Goal: Task Accomplishment & Management: Manage account settings

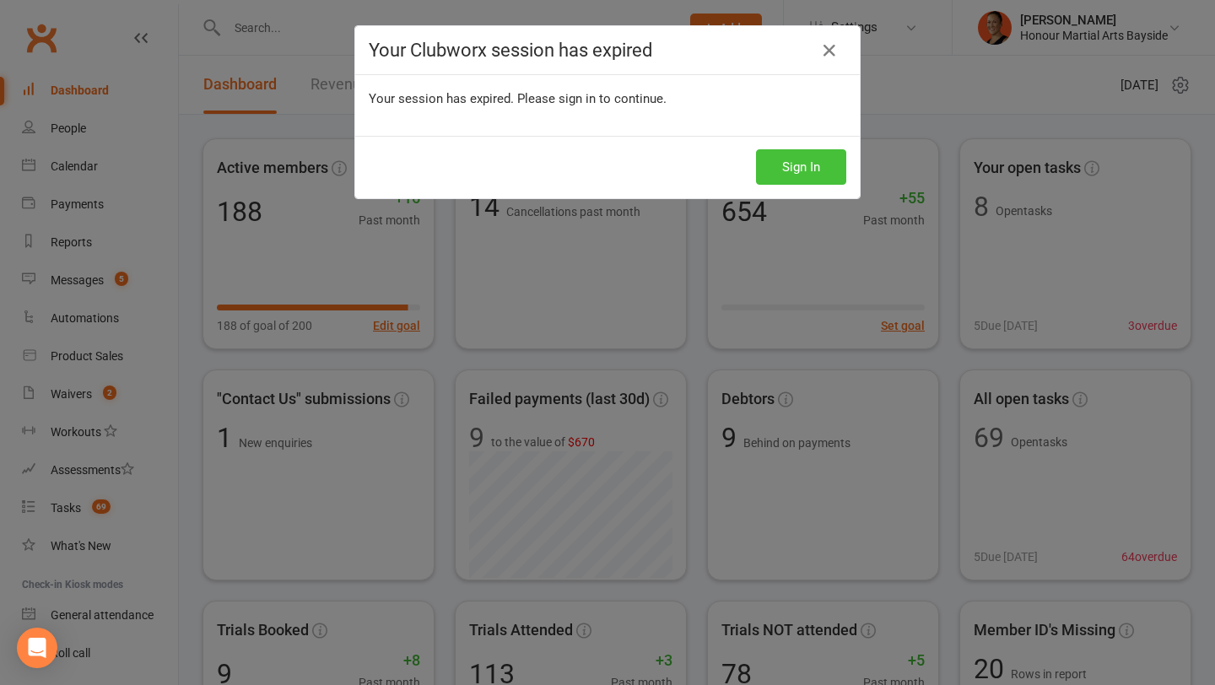
click at [812, 162] on button "Sign In" at bounding box center [801, 166] width 90 height 35
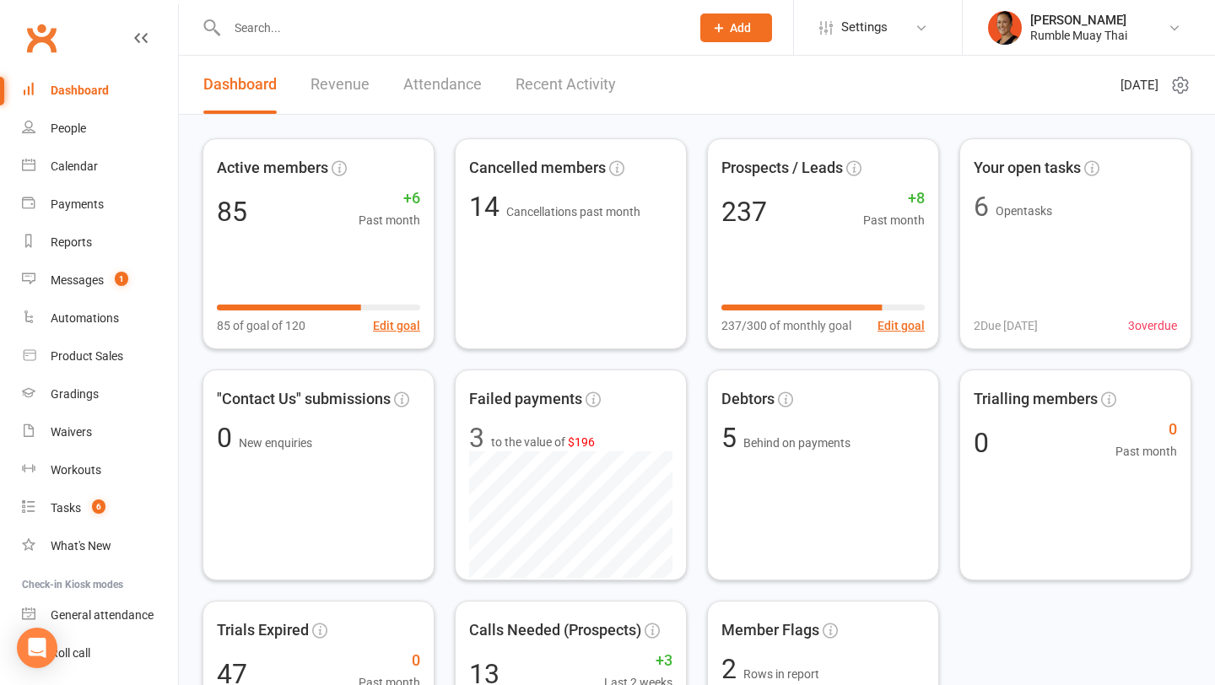
click at [410, 31] on input "text" at bounding box center [450, 28] width 457 height 24
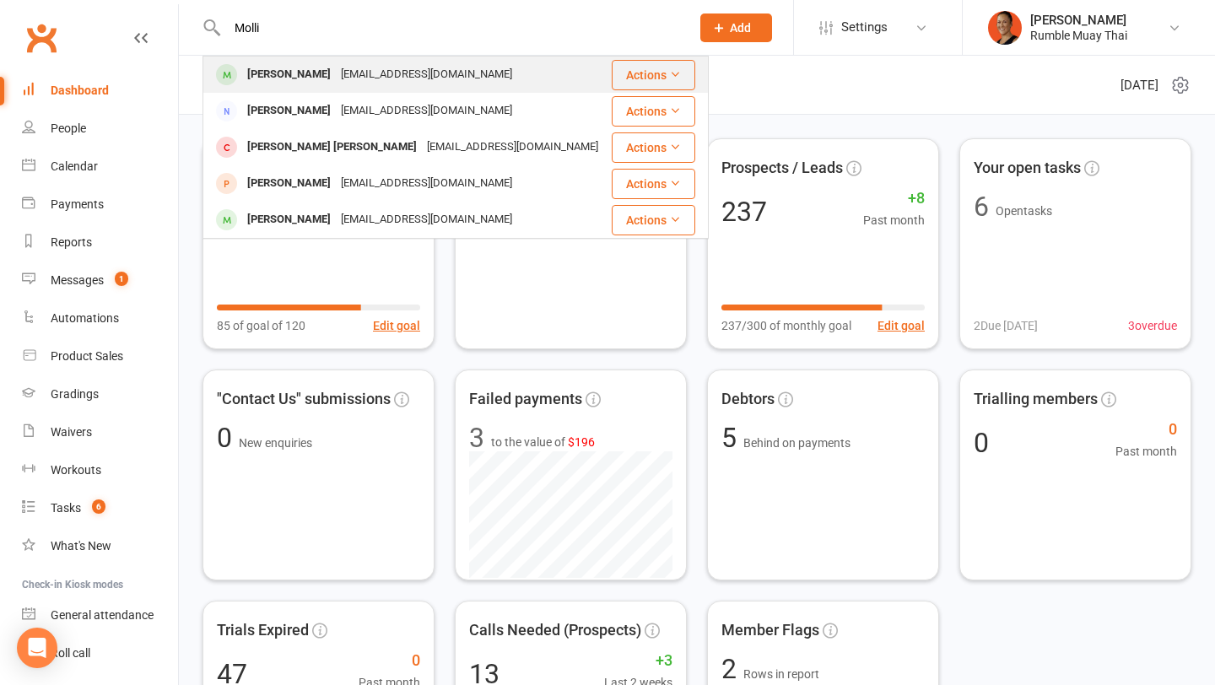
type input "Molli"
click at [399, 73] on div "[EMAIL_ADDRESS][DOMAIN_NAME]" at bounding box center [426, 74] width 181 height 24
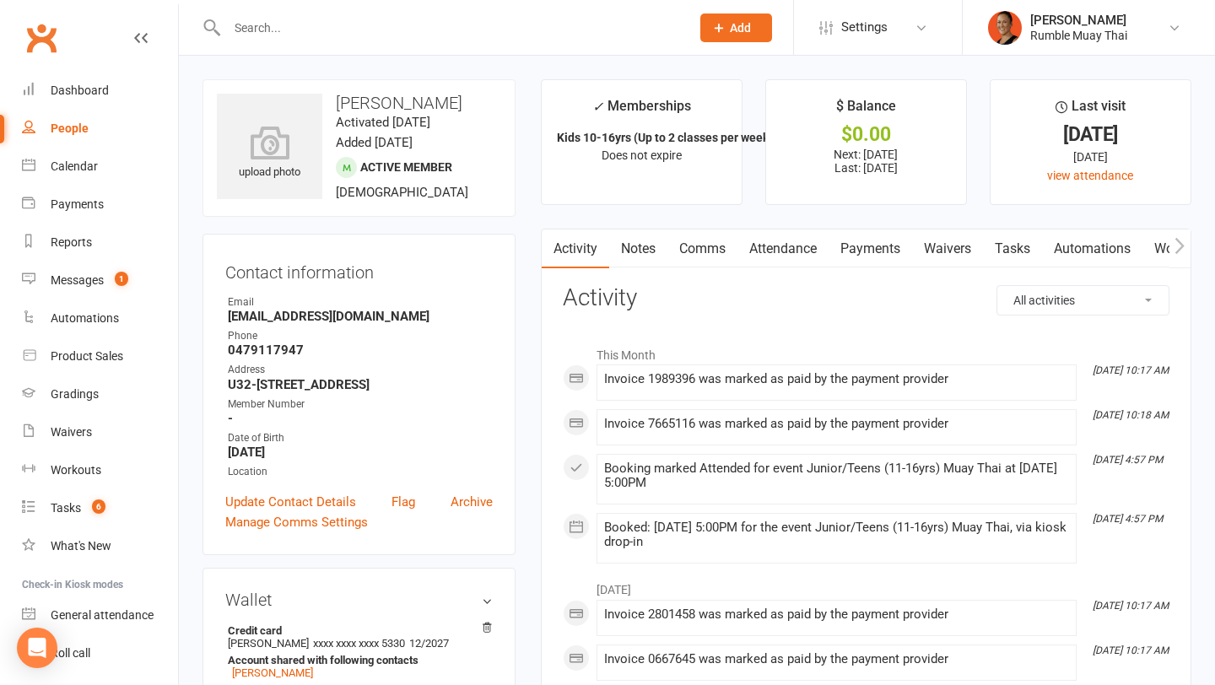
click at [1188, 244] on button "button" at bounding box center [1180, 249] width 21 height 38
click at [1183, 244] on icon "button" at bounding box center [1180, 246] width 10 height 18
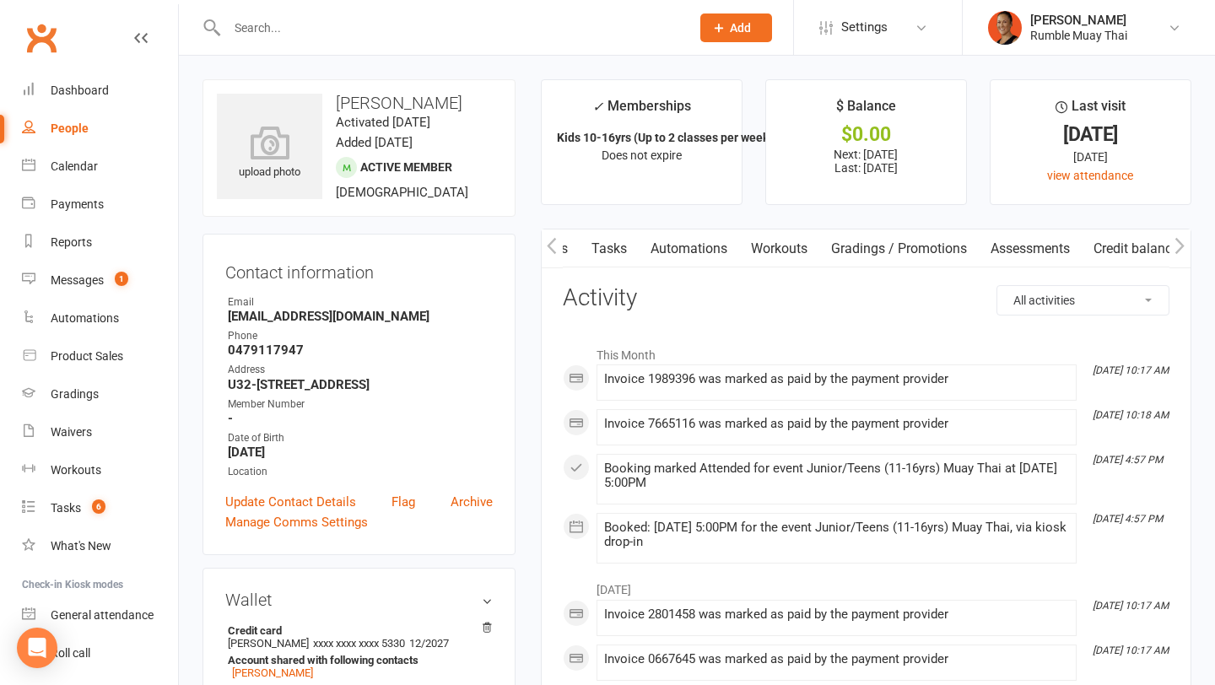
click at [1113, 255] on link "Credit balance" at bounding box center [1136, 249] width 109 height 39
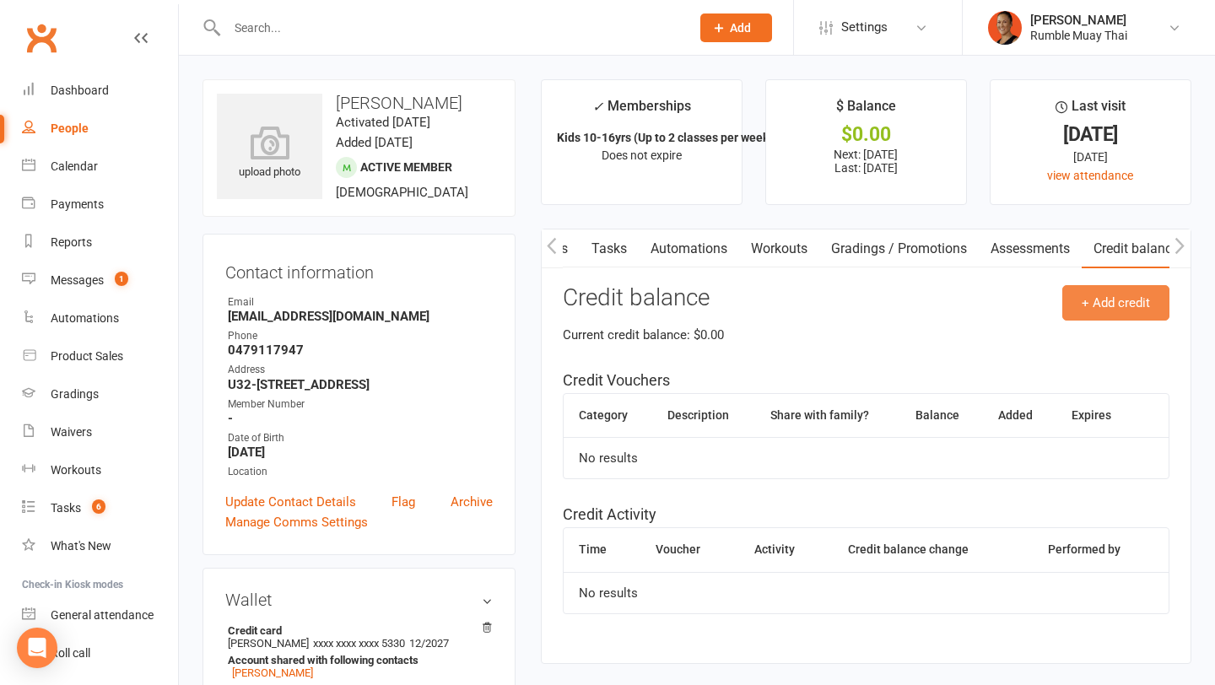
click at [1107, 308] on button "+ Add credit" at bounding box center [1116, 302] width 107 height 35
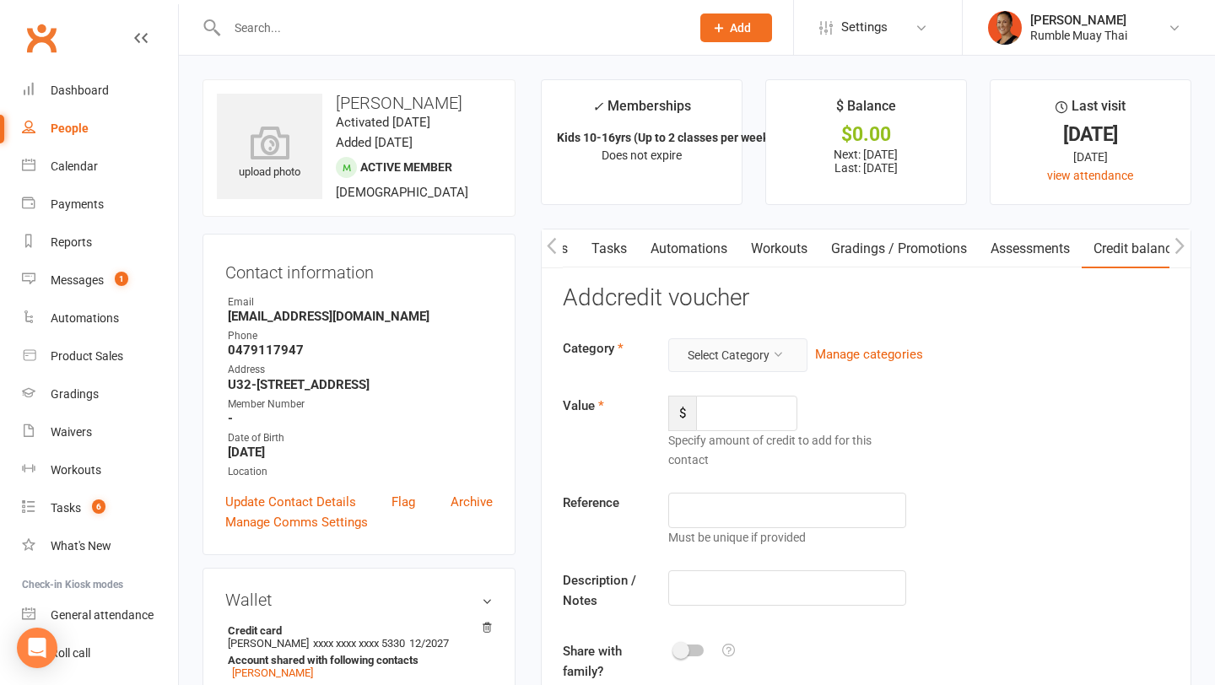
click at [722, 349] on button "Select Category" at bounding box center [738, 355] width 139 height 34
click at [708, 392] on link "FairPlay/Play On" at bounding box center [724, 395] width 167 height 34
click at [714, 411] on input "number" at bounding box center [746, 413] width 101 height 35
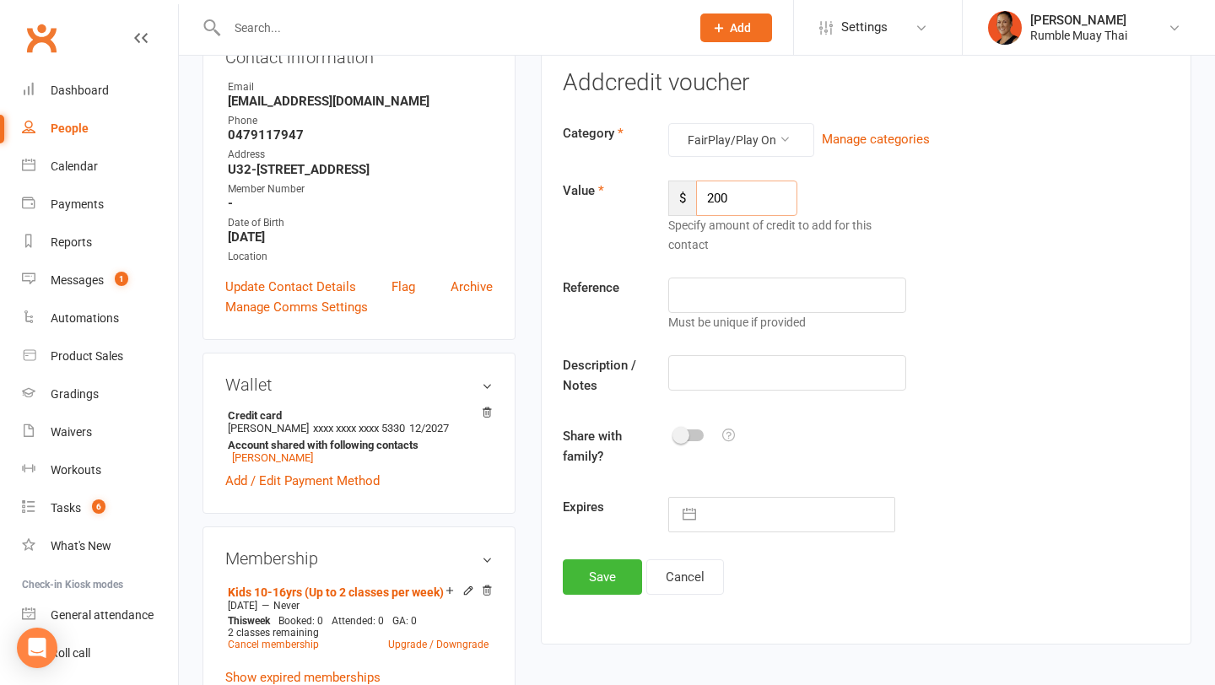
scroll to position [219, 0]
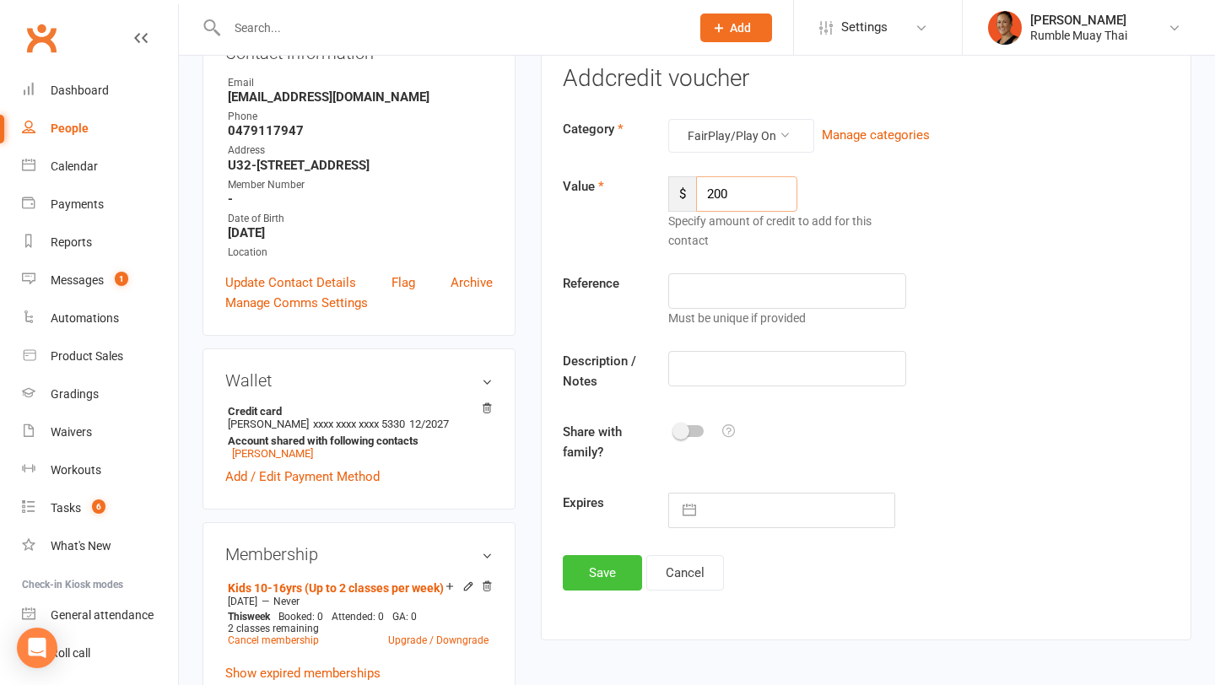
type input "200"
click at [620, 556] on button "Save" at bounding box center [602, 572] width 79 height 35
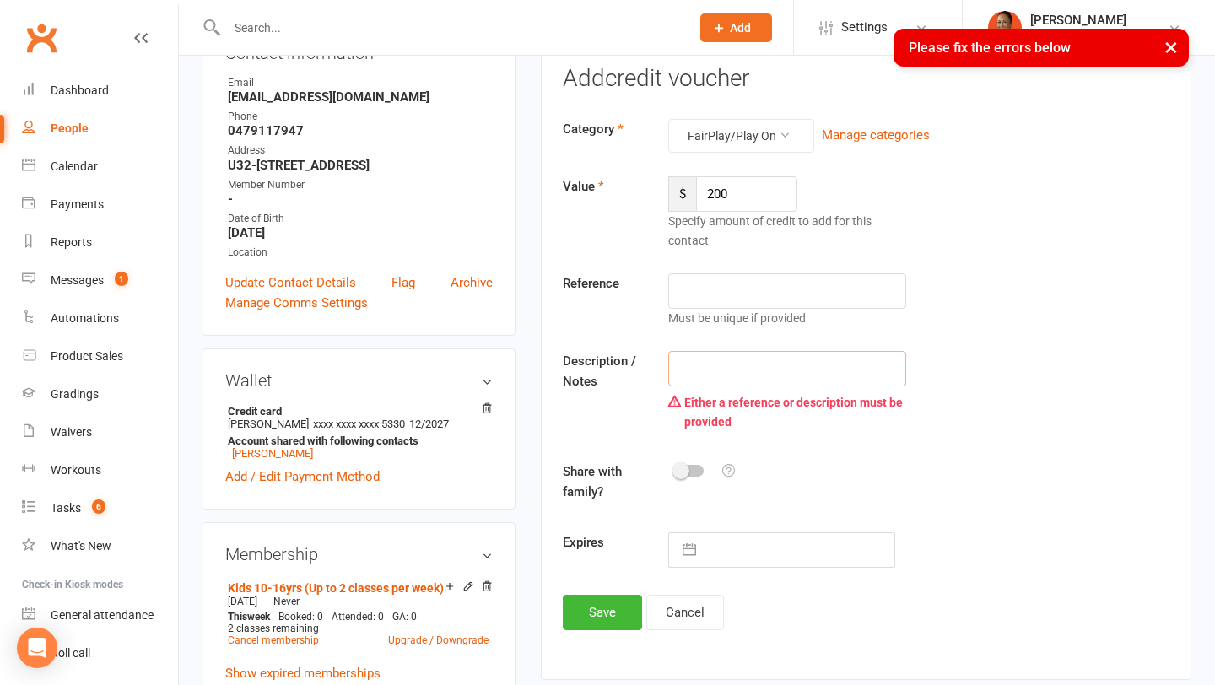
click at [703, 360] on input "text" at bounding box center [788, 368] width 238 height 35
type input "Playon"
click at [596, 620] on button "Save" at bounding box center [602, 612] width 79 height 35
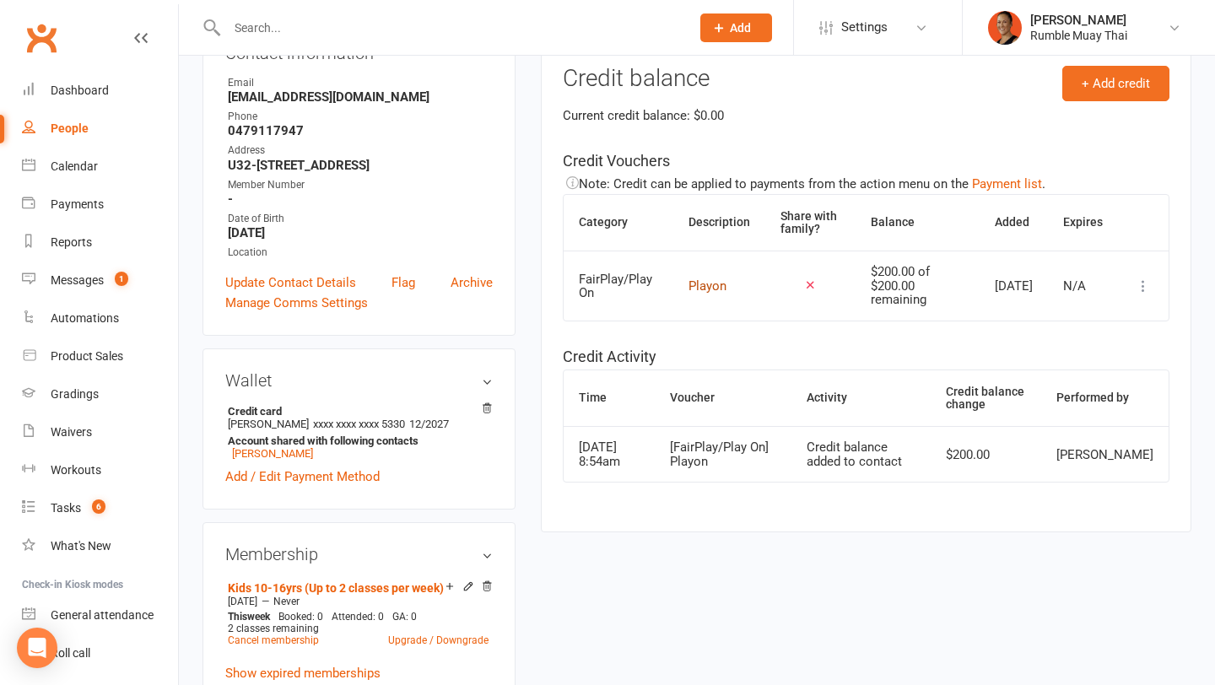
scroll to position [0, 0]
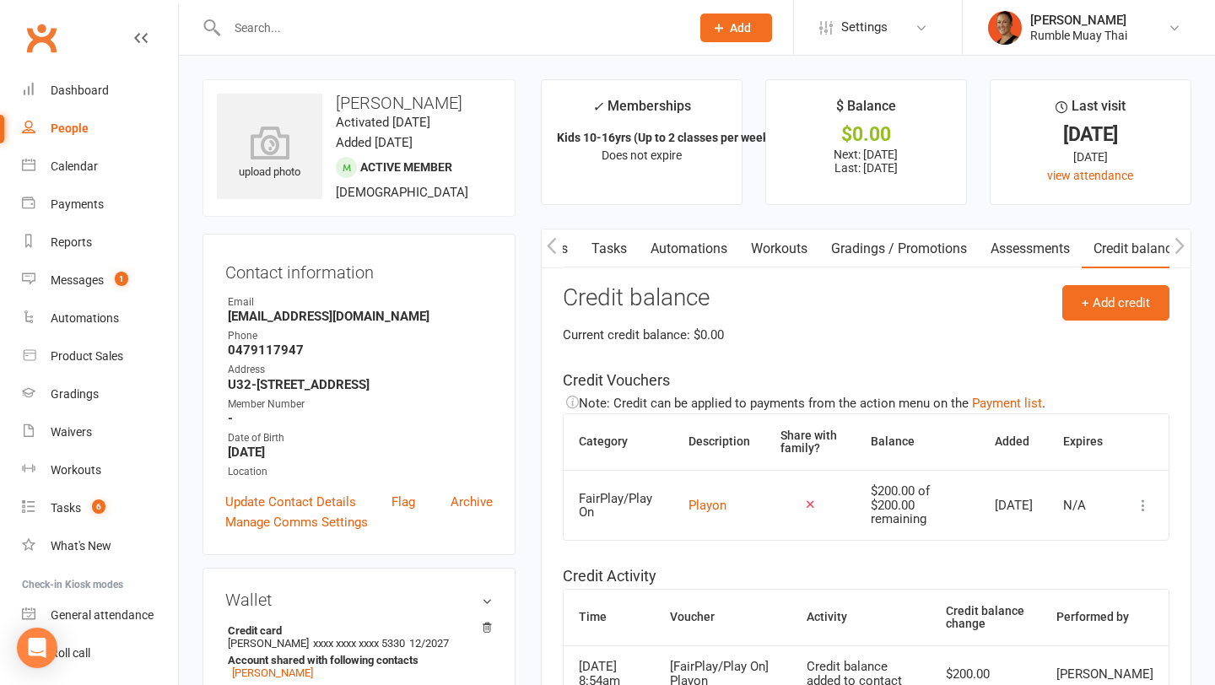
click at [559, 247] on button "button" at bounding box center [552, 249] width 21 height 38
click at [718, 253] on link "Payments" at bounding box center [712, 249] width 84 height 39
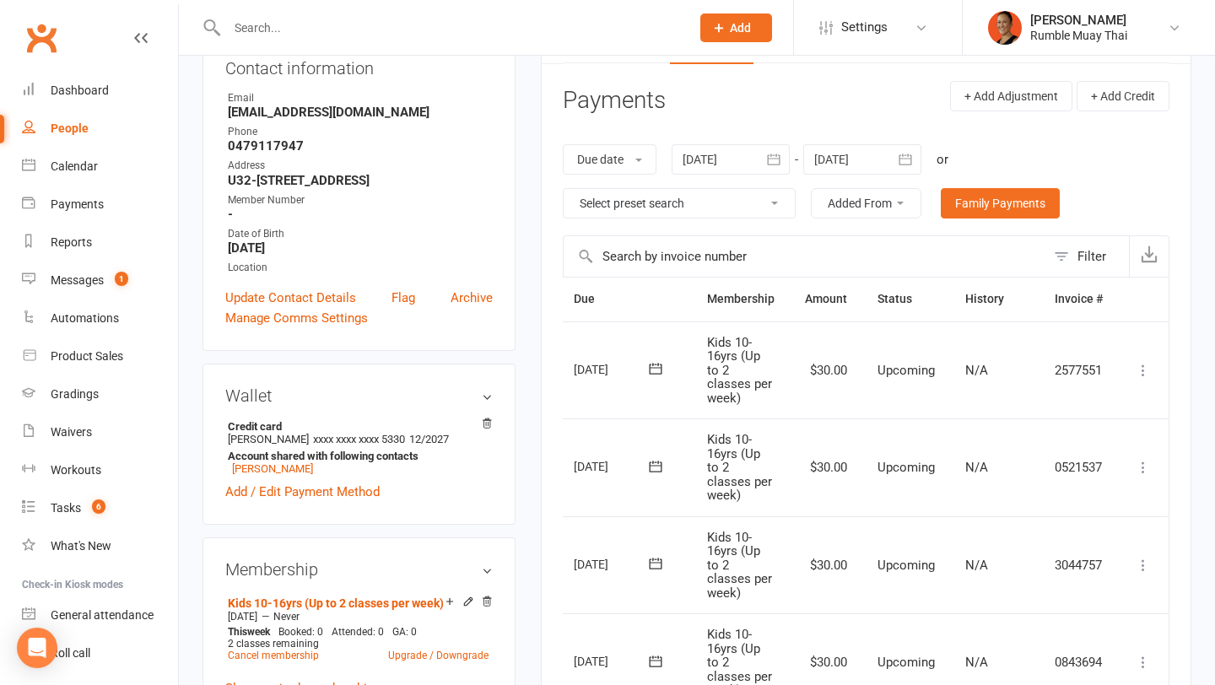
scroll to position [182, 0]
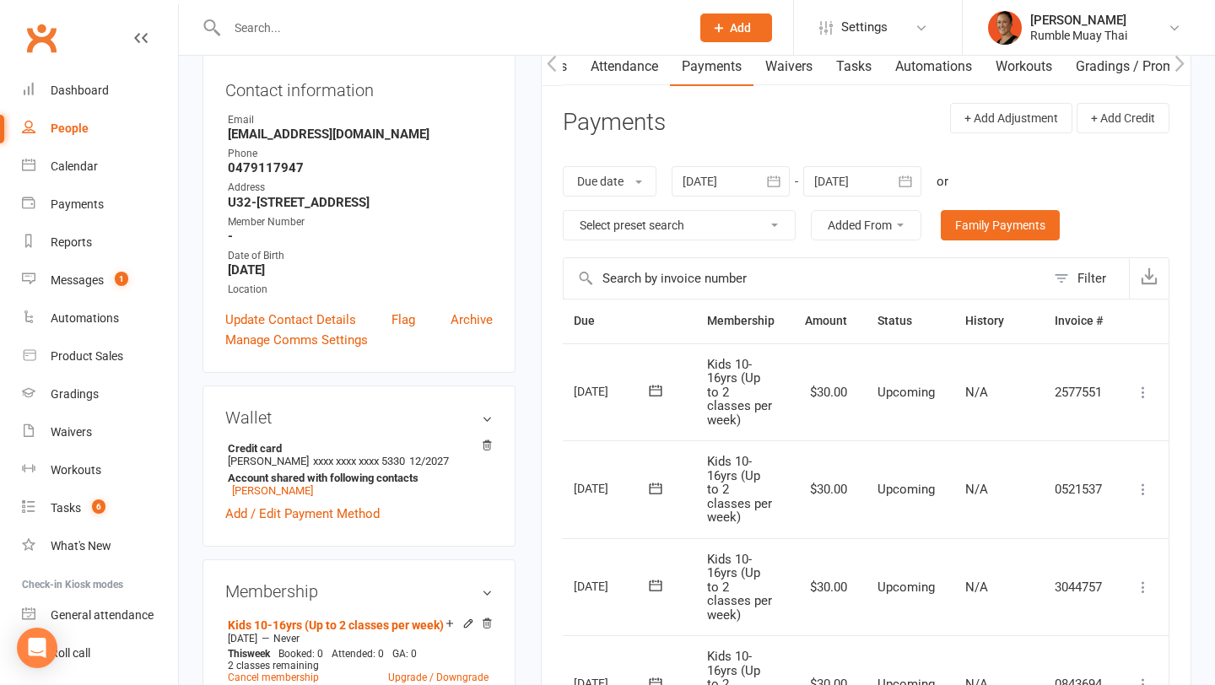
click at [812, 187] on div at bounding box center [863, 181] width 118 height 30
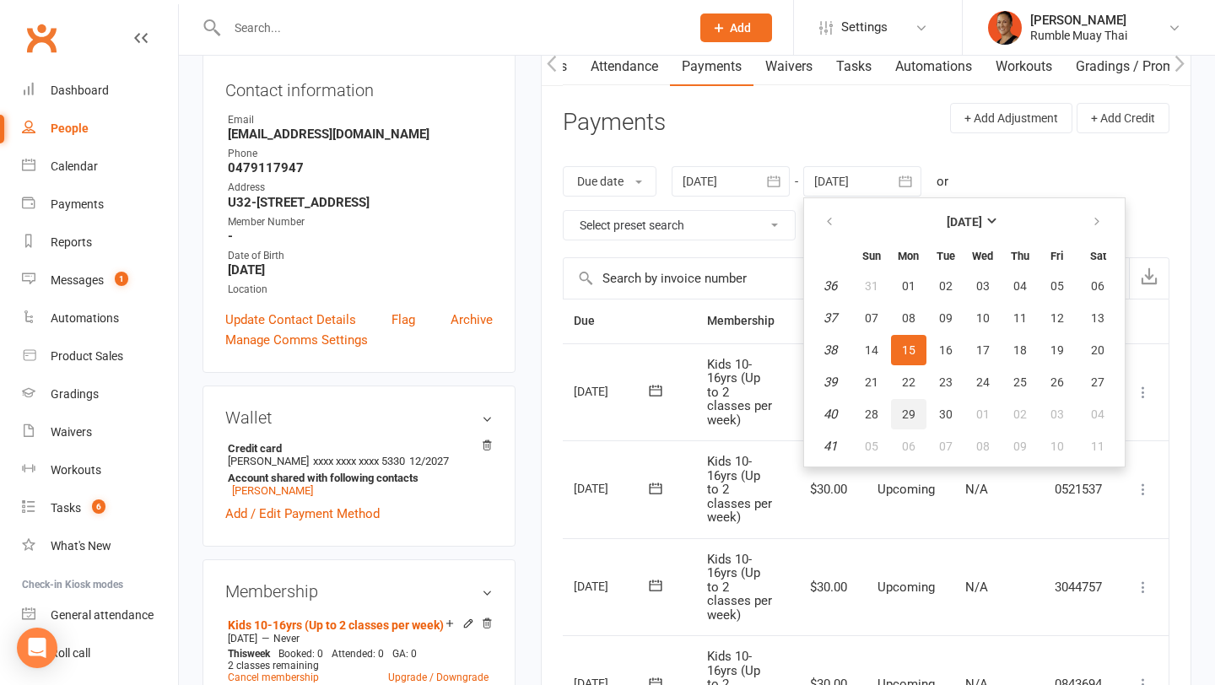
click at [912, 409] on span "29" at bounding box center [909, 415] width 14 height 14
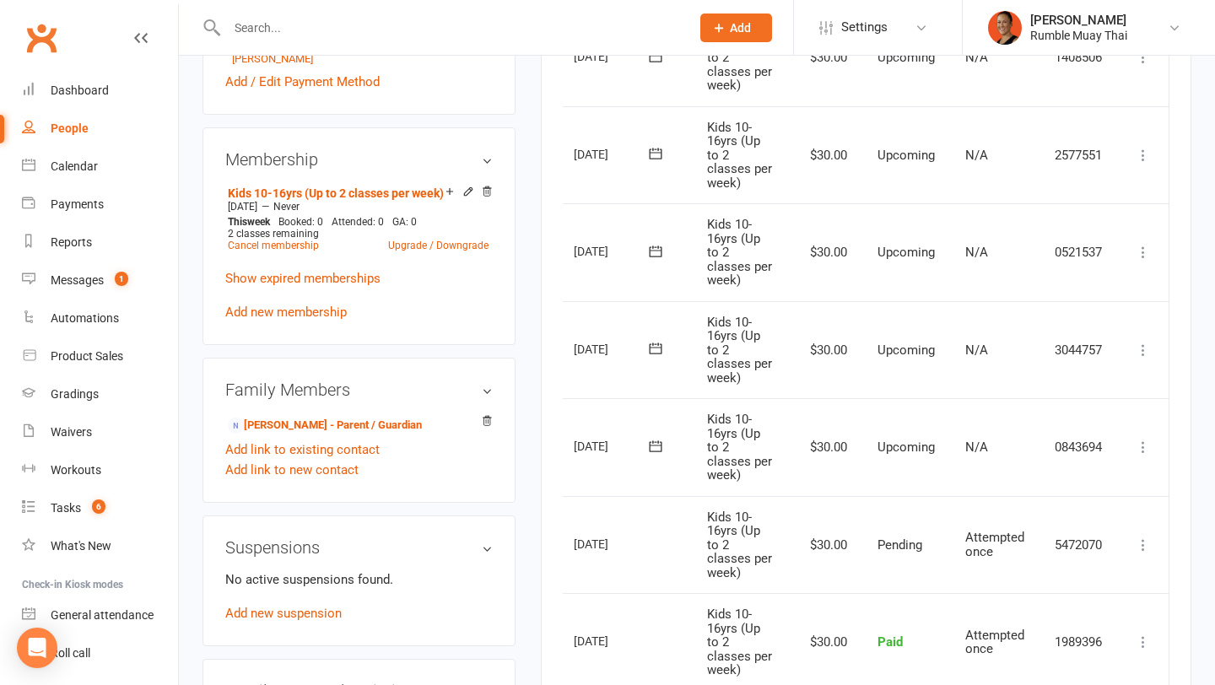
scroll to position [618, 0]
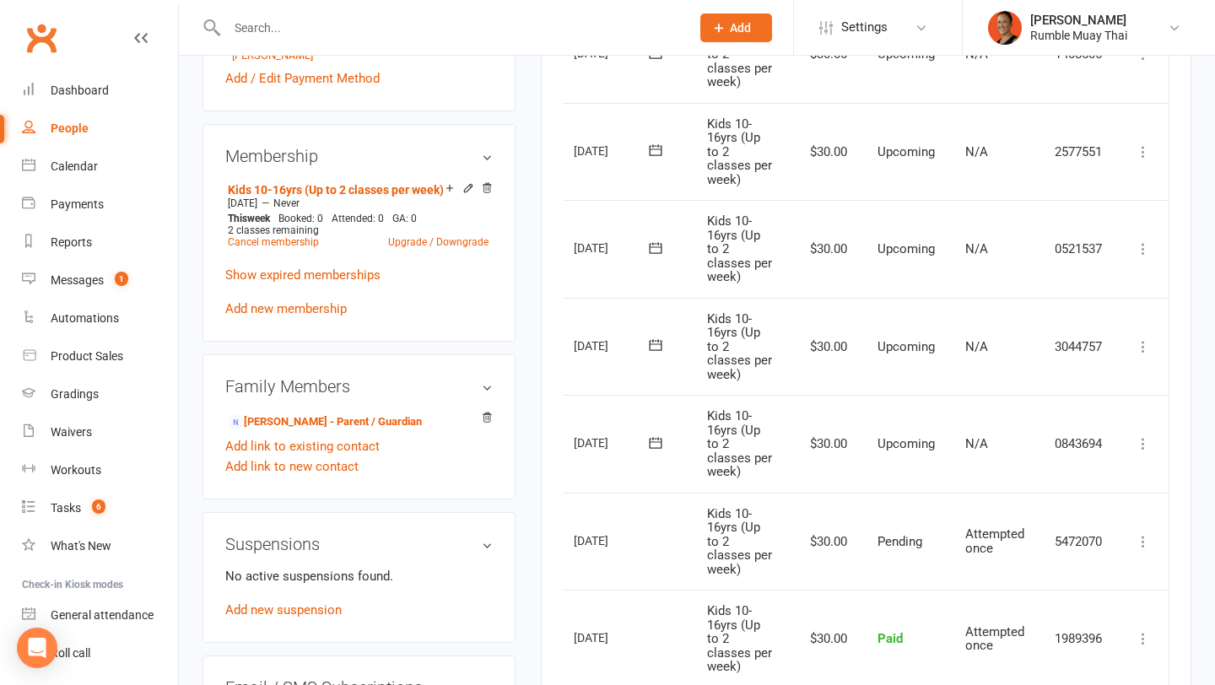
click at [1132, 441] on td "Mark as Paid (Cash) Mark as Paid (POS) Mark as Paid (Other) Skip Change amount …" at bounding box center [1143, 444] width 51 height 98
click at [136, 30] on link at bounding box center [141, 54] width 14 height 51
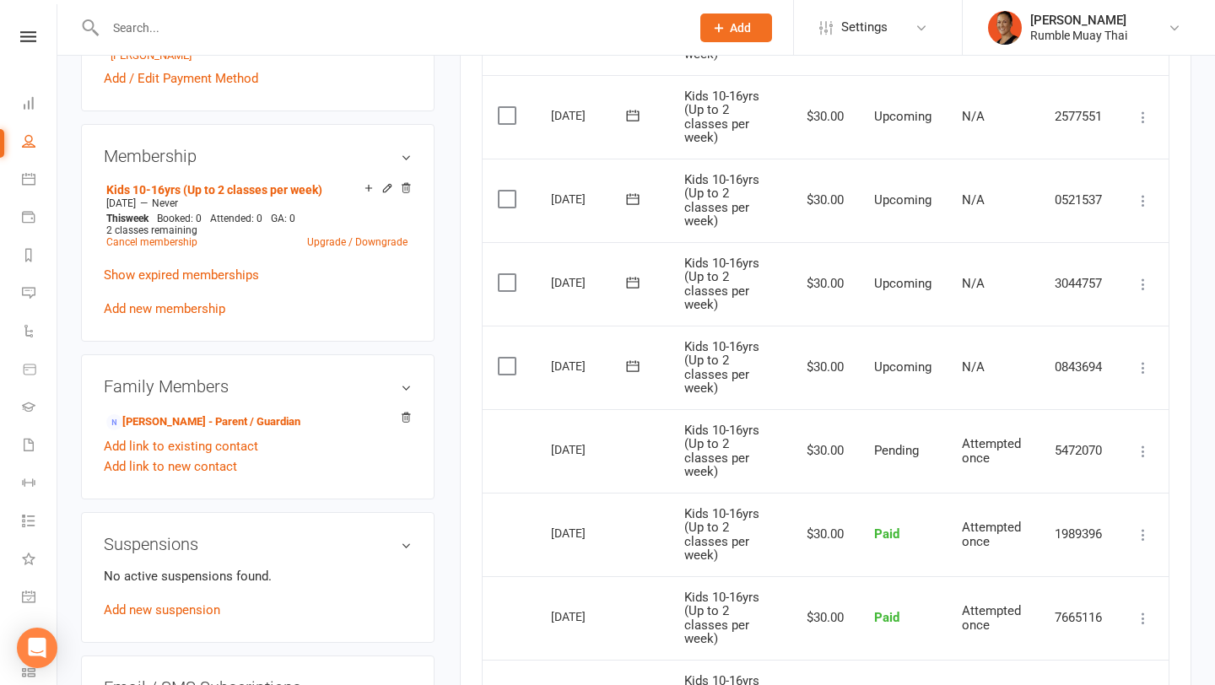
click at [1149, 454] on icon at bounding box center [1143, 451] width 17 height 17
click at [1139, 432] on td "More Info Send message" at bounding box center [1143, 451] width 51 height 84
click at [1145, 369] on icon at bounding box center [1143, 368] width 17 height 17
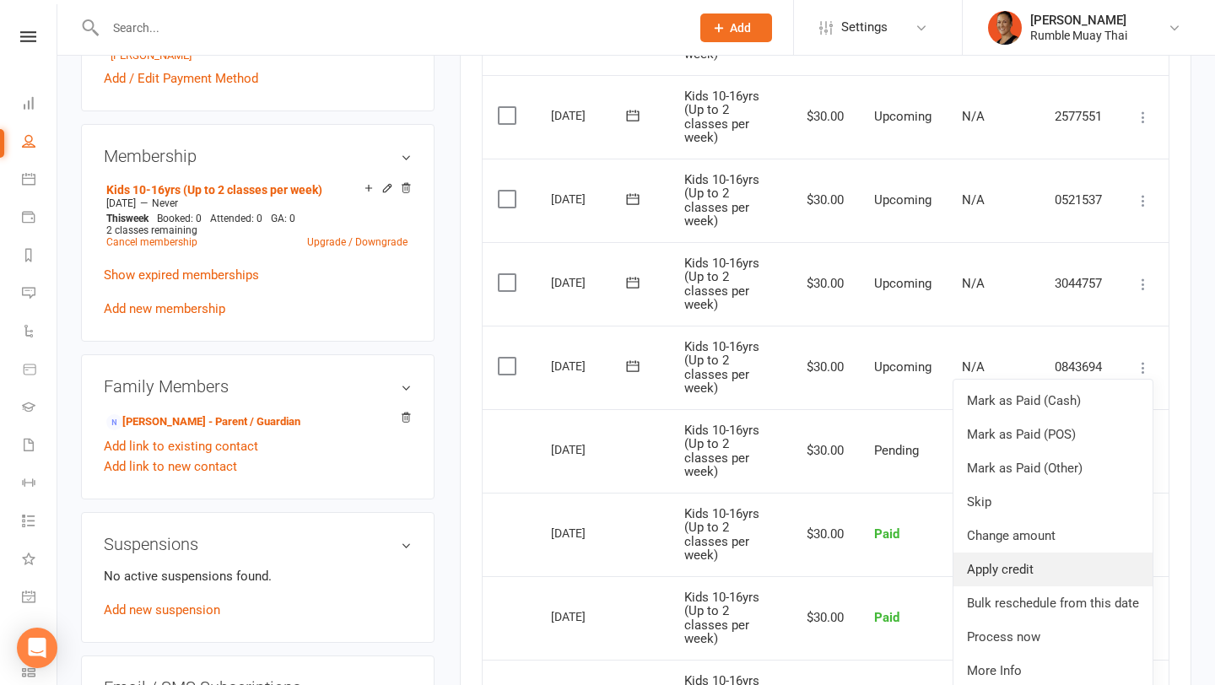
click at [1036, 565] on link "Apply credit" at bounding box center [1053, 570] width 199 height 34
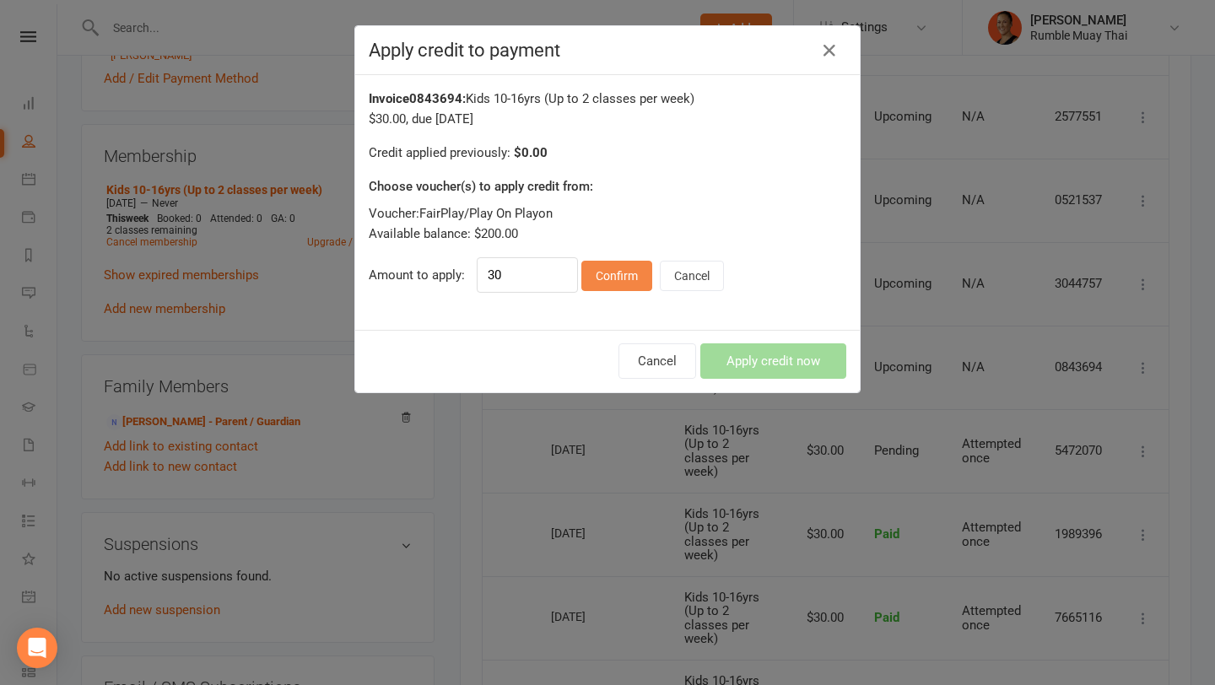
click at [623, 272] on button "Confirm" at bounding box center [617, 276] width 71 height 30
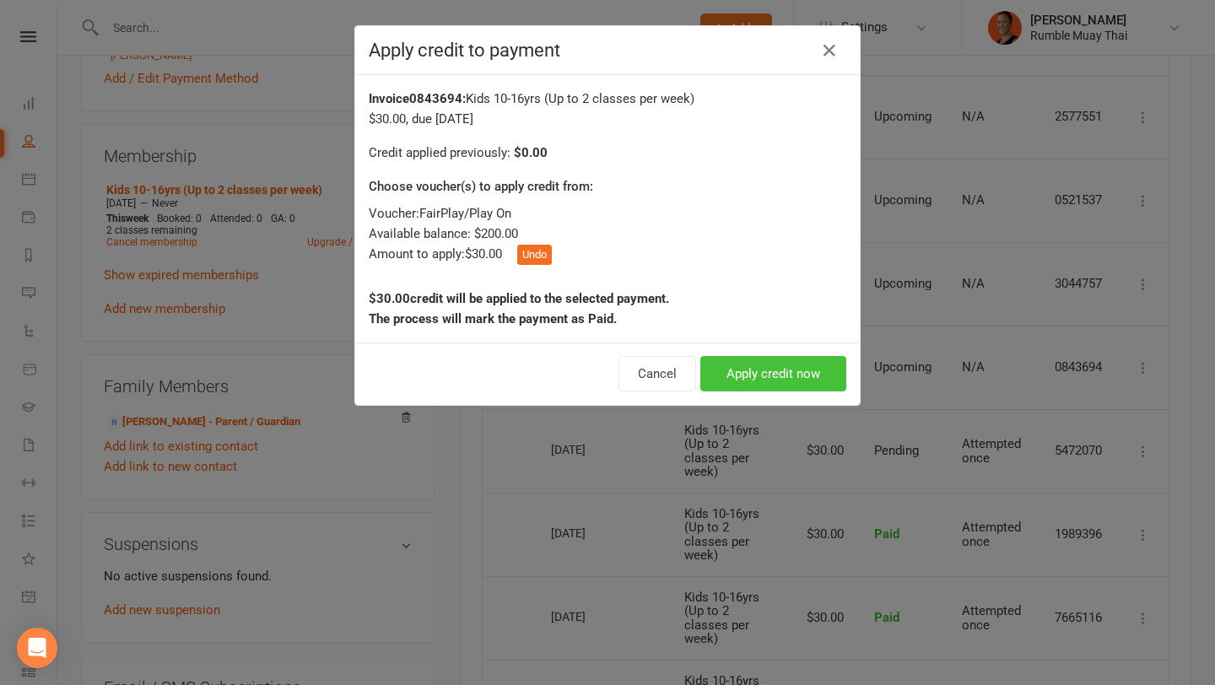
click at [771, 378] on button "Apply credit now" at bounding box center [774, 373] width 146 height 35
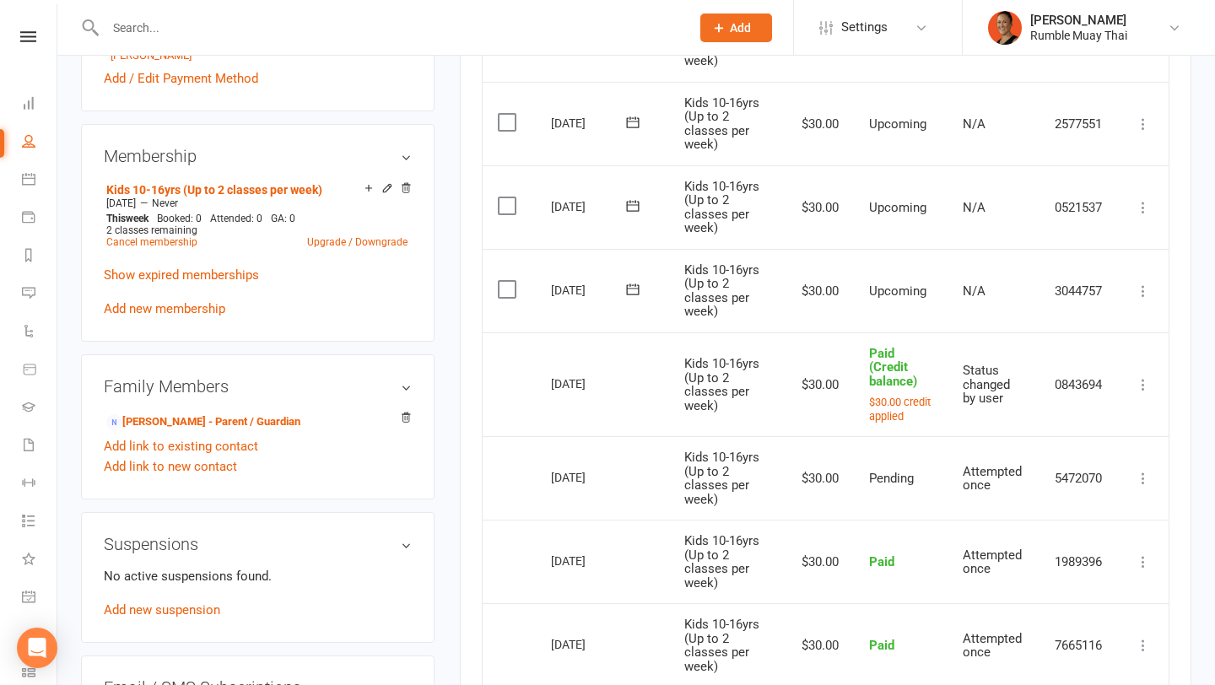
click at [1143, 288] on icon at bounding box center [1143, 291] width 17 height 17
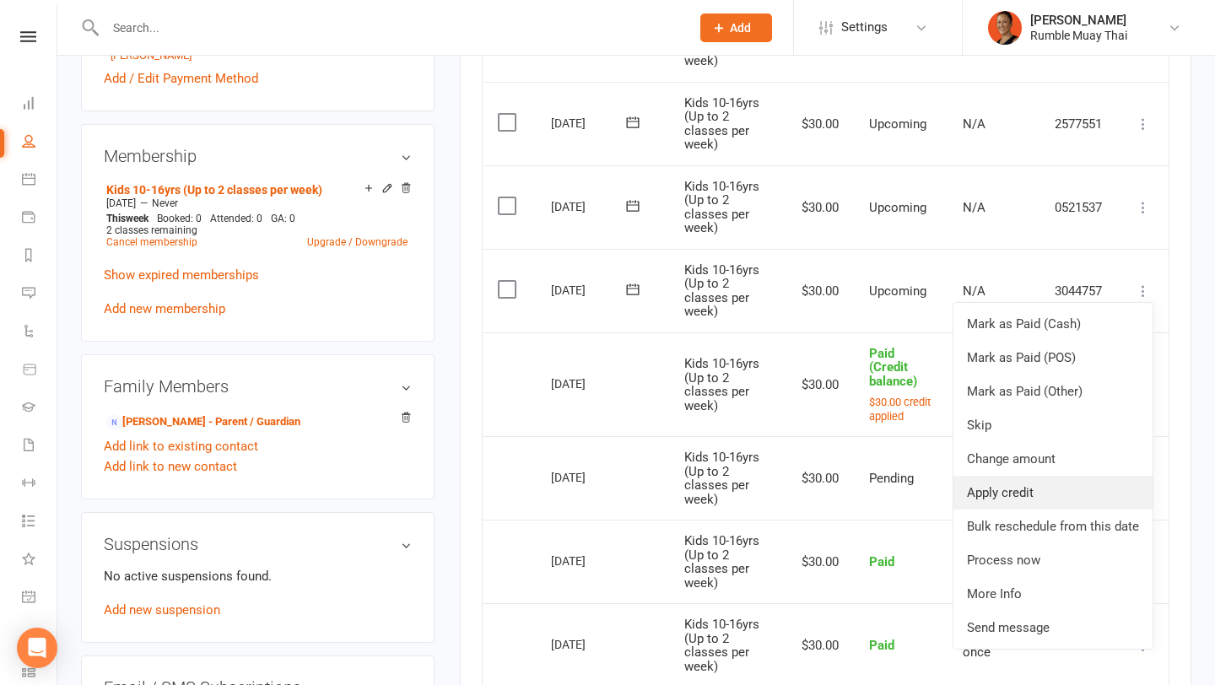
click at [1011, 498] on link "Apply credit" at bounding box center [1053, 493] width 199 height 34
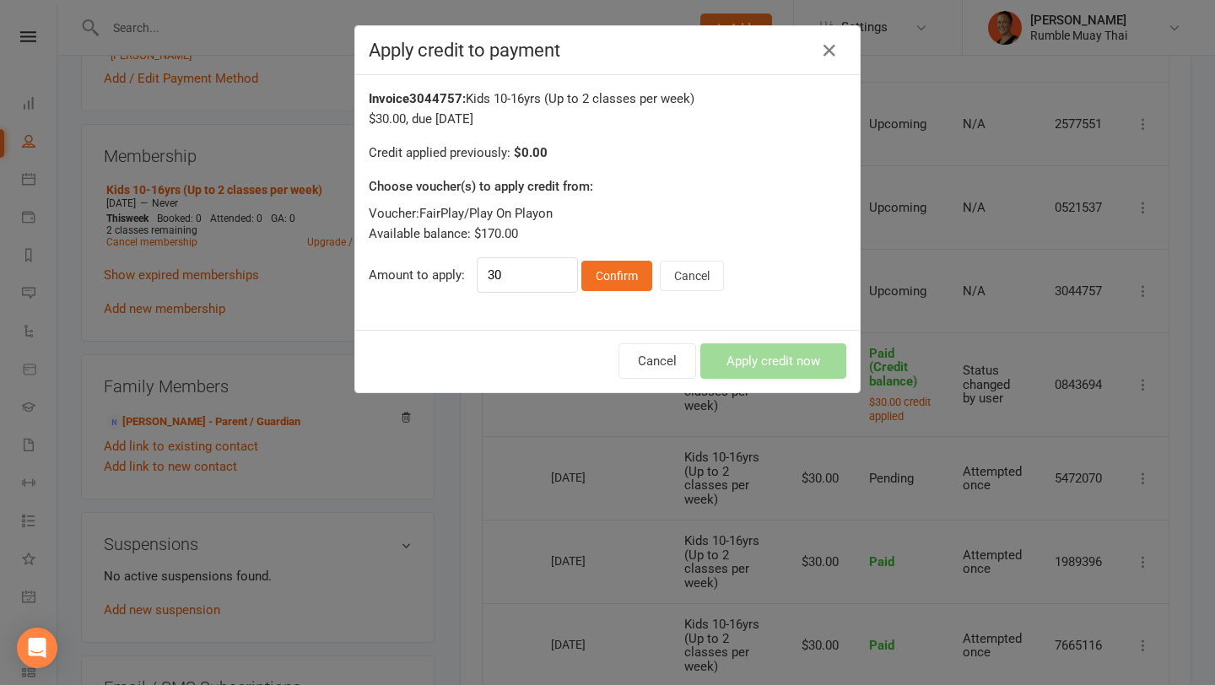
click at [631, 294] on div "Invoice 3044757 : Kids 10-16yrs (Up to 2 classes per week) $30.00 , due 29-Aug-…" at bounding box center [607, 202] width 505 height 255
click at [625, 282] on button "Confirm" at bounding box center [617, 276] width 71 height 30
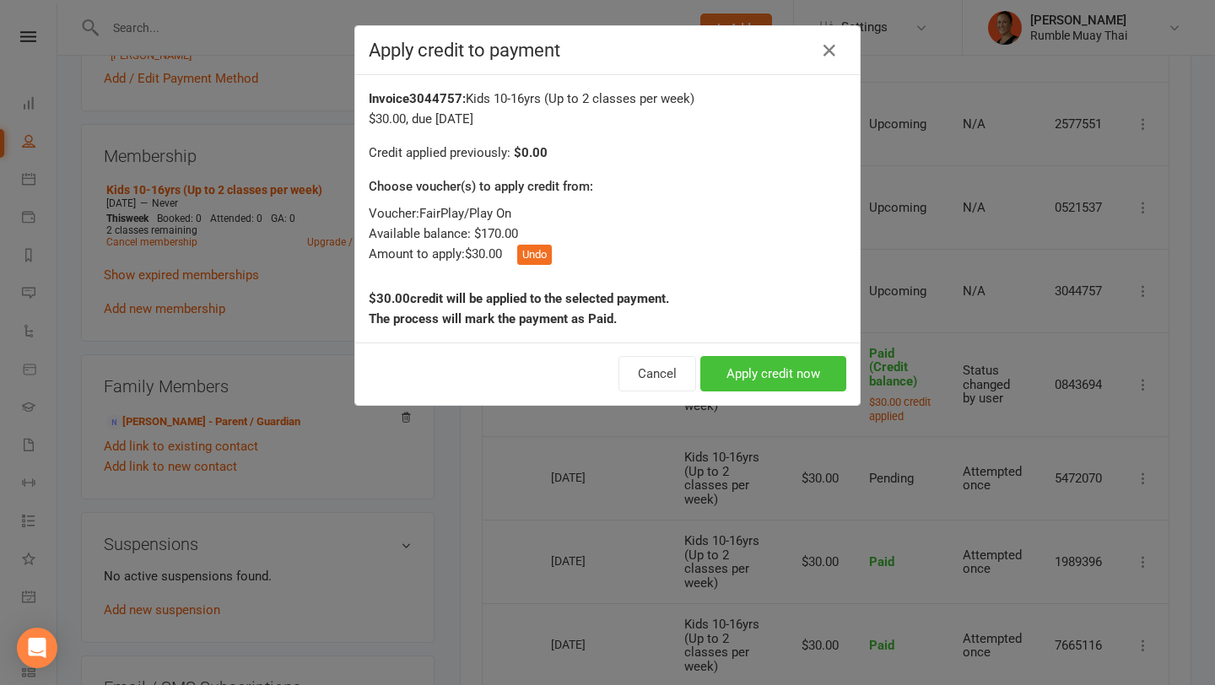
click at [777, 367] on button "Apply credit now" at bounding box center [774, 373] width 146 height 35
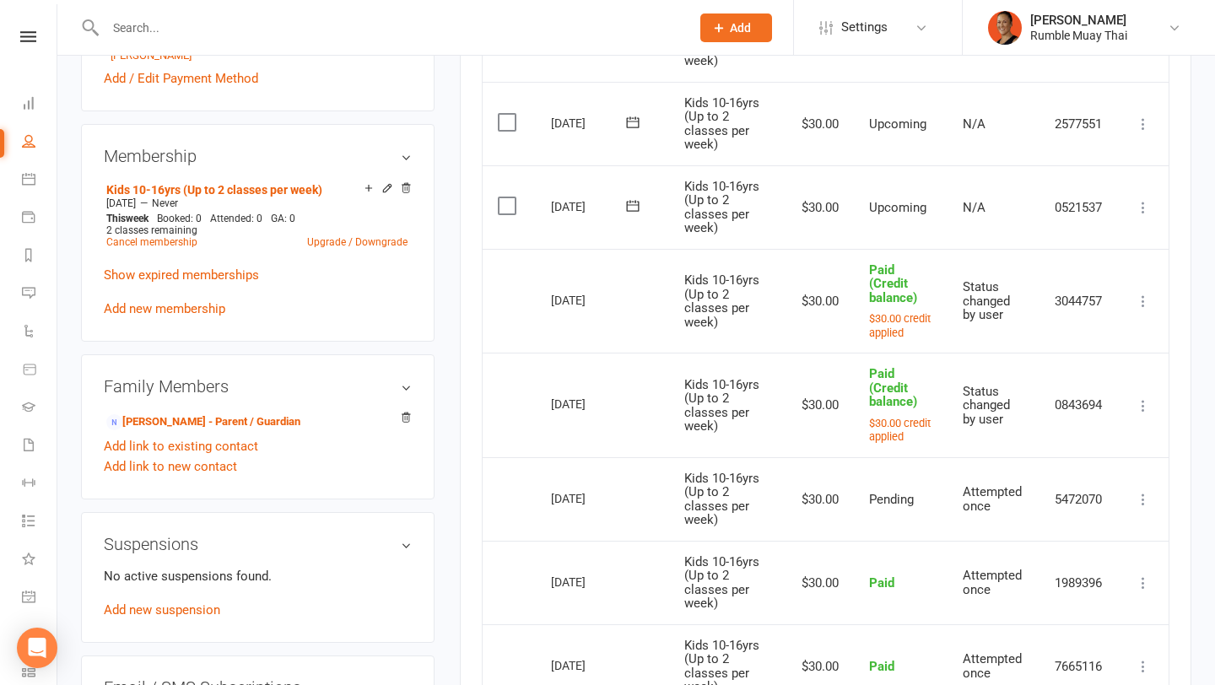
click at [1147, 202] on icon at bounding box center [1143, 207] width 17 height 17
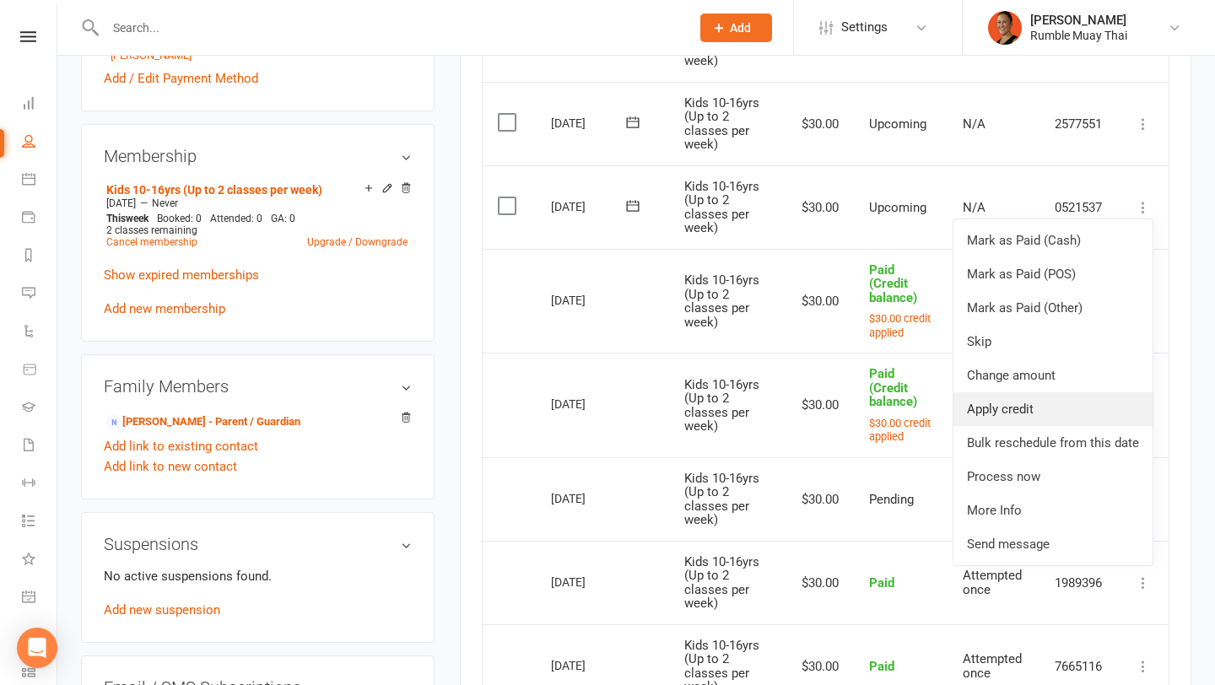
click at [979, 416] on link "Apply credit" at bounding box center [1053, 410] width 199 height 34
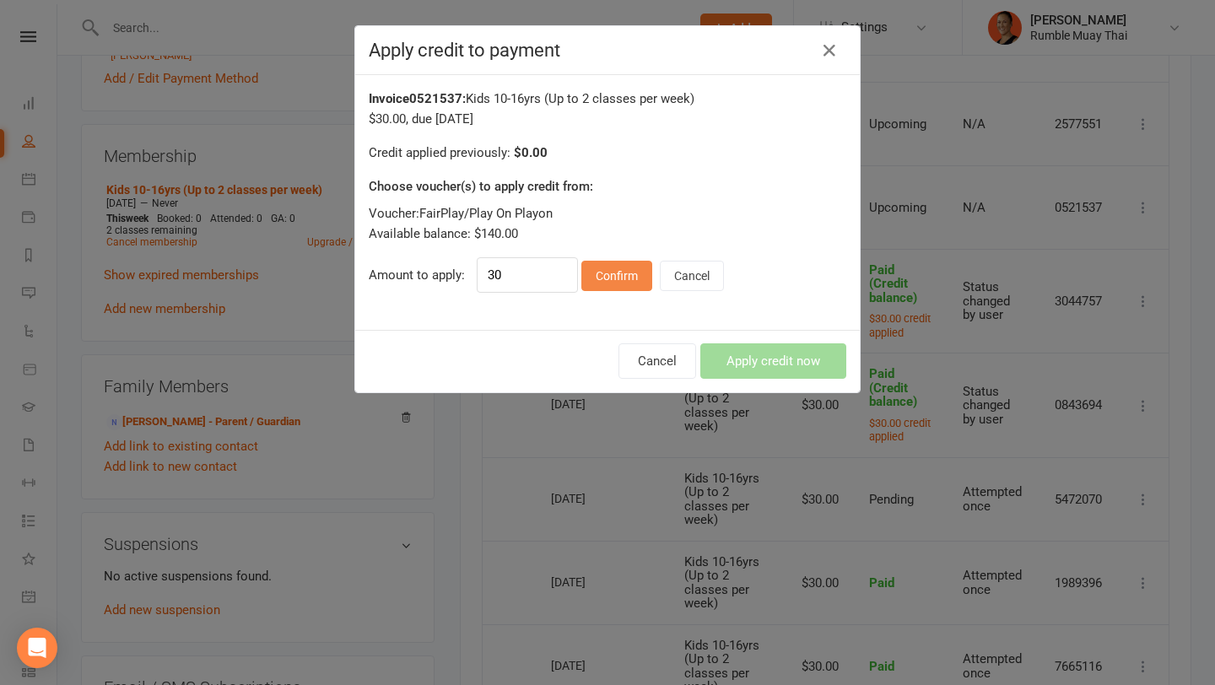
click at [629, 279] on button "Confirm" at bounding box center [617, 276] width 71 height 30
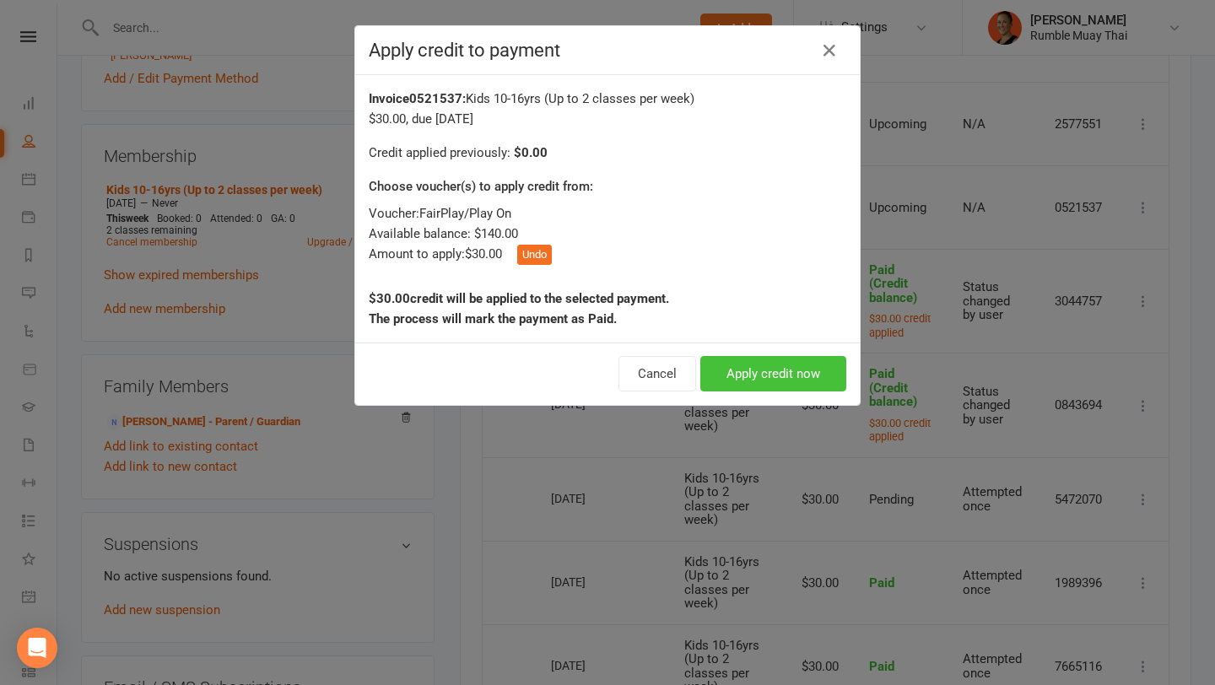
click at [768, 387] on button "Apply credit now" at bounding box center [774, 373] width 146 height 35
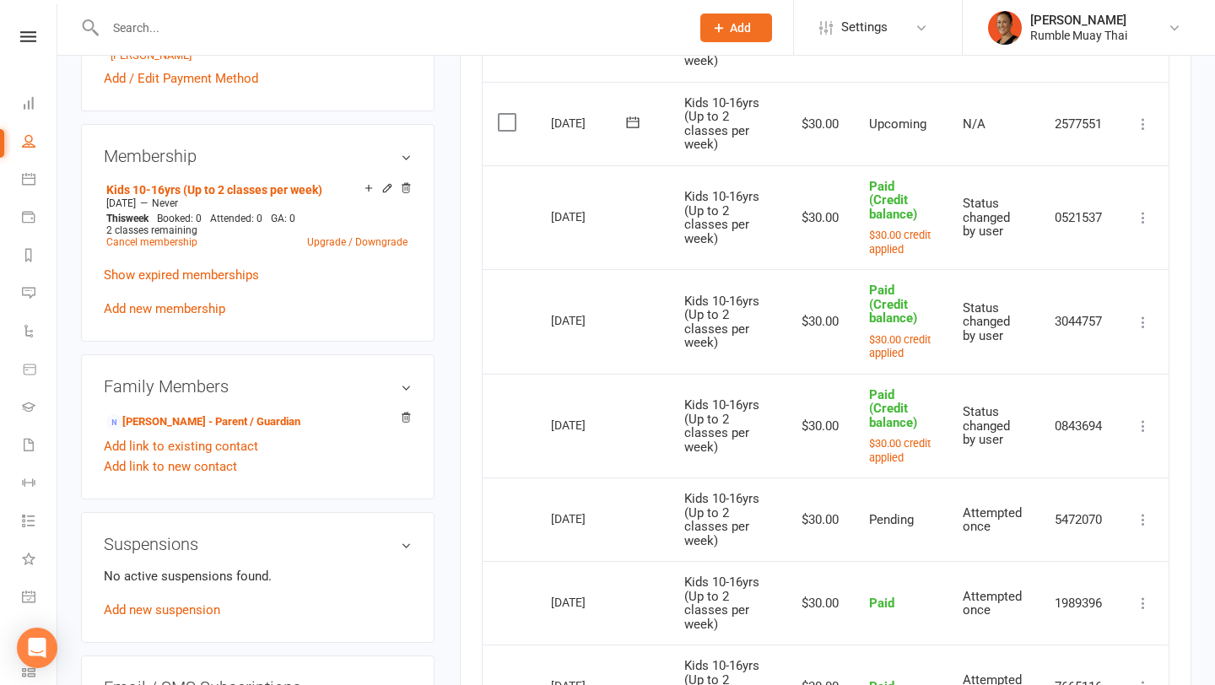
click at [1143, 129] on icon at bounding box center [1143, 124] width 17 height 17
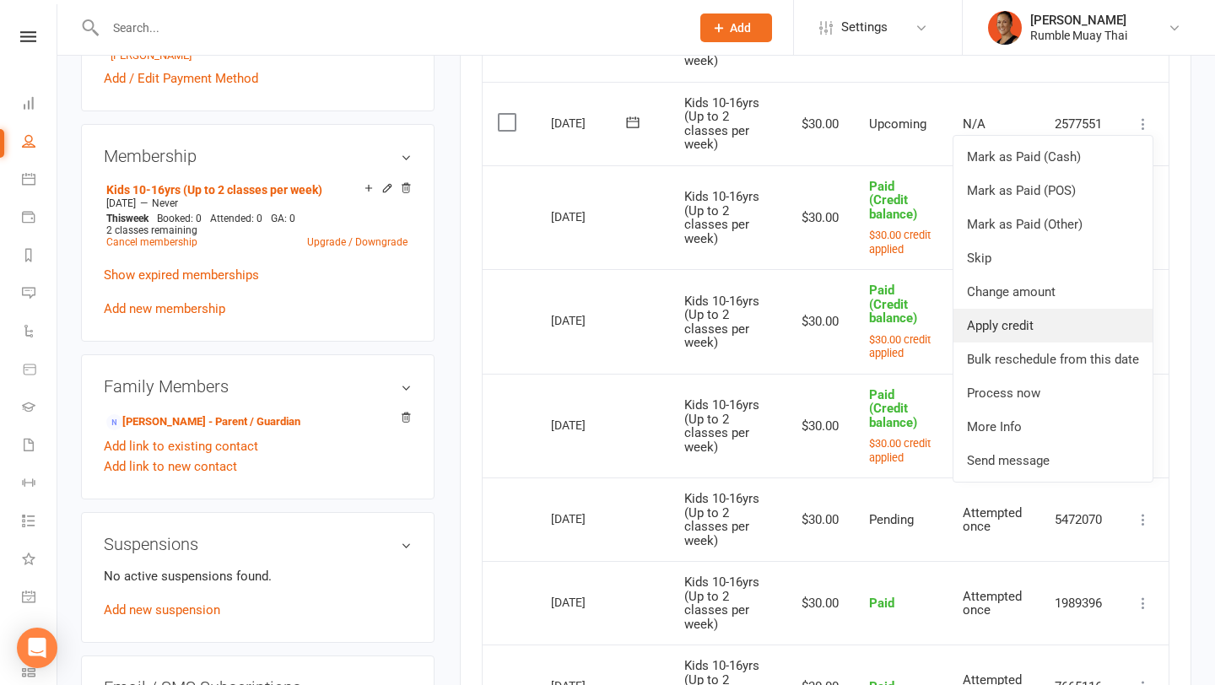
click at [985, 333] on link "Apply credit" at bounding box center [1053, 326] width 199 height 34
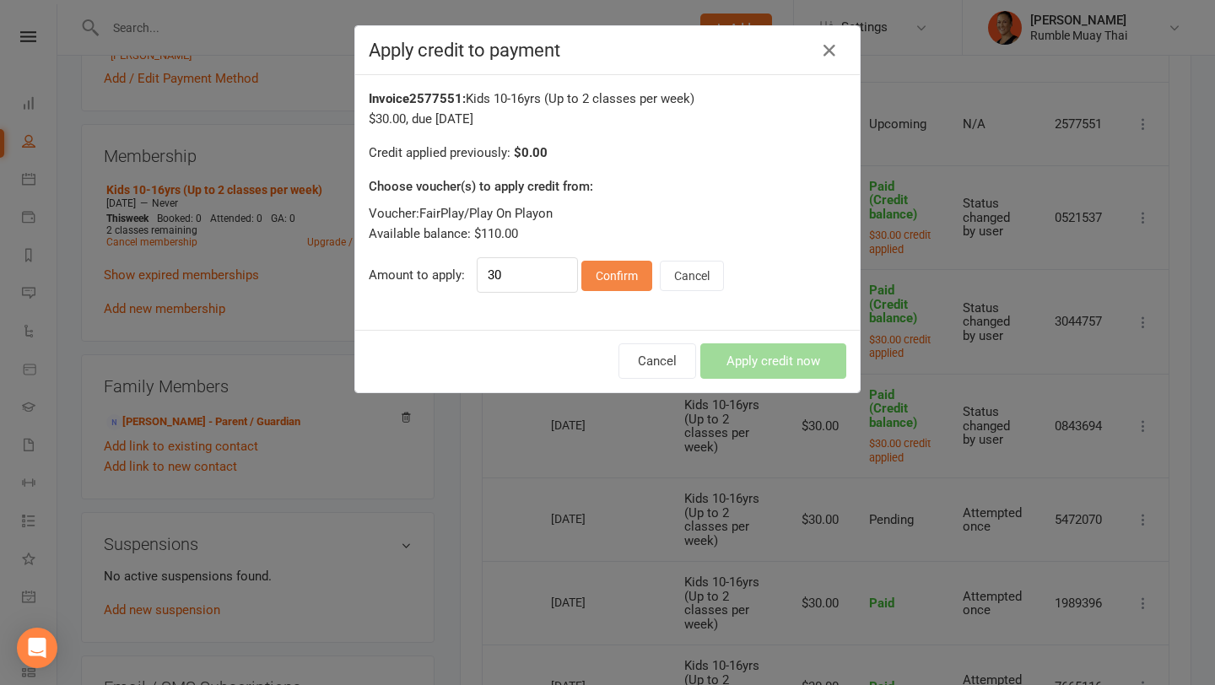
click at [620, 268] on button "Confirm" at bounding box center [617, 276] width 71 height 30
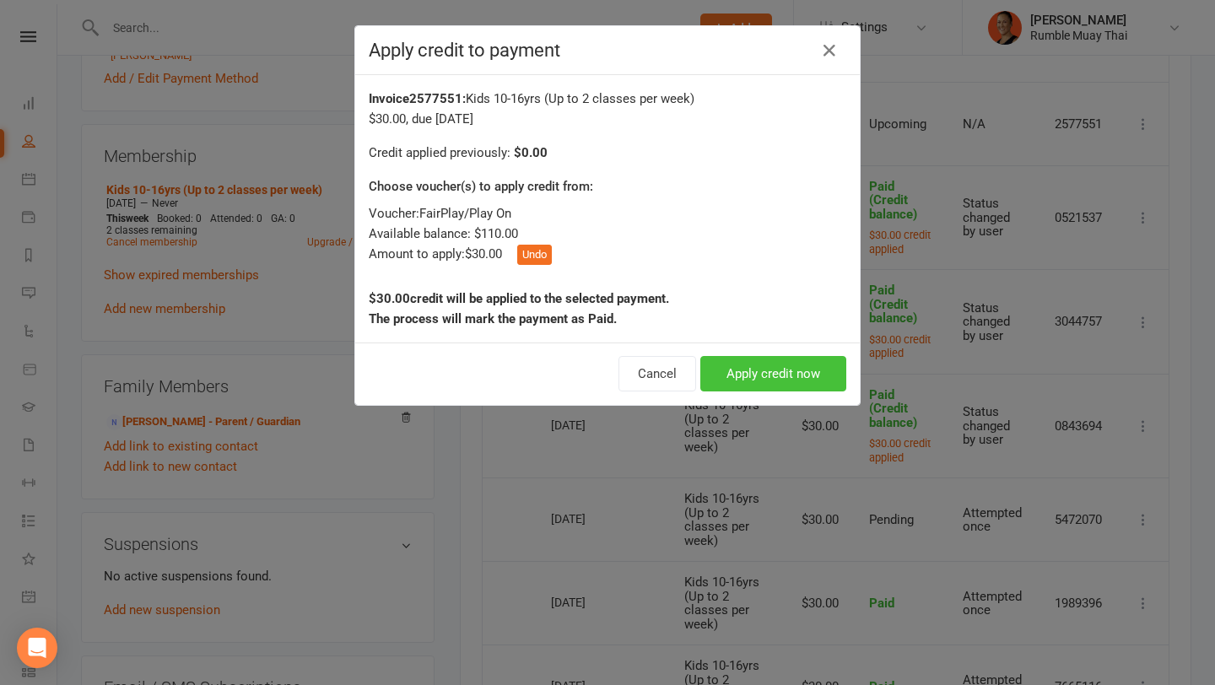
click at [732, 360] on button "Apply credit now" at bounding box center [774, 373] width 146 height 35
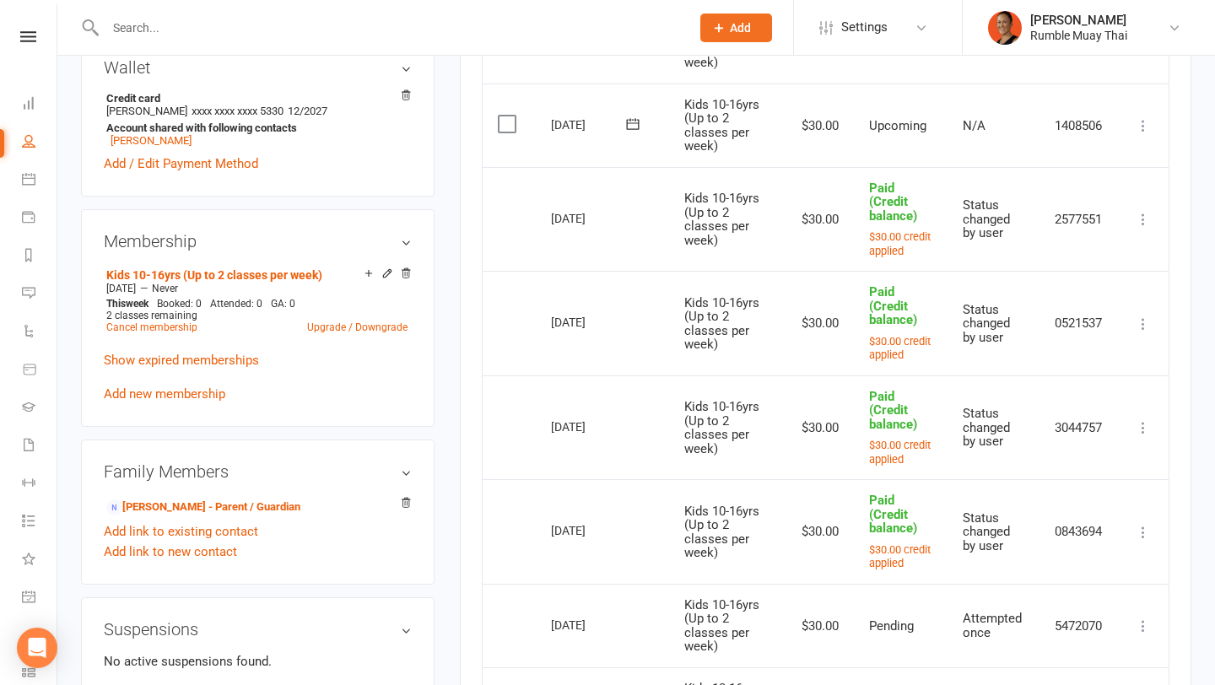
scroll to position [530, 0]
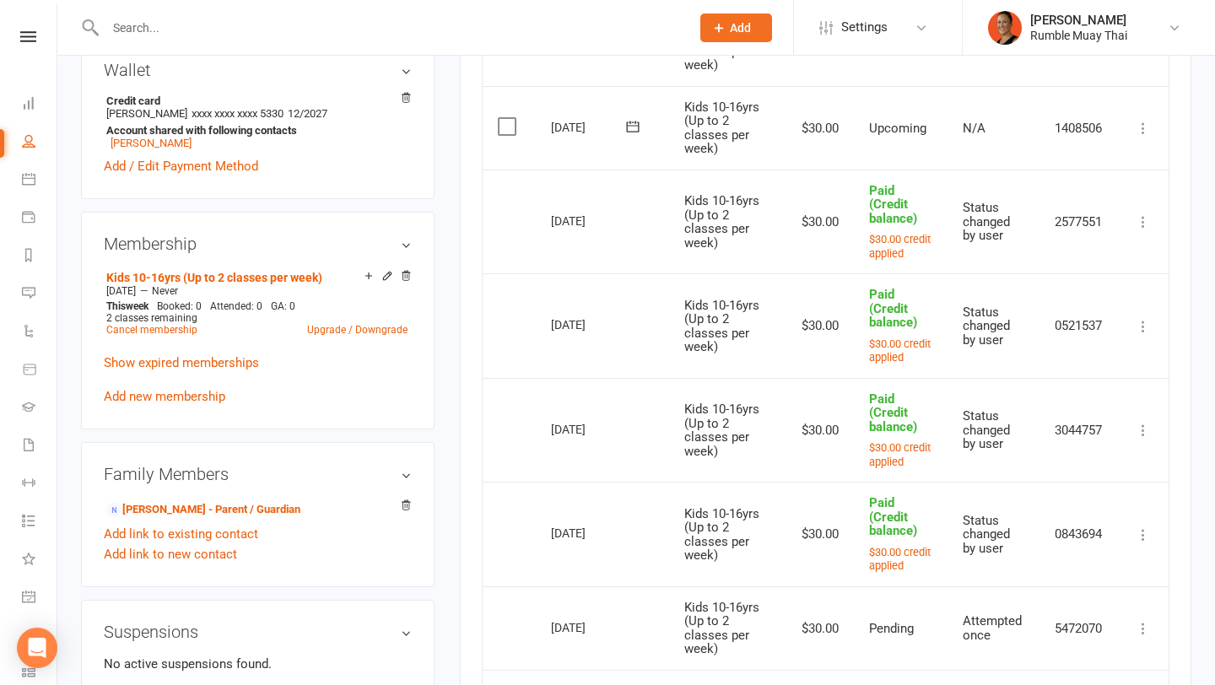
click at [1142, 129] on icon at bounding box center [1143, 128] width 17 height 17
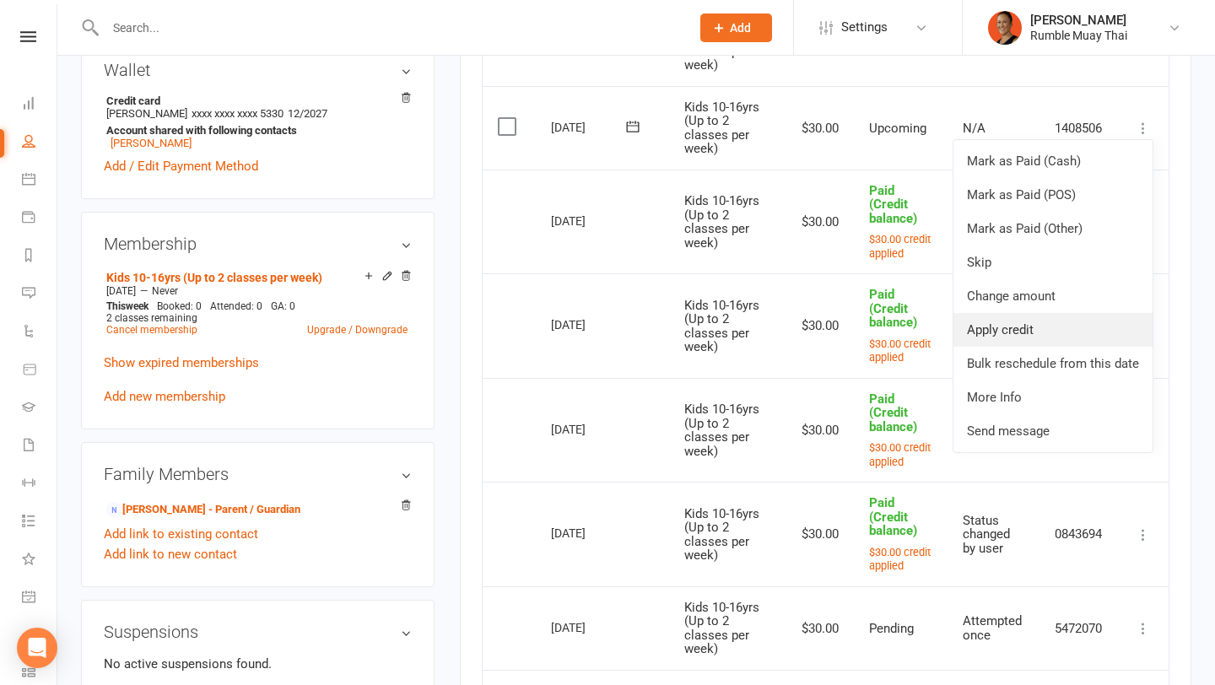
click at [1018, 321] on link "Apply credit" at bounding box center [1053, 330] width 199 height 34
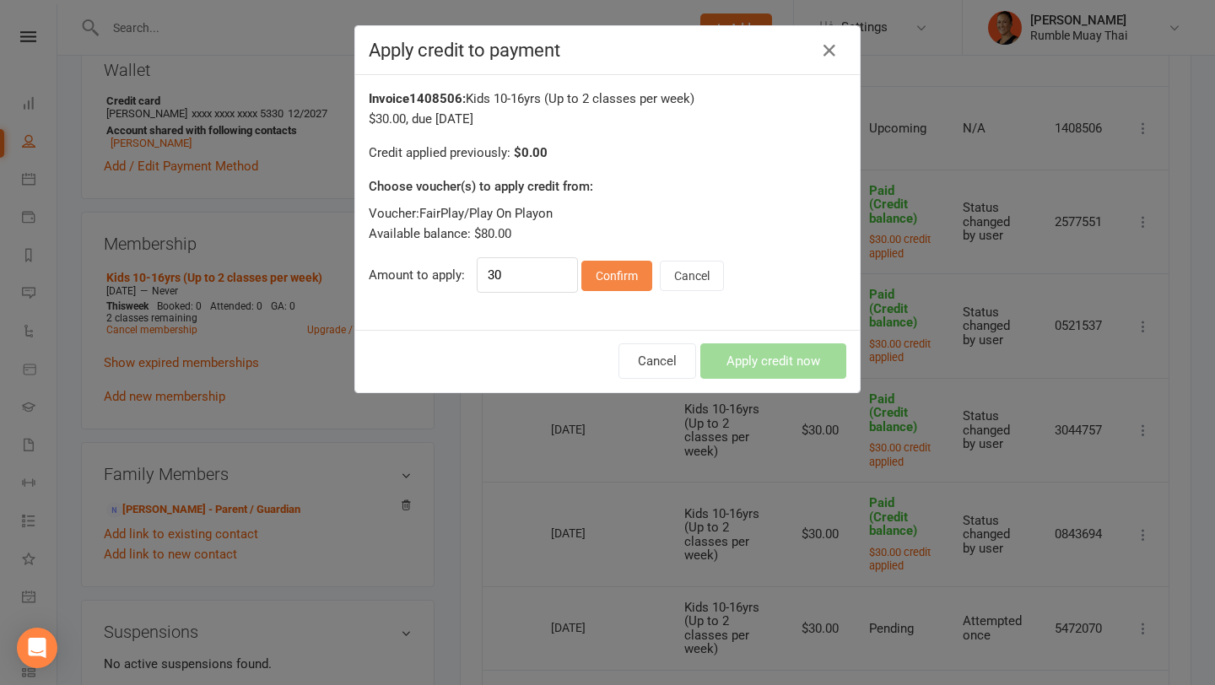
click at [641, 265] on button "Confirm" at bounding box center [617, 276] width 71 height 30
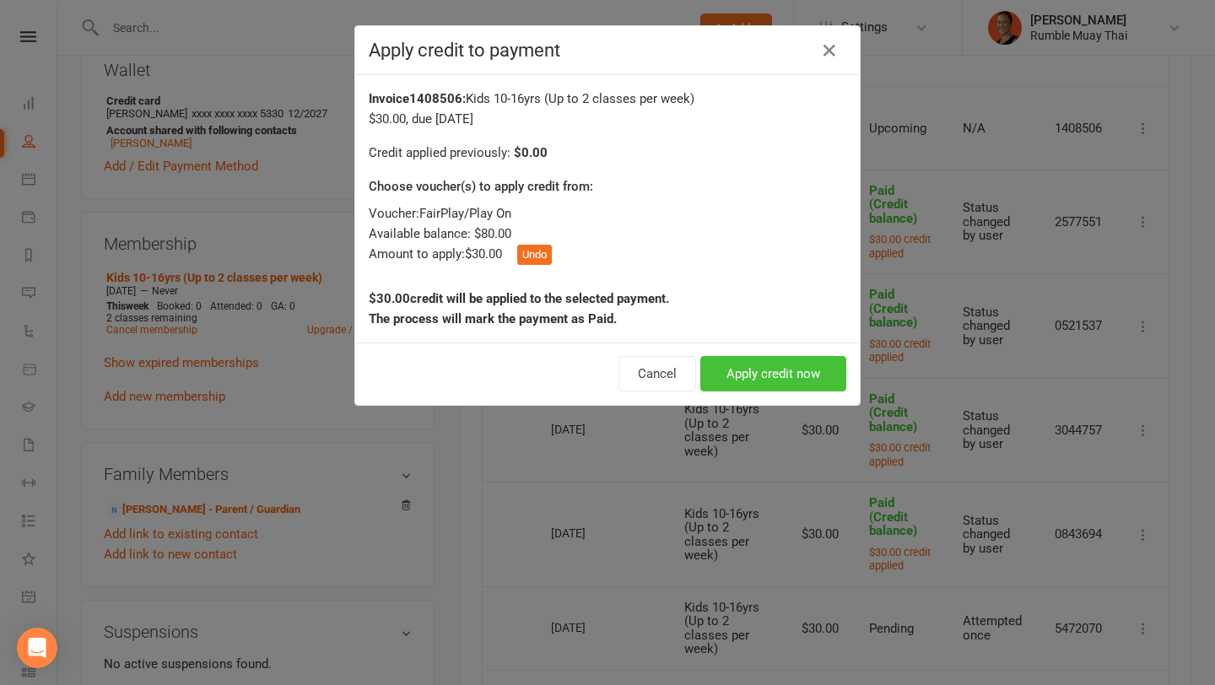
click at [755, 390] on button "Apply credit now" at bounding box center [774, 373] width 146 height 35
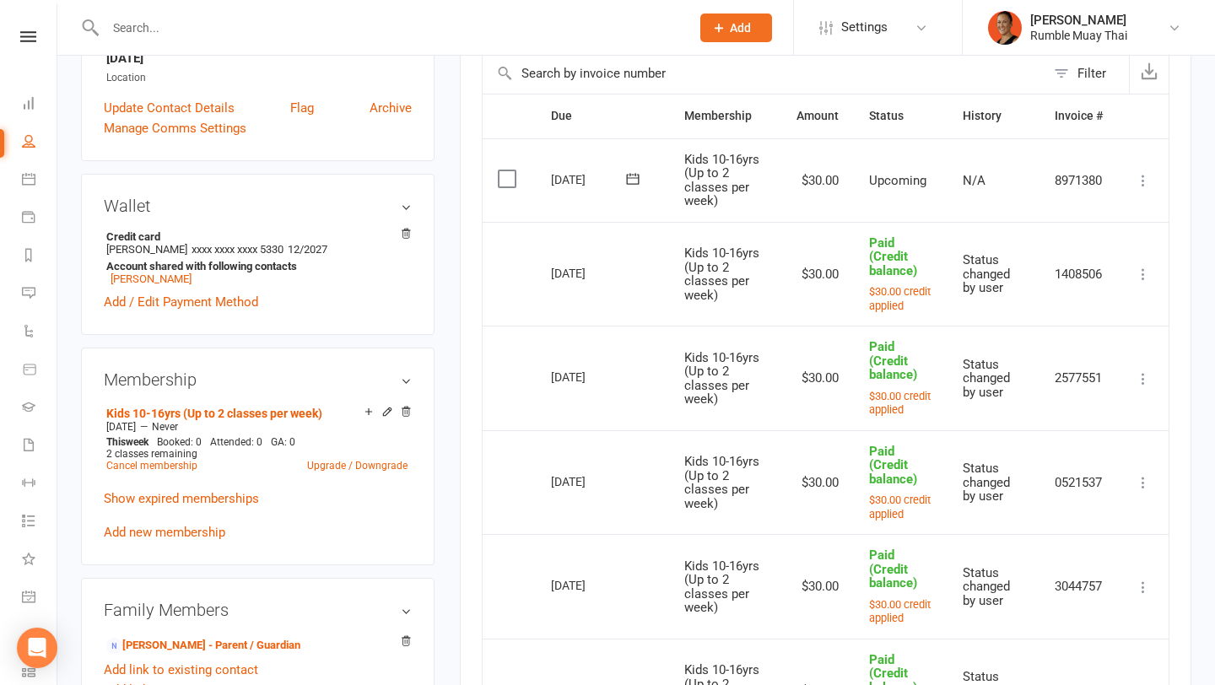
scroll to position [386, 0]
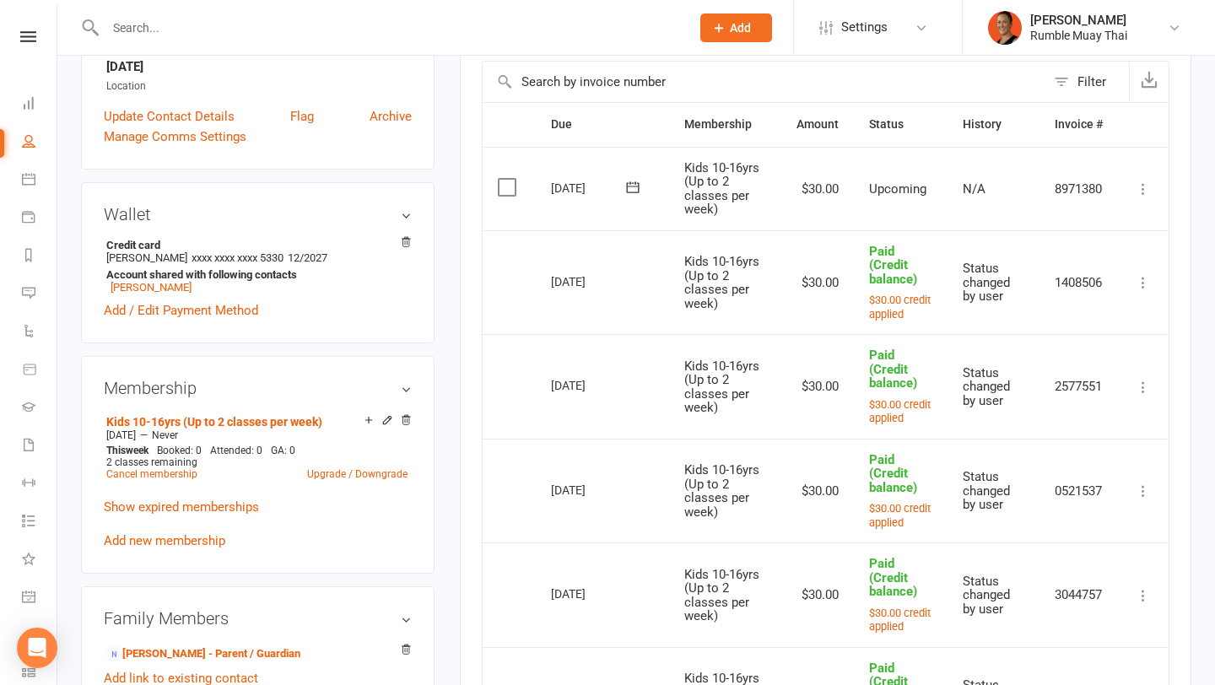
click at [1140, 195] on icon at bounding box center [1143, 189] width 17 height 17
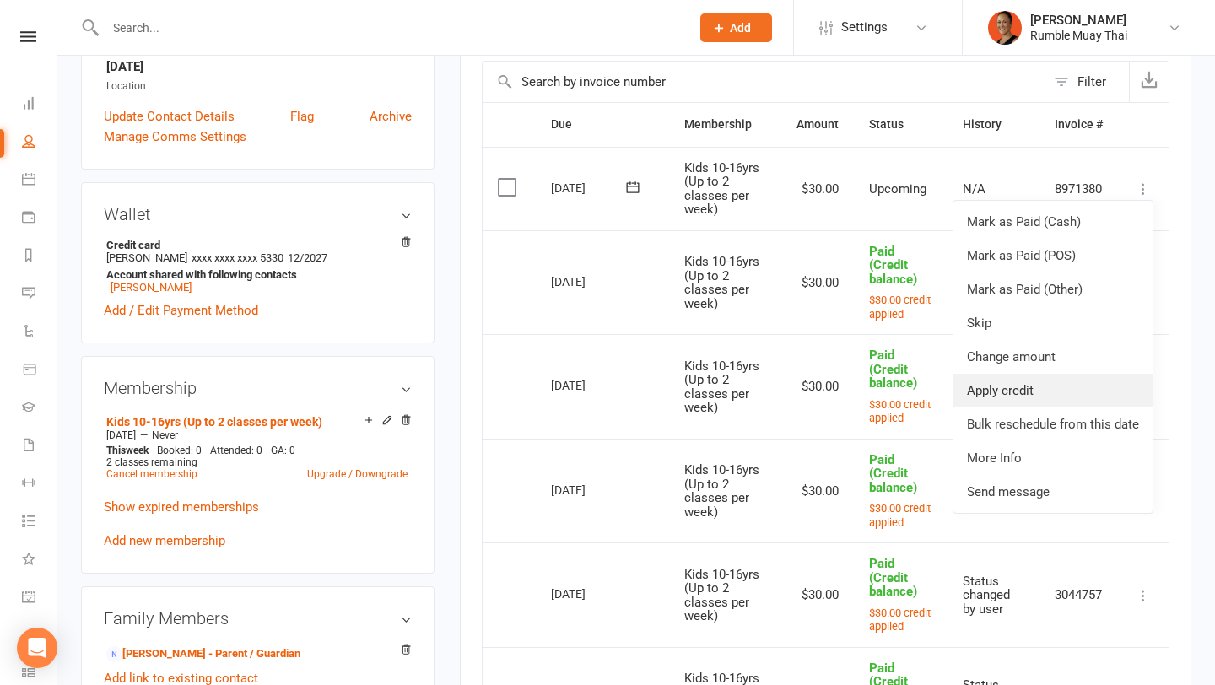
click at [1034, 381] on link "Apply credit" at bounding box center [1053, 391] width 199 height 34
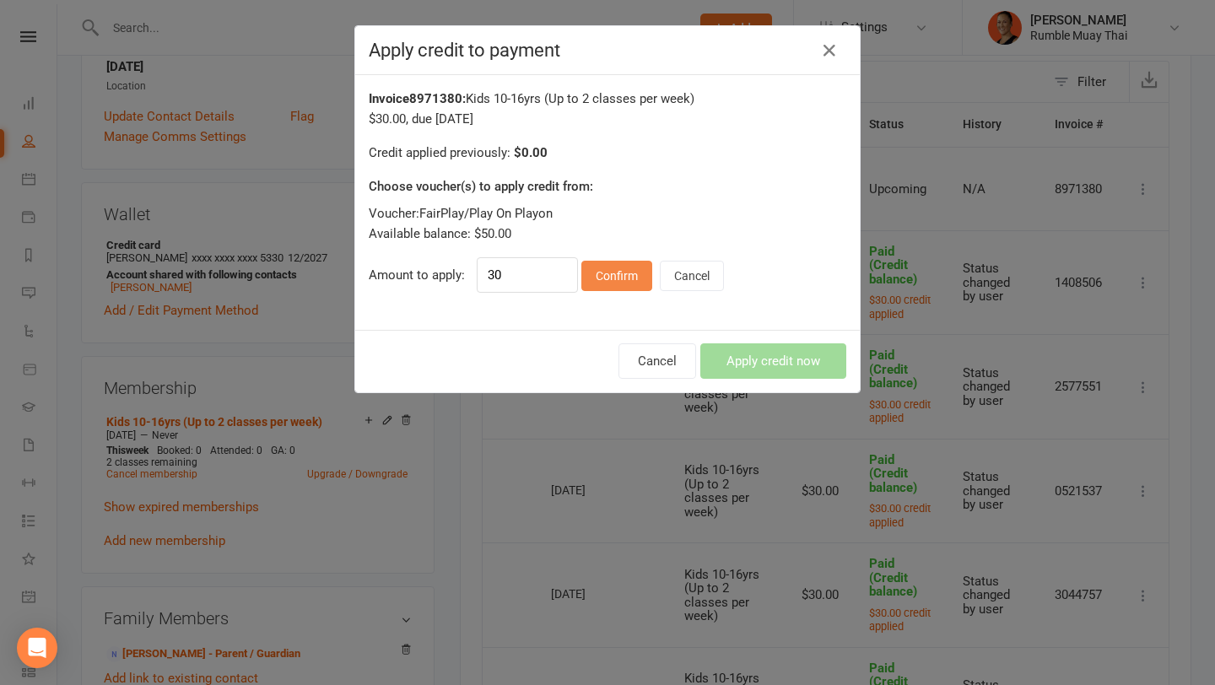
click at [601, 270] on button "Confirm" at bounding box center [617, 276] width 71 height 30
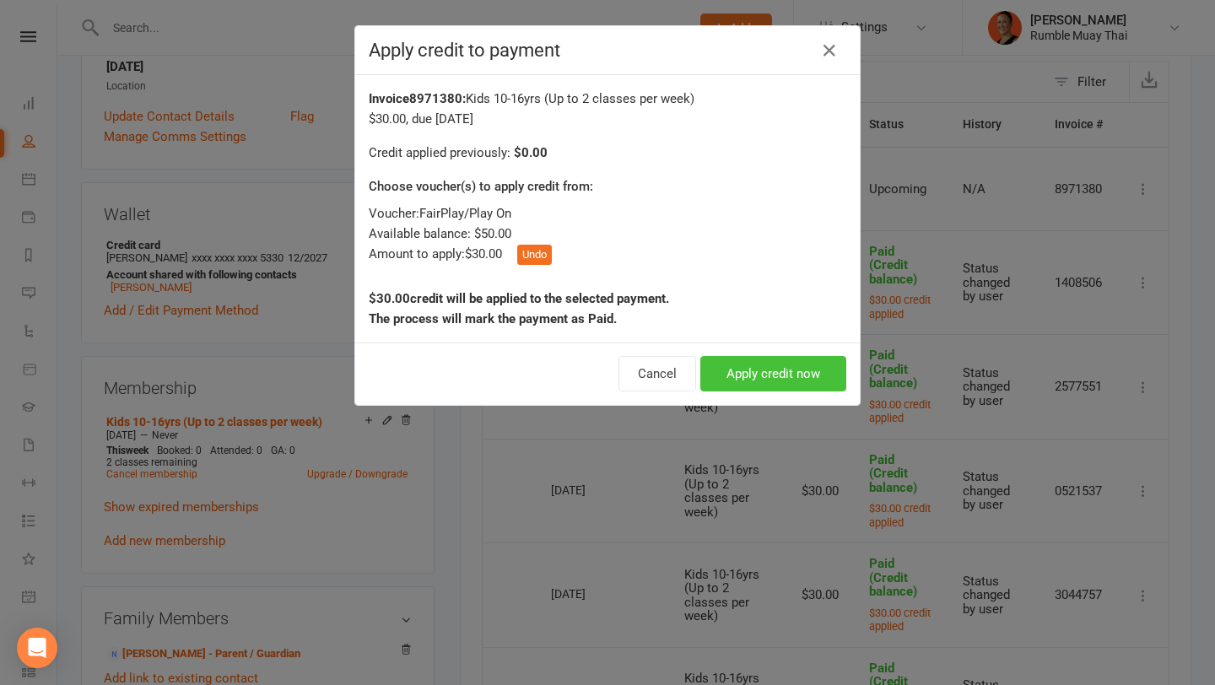
click at [755, 376] on button "Apply credit now" at bounding box center [774, 373] width 146 height 35
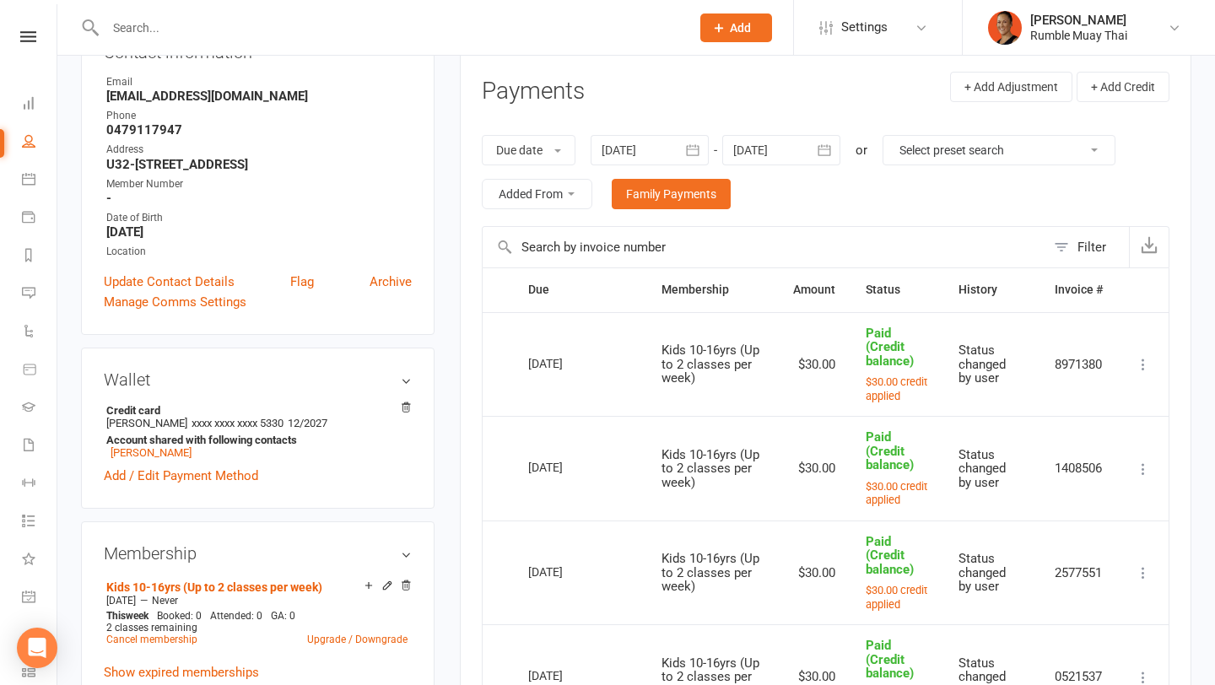
scroll to position [214, 0]
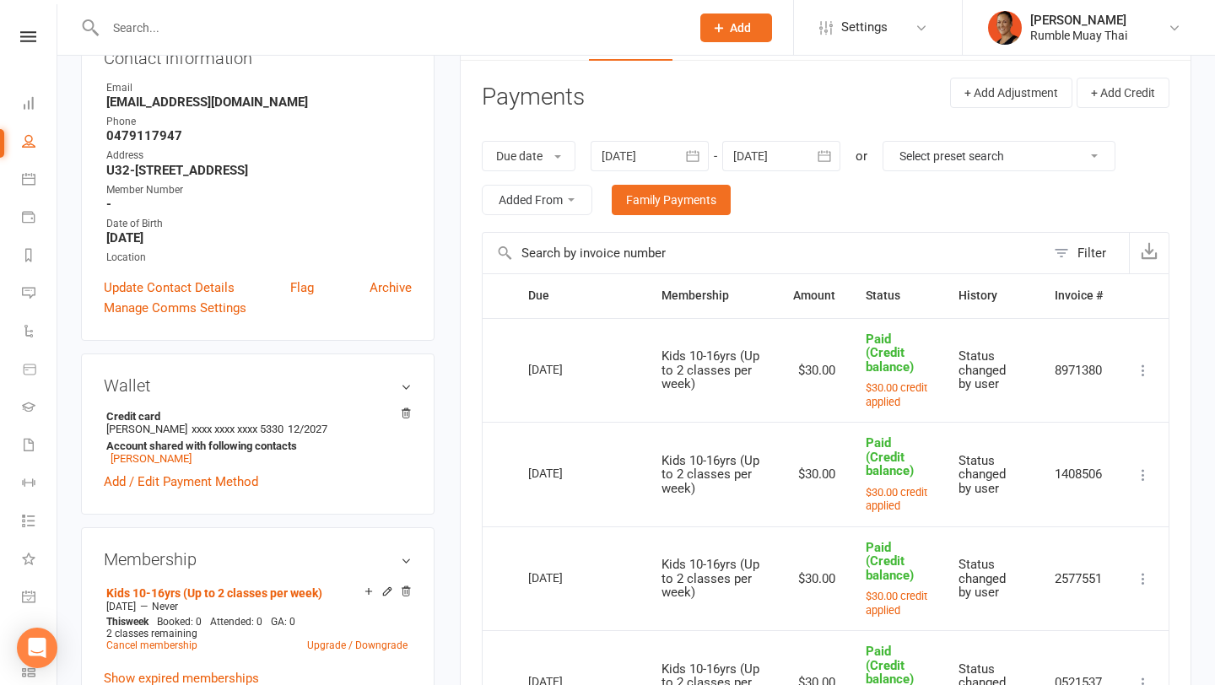
click at [802, 162] on div at bounding box center [782, 156] width 118 height 30
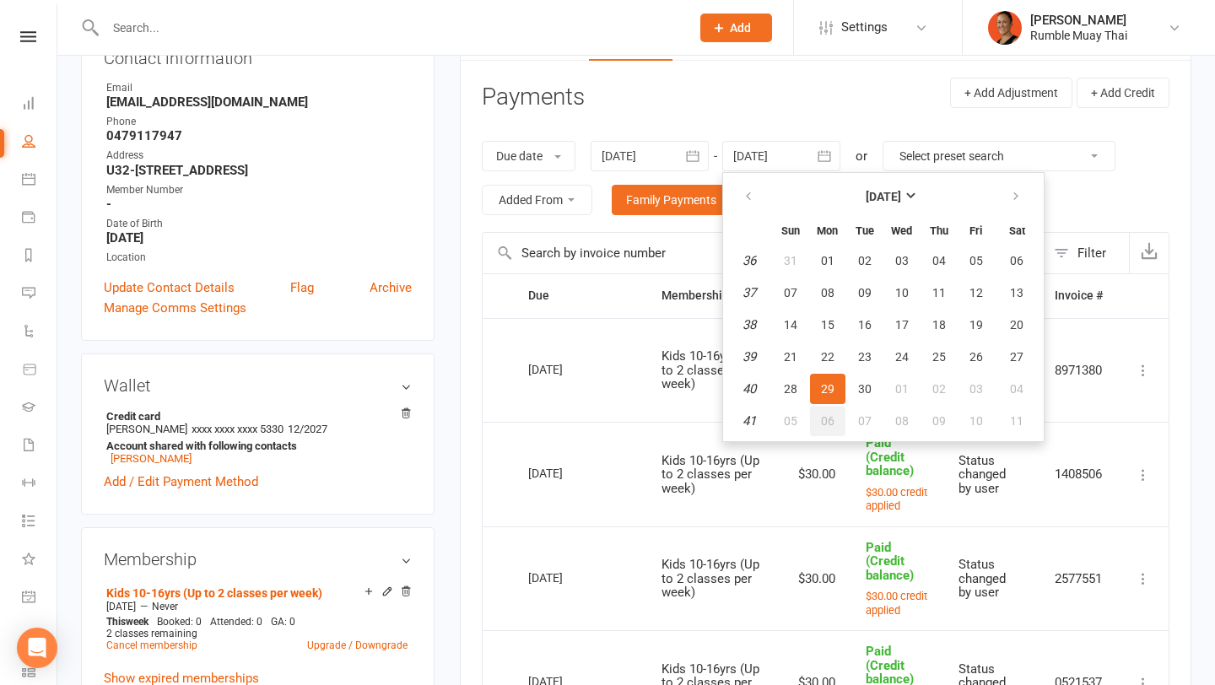
click at [829, 419] on span "06" at bounding box center [828, 421] width 14 height 14
type input "06 Oct 2025"
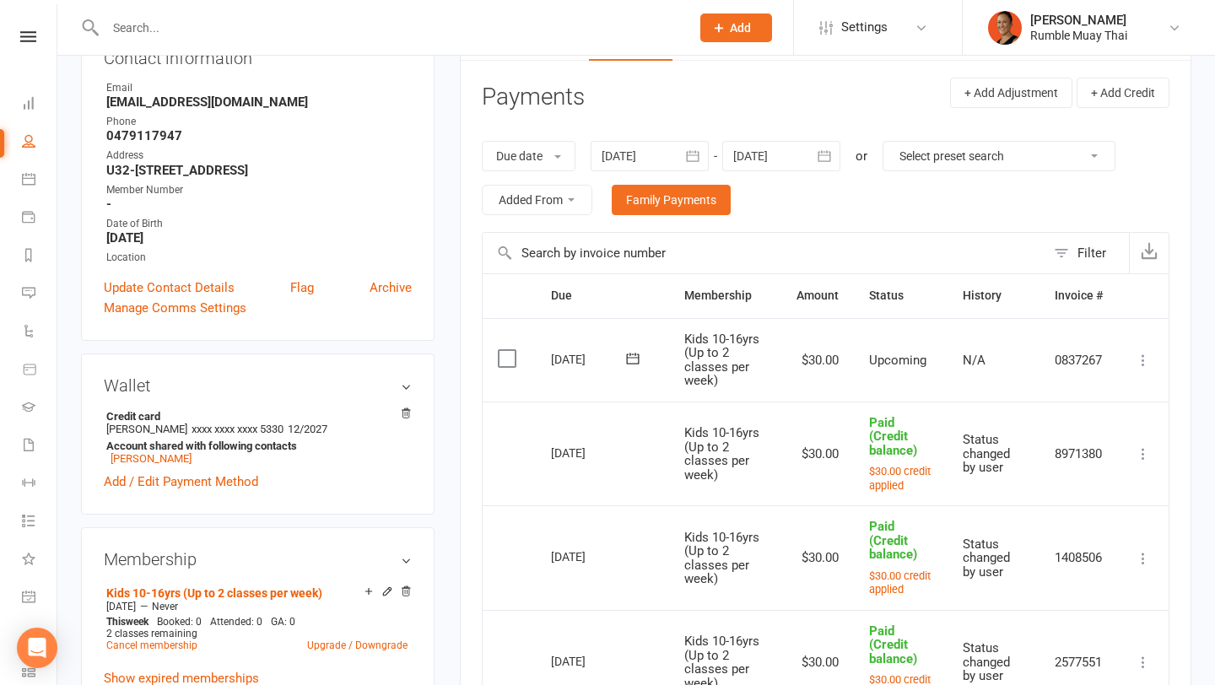
click at [1145, 367] on icon at bounding box center [1143, 360] width 17 height 17
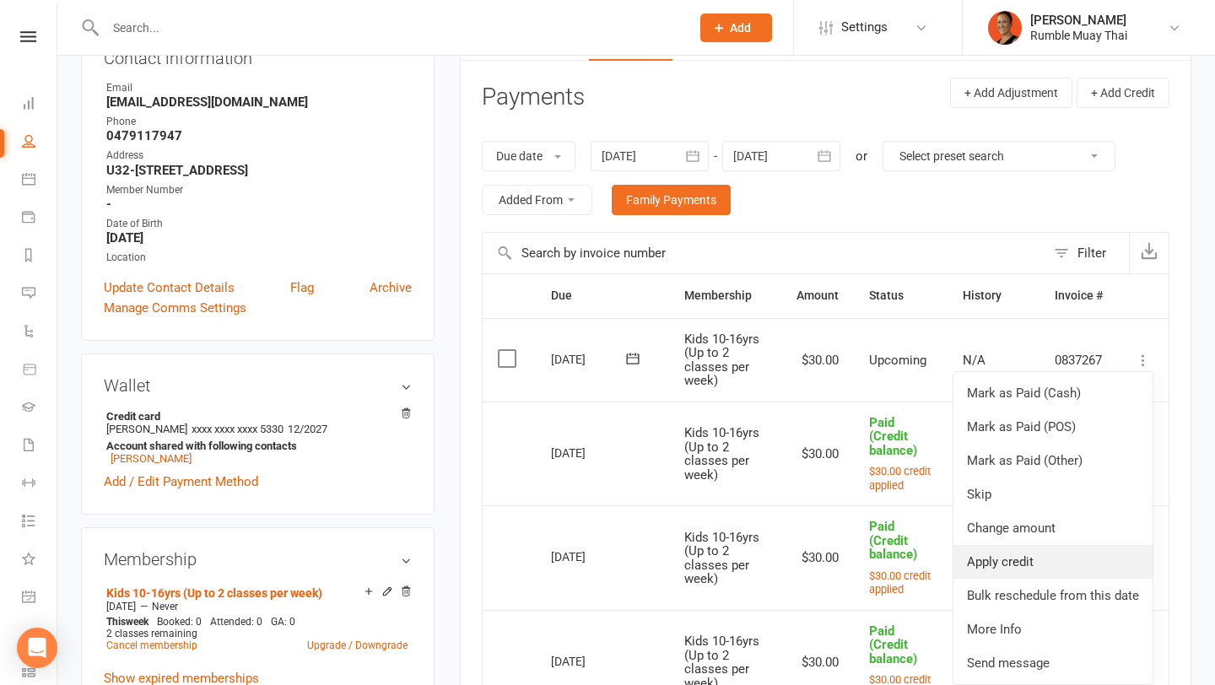
click at [992, 560] on link "Apply credit" at bounding box center [1053, 562] width 199 height 34
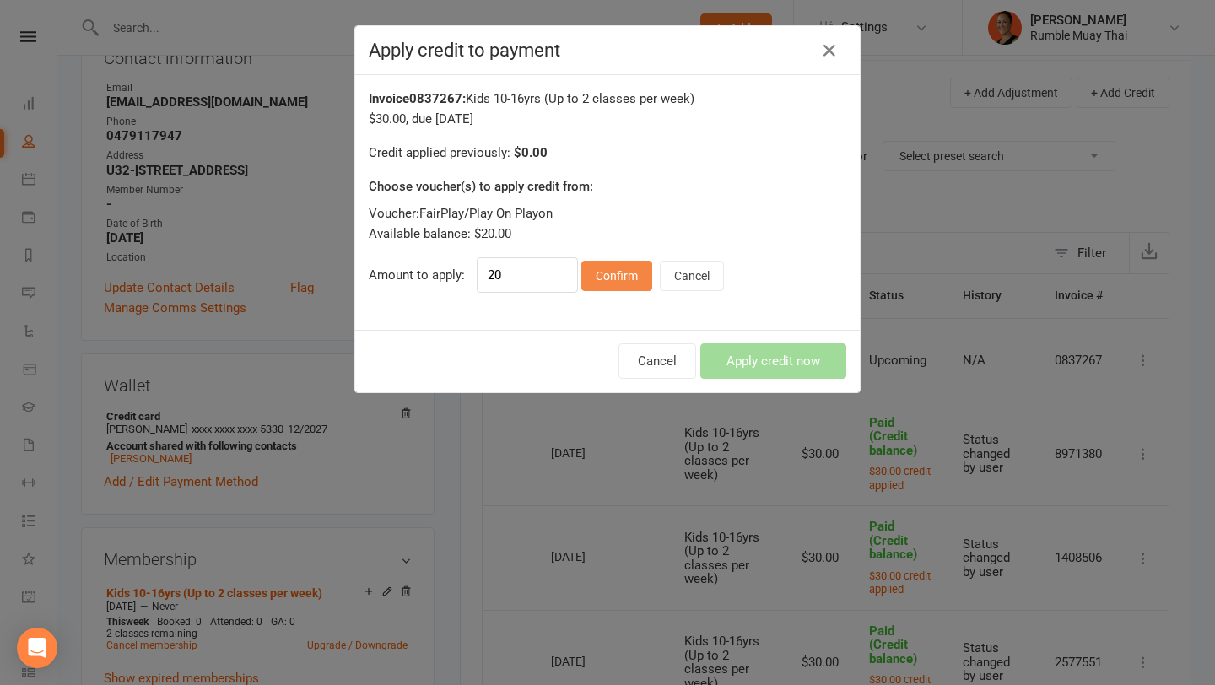
click at [614, 274] on button "Confirm" at bounding box center [617, 276] width 71 height 30
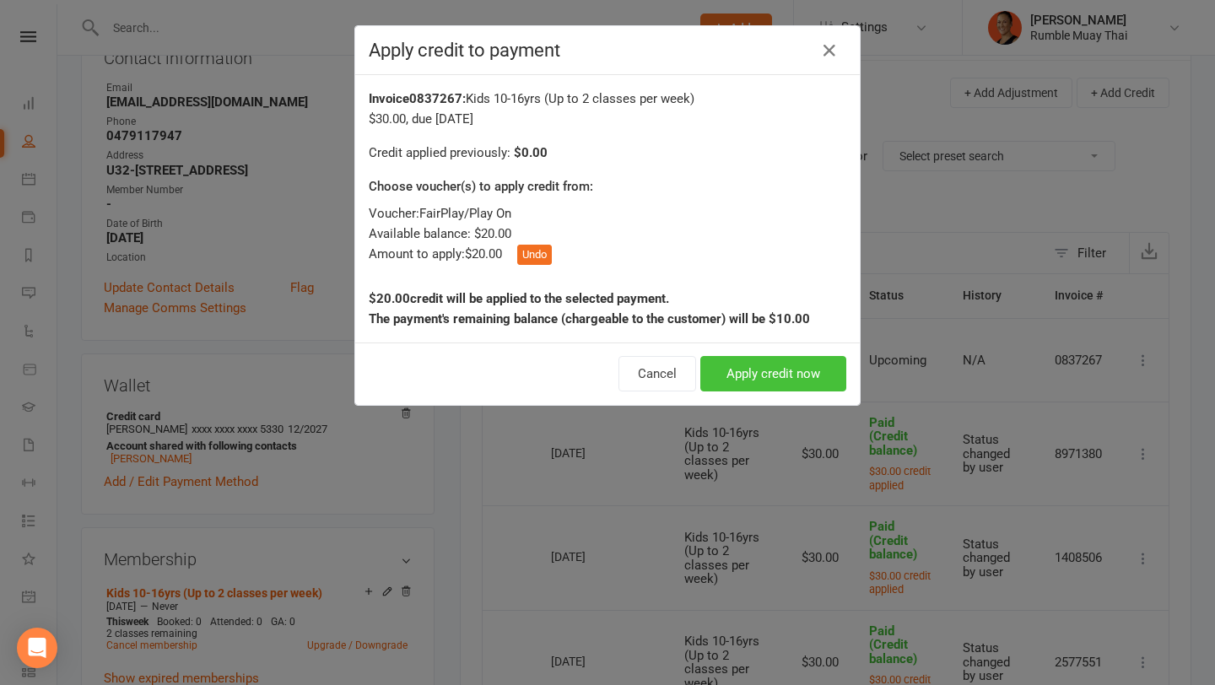
click at [733, 378] on button "Apply credit now" at bounding box center [774, 373] width 146 height 35
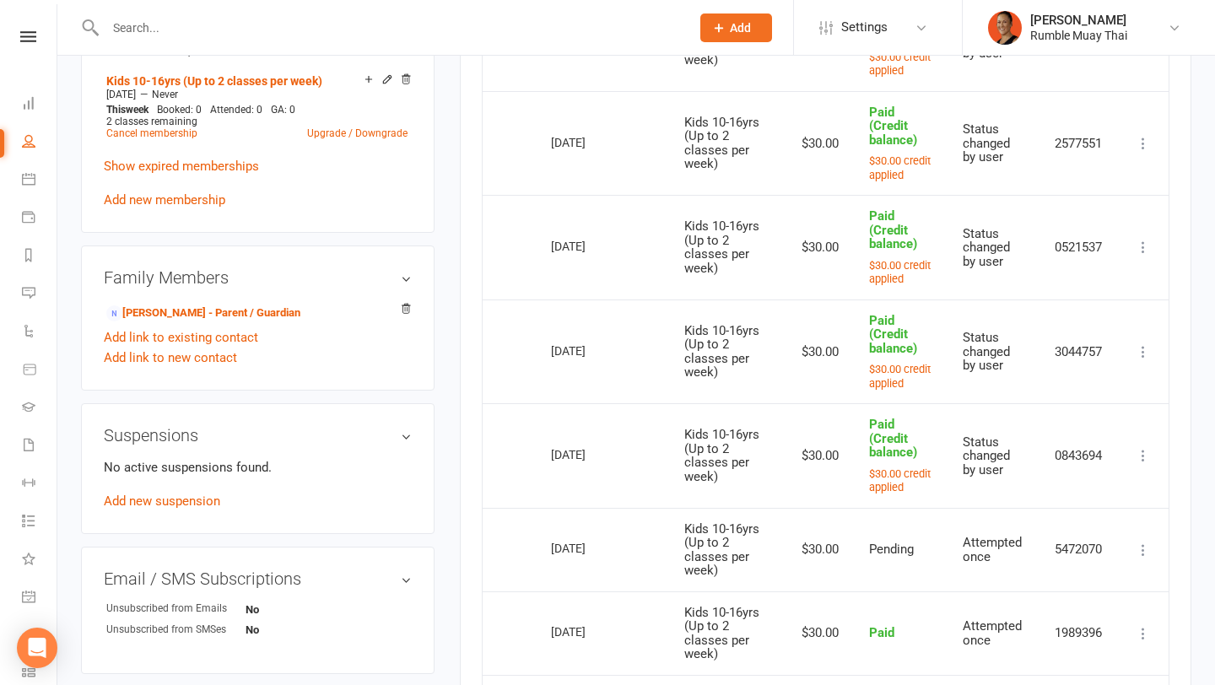
scroll to position [720, 0]
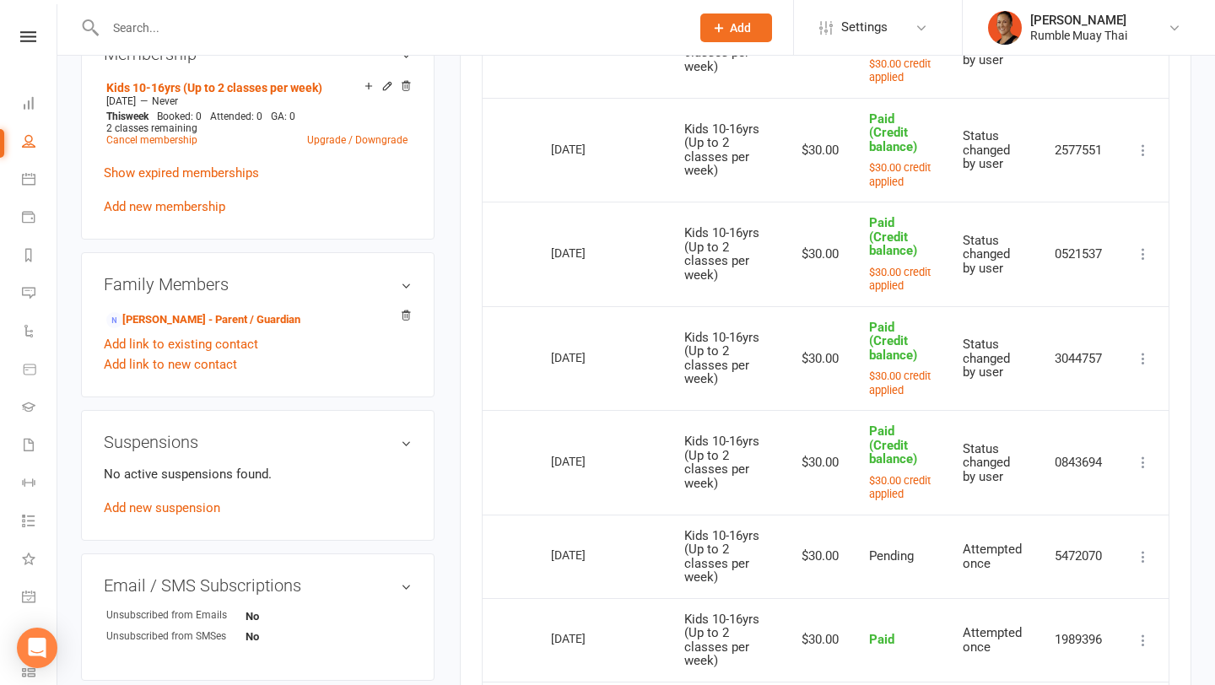
click at [575, 474] on div "22 Aug 2025" at bounding box center [590, 461] width 78 height 26
copy tr "22 Aug 2025 Molli Parkinson"
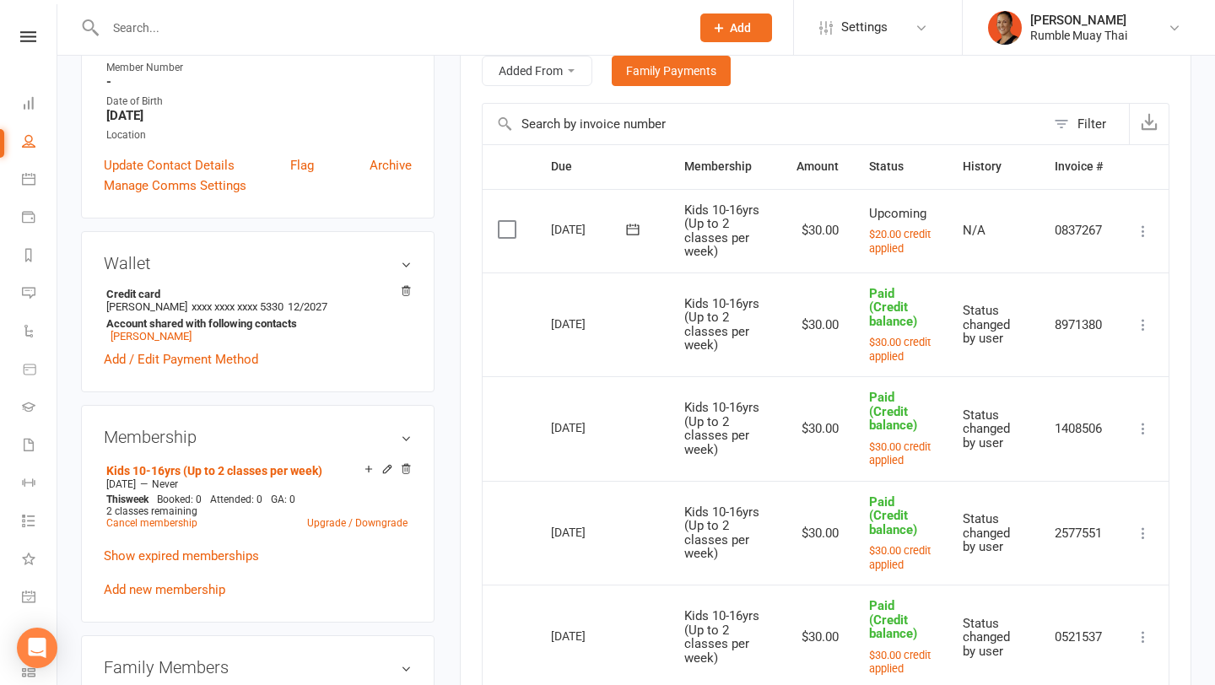
scroll to position [285, 0]
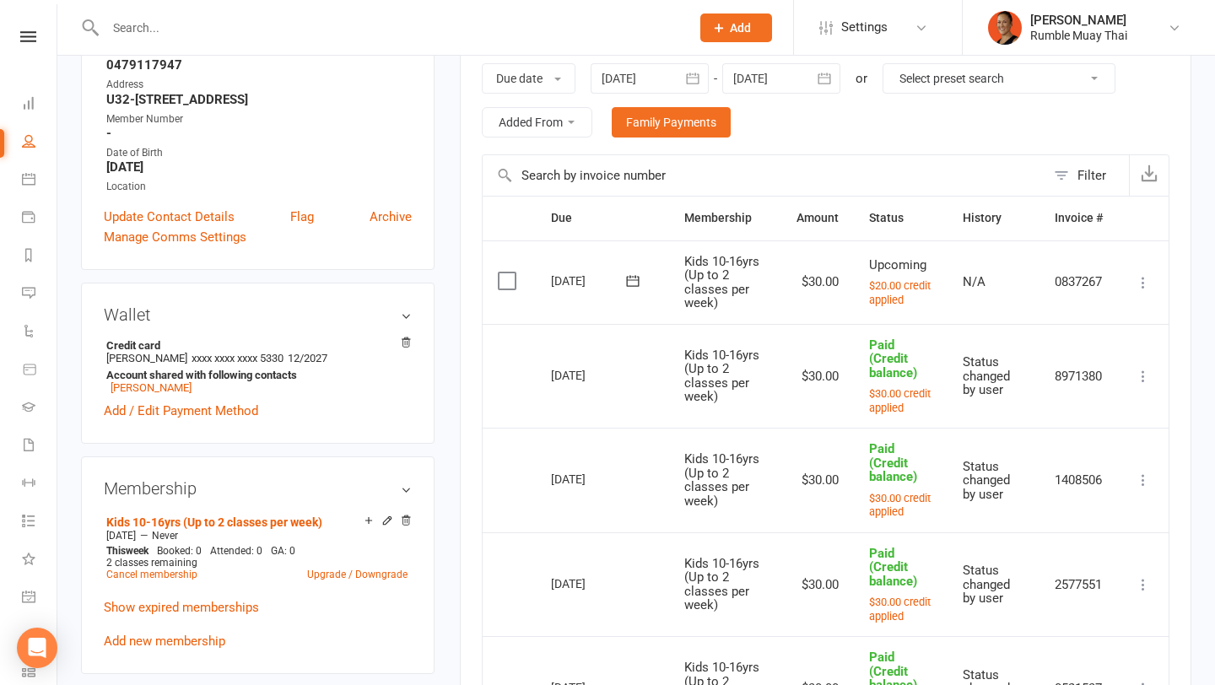
click at [582, 277] on div "03 Oct 2025" at bounding box center [590, 281] width 78 height 26
copy tr "03 Oct 2025 Molli Parkinson"
click at [563, 388] on div "26 Sep 2025" at bounding box center [590, 375] width 78 height 26
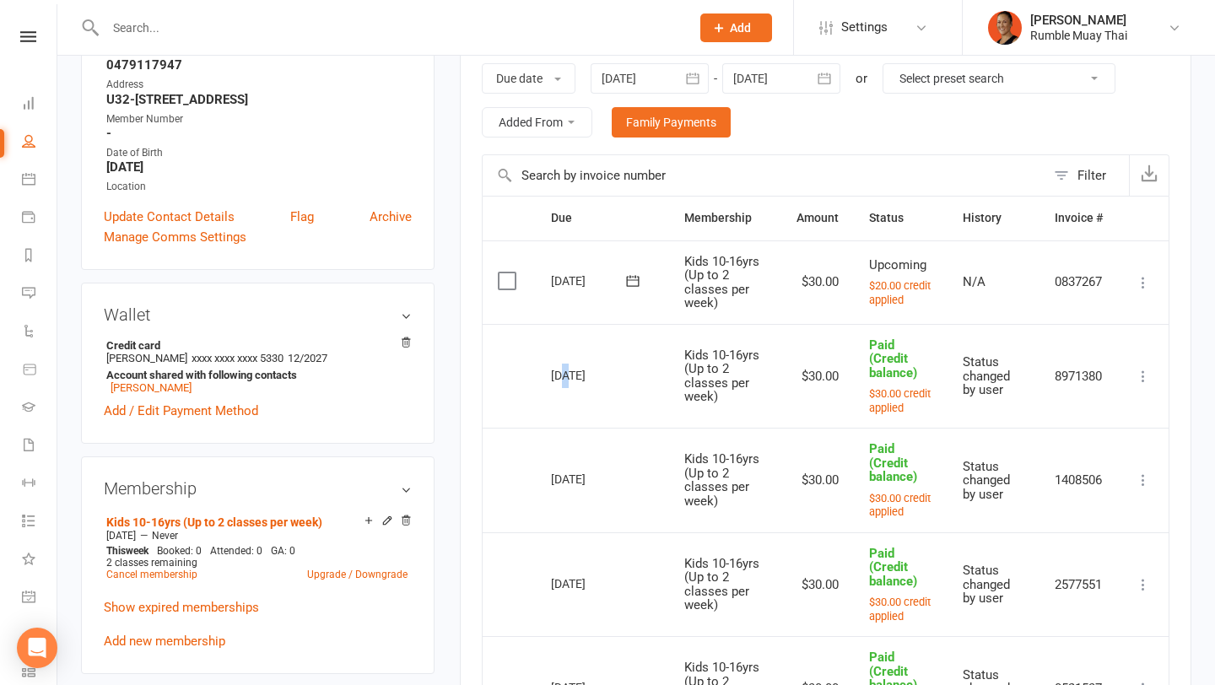
click at [563, 388] on div "26 Sep 2025" at bounding box center [590, 375] width 78 height 26
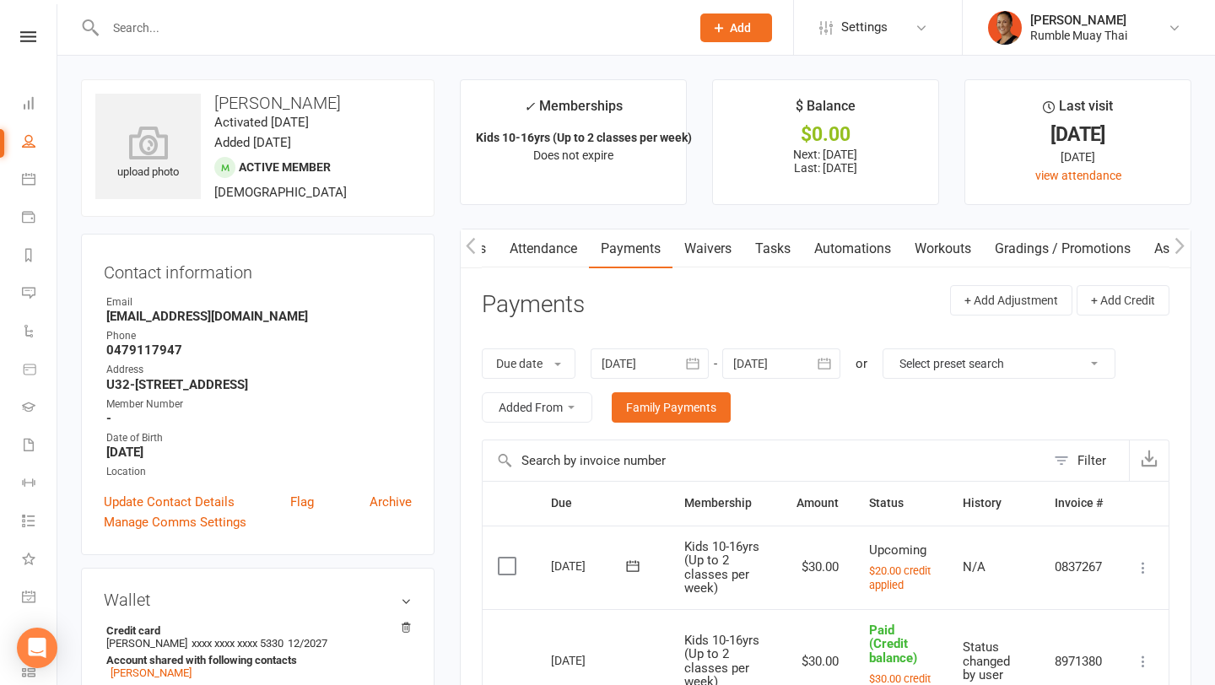
click at [447, 32] on input "text" at bounding box center [389, 28] width 578 height 24
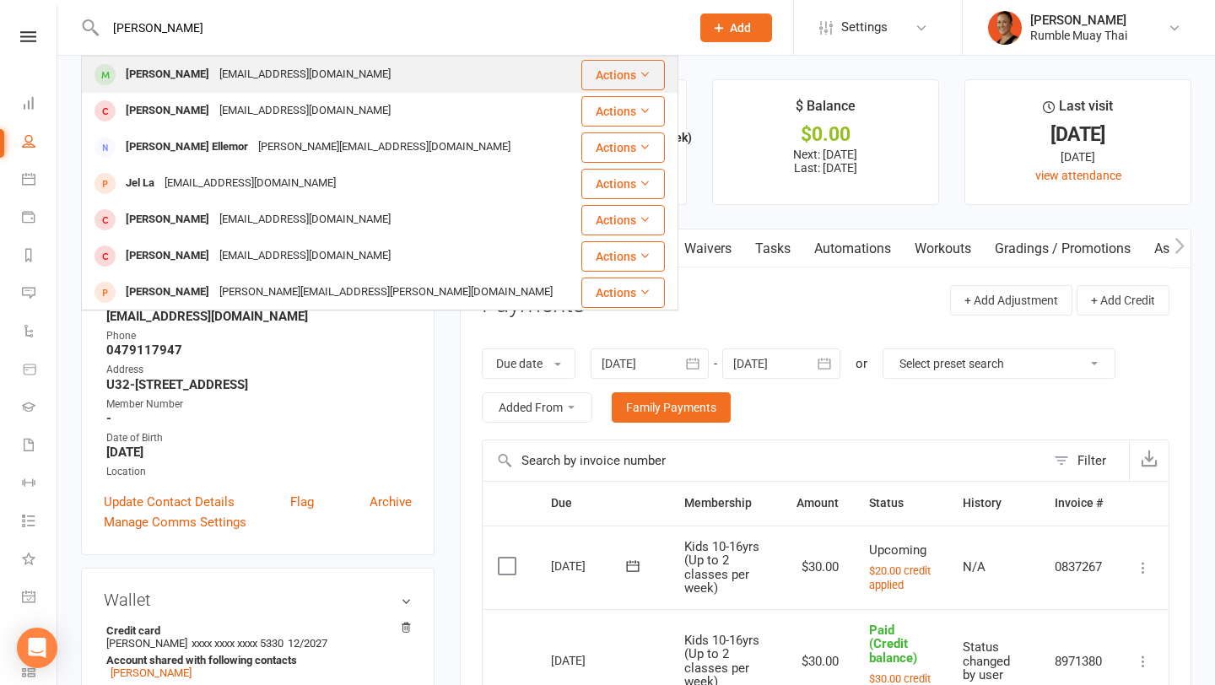
type input "Ella"
click at [365, 71] on div "Ella Clark lisambrooks69@hotmail.com" at bounding box center [330, 74] width 495 height 35
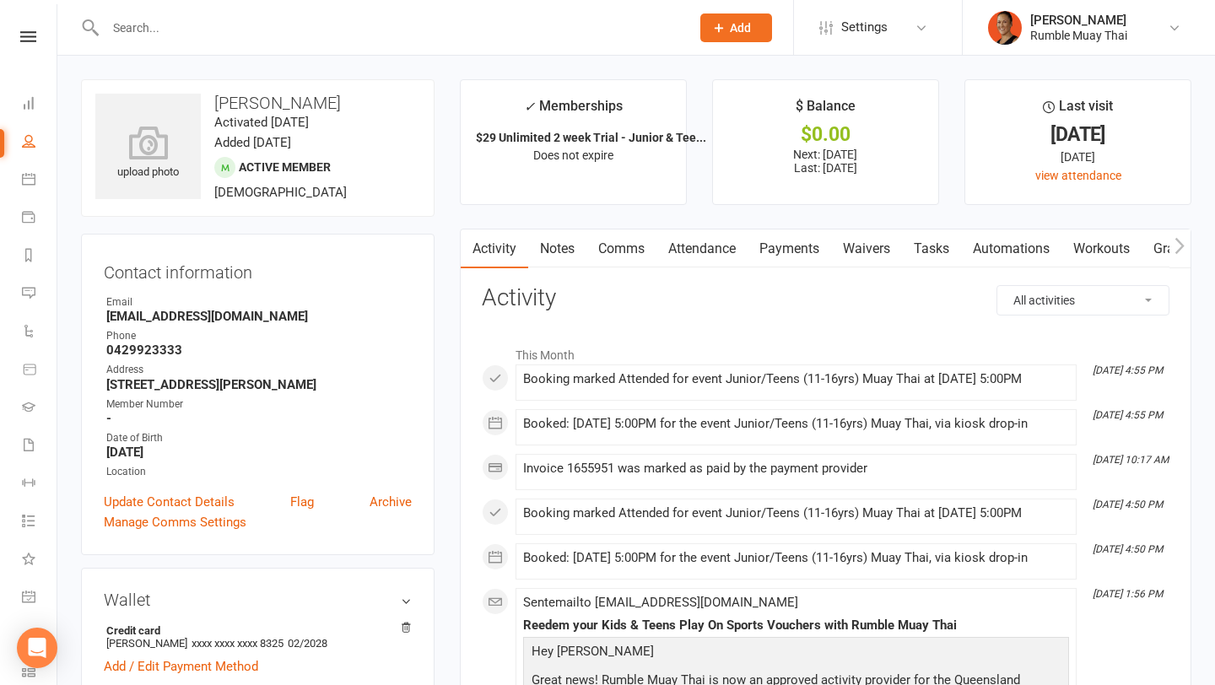
click at [1172, 233] on button "button" at bounding box center [1180, 249] width 21 height 38
click at [1179, 247] on icon "button" at bounding box center [1180, 246] width 10 height 18
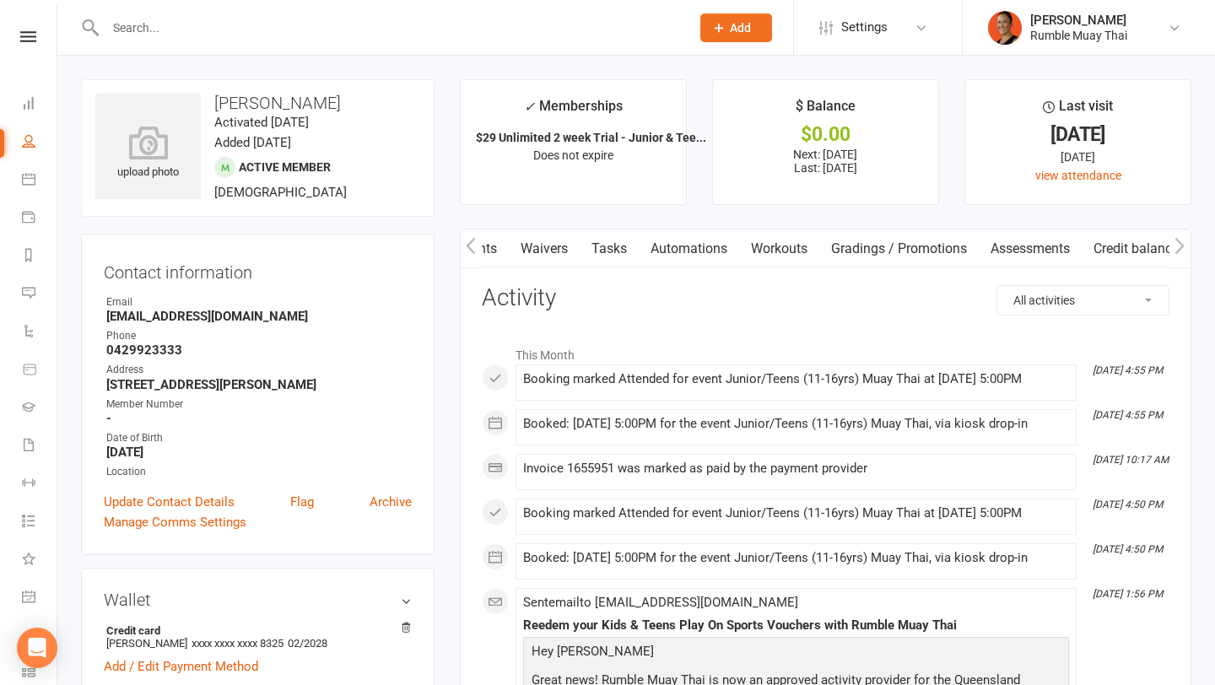
click at [1116, 250] on link "Credit balance" at bounding box center [1136, 249] width 109 height 39
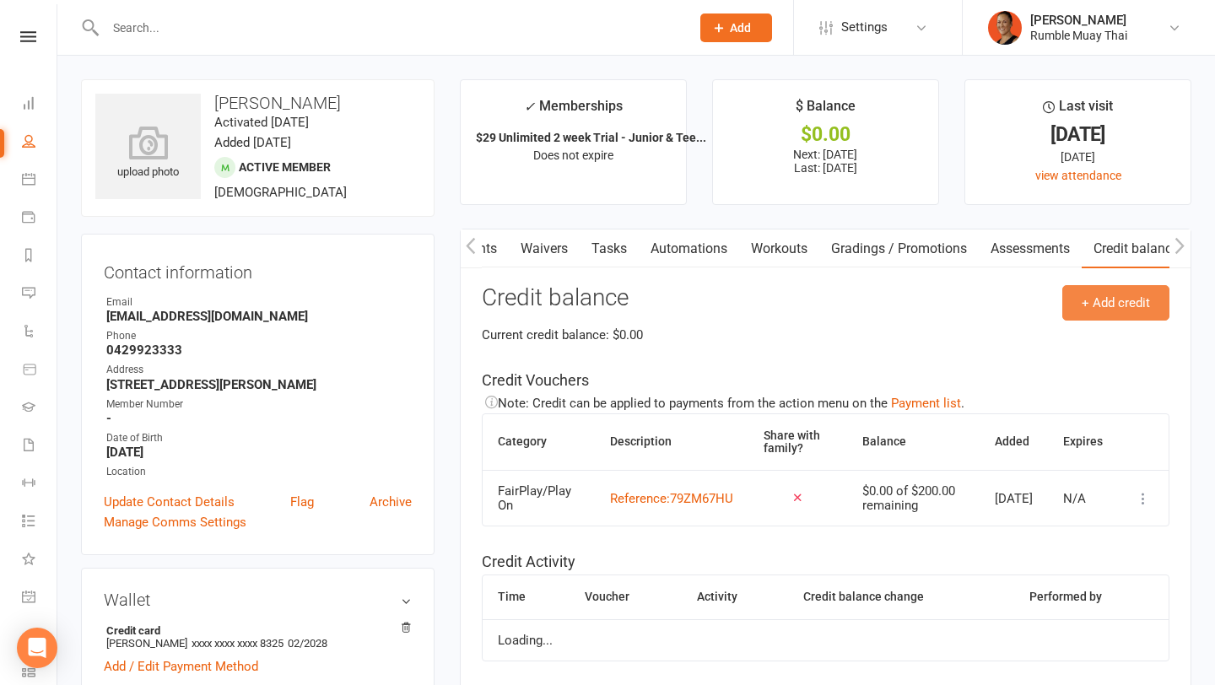
click at [1080, 291] on button "+ Add credit" at bounding box center [1116, 302] width 107 height 35
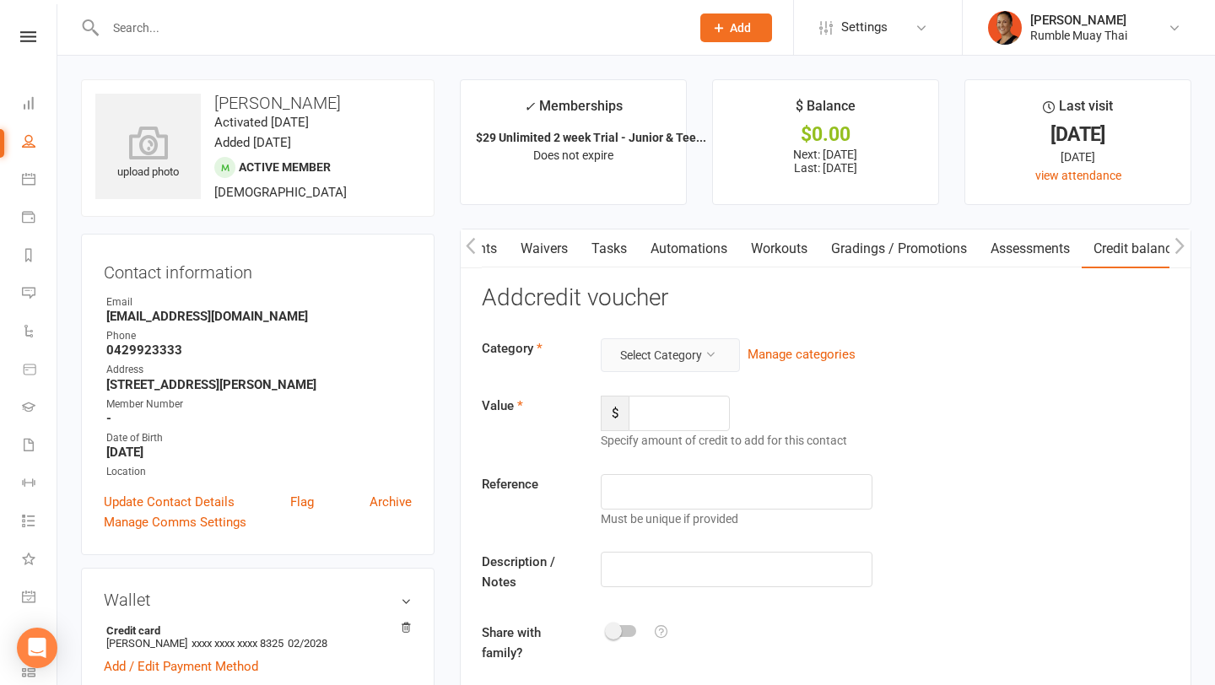
click at [677, 361] on button "Select Category" at bounding box center [670, 355] width 139 height 34
click at [665, 398] on link "FairPlay/Play On" at bounding box center [656, 395] width 167 height 34
click at [651, 420] on input "number" at bounding box center [679, 413] width 101 height 35
type input "200"
type input "F"
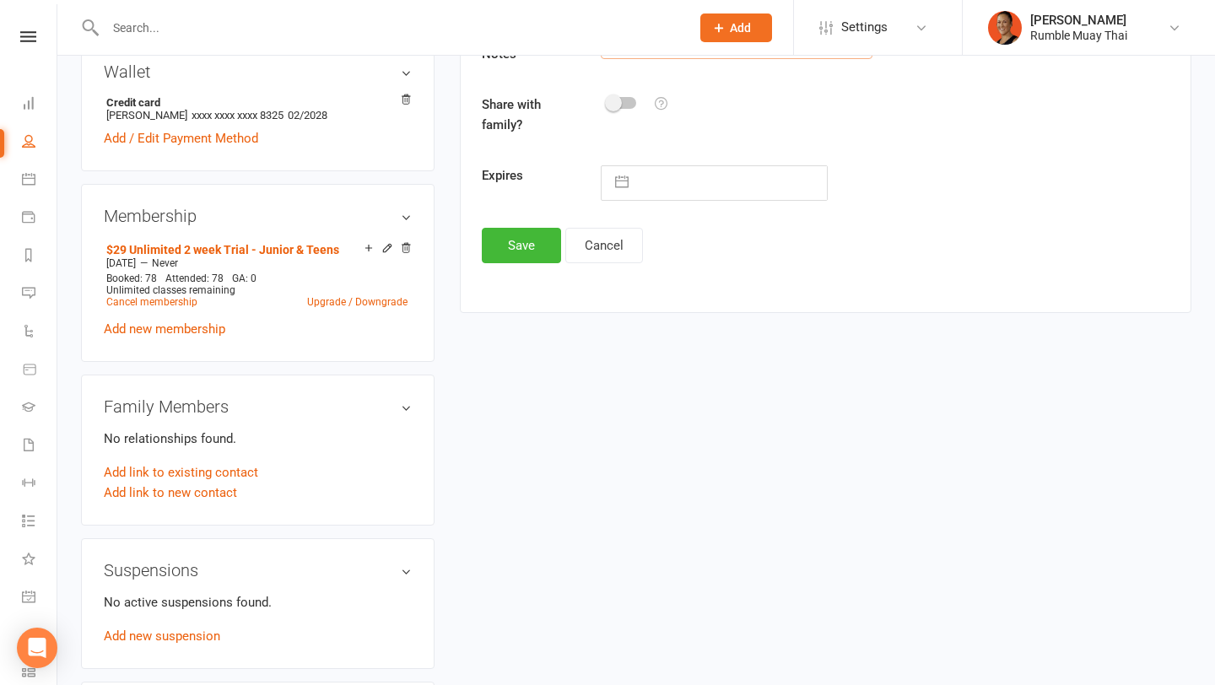
scroll to position [629, 0]
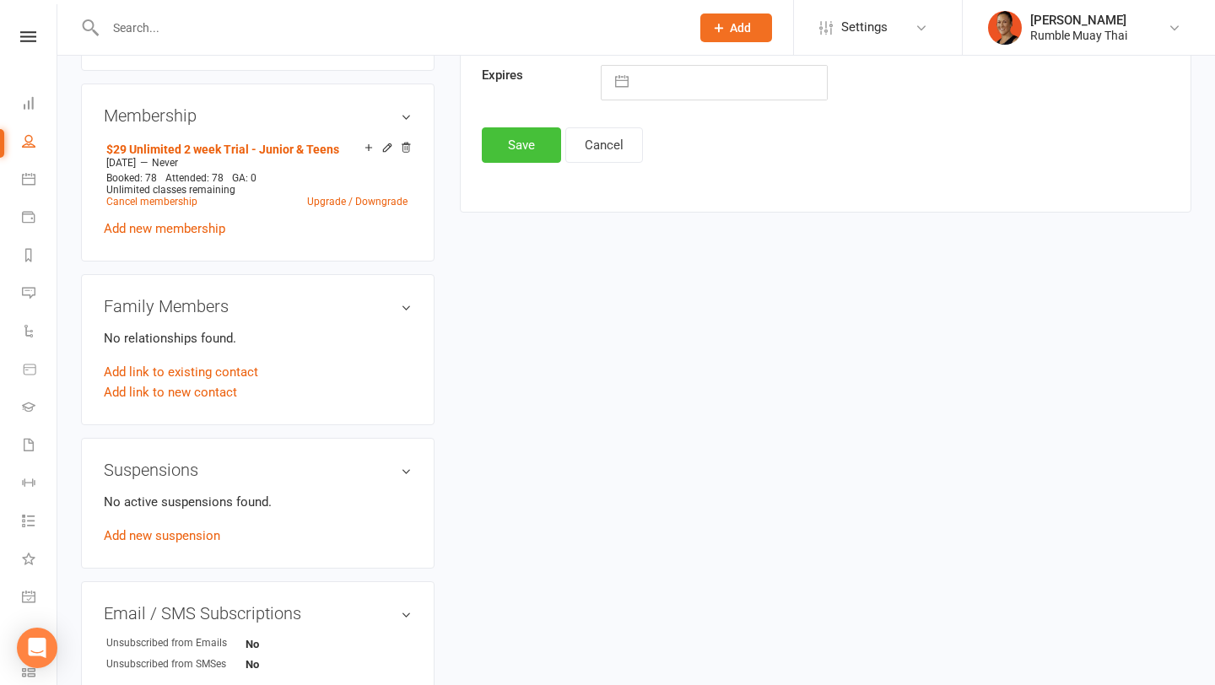
type input "PlayOn"
click at [528, 144] on button "Save" at bounding box center [521, 144] width 79 height 35
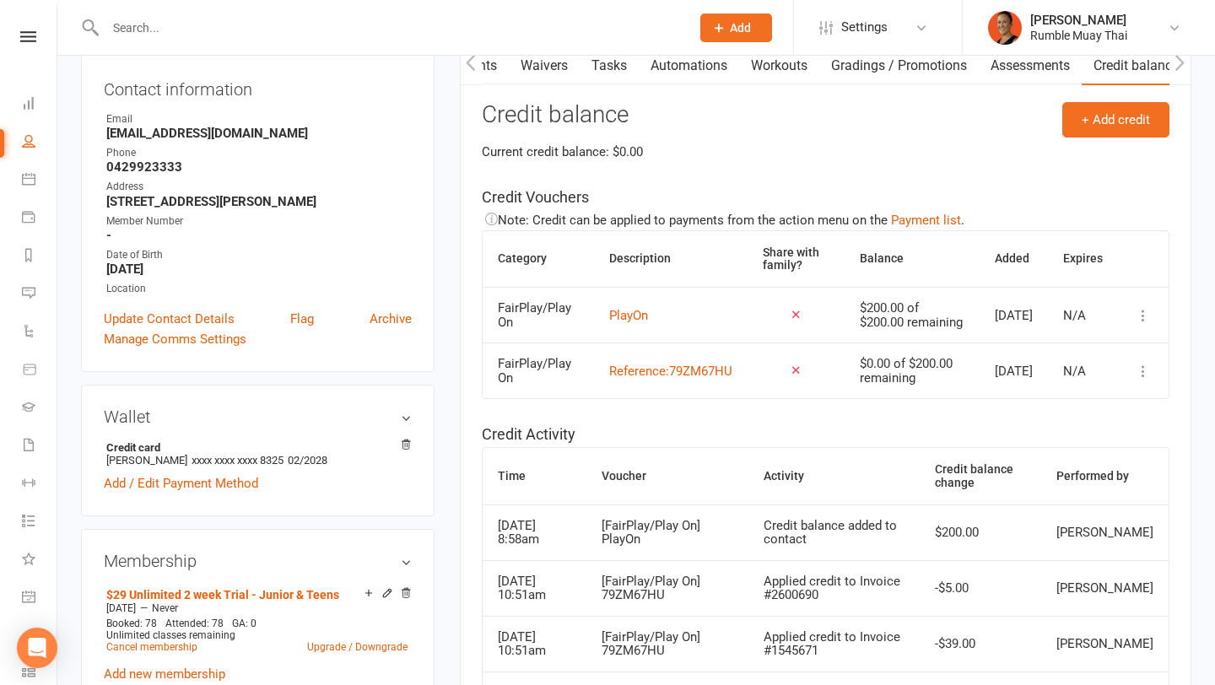
scroll to position [0, 0]
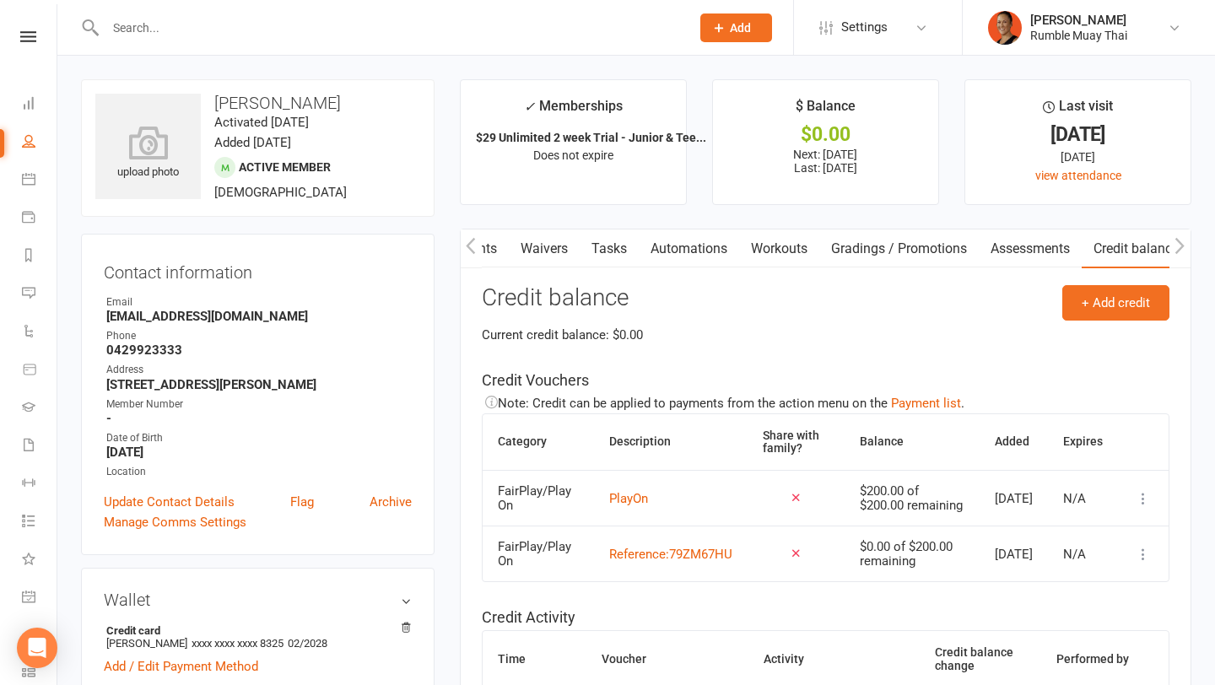
click at [467, 239] on icon "button" at bounding box center [471, 246] width 10 height 18
click at [582, 253] on link "Payments" at bounding box center [586, 249] width 84 height 39
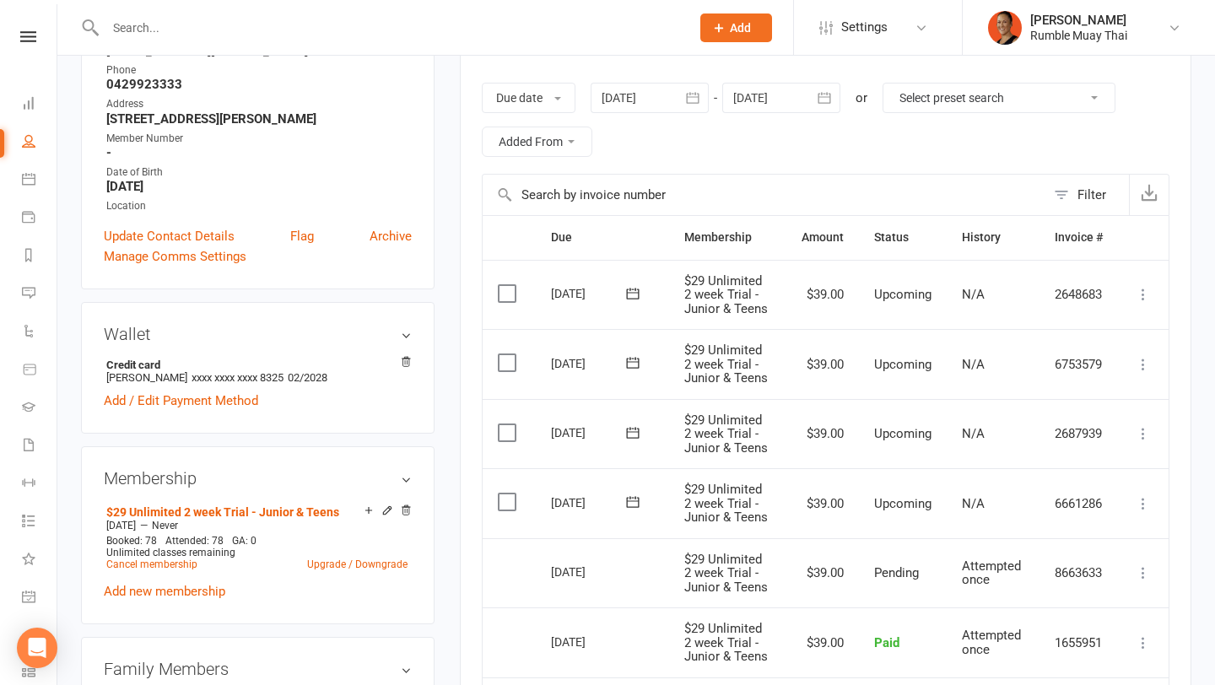
scroll to position [108, 0]
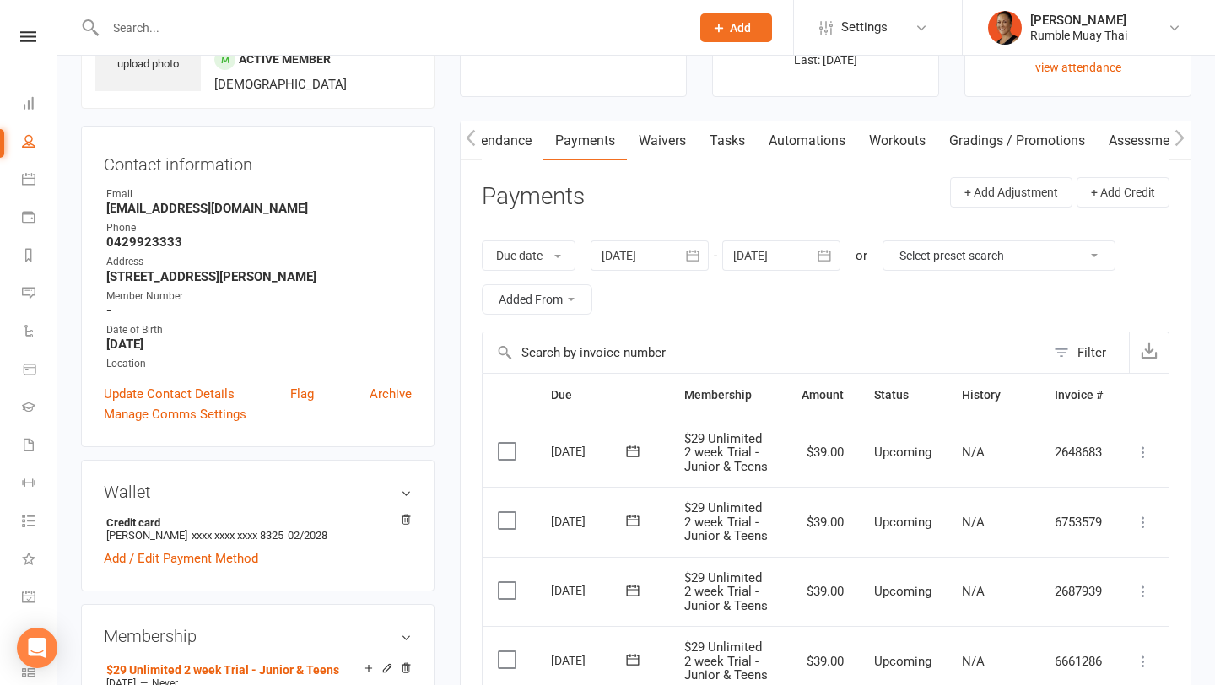
click at [810, 255] on div at bounding box center [782, 256] width 118 height 30
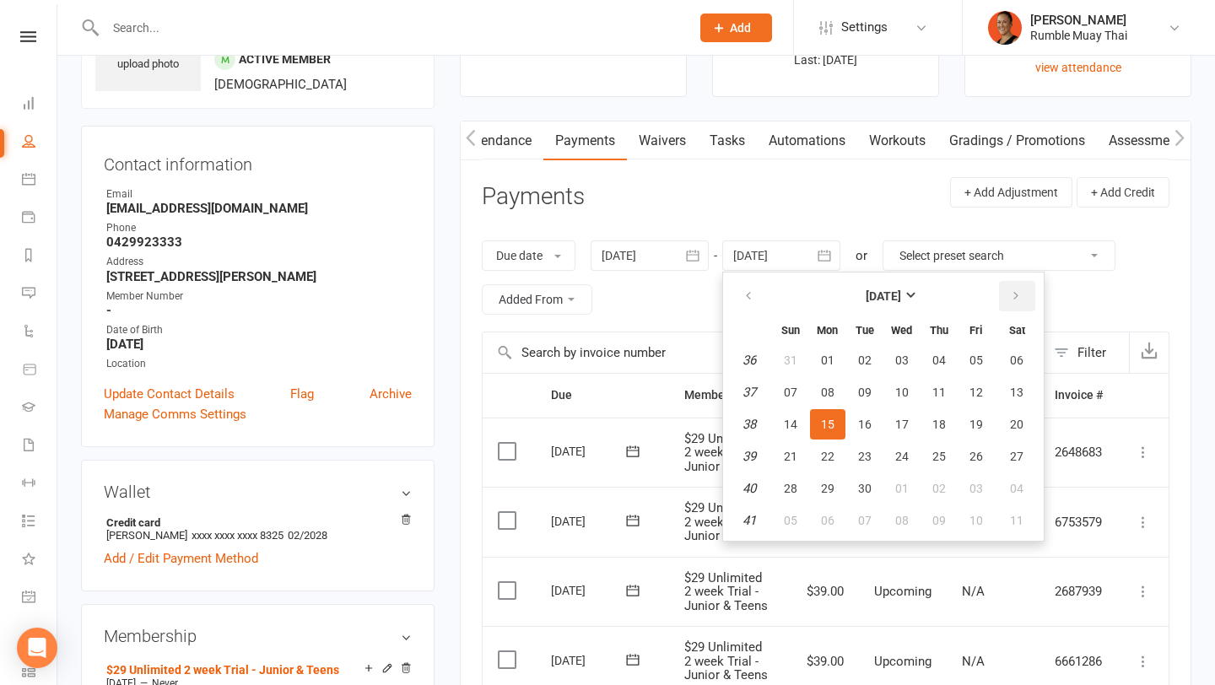
click at [1013, 295] on icon "button" at bounding box center [1016, 297] width 12 height 14
click at [838, 420] on button "13" at bounding box center [827, 424] width 35 height 30
type input "13 Oct 2025"
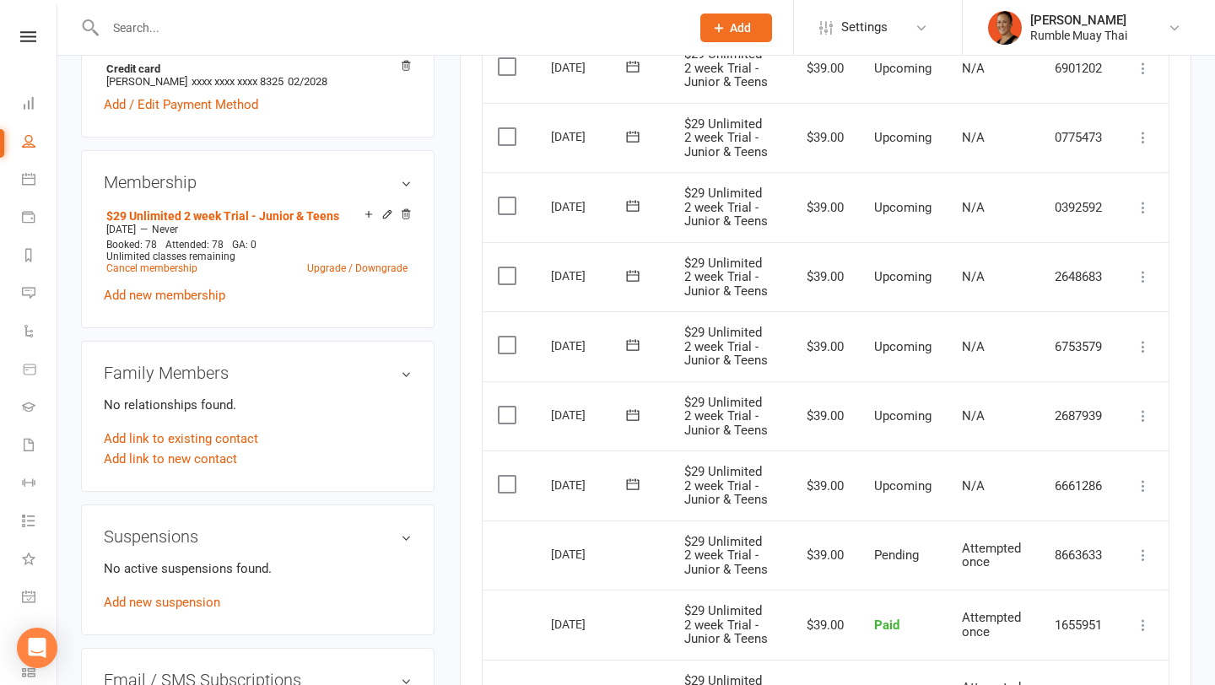
scroll to position [560, 0]
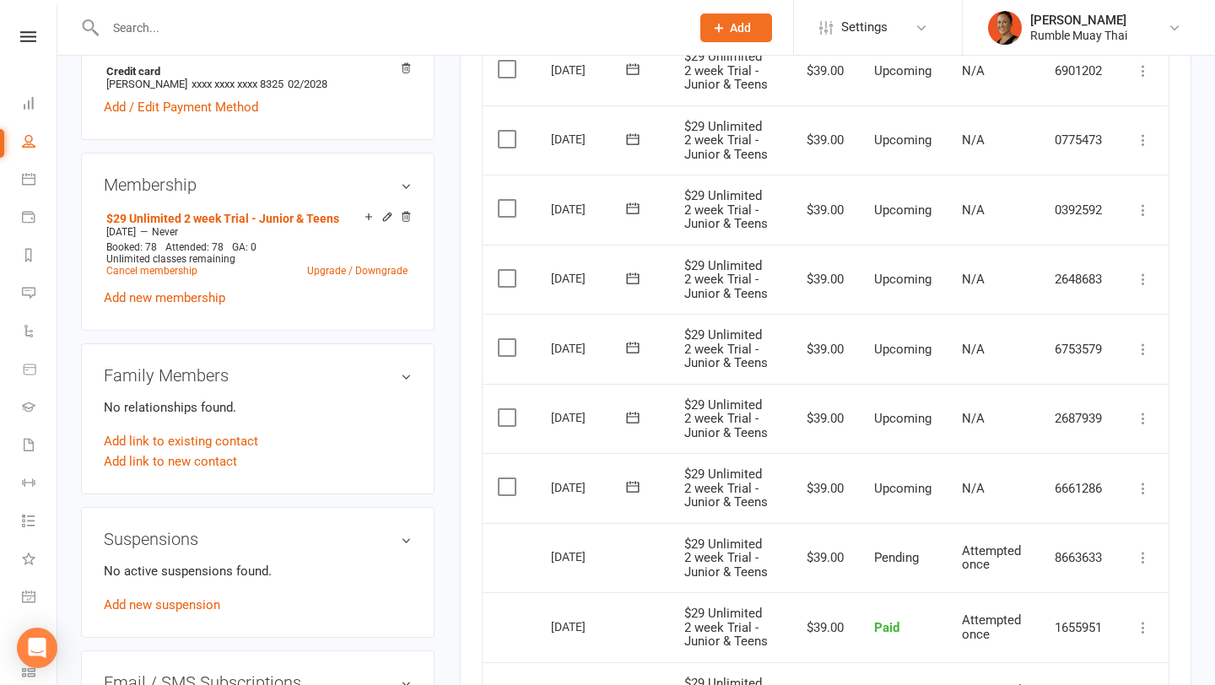
click at [1139, 485] on icon at bounding box center [1143, 488] width 17 height 17
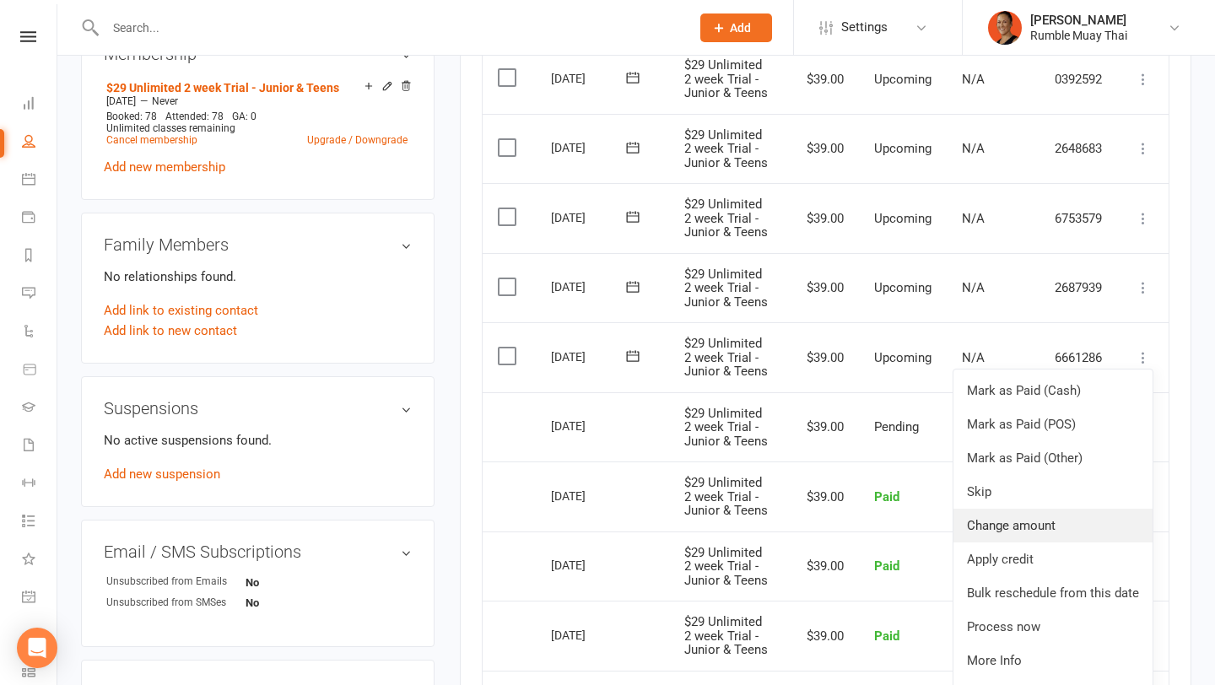
scroll to position [695, 0]
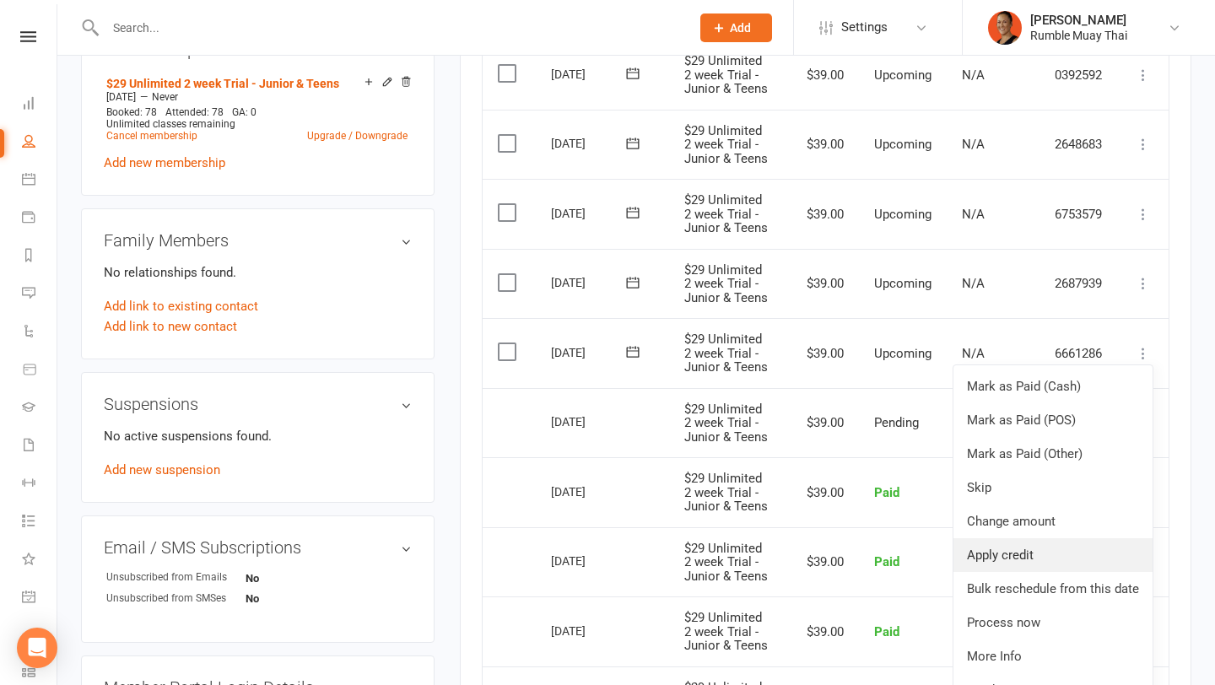
click at [1044, 554] on link "Apply credit" at bounding box center [1053, 556] width 199 height 34
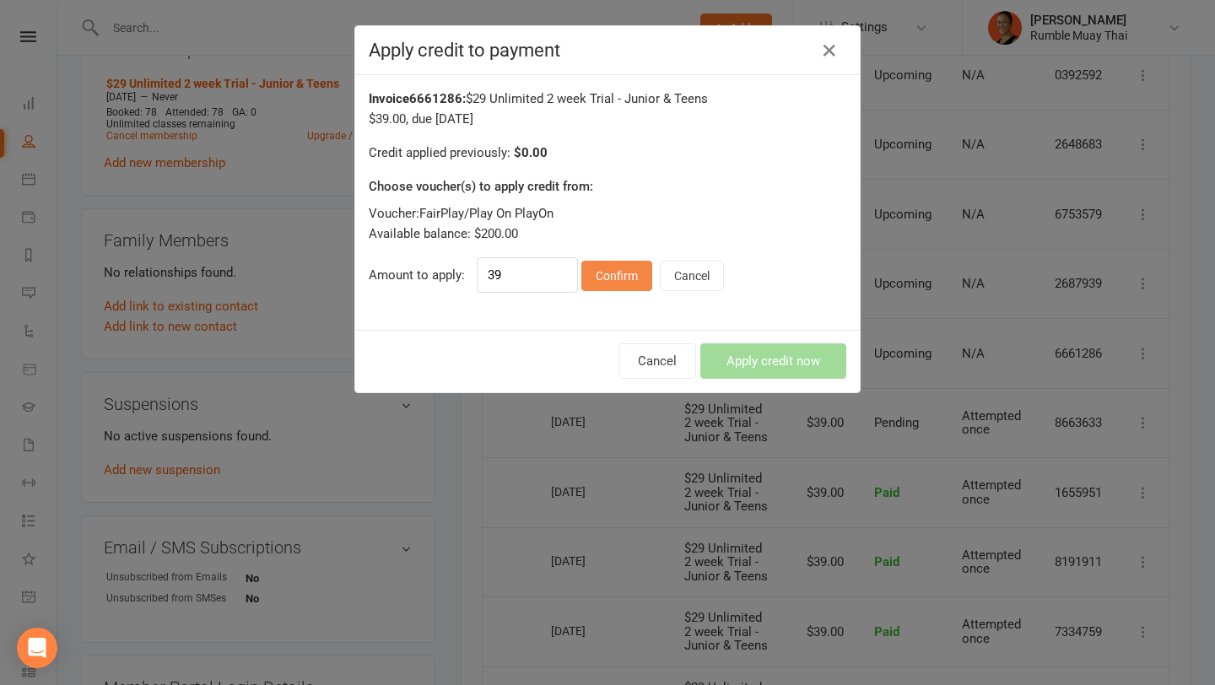
click at [614, 269] on button "Confirm" at bounding box center [617, 276] width 71 height 30
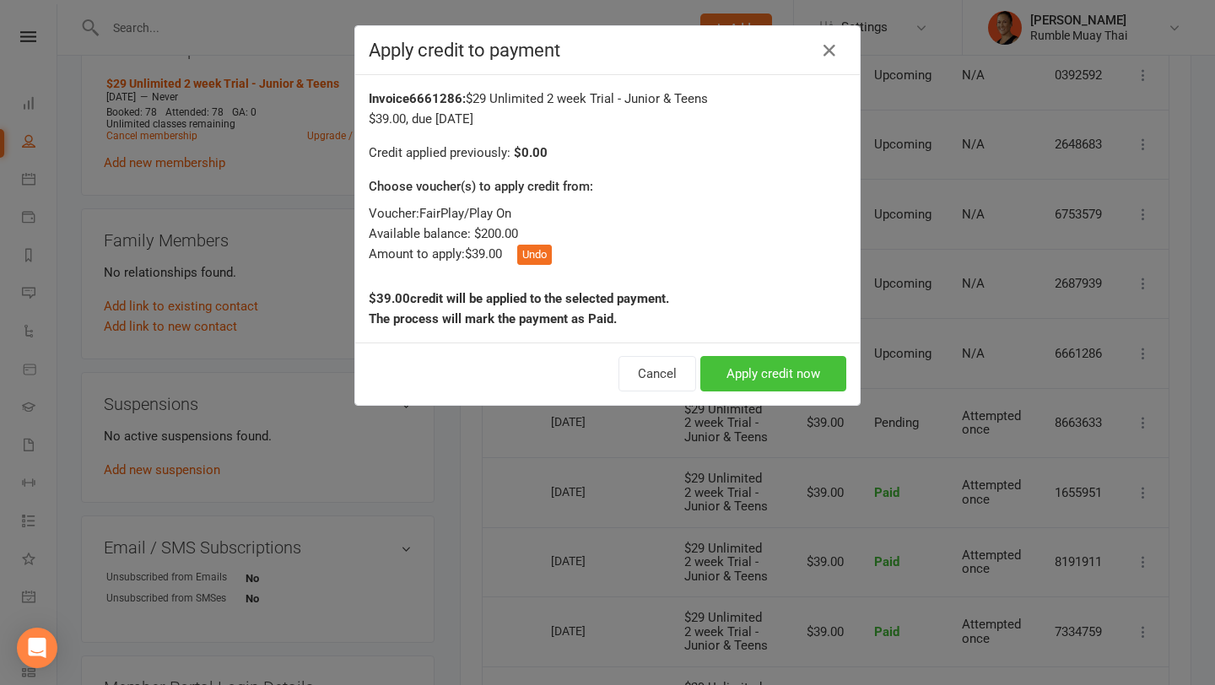
click at [770, 374] on button "Apply credit now" at bounding box center [774, 373] width 146 height 35
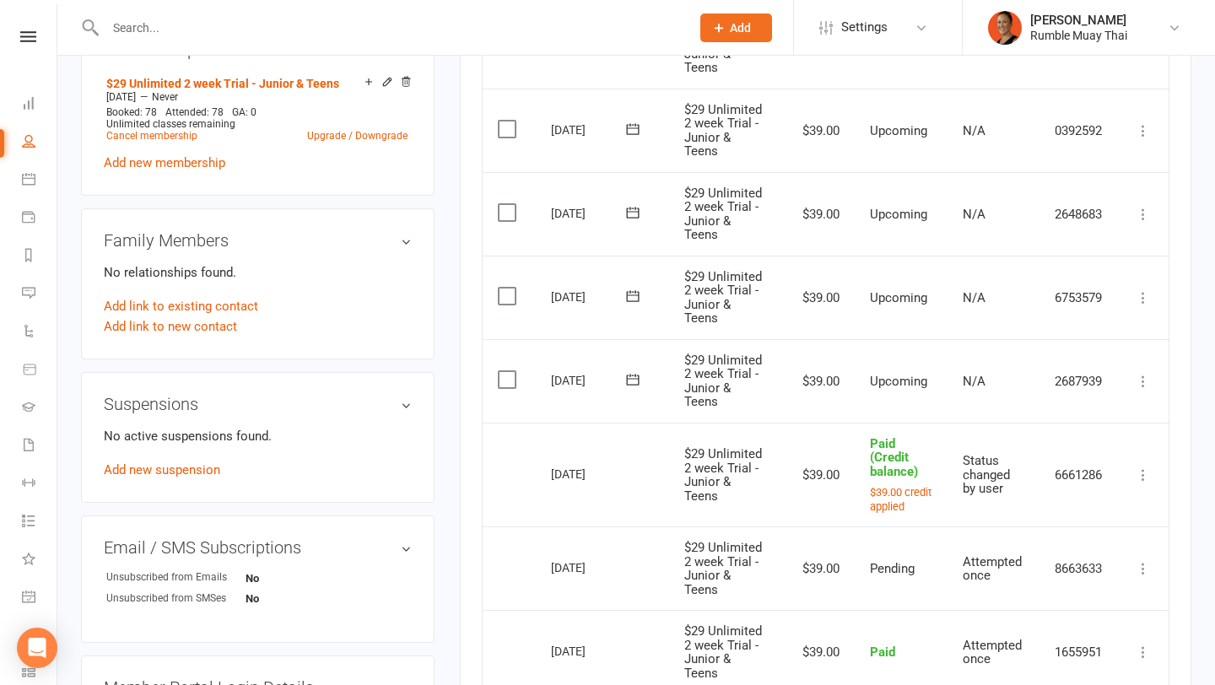
click at [1140, 382] on icon at bounding box center [1143, 381] width 17 height 17
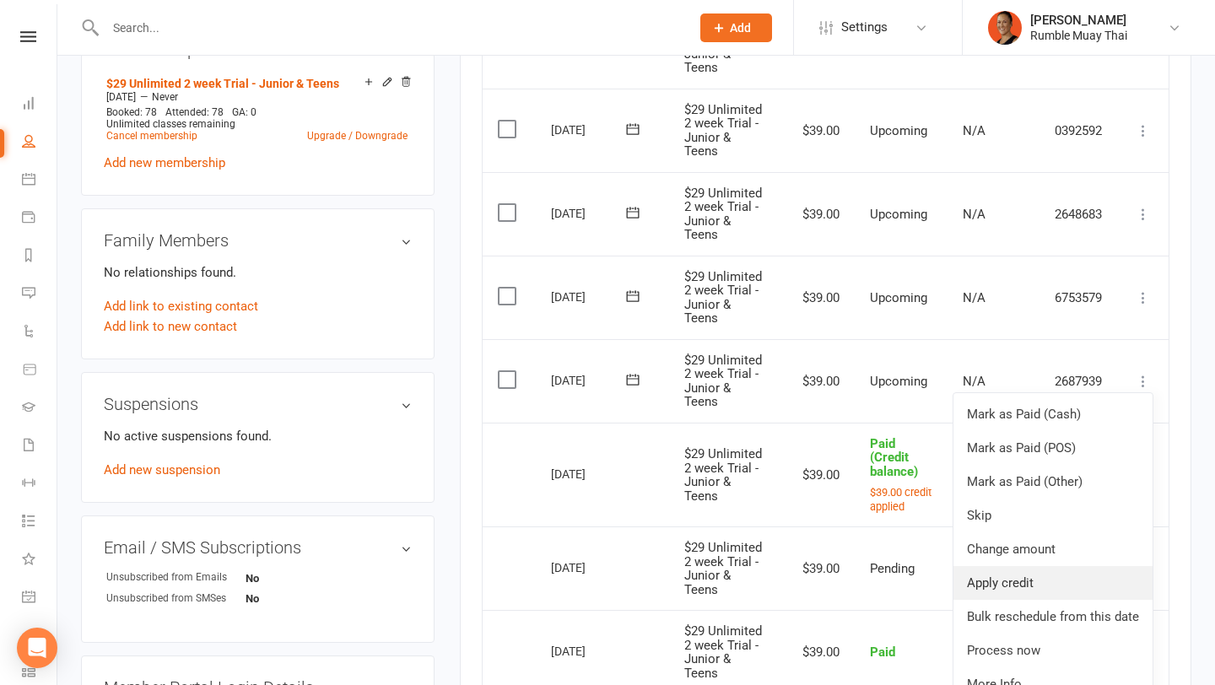
click at [1006, 580] on link "Apply credit" at bounding box center [1053, 583] width 199 height 34
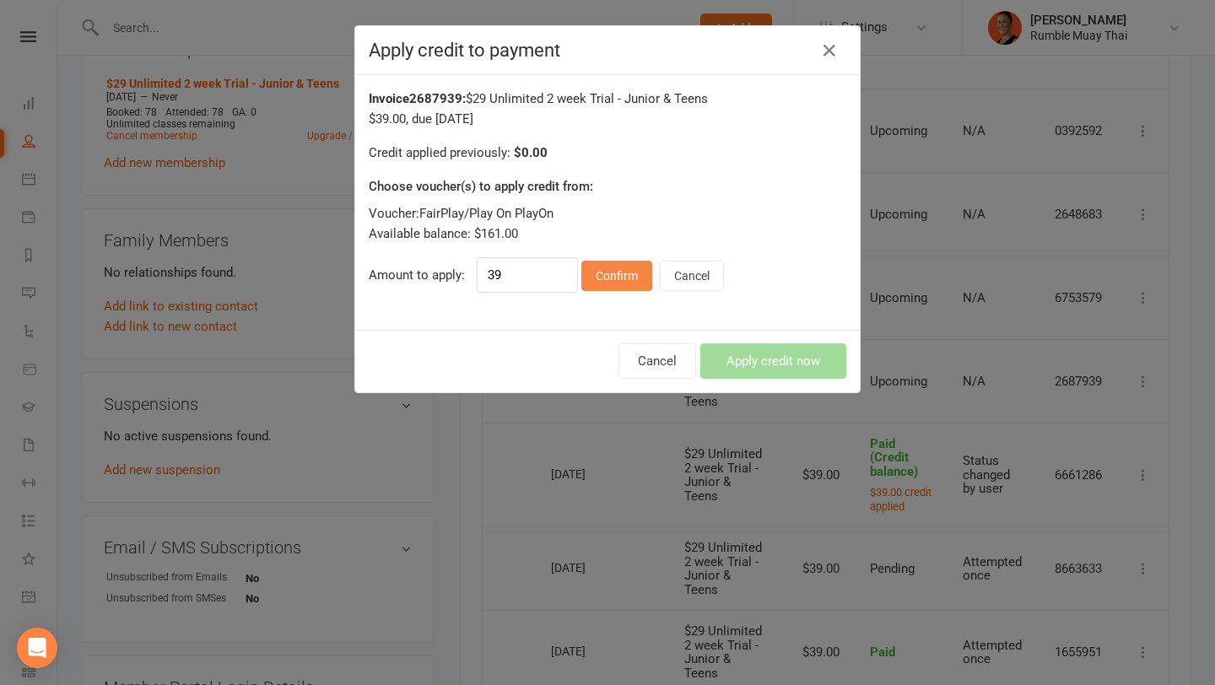
click at [614, 274] on button "Confirm" at bounding box center [617, 276] width 71 height 30
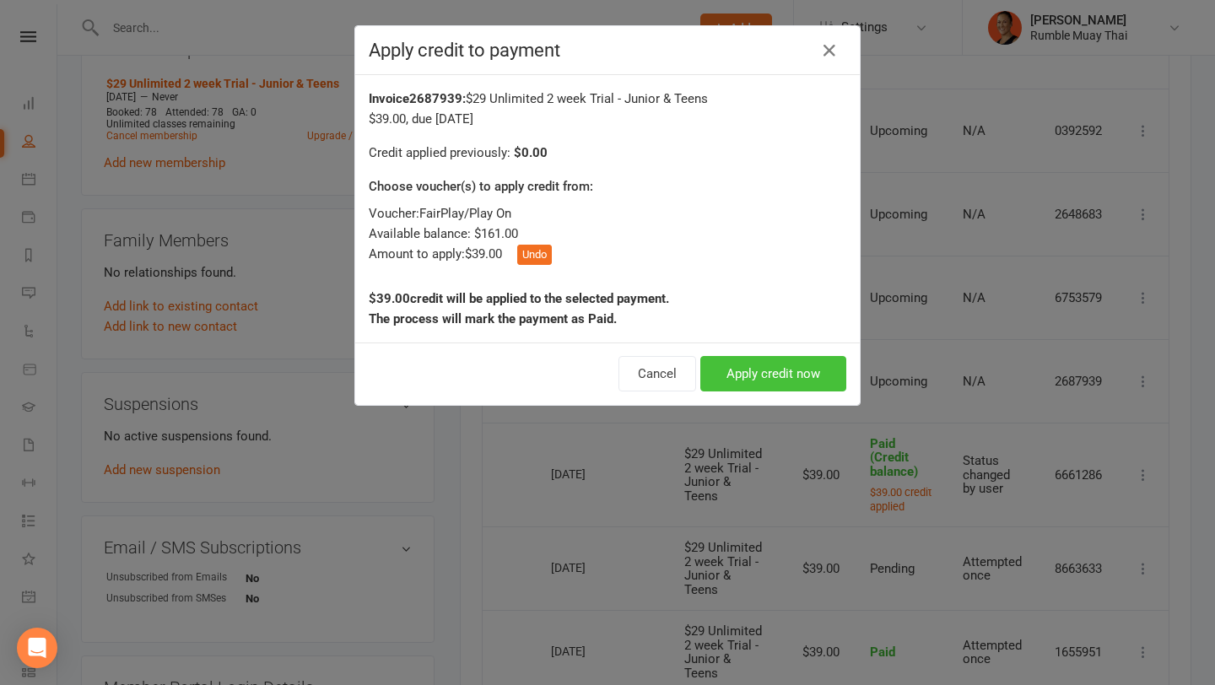
click at [724, 366] on button "Apply credit now" at bounding box center [774, 373] width 146 height 35
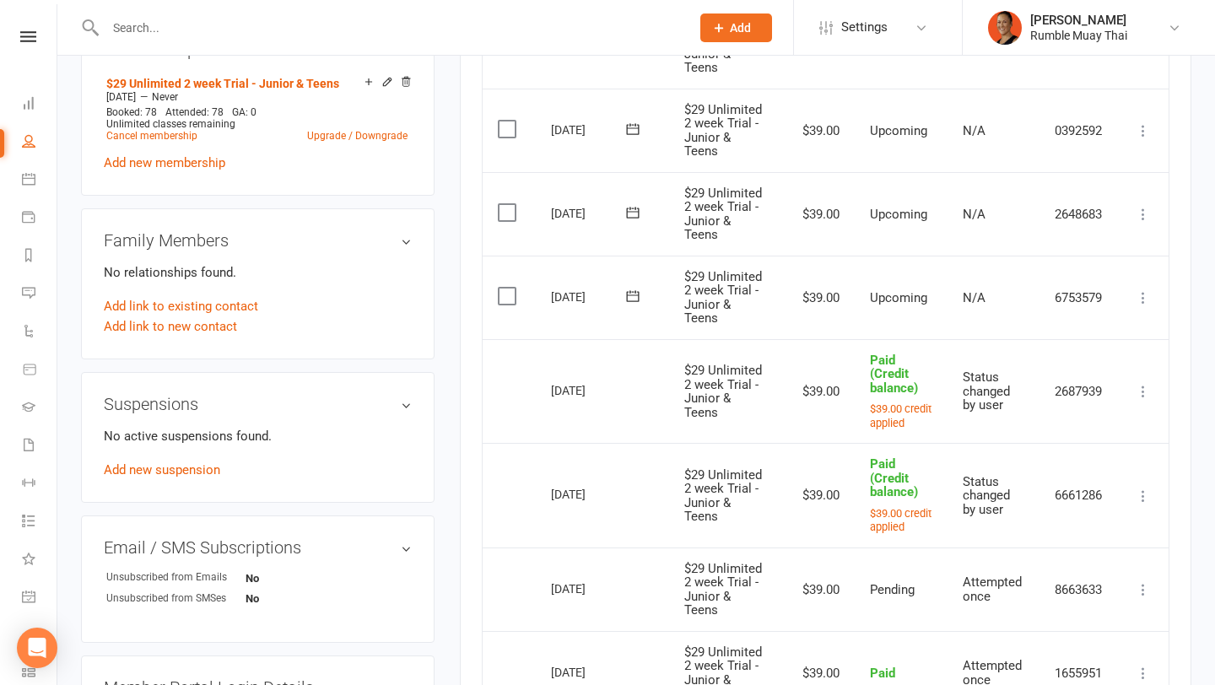
click at [1146, 290] on icon at bounding box center [1143, 298] width 17 height 17
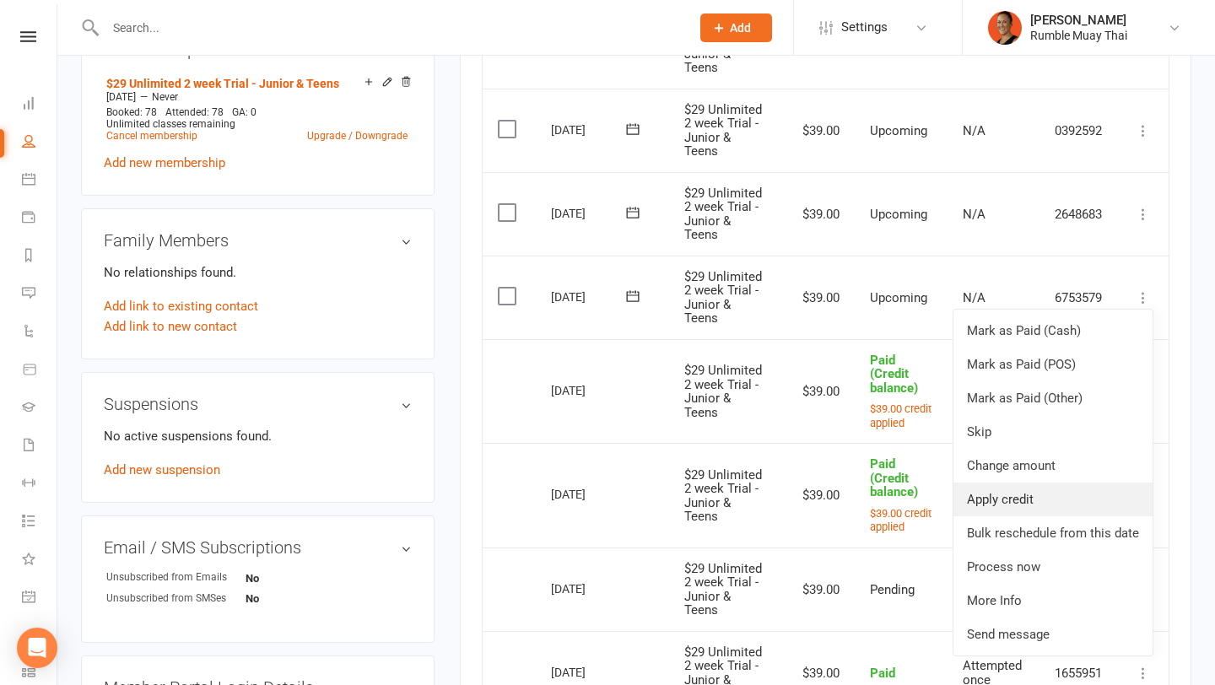
click at [1028, 503] on link "Apply credit" at bounding box center [1053, 500] width 199 height 34
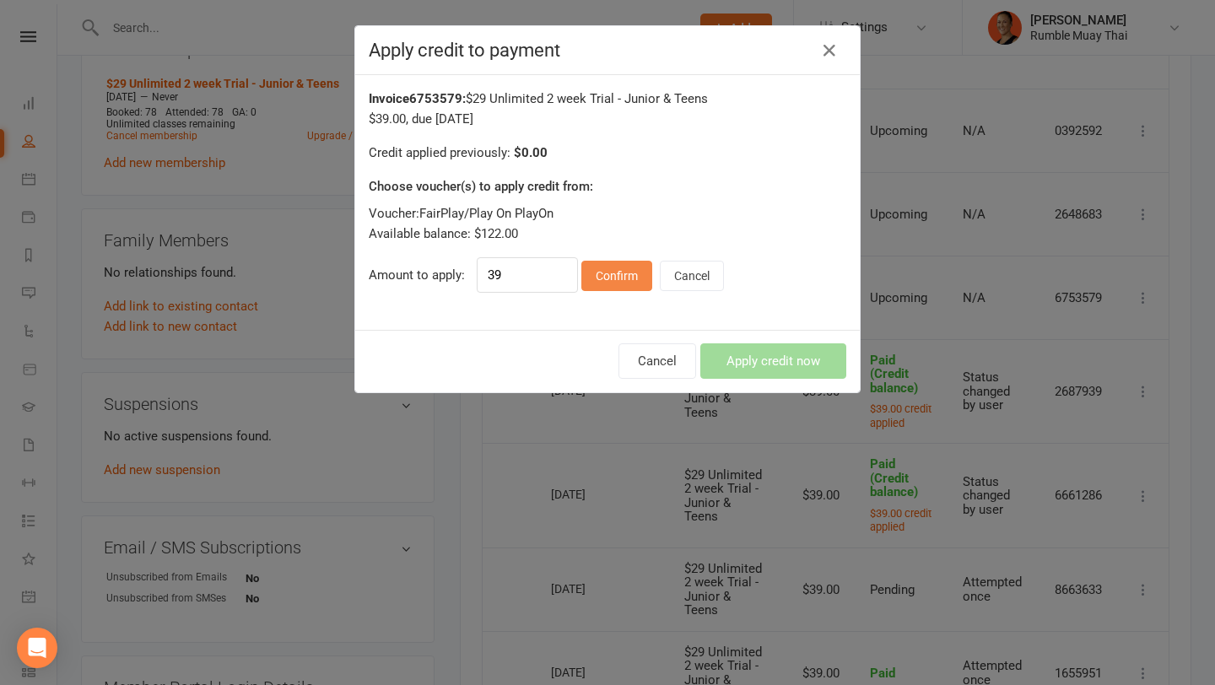
click at [586, 277] on button "Confirm" at bounding box center [617, 276] width 71 height 30
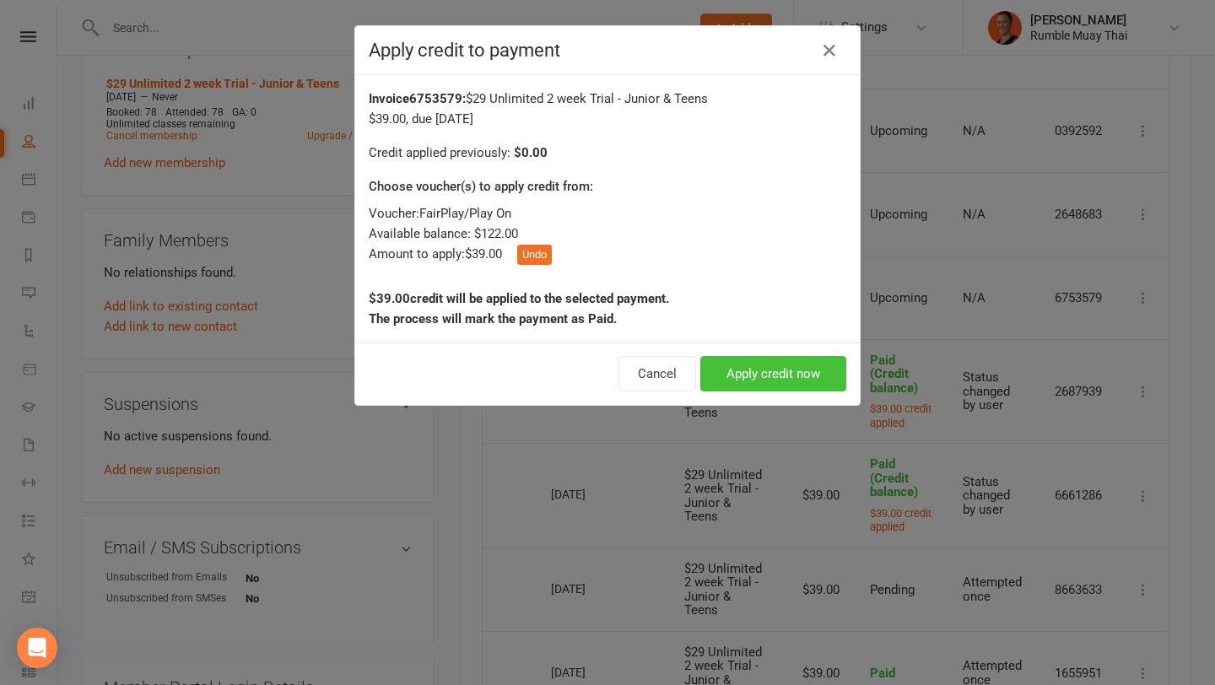
click at [804, 374] on button "Apply credit now" at bounding box center [774, 373] width 146 height 35
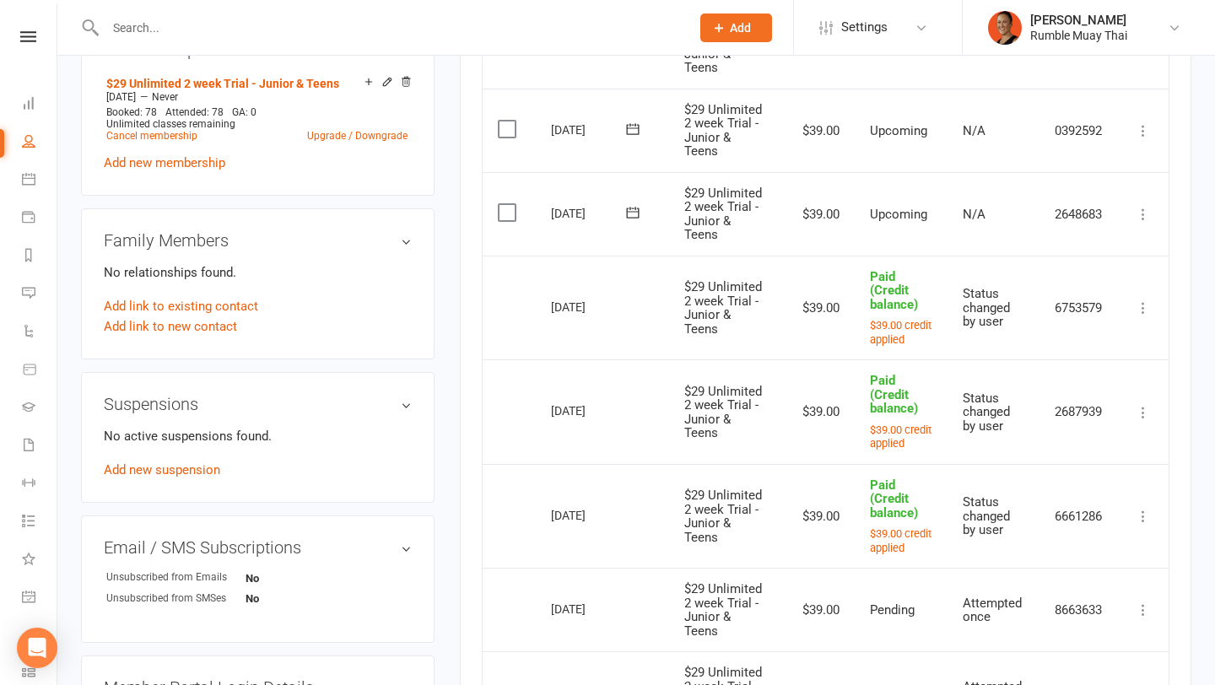
click at [1146, 218] on icon at bounding box center [1143, 214] width 17 height 17
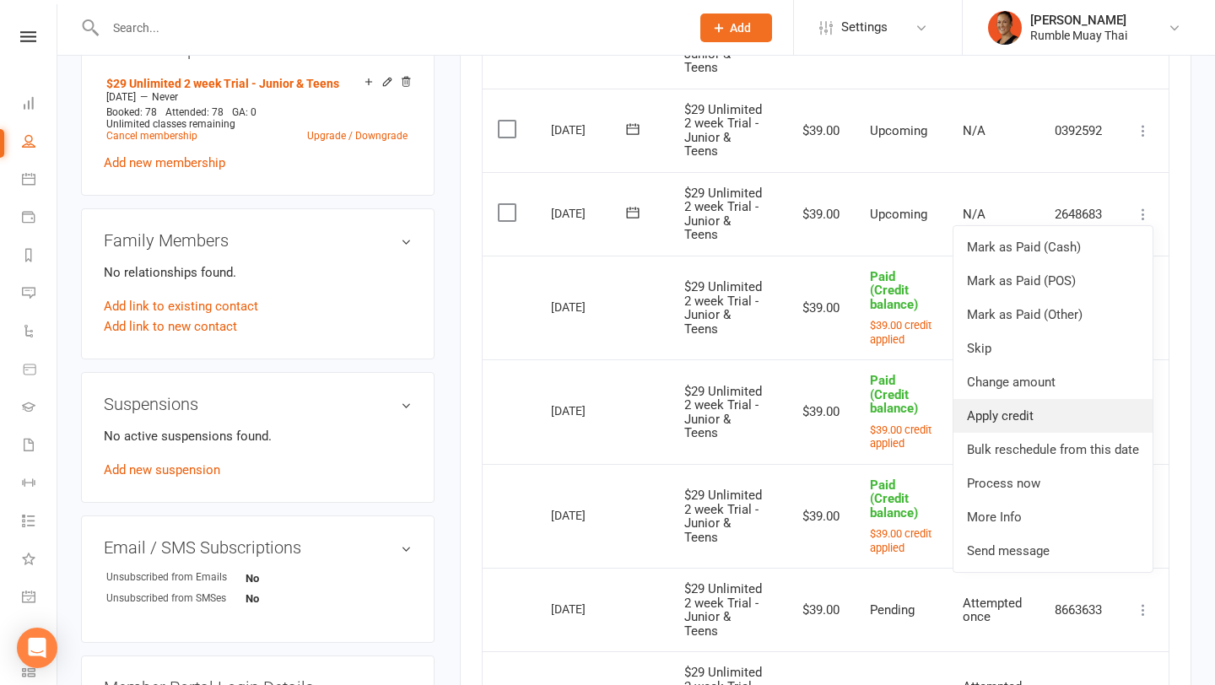
click at [1007, 419] on link "Apply credit" at bounding box center [1053, 416] width 199 height 34
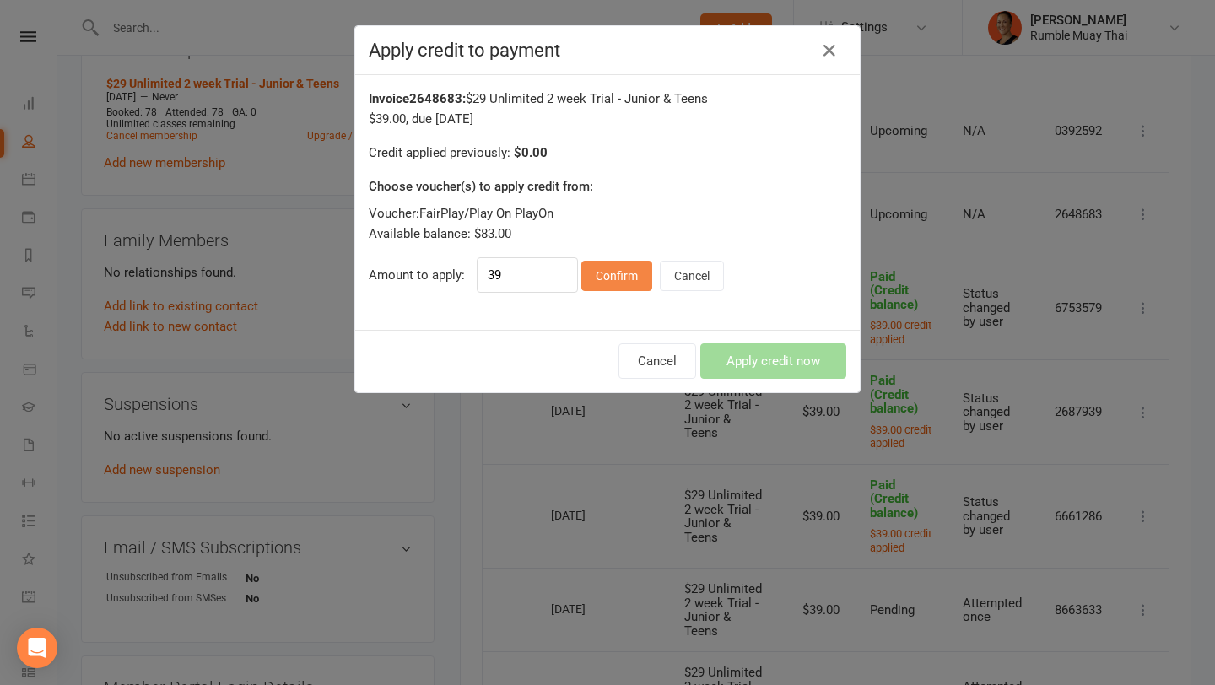
click at [614, 277] on button "Confirm" at bounding box center [617, 276] width 71 height 30
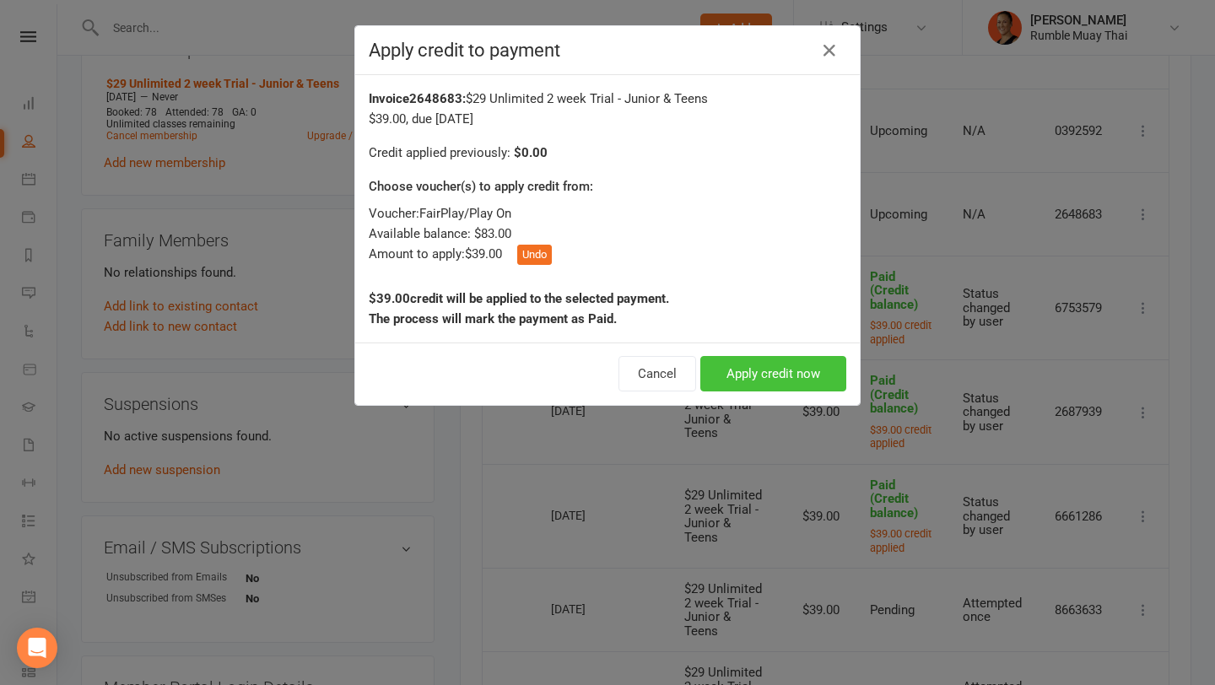
click at [757, 371] on button "Apply credit now" at bounding box center [774, 373] width 146 height 35
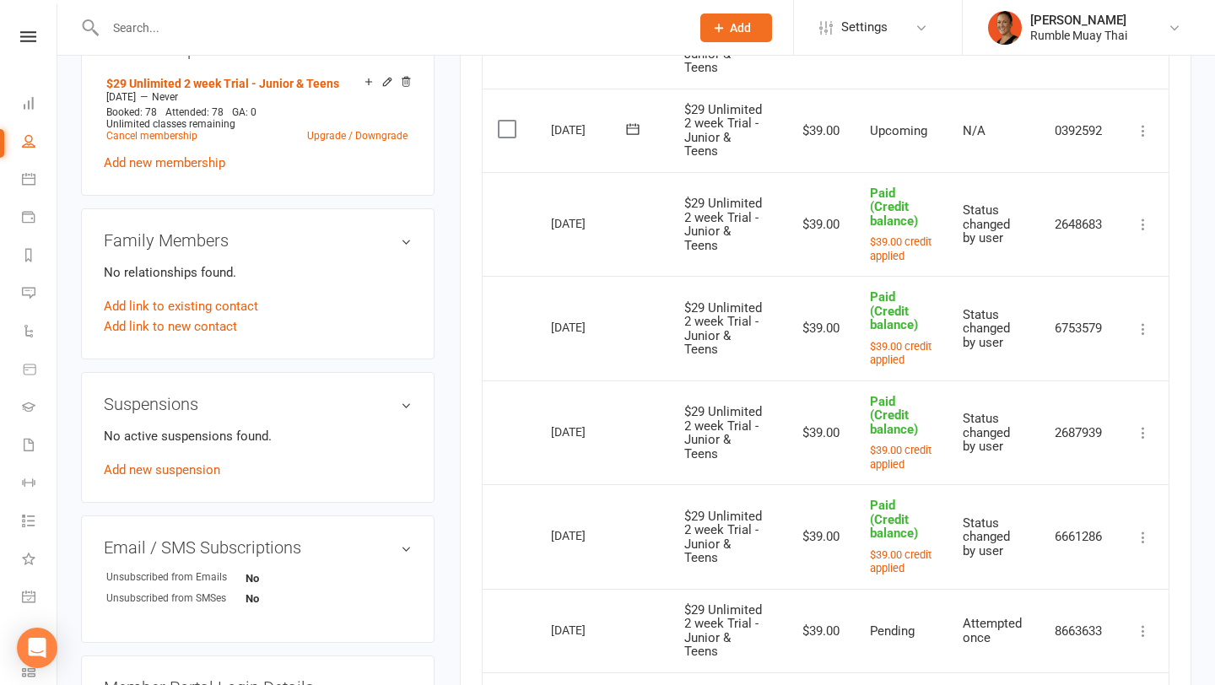
click at [1148, 126] on icon at bounding box center [1143, 130] width 17 height 17
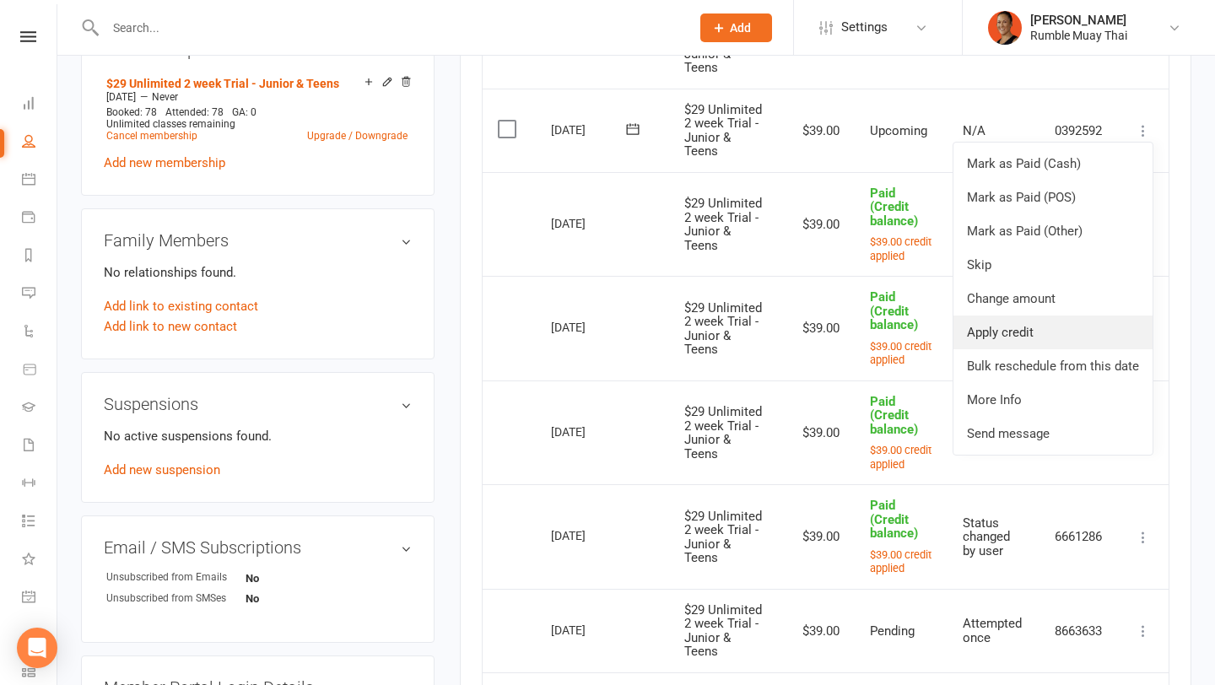
click at [1015, 318] on link "Apply credit" at bounding box center [1053, 333] width 199 height 34
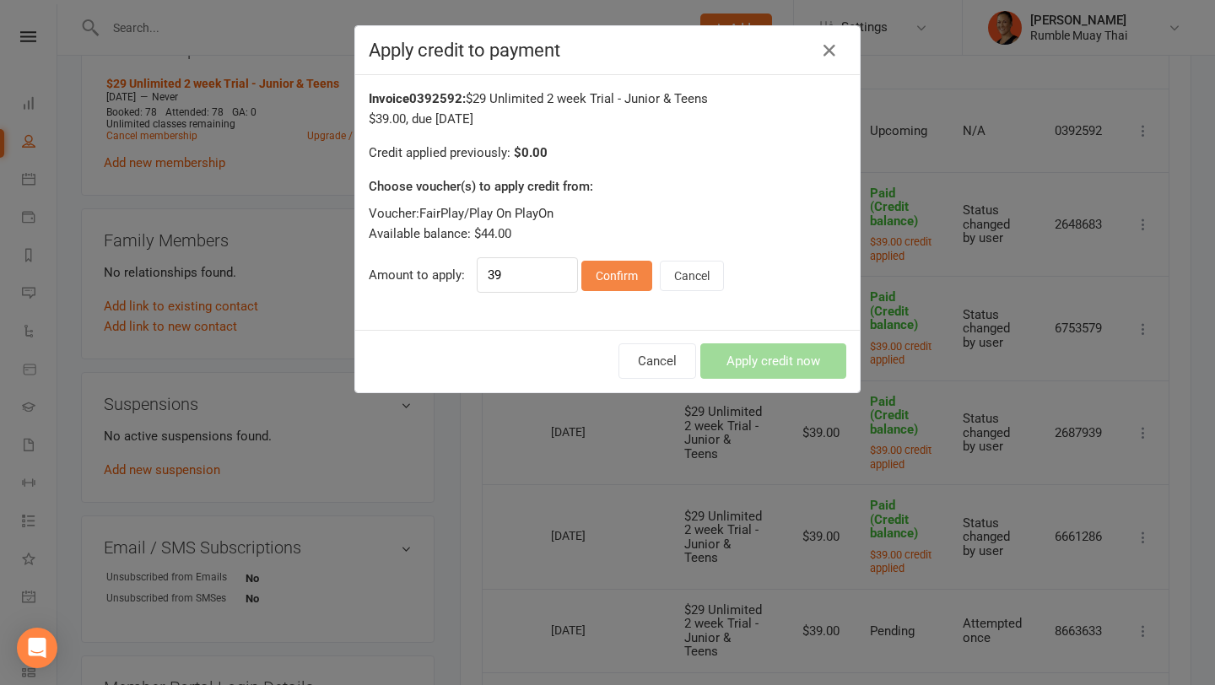
click at [609, 281] on button "Confirm" at bounding box center [617, 276] width 71 height 30
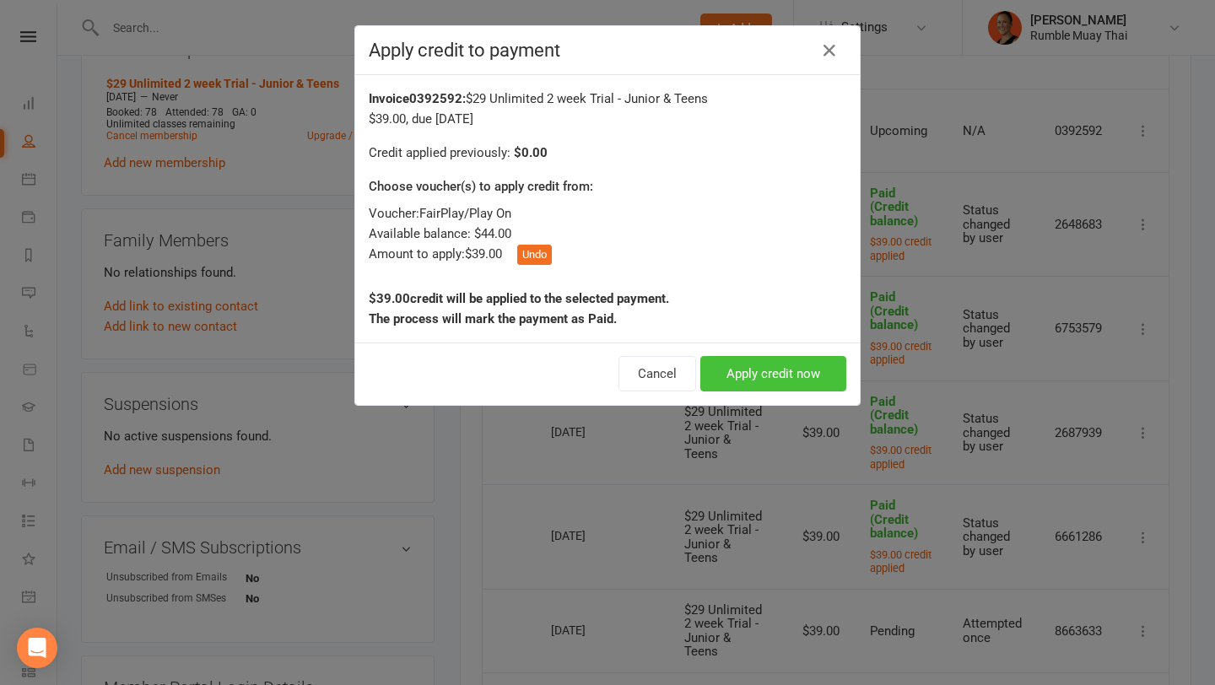
click at [762, 373] on button "Apply credit now" at bounding box center [774, 373] width 146 height 35
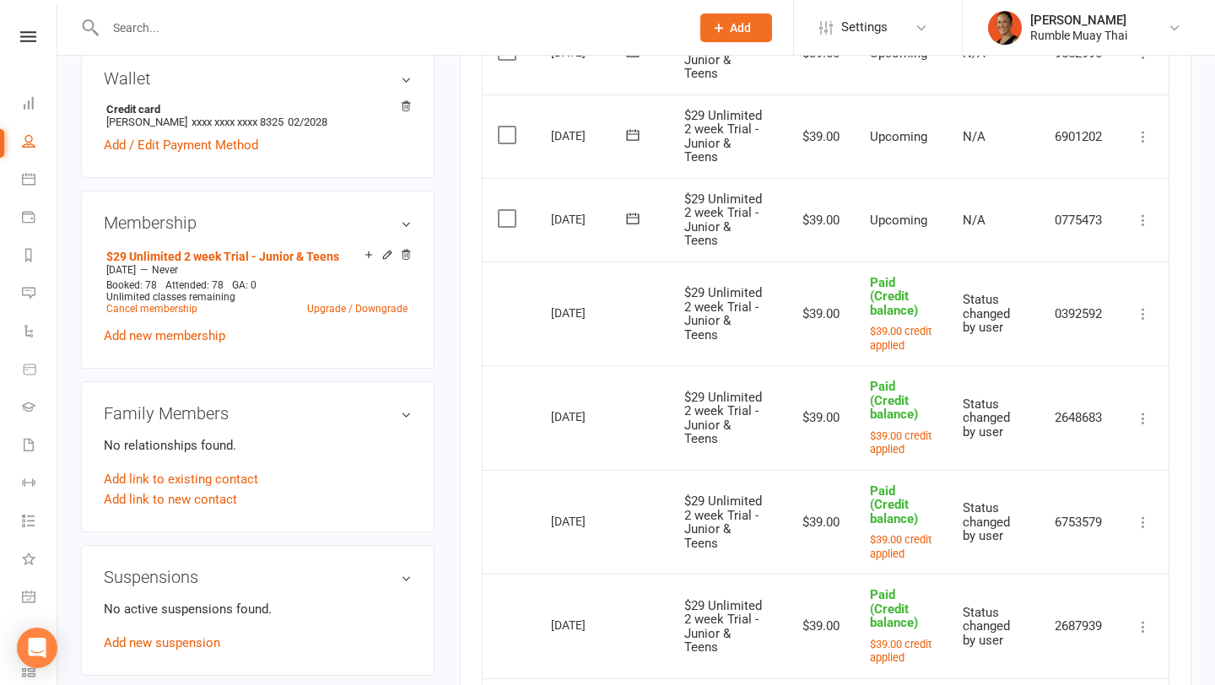
scroll to position [496, 0]
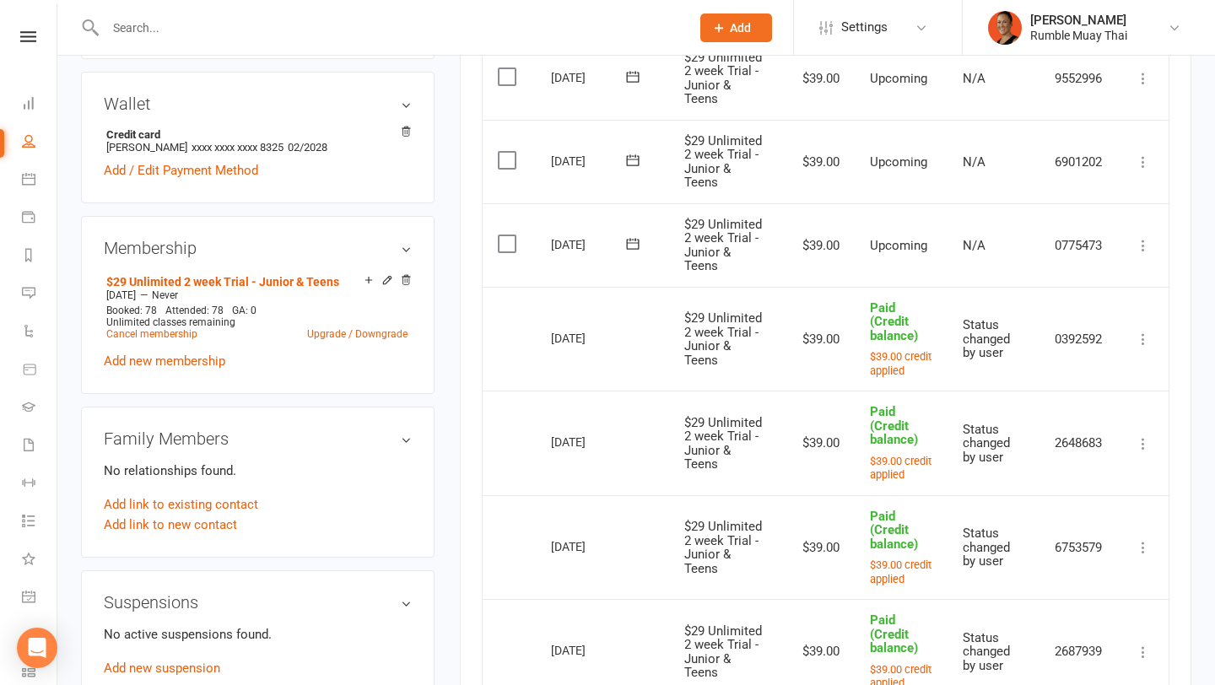
click at [1143, 252] on icon at bounding box center [1143, 245] width 17 height 17
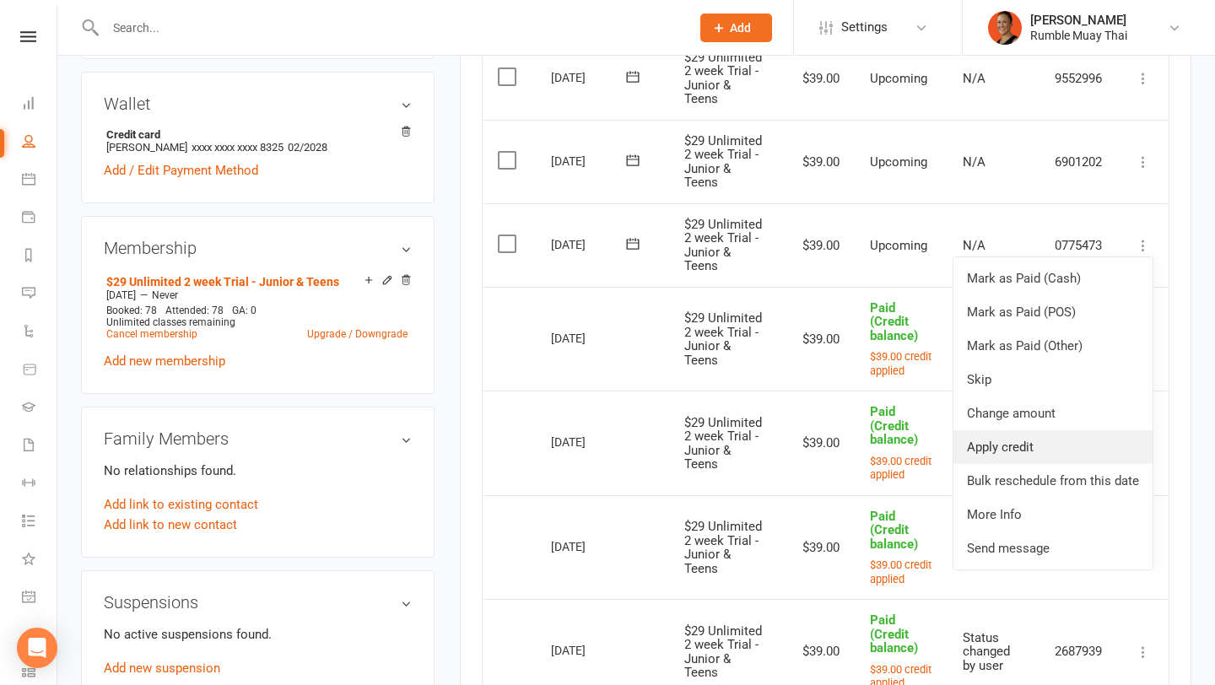
click at [1026, 450] on link "Apply credit" at bounding box center [1053, 447] width 199 height 34
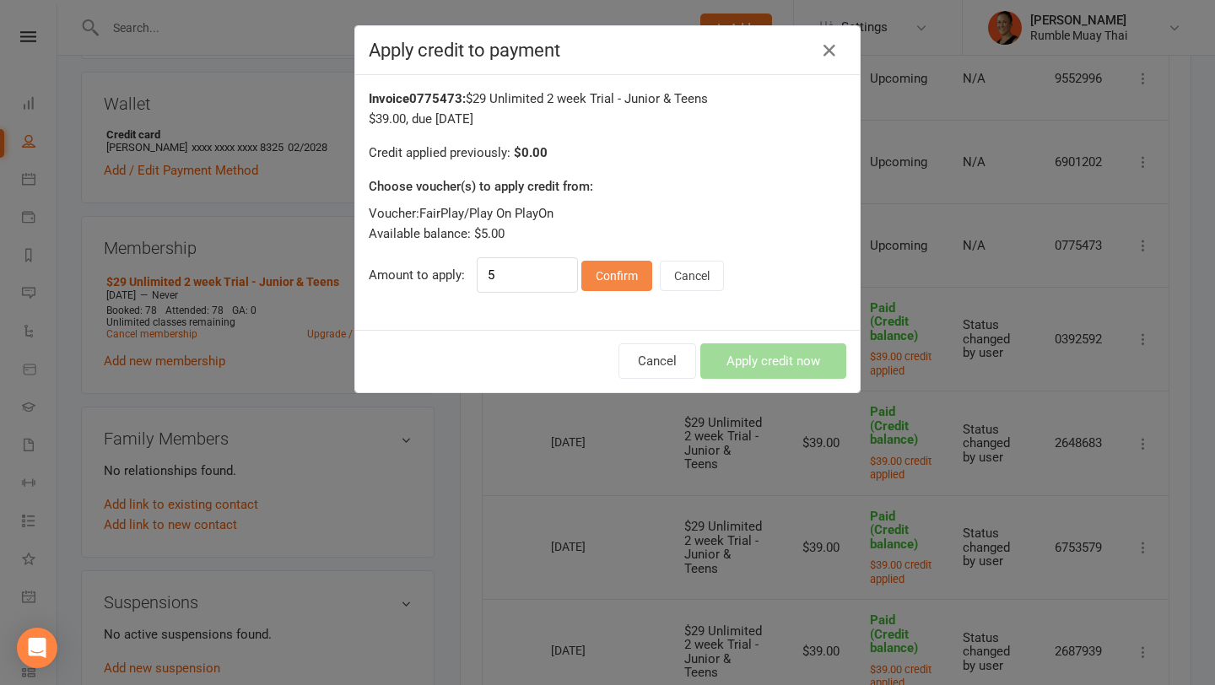
click at [625, 284] on button "Confirm" at bounding box center [617, 276] width 71 height 30
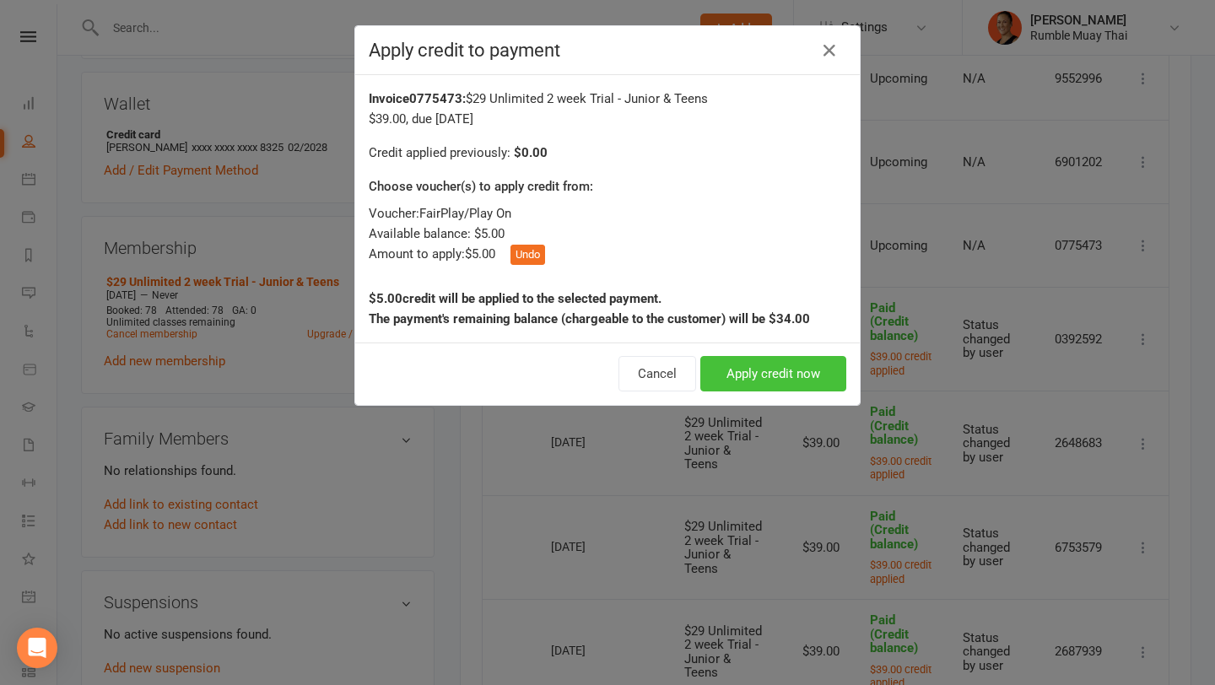
click at [763, 376] on button "Apply credit now" at bounding box center [774, 373] width 146 height 35
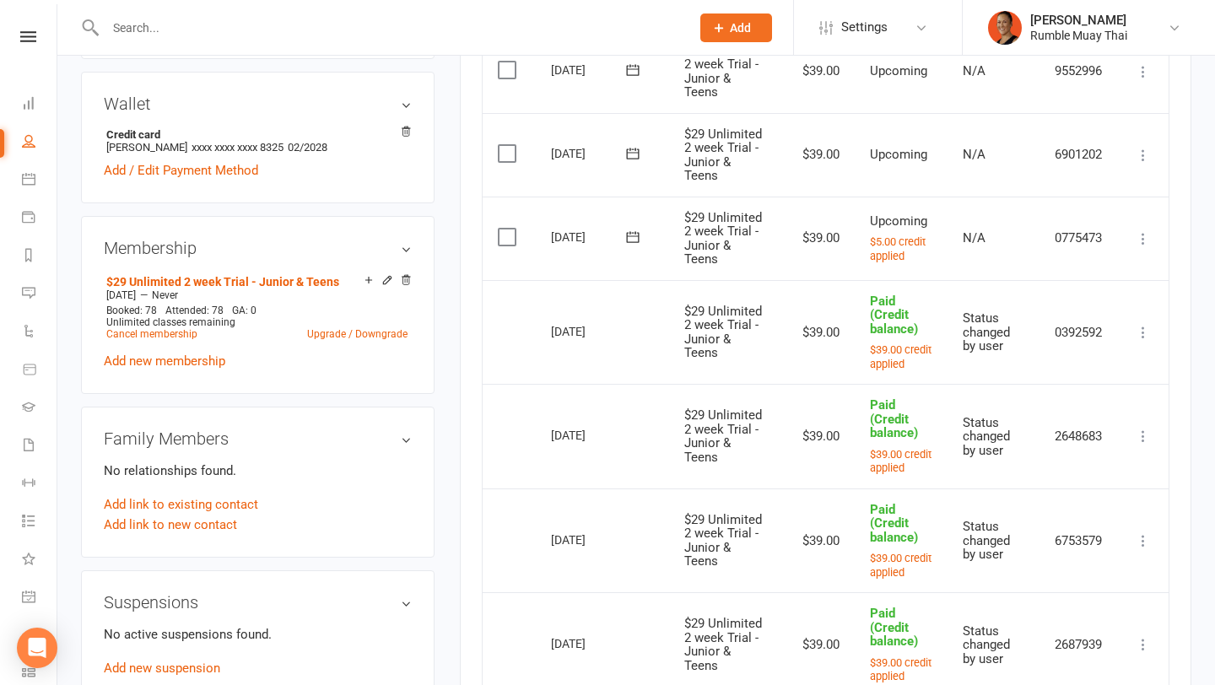
click at [636, 240] on icon at bounding box center [633, 237] width 17 height 17
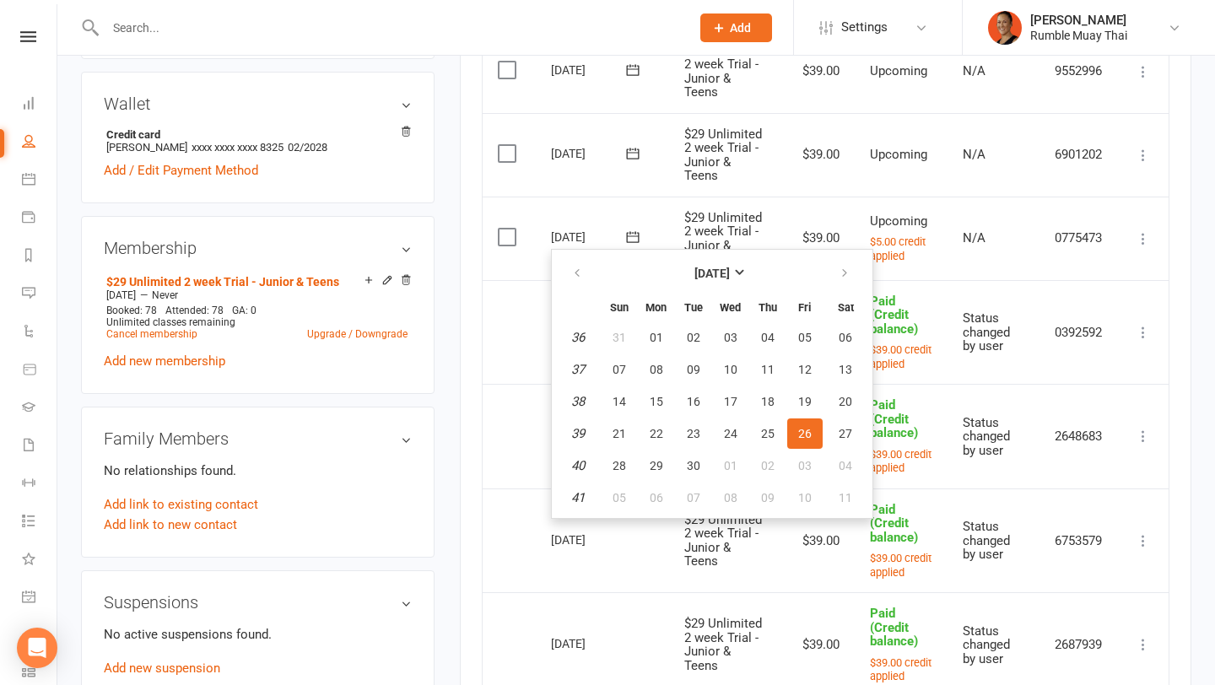
click at [822, 225] on td "$39.00" at bounding box center [818, 239] width 73 height 84
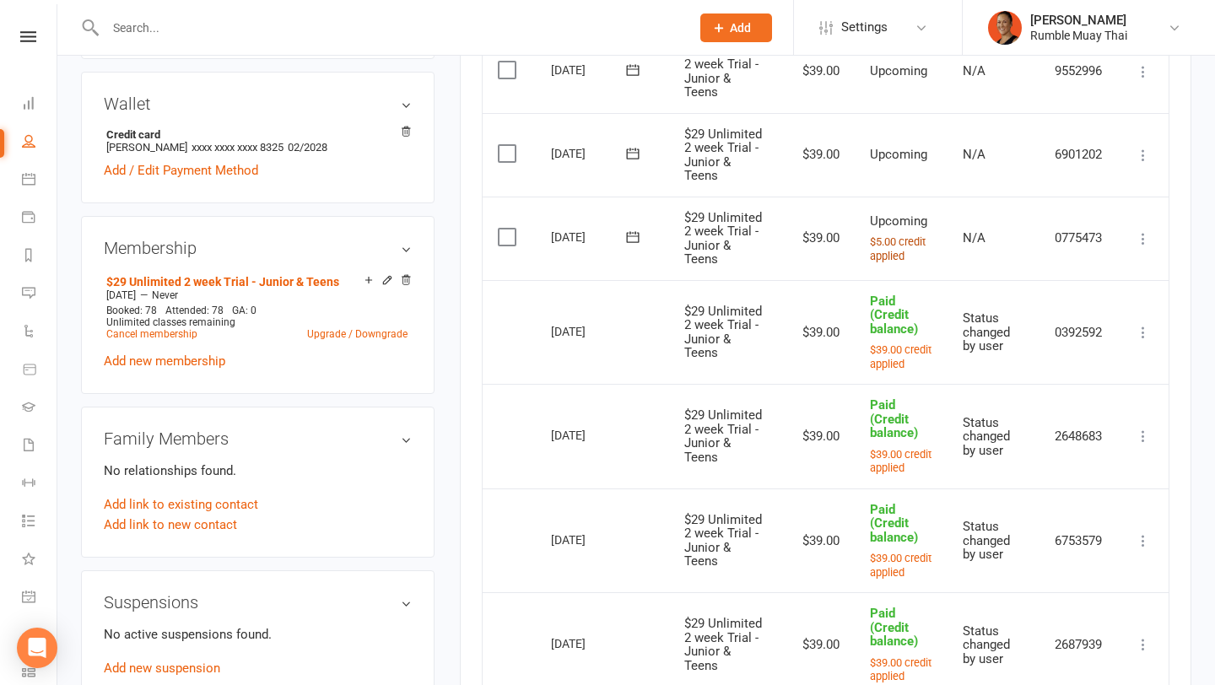
click at [901, 241] on small "$5.00 credit applied" at bounding box center [898, 249] width 56 height 27
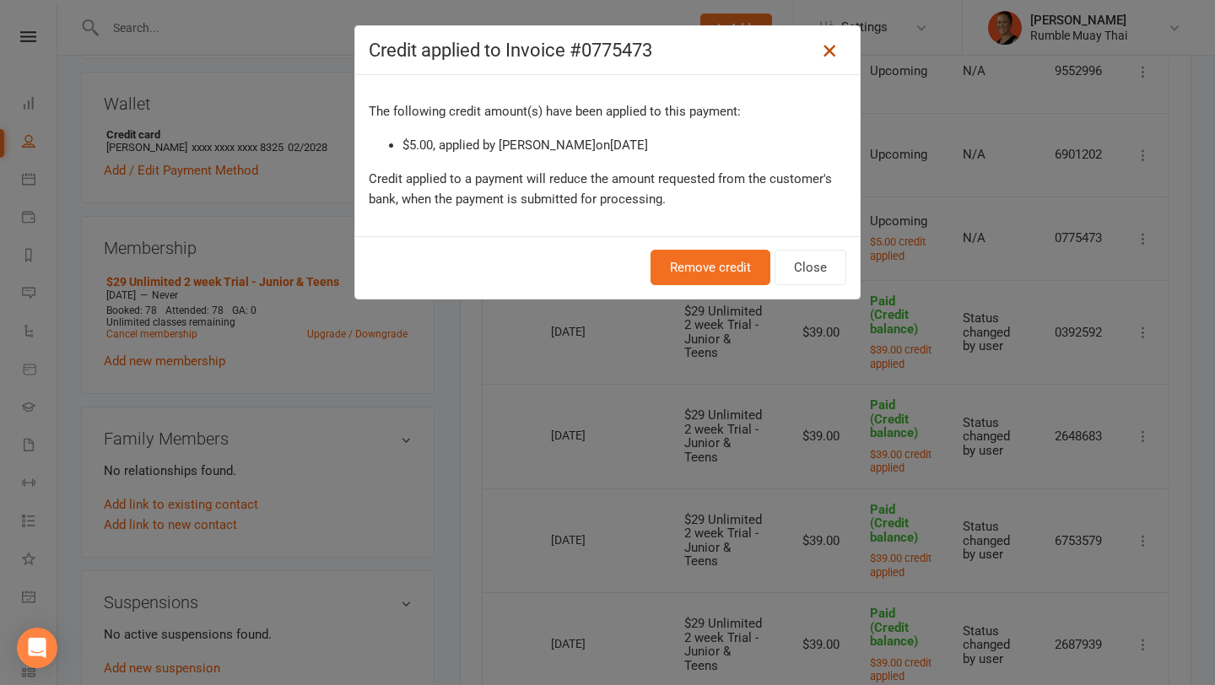
click at [836, 60] on link at bounding box center [829, 50] width 27 height 27
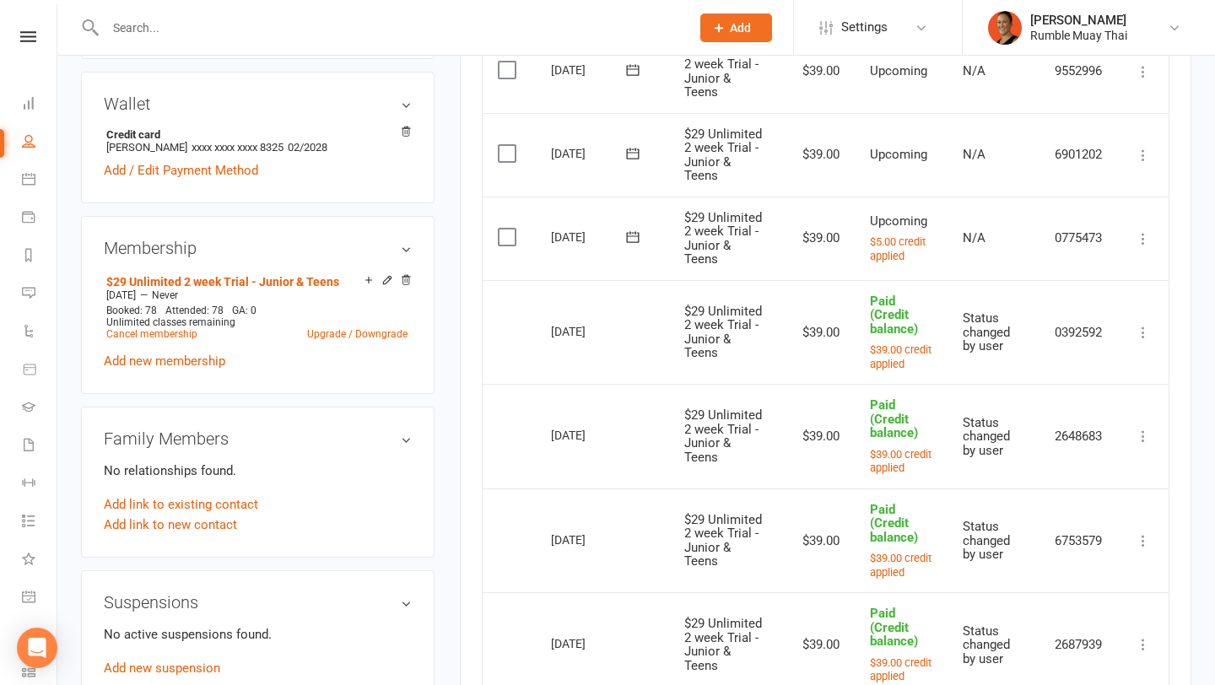
click at [1145, 237] on icon at bounding box center [1143, 238] width 17 height 17
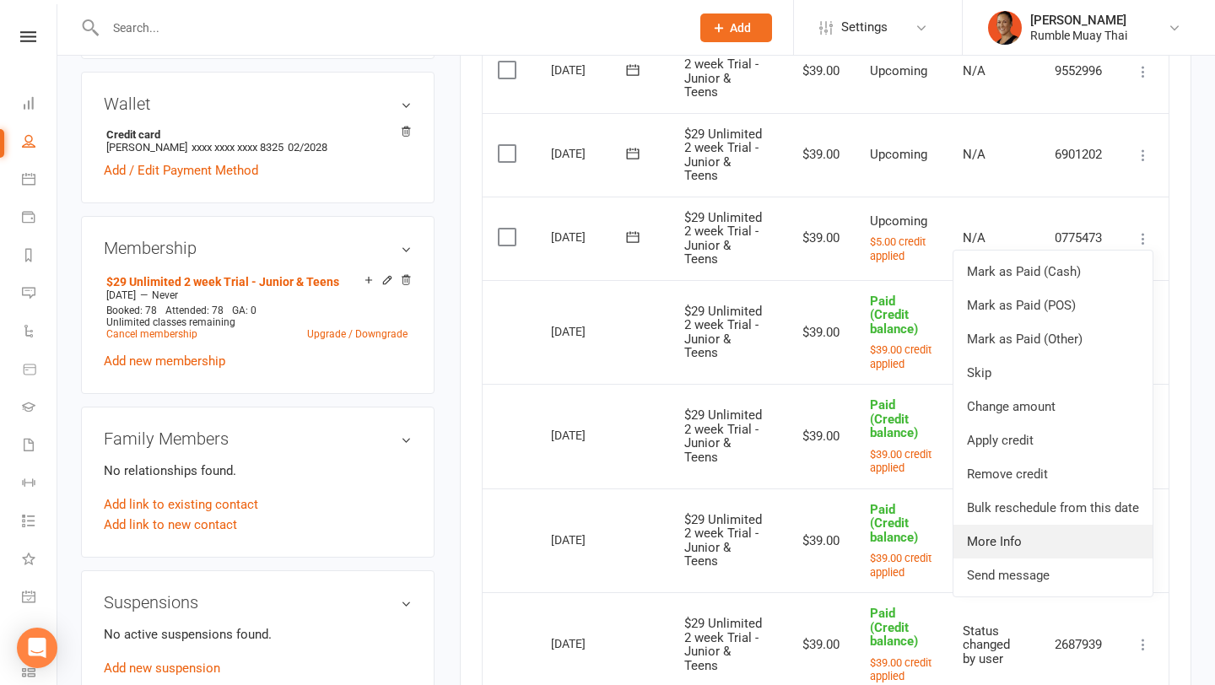
click at [1000, 542] on link "More Info" at bounding box center [1053, 542] width 199 height 34
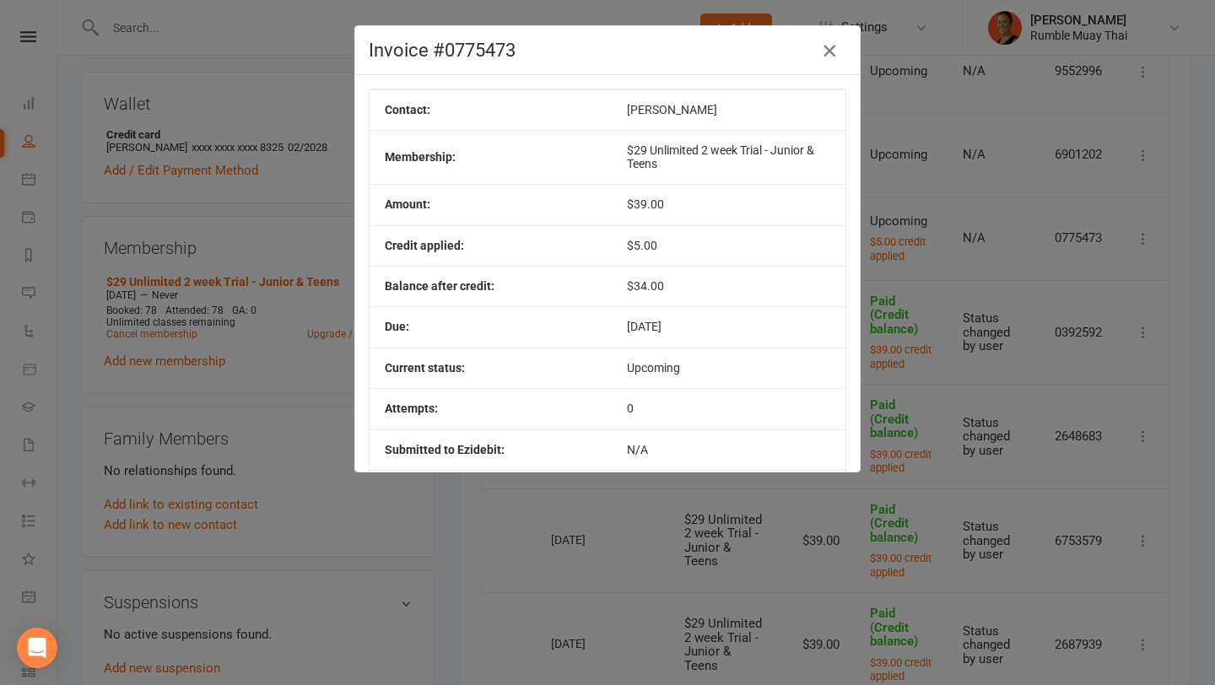
click at [837, 43] on icon "button" at bounding box center [830, 51] width 20 height 20
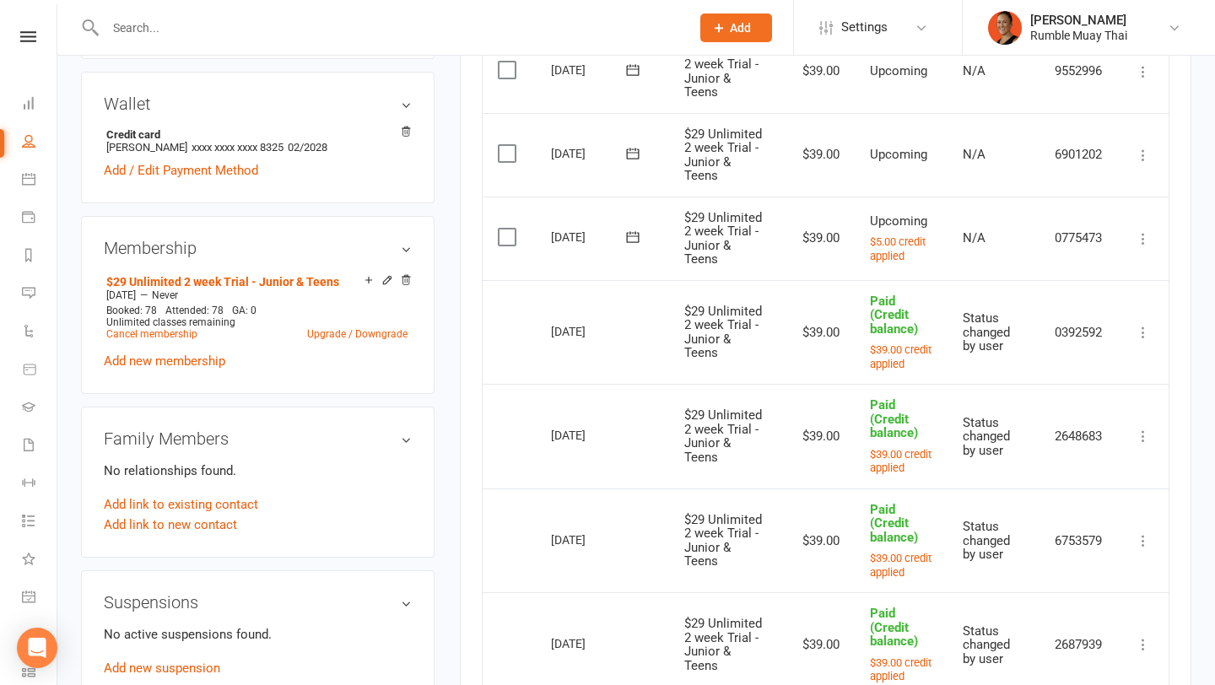
click at [463, 27] on input "text" at bounding box center [389, 28] width 578 height 24
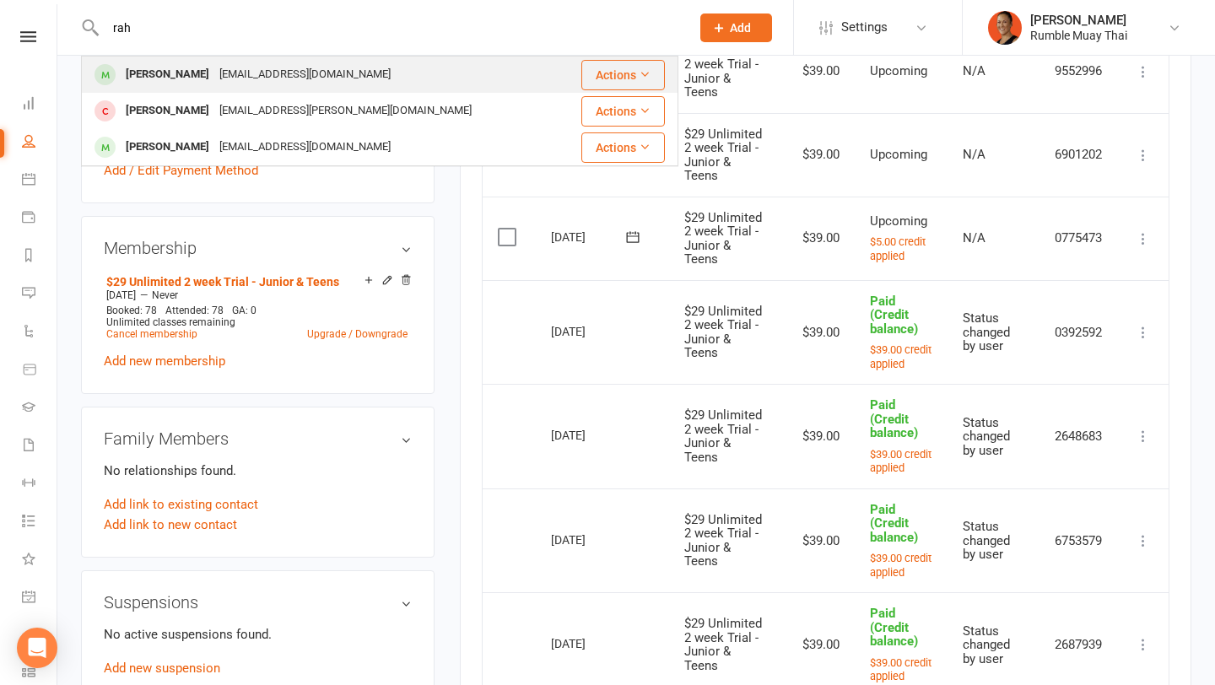
type input "rah"
click at [429, 83] on div "Rahul Nanda rahul1981@yahoo.com" at bounding box center [322, 74] width 479 height 35
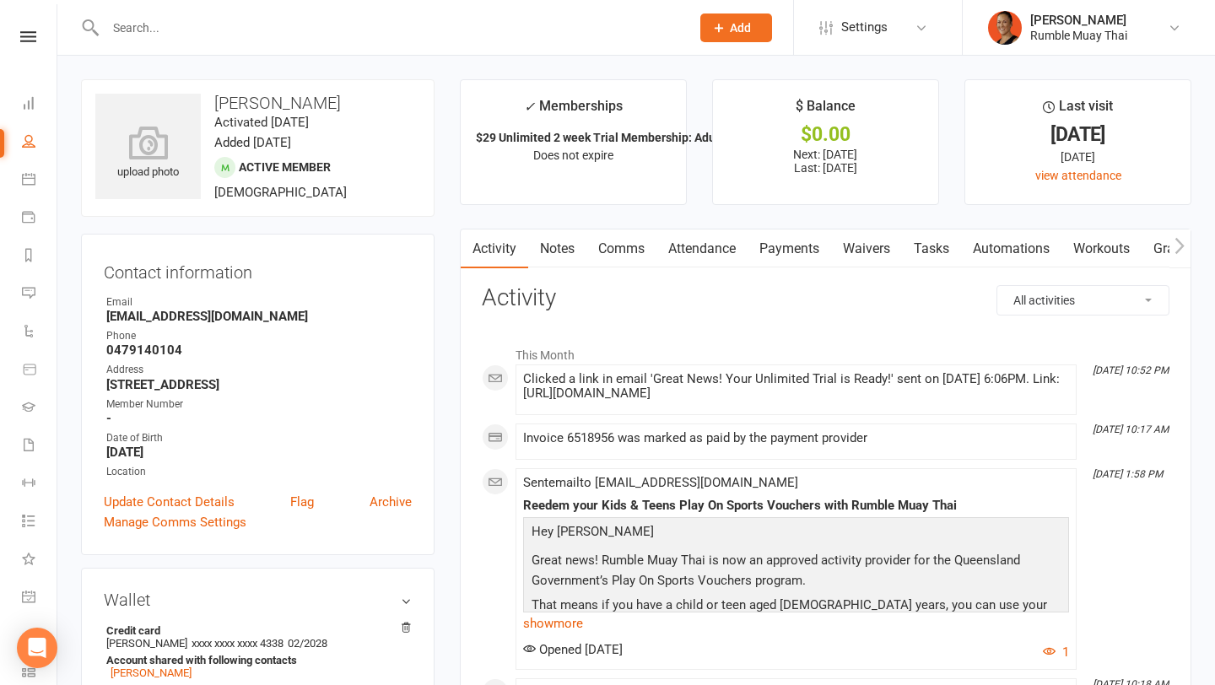
click at [557, 244] on link "Notes" at bounding box center [557, 249] width 58 height 39
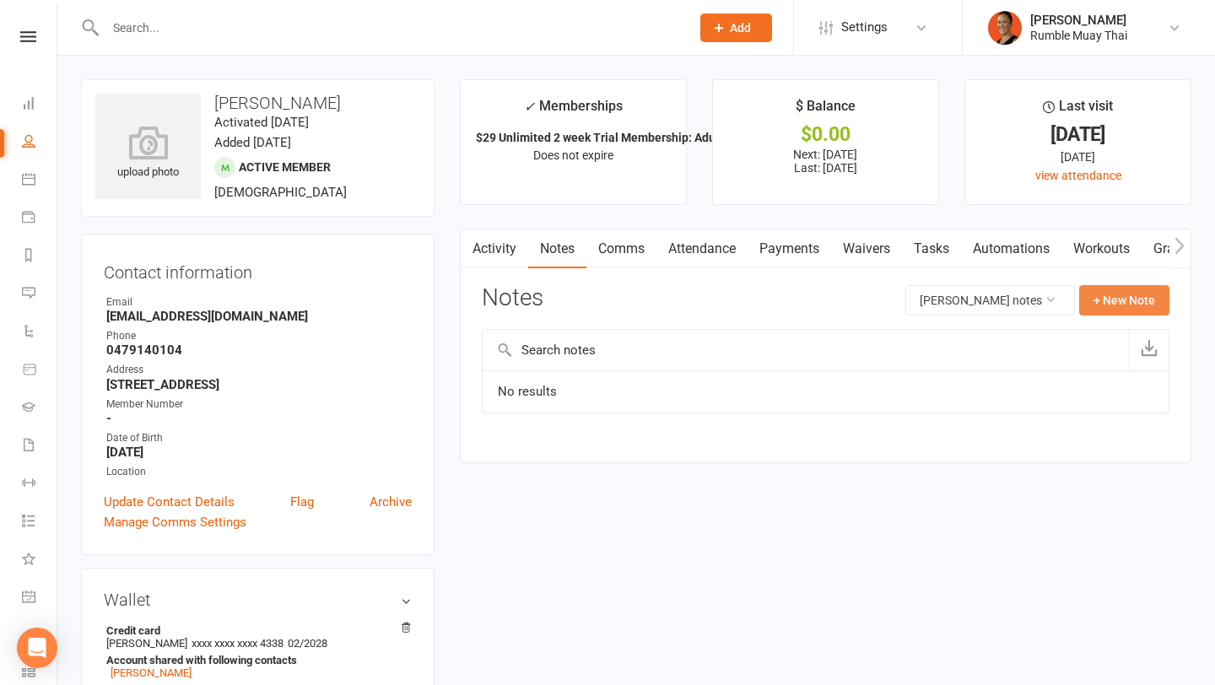
click at [1138, 304] on button "+ New Note" at bounding box center [1125, 300] width 90 height 30
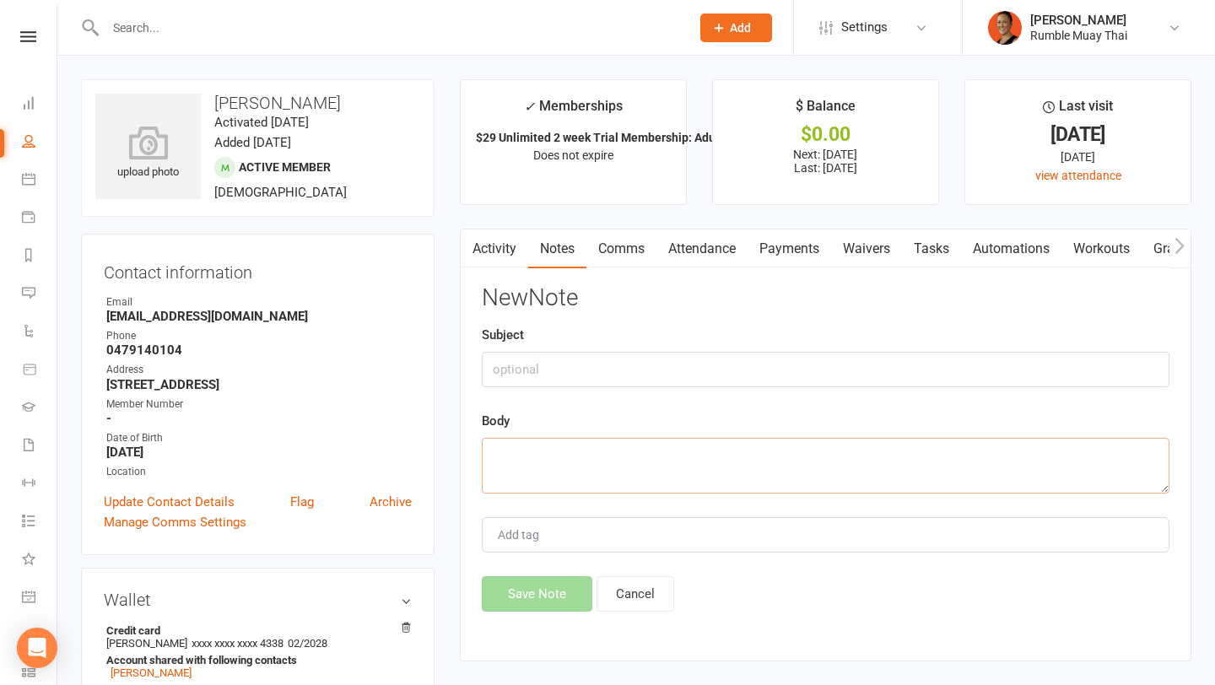
click at [673, 449] on textarea at bounding box center [826, 466] width 688 height 56
paste textarea "Subject: Cancel membership From: rahul nanda <rahul1981@yahoo.com> Date: Sat, 1…"
type textarea "Subject: Cancel membership From: rahul nanda <rahul1981@yahoo.com> Date: Sat, 1…"
click at [619, 375] on input "text" at bounding box center [826, 369] width 688 height 35
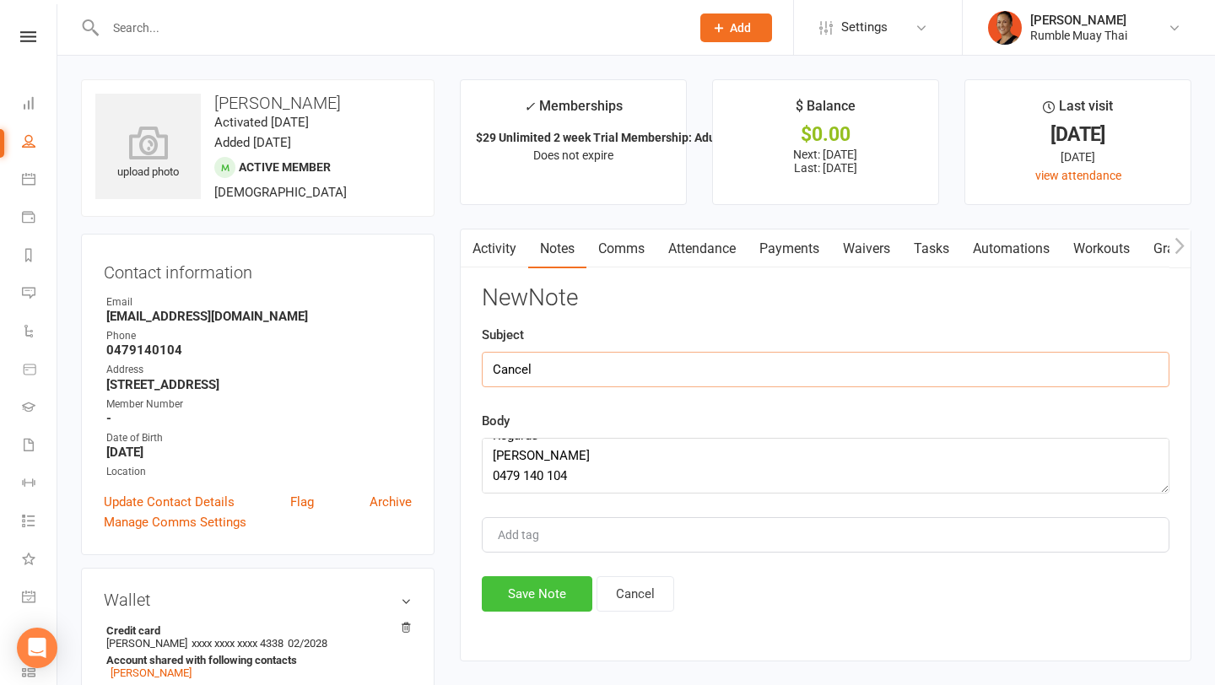
type input "Cancel"
drag, startPoint x: 514, startPoint y: 604, endPoint x: 522, endPoint y: 596, distance: 11.9
click at [515, 604] on button "Save Note" at bounding box center [537, 594] width 111 height 35
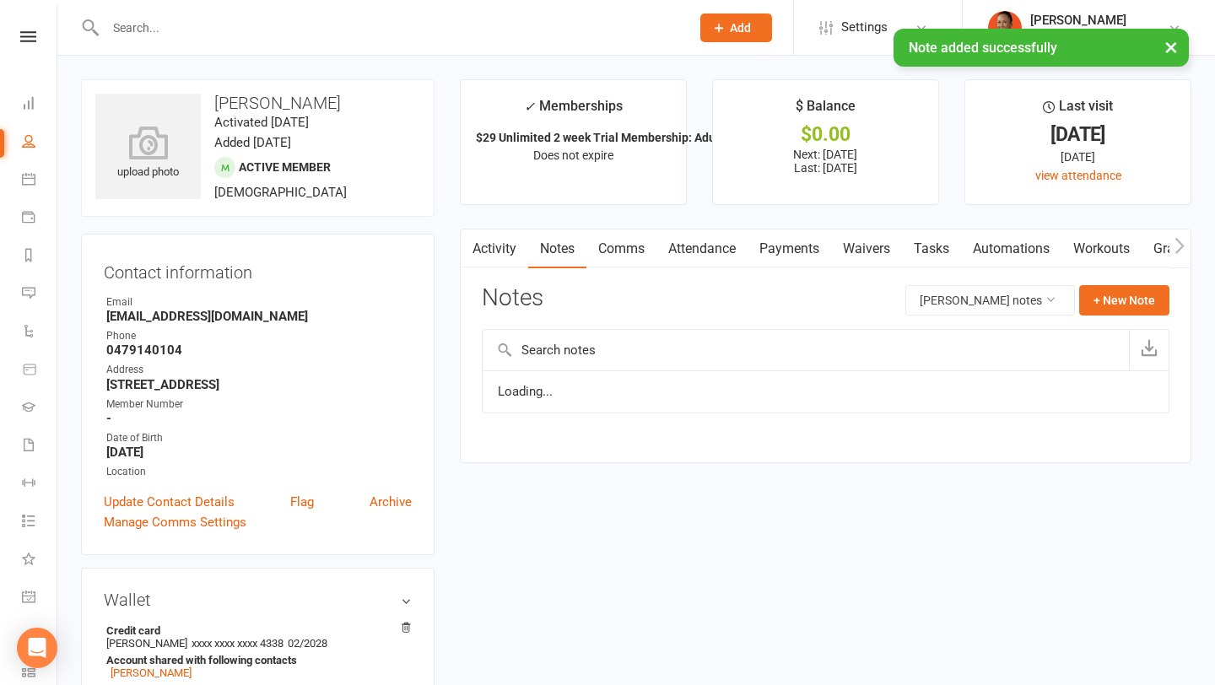
click at [817, 252] on link "Payments" at bounding box center [790, 249] width 84 height 39
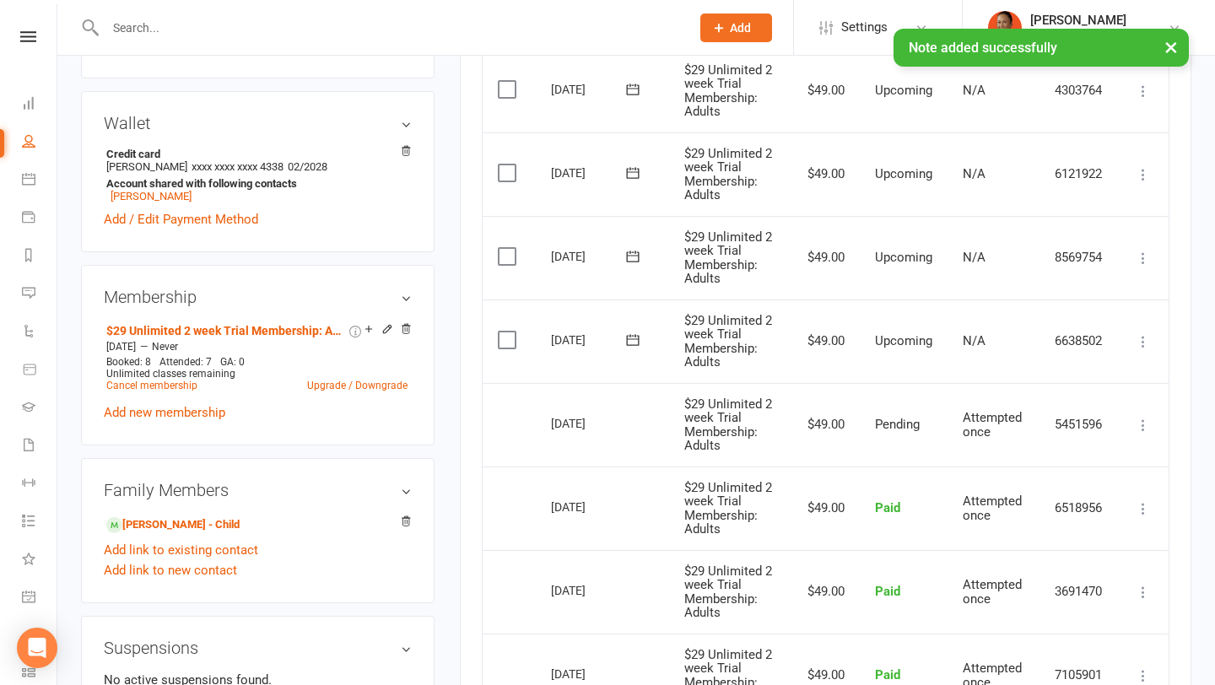
scroll to position [475, 0]
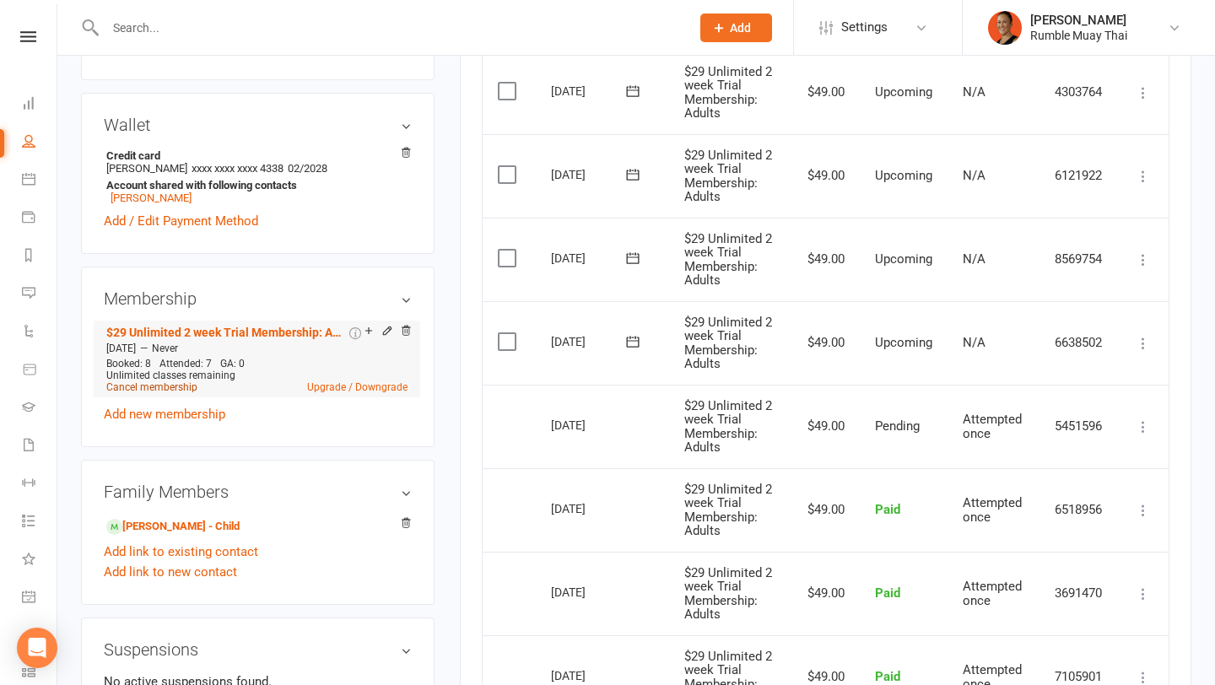
click at [164, 393] on link "Cancel membership" at bounding box center [151, 388] width 91 height 12
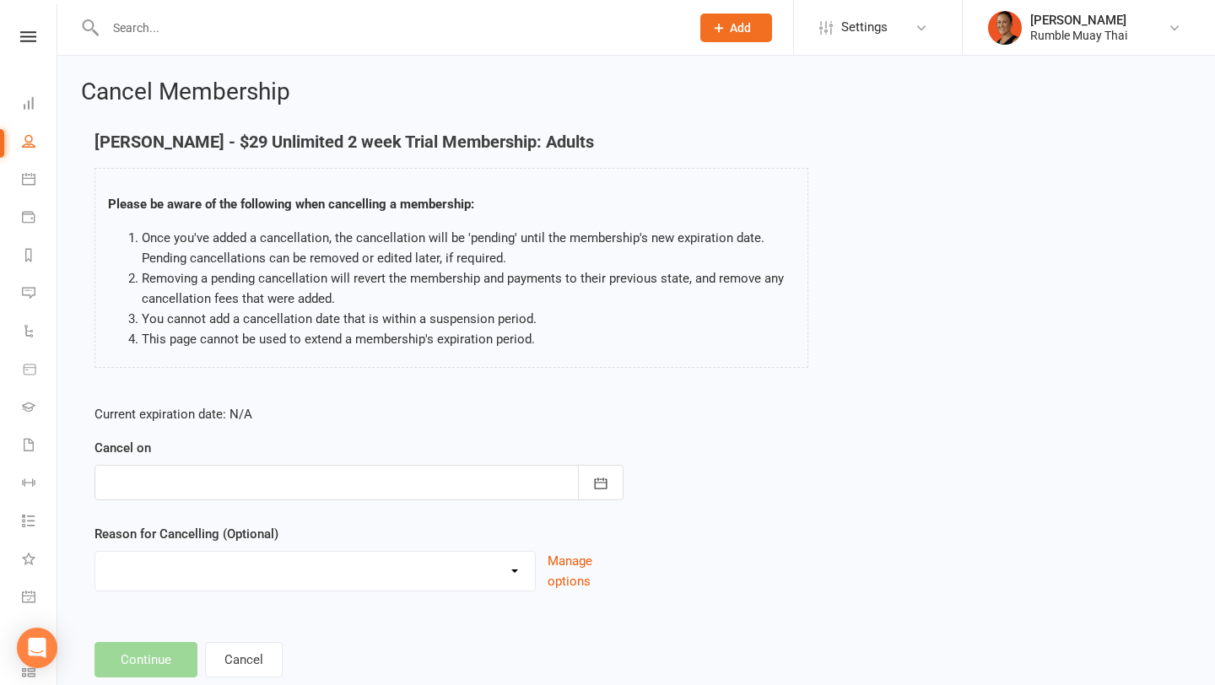
click at [235, 484] on div at bounding box center [359, 482] width 529 height 35
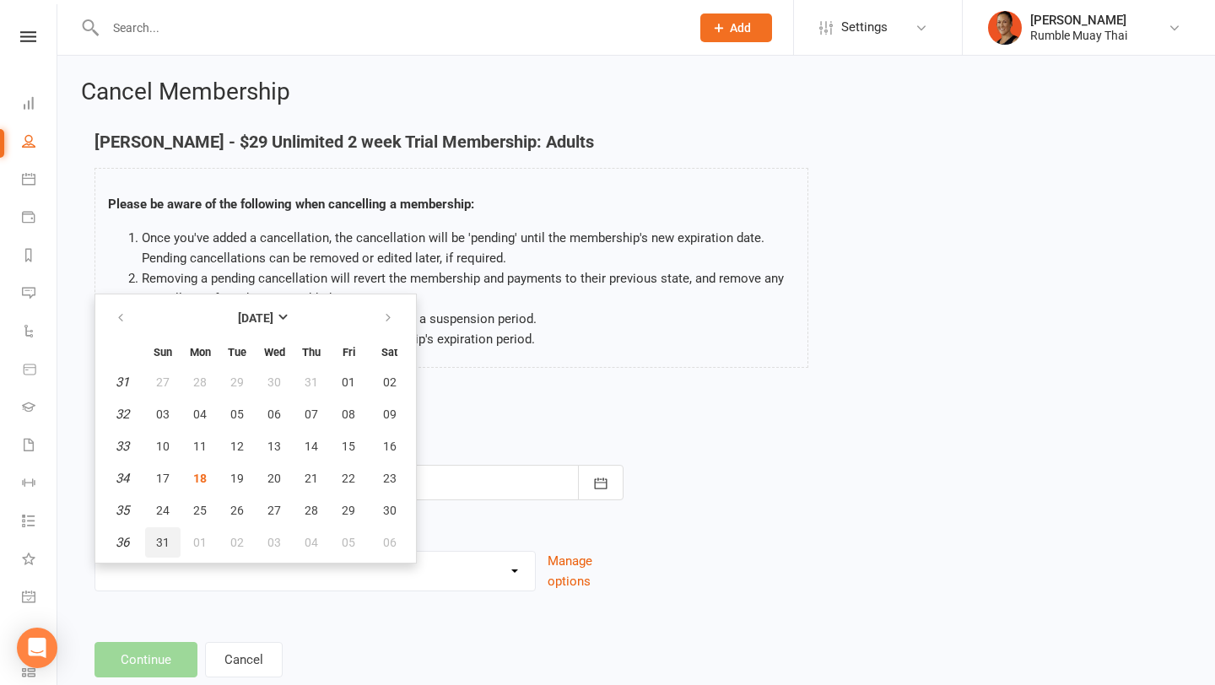
click at [156, 541] on span "31" at bounding box center [163, 543] width 14 height 14
type input "31 Aug 2025"
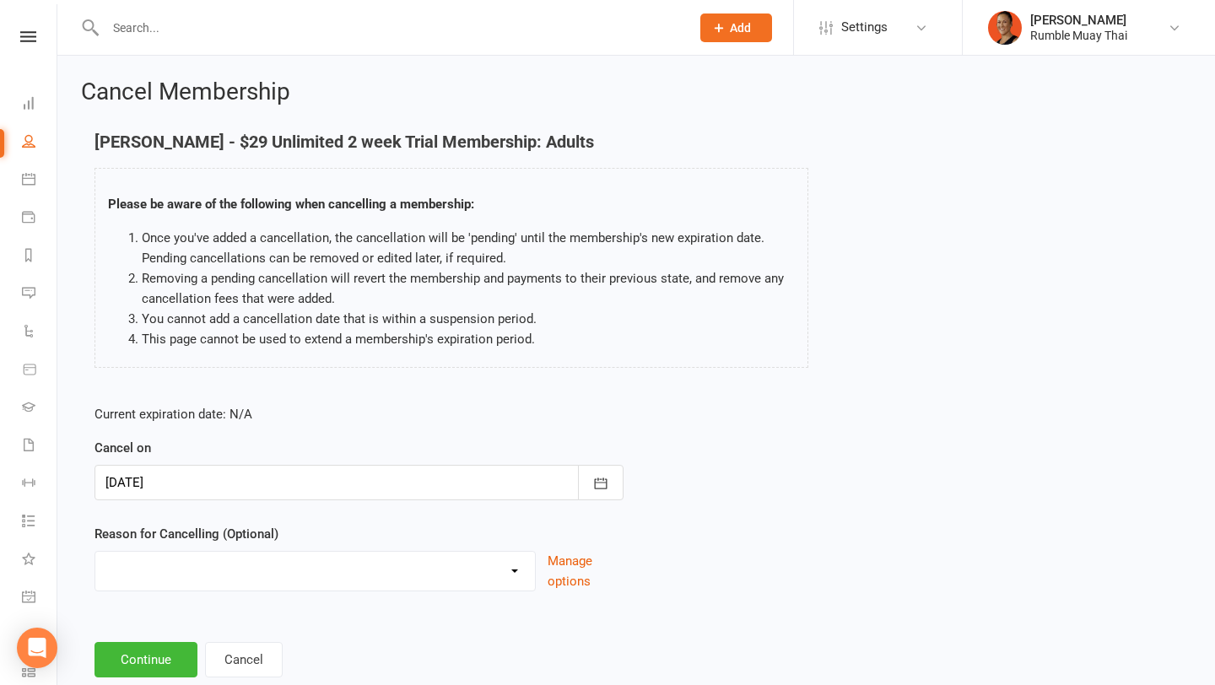
click at [172, 571] on select "BAD DEBT Changed to Casual Payments Downgrade Membership Failed Payments Non At…" at bounding box center [315, 569] width 440 height 34
select select "14"
click at [95, 552] on select "BAD DEBT Changed to Casual Payments Downgrade Membership Failed Payments Non At…" at bounding box center [315, 569] width 440 height 34
click at [160, 644] on input at bounding box center [359, 659] width 529 height 35
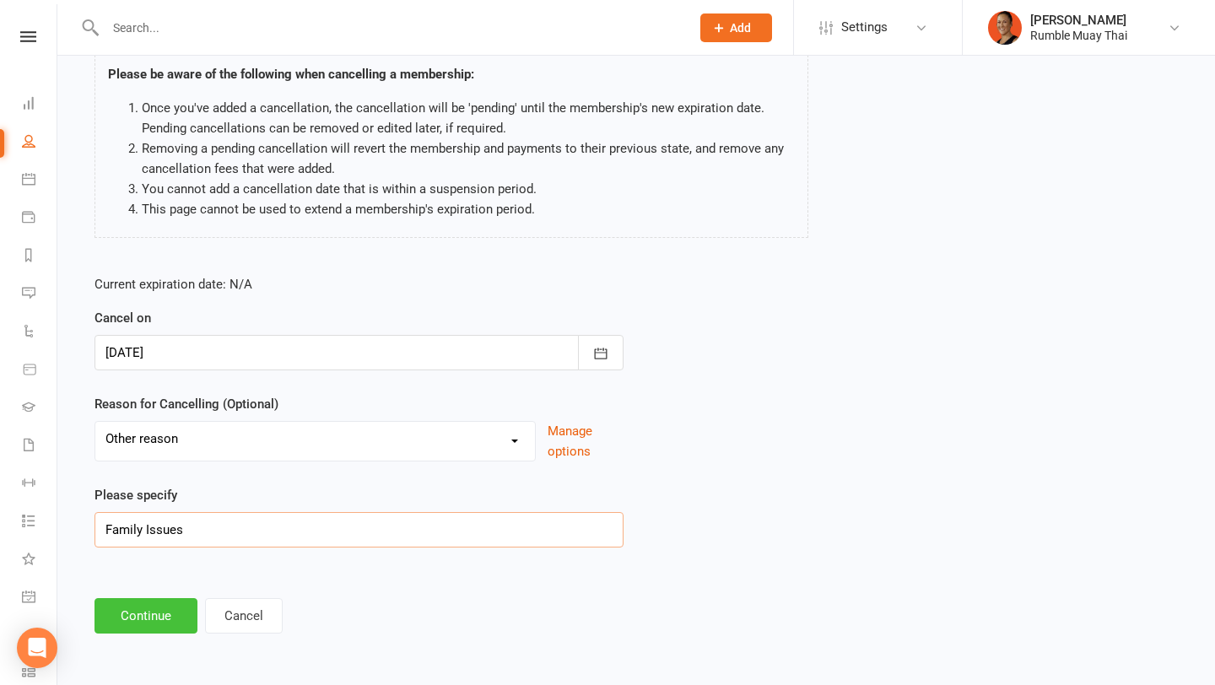
type input "Family Issues"
click at [122, 619] on button "Continue" at bounding box center [146, 615] width 103 height 35
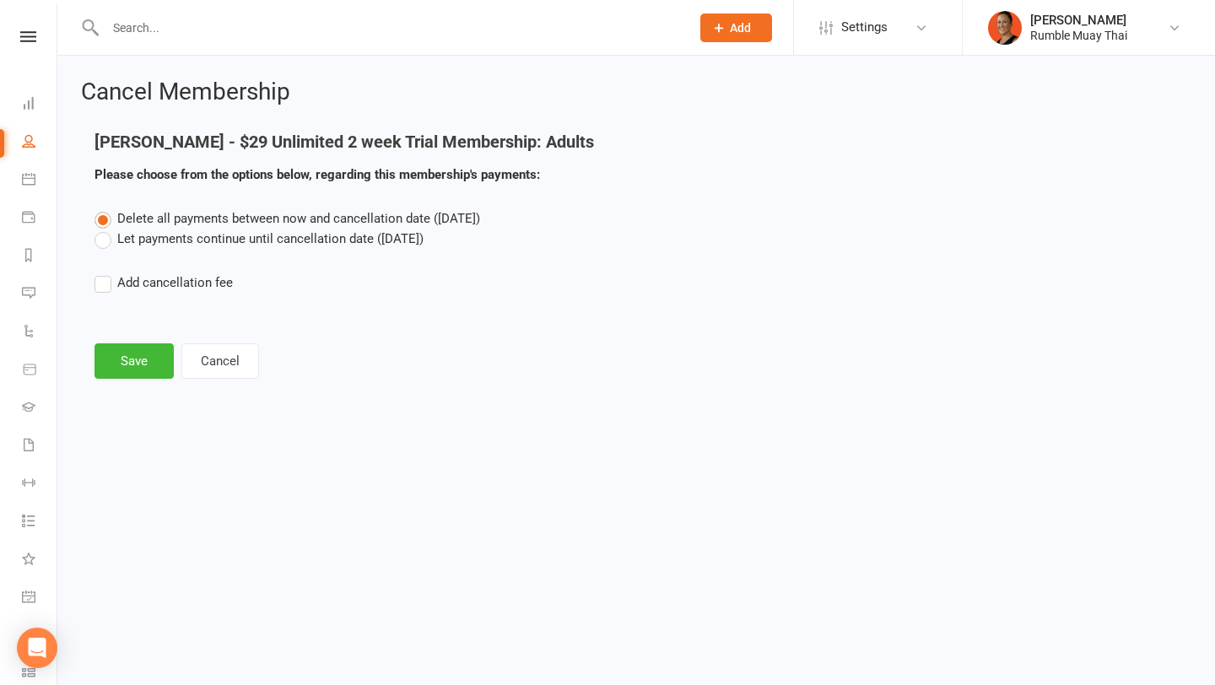
click at [212, 246] on label "Let payments continue until cancellation date (Aug 31, 2025)" at bounding box center [259, 239] width 329 height 20
click at [106, 229] on input "Let payments continue until cancellation date (Aug 31, 2025)" at bounding box center [100, 229] width 11 height 0
click at [141, 367] on button "Save" at bounding box center [134, 361] width 79 height 35
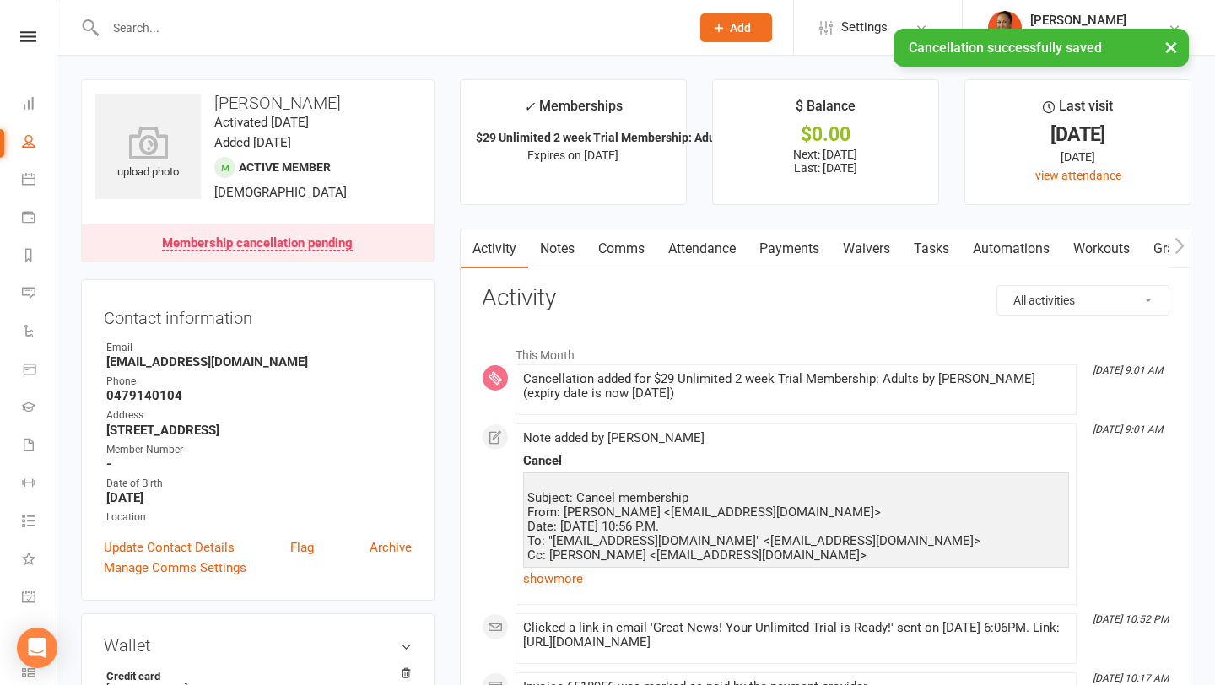
scroll to position [24, 0]
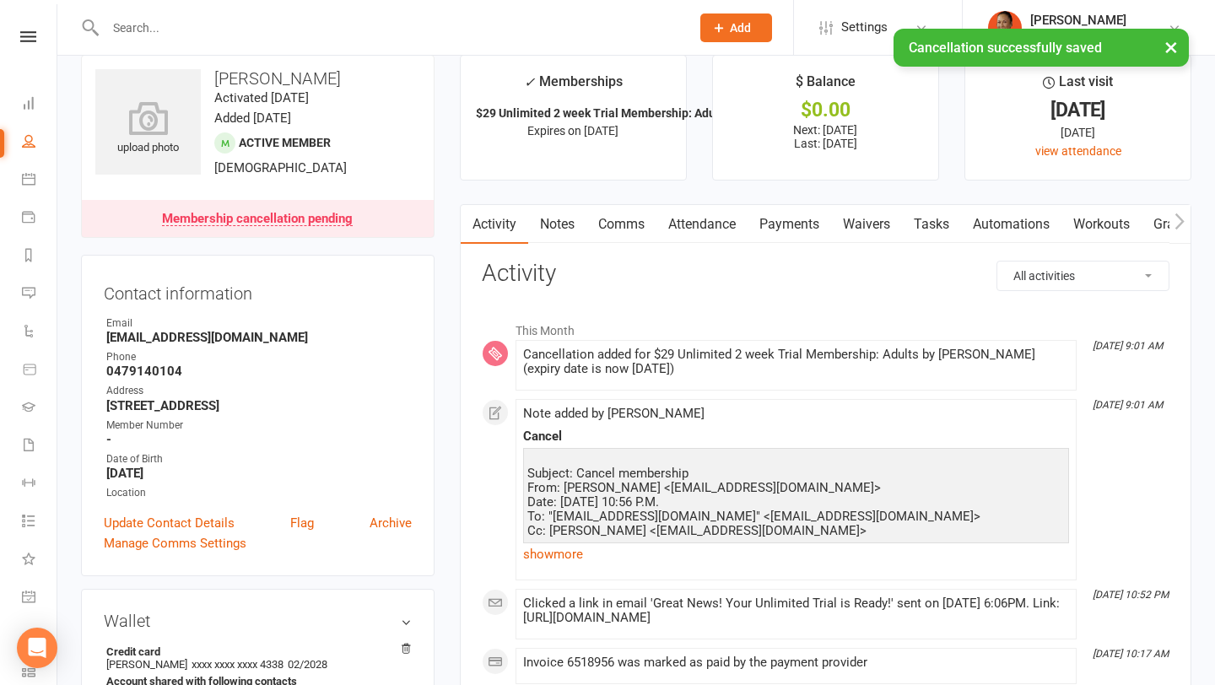
click at [773, 227] on link "Payments" at bounding box center [790, 224] width 84 height 39
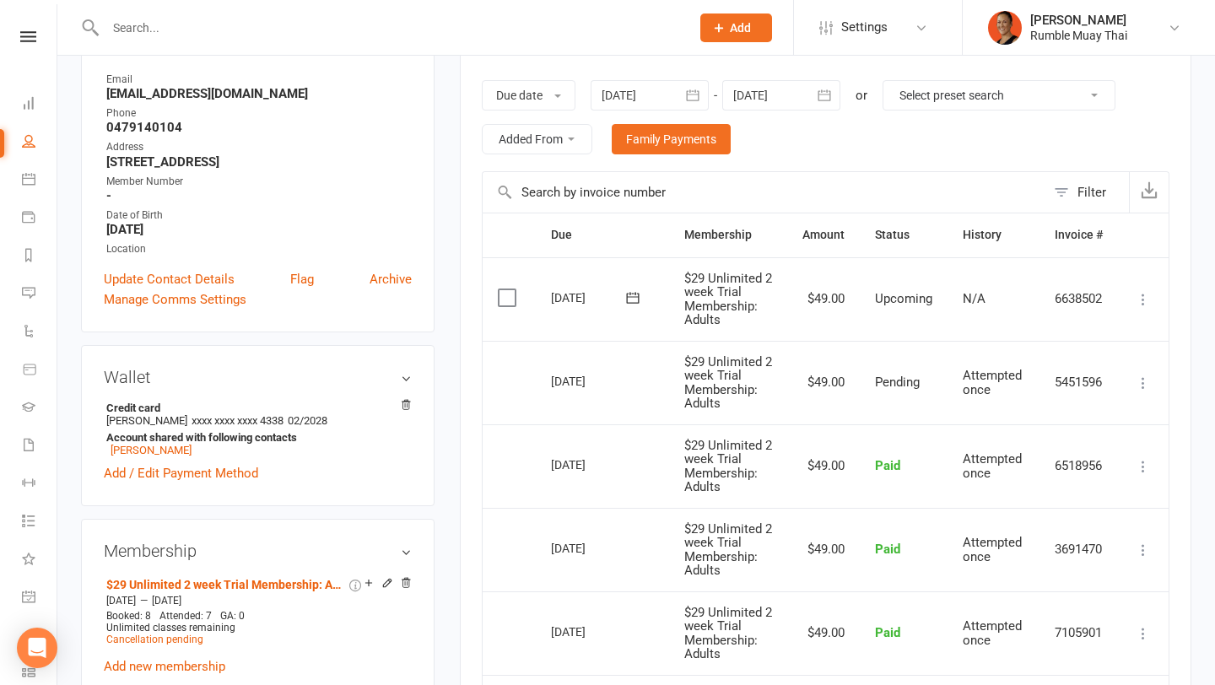
scroll to position [269, 0]
click at [577, 300] on div "25 Aug 2025" at bounding box center [590, 297] width 78 height 26
copy tr "25 Aug 2025 Rahul Nanda"
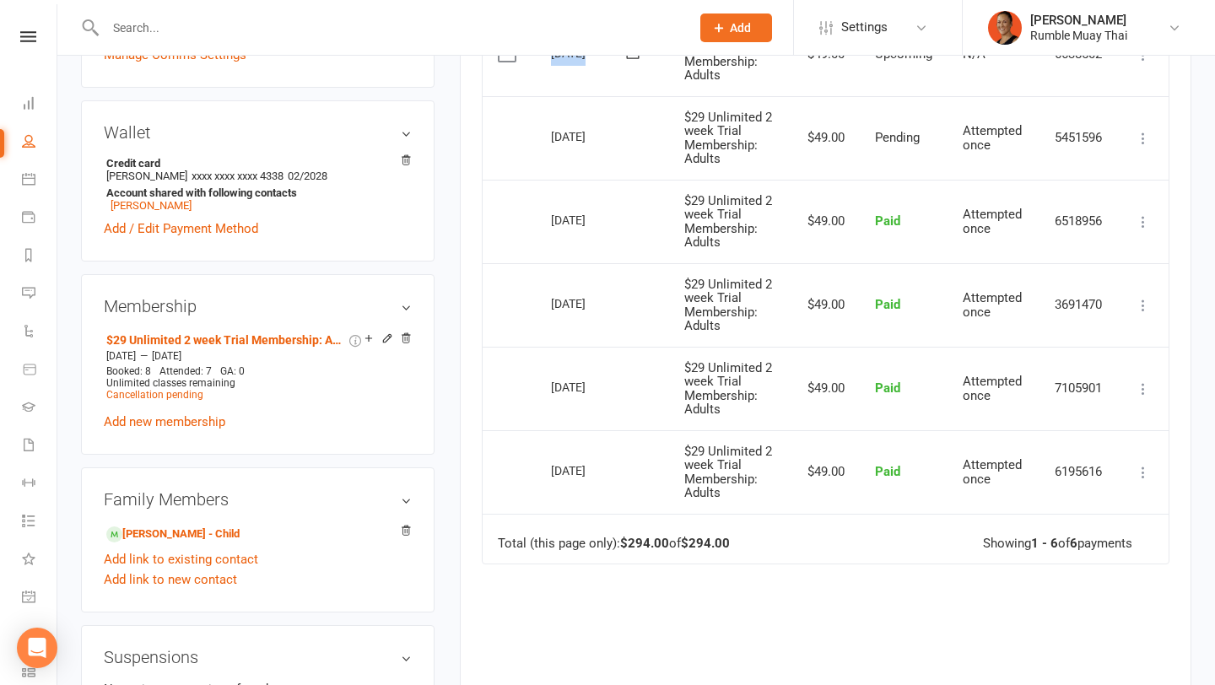
scroll to position [514, 0]
click at [184, 558] on relationship-list "Hazel Nanda - Child Add link to existing contact Add link to new contact" at bounding box center [258, 555] width 308 height 68
click at [178, 543] on link "Hazel Nanda - Child" at bounding box center [172, 534] width 133 height 18
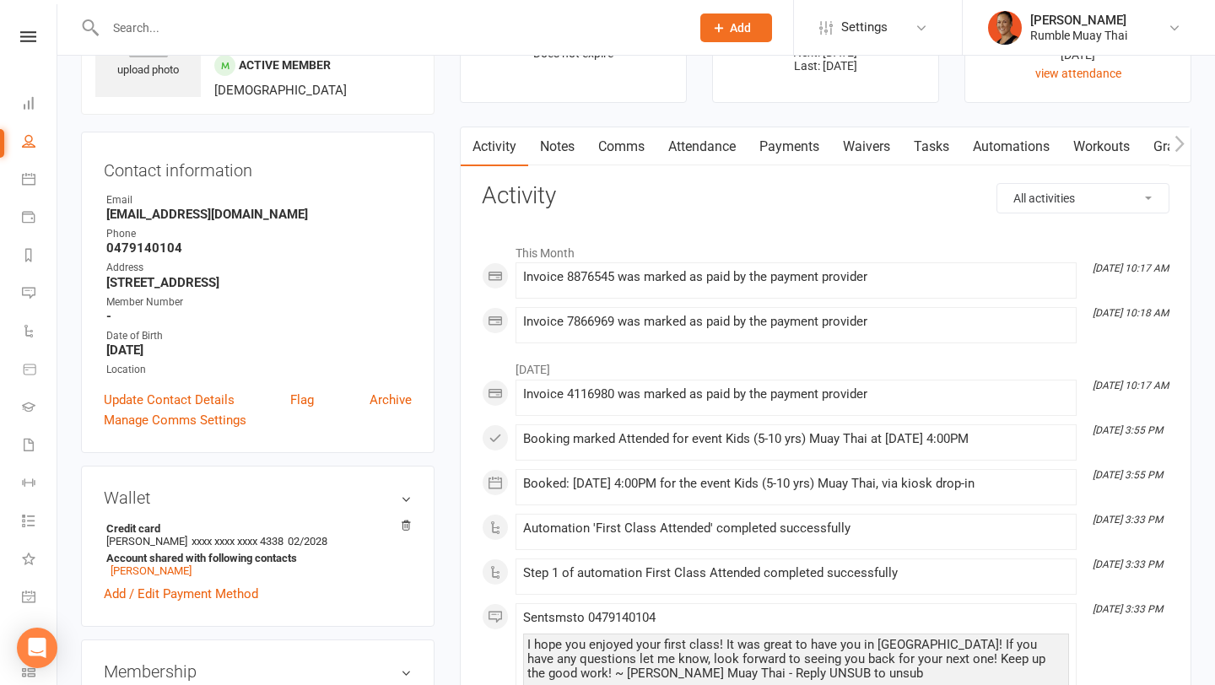
scroll to position [46, 0]
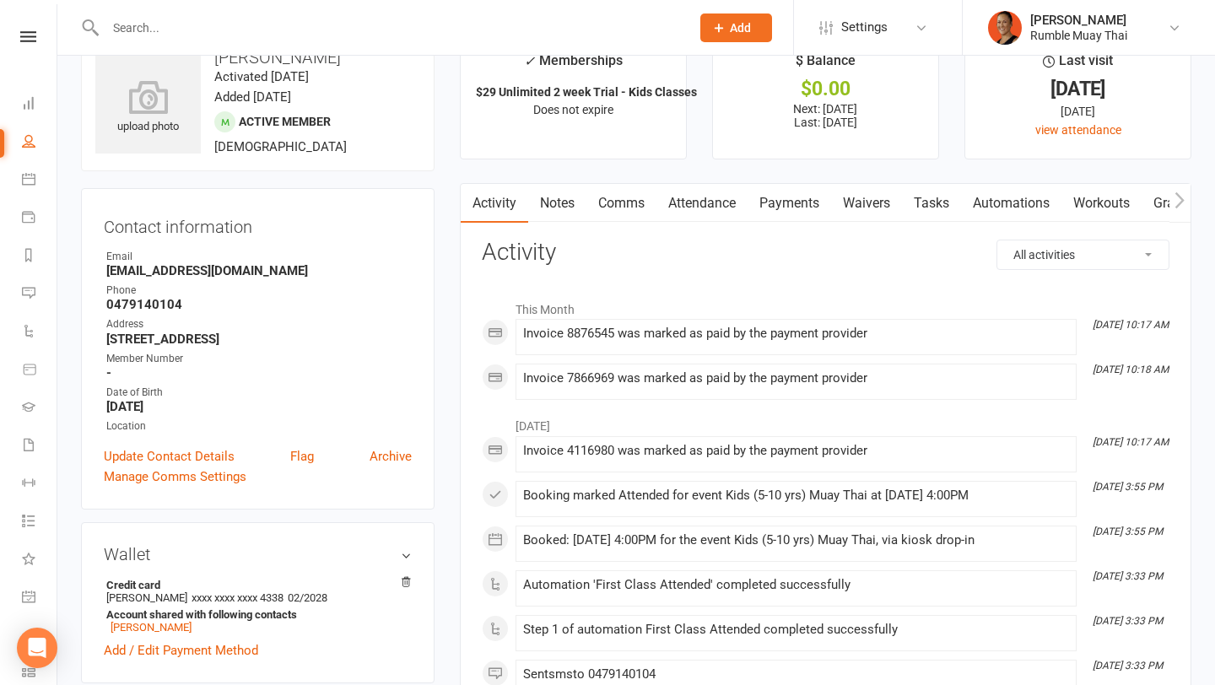
click at [799, 203] on link "Payments" at bounding box center [790, 203] width 84 height 39
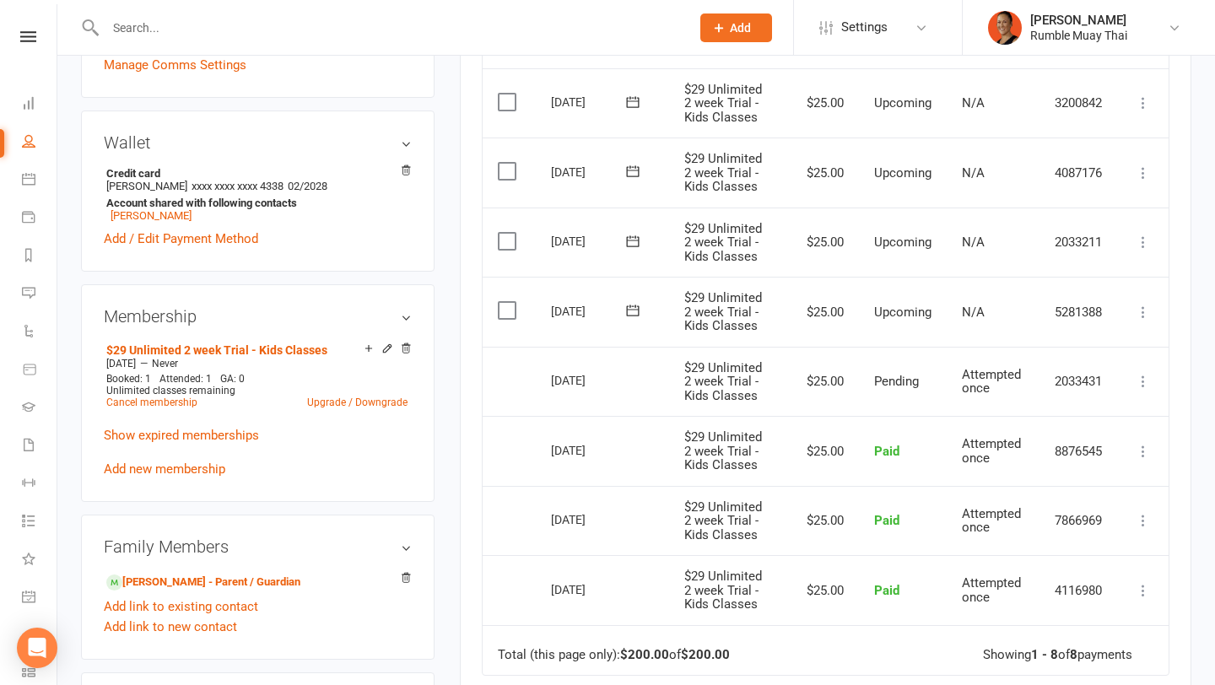
scroll to position [459, 0]
click at [599, 241] on div "27 Aug 2025" at bounding box center [590, 239] width 78 height 26
copy tr "27 Aug 2025 Hazel Nanda"
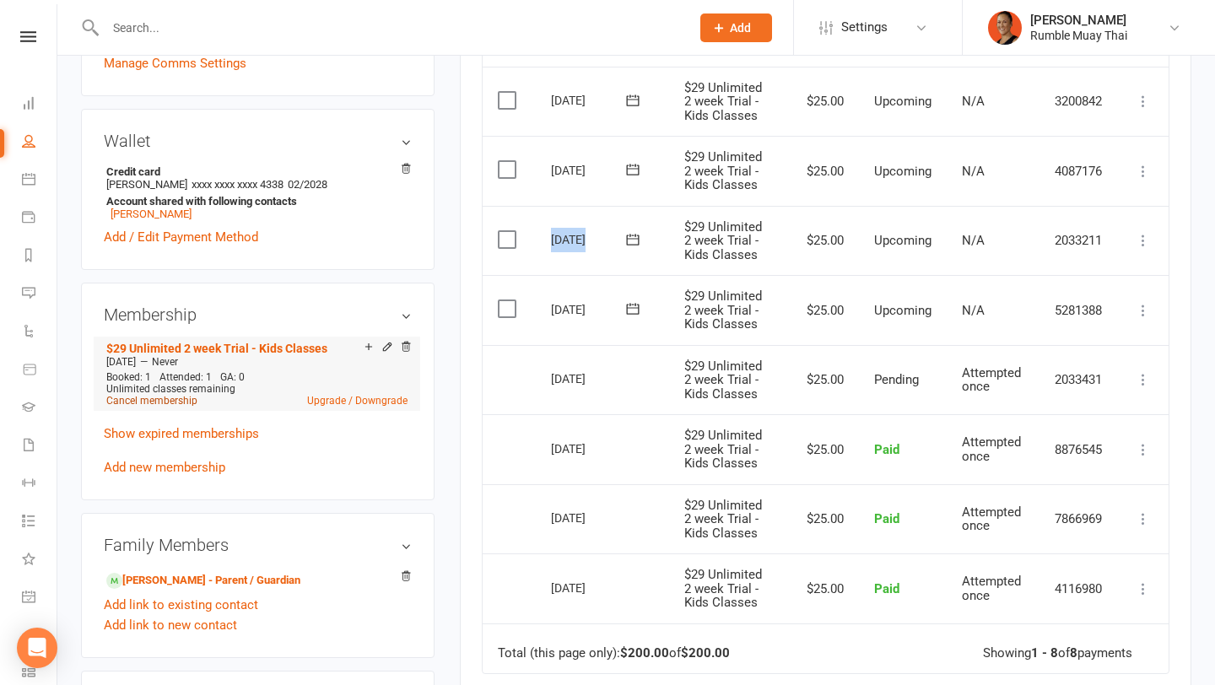
click at [160, 407] on link "Cancel membership" at bounding box center [151, 401] width 91 height 12
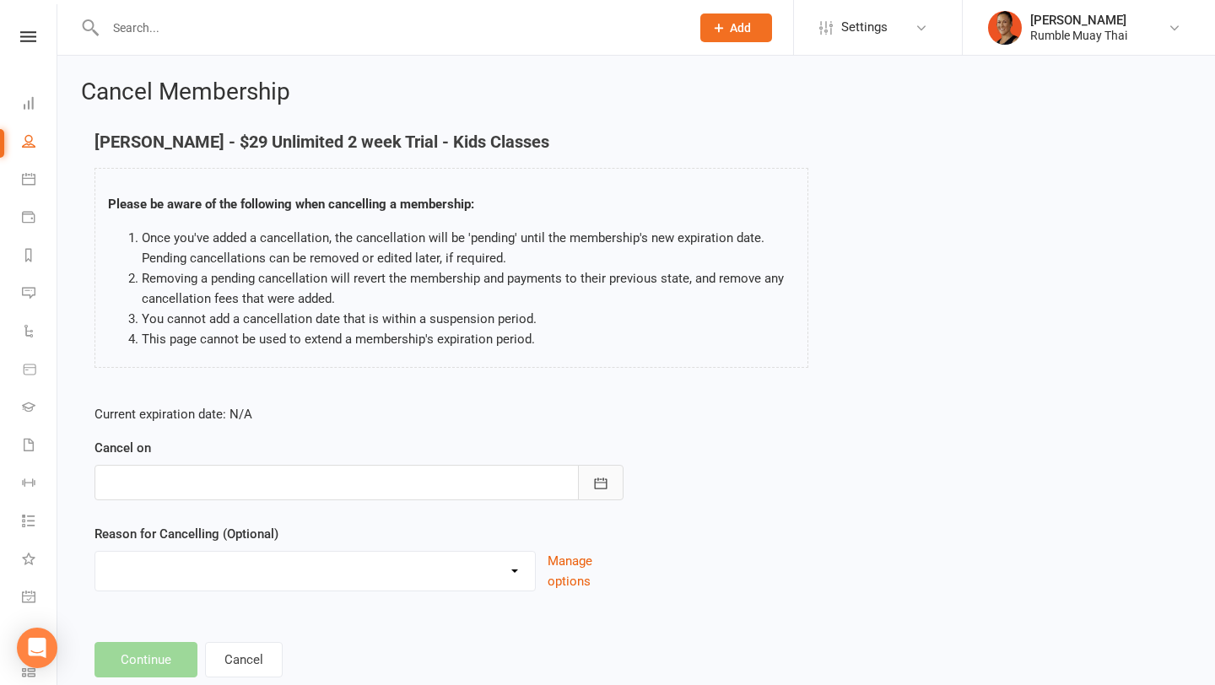
click at [587, 476] on button "button" at bounding box center [601, 482] width 46 height 35
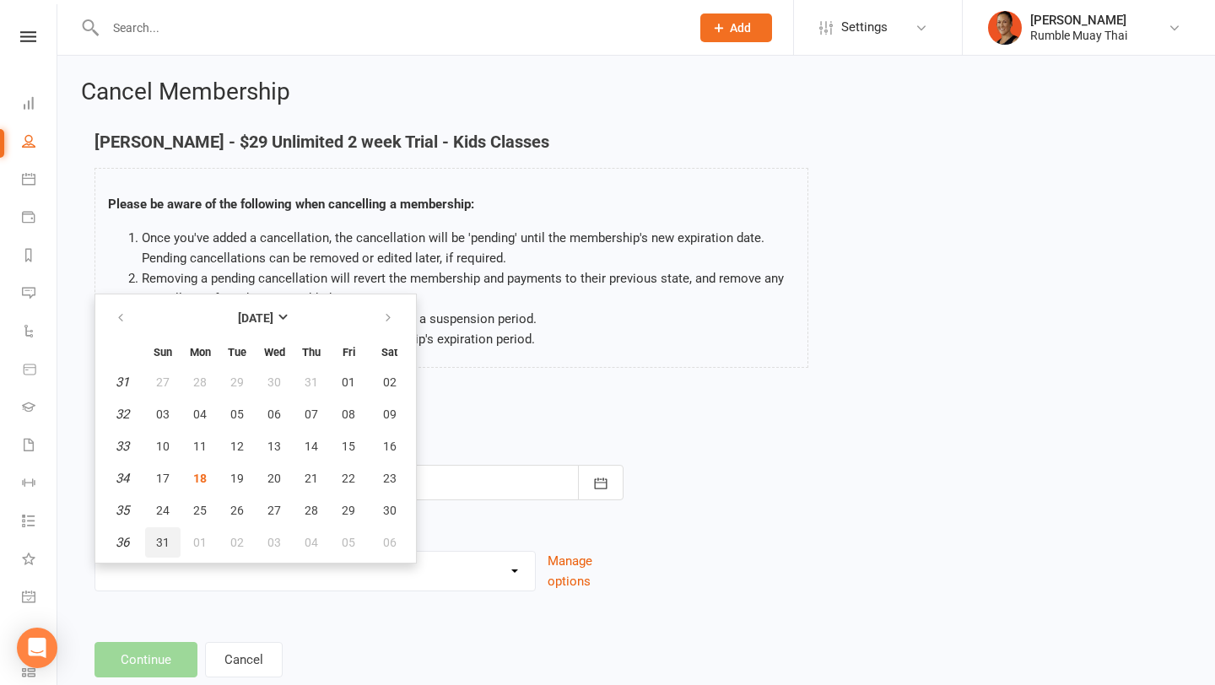
click at [160, 536] on span "31" at bounding box center [163, 543] width 14 height 14
type input "31 Aug 2025"
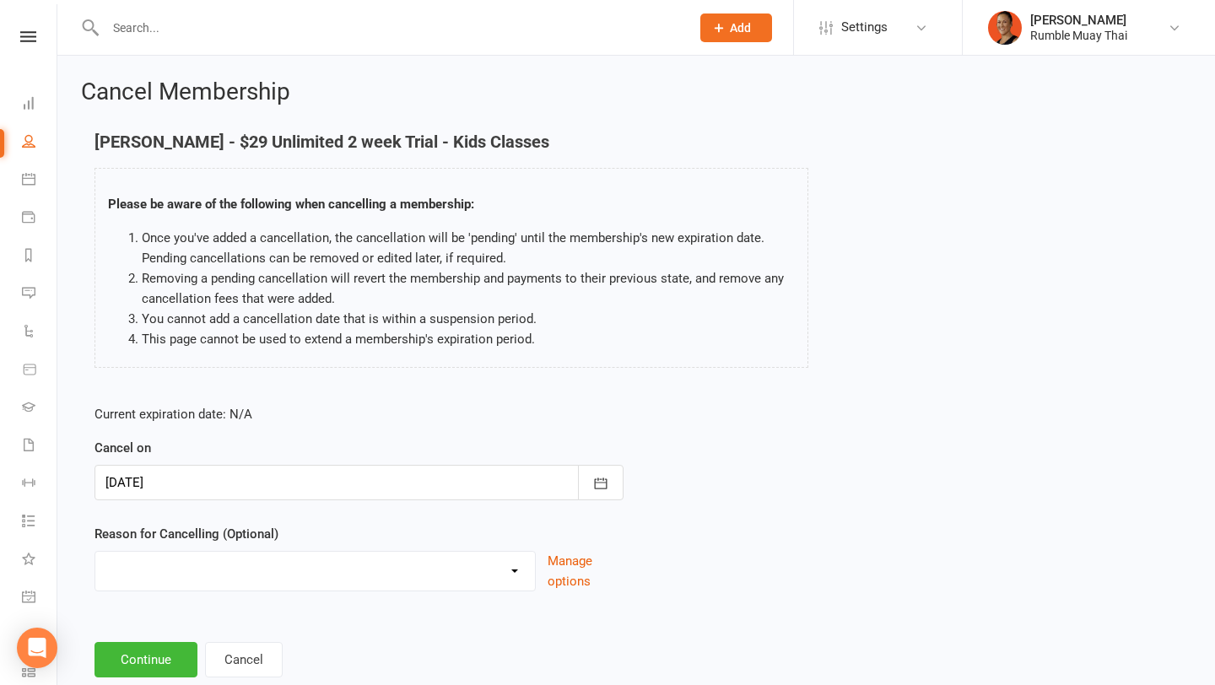
click at [149, 576] on select "BAD DEBT Changed to Casual Payments Downgrade Membership Failed Payments Non At…" at bounding box center [315, 569] width 440 height 34
select select "14"
click at [95, 552] on select "BAD DEBT Changed to Casual Payments Downgrade Membership Failed Payments Non At…" at bounding box center [315, 569] width 440 height 34
click at [171, 652] on input at bounding box center [359, 659] width 529 height 35
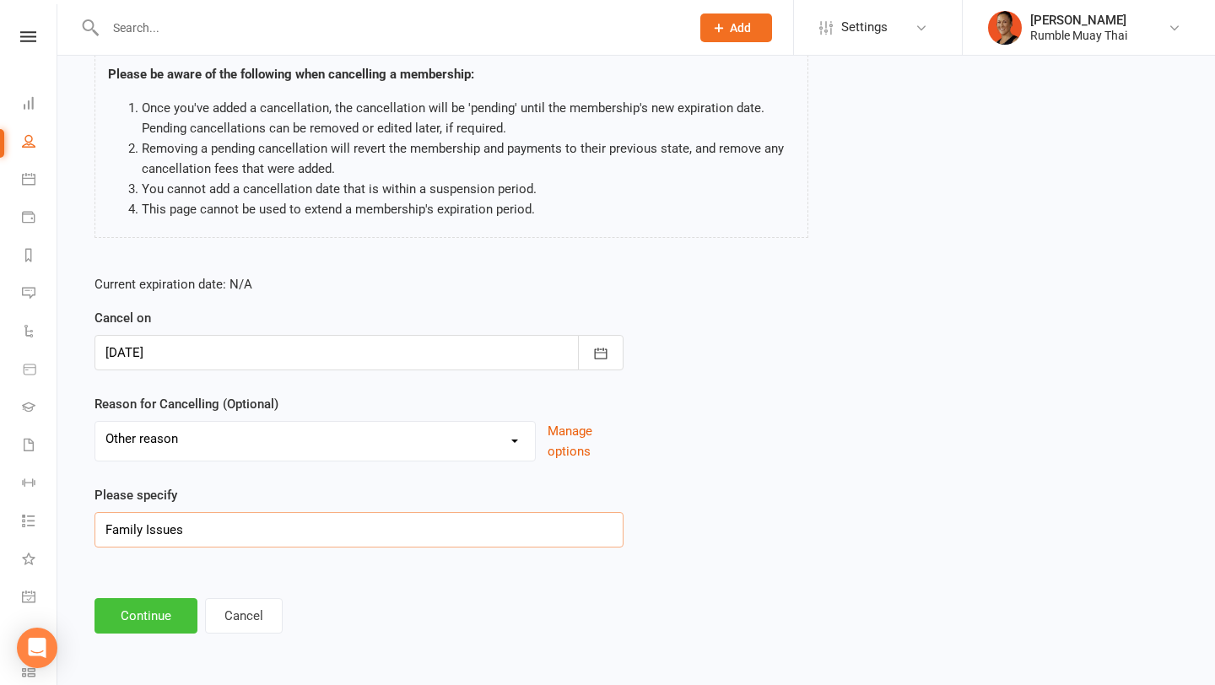
type input "Family Issues"
click at [126, 620] on button "Continue" at bounding box center [146, 615] width 103 height 35
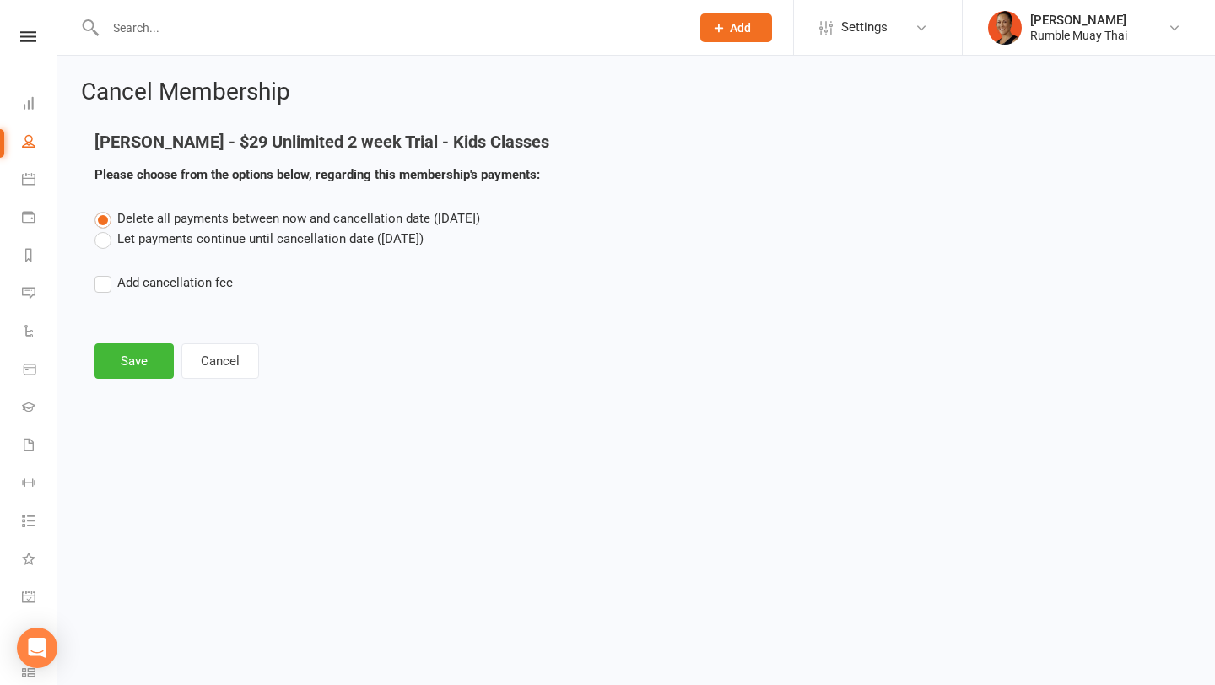
scroll to position [0, 0]
click at [230, 241] on label "Let payments continue until cancellation date (Aug 31, 2025)" at bounding box center [259, 239] width 329 height 20
click at [106, 229] on input "Let payments continue until cancellation date (Aug 31, 2025)" at bounding box center [100, 229] width 11 height 0
click at [147, 371] on button "Save" at bounding box center [134, 361] width 79 height 35
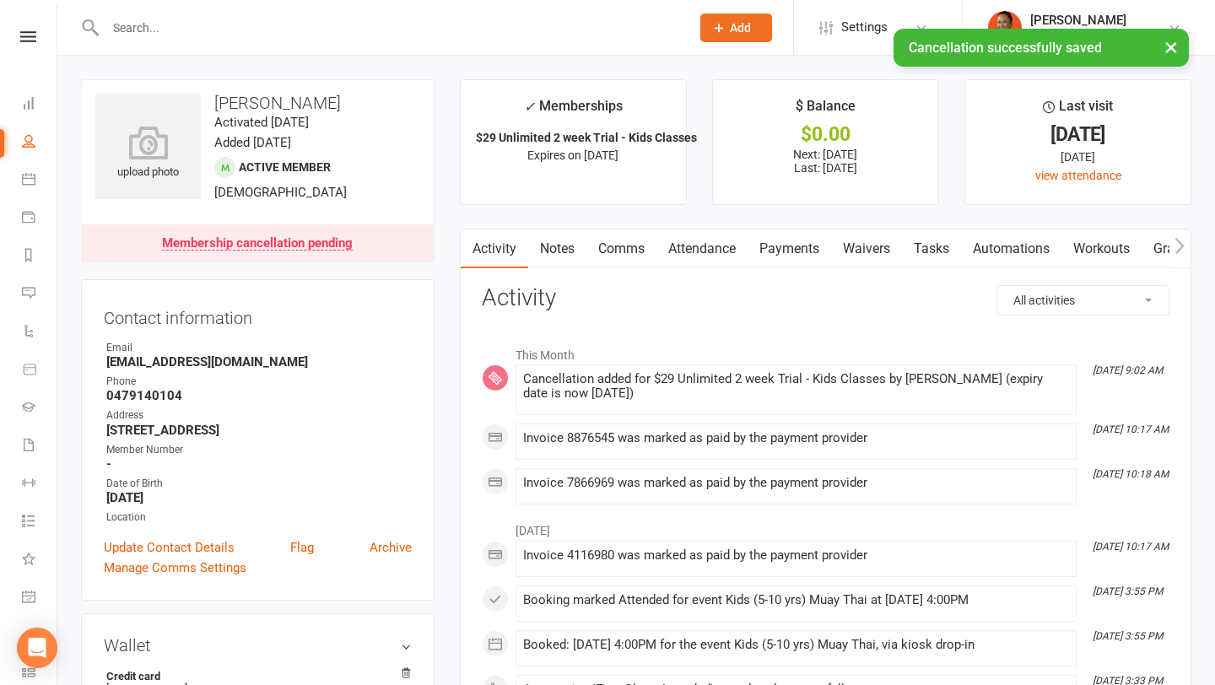
click at [811, 263] on link "Payments" at bounding box center [790, 249] width 84 height 39
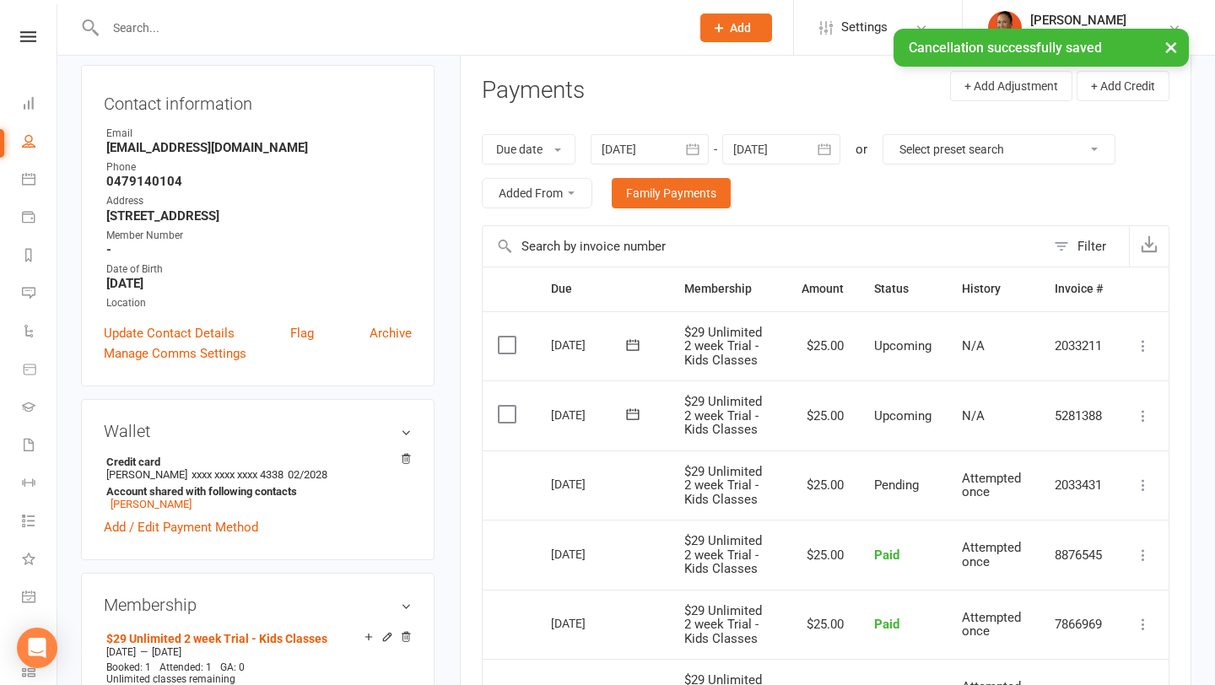
scroll to position [216, 0]
click at [572, 344] on div "27 Aug 2025" at bounding box center [590, 343] width 78 height 26
copy tr "27 Aug 2025 Hazel Nanda"
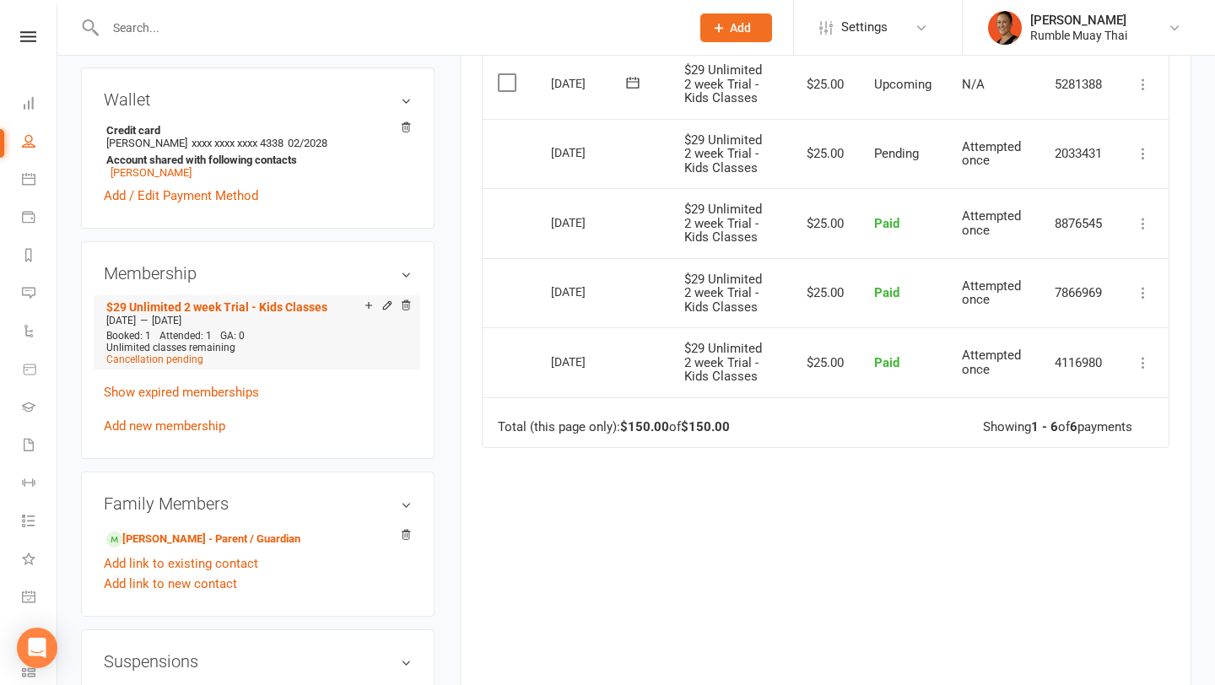
scroll to position [595, 0]
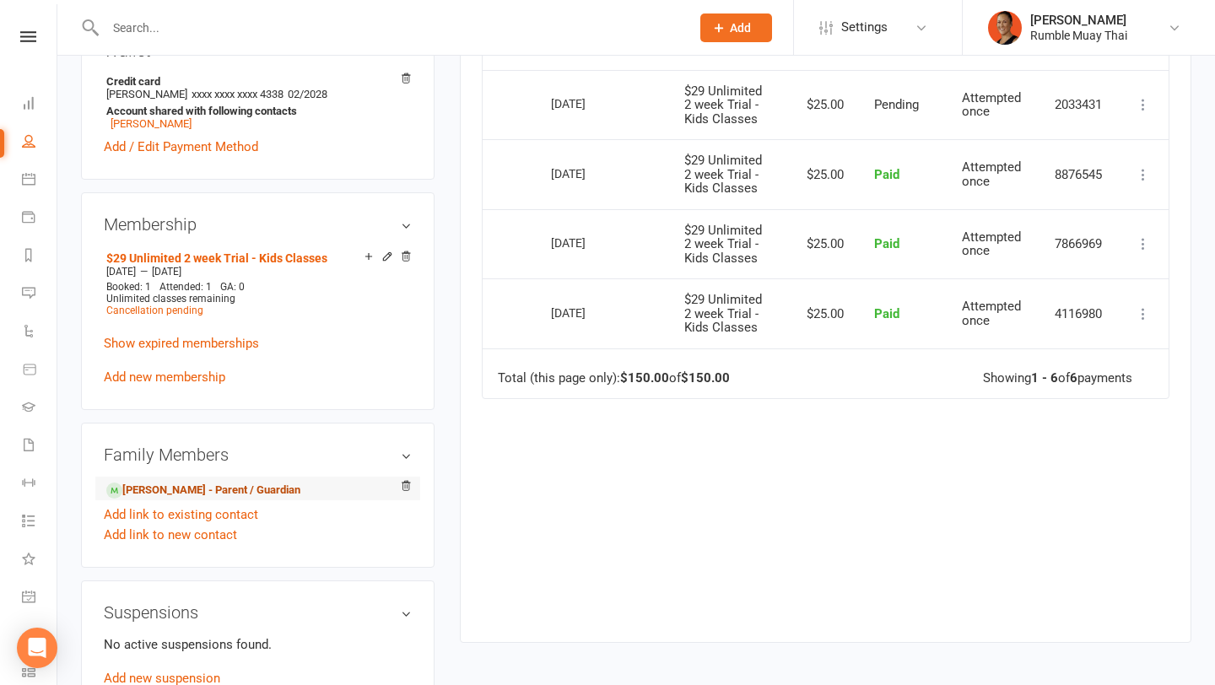
click at [160, 500] on link "Rahul Nanda - Parent / Guardian" at bounding box center [203, 491] width 194 height 18
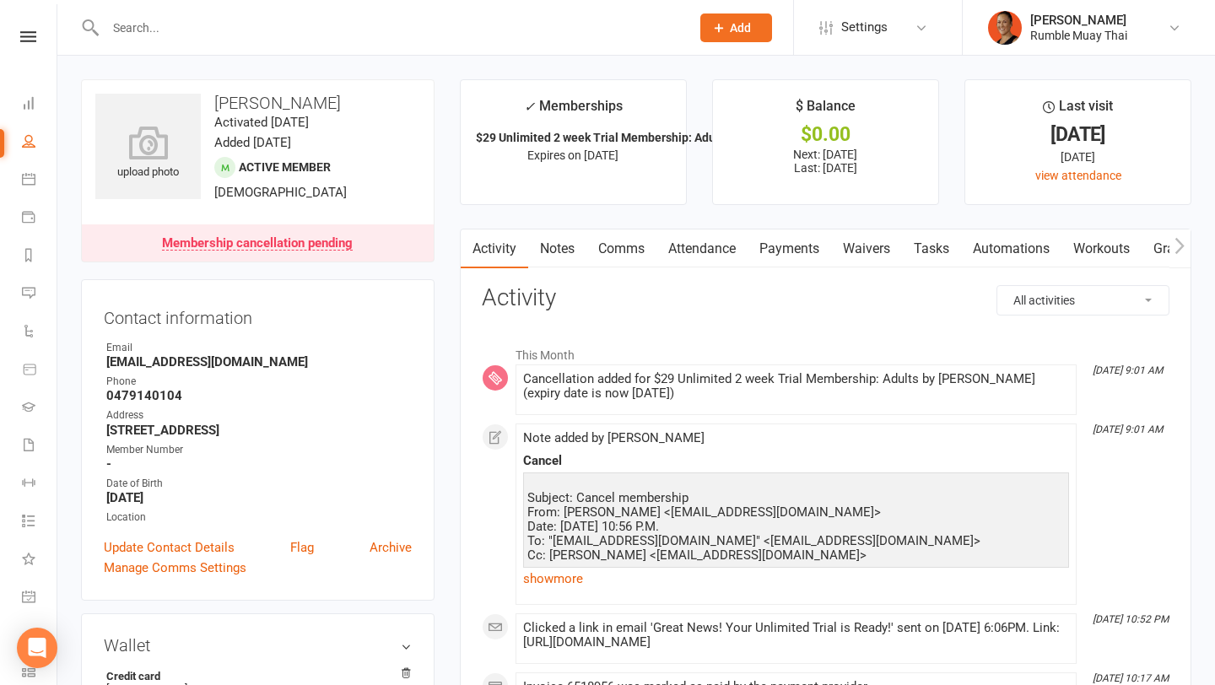
click at [644, 248] on link "Comms" at bounding box center [622, 249] width 70 height 39
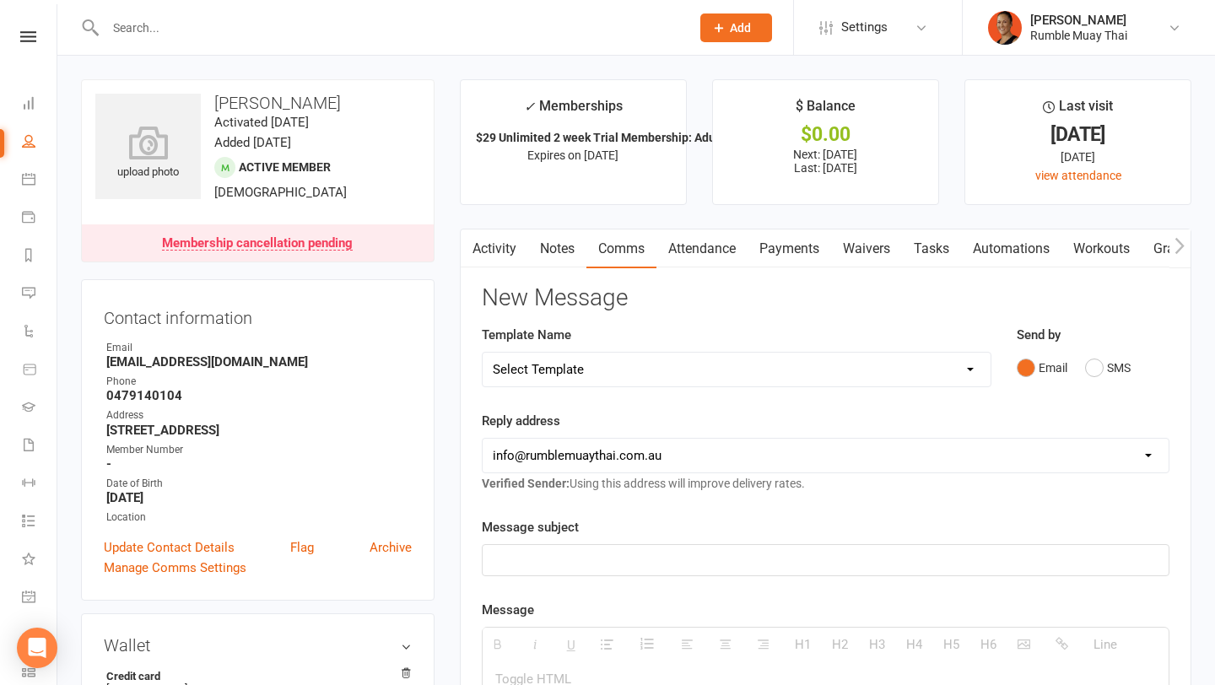
click at [642, 360] on select "Select Template [Email] $29 Trial (paid upfront) Ended - Did not Sign Up [SMS] …" at bounding box center [737, 370] width 508 height 34
select select "49"
click at [483, 353] on select "Select Template [Email] $29 Trial (paid upfront) Ended - Did not Sign Up [SMS] …" at bounding box center [737, 370] width 508 height 34
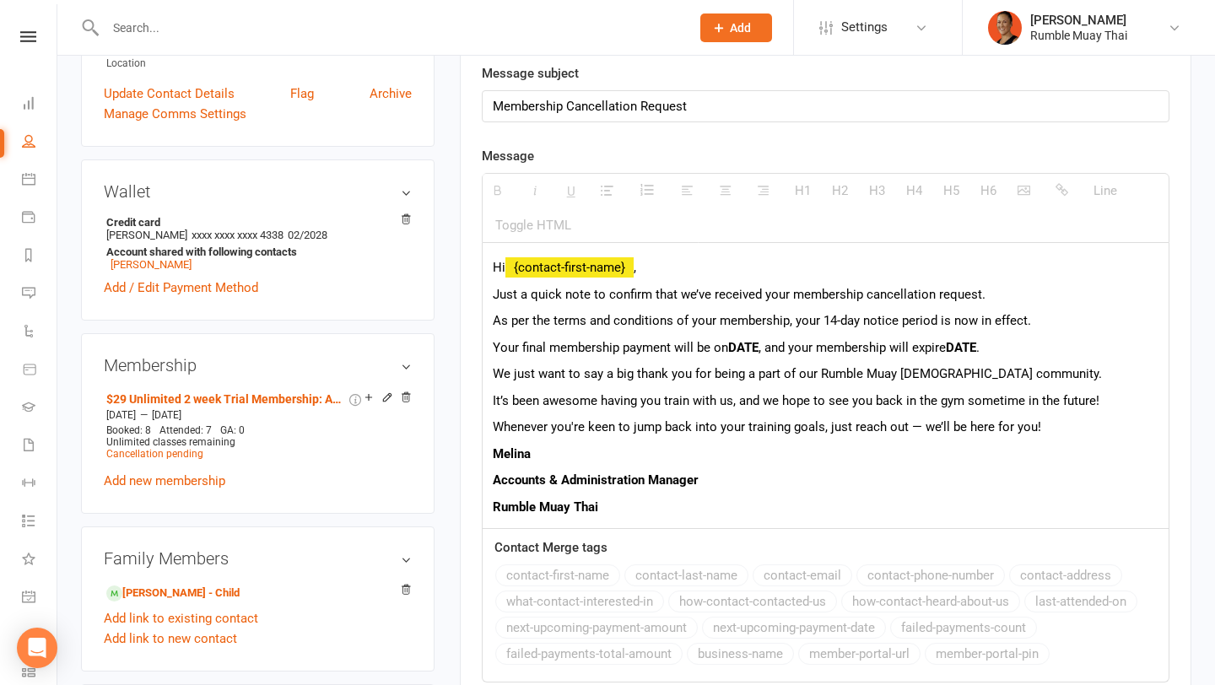
scroll to position [456, 0]
click at [975, 290] on p "Just a quick note to confirm that we’ve received your membership cancellation r…" at bounding box center [826, 293] width 666 height 20
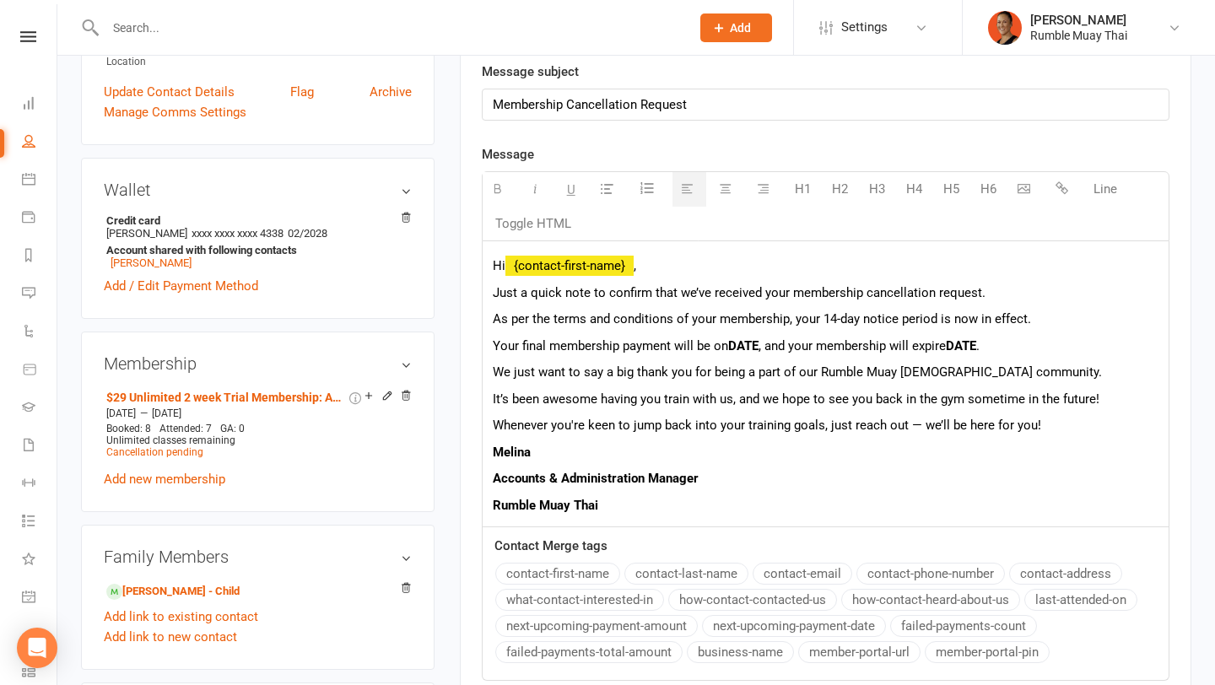
click at [976, 294] on p "Just a quick note to confirm that we’ve received your membership cancellation r…" at bounding box center [826, 293] width 666 height 20
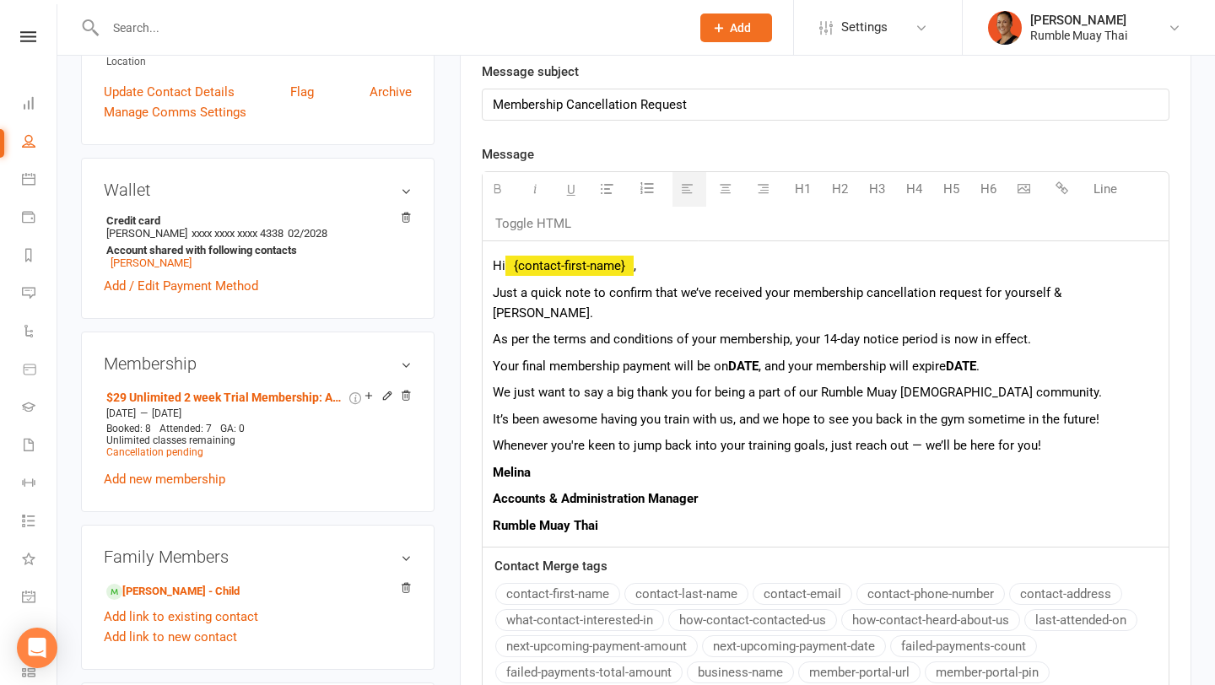
click at [740, 359] on b "DATE" at bounding box center [743, 366] width 30 height 15
click at [806, 359] on b "25 Aug 2025 27 Aug 2025" at bounding box center [767, 366] width 78 height 15
drag, startPoint x: 806, startPoint y: 344, endPoint x: 733, endPoint y: 344, distance: 73.4
click at [731, 359] on b "25 Aug 2025 27 Aug 2025" at bounding box center [767, 366] width 78 height 15
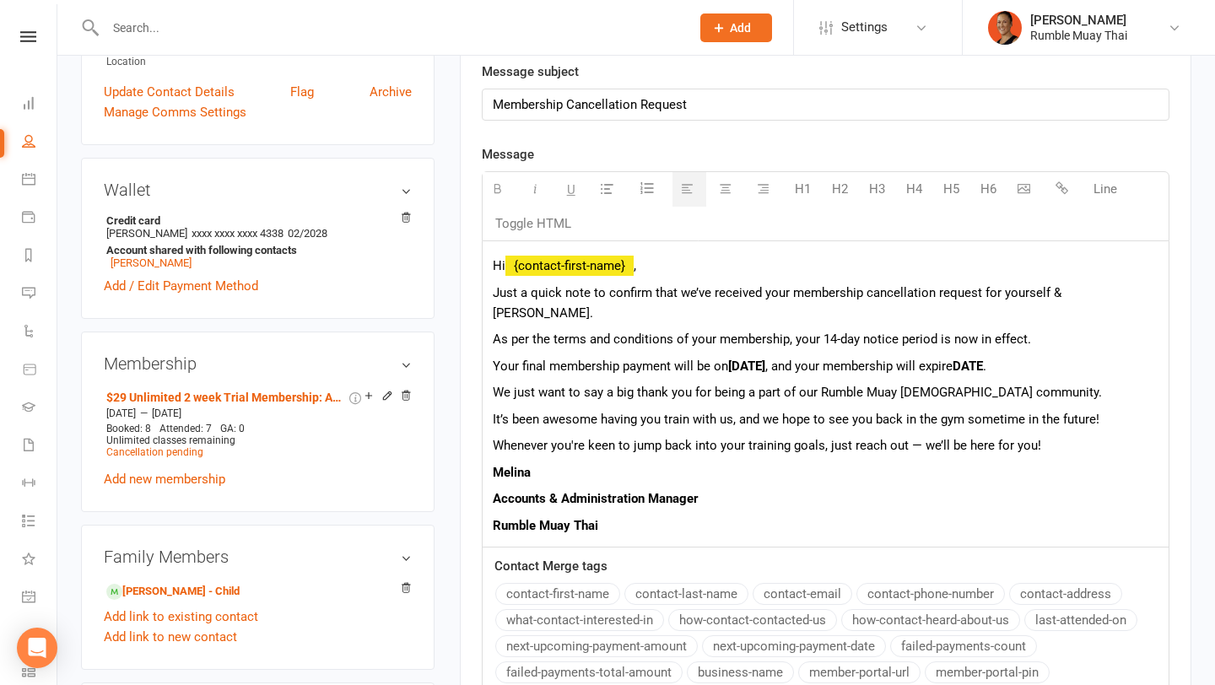
click at [936, 356] on p "Your final membership payment will be on 27 Aug 2025 , and your membership will…" at bounding box center [826, 366] width 666 height 20
click at [931, 356] on p "Your final membership payment will be on 27 Aug 2025 , and your membership will…" at bounding box center [826, 366] width 666 height 20
click at [990, 359] on b "DATE" at bounding box center [975, 366] width 30 height 15
drag, startPoint x: 1156, startPoint y: 341, endPoint x: 1072, endPoint y: 338, distance: 83.6
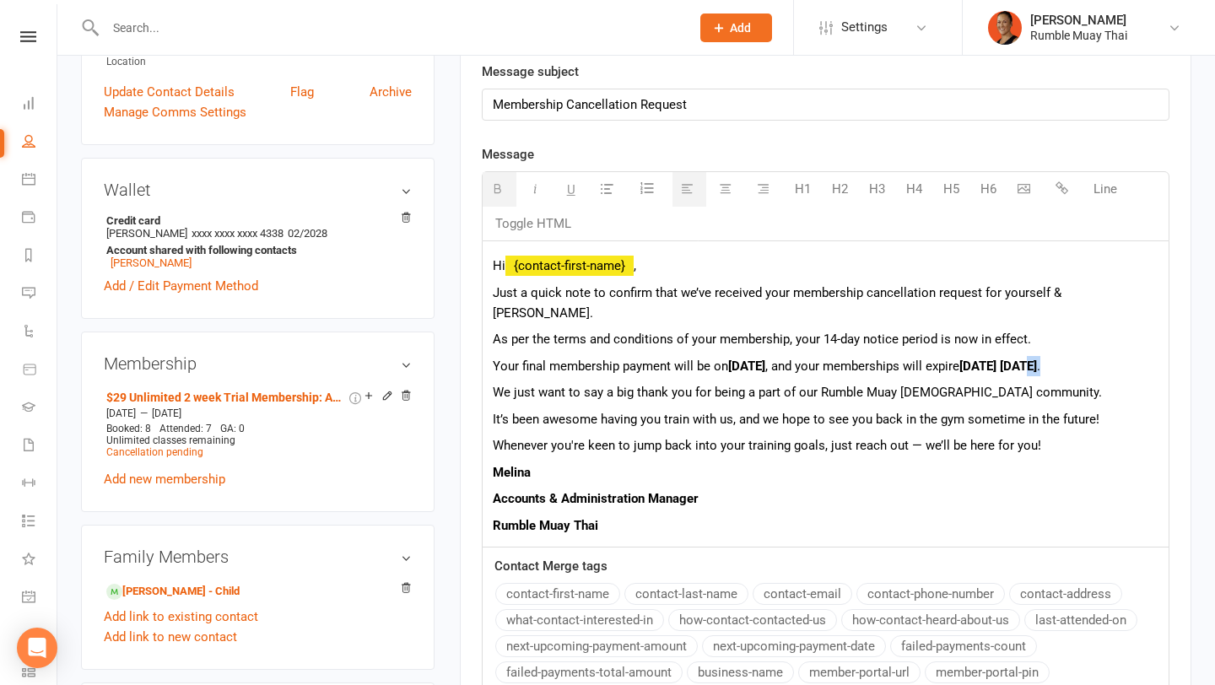
click at [1072, 356] on p "Your final membership payment will be on 27 Aug 2025 , and your memberships wil…" at bounding box center [826, 366] width 666 height 20
click at [1000, 359] on b "25 Aug 2025." at bounding box center [980, 366] width 41 height 15
click at [734, 409] on p "It’s been awesome having you train with us, and we hope to see you back in the …" at bounding box center [826, 419] width 666 height 20
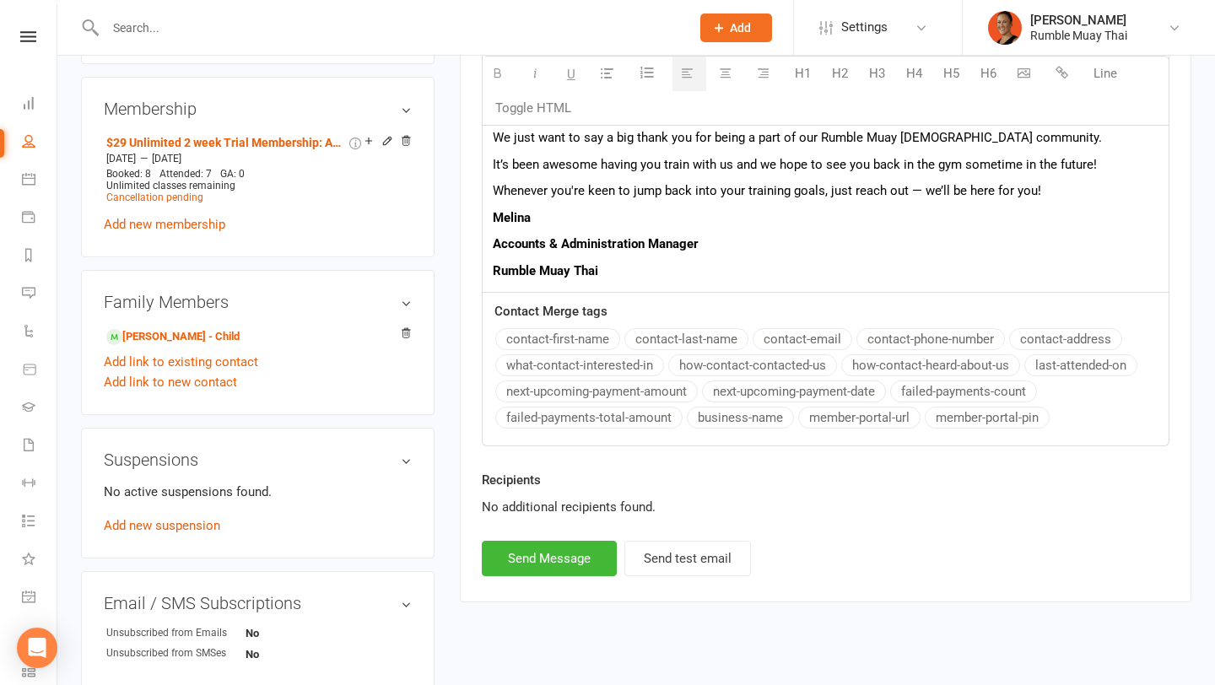
scroll to position [837, 0]
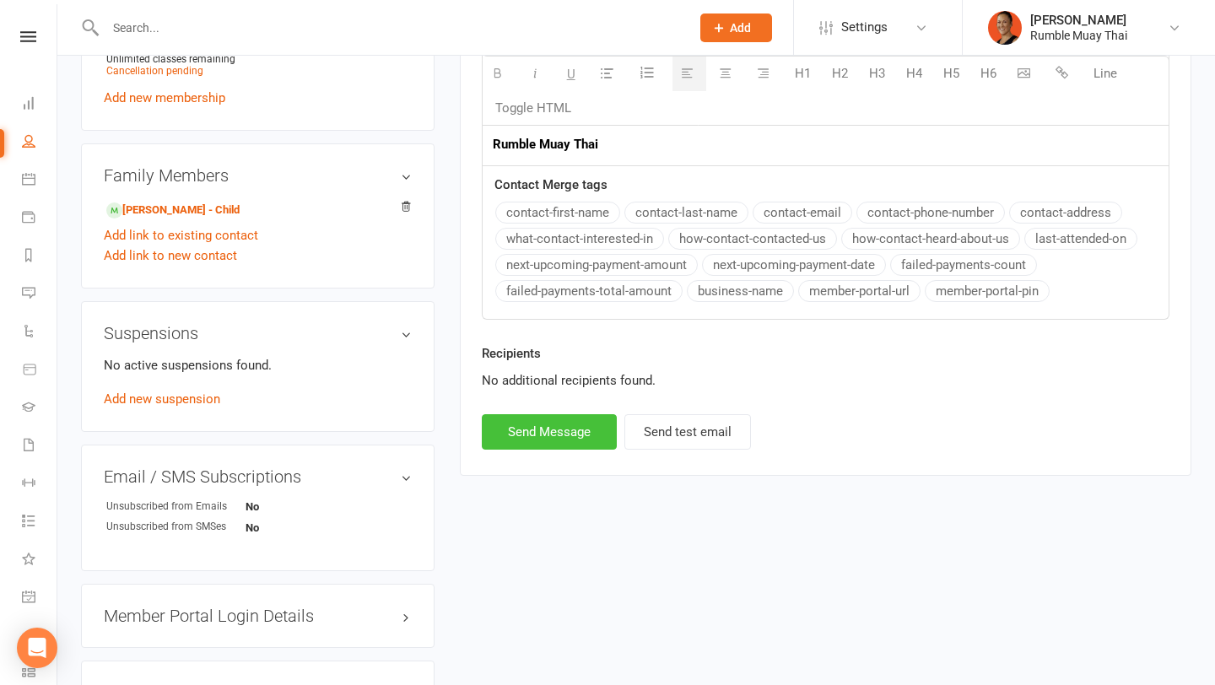
click at [567, 414] on button "Send Message" at bounding box center [549, 431] width 135 height 35
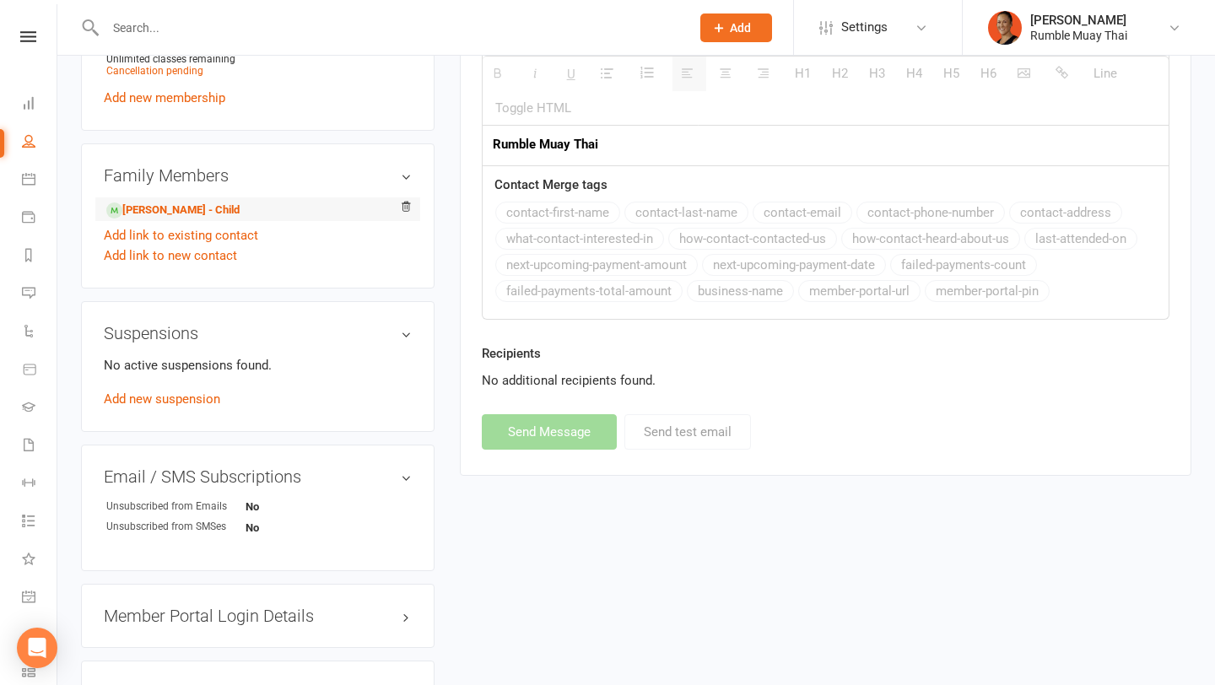
select select
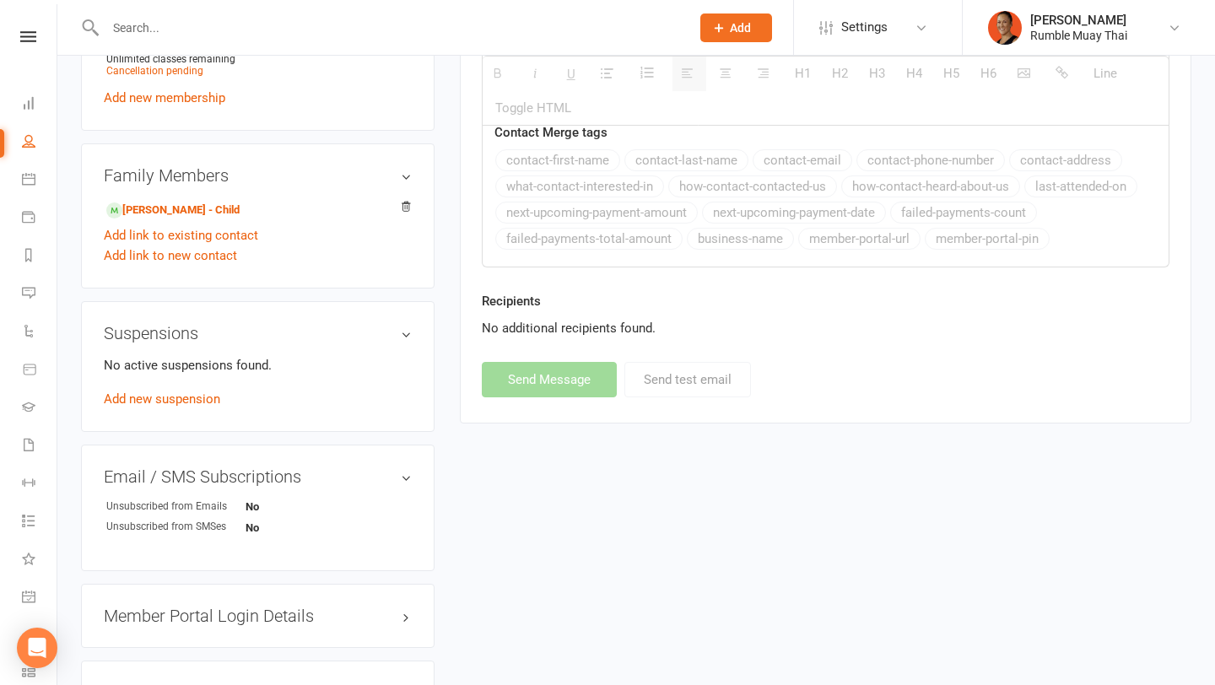
click at [30, 14] on nav "Clubworx Dashboard People Calendar Payments Reports Messages 1 Automations Prod…" at bounding box center [28, 346] width 57 height 685
click at [30, 33] on icon at bounding box center [28, 36] width 16 height 11
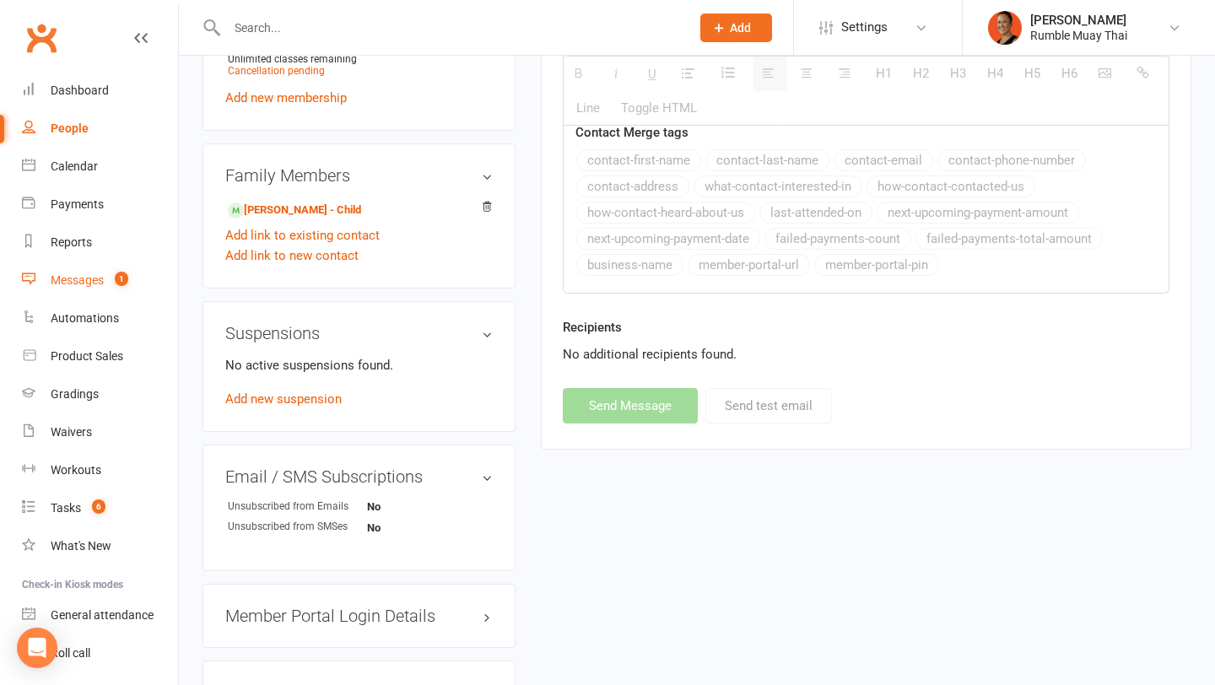
click at [92, 278] on div "Messages" at bounding box center [77, 280] width 53 height 14
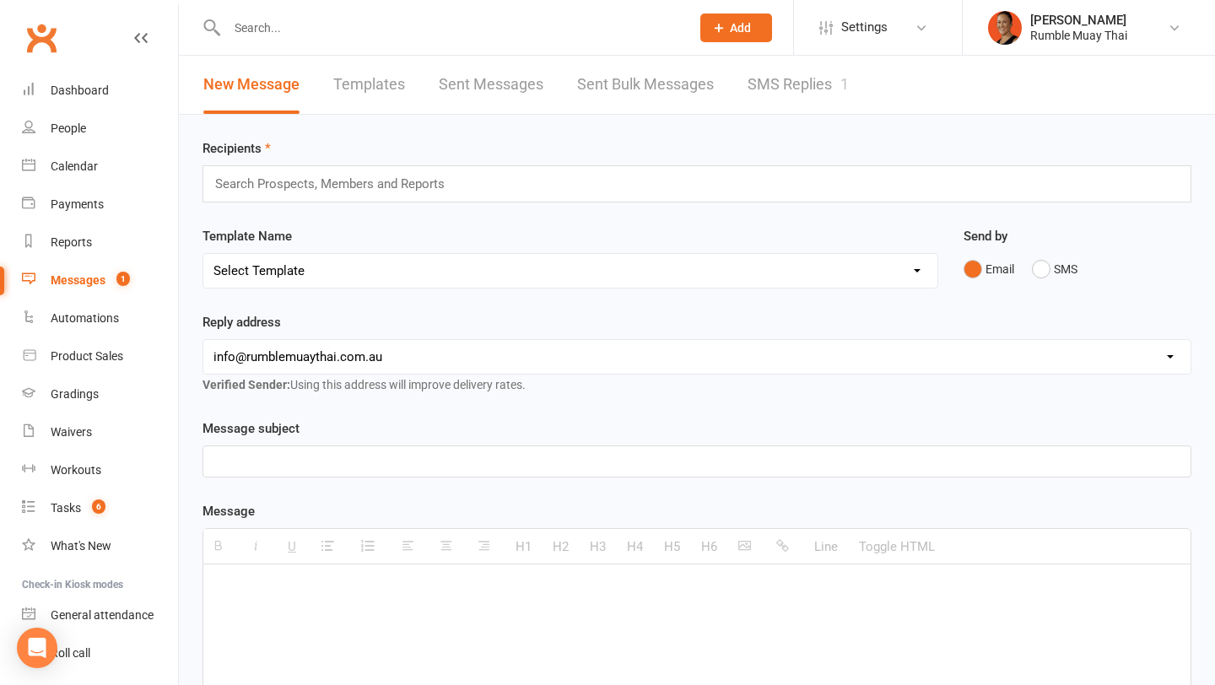
click at [795, 83] on link "SMS Replies 1" at bounding box center [798, 85] width 101 height 58
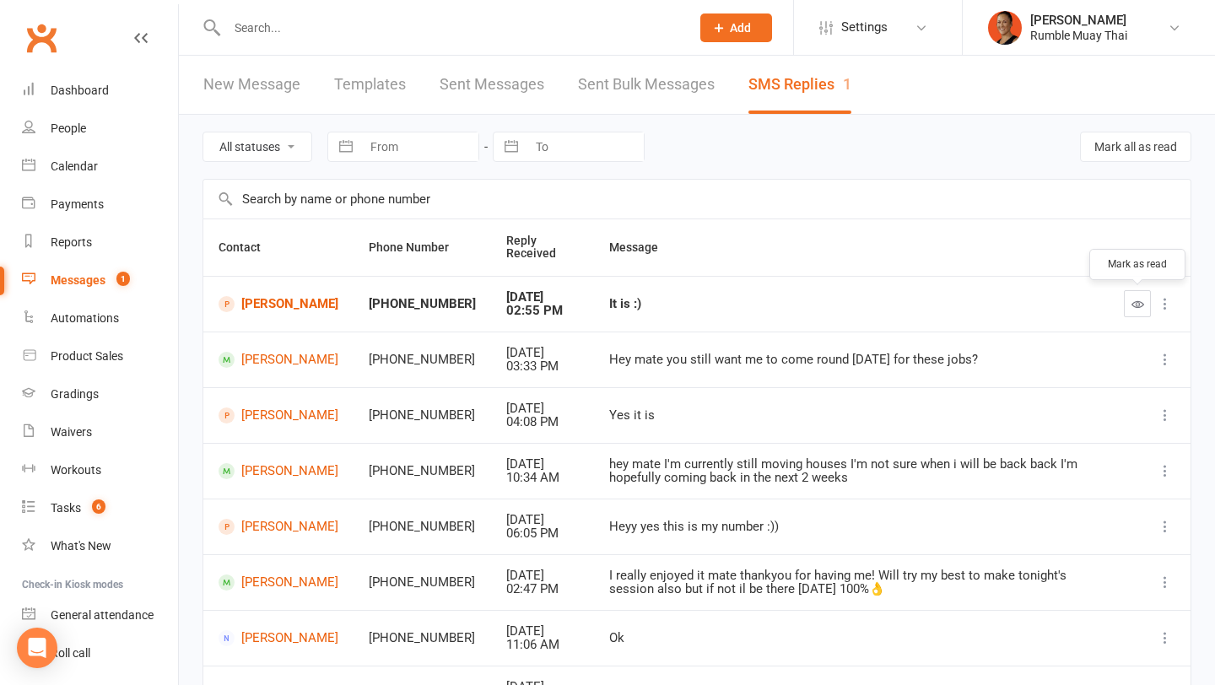
click at [1140, 303] on icon "button" at bounding box center [1138, 304] width 13 height 13
click at [314, 306] on link "Jasmine Harland" at bounding box center [279, 304] width 120 height 16
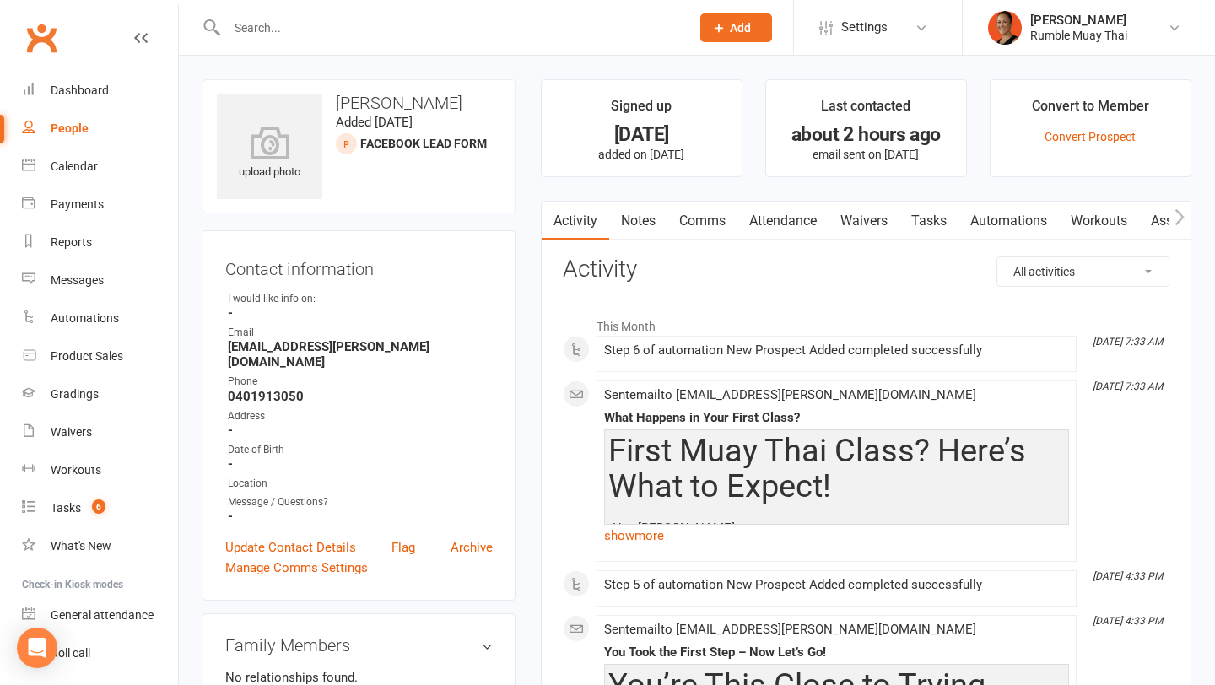
click at [793, 227] on link "Attendance" at bounding box center [783, 221] width 91 height 39
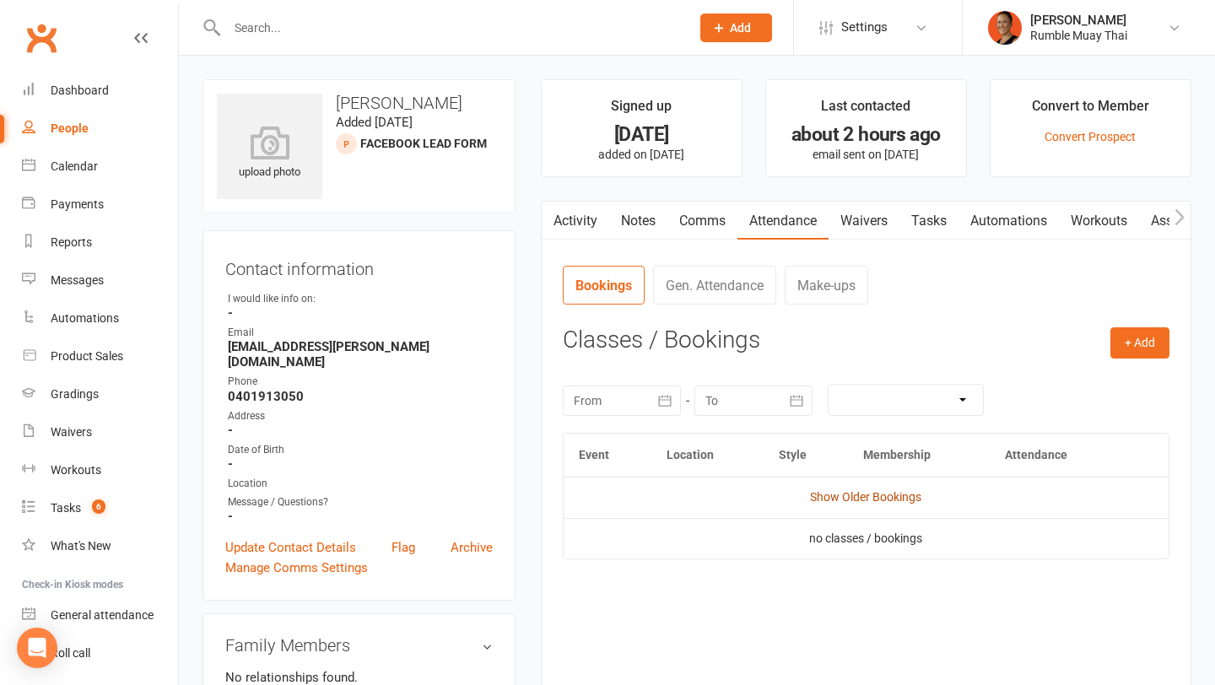
click at [873, 503] on link "Show Older Bookings" at bounding box center [865, 497] width 111 height 14
click at [557, 220] on button "button" at bounding box center [552, 221] width 21 height 38
click at [571, 214] on link "Activity" at bounding box center [576, 221] width 68 height 39
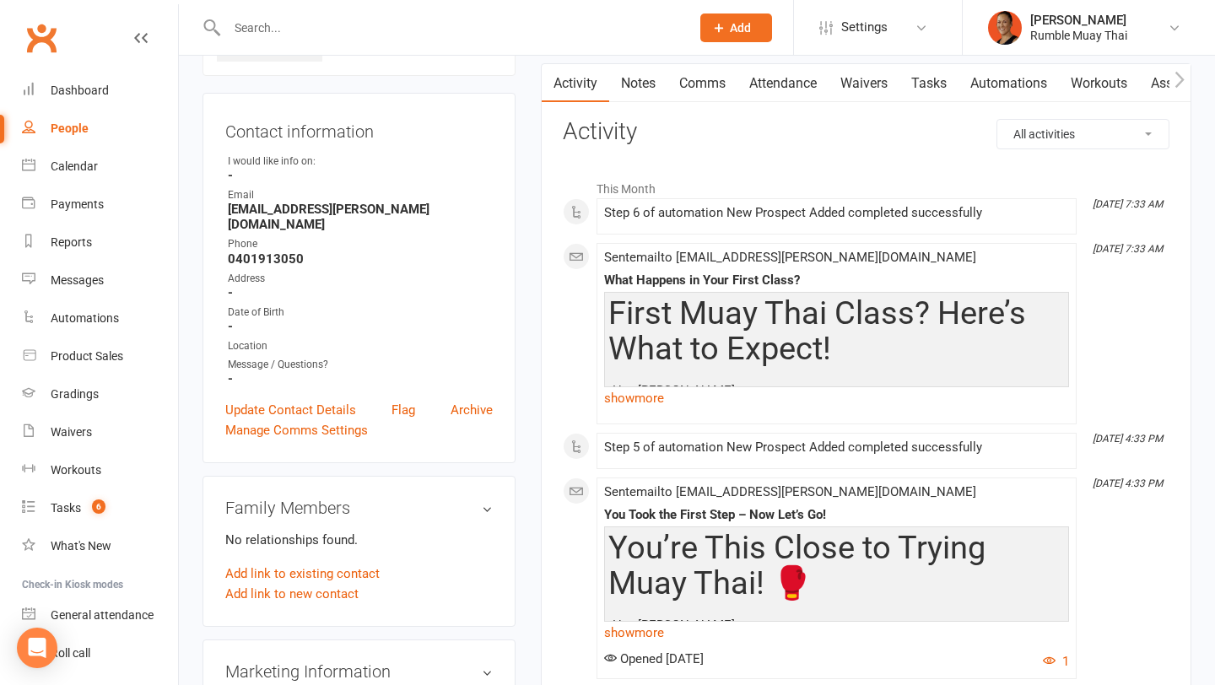
scroll to position [40, 0]
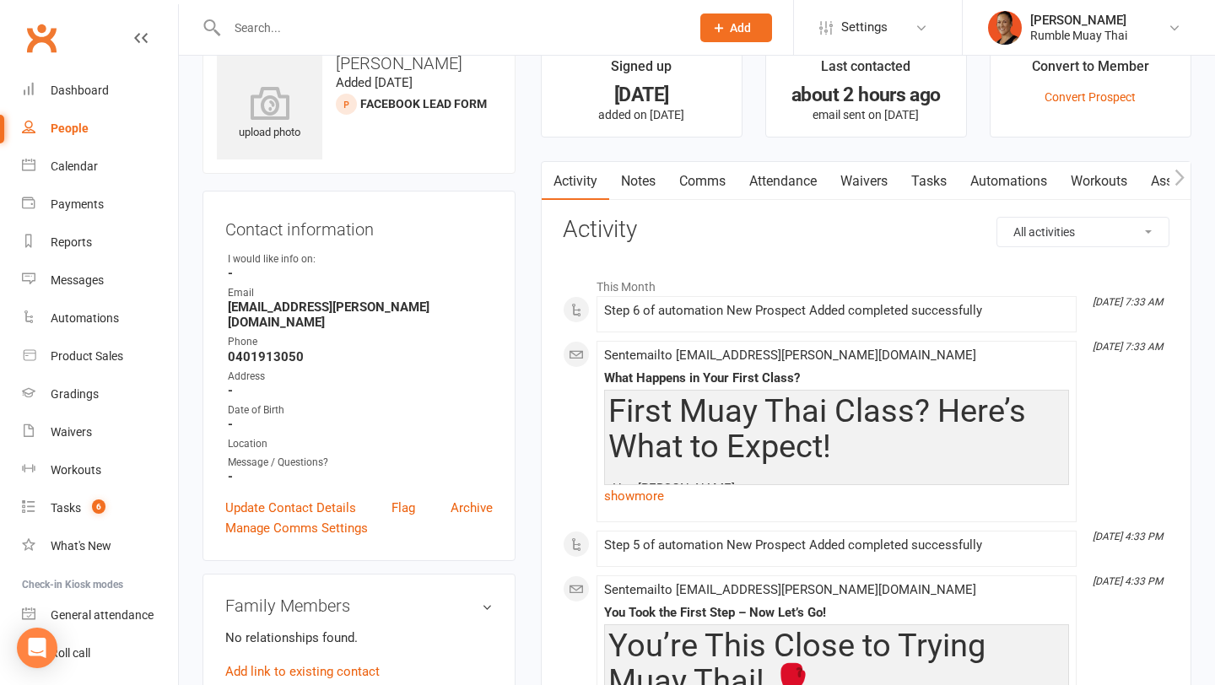
click at [702, 191] on link "Comms" at bounding box center [703, 181] width 70 height 39
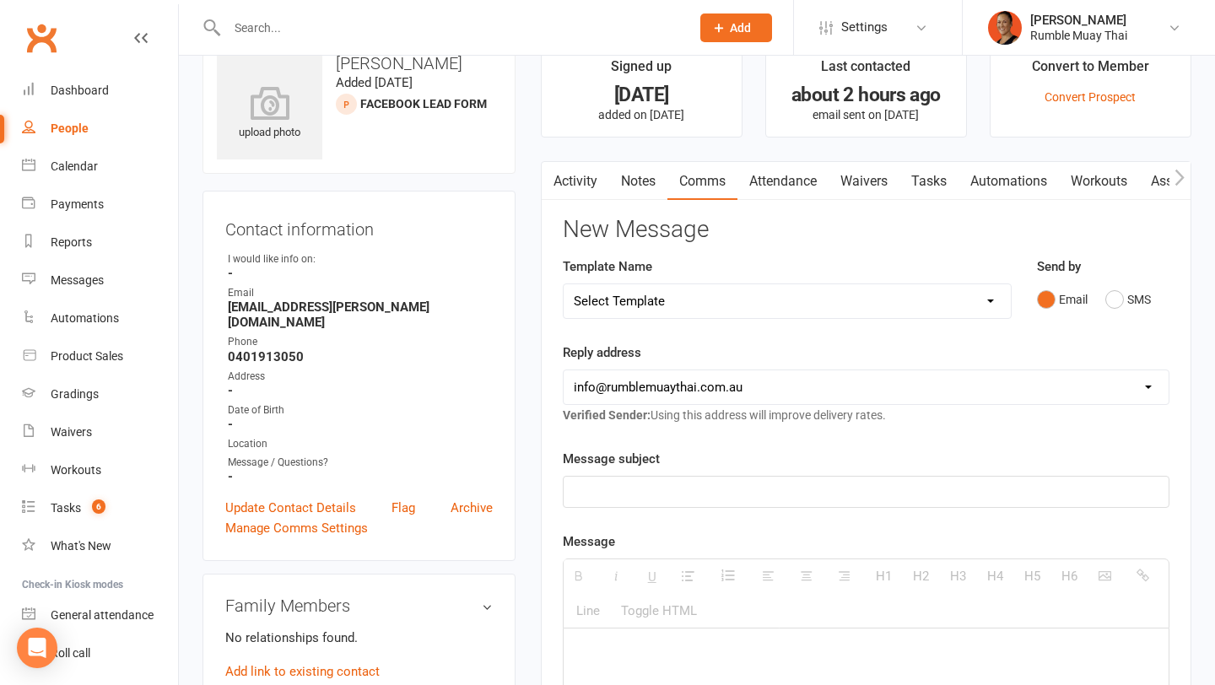
click at [585, 177] on link "Activity" at bounding box center [576, 181] width 68 height 39
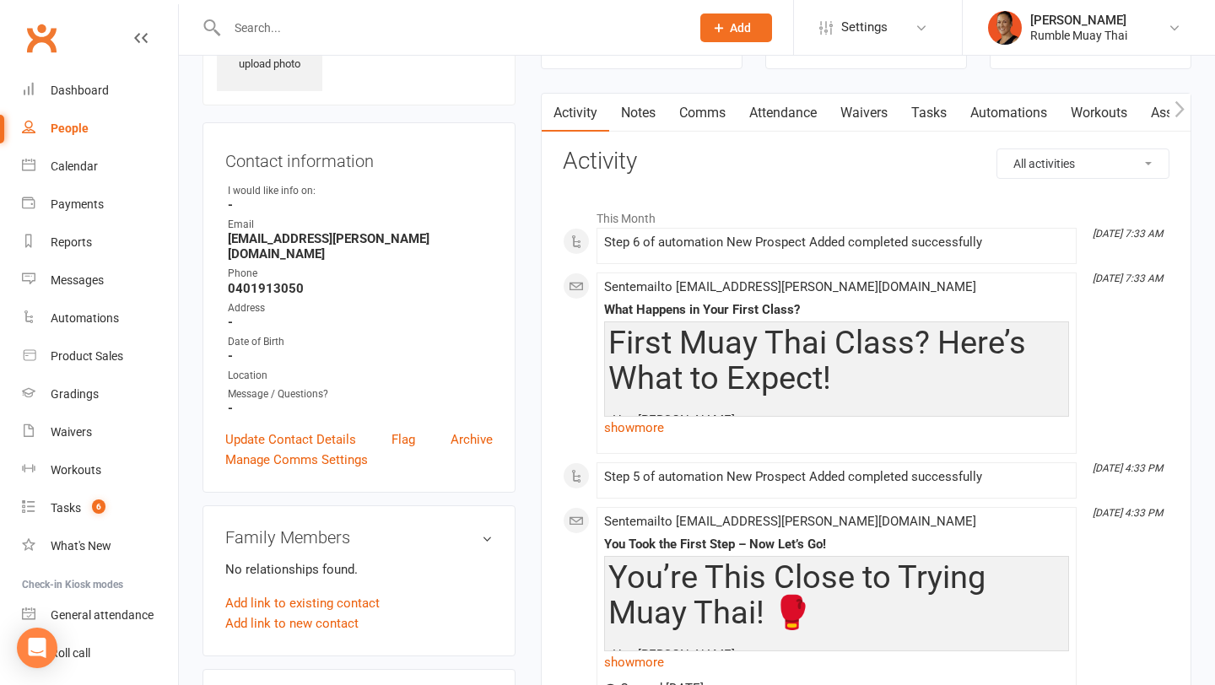
scroll to position [106, 0]
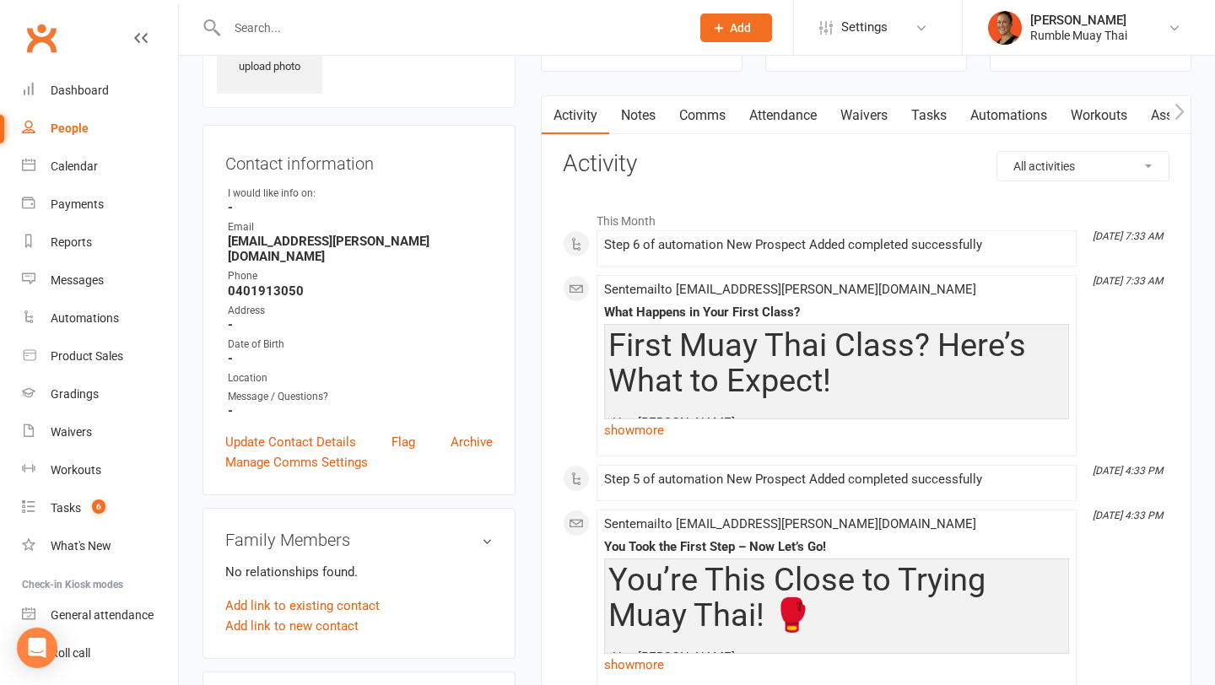
click at [722, 133] on link "Comms" at bounding box center [703, 115] width 70 height 39
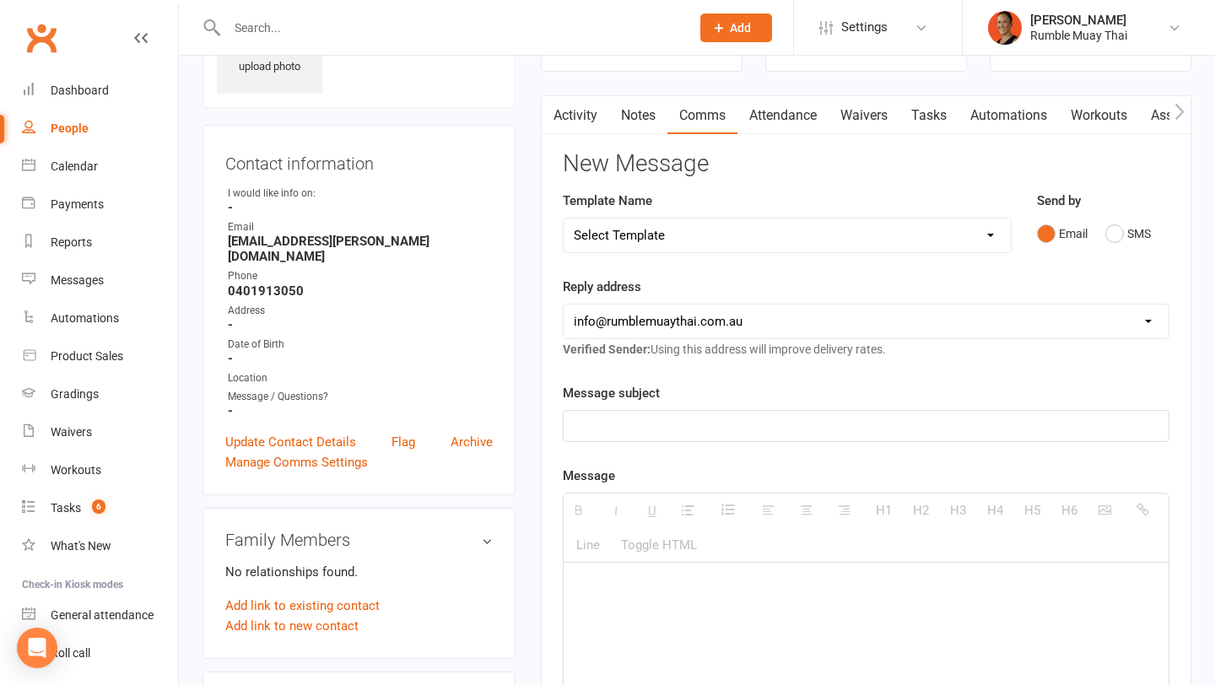
click at [704, 228] on select "Select Template [Email] $29 Trial (paid upfront) Ended - Did not Sign Up [SMS] …" at bounding box center [787, 236] width 447 height 34
click at [564, 219] on select "Select Template [Email] $29 Trial (paid upfront) Ended - Did not Sign Up [SMS] …" at bounding box center [787, 236] width 447 height 34
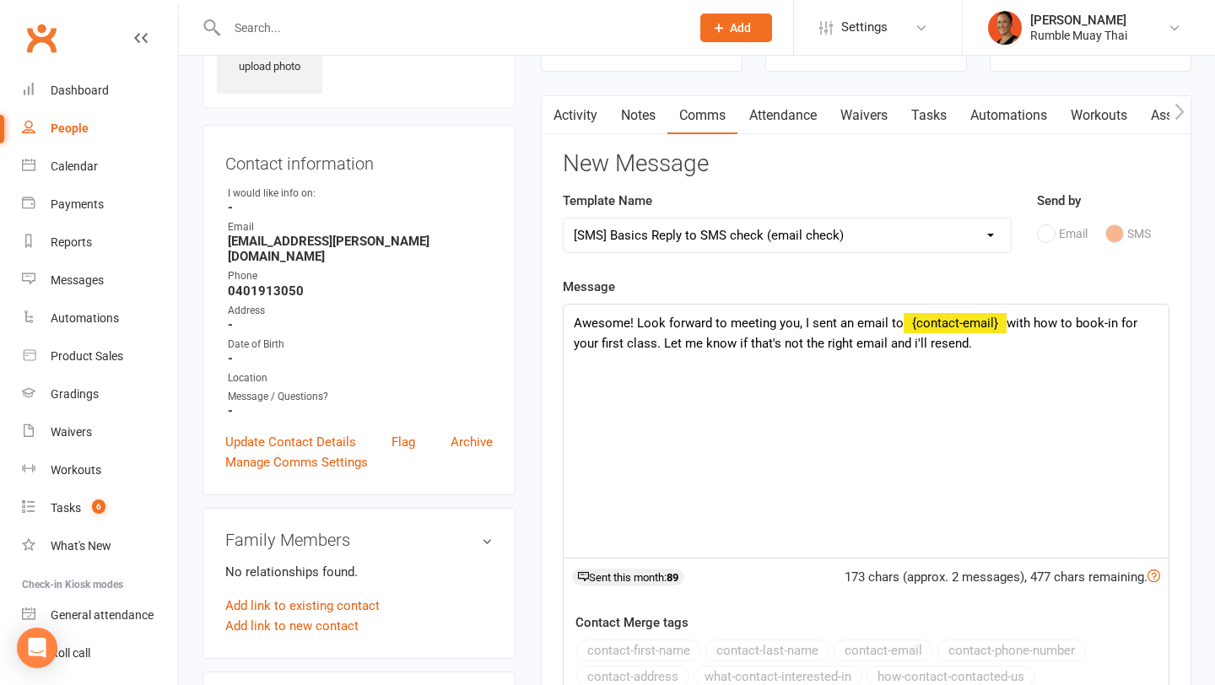
click at [696, 240] on select "Select Template [Email] $29 Trial (paid upfront) Ended - Did not Sign Up [SMS] …" at bounding box center [787, 236] width 447 height 34
click at [564, 219] on select "Select Template [Email] $29 Trial (paid upfront) Ended - Did not Sign Up [SMS] …" at bounding box center [787, 236] width 447 height 34
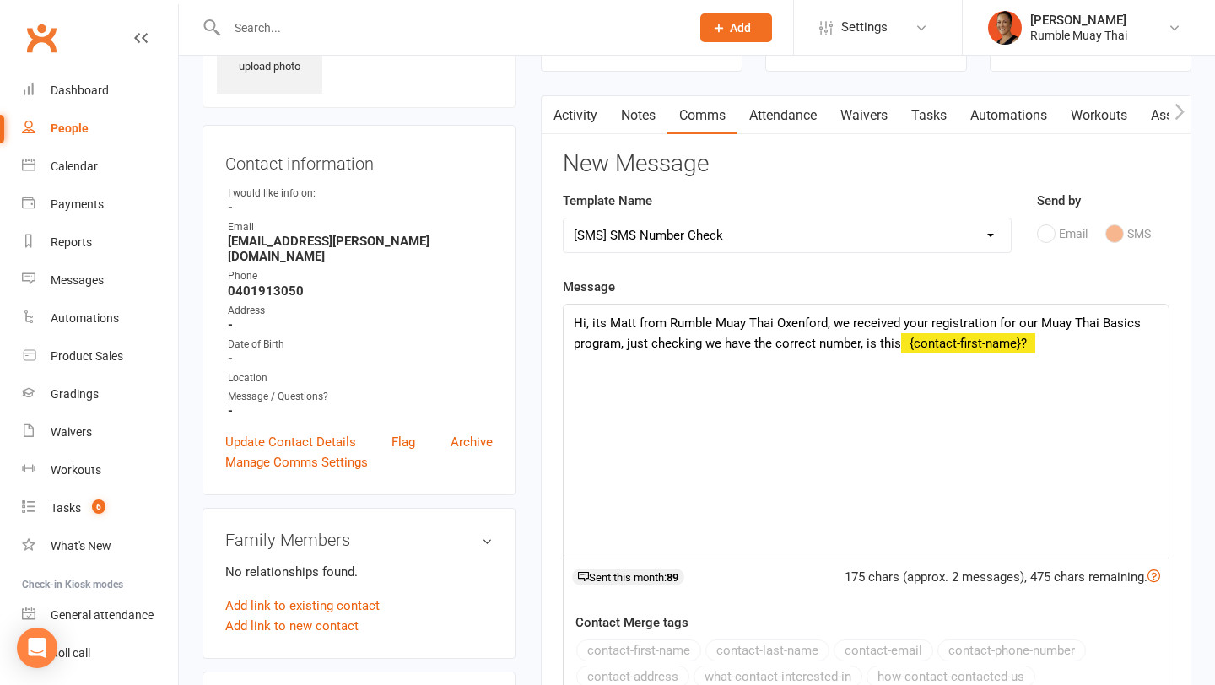
click at [761, 230] on select "Select Template [Email] $29 Trial (paid upfront) Ended - Did not Sign Up [SMS] …" at bounding box center [787, 236] width 447 height 34
select select "34"
click at [564, 219] on select "Select Template [Email] $29 Trial (paid upfront) Ended - Did not Sign Up [SMS] …" at bounding box center [787, 236] width 447 height 34
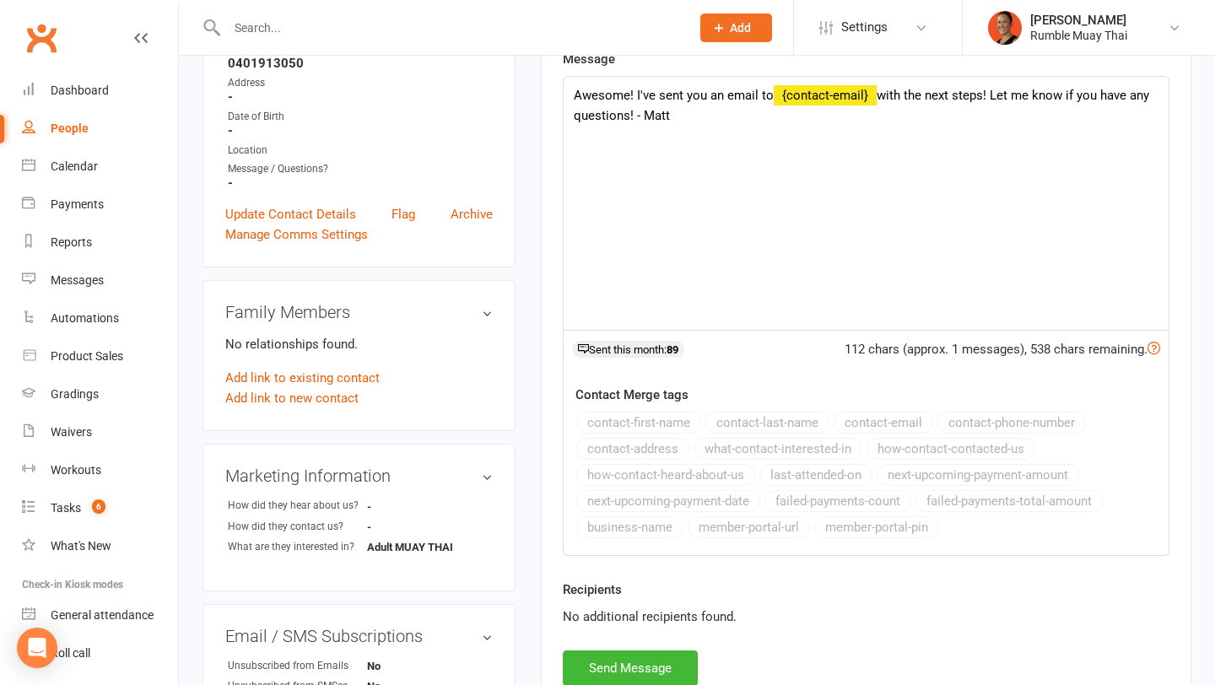
scroll to position [338, 0]
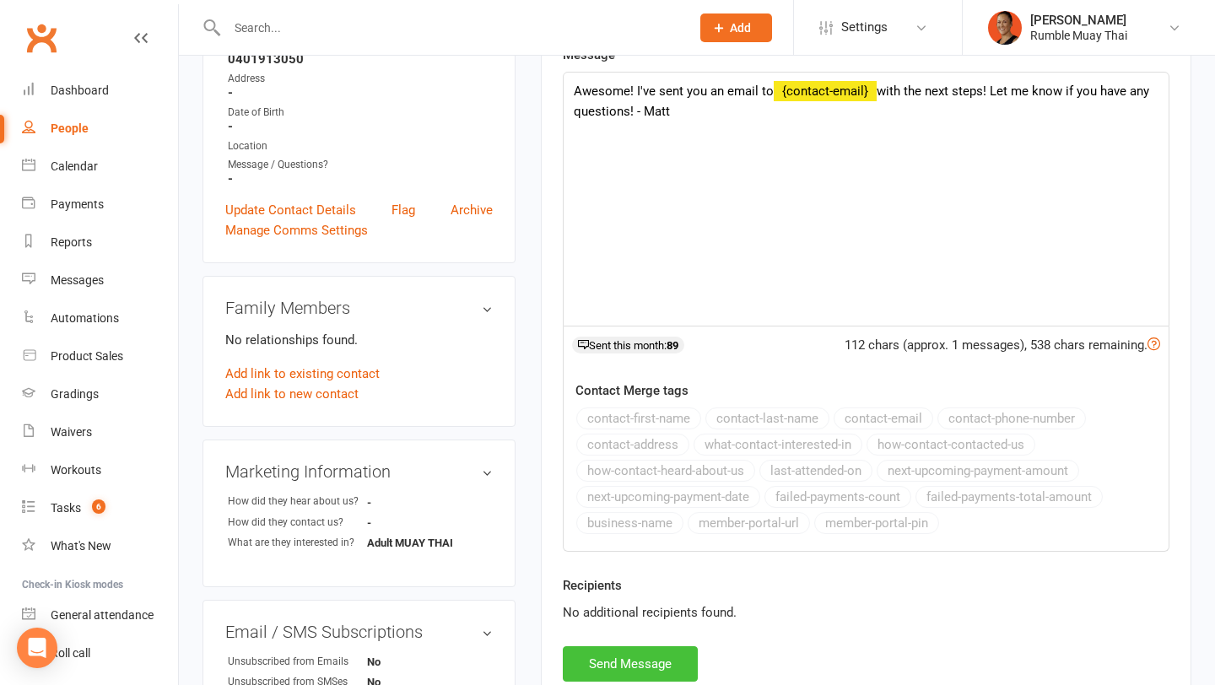
click at [603, 668] on button "Send Message" at bounding box center [630, 664] width 135 height 35
select select
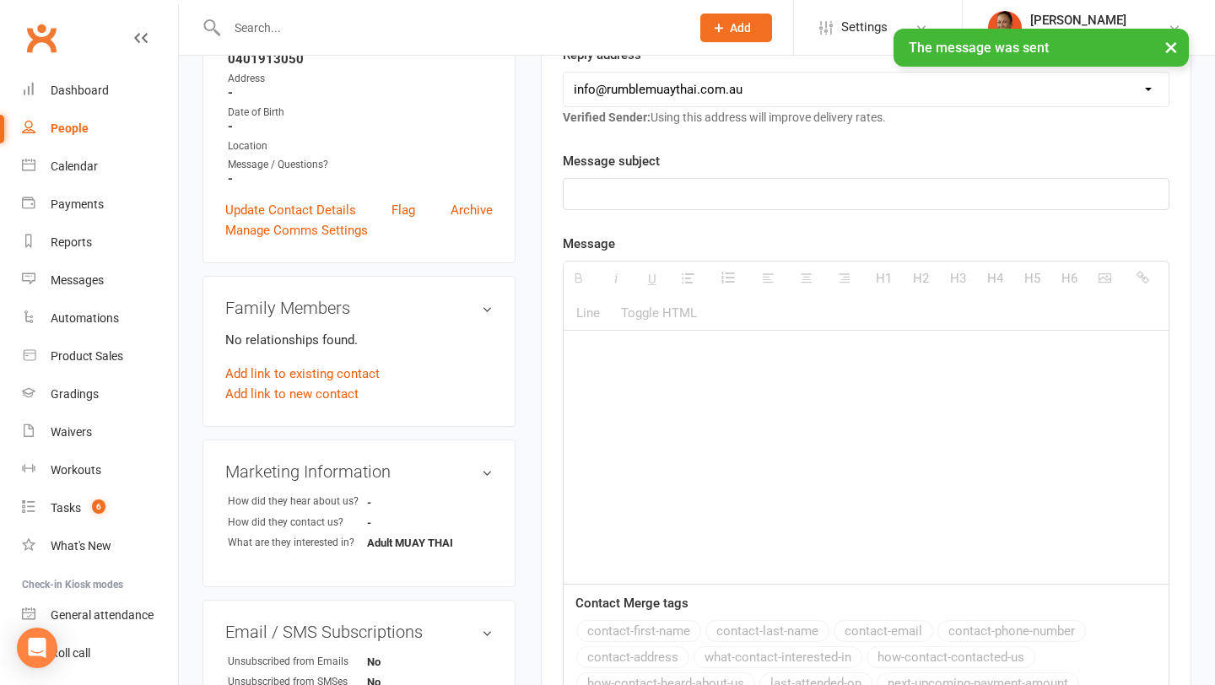
click at [103, 123] on link "People" at bounding box center [100, 129] width 156 height 38
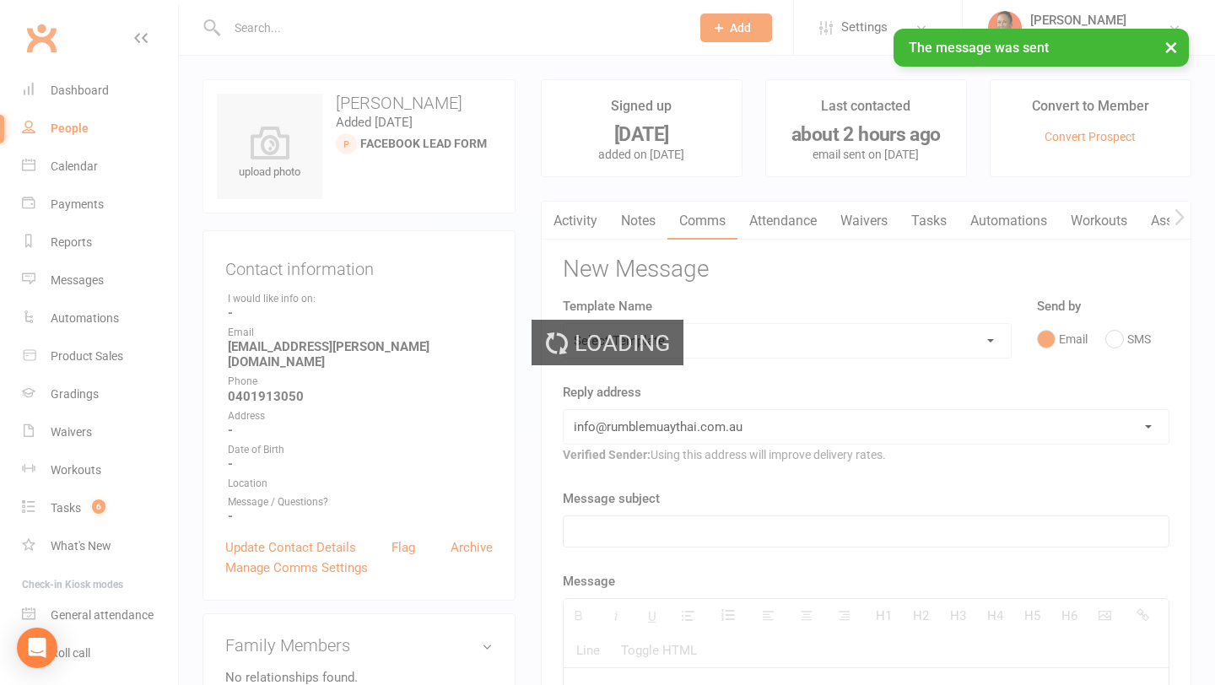
select select "100"
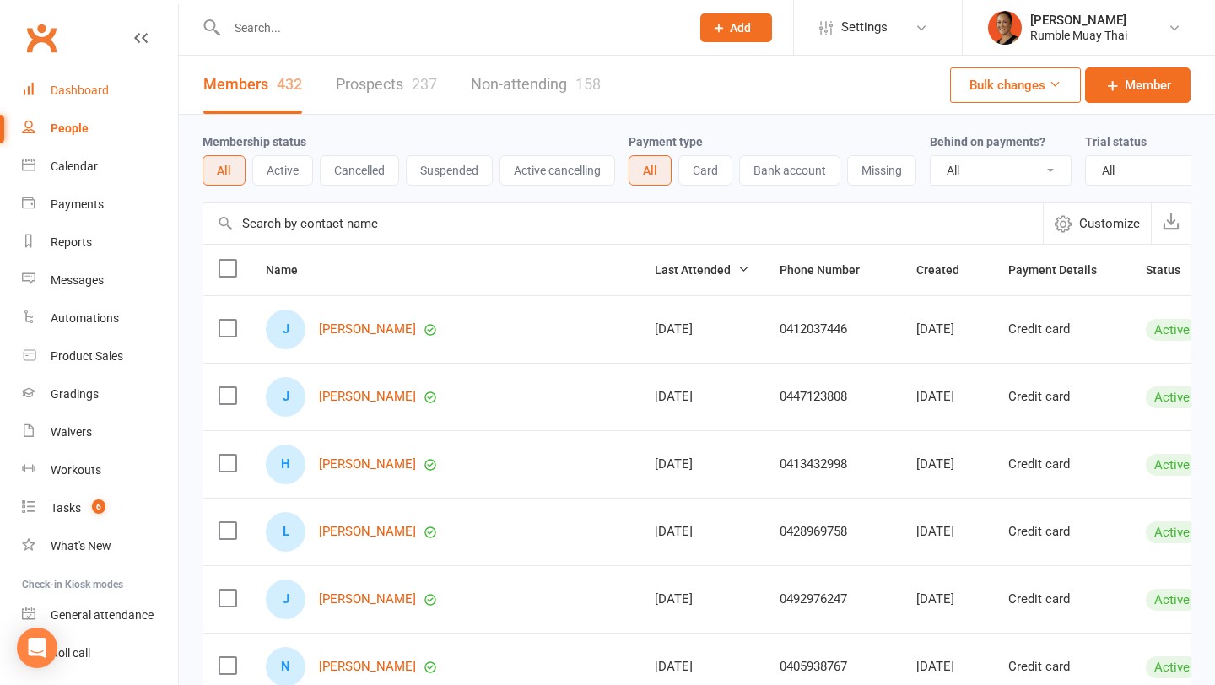
click at [102, 72] on link "Dashboard" at bounding box center [100, 91] width 156 height 38
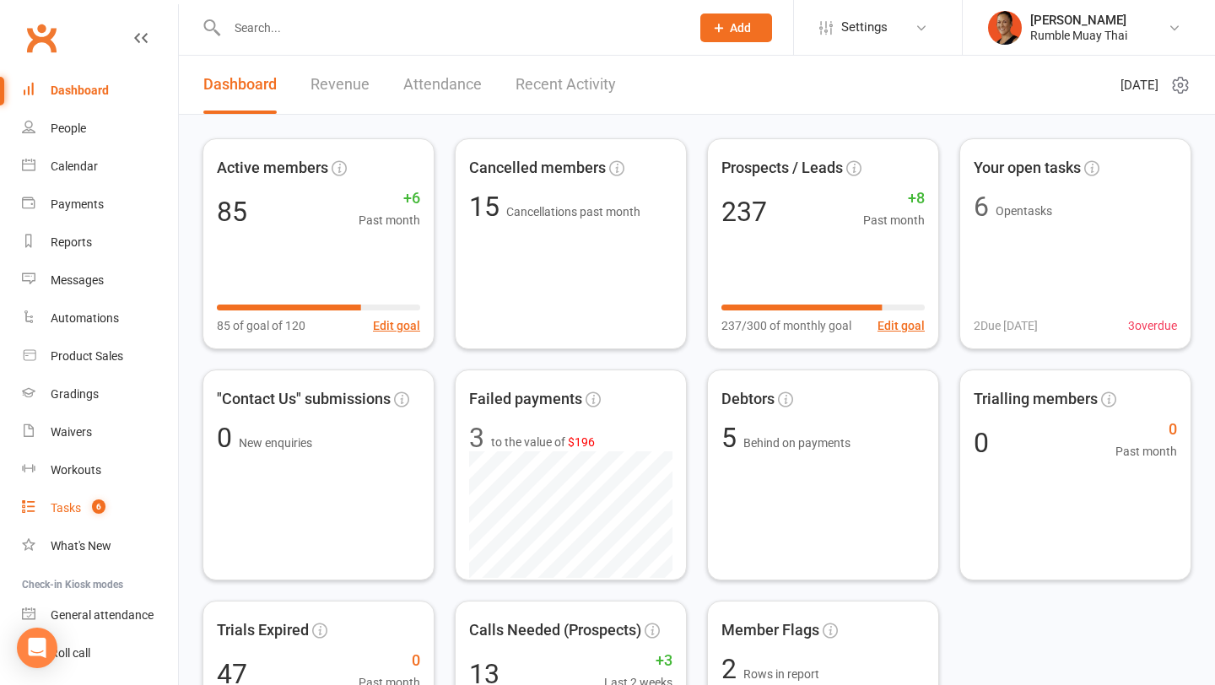
click at [78, 503] on div "Tasks" at bounding box center [66, 508] width 30 height 14
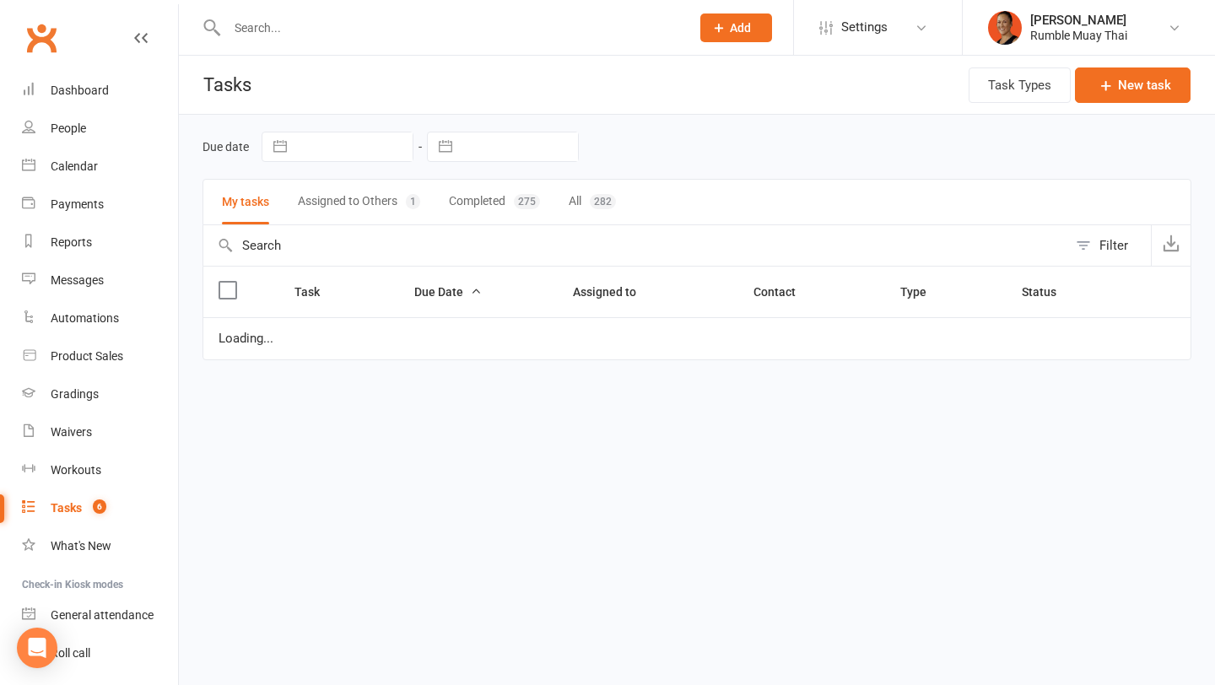
select select "waiting"
select select "started"
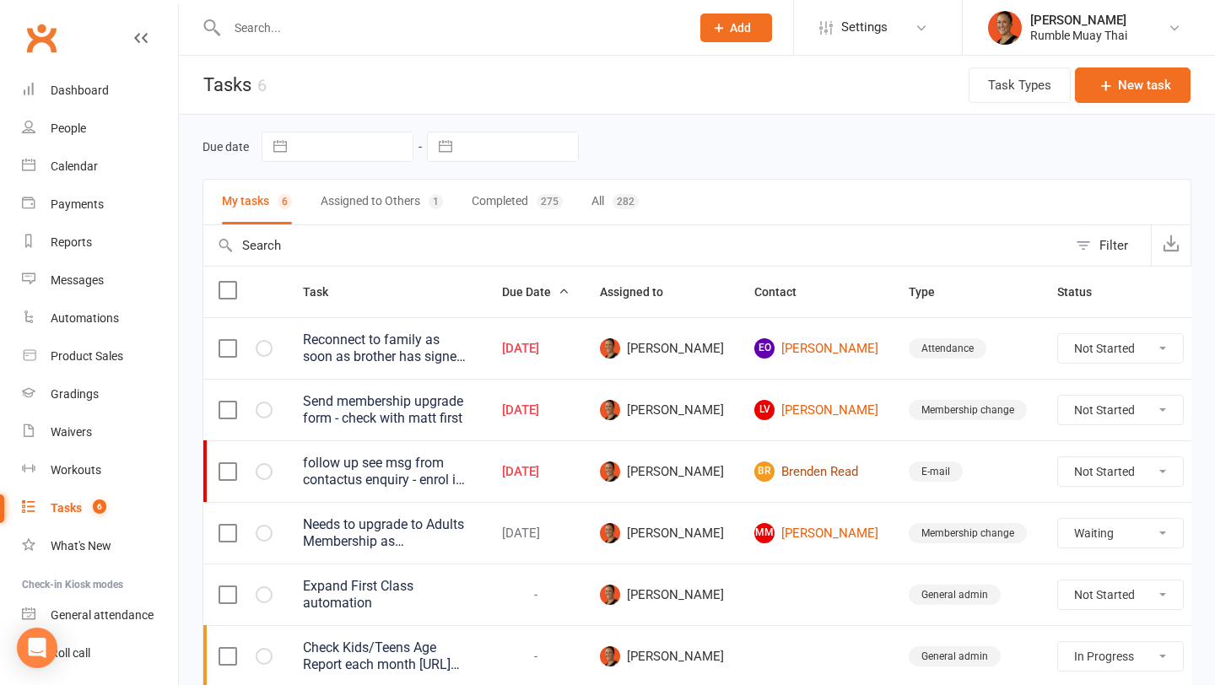
click at [788, 469] on link "BR Brenden Read" at bounding box center [817, 472] width 124 height 20
click at [1084, 478] on select "Not Started In Progress Waiting Complete" at bounding box center [1120, 471] width 125 height 29
click at [1058, 457] on select "Not Started In Progress Waiting Complete" at bounding box center [1120, 471] width 125 height 29
select select "unstarted"
select select "waiting"
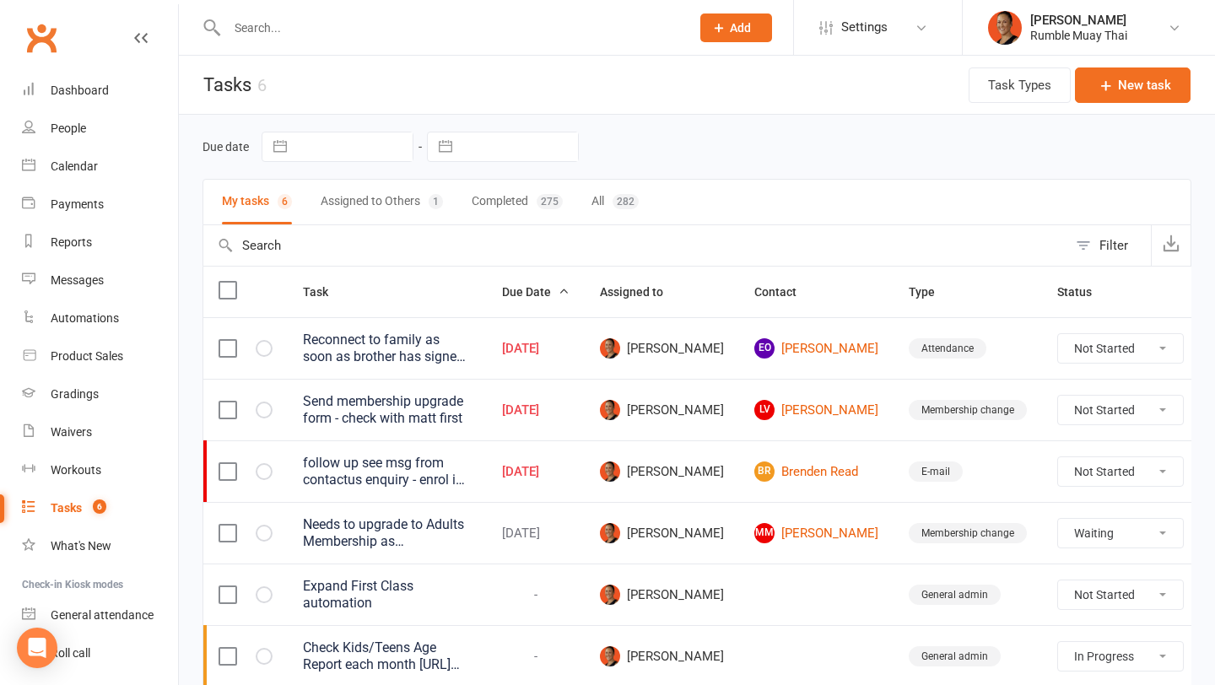
select select "started"
select select "waiting"
select select "started"
select select "waiting"
select select "started"
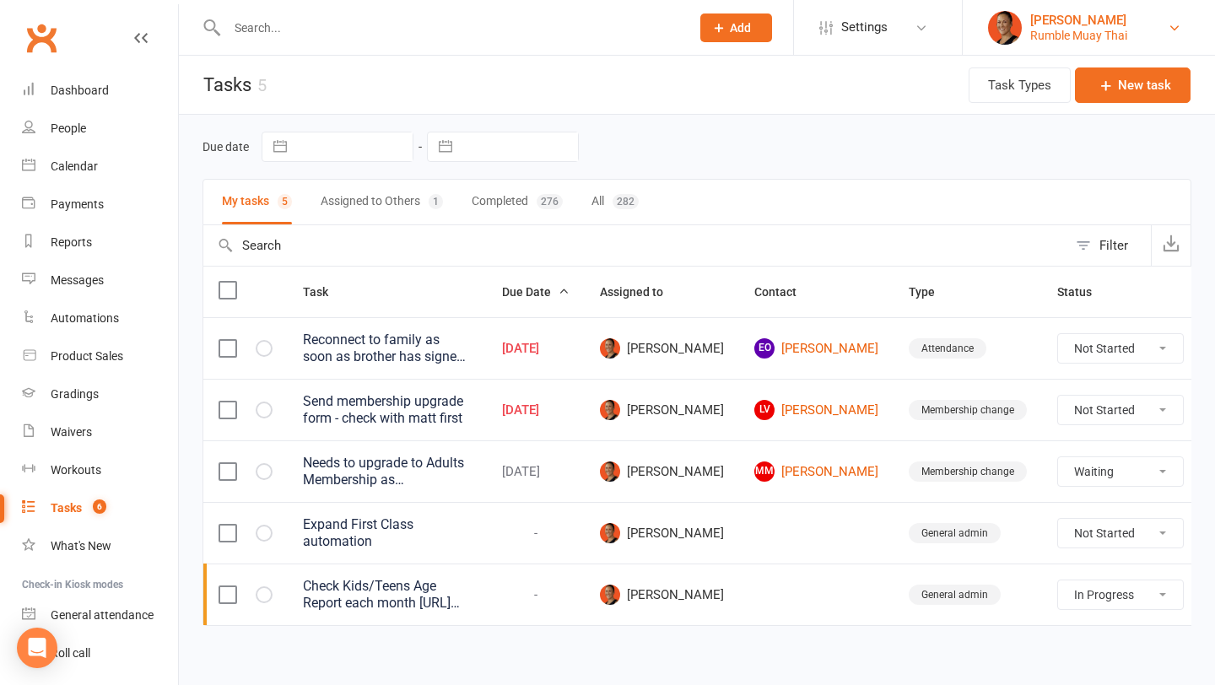
click at [1051, 32] on div "Rumble Muay Thai" at bounding box center [1079, 35] width 97 height 15
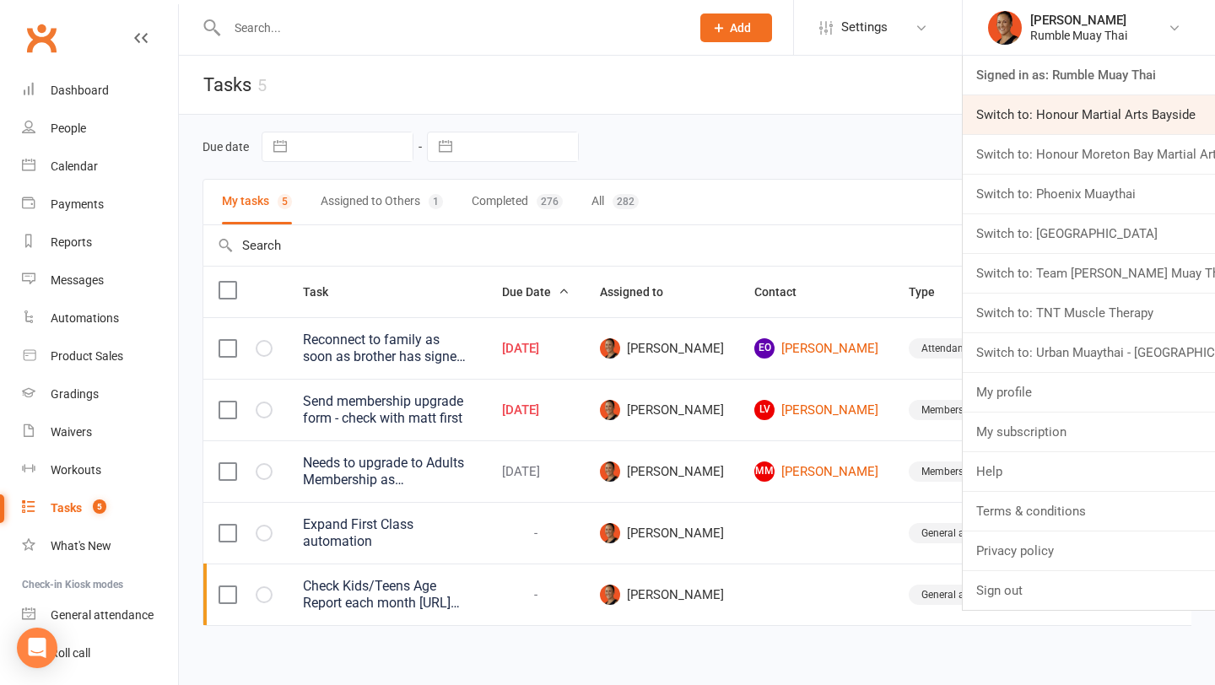
click at [1015, 120] on link "Switch to: Honour Martial Arts Bayside" at bounding box center [1089, 114] width 252 height 39
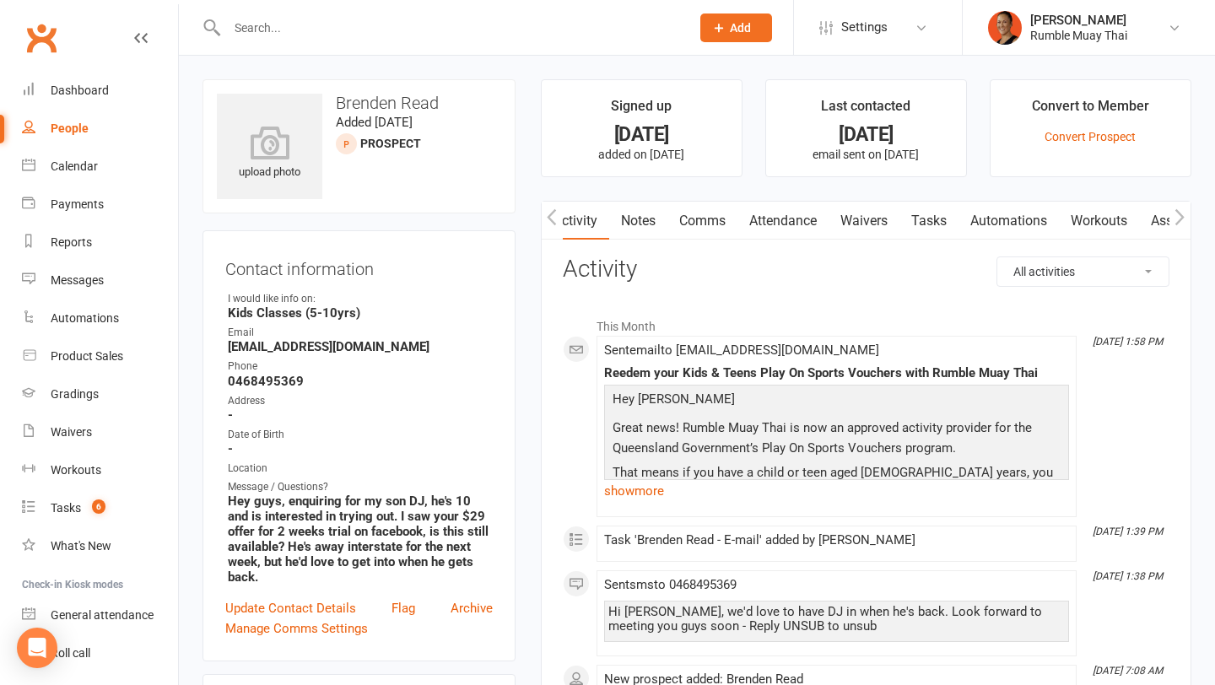
scroll to position [0, 3]
click at [653, 217] on link "Notes" at bounding box center [636, 221] width 58 height 39
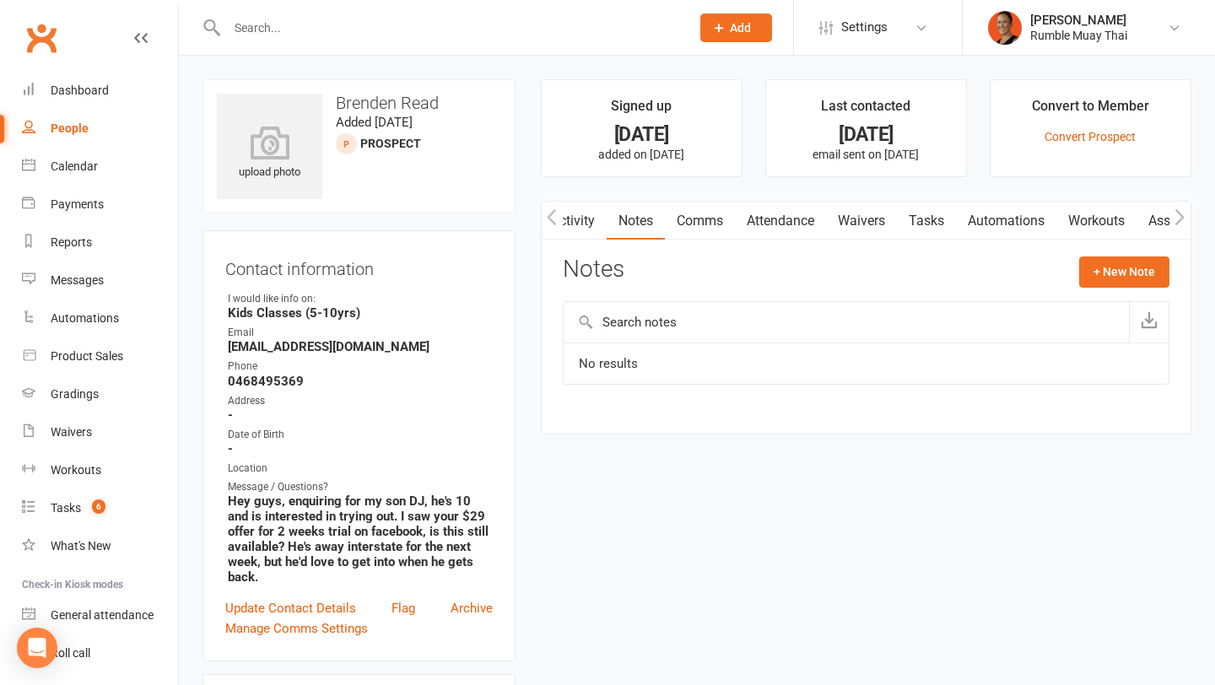
click at [709, 219] on link "Comms" at bounding box center [700, 221] width 70 height 39
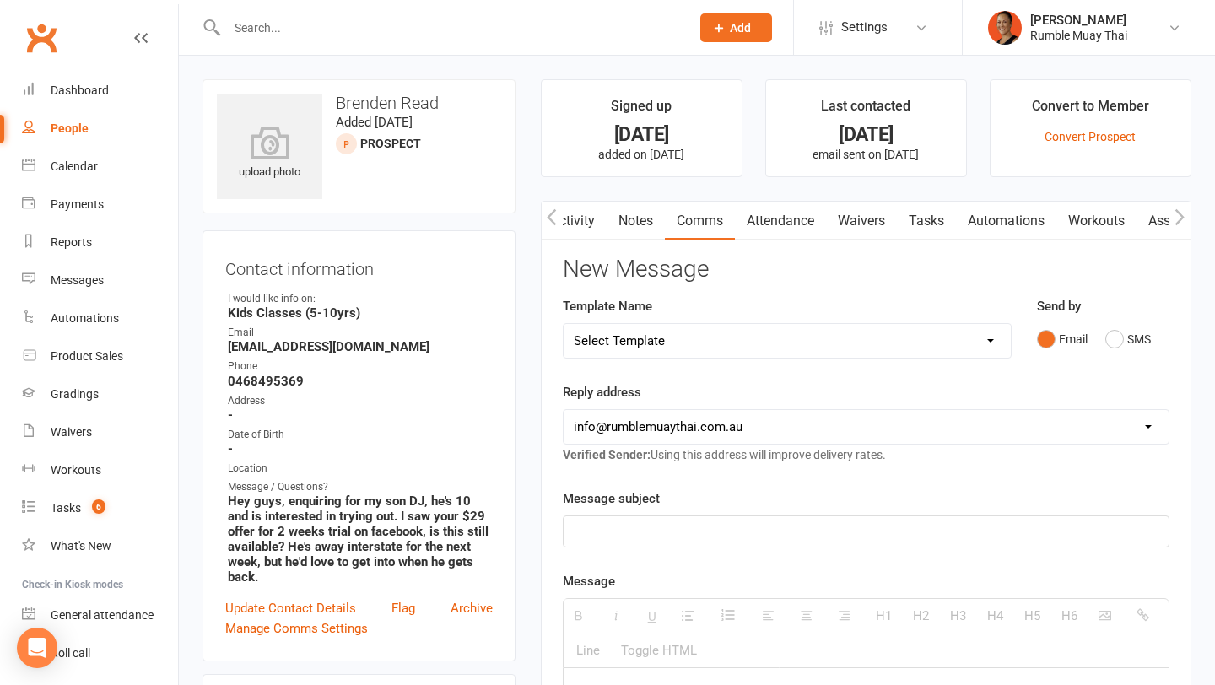
click at [938, 228] on link "Tasks" at bounding box center [926, 221] width 59 height 39
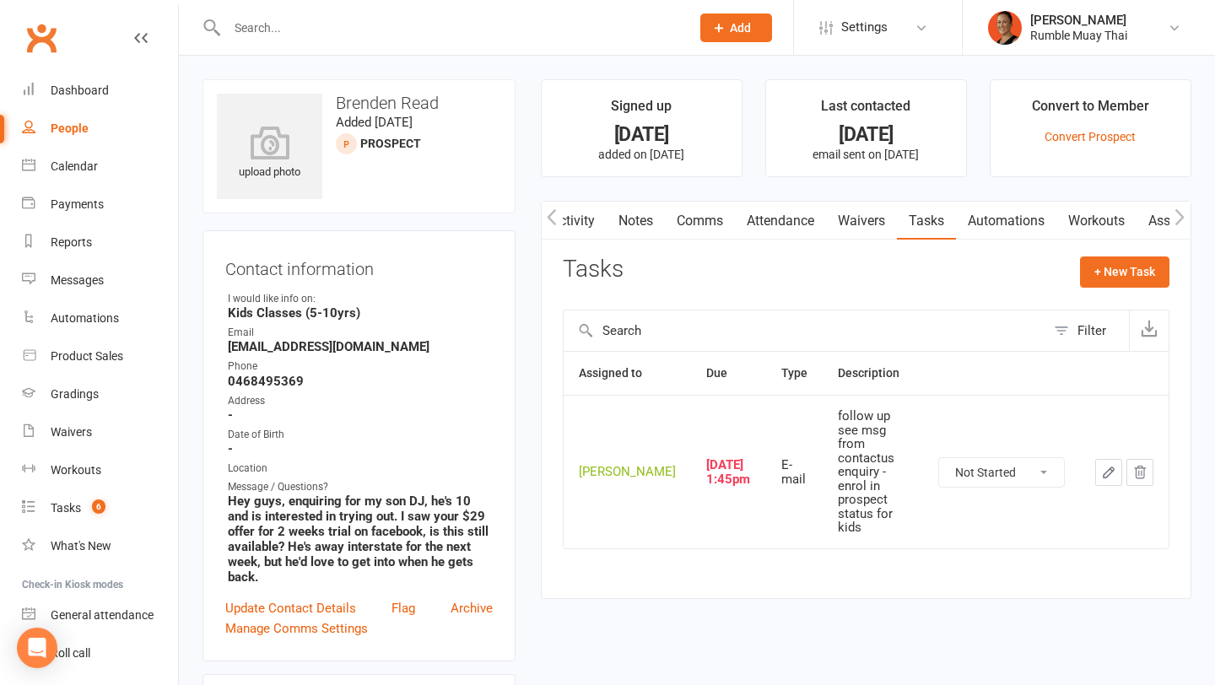
click at [996, 219] on link "Automations" at bounding box center [1006, 221] width 100 height 39
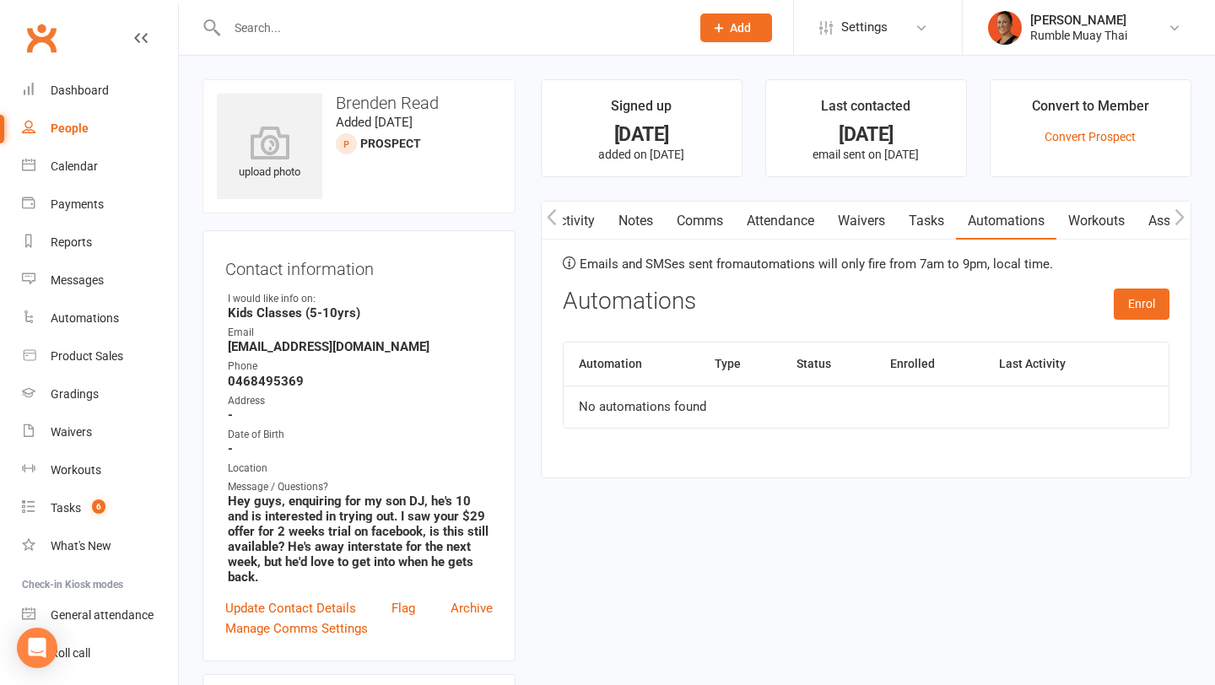
click at [575, 217] on link "Activity" at bounding box center [573, 221] width 68 height 39
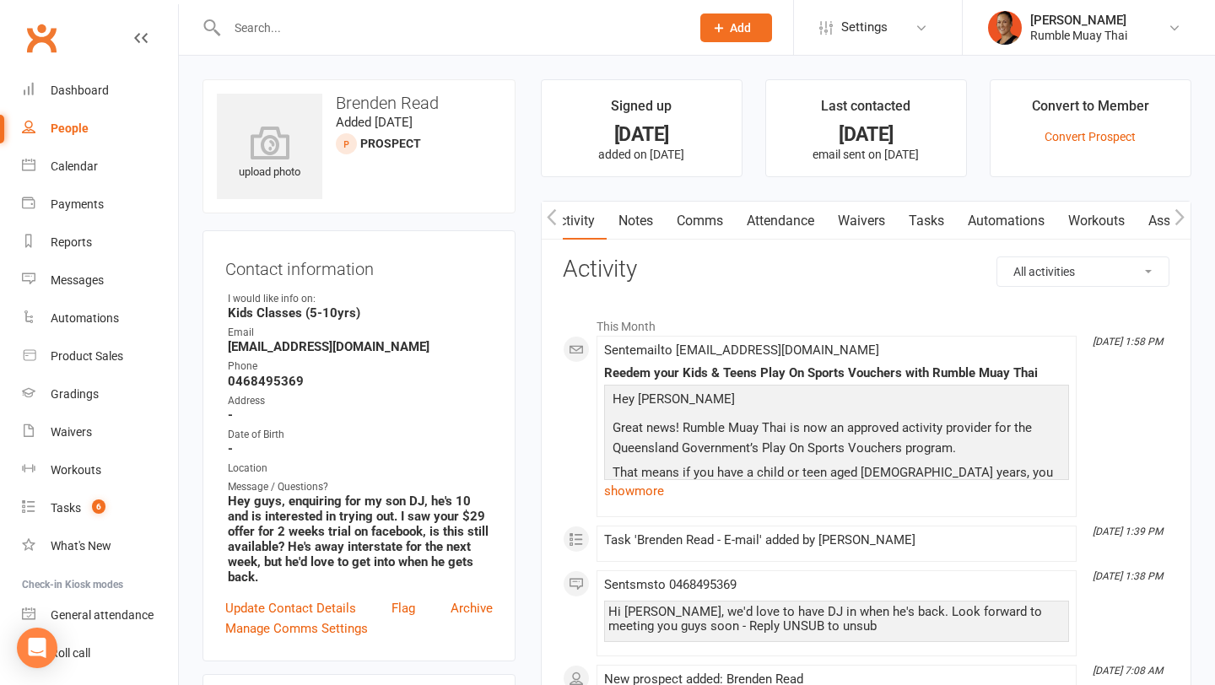
click at [575, 225] on link "Activity" at bounding box center [573, 221] width 68 height 39
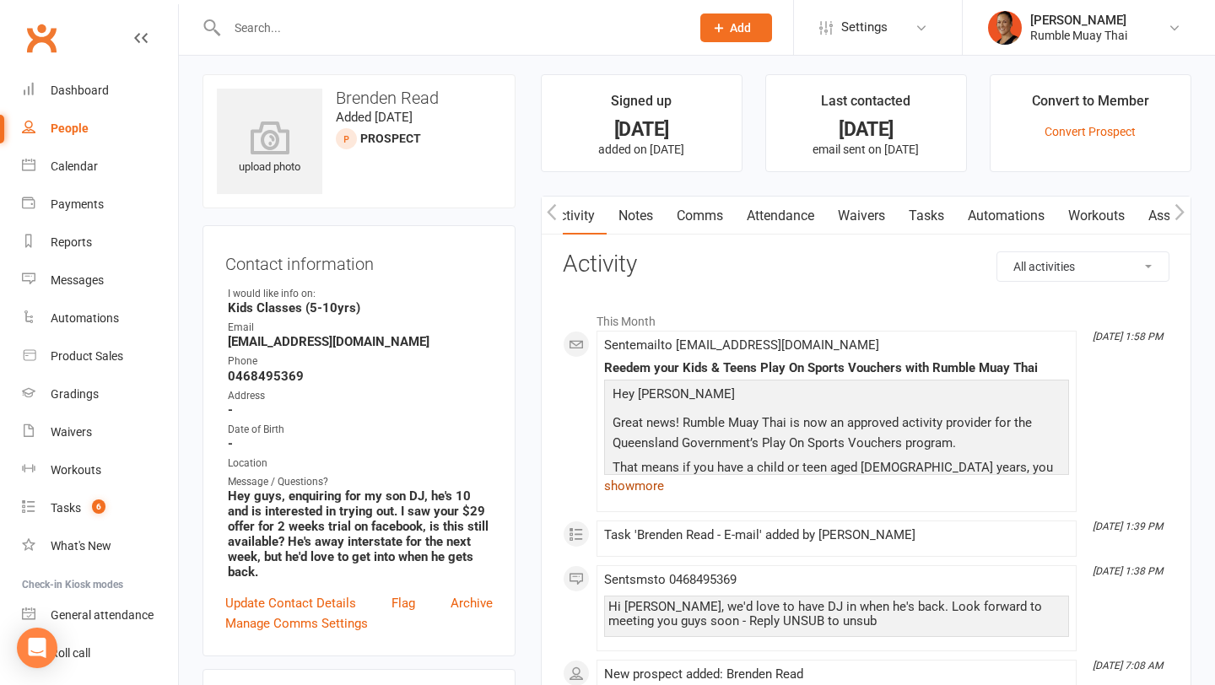
click at [636, 484] on link "show more" at bounding box center [836, 486] width 465 height 24
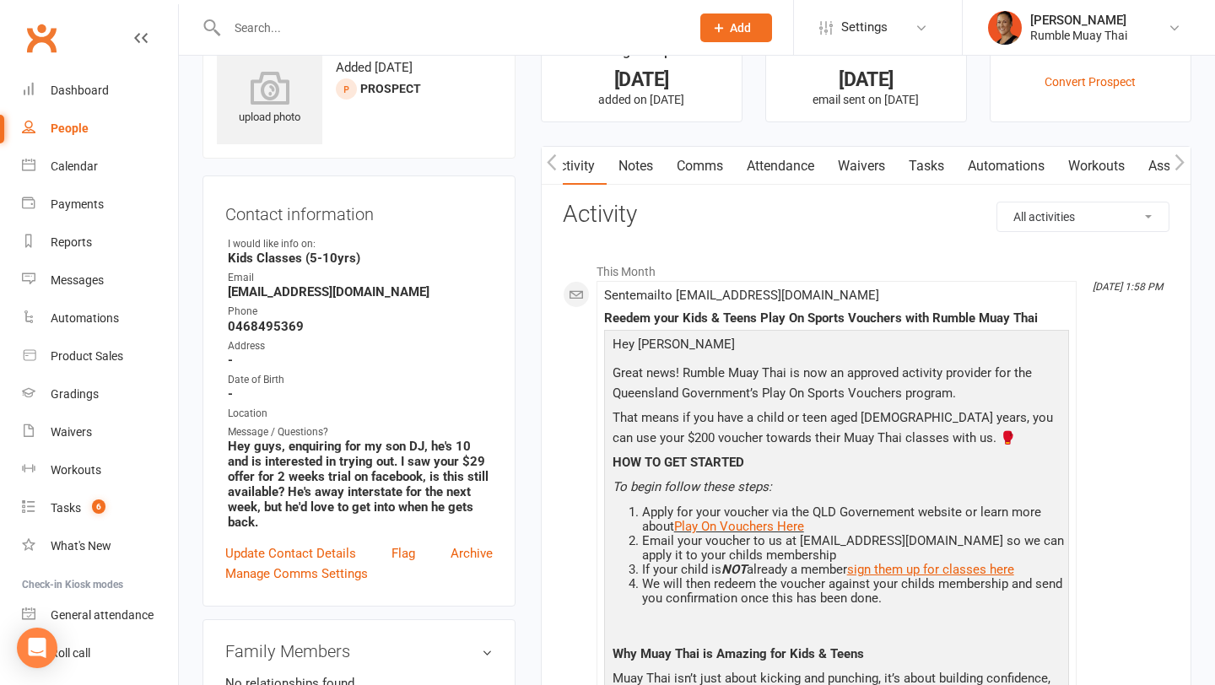
scroll to position [0, 0]
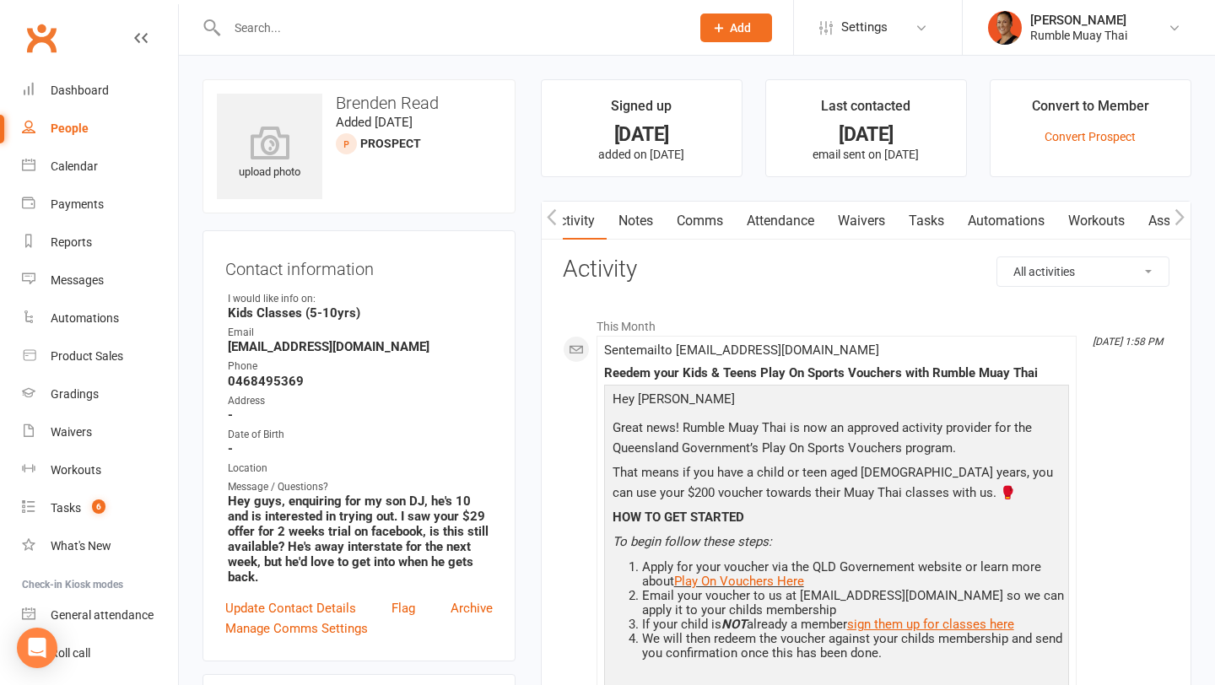
click at [1009, 215] on link "Automations" at bounding box center [1006, 221] width 100 height 39
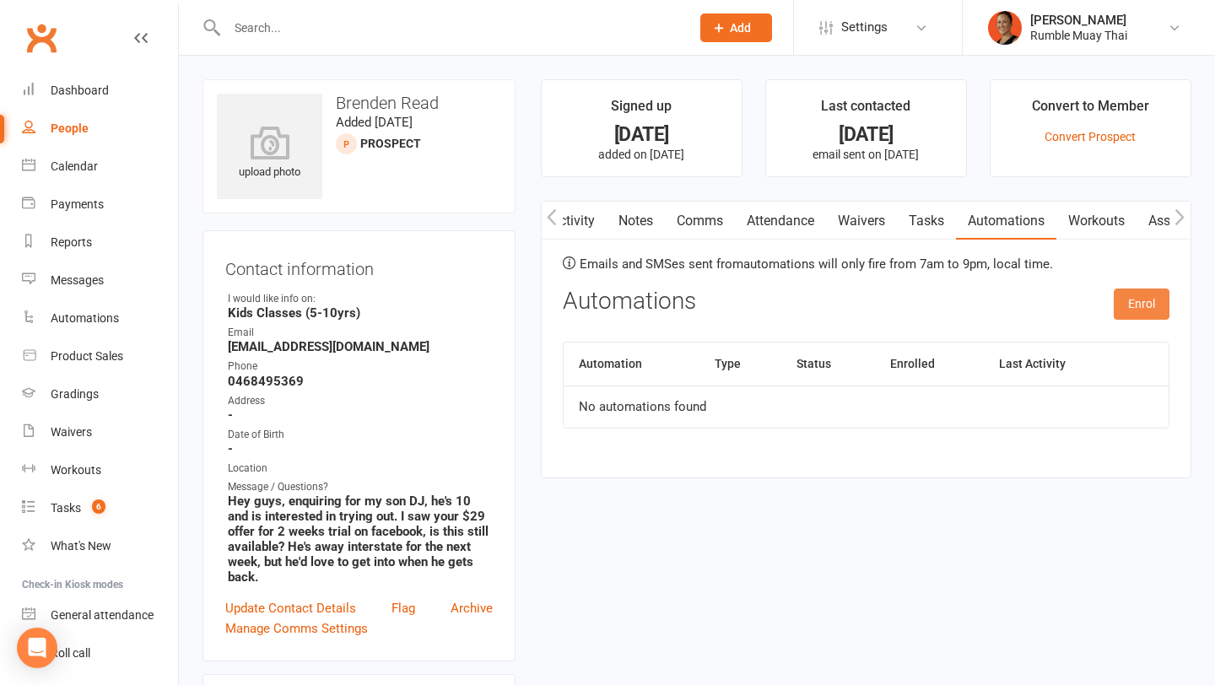
click at [1138, 300] on button "Enrol" at bounding box center [1142, 304] width 56 height 30
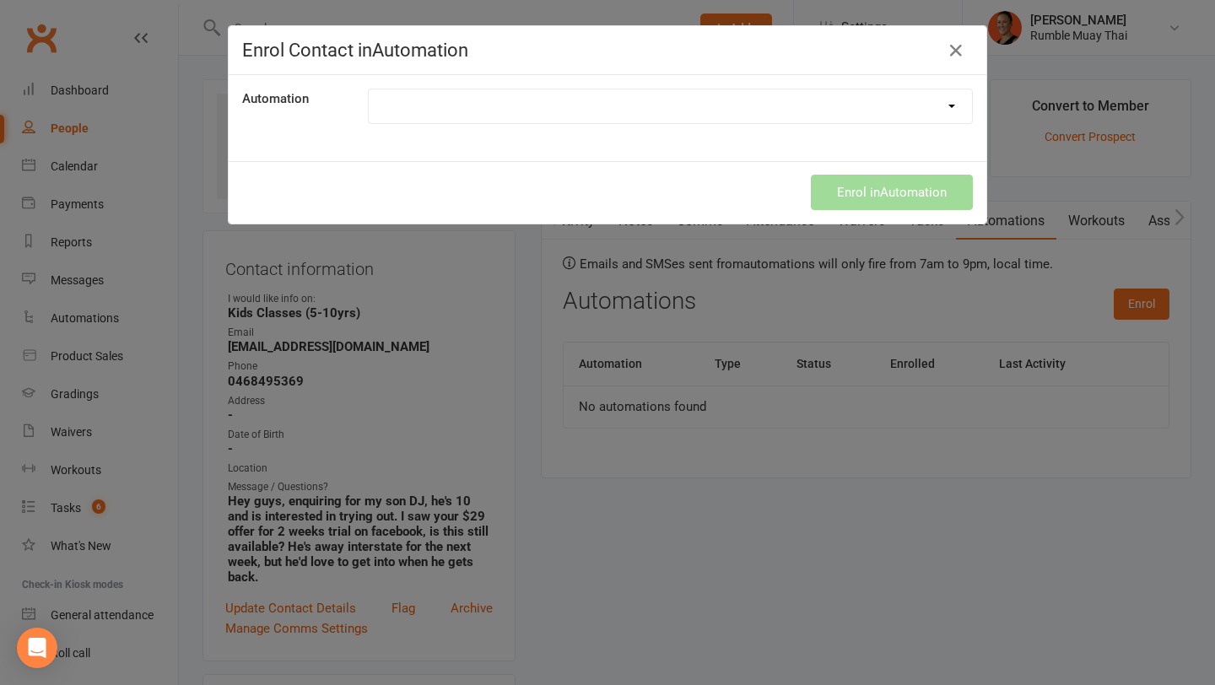
click at [677, 114] on select "10 Class Pass Top Up Boxing Prospects ClassPass Leads First Class Attended FLAG…" at bounding box center [671, 106] width 604 height 34
select select "8737"
click at [369, 89] on select "10 Class Pass Top Up Boxing Prospects ClassPass Leads First Class Attended FLAG…" at bounding box center [671, 106] width 604 height 34
click at [869, 200] on button "Enrol in Automation" at bounding box center [892, 192] width 162 height 35
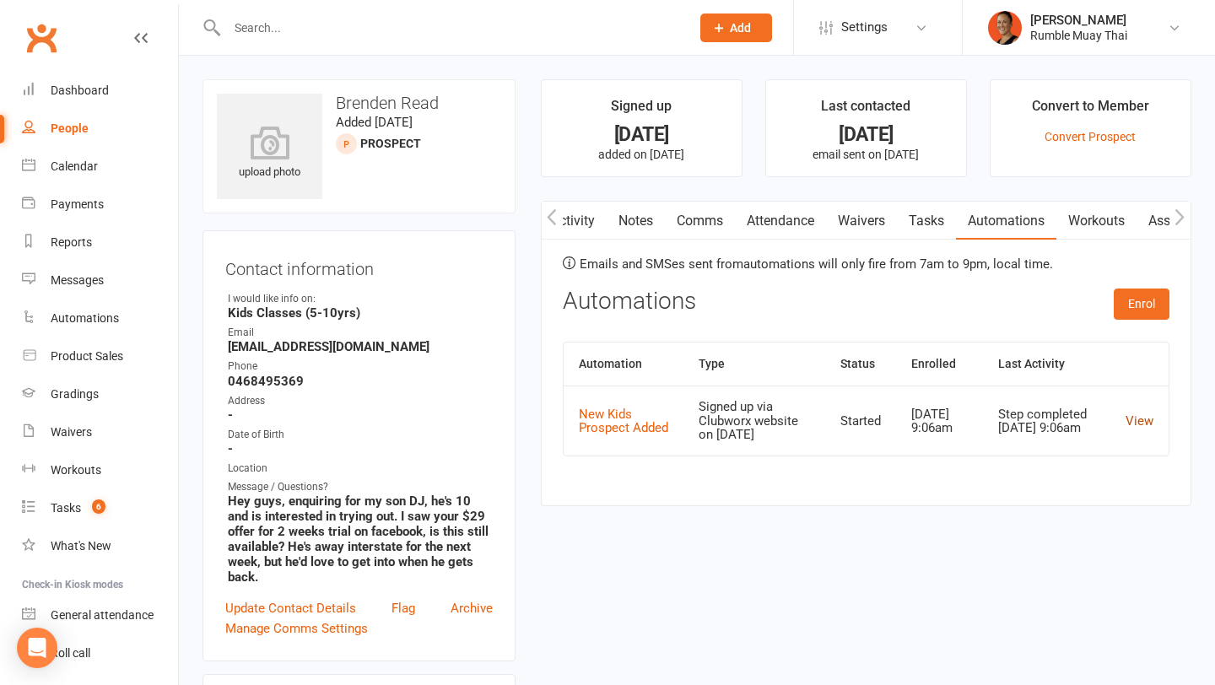
click at [1136, 420] on link "View" at bounding box center [1140, 421] width 28 height 15
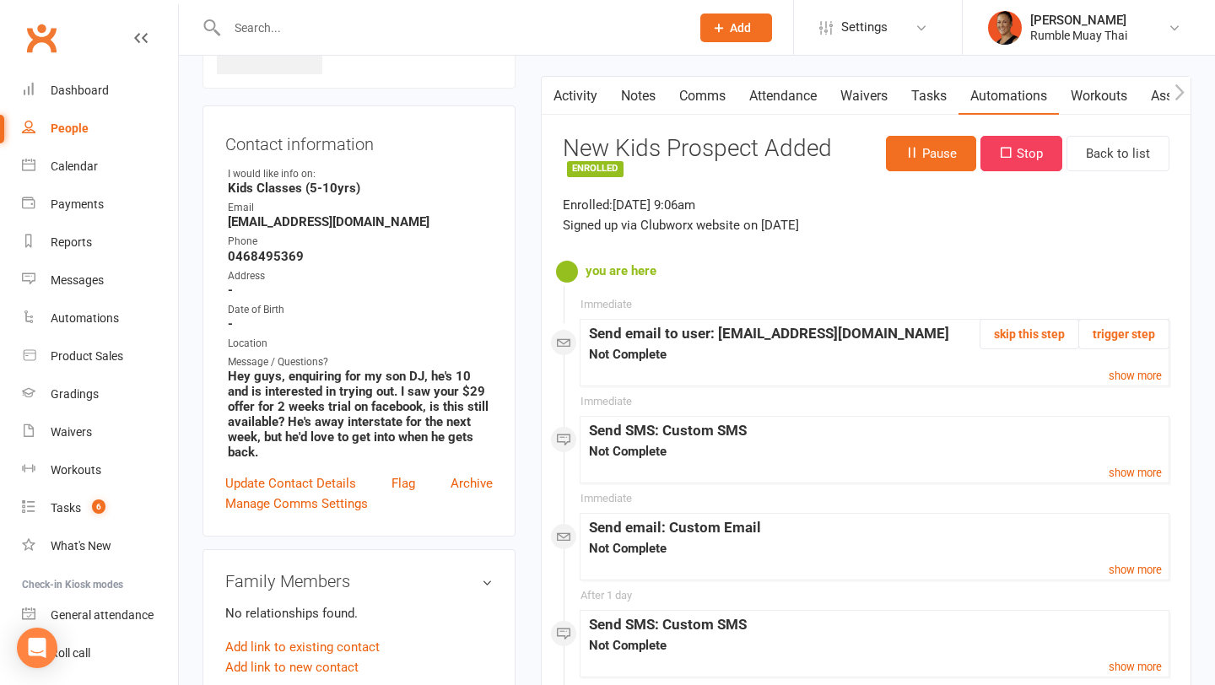
scroll to position [126, 0]
click at [1123, 374] on small "show more" at bounding box center [1135, 375] width 53 height 13
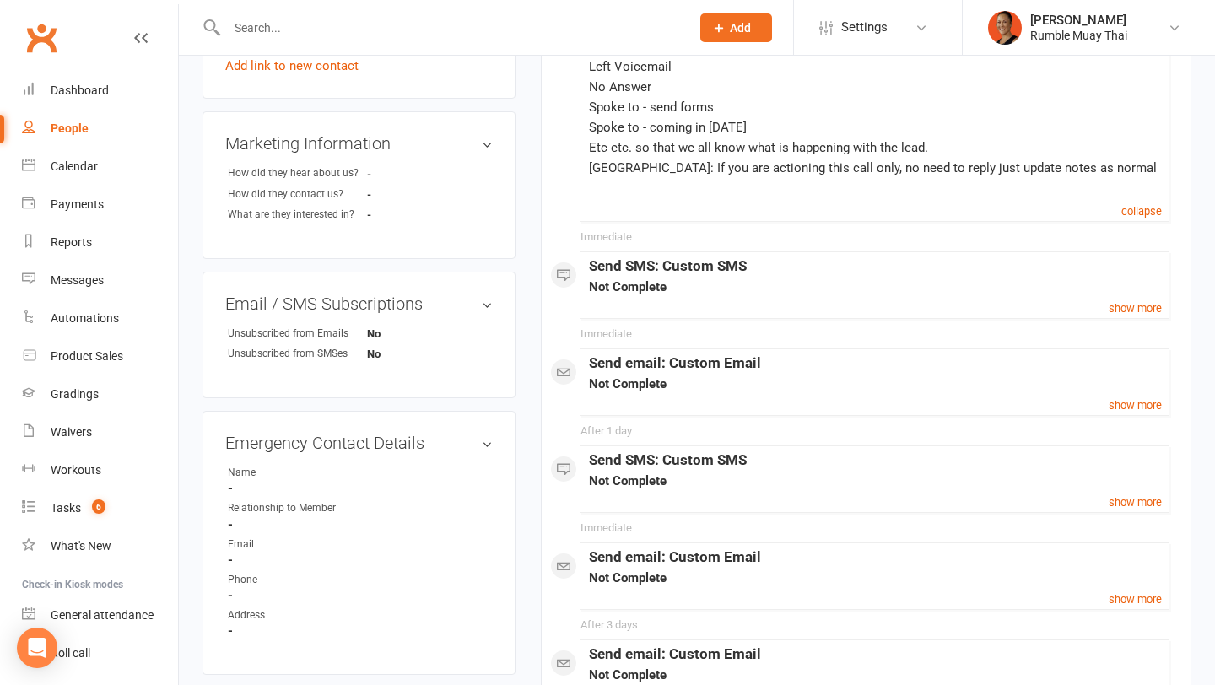
scroll to position [726, 0]
click at [1123, 306] on small "show more" at bounding box center [1135, 309] width 53 height 13
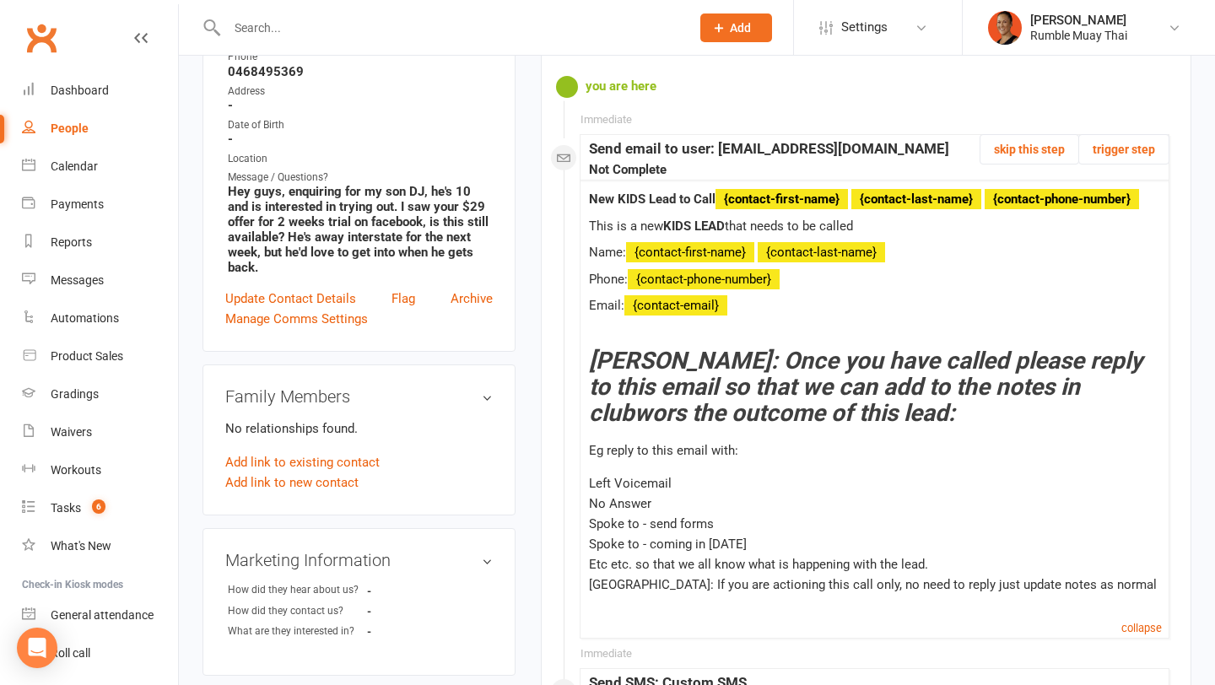
scroll to position [311, 0]
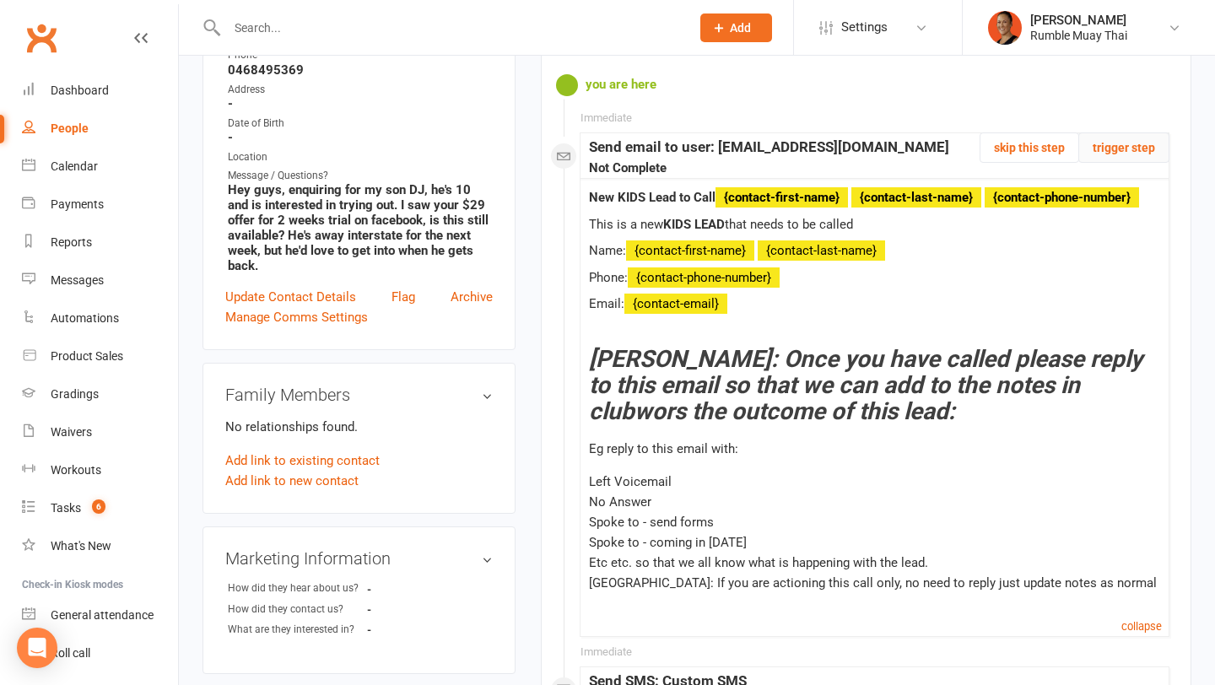
click at [1135, 154] on button "trigger step" at bounding box center [1124, 148] width 91 height 30
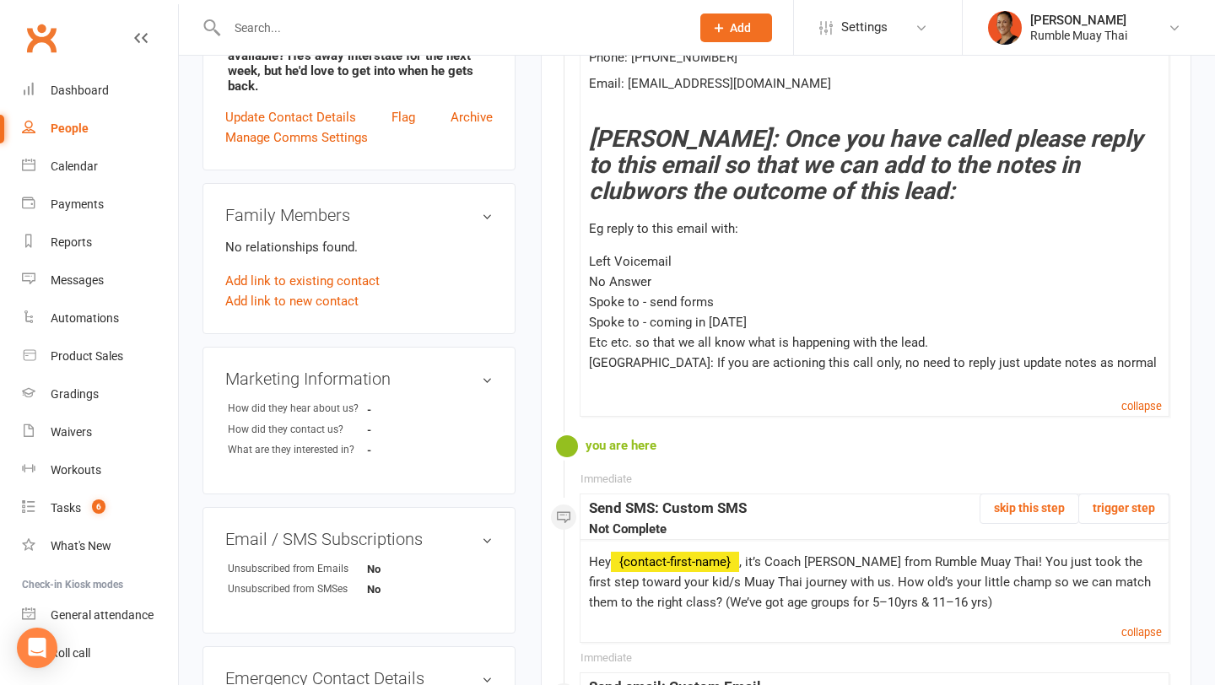
scroll to position [520, 0]
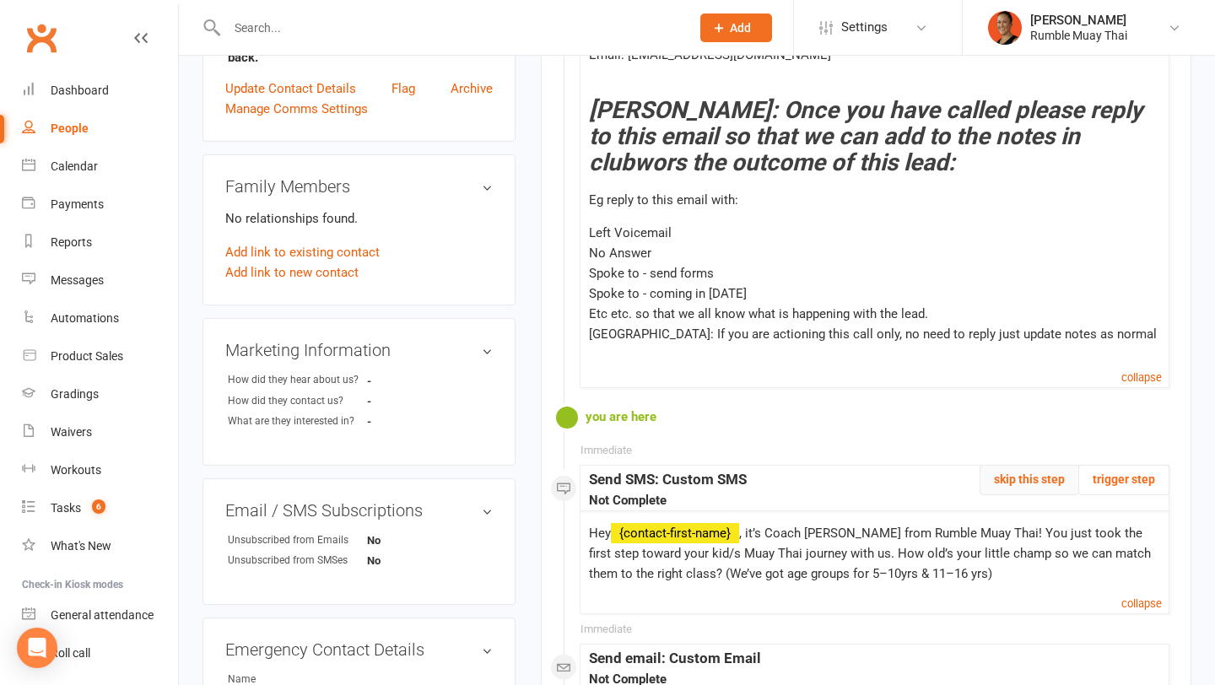
click at [1026, 468] on button "skip this step" at bounding box center [1030, 480] width 100 height 30
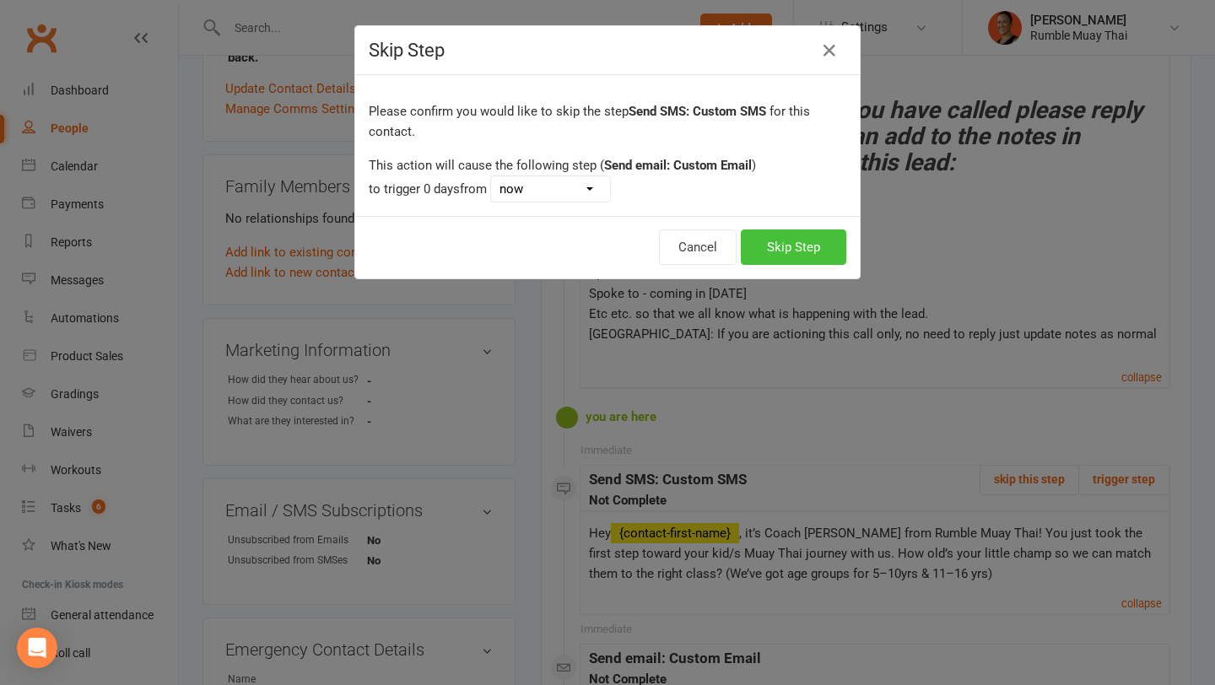
click at [808, 247] on button "Skip Step" at bounding box center [794, 247] width 106 height 35
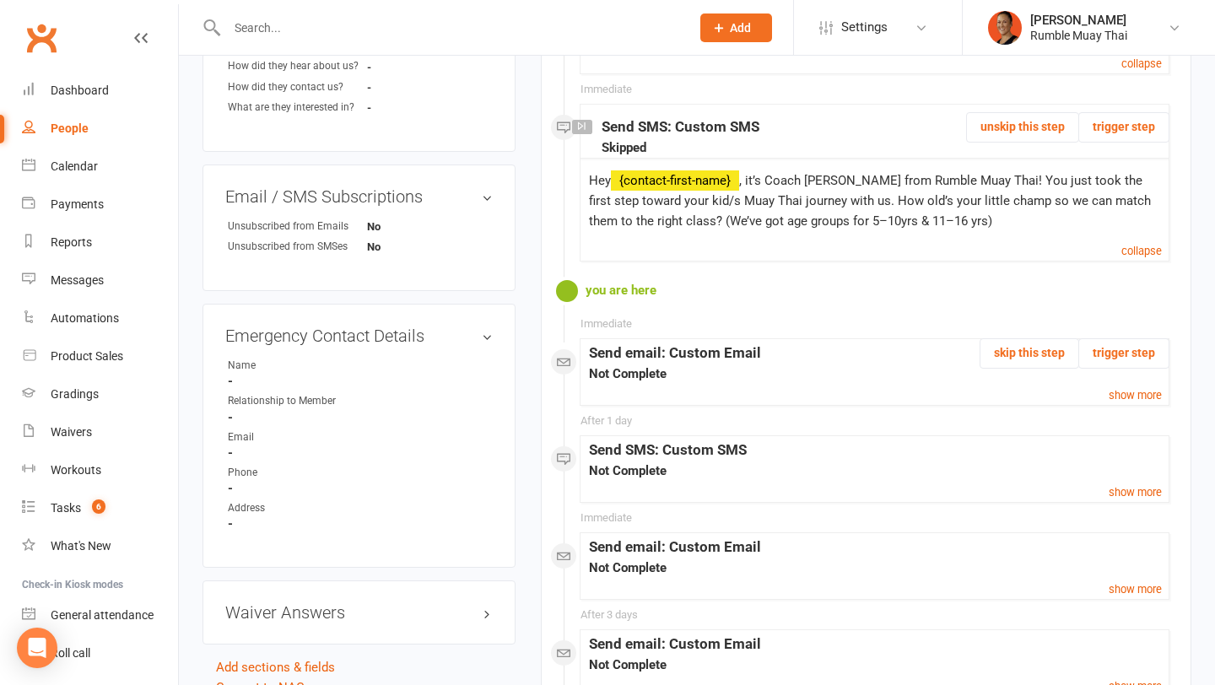
scroll to position [832, 0]
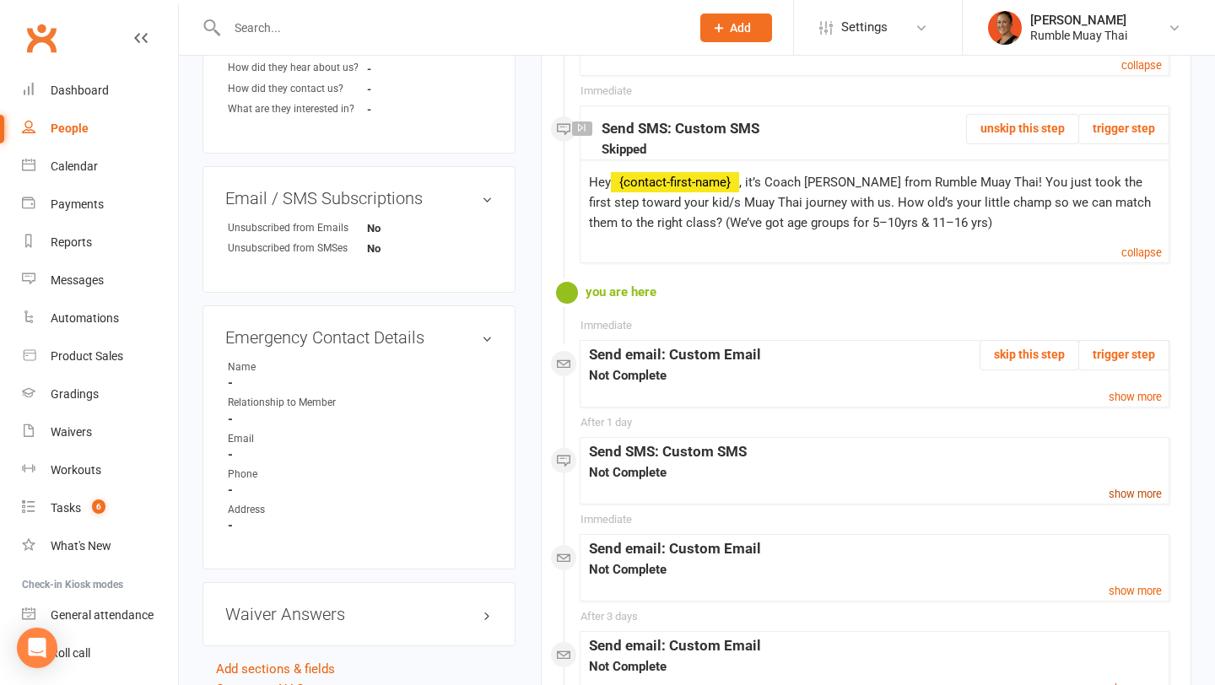
click at [1126, 501] on link "show more" at bounding box center [1135, 494] width 53 height 20
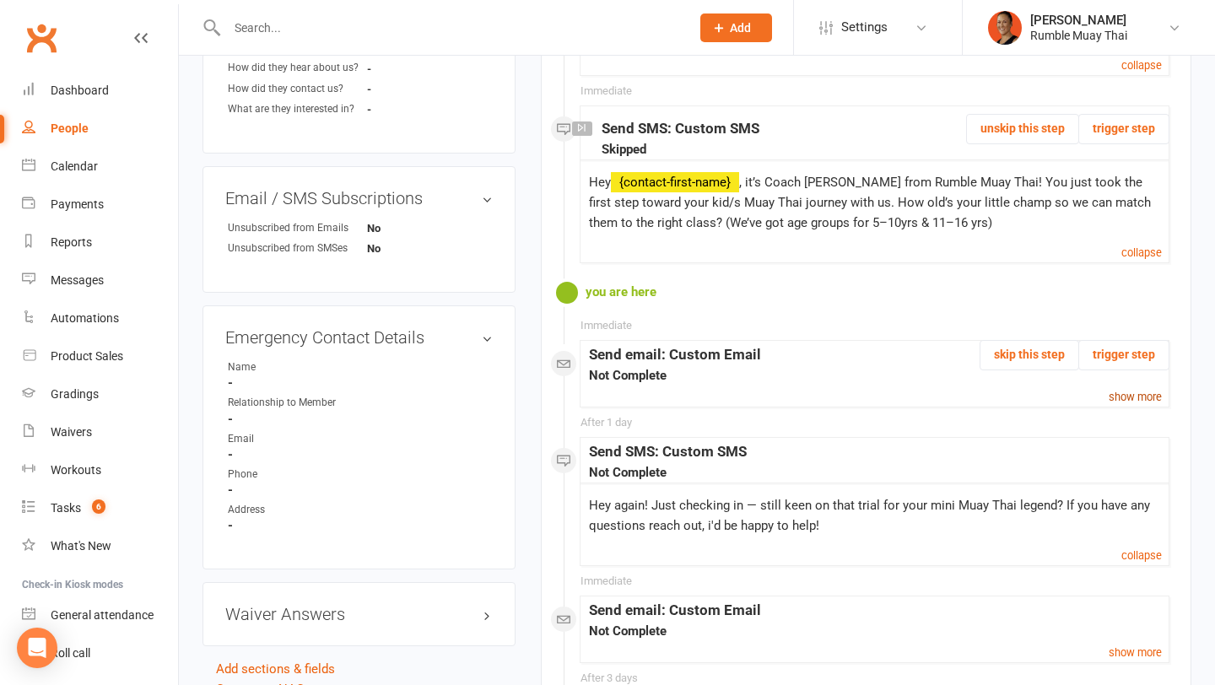
click at [1123, 396] on small "show more" at bounding box center [1135, 397] width 53 height 13
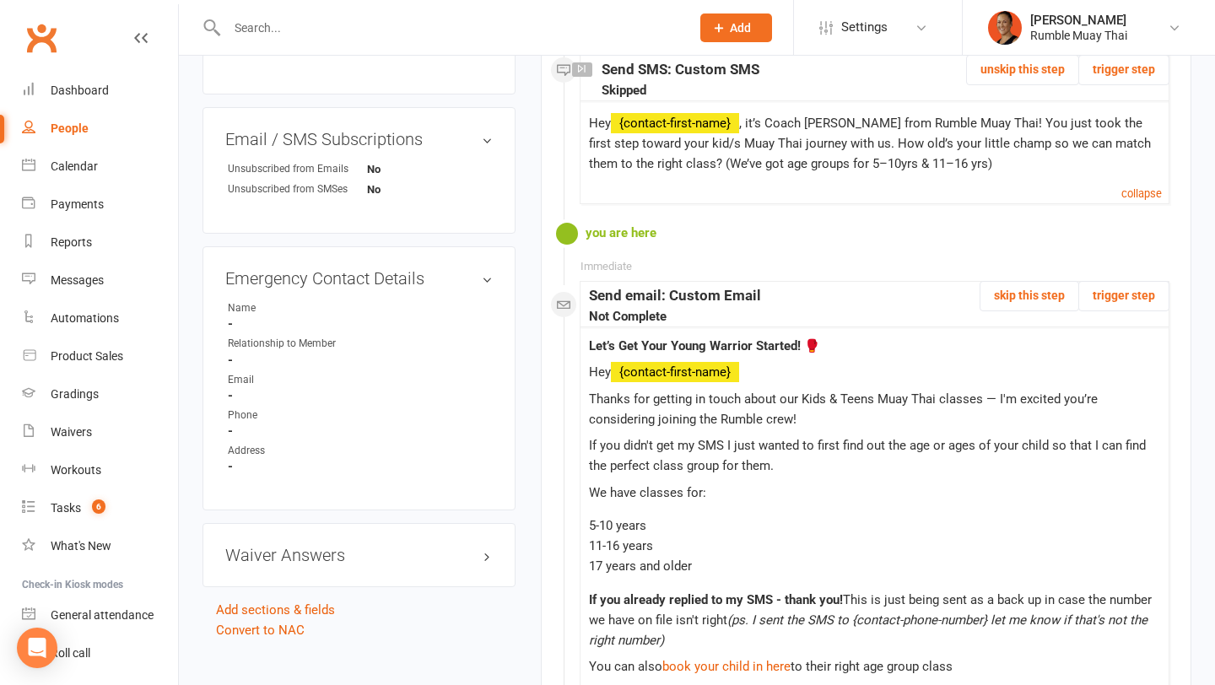
scroll to position [893, 0]
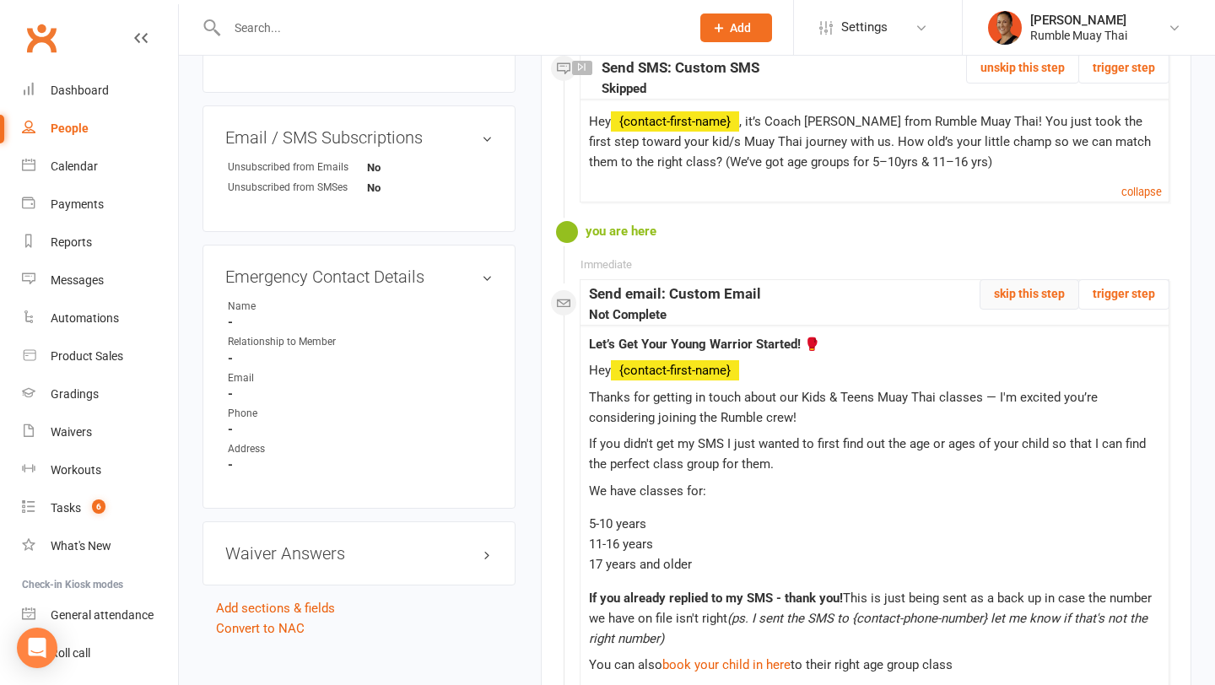
click at [1028, 289] on button "skip this step" at bounding box center [1030, 294] width 100 height 30
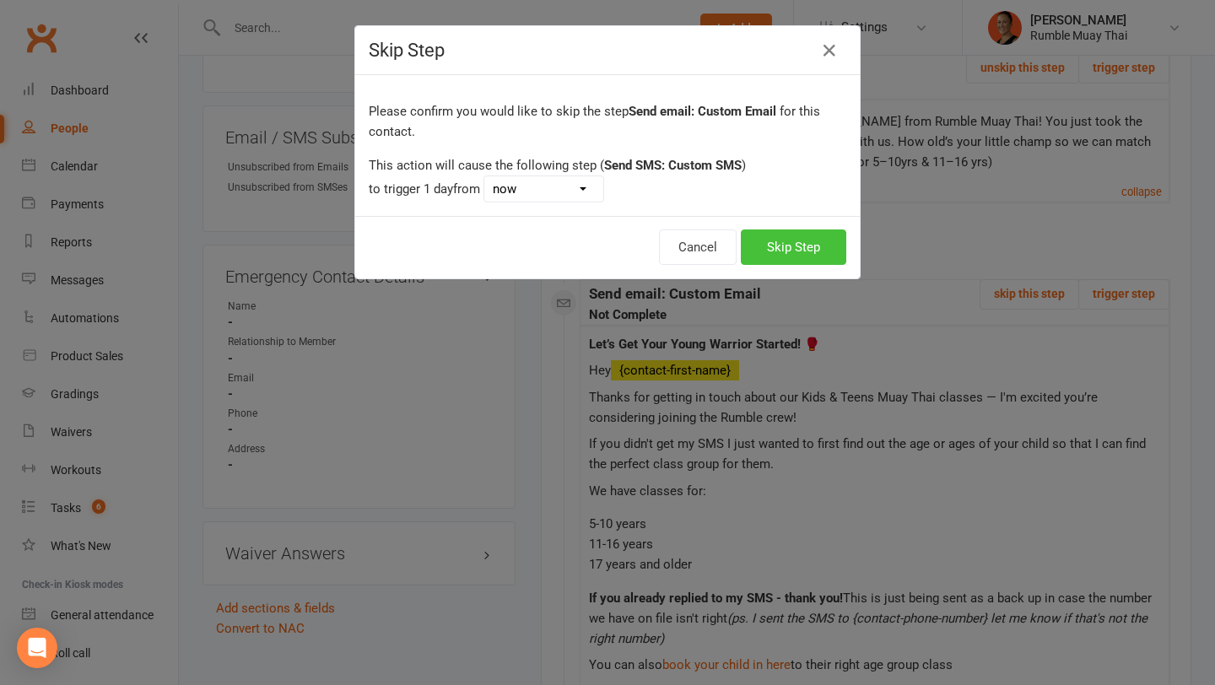
click at [788, 243] on button "Skip Step" at bounding box center [794, 247] width 106 height 35
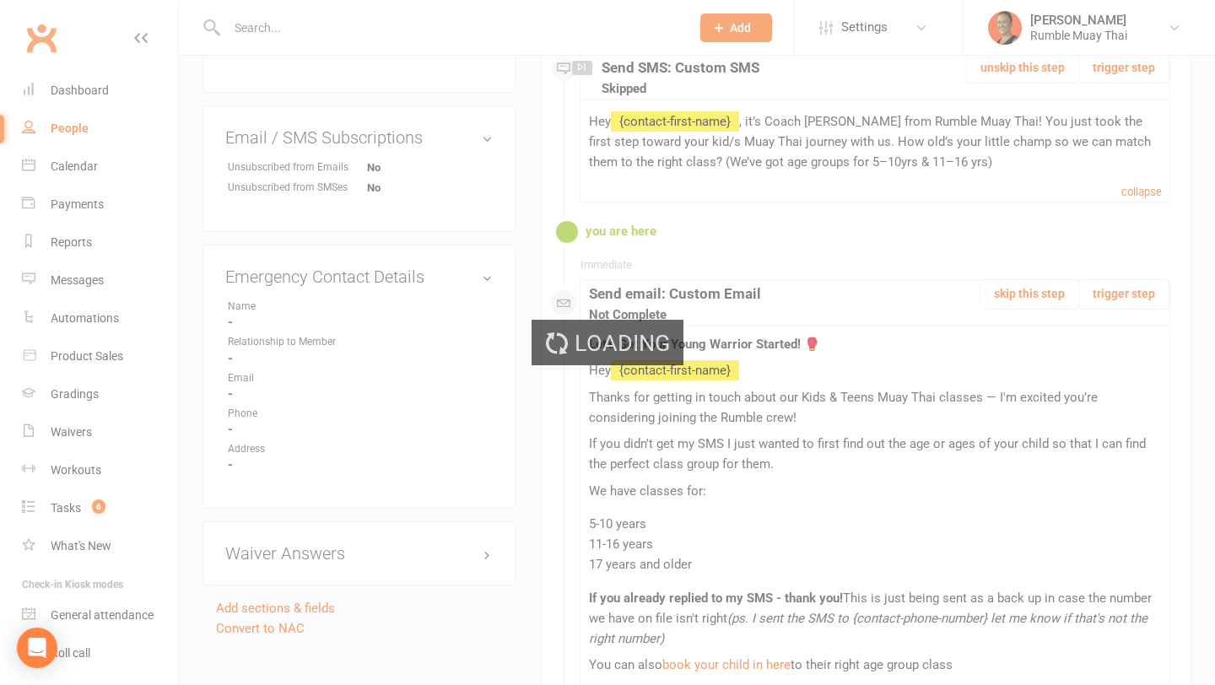
click at [850, 341] on div "Loading" at bounding box center [607, 342] width 1215 height 685
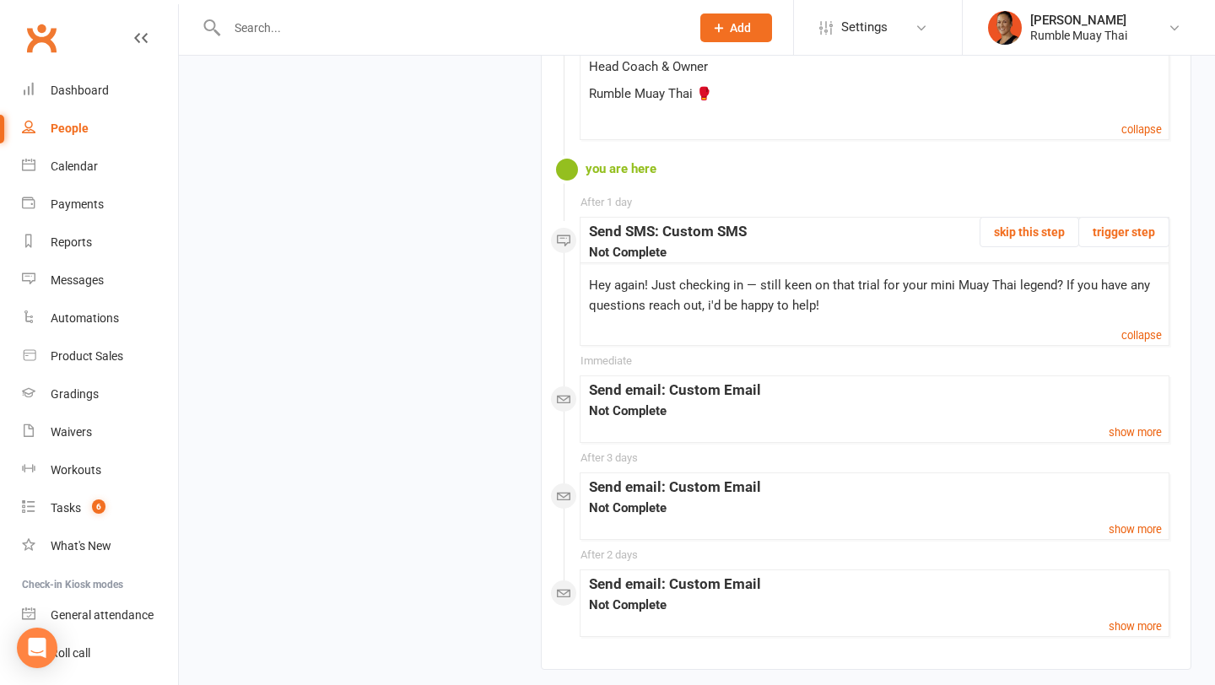
scroll to position [1556, 0]
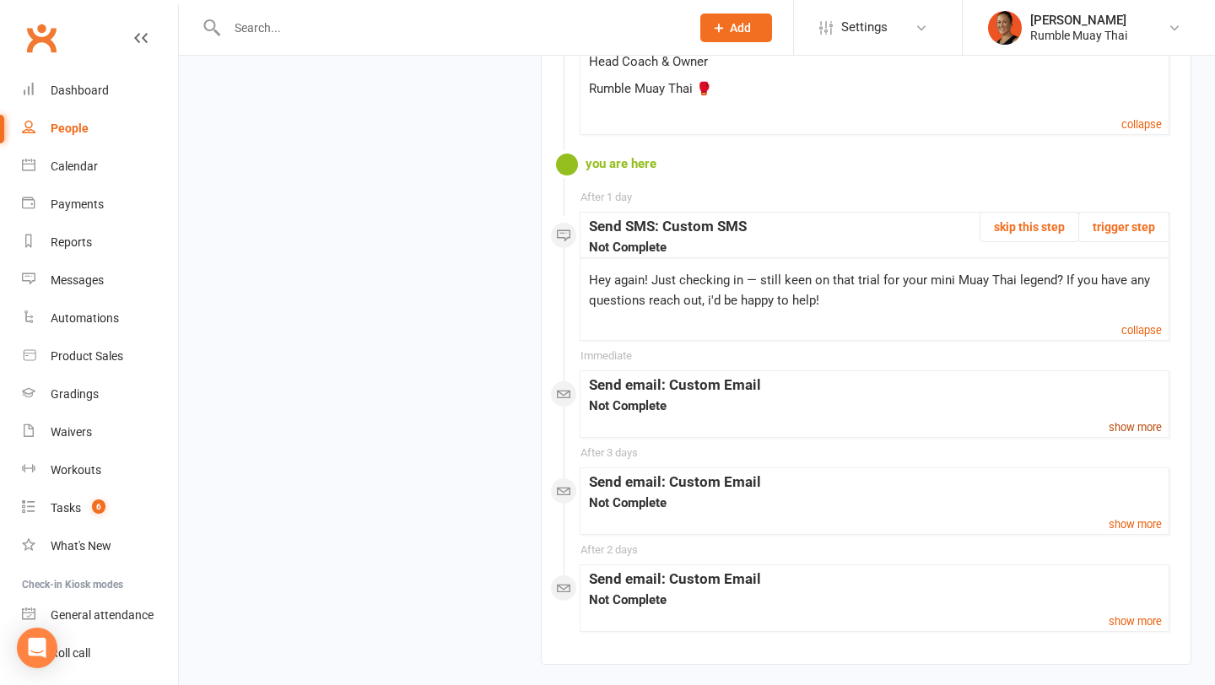
click at [1109, 432] on small "show more" at bounding box center [1135, 427] width 53 height 13
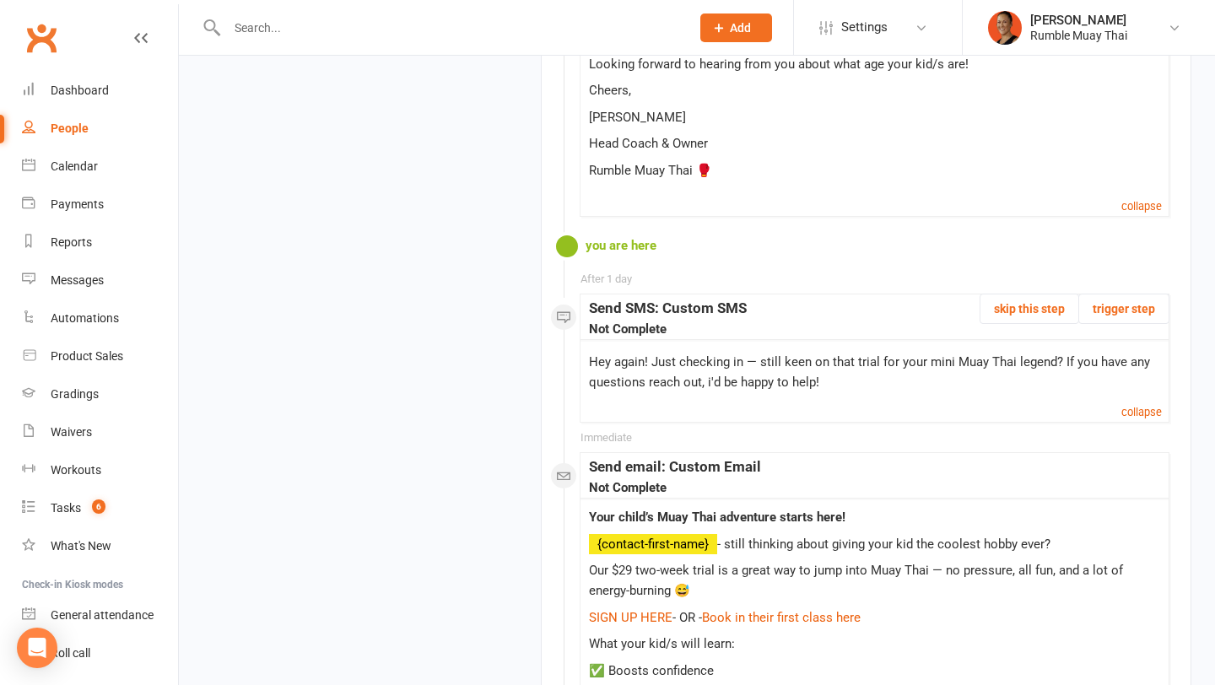
scroll to position [1446, 0]
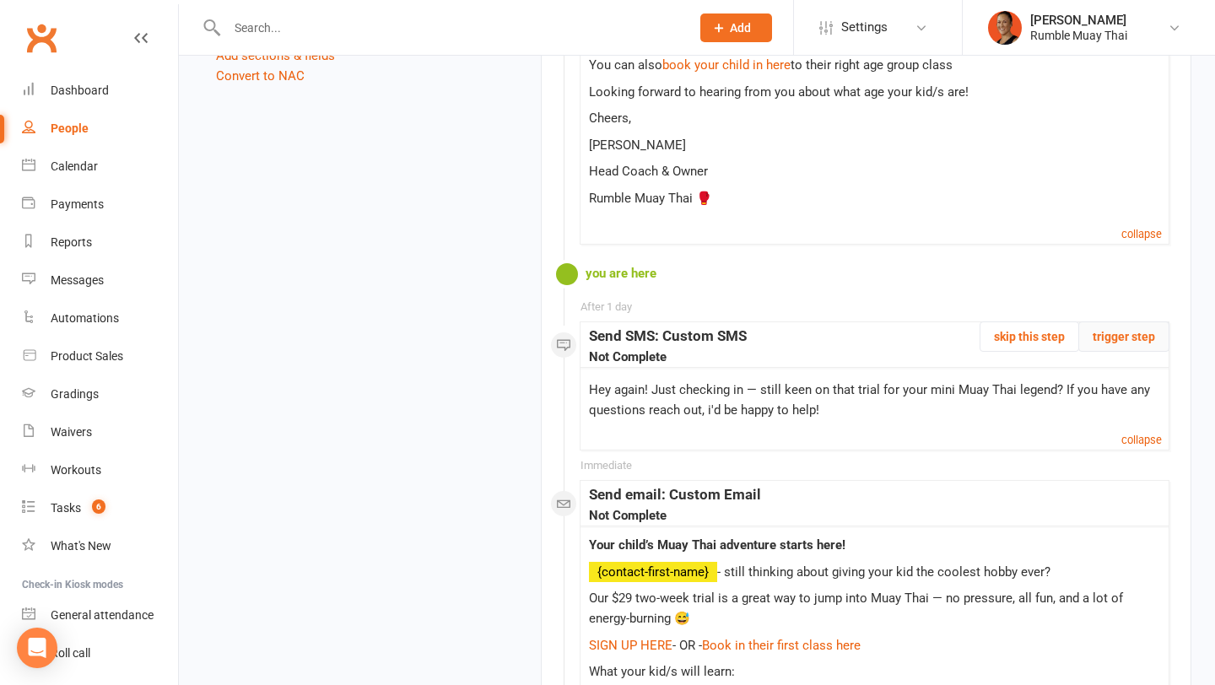
click at [1128, 341] on button "trigger step" at bounding box center [1124, 337] width 91 height 30
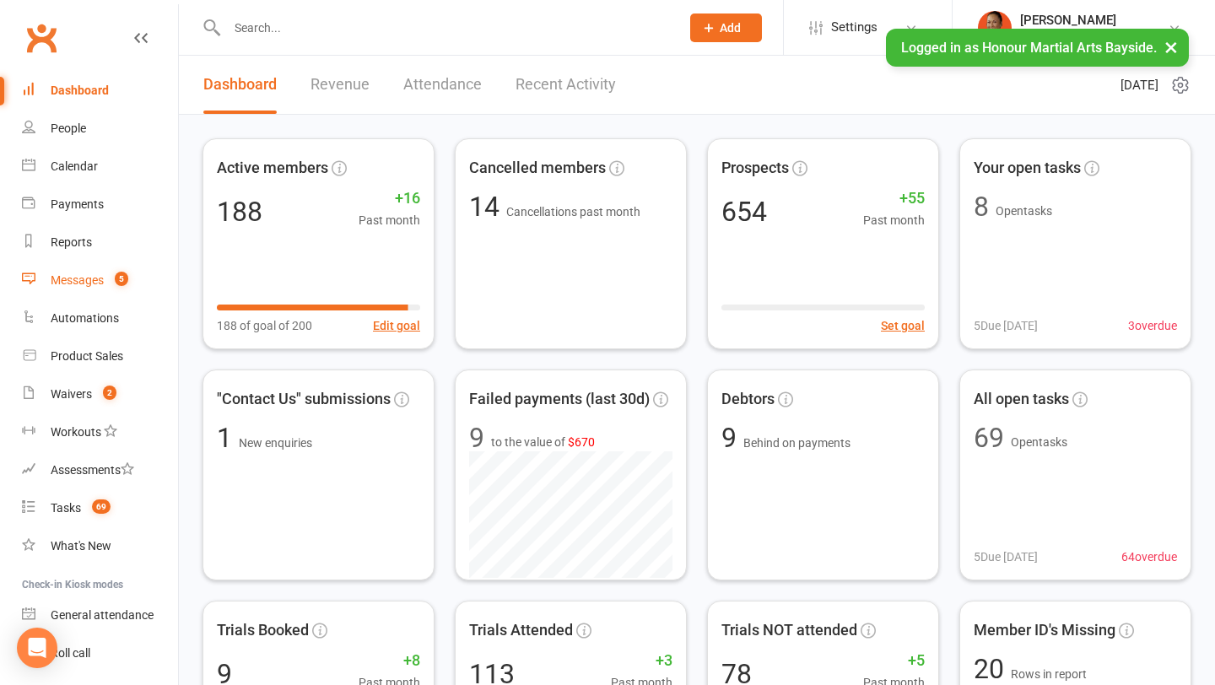
click at [78, 284] on div "Messages" at bounding box center [77, 280] width 53 height 14
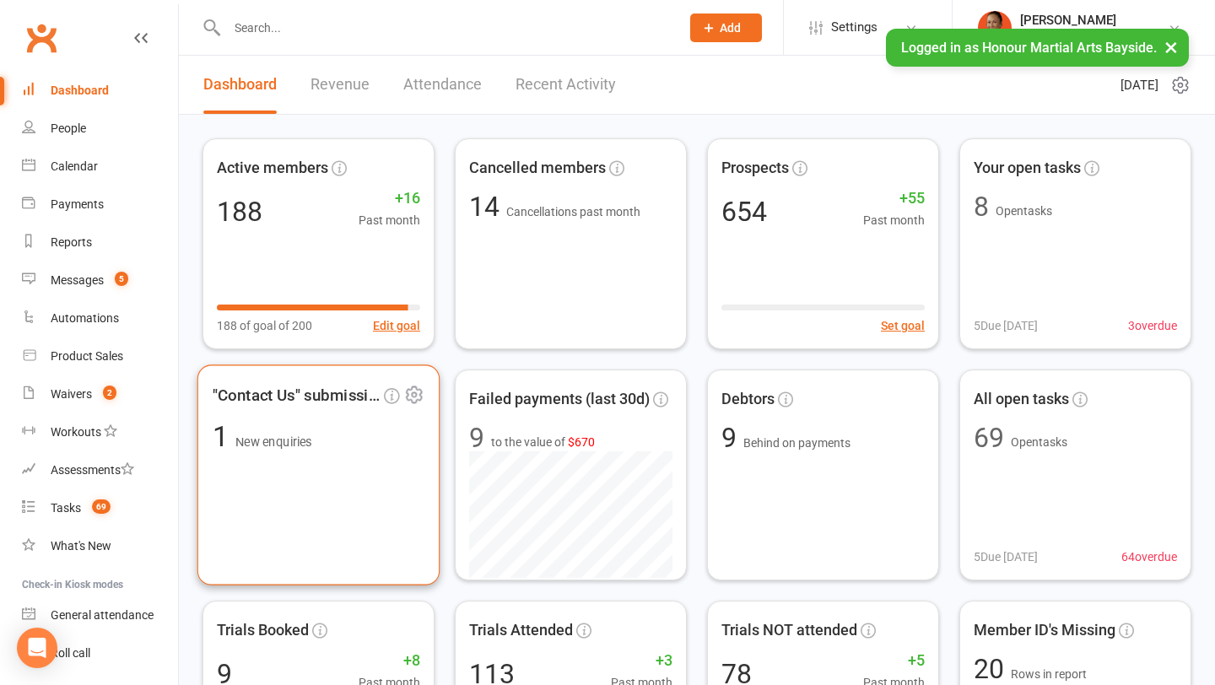
click at [263, 456] on div ""Contact Us" submissions 1 New enquiries" at bounding box center [319, 475] width 242 height 220
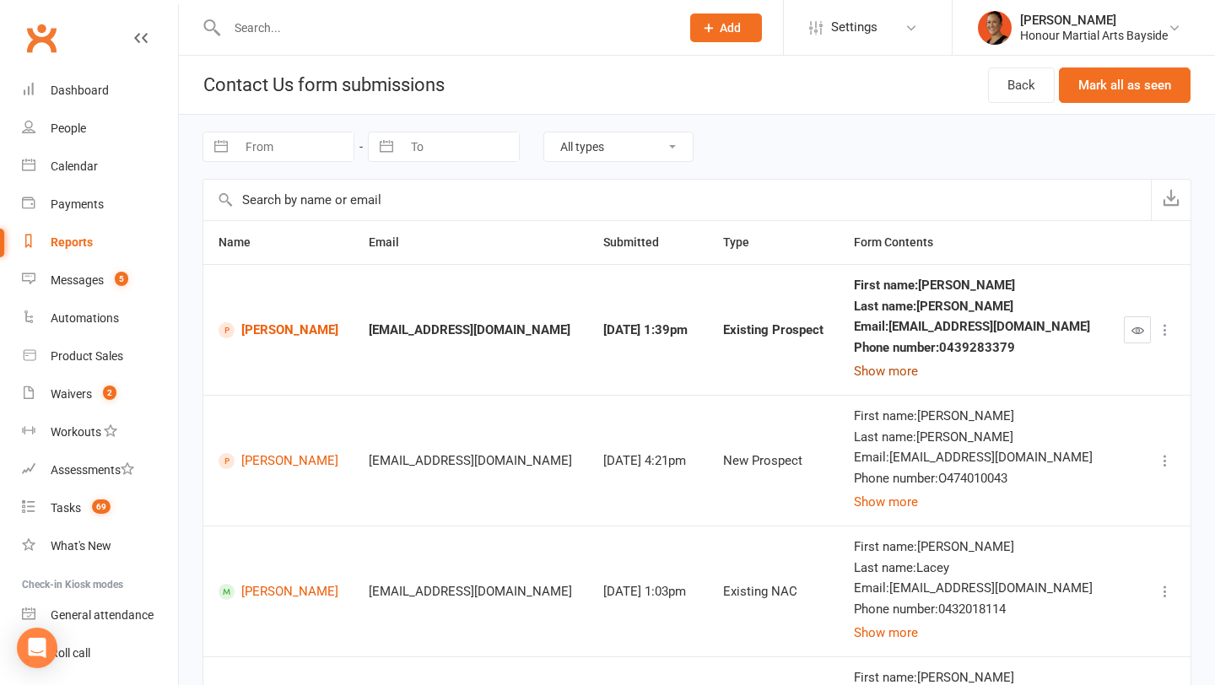
click at [911, 372] on button "Show more" at bounding box center [886, 371] width 64 height 20
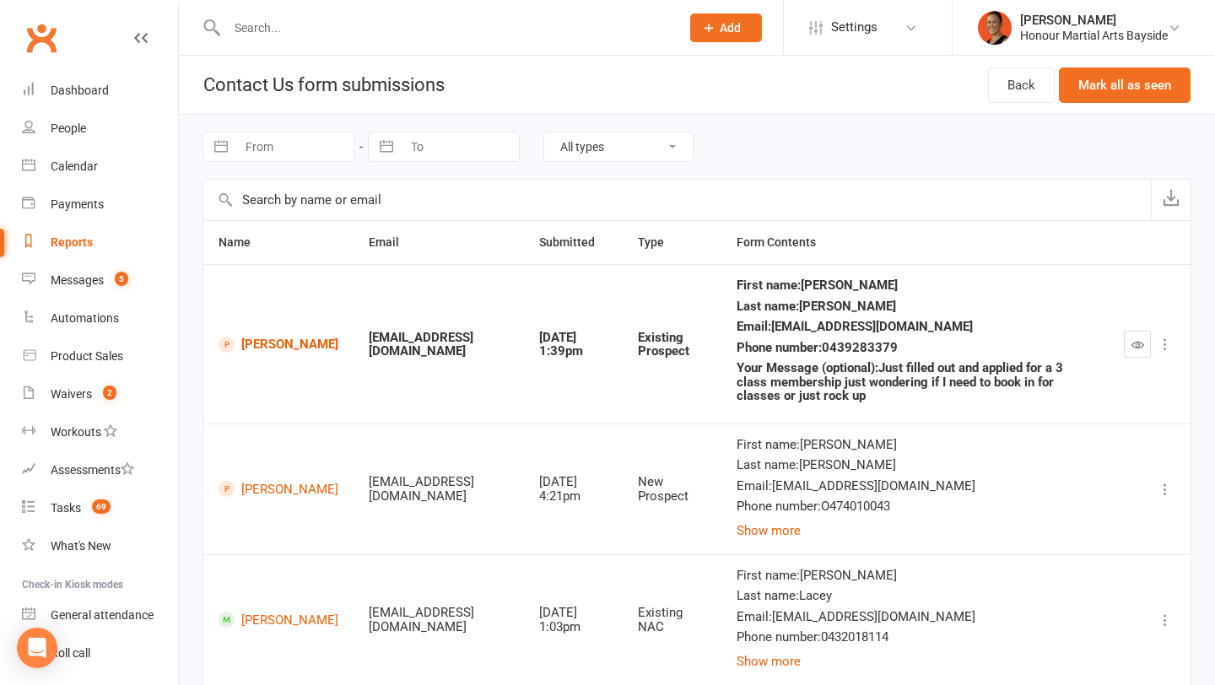
click at [1139, 346] on icon "button" at bounding box center [1138, 344] width 13 height 13
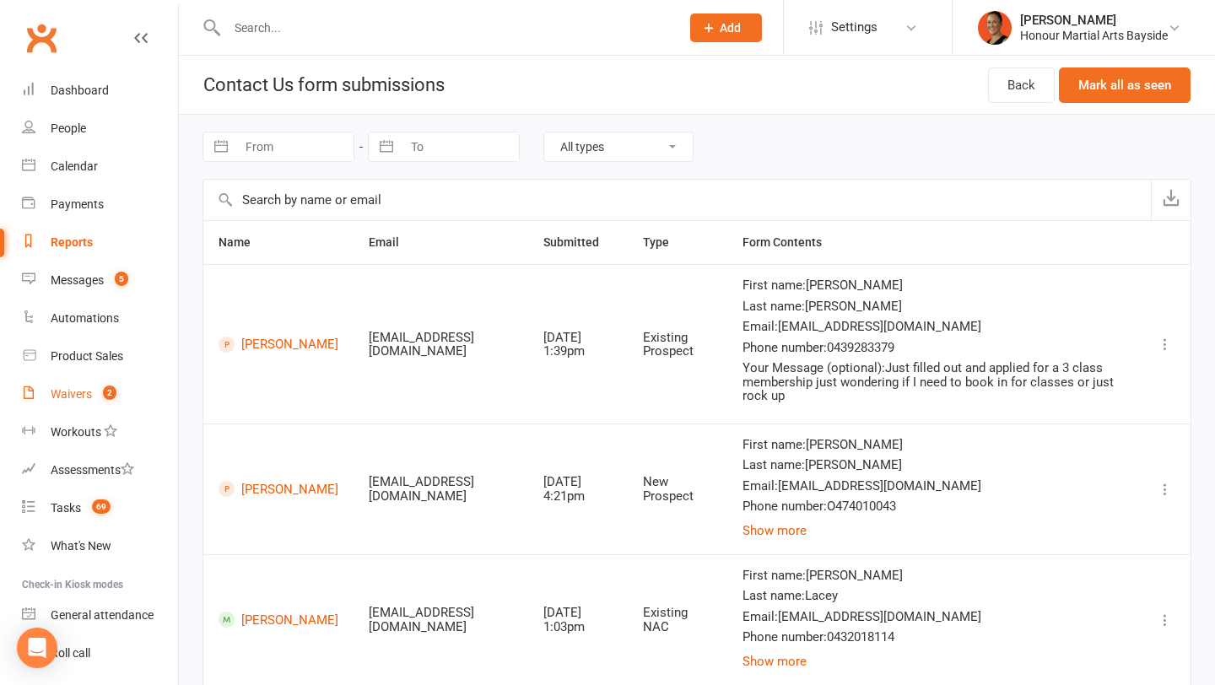
click at [80, 390] on div "Waivers" at bounding box center [71, 394] width 41 height 14
click at [901, 349] on div "Phone number : 0439283379" at bounding box center [934, 348] width 382 height 14
copy div "0439283379"
click at [255, 344] on link "Dylan Edwards" at bounding box center [279, 345] width 120 height 16
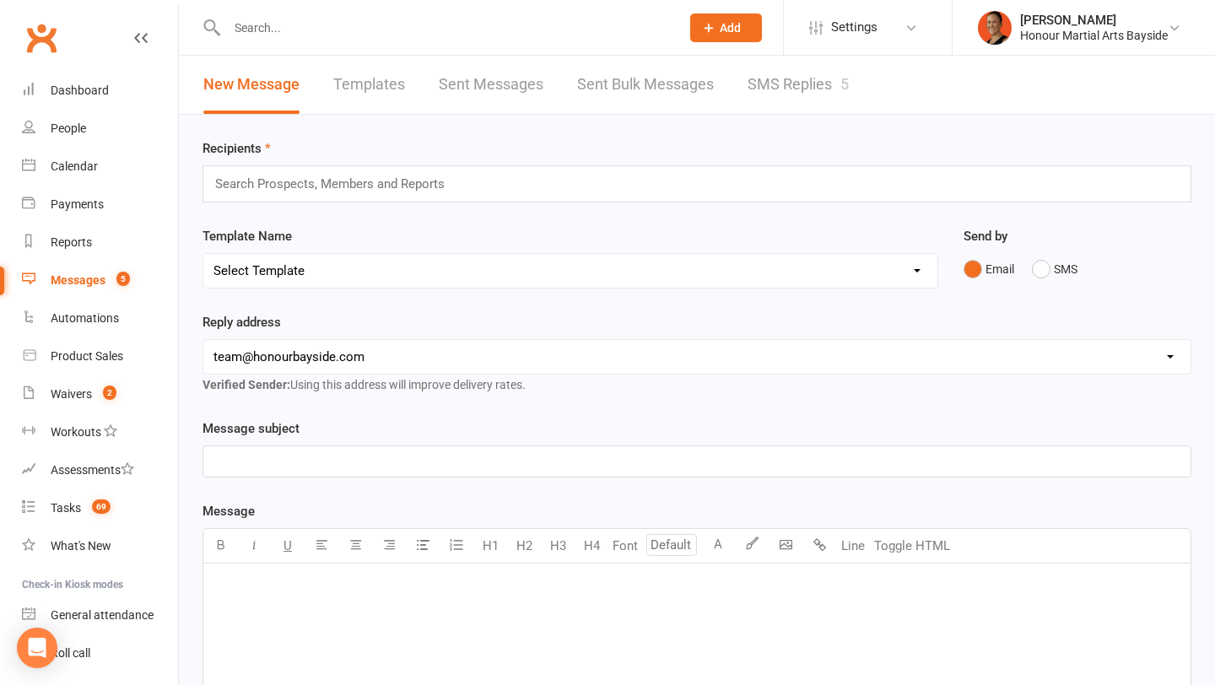
click at [755, 78] on link "SMS Replies 5" at bounding box center [798, 85] width 101 height 58
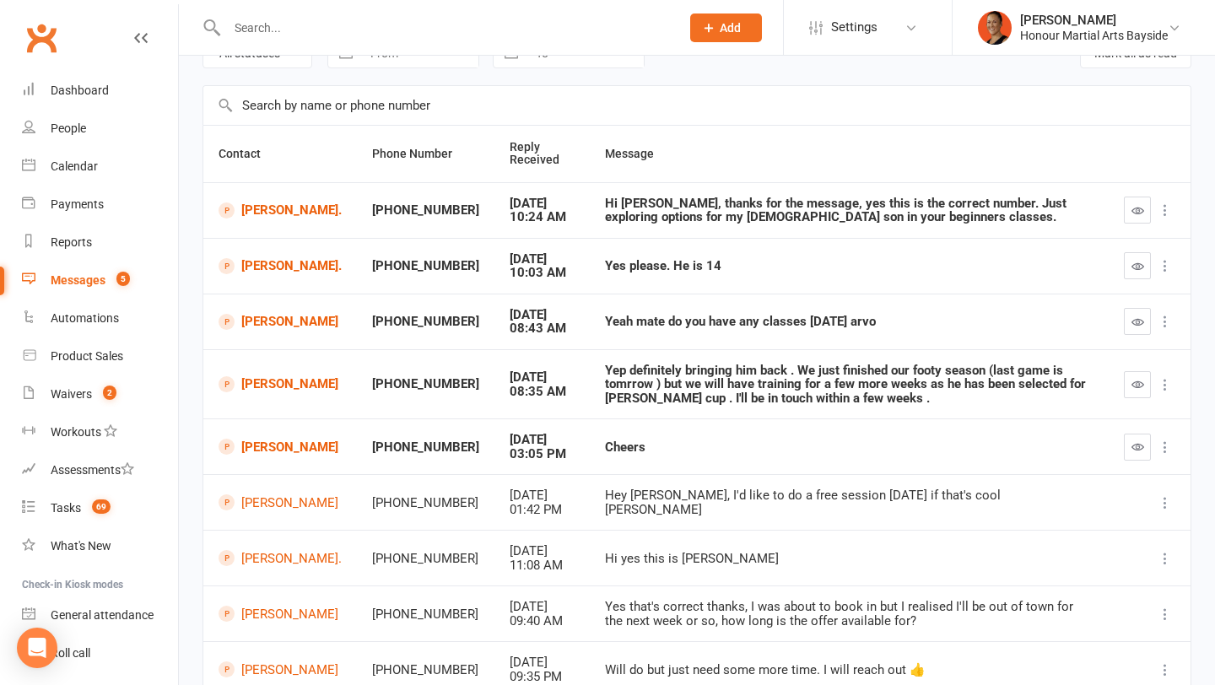
scroll to position [98, 0]
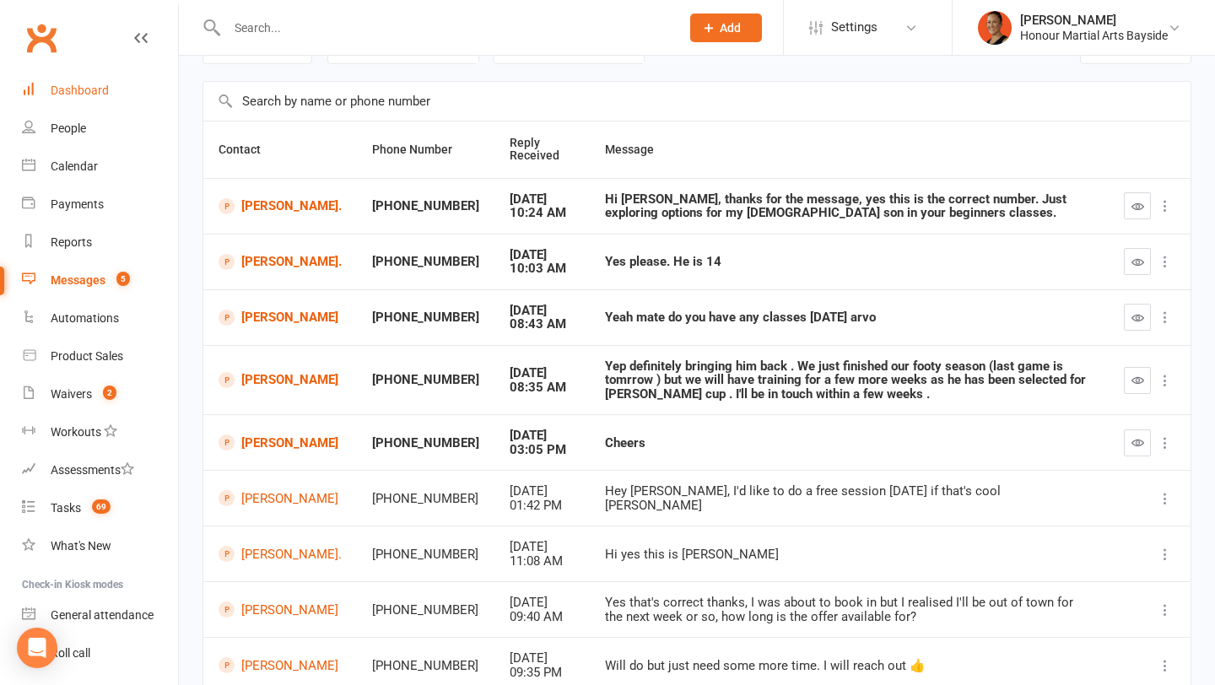
click at [102, 93] on div "Dashboard" at bounding box center [80, 91] width 58 height 14
click at [1137, 203] on icon "button" at bounding box center [1138, 206] width 13 height 13
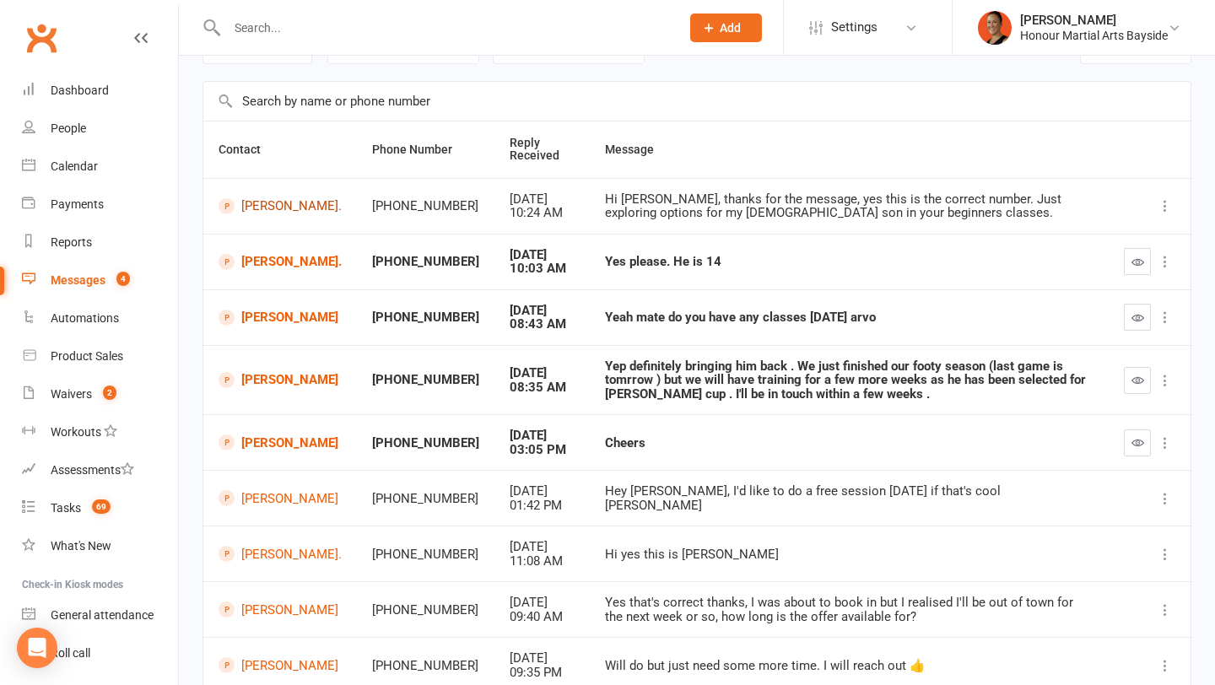
click at [284, 208] on link "[PERSON_NAME]." at bounding box center [280, 206] width 123 height 16
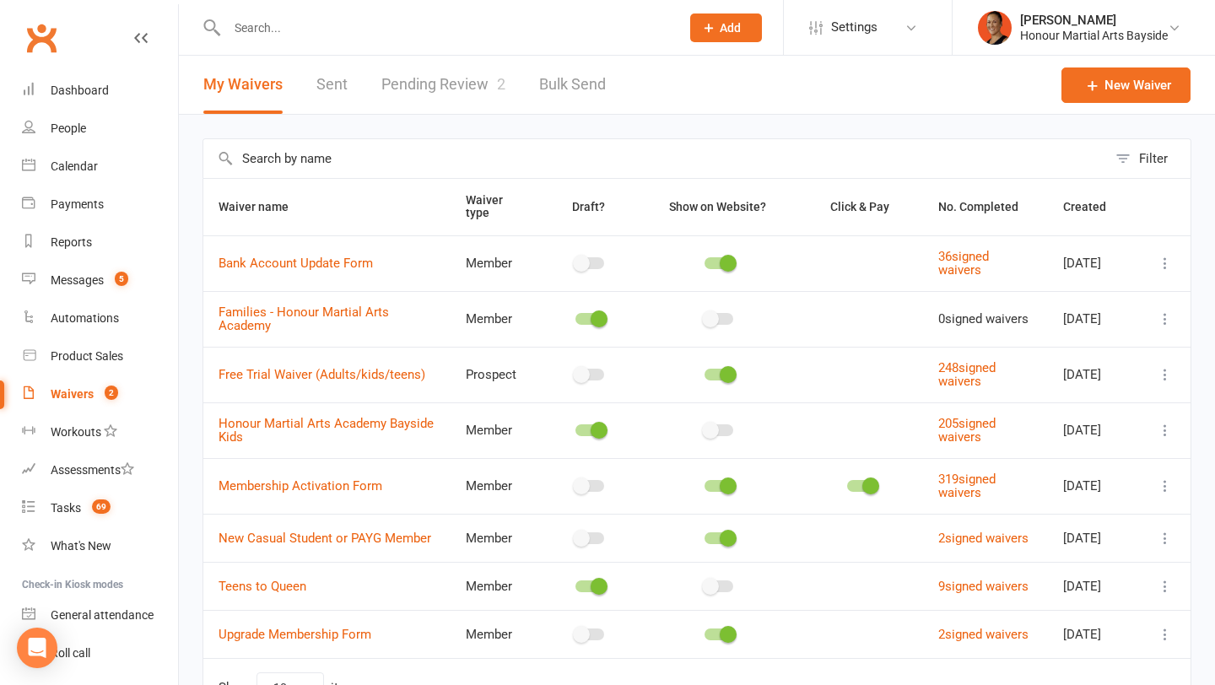
click at [414, 90] on link "Pending Review 2" at bounding box center [444, 85] width 124 height 58
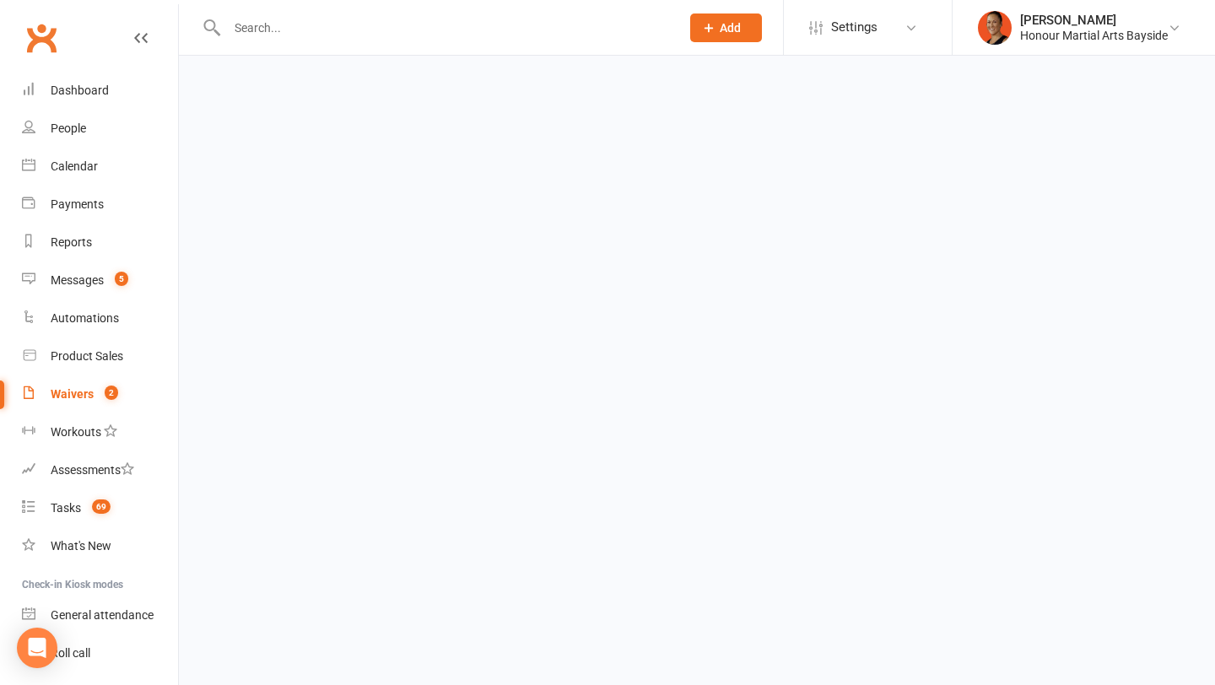
select select "100"
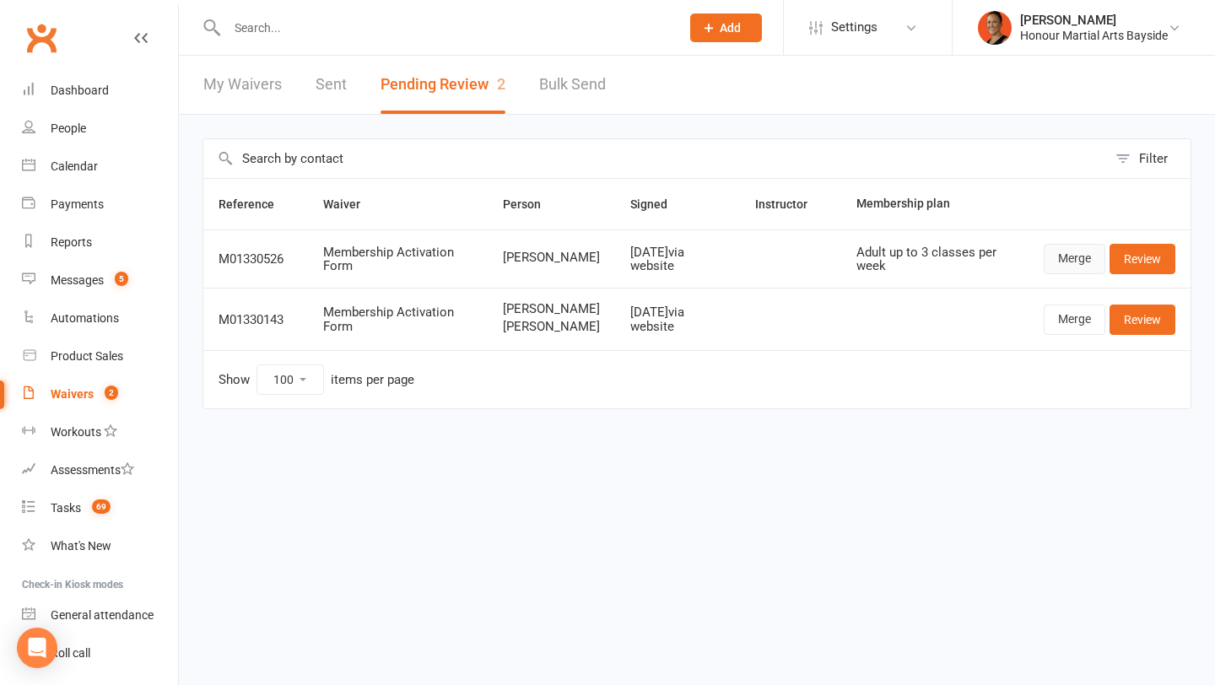
click at [1081, 258] on link "Merge" at bounding box center [1075, 259] width 62 height 30
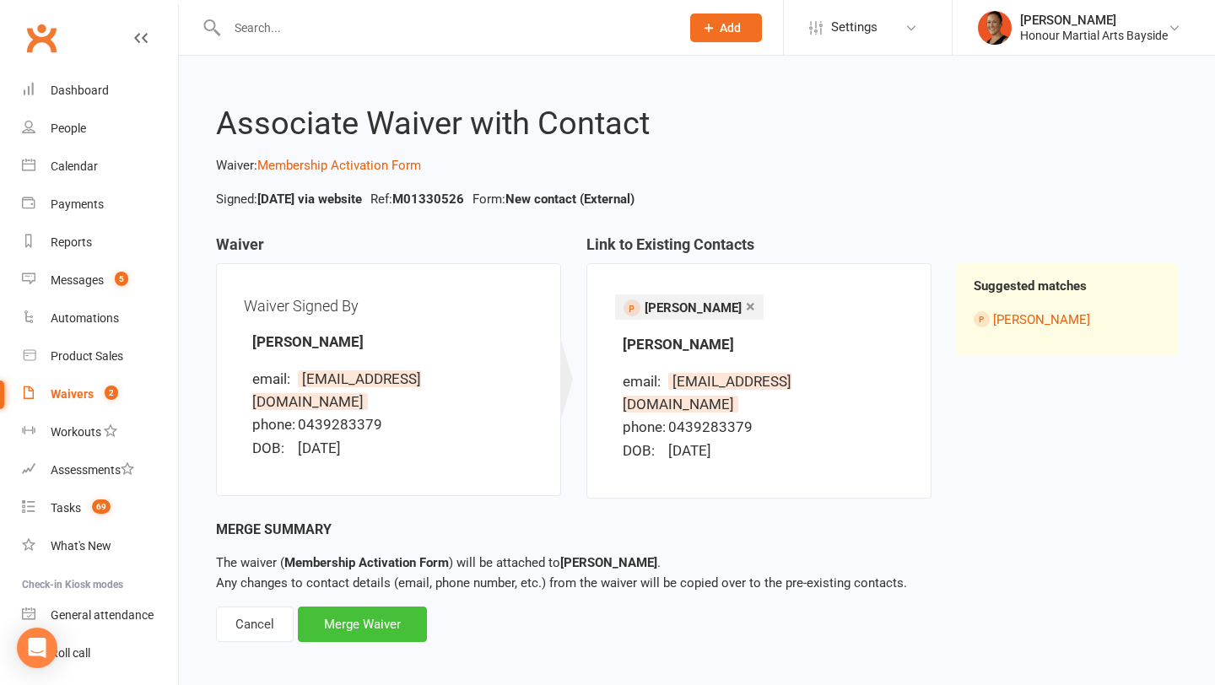
click at [389, 607] on div "Merge Waiver" at bounding box center [362, 624] width 129 height 35
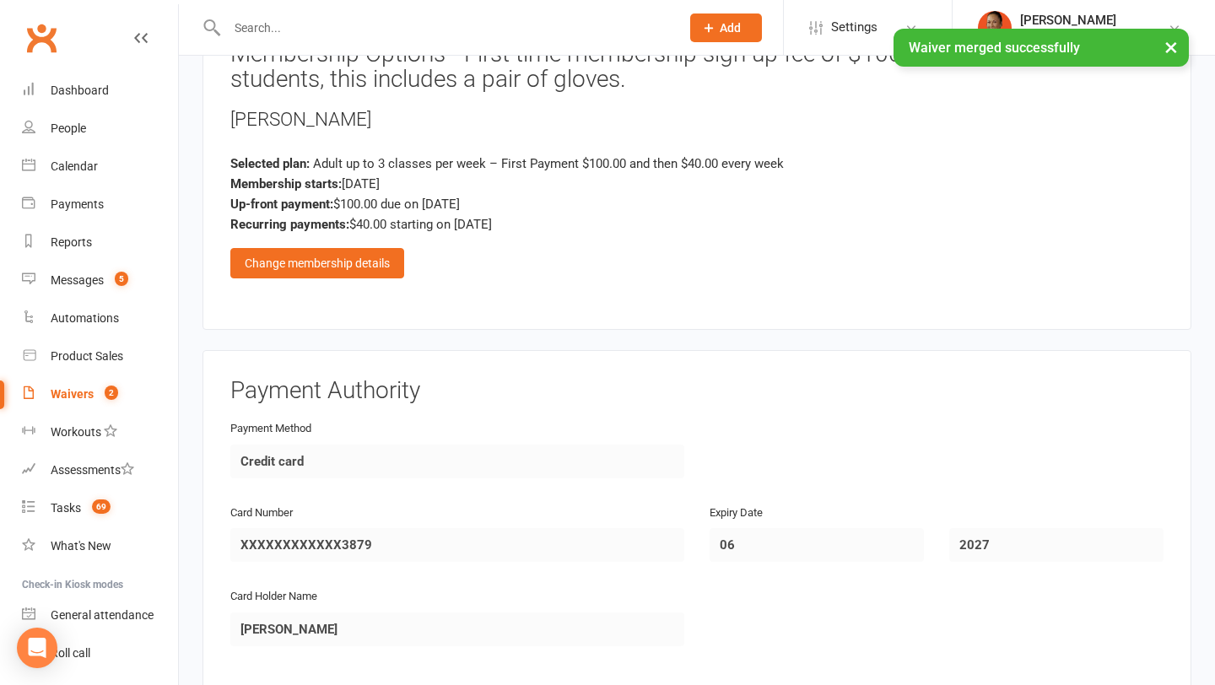
scroll to position [1712, 0]
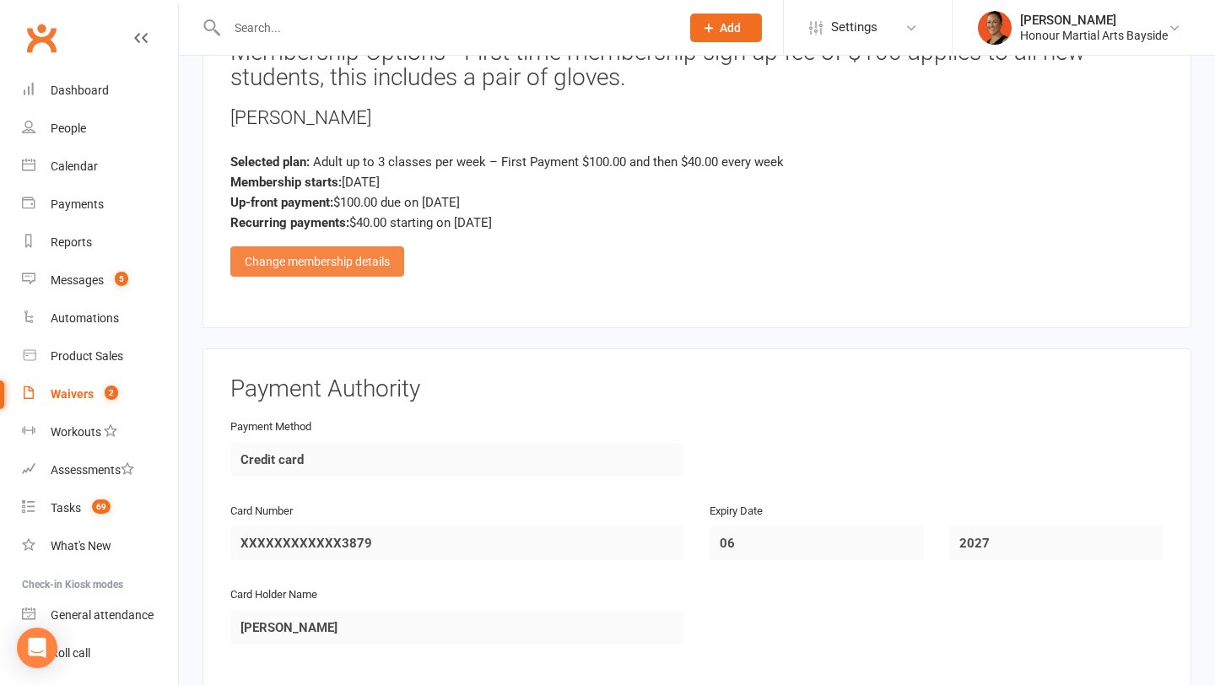
click at [355, 255] on div "Change membership details" at bounding box center [317, 261] width 174 height 30
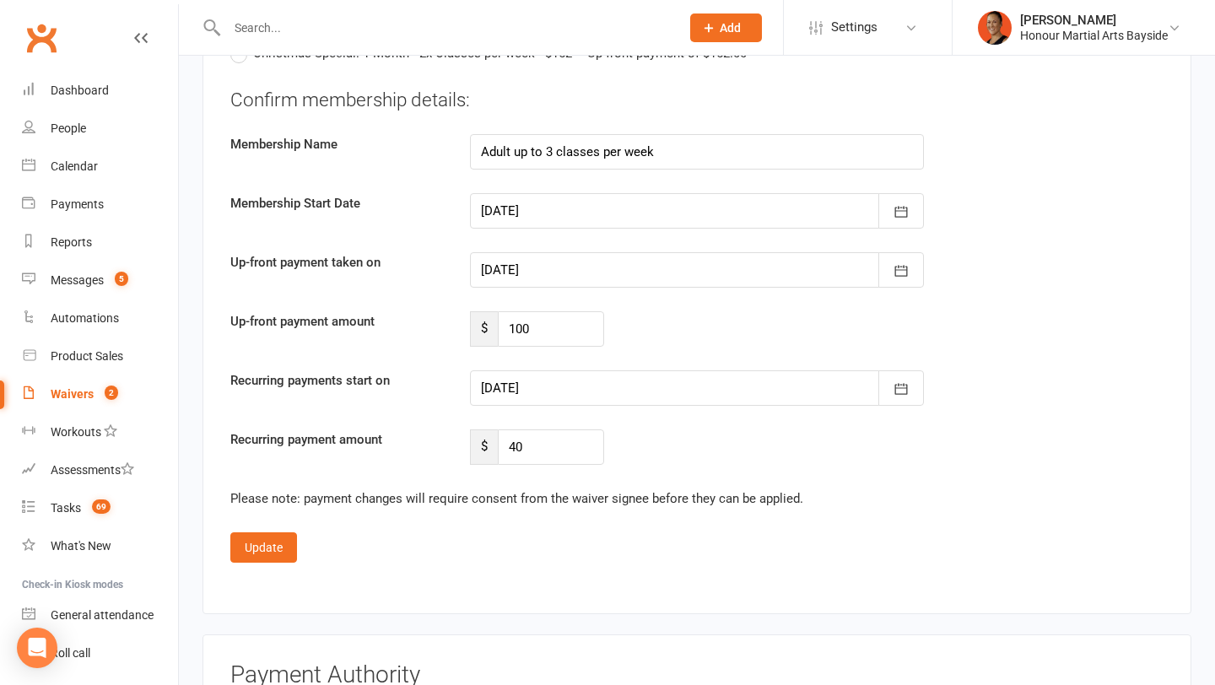
scroll to position [2562, 0]
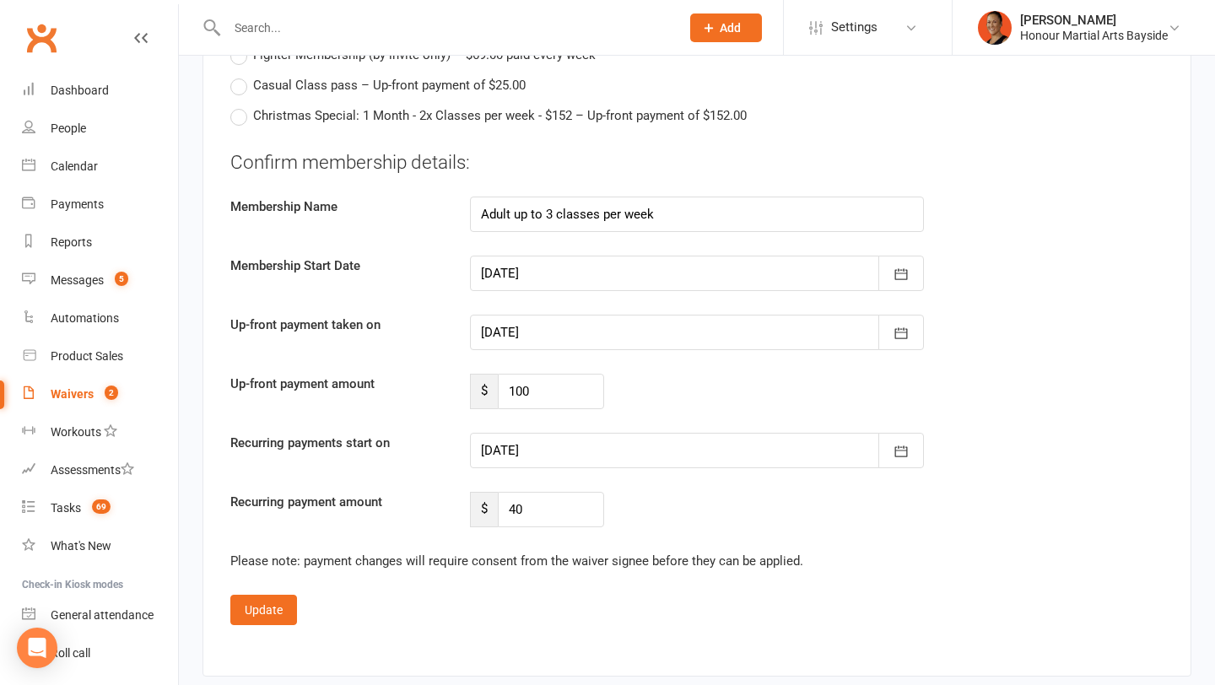
click at [537, 325] on div at bounding box center [697, 332] width 454 height 35
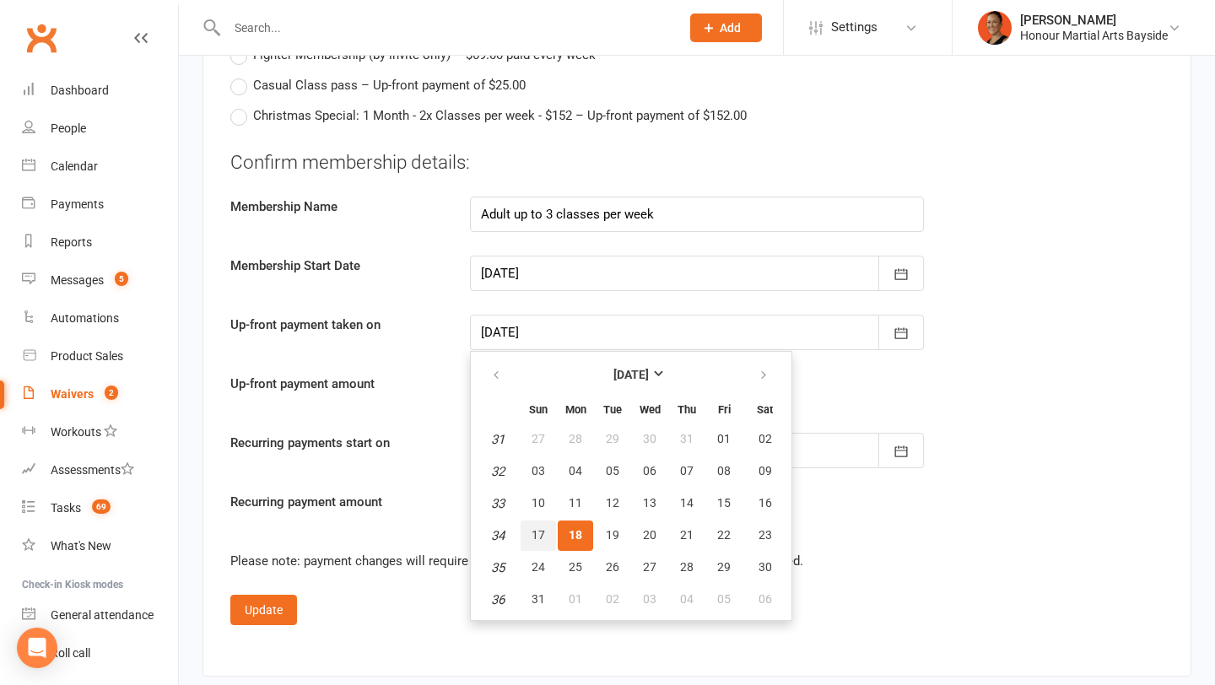
click at [544, 521] on button "17" at bounding box center [538, 536] width 35 height 30
type input "17 Aug 2025"
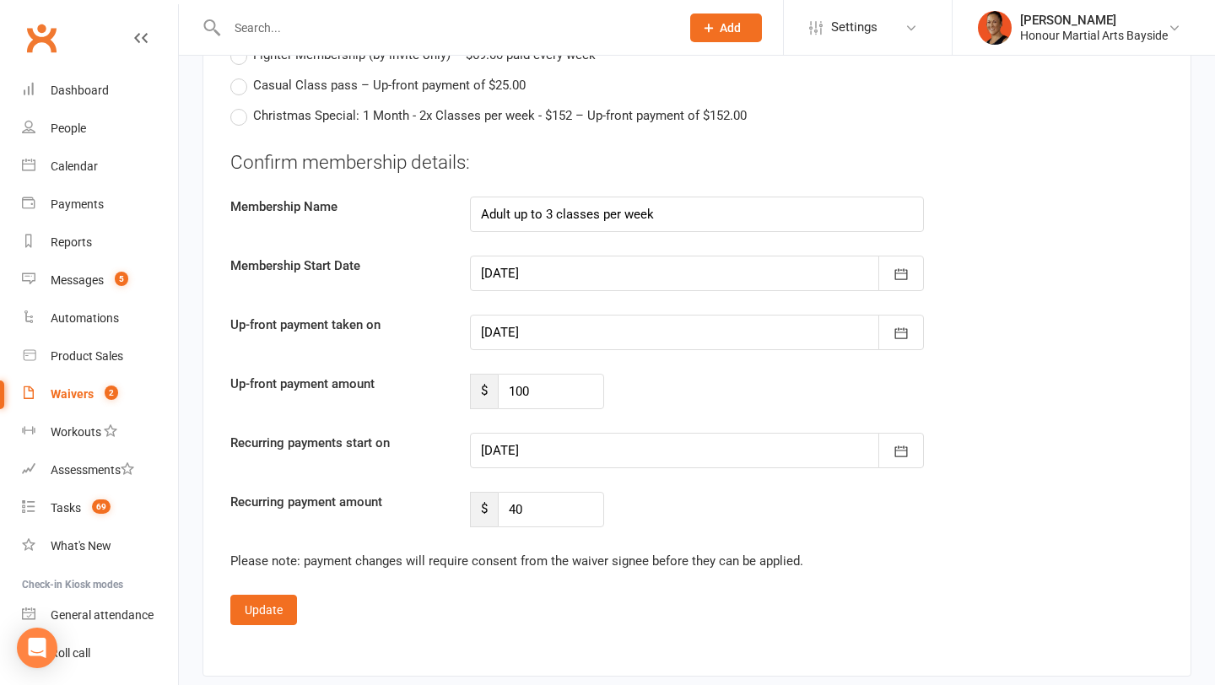
click at [566, 444] on div at bounding box center [697, 450] width 454 height 35
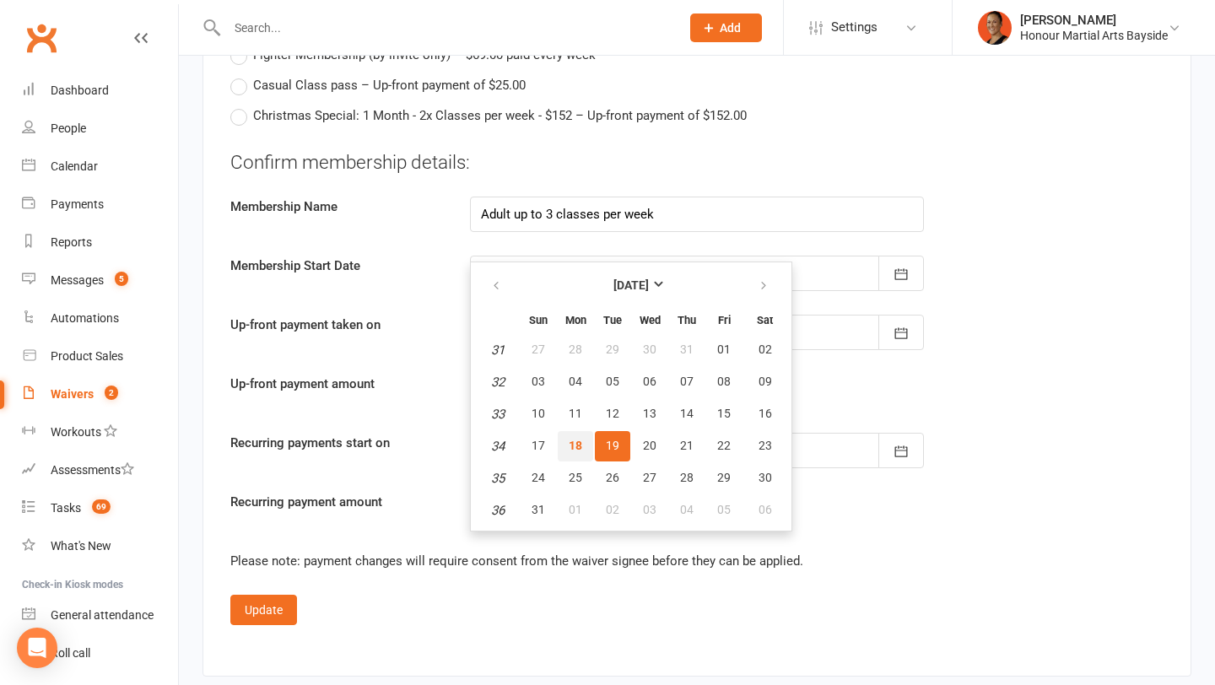
click at [586, 443] on button "18" at bounding box center [575, 446] width 35 height 30
type input "18 Aug 2025"
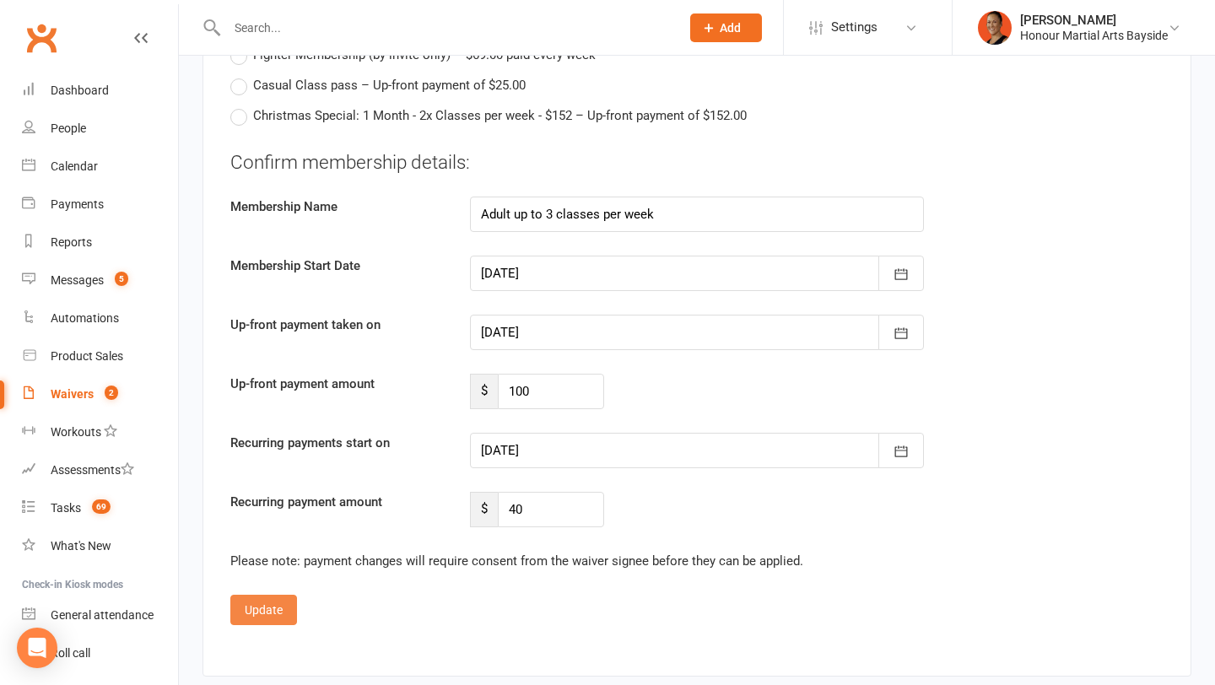
click at [276, 605] on button "Update" at bounding box center [263, 610] width 67 height 30
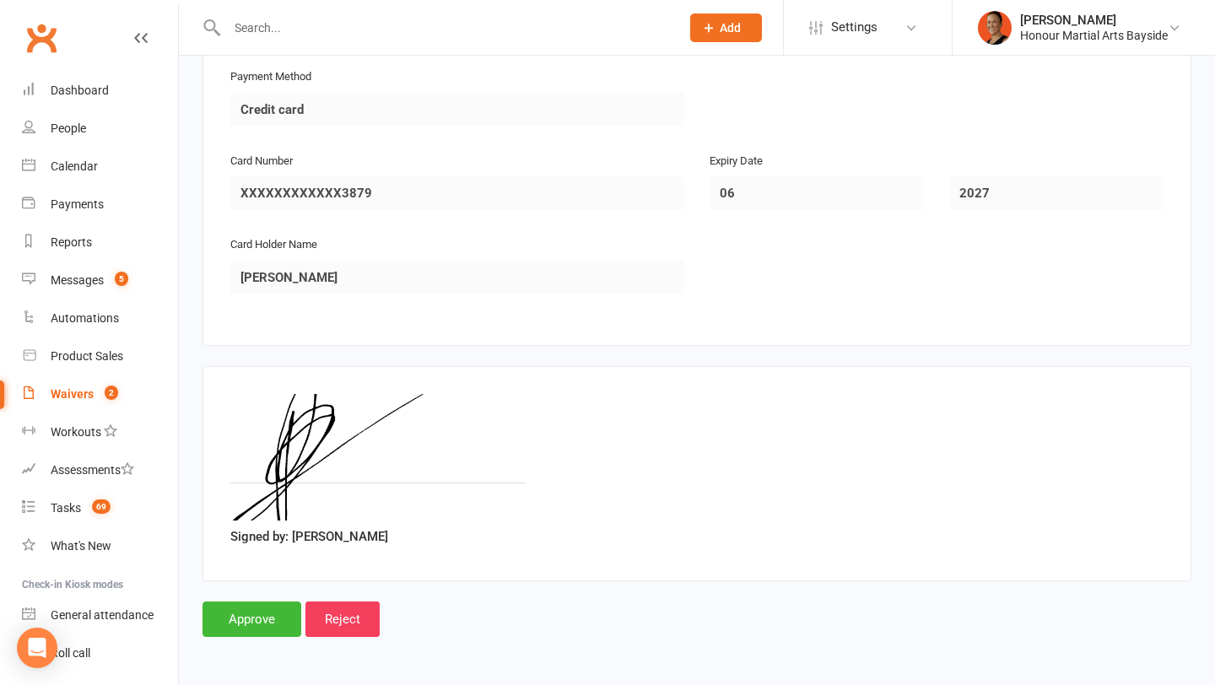
scroll to position [2058, 0]
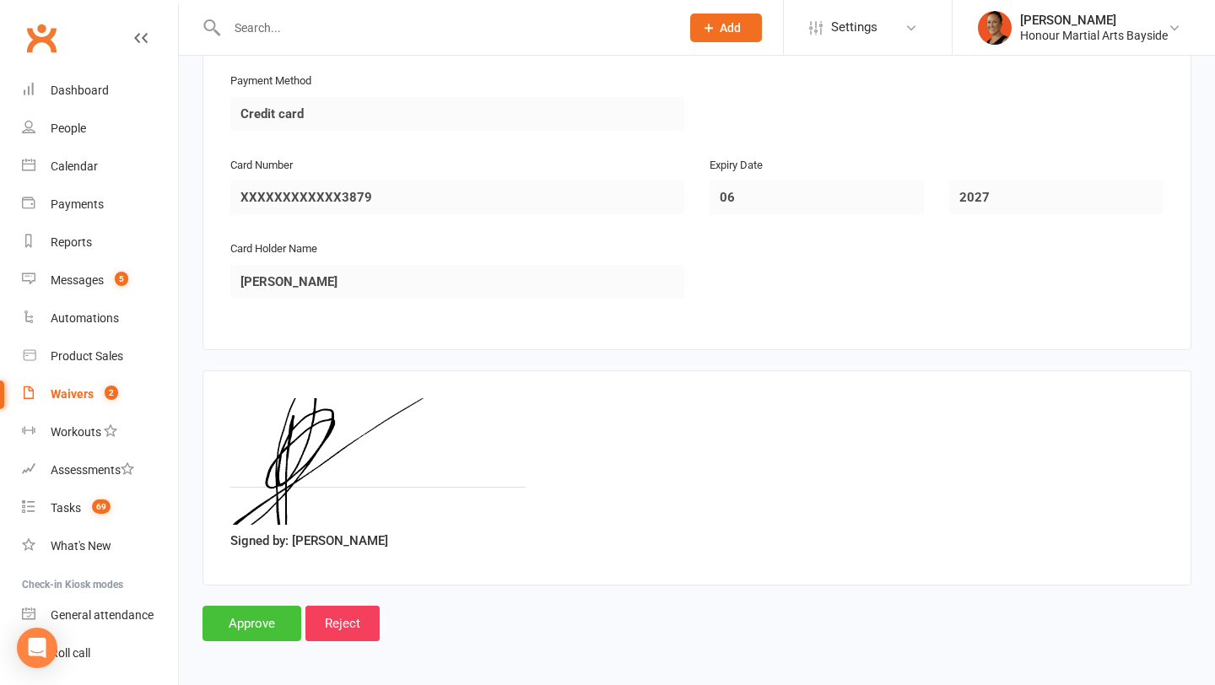
click at [264, 632] on input "Approve" at bounding box center [252, 623] width 99 height 35
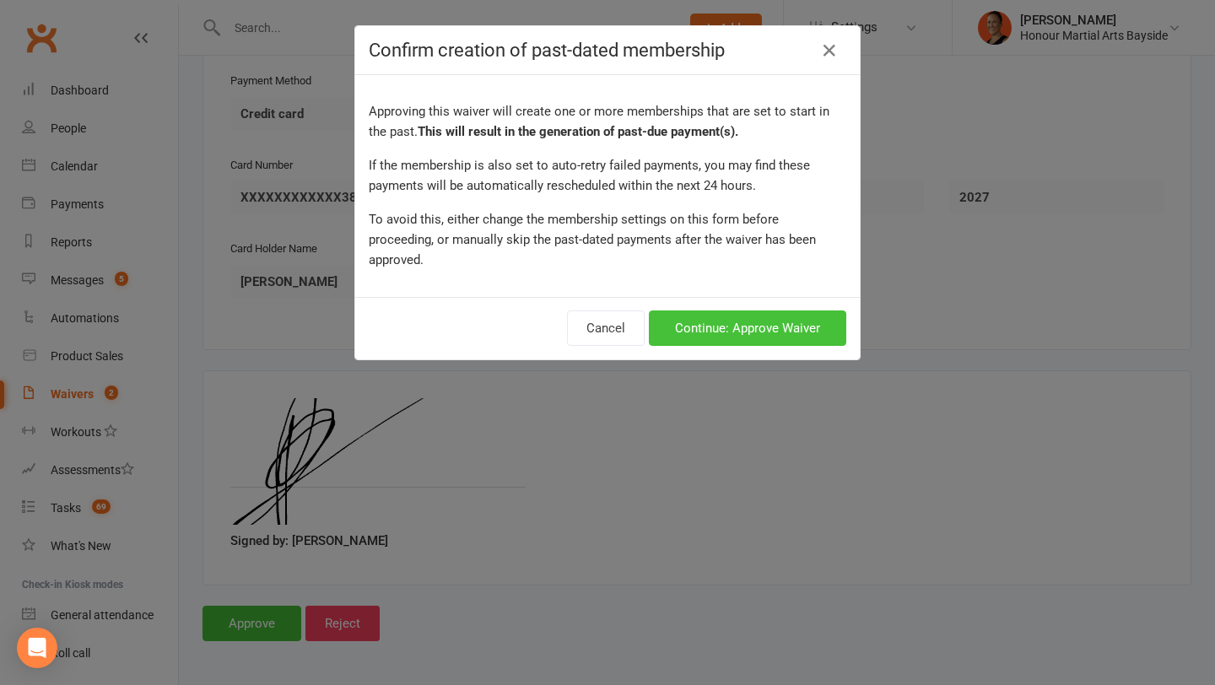
click at [713, 311] on button "Continue: Approve Waiver" at bounding box center [748, 328] width 198 height 35
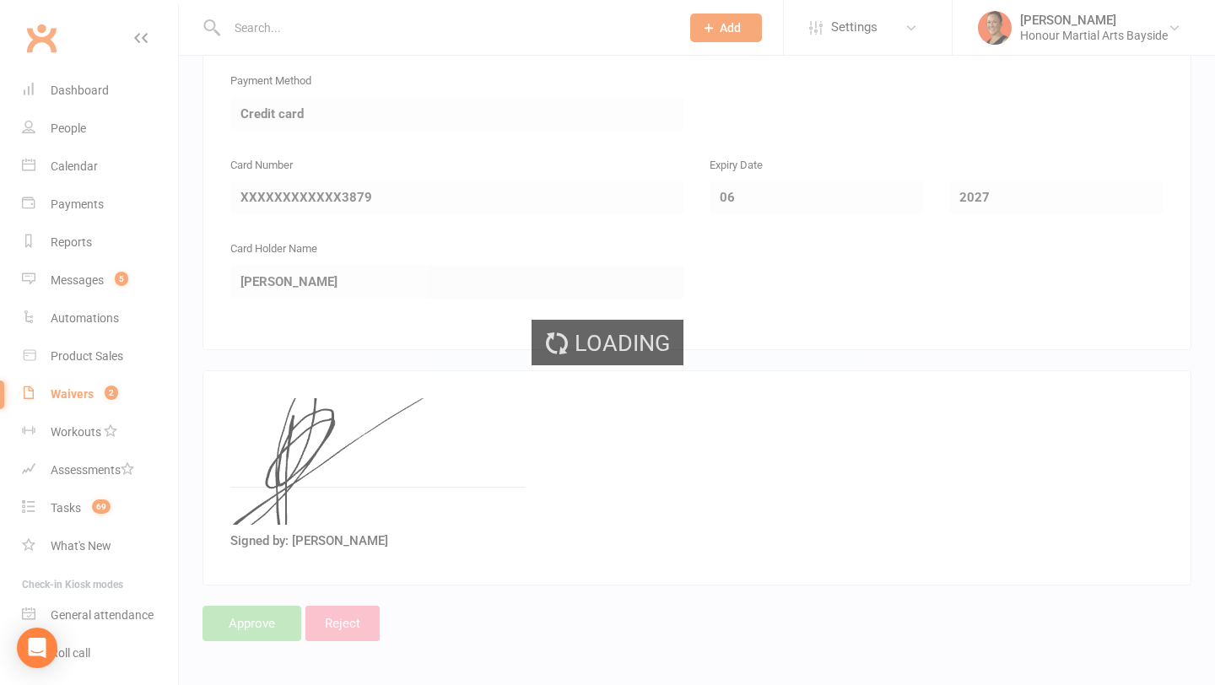
select select "100"
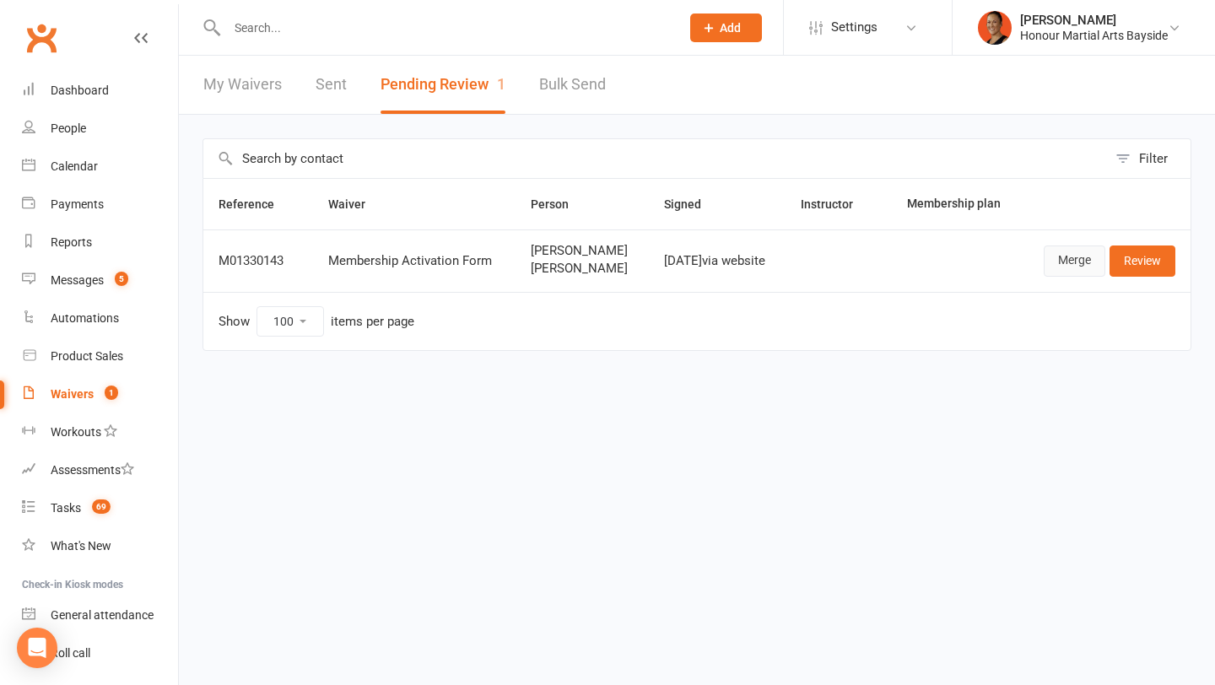
click at [1080, 263] on link "Merge" at bounding box center [1075, 261] width 62 height 30
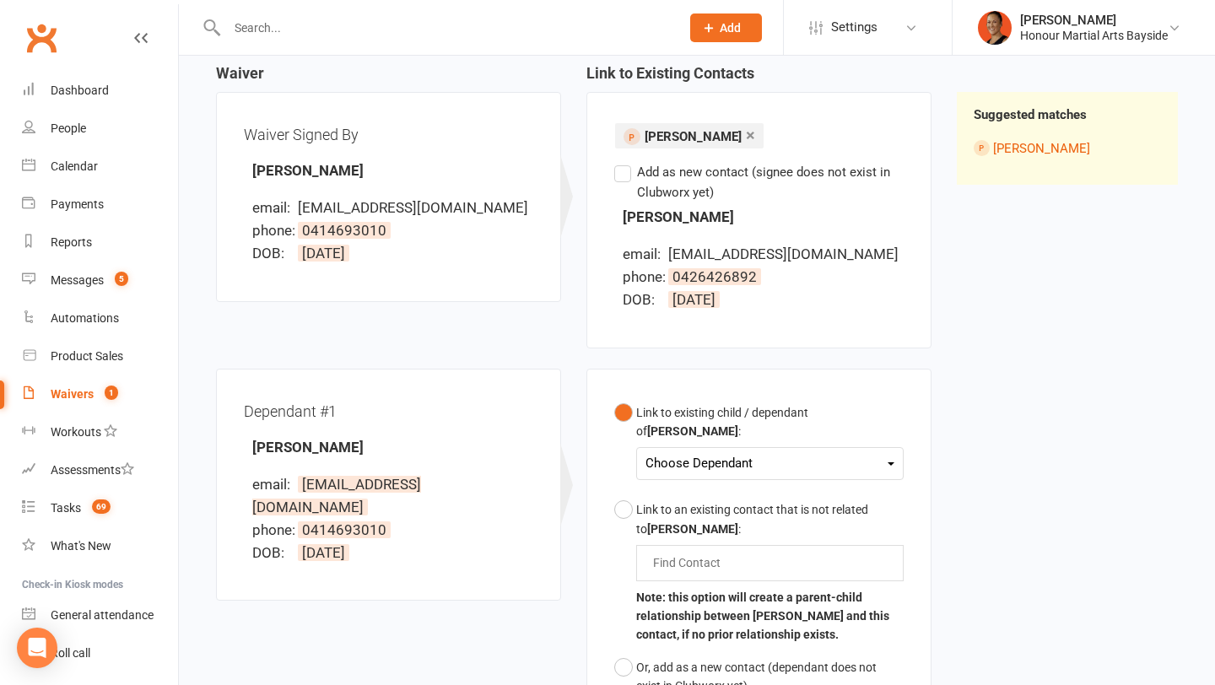
scroll to position [176, 0]
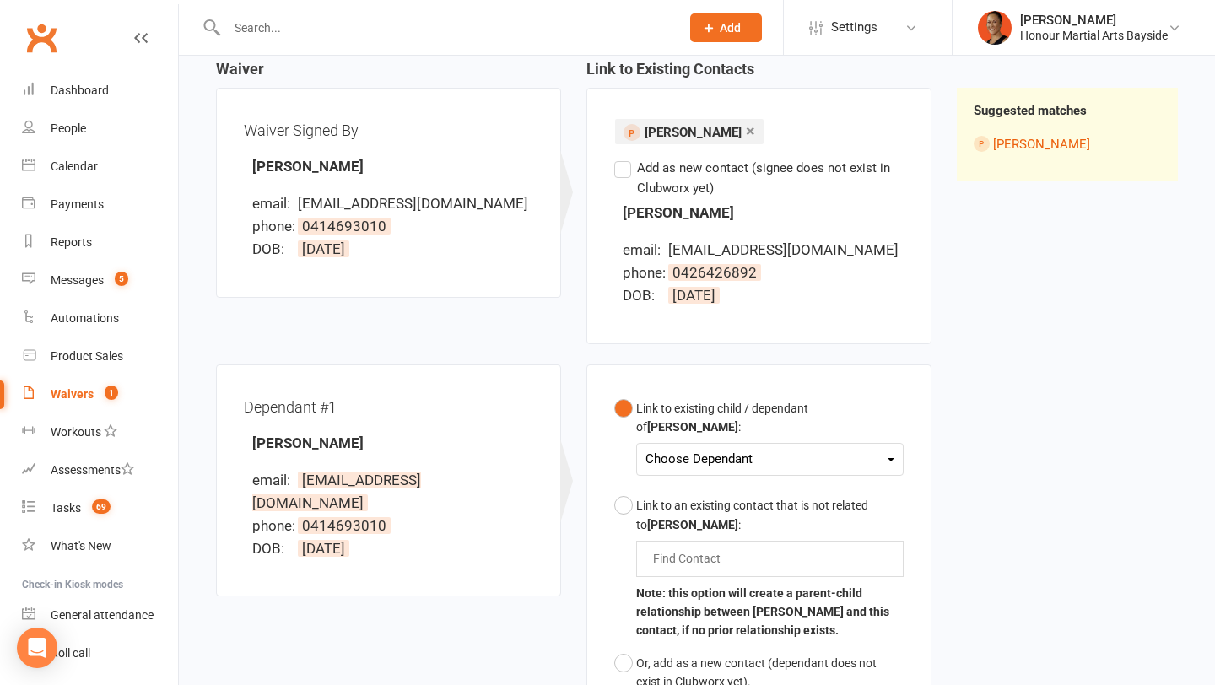
click at [755, 133] on link "×" at bounding box center [750, 130] width 9 height 27
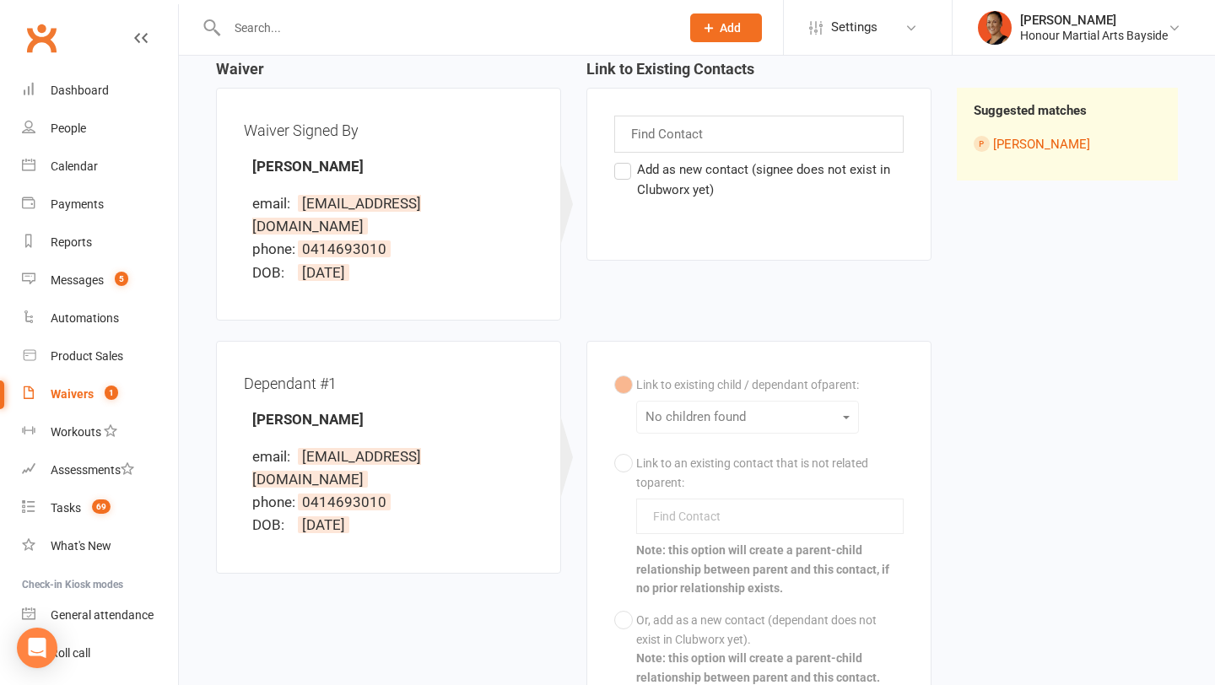
click at [673, 175] on label "Add as new contact (signee does not exist in Clubworx yet)" at bounding box center [759, 180] width 290 height 41
click at [625, 160] on input "Add as new contact (signee does not exist in Clubworx yet)" at bounding box center [619, 160] width 11 height 0
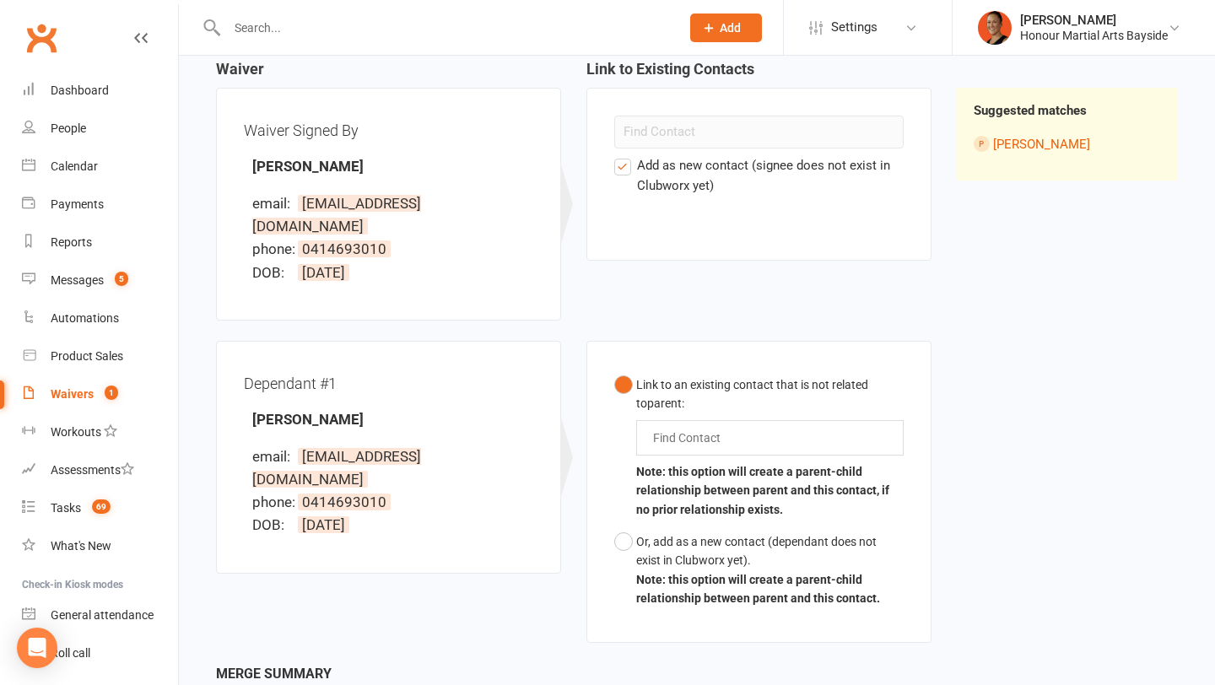
click at [710, 428] on input "text" at bounding box center [691, 438] width 79 height 20
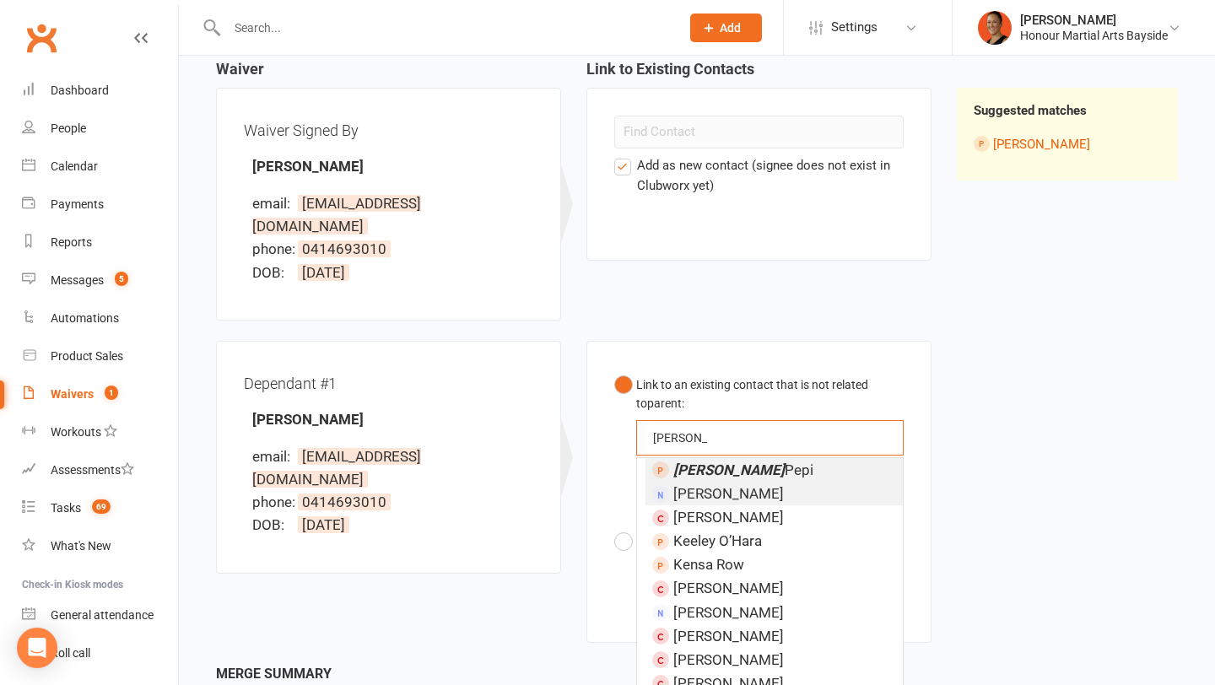
type input "Kendra"
click at [728, 462] on span "Kendra Pepi" at bounding box center [744, 470] width 140 height 17
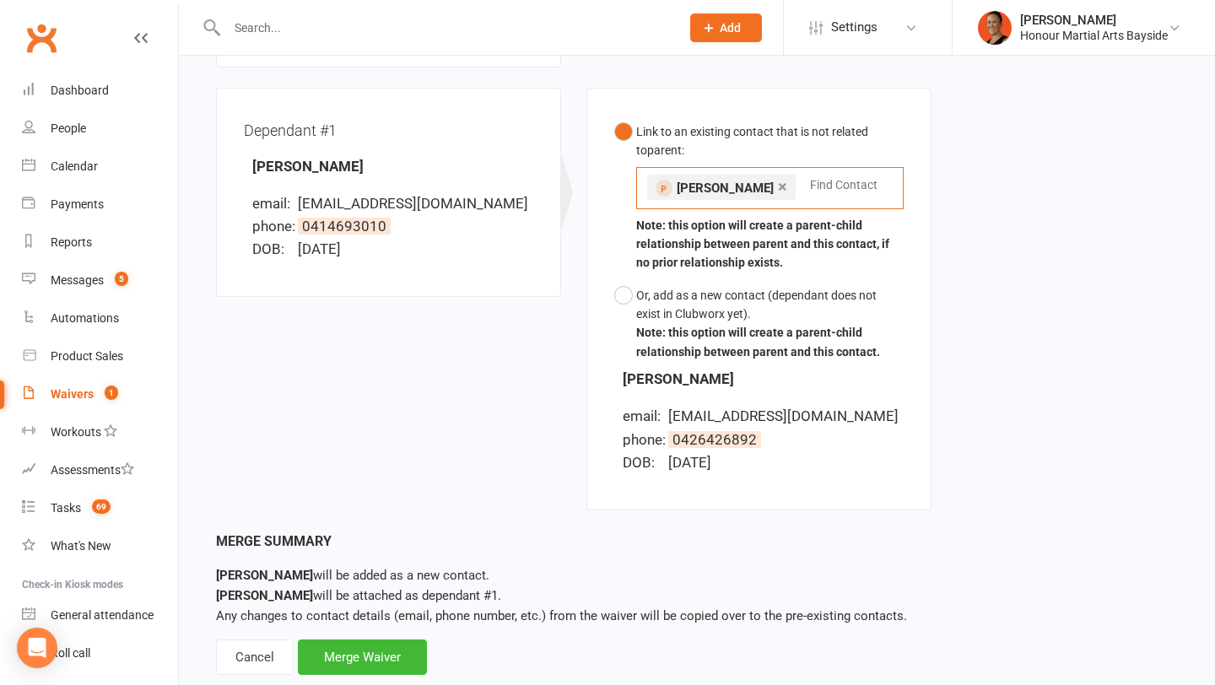
scroll to position [436, 0]
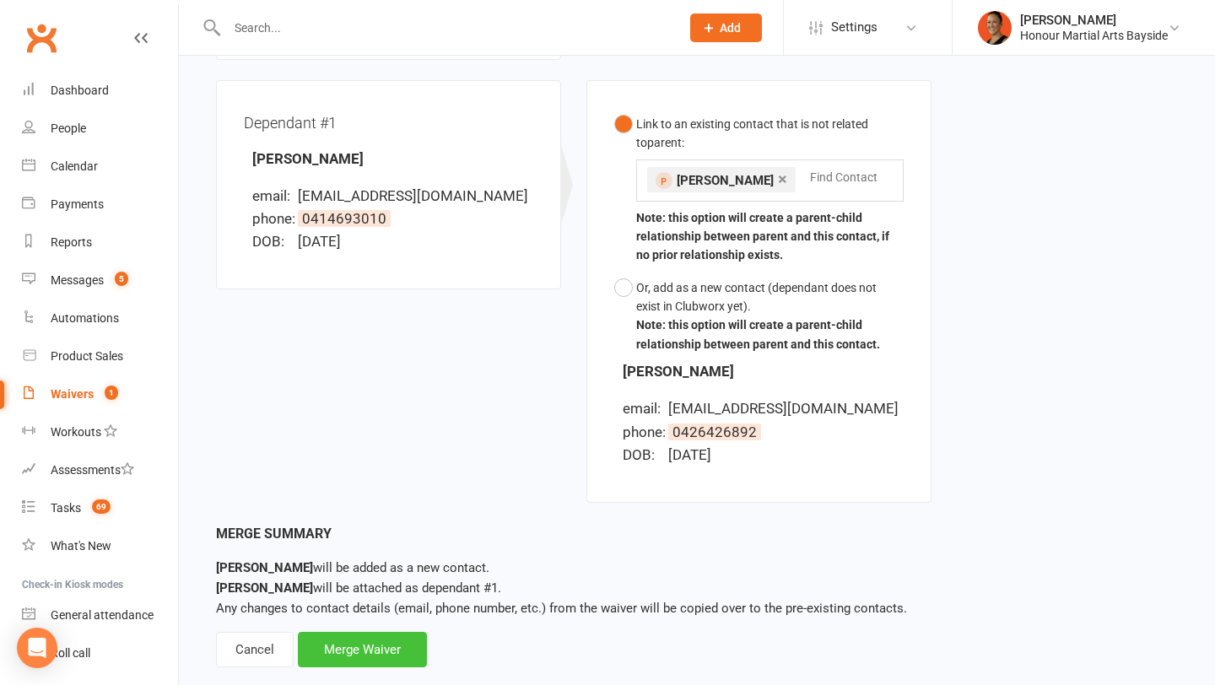
click at [381, 633] on div "Merge Waiver" at bounding box center [362, 649] width 129 height 35
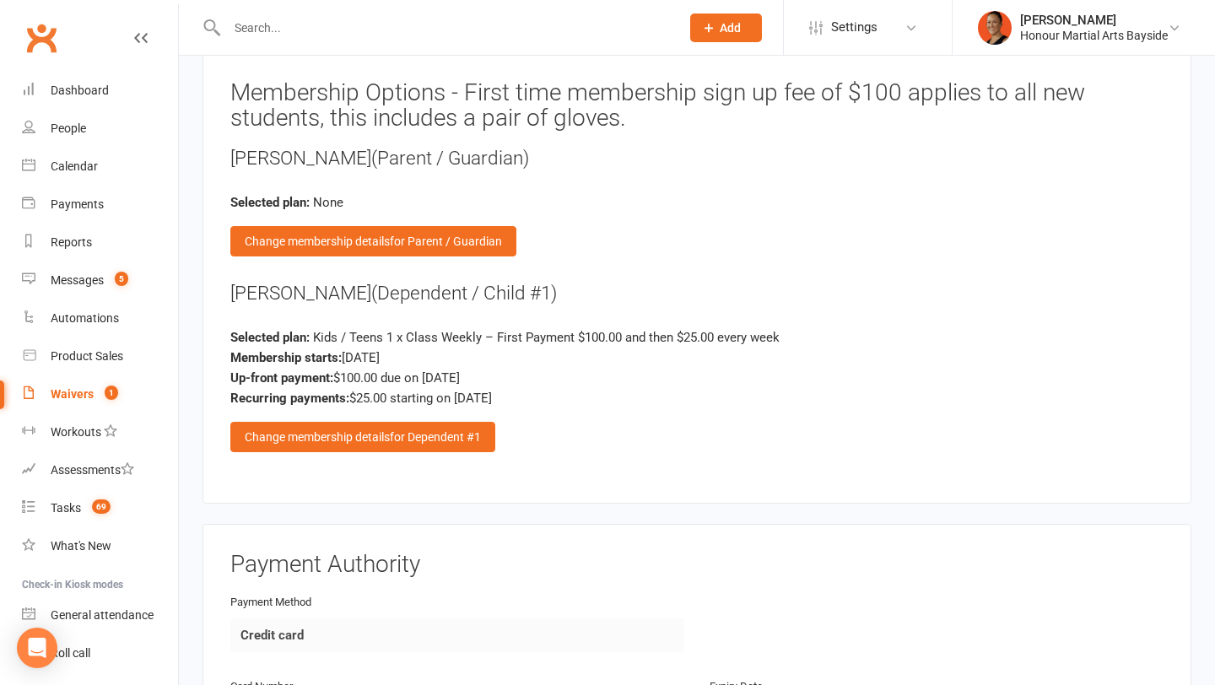
scroll to position [2324, 0]
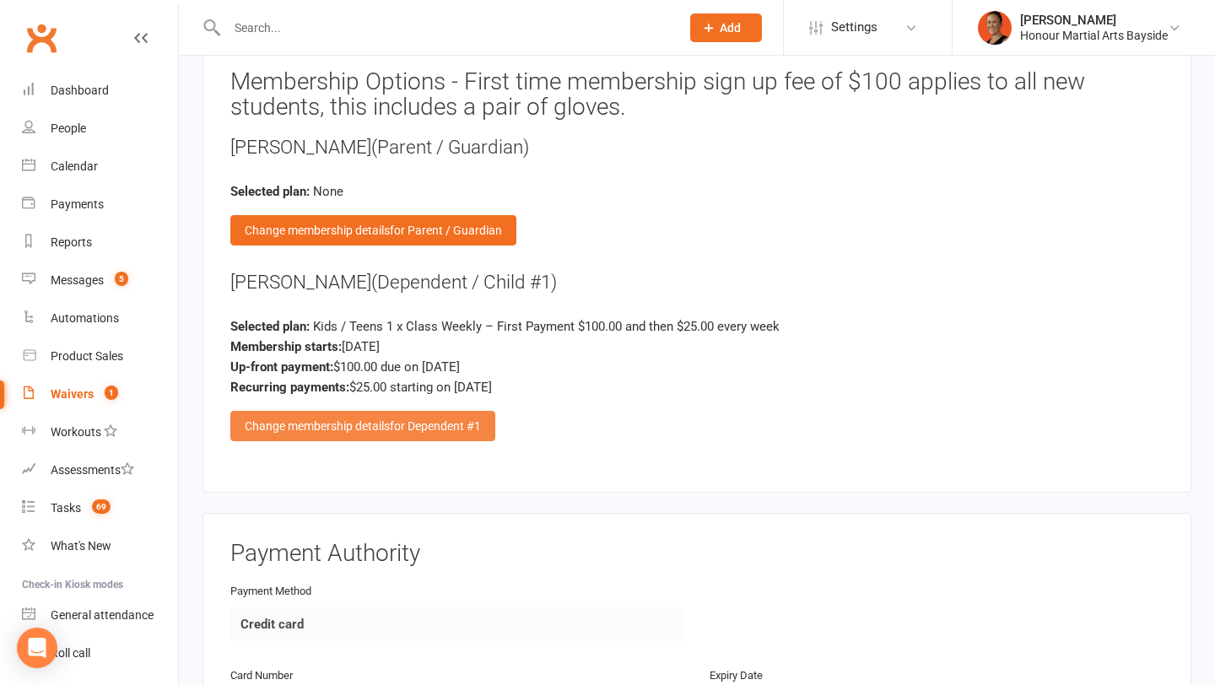
click at [422, 420] on span "for Dependent #1" at bounding box center [435, 427] width 91 height 14
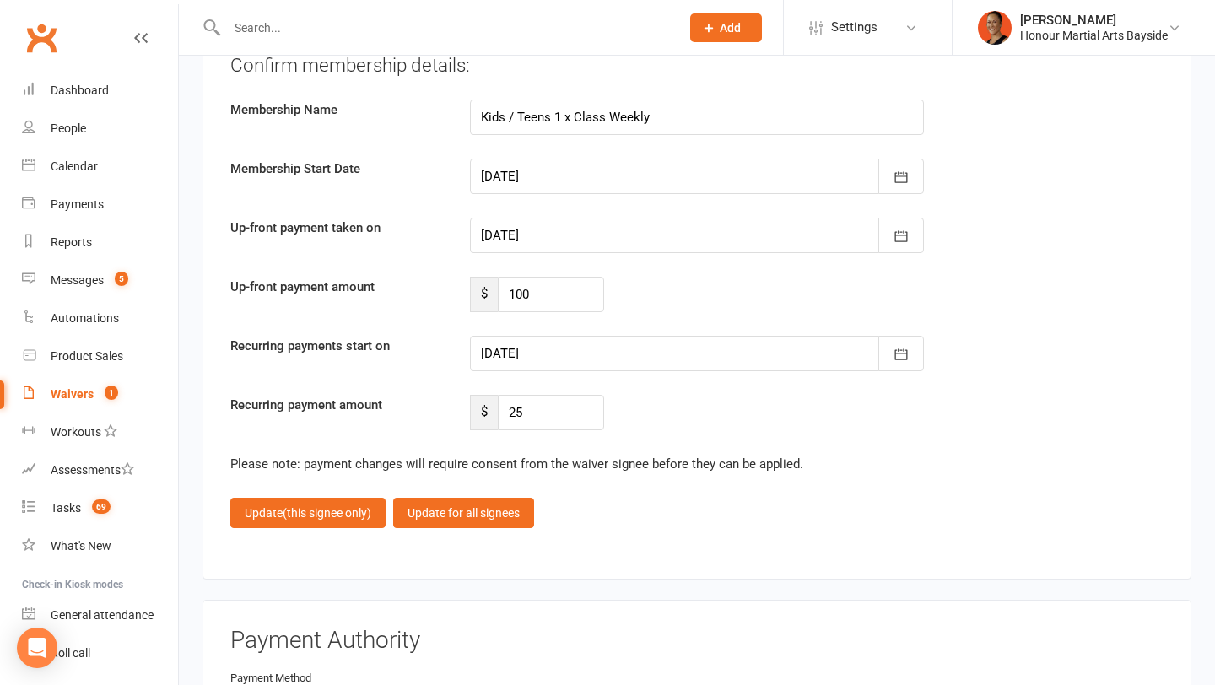
scroll to position [3300, 0]
click at [536, 241] on div at bounding box center [697, 236] width 454 height 35
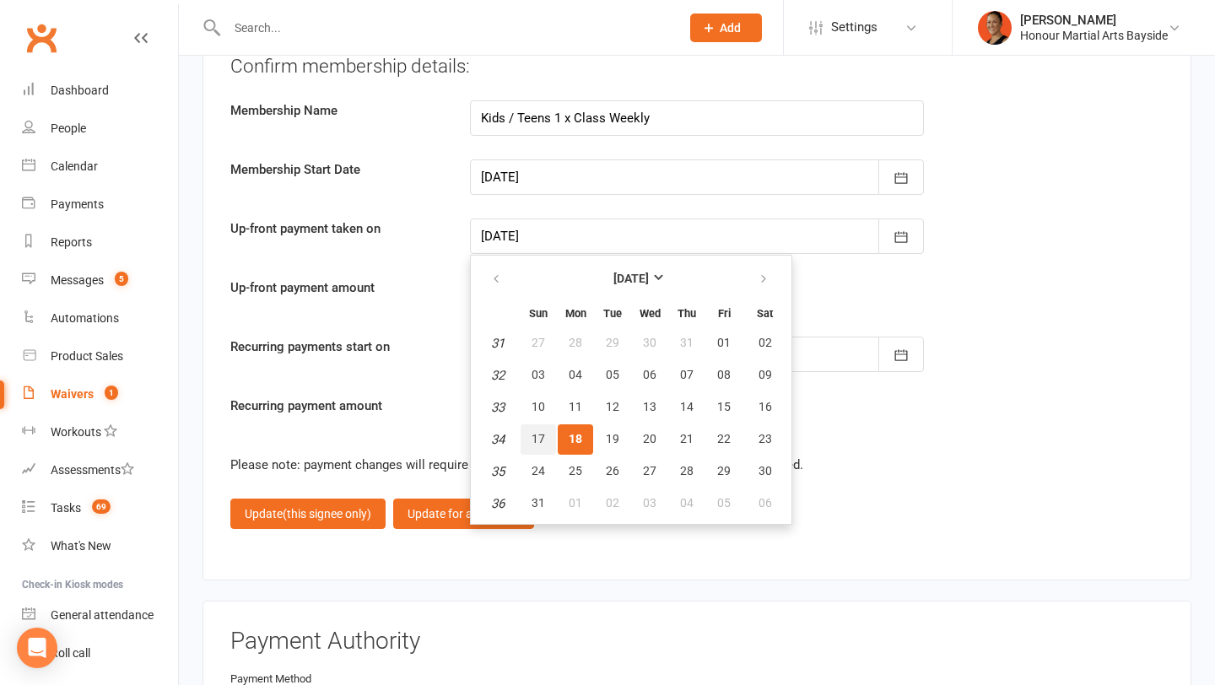
click at [540, 437] on span "17" at bounding box center [539, 439] width 14 height 14
type input "17 Aug 2025"
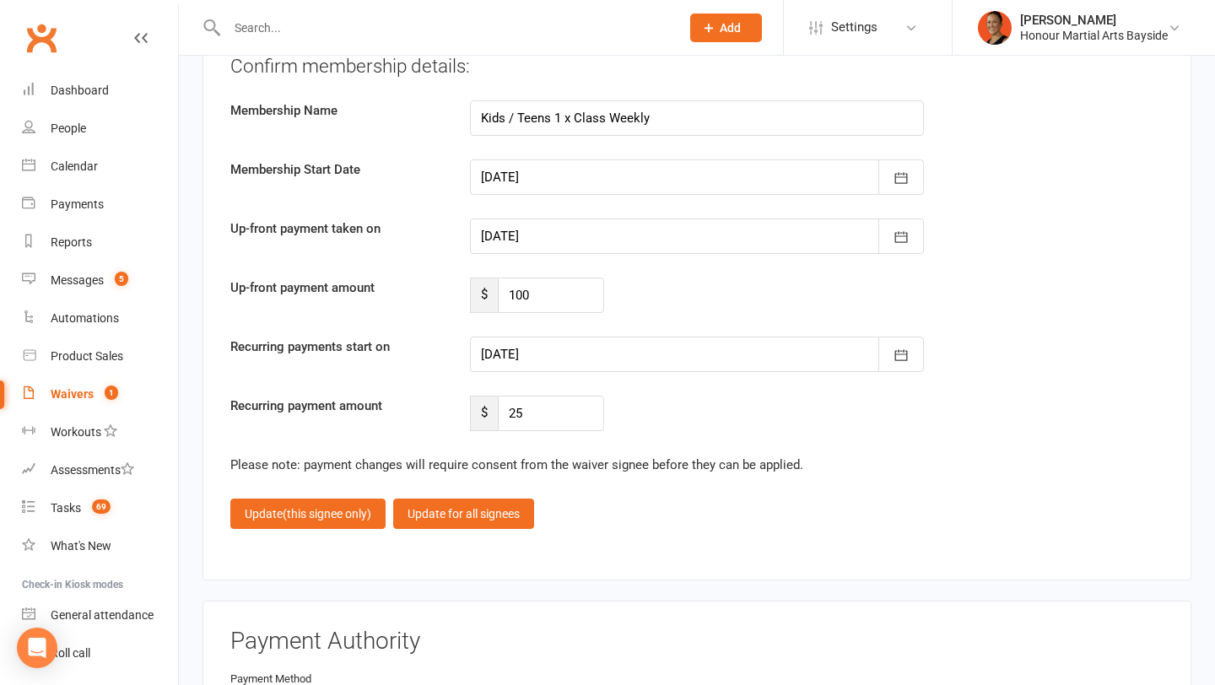
click at [554, 344] on div at bounding box center [697, 354] width 454 height 35
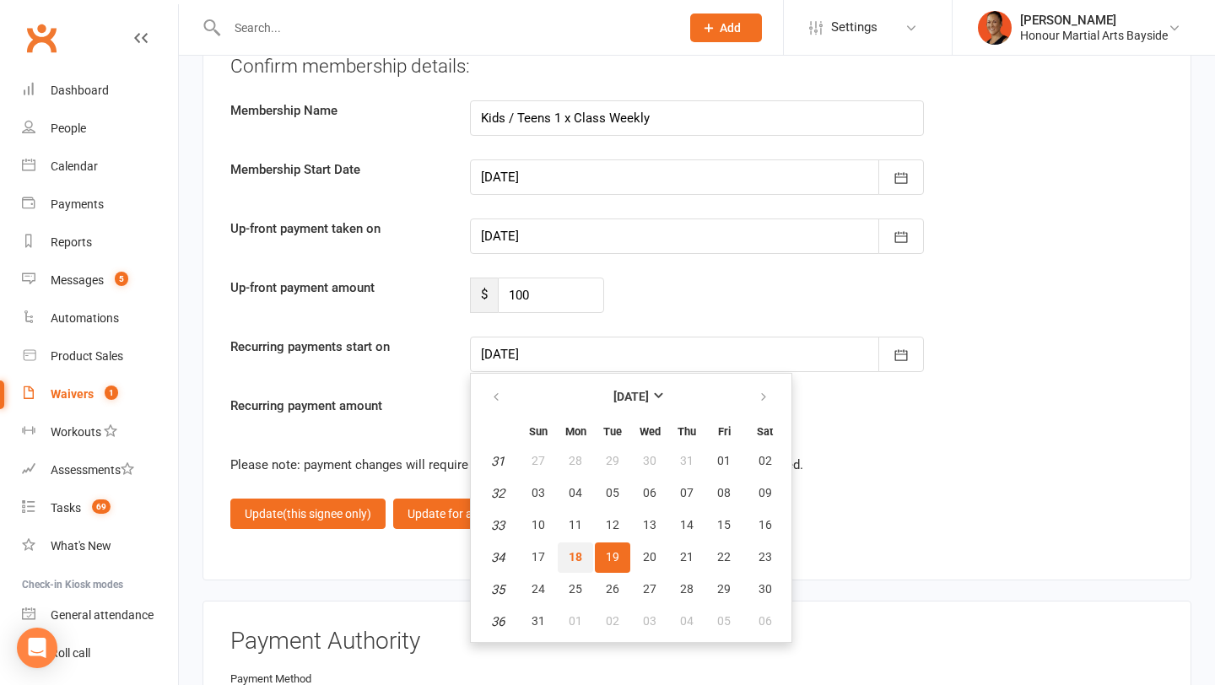
click at [571, 555] on span "18" at bounding box center [576, 557] width 14 height 14
type input "18 Aug 2025"
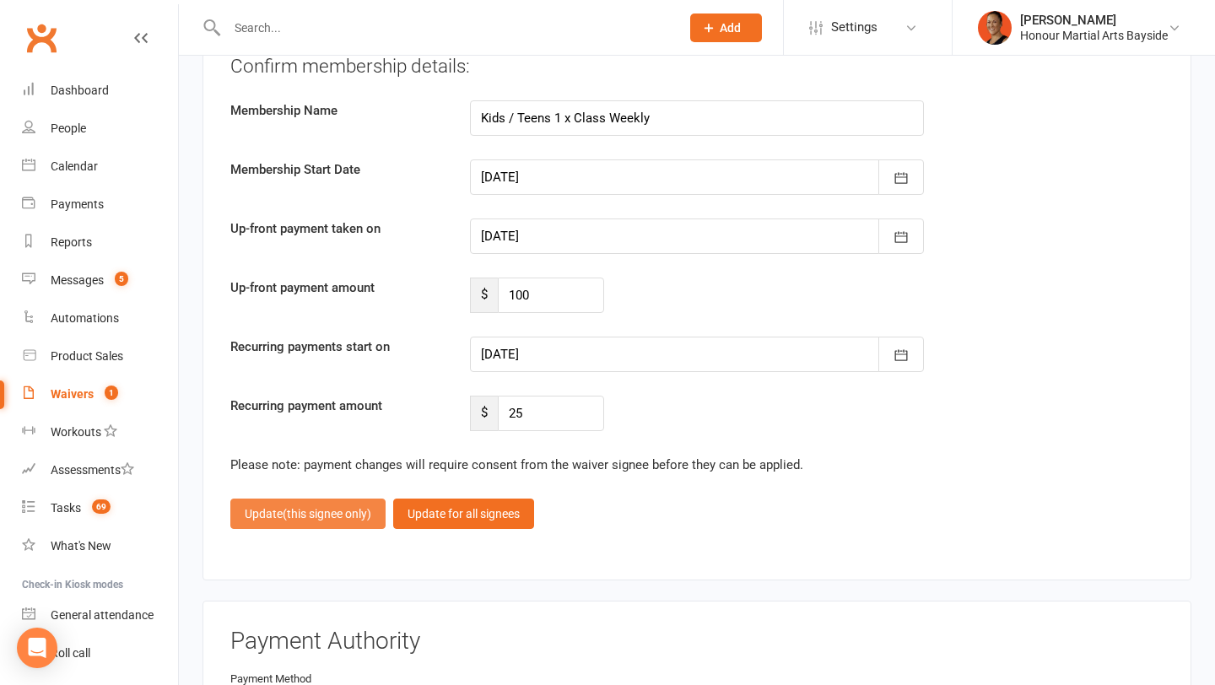
click at [304, 507] on span "(this signee only)" at bounding box center [327, 514] width 89 height 14
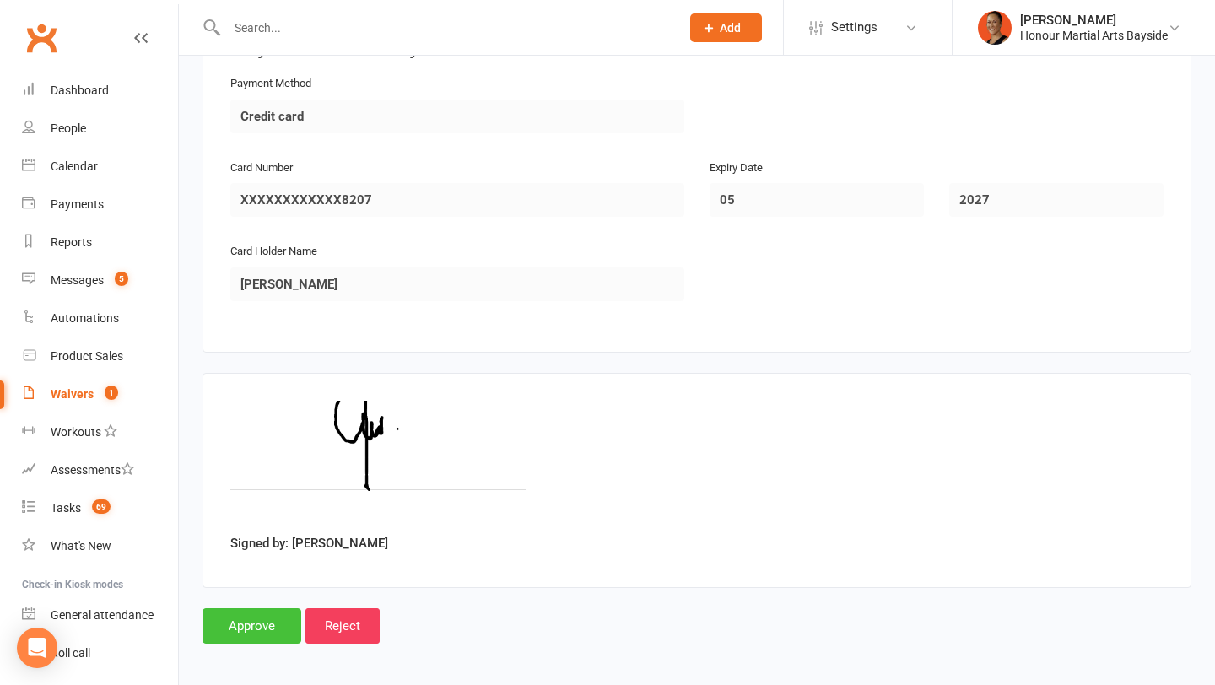
click at [258, 623] on input "Approve" at bounding box center [252, 626] width 99 height 35
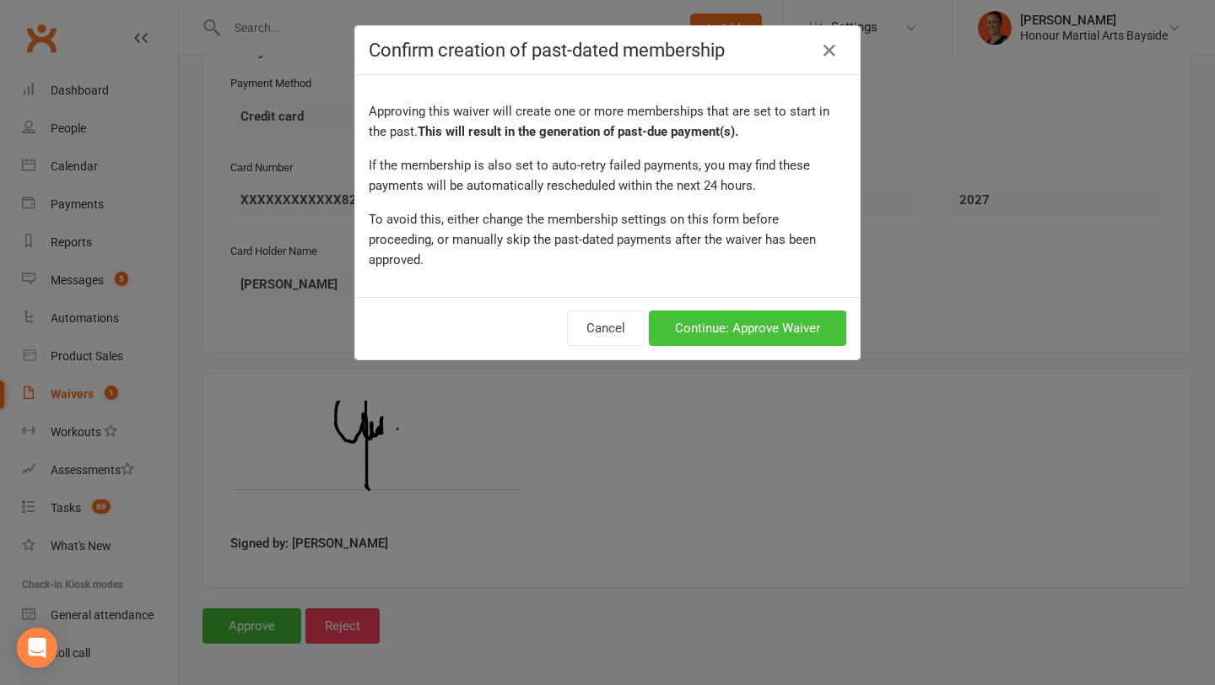
click at [704, 311] on button "Continue: Approve Waiver" at bounding box center [748, 328] width 198 height 35
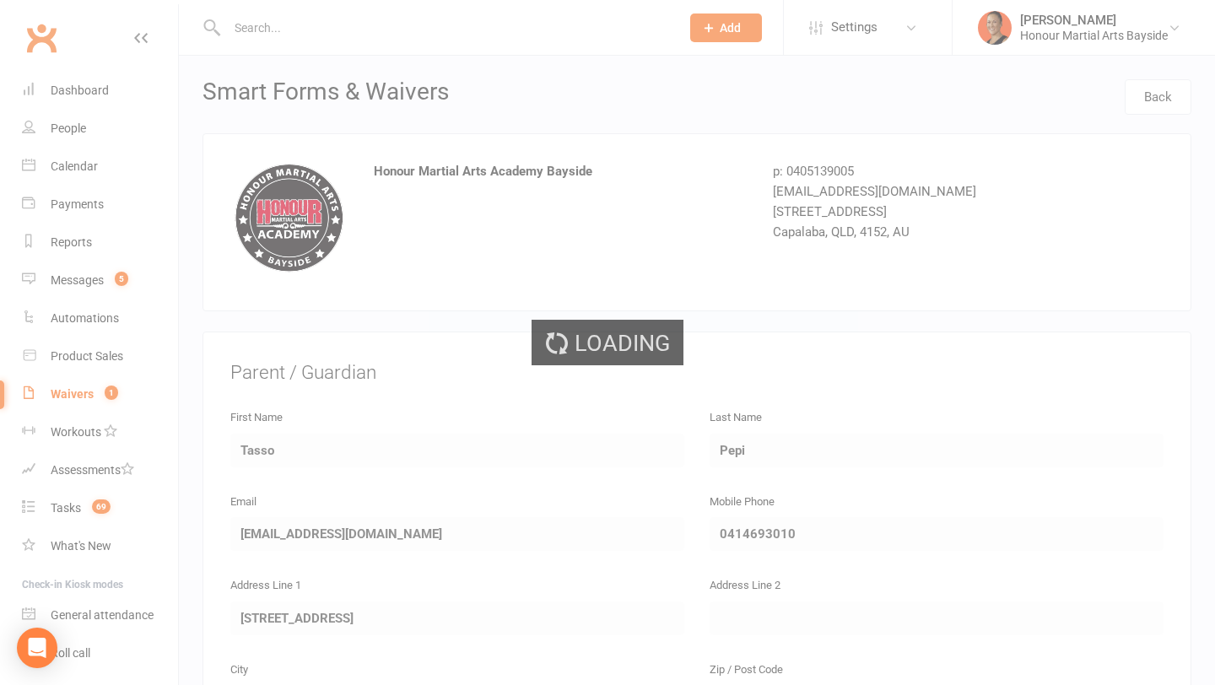
select select "100"
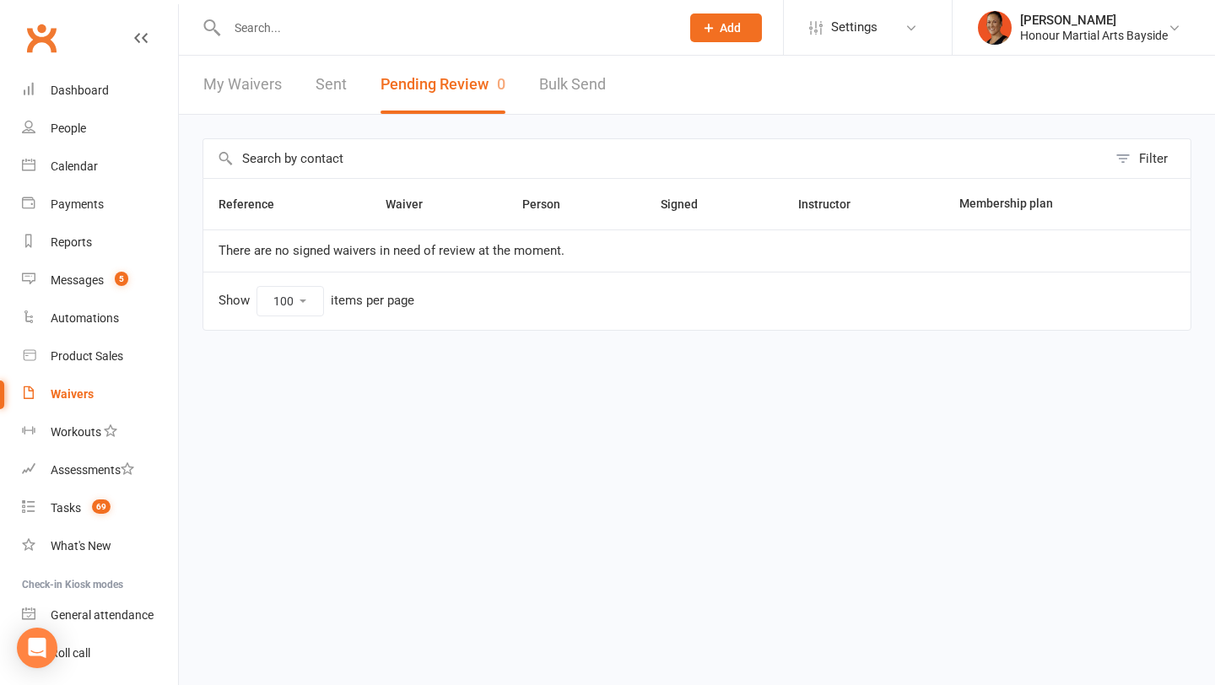
click at [325, 19] on input "text" at bounding box center [445, 28] width 447 height 24
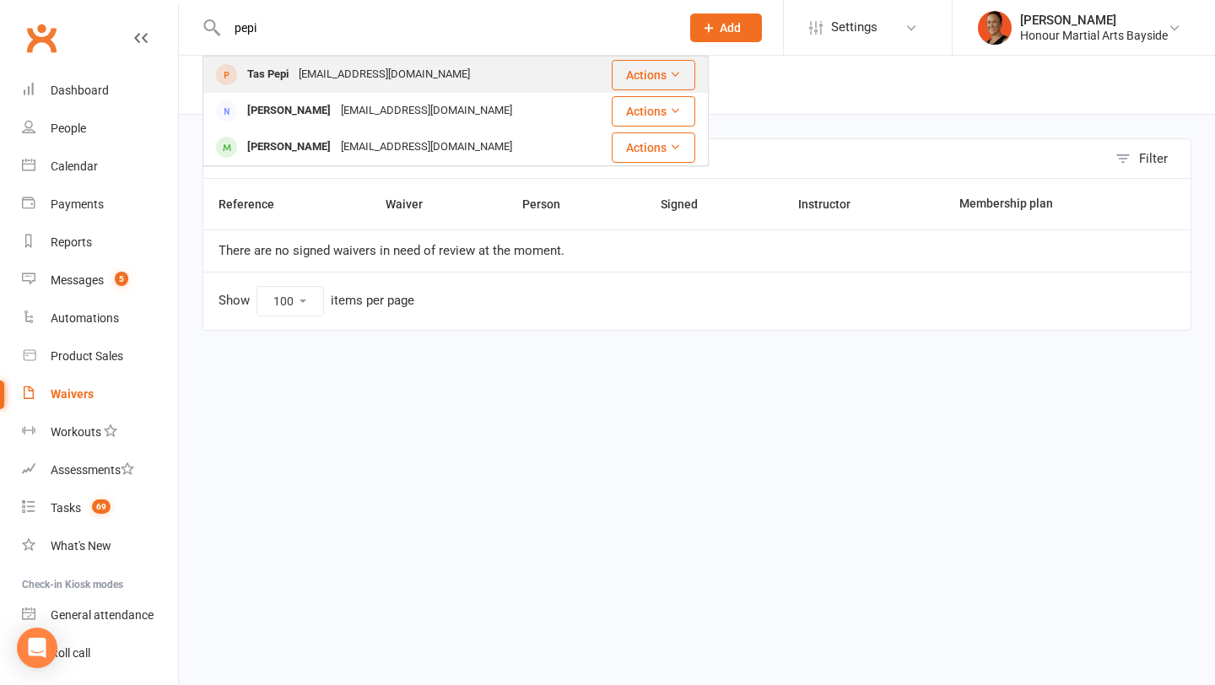
type input "pepi"
click at [360, 86] on div "Tas.pepi78@gmail.com" at bounding box center [384, 74] width 181 height 24
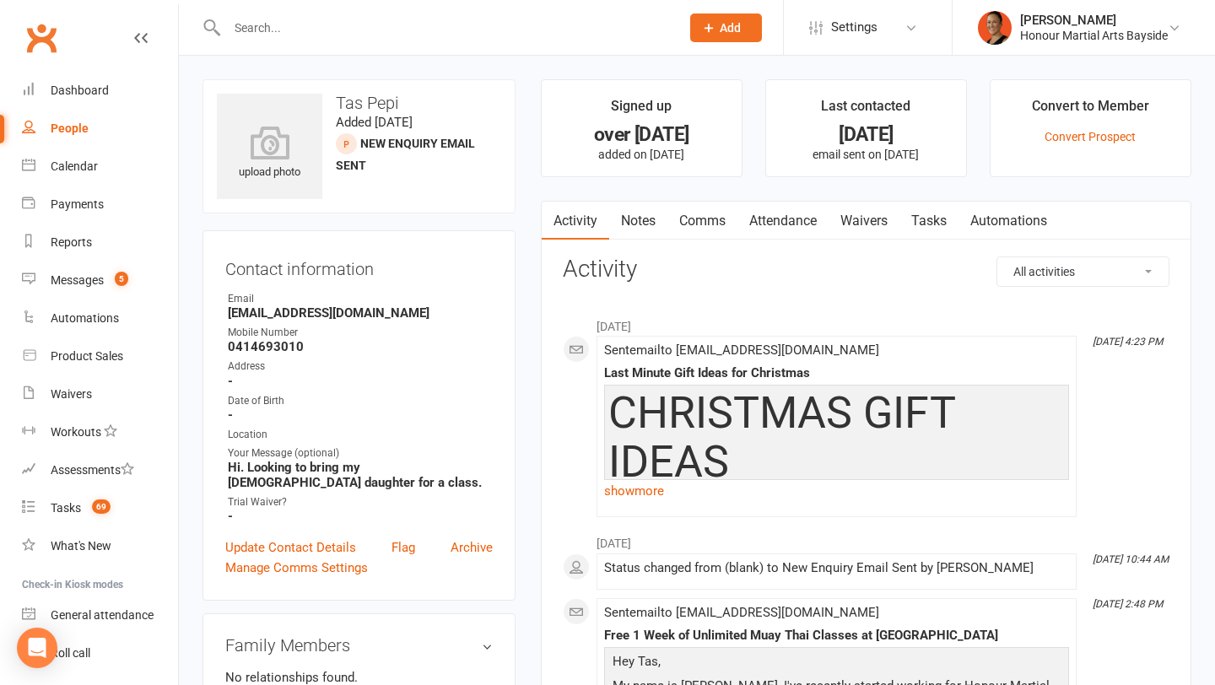
click at [645, 218] on link "Notes" at bounding box center [638, 221] width 58 height 39
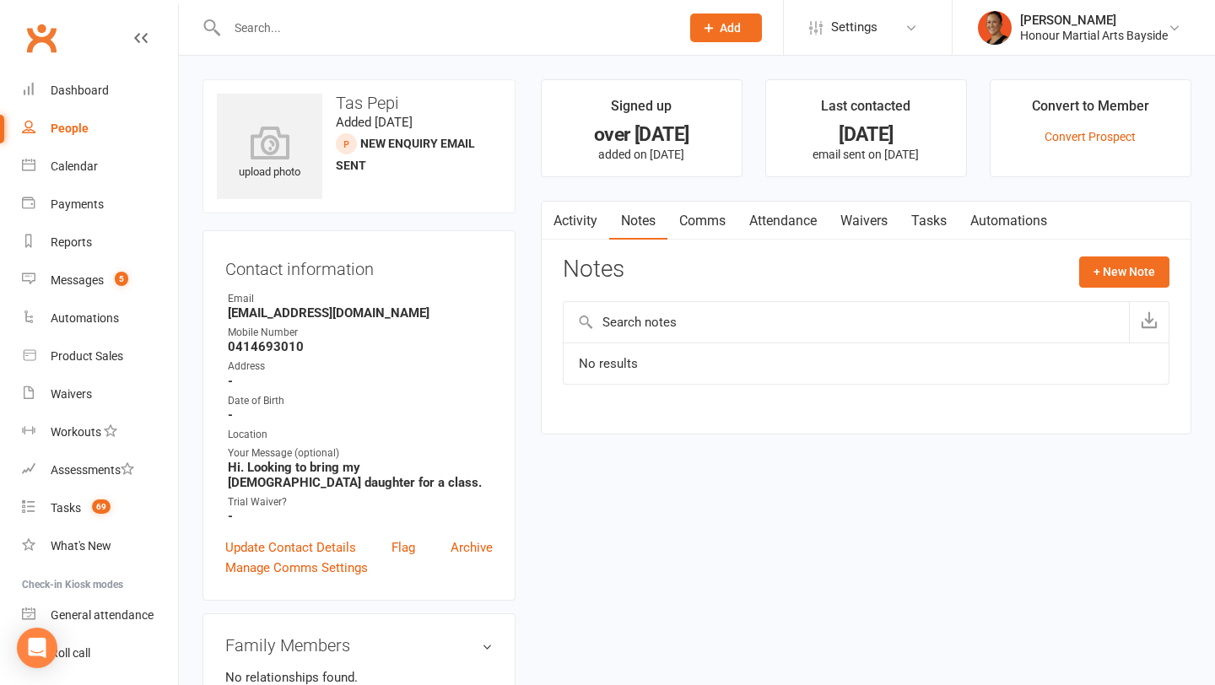
click at [862, 227] on link "Waivers" at bounding box center [864, 221] width 71 height 39
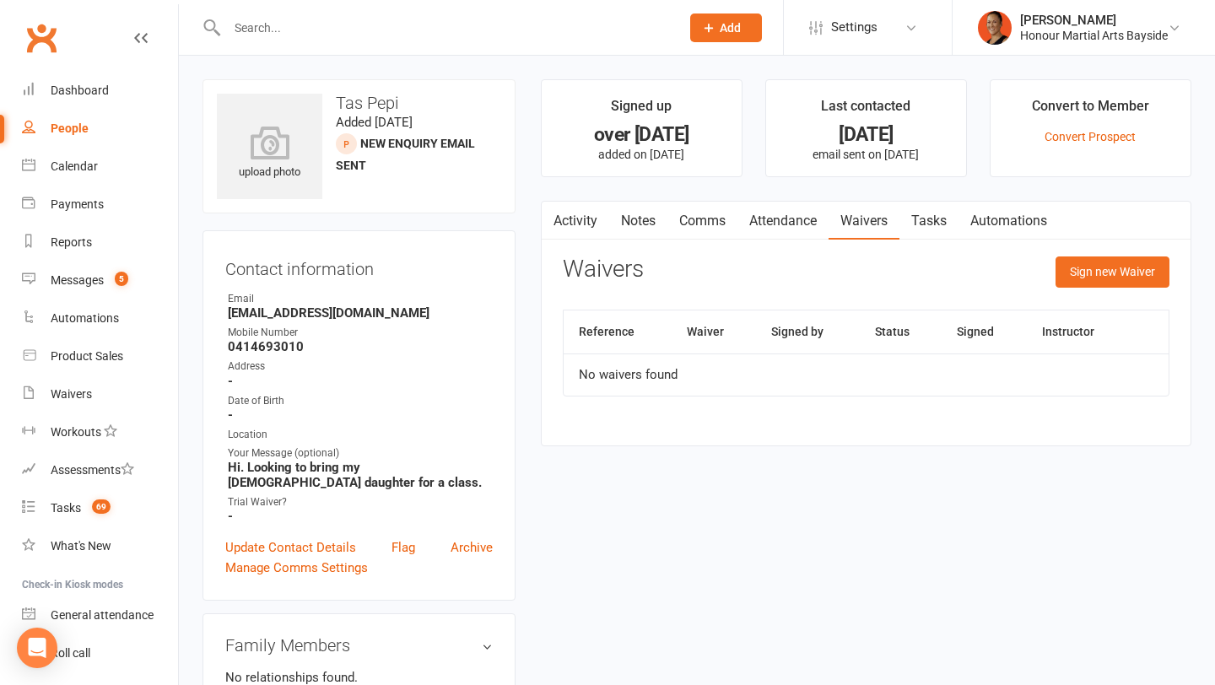
click at [306, 311] on strong "Tas.pepi78@gmail.com" at bounding box center [360, 313] width 265 height 15
copy render-form-field "Tas.pepi78@gmail.com"
click at [477, 547] on link "Archive" at bounding box center [472, 548] width 42 height 20
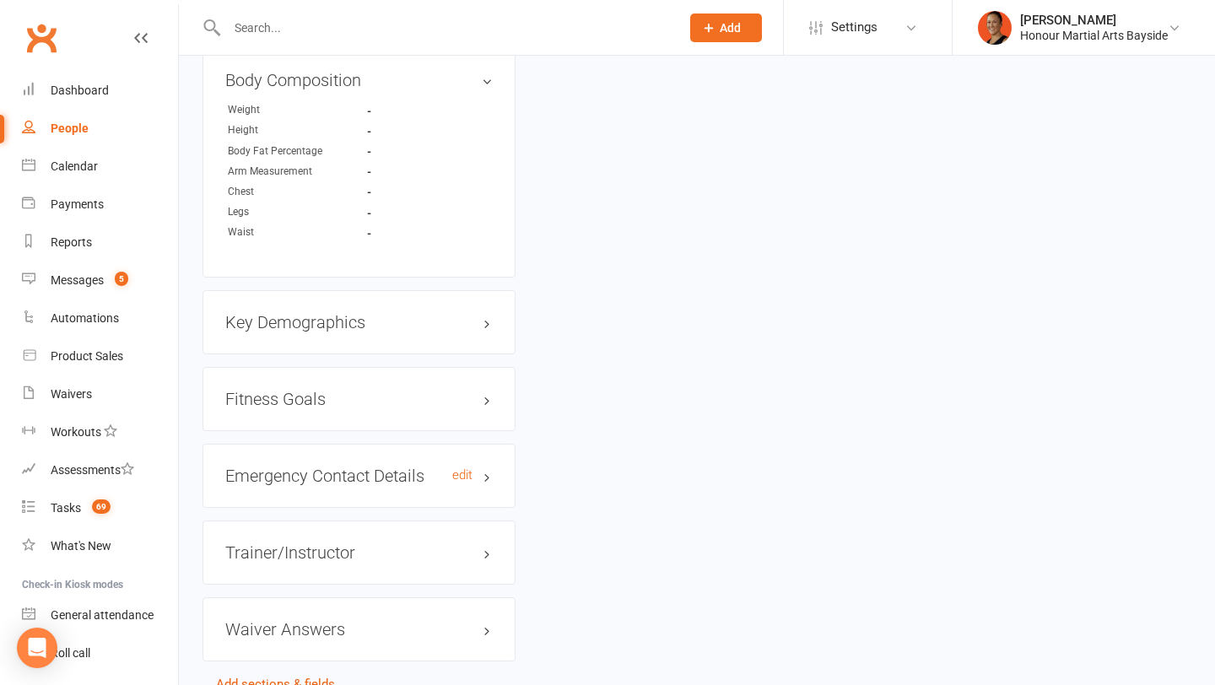
scroll to position [1122, 0]
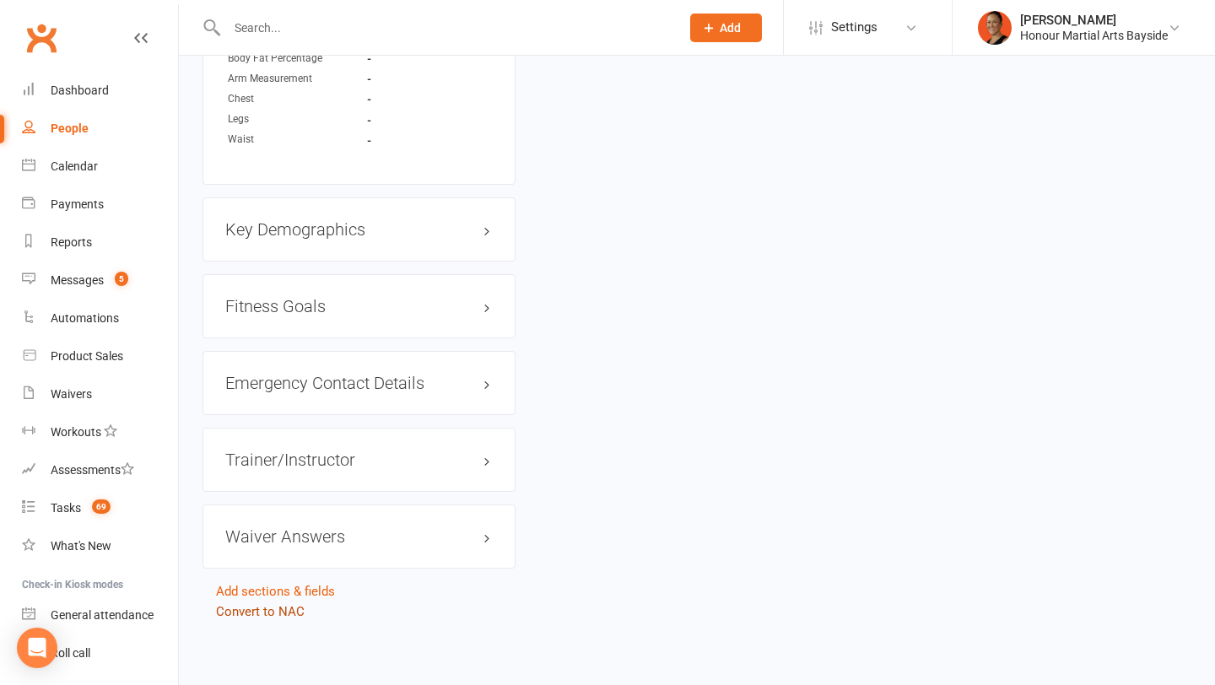
click at [282, 604] on link "Convert to NAC" at bounding box center [260, 611] width 89 height 15
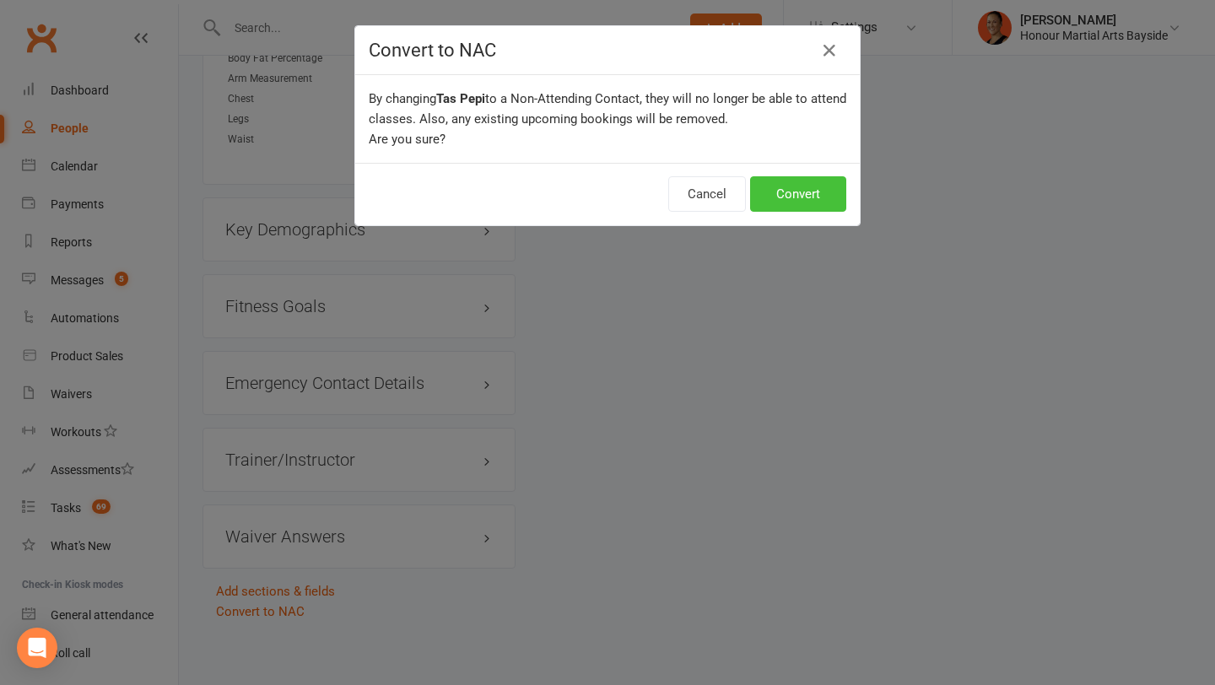
click at [798, 193] on button "Convert" at bounding box center [798, 193] width 96 height 35
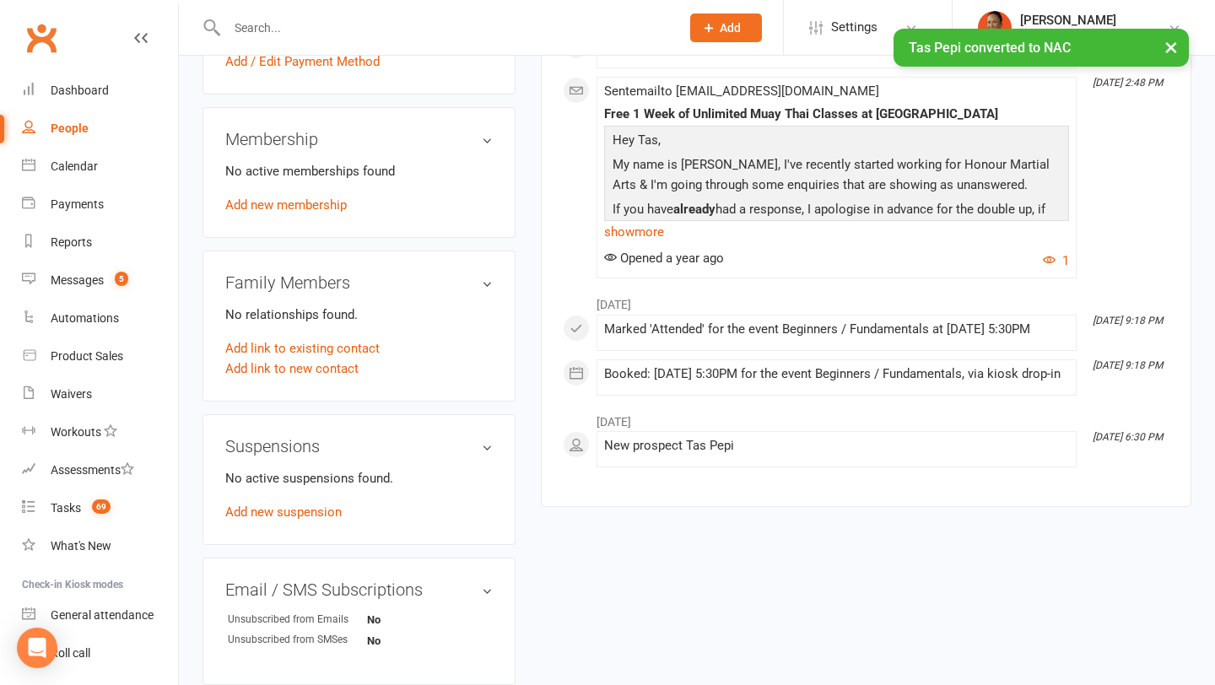
scroll to position [608, 0]
click at [295, 368] on link "Add link to new contact" at bounding box center [291, 368] width 133 height 20
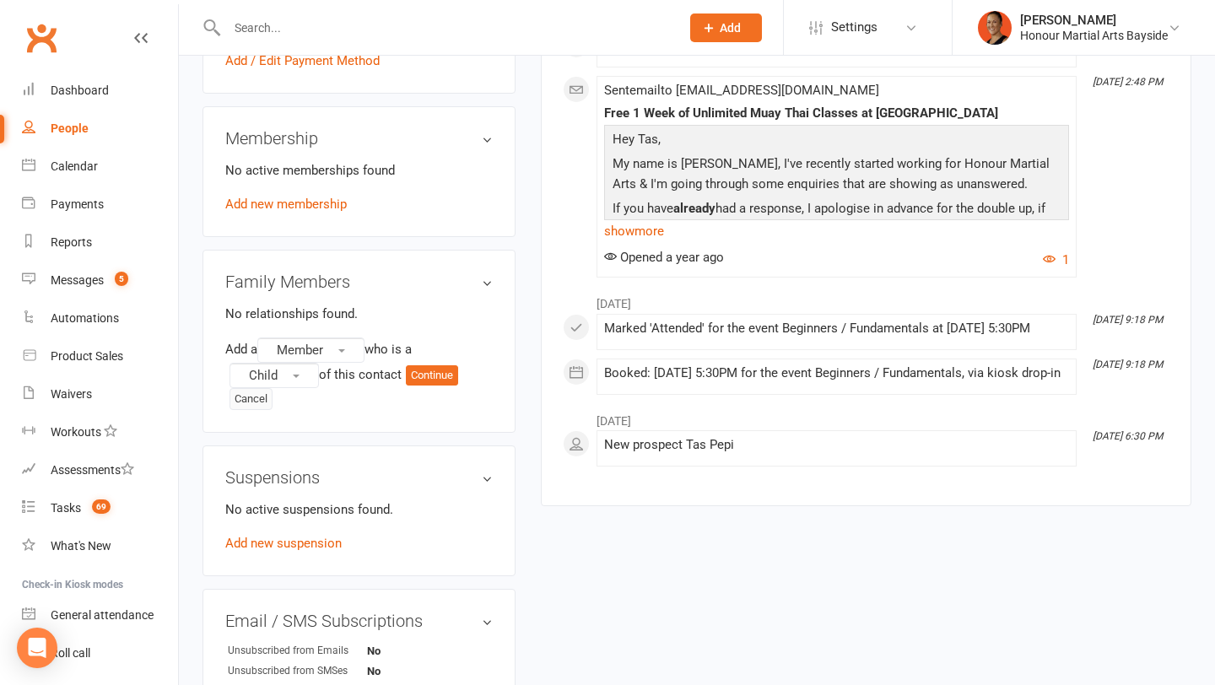
click at [255, 394] on button "Cancel" at bounding box center [251, 399] width 43 height 22
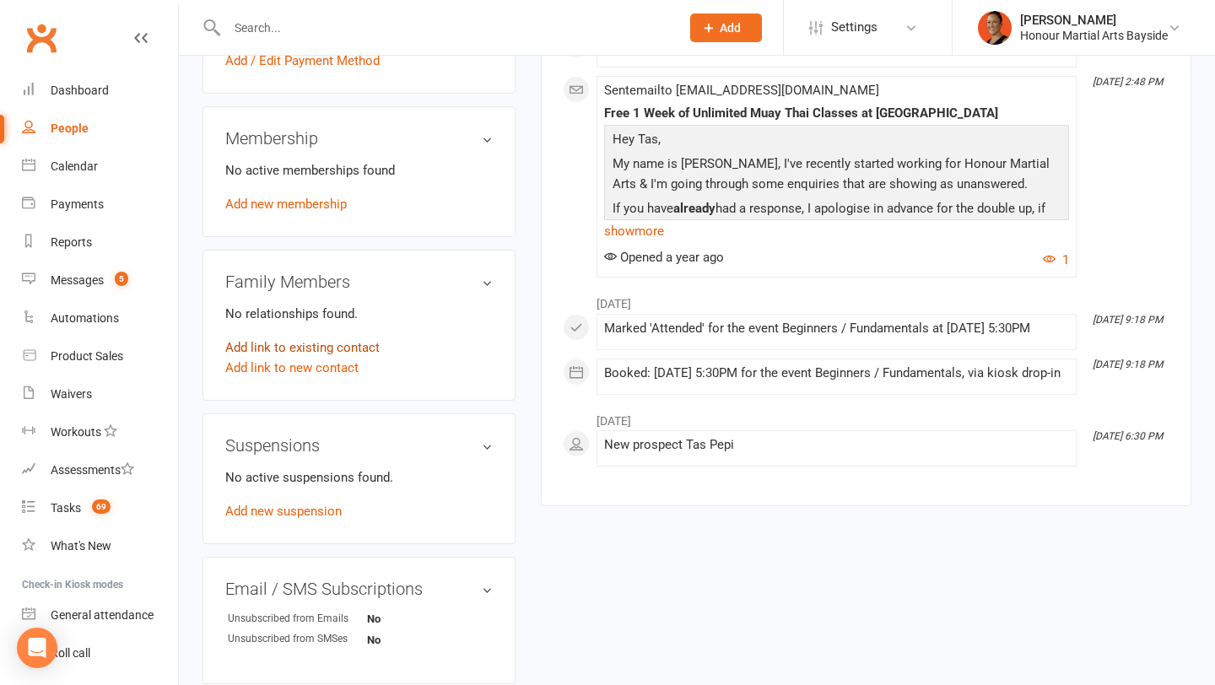
click at [290, 346] on link "Add link to existing contact" at bounding box center [302, 348] width 154 height 20
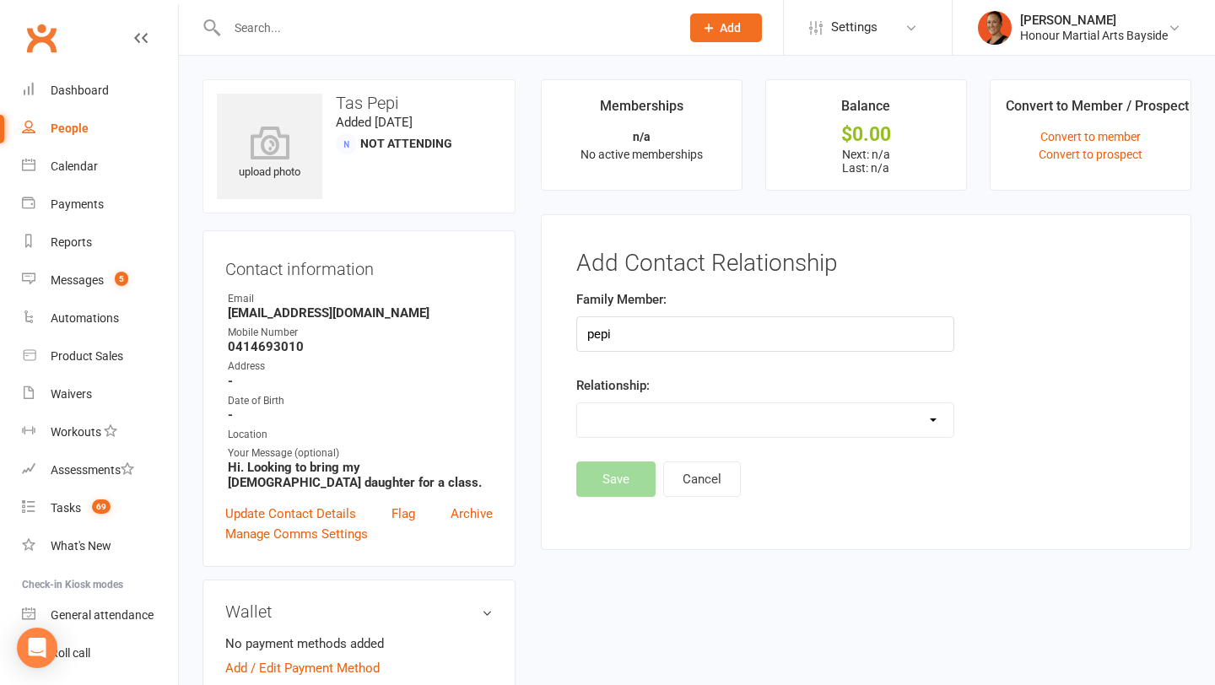
click at [624, 327] on input "pepi" at bounding box center [766, 334] width 378 height 35
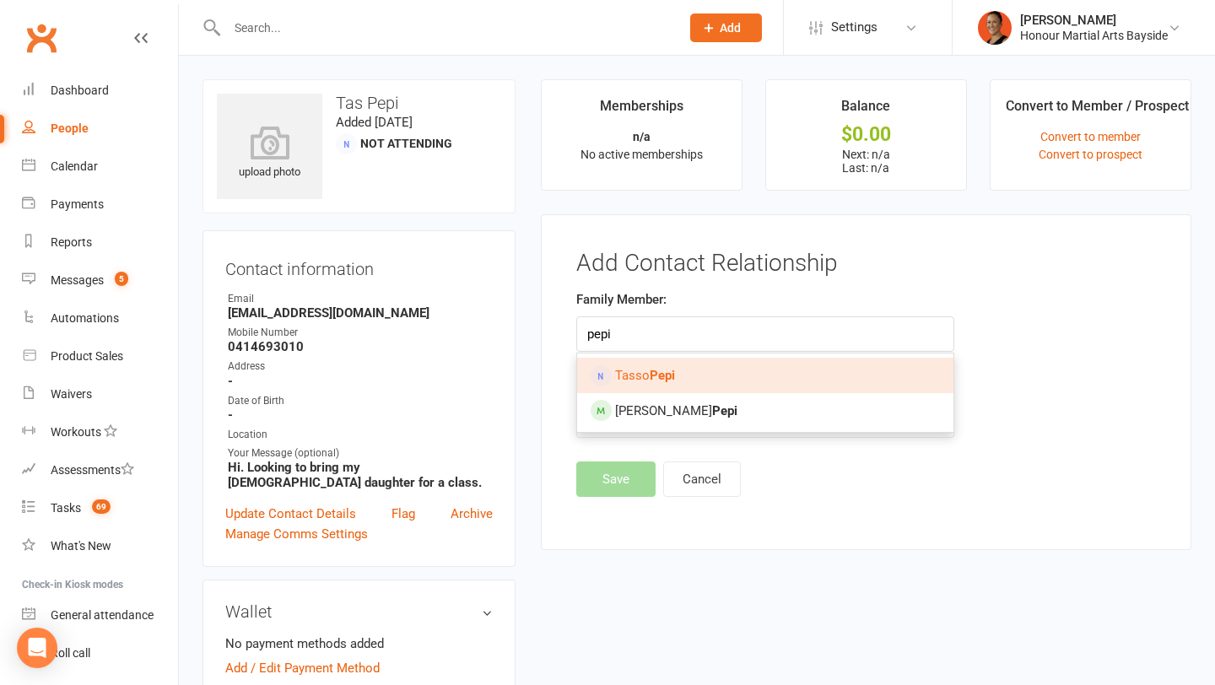
type input "pepi"
click at [696, 376] on link "Tasso Pepi" at bounding box center [765, 375] width 376 height 35
type input "Tasso Pepi"
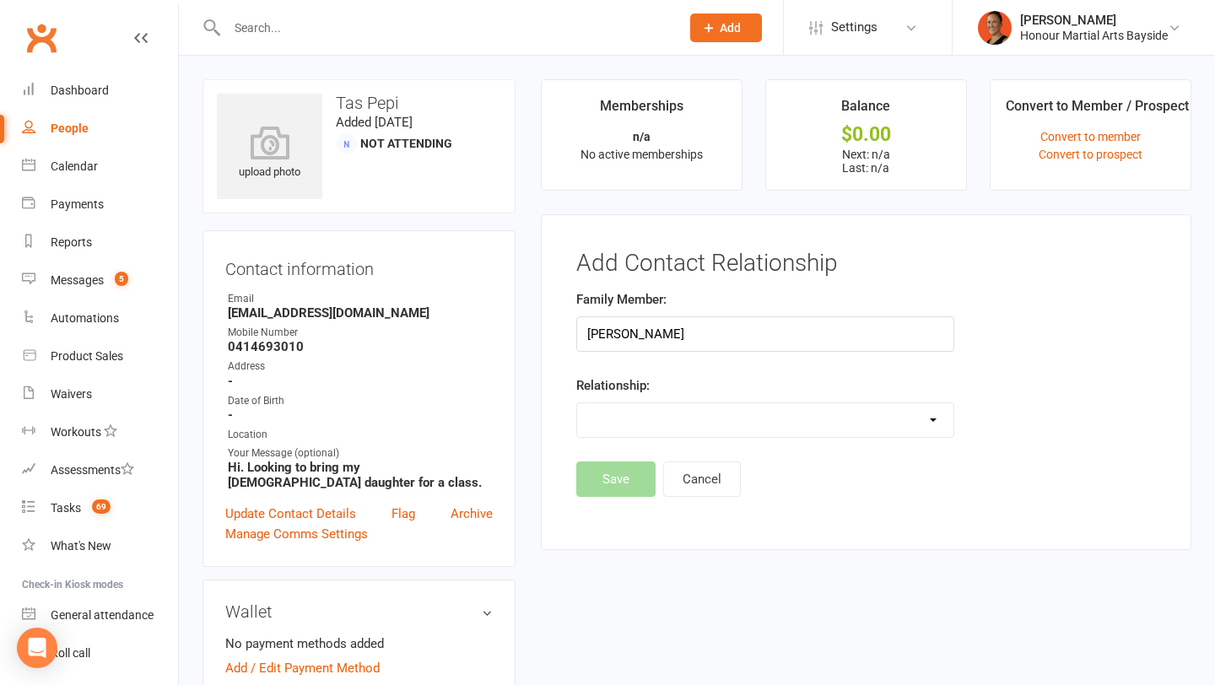
click at [652, 429] on select "Parent / Guardian Child Sibling (parent not in system) Spouse / Partner Cousin …" at bounding box center [765, 420] width 376 height 34
select select "6"
click at [577, 403] on select "Parent / Guardian Child Sibling (parent not in system) Spouse / Partner Cousin …" at bounding box center [765, 420] width 376 height 34
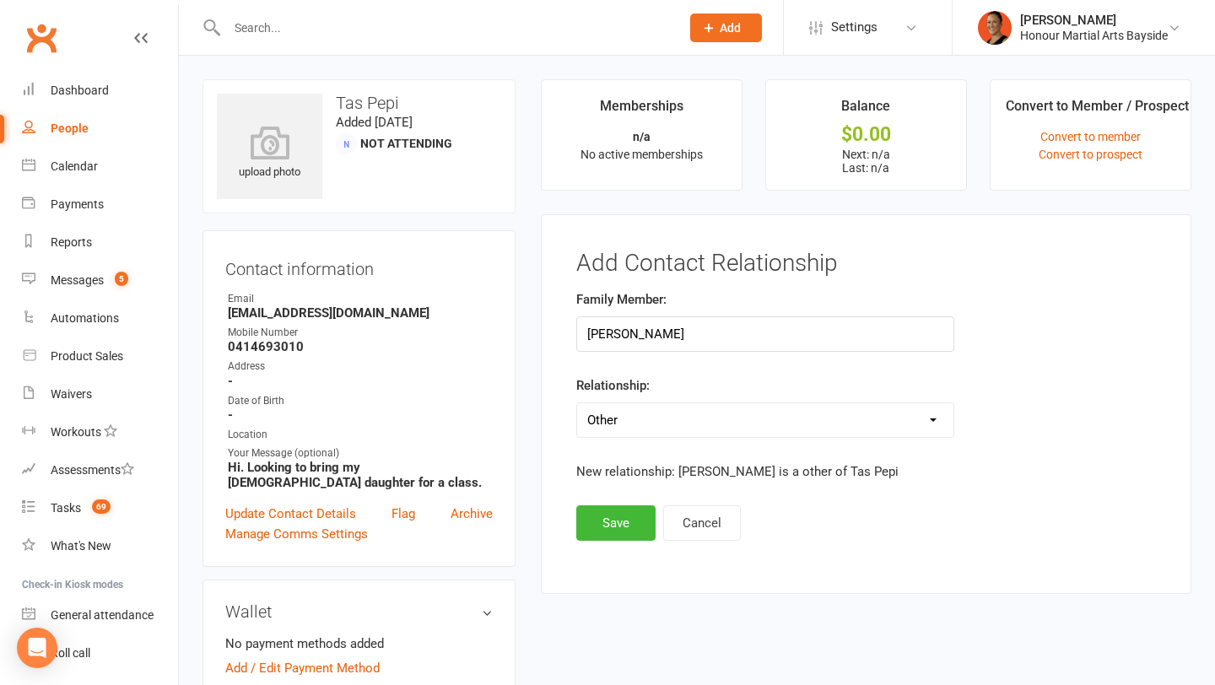
click at [614, 485] on div "Family Member: Tasso Pepi Relationship: Parent / Guardian Child Sibling (parent…" at bounding box center [765, 398] width 403 height 216
click at [600, 539] on button "Save" at bounding box center [616, 523] width 79 height 35
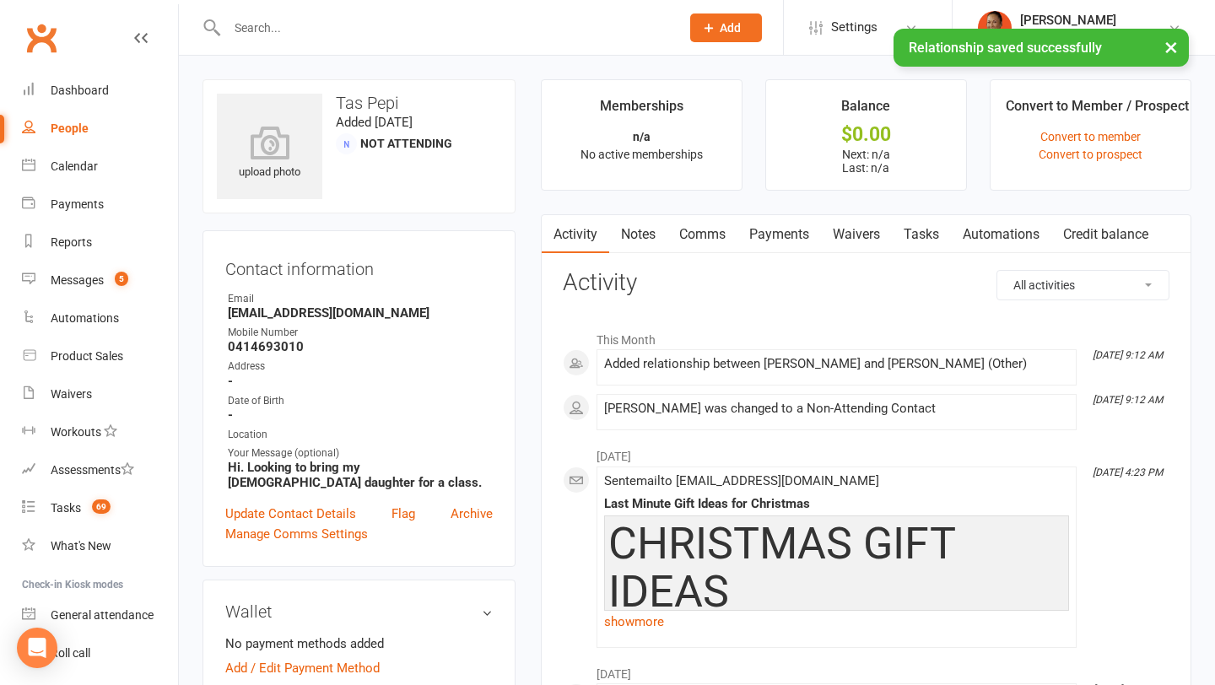
click at [437, 29] on div "× Relationship saved successfully" at bounding box center [597, 29] width 1194 height 0
click at [420, 25] on input "text" at bounding box center [445, 28] width 447 height 24
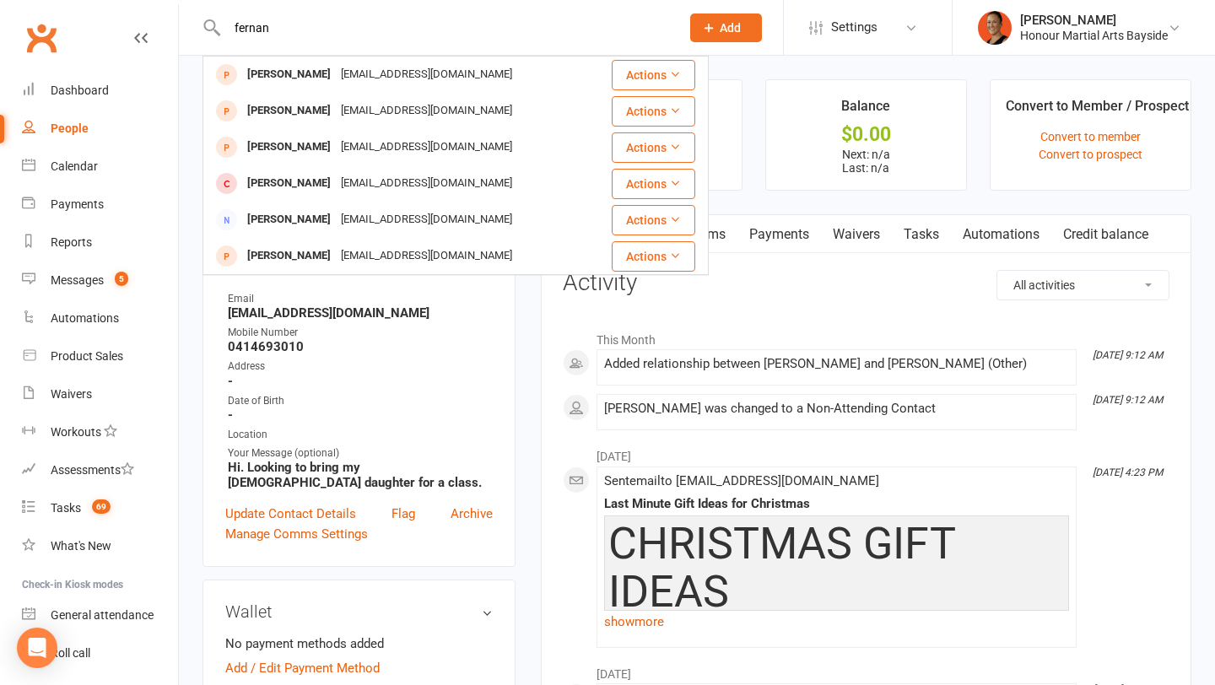
type input "fernan"
click at [609, 418] on div "Tas Pepi was changed to a Non-Attending Contact" at bounding box center [836, 412] width 465 height 21
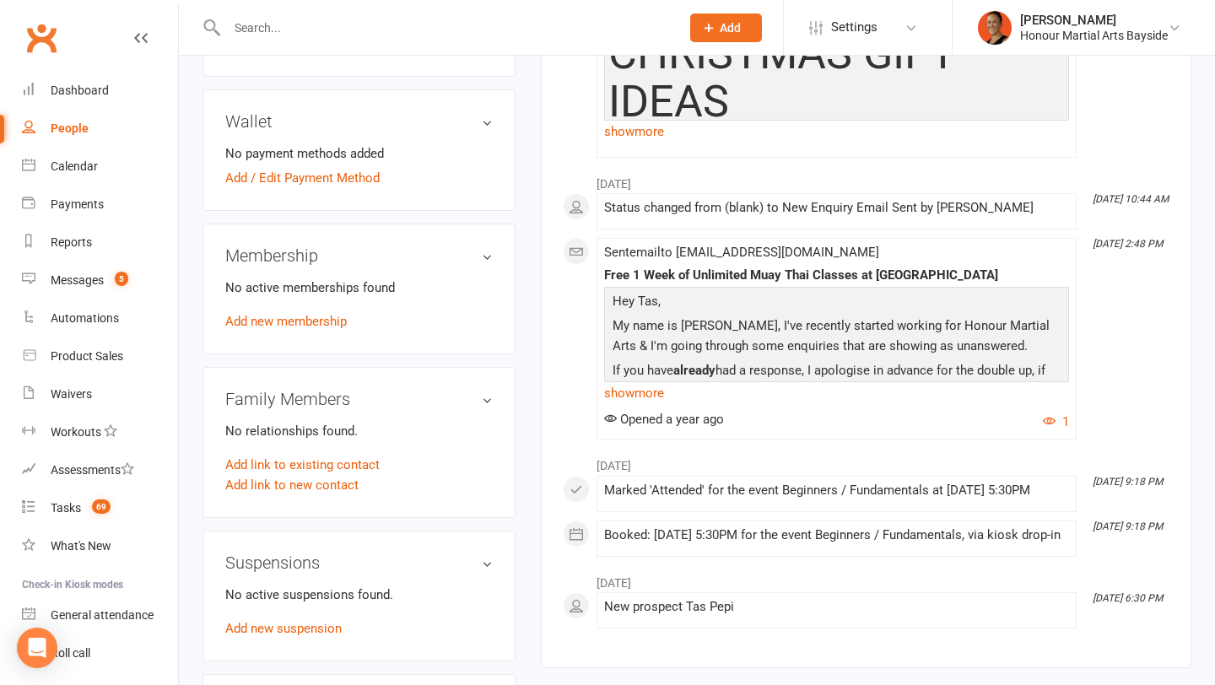
scroll to position [491, 0]
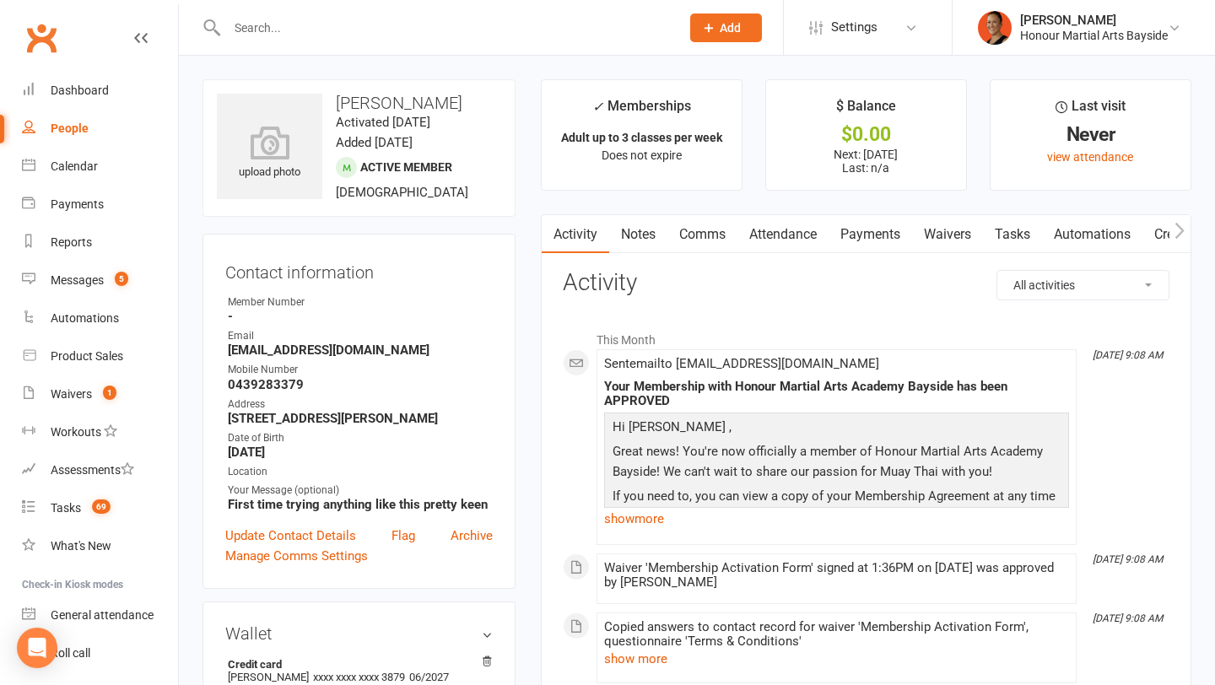
click at [458, 24] on input "text" at bounding box center [445, 28] width 447 height 24
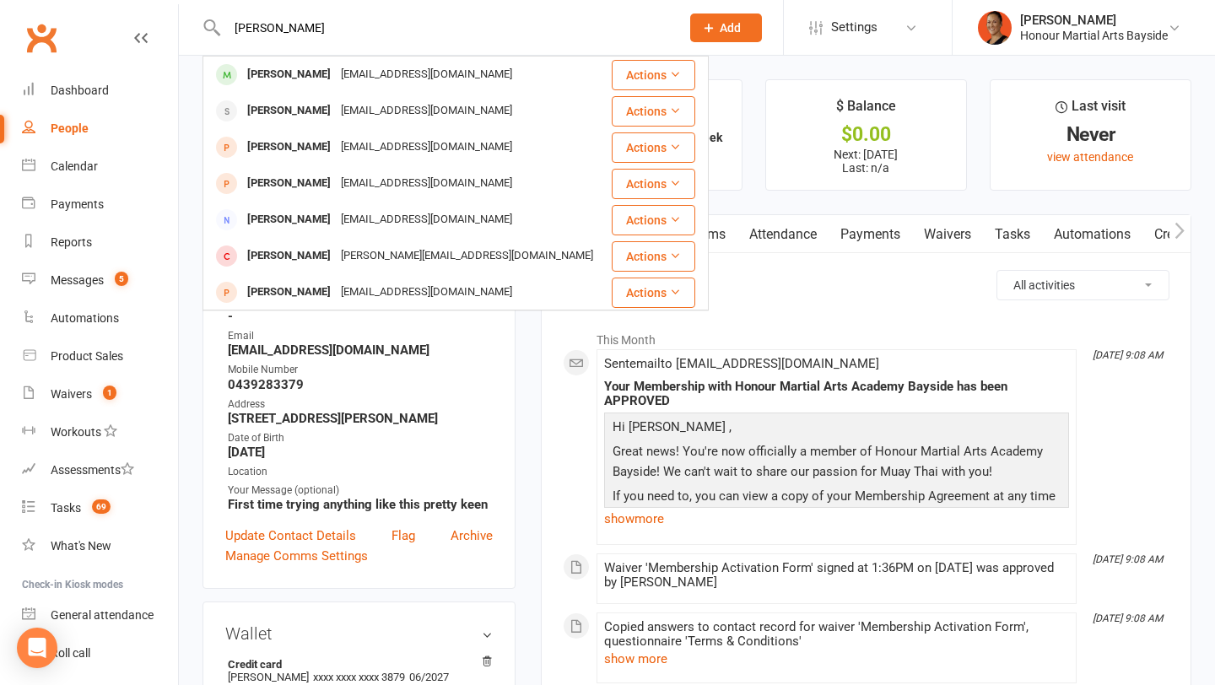
type input "[PERSON_NAME]"
click at [857, 360] on div "Sent email to [EMAIL_ADDRESS][DOMAIN_NAME] Your Membership with Honour Martial …" at bounding box center [836, 447] width 465 height 181
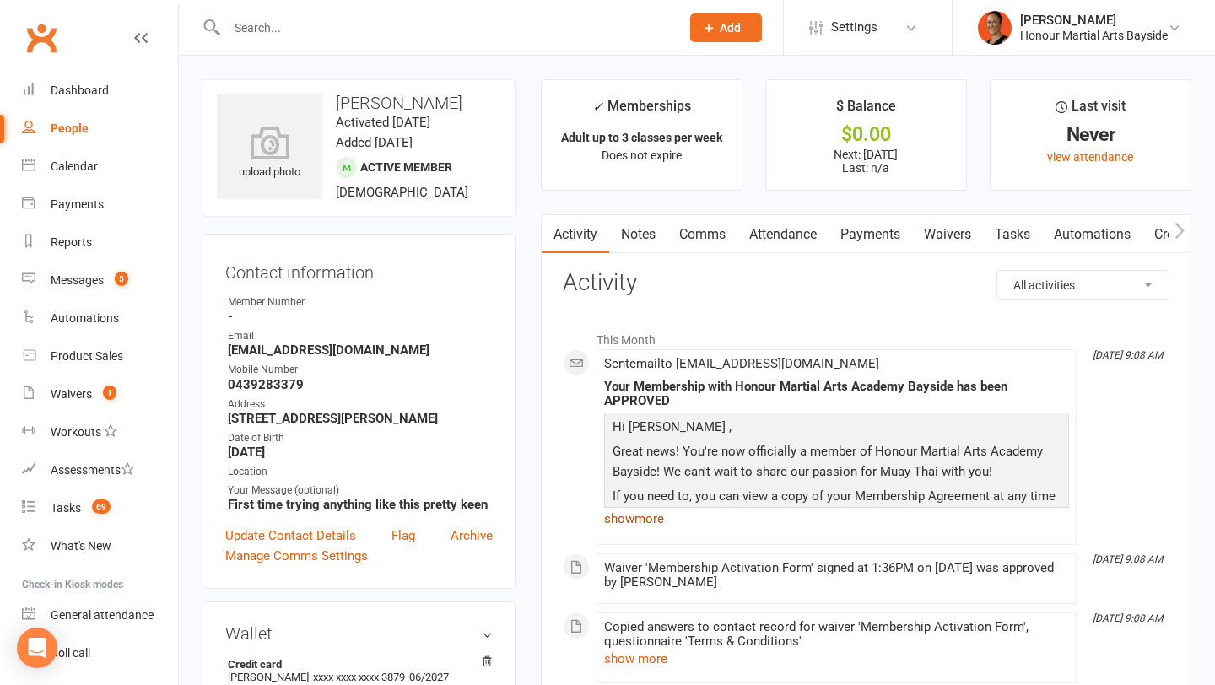
click at [637, 517] on link "show more" at bounding box center [836, 519] width 465 height 24
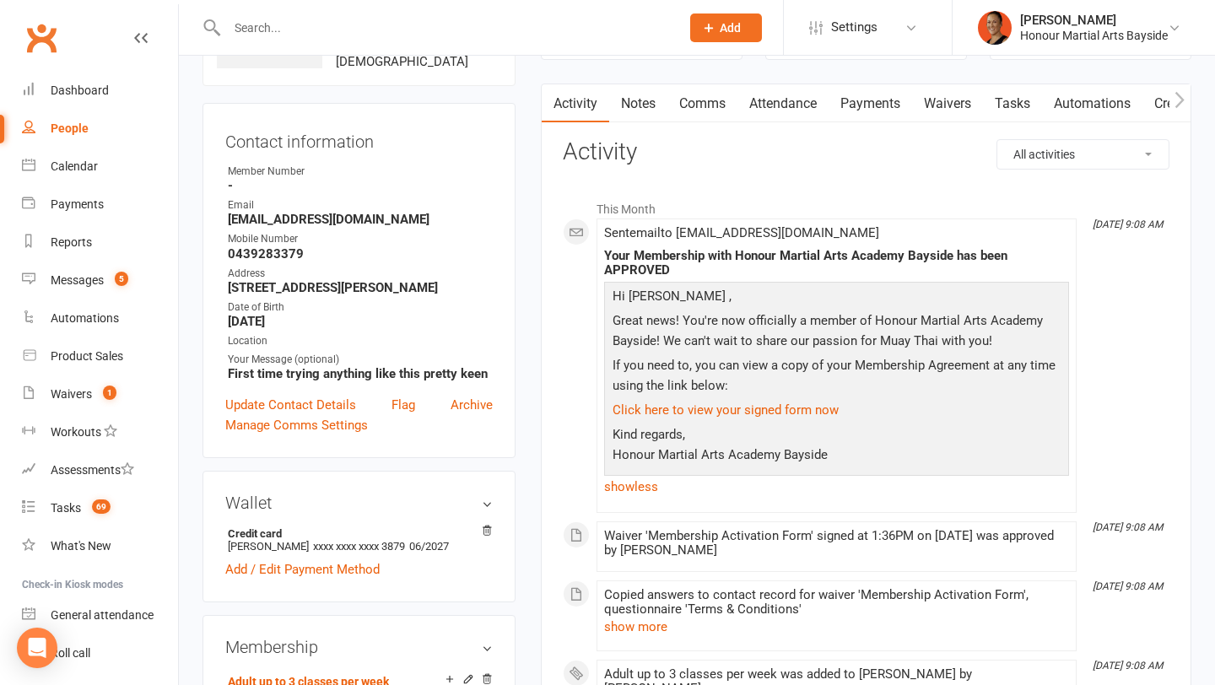
scroll to position [133, 0]
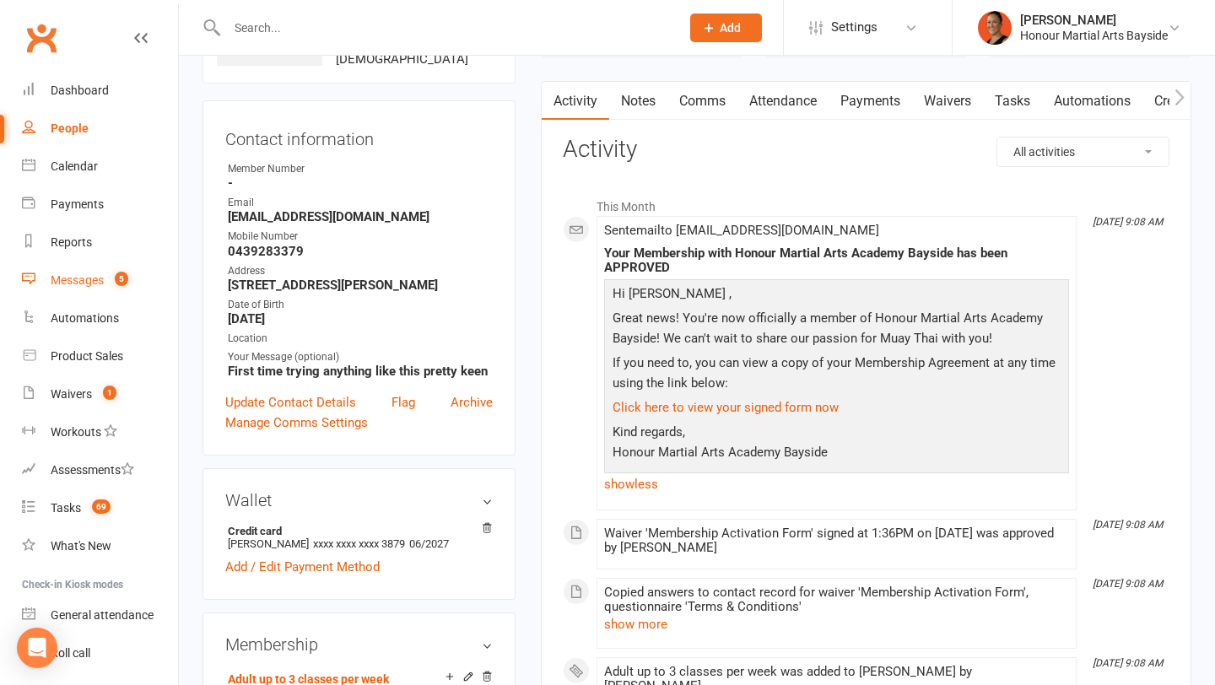
click at [90, 273] on div "Messages" at bounding box center [77, 280] width 53 height 14
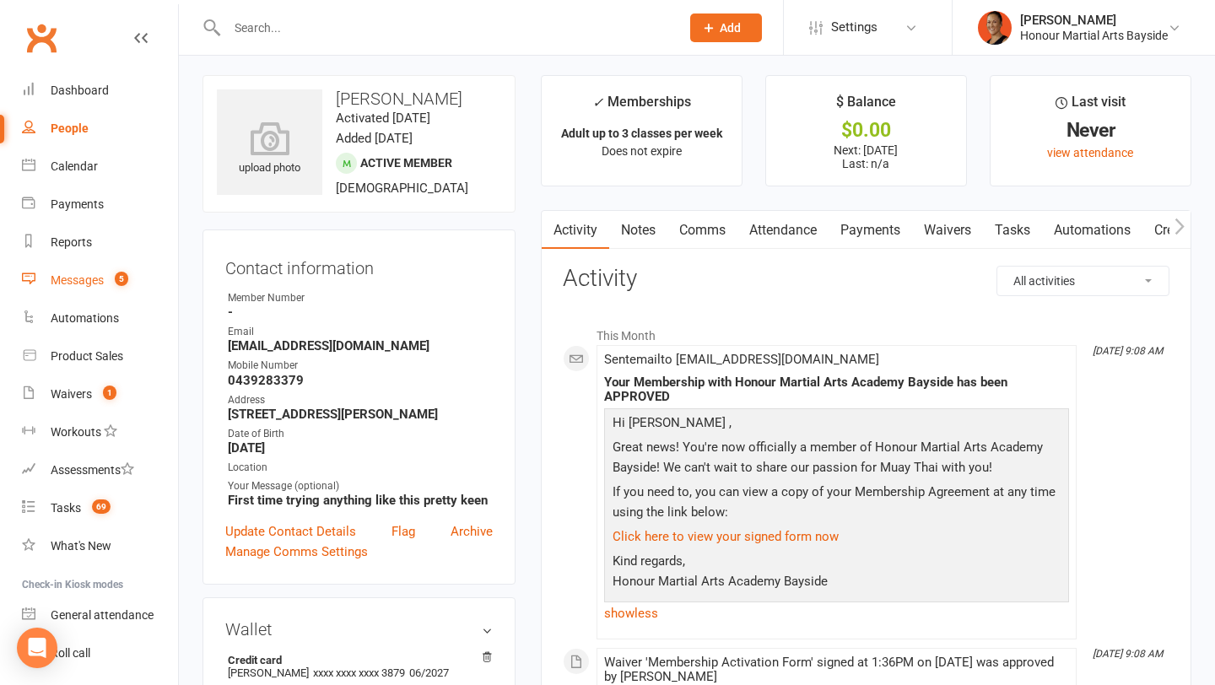
scroll to position [0, 0]
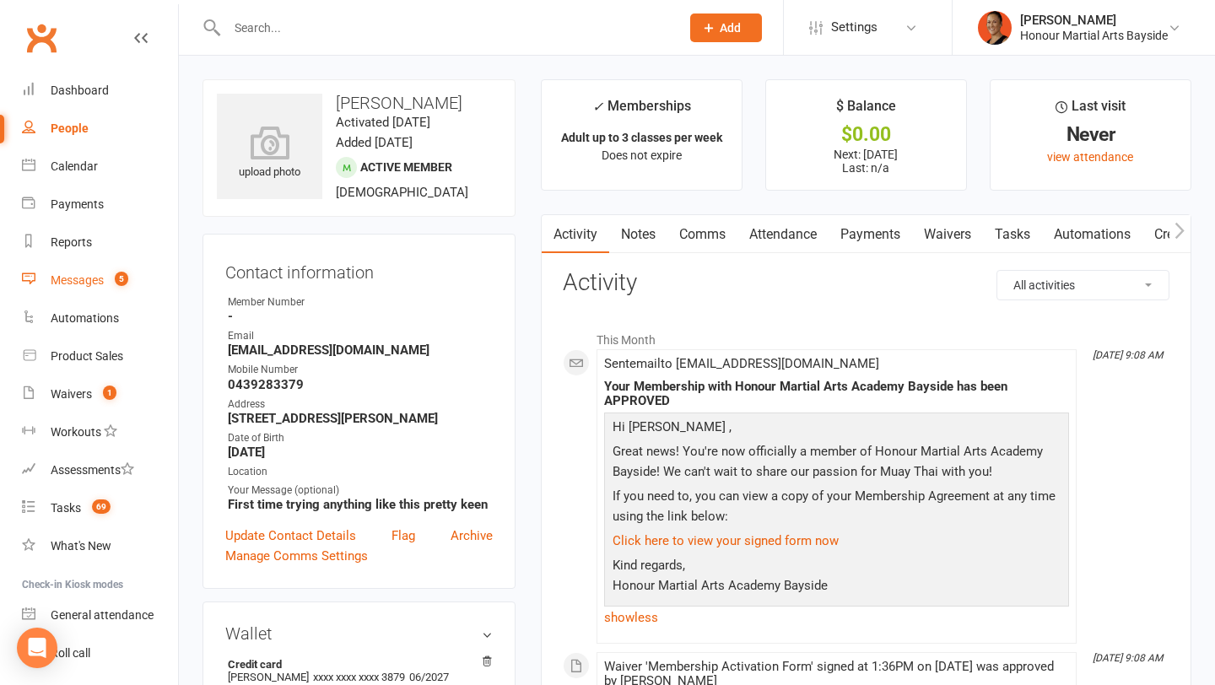
click at [713, 236] on link "Comms" at bounding box center [703, 234] width 70 height 39
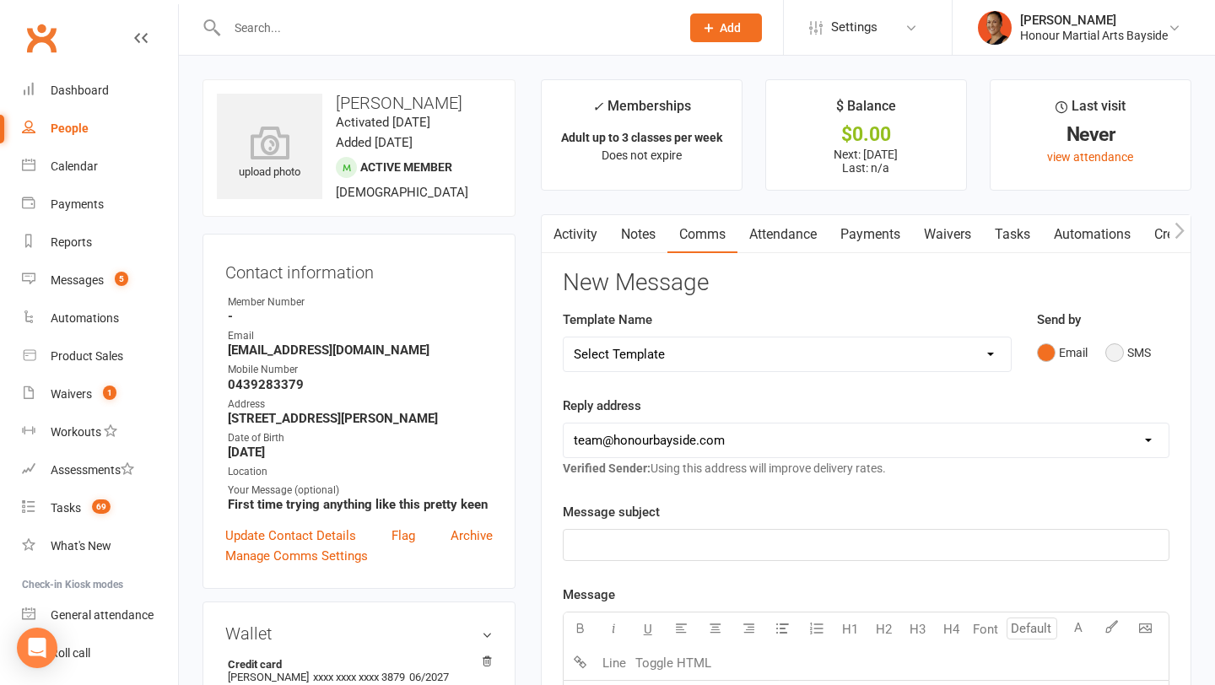
click at [1118, 360] on button "SMS" at bounding box center [1129, 353] width 46 height 32
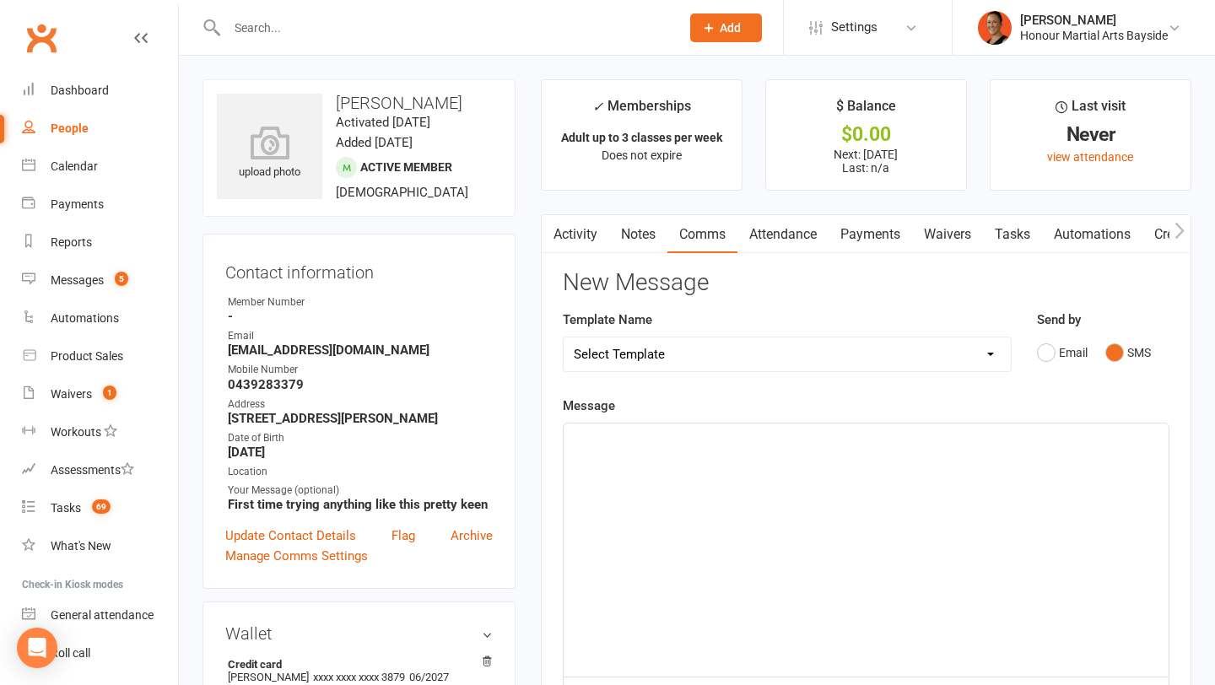
click at [900, 498] on div "﻿" at bounding box center [866, 550] width 605 height 253
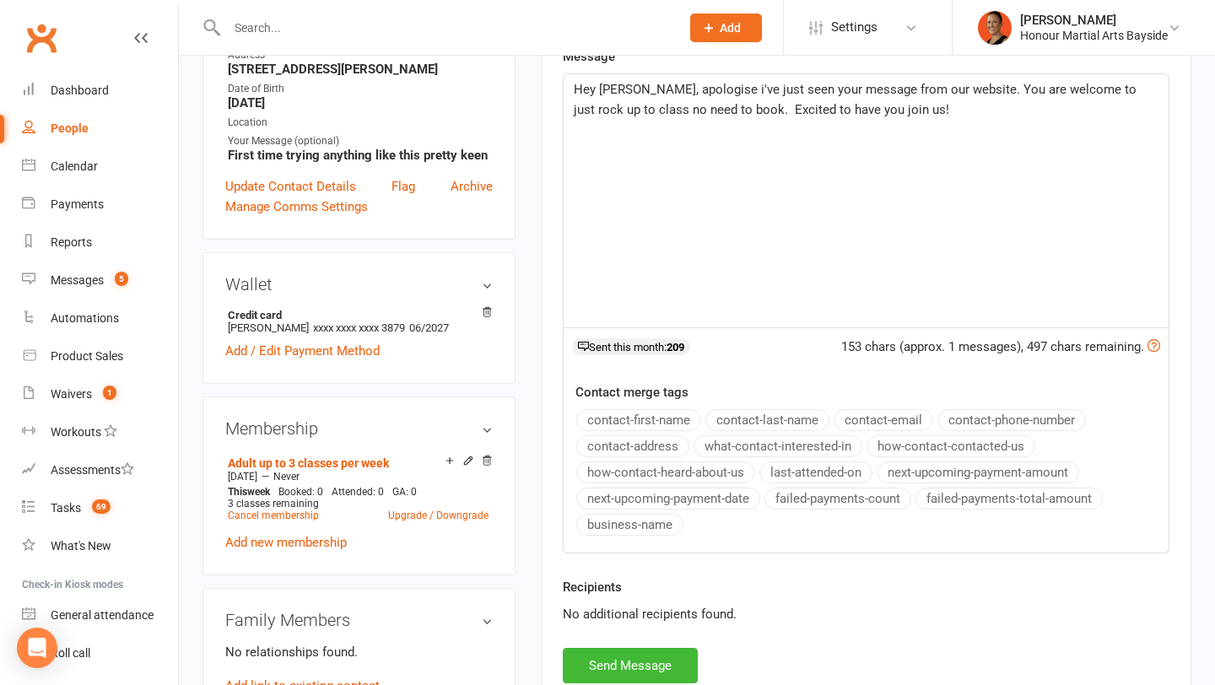
scroll to position [351, 0]
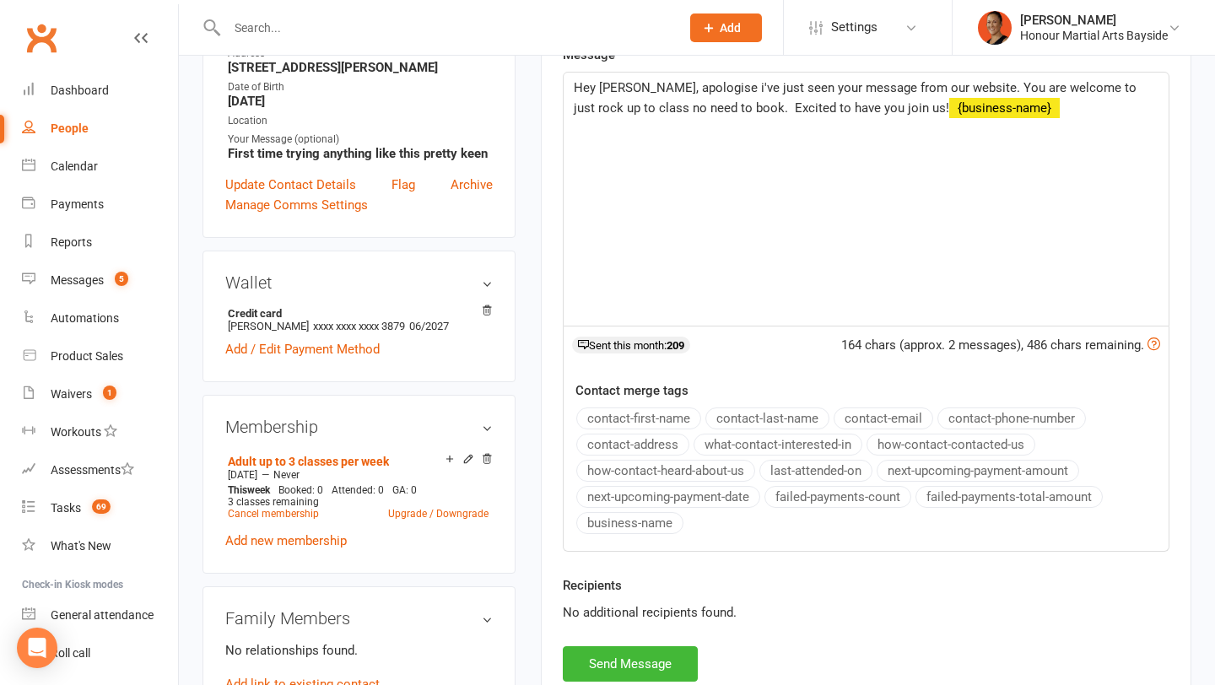
click at [645, 526] on button "business-name" at bounding box center [630, 523] width 107 height 22
click at [858, 103] on span "Hey [PERSON_NAME], apologise i've just seen your message from our website. You …" at bounding box center [857, 97] width 566 height 35
click at [630, 660] on button "Send Message" at bounding box center [630, 664] width 135 height 35
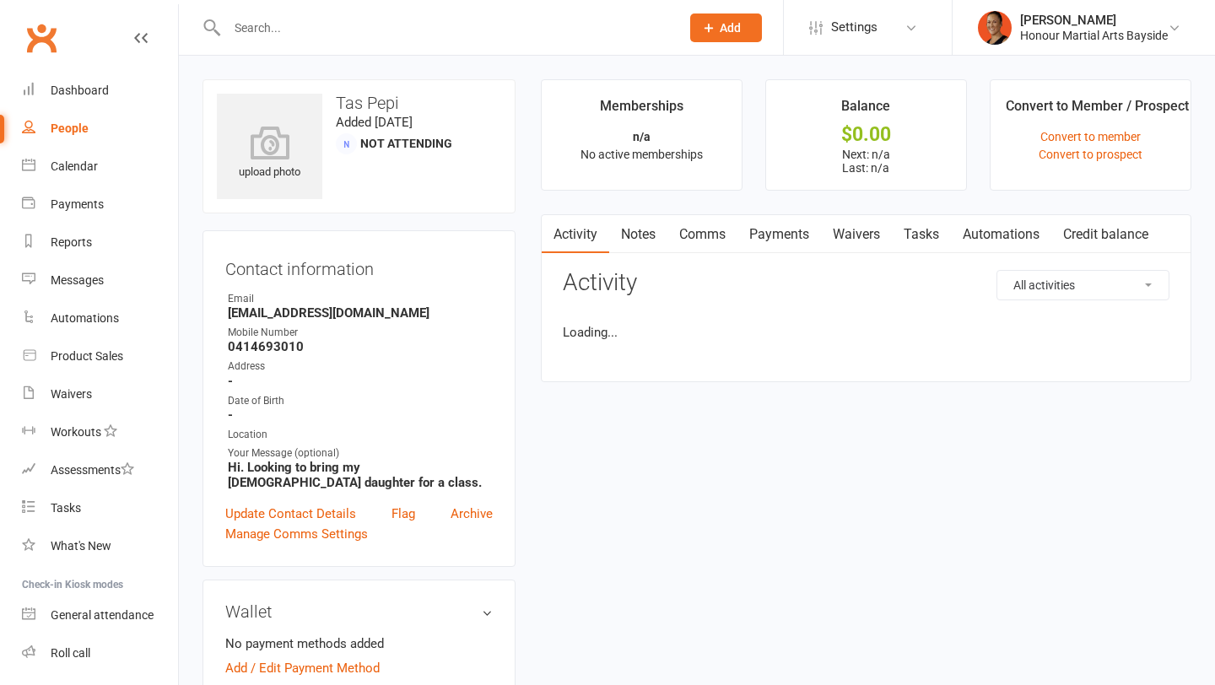
scroll to position [491, 0]
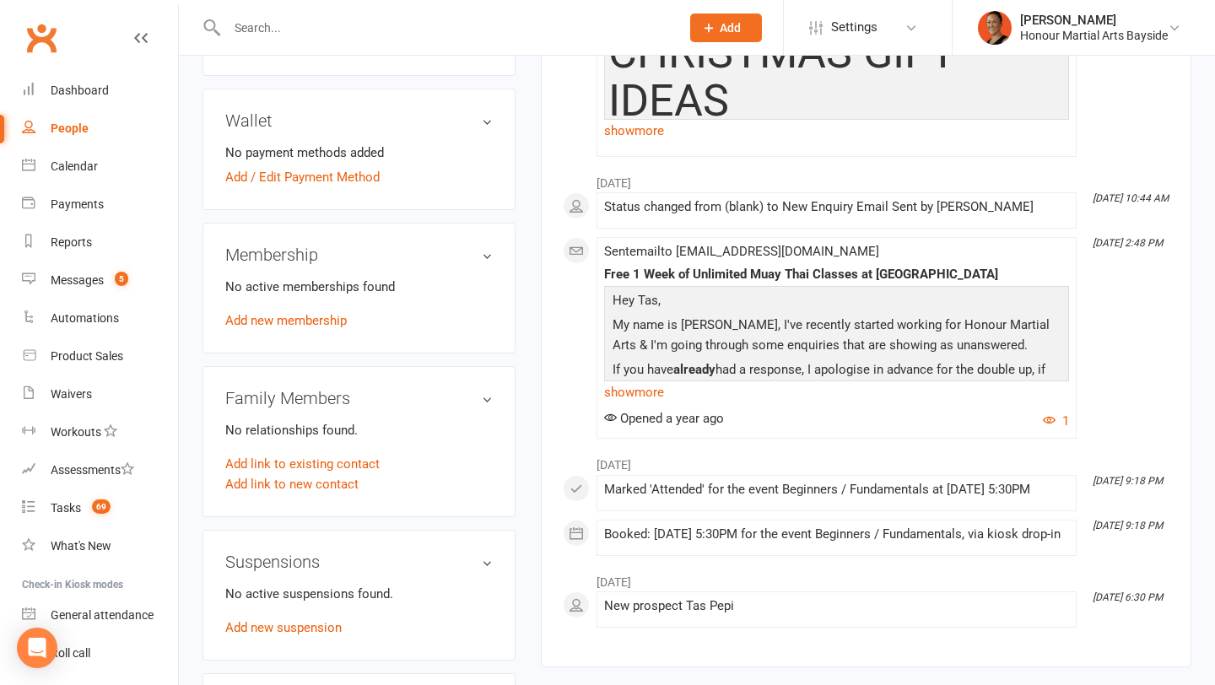
click at [241, 33] on input "text" at bounding box center [445, 28] width 447 height 24
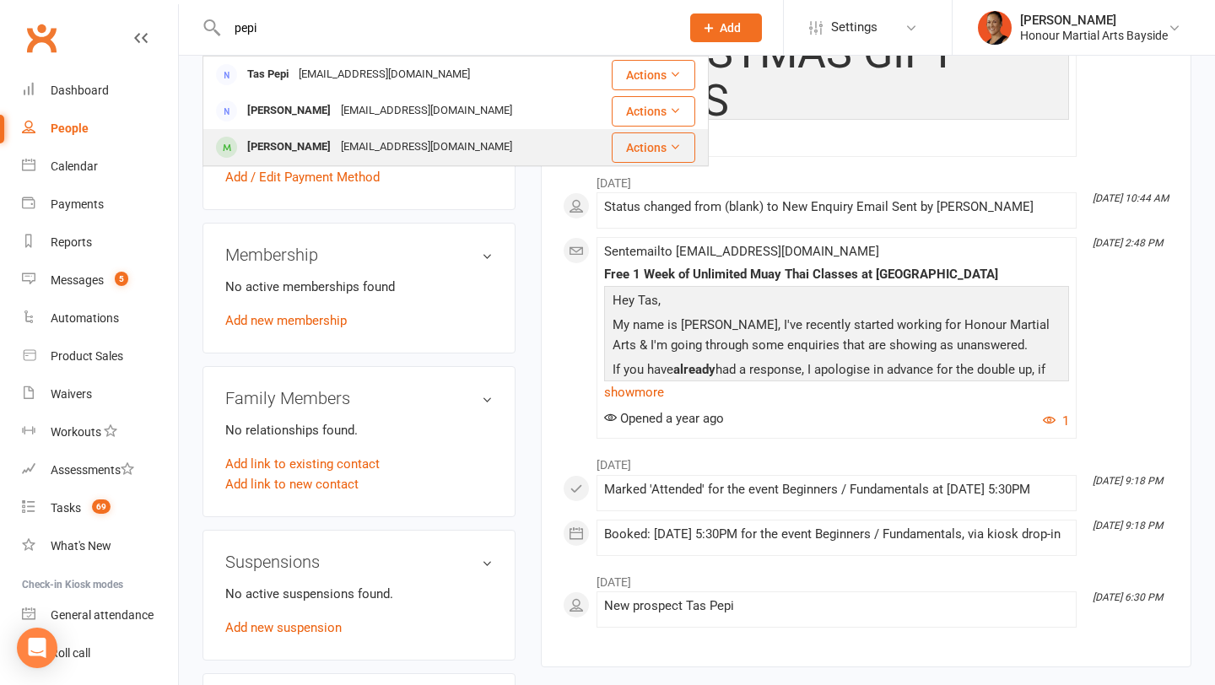
type input "pepi"
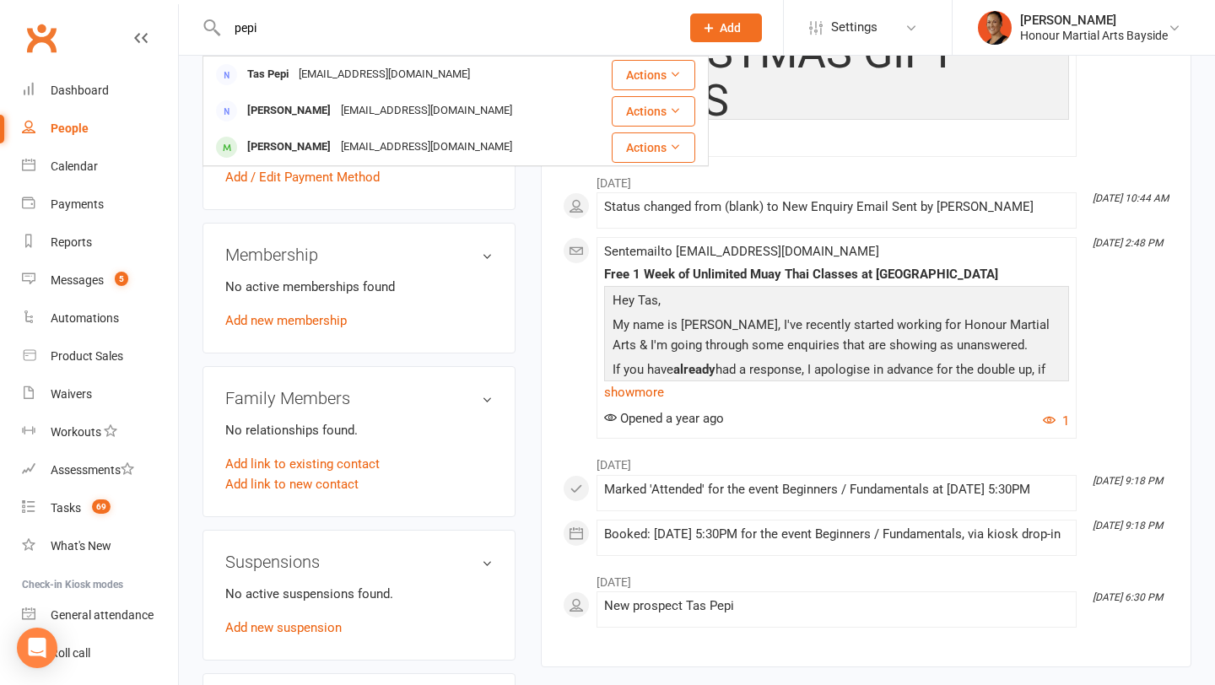
click at [267, 154] on div "Kendra Pepi" at bounding box center [289, 147] width 94 height 24
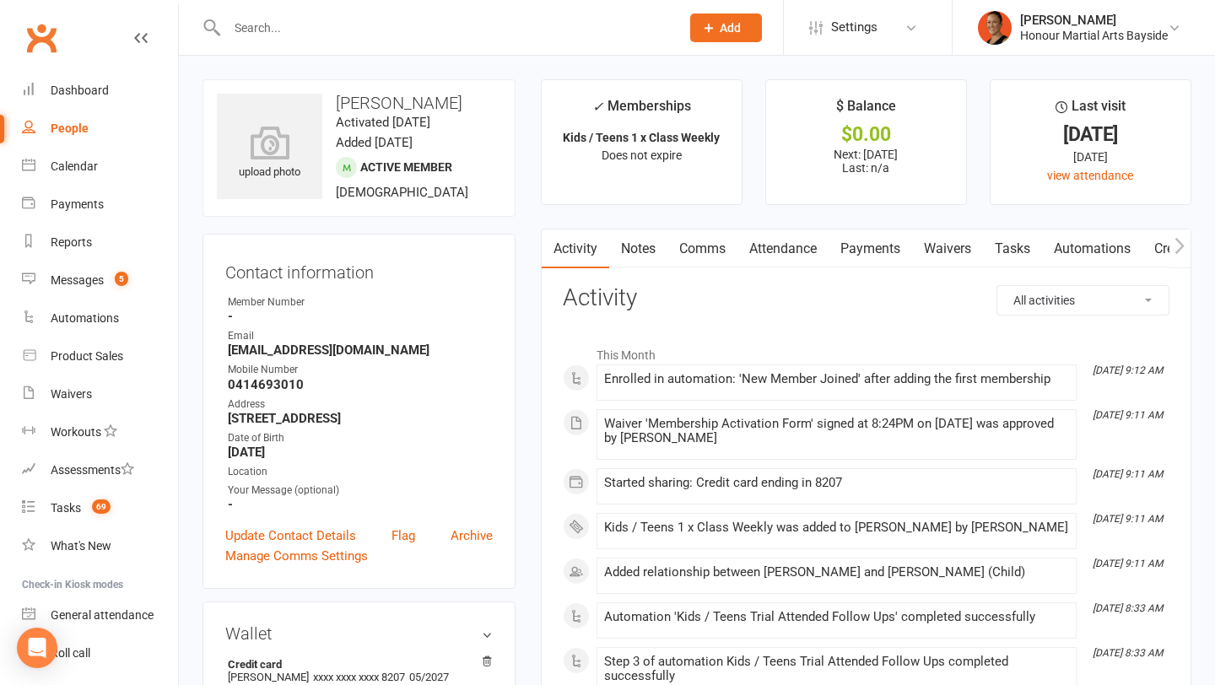
click at [273, 349] on strong "lfdzpp@gmail.com" at bounding box center [360, 350] width 265 height 15
copy render-form-field "lfdzpp@gmail.com"
click at [354, 27] on input "text" at bounding box center [445, 28] width 447 height 24
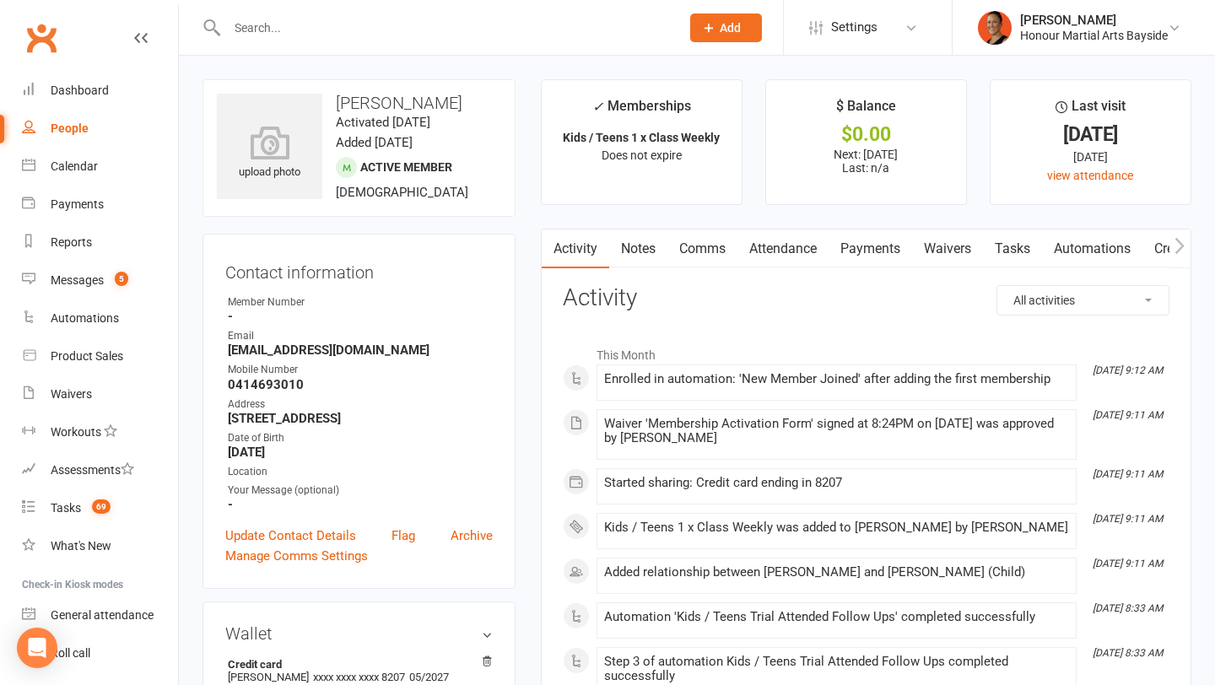
paste input "lfdzpp@gmail.com"
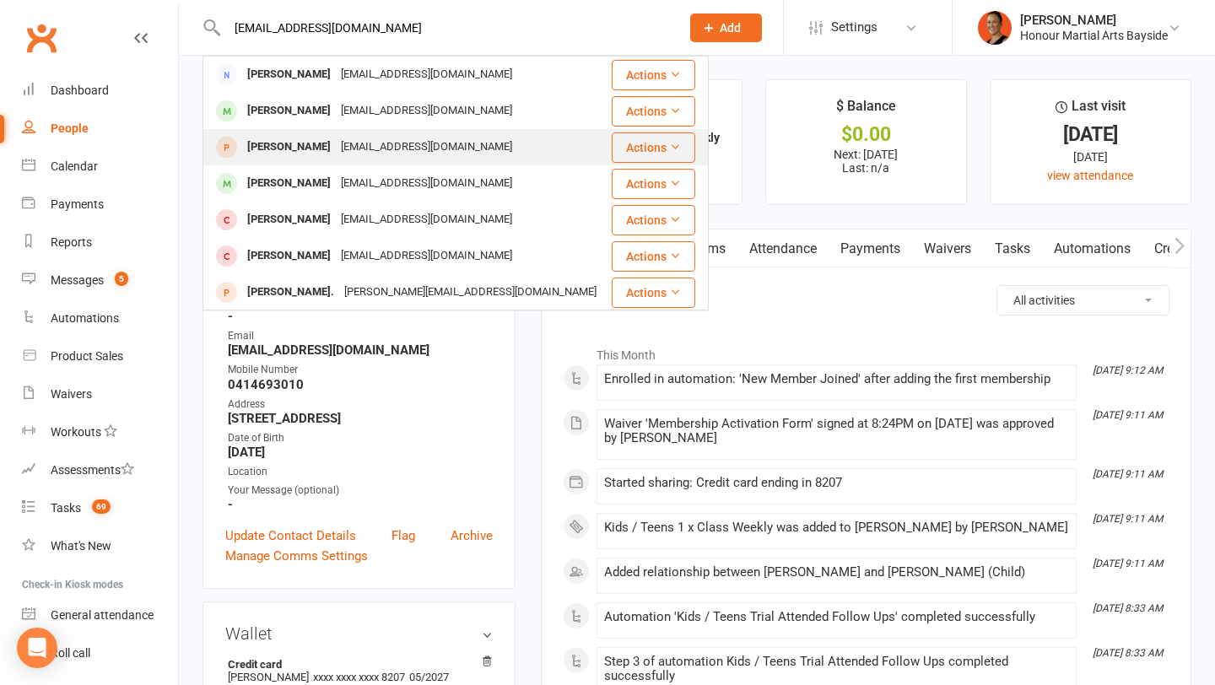
type input "lfdzpp@gmail.com"
click at [385, 159] on div "lfdzpp@gmail.com" at bounding box center [426, 147] width 181 height 24
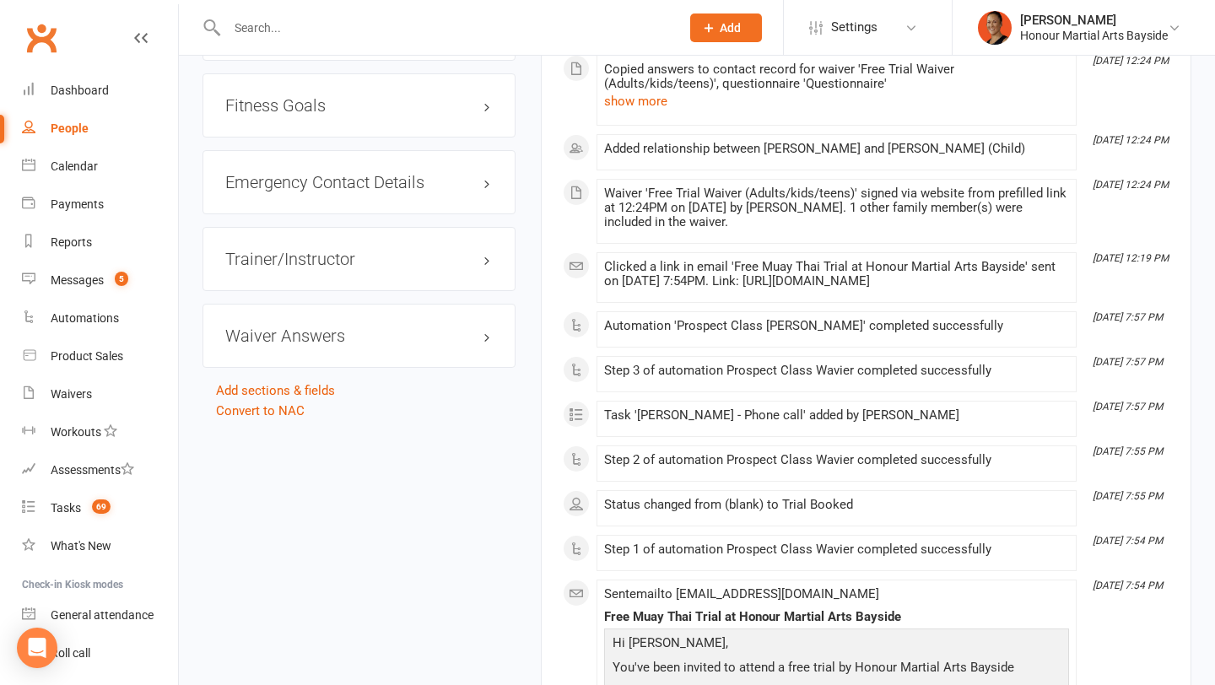
scroll to position [1242, 0]
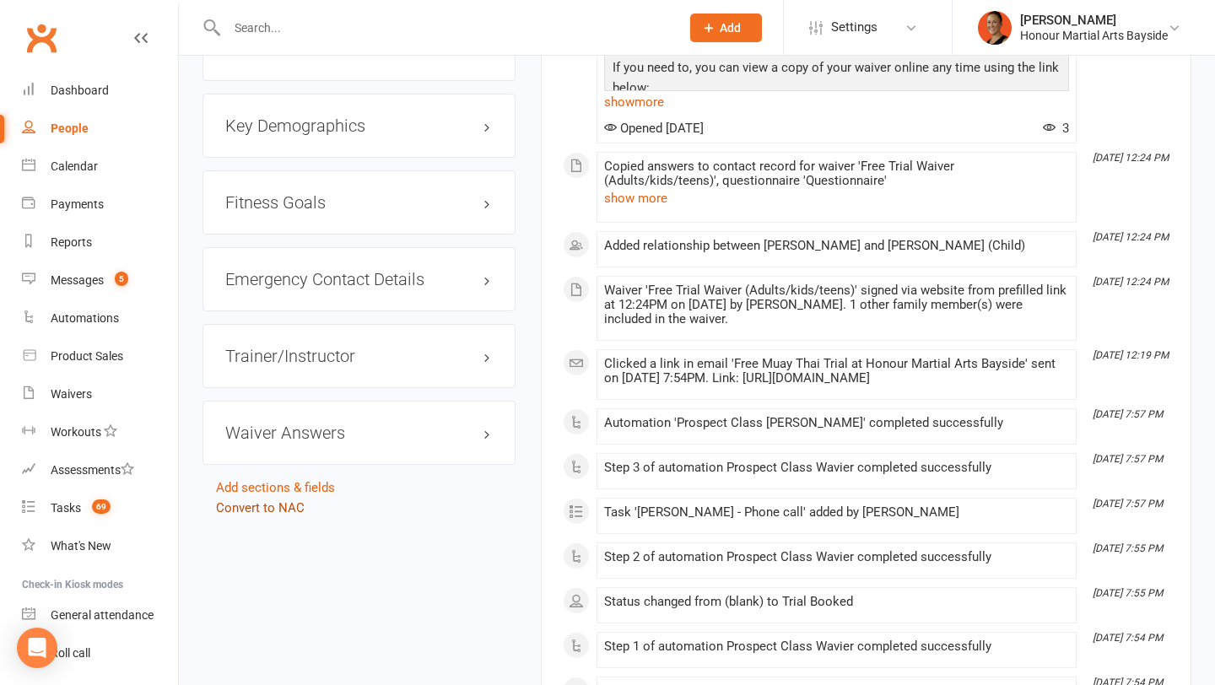
click at [275, 516] on link "Convert to NAC" at bounding box center [260, 508] width 89 height 15
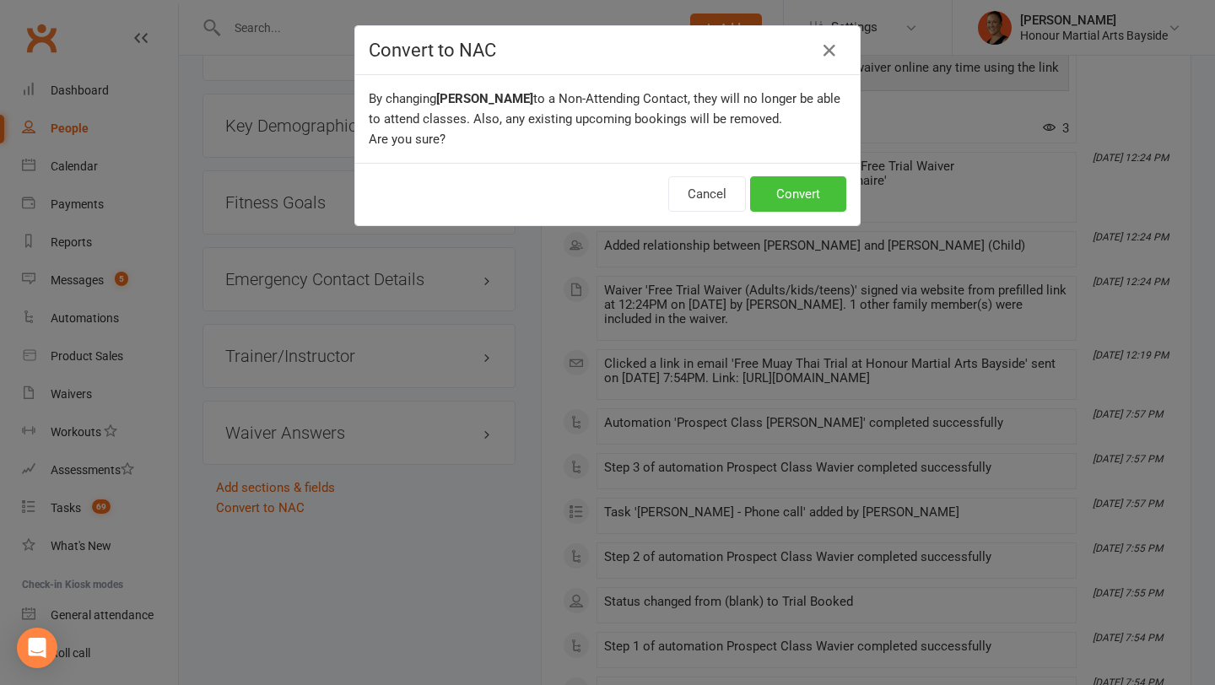
click at [785, 176] on button "Convert" at bounding box center [798, 193] width 96 height 35
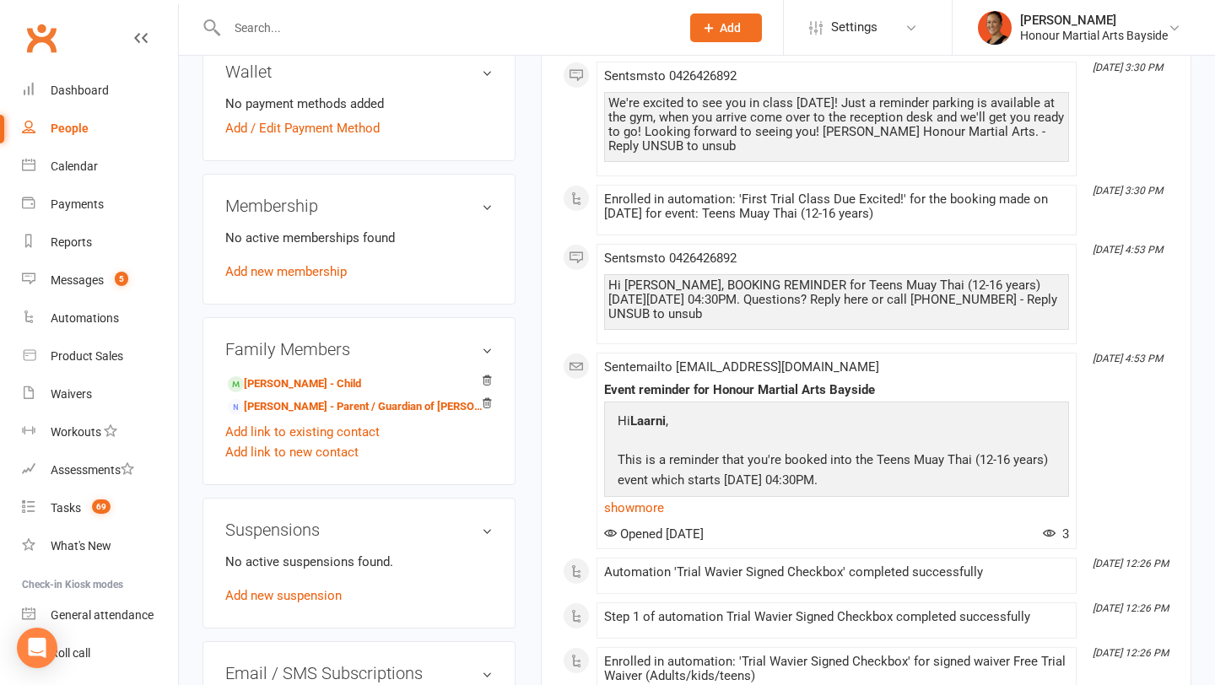
scroll to position [543, 0]
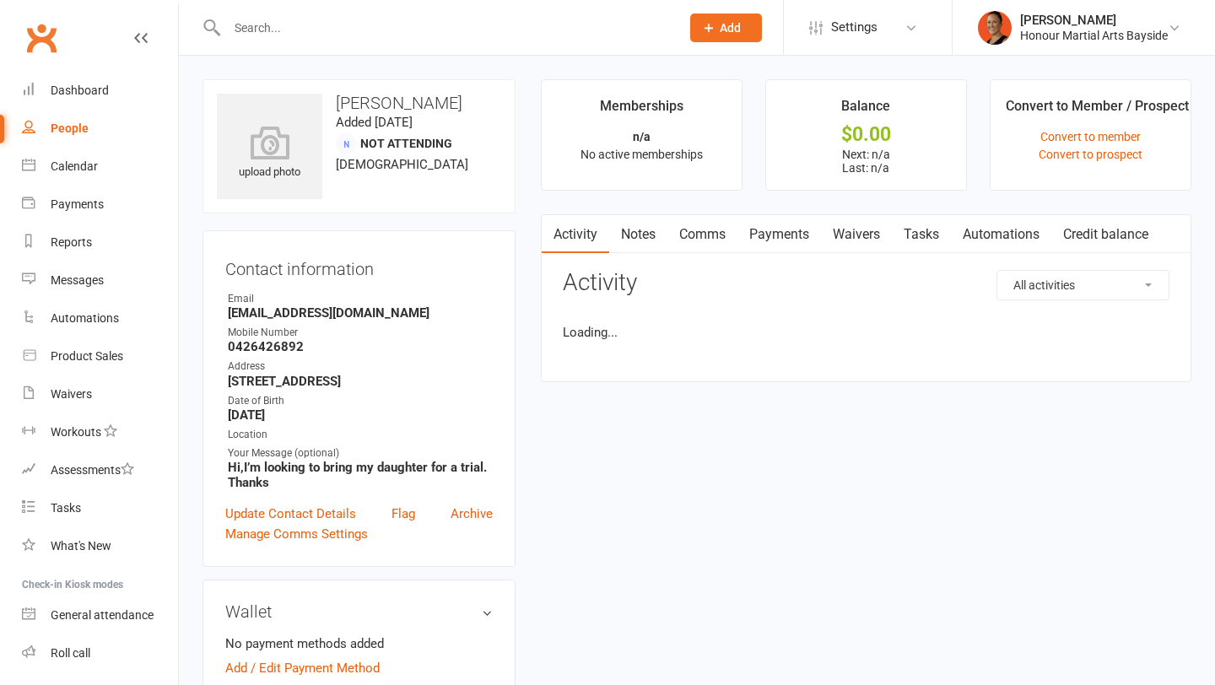
scroll to position [540, 0]
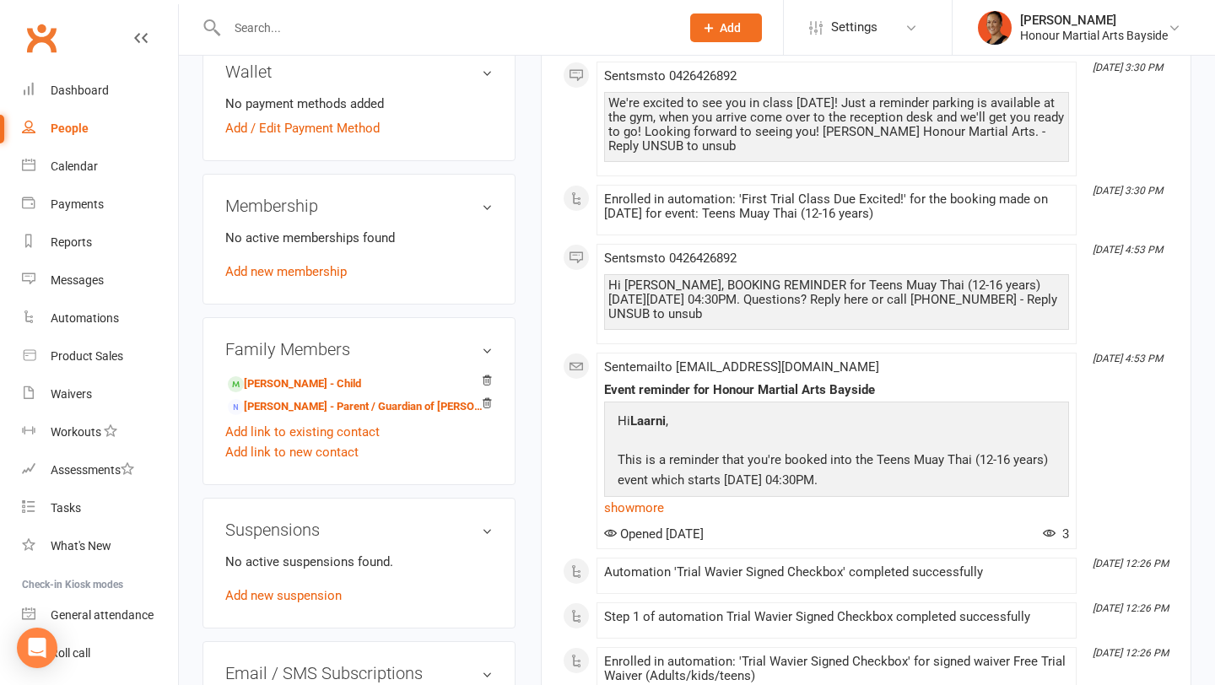
click at [392, 381] on div "Family Members Kendra Pepi - Child Tasso Pepi - Parent / Guardian of Kendra Pep…" at bounding box center [359, 401] width 313 height 168
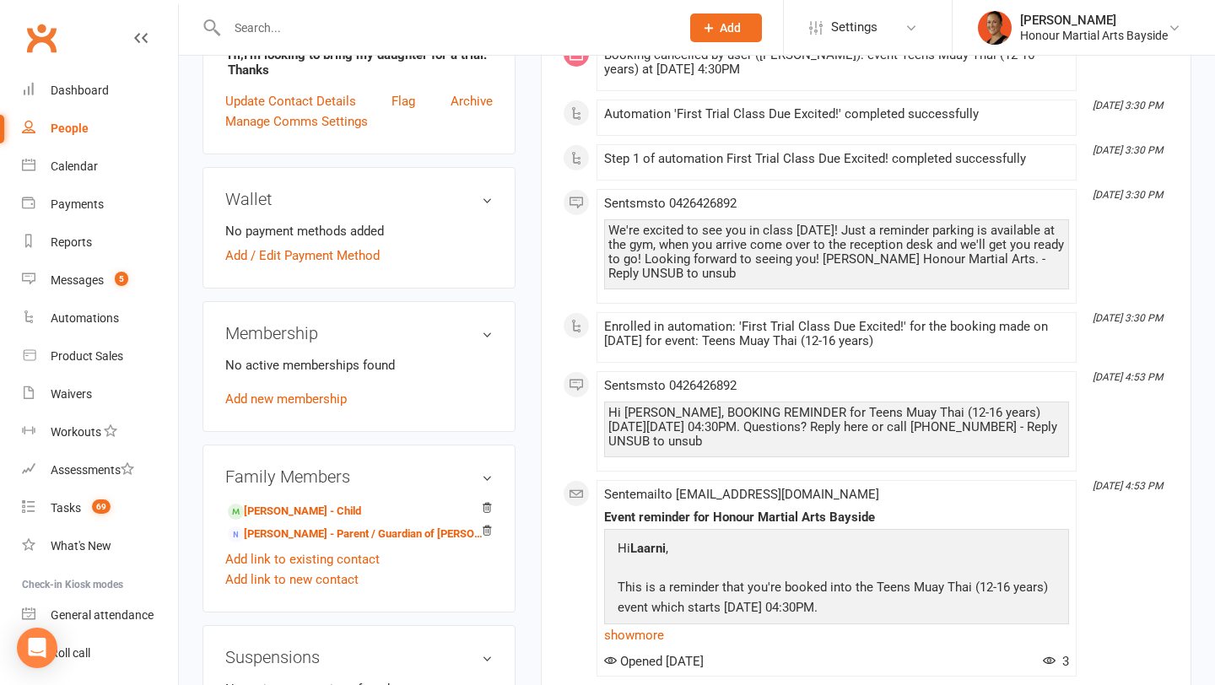
scroll to position [442, 0]
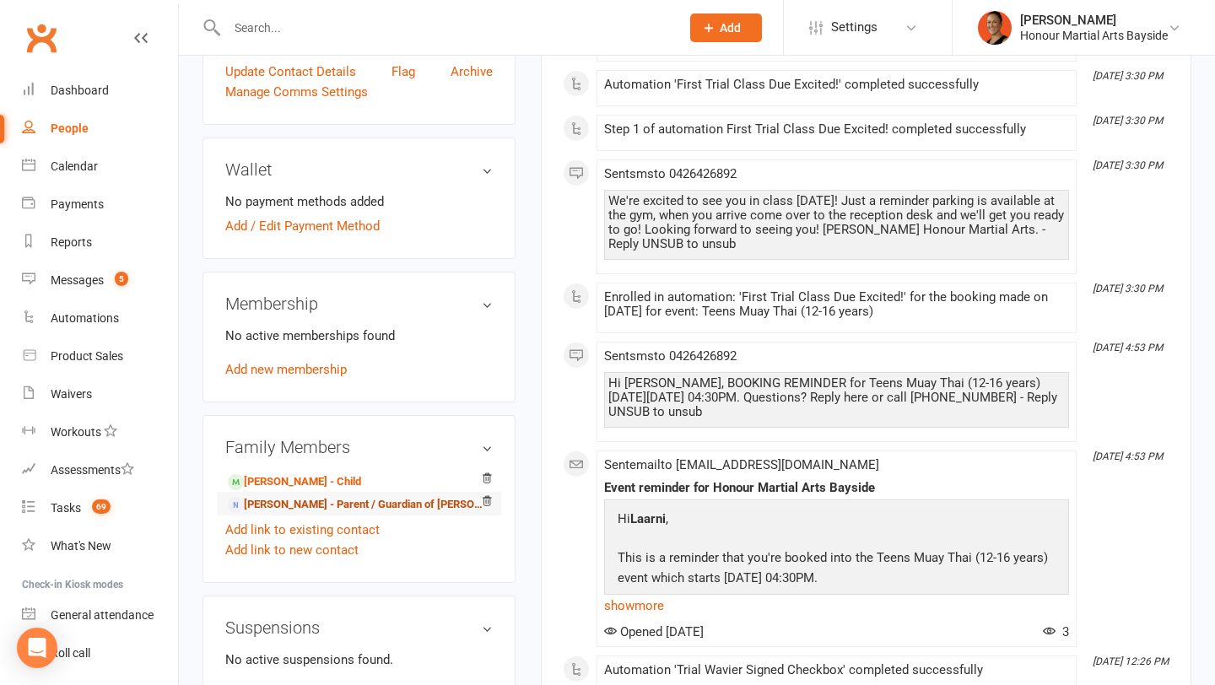
click at [306, 513] on link "Tasso Pepi - Parent / Guardian of Kendra Pepi" at bounding box center [356, 505] width 257 height 18
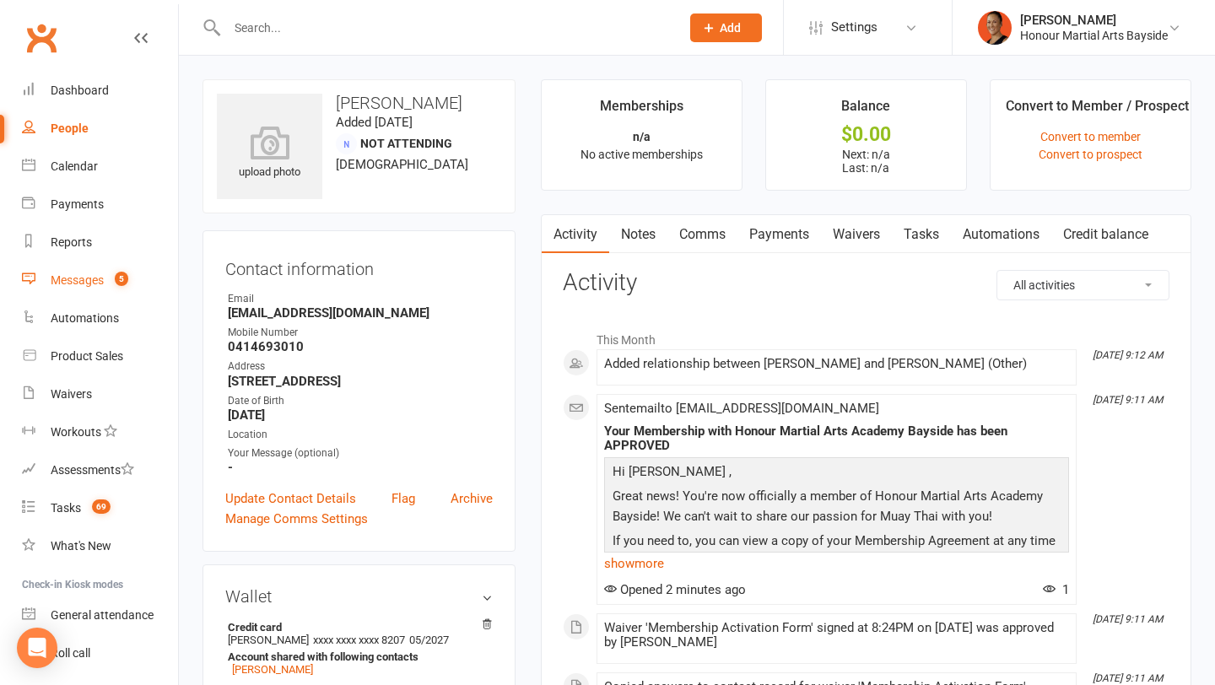
click at [88, 281] on div "Messages" at bounding box center [77, 280] width 53 height 14
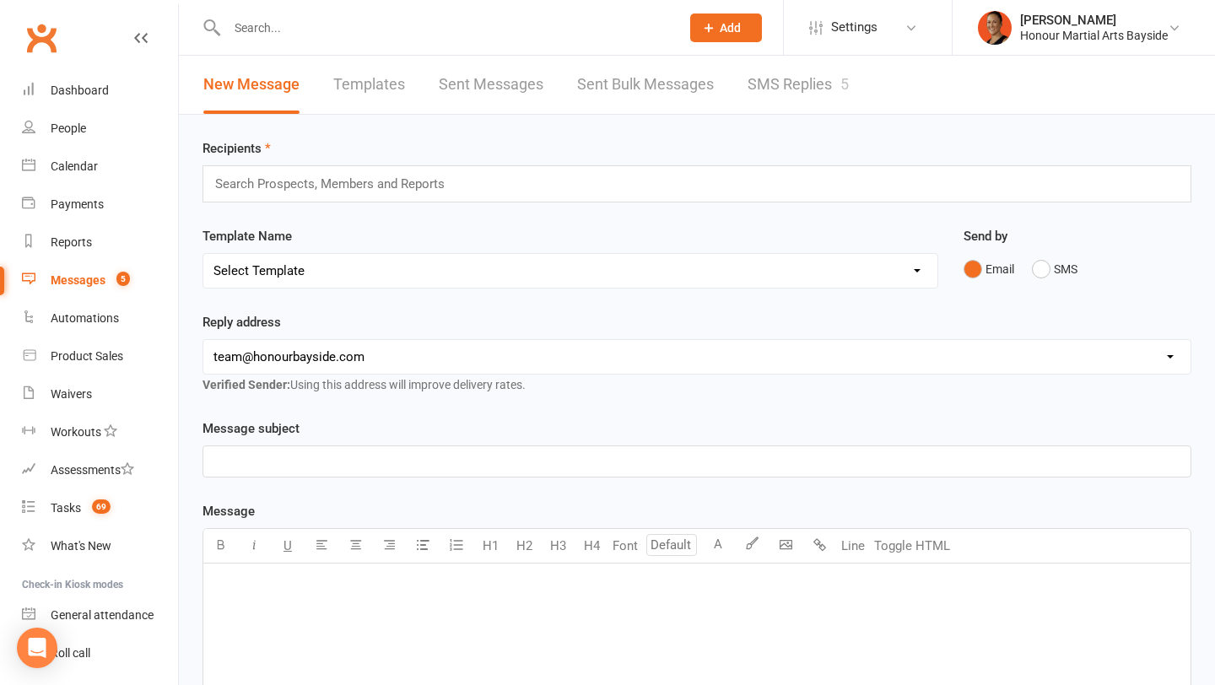
click at [821, 89] on link "SMS Replies 5" at bounding box center [798, 85] width 101 height 58
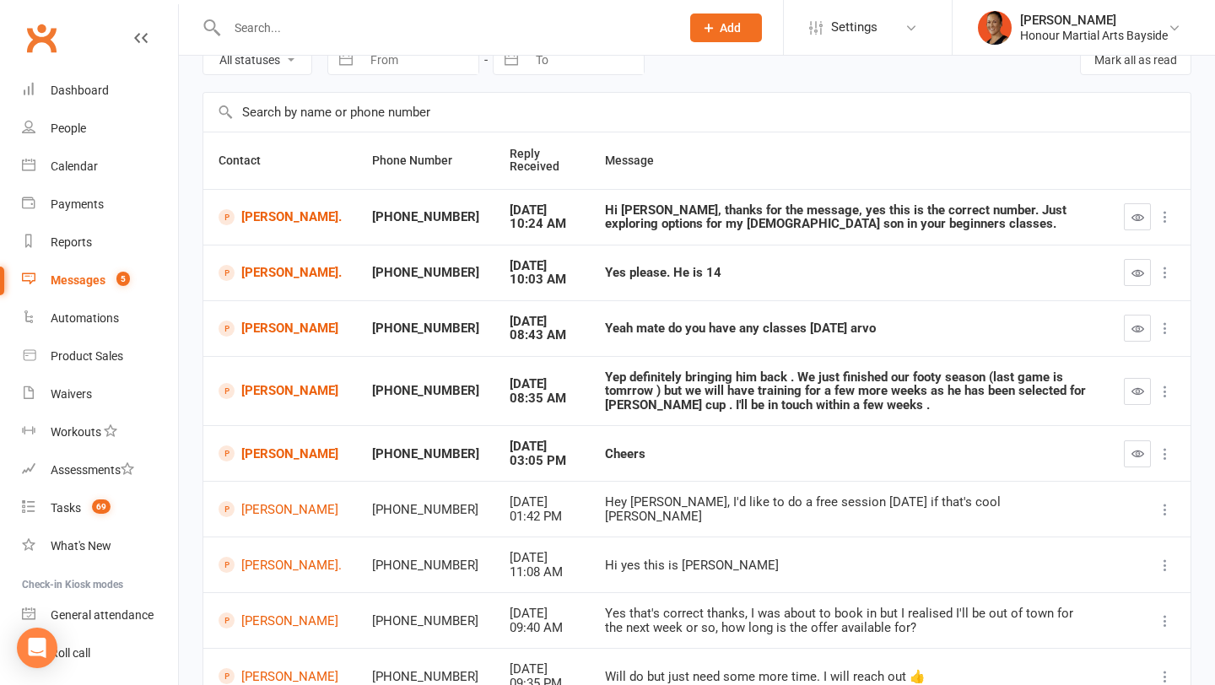
scroll to position [89, 0]
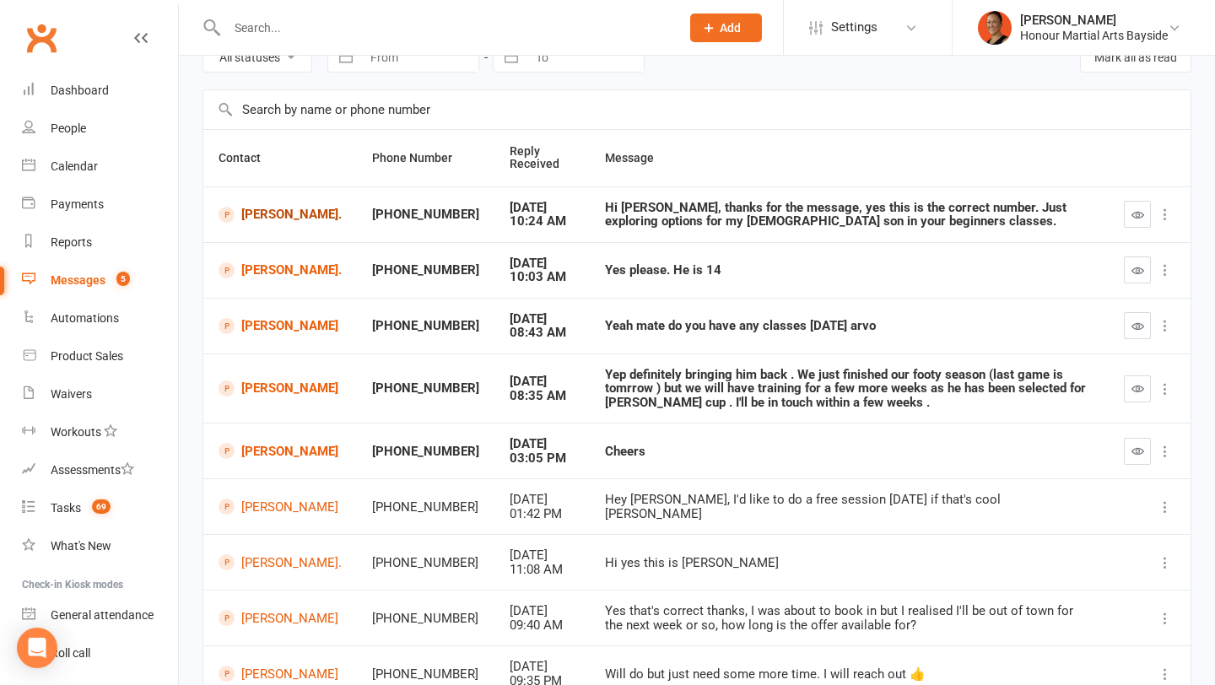
click at [261, 214] on link "[PERSON_NAME]." at bounding box center [280, 215] width 123 height 16
click at [1140, 213] on icon "button" at bounding box center [1138, 214] width 13 height 13
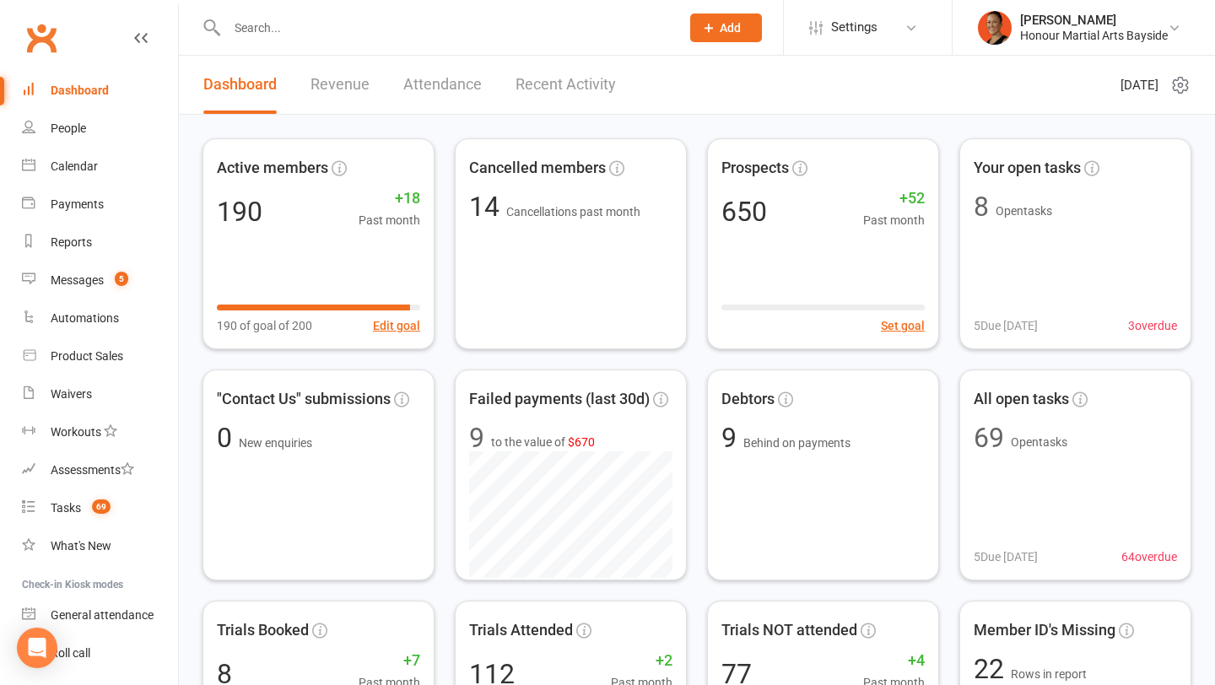
click at [591, 83] on link "Recent Activity" at bounding box center [566, 85] width 100 height 58
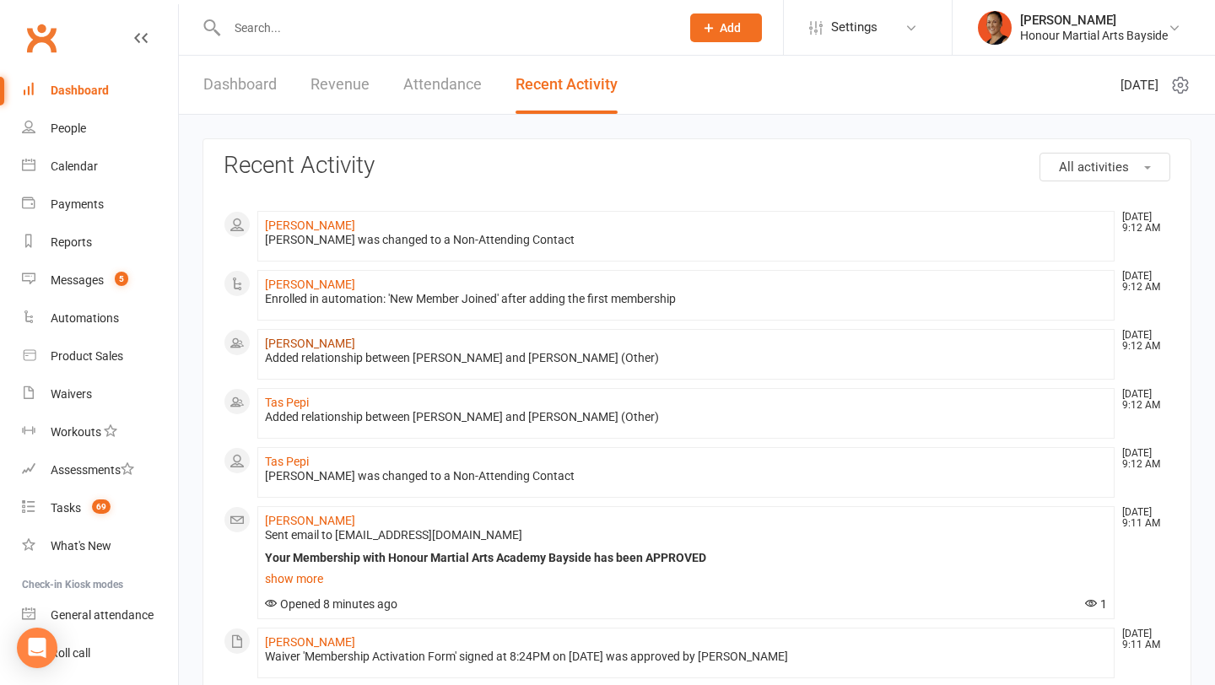
click at [284, 346] on link "[PERSON_NAME]" at bounding box center [310, 344] width 90 height 14
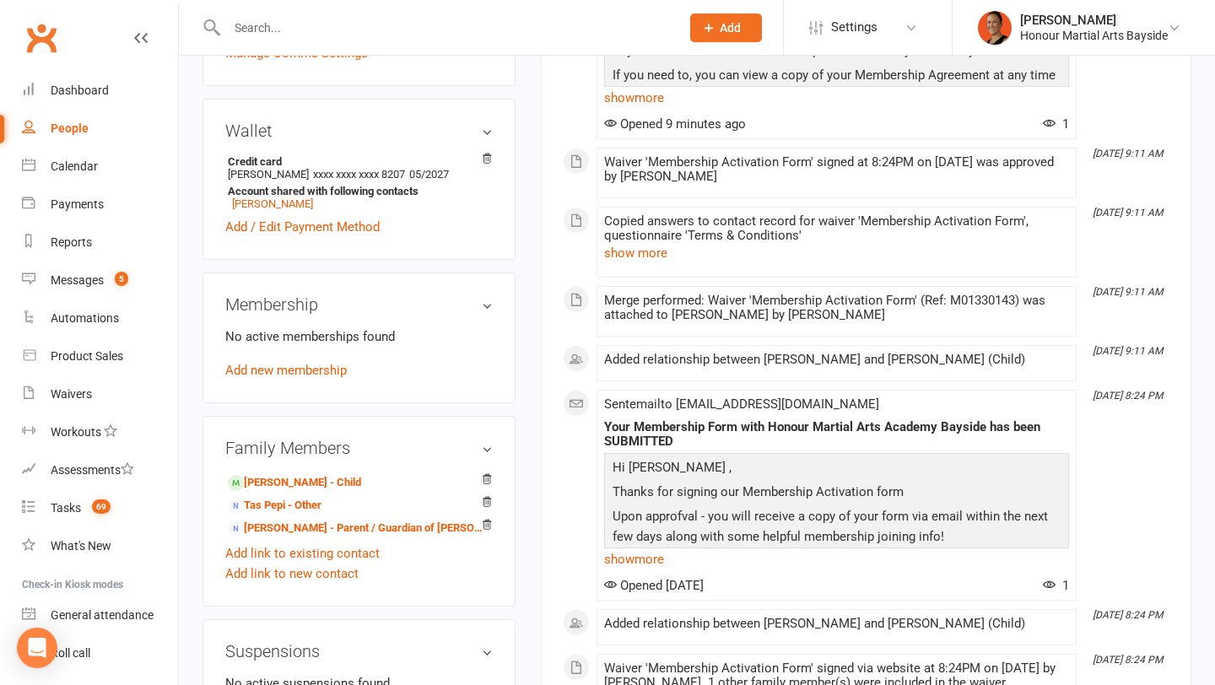
scroll to position [468, 0]
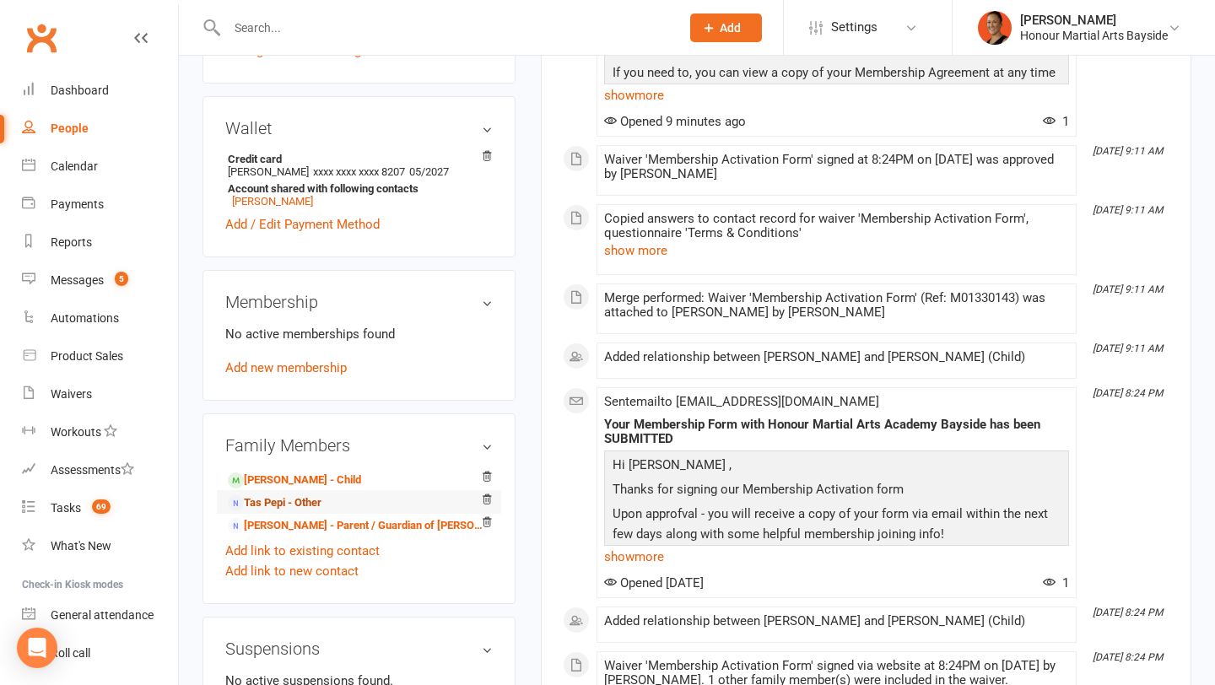
click at [272, 502] on link "Tas Pepi - Other" at bounding box center [275, 504] width 94 height 18
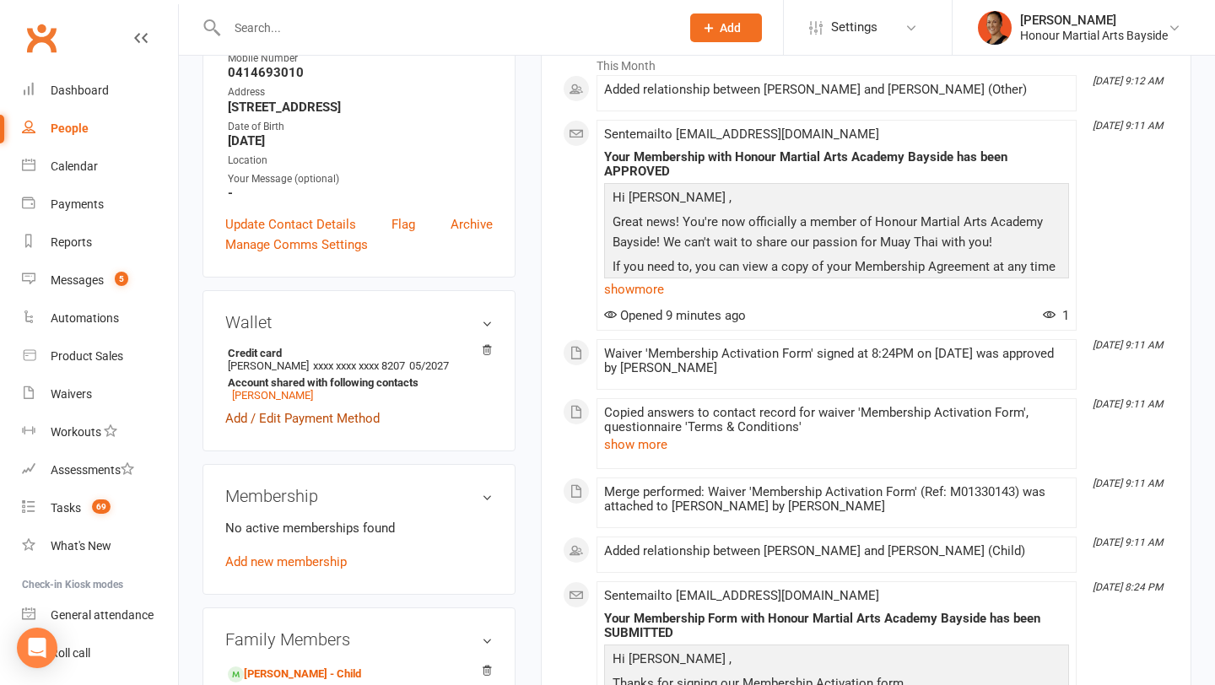
scroll to position [0, 0]
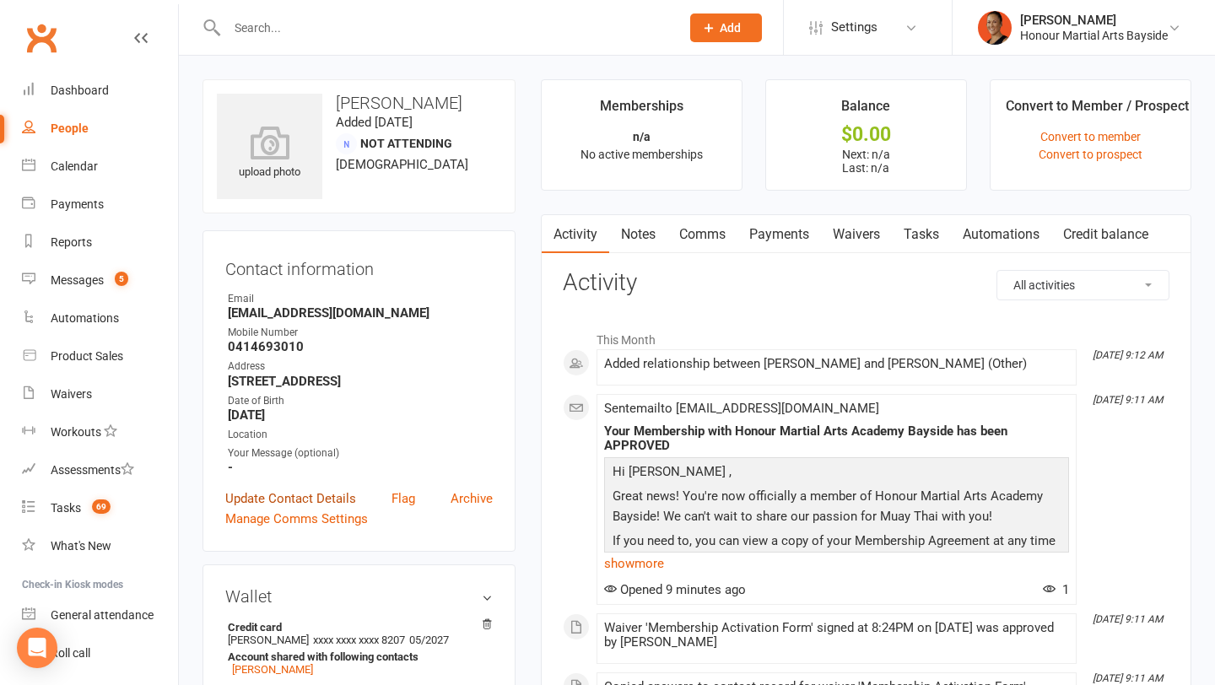
click at [274, 499] on link "Update Contact Details" at bounding box center [290, 499] width 131 height 20
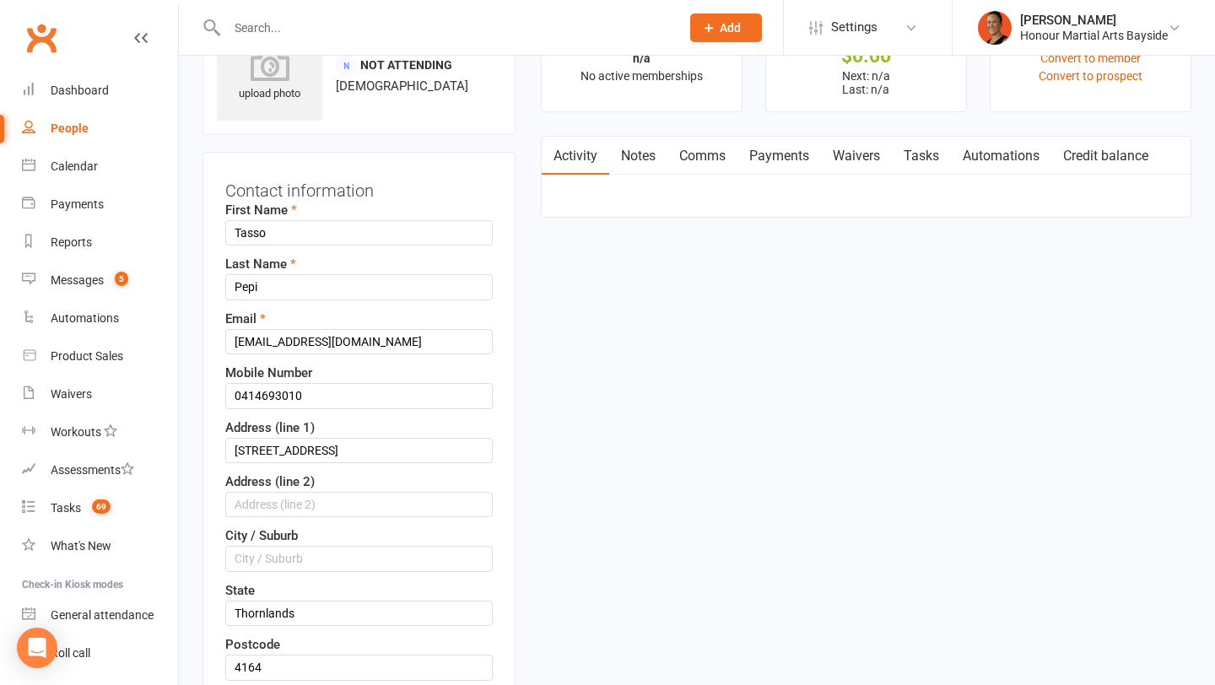
scroll to position [79, 0]
click at [322, 338] on input "[EMAIL_ADDRESS][DOMAIN_NAME]" at bounding box center [359, 340] width 268 height 25
paste input "Tas.pepi78"
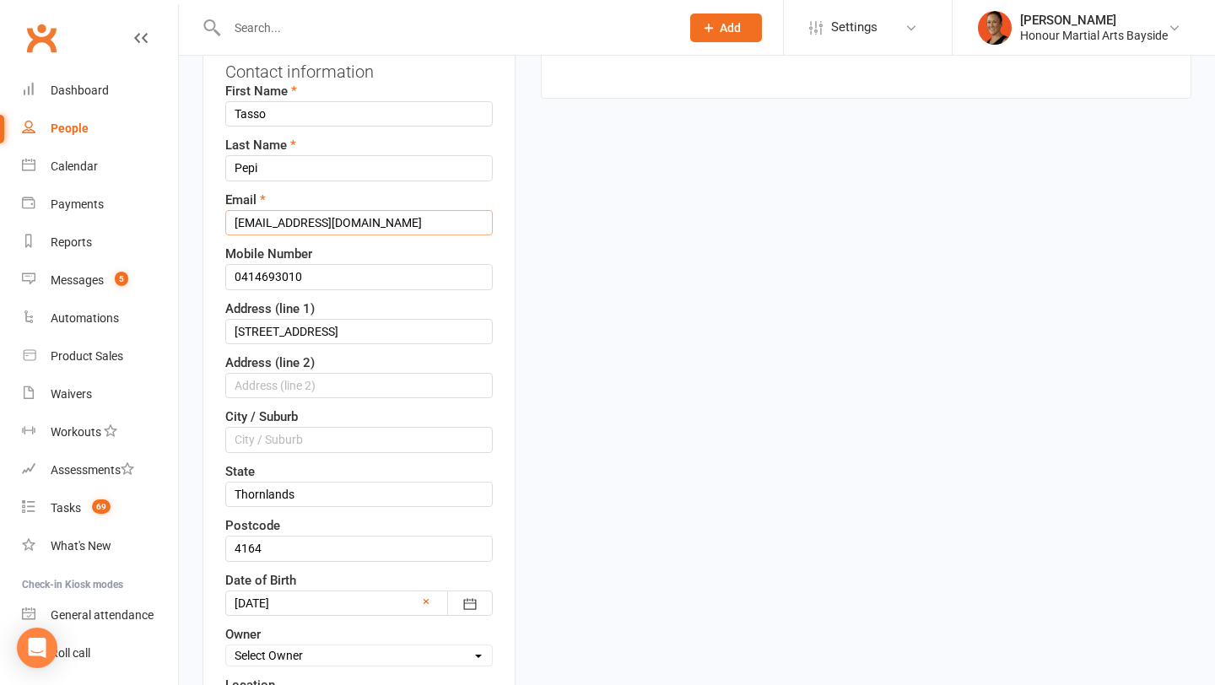
scroll to position [214, 0]
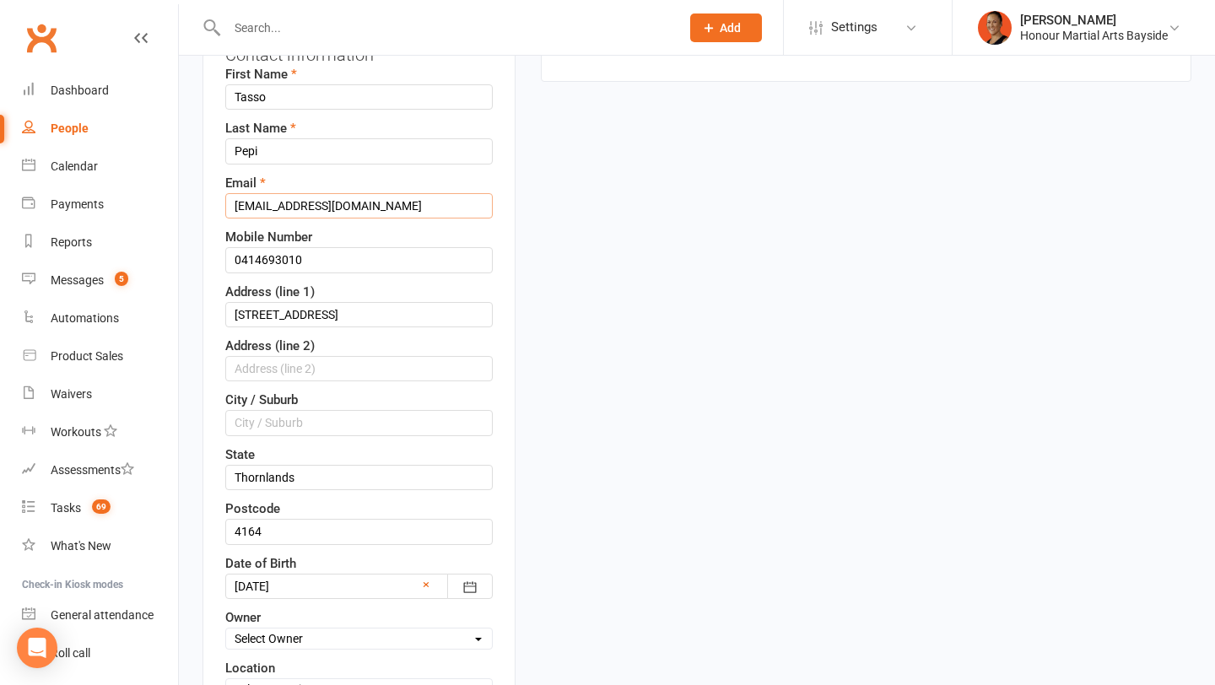
type input "[EMAIL_ADDRESS][DOMAIN_NAME]"
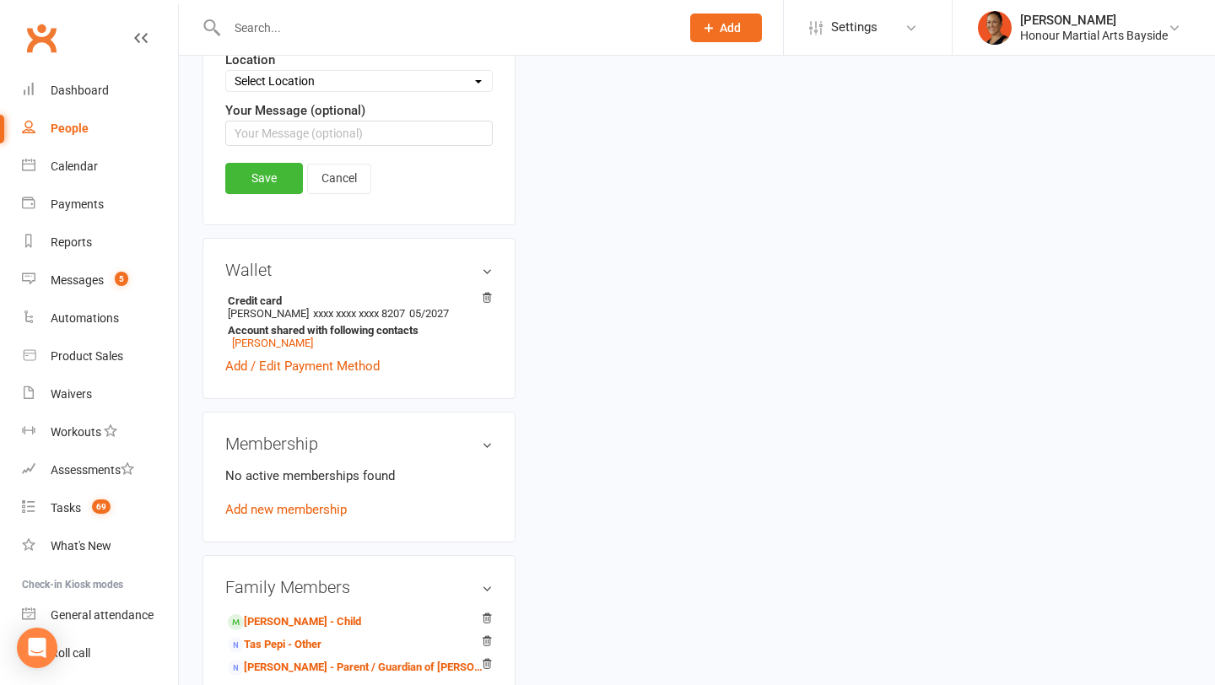
scroll to position [791, 0]
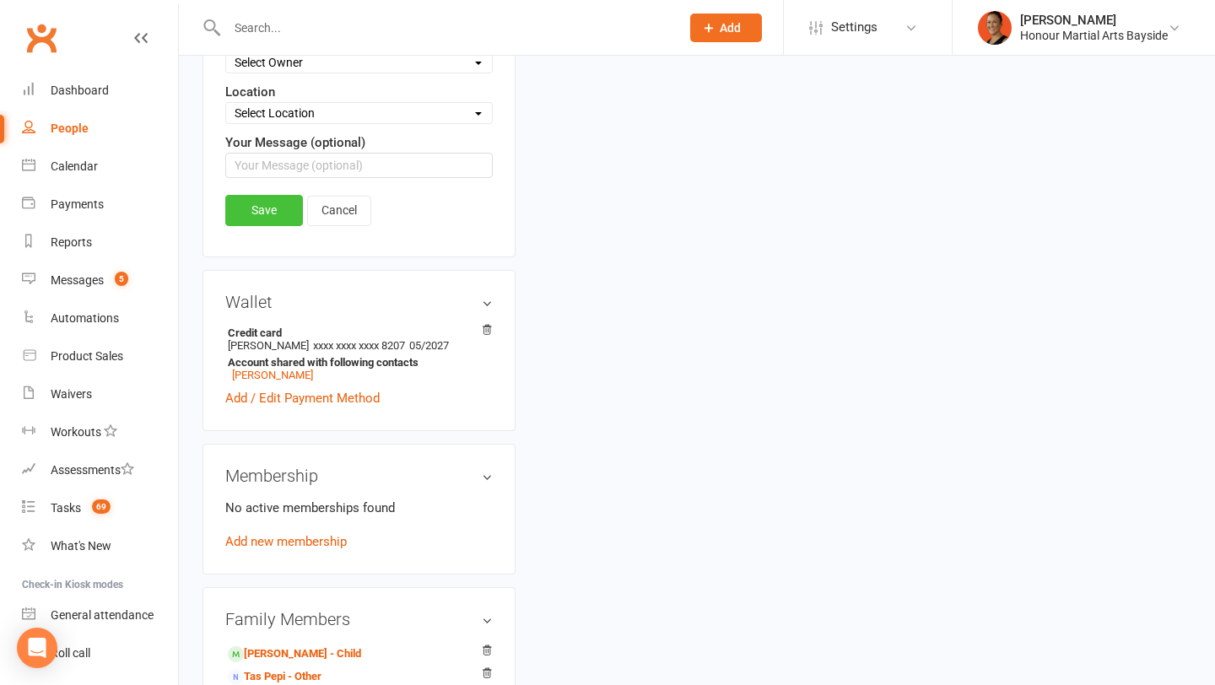
click at [263, 212] on link "Save" at bounding box center [264, 210] width 78 height 30
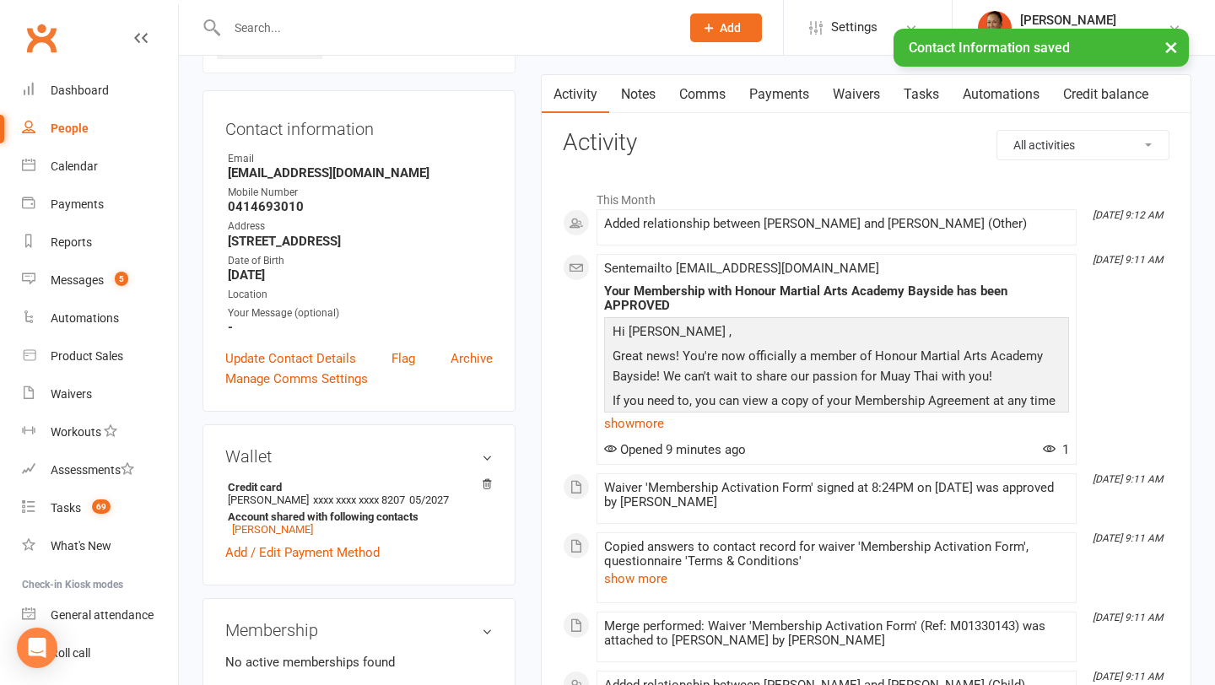
scroll to position [0, 0]
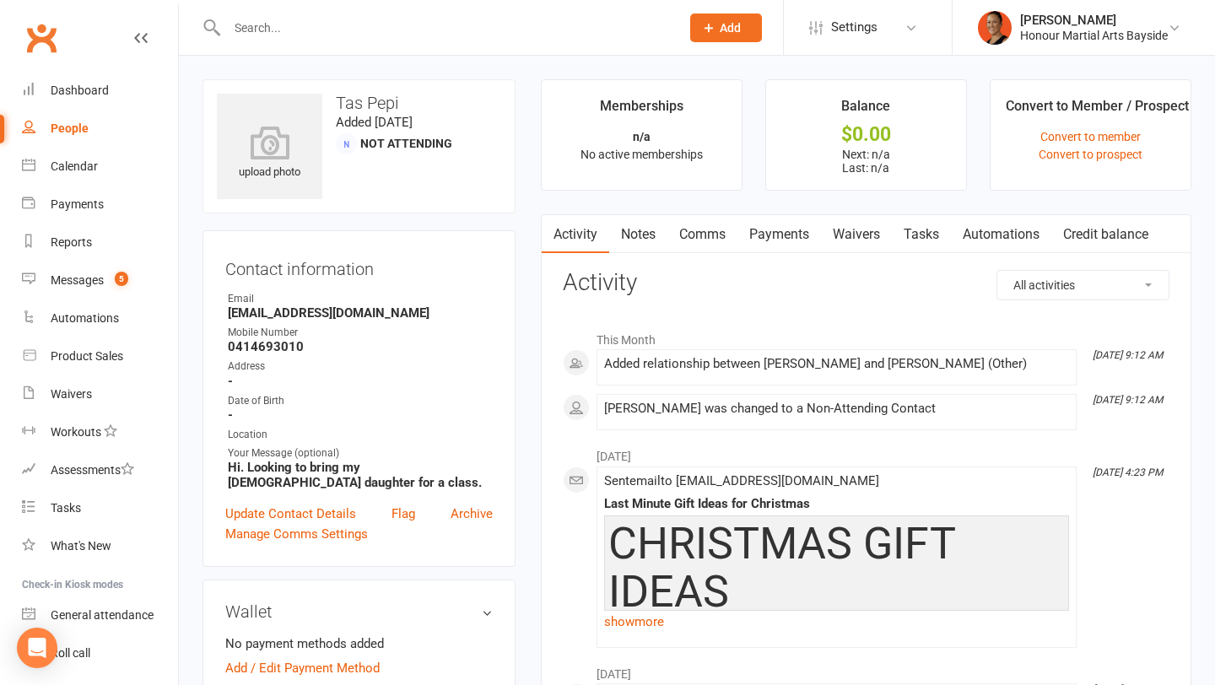
click at [260, 311] on strong "[EMAIL_ADDRESS][DOMAIN_NAME]" at bounding box center [360, 313] width 265 height 15
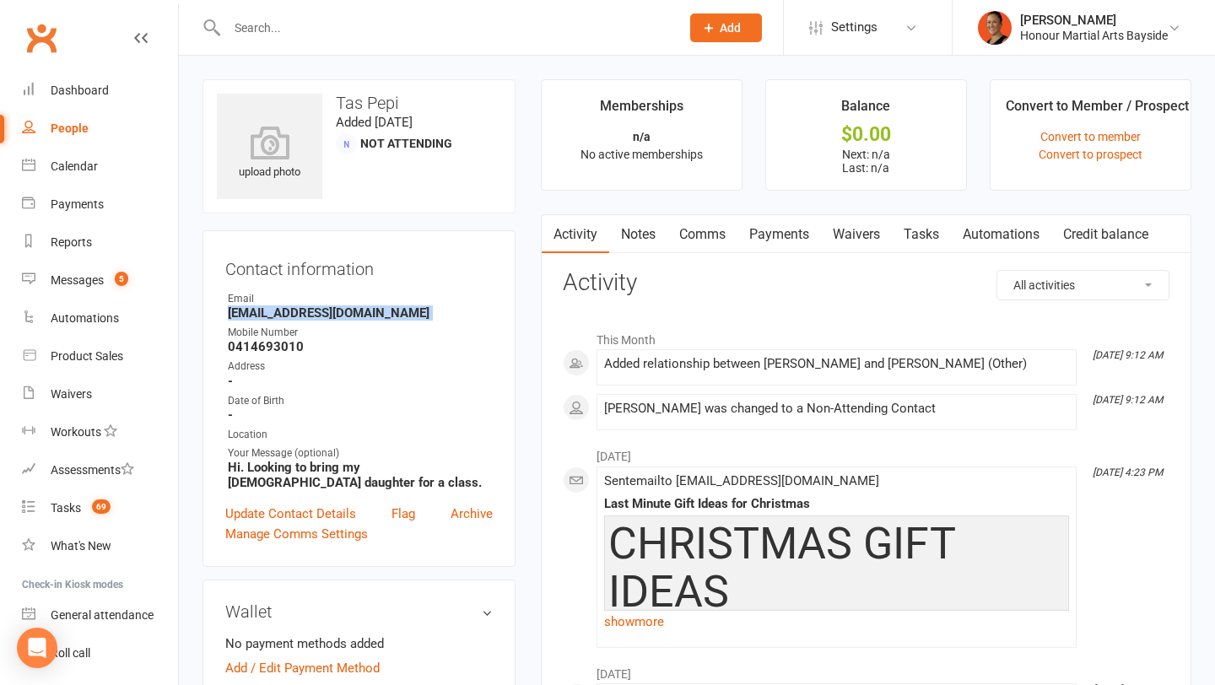
click at [260, 311] on strong "[EMAIL_ADDRESS][DOMAIN_NAME]" at bounding box center [360, 313] width 265 height 15
copy render-form-field "[EMAIL_ADDRESS][DOMAIN_NAME]"
click at [856, 235] on link "Waivers" at bounding box center [856, 234] width 71 height 39
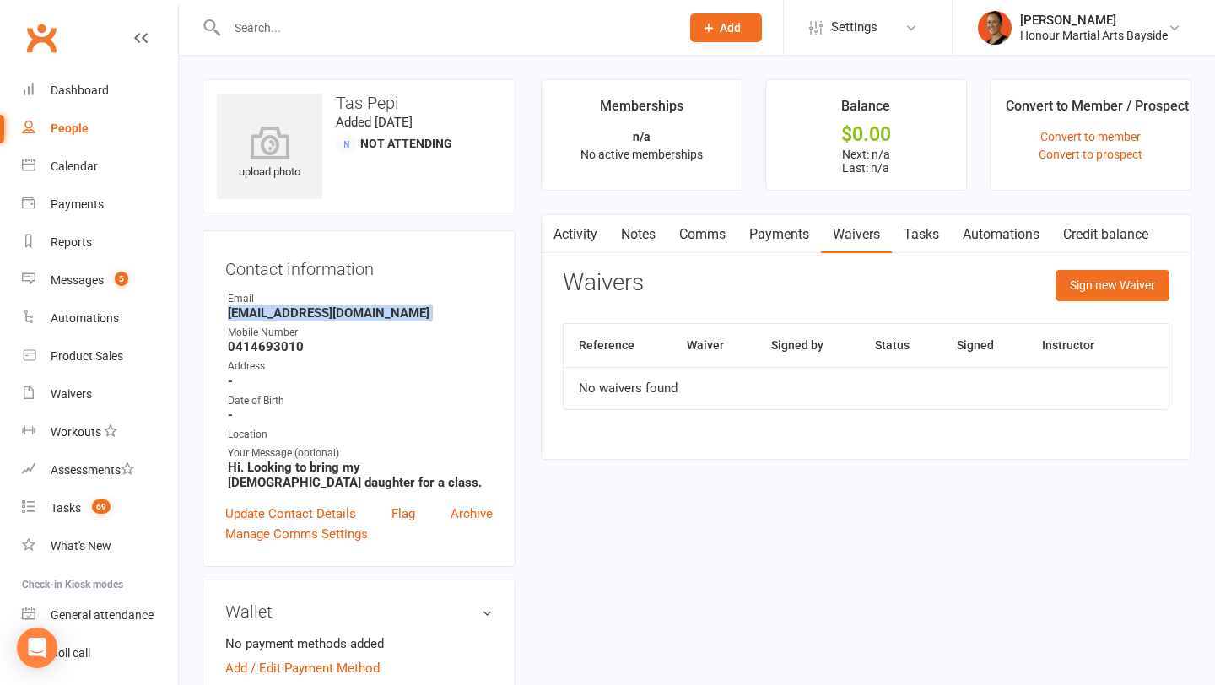
click at [590, 220] on link "Activity" at bounding box center [576, 234] width 68 height 39
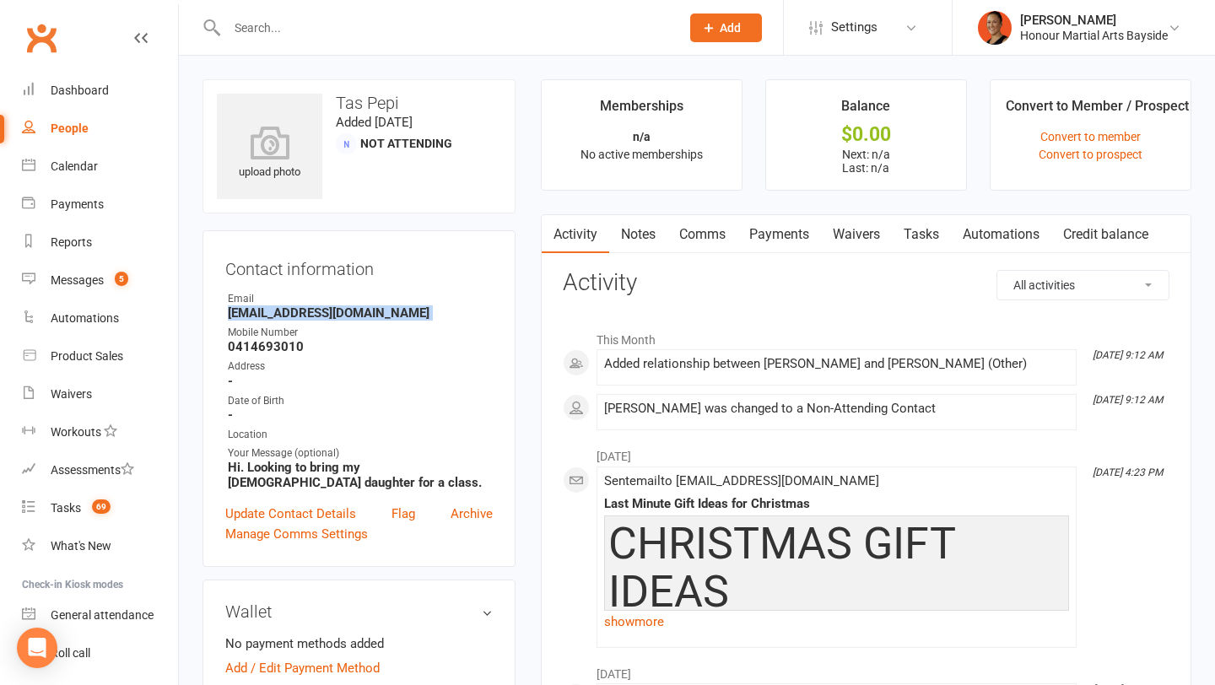
click at [669, 228] on link "Comms" at bounding box center [703, 234] width 70 height 39
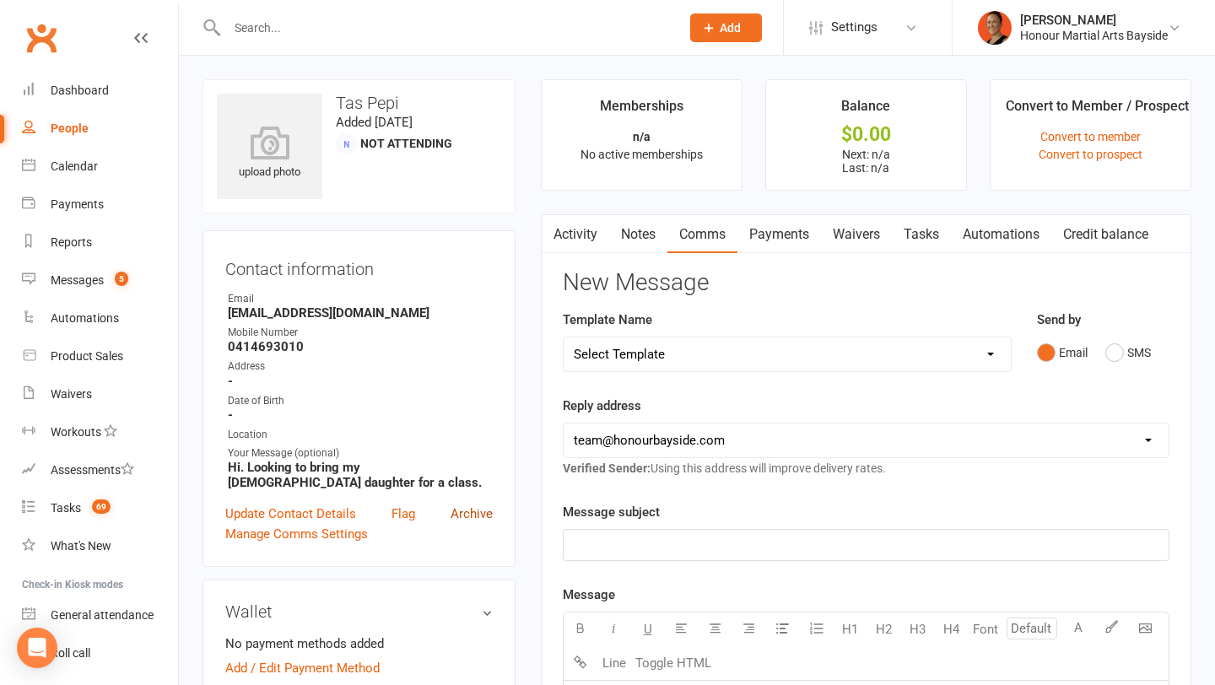
click at [466, 511] on link "Archive" at bounding box center [472, 514] width 42 height 20
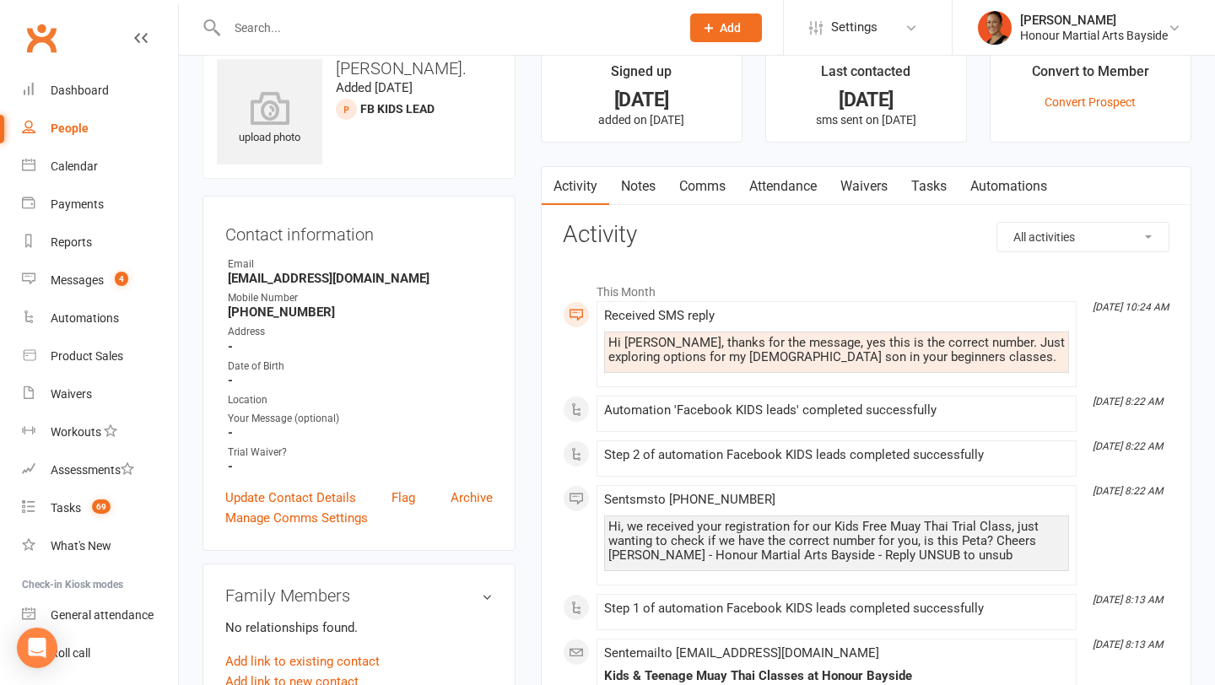
scroll to position [14, 0]
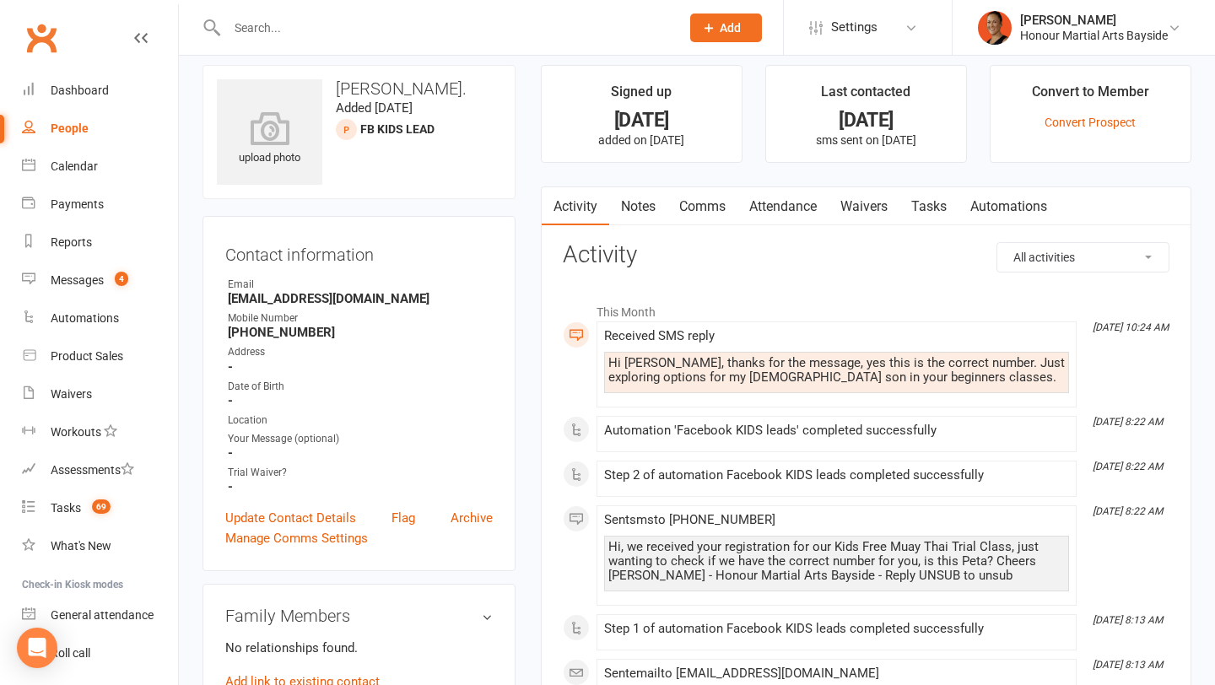
click at [867, 201] on link "Waivers" at bounding box center [864, 206] width 71 height 39
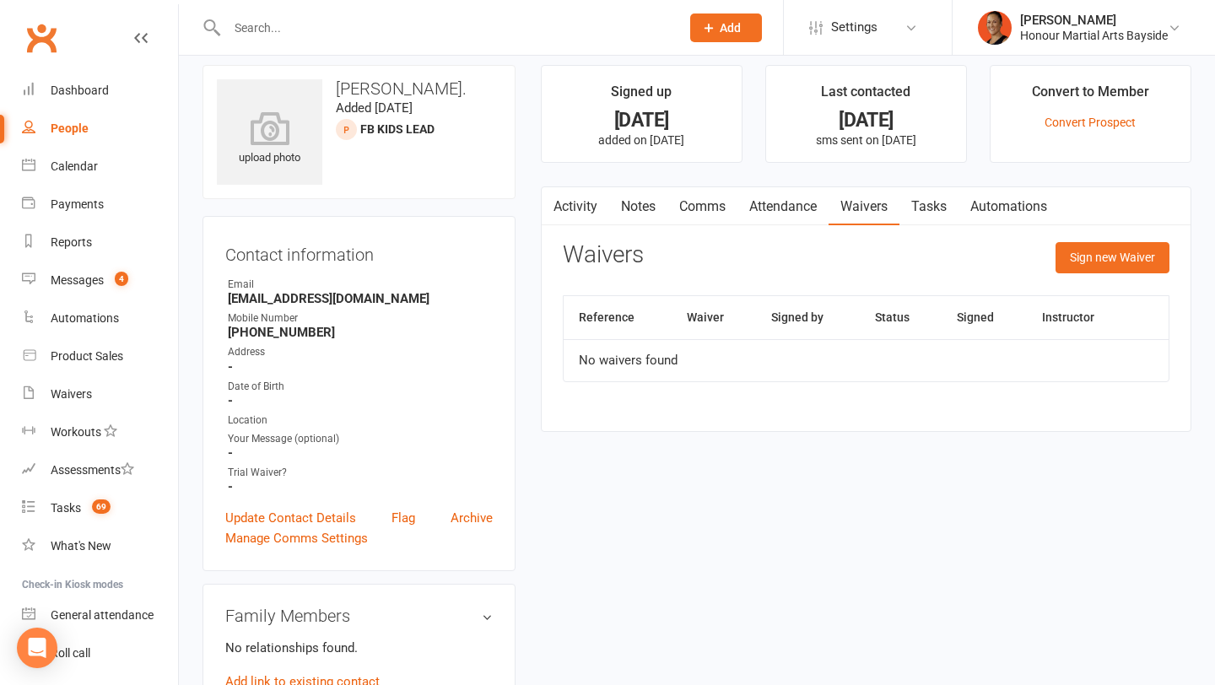
click at [629, 208] on link "Notes" at bounding box center [638, 206] width 58 height 39
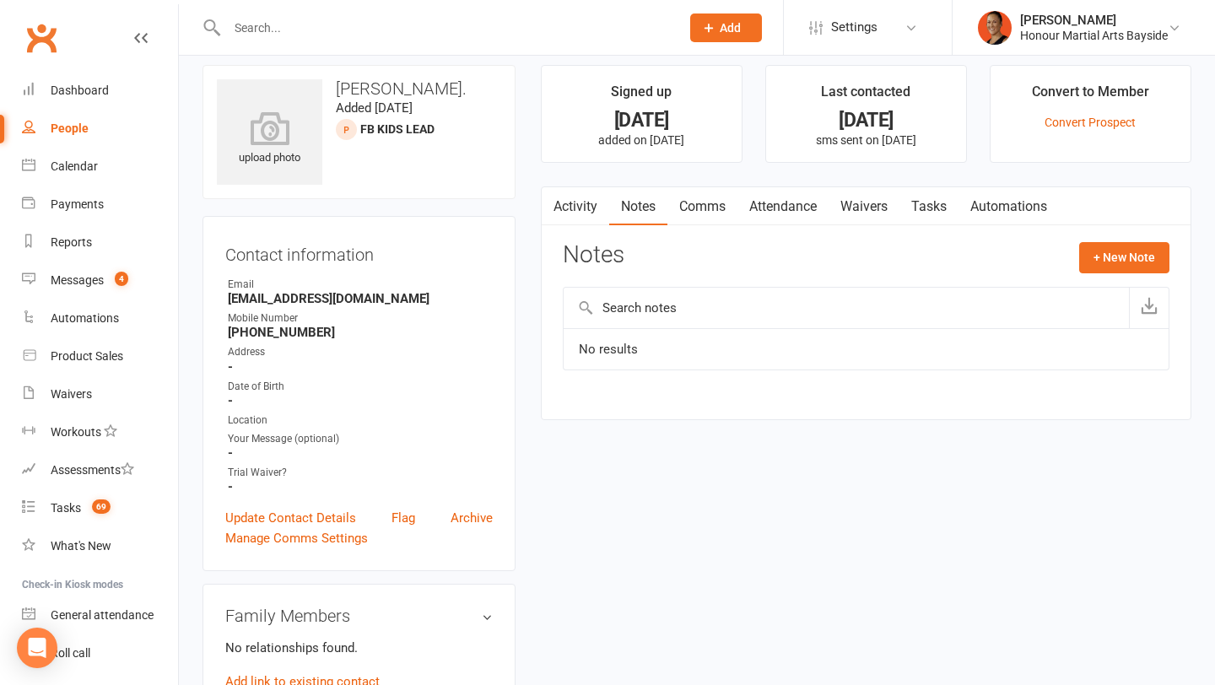
click at [572, 203] on link "Activity" at bounding box center [576, 206] width 68 height 39
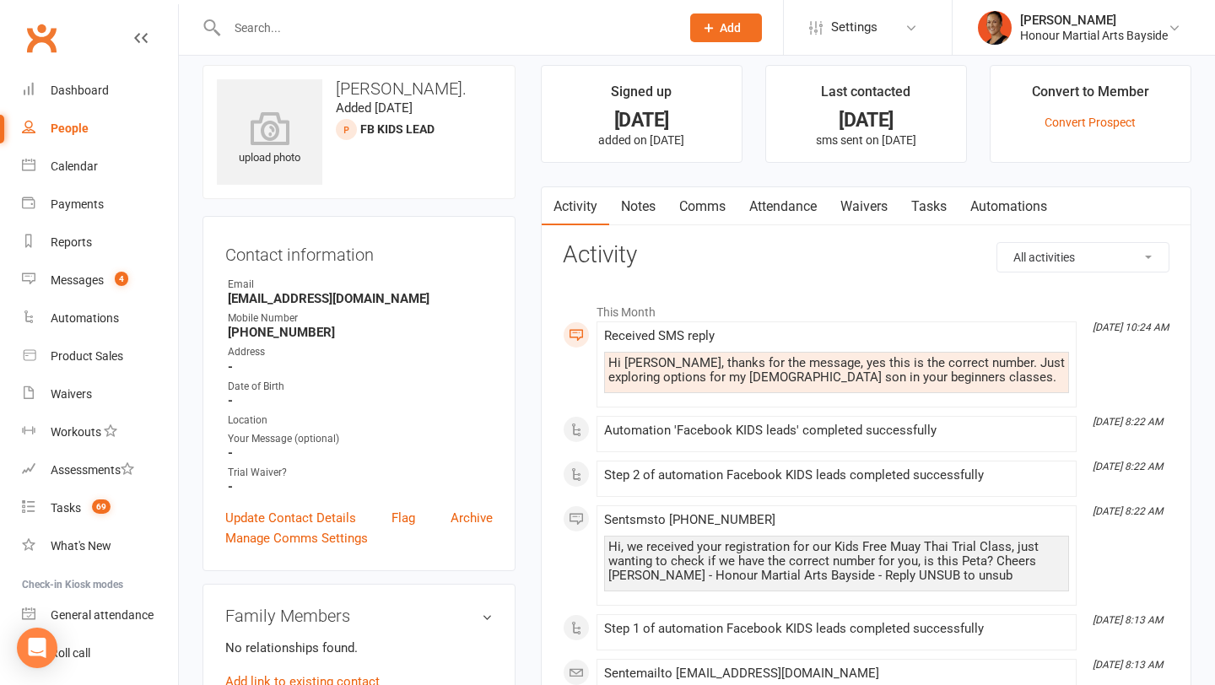
click at [789, 203] on link "Attendance" at bounding box center [783, 206] width 91 height 39
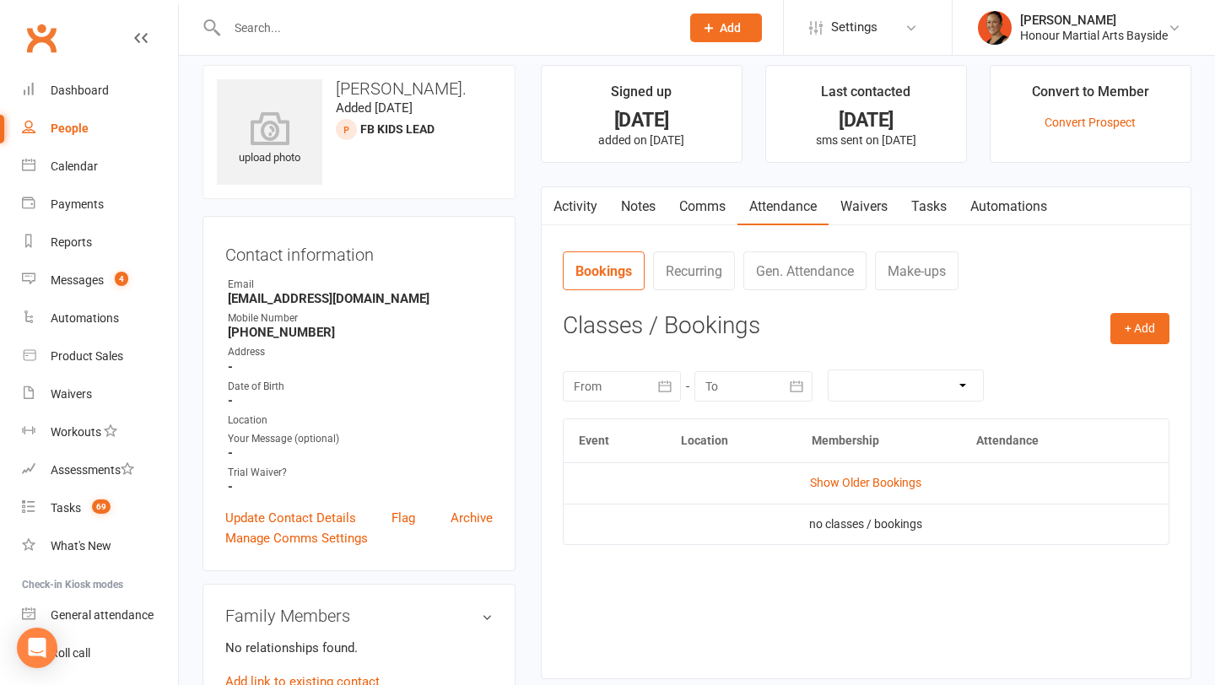
click at [845, 491] on td "Show Older Bookings" at bounding box center [866, 483] width 605 height 41
click at [874, 493] on td "Show Older Bookings" at bounding box center [866, 483] width 605 height 41
click at [872, 479] on link "Show Older Bookings" at bounding box center [865, 483] width 111 height 14
click at [1120, 337] on button "+ Add" at bounding box center [1140, 328] width 59 height 30
click at [1035, 361] on link "Book Event" at bounding box center [1085, 367] width 167 height 34
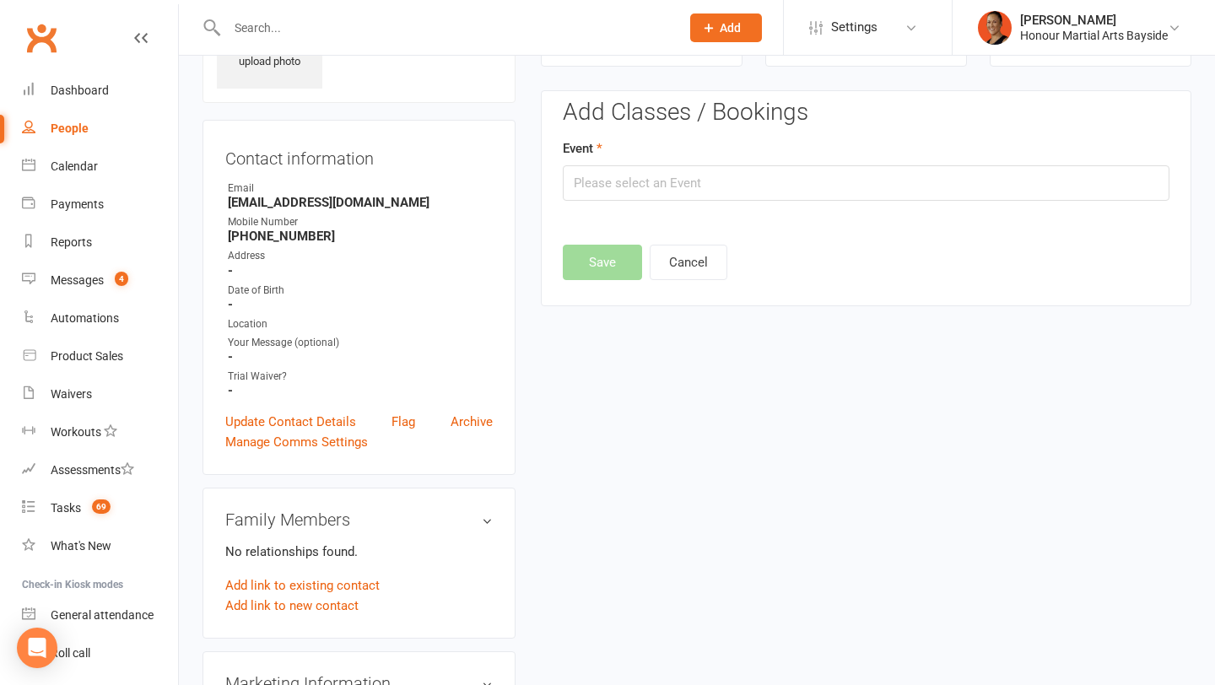
scroll to position [116, 0]
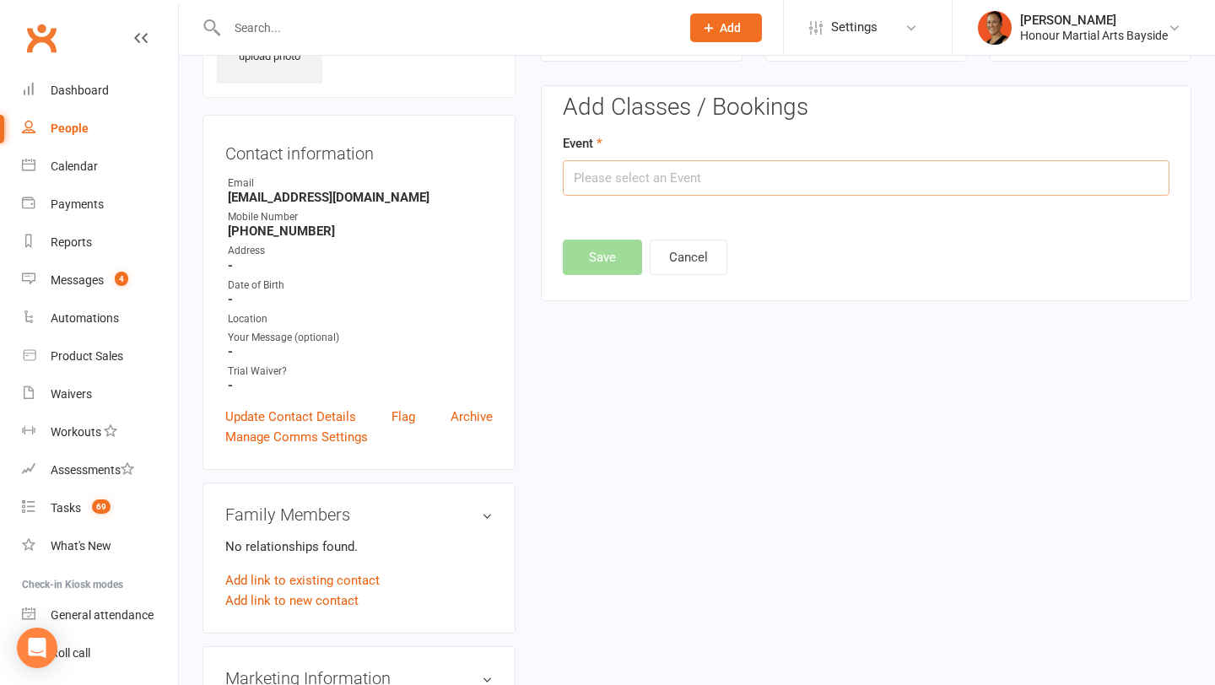
click at [700, 178] on input "text" at bounding box center [866, 177] width 607 height 35
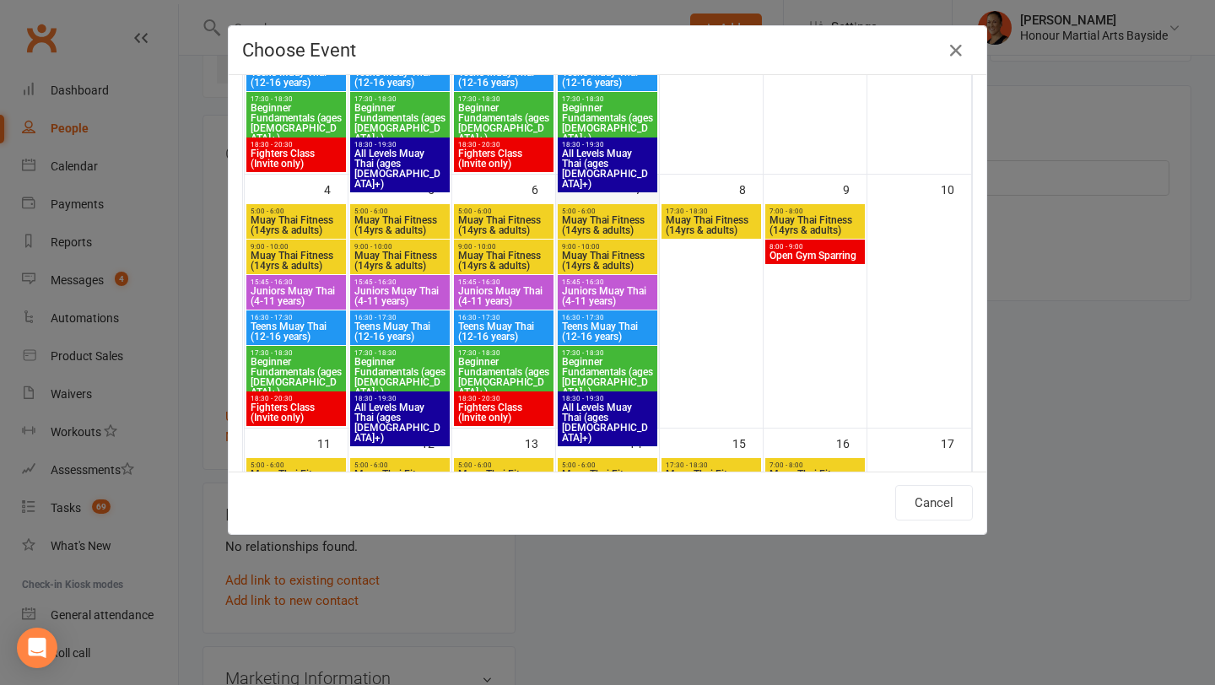
scroll to position [272, 0]
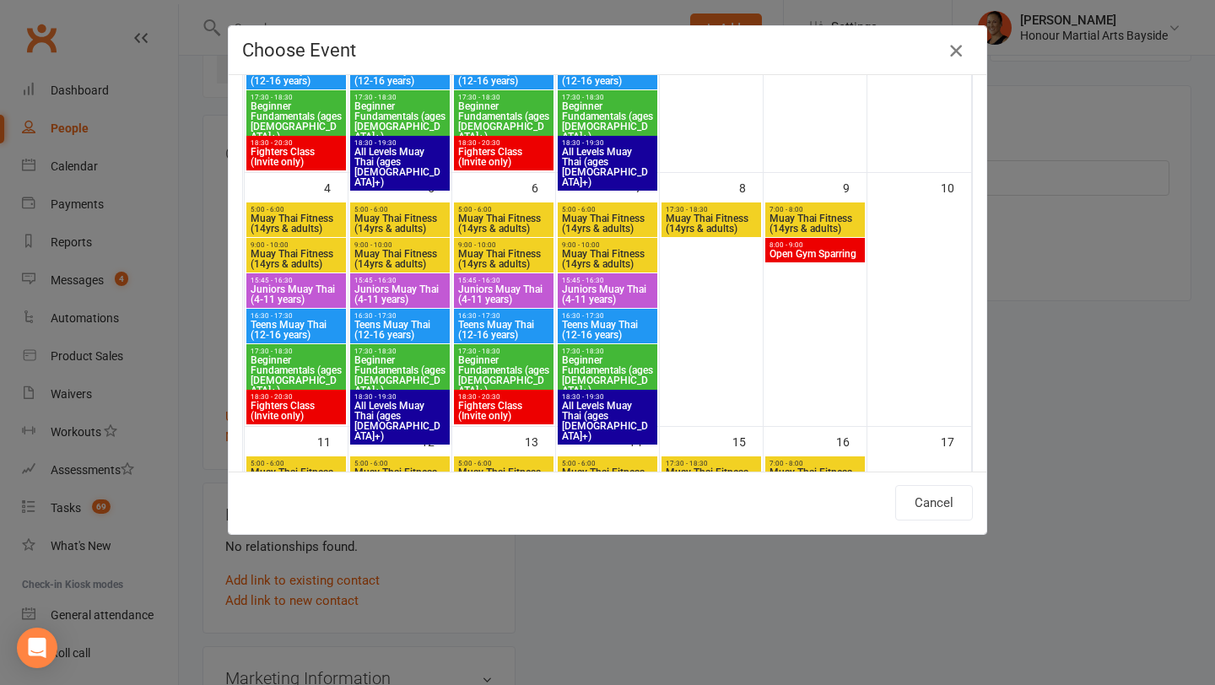
click at [953, 53] on icon "button" at bounding box center [956, 51] width 20 height 20
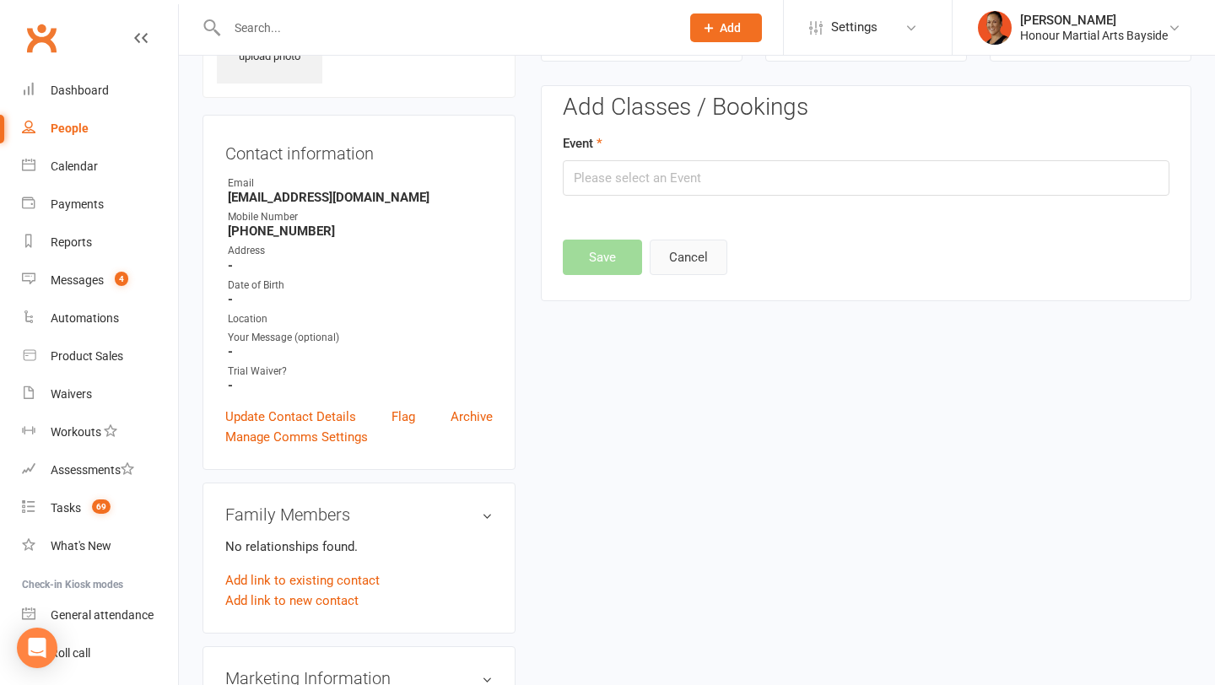
click at [720, 257] on button "Cancel" at bounding box center [689, 257] width 78 height 35
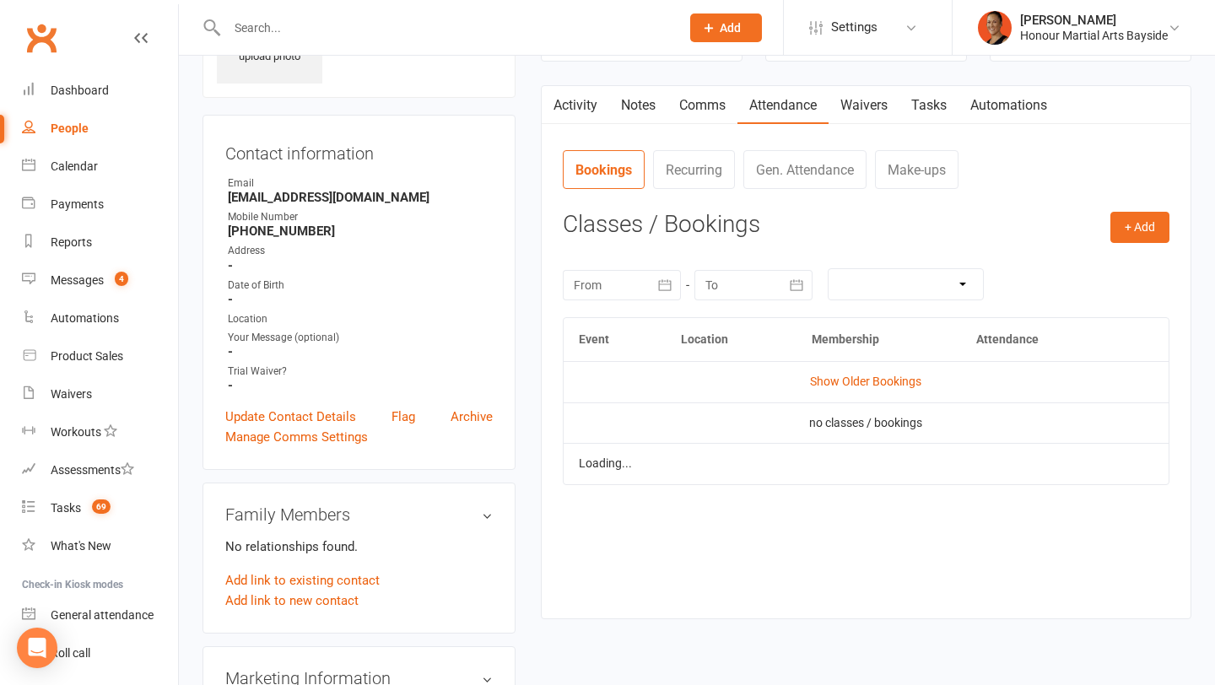
scroll to position [0, 0]
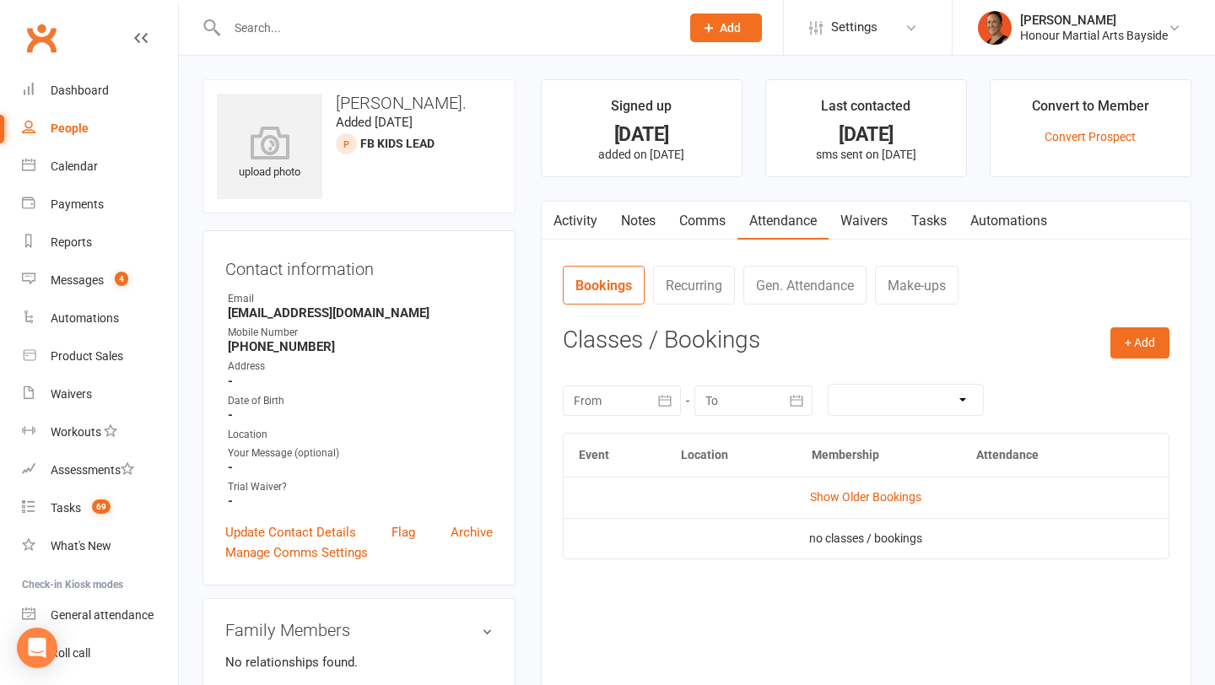
click at [560, 211] on button "button" at bounding box center [552, 221] width 21 height 38
click at [585, 239] on link "Activity" at bounding box center [576, 221] width 68 height 39
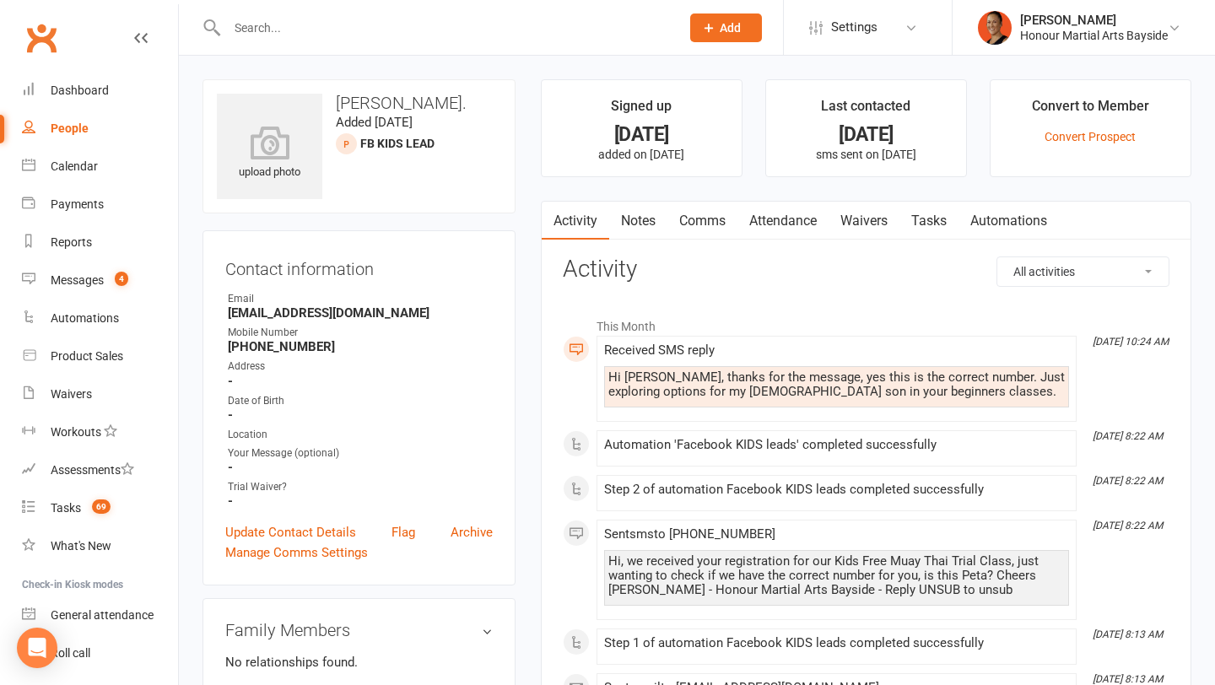
click at [689, 229] on link "Comms" at bounding box center [703, 221] width 70 height 39
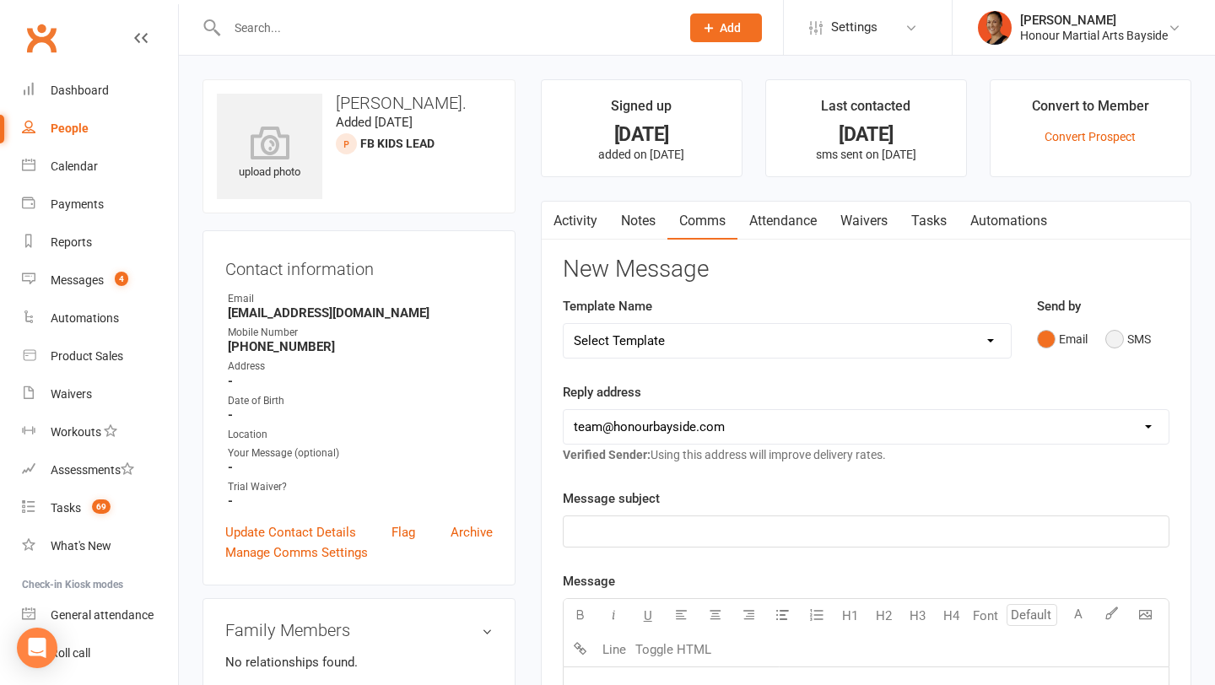
click at [1117, 340] on button "SMS" at bounding box center [1129, 339] width 46 height 32
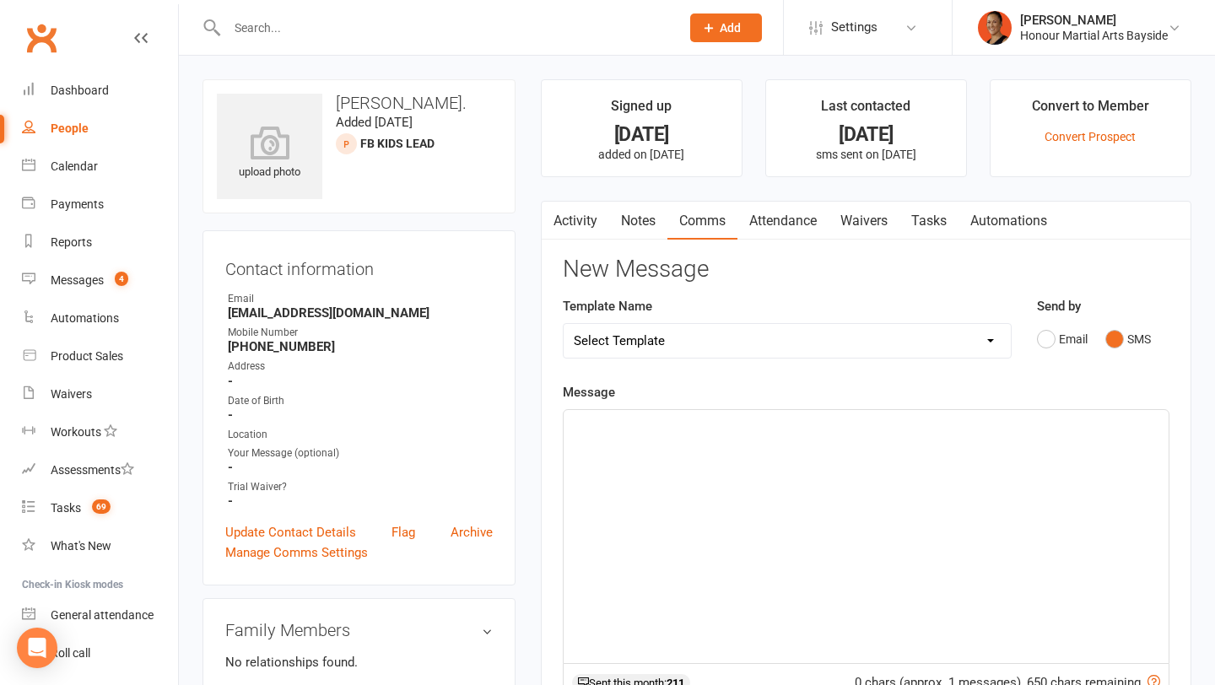
click at [742, 595] on div "﻿" at bounding box center [866, 536] width 605 height 253
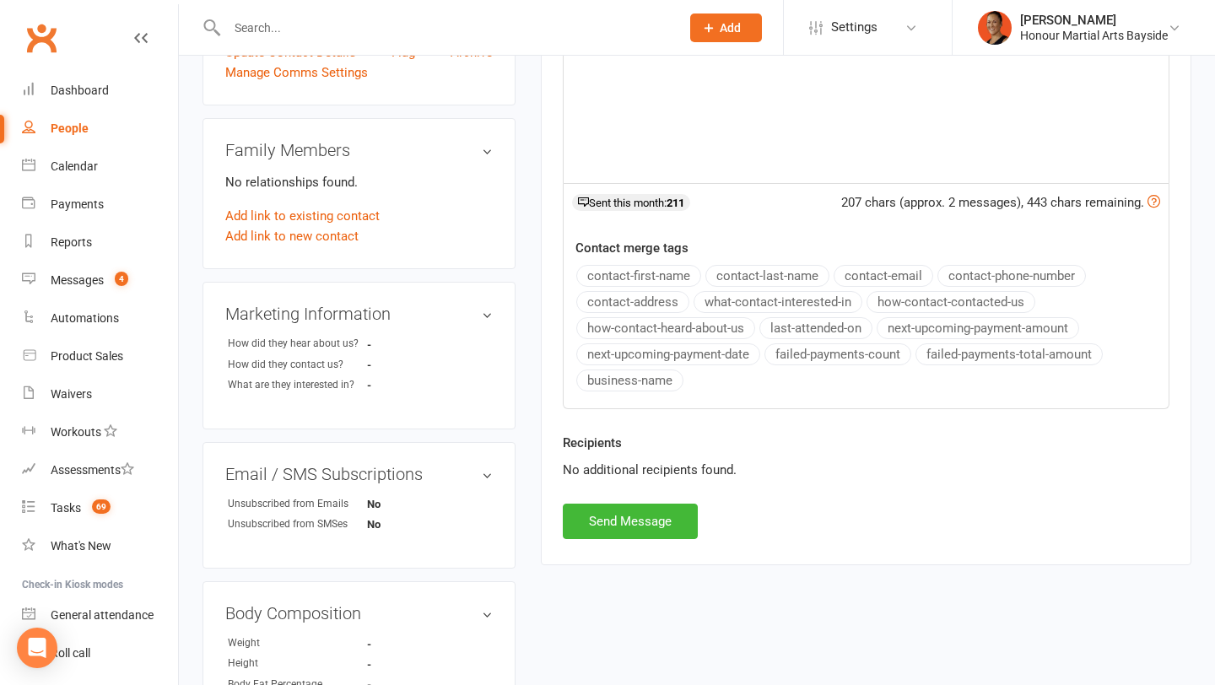
scroll to position [544, 0]
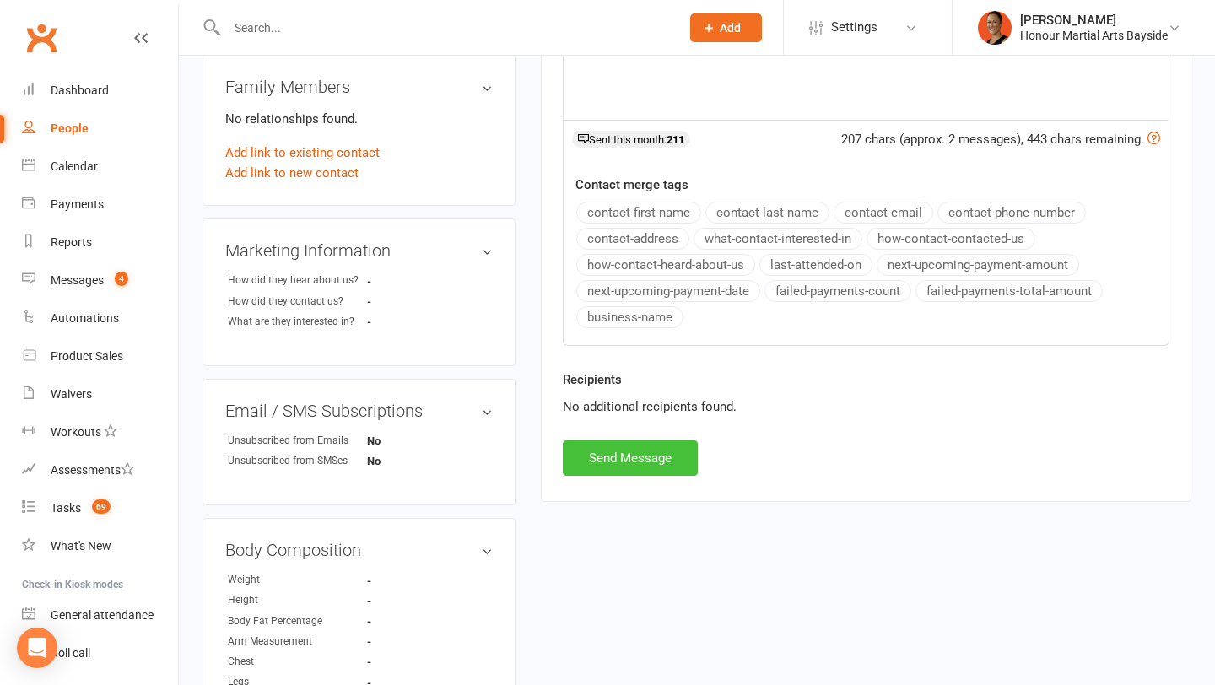
click at [609, 462] on button "Send Message" at bounding box center [630, 458] width 135 height 35
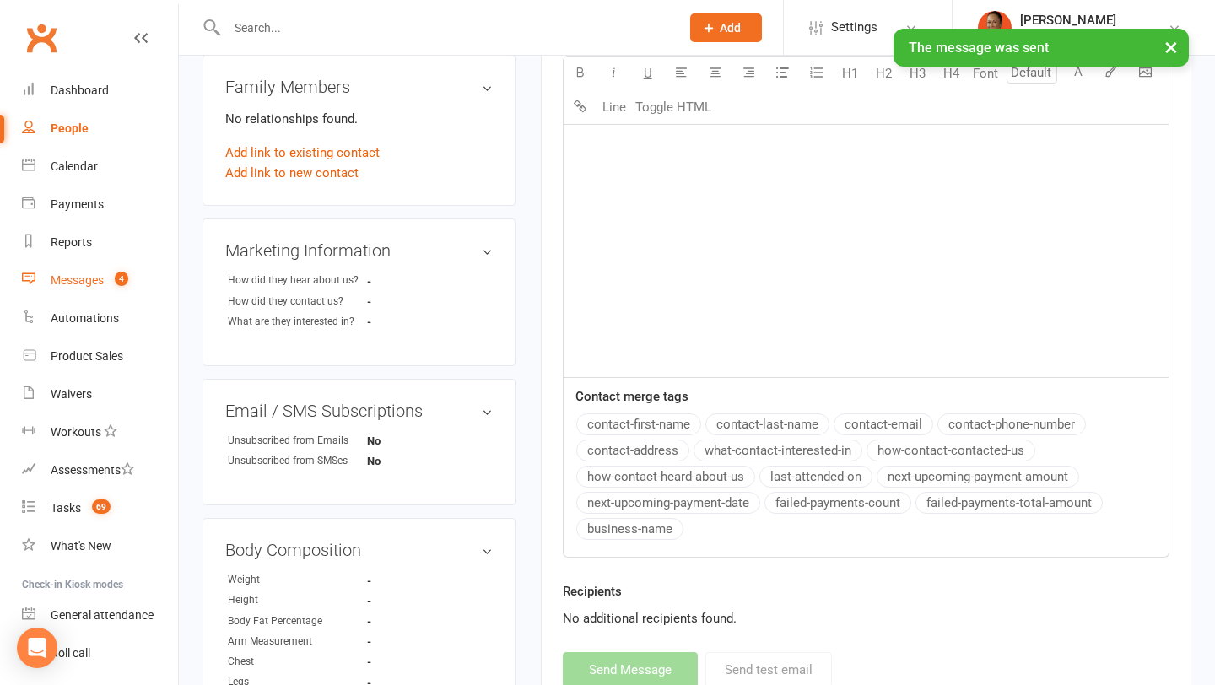
click at [93, 269] on link "Messages 4" at bounding box center [100, 281] width 156 height 38
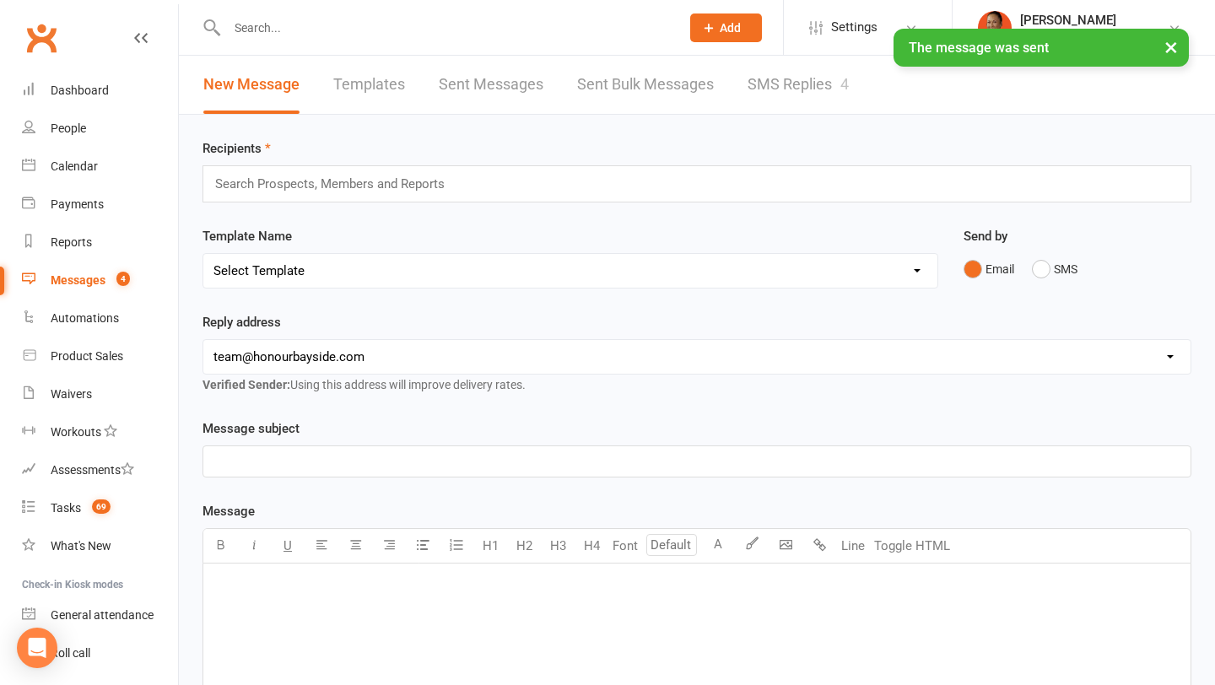
click at [794, 106] on link "SMS Replies 4" at bounding box center [798, 85] width 101 height 58
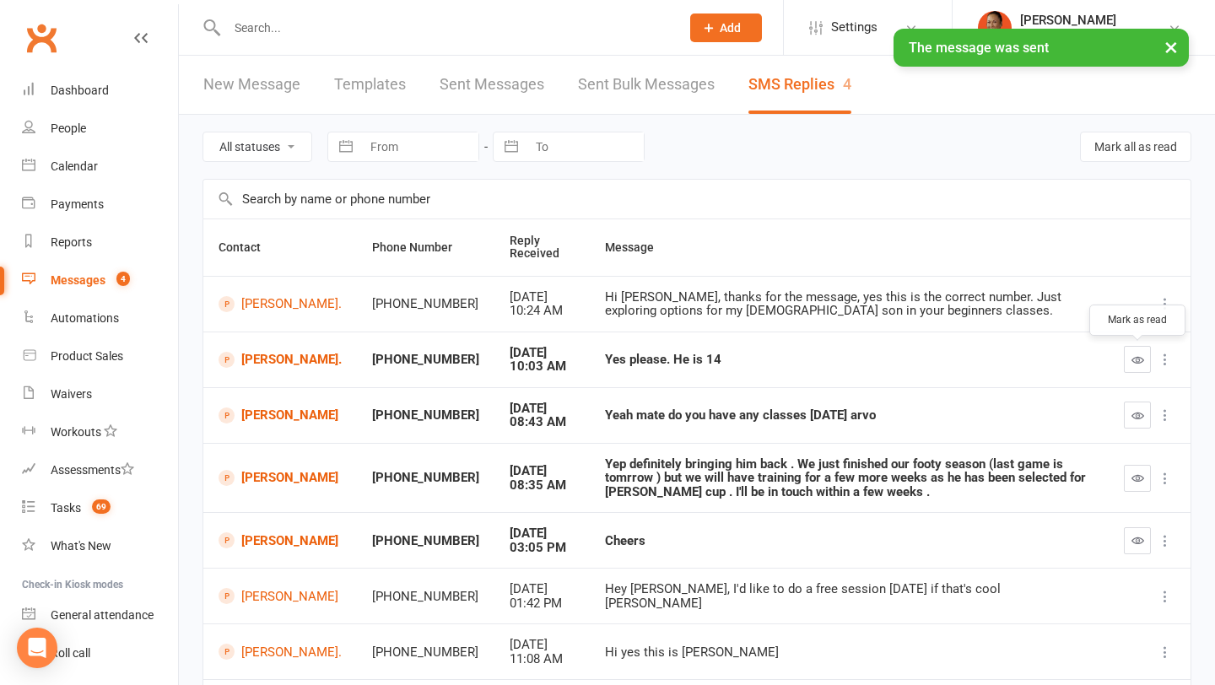
click at [1142, 358] on icon "button" at bounding box center [1138, 360] width 13 height 13
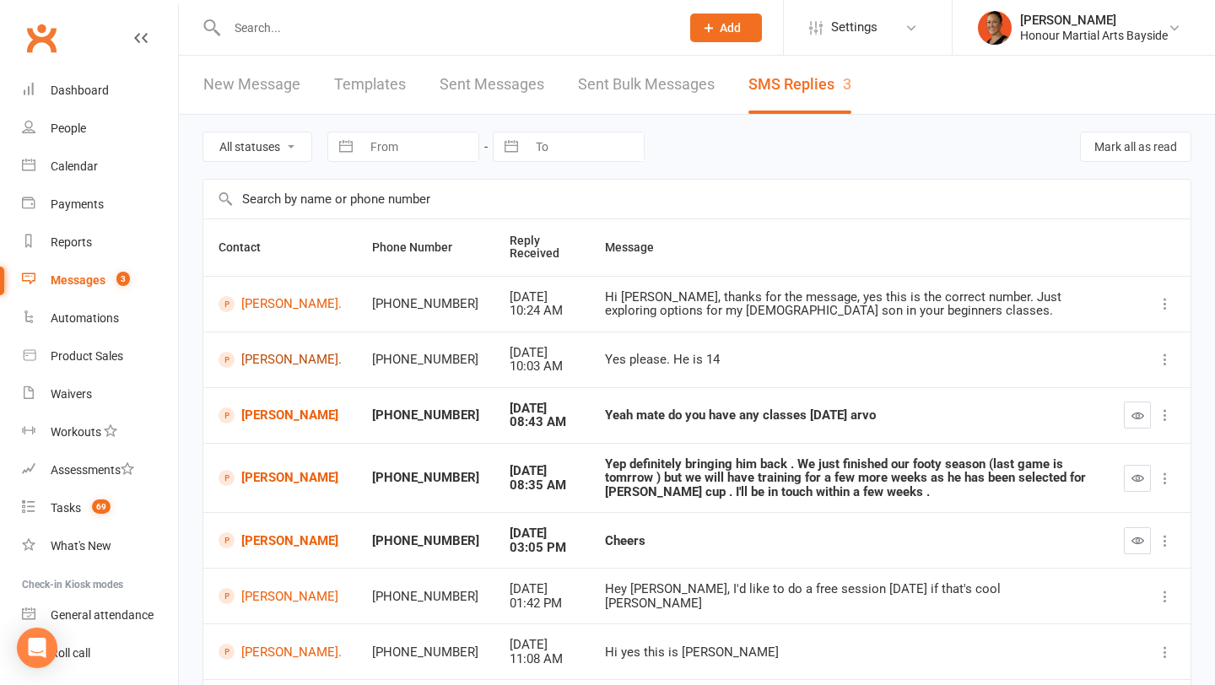
click at [284, 368] on link "[PERSON_NAME]." at bounding box center [280, 360] width 123 height 16
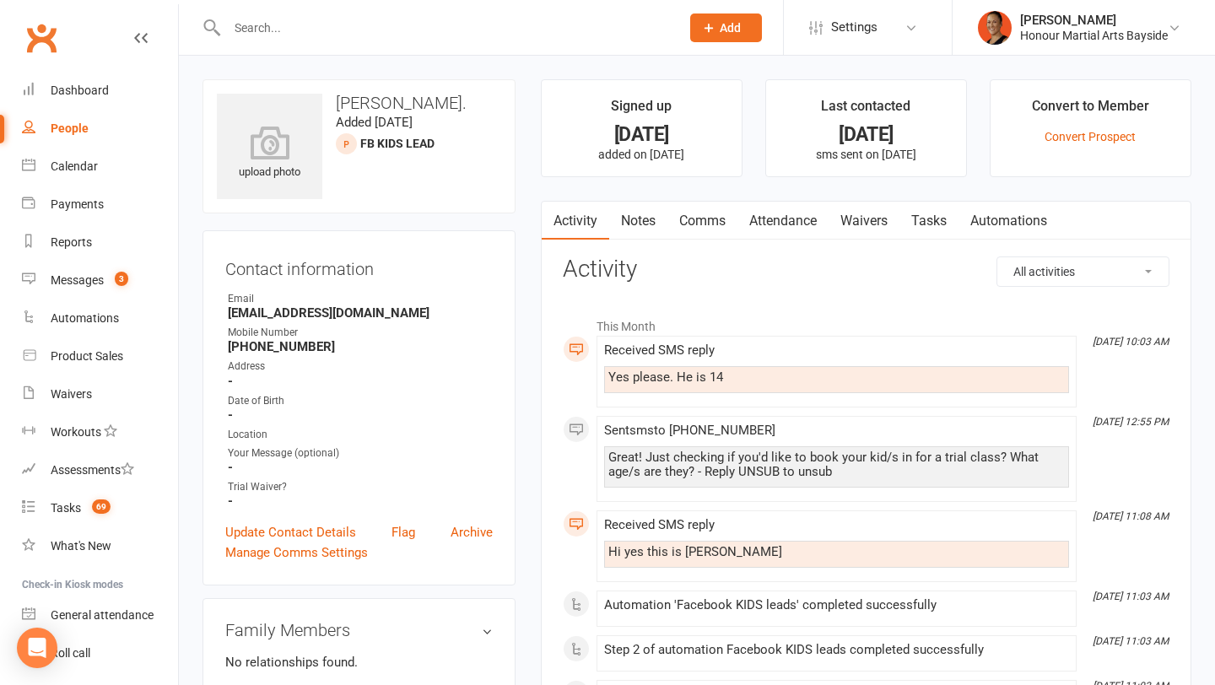
click at [706, 216] on link "Comms" at bounding box center [703, 221] width 70 height 39
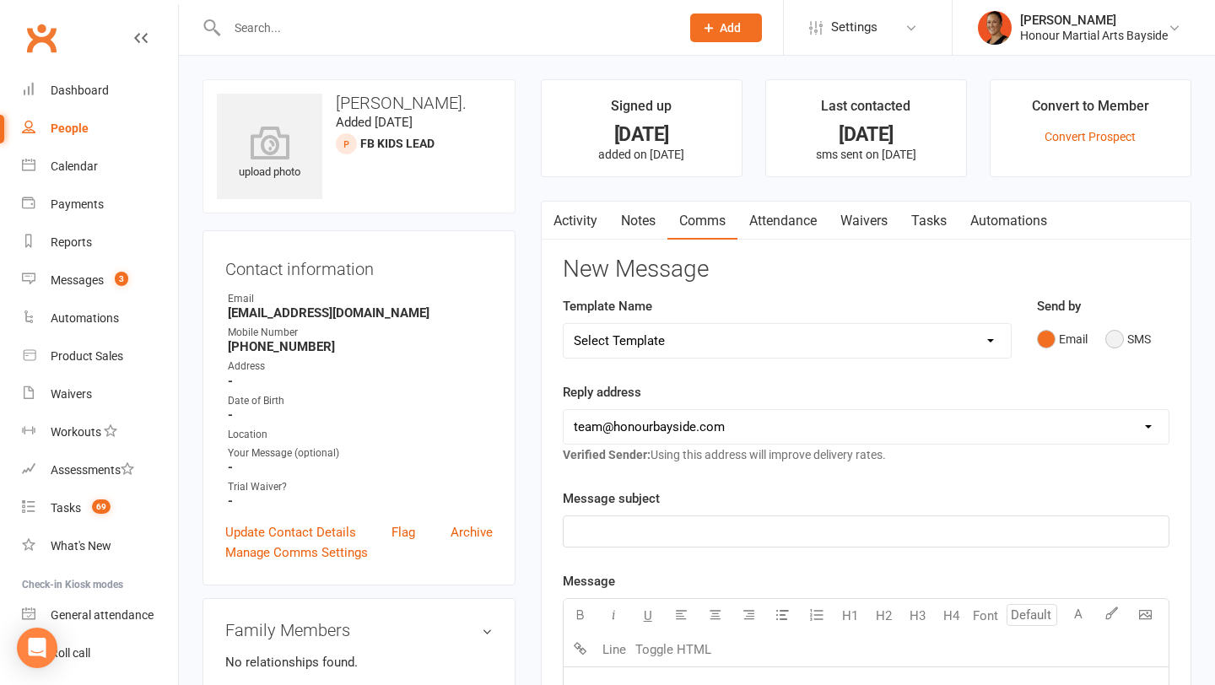
click at [1124, 339] on button "SMS" at bounding box center [1129, 339] width 46 height 32
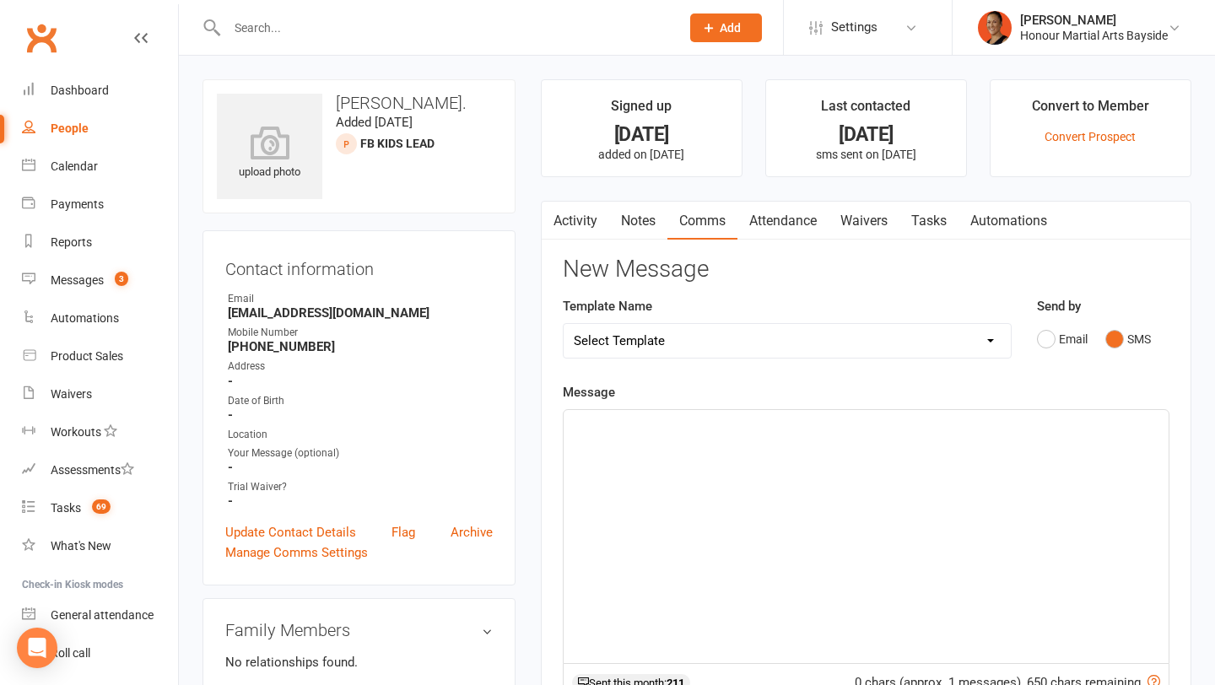
click at [815, 576] on div "﻿" at bounding box center [866, 536] width 605 height 253
click at [873, 423] on span "Great! Would you like to book him in today or tomorrow at 4:30 for our Teens Mu…" at bounding box center [837, 425] width 526 height 15
click at [887, 426] on span "Great! Would you like to book him in today or tomorrow at 4:30 for our Teens Mu…" at bounding box center [837, 425] width 526 height 15
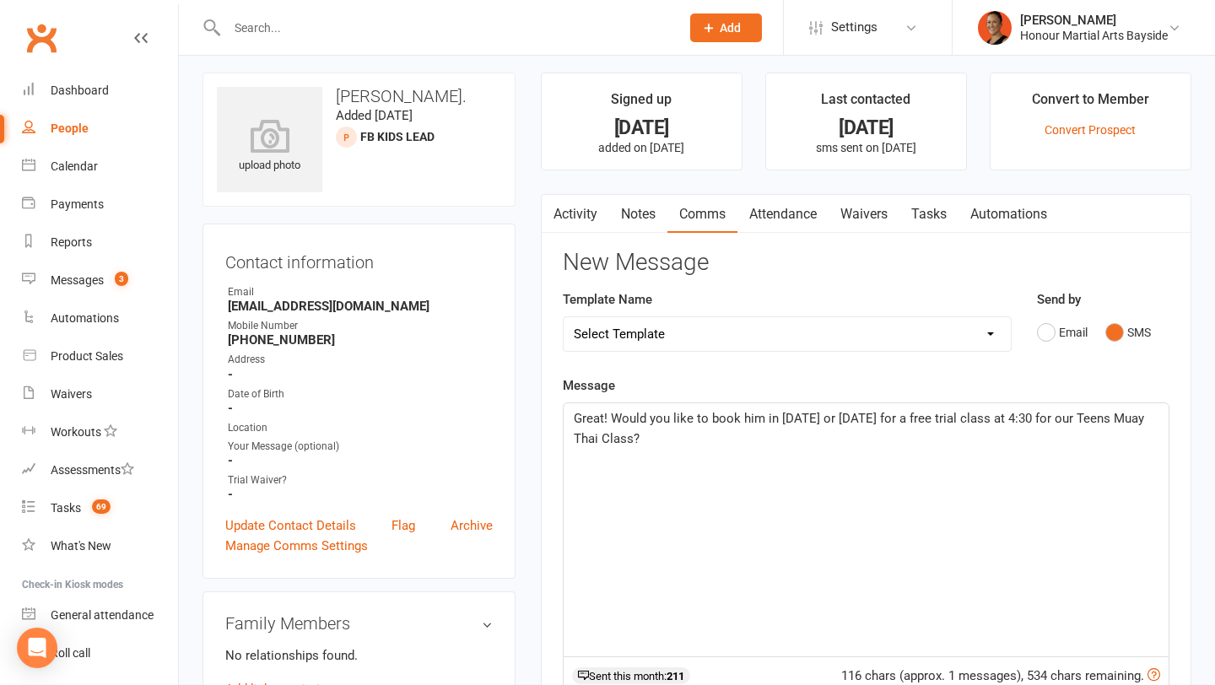
scroll to position [8, 0]
click at [1047, 407] on p "Great! Would you like to book him in today or tomorrow for a free trial class a…" at bounding box center [866, 427] width 585 height 41
click at [1038, 423] on span "Great! Would you like to book him in today or tomorrow for a free trial class a…" at bounding box center [861, 426] width 574 height 35
click at [1032, 416] on span "Great! Would you like to book him in today or tomorrow for a free trial class a…" at bounding box center [858, 426] width 568 height 35
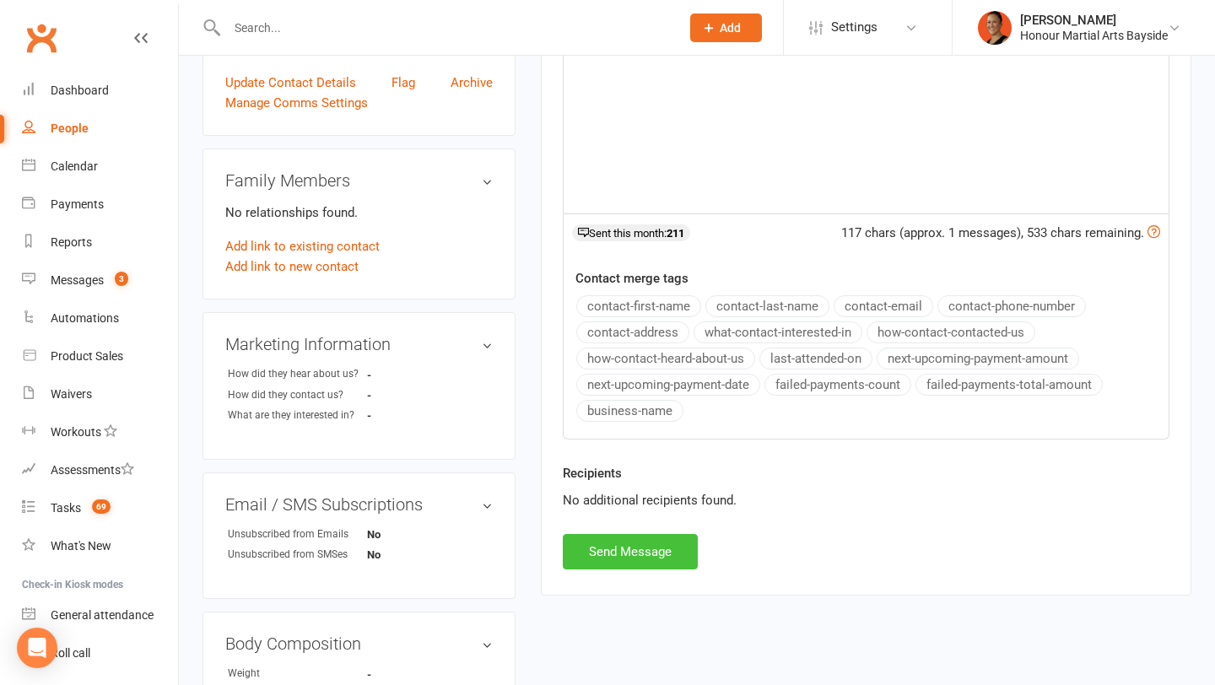
scroll to position [481, 0]
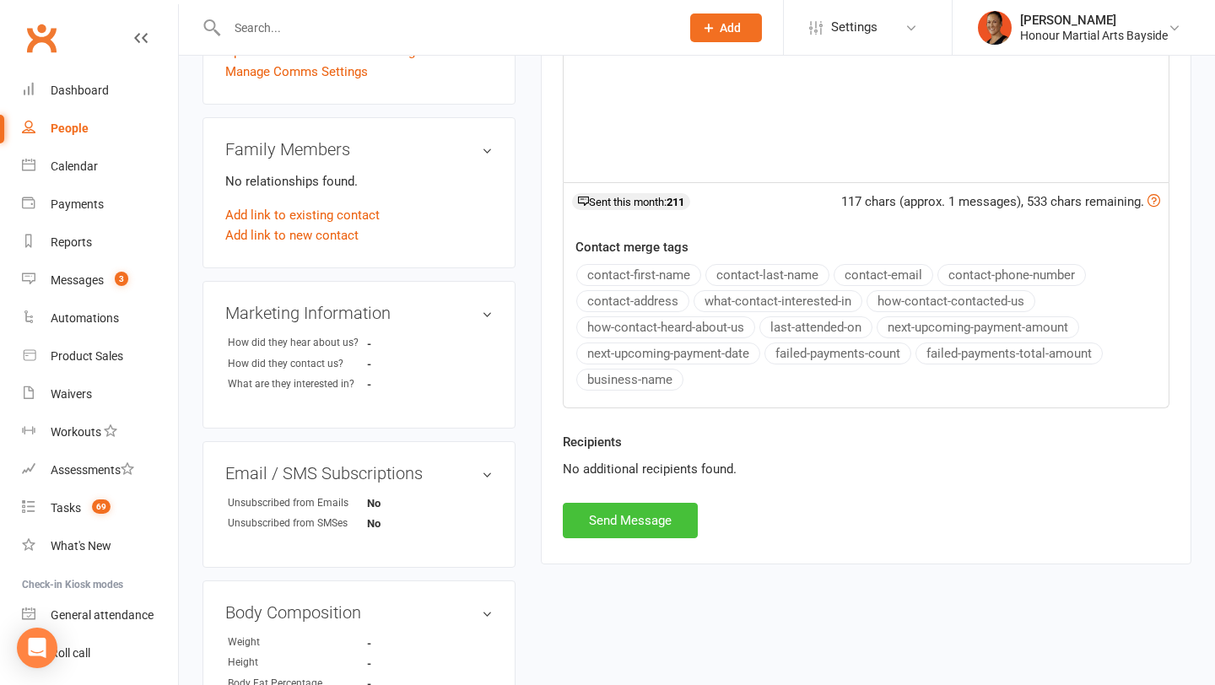
click at [624, 528] on button "Send Message" at bounding box center [630, 520] width 135 height 35
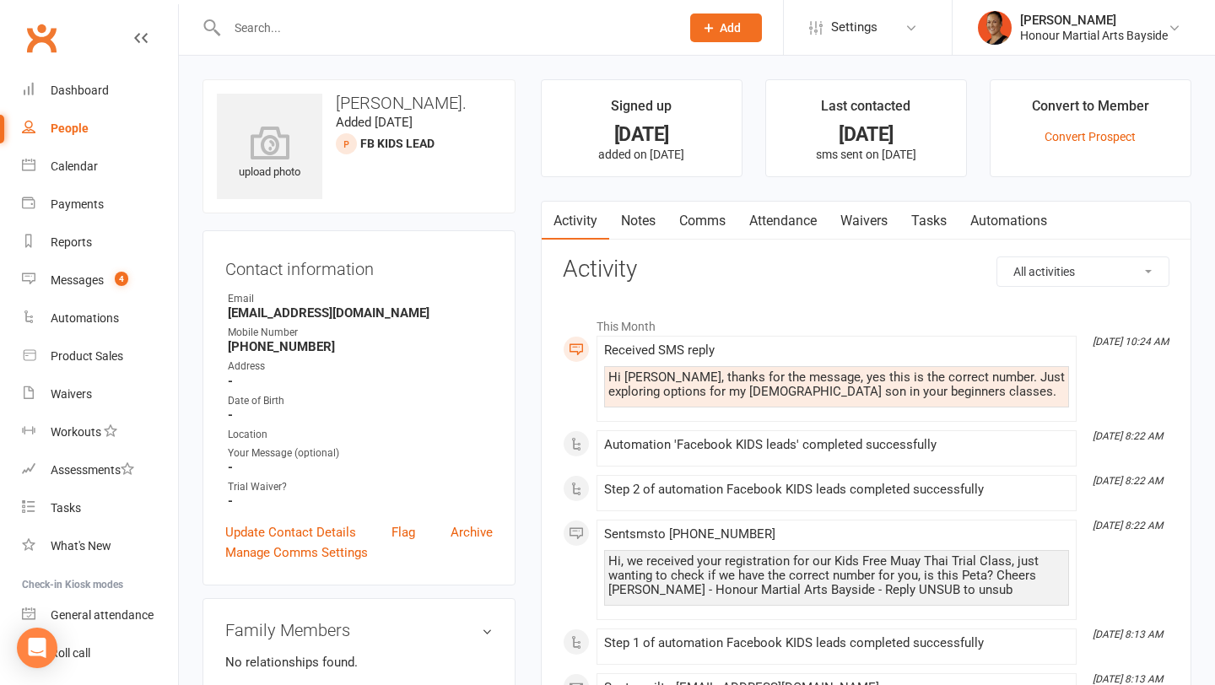
click at [797, 212] on link "Attendance" at bounding box center [783, 221] width 91 height 39
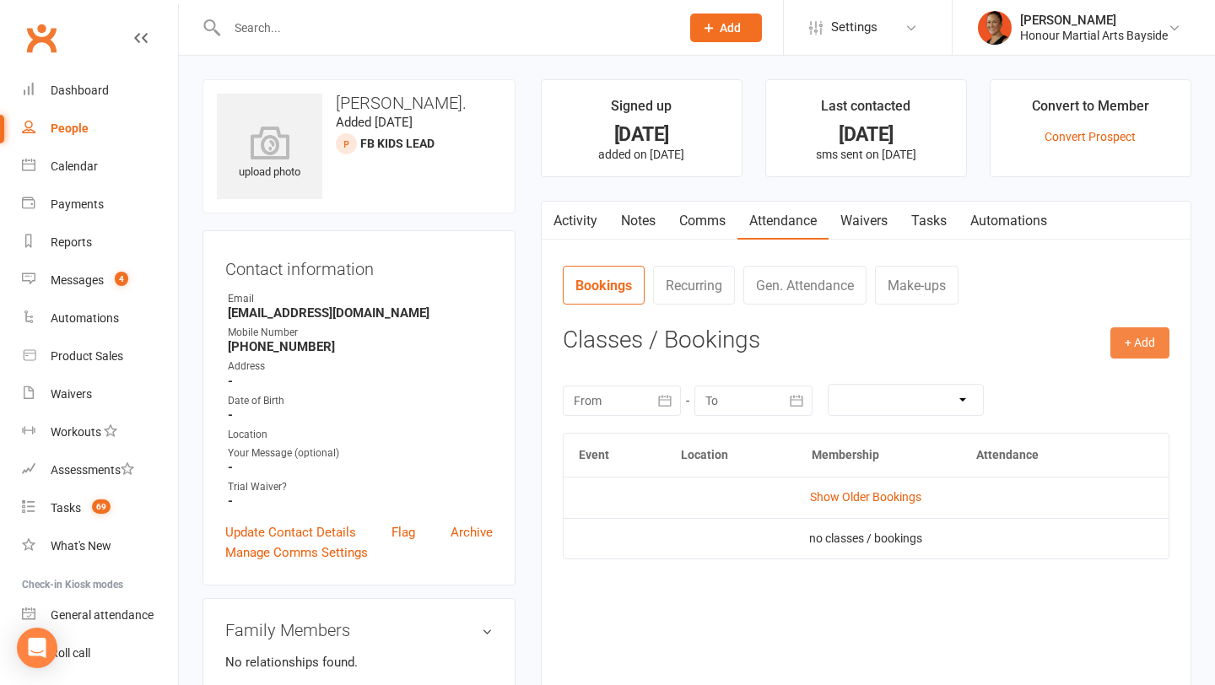
click at [1147, 345] on button "+ Add" at bounding box center [1140, 343] width 59 height 30
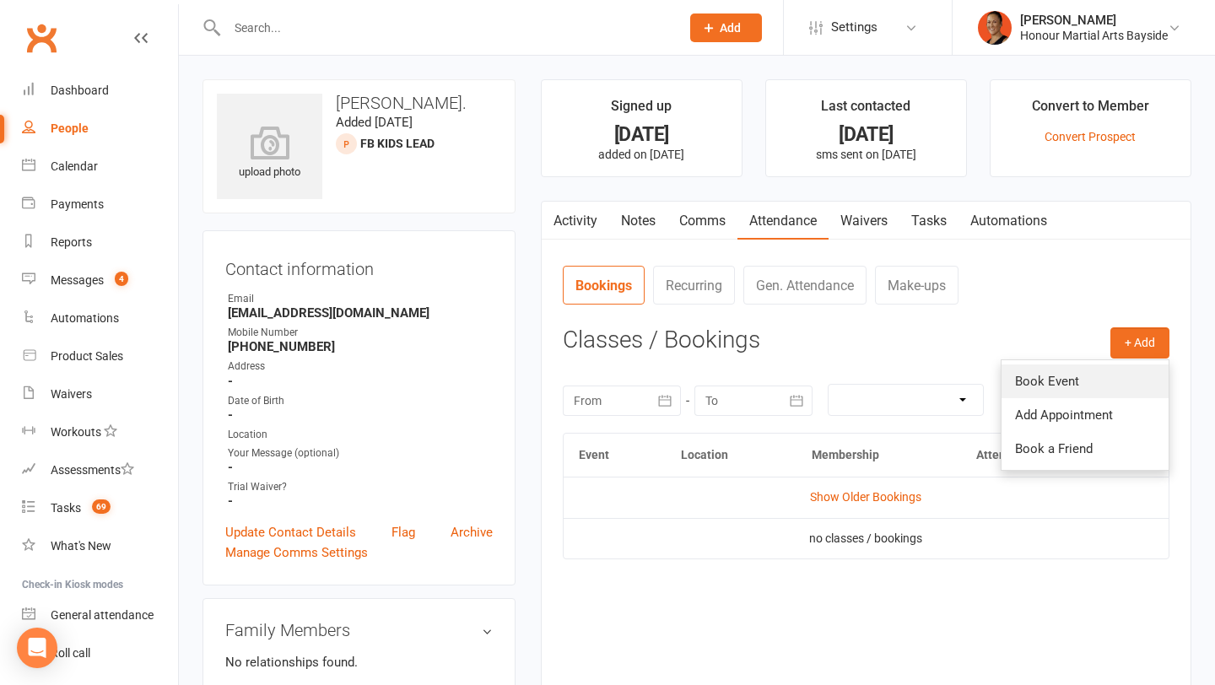
click at [1069, 383] on link "Book Event" at bounding box center [1085, 382] width 167 height 34
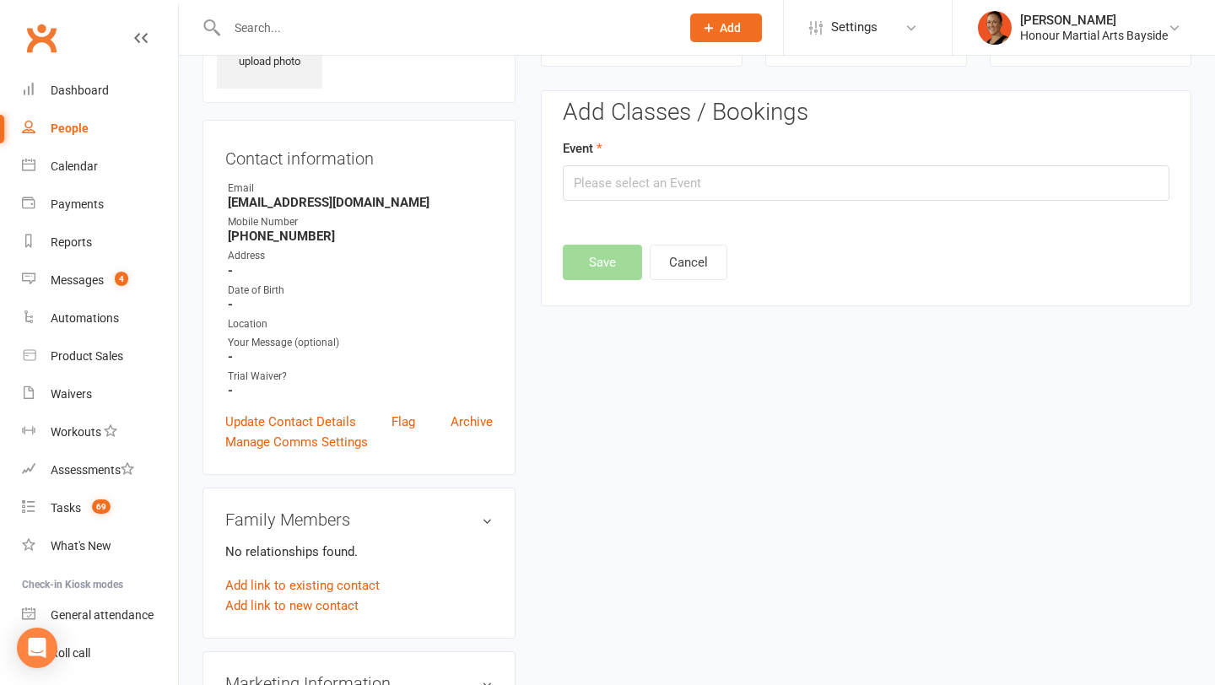
scroll to position [116, 0]
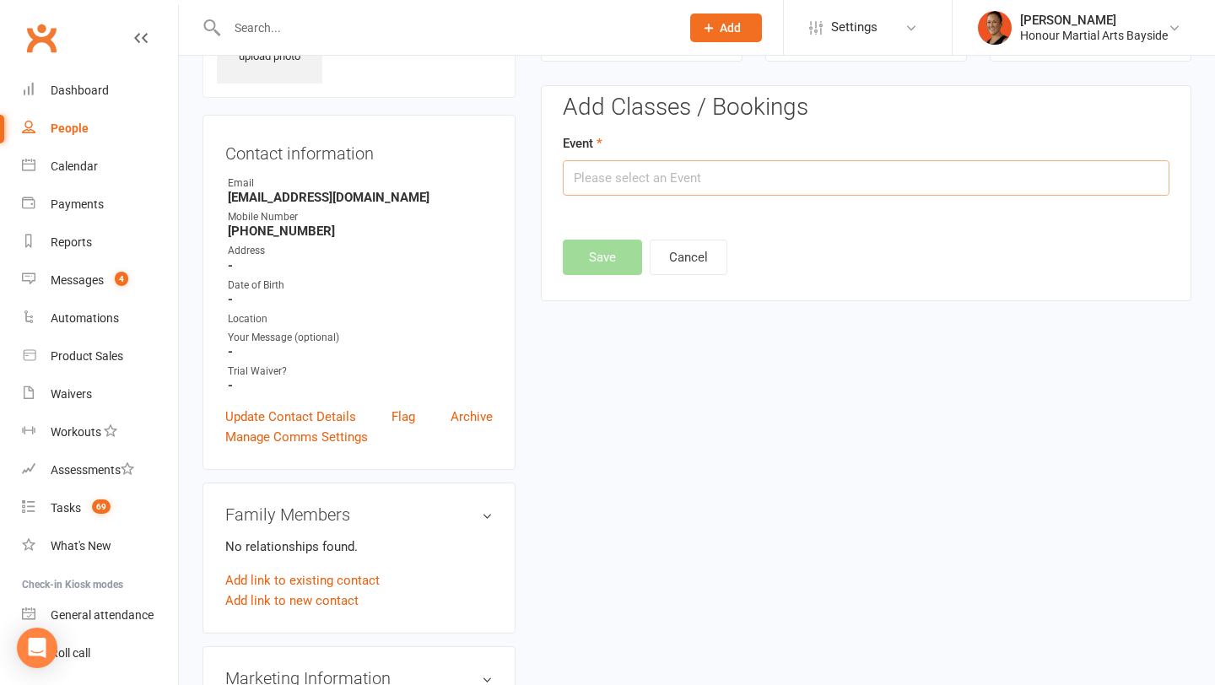
click at [681, 183] on input "text" at bounding box center [866, 177] width 607 height 35
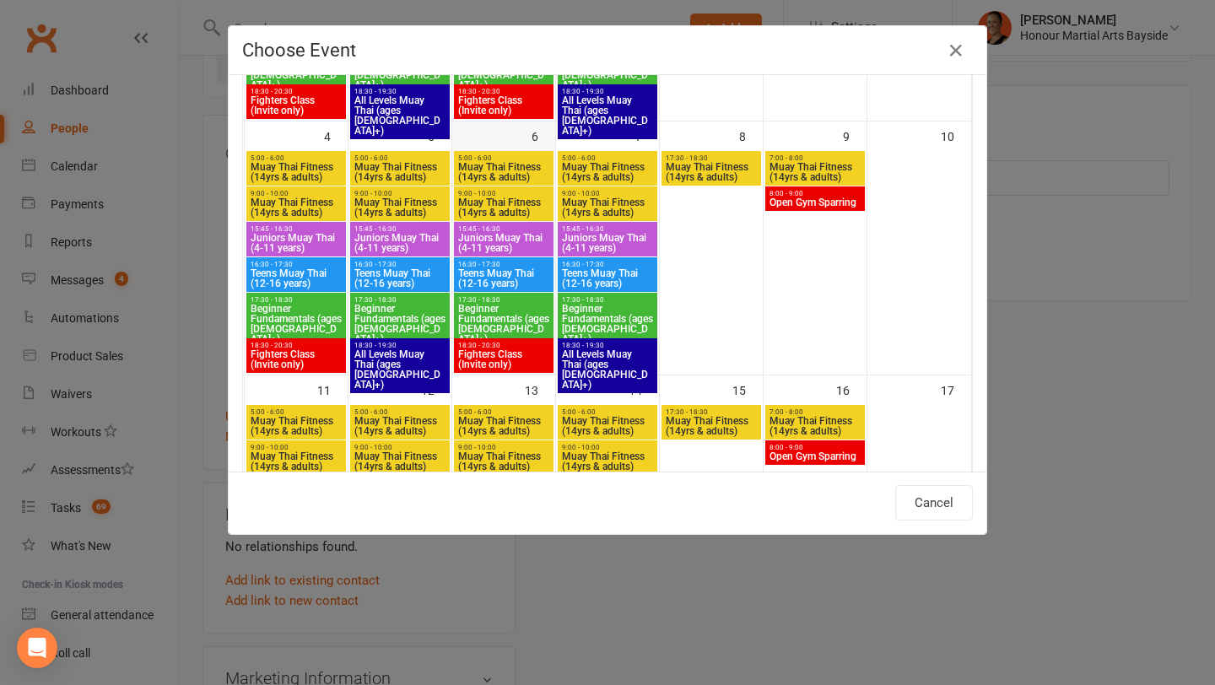
scroll to position [318, 0]
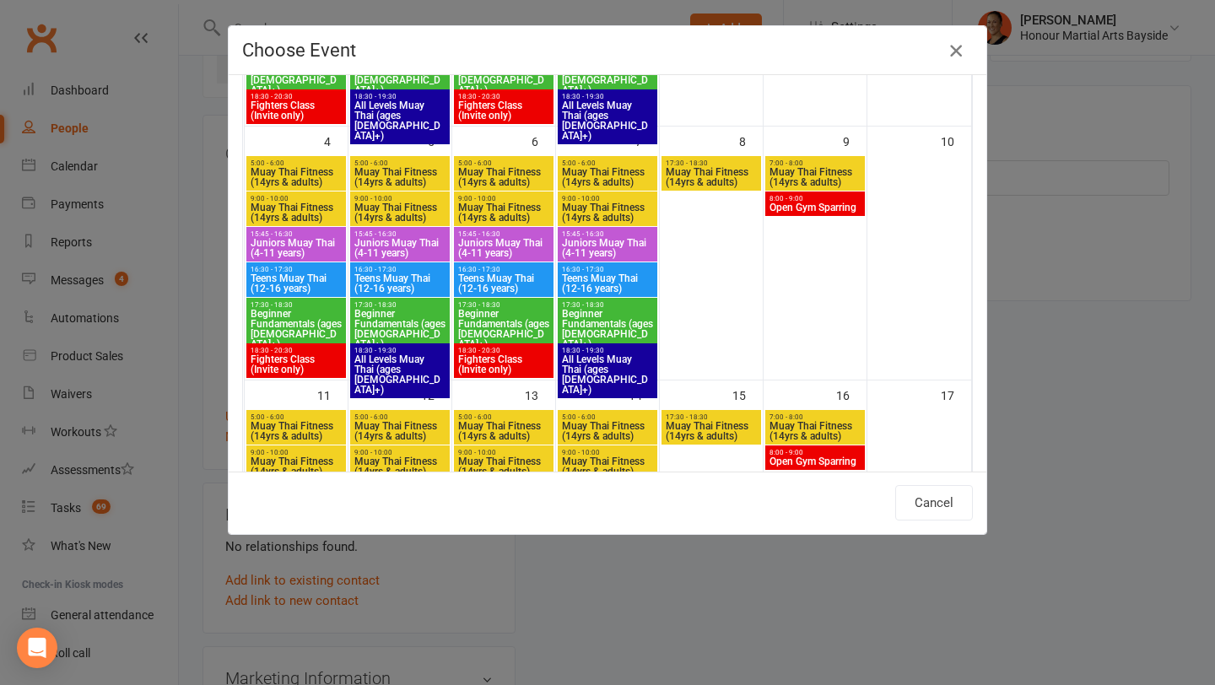
click at [961, 45] on icon "button" at bounding box center [956, 51] width 20 height 20
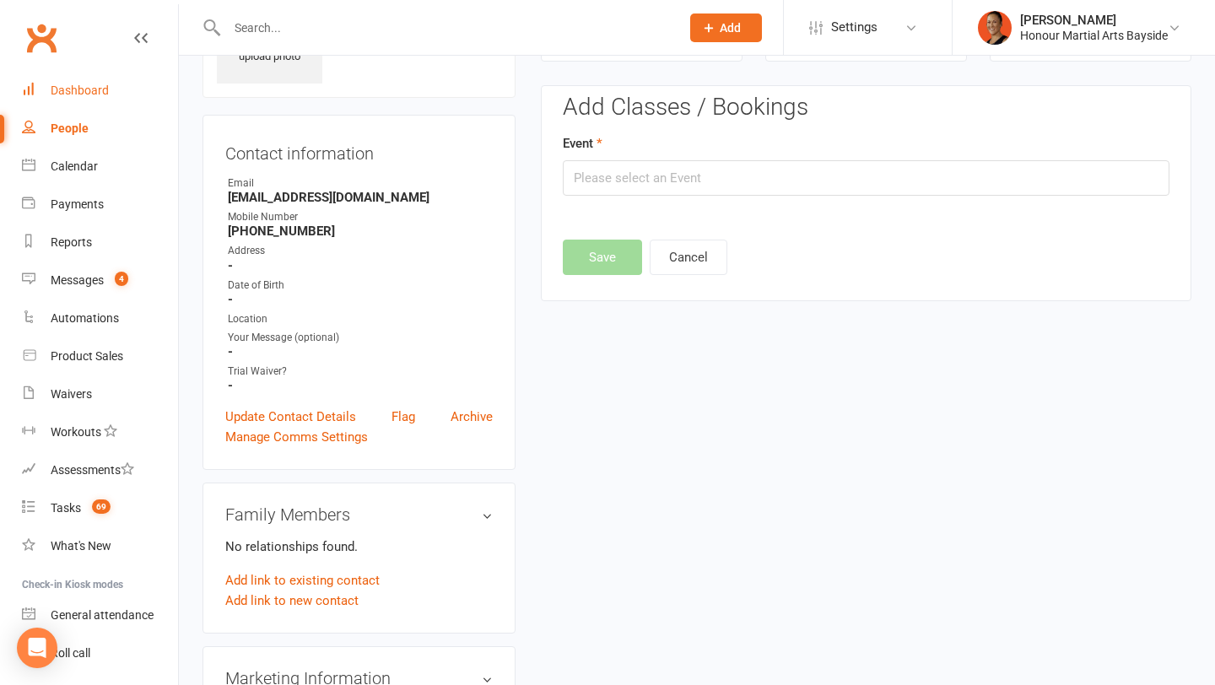
click at [84, 103] on link "Dashboard" at bounding box center [100, 91] width 156 height 38
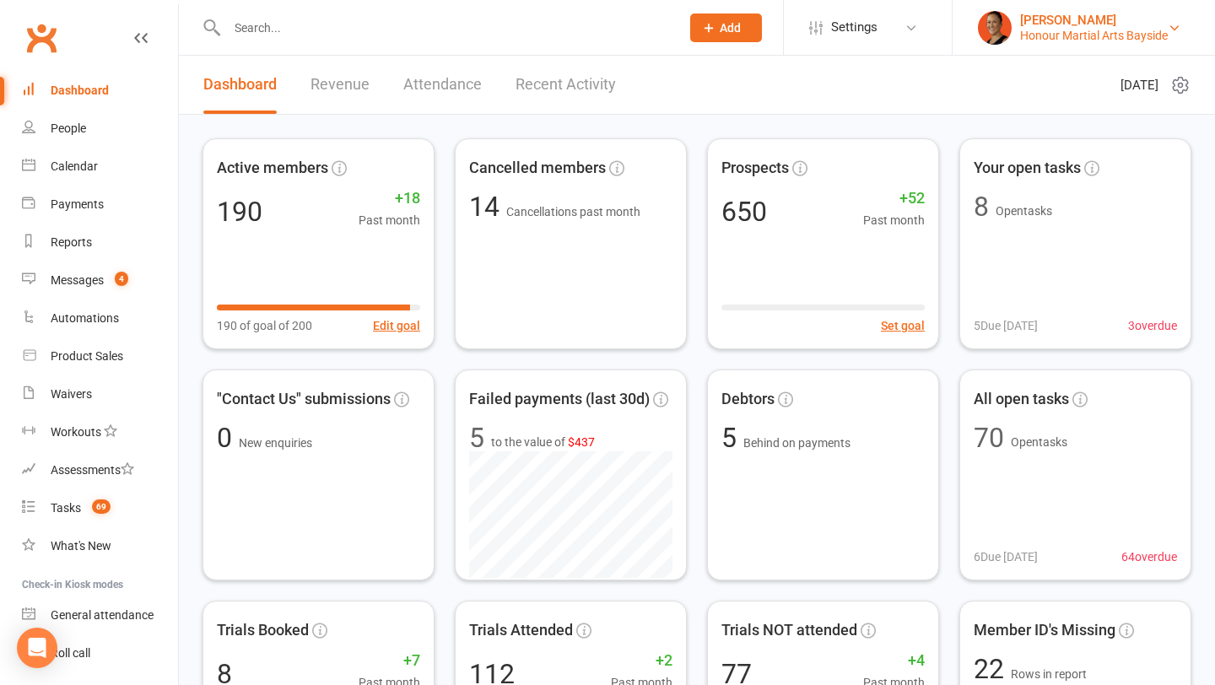
click at [1093, 34] on div "Honour Martial Arts Bayside" at bounding box center [1095, 35] width 148 height 15
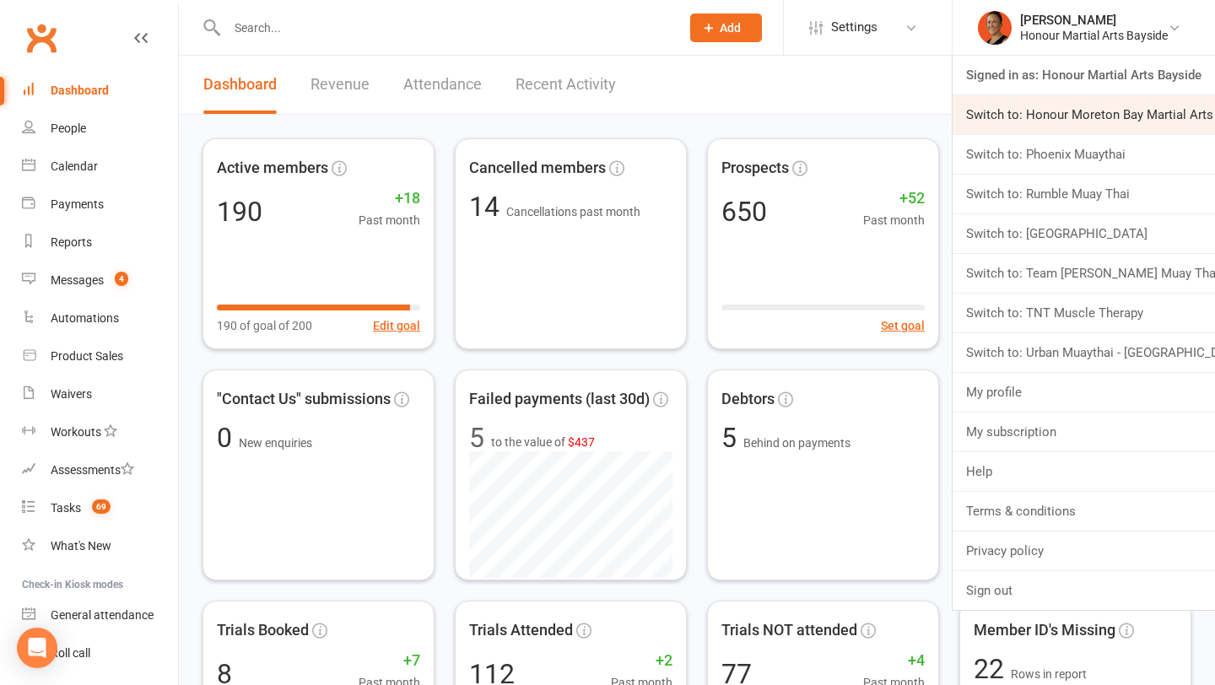
click at [1057, 112] on link "Switch to: Honour Moreton Bay Martial Arts Academy" at bounding box center [1084, 114] width 263 height 39
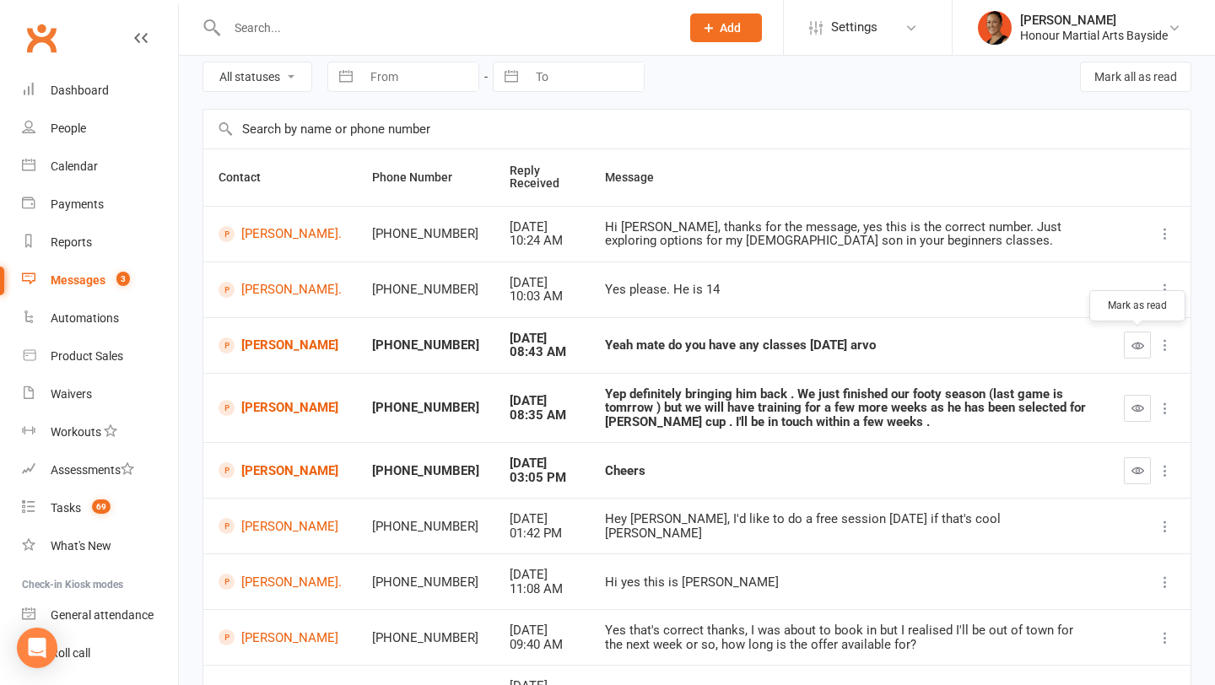
click at [1138, 347] on icon "button" at bounding box center [1138, 345] width 13 height 13
click at [261, 354] on link "[PERSON_NAME]" at bounding box center [280, 346] width 123 height 16
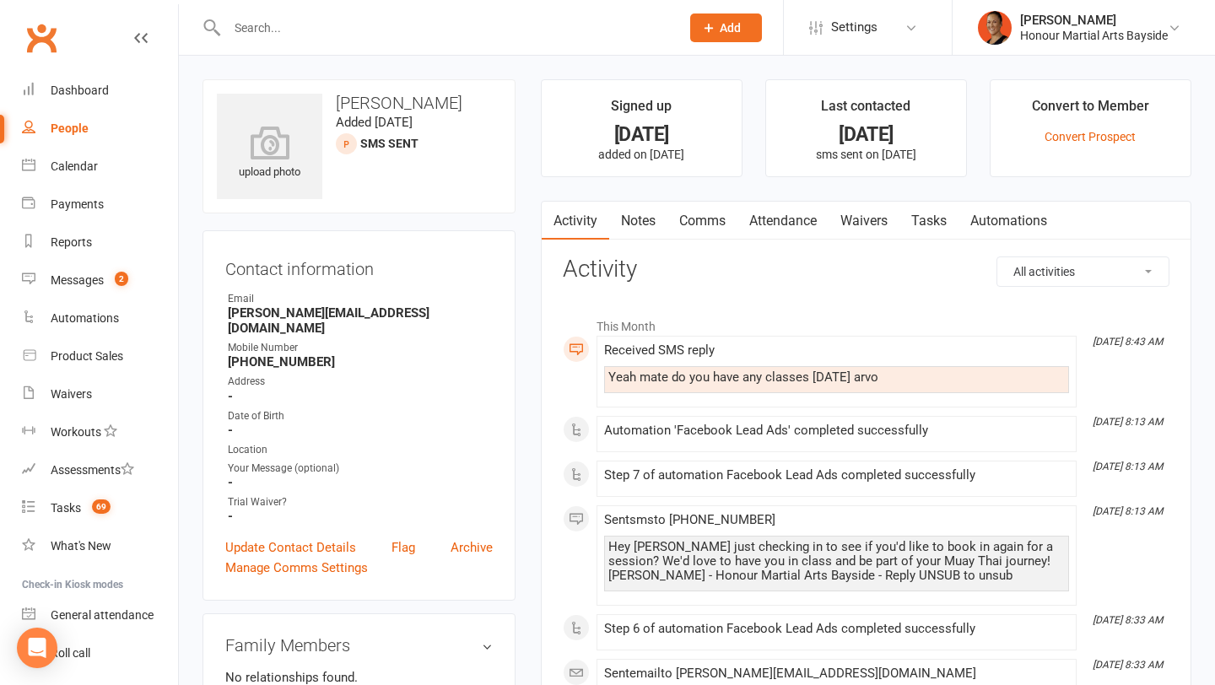
click at [707, 230] on link "Comms" at bounding box center [703, 221] width 70 height 39
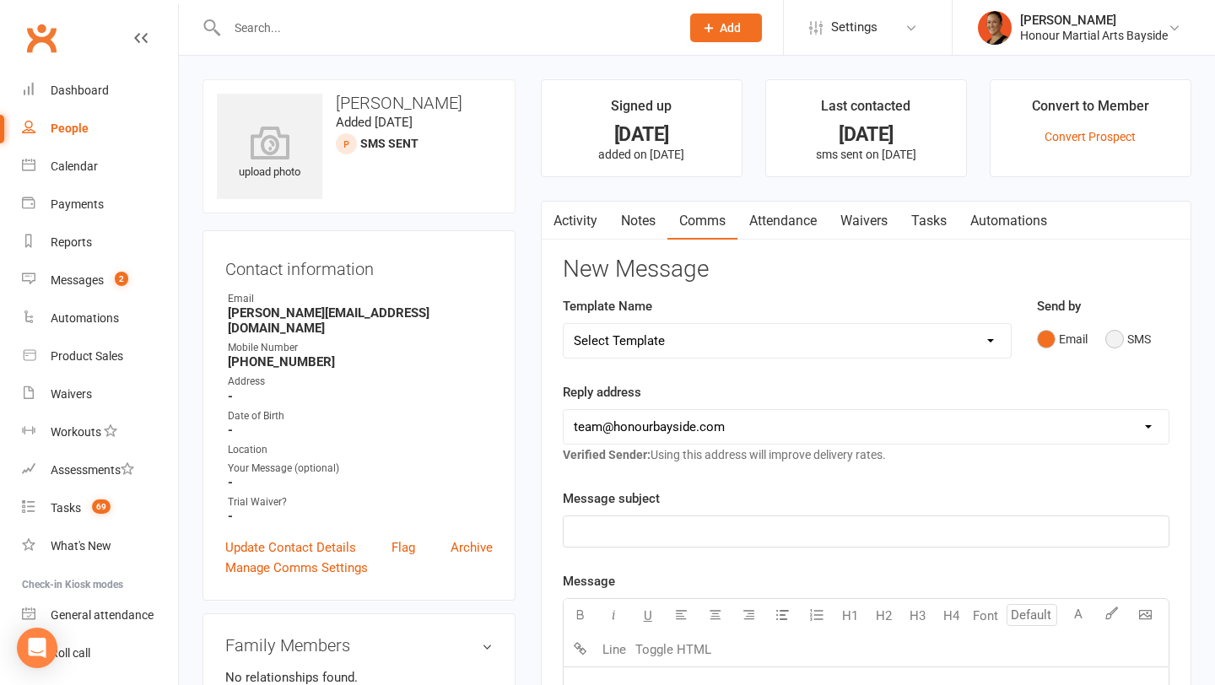
click at [1120, 333] on button "SMS" at bounding box center [1129, 339] width 46 height 32
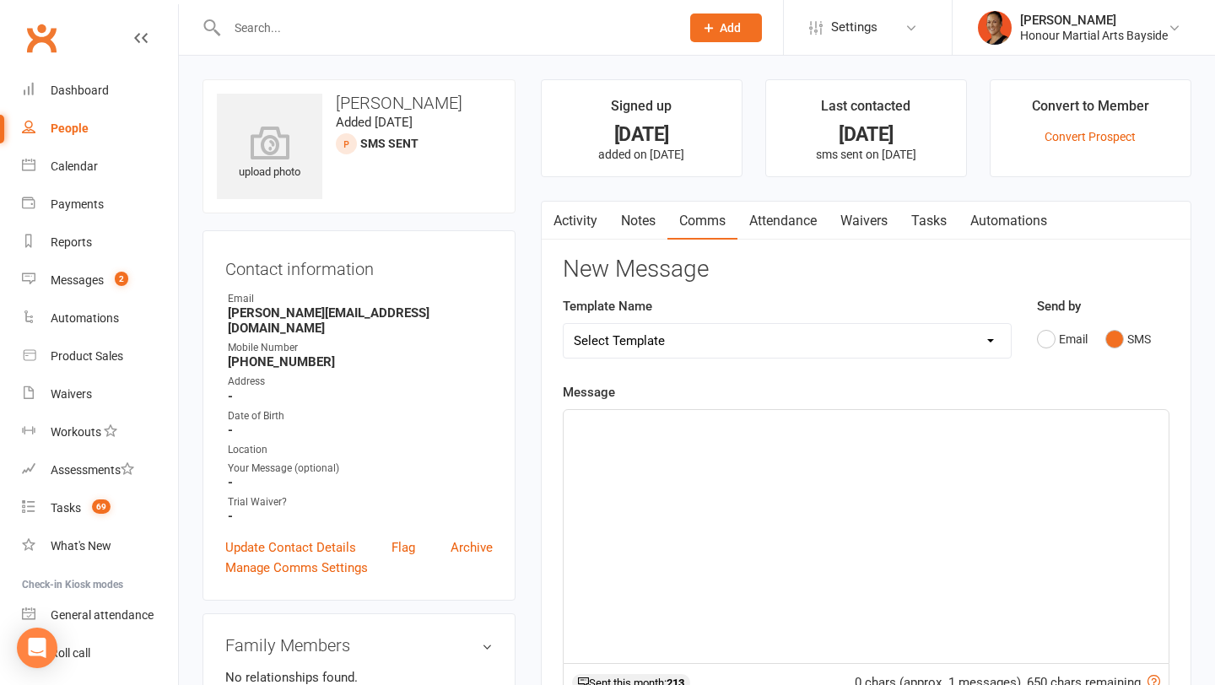
click at [916, 474] on div "﻿" at bounding box center [866, 536] width 605 height 253
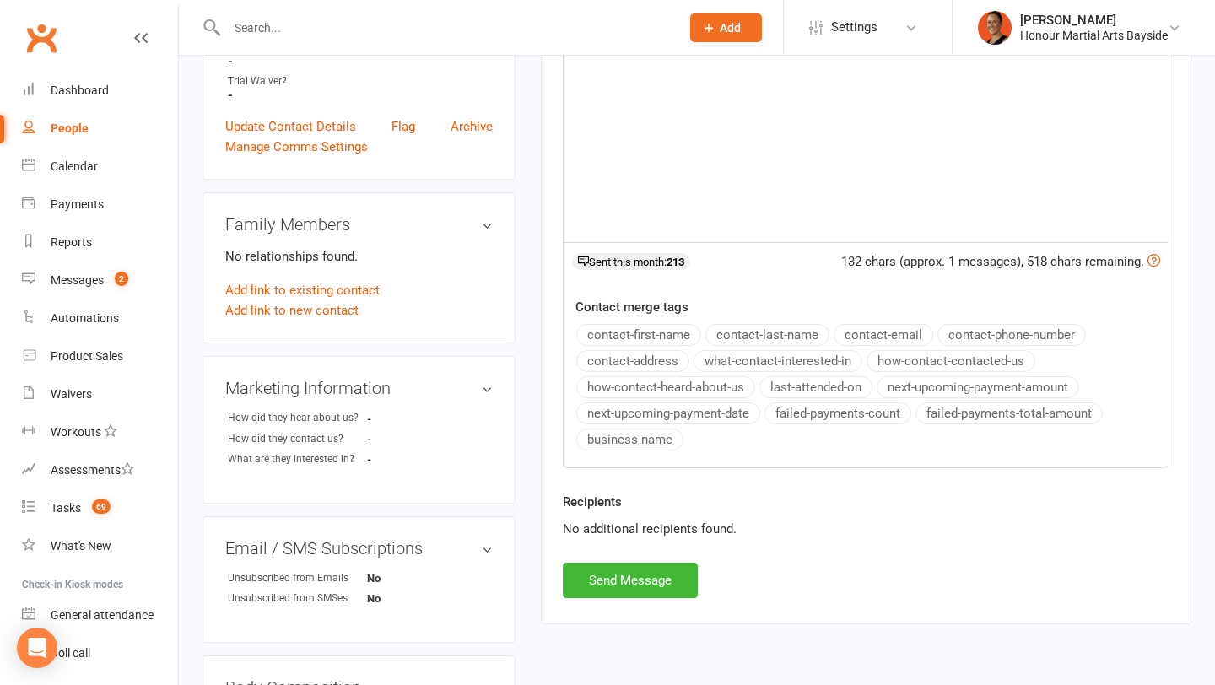
scroll to position [435, 0]
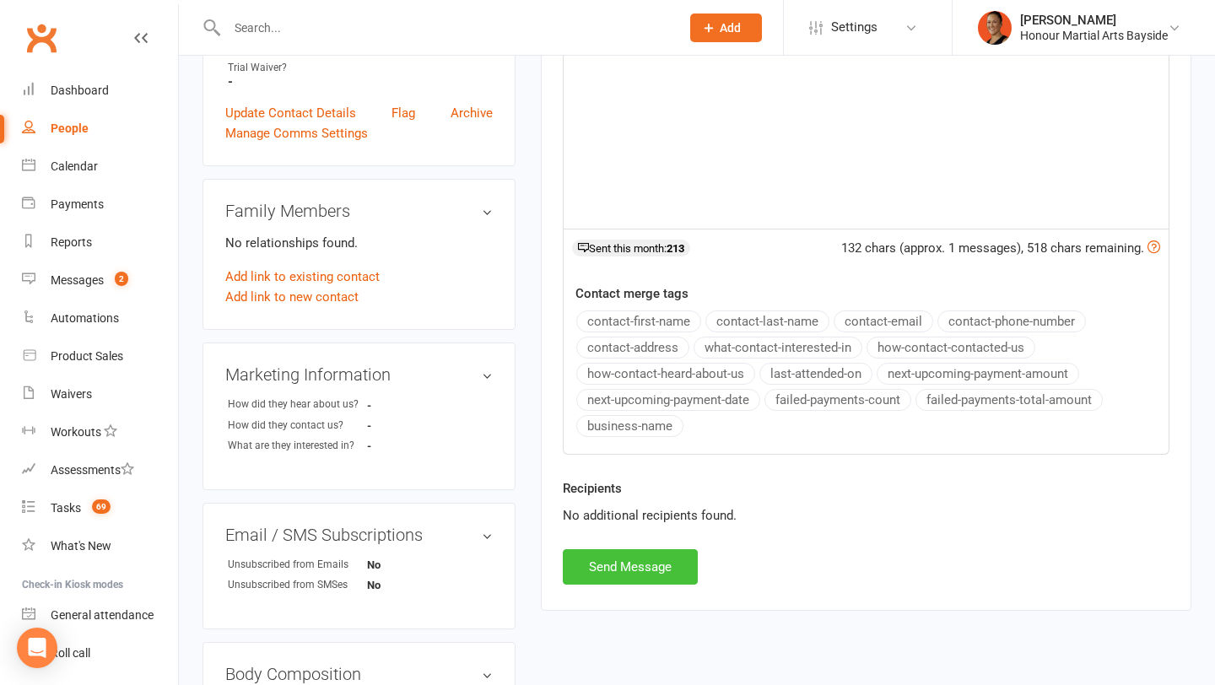
click at [652, 564] on button "Send Message" at bounding box center [630, 567] width 135 height 35
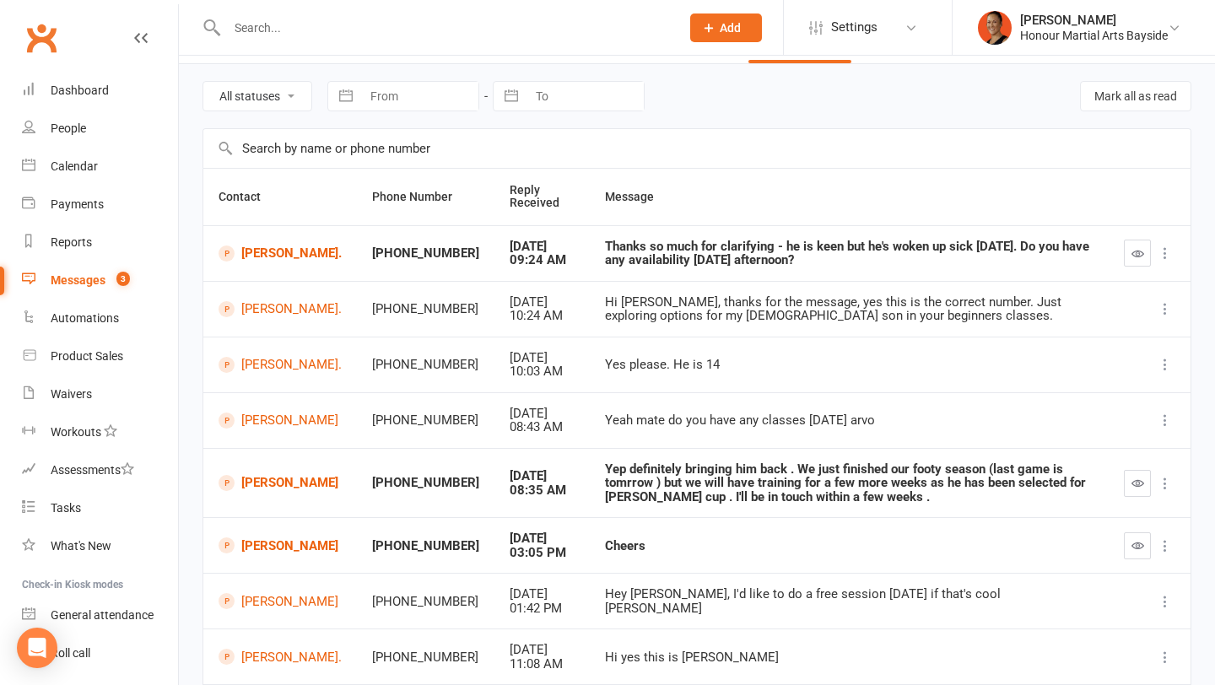
click at [1141, 479] on icon "button" at bounding box center [1138, 483] width 13 height 13
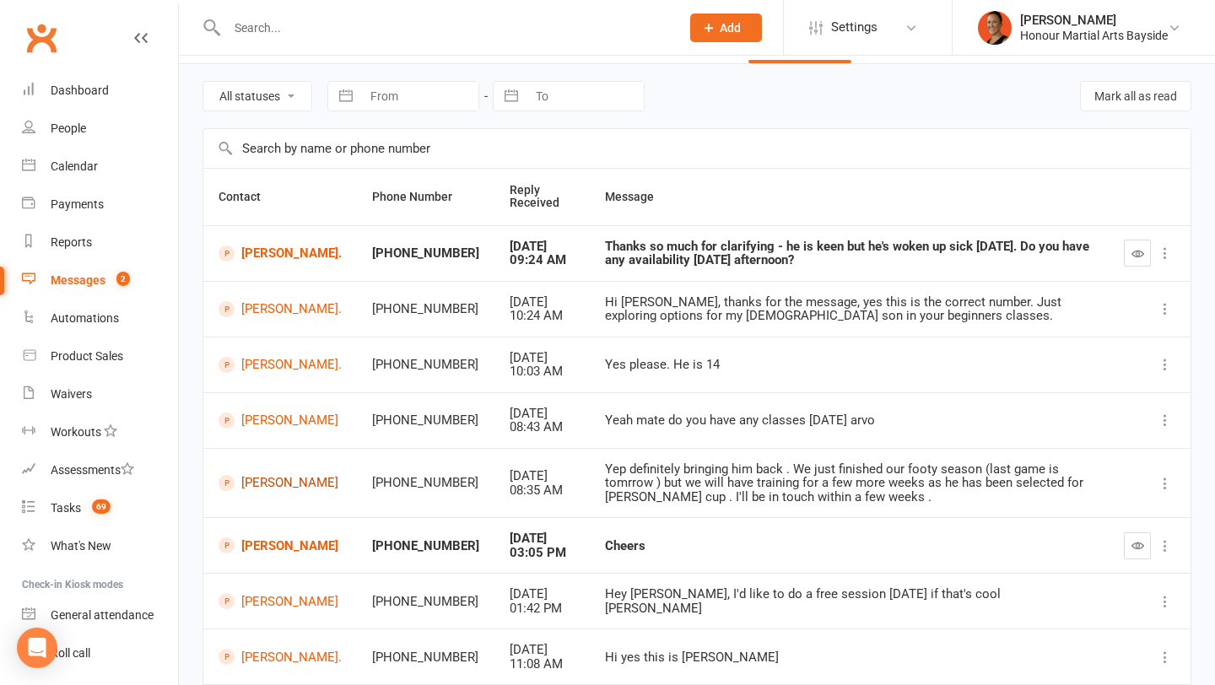
click at [257, 481] on link "Leo Mcausland" at bounding box center [280, 483] width 123 height 16
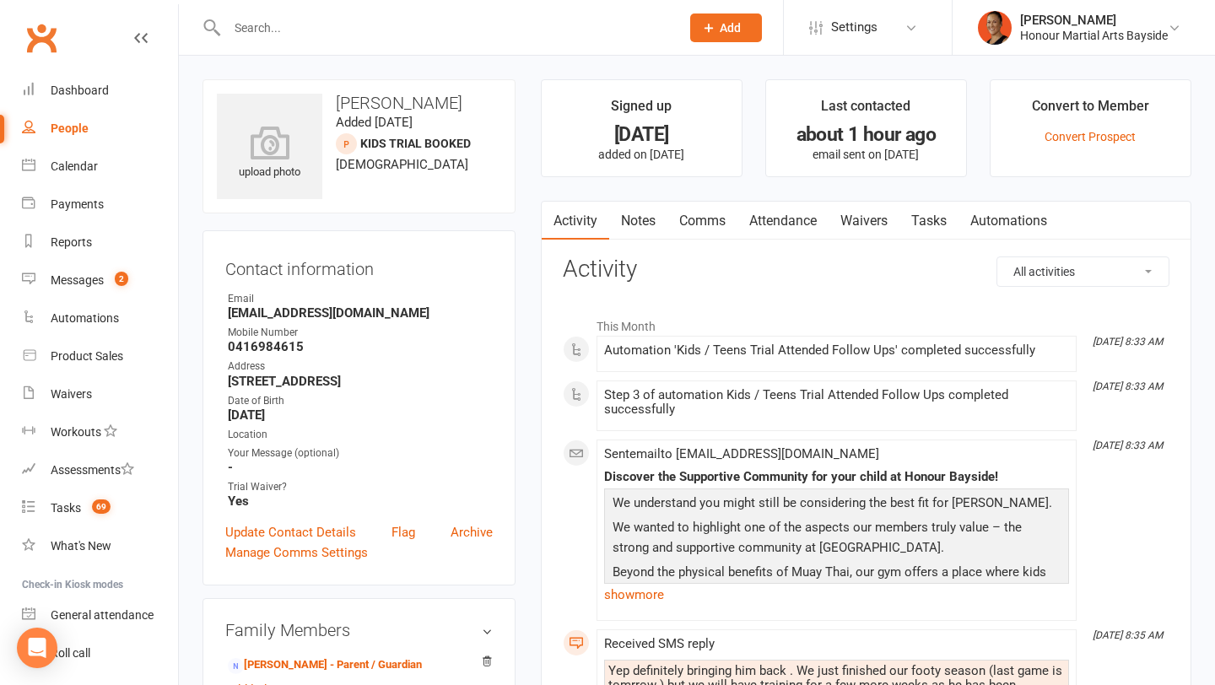
click at [702, 224] on link "Comms" at bounding box center [703, 221] width 70 height 39
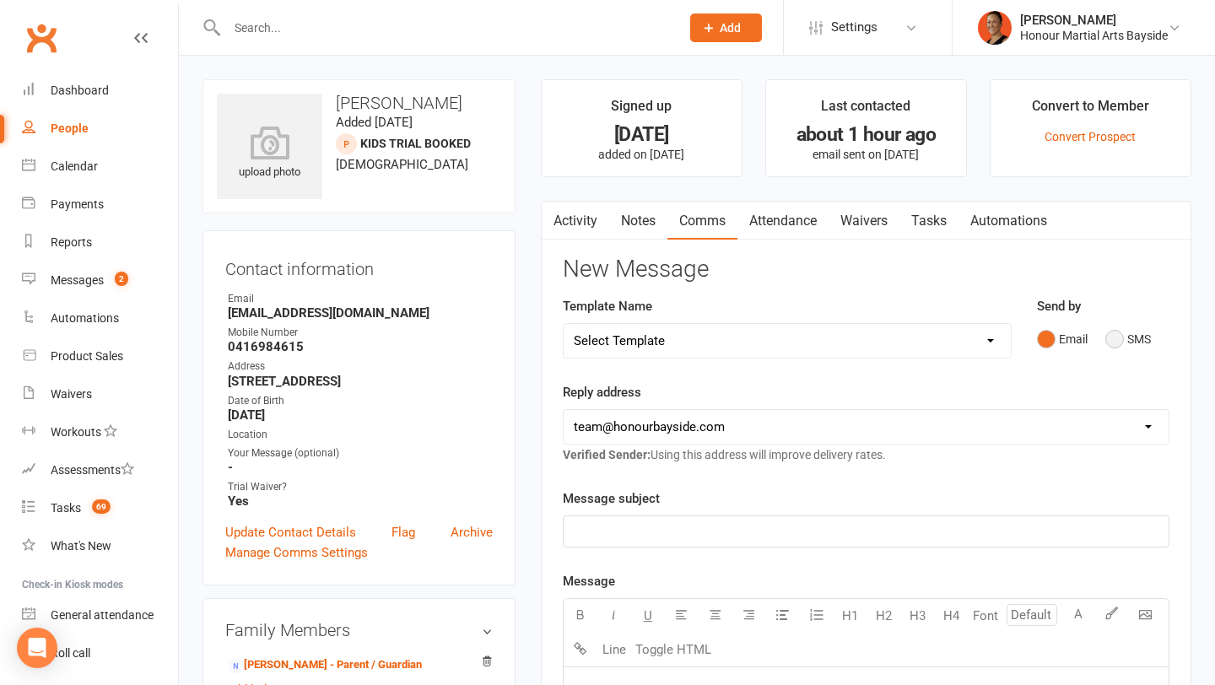
click at [1118, 335] on button "SMS" at bounding box center [1129, 339] width 46 height 32
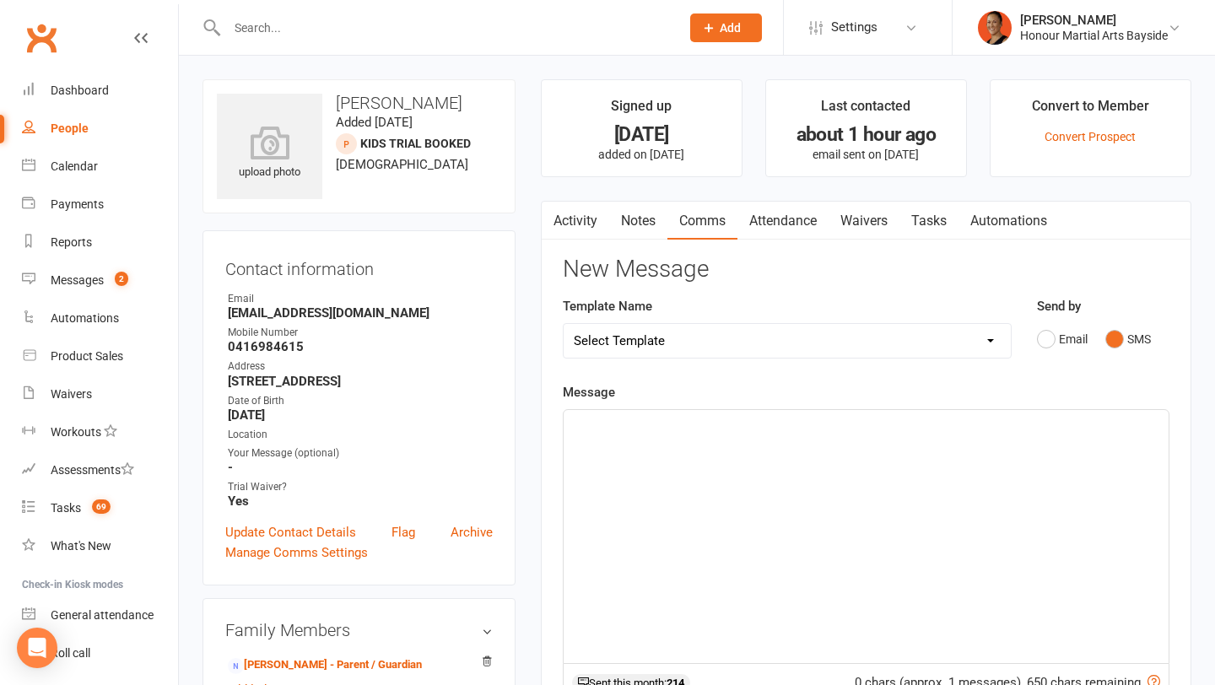
click at [599, 226] on link "Activity" at bounding box center [576, 221] width 68 height 39
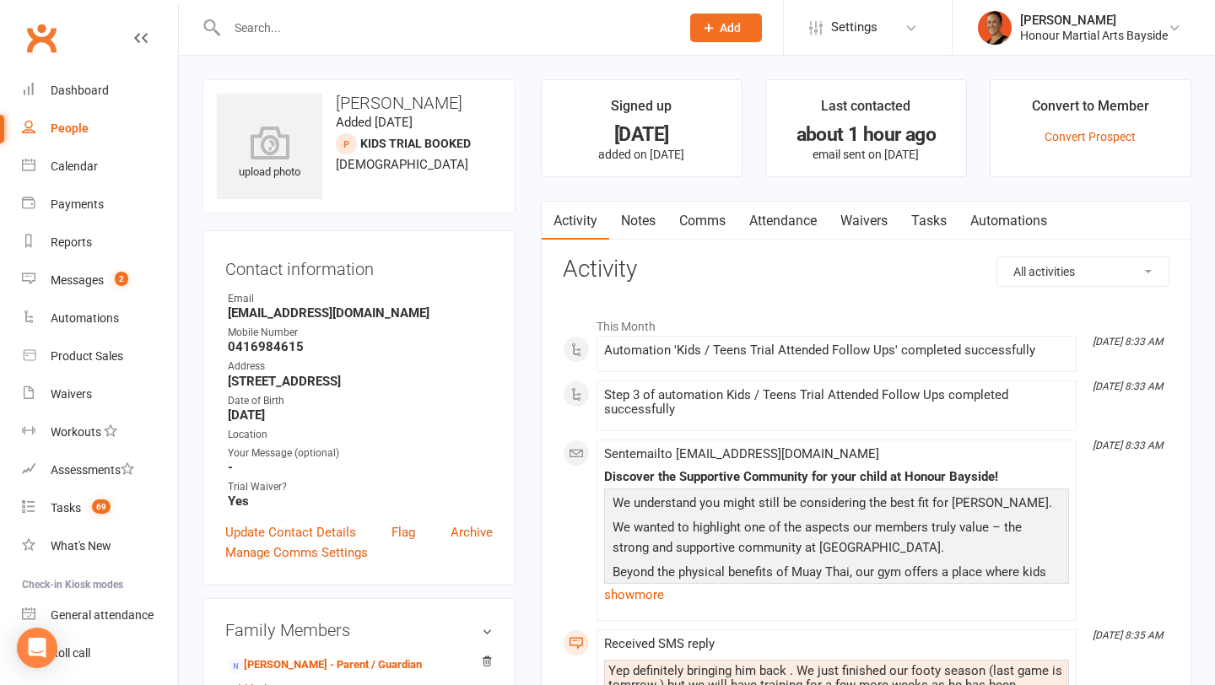
click at [697, 216] on link "Comms" at bounding box center [703, 221] width 70 height 39
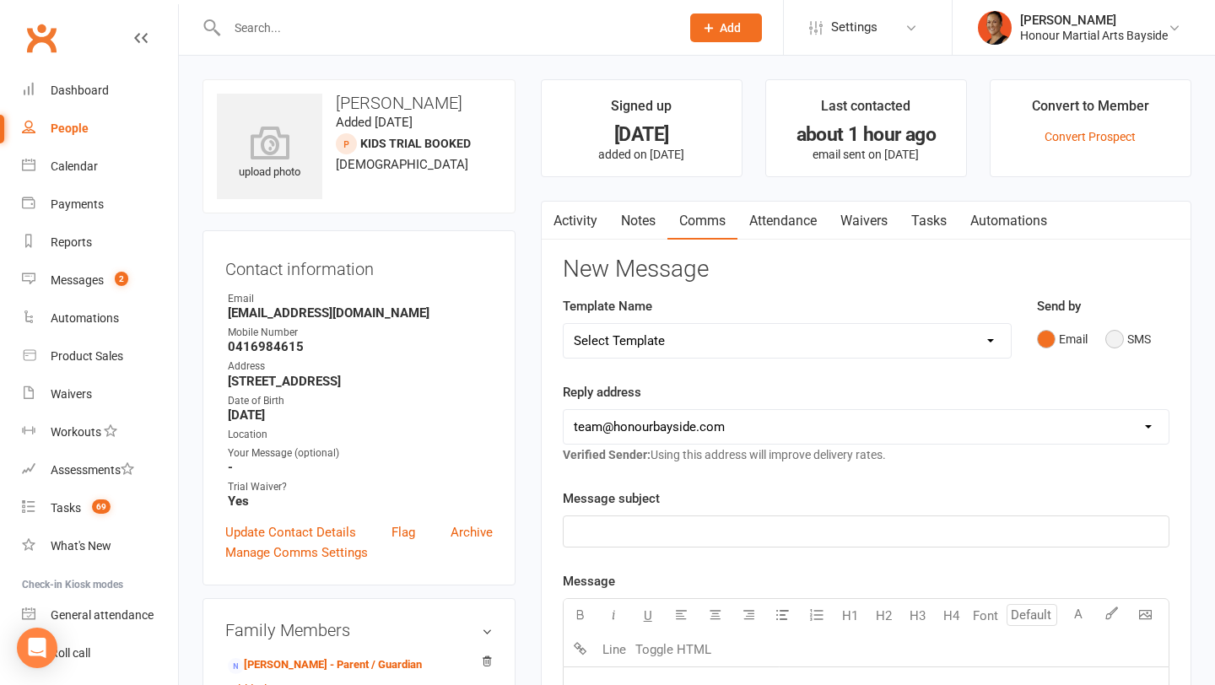
click at [1135, 331] on button "SMS" at bounding box center [1129, 339] width 46 height 32
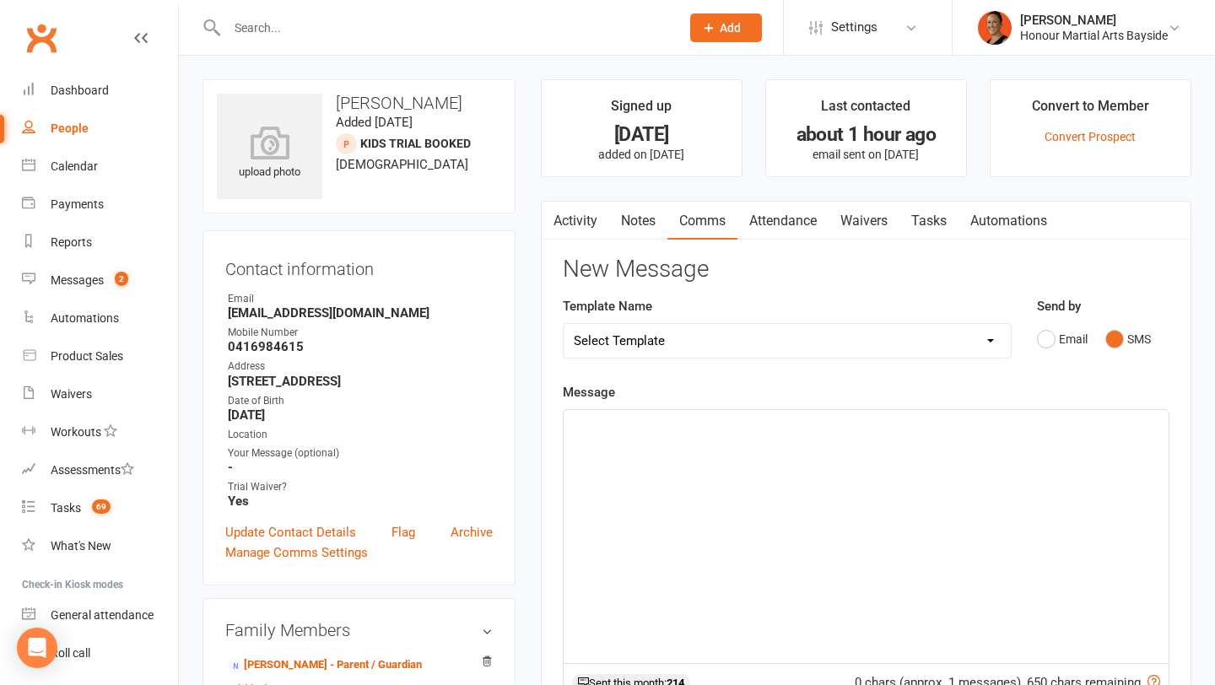
click at [933, 472] on div "﻿" at bounding box center [866, 536] width 605 height 253
click at [920, 423] on span "Great look forward to having him back. Congrats on his footie selectup" at bounding box center [775, 425] width 403 height 15
click at [953, 419] on span "Great look forward to having him back. Congrats on his footy cup selectup" at bounding box center [785, 425] width 423 height 15
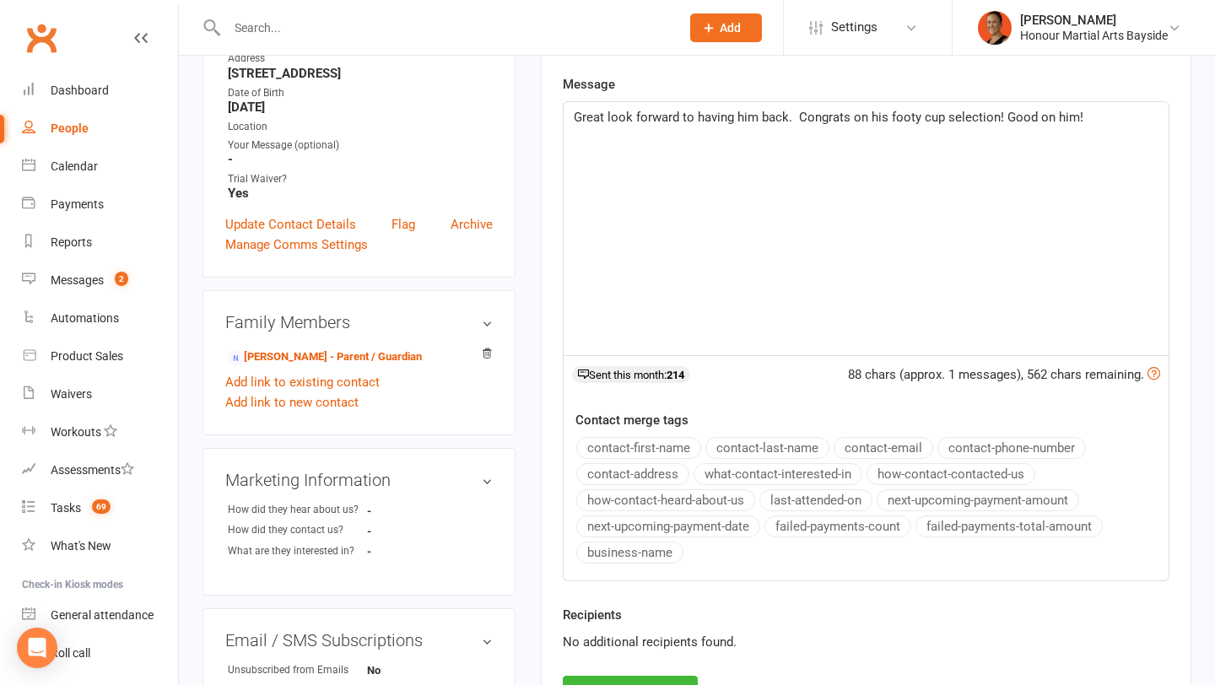
scroll to position [320, 0]
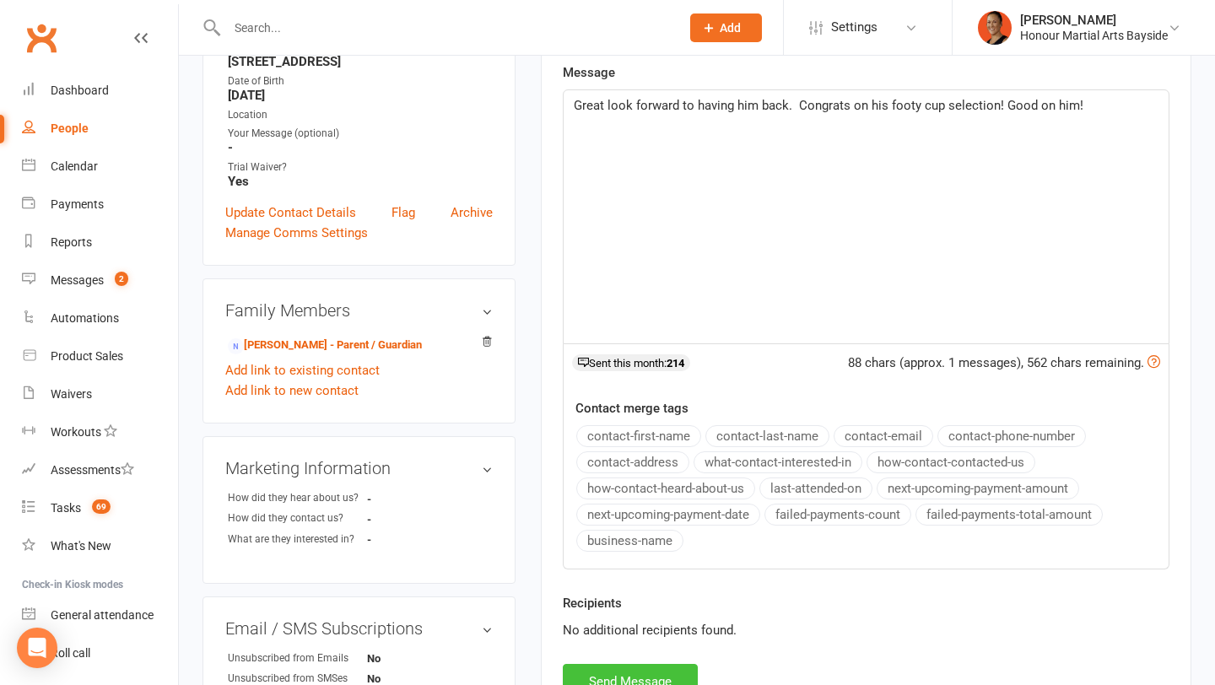
click at [621, 671] on button "Send Message" at bounding box center [630, 681] width 135 height 35
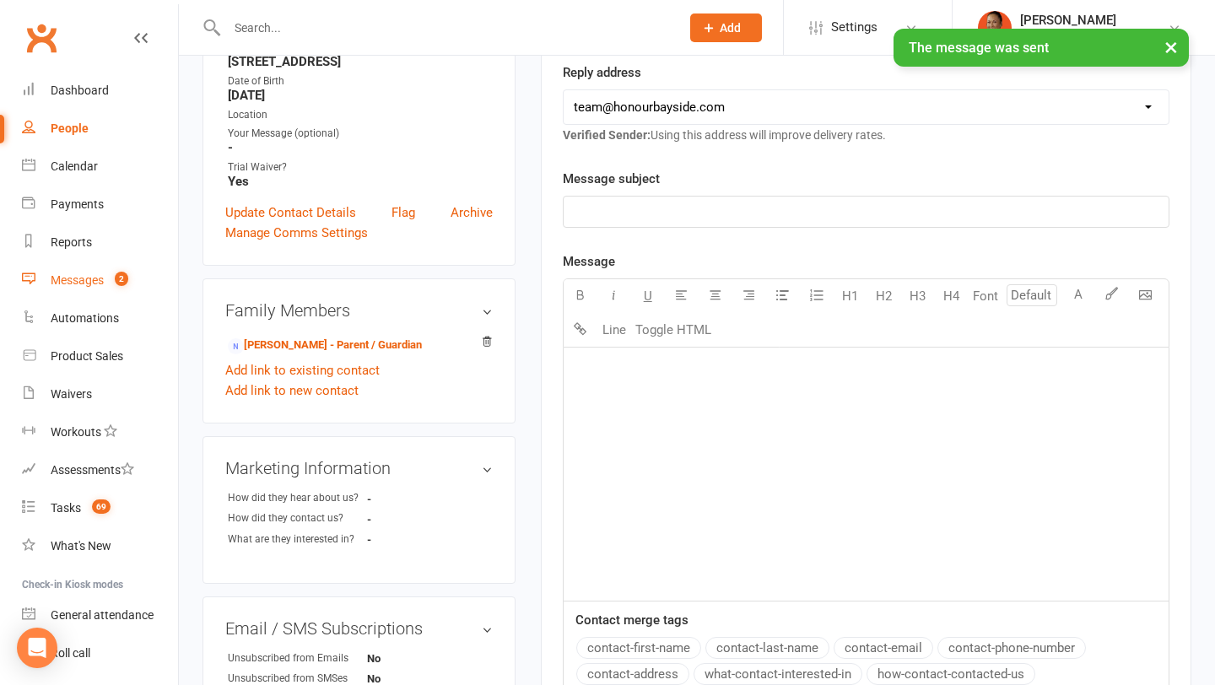
click at [94, 279] on div "Messages" at bounding box center [77, 280] width 53 height 14
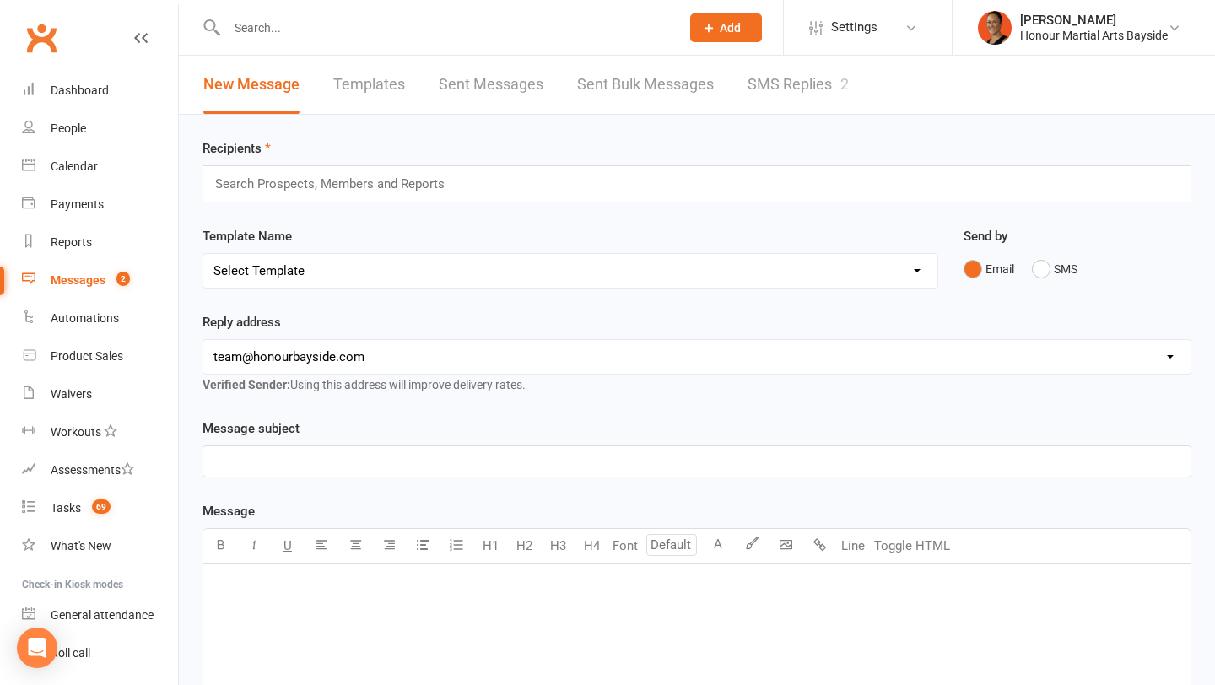
click at [802, 42] on li "Settings Membership Plans Event Templates Appointment Types Mobile App Website …" at bounding box center [867, 27] width 169 height 55
click at [760, 116] on div "Recipients Search Prospects, Members and Reports Template Name Select Template …" at bounding box center [697, 593] width 1037 height 957
click at [761, 90] on link "SMS Replies 2" at bounding box center [798, 85] width 101 height 58
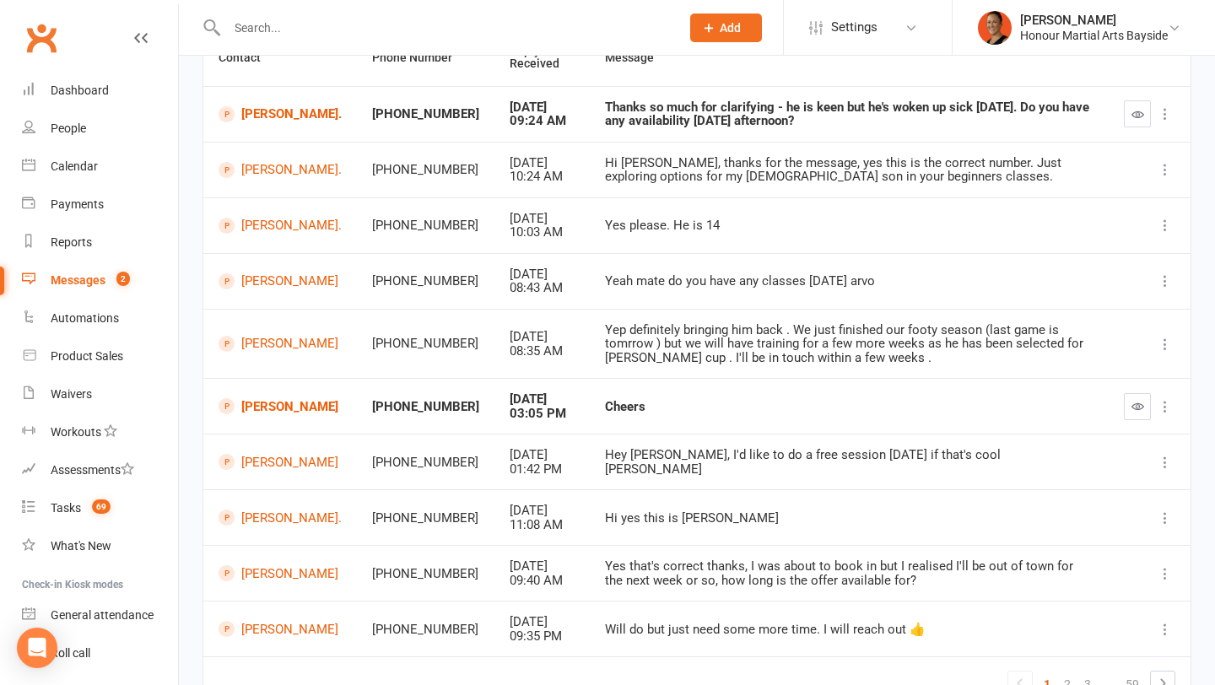
scroll to position [192, 0]
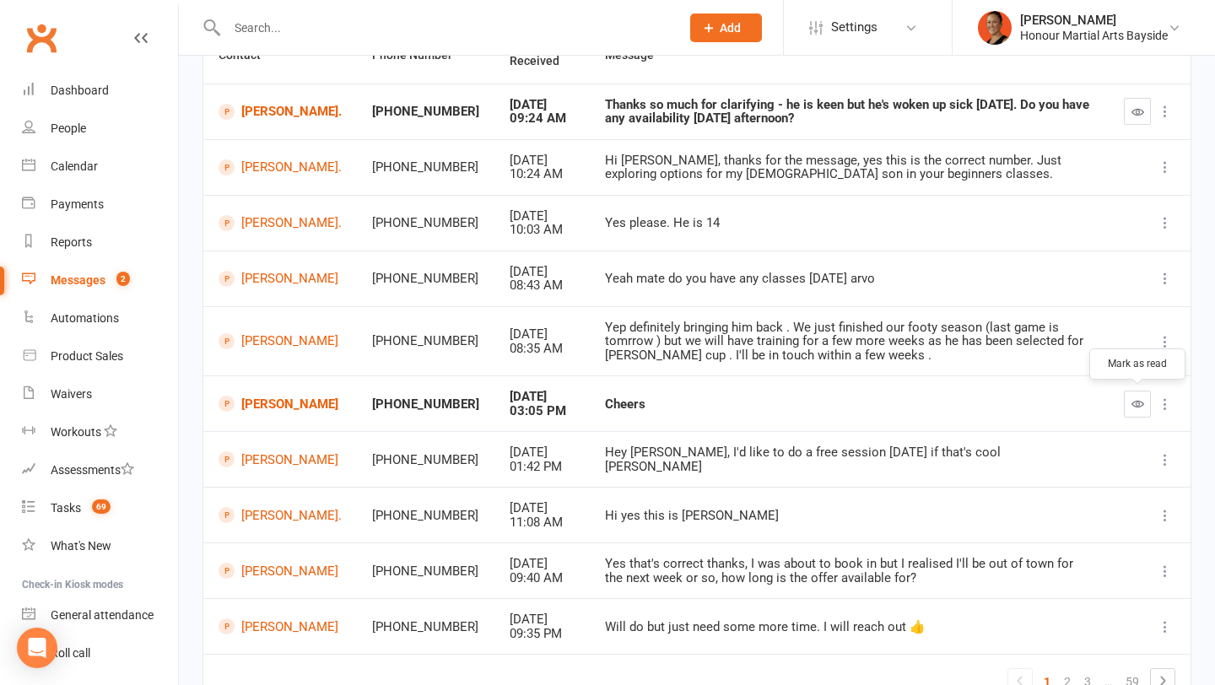
click at [1140, 400] on icon "button" at bounding box center [1138, 404] width 13 height 13
click at [267, 410] on link "Matthew Kessler" at bounding box center [280, 404] width 123 height 16
click at [1139, 116] on icon "button" at bounding box center [1138, 112] width 13 height 13
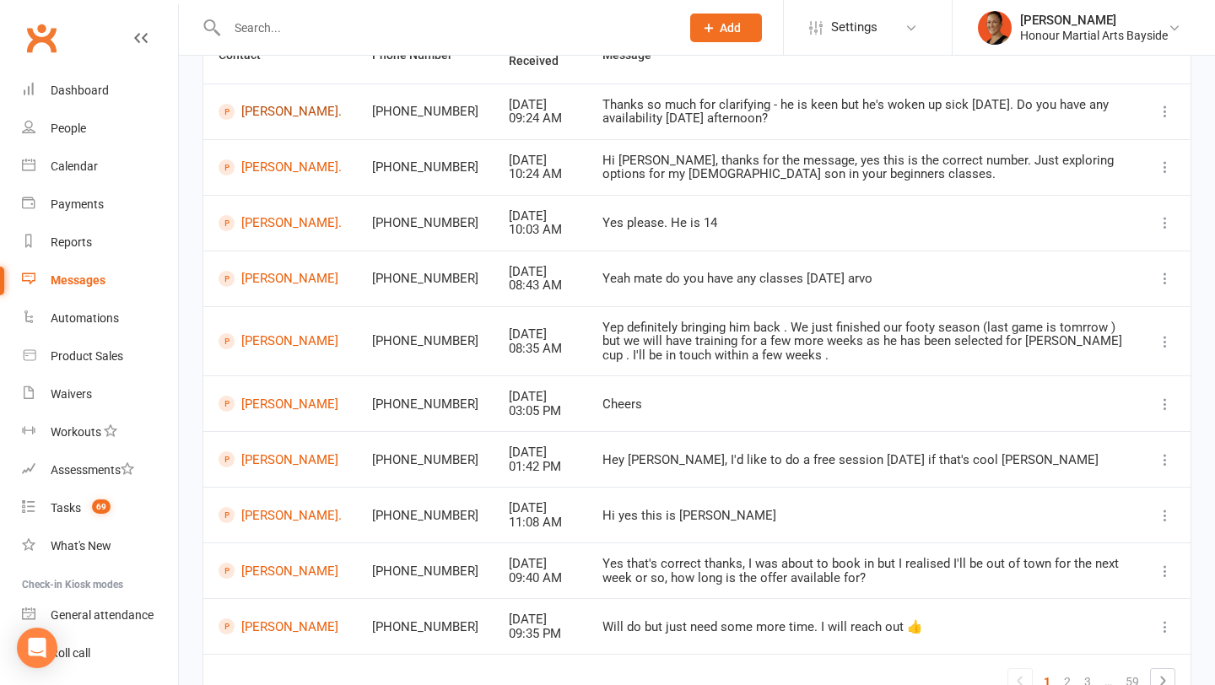
click at [306, 114] on link "Peta Wilson." at bounding box center [280, 112] width 123 height 16
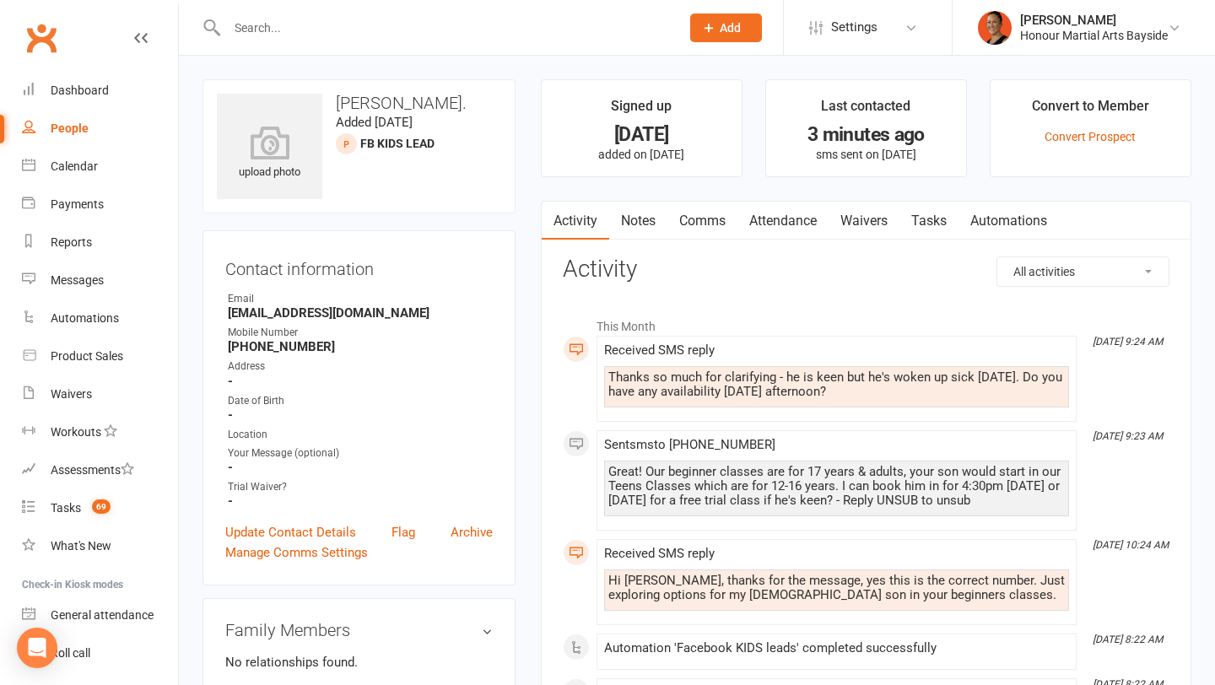
click at [716, 226] on link "Comms" at bounding box center [703, 221] width 70 height 39
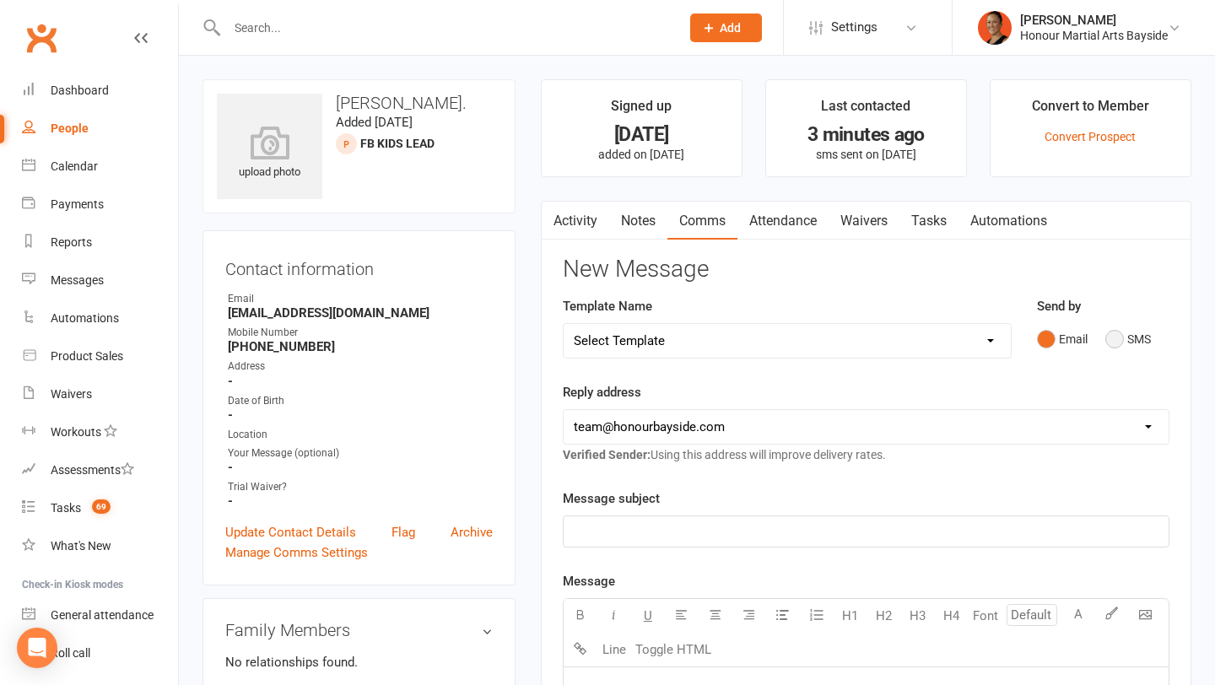
click at [1129, 340] on button "SMS" at bounding box center [1129, 339] width 46 height 32
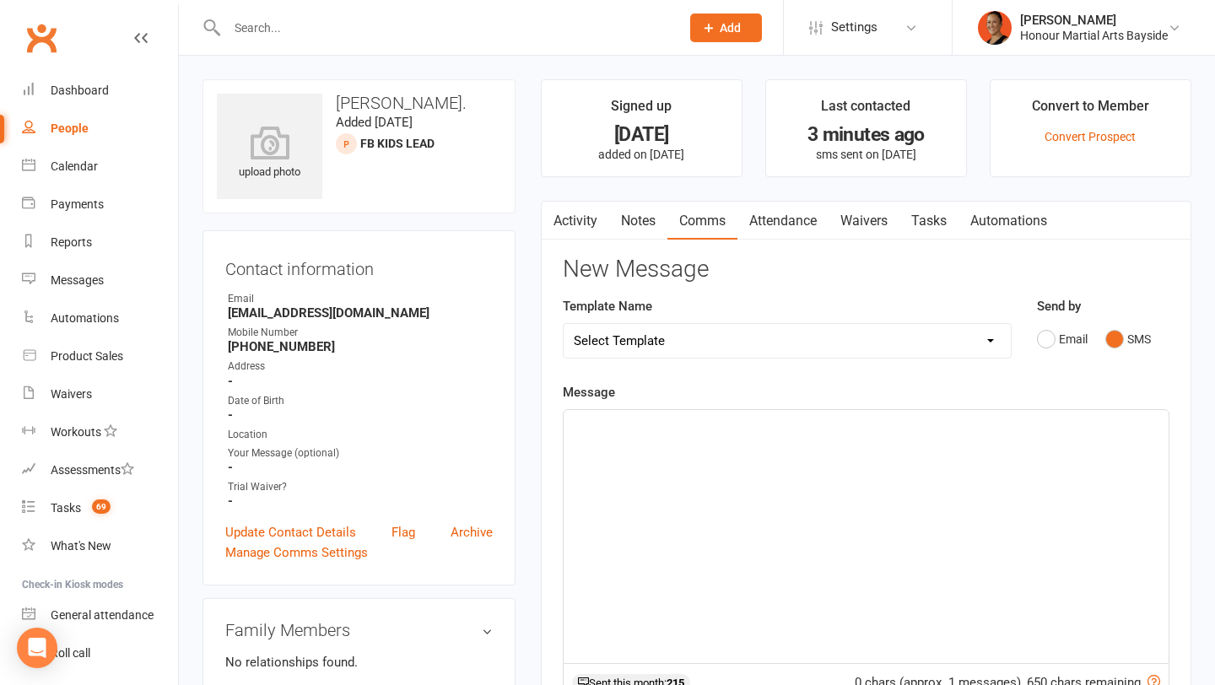
click at [901, 484] on div "﻿" at bounding box center [866, 536] width 605 height 253
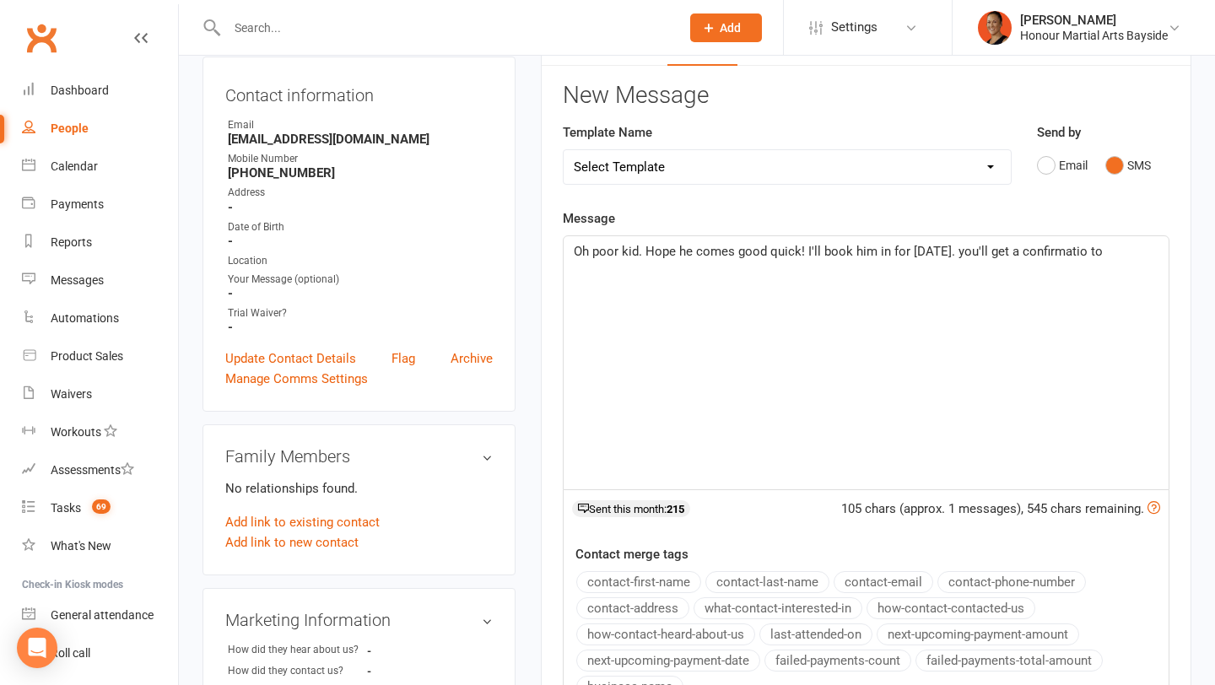
scroll to position [215, 0]
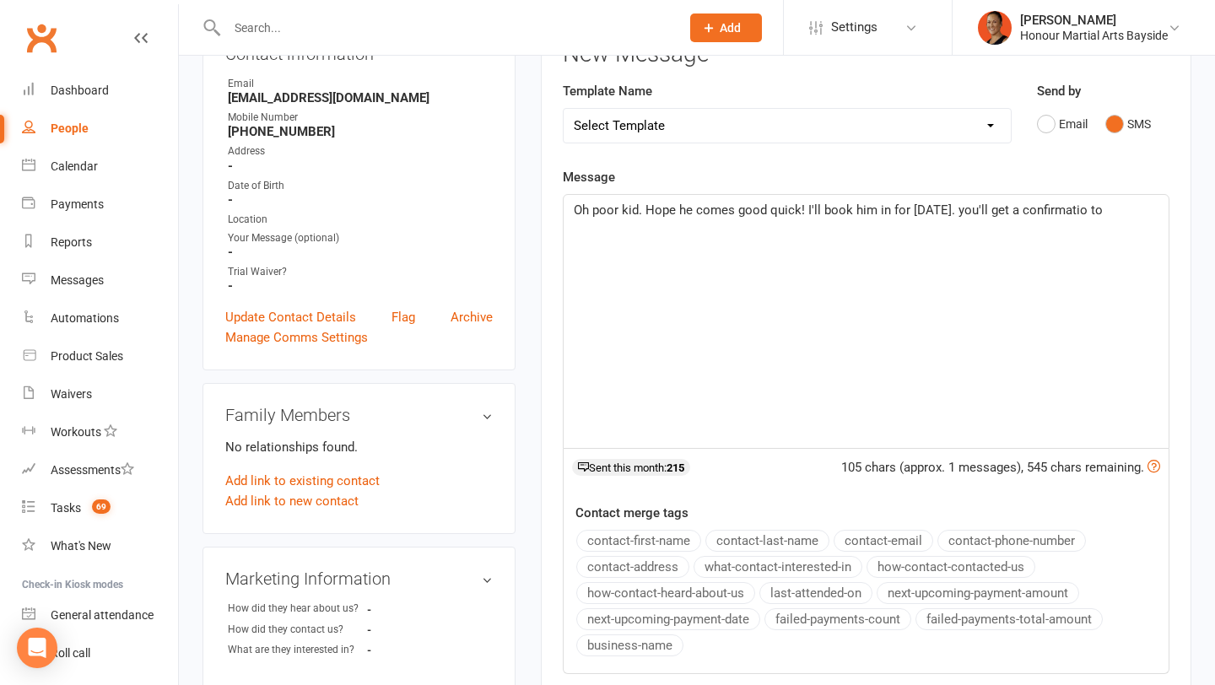
click at [915, 541] on button "contact-email" at bounding box center [884, 541] width 100 height 22
click at [1103, 217] on span "Oh poor kid. Hope he comes good quick! I'll book him in for Monday next week. y…" at bounding box center [838, 210] width 529 height 15
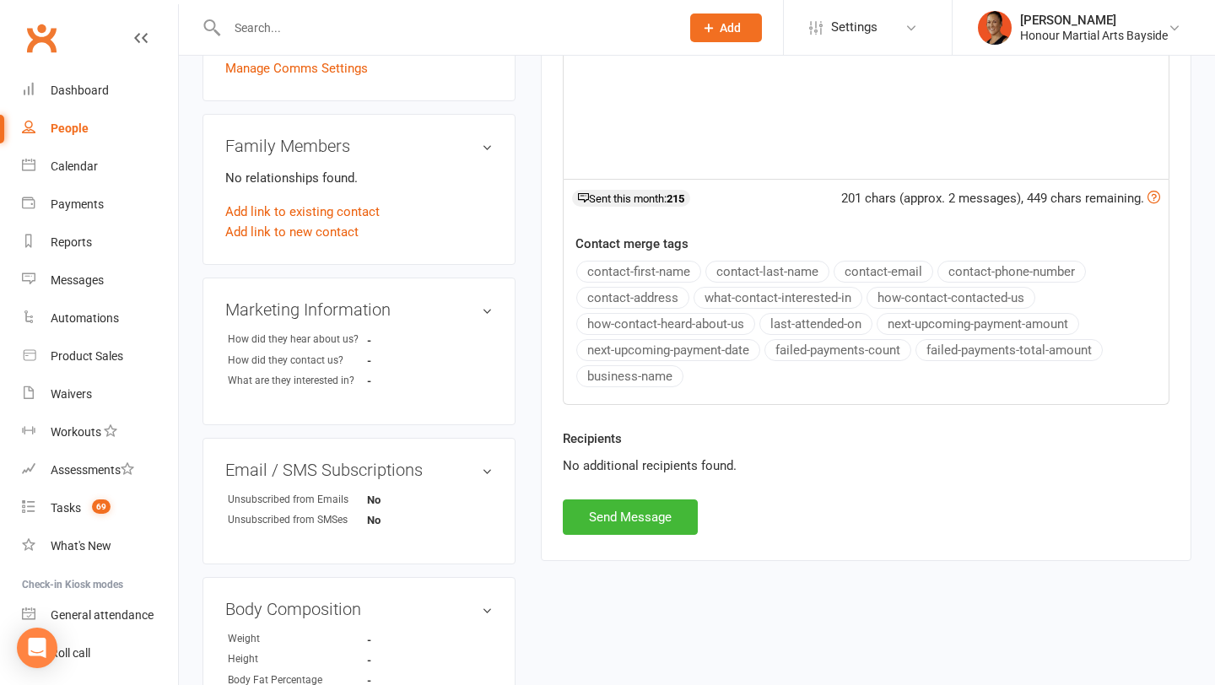
scroll to position [514, 0]
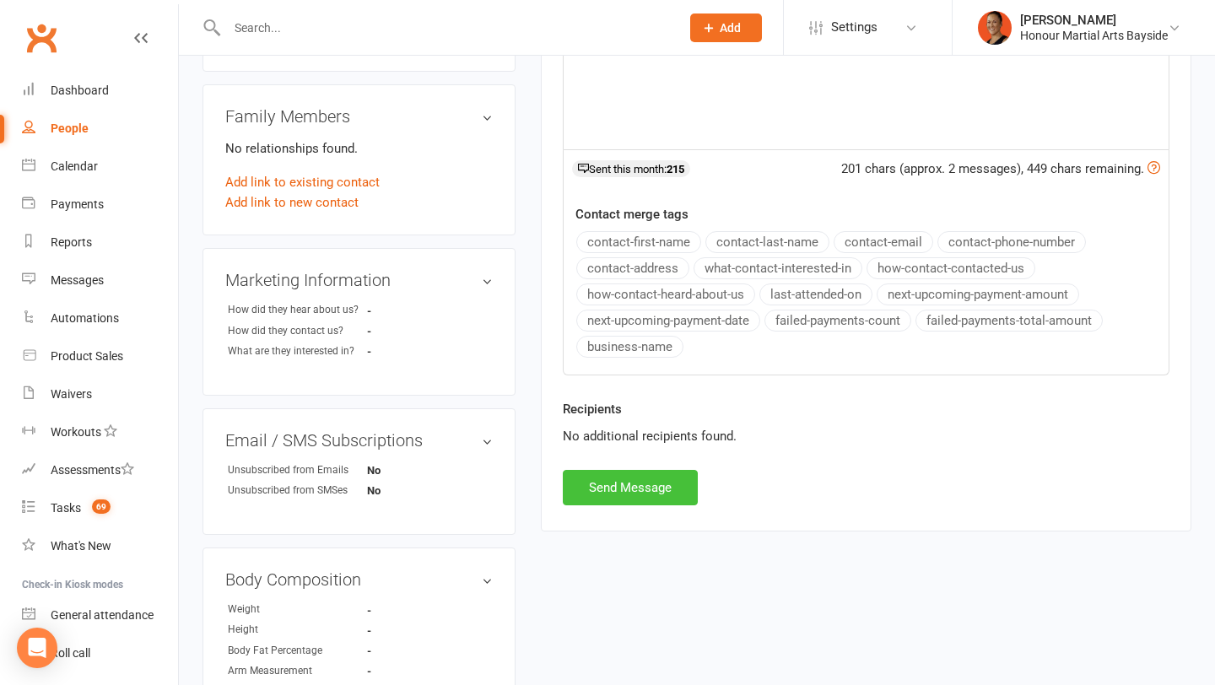
click at [660, 488] on button "Send Message" at bounding box center [630, 487] width 135 height 35
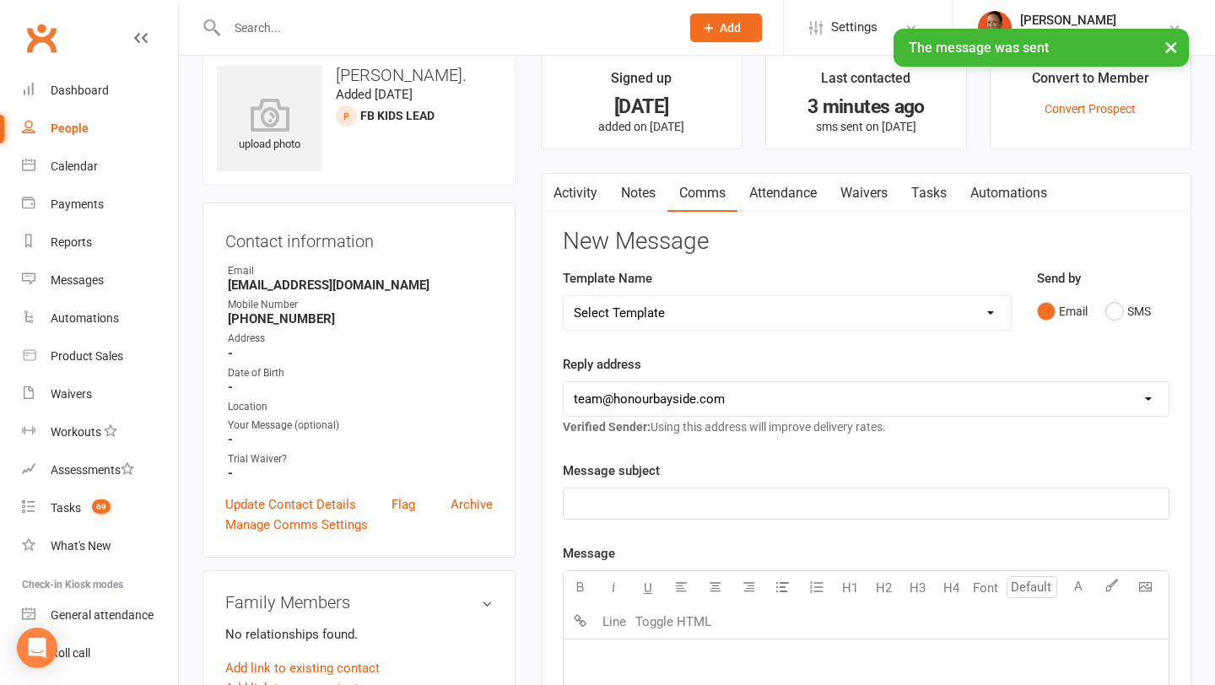
scroll to position [0, 0]
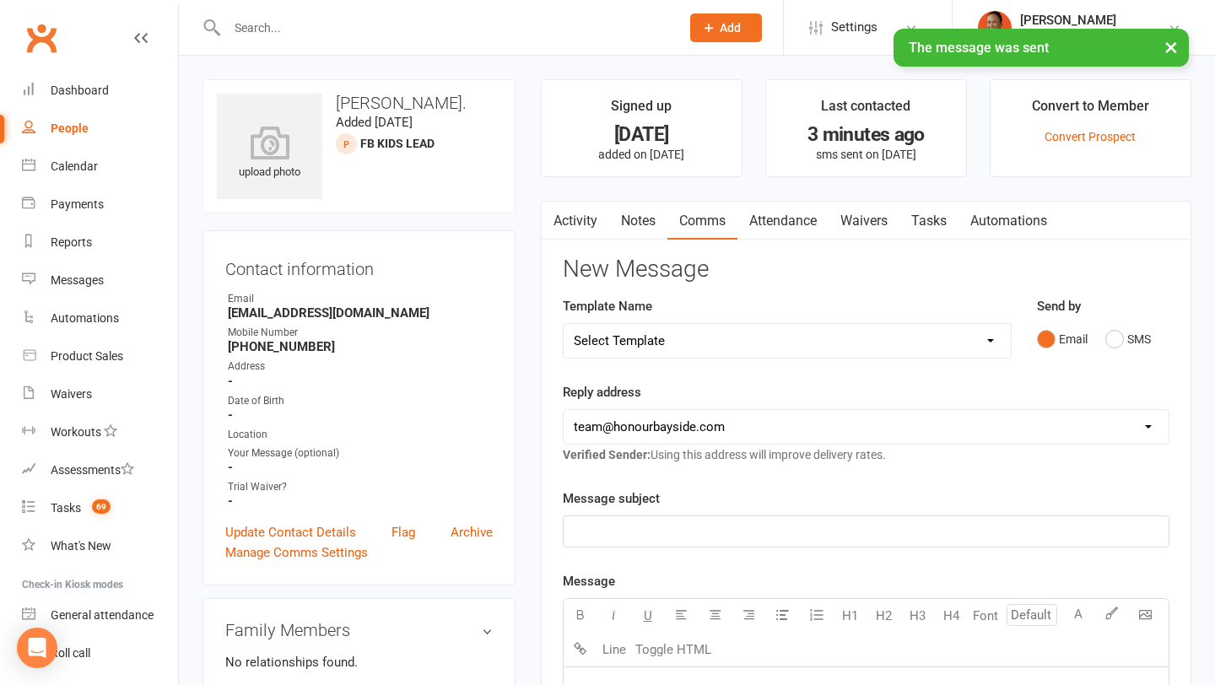
click at [870, 220] on link "Waivers" at bounding box center [864, 221] width 71 height 39
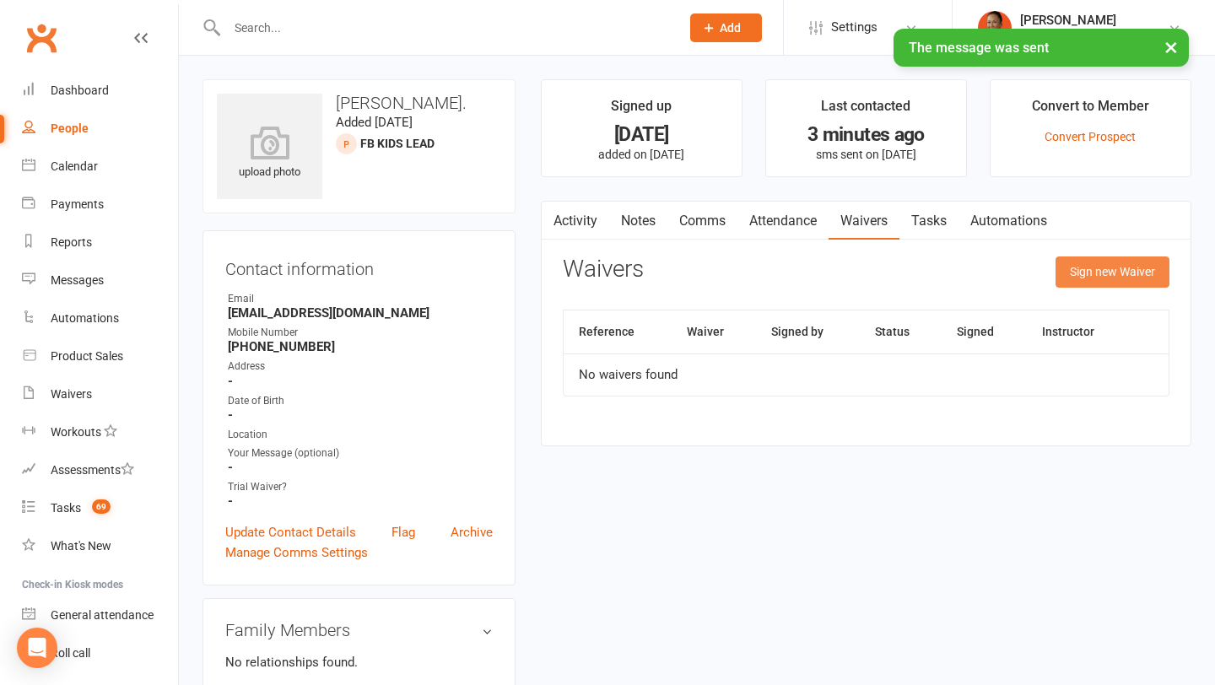
click at [1102, 273] on button "Sign new Waiver" at bounding box center [1113, 272] width 114 height 30
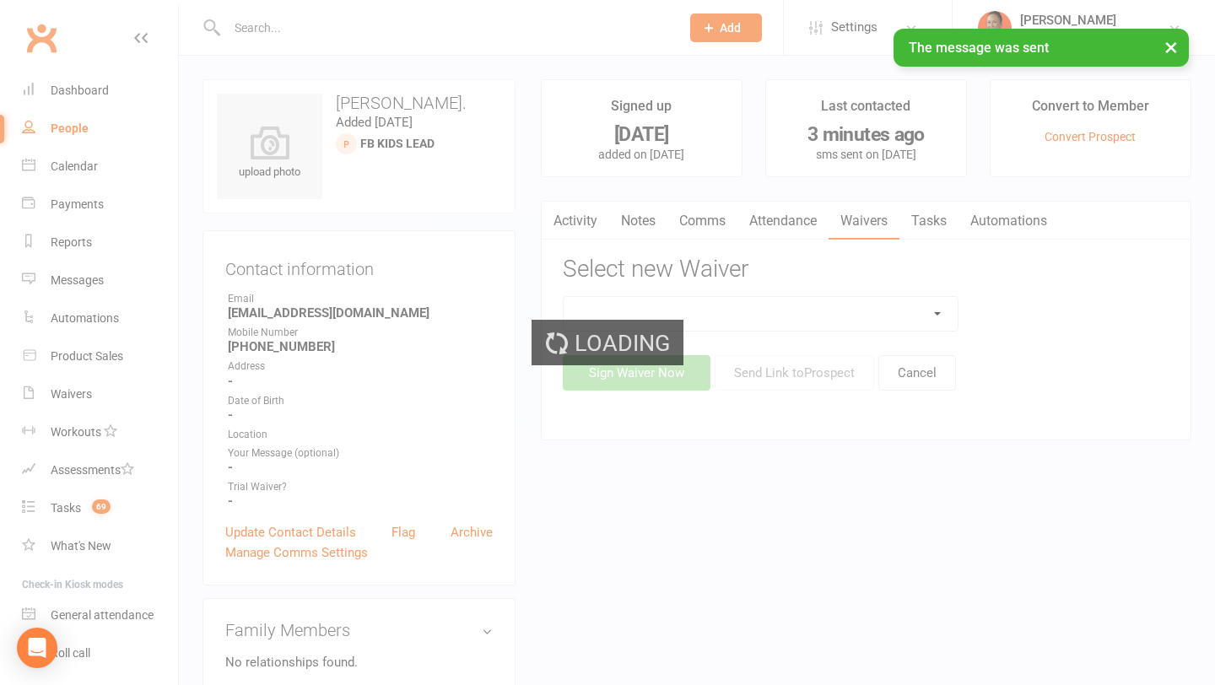
click at [882, 311] on select at bounding box center [761, 314] width 395 height 34
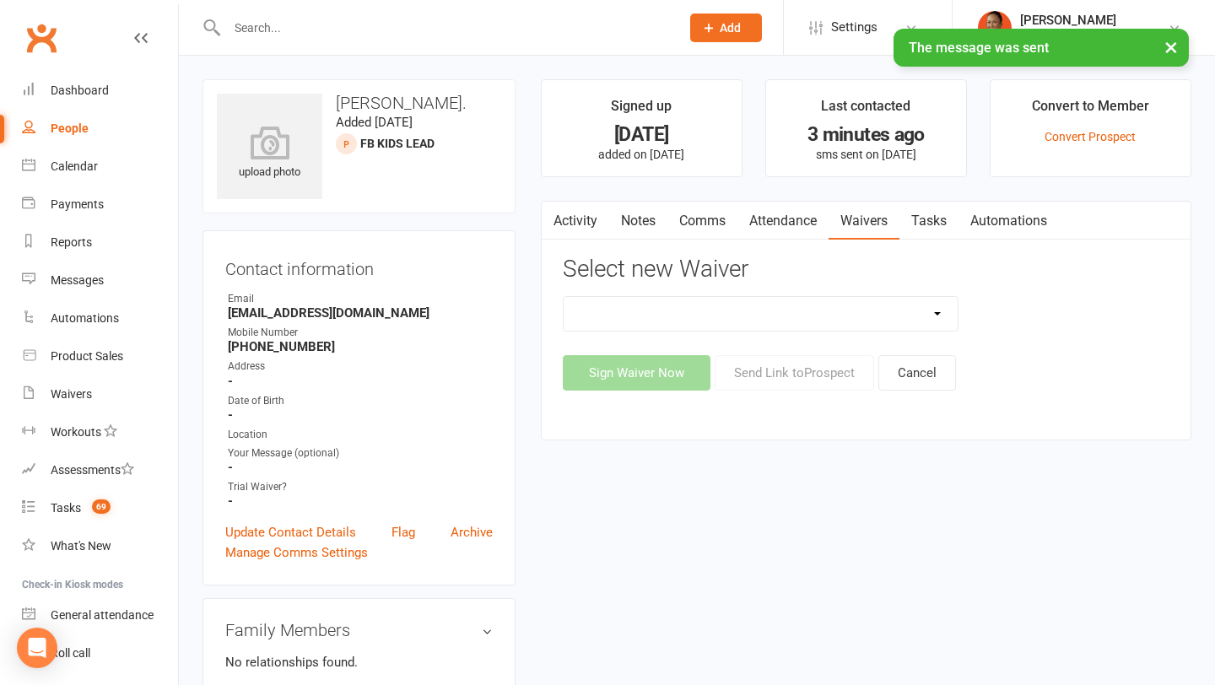
select select "12181"
click at [564, 297] on select "Bank Account Update Form Free Trial Waiver (Adults/kids/teens) Membership Activ…" at bounding box center [761, 314] width 395 height 34
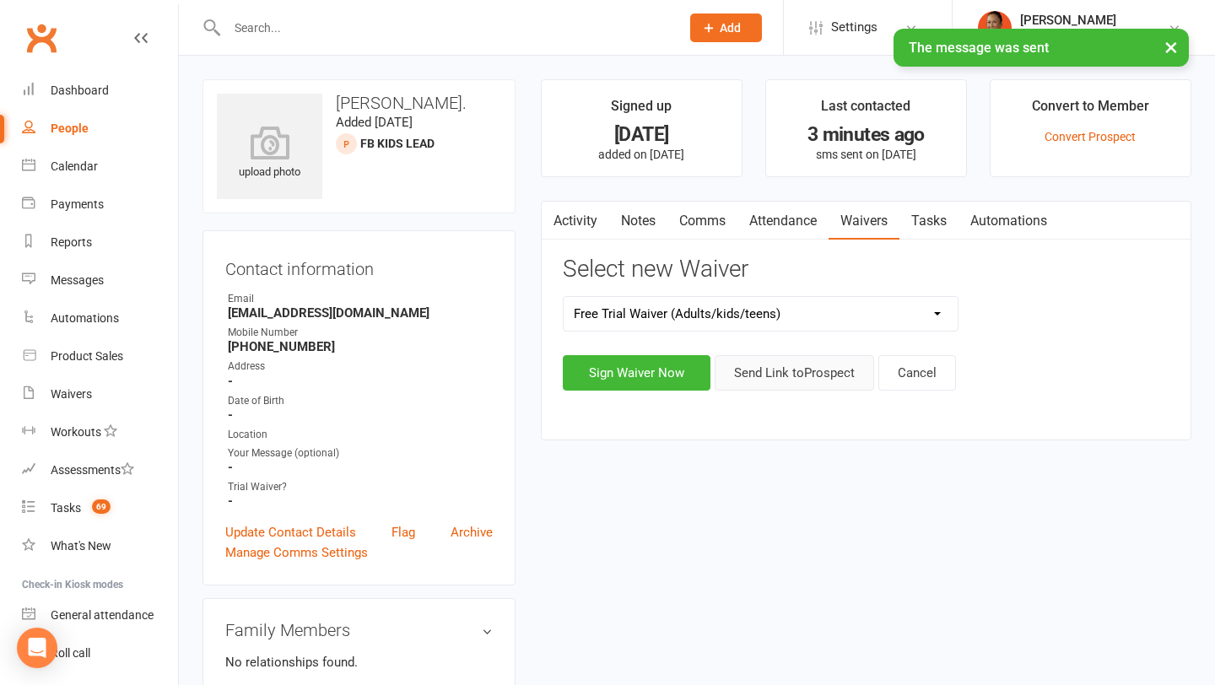
click at [798, 377] on button "Send Link to Prospect" at bounding box center [795, 372] width 160 height 35
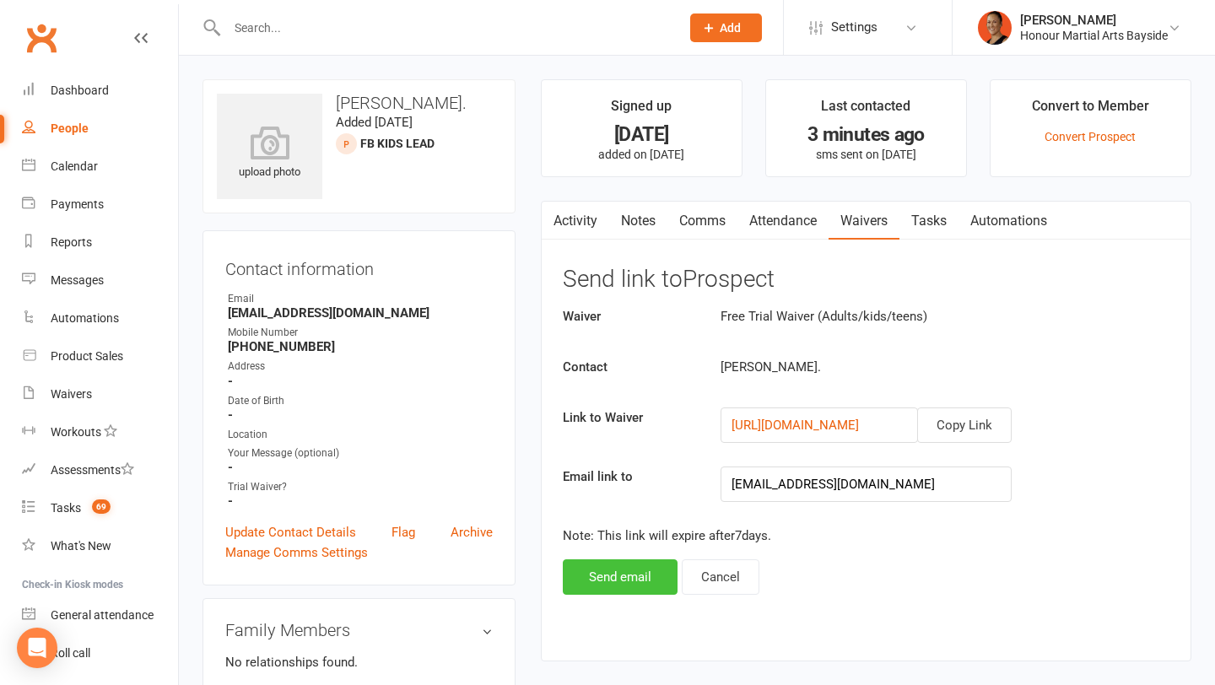
click at [607, 571] on button "Send email" at bounding box center [620, 577] width 115 height 35
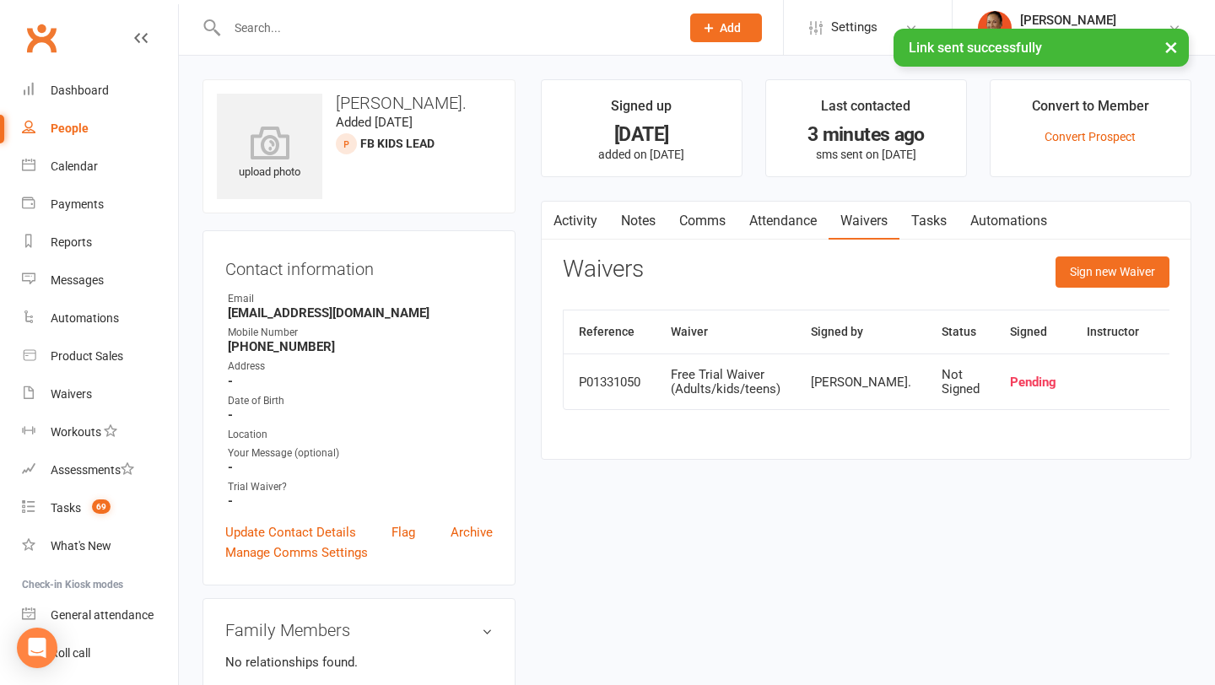
click at [792, 225] on link "Attendance" at bounding box center [783, 221] width 91 height 39
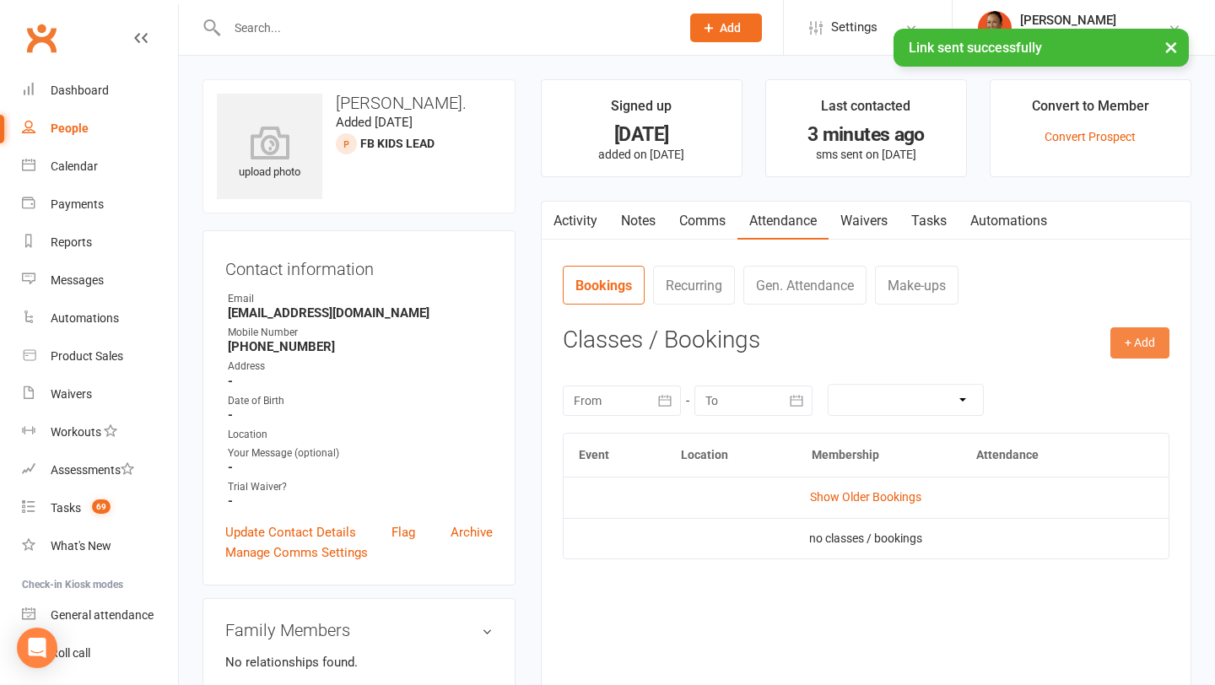
click at [1164, 349] on button "+ Add" at bounding box center [1140, 343] width 59 height 30
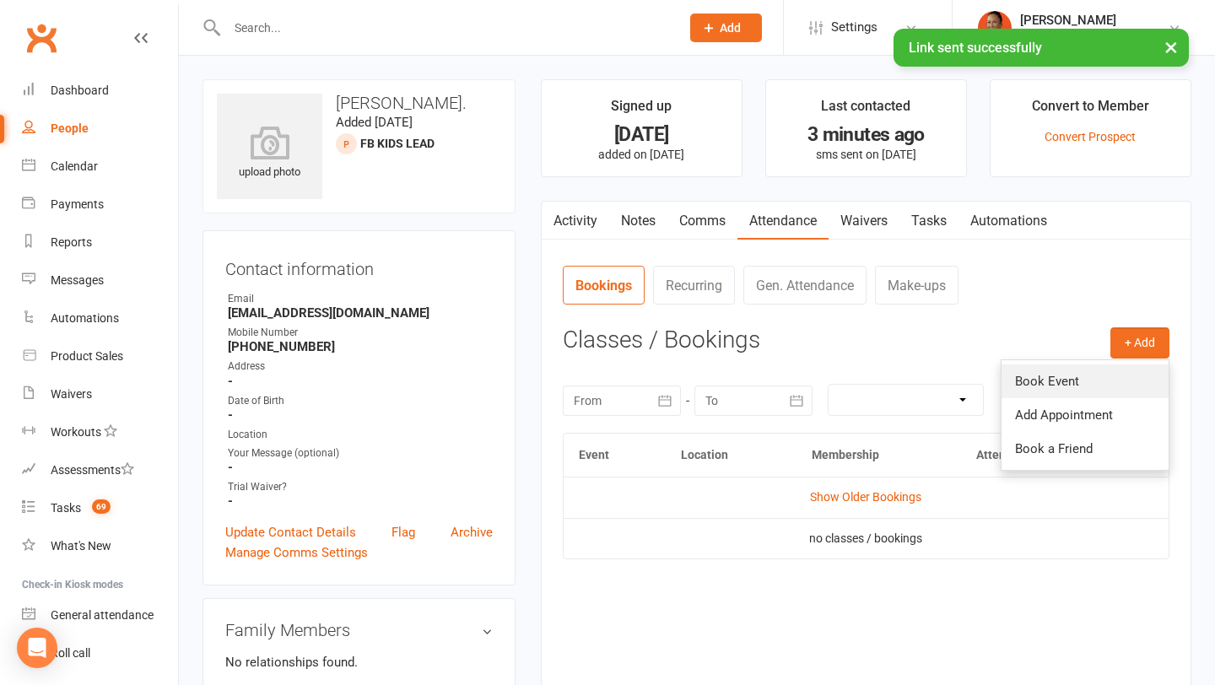
click at [1043, 378] on link "Book Event" at bounding box center [1085, 382] width 167 height 34
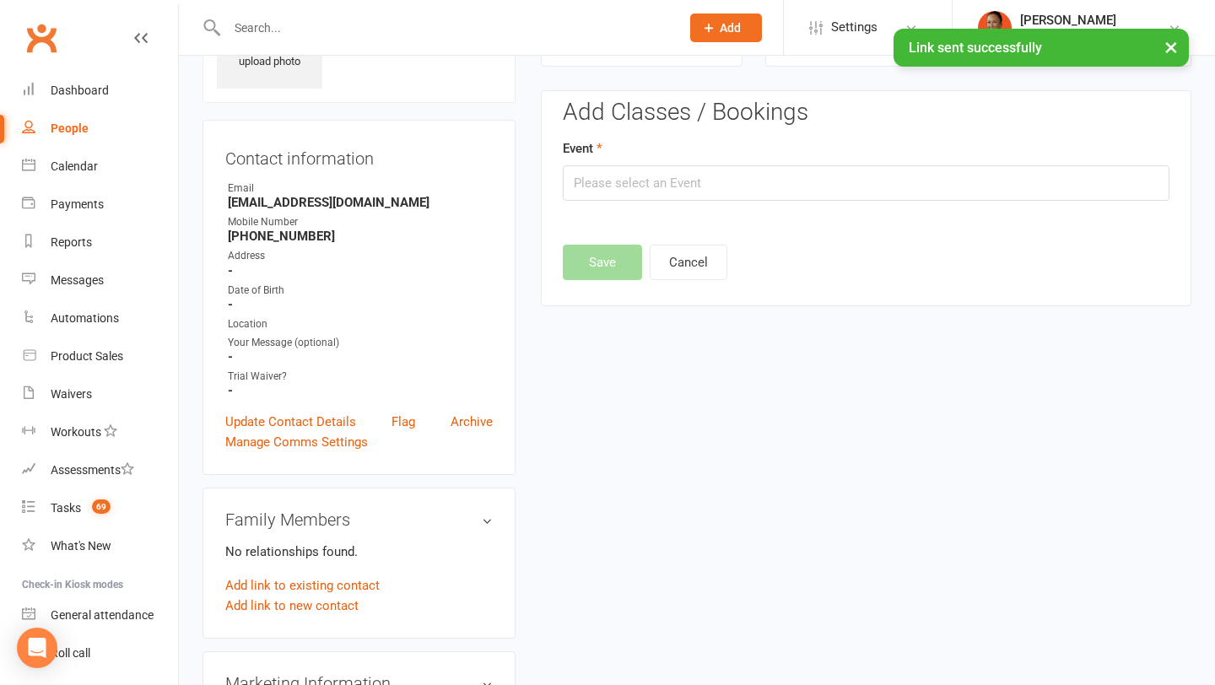
scroll to position [116, 0]
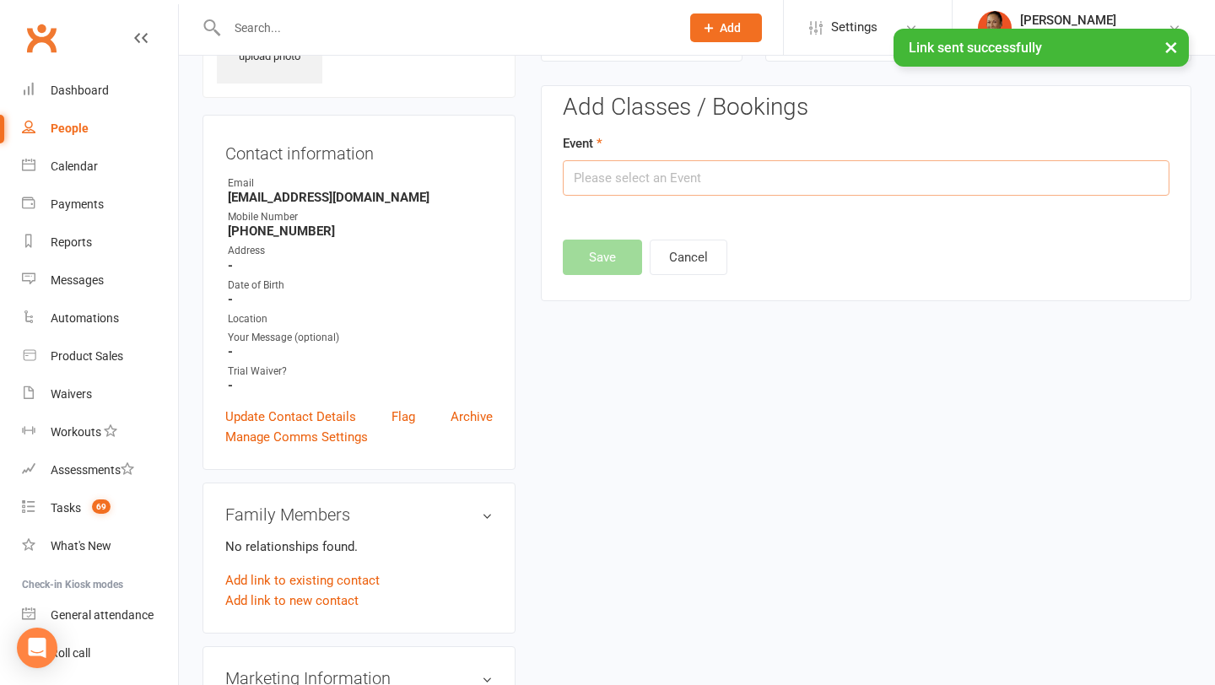
click at [739, 183] on input "text" at bounding box center [866, 177] width 607 height 35
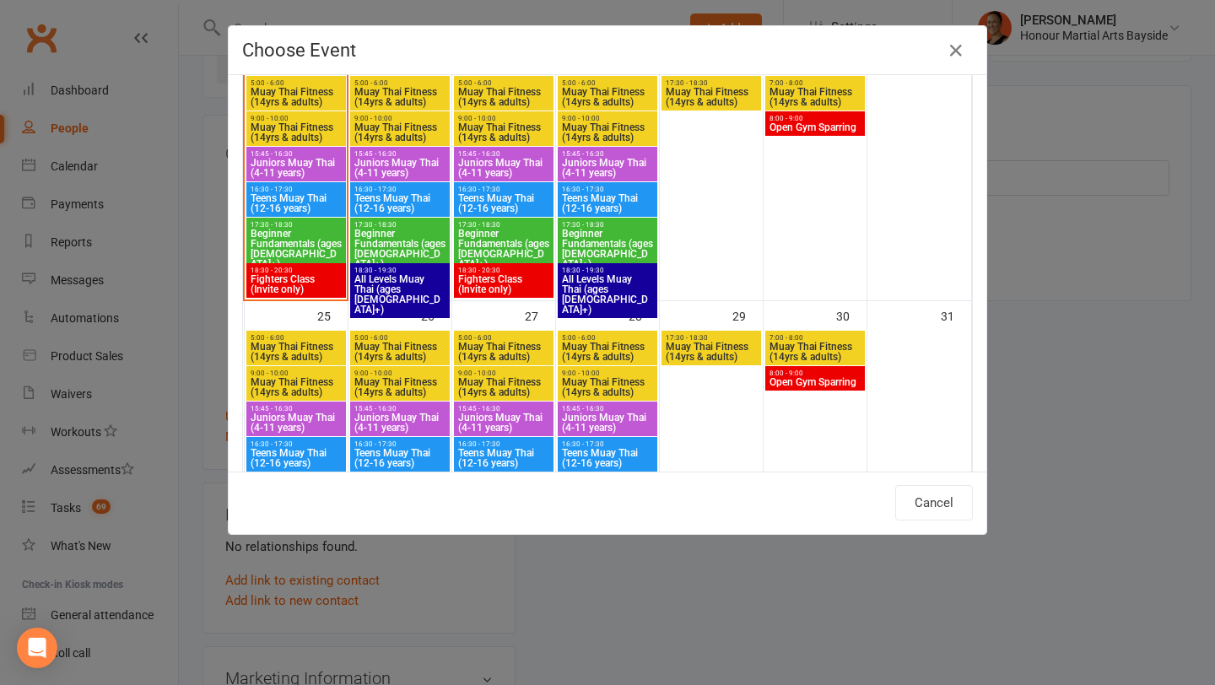
scroll to position [928, 0]
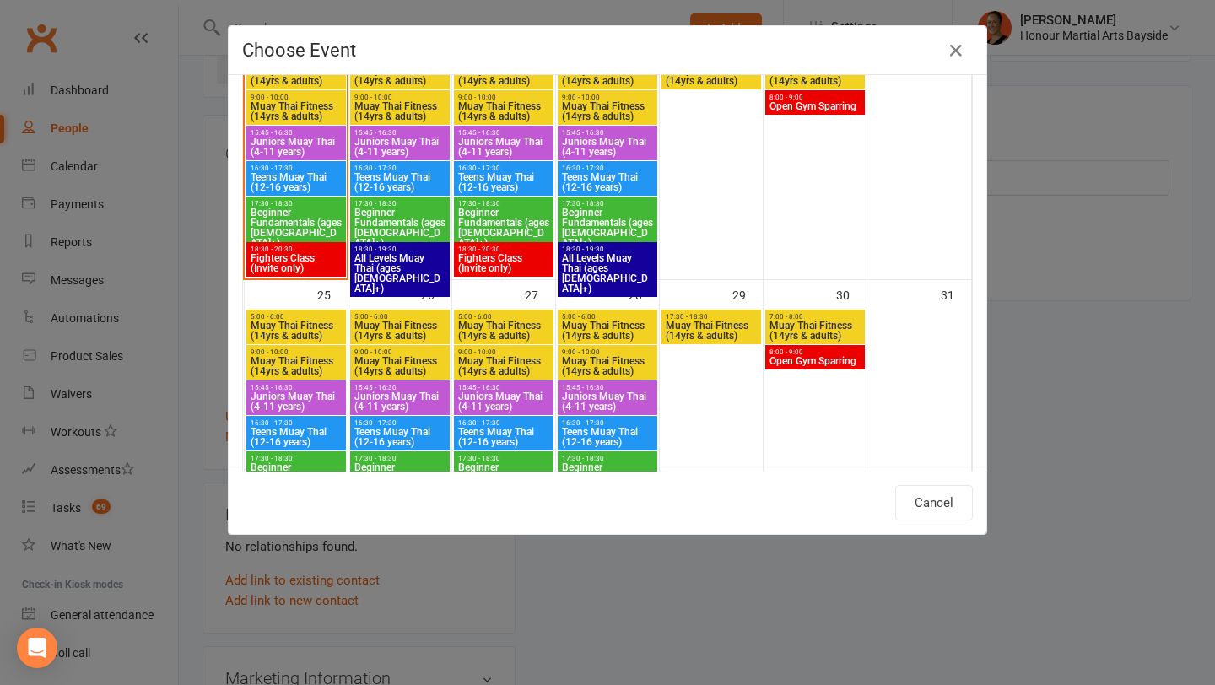
click at [301, 422] on span "16:30 - 17:30" at bounding box center [296, 424] width 93 height 8
type input "Teens Muay Thai (12-16 years) - Aug 25, 2025 4:30:00 PM"
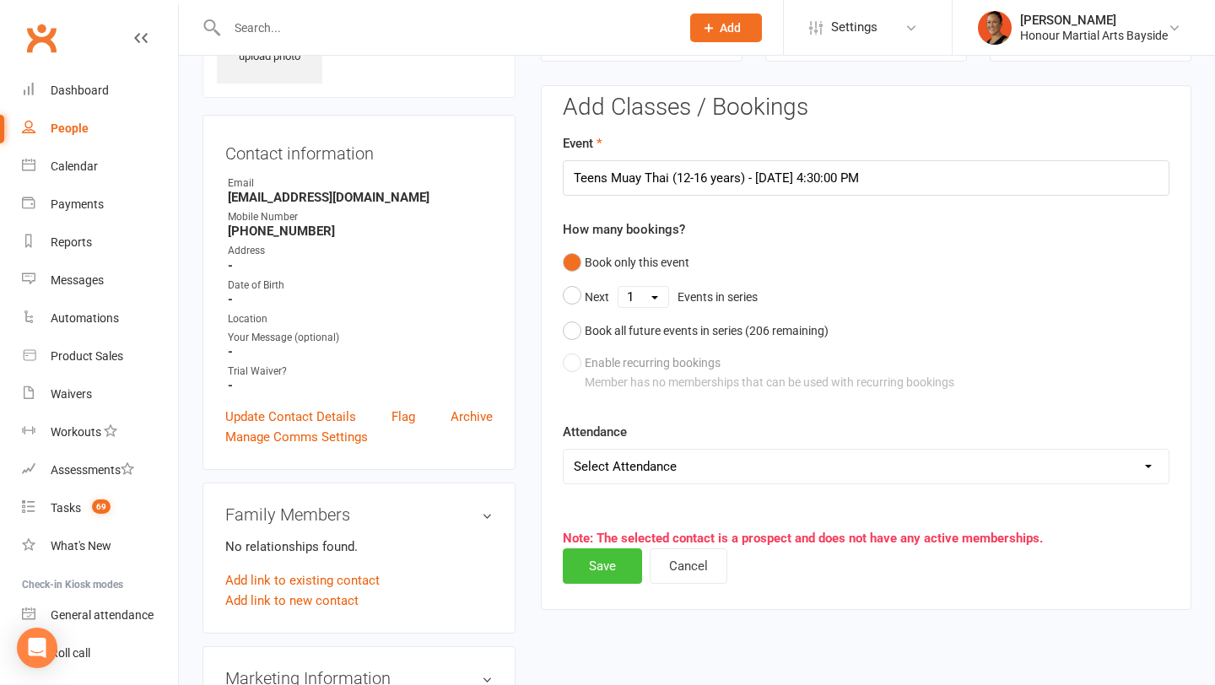
click at [610, 564] on button "Save" at bounding box center [602, 566] width 79 height 35
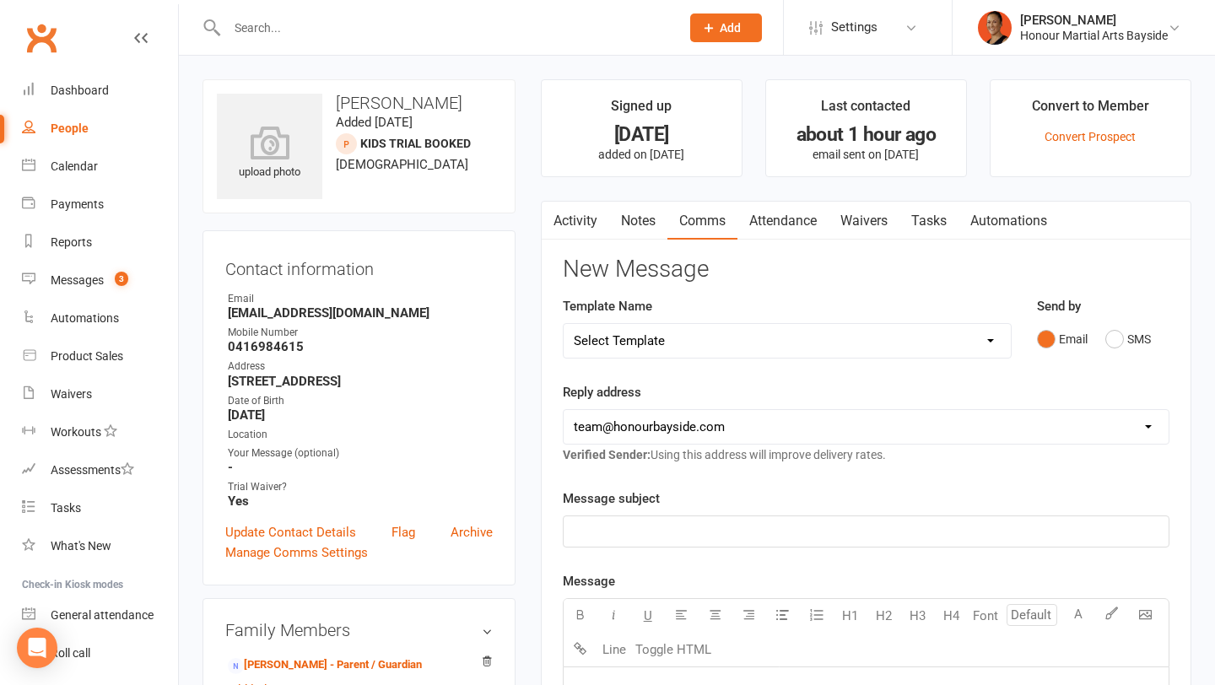
click at [573, 221] on link "Activity" at bounding box center [576, 221] width 68 height 39
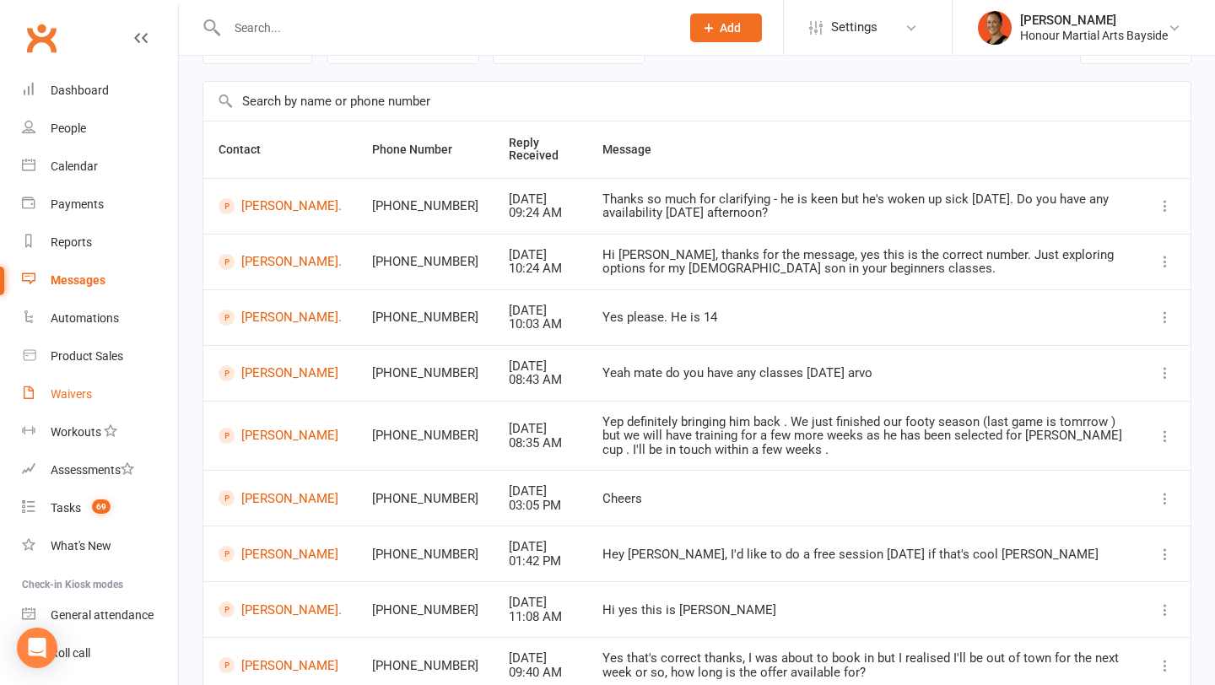
click at [92, 398] on link "Waivers" at bounding box center [100, 395] width 156 height 38
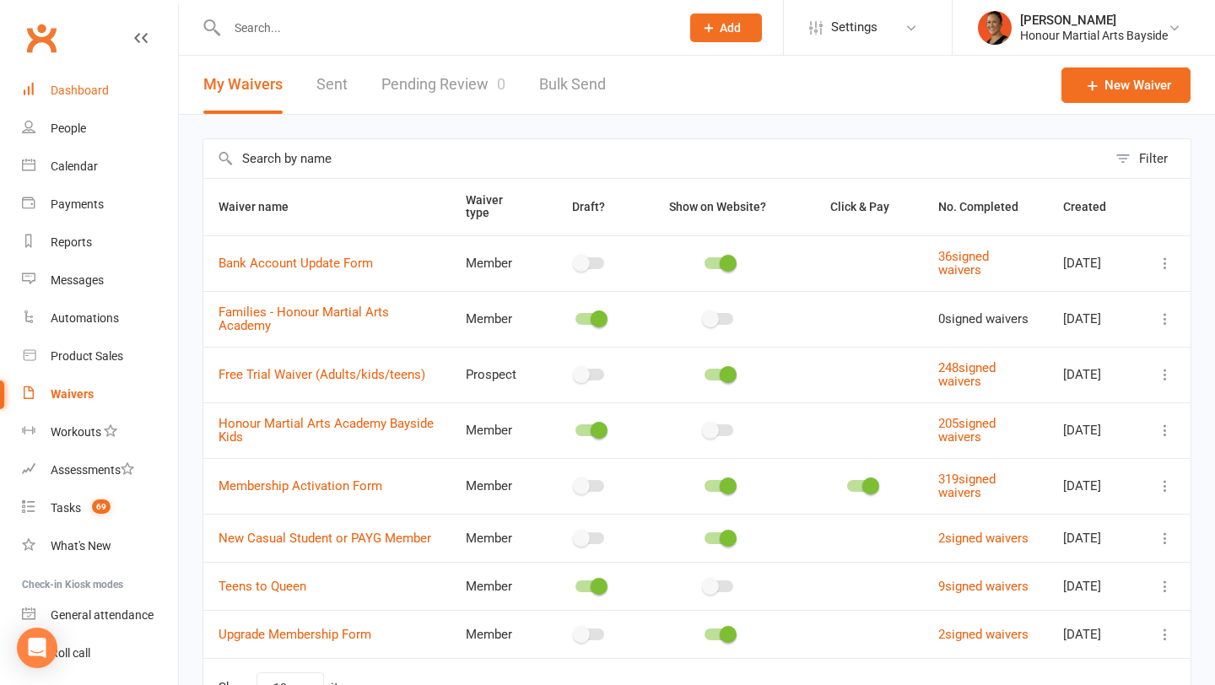
click at [111, 92] on link "Dashboard" at bounding box center [100, 91] width 156 height 38
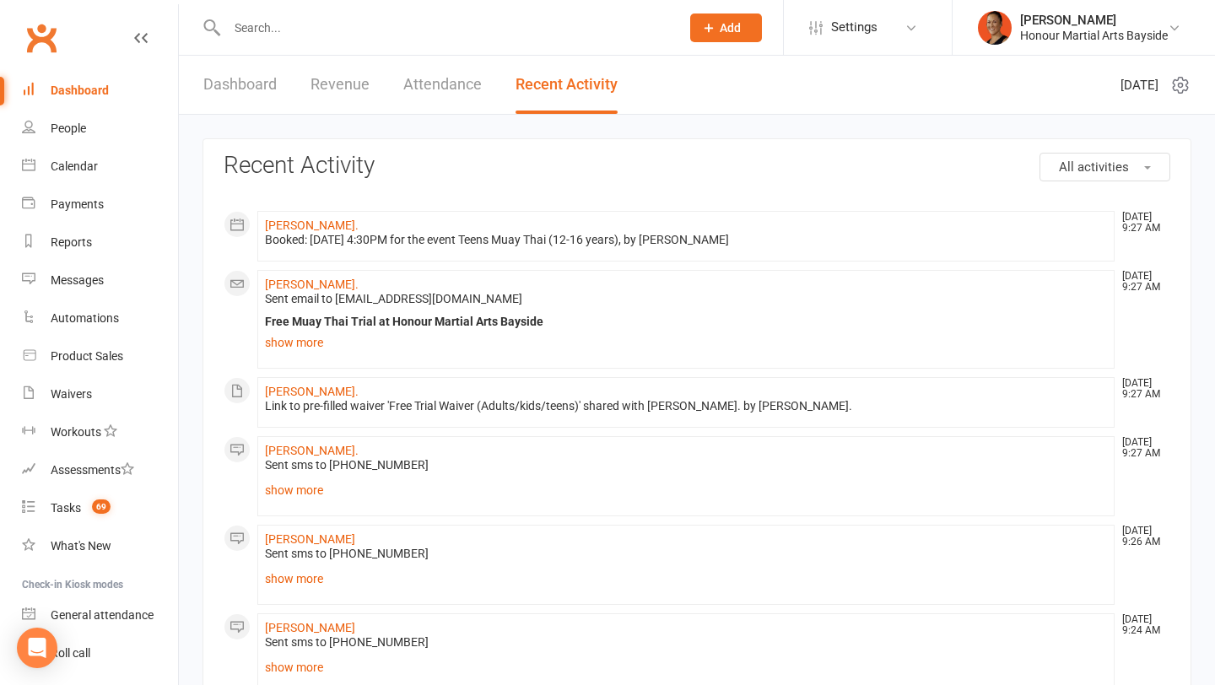
click at [215, 101] on link "Dashboard" at bounding box center [239, 85] width 73 height 58
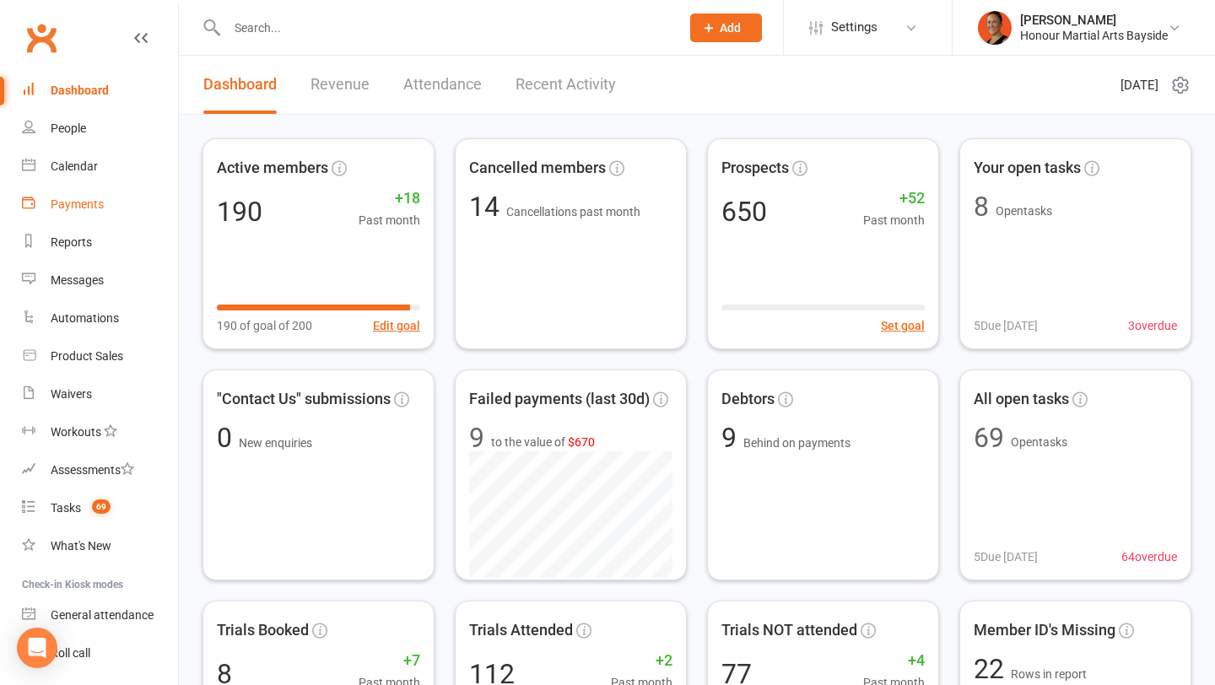
click at [113, 199] on link "Payments" at bounding box center [100, 205] width 156 height 38
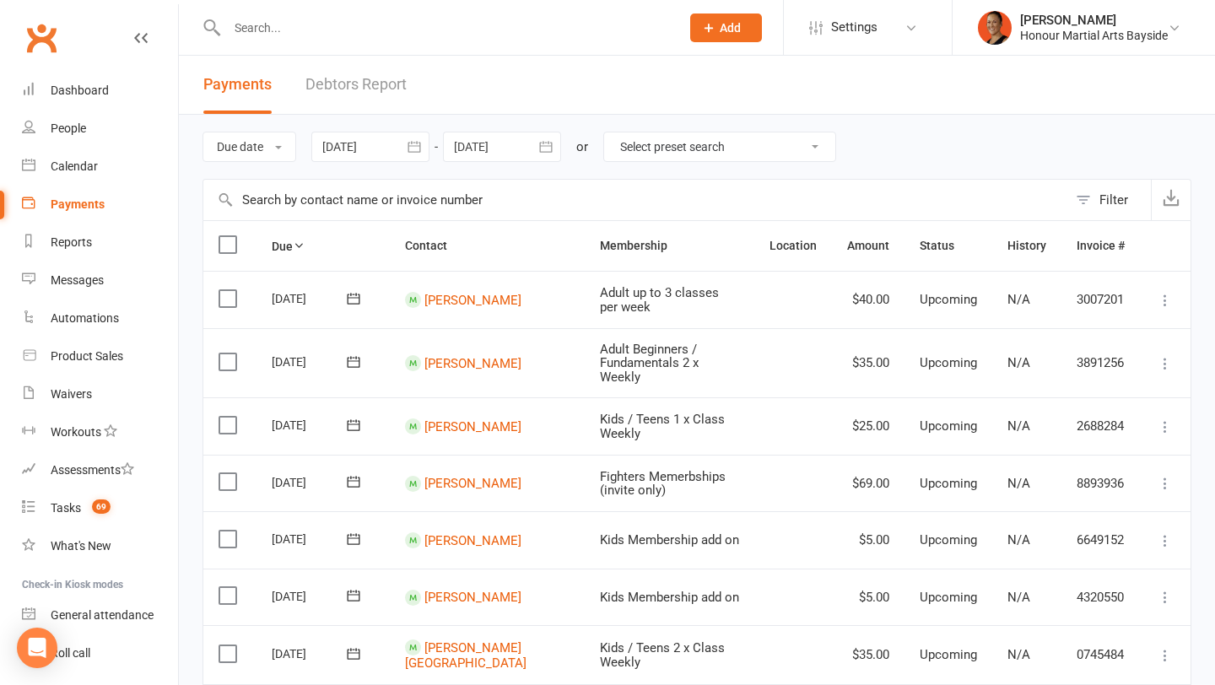
click at [717, 160] on select "Select preset search All failures All skipped payments All pending payments Suc…" at bounding box center [719, 147] width 231 height 29
select select "0"
click at [617, 133] on select "Select preset search All failures All skipped payments All pending payments Suc…" at bounding box center [719, 147] width 231 height 29
type input "[DATE]"
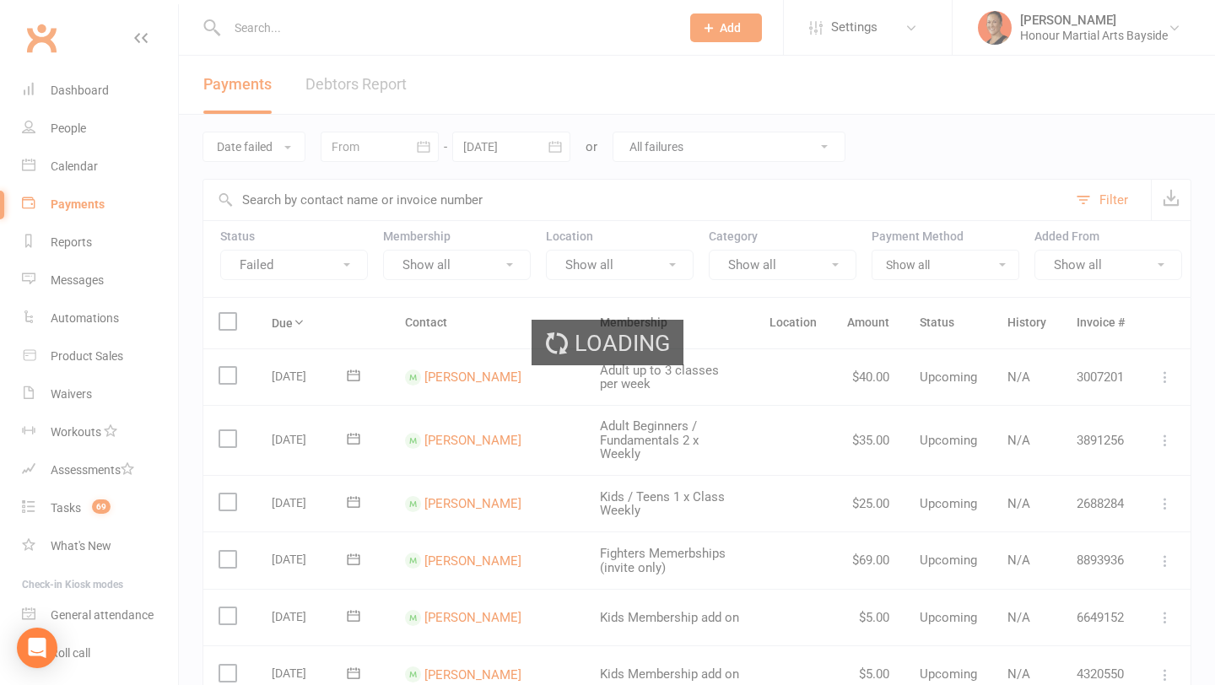
click at [708, 171] on div "Loading" at bounding box center [607, 342] width 1215 height 685
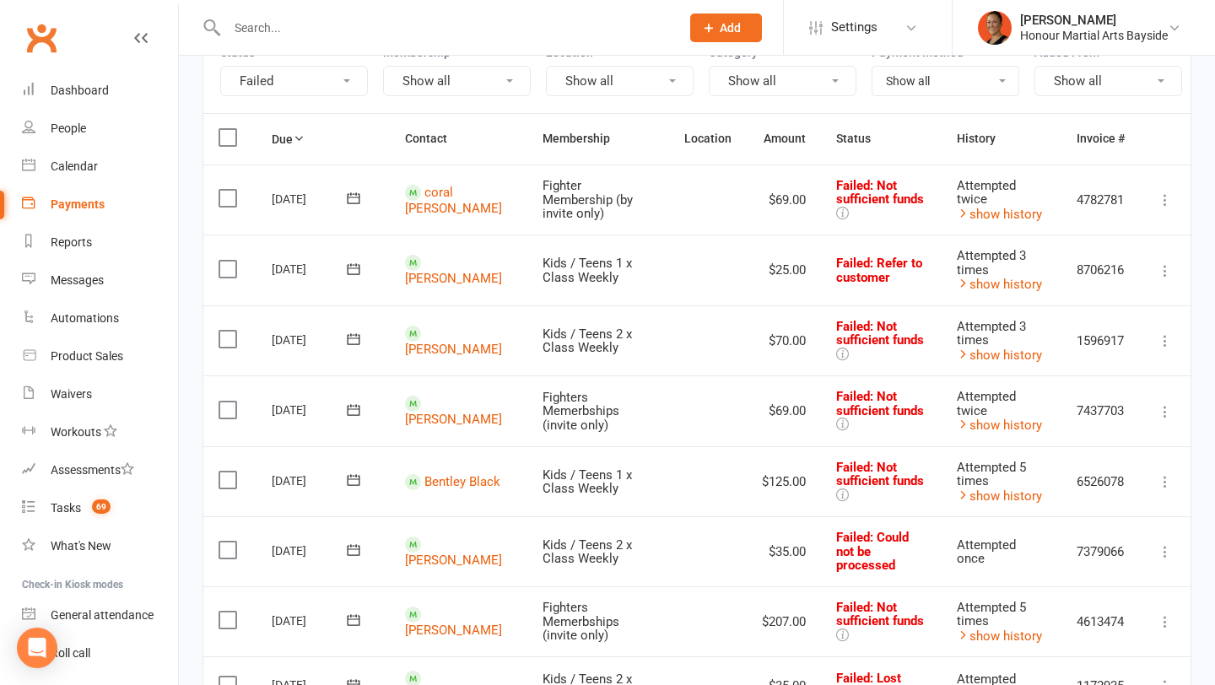
scroll to position [187, 0]
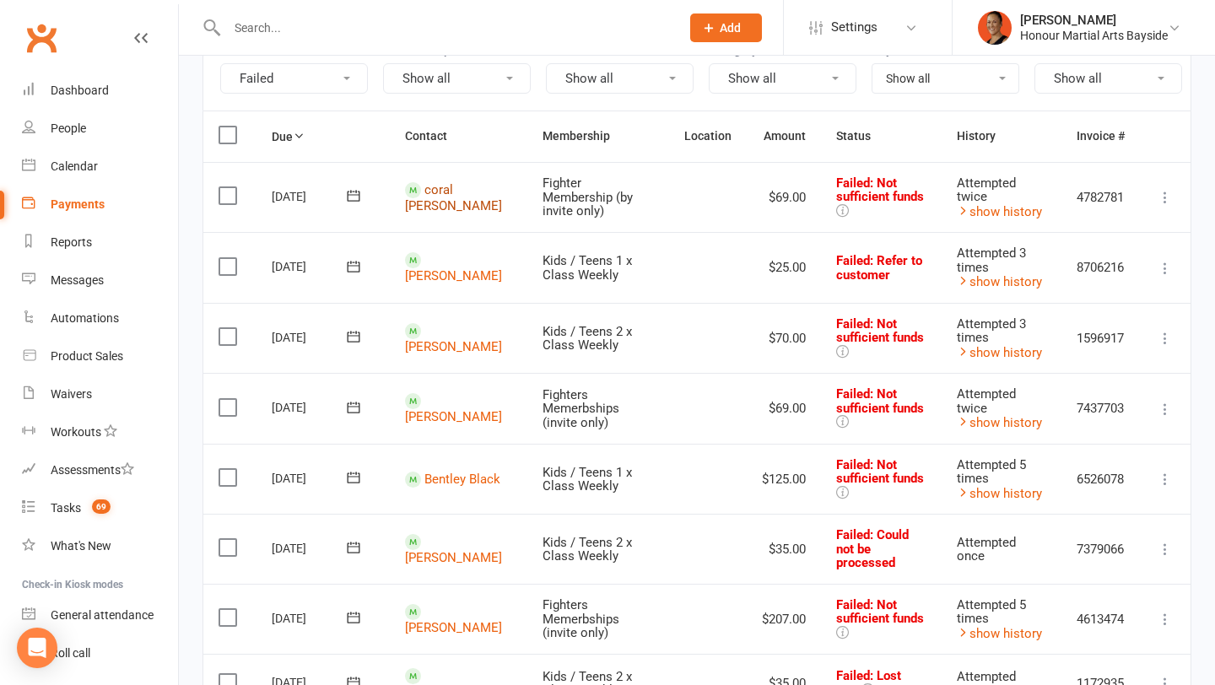
click at [441, 208] on link "coral [PERSON_NAME]" at bounding box center [453, 197] width 97 height 31
click at [436, 273] on link "[PERSON_NAME]" at bounding box center [453, 275] width 97 height 15
click at [434, 339] on link "Blake Ekert" at bounding box center [453, 346] width 97 height 15
click at [427, 414] on link "luke youlton" at bounding box center [453, 416] width 97 height 15
click at [445, 472] on link "Bentley Black" at bounding box center [463, 479] width 76 height 15
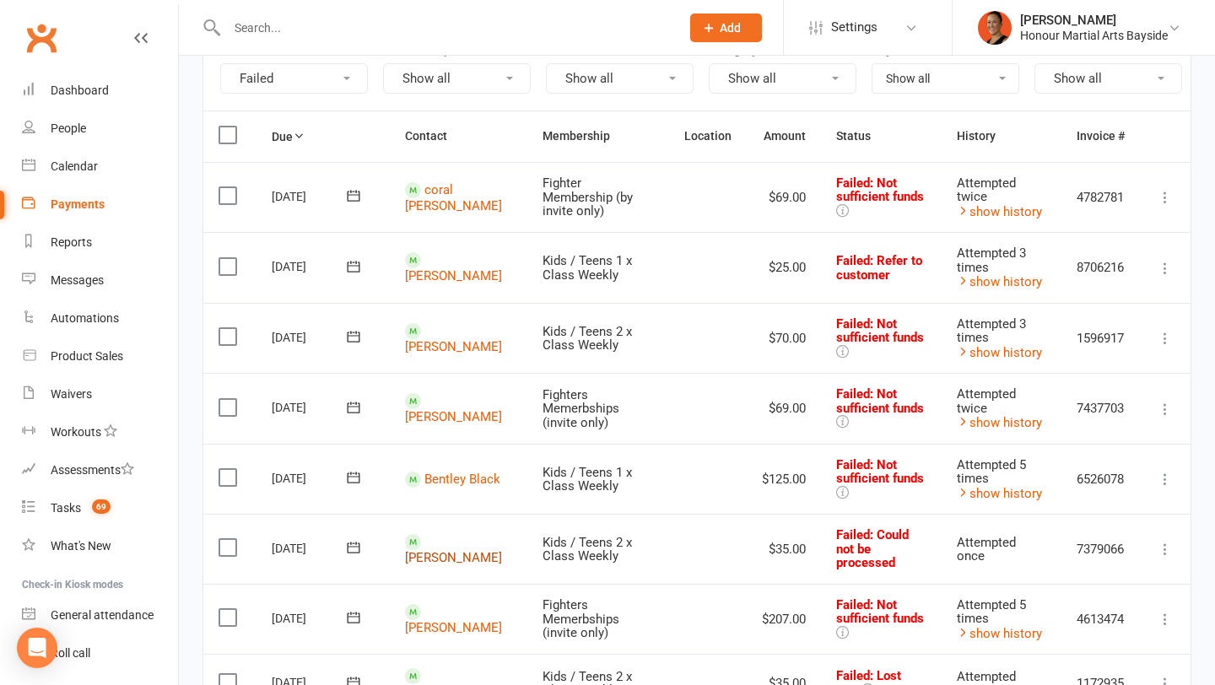
click at [440, 550] on link "Tanna Brady" at bounding box center [453, 557] width 97 height 15
click at [441, 620] on link "Ujjvala Sanmugam" at bounding box center [453, 627] width 97 height 15
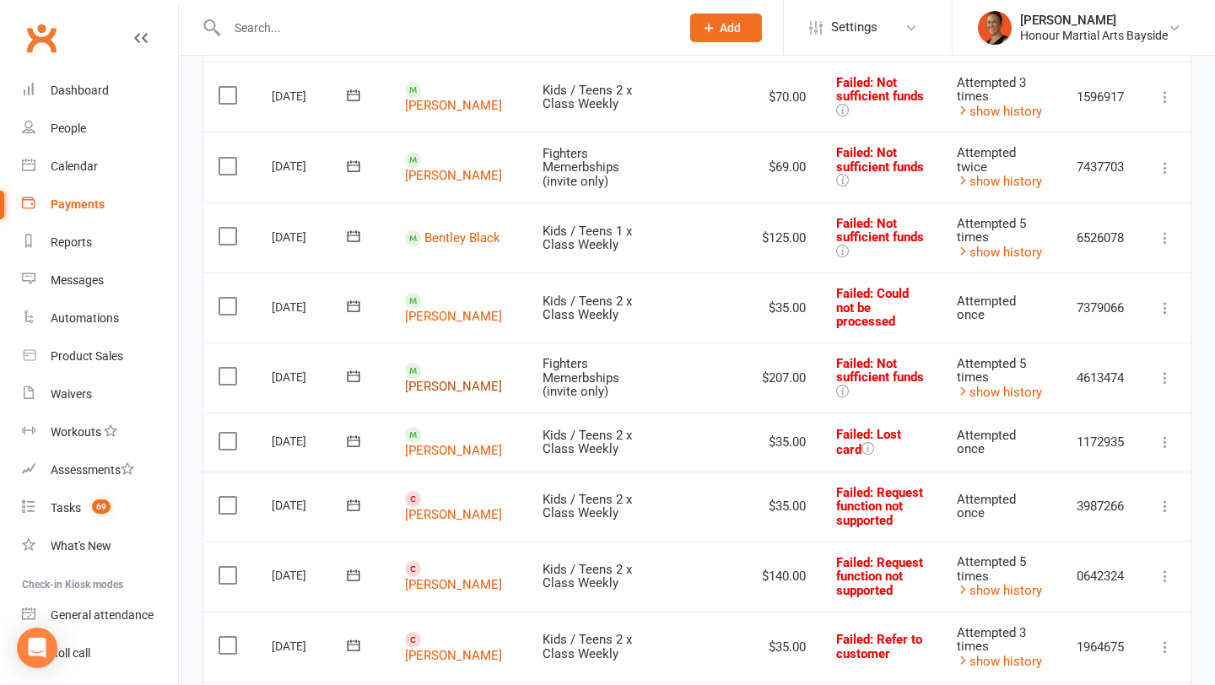
scroll to position [433, 0]
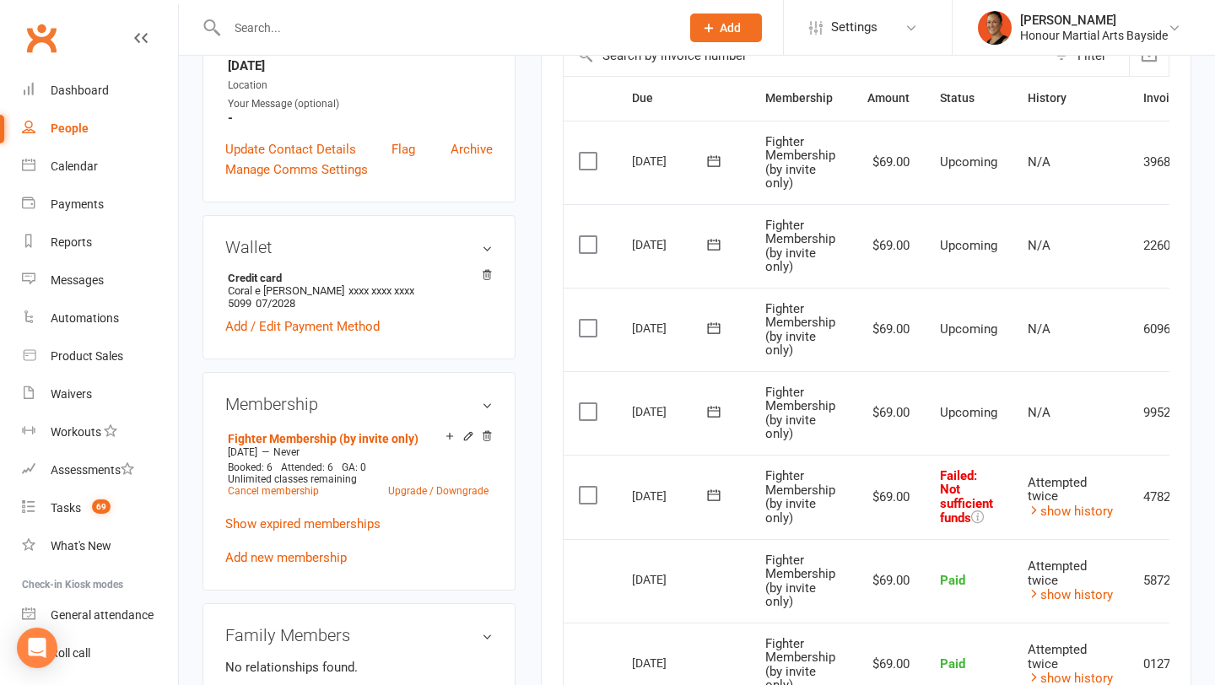
scroll to position [409, 0]
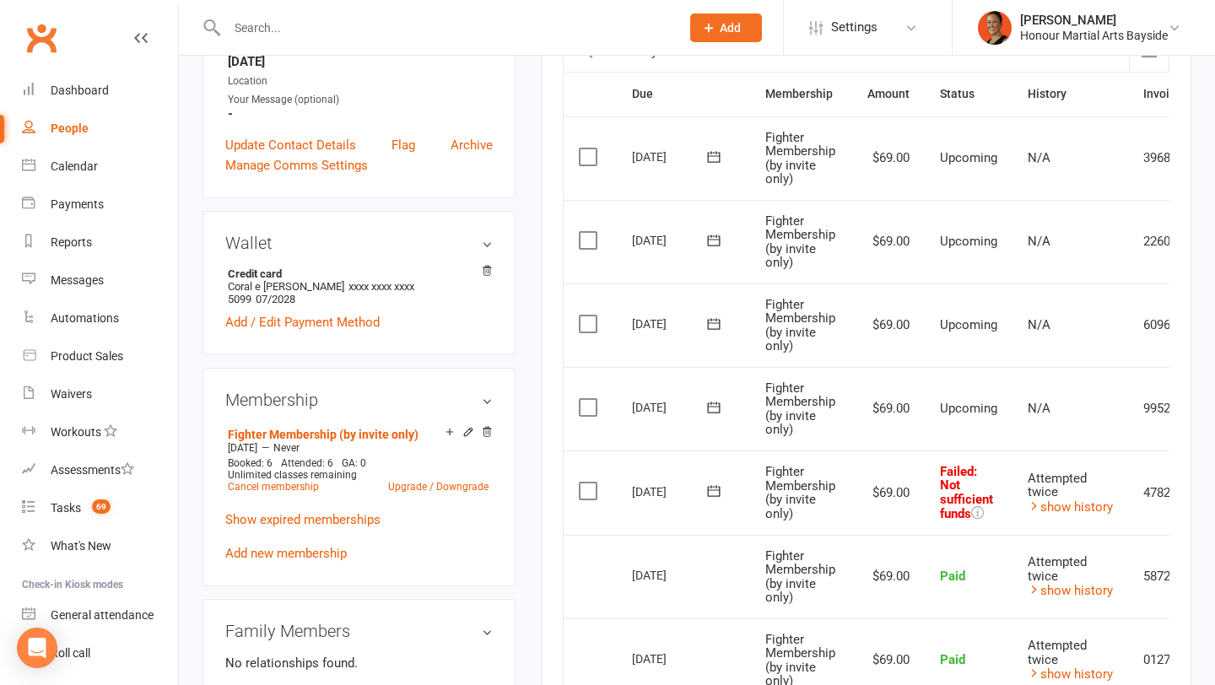
click at [715, 489] on icon at bounding box center [714, 491] width 17 height 17
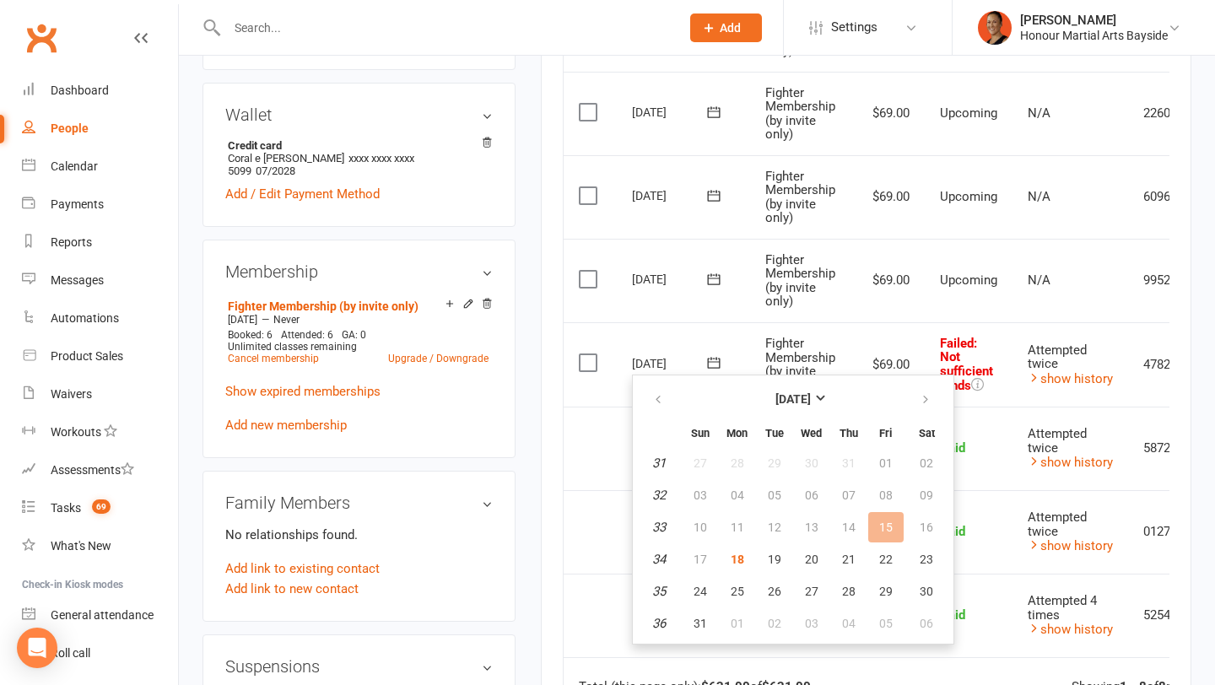
scroll to position [540, 0]
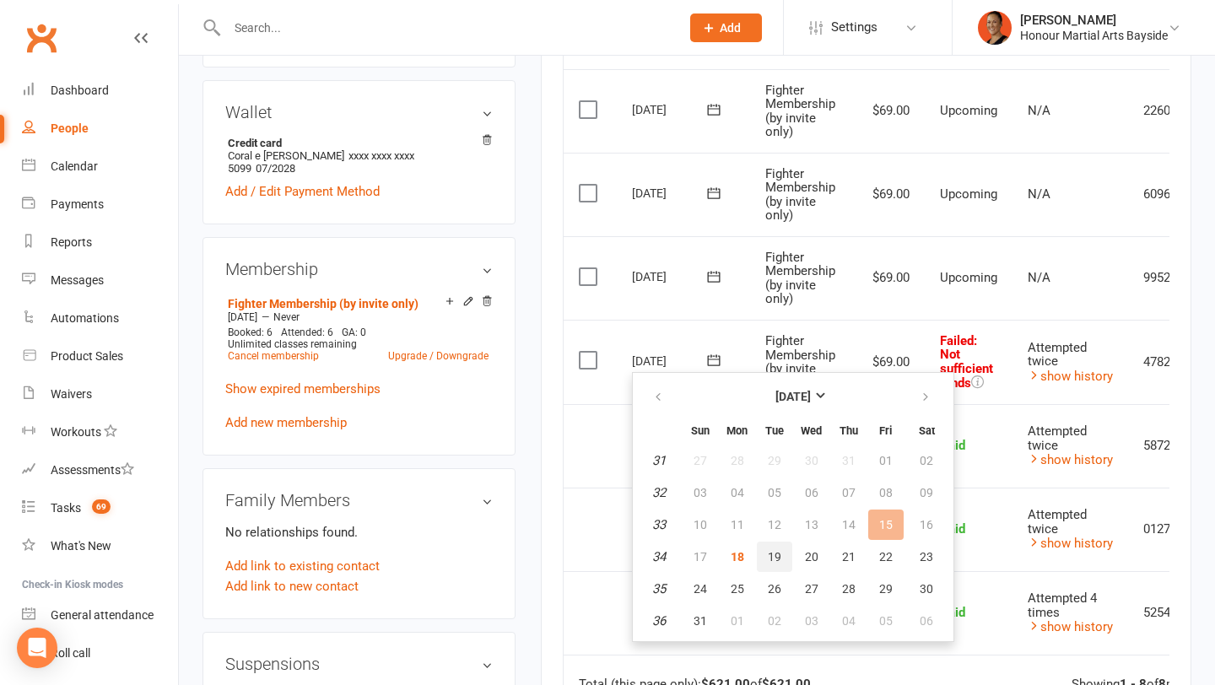
click at [778, 550] on span "19" at bounding box center [775, 557] width 14 height 14
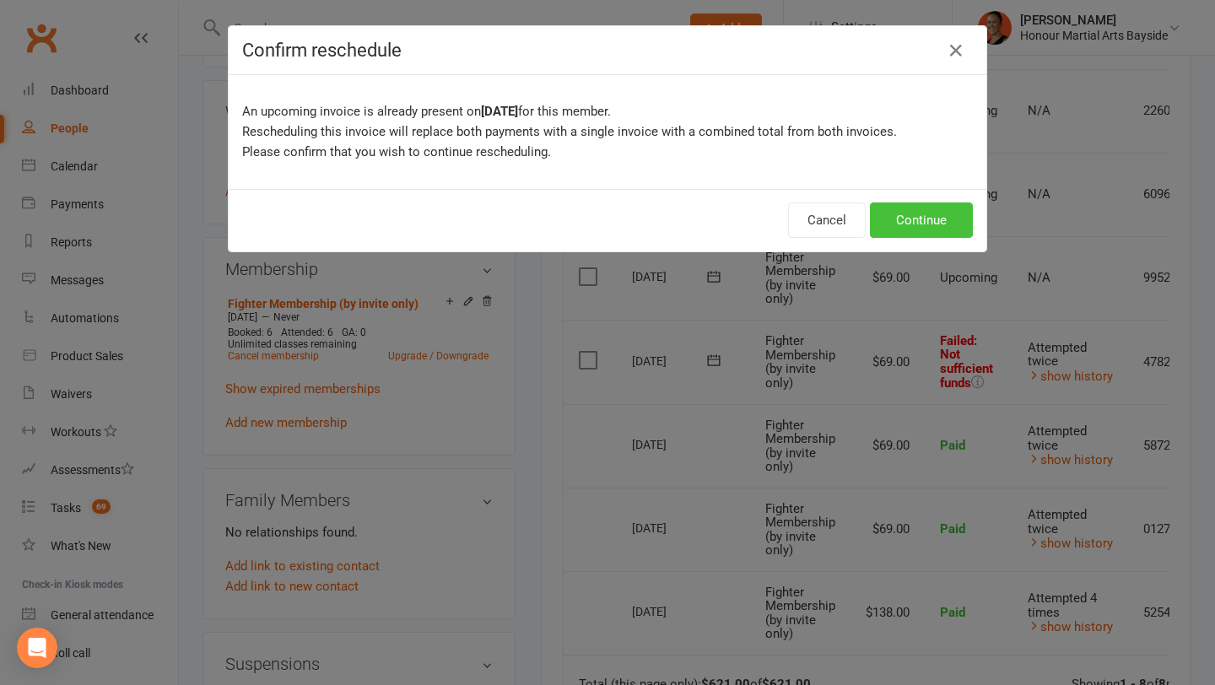
click at [899, 210] on button "Continue" at bounding box center [921, 220] width 103 height 35
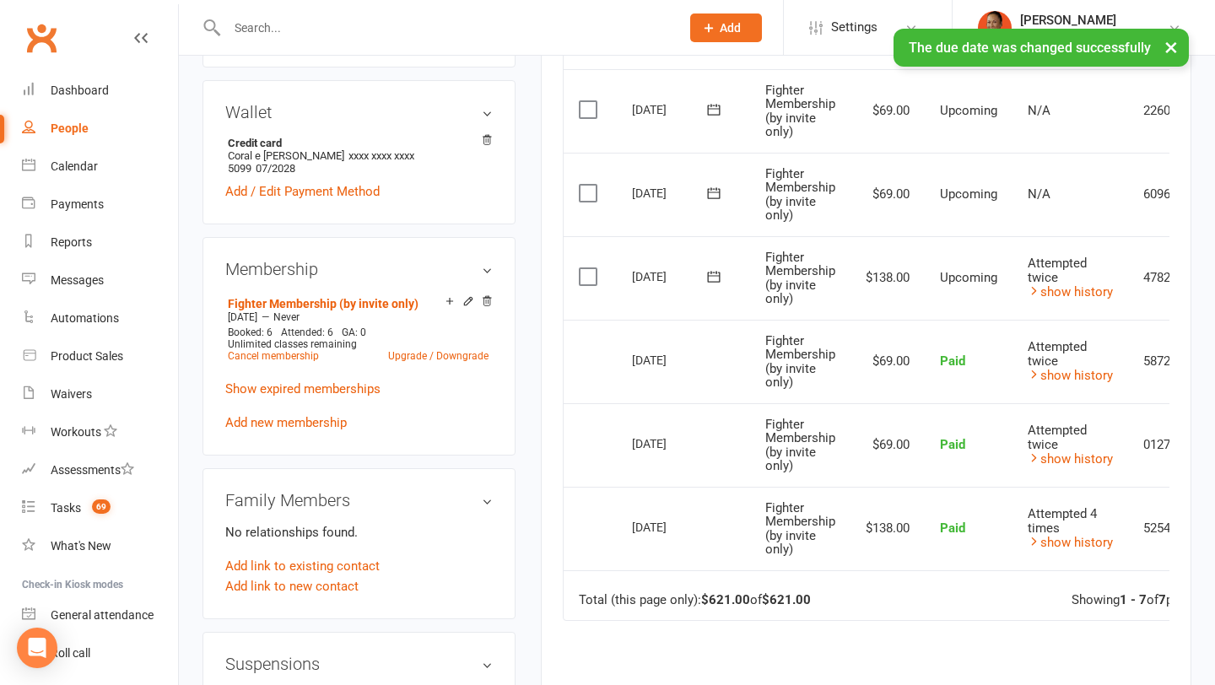
click at [713, 277] on icon at bounding box center [714, 276] width 17 height 17
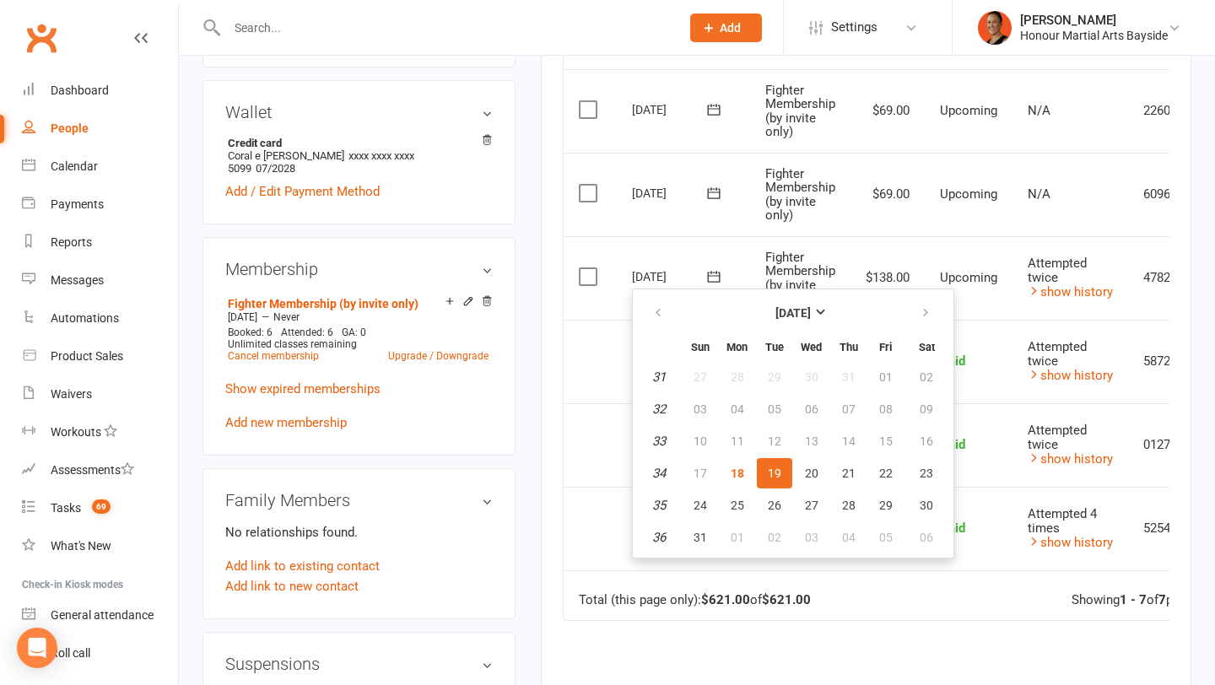
click at [964, 316] on td "Upcoming" at bounding box center [969, 278] width 88 height 84
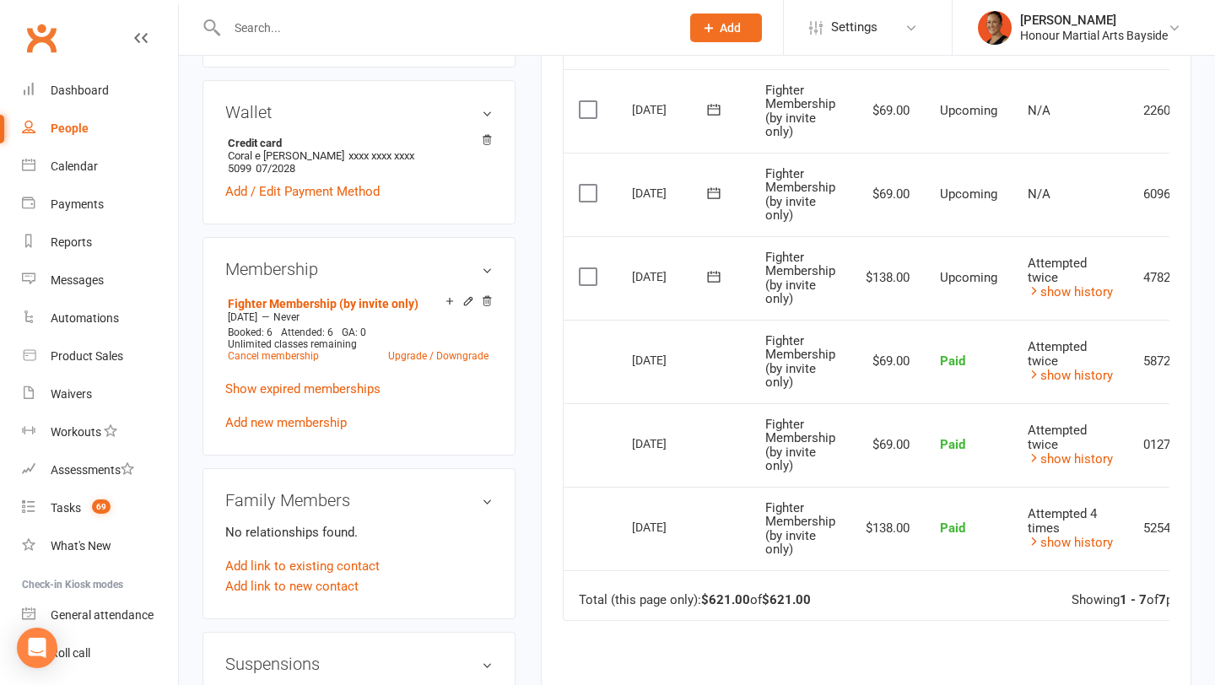
click at [715, 268] on icon at bounding box center [714, 276] width 17 height 17
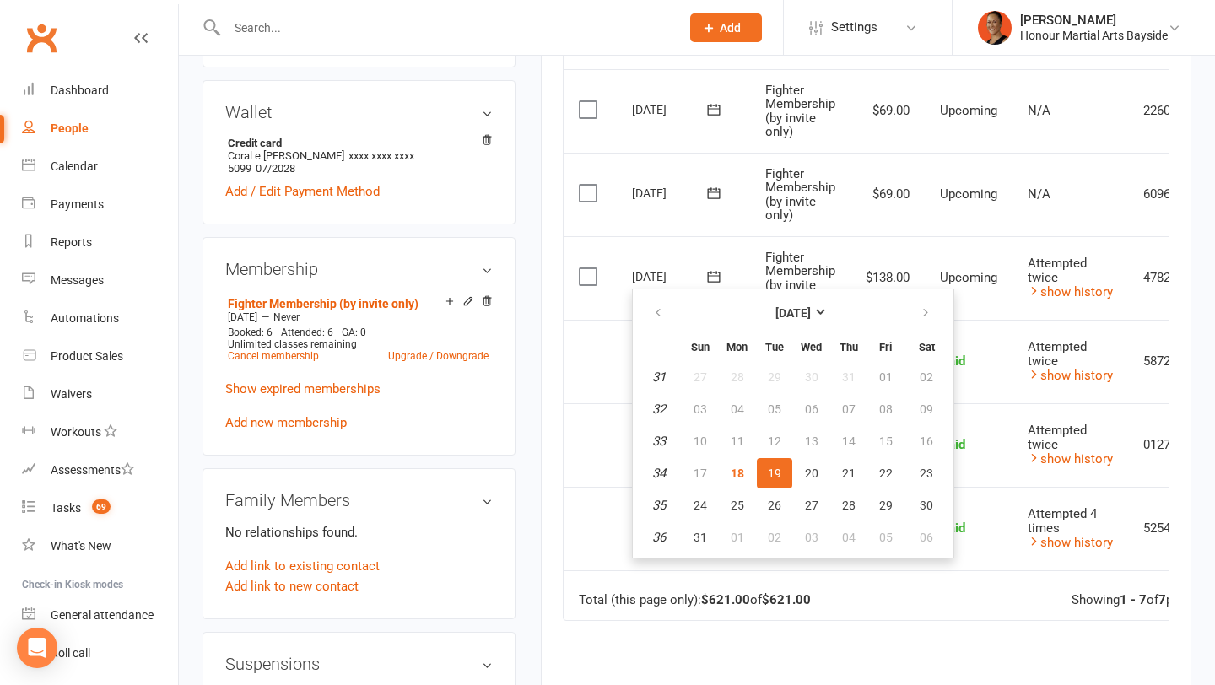
click at [798, 257] on span "Fighter Membership (by invite only)" at bounding box center [801, 278] width 70 height 57
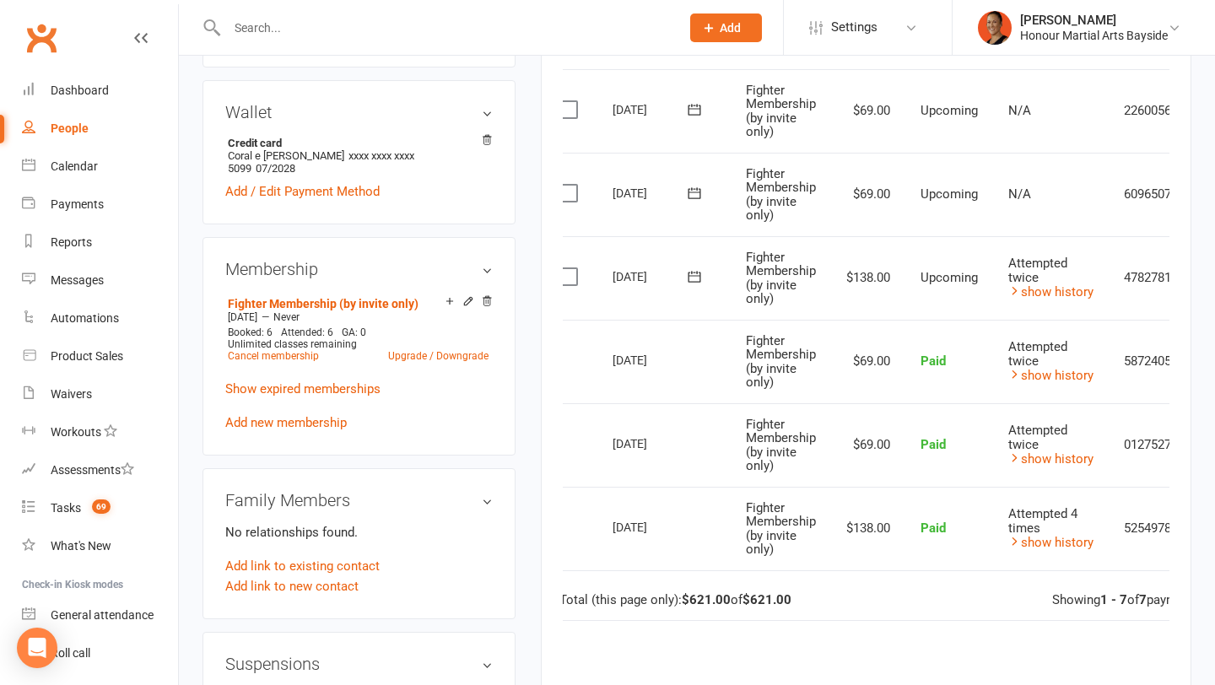
scroll to position [0, 0]
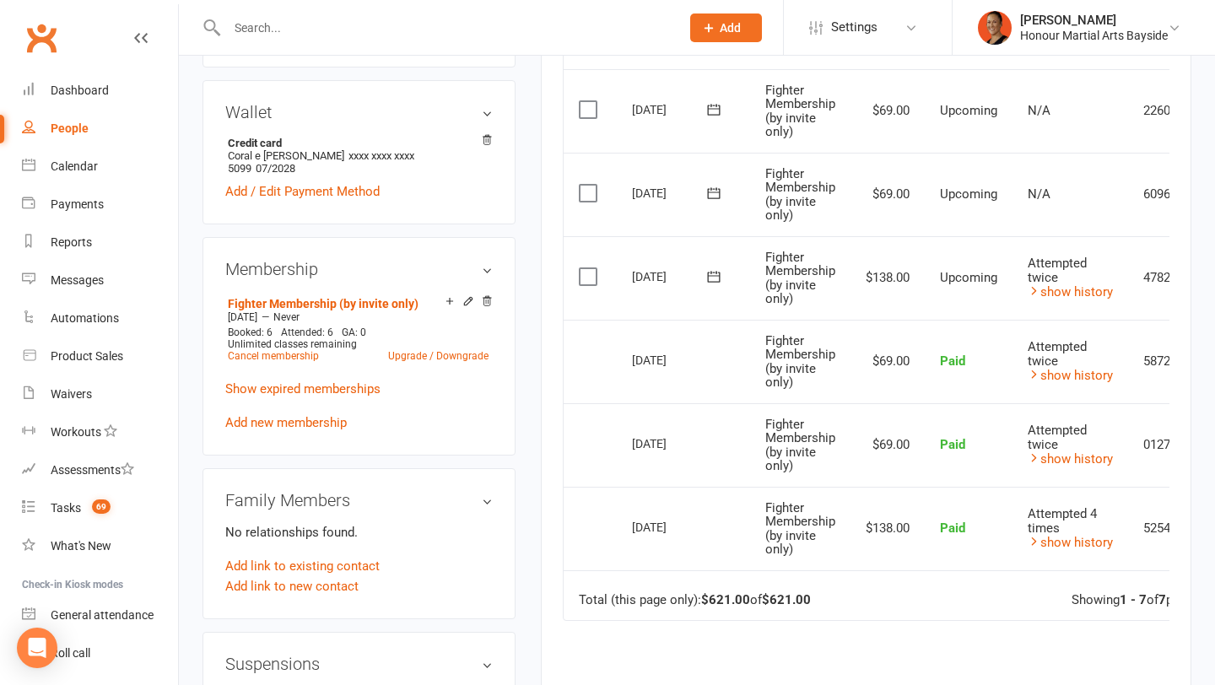
click at [721, 277] on icon at bounding box center [714, 276] width 17 height 17
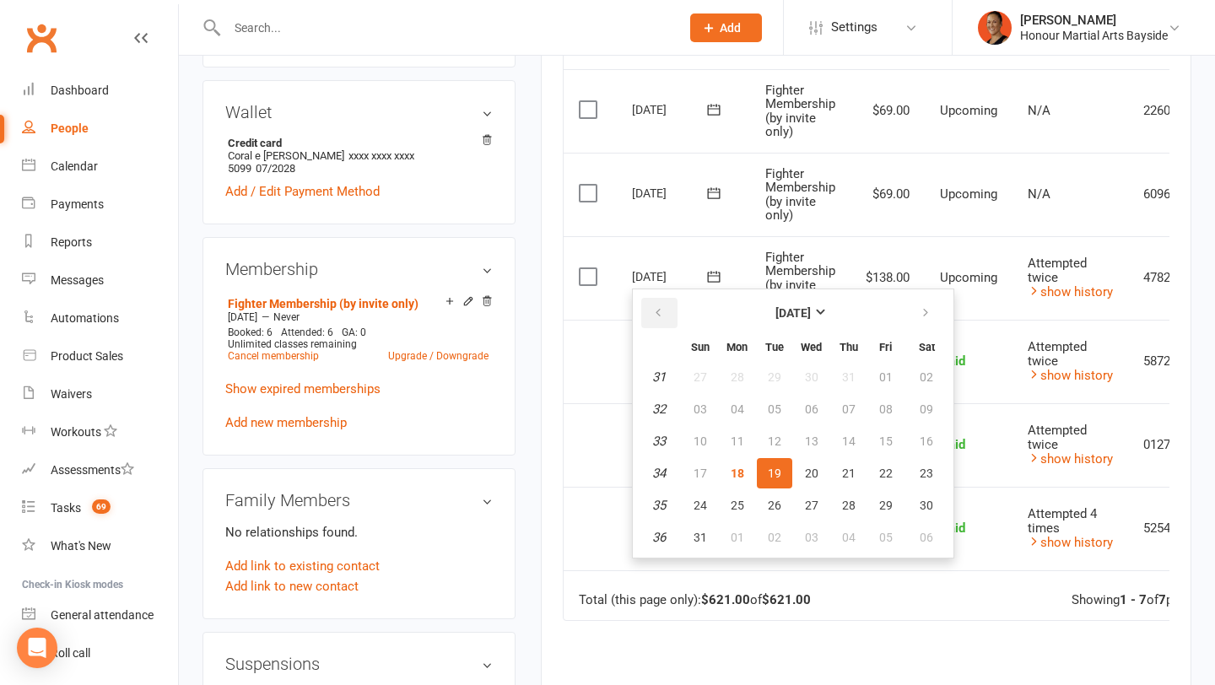
click at [654, 308] on icon "button" at bounding box center [658, 313] width 12 height 14
click at [980, 314] on td "Upcoming" at bounding box center [969, 278] width 88 height 84
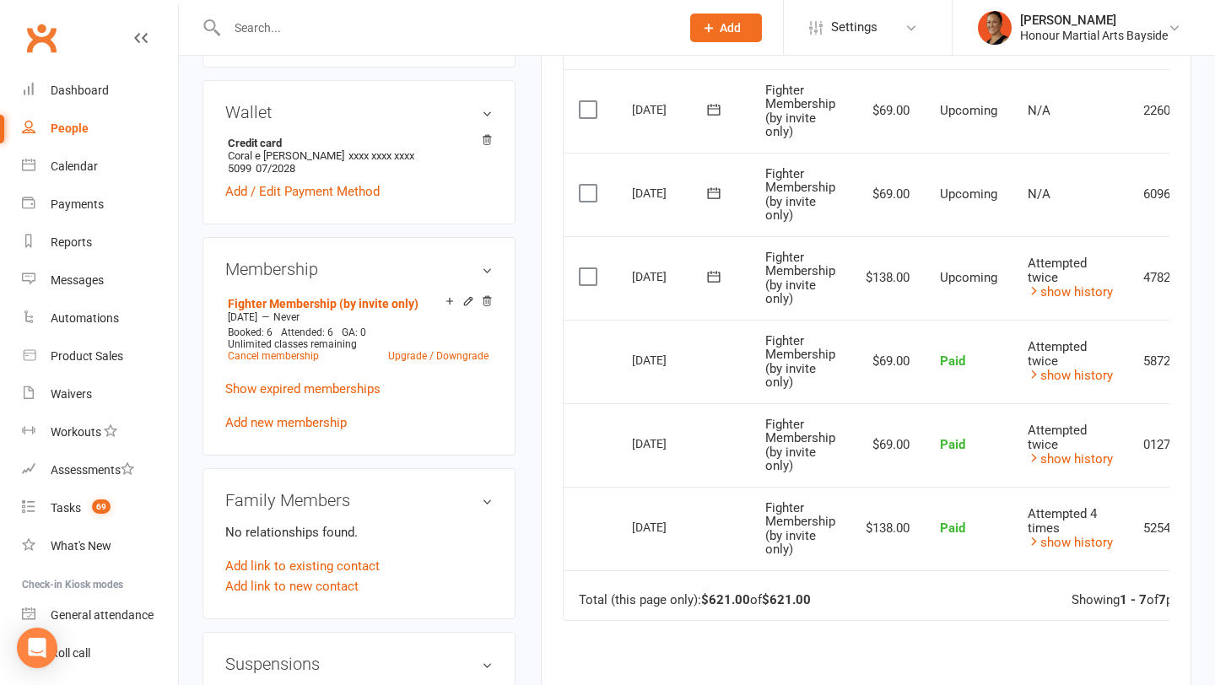
click at [704, 194] on button at bounding box center [714, 193] width 34 height 18
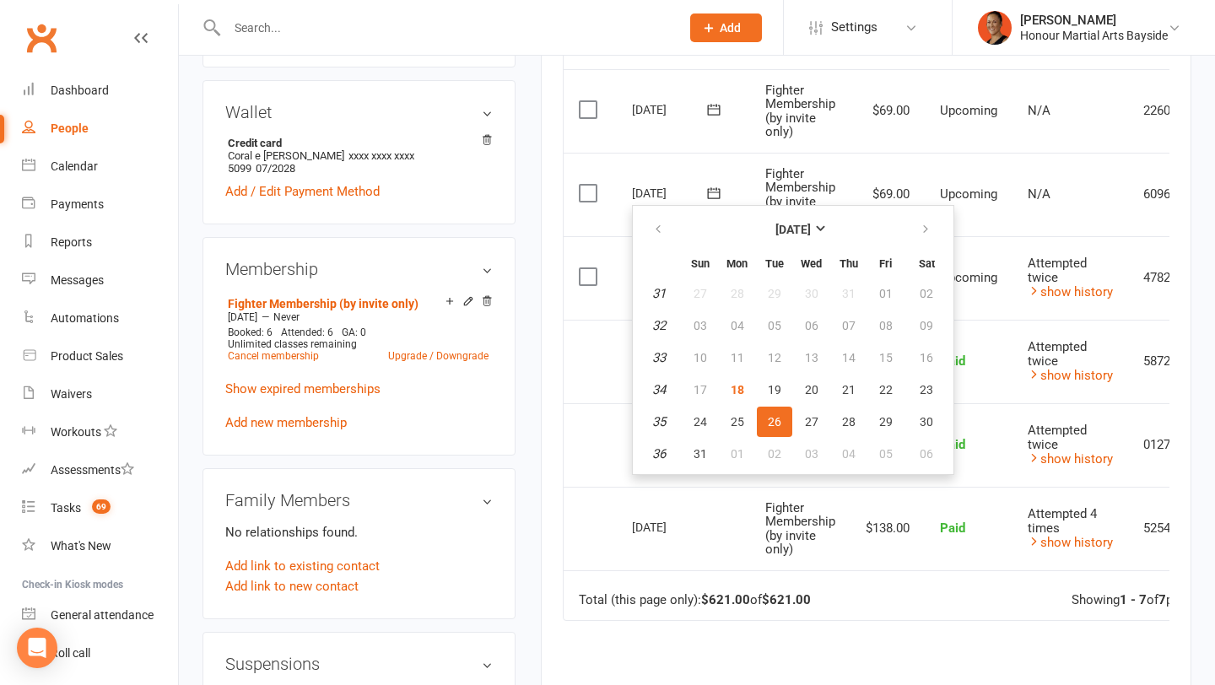
click at [834, 181] on span "Fighter Membership (by invite only)" at bounding box center [801, 194] width 70 height 57
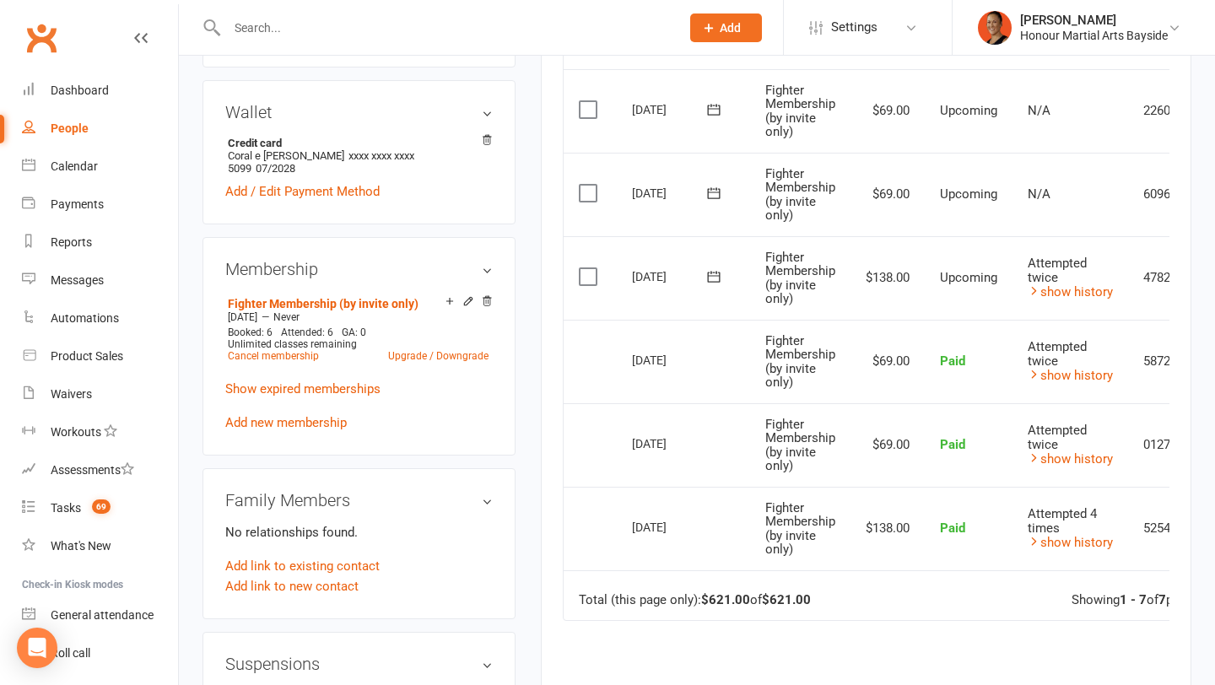
click at [717, 273] on icon at bounding box center [713, 276] width 13 height 11
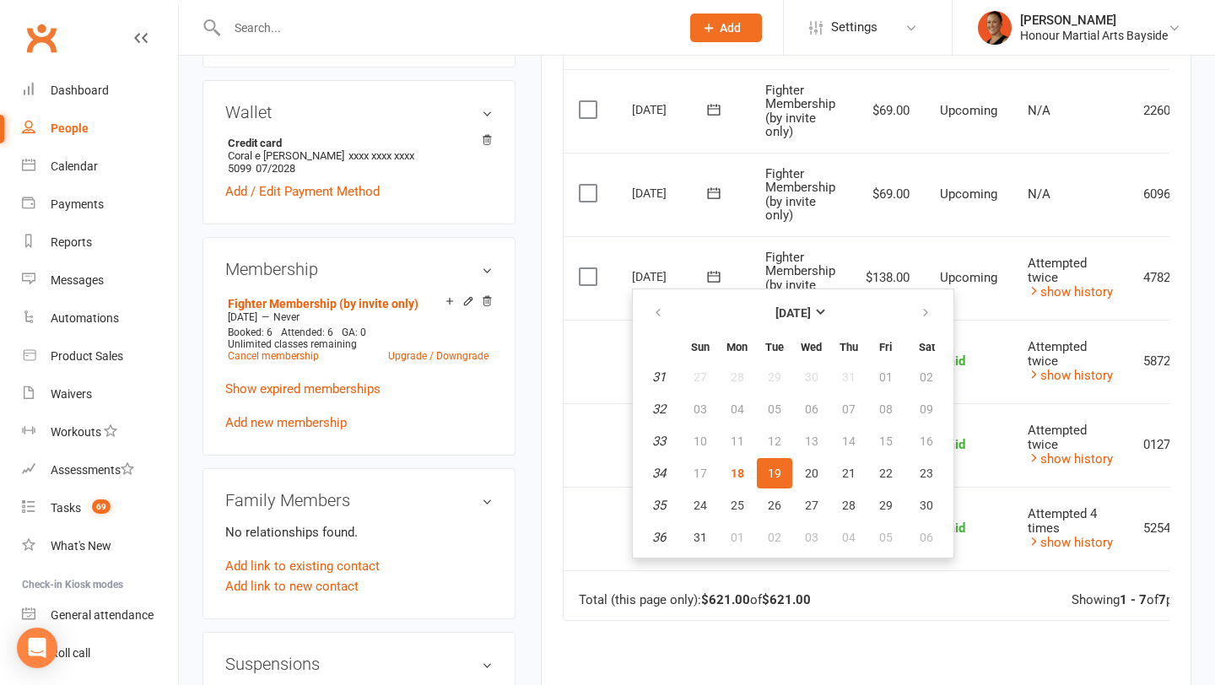
click at [1101, 224] on td "N/A" at bounding box center [1071, 195] width 116 height 84
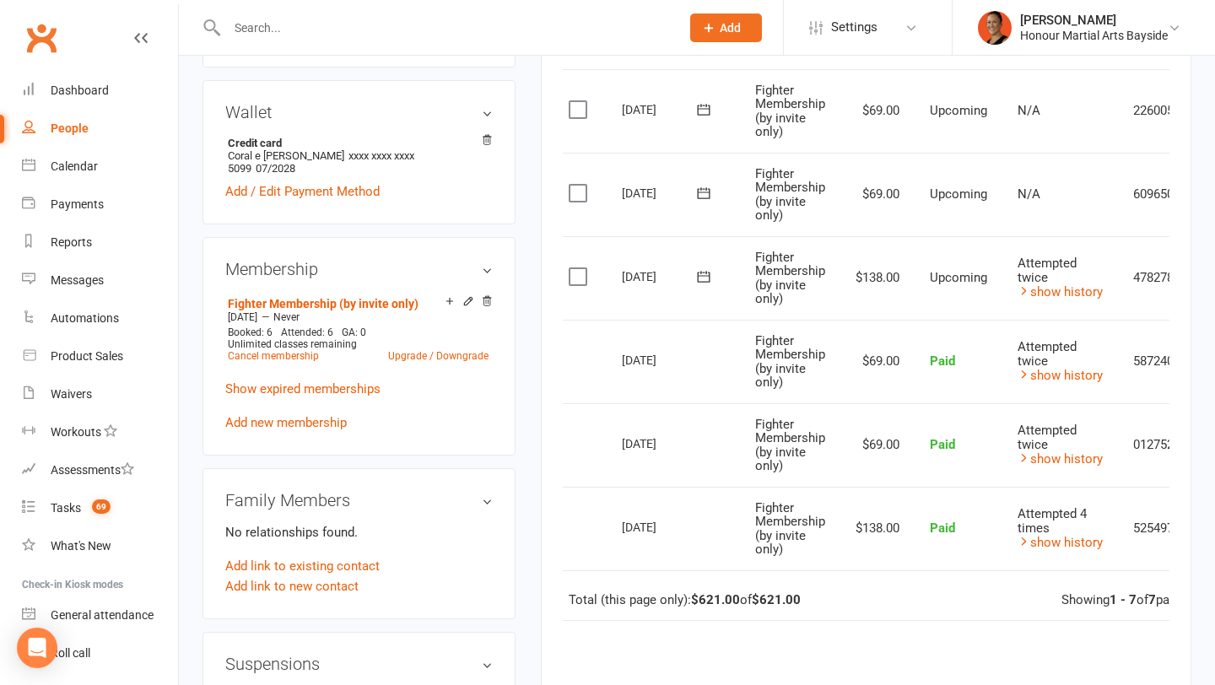
scroll to position [0, 95]
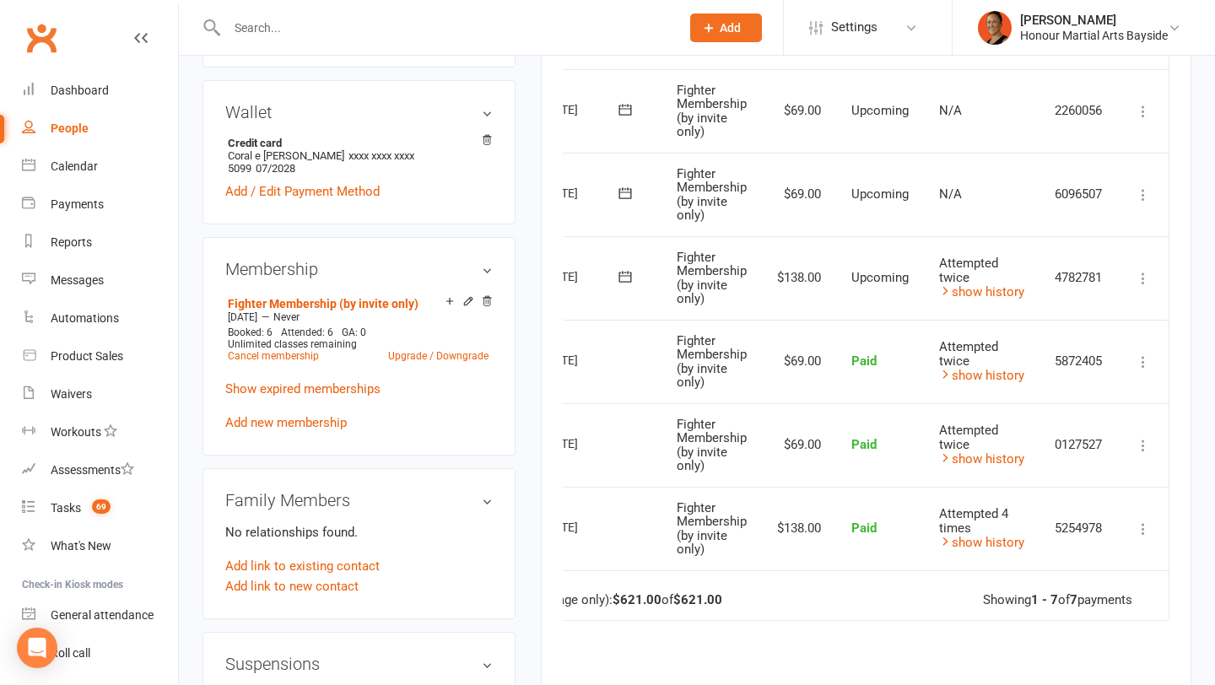
click at [1145, 192] on icon at bounding box center [1143, 195] width 17 height 17
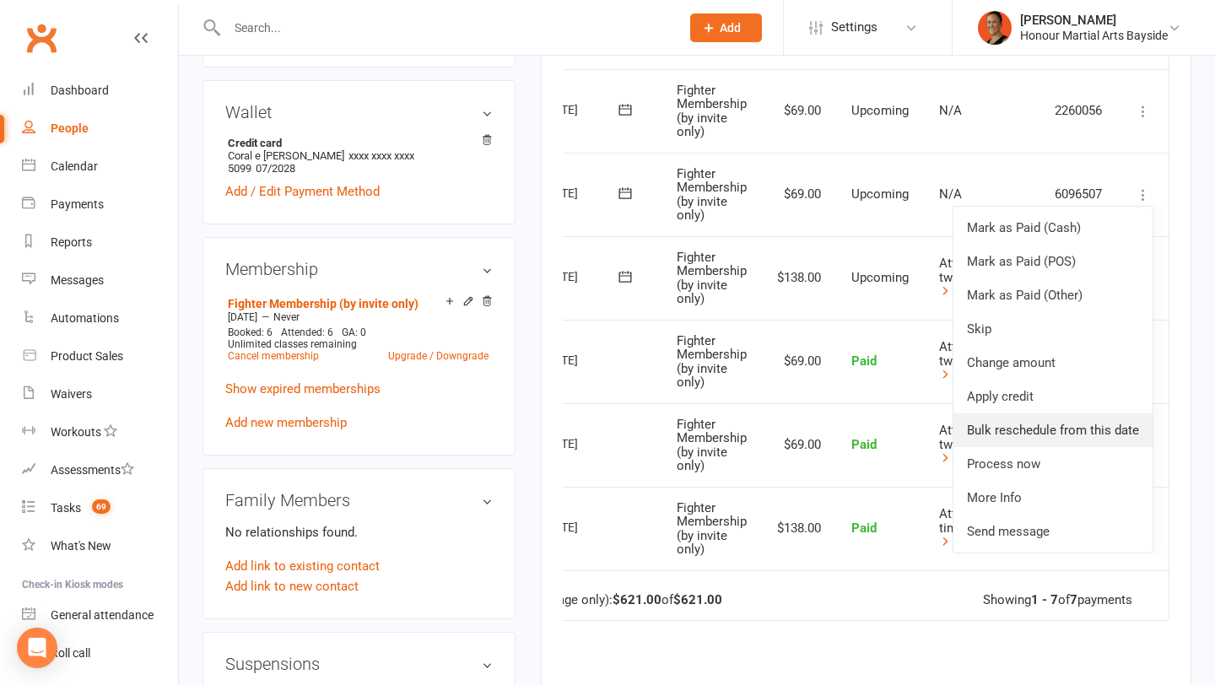
click at [1035, 425] on link "Bulk reschedule from this date" at bounding box center [1053, 431] width 199 height 34
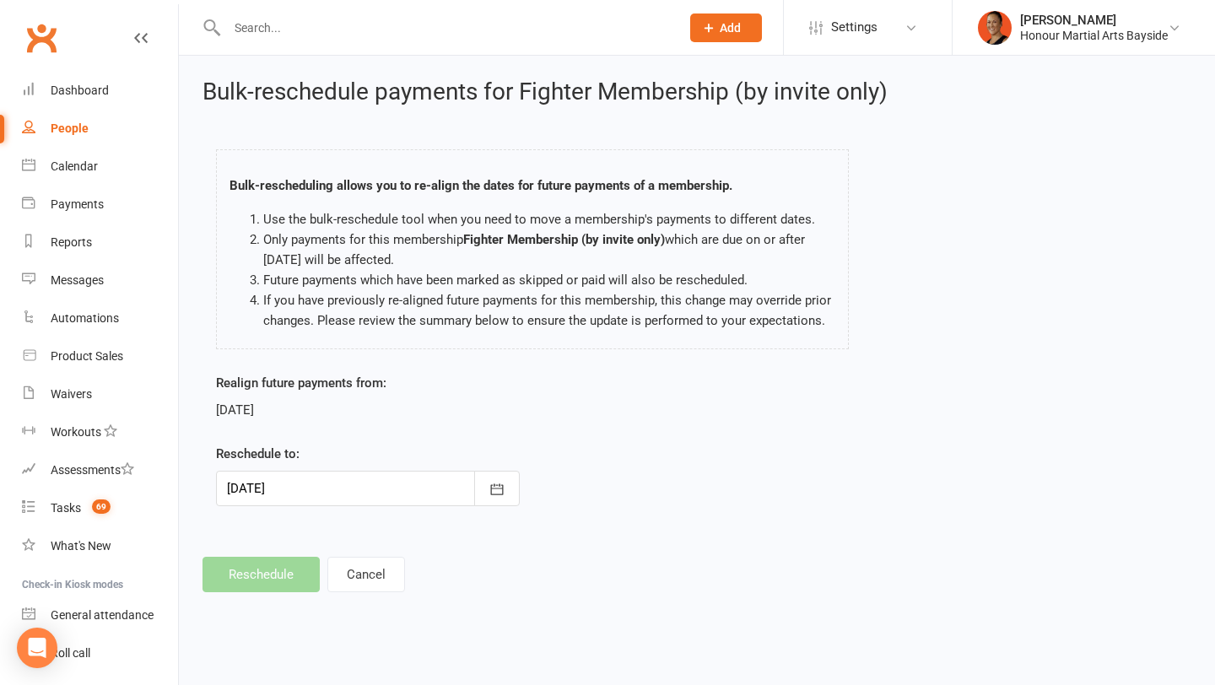
click at [420, 470] on div "Reschedule to: 26 Aug 2025 August 2025 Sun Mon Tue Wed Thu Fri Sat 31 27 28 29 …" at bounding box center [368, 475] width 304 height 62
click at [420, 474] on div at bounding box center [368, 488] width 304 height 35
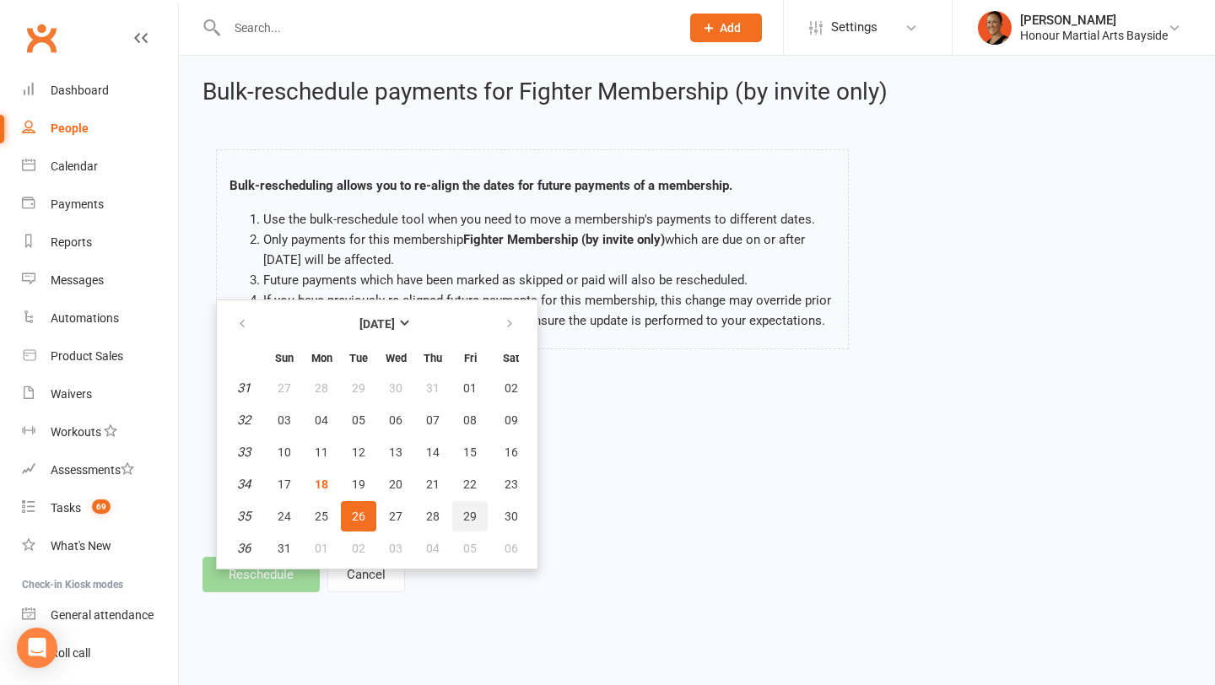
click at [466, 512] on span "29" at bounding box center [470, 517] width 14 height 14
type input "29 Aug 2025"
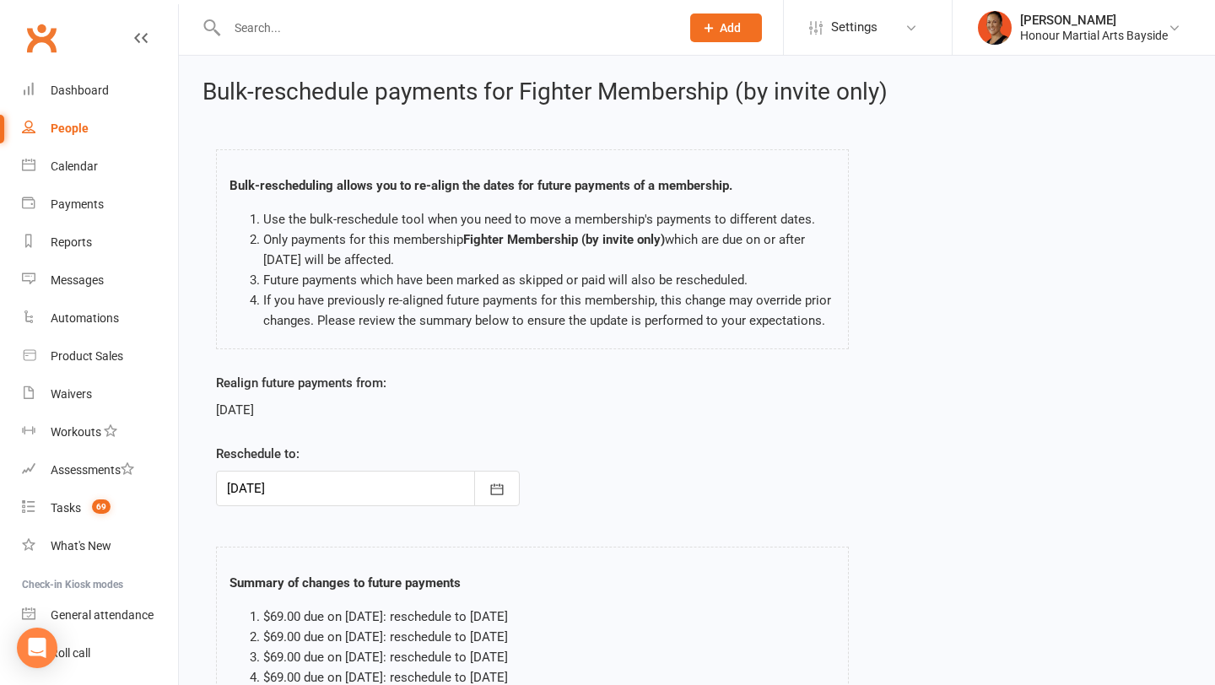
scroll to position [196, 0]
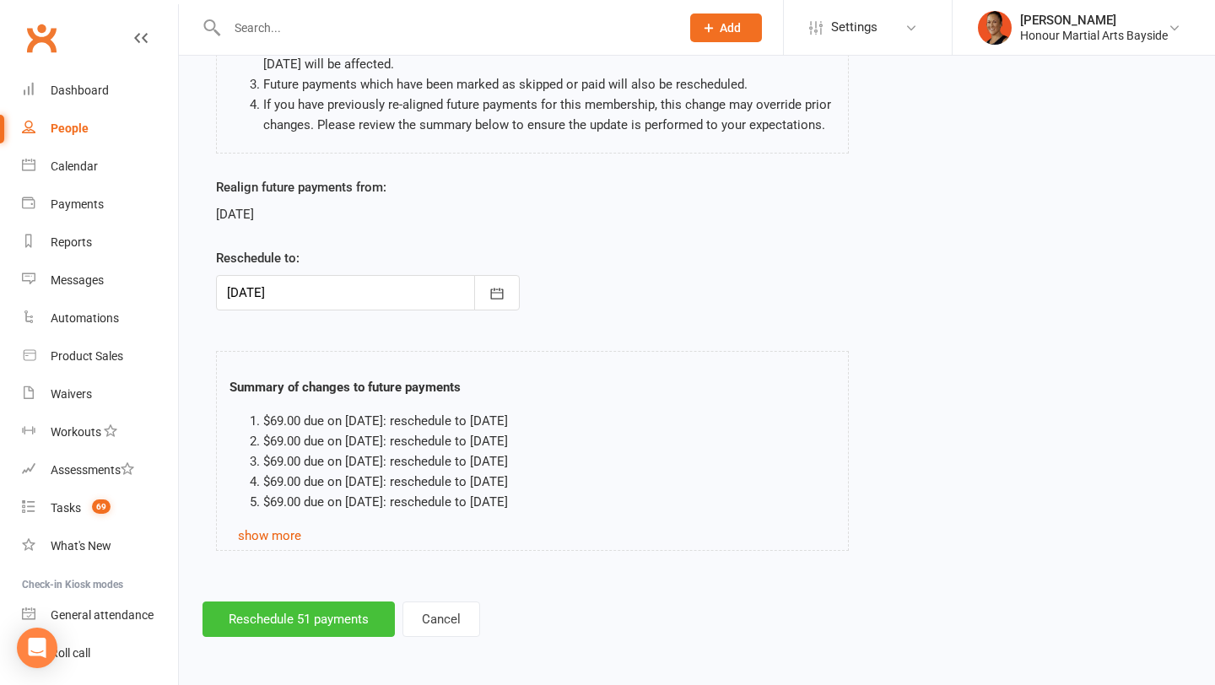
click at [279, 620] on button "Reschedule 51 payments" at bounding box center [299, 619] width 192 height 35
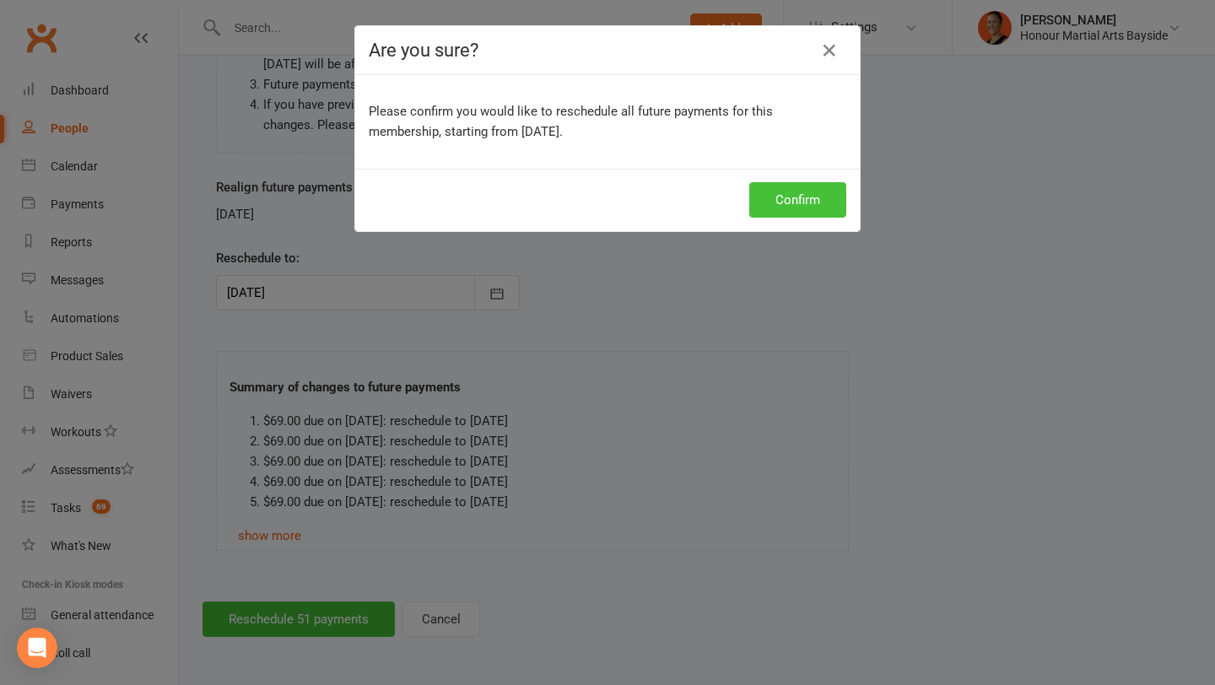
click at [783, 201] on button "Confirm" at bounding box center [798, 199] width 97 height 35
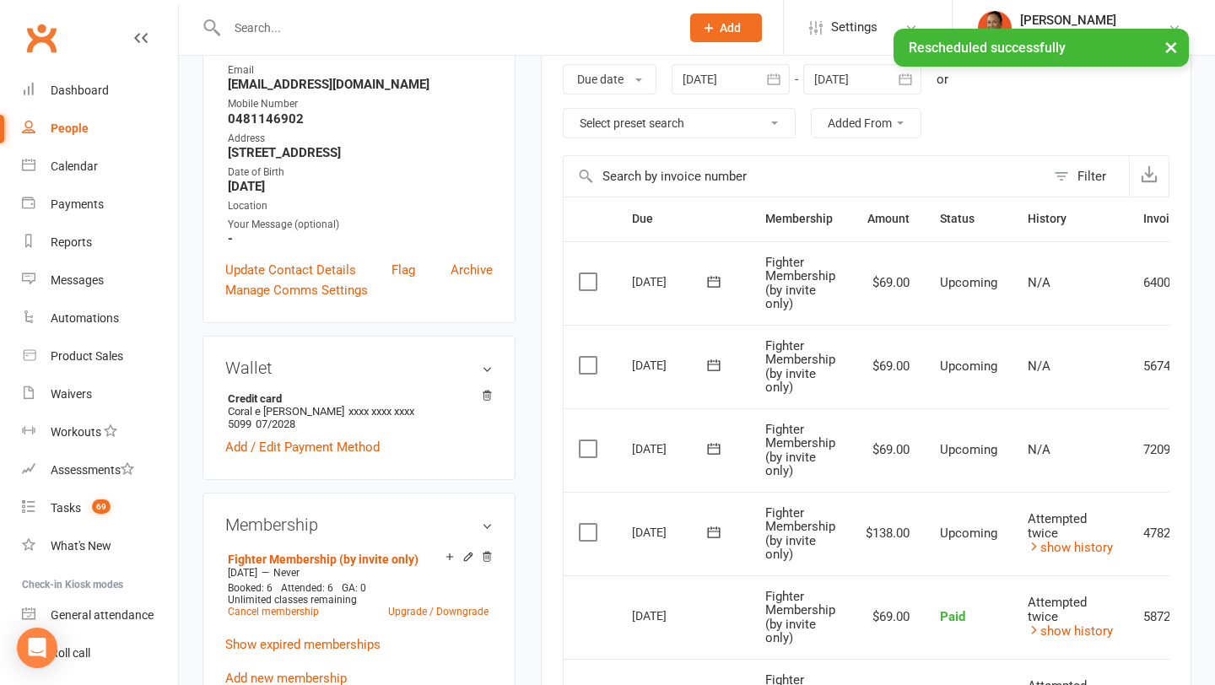
scroll to position [461, 0]
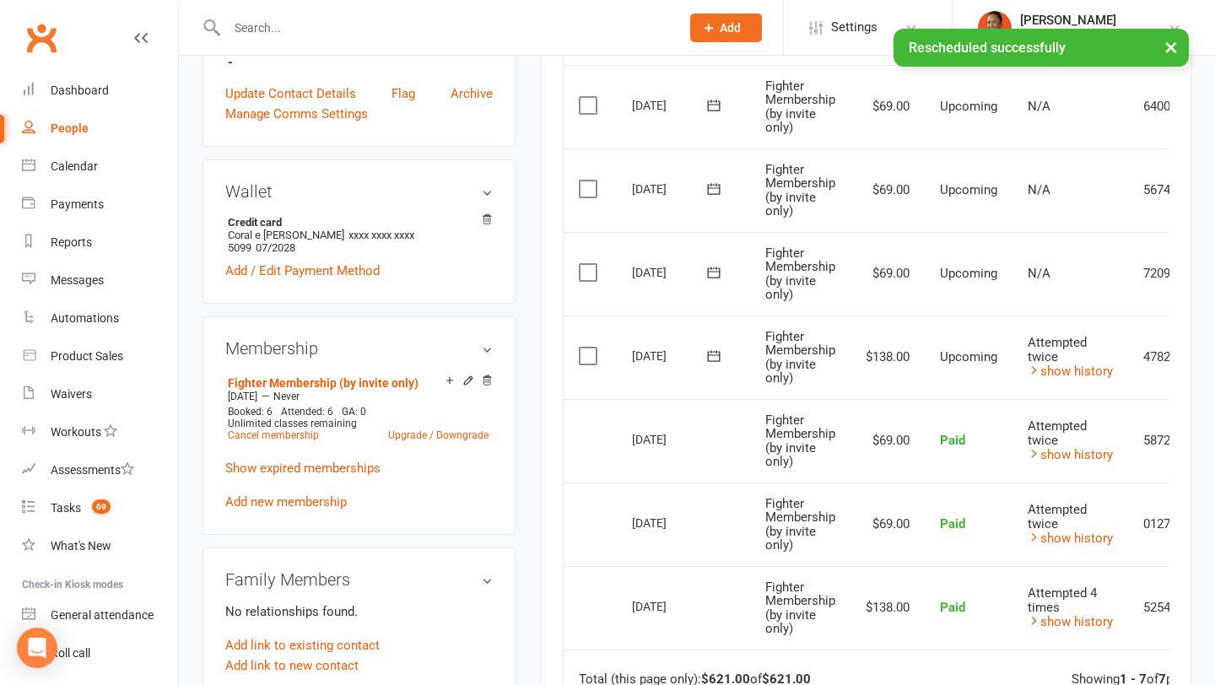
click at [710, 359] on icon at bounding box center [714, 356] width 17 height 17
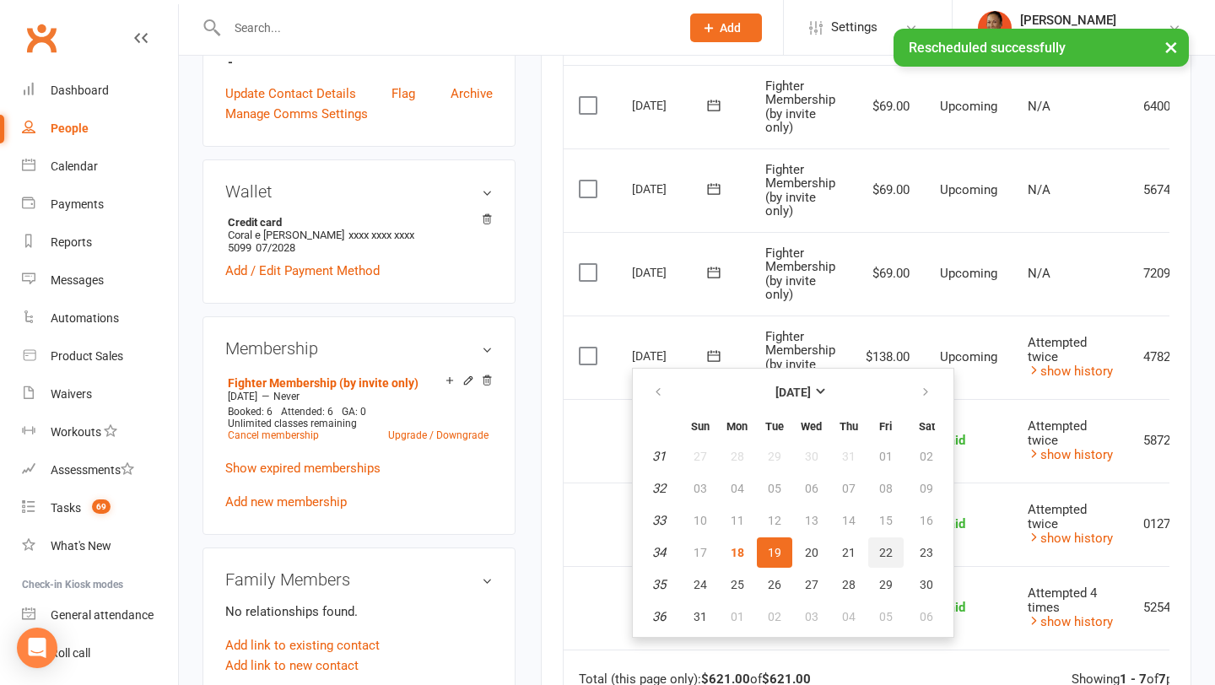
click at [880, 558] on span "22" at bounding box center [887, 553] width 14 height 14
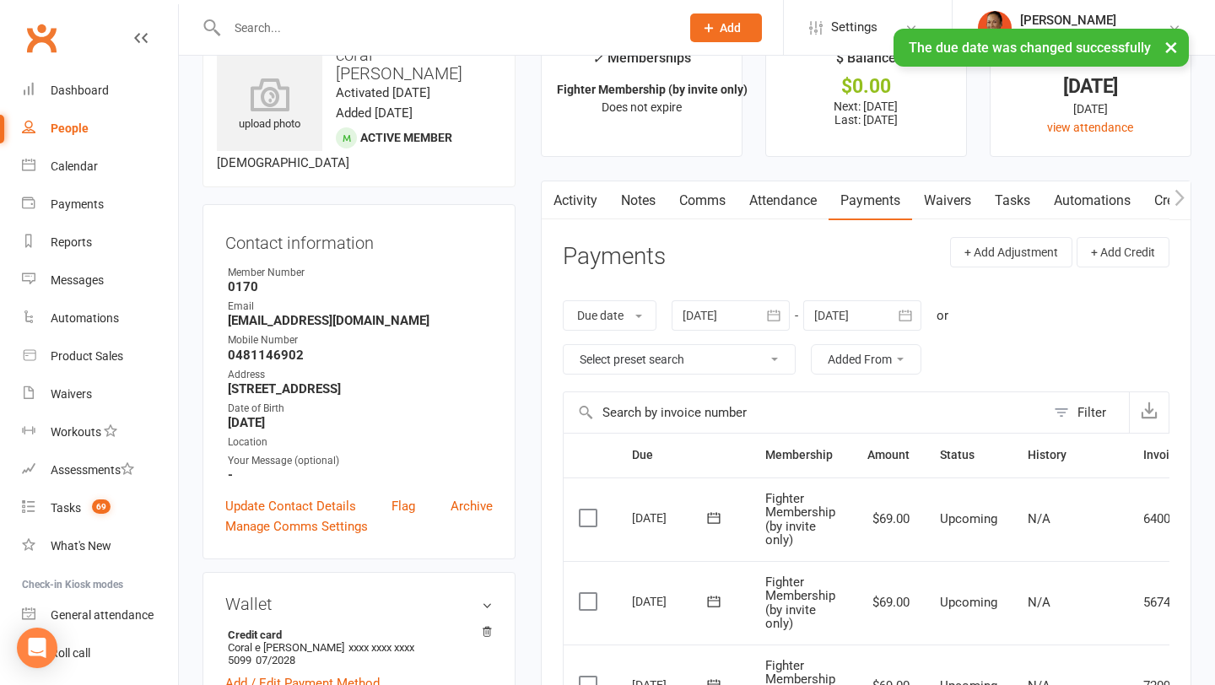
scroll to position [0, 0]
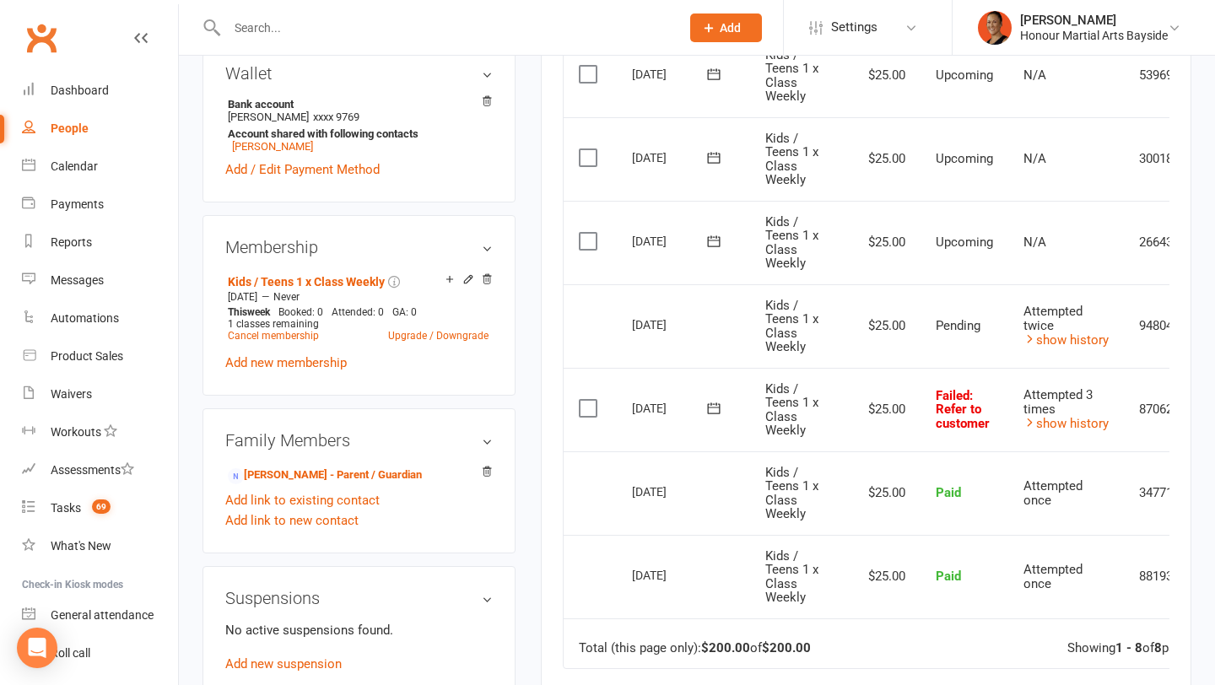
scroll to position [536, 0]
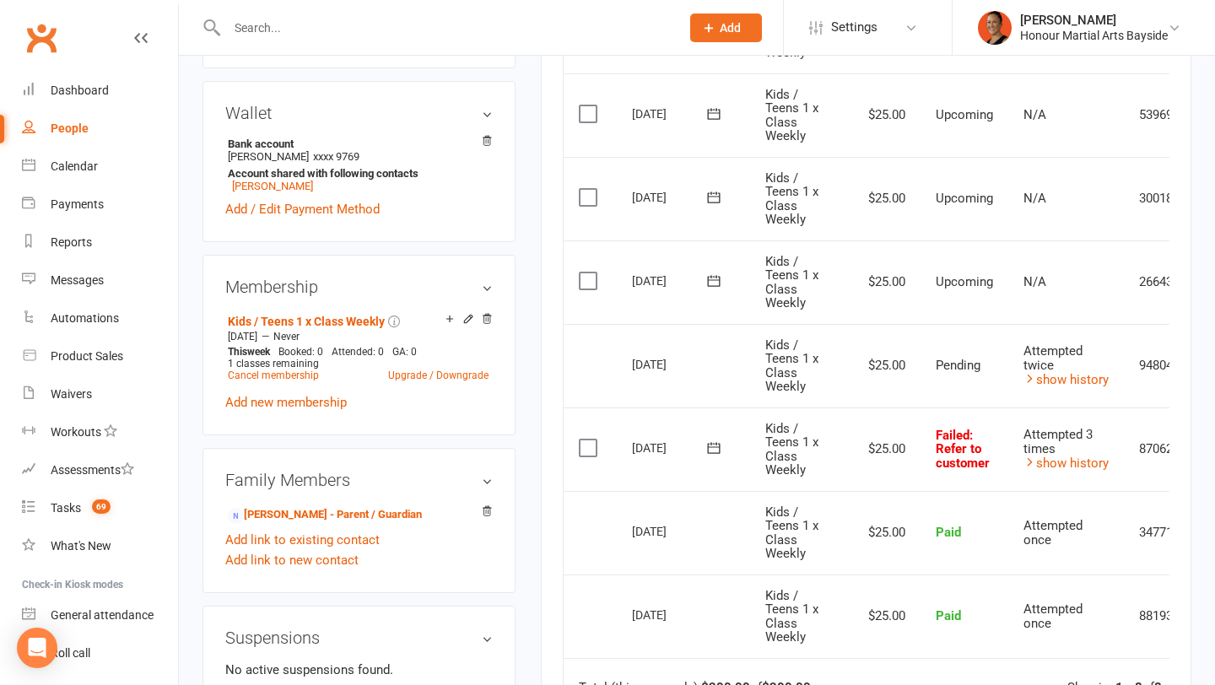
click at [713, 449] on icon at bounding box center [714, 448] width 17 height 17
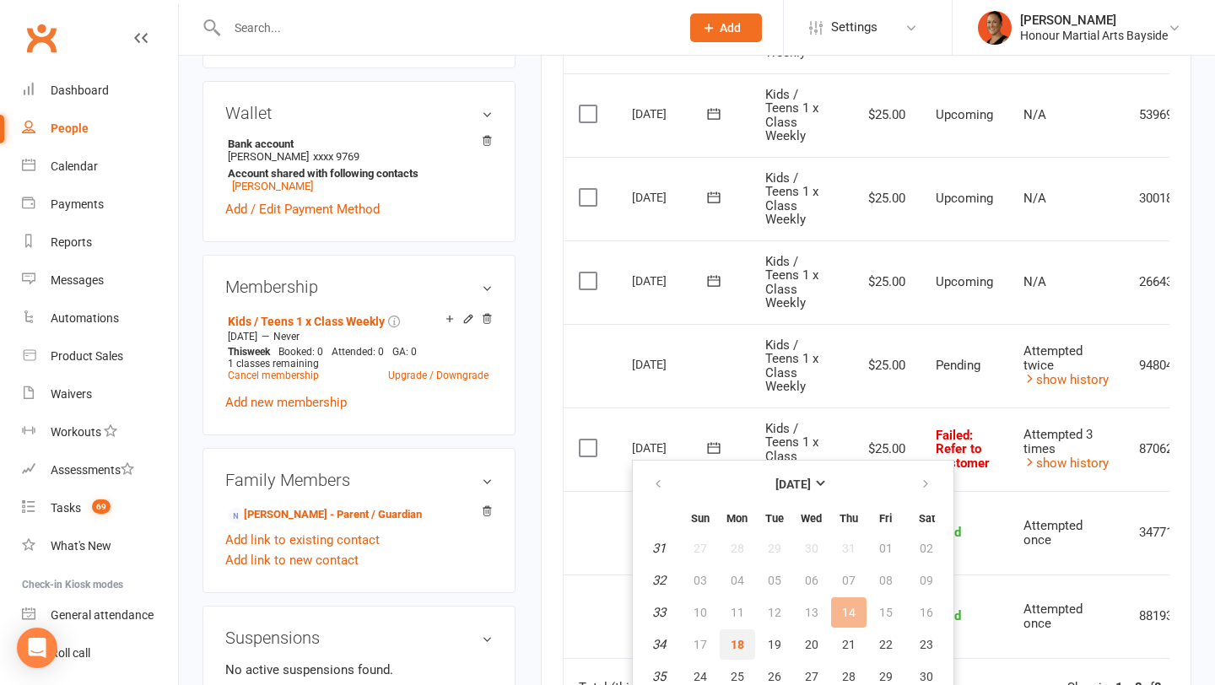
click at [740, 646] on span "18" at bounding box center [738, 645] width 14 height 14
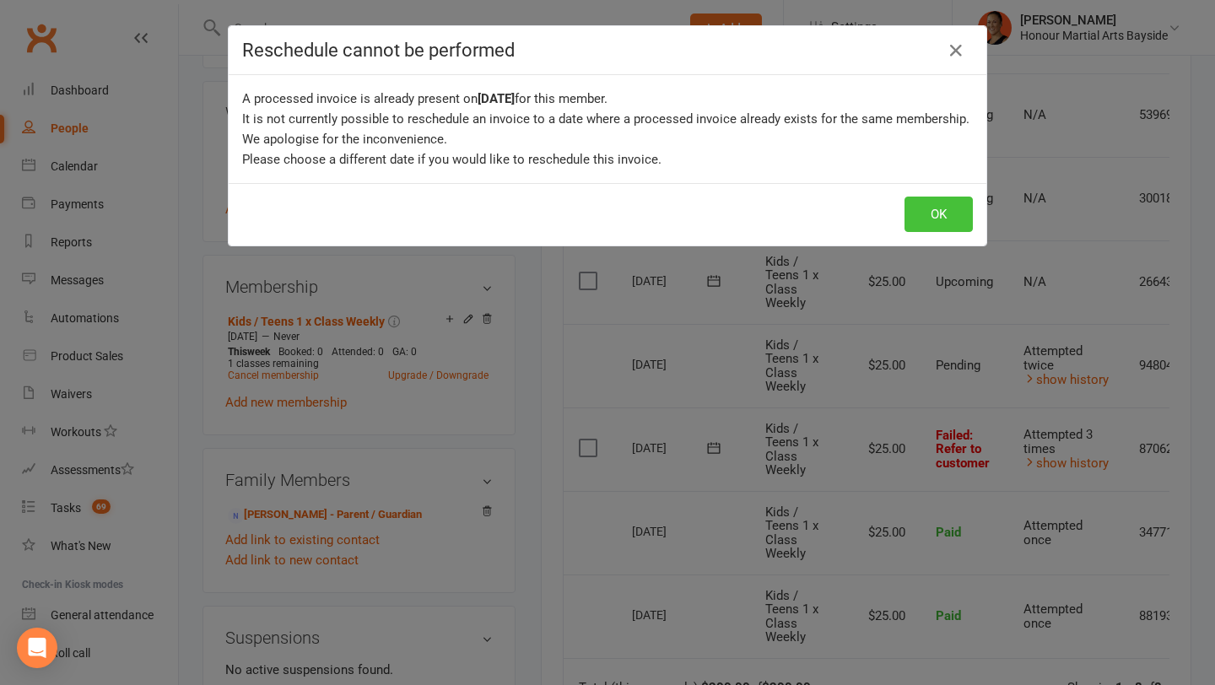
click at [930, 212] on button "OK" at bounding box center [939, 214] width 68 height 35
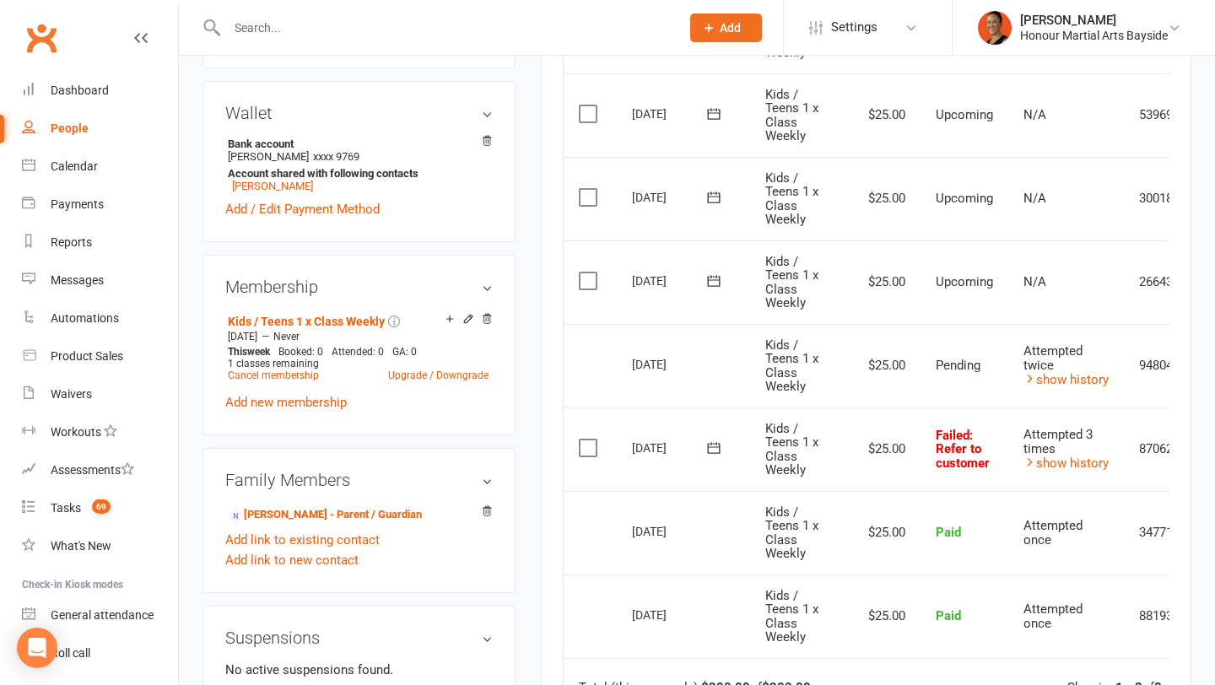
click at [714, 450] on icon at bounding box center [714, 448] width 17 height 17
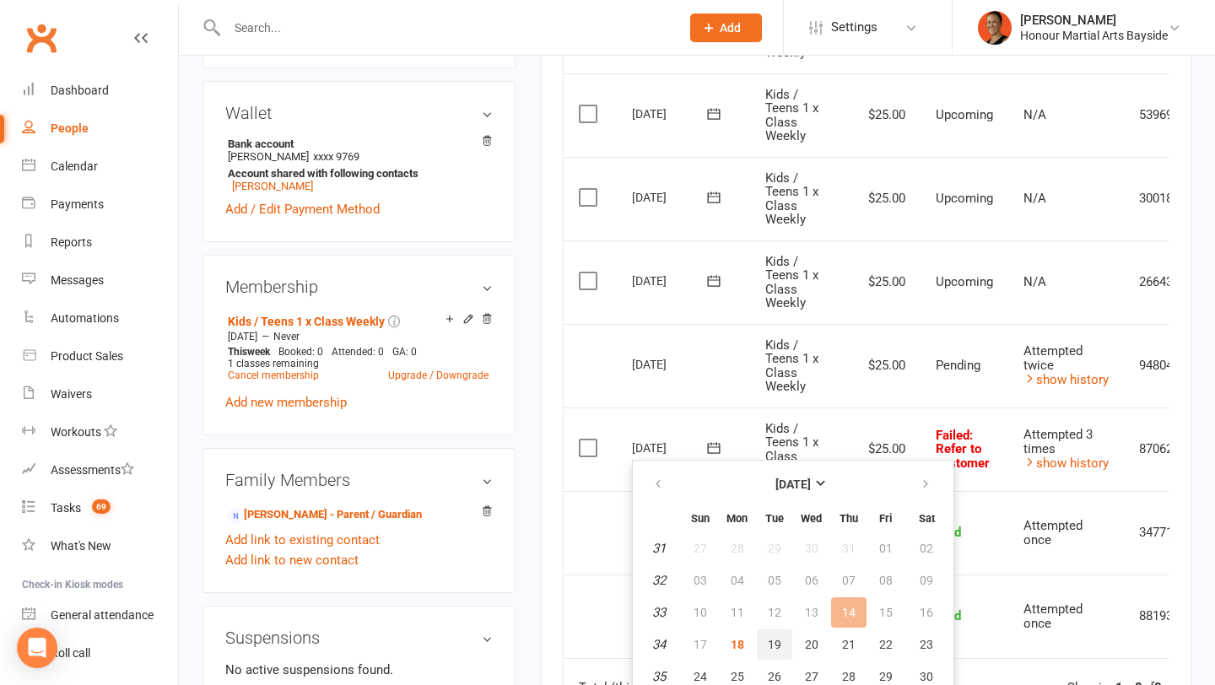
click at [774, 641] on span "19" at bounding box center [775, 645] width 14 height 14
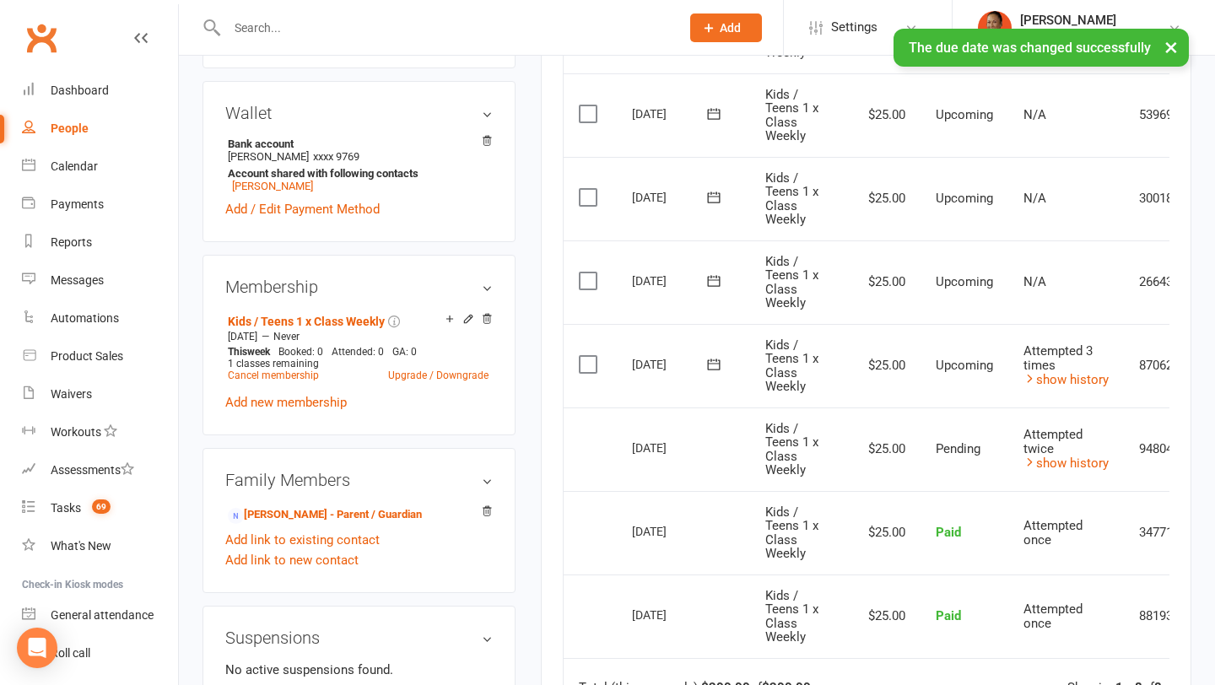
scroll to position [0, 0]
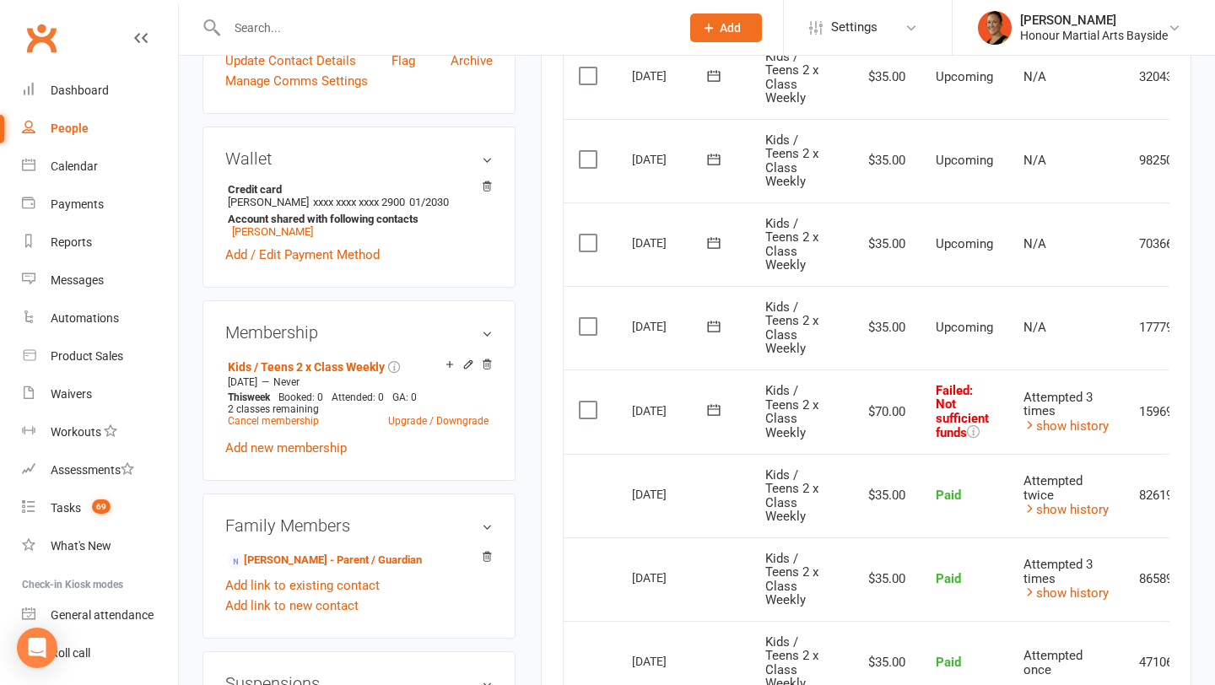
scroll to position [493, 0]
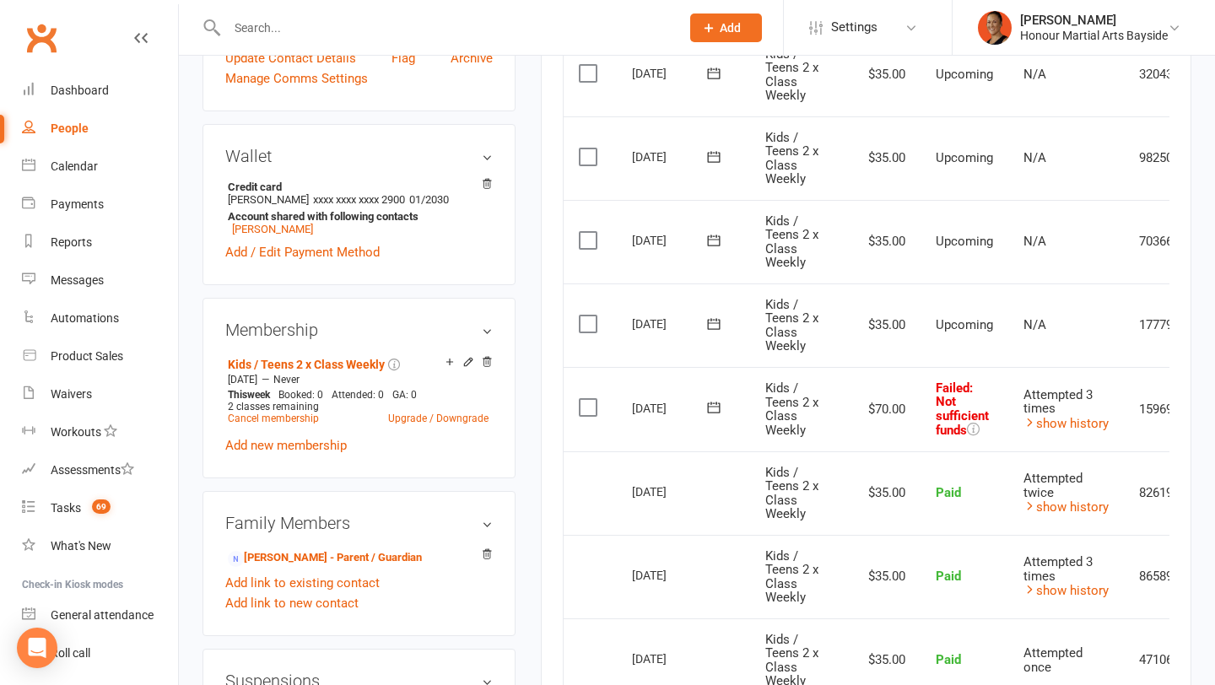
click at [714, 408] on icon at bounding box center [714, 407] width 17 height 17
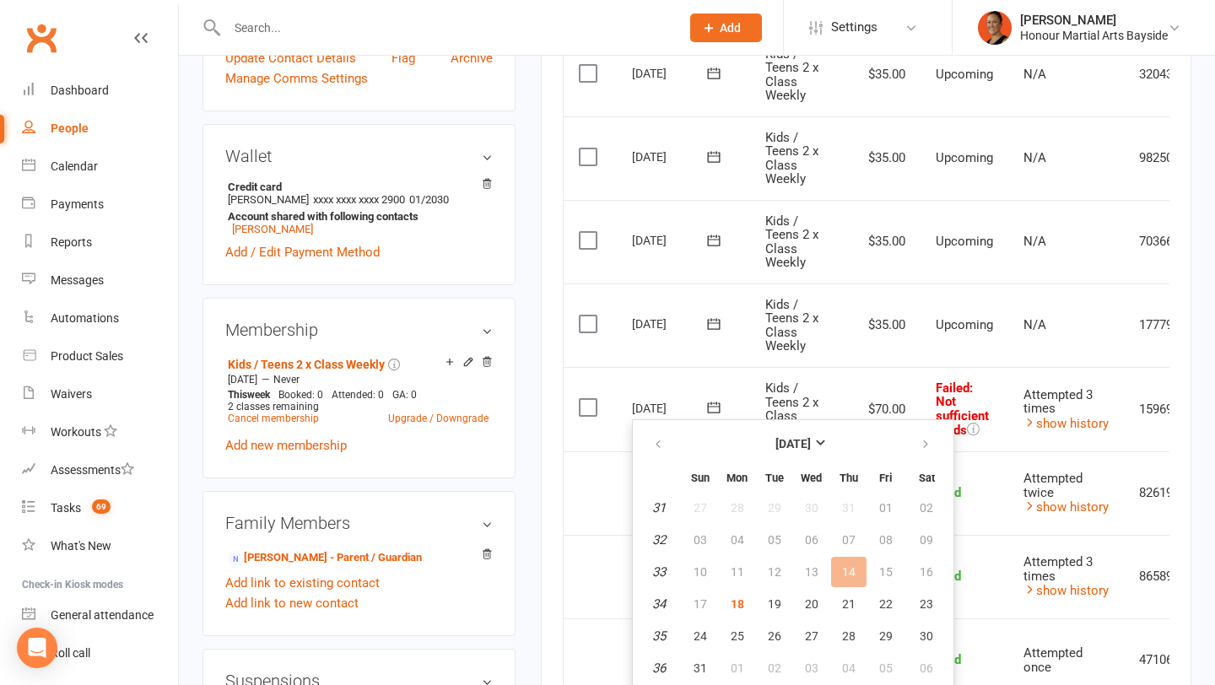
click at [1100, 404] on div "Attempted 3 times" at bounding box center [1066, 402] width 85 height 28
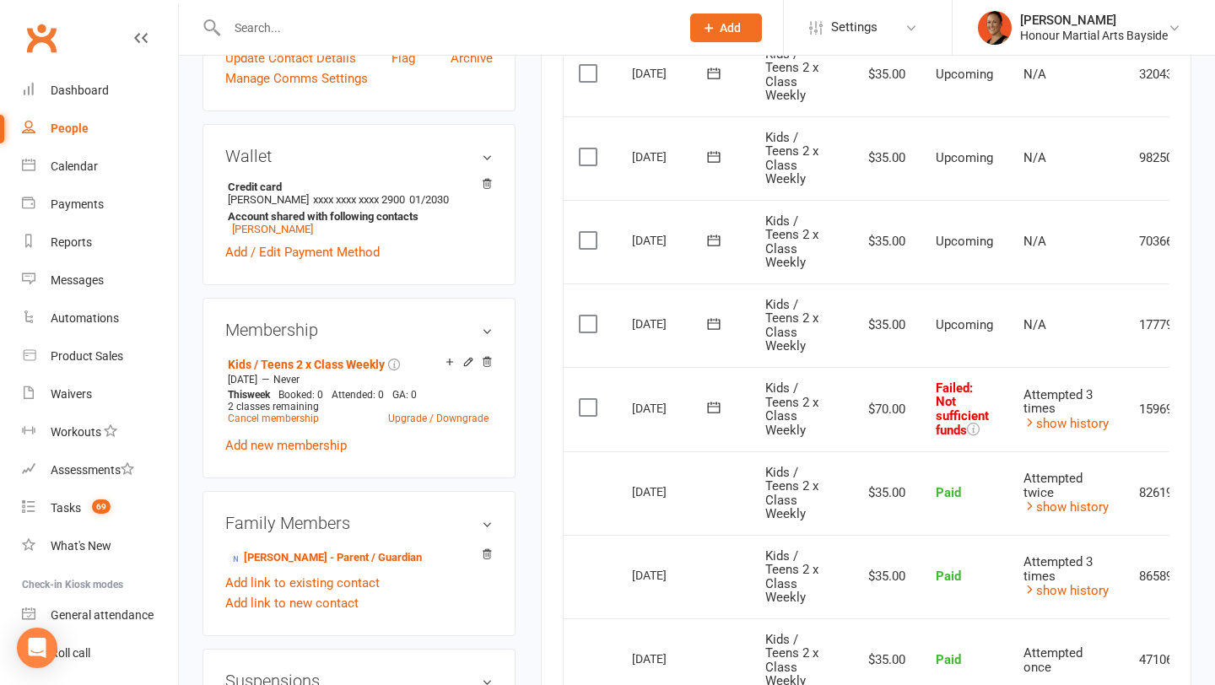
scroll to position [0, 86]
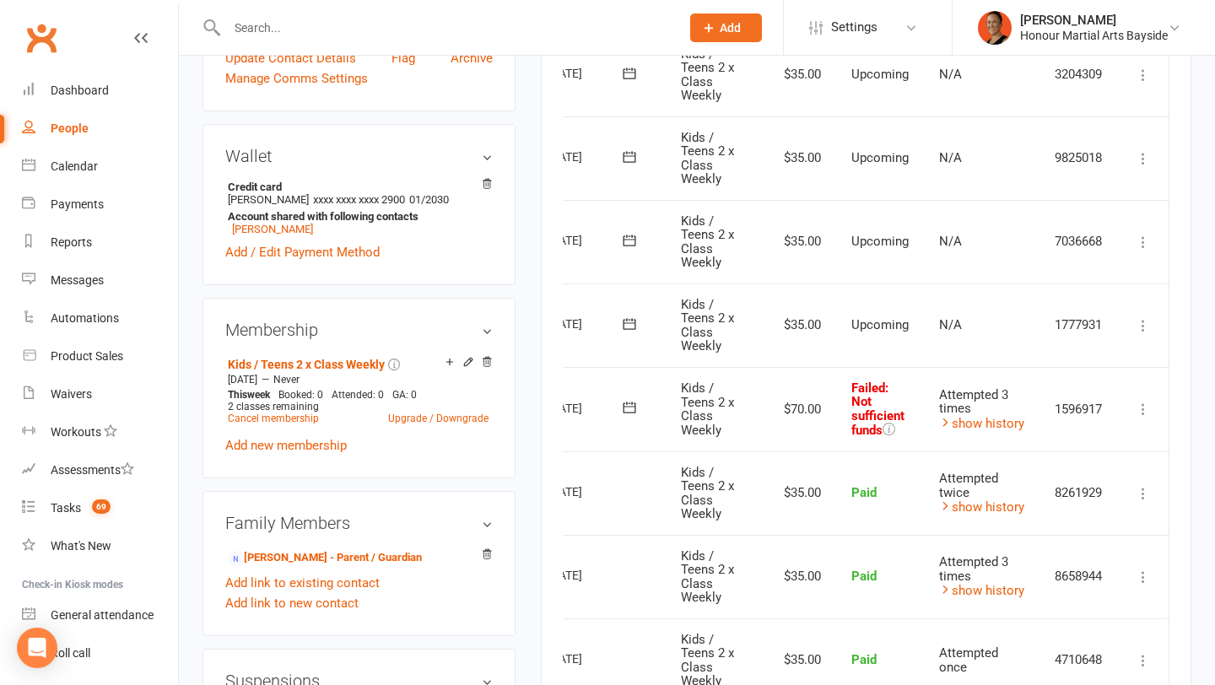
click at [1148, 398] on td "Mark as Paid (Cash) Mark as Paid (POS) Mark as Paid (Other) Skip Retry now More…" at bounding box center [1143, 409] width 51 height 84
click at [1145, 405] on icon at bounding box center [1143, 409] width 17 height 17
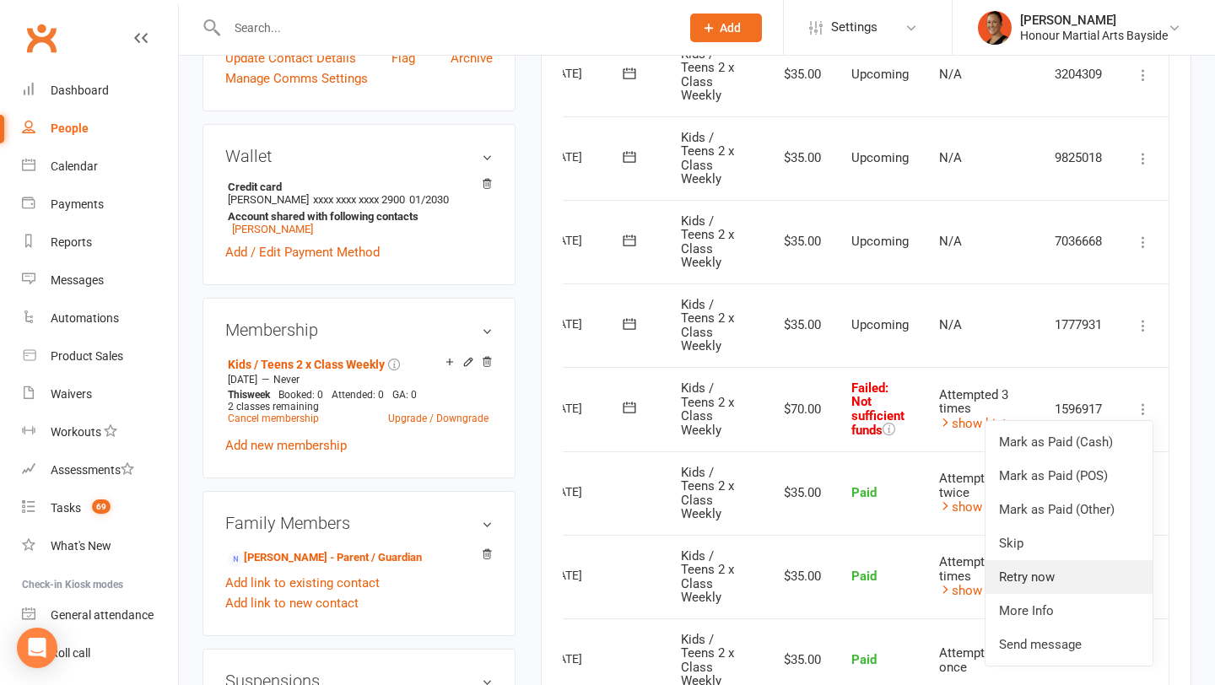
click at [1051, 569] on link "Retry now" at bounding box center [1069, 577] width 167 height 34
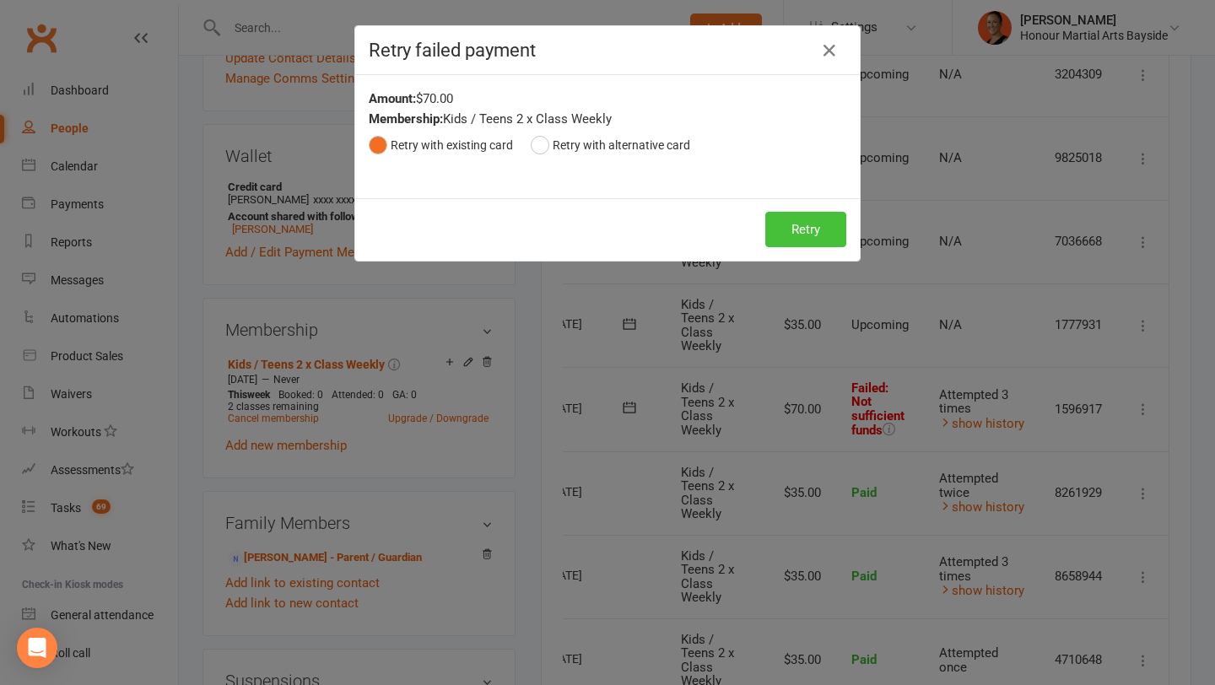
click at [818, 239] on button "Retry" at bounding box center [806, 229] width 81 height 35
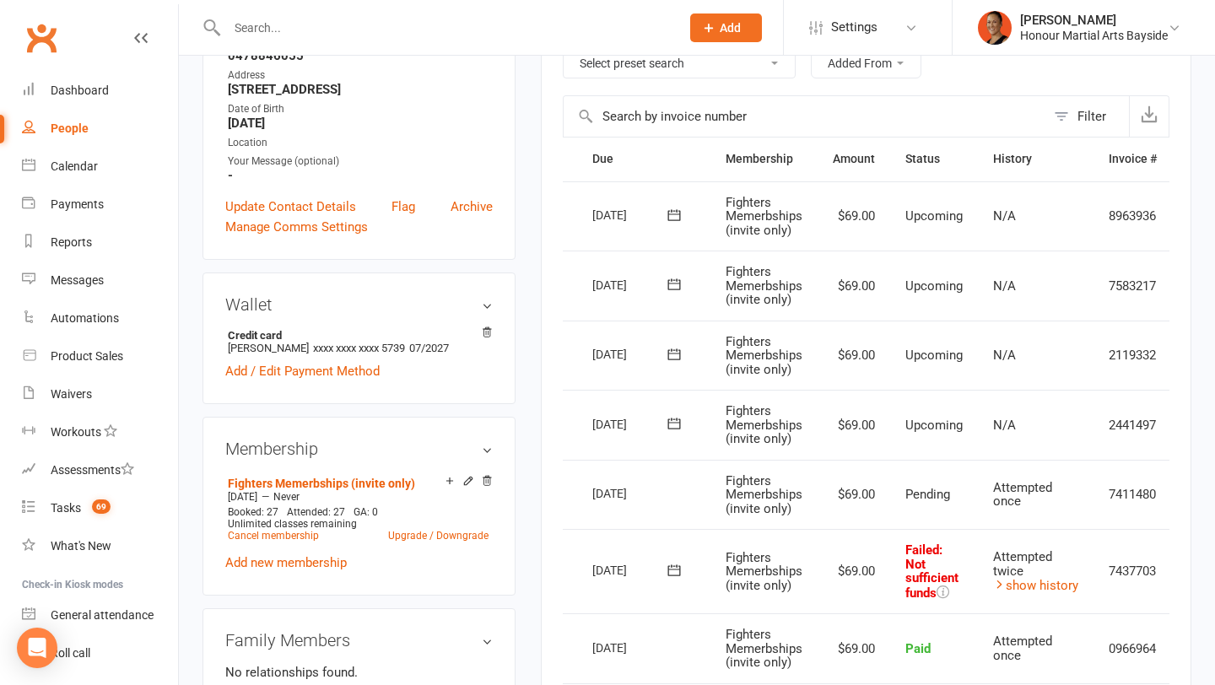
scroll to position [0, 97]
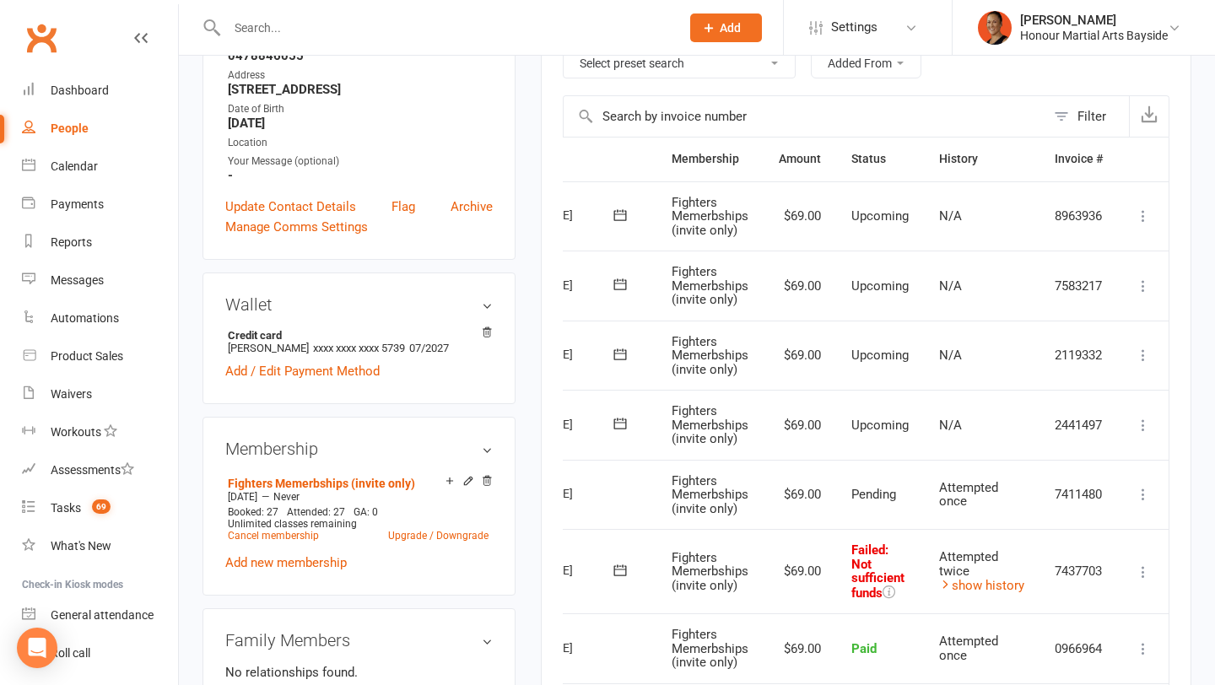
click at [1149, 575] on icon at bounding box center [1143, 572] width 17 height 17
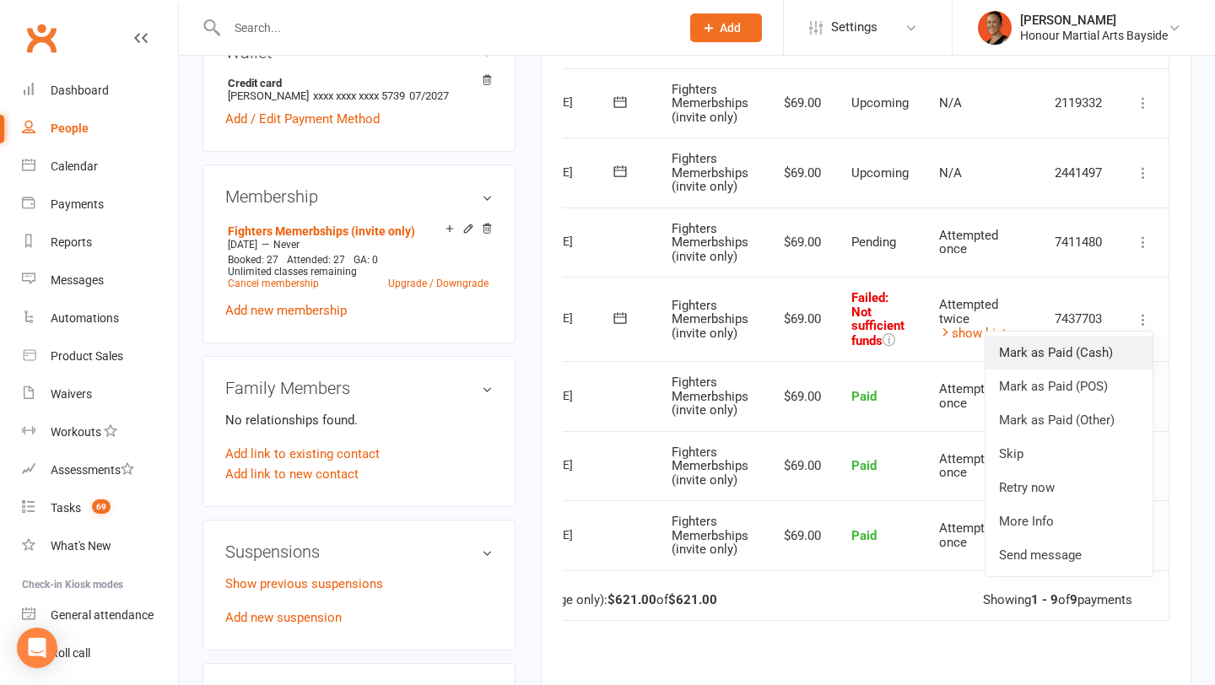
scroll to position [599, 0]
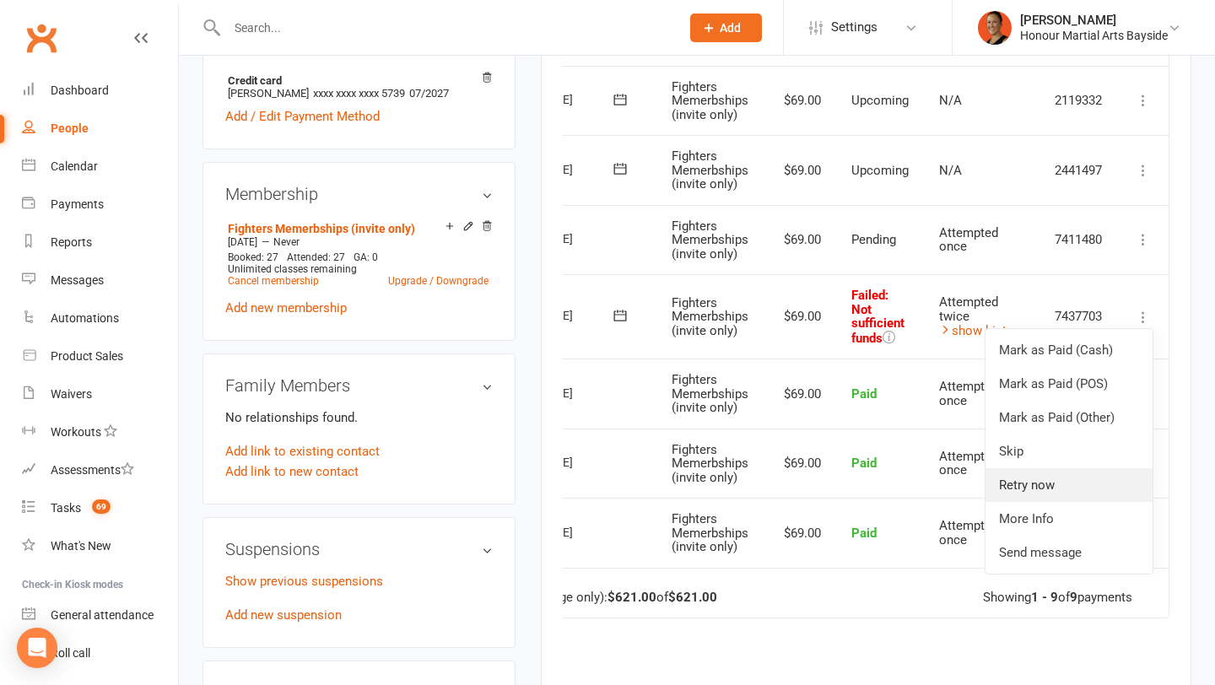
click at [1070, 480] on link "Retry now" at bounding box center [1069, 485] width 167 height 34
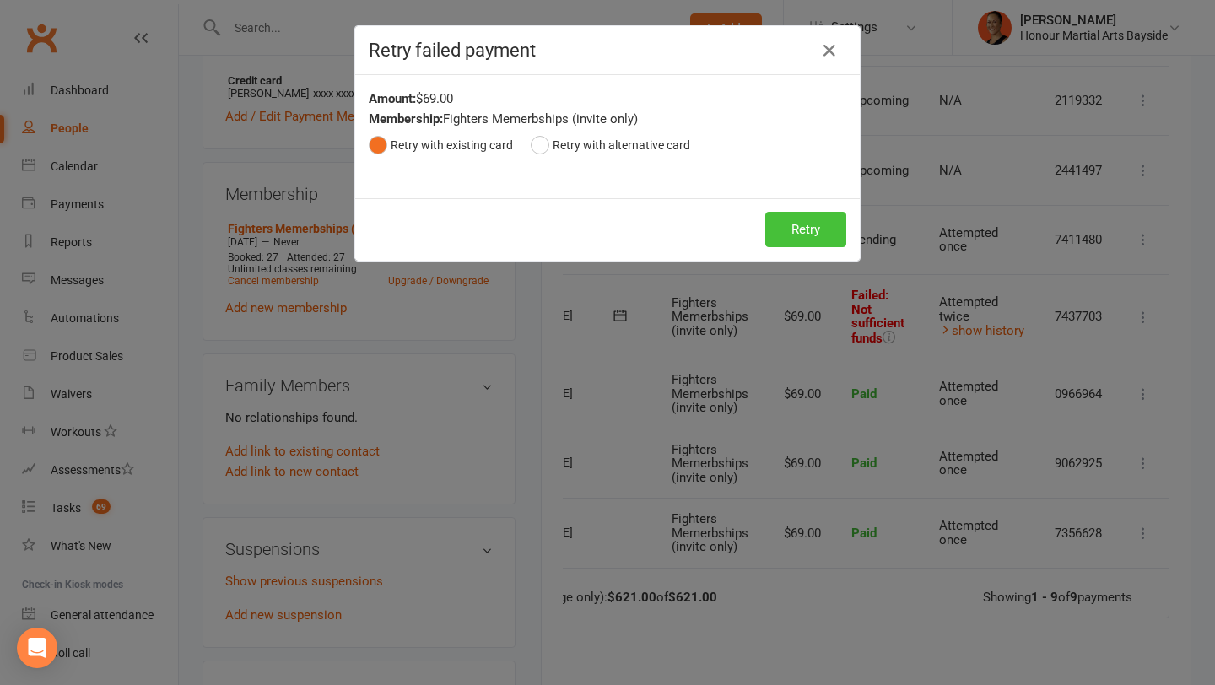
click at [797, 214] on button "Retry" at bounding box center [806, 229] width 81 height 35
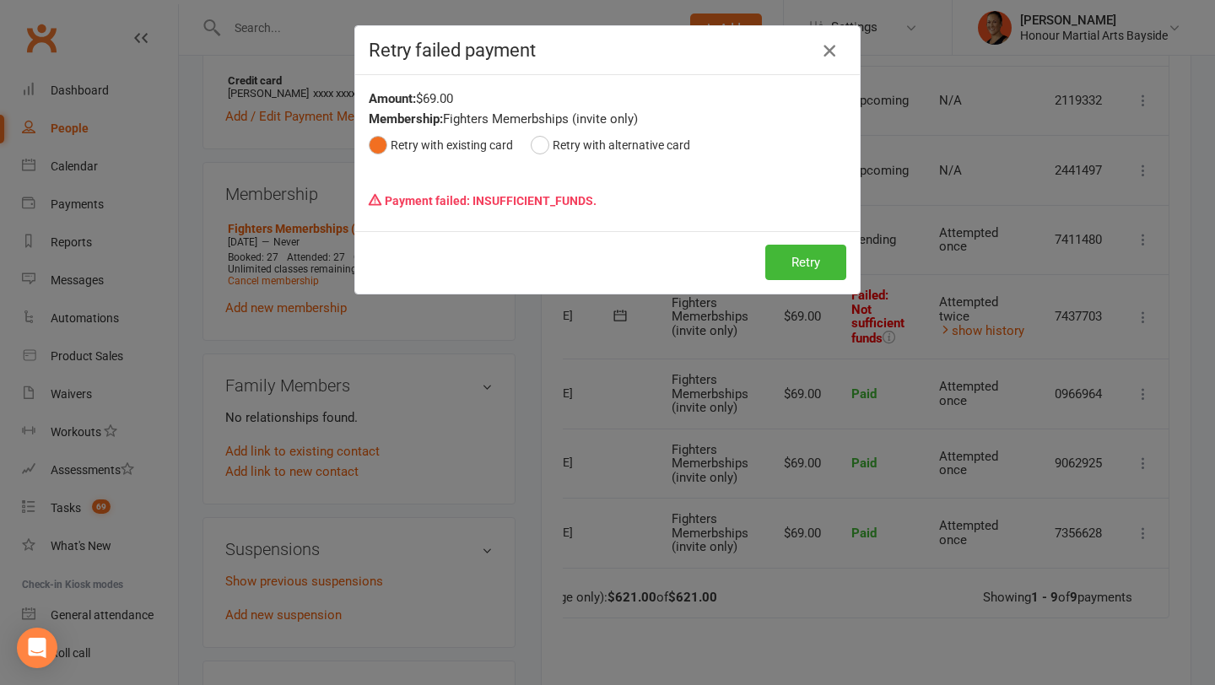
click at [818, 43] on button "button" at bounding box center [829, 50] width 27 height 27
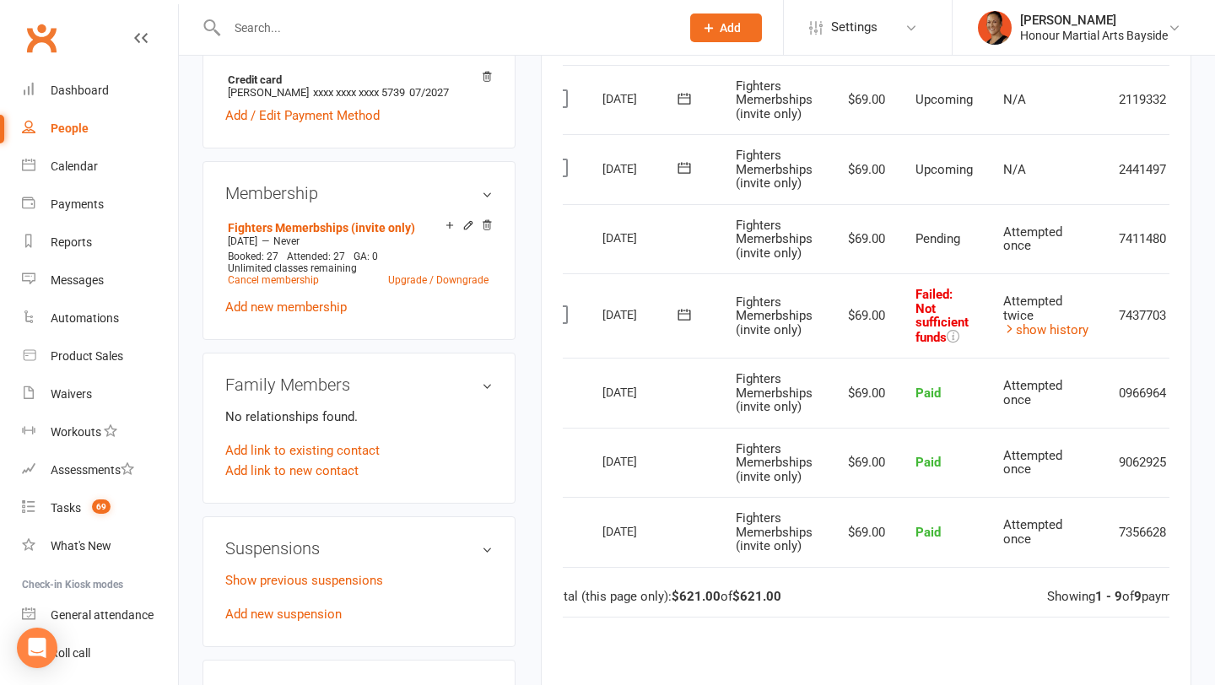
scroll to position [0, 0]
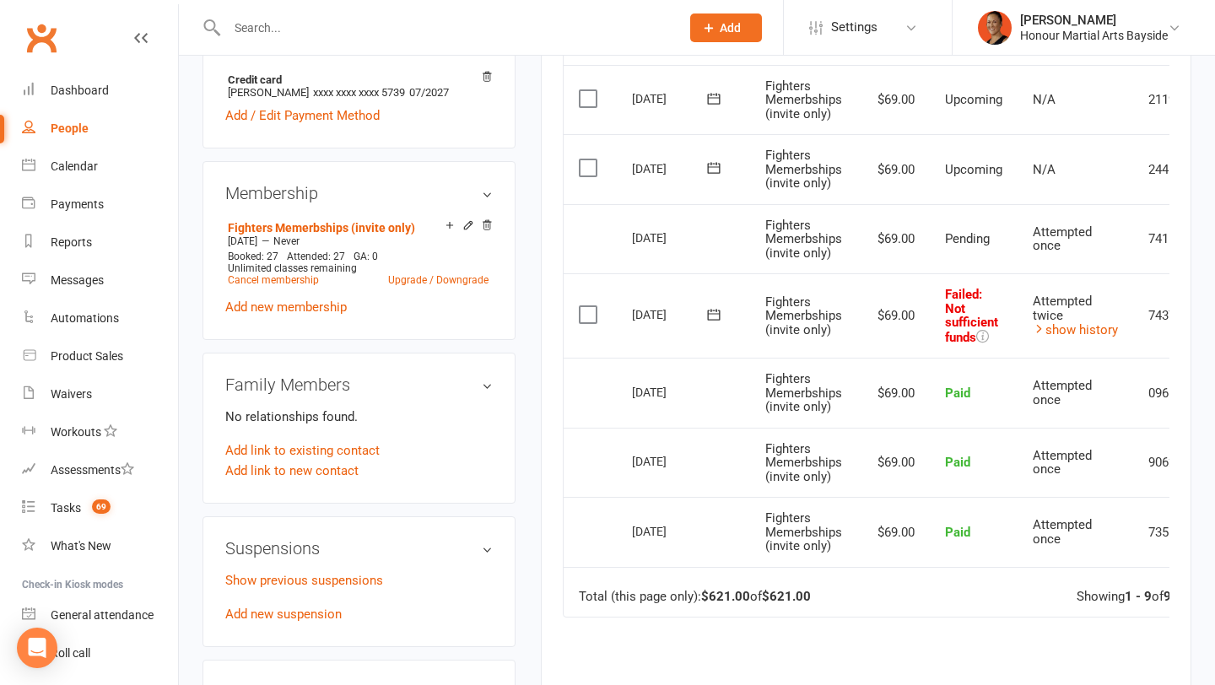
click at [712, 311] on icon at bounding box center [714, 314] width 17 height 17
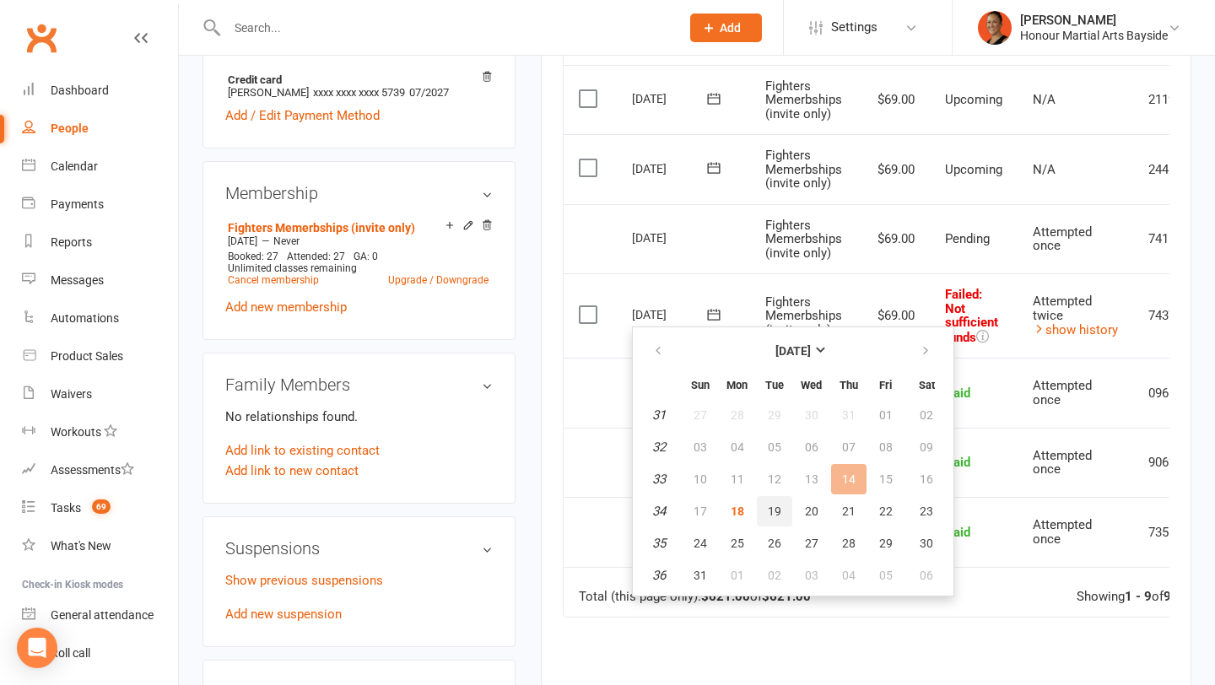
click at [777, 513] on span "19" at bounding box center [775, 512] width 14 height 14
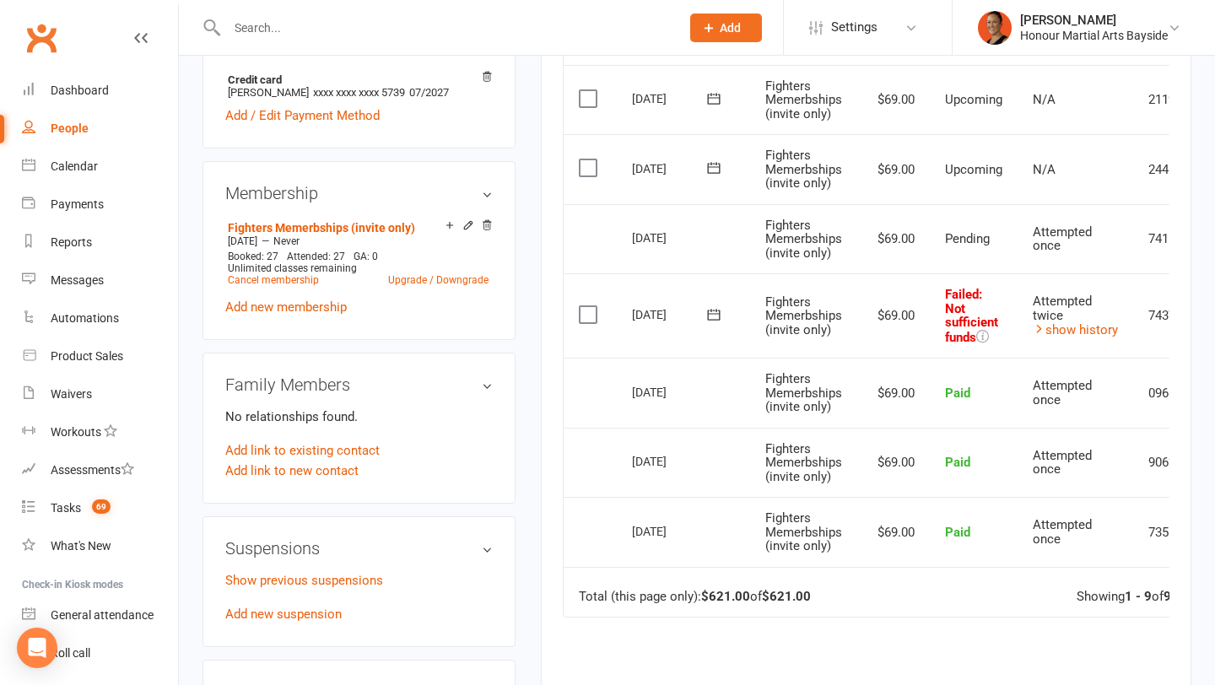
click at [717, 304] on span at bounding box center [714, 314] width 41 height 26
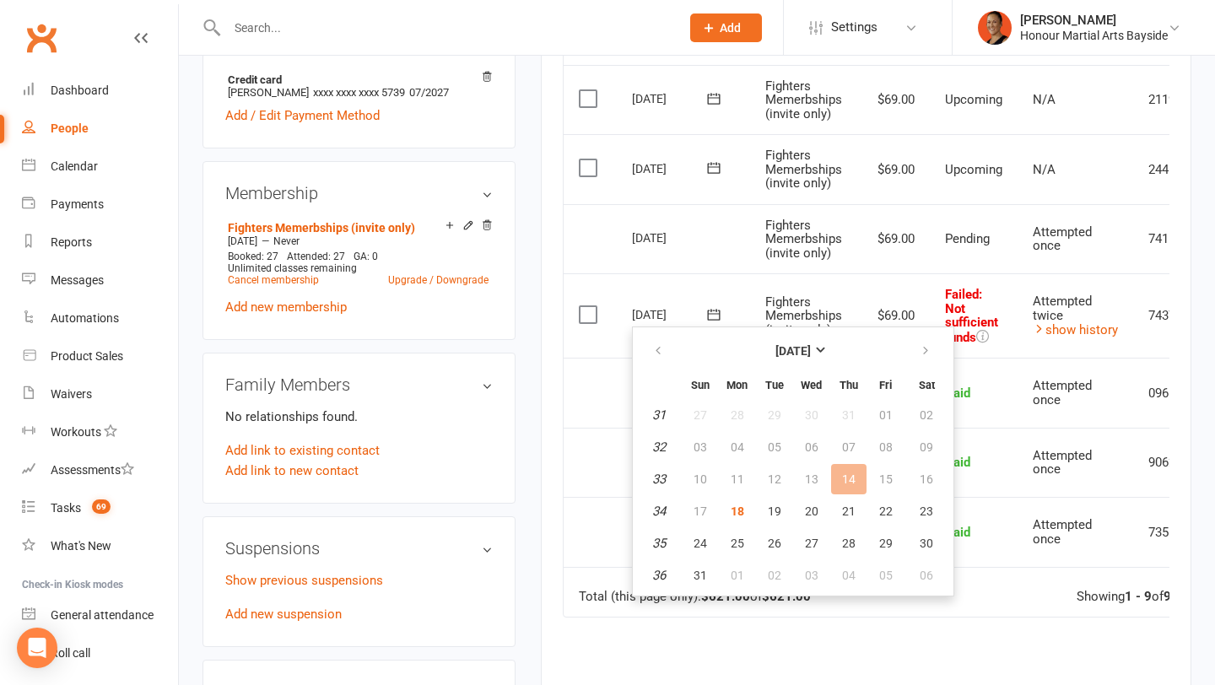
click at [711, 307] on icon at bounding box center [714, 314] width 17 height 17
click at [845, 512] on span "21" at bounding box center [849, 512] width 14 height 14
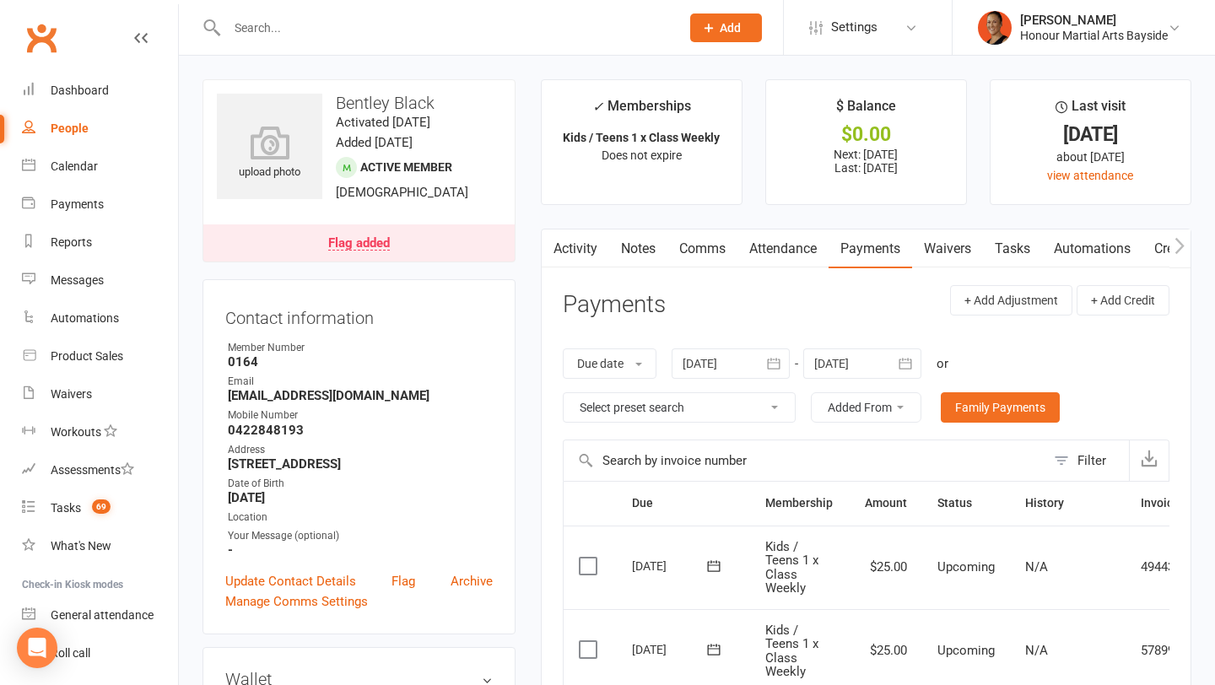
click at [647, 251] on link "Notes" at bounding box center [638, 249] width 58 height 39
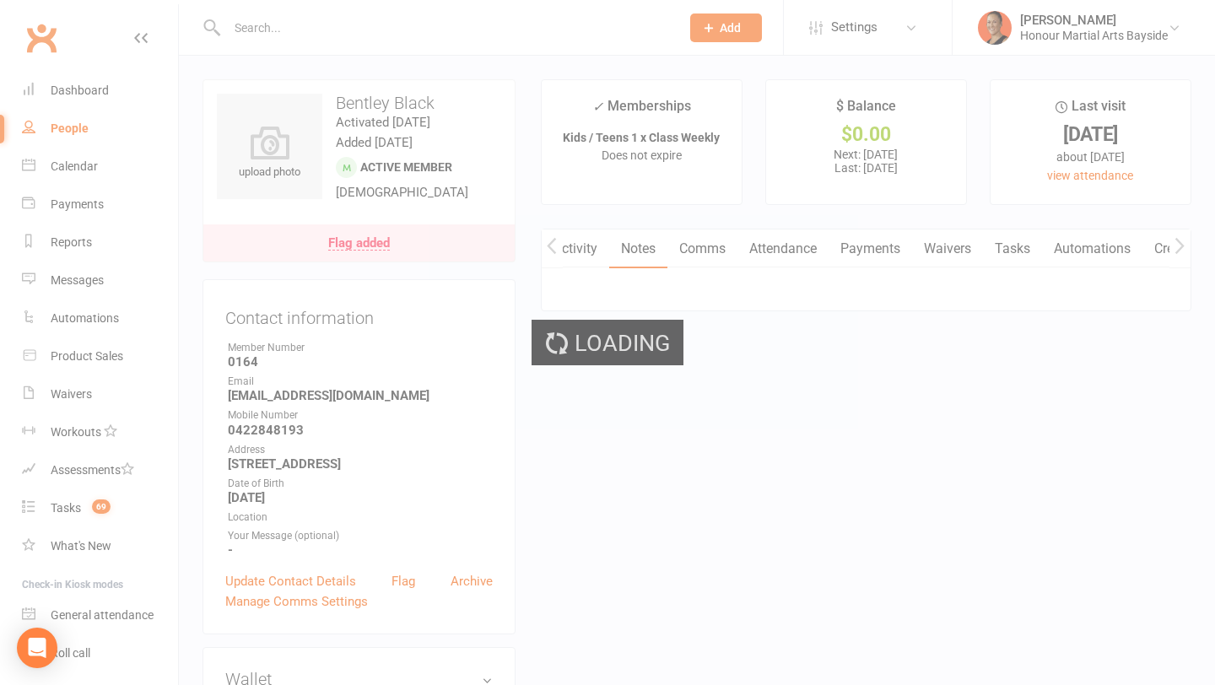
scroll to position [0, 1]
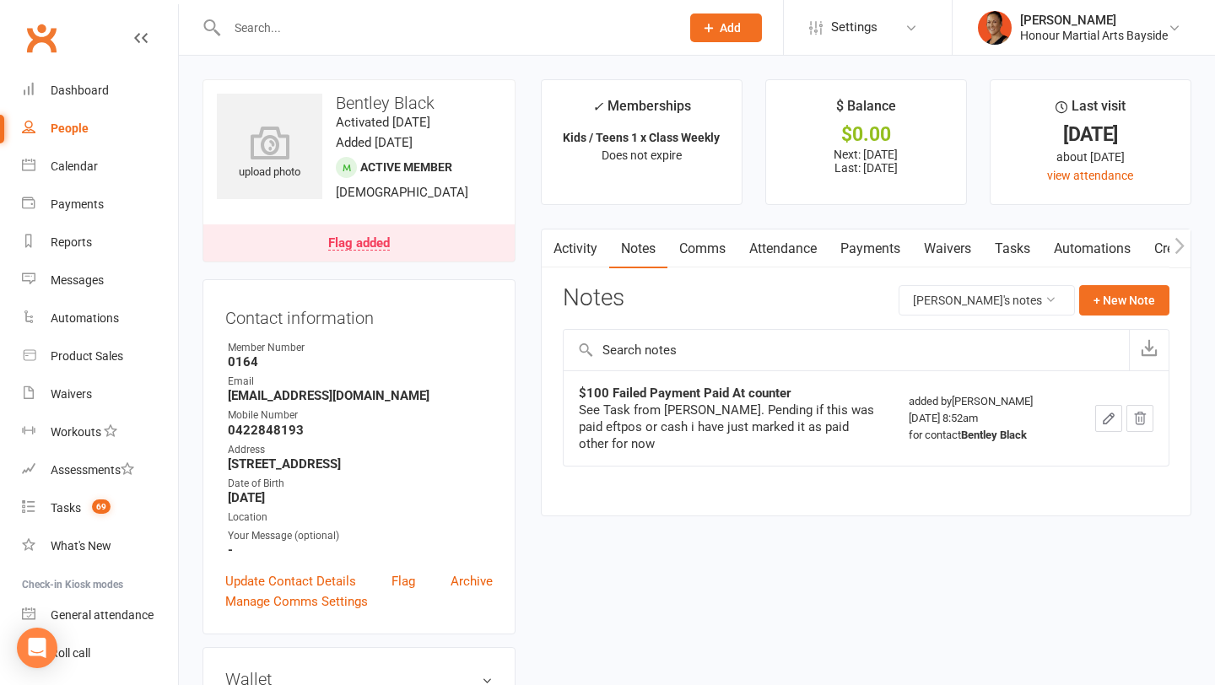
click at [882, 252] on link "Payments" at bounding box center [871, 249] width 84 height 39
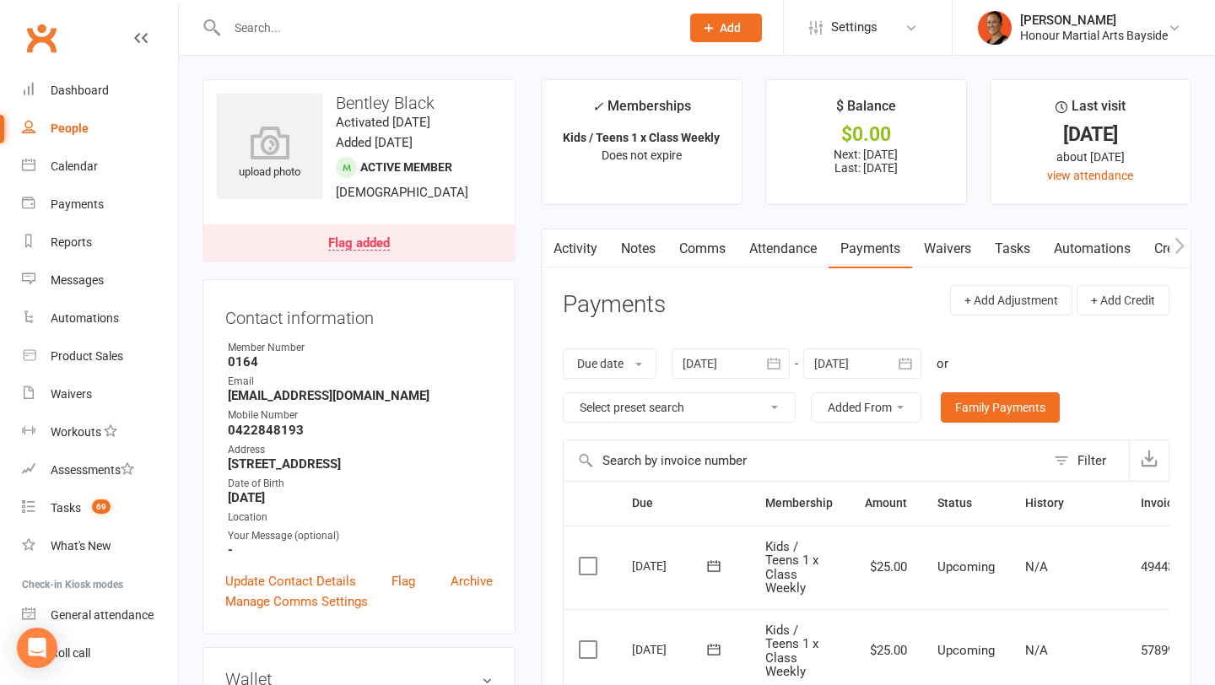
click at [345, 256] on link "Flag added" at bounding box center [358, 243] width 311 height 37
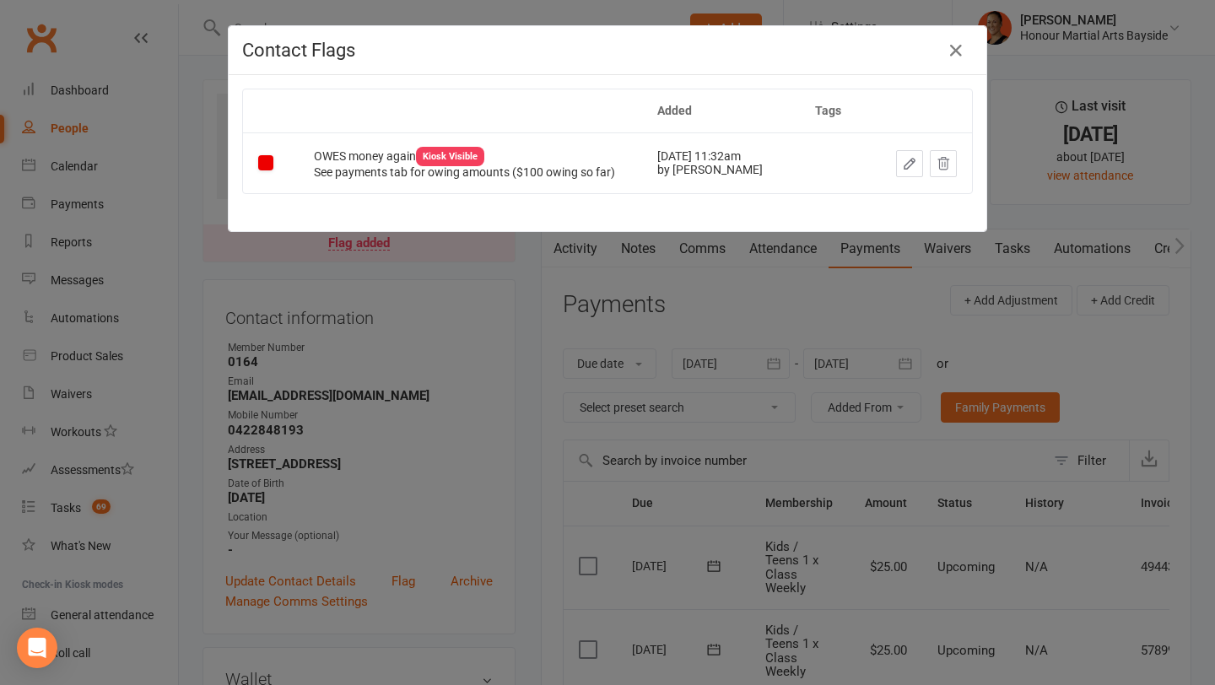
click at [915, 162] on icon "button" at bounding box center [909, 163] width 15 height 15
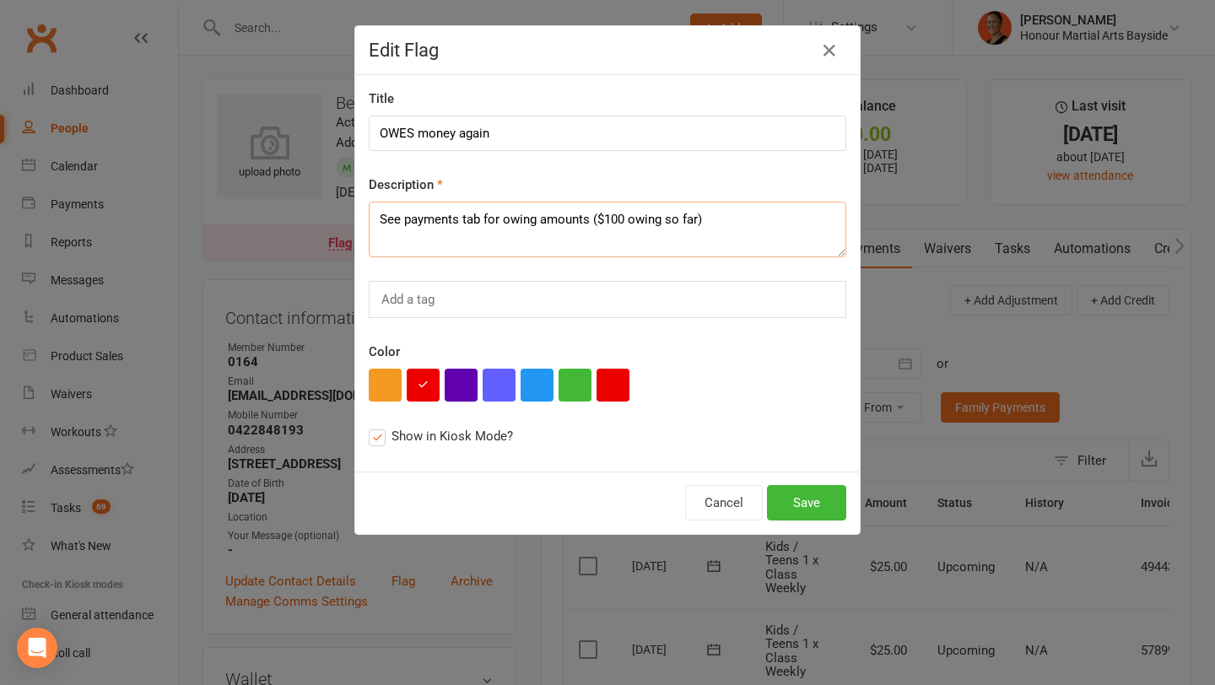
click at [615, 216] on textarea "See payments tab for owing amounts ($100 owing so far)" at bounding box center [608, 230] width 478 height 56
type textarea "See payments tab for owing amounts ($150 owing so far)"
click at [797, 504] on button "Save" at bounding box center [806, 502] width 79 height 35
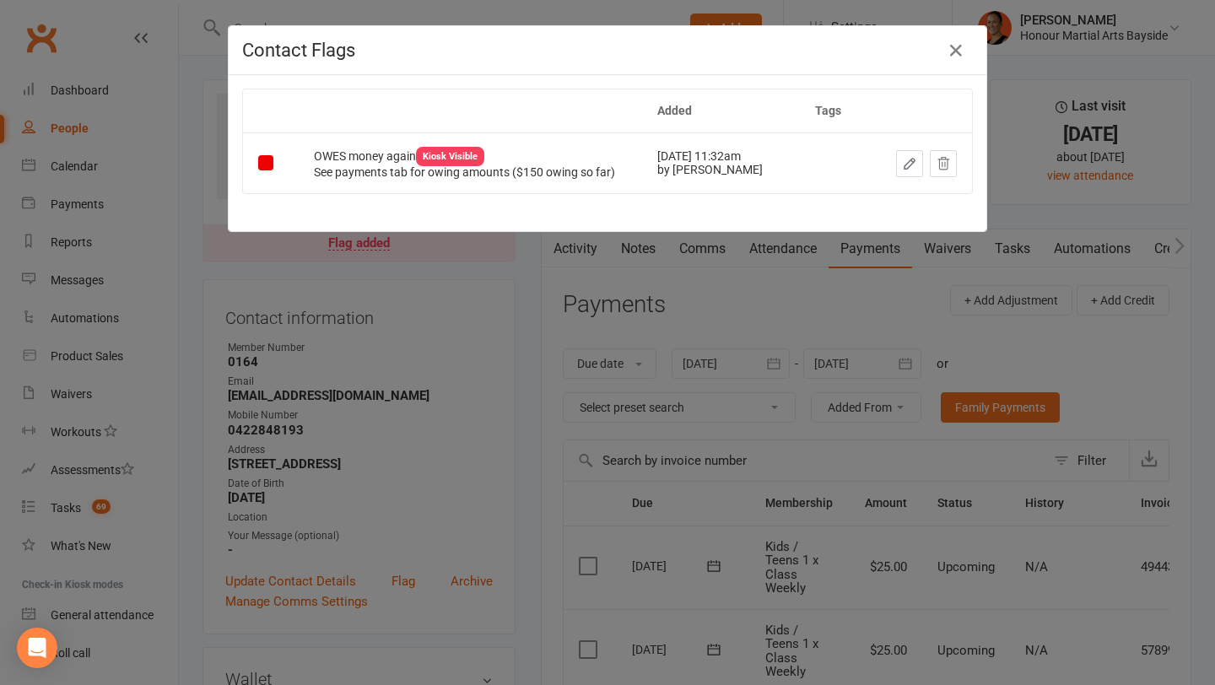
click at [799, 512] on div "Contact Flags Added Tags OWES money again Kiosk Visible See payments tab for ow…" at bounding box center [607, 342] width 1215 height 685
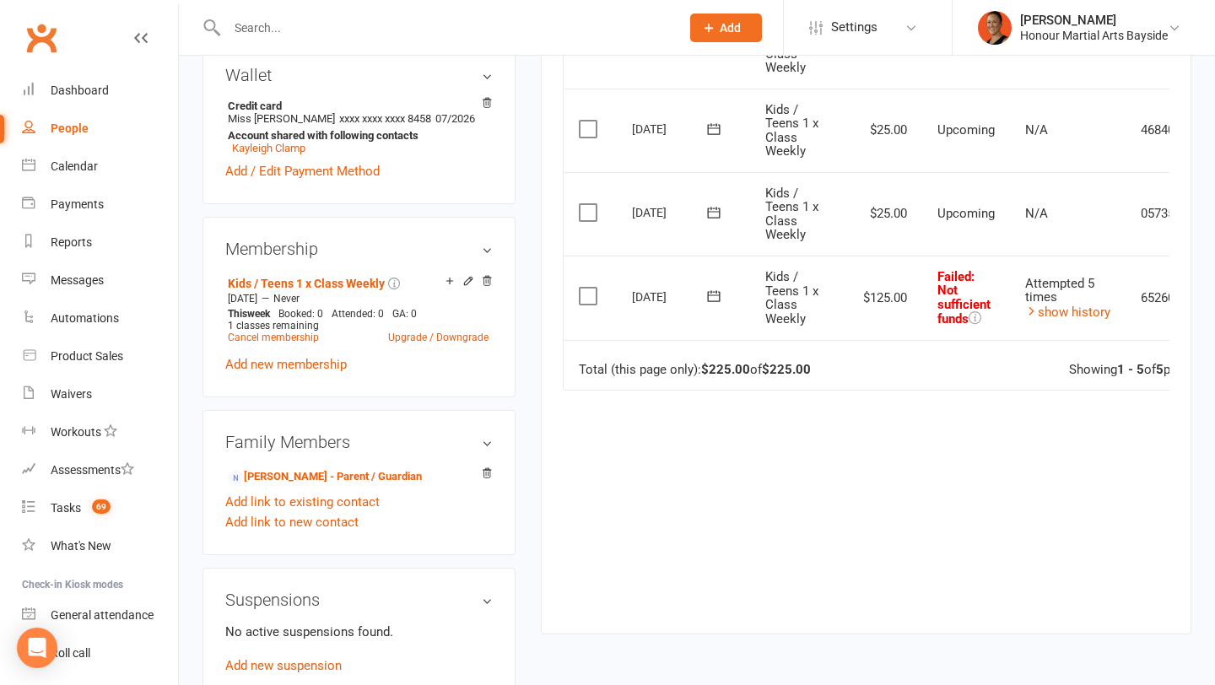
scroll to position [605, 0]
click at [712, 204] on icon at bounding box center [714, 211] width 17 height 17
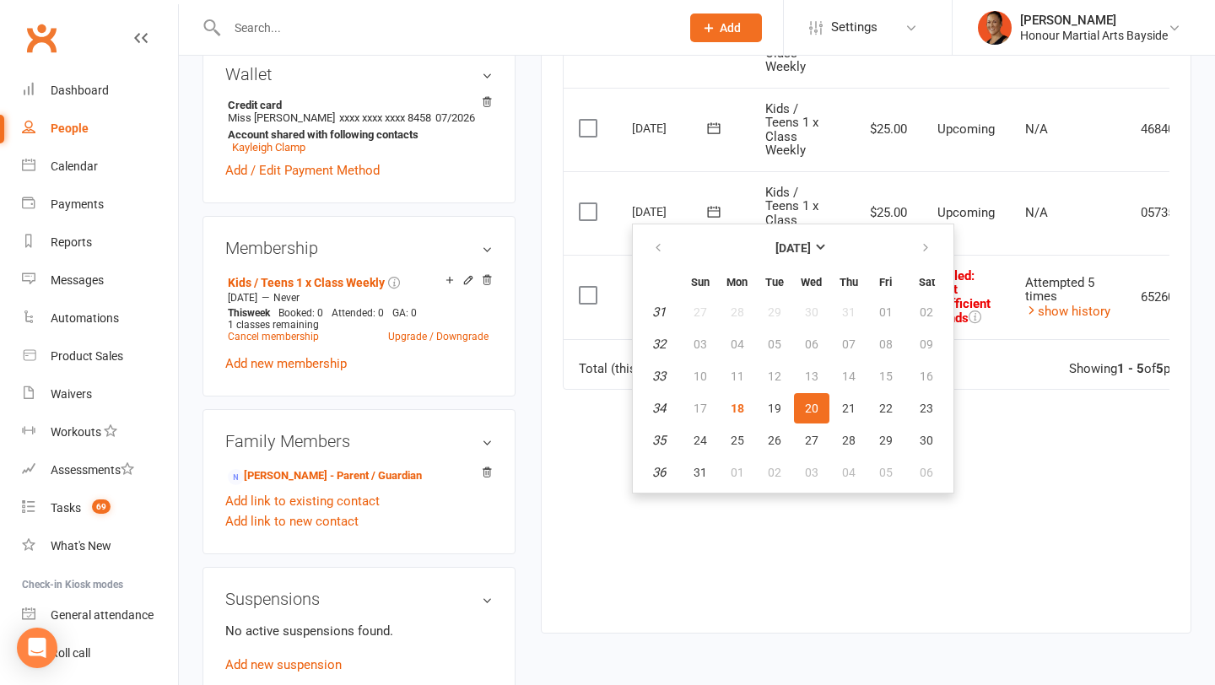
click at [1065, 357] on td "Total (this page only): $225.00 of $225.00 Showing 1 - 5 of 5 payments" at bounding box center [909, 364] width 691 height 51
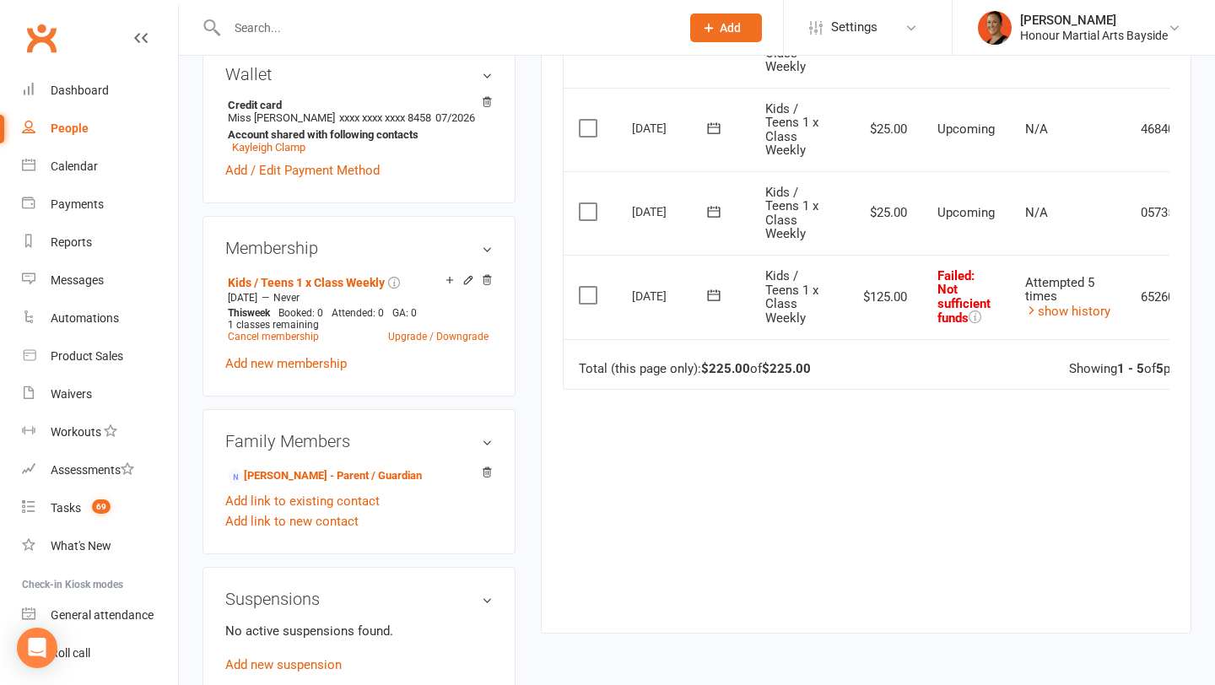
scroll to position [0, 90]
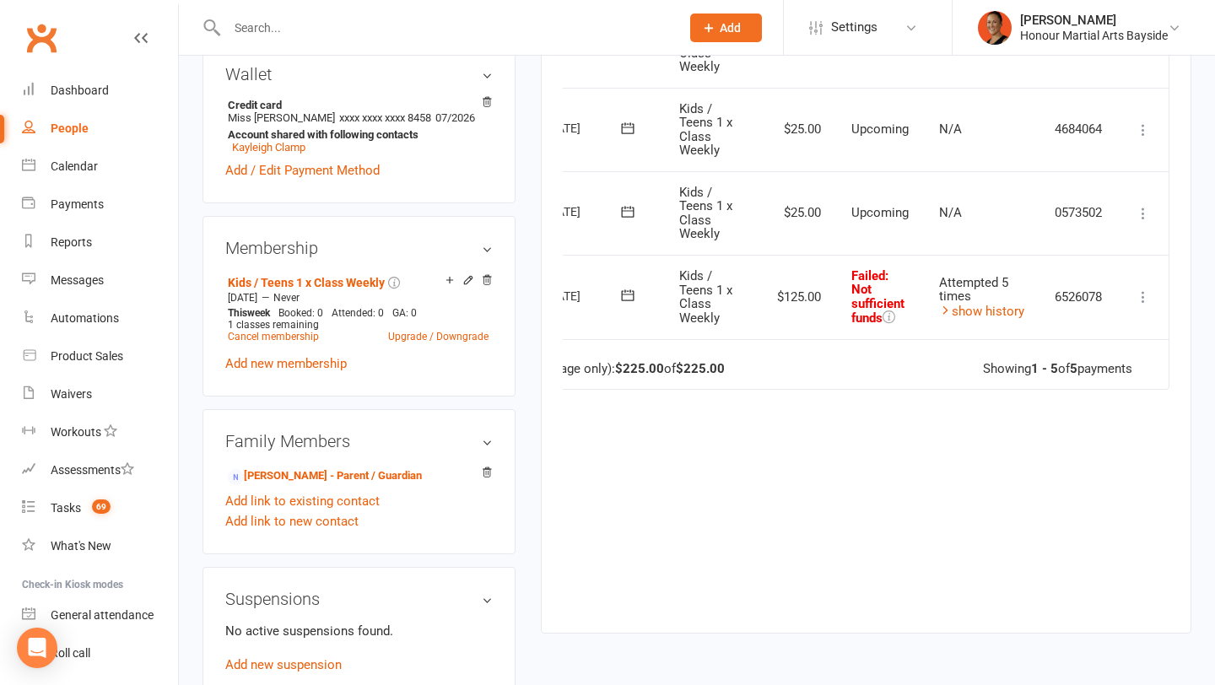
click at [1146, 297] on icon at bounding box center [1143, 297] width 17 height 17
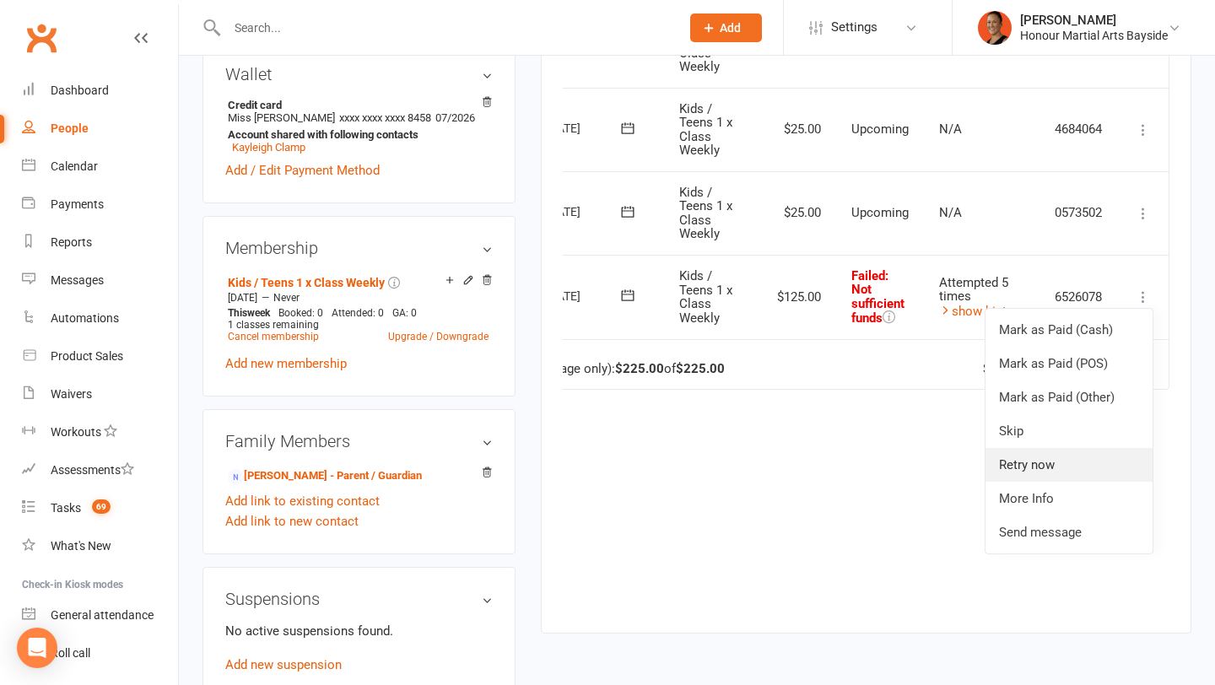
click at [1031, 473] on link "Retry now" at bounding box center [1069, 465] width 167 height 34
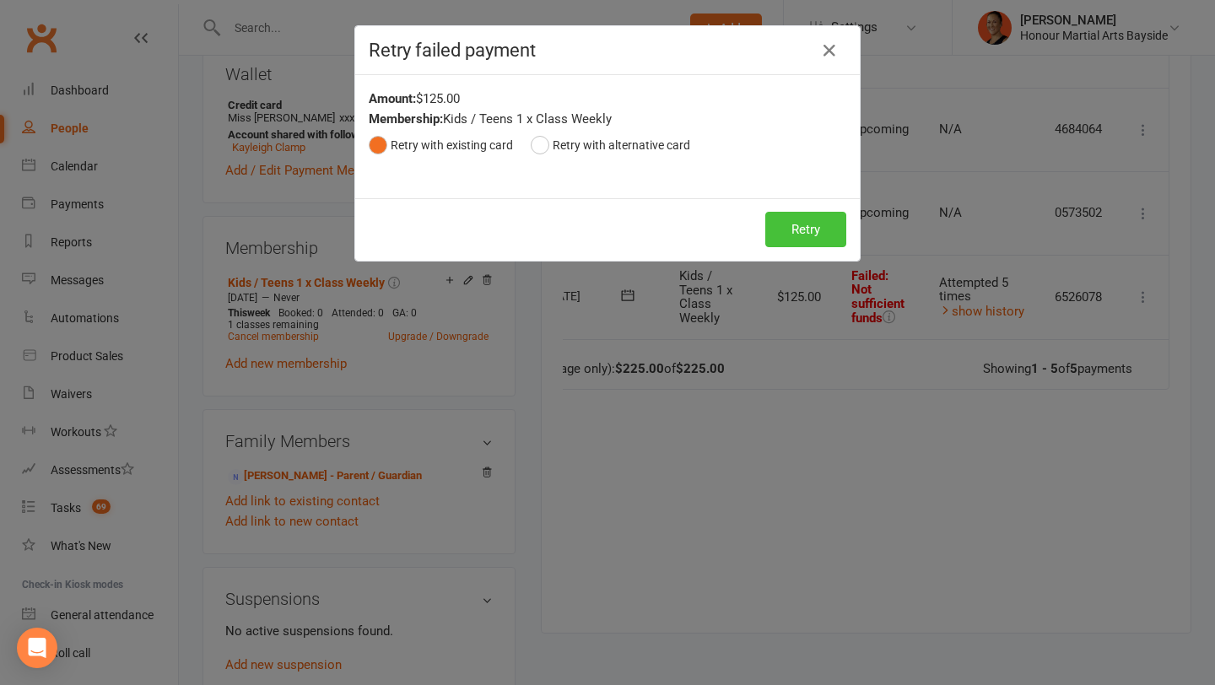
click at [801, 228] on button "Retry" at bounding box center [806, 229] width 81 height 35
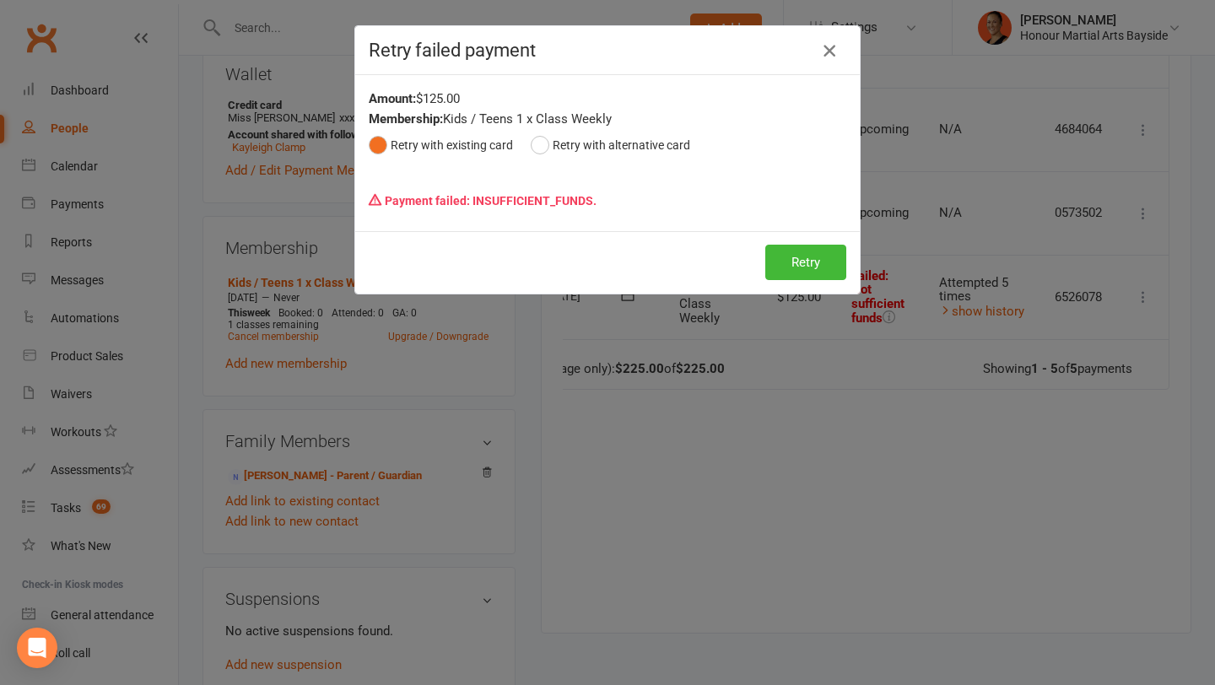
click at [841, 41] on button "button" at bounding box center [829, 50] width 27 height 27
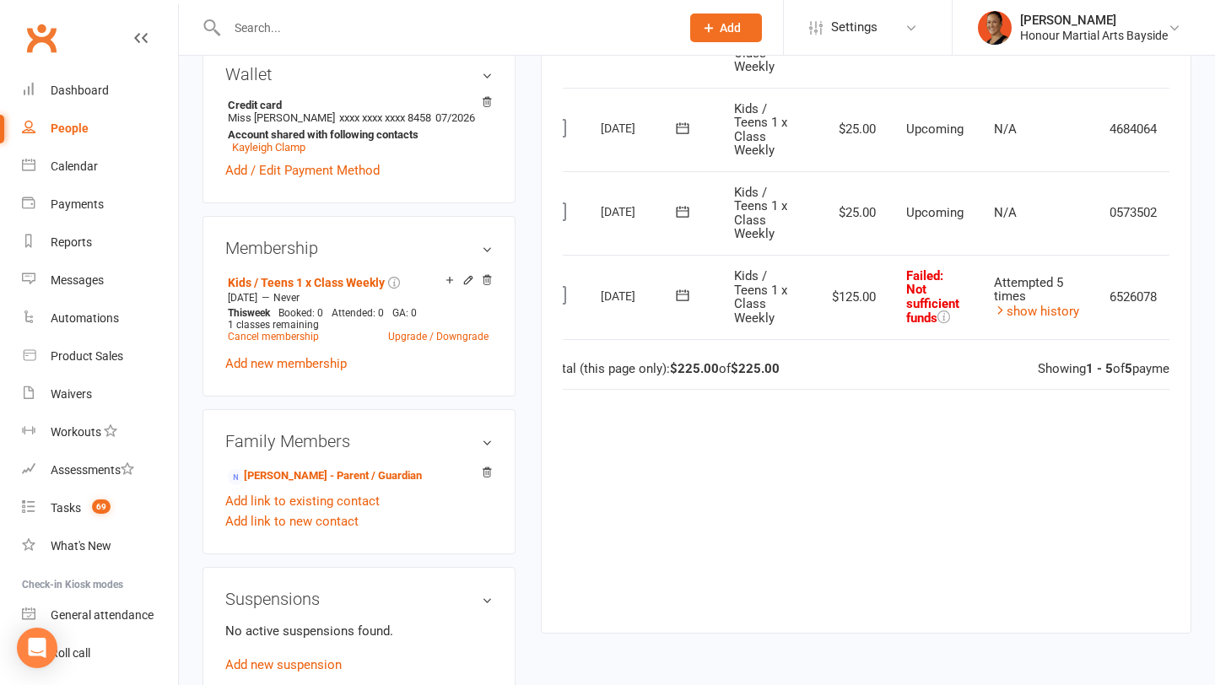
scroll to position [0, 0]
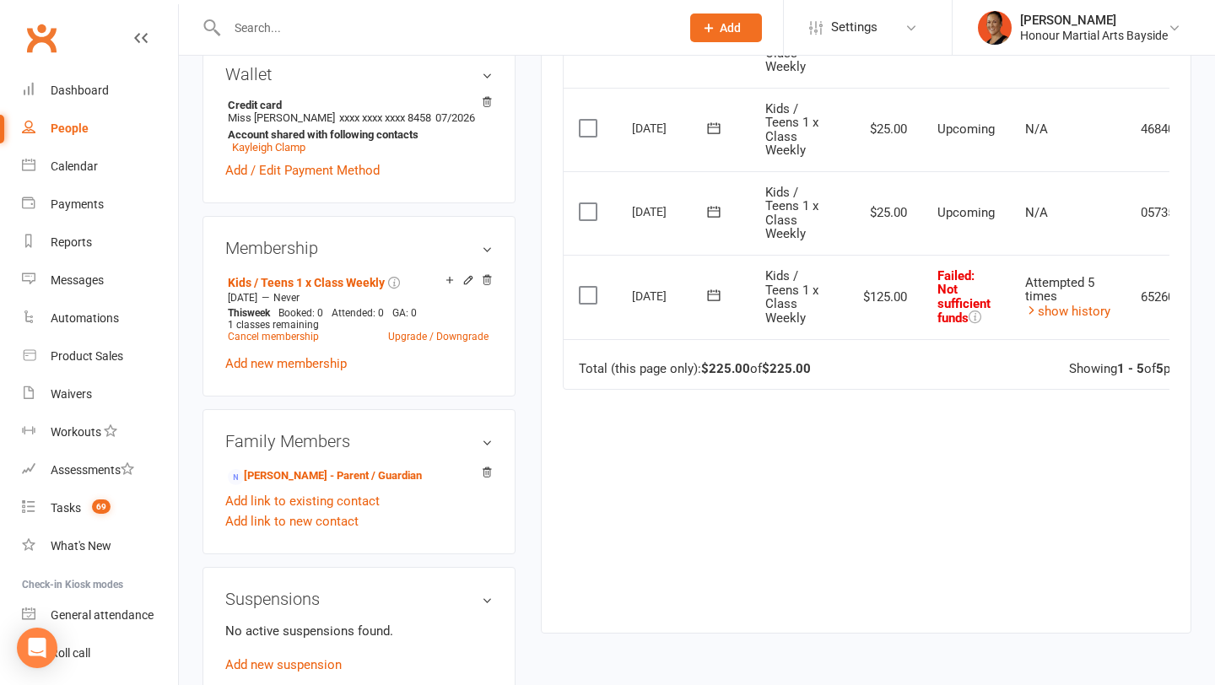
click at [717, 291] on icon at bounding box center [714, 295] width 17 height 17
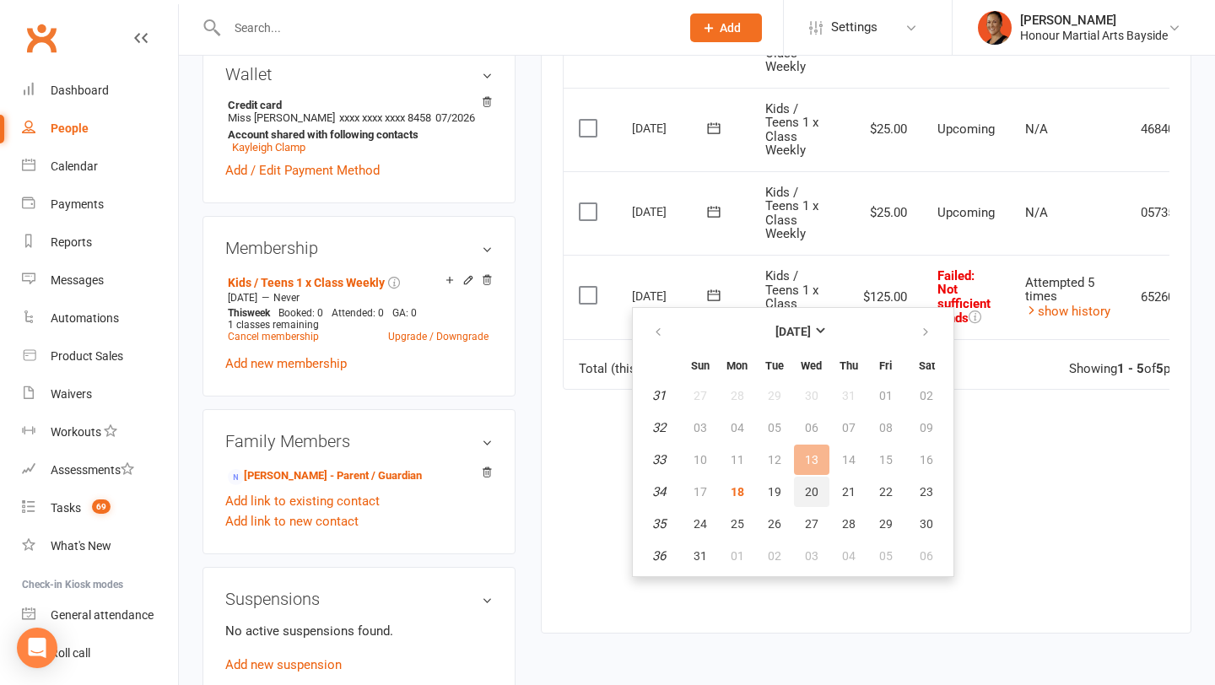
click at [807, 502] on button "20" at bounding box center [811, 492] width 35 height 30
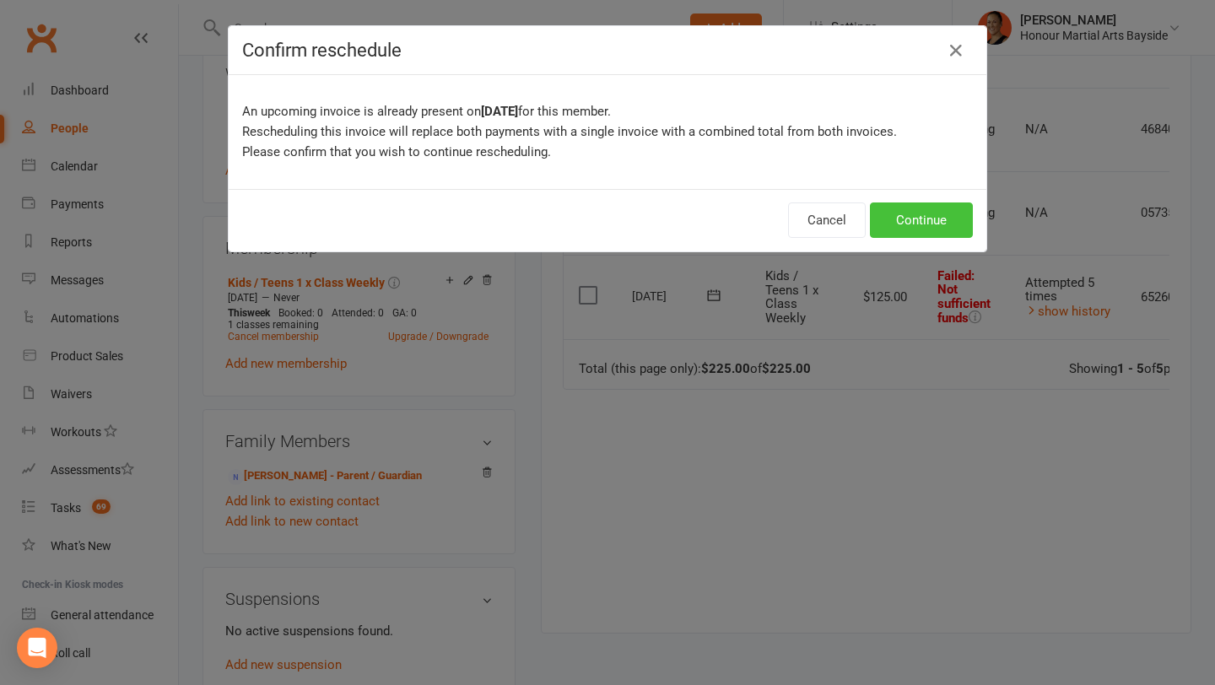
click at [908, 225] on button "Continue" at bounding box center [921, 220] width 103 height 35
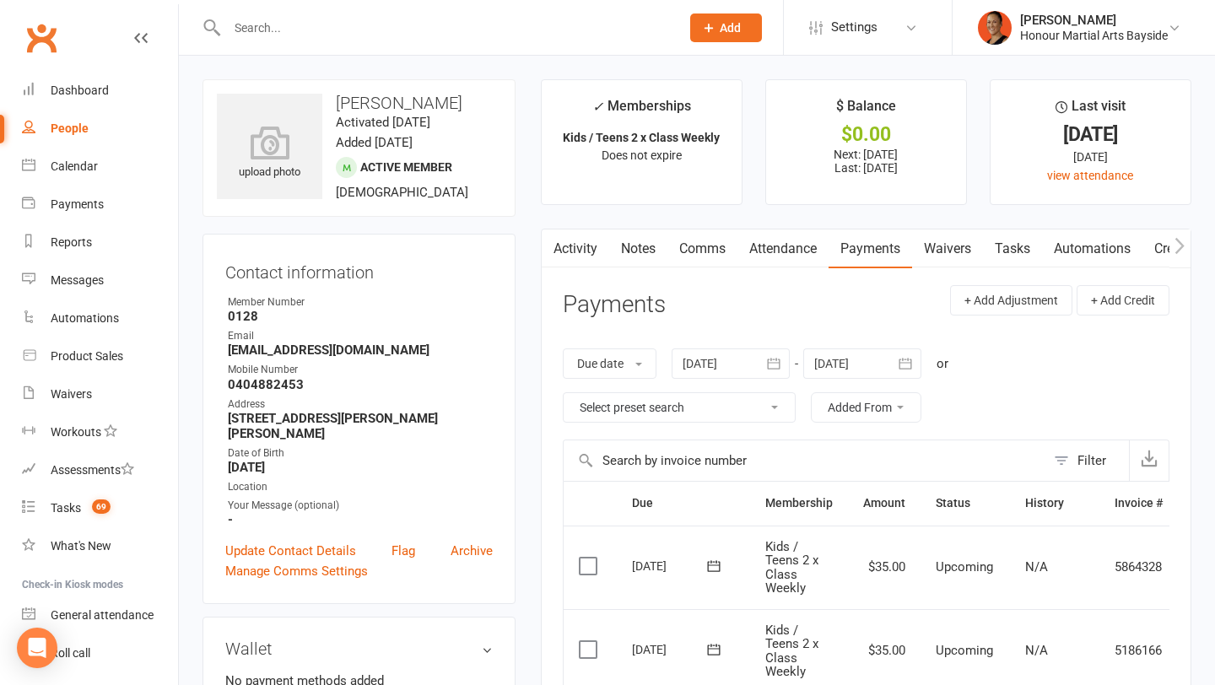
click at [579, 255] on link "Activity" at bounding box center [576, 249] width 68 height 39
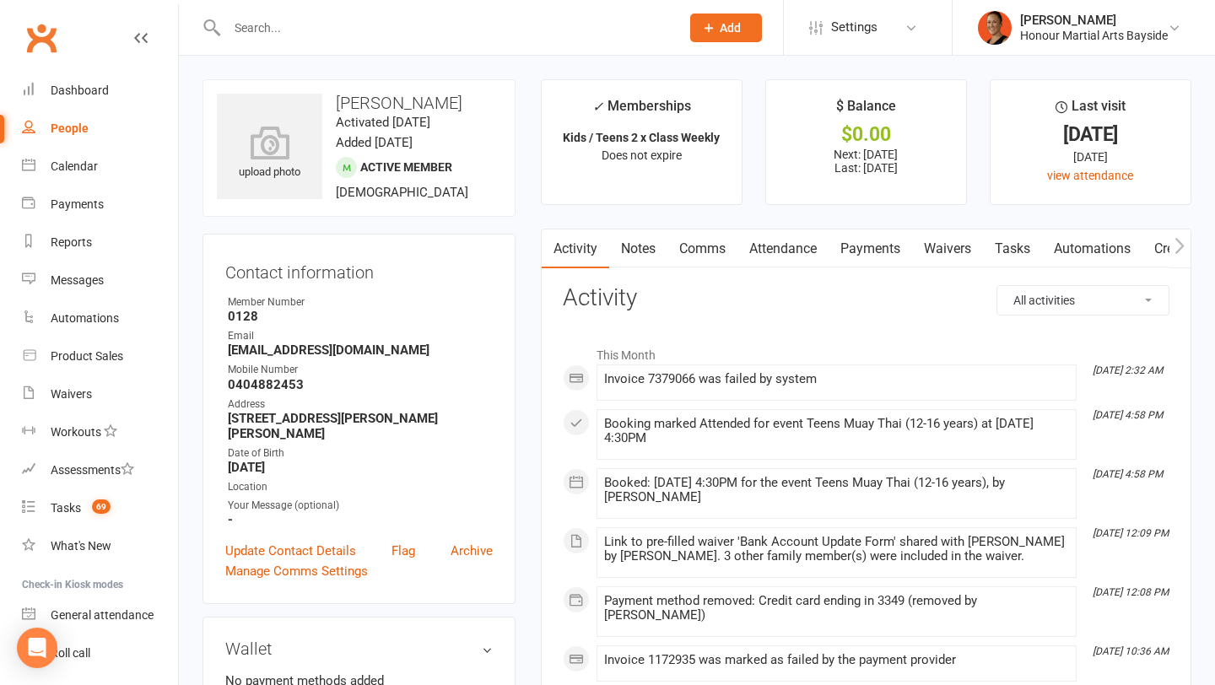
click at [636, 260] on link "Notes" at bounding box center [638, 249] width 58 height 39
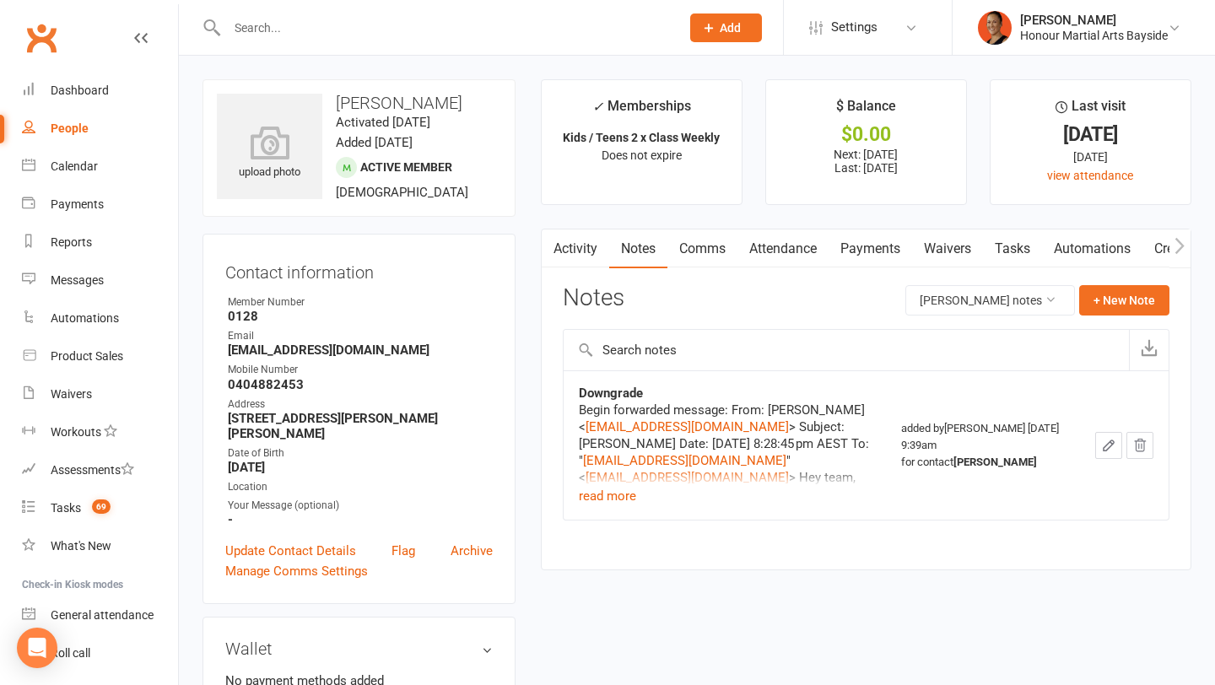
click at [869, 246] on link "Payments" at bounding box center [871, 249] width 84 height 39
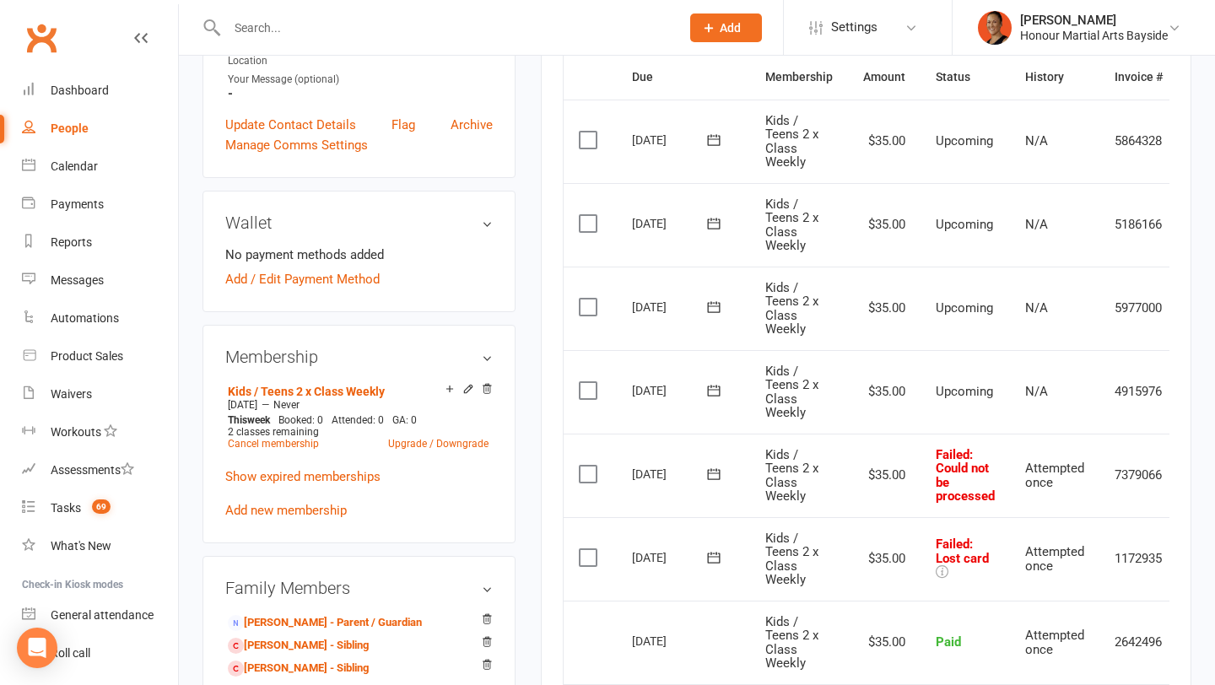
scroll to position [428, 0]
click at [317, 613] on link "[PERSON_NAME] - Parent / Guardian" at bounding box center [325, 622] width 194 height 18
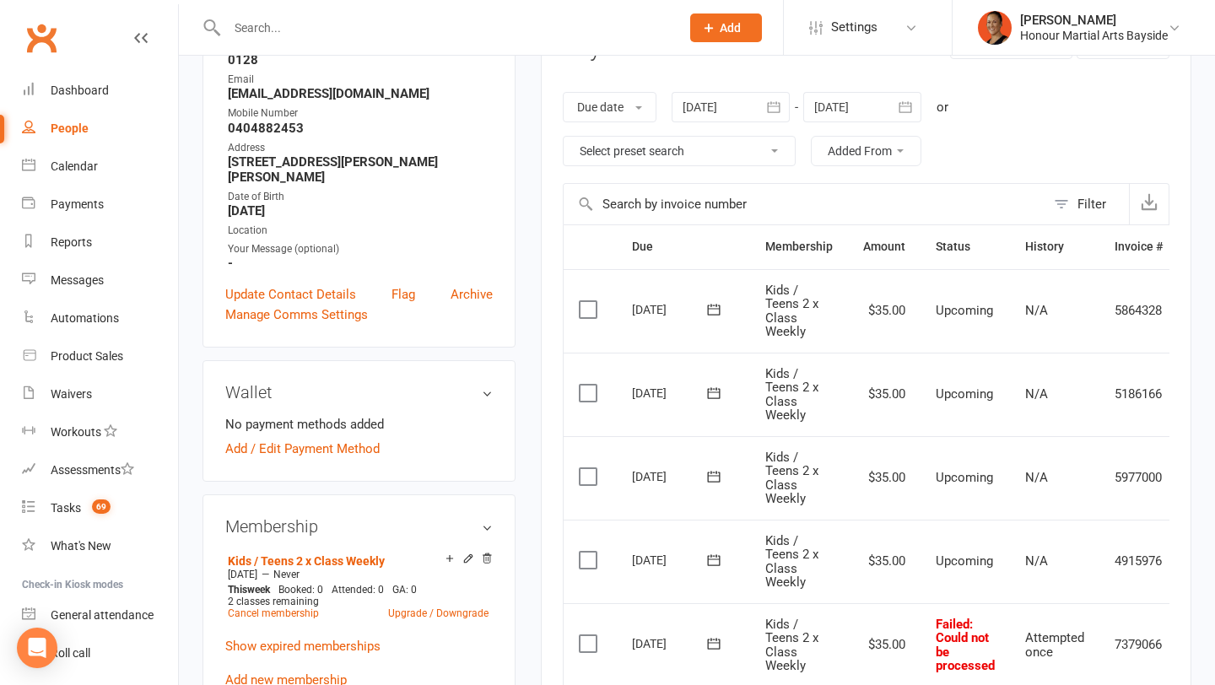
scroll to position [0, 0]
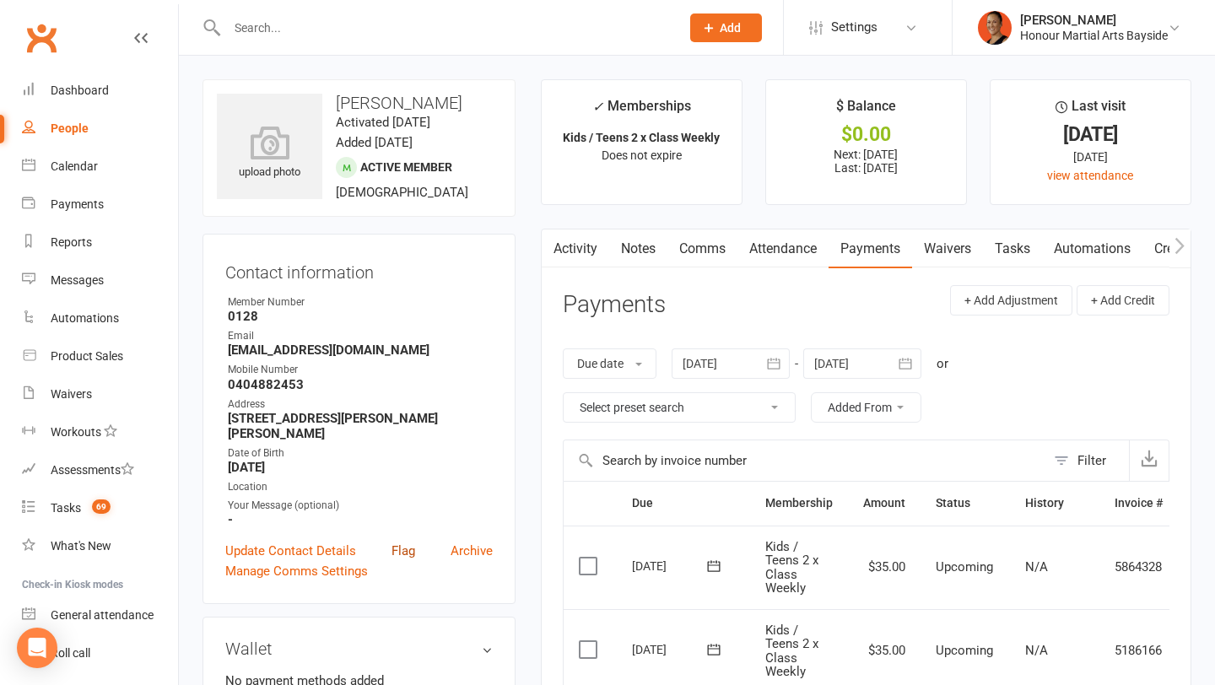
click at [408, 541] on link "Flag" at bounding box center [404, 551] width 24 height 20
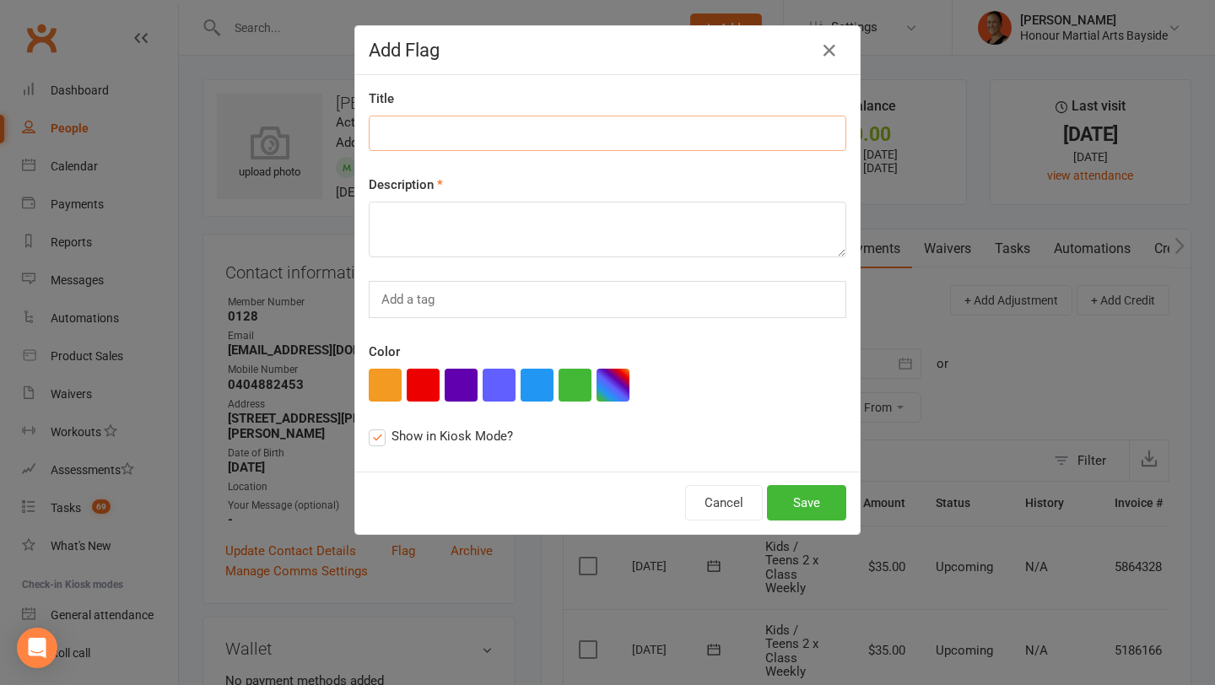
click at [522, 143] on input at bounding box center [608, 133] width 478 height 35
type input "OWES 2 WEEKS"
type textarea "needs to fill out new bank form"
click at [782, 499] on button "Save" at bounding box center [806, 502] width 79 height 35
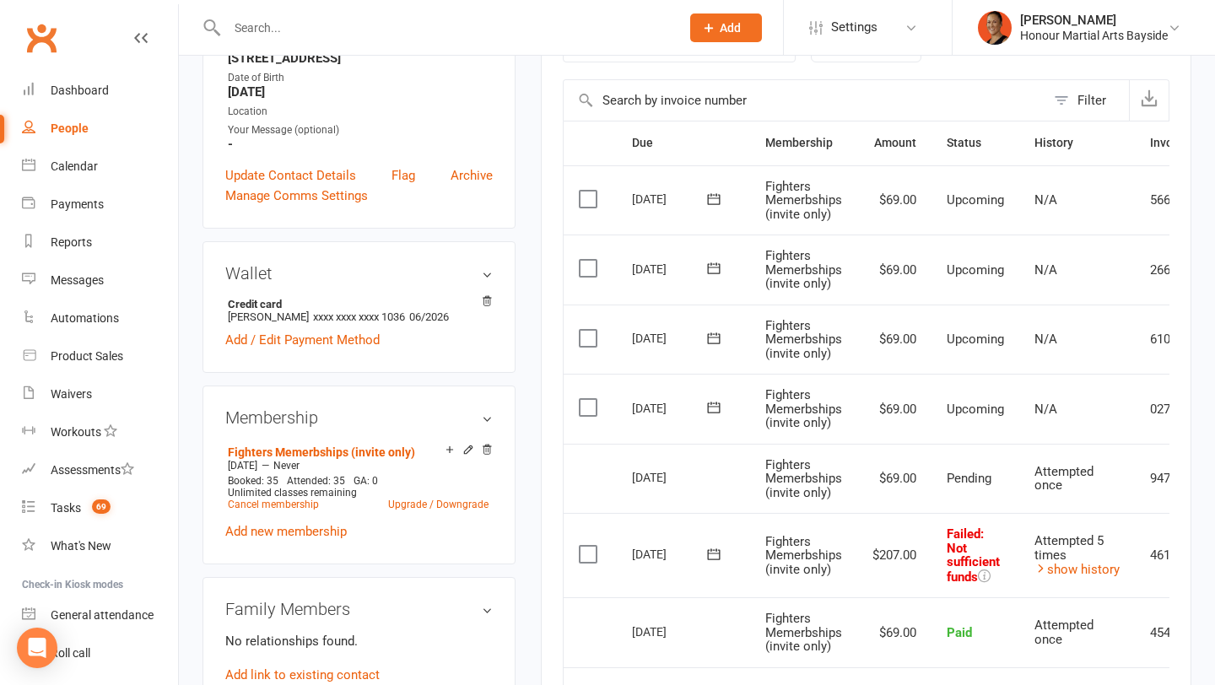
scroll to position [0, 101]
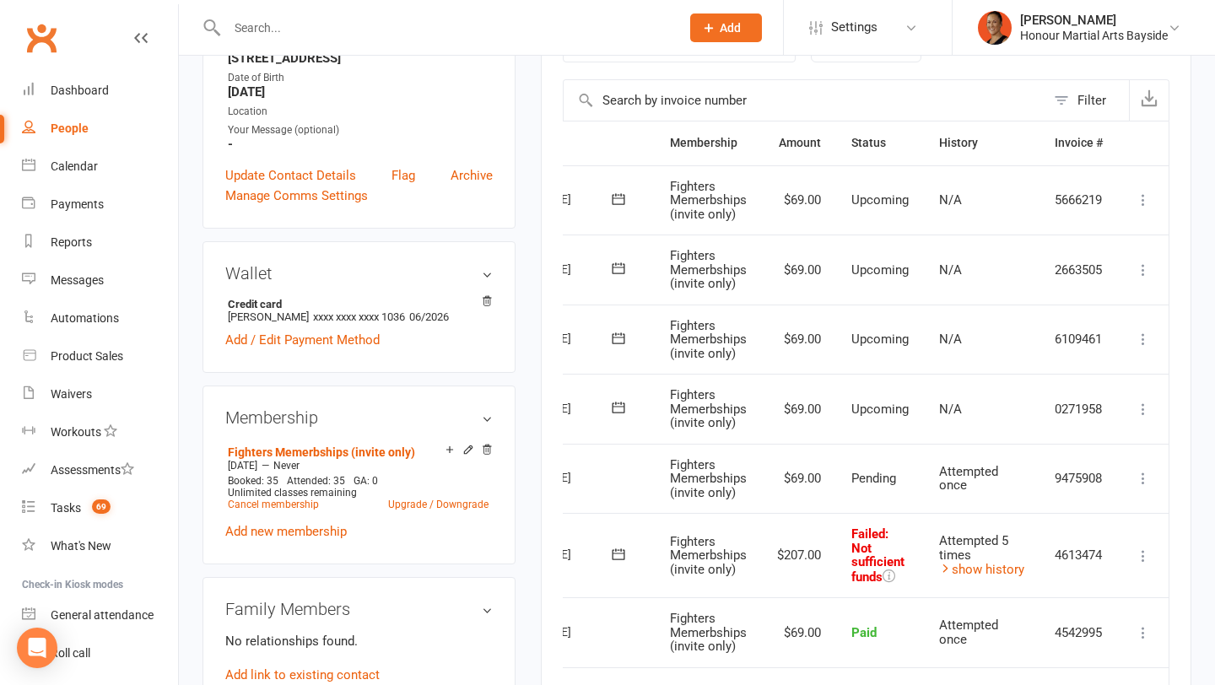
click at [1151, 548] on icon at bounding box center [1143, 556] width 17 height 17
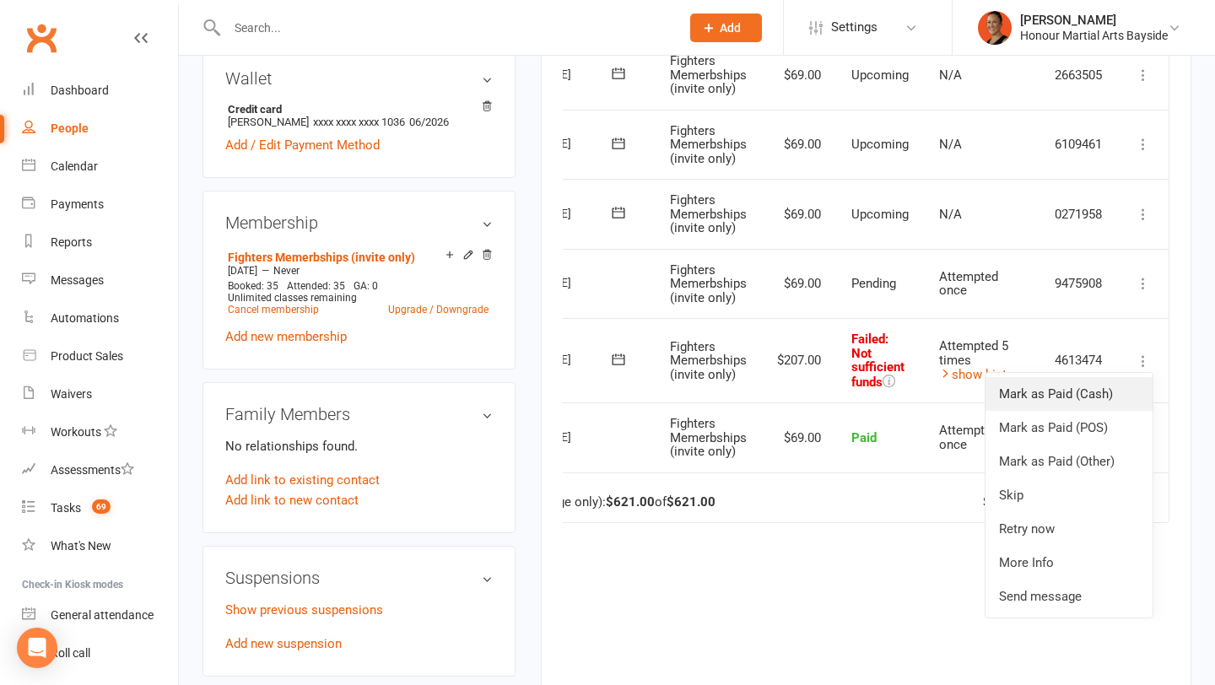
scroll to position [555, 0]
click at [1061, 534] on link "Retry now" at bounding box center [1069, 530] width 167 height 34
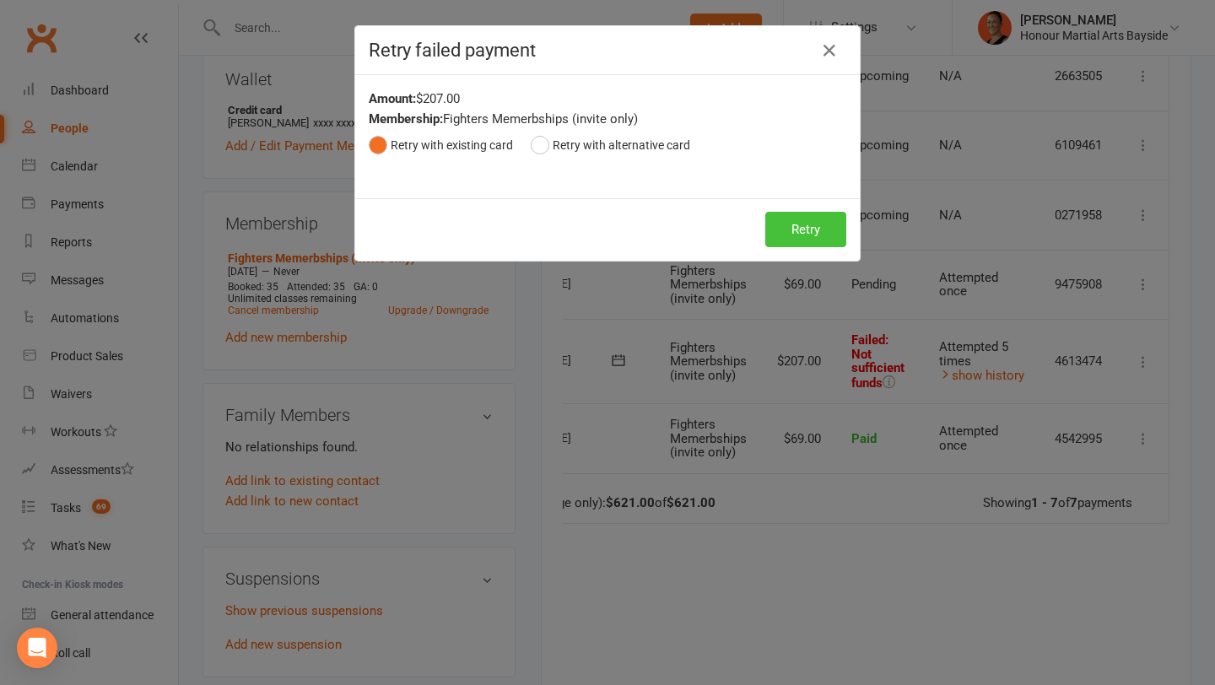
click at [823, 231] on button "Retry" at bounding box center [806, 229] width 81 height 35
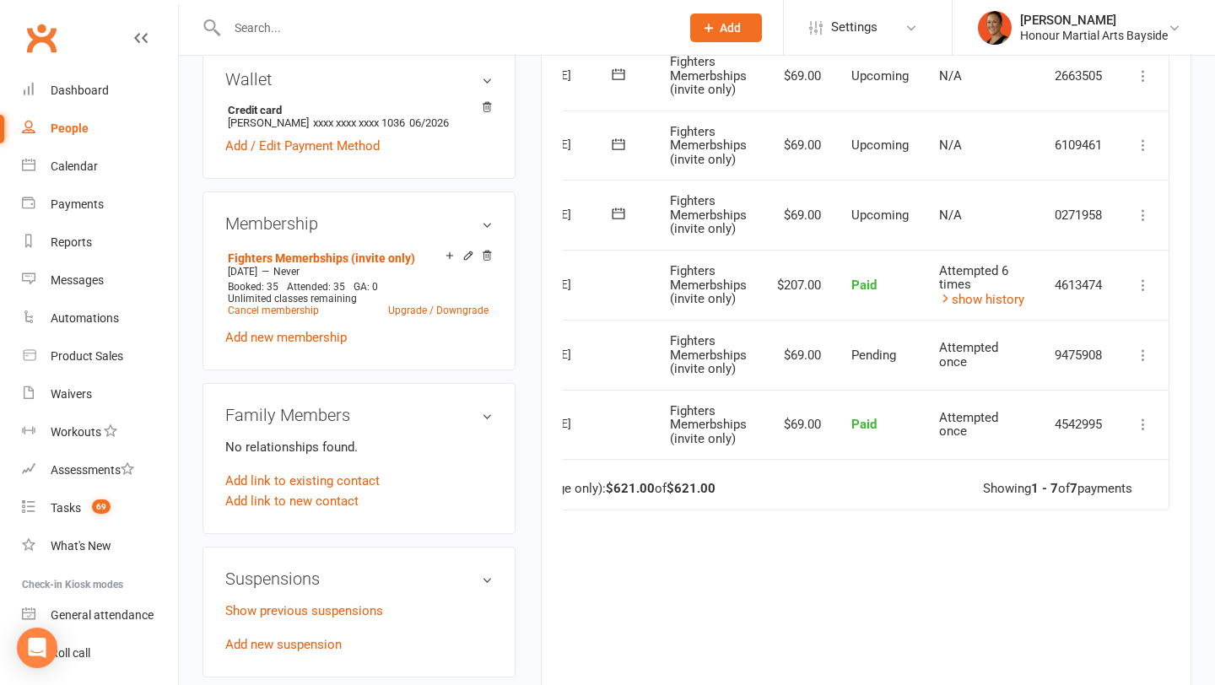
scroll to position [0, 0]
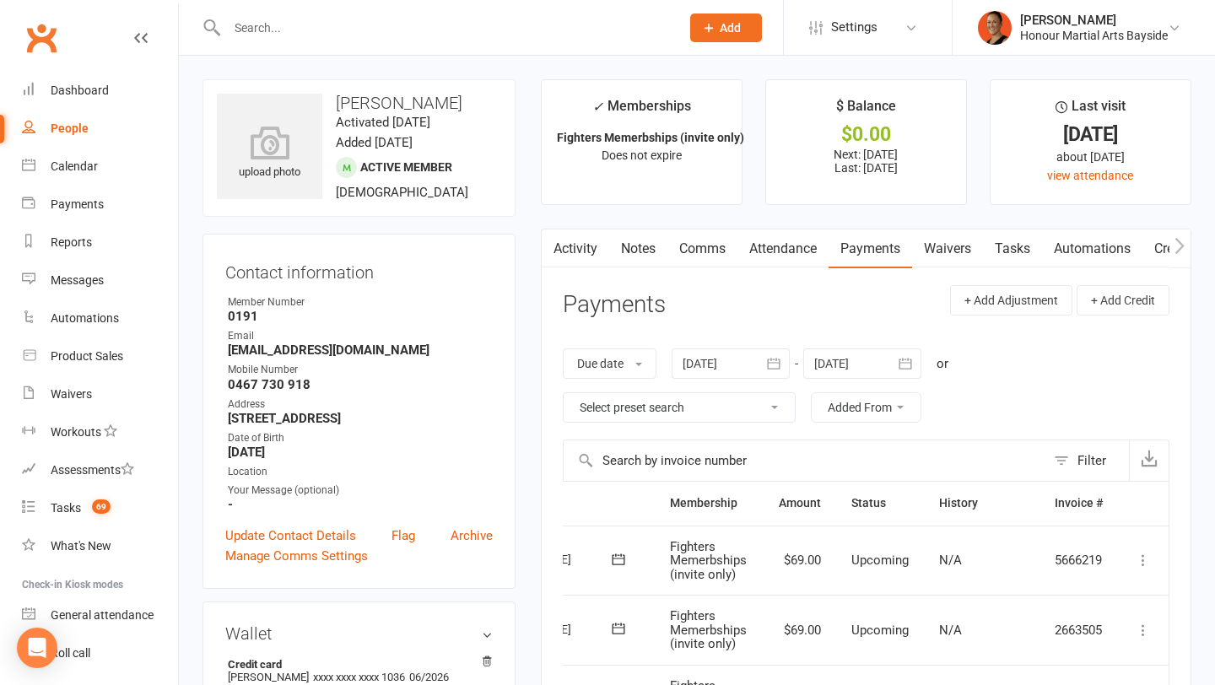
click at [624, 240] on link "Notes" at bounding box center [638, 249] width 58 height 39
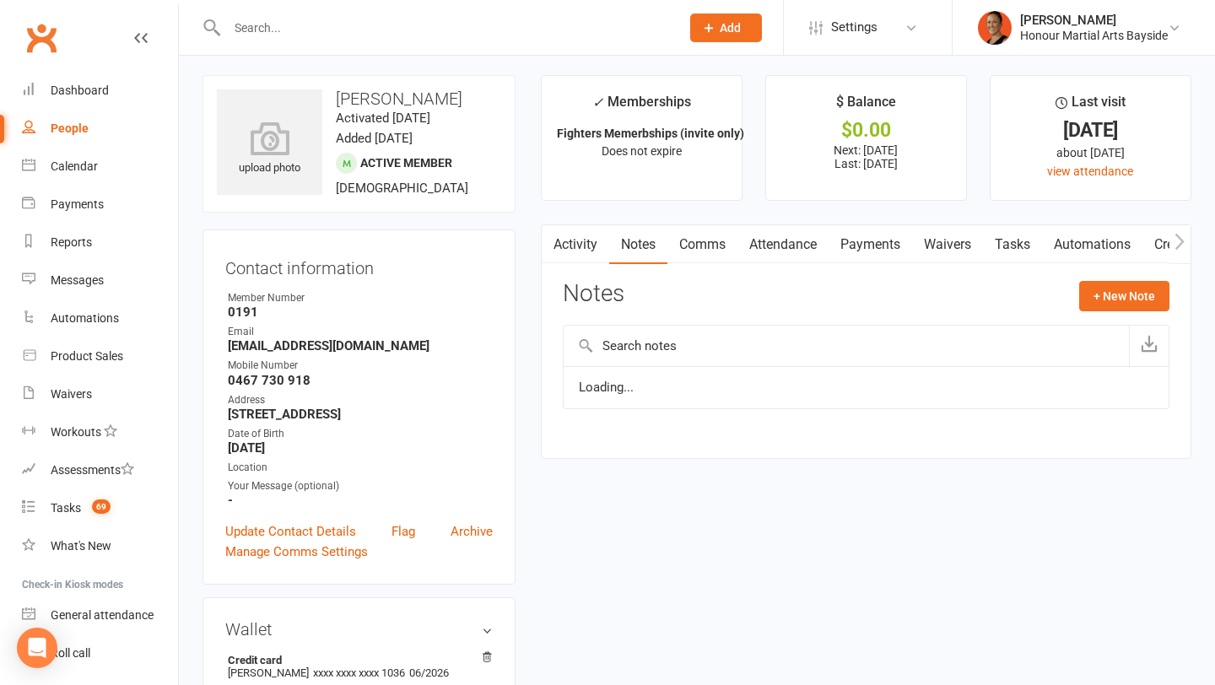
scroll to position [5, 0]
click at [587, 243] on link "Activity" at bounding box center [576, 244] width 68 height 39
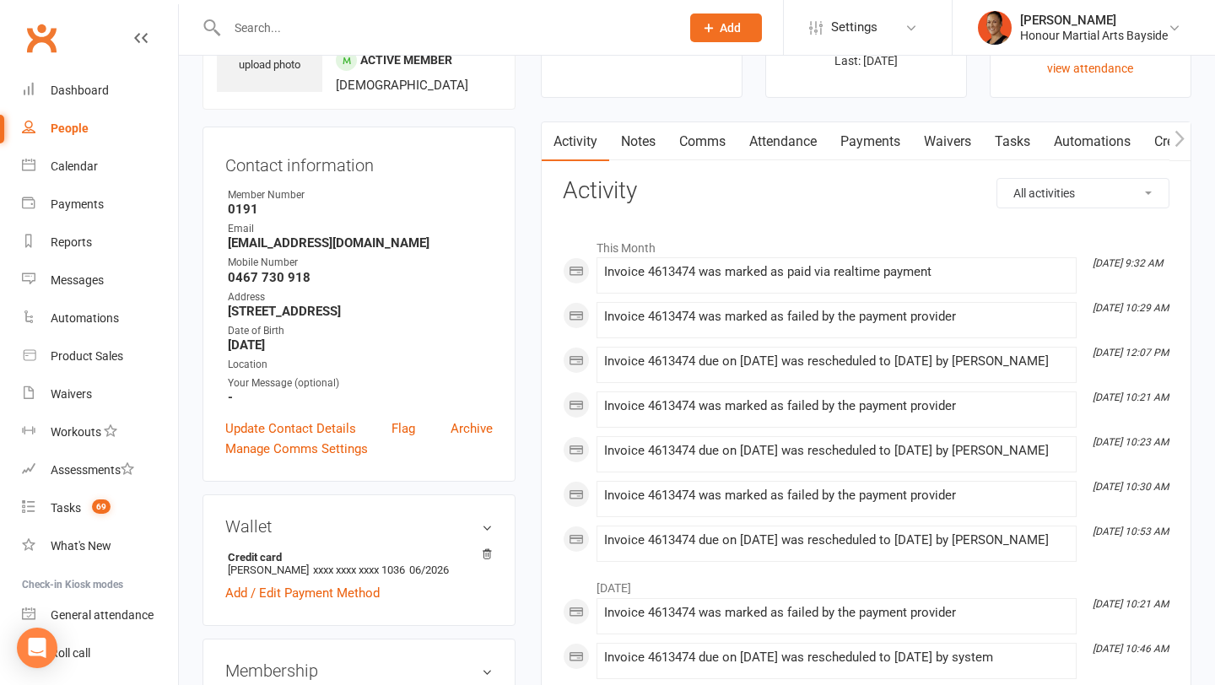
scroll to position [120, 0]
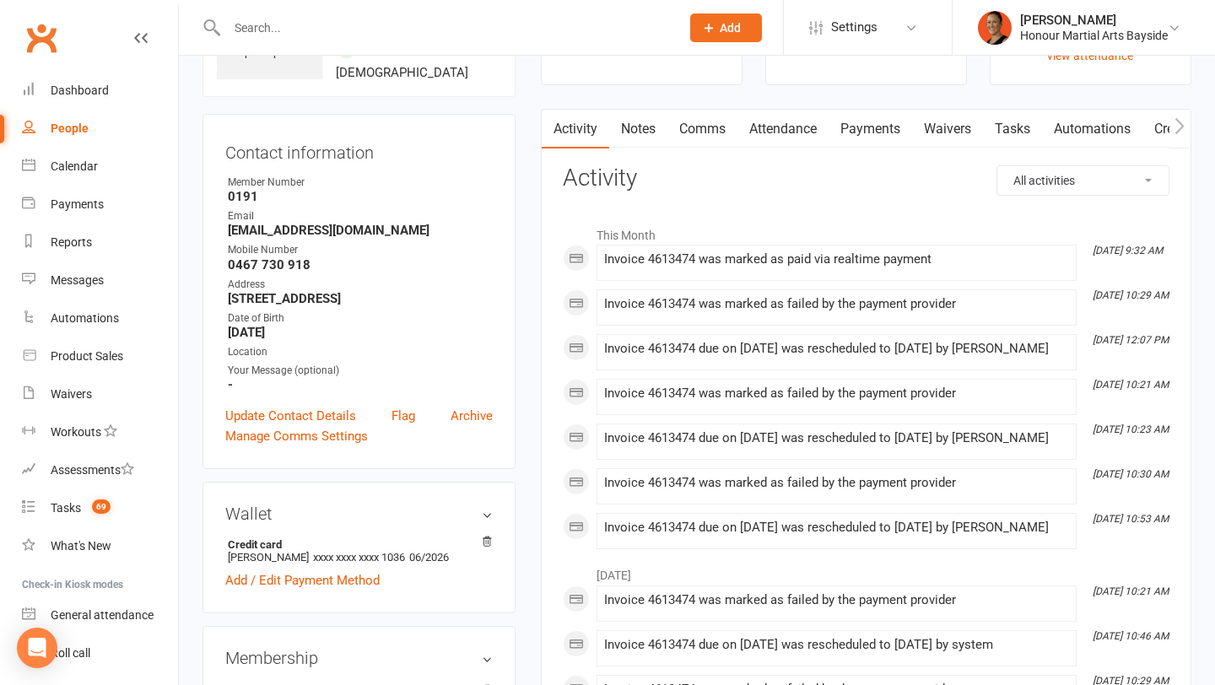
click at [889, 124] on link "Payments" at bounding box center [871, 129] width 84 height 39
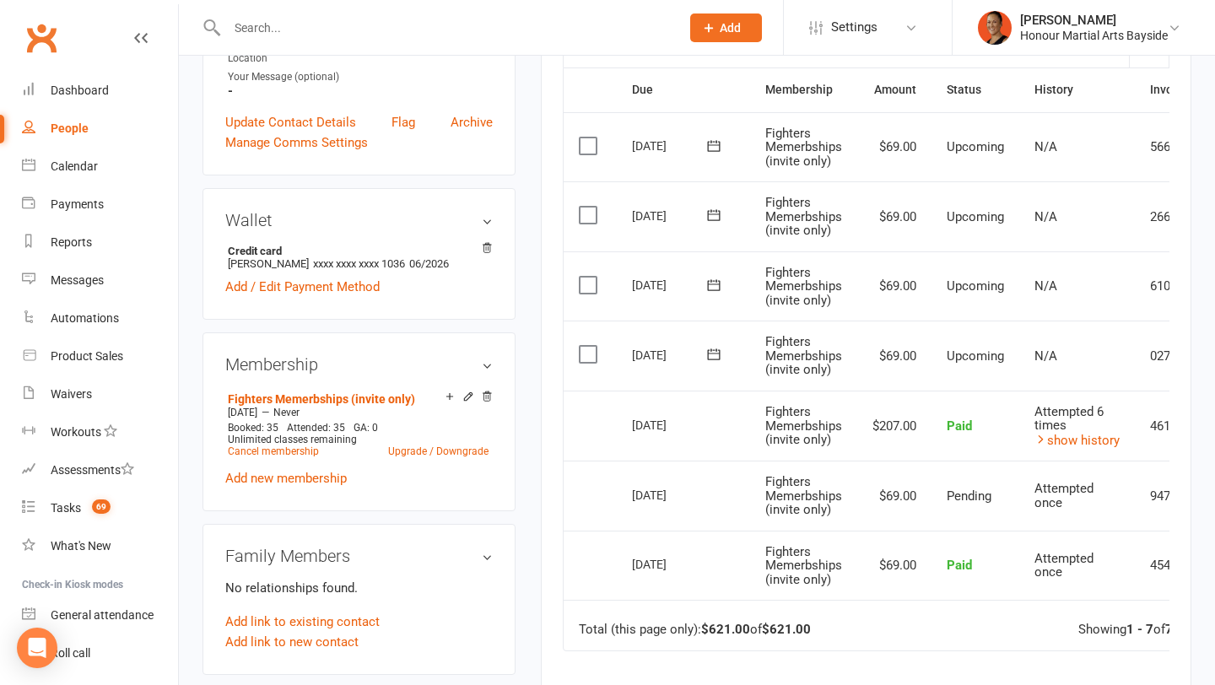
scroll to position [420, 0]
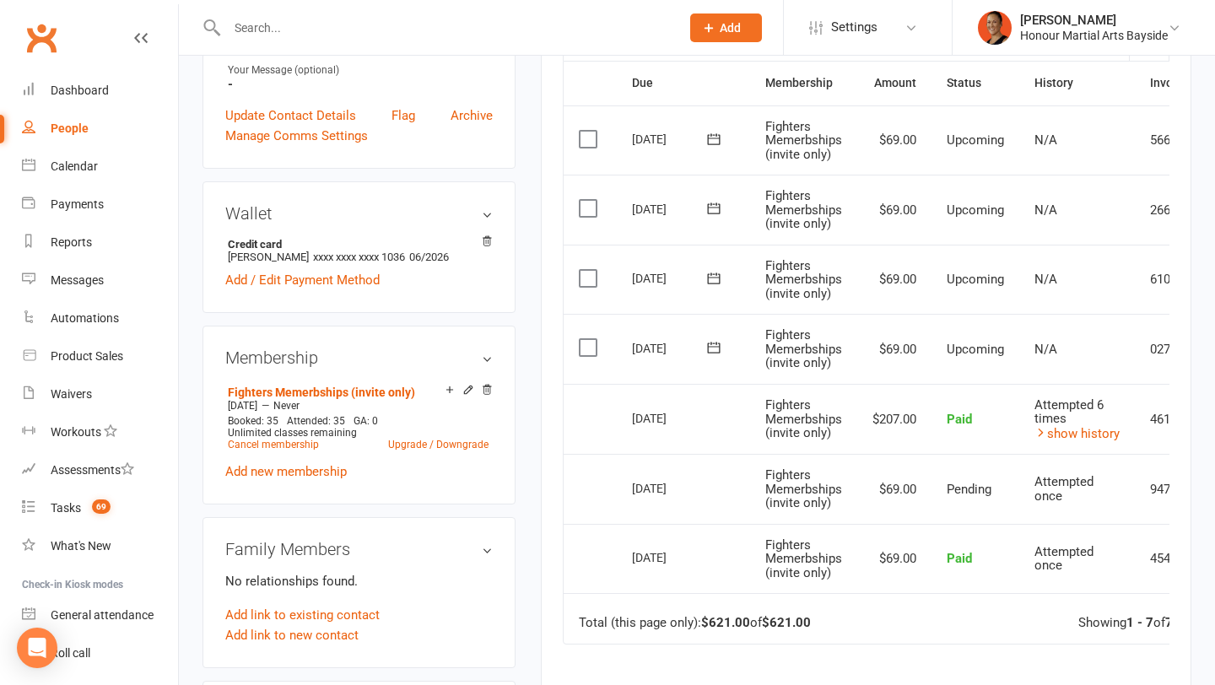
click at [718, 348] on icon at bounding box center [713, 347] width 13 height 11
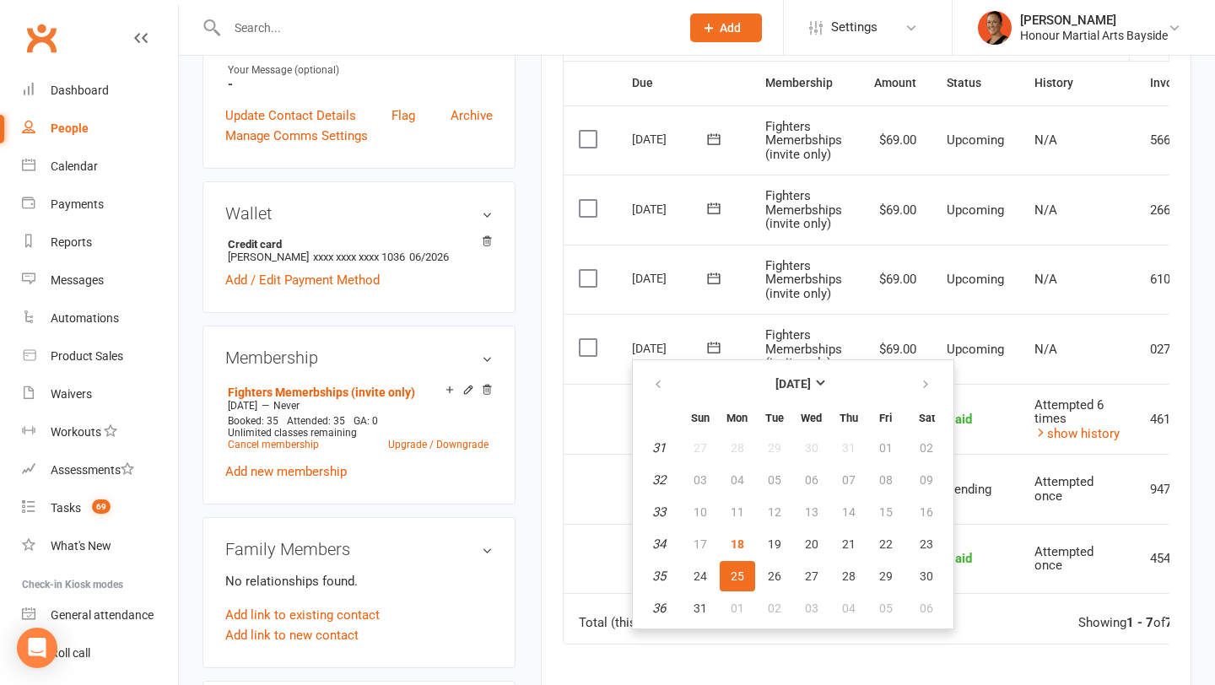
click at [755, 333] on td "Fighters Memerbships (invite only)" at bounding box center [803, 349] width 107 height 70
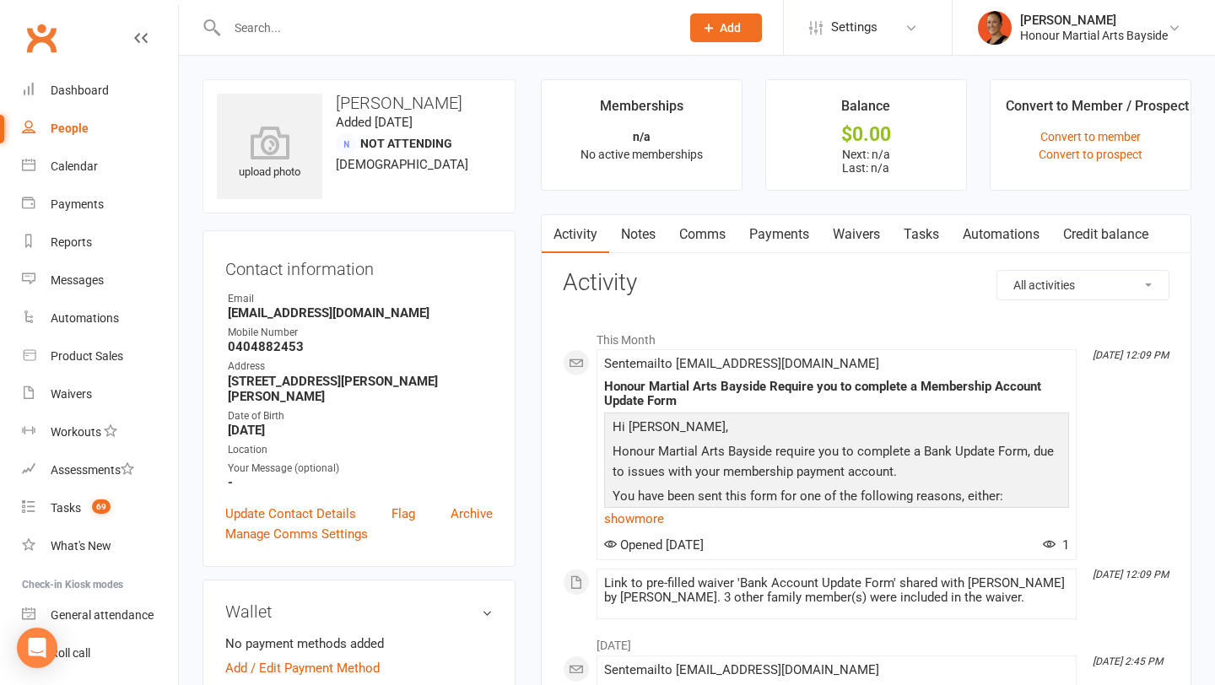
click at [851, 244] on link "Waivers" at bounding box center [856, 234] width 71 height 39
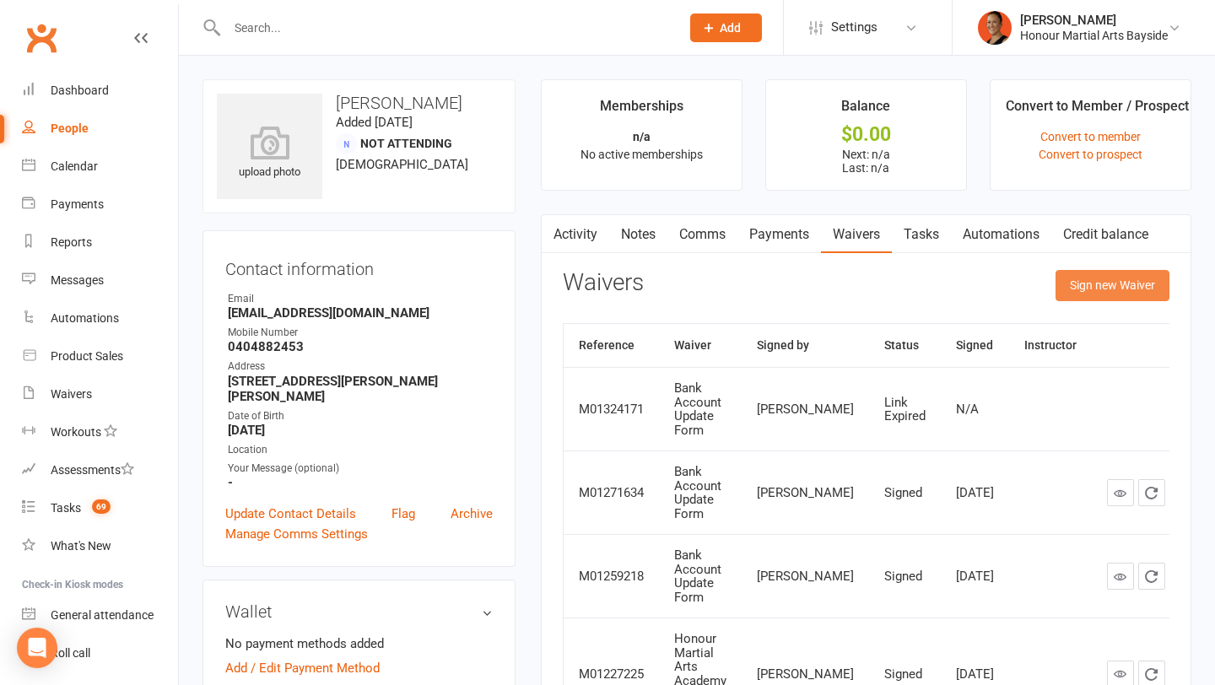
click at [1081, 300] on button "Sign new Waiver" at bounding box center [1113, 285] width 114 height 30
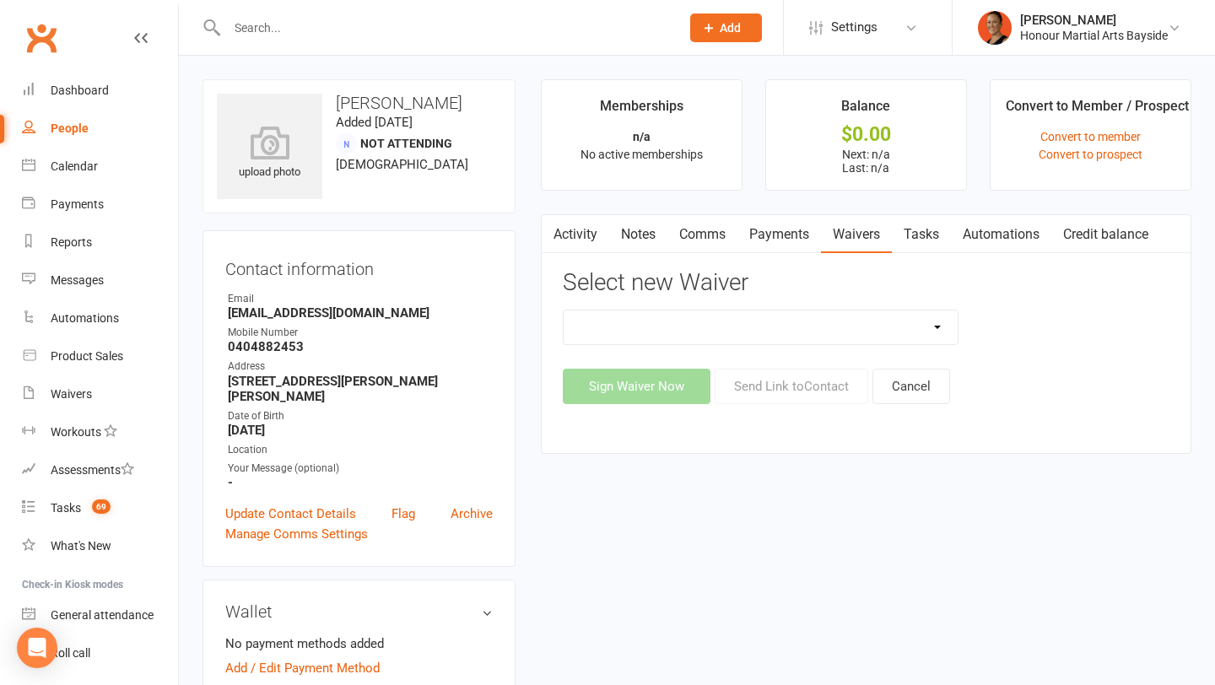
click at [824, 320] on select "Bank Account Update Form Membership Activation Form New Casual Student or PAYG …" at bounding box center [761, 328] width 395 height 34
select select "12300"
click at [564, 311] on select "Bank Account Update Form Membership Activation Form New Casual Student or PAYG …" at bounding box center [761, 328] width 395 height 34
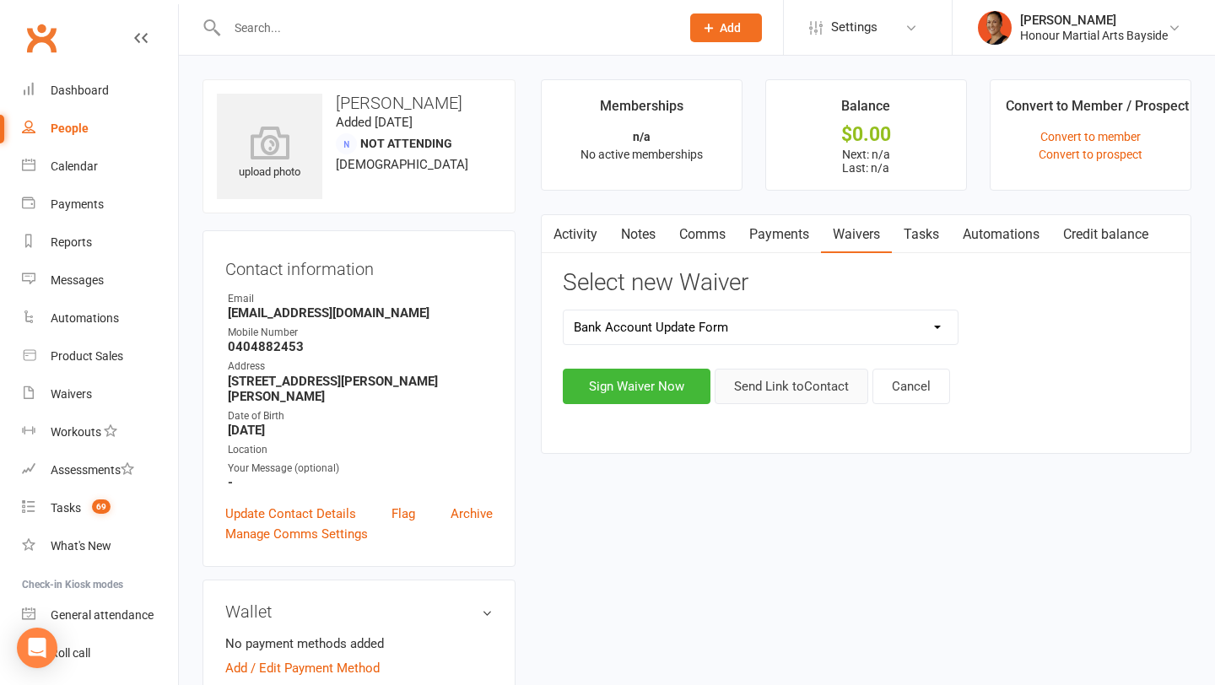
click at [779, 393] on button "Send Link to Contact" at bounding box center [792, 386] width 154 height 35
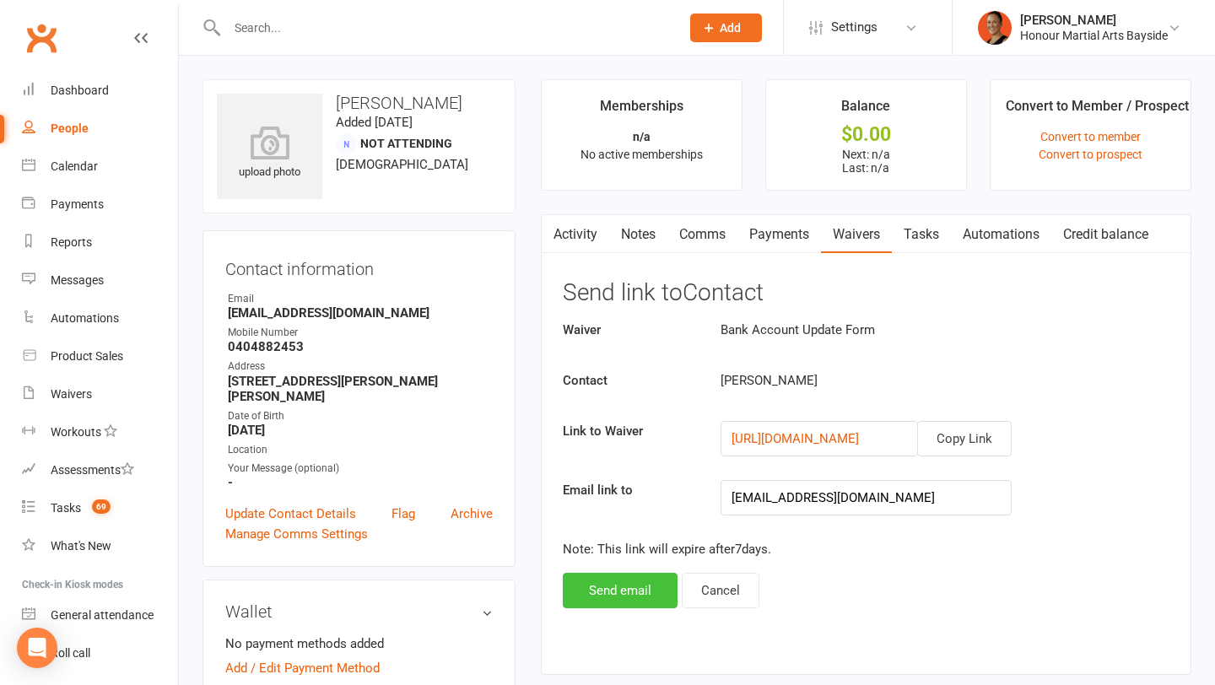
click at [637, 595] on button "Send email" at bounding box center [620, 590] width 115 height 35
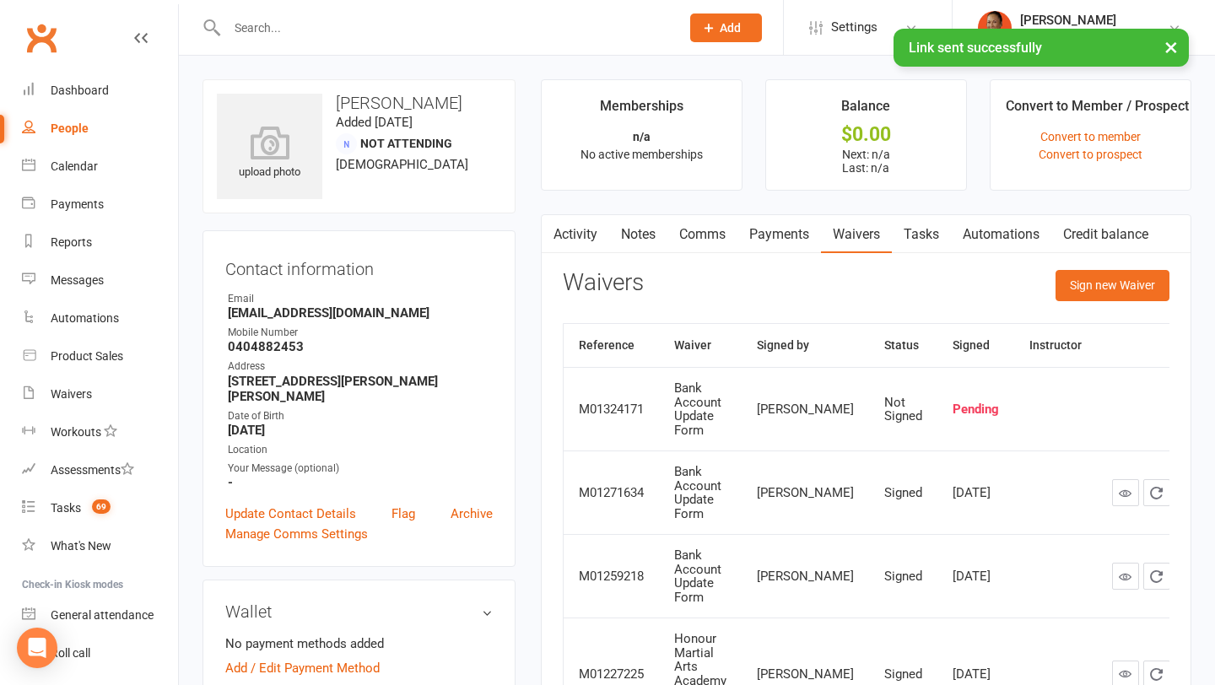
click at [580, 230] on link "Activity" at bounding box center [576, 234] width 68 height 39
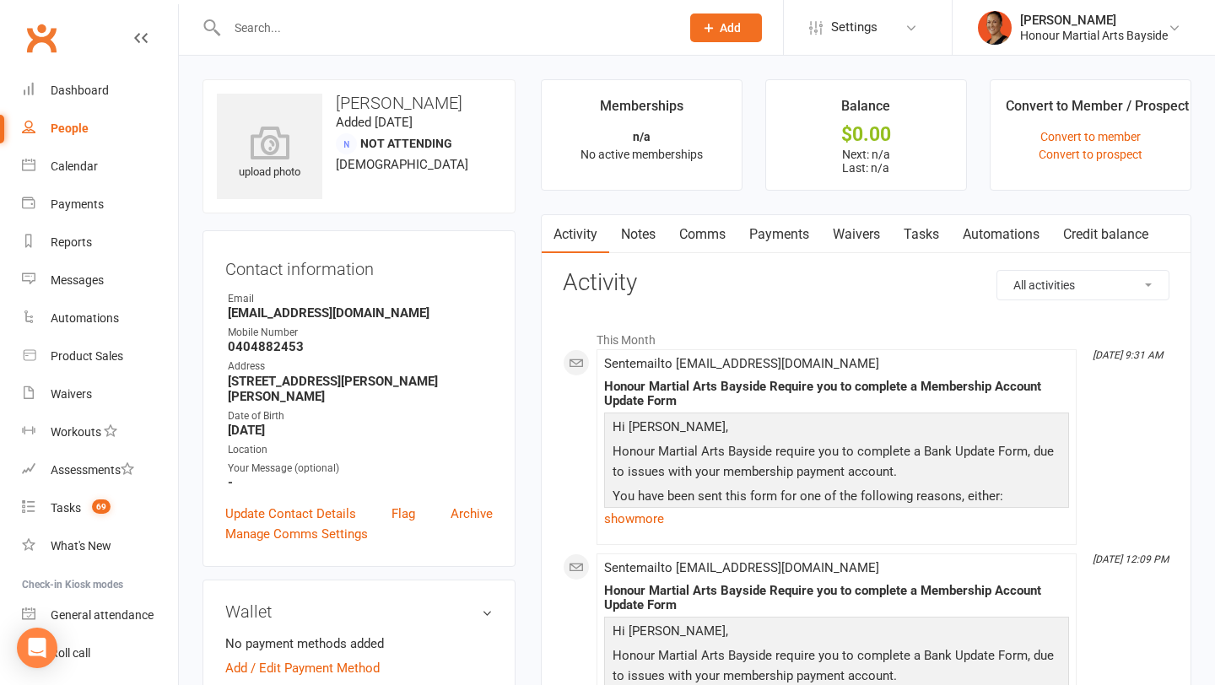
click at [695, 247] on link "Comms" at bounding box center [703, 234] width 70 height 39
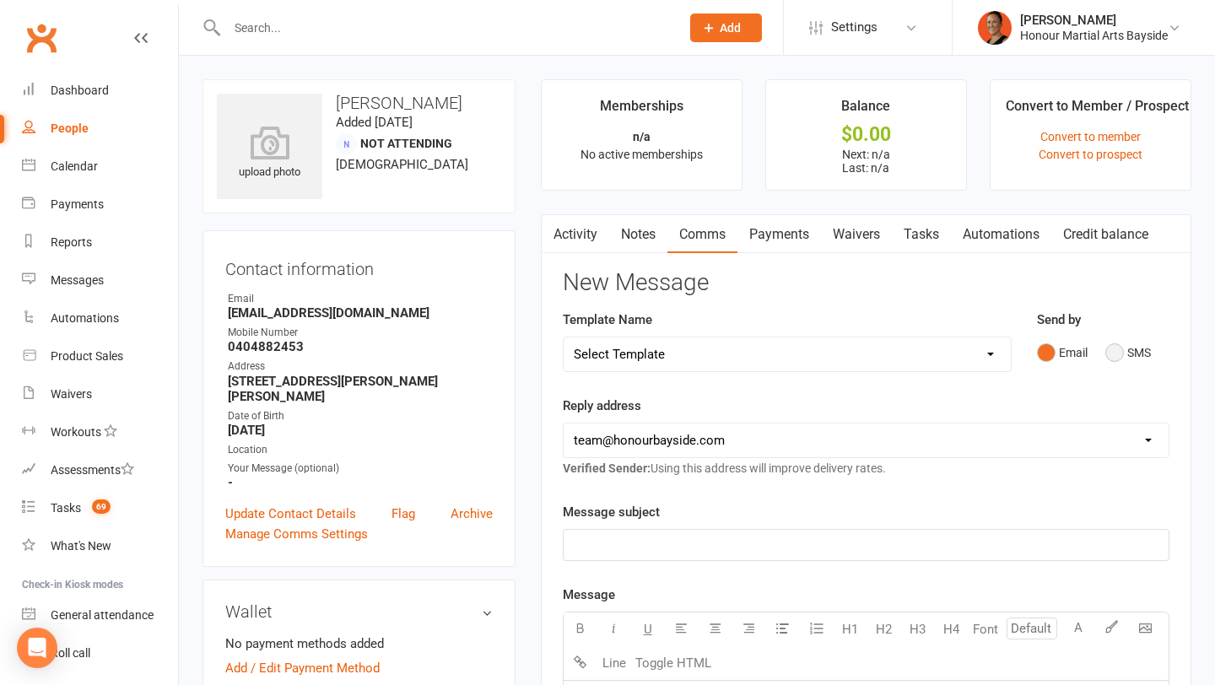
click at [1128, 357] on button "SMS" at bounding box center [1129, 353] width 46 height 32
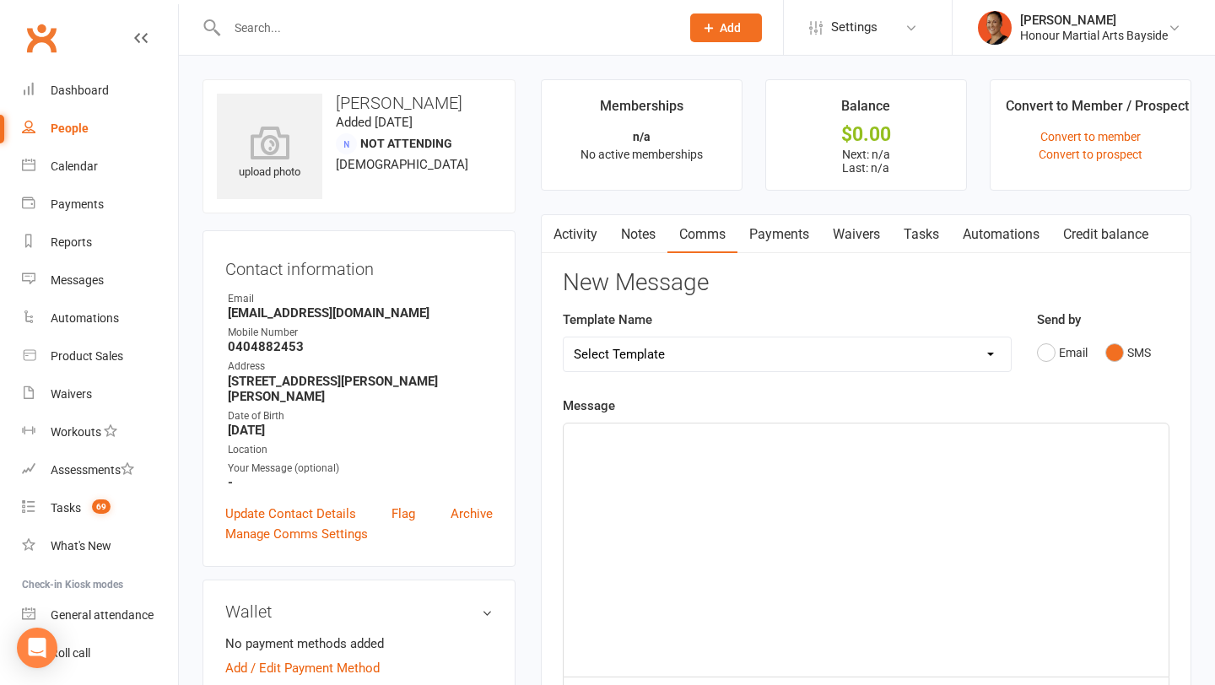
click at [1031, 420] on div "Message ﻿ 0 chars (approx. 1 messages), 650 chars remaining. Sent this month: 2…" at bounding box center [866, 649] width 607 height 507
click at [992, 437] on p "﻿" at bounding box center [866, 439] width 585 height 20
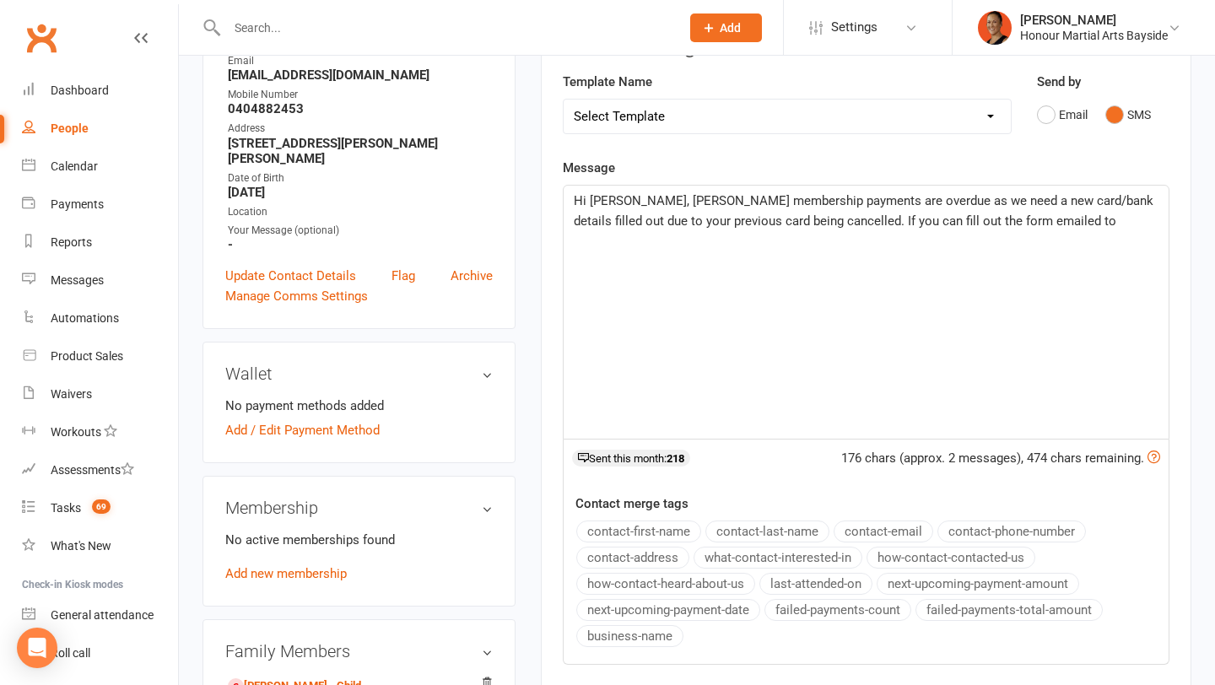
scroll to position [241, 0]
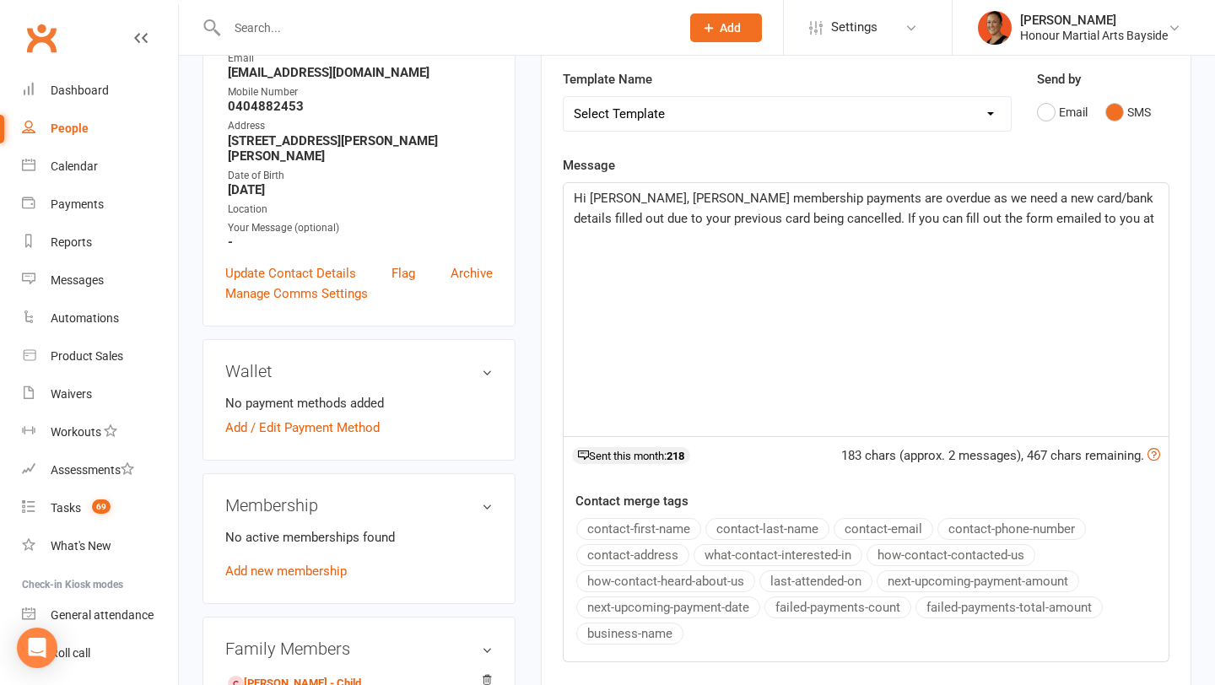
click at [889, 533] on button "contact-email" at bounding box center [884, 529] width 100 height 22
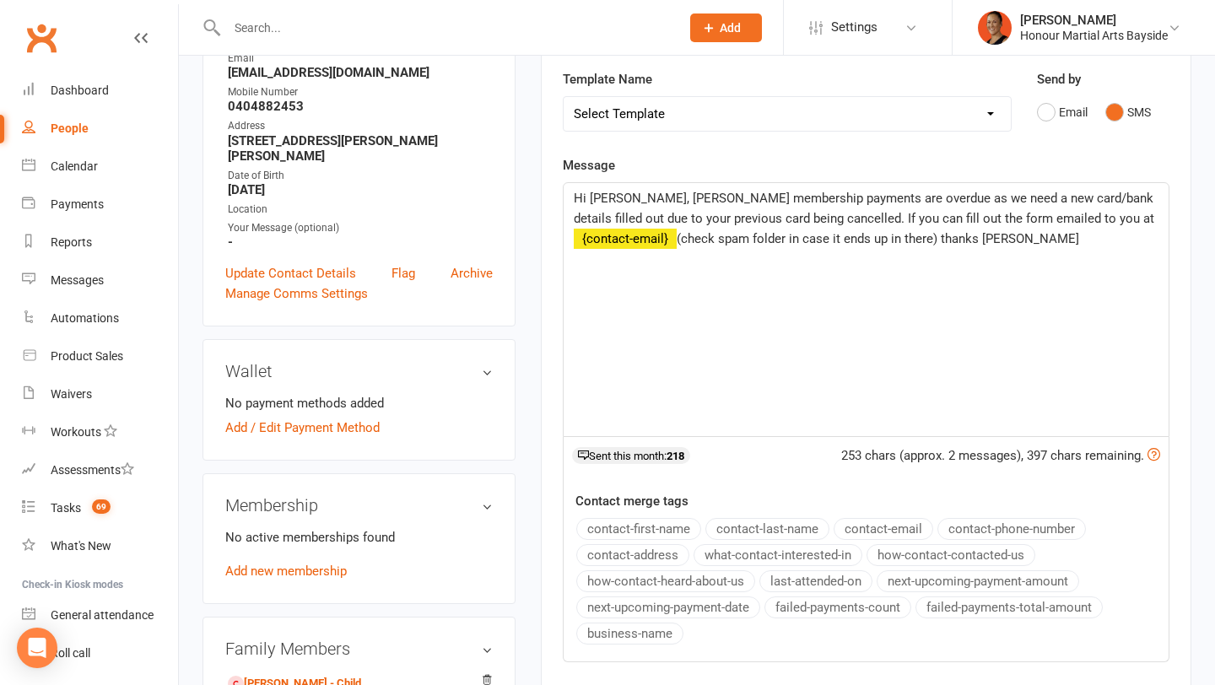
click at [660, 636] on button "business-name" at bounding box center [630, 634] width 107 height 22
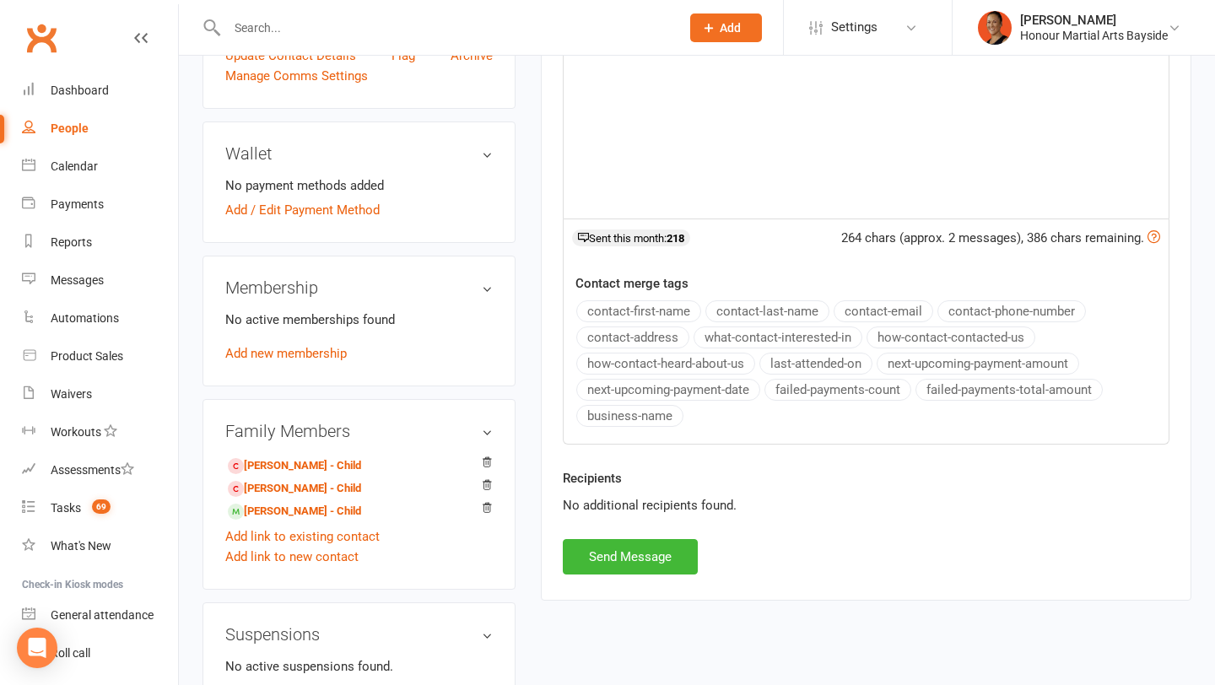
scroll to position [492, 0]
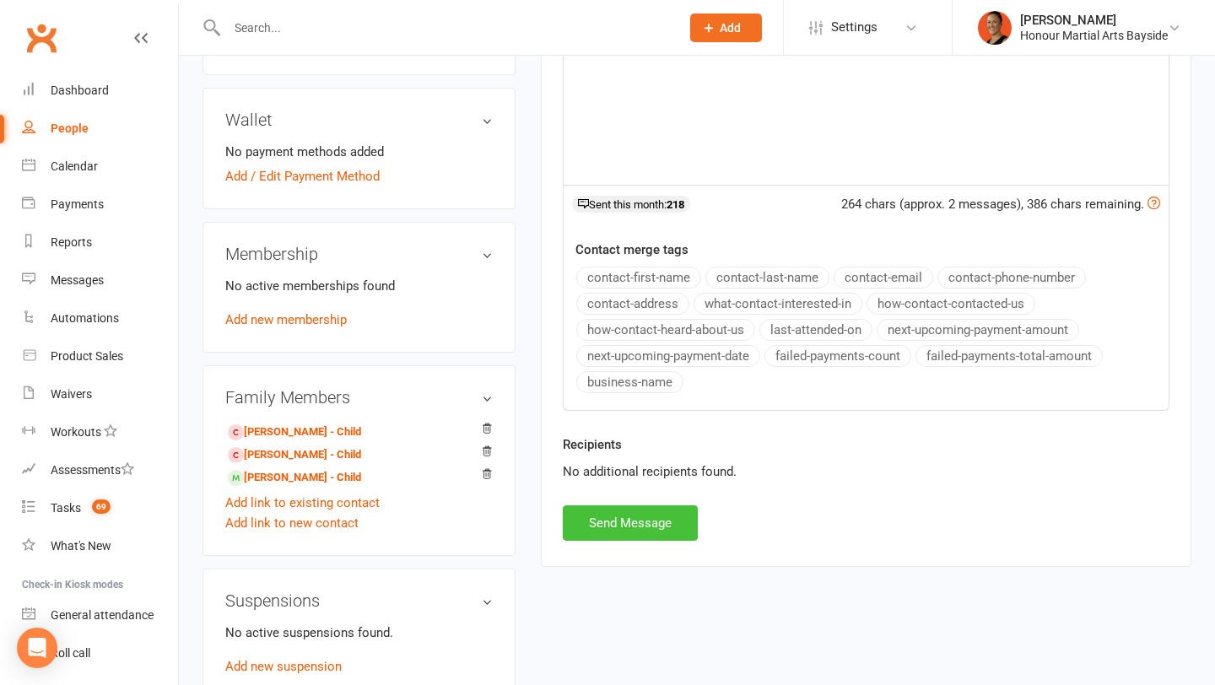
click at [618, 521] on button "Send Message" at bounding box center [630, 523] width 135 height 35
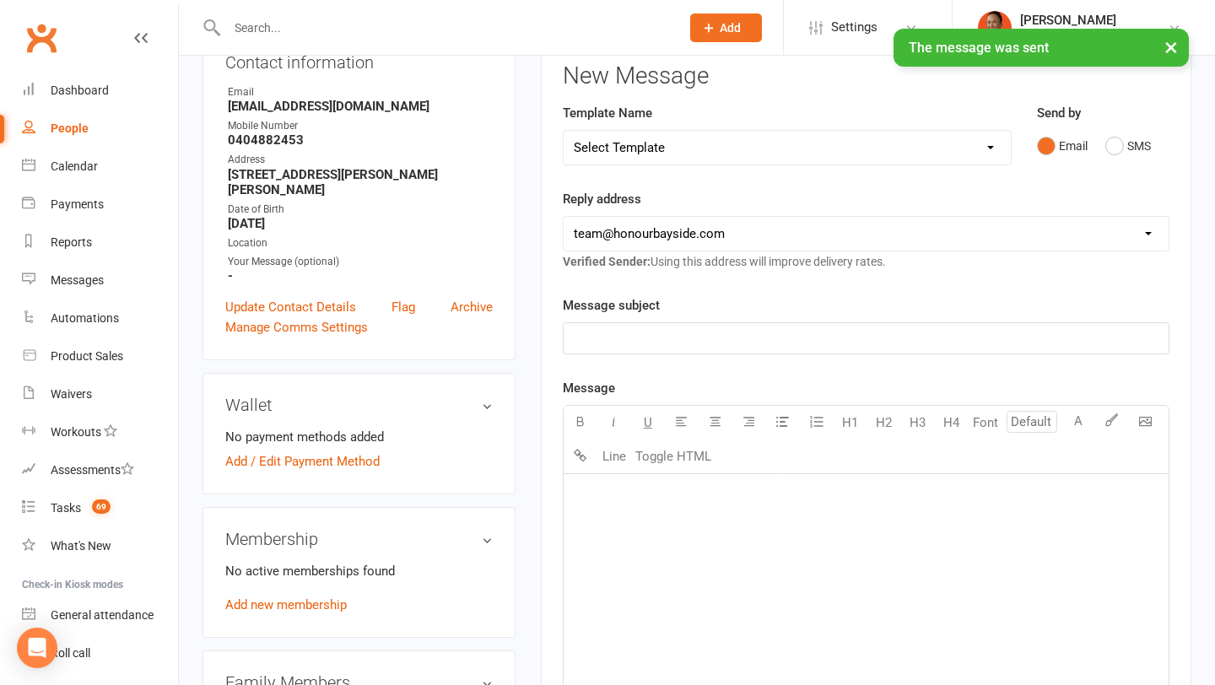
scroll to position [0, 0]
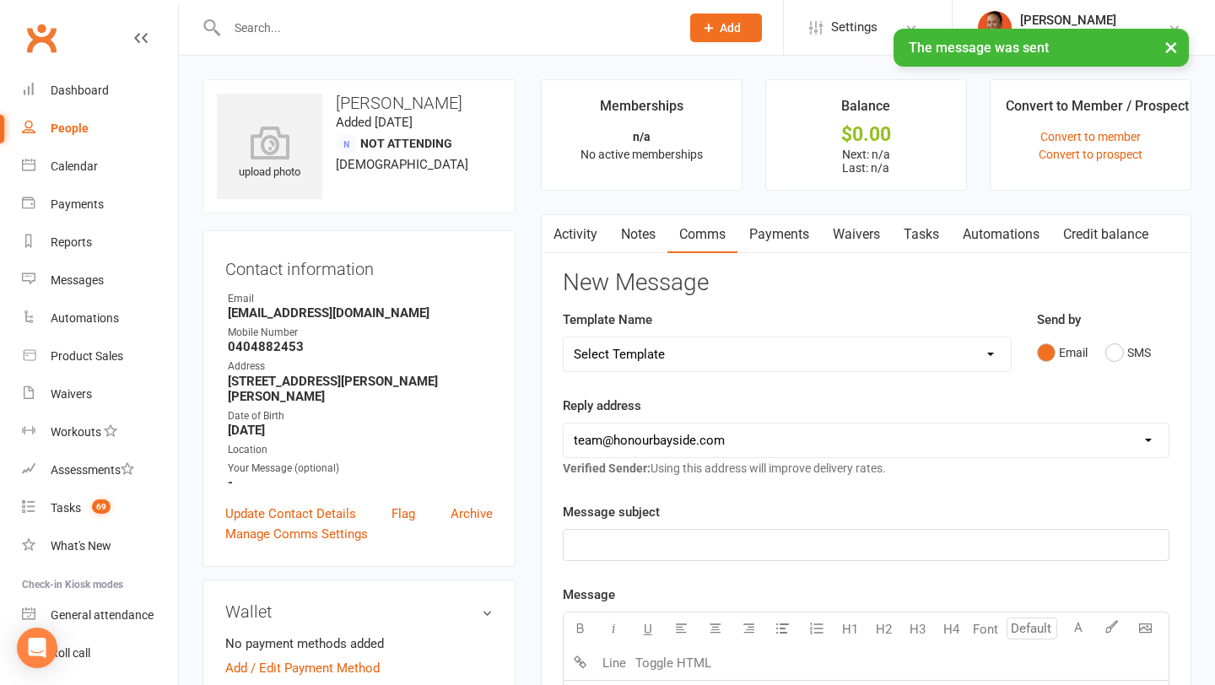
click at [581, 241] on link "Activity" at bounding box center [576, 234] width 68 height 39
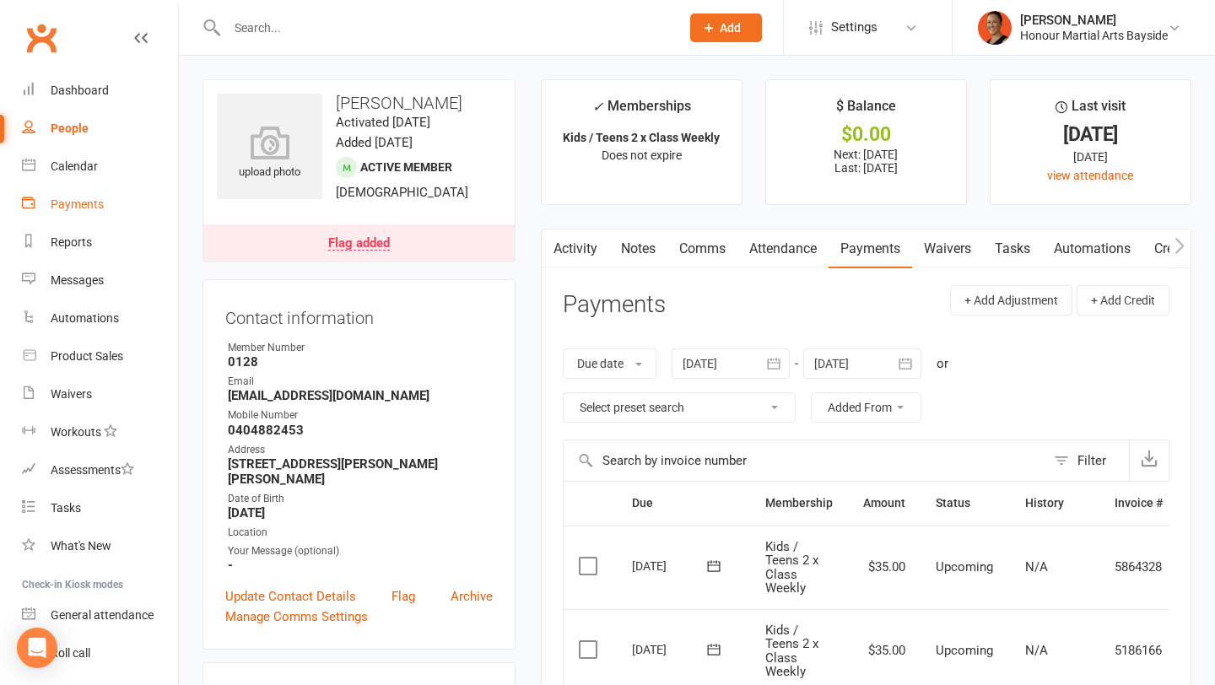
click at [103, 203] on link "Payments" at bounding box center [100, 205] width 156 height 38
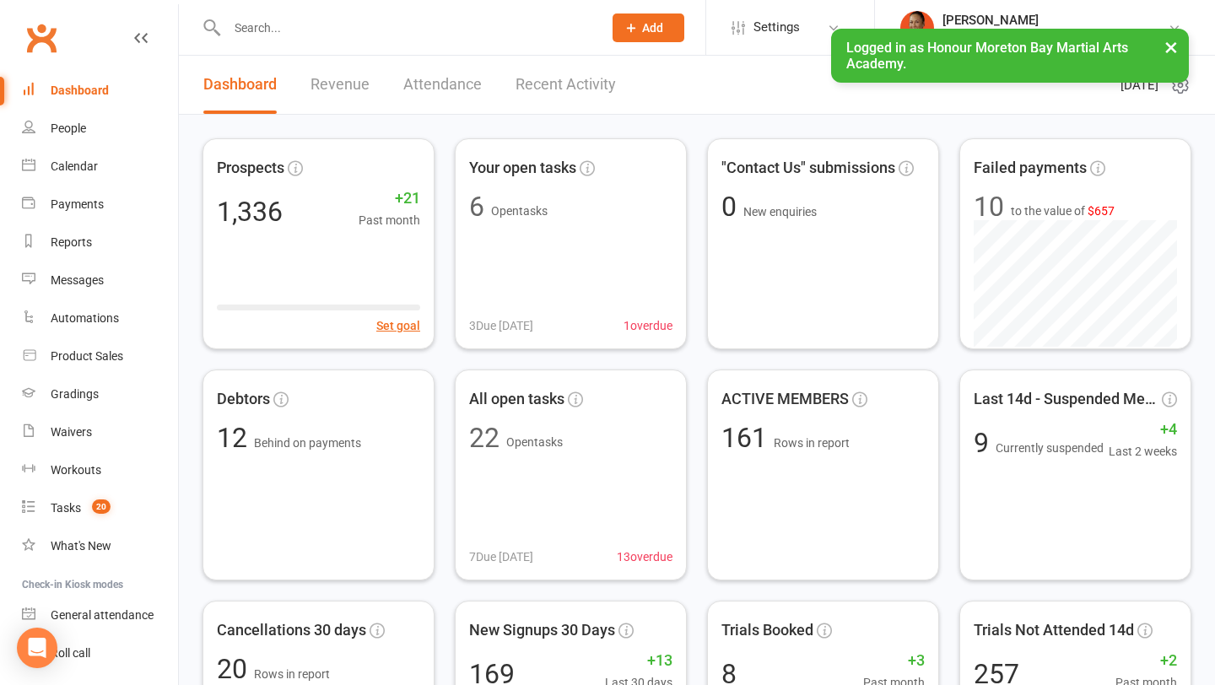
click at [1172, 47] on button "×" at bounding box center [1171, 47] width 30 height 36
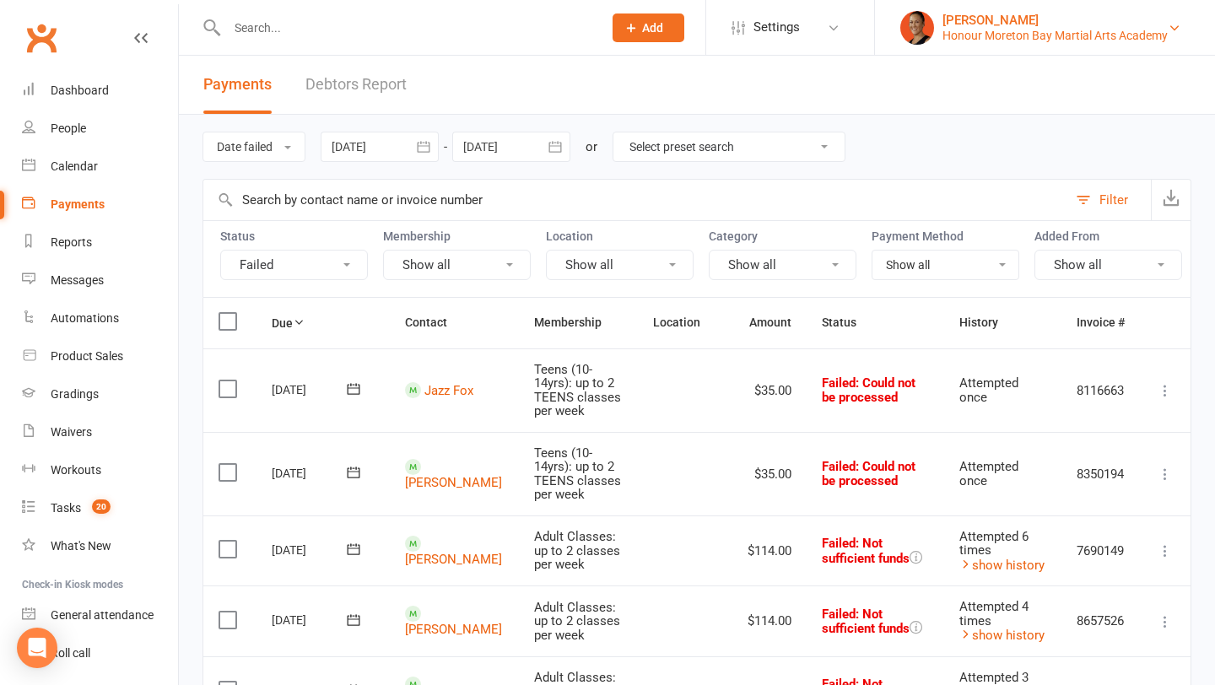
click at [1080, 28] on div "Honour Moreton Bay Martial Arts Academy" at bounding box center [1055, 35] width 225 height 15
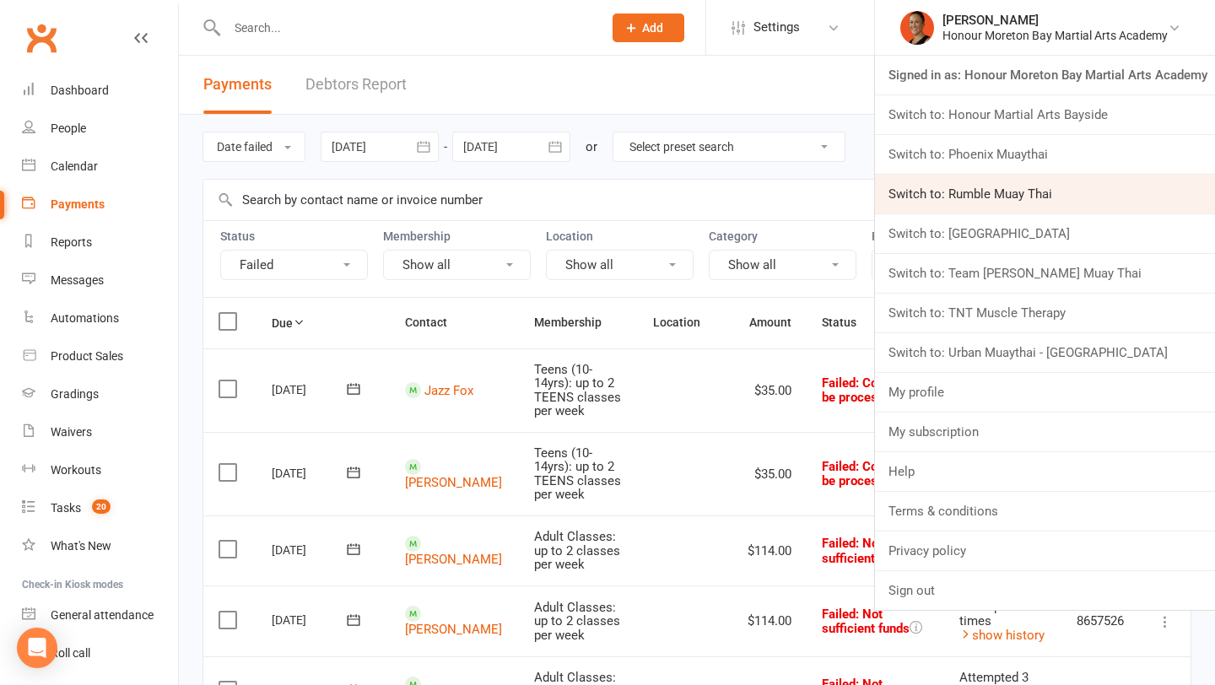
click at [993, 192] on link "Switch to: Rumble Muay Thai" at bounding box center [1045, 194] width 340 height 39
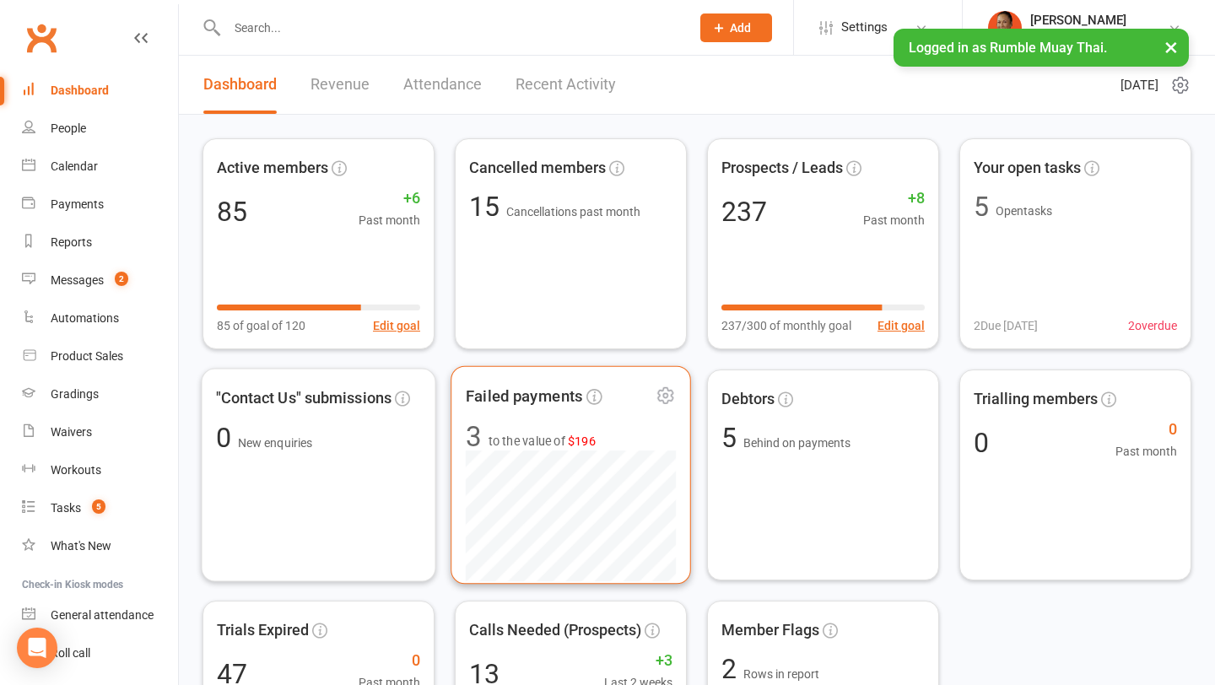
click at [559, 436] on span "to the value of $196" at bounding box center [542, 440] width 107 height 19
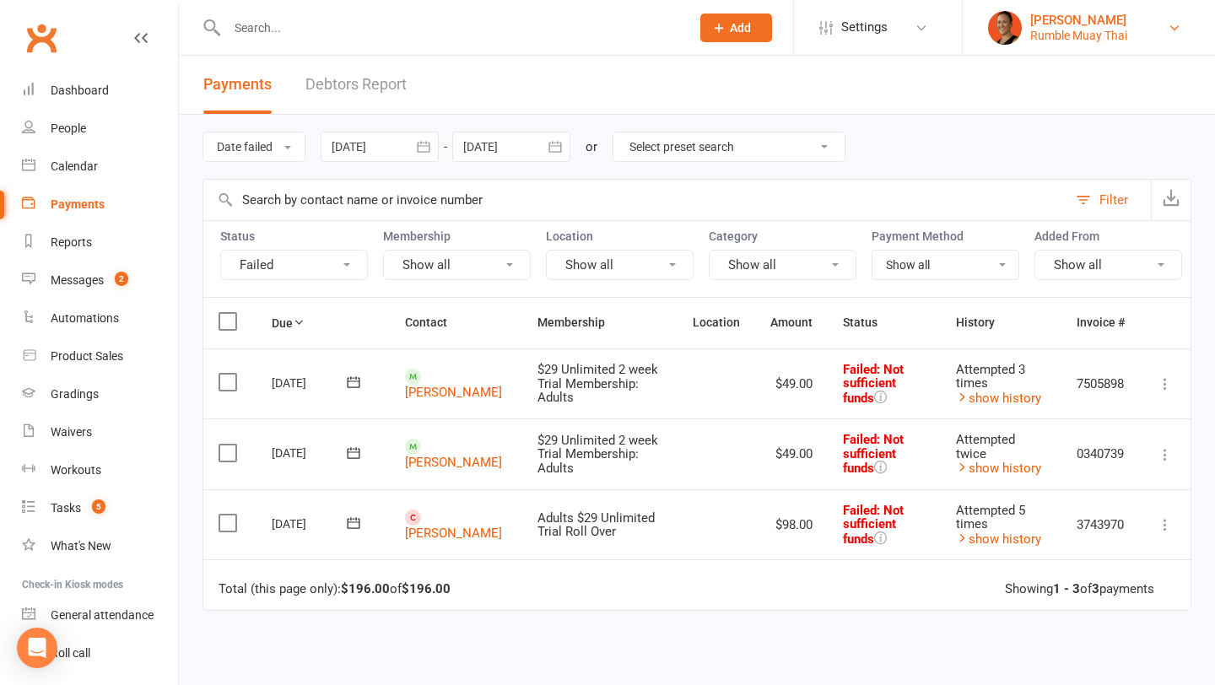
click at [1018, 26] on img at bounding box center [1005, 28] width 34 height 34
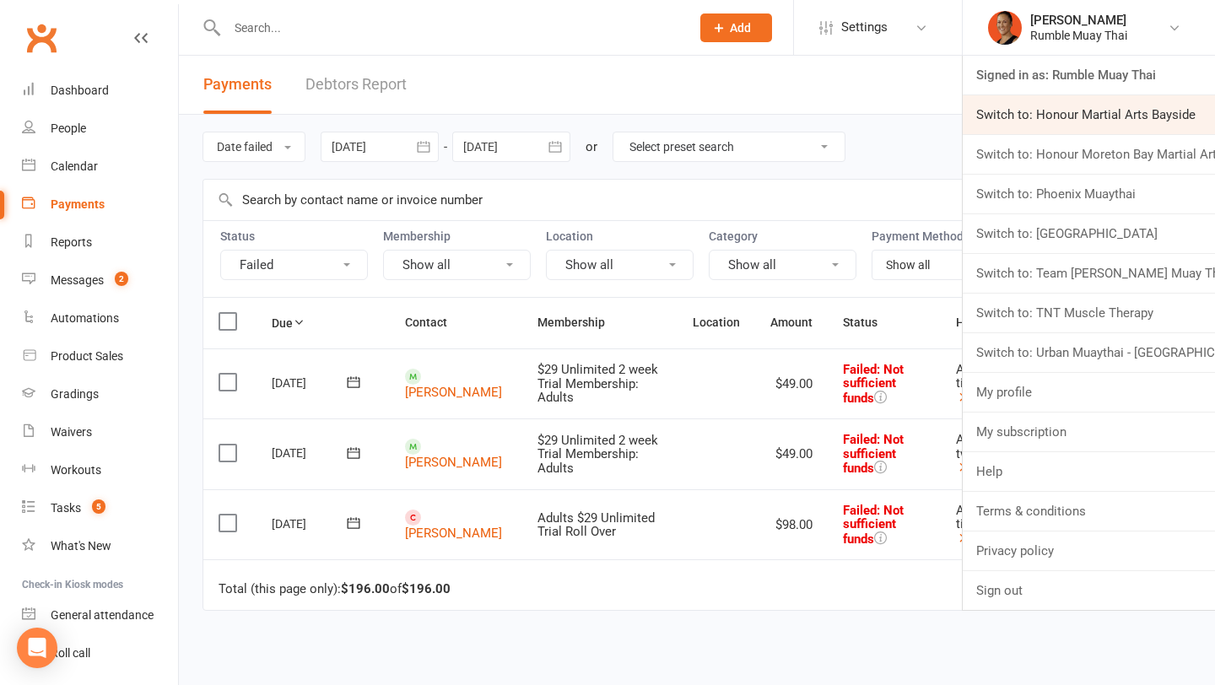
click at [1028, 117] on link "Switch to: Honour Martial Arts Bayside" at bounding box center [1089, 114] width 252 height 39
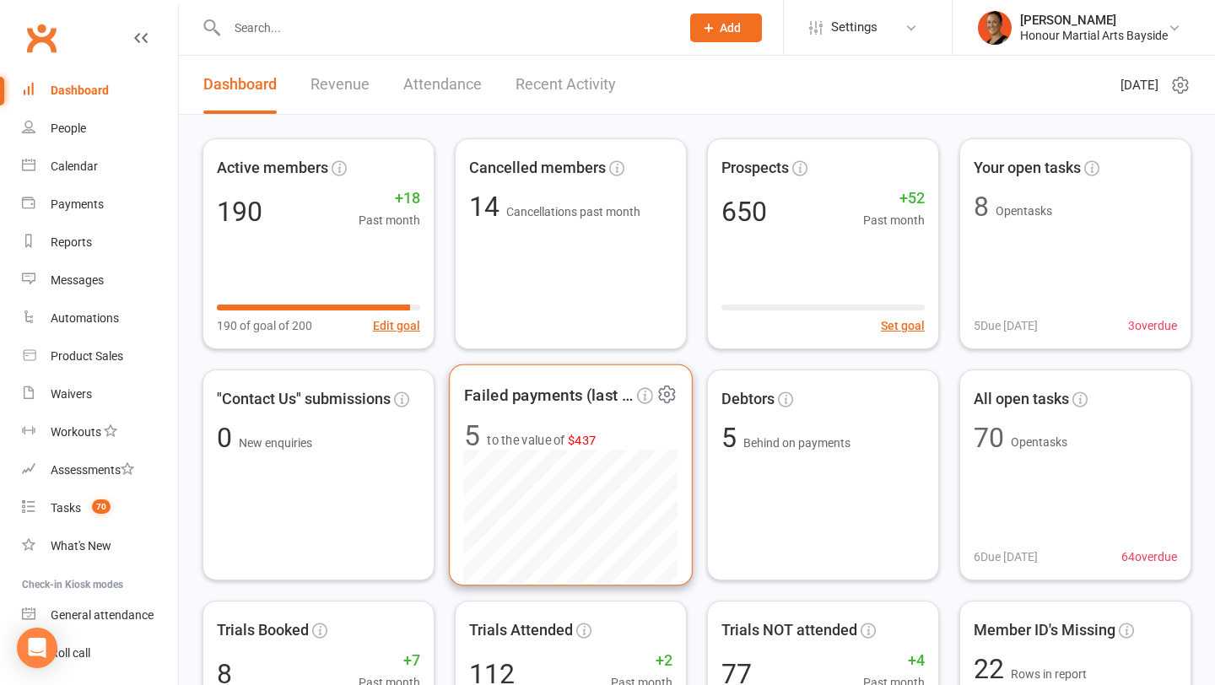
click at [594, 424] on span "5 to the value of $437" at bounding box center [571, 436] width 214 height 29
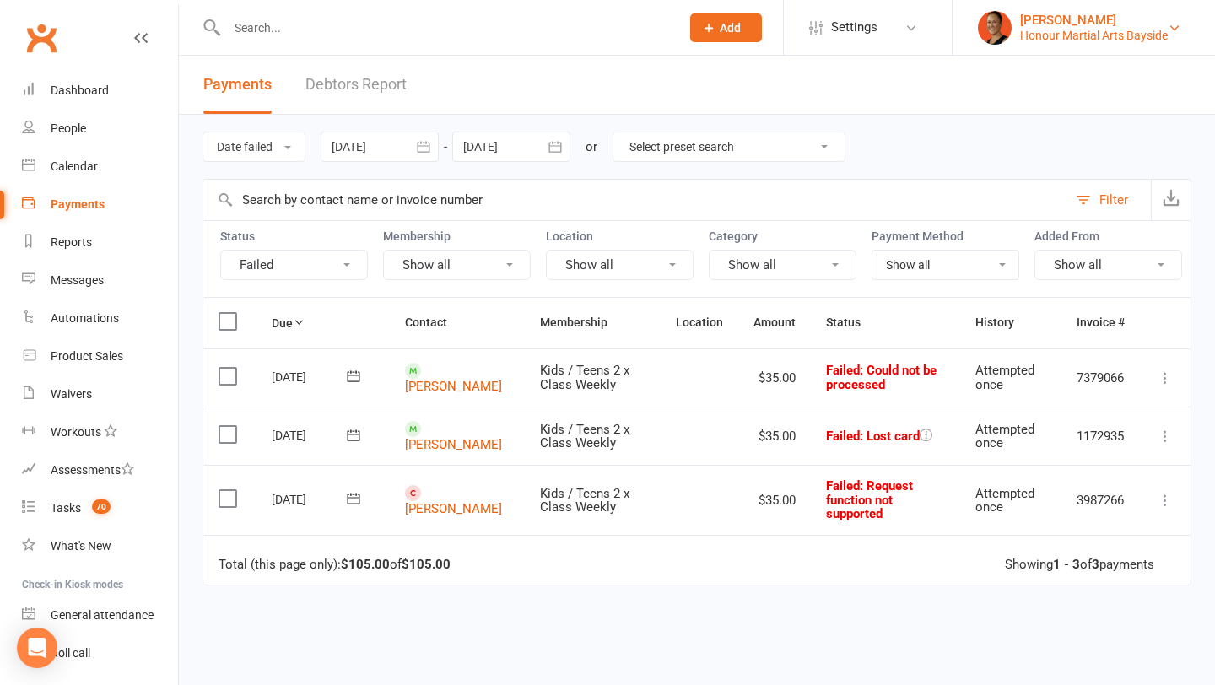
click at [1081, 25] on div "[PERSON_NAME]" at bounding box center [1095, 20] width 148 height 15
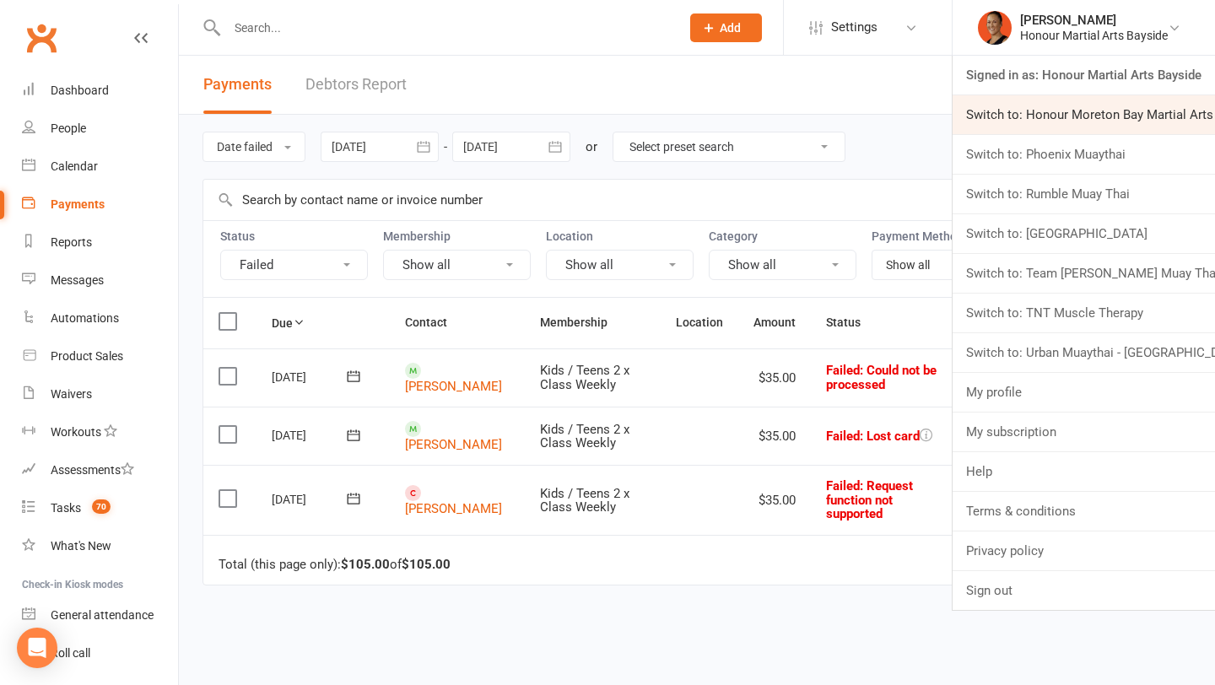
click at [1063, 117] on link "Switch to: Honour Moreton Bay Martial Arts Academy" at bounding box center [1084, 114] width 263 height 39
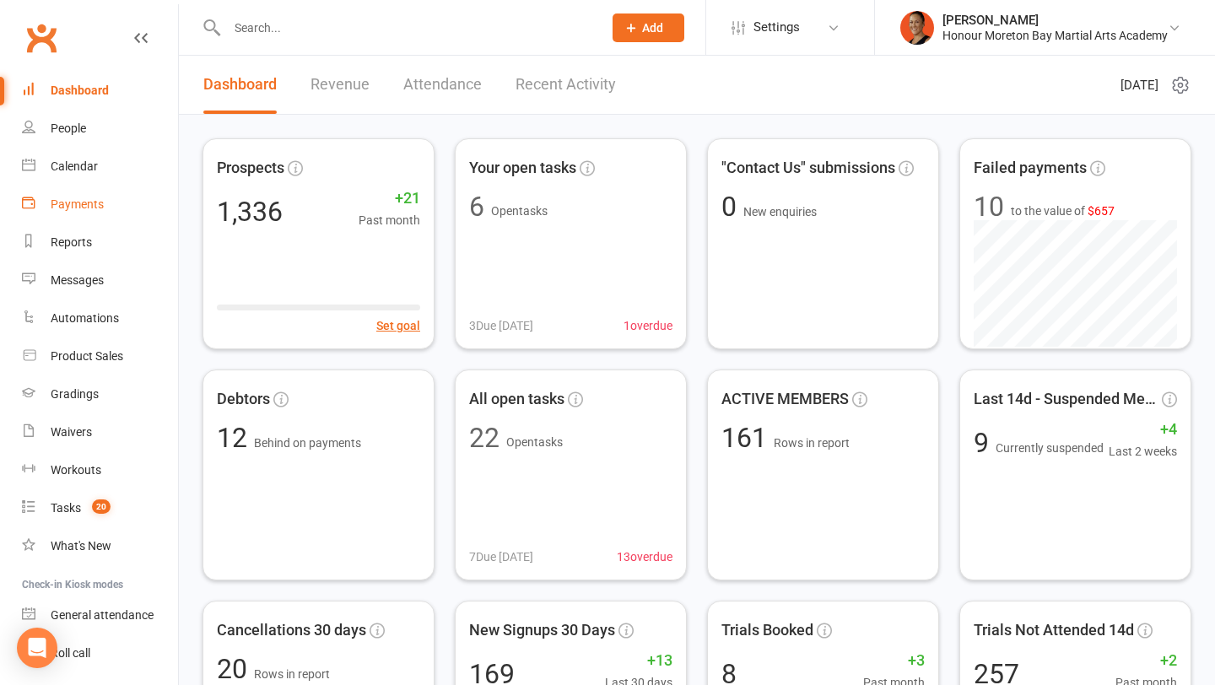
click at [85, 204] on div "Payments" at bounding box center [77, 205] width 53 height 14
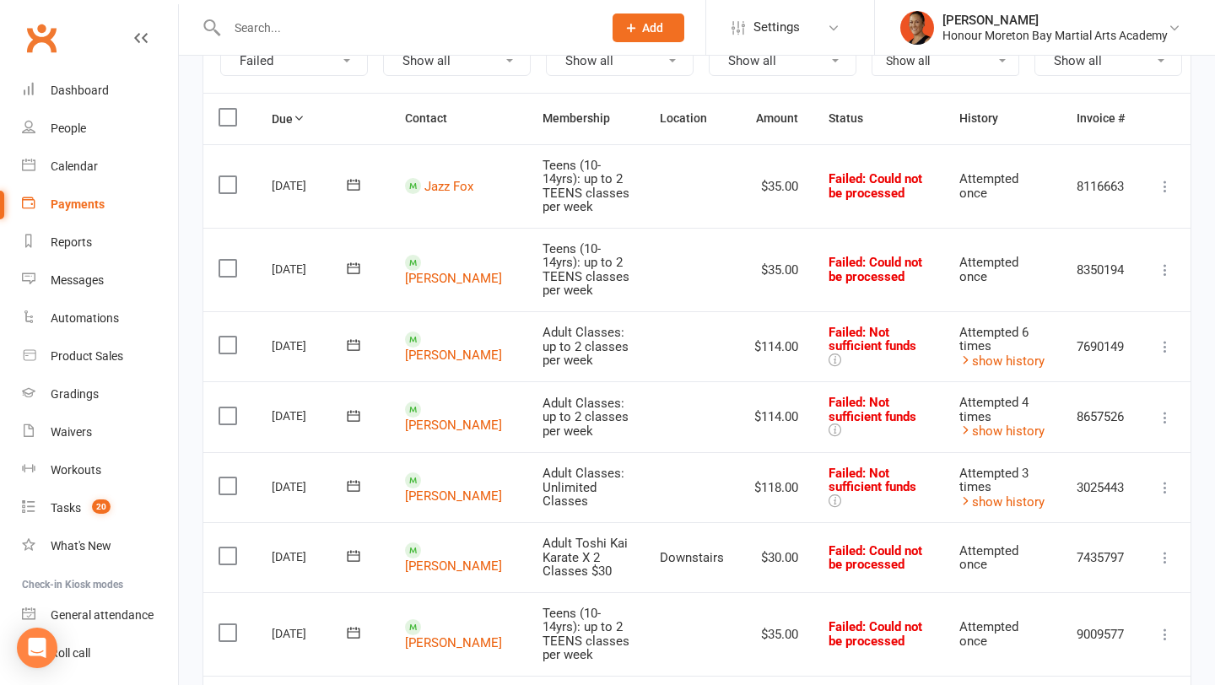
scroll to position [210, 0]
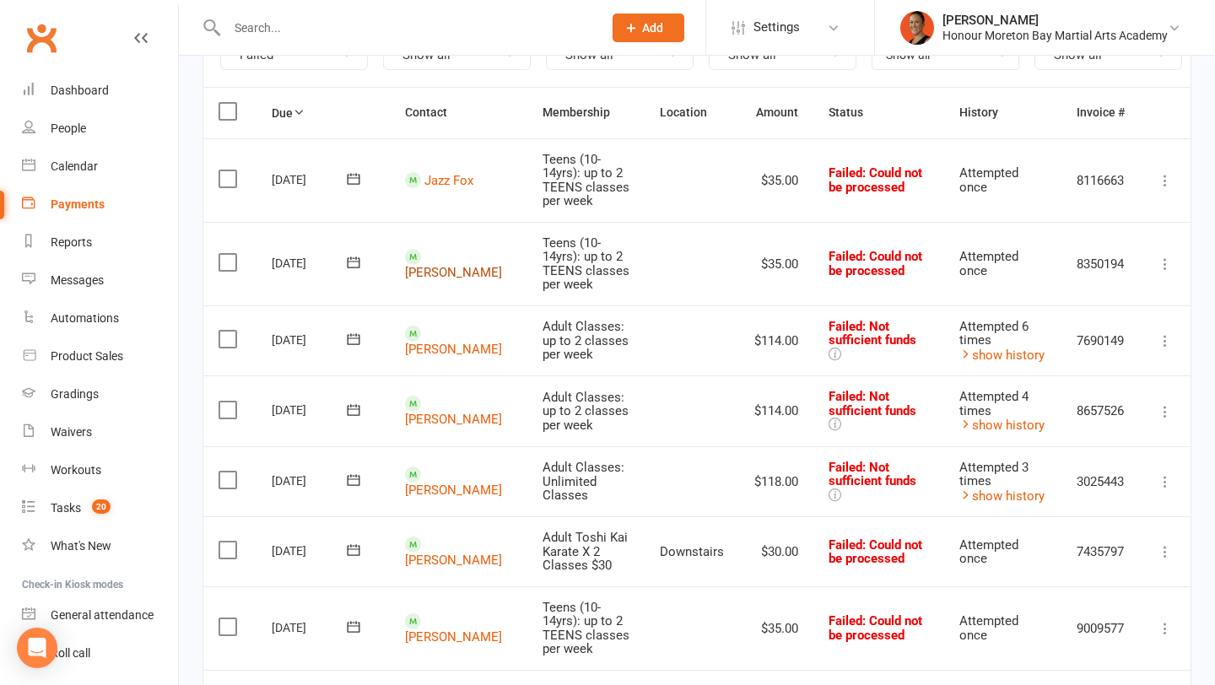
click at [428, 264] on link "[PERSON_NAME]" at bounding box center [453, 271] width 97 height 15
click at [434, 342] on link "[PERSON_NAME]" at bounding box center [453, 349] width 97 height 15
click at [442, 412] on link "[PERSON_NAME]" at bounding box center [453, 419] width 97 height 15
click at [438, 483] on link "[PERSON_NAME]" at bounding box center [453, 490] width 97 height 15
click at [436, 629] on link "[PERSON_NAME]" at bounding box center [453, 636] width 97 height 15
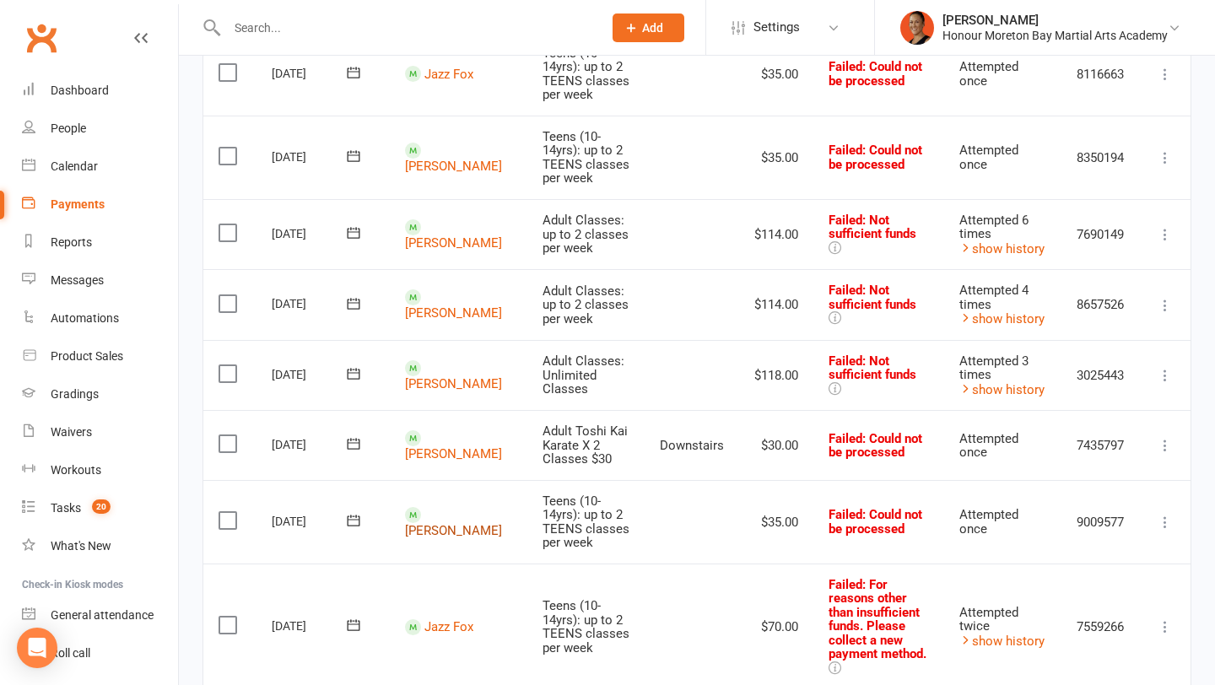
scroll to position [0, 0]
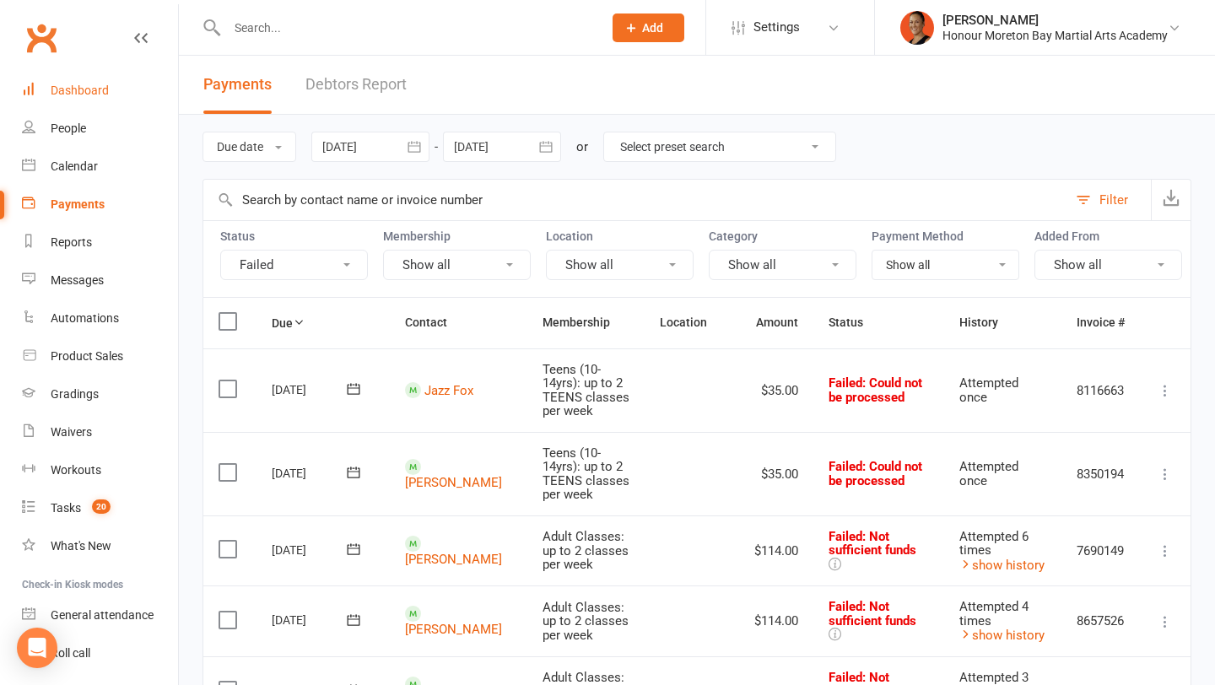
click at [60, 84] on div "Dashboard" at bounding box center [80, 91] width 58 height 14
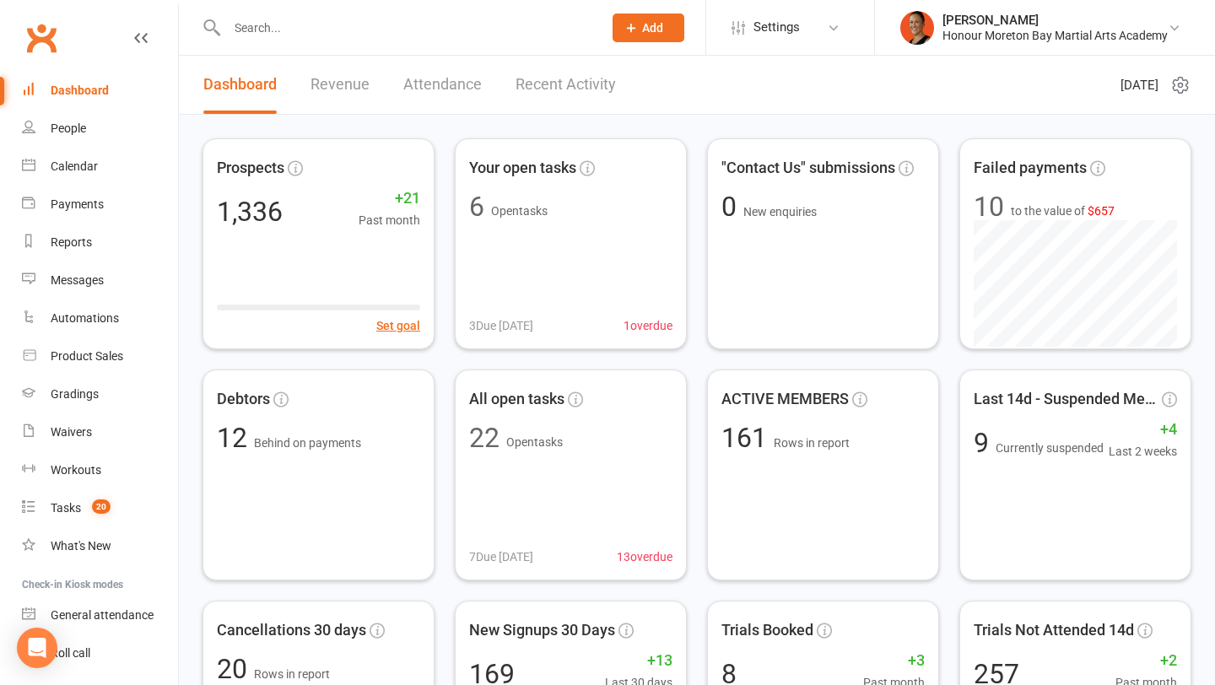
click at [422, 30] on input "text" at bounding box center [406, 28] width 369 height 24
paste input "Jamahl Mustow"
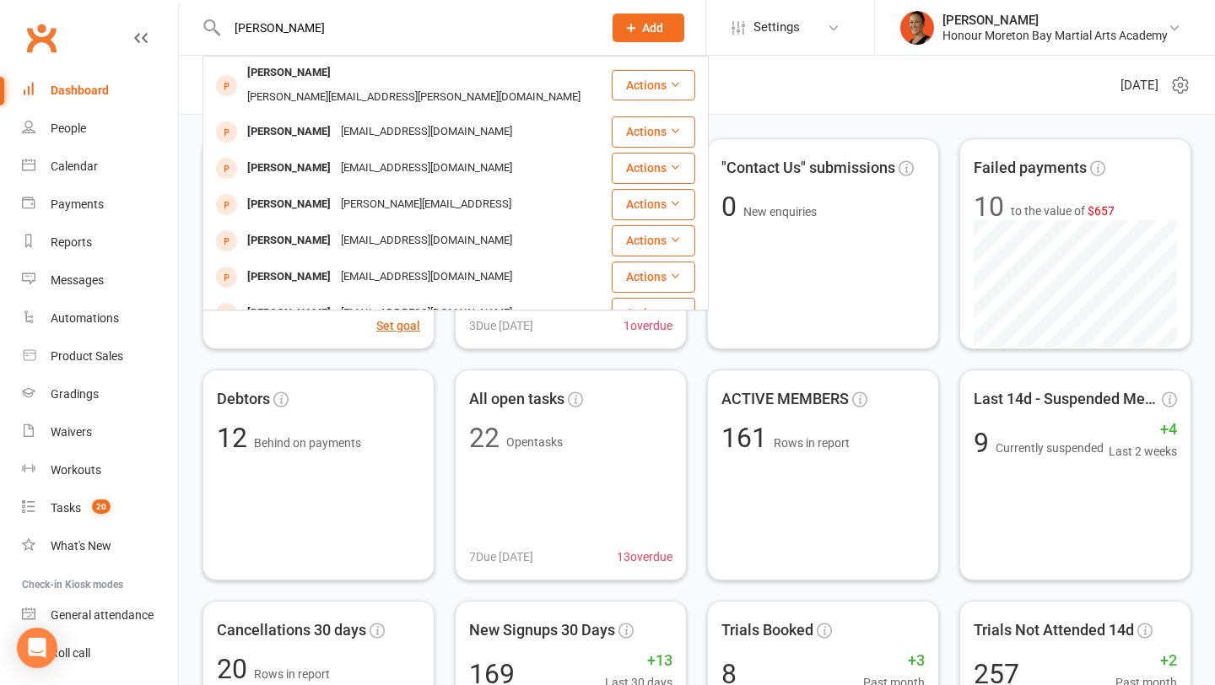
click at [260, 38] on input "Jamahl Mustow" at bounding box center [406, 28] width 369 height 24
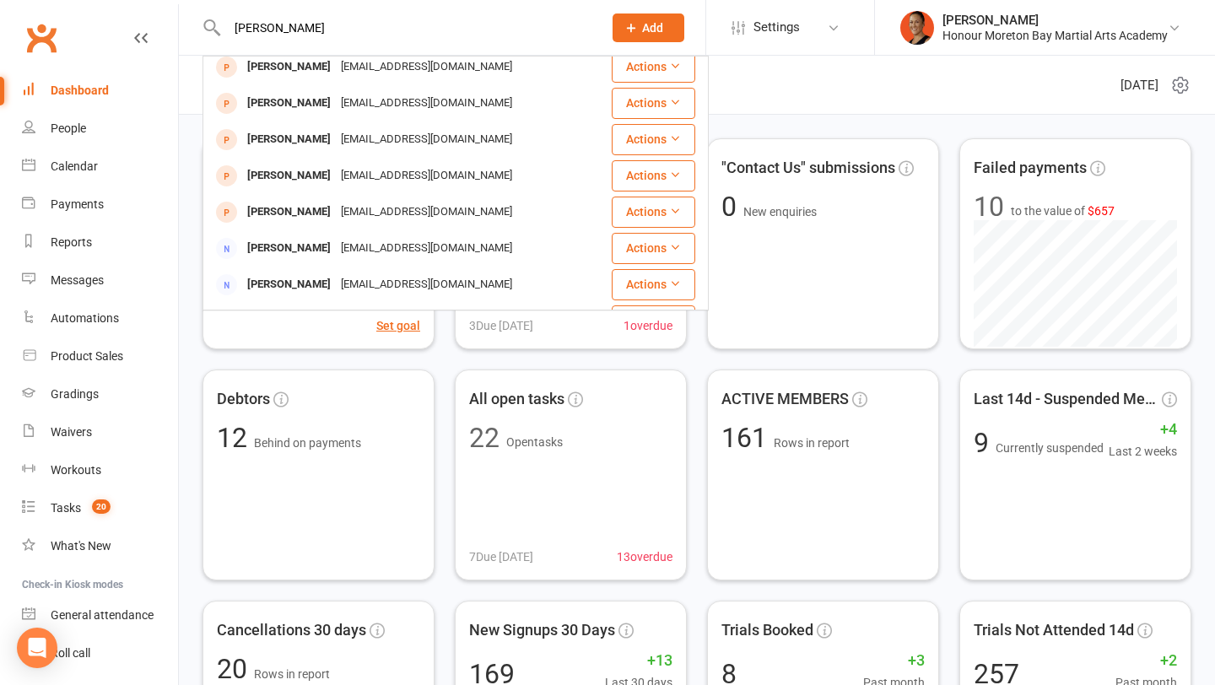
scroll to position [216, 0]
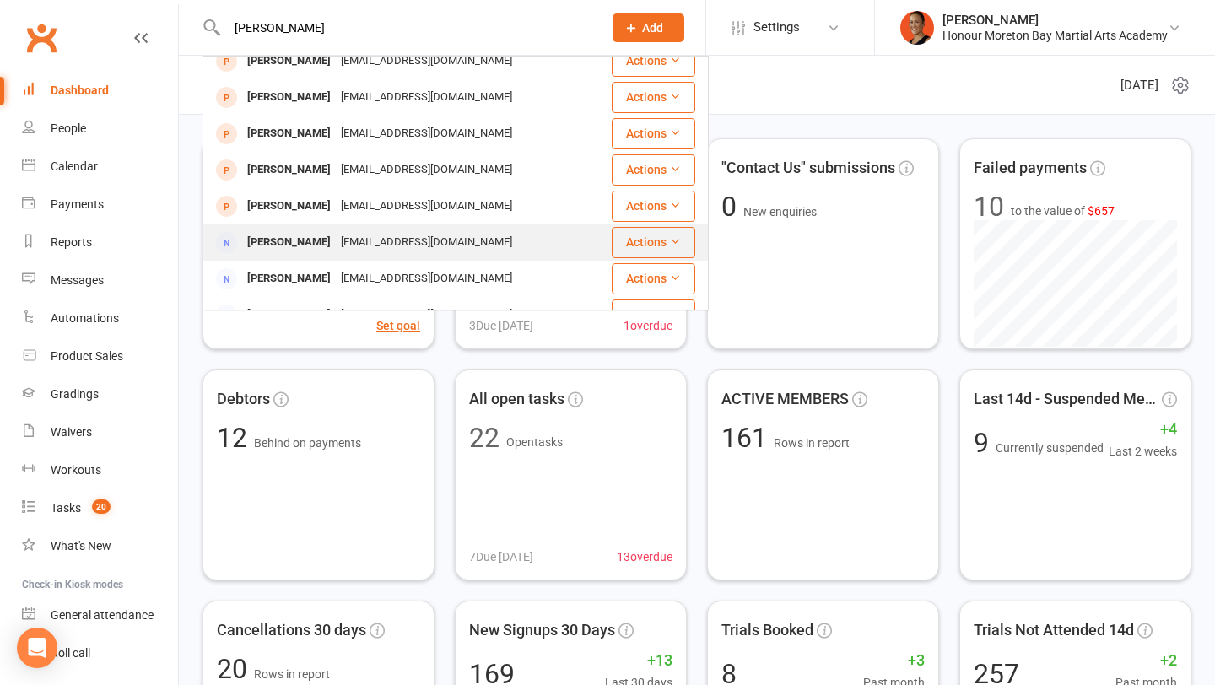
type input "Jamahl Mustow"
click at [349, 230] on div "Jamahlm@gmail.com" at bounding box center [426, 242] width 181 height 24
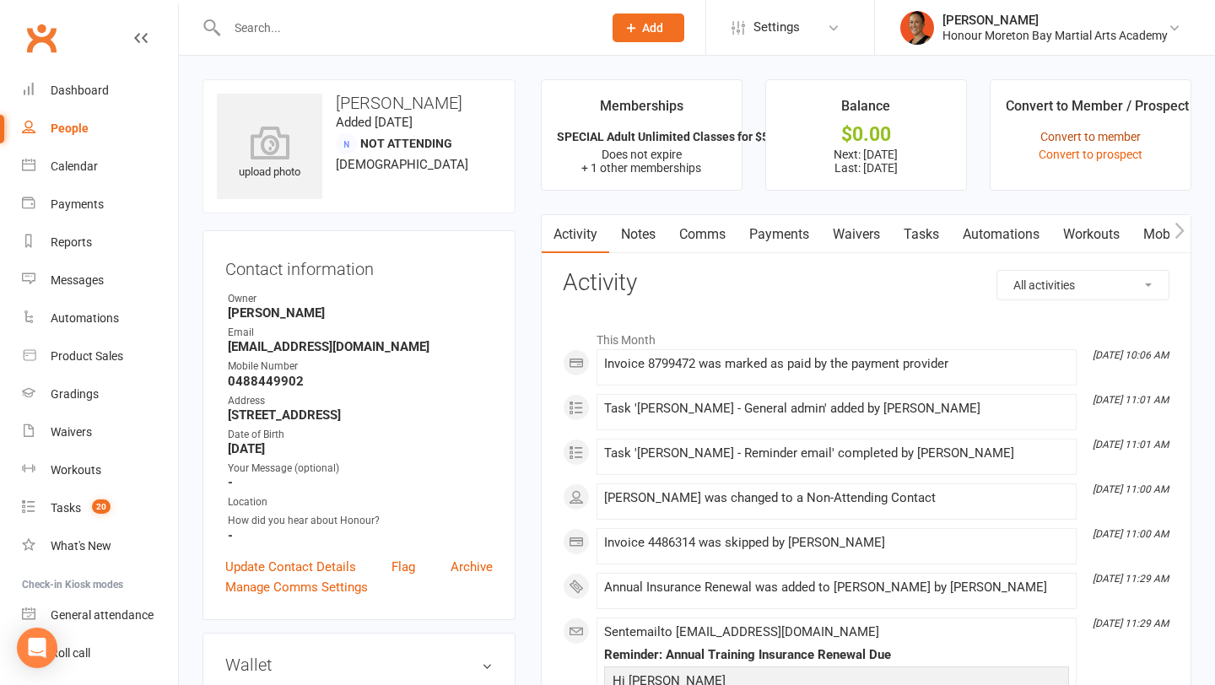
click at [1075, 134] on link "Convert to member" at bounding box center [1091, 137] width 100 height 14
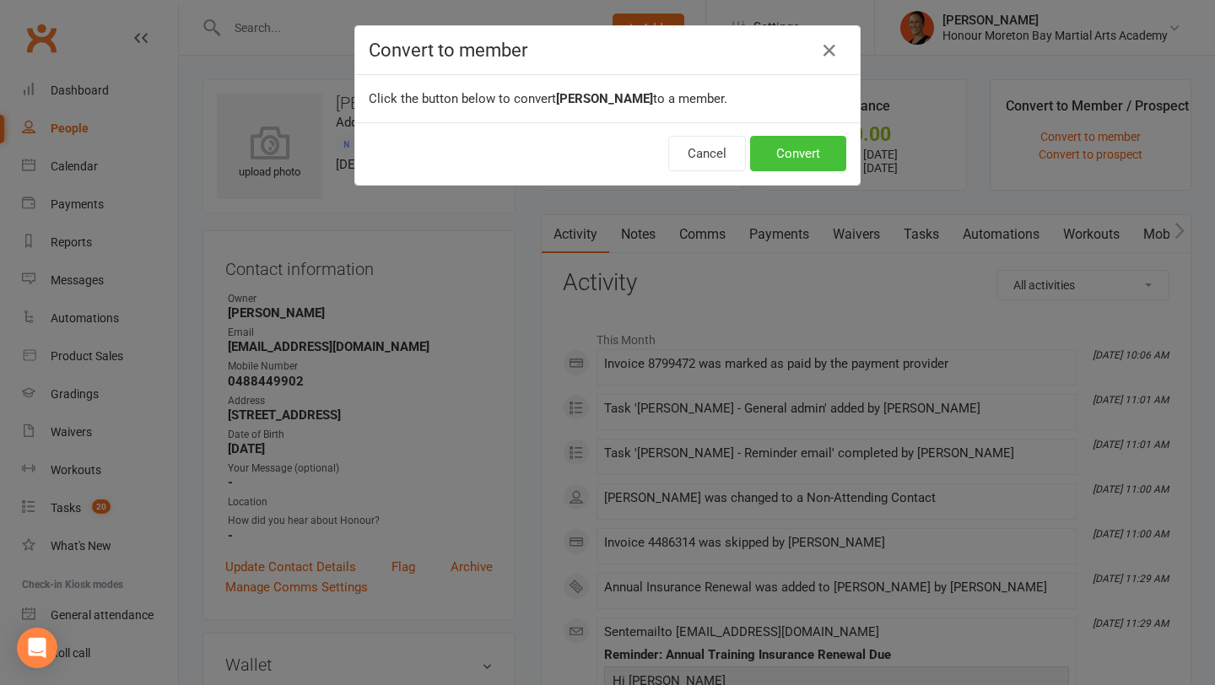
click at [831, 141] on button "Convert" at bounding box center [798, 153] width 96 height 35
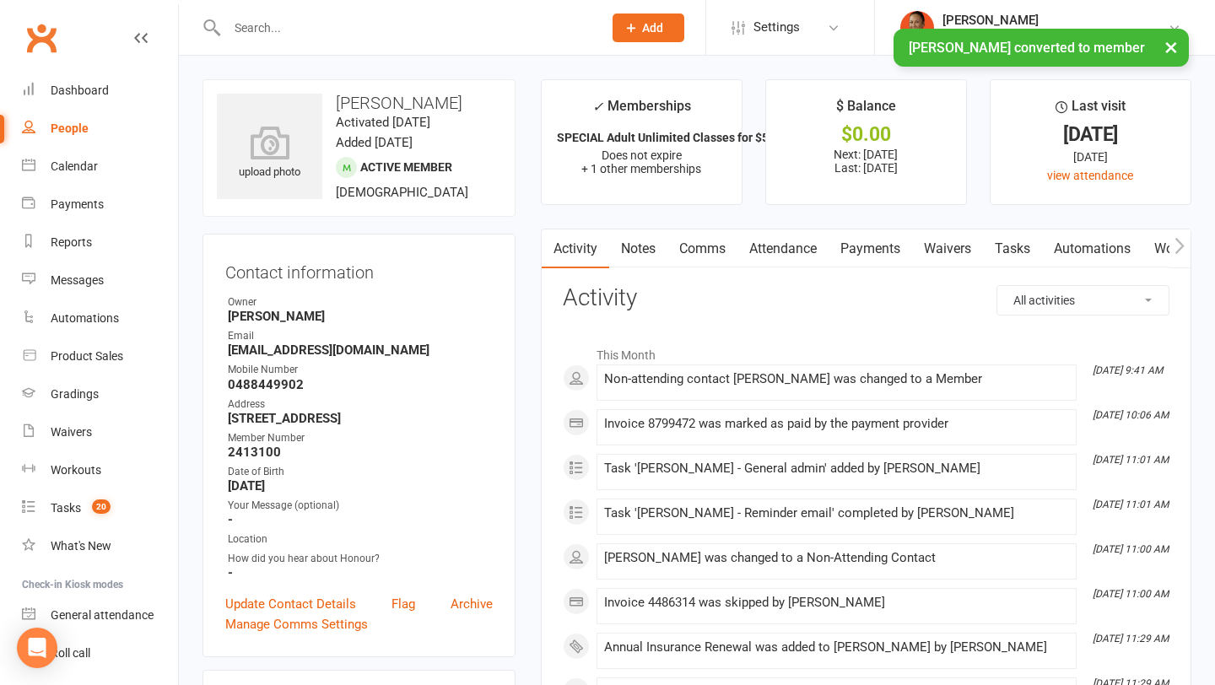
click at [788, 241] on link "Attendance" at bounding box center [783, 249] width 91 height 39
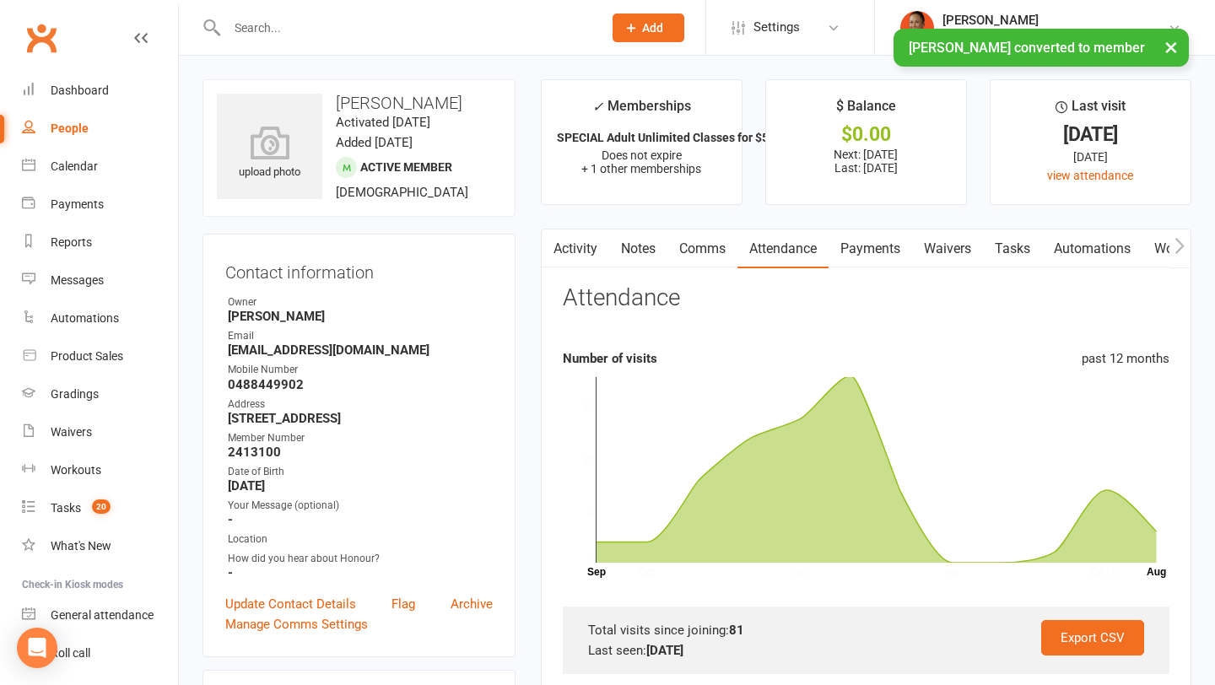
click at [874, 255] on link "Payments" at bounding box center [871, 249] width 84 height 39
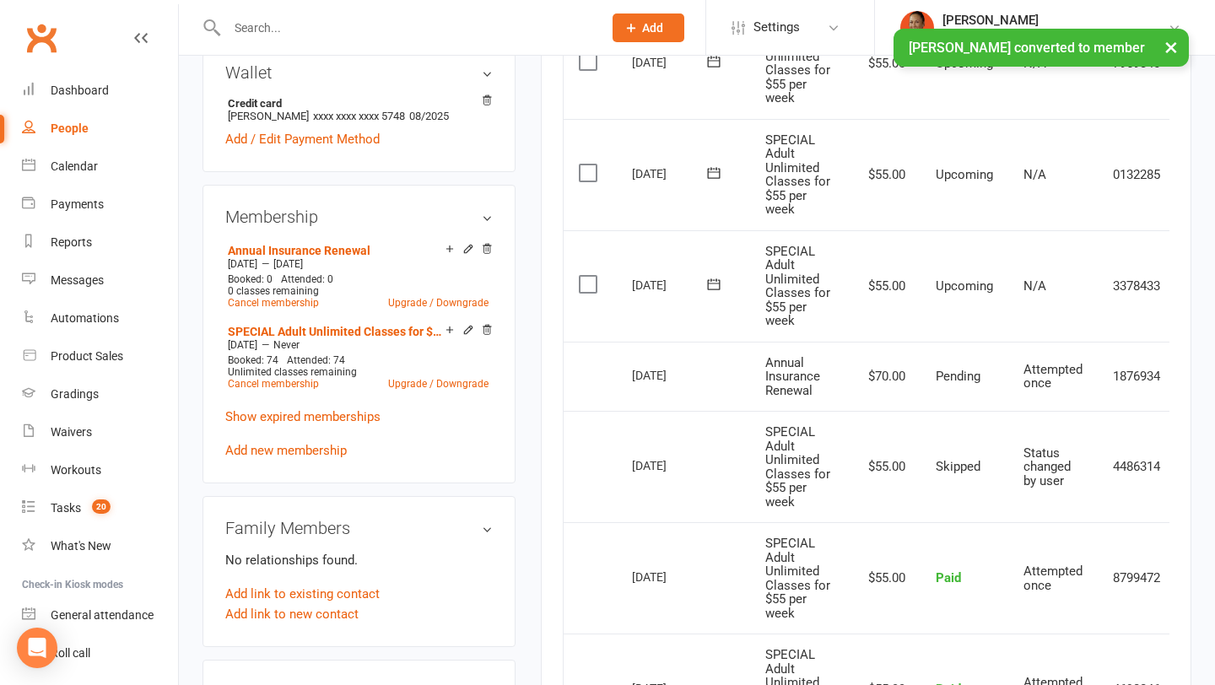
scroll to position [631, 0]
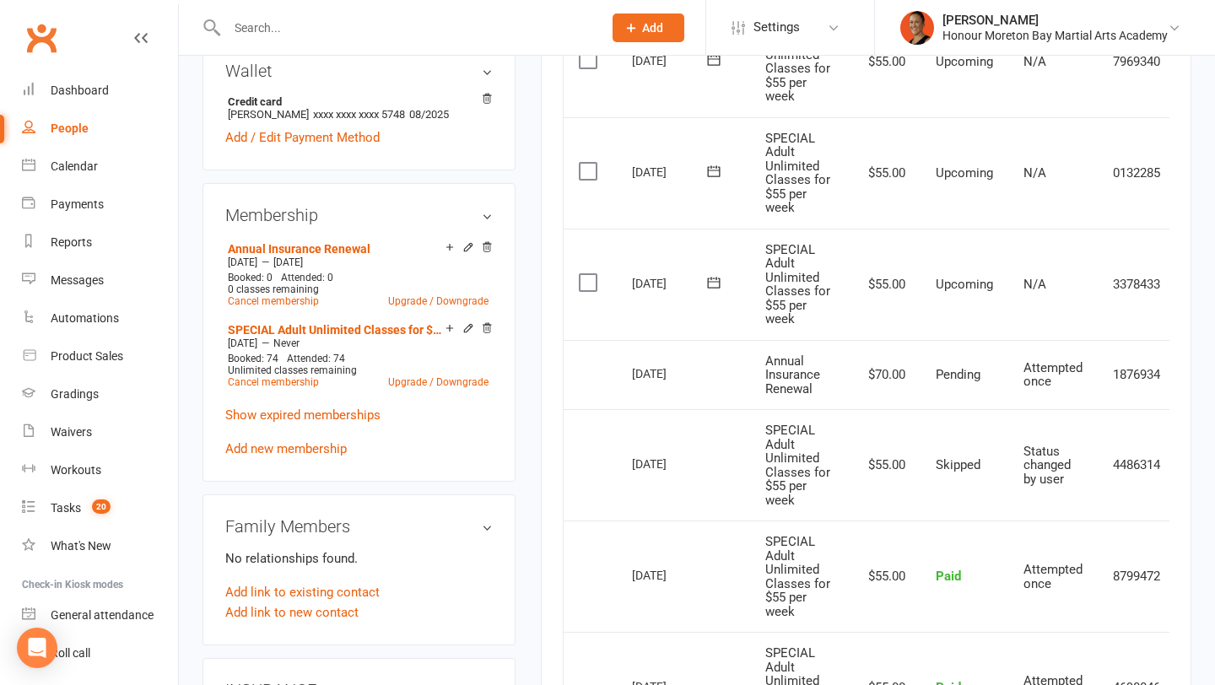
click at [322, 21] on input "text" at bounding box center [406, 28] width 369 height 24
click at [1052, 33] on div "Honour Moreton Bay Martial Arts Academy" at bounding box center [1055, 35] width 225 height 15
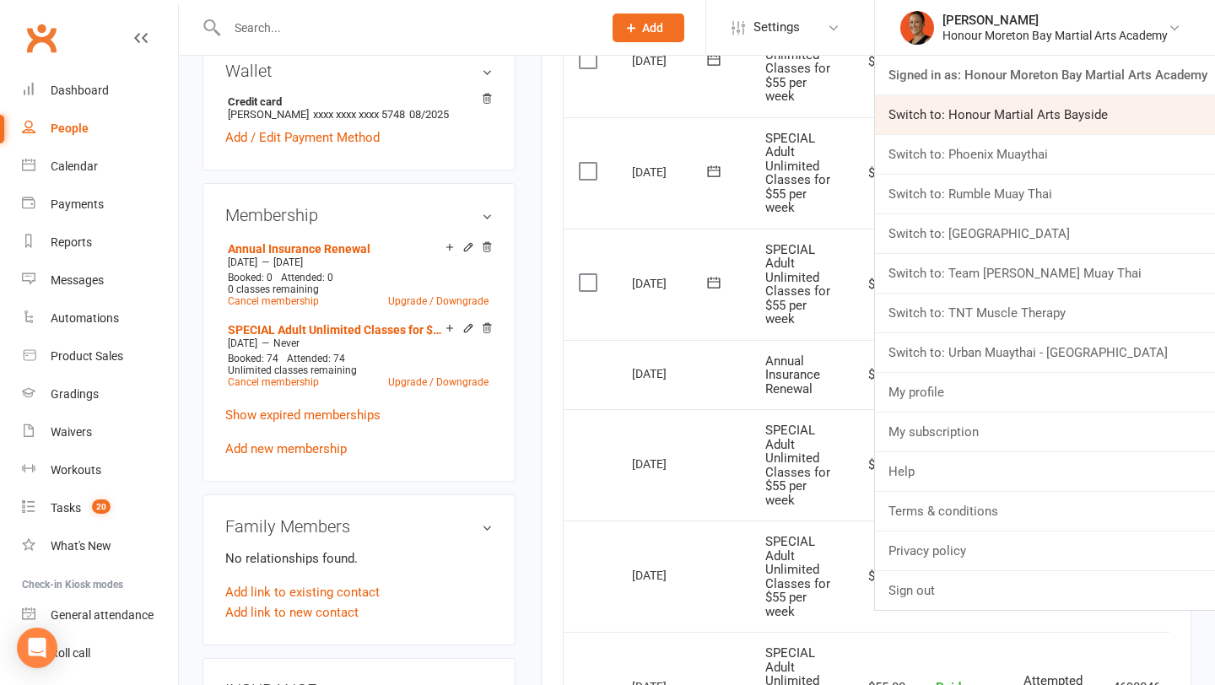
click at [1033, 96] on link "Switch to: Honour Martial Arts Bayside" at bounding box center [1045, 114] width 340 height 39
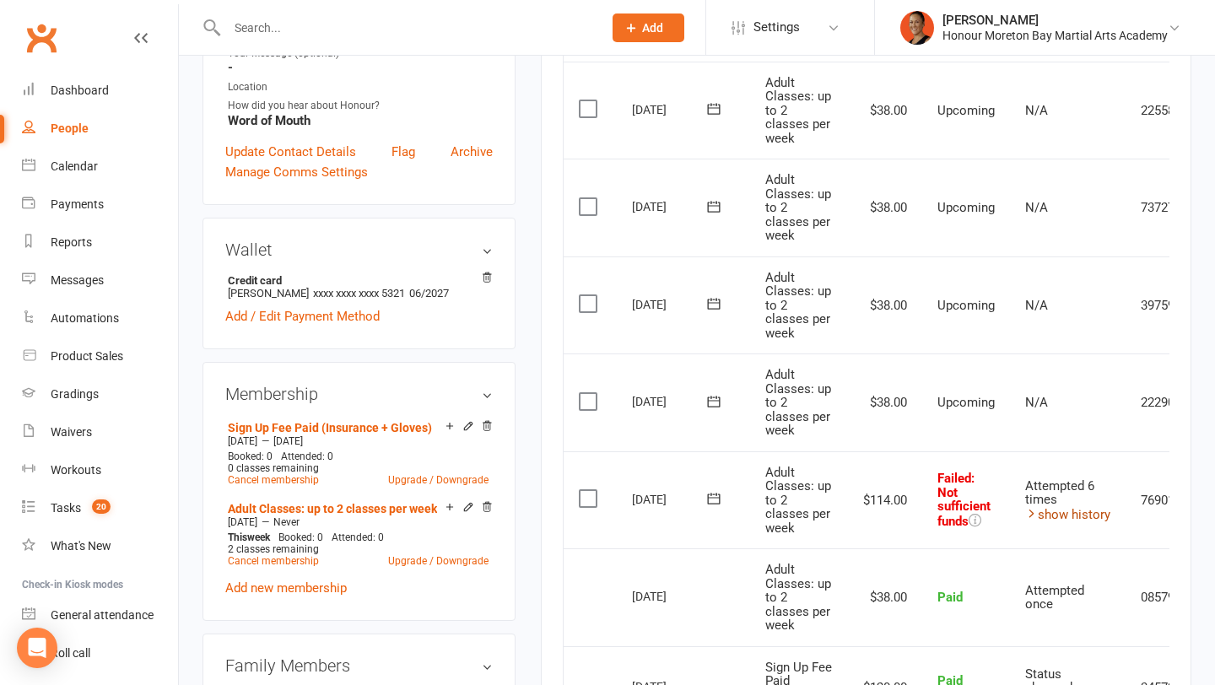
scroll to position [0, 90]
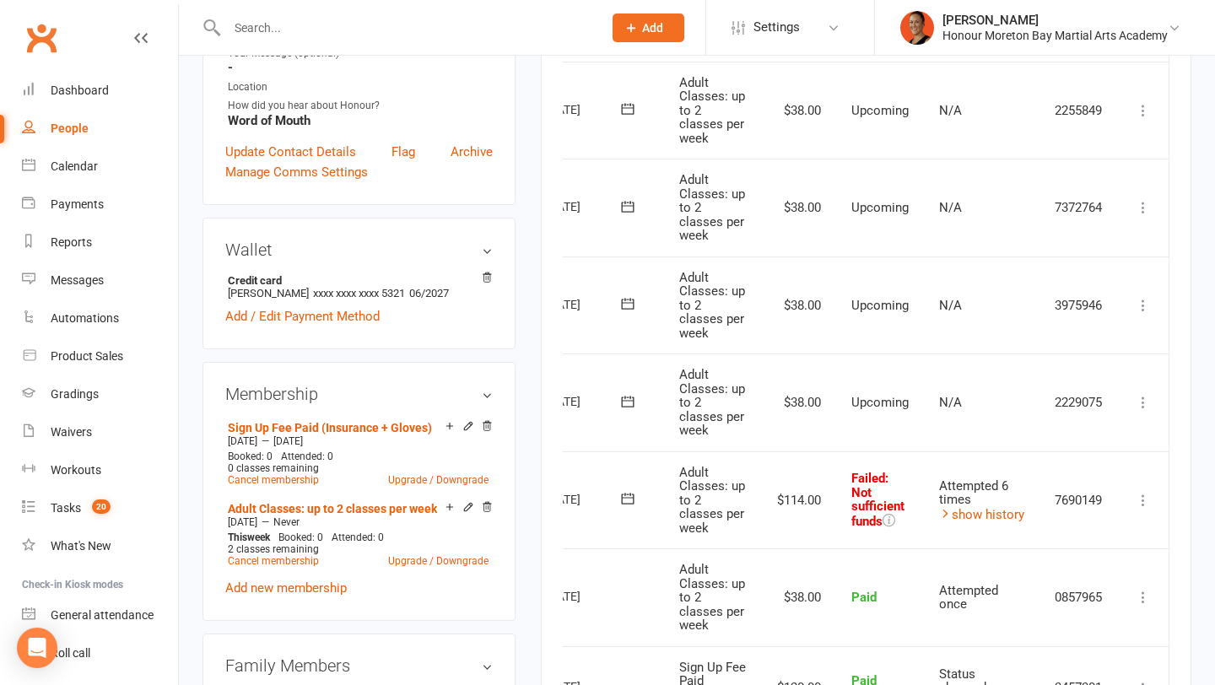
click at [1147, 495] on icon at bounding box center [1143, 500] width 17 height 17
click at [1034, 663] on link "Retry now" at bounding box center [1069, 669] width 167 height 34
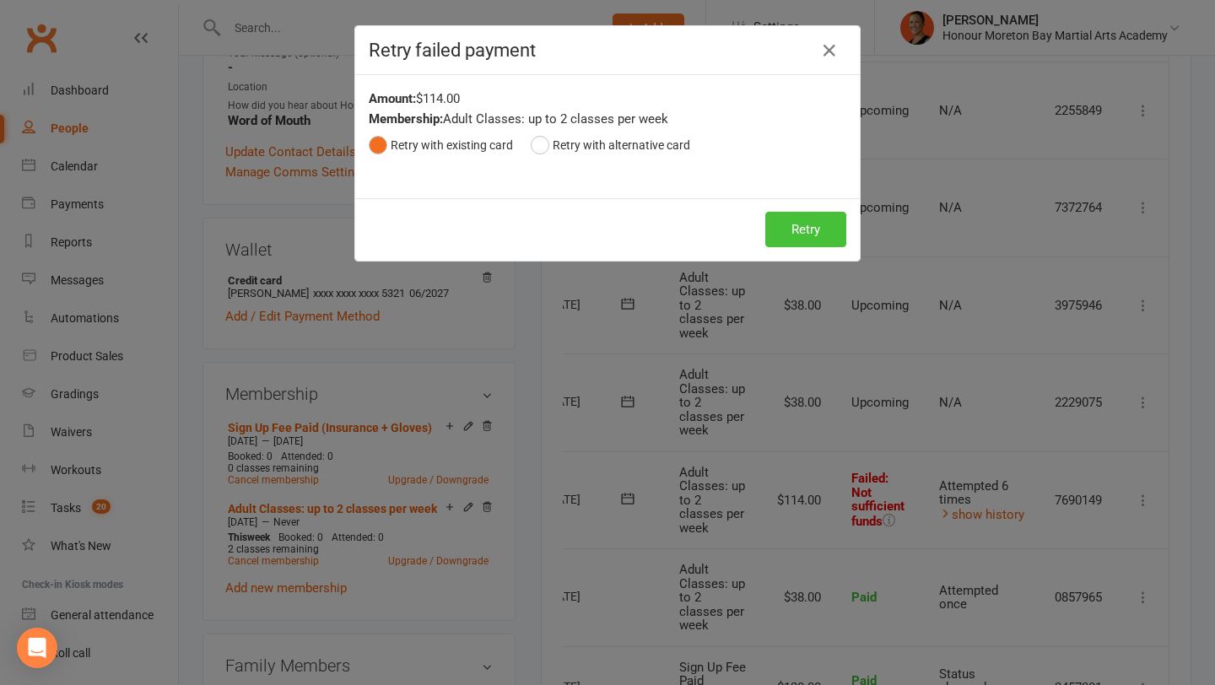
click at [826, 234] on button "Retry" at bounding box center [806, 229] width 81 height 35
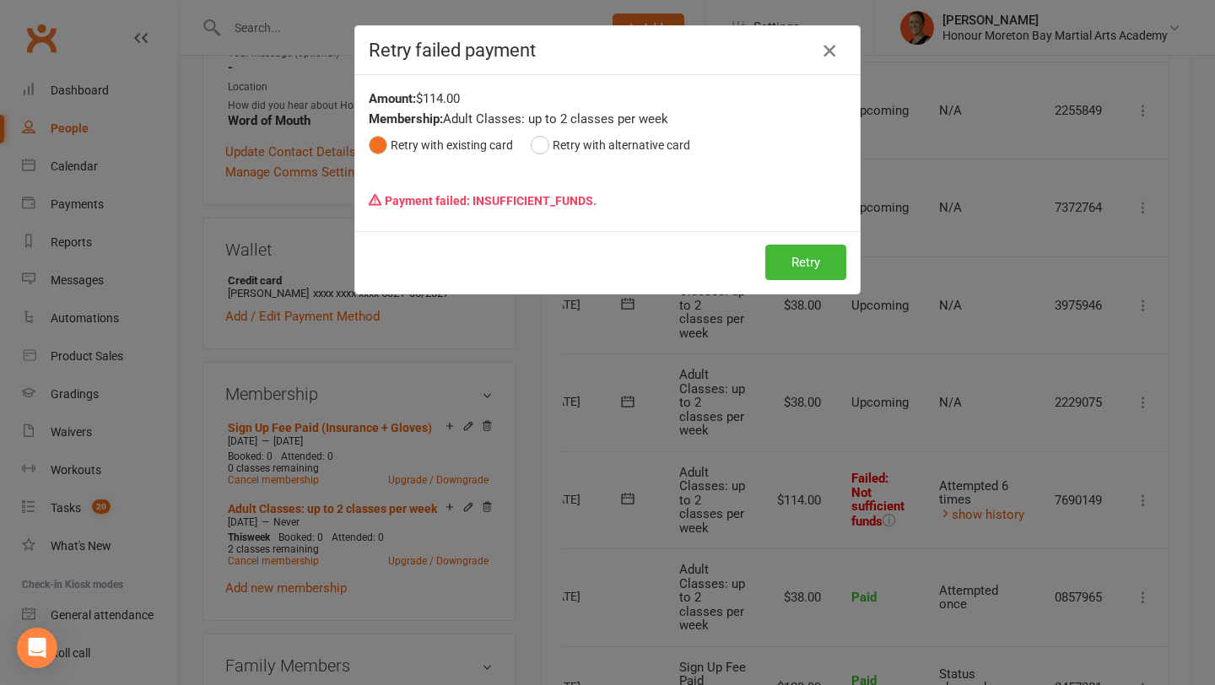
click at [818, 56] on button "button" at bounding box center [829, 50] width 27 height 27
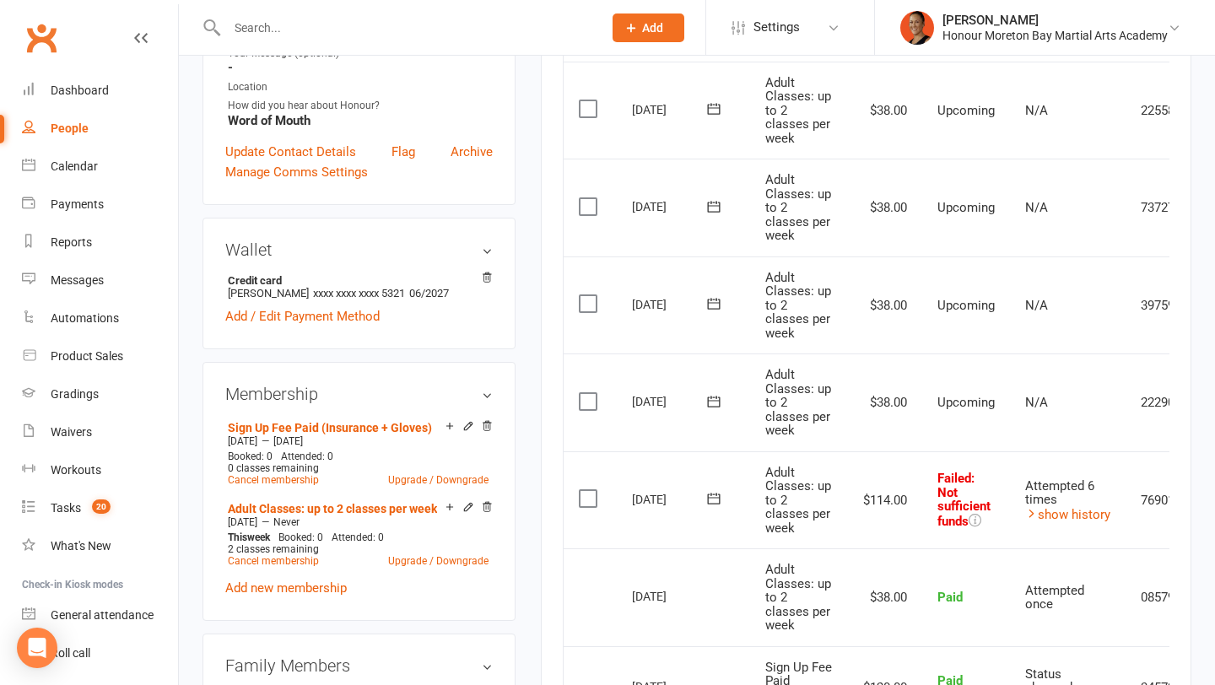
scroll to position [0, 0]
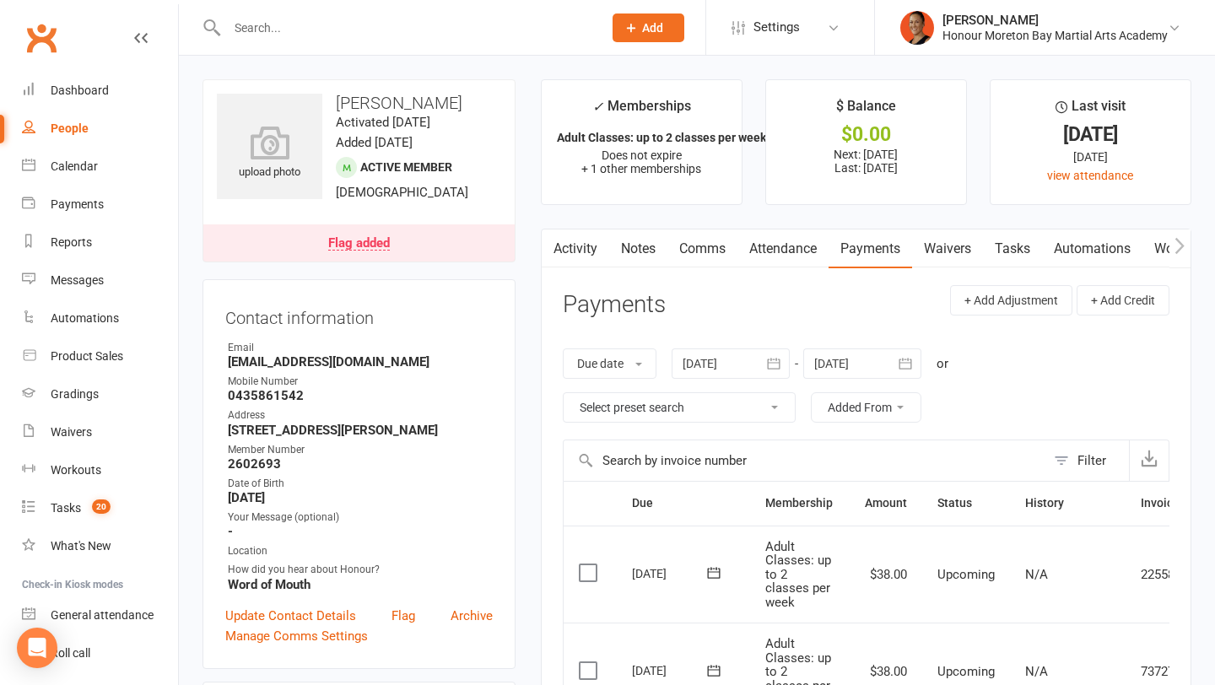
click at [379, 246] on div "Flag added" at bounding box center [359, 244] width 62 height 14
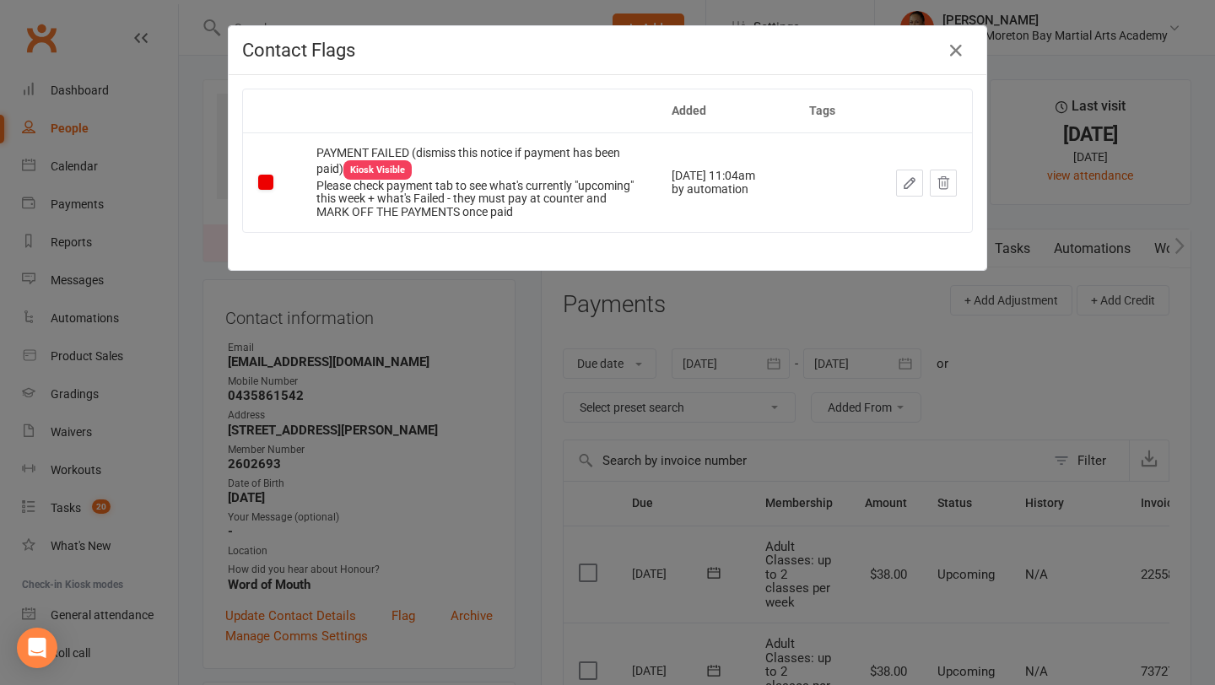
click at [751, 333] on div "Contact Flags Added Tags PAYMENT FAILED (dismiss this notice if payment has bee…" at bounding box center [607, 342] width 1215 height 685
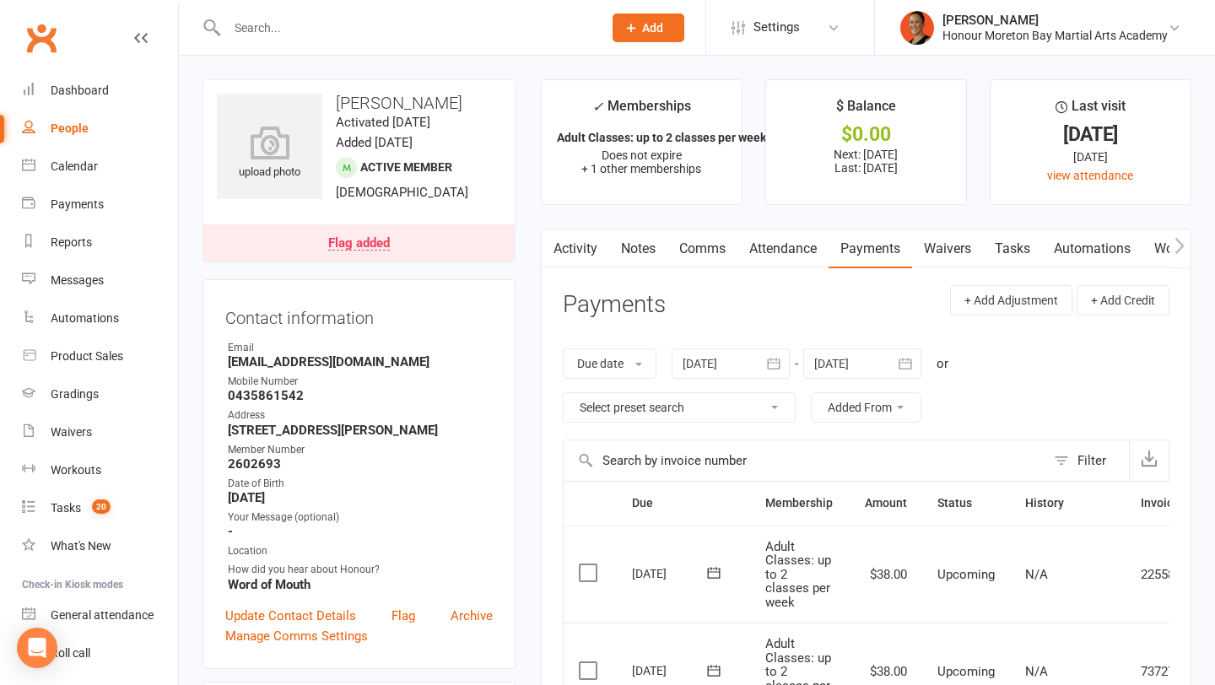
click at [637, 252] on link "Notes" at bounding box center [638, 249] width 58 height 39
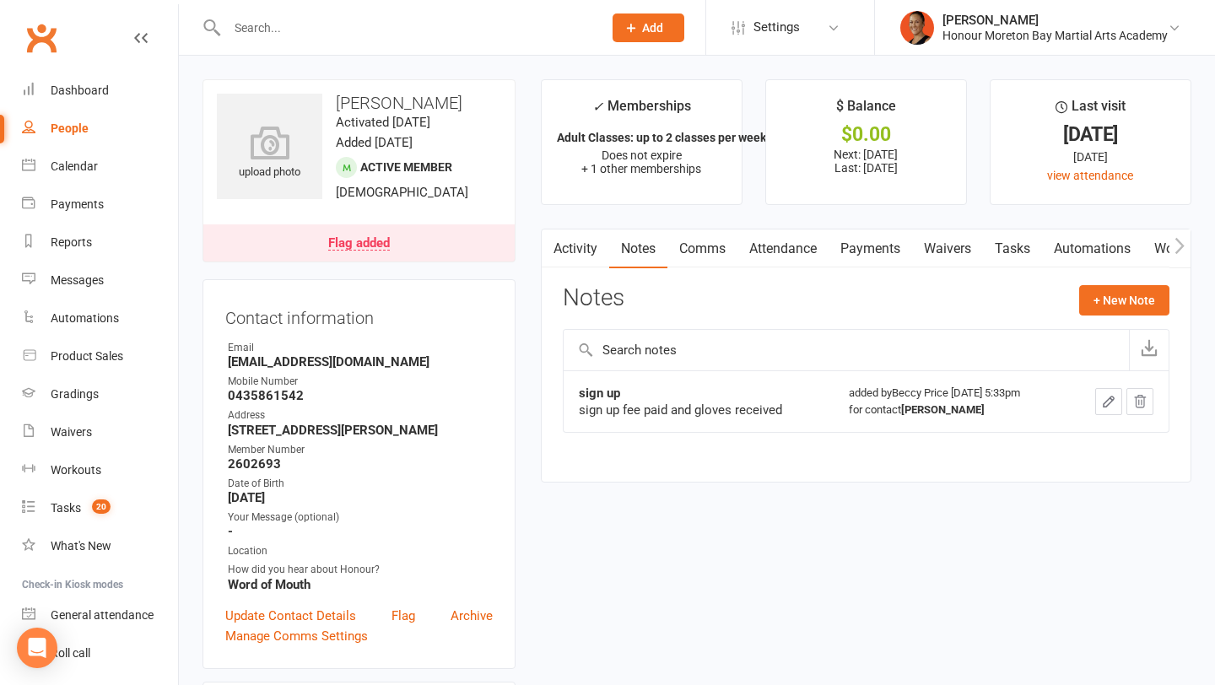
click at [570, 250] on link "Activity" at bounding box center [576, 249] width 68 height 39
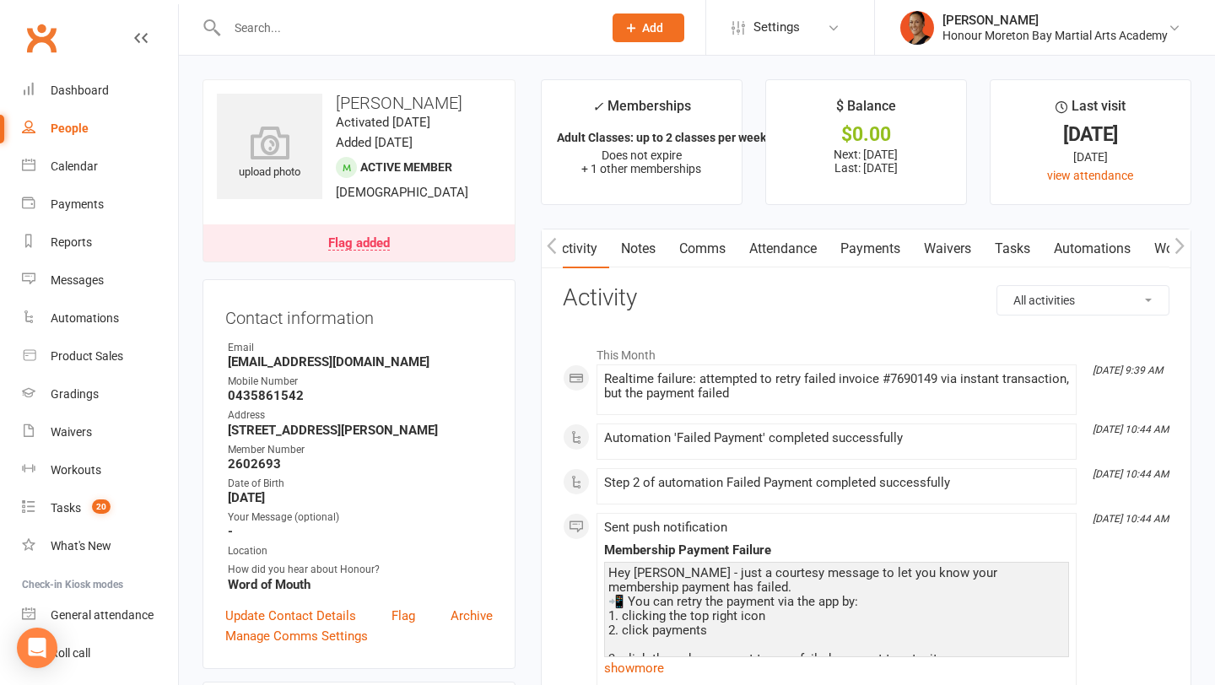
click at [707, 252] on link "Comms" at bounding box center [703, 249] width 70 height 39
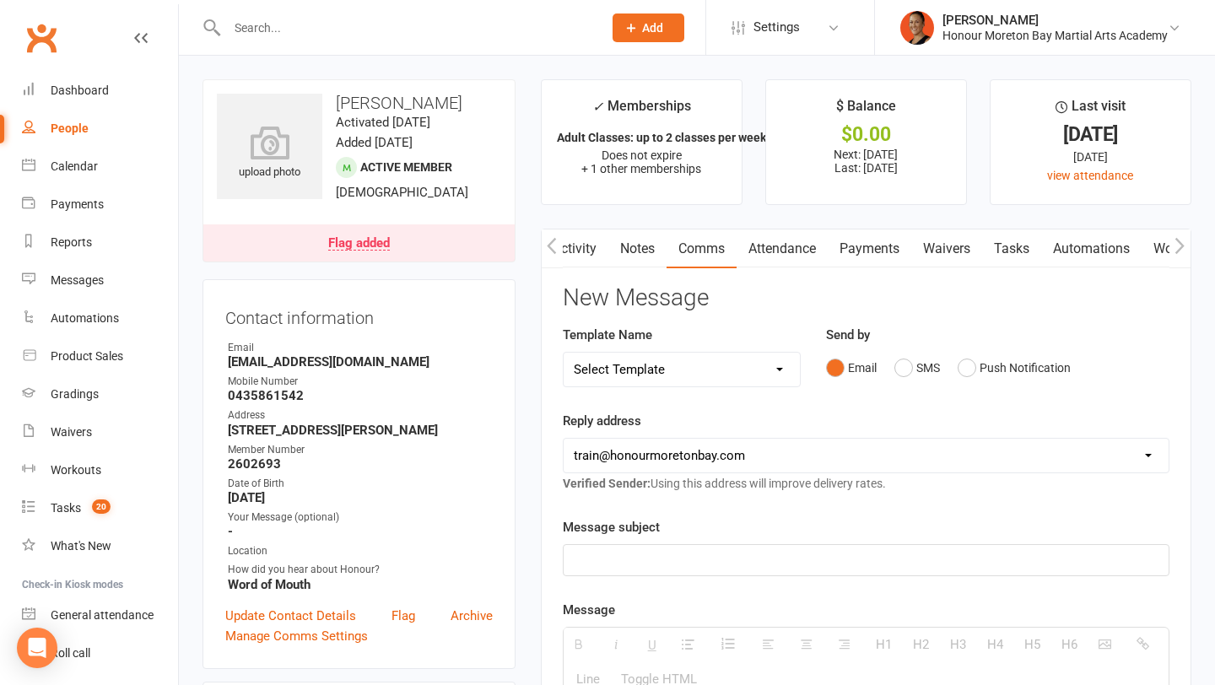
click at [779, 365] on select "Select Template [Email] 28 day 2 week check in to join [Email] ZipLead $29 Intr…" at bounding box center [682, 370] width 236 height 34
select select "21"
click at [564, 353] on select "Select Template [Email] 28 day 2 week check in to join [Email] ZipLead $29 Intr…" at bounding box center [682, 370] width 236 height 34
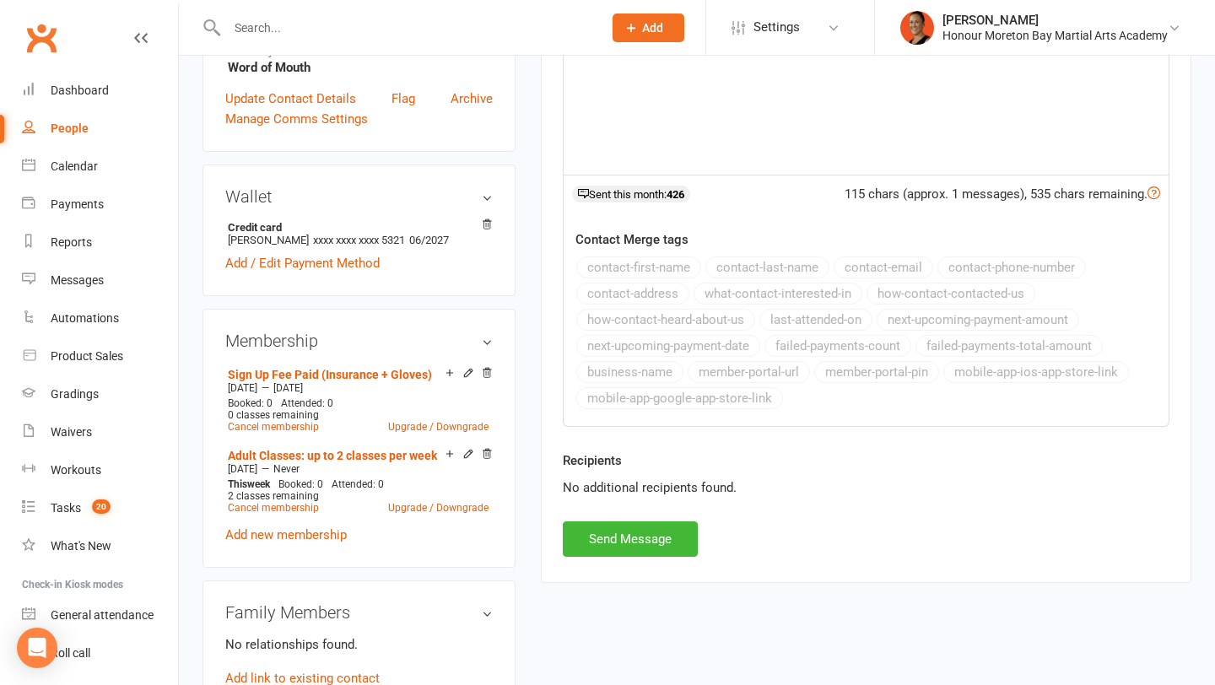
scroll to position [539, 0]
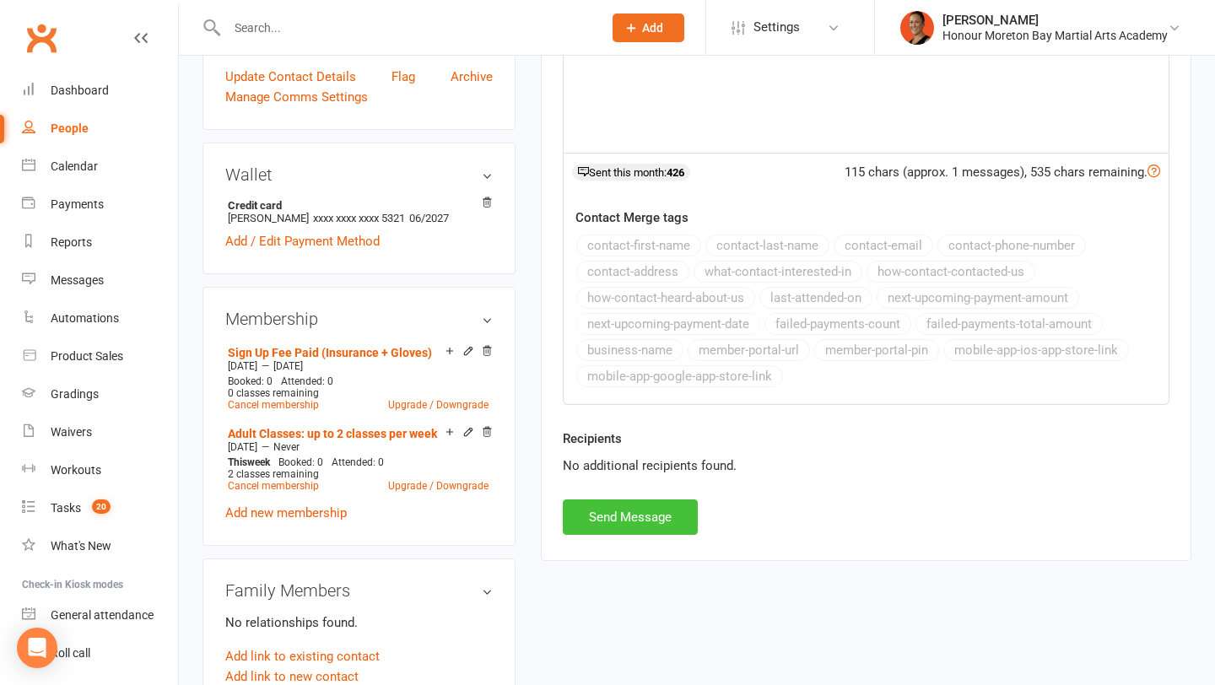
click at [637, 521] on button "Send Message" at bounding box center [630, 517] width 135 height 35
select select
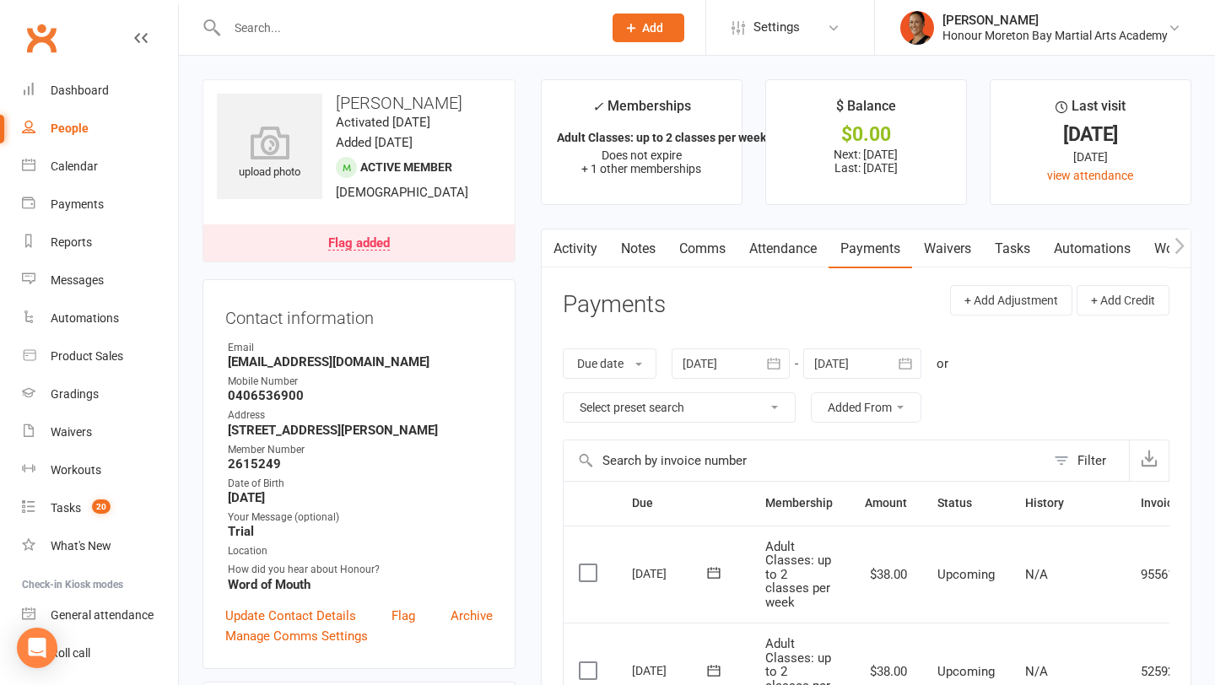
click at [644, 246] on link "Notes" at bounding box center [638, 249] width 58 height 39
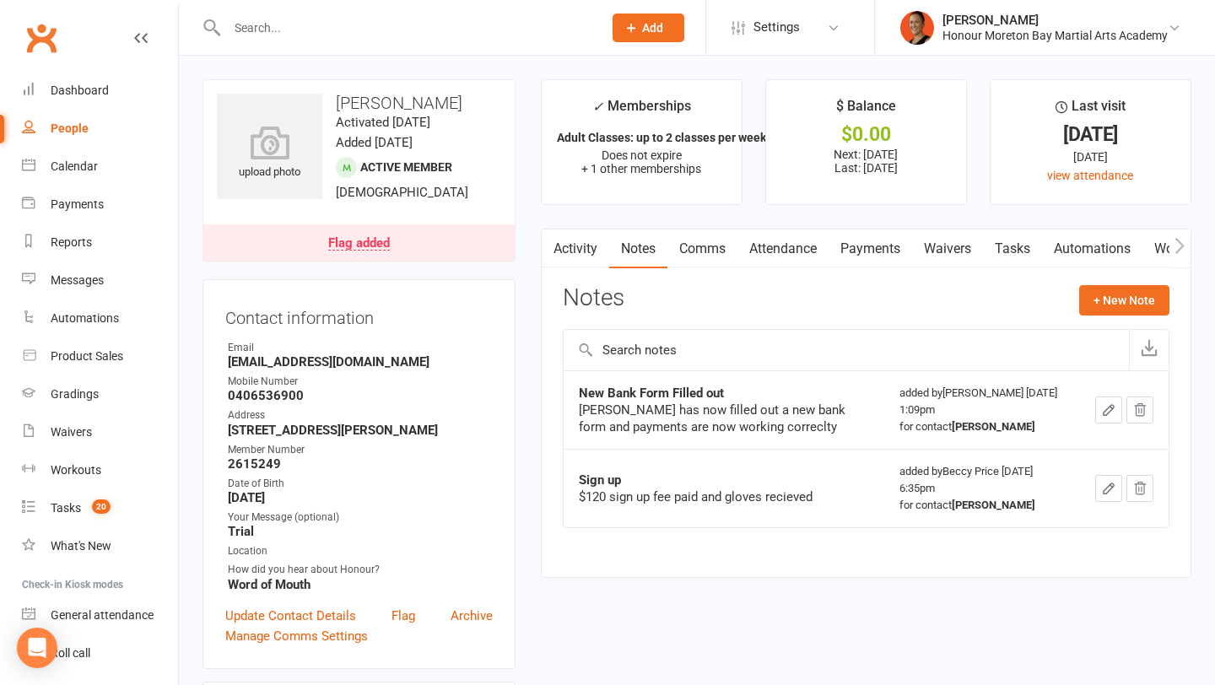
click at [864, 253] on link "Payments" at bounding box center [871, 249] width 84 height 39
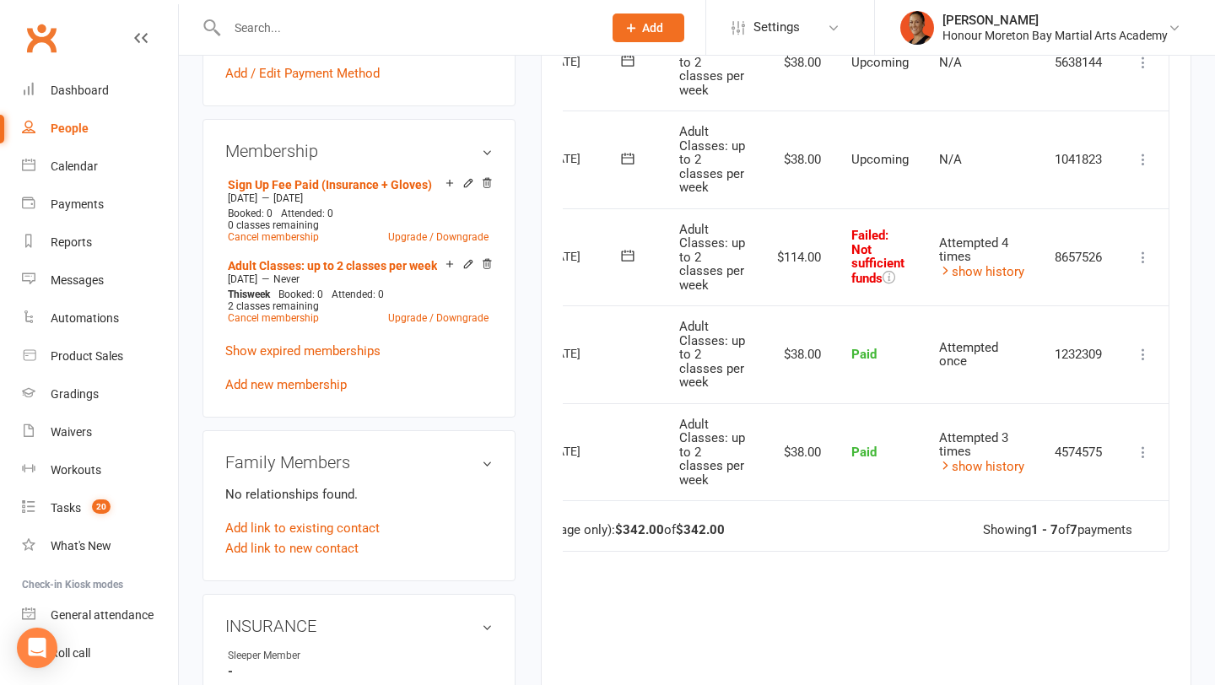
scroll to position [0, 90]
click at [1138, 258] on icon at bounding box center [1143, 257] width 17 height 17
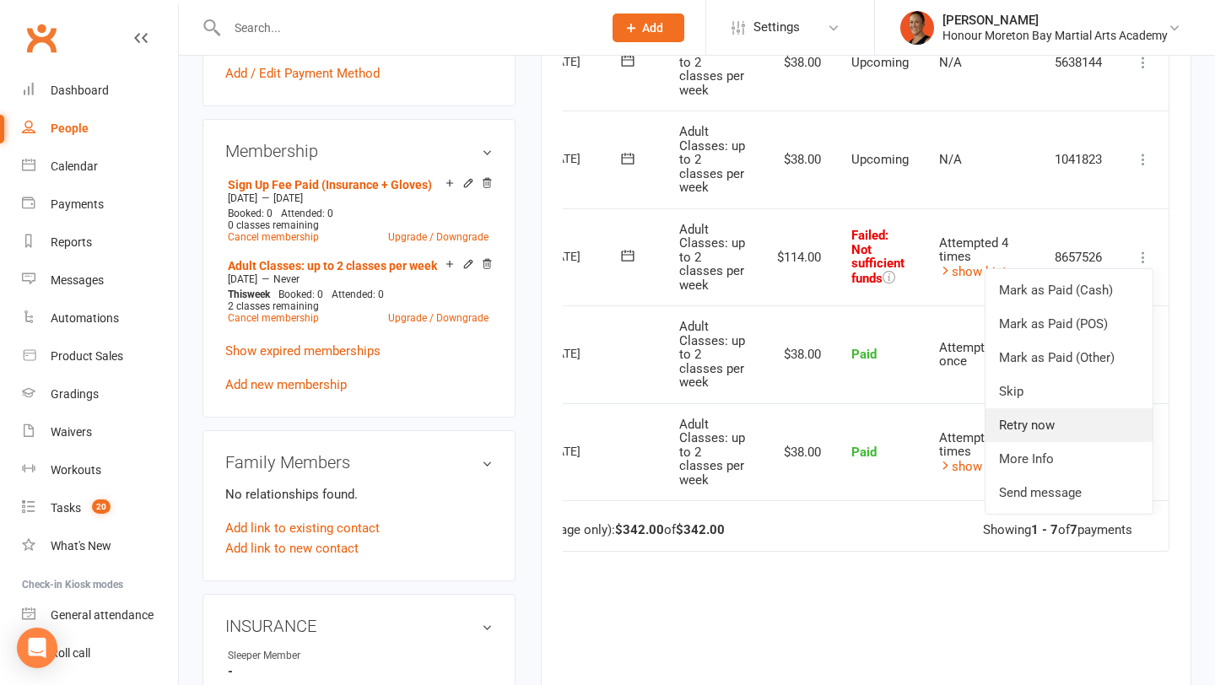
click at [1045, 424] on link "Retry now" at bounding box center [1069, 426] width 167 height 34
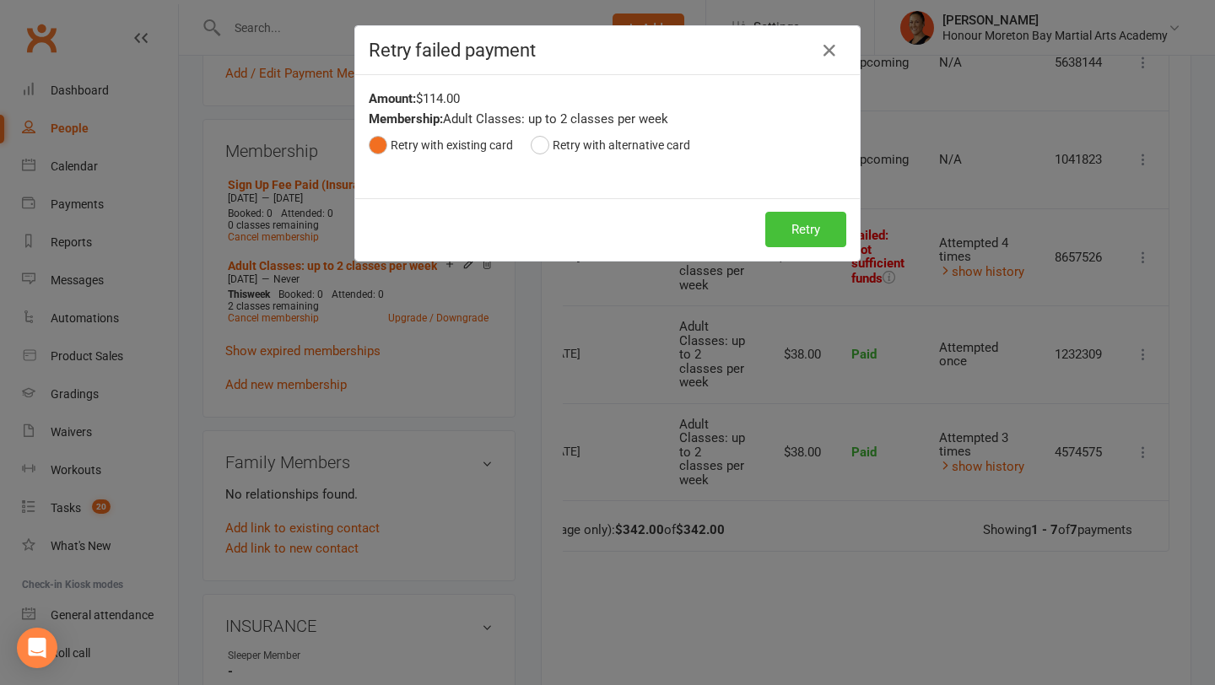
click at [797, 240] on button "Retry" at bounding box center [806, 229] width 81 height 35
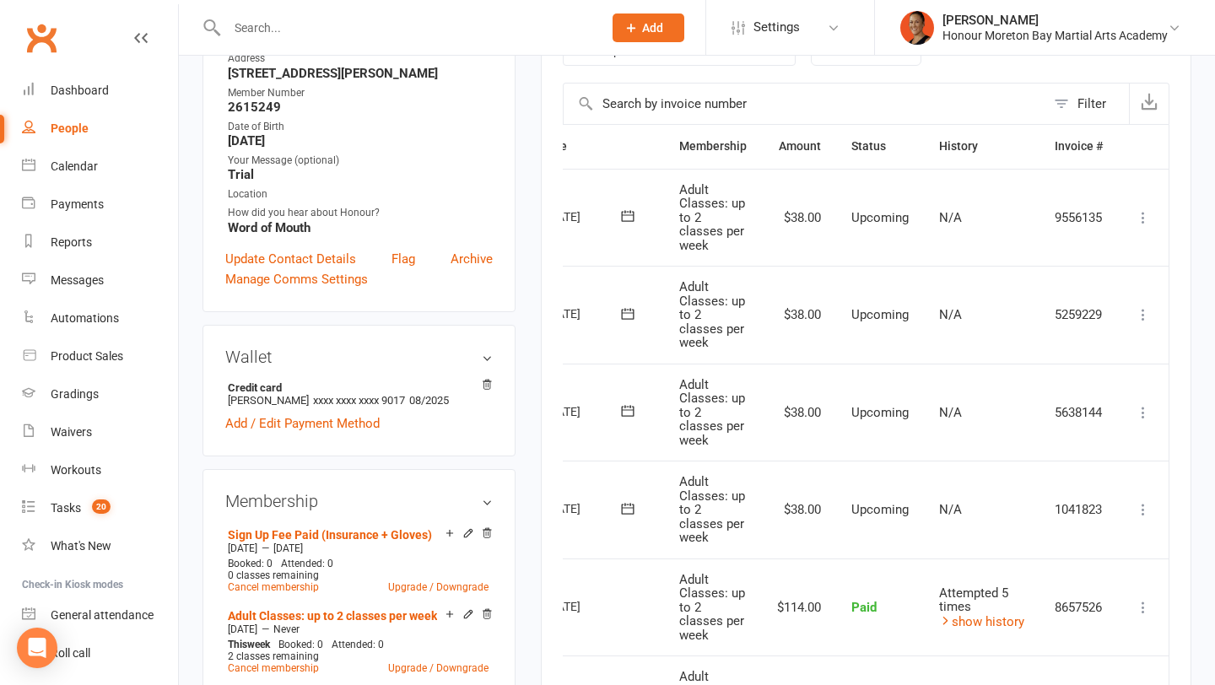
scroll to position [0, 0]
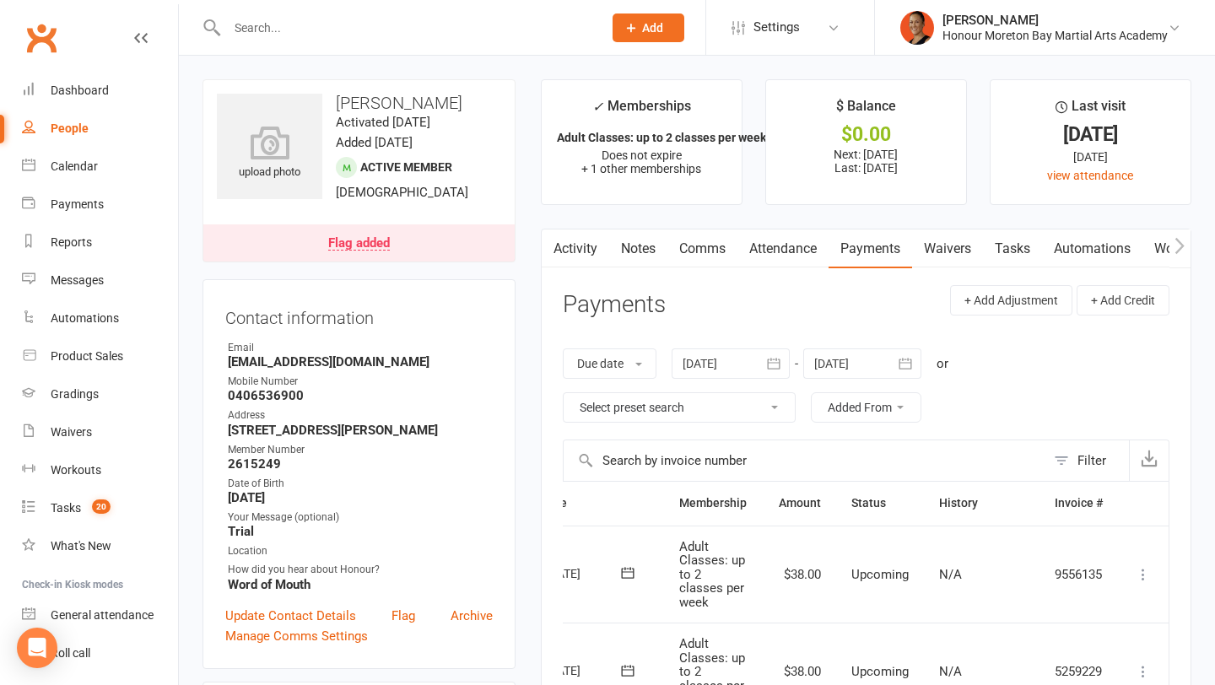
click at [375, 242] on div "Flag added" at bounding box center [359, 244] width 62 height 14
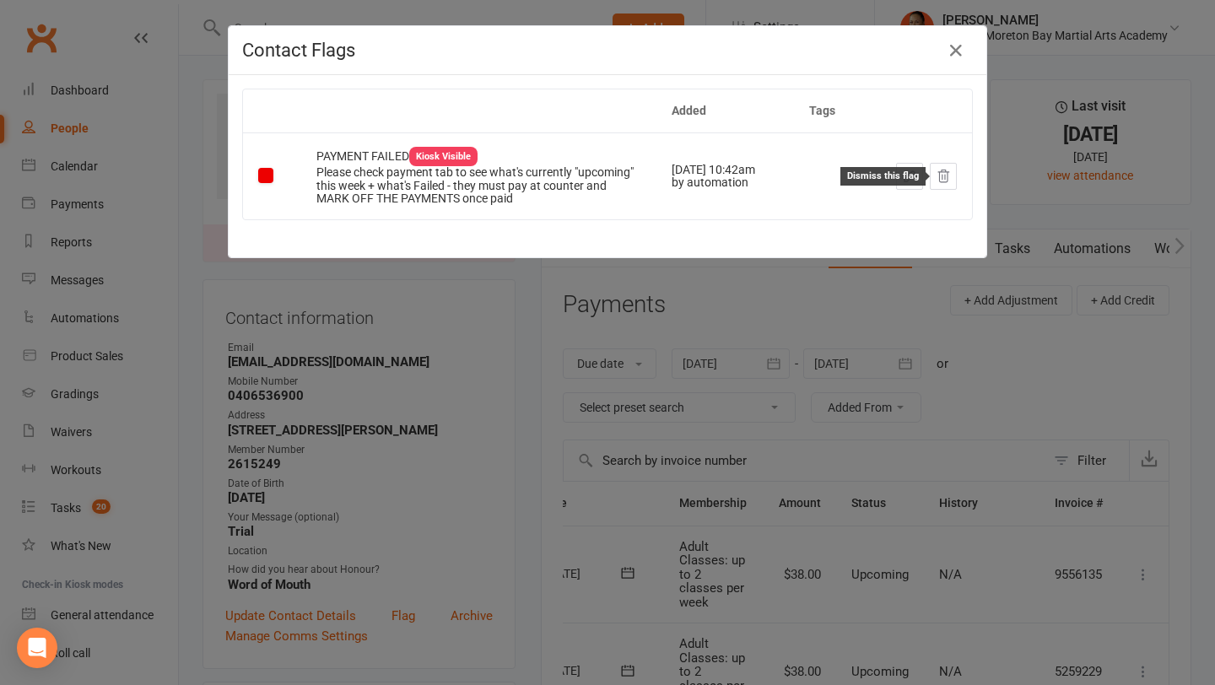
click at [942, 180] on icon at bounding box center [943, 176] width 15 height 15
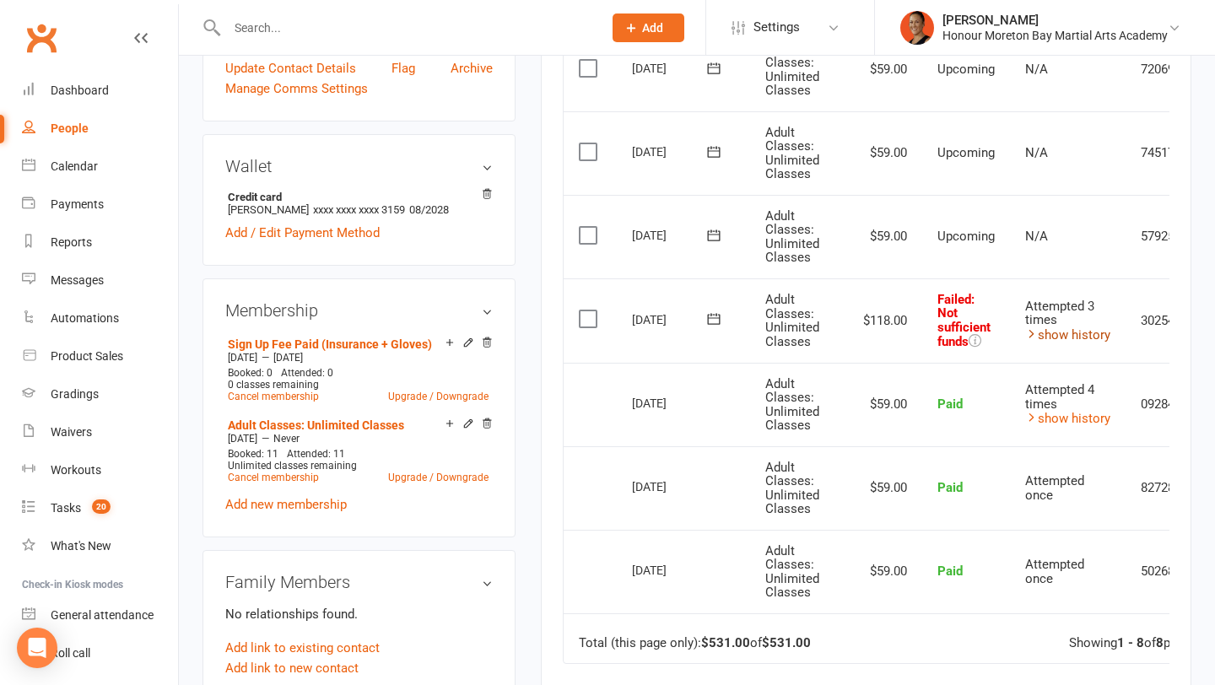
scroll to position [0, 90]
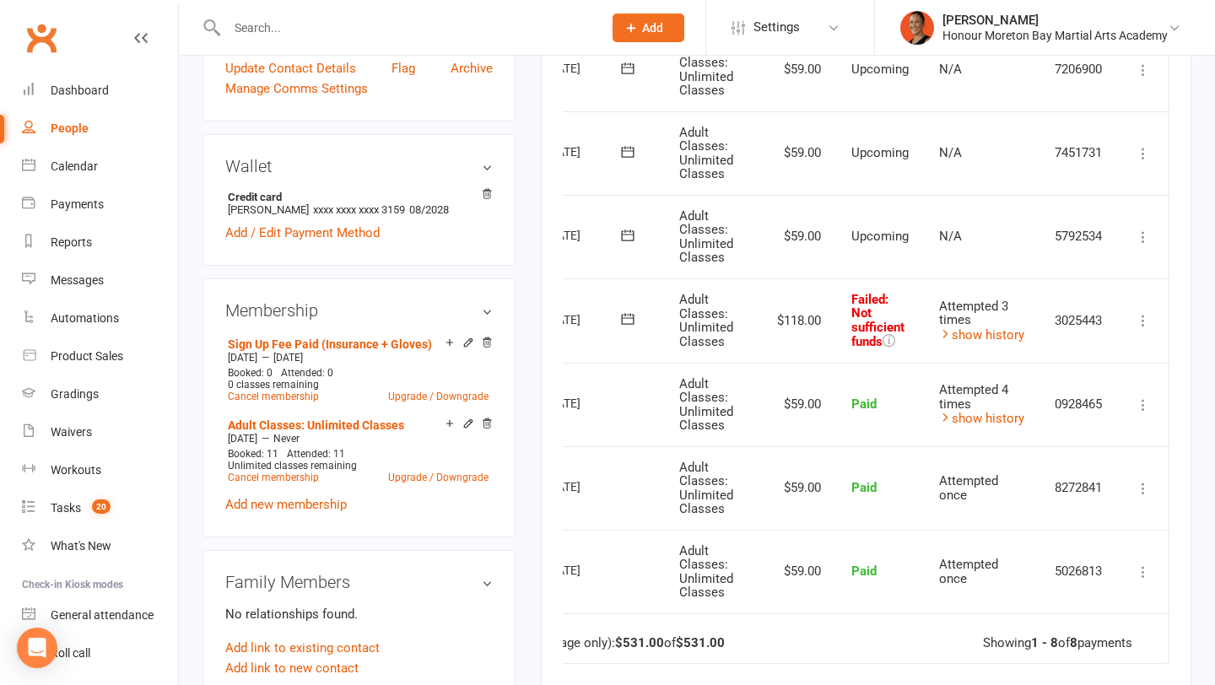
click at [1142, 319] on icon at bounding box center [1143, 320] width 17 height 17
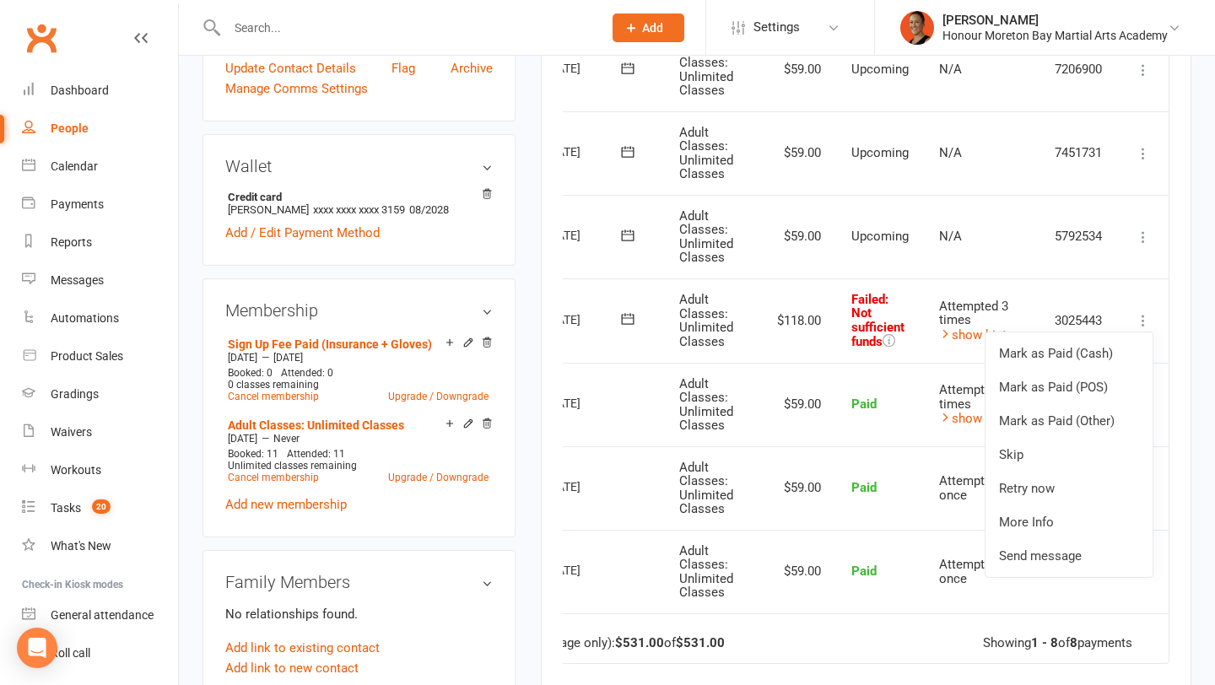
click at [901, 316] on td "Failed : Not sufficient funds" at bounding box center [880, 321] width 88 height 84
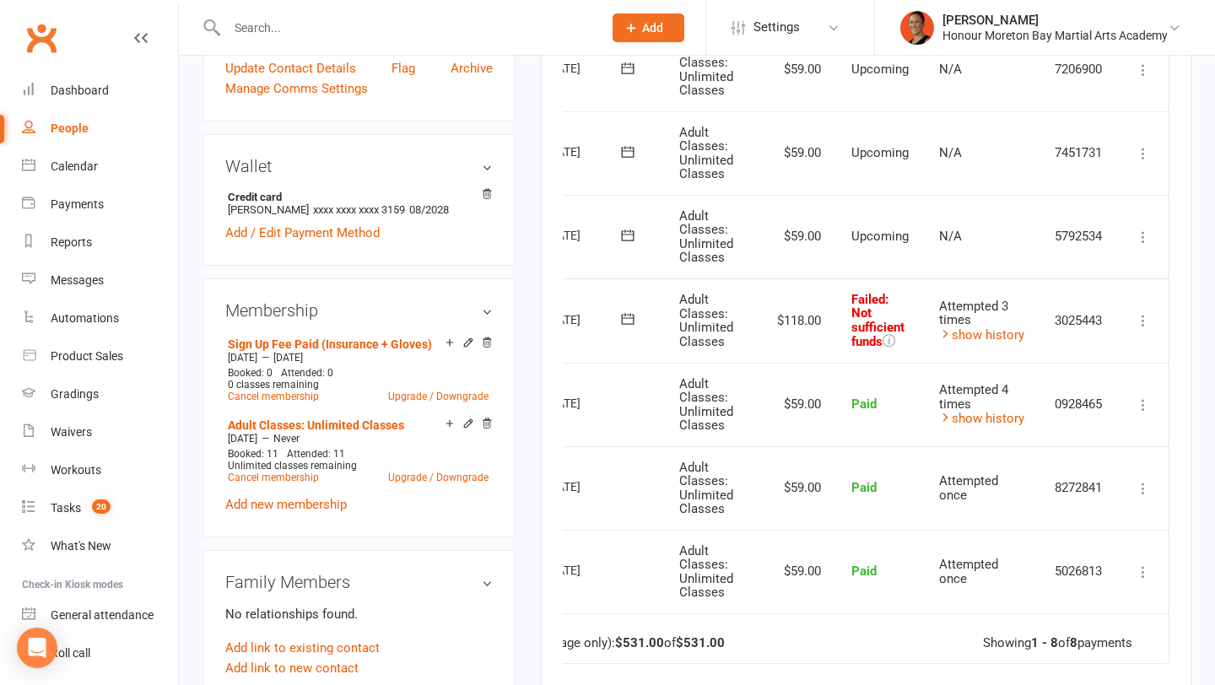
click at [1145, 317] on icon at bounding box center [1143, 320] width 17 height 17
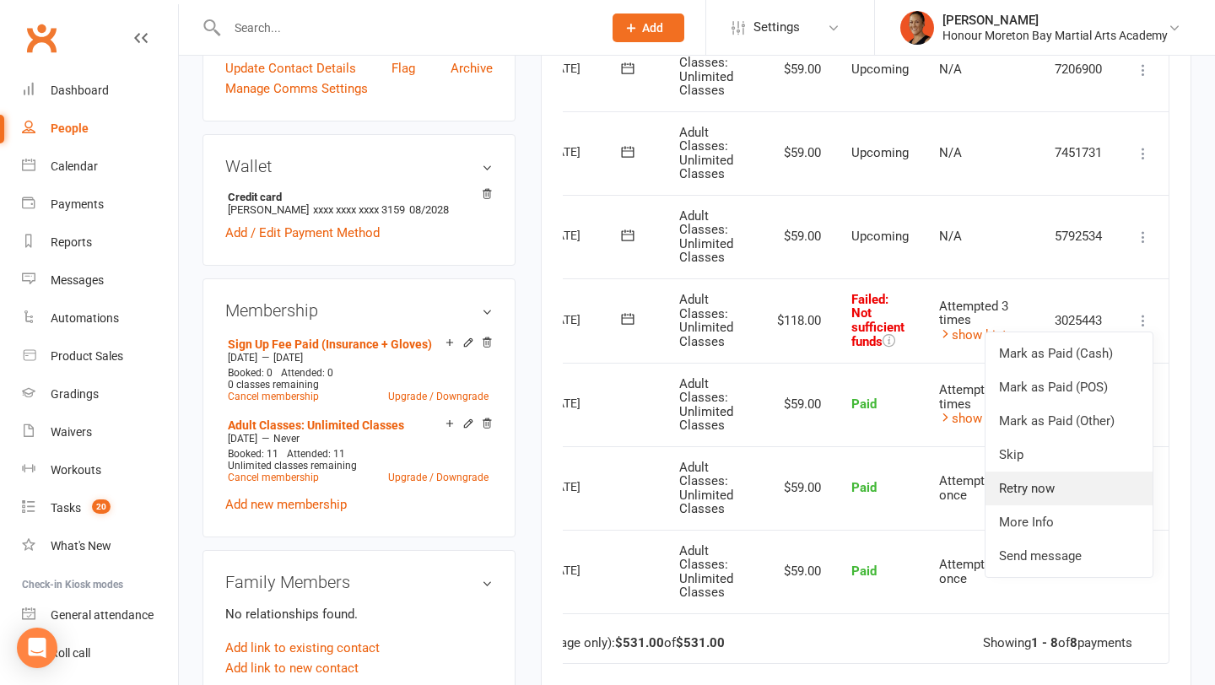
click at [1043, 479] on link "Retry now" at bounding box center [1069, 489] width 167 height 34
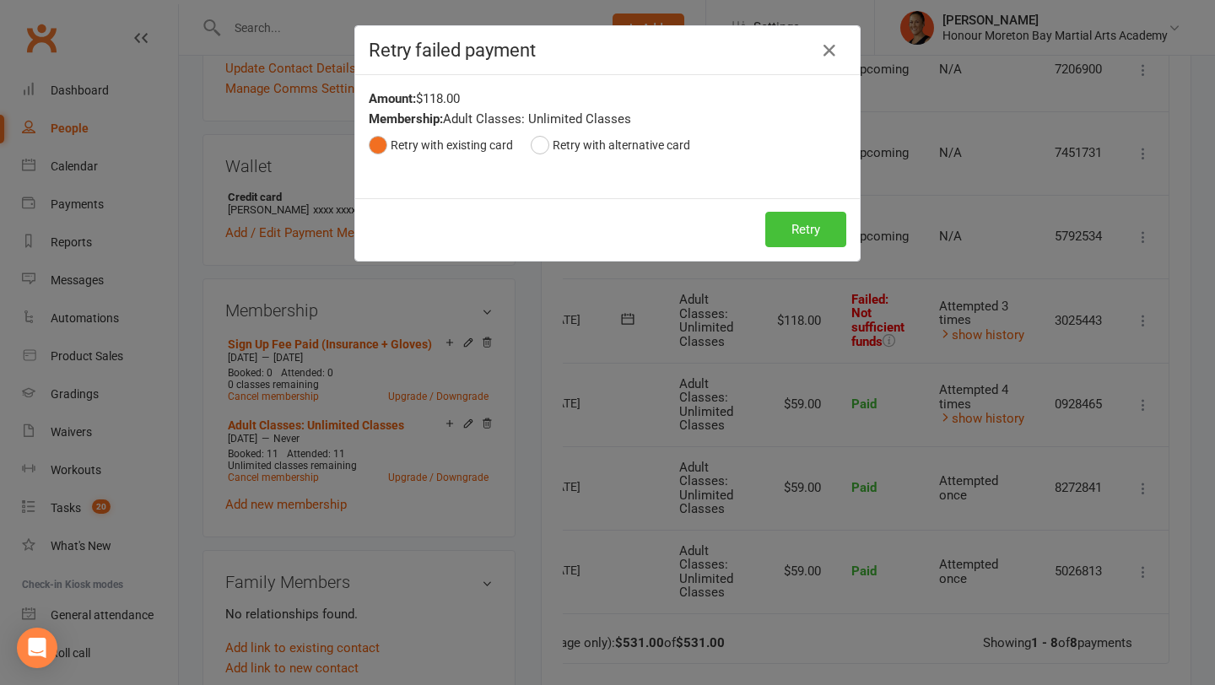
click at [813, 231] on button "Retry" at bounding box center [806, 229] width 81 height 35
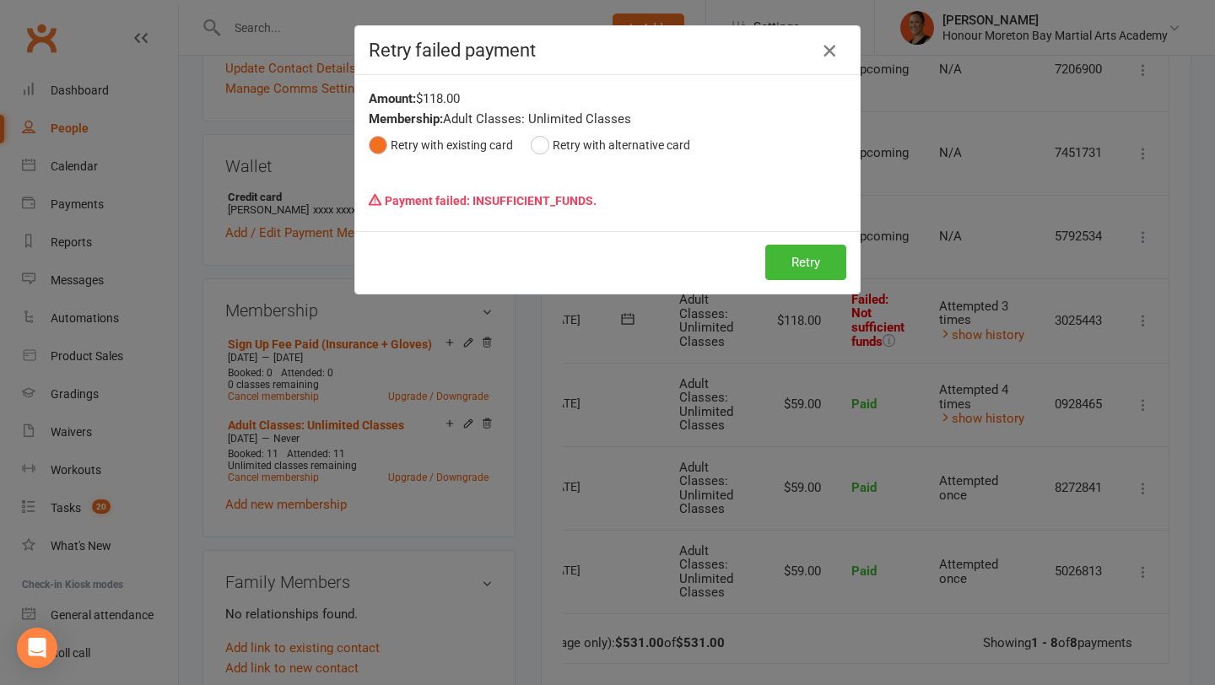
click at [828, 58] on icon "button" at bounding box center [830, 51] width 20 height 20
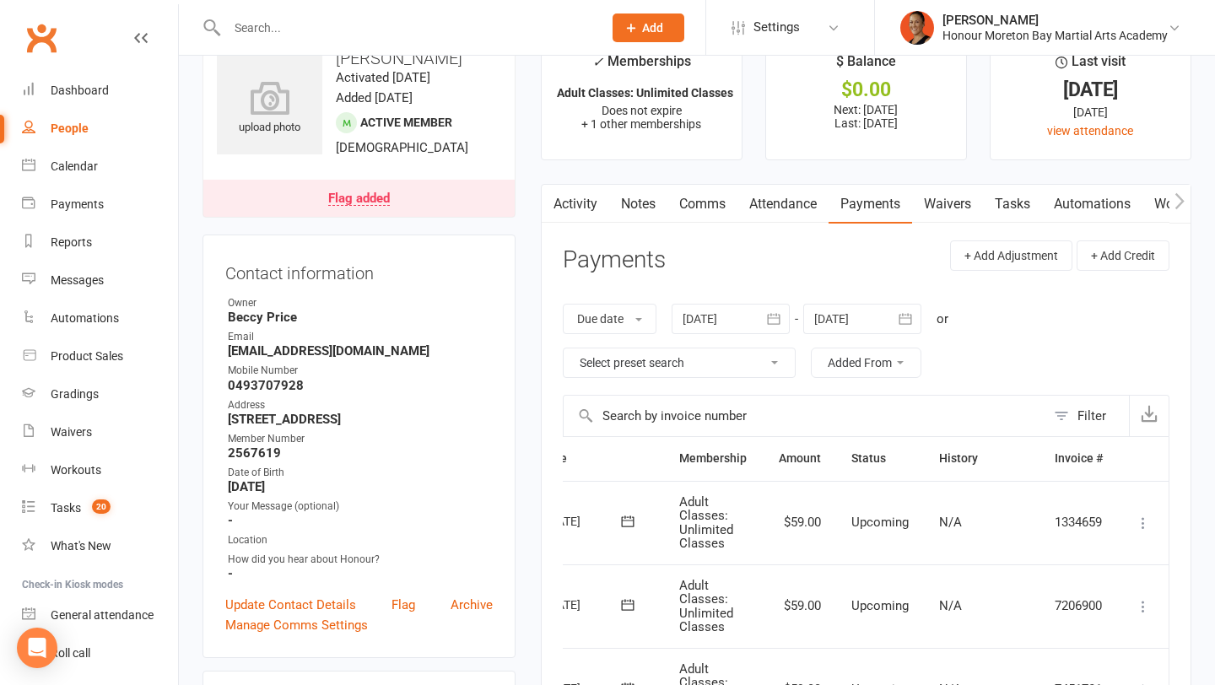
scroll to position [0, 0]
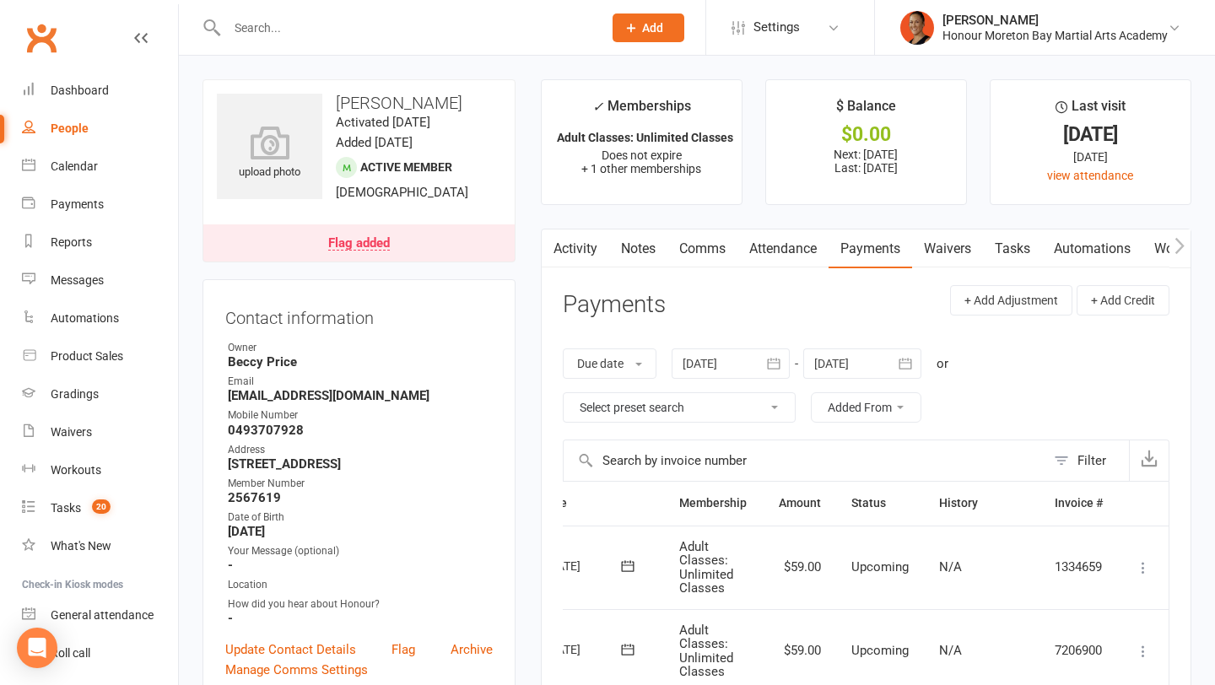
click at [619, 259] on link "Notes" at bounding box center [638, 249] width 58 height 39
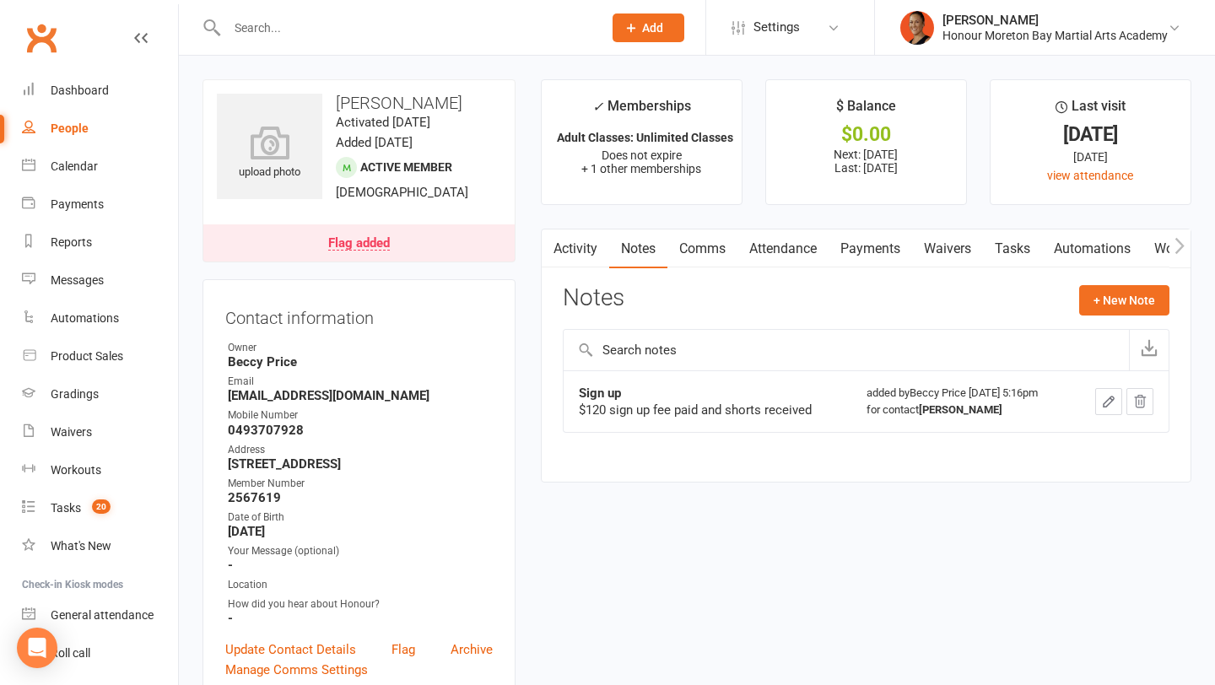
click at [577, 263] on link "Activity" at bounding box center [576, 249] width 68 height 39
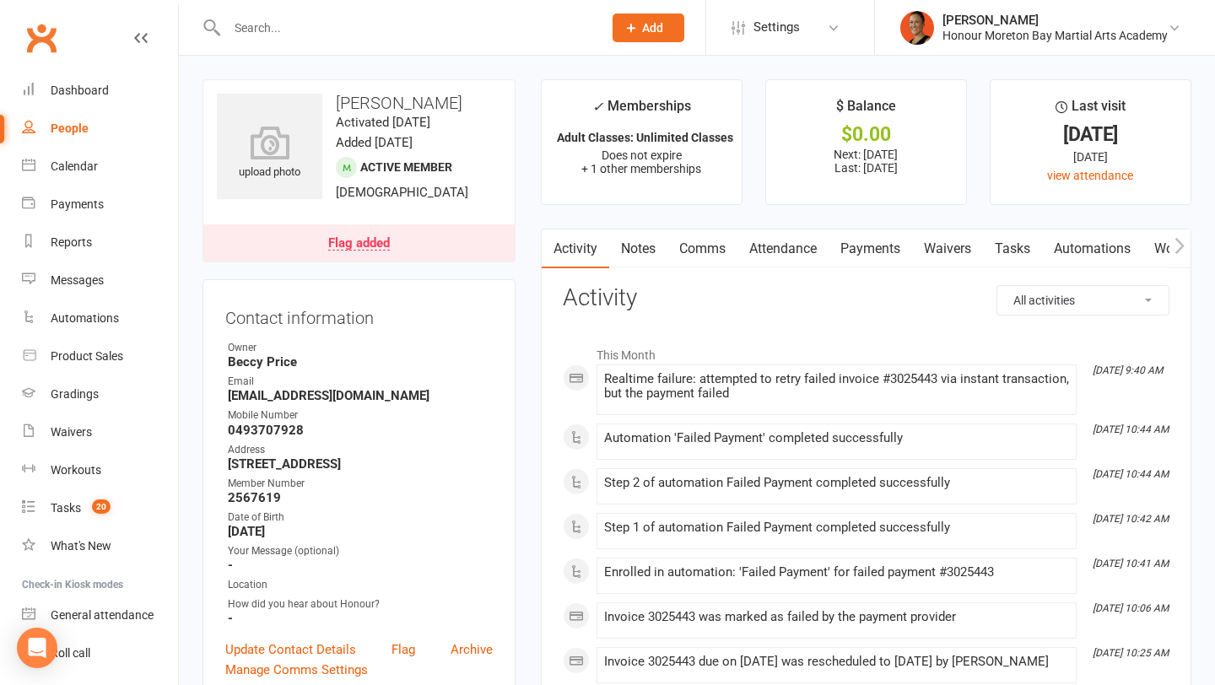
click at [712, 242] on link "Comms" at bounding box center [703, 249] width 70 height 39
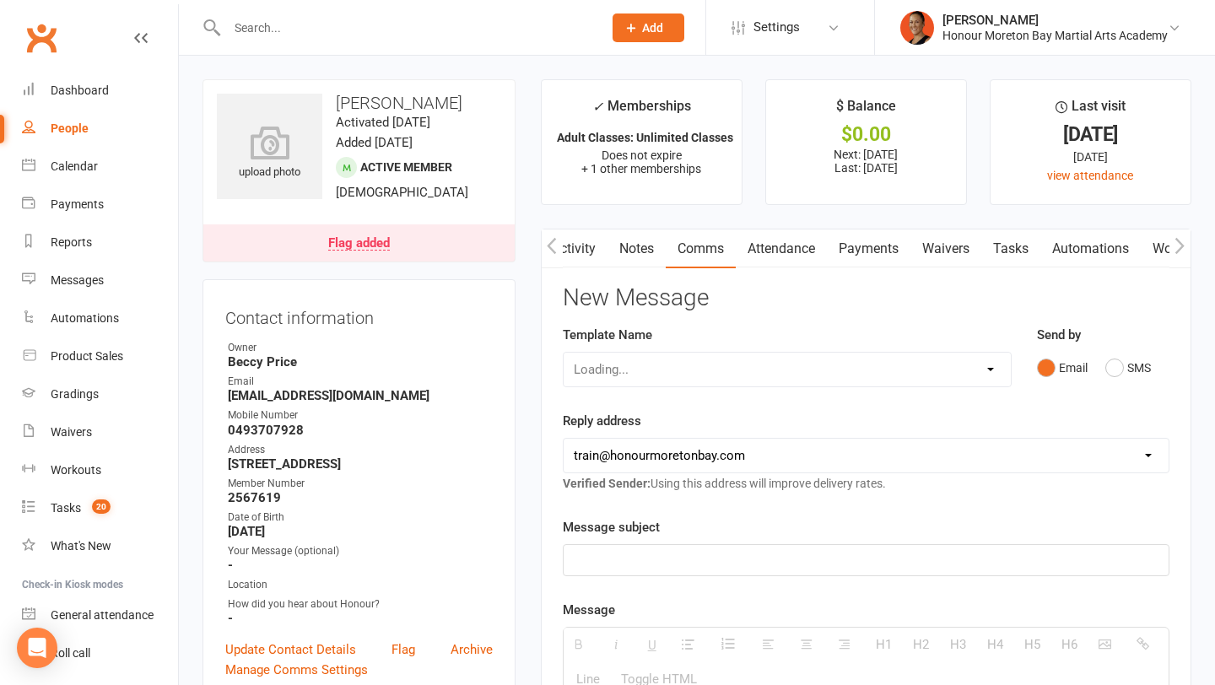
click at [714, 371] on select "Loading..." at bounding box center [787, 370] width 447 height 34
select select "21"
click at [564, 353] on select "Select Template [Email] 28 day 2 week check in to join [Email] ZipLead $29 Intr…" at bounding box center [787, 370] width 447 height 34
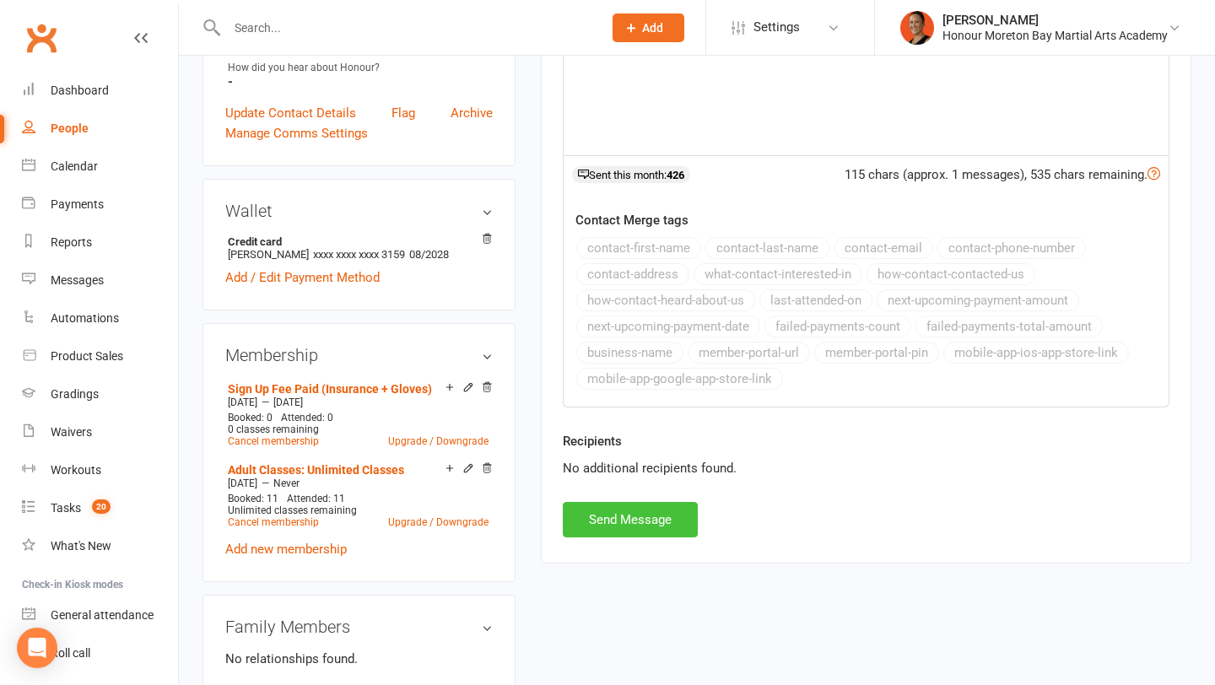
scroll to position [539, 0]
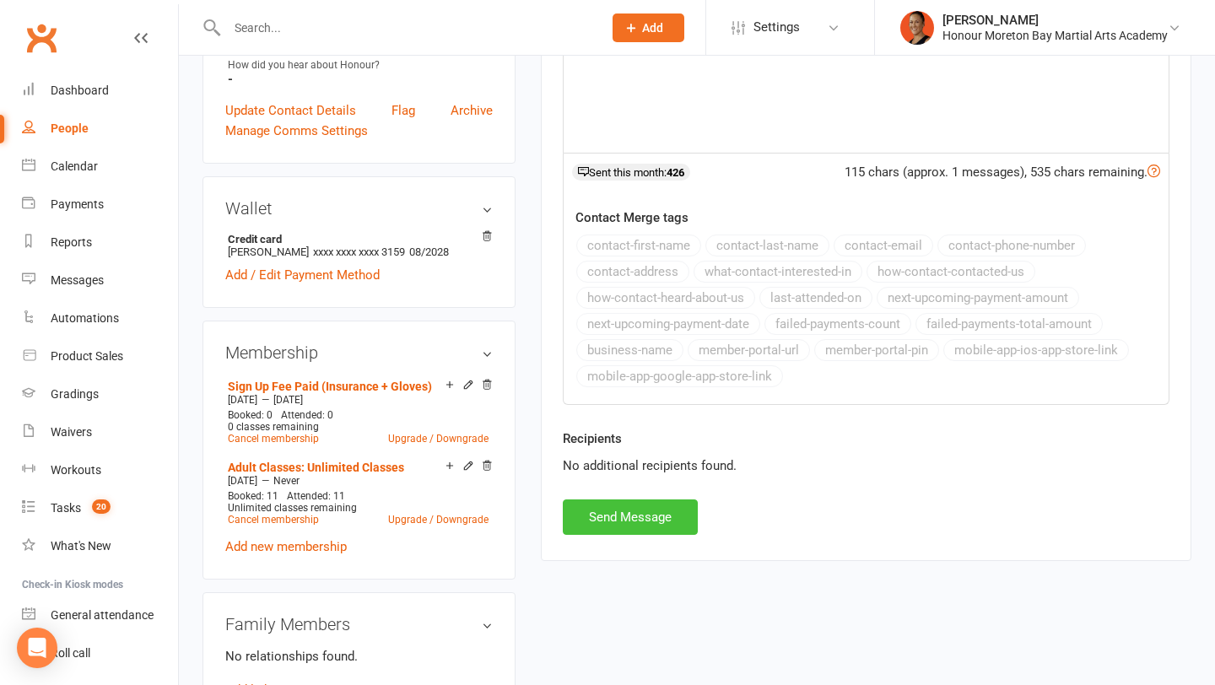
click at [643, 525] on button "Send Message" at bounding box center [630, 517] width 135 height 35
select select
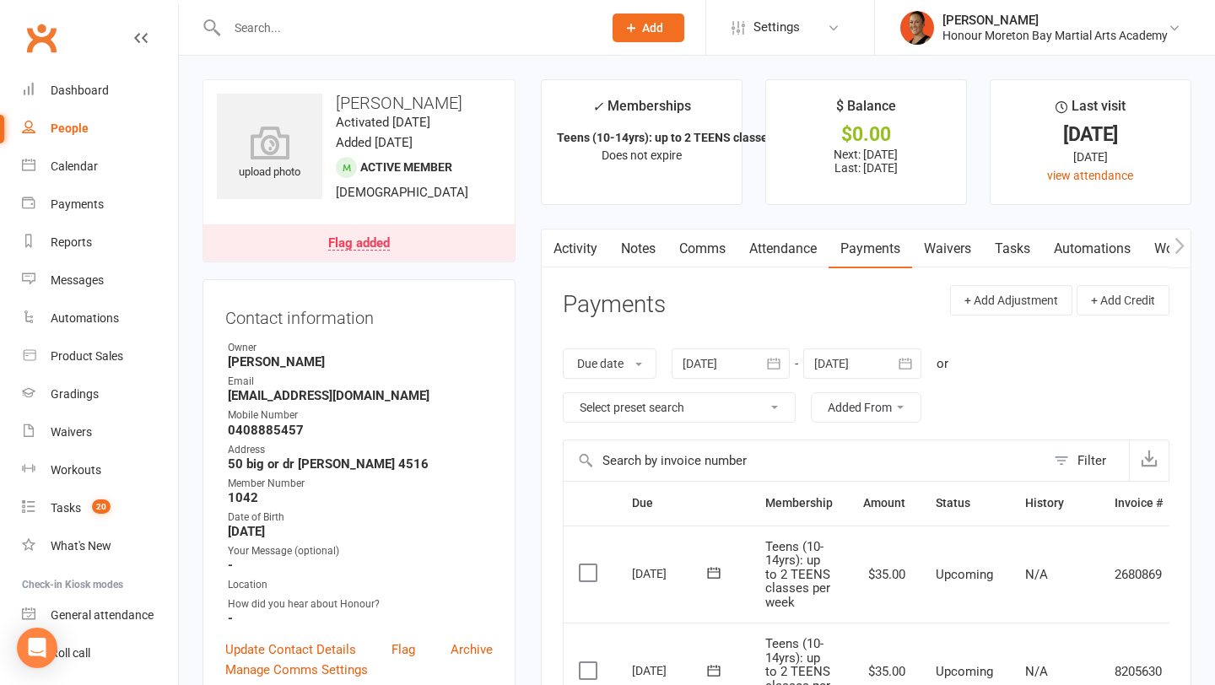
click at [650, 243] on link "Notes" at bounding box center [638, 249] width 58 height 39
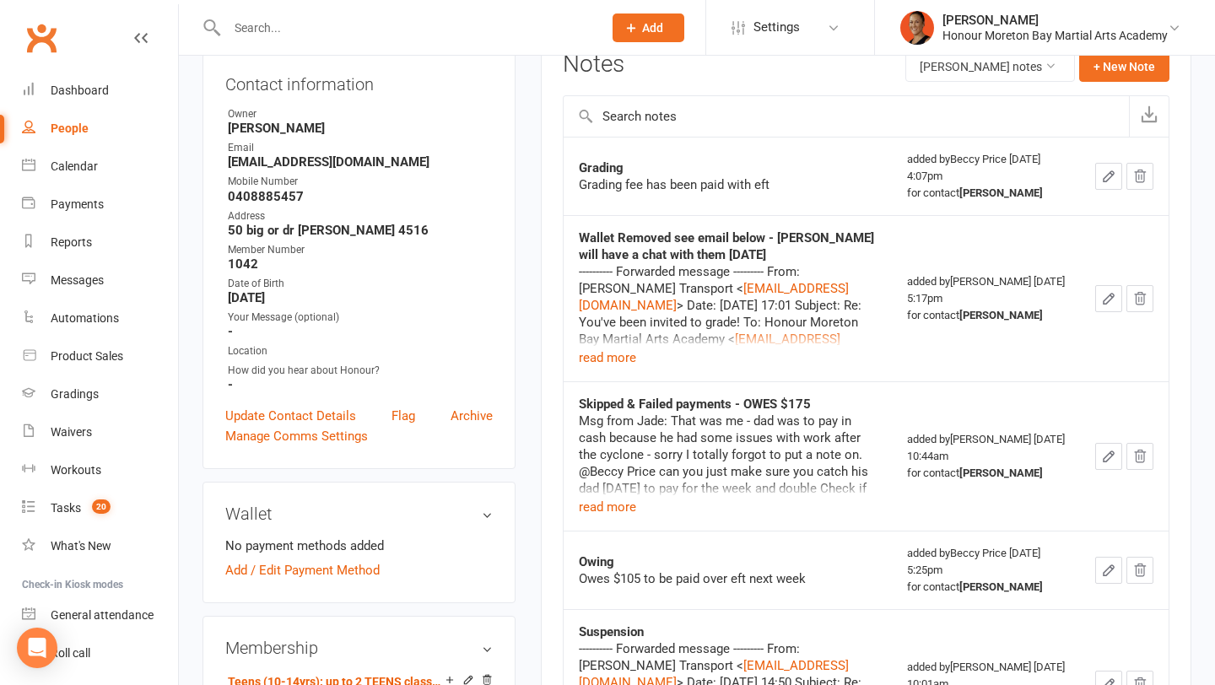
scroll to position [237, 0]
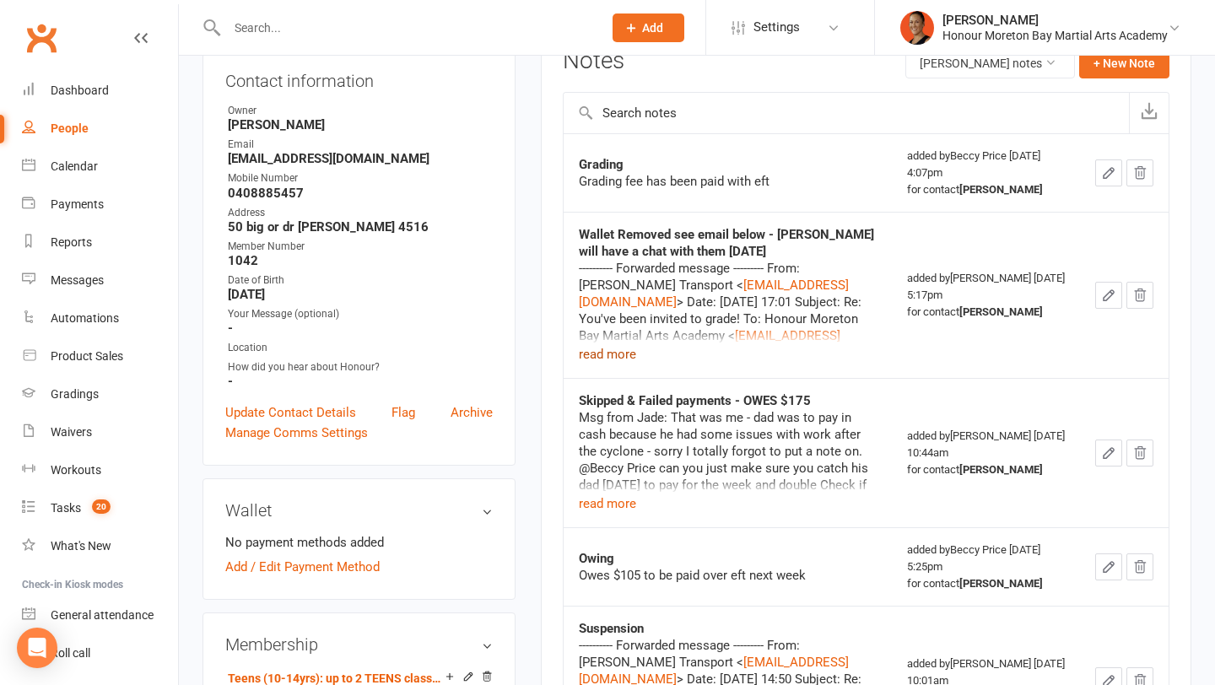
click at [608, 359] on button "read more" at bounding box center [607, 354] width 57 height 20
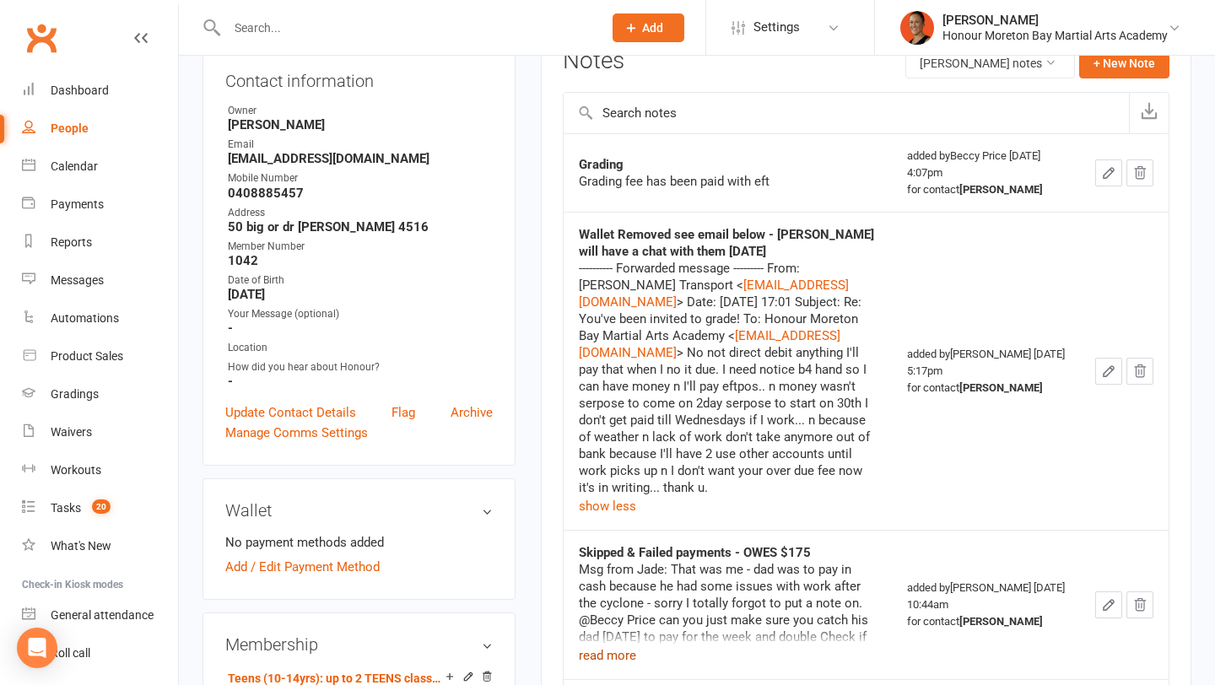
click at [618, 646] on button "read more" at bounding box center [607, 656] width 57 height 20
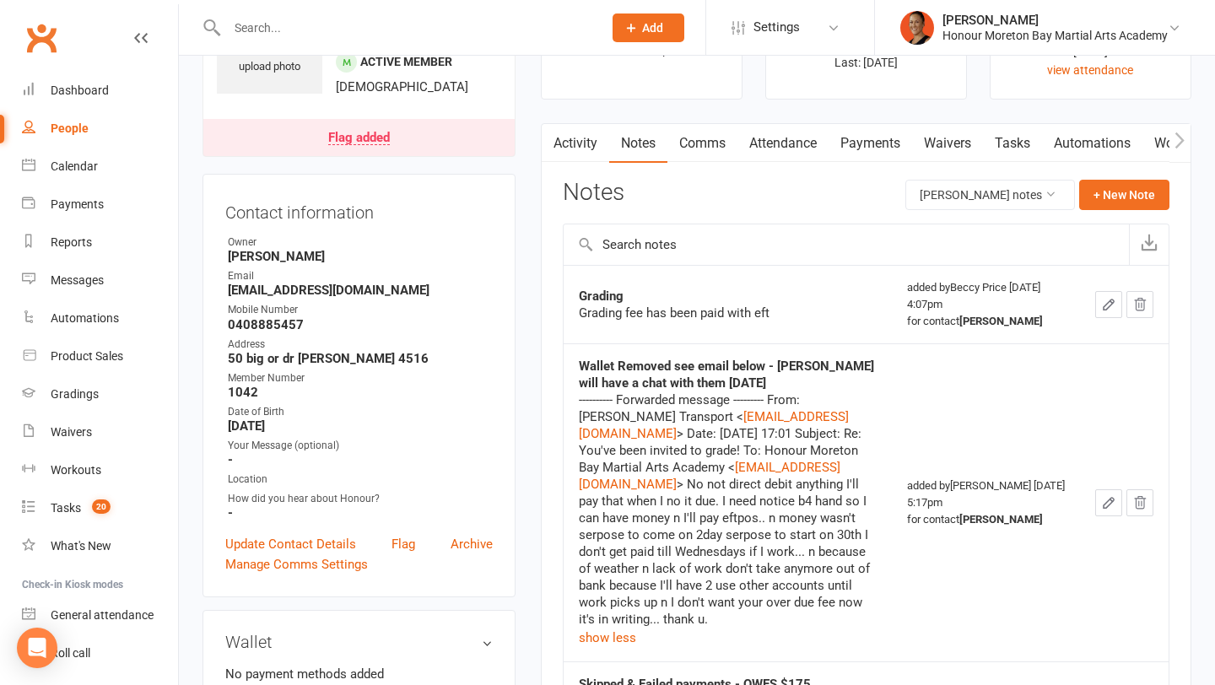
scroll to position [0, 0]
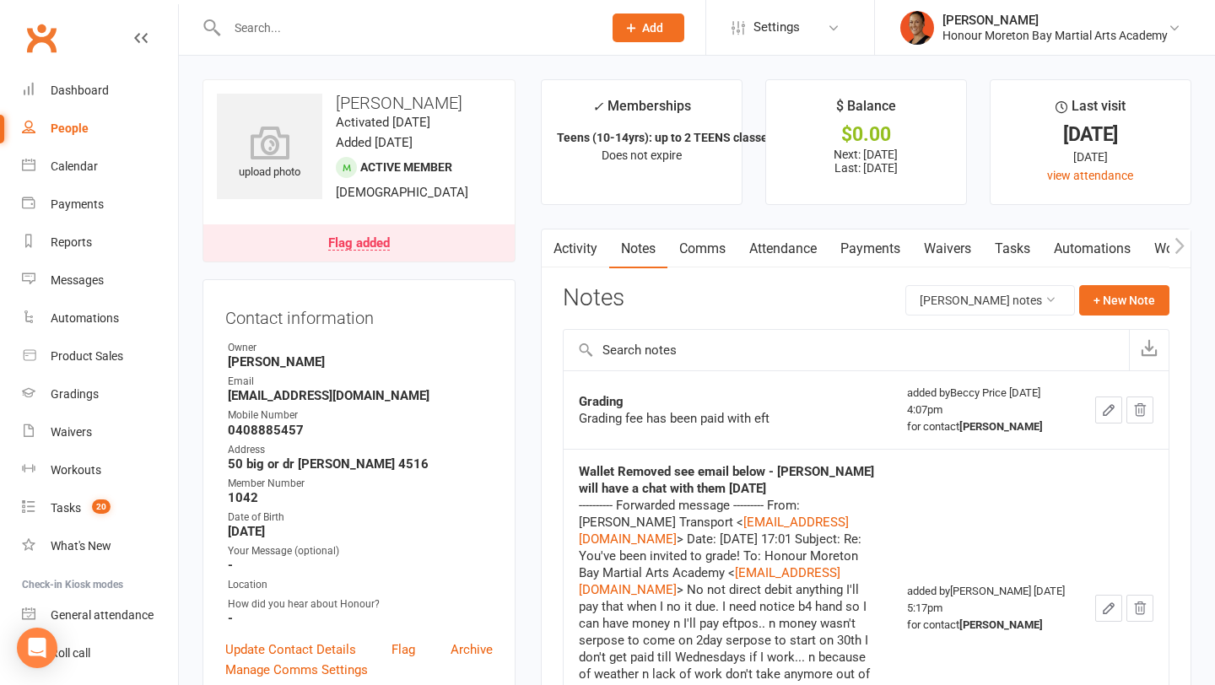
click at [587, 253] on link "Activity" at bounding box center [576, 249] width 68 height 39
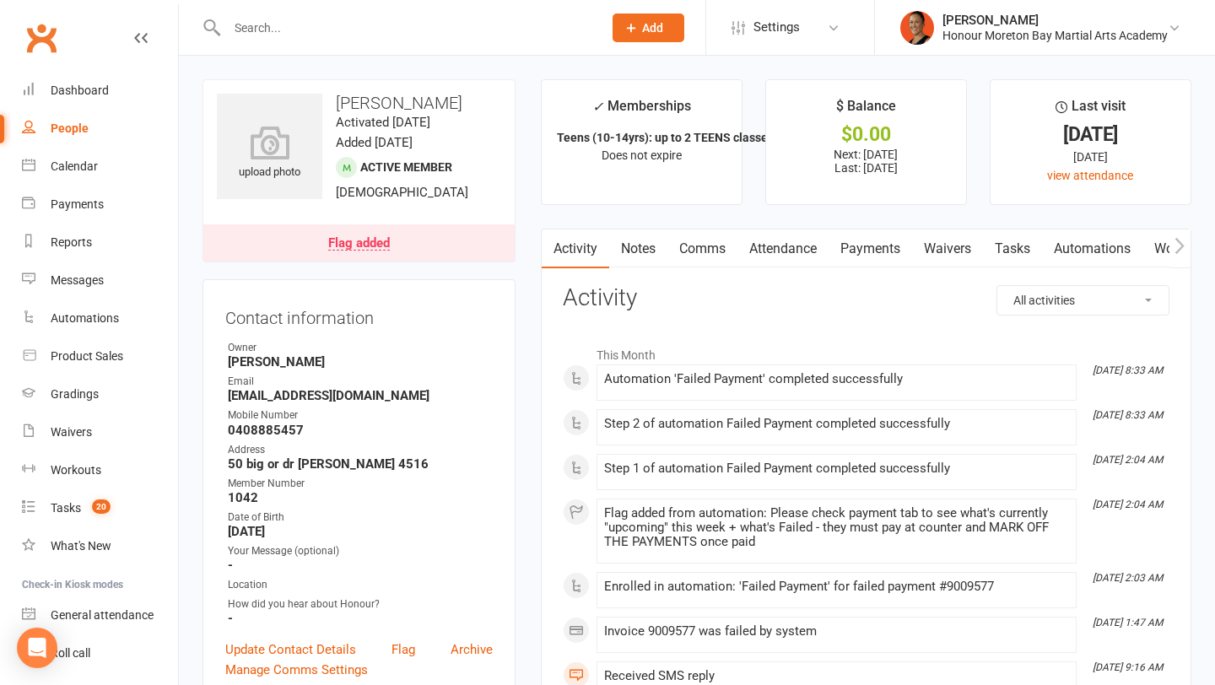
click at [874, 250] on link "Payments" at bounding box center [871, 249] width 84 height 39
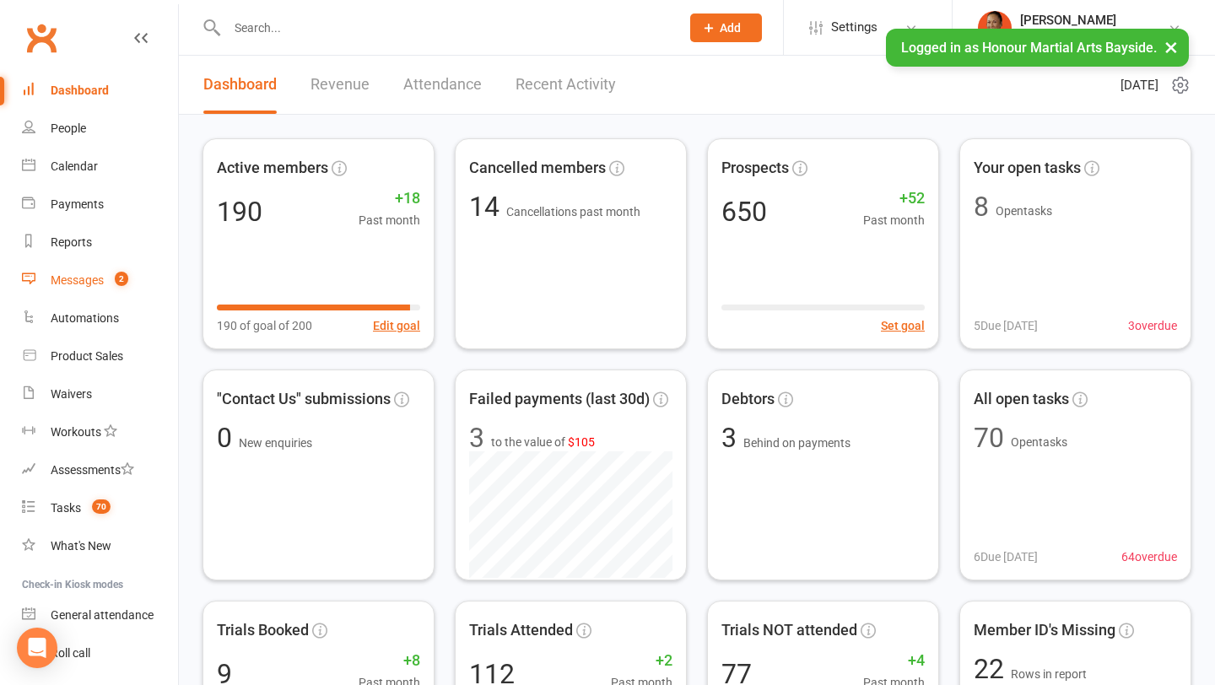
click at [73, 286] on div "Messages" at bounding box center [77, 280] width 53 height 14
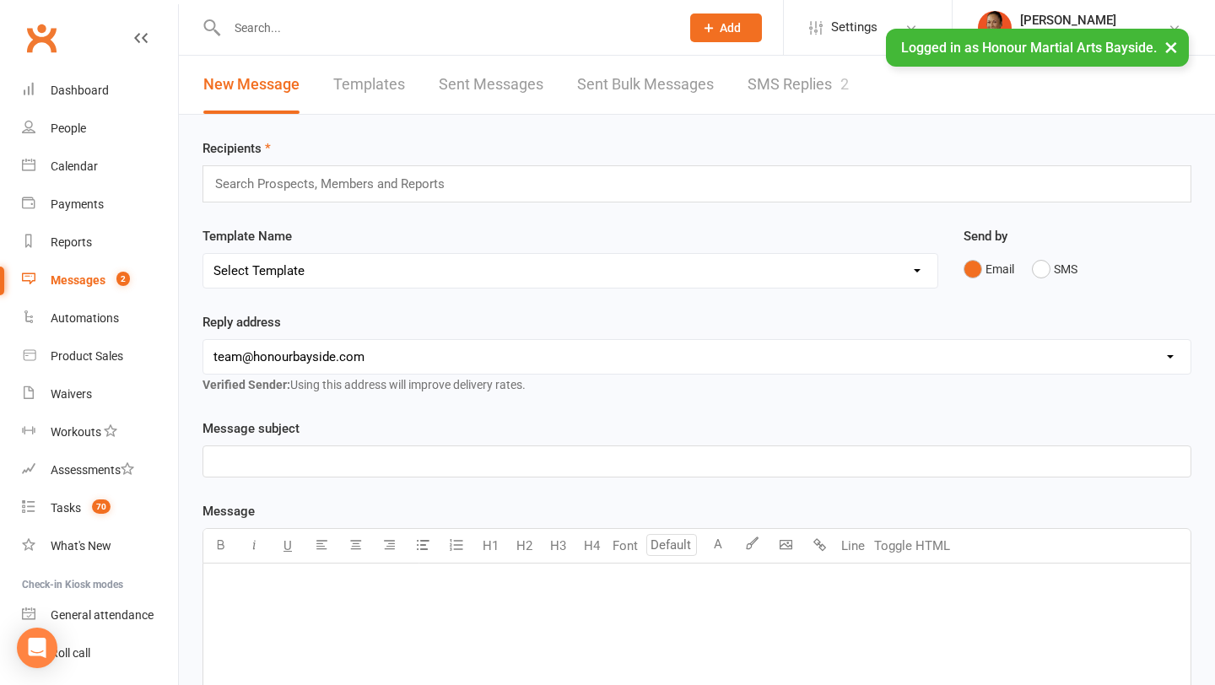
click at [755, 88] on link "SMS Replies 2" at bounding box center [798, 85] width 101 height 58
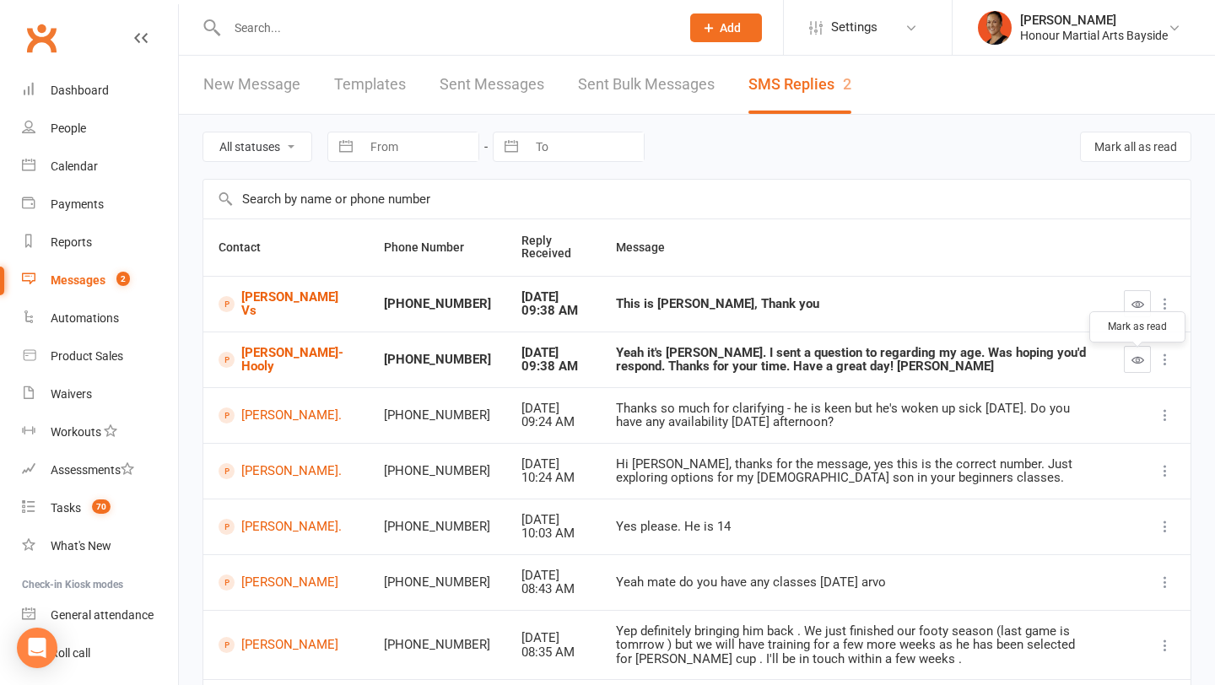
click at [1142, 366] on icon "button" at bounding box center [1138, 360] width 13 height 13
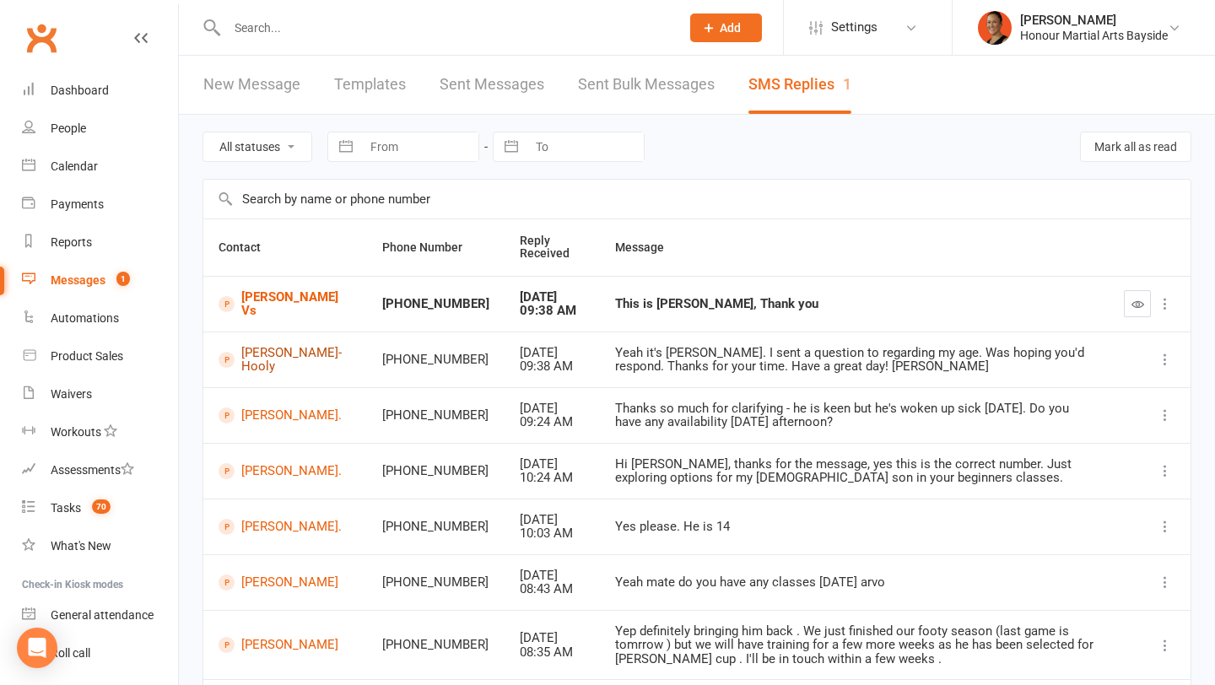
click at [243, 371] on link "[PERSON_NAME]-Hooly" at bounding box center [285, 360] width 133 height 28
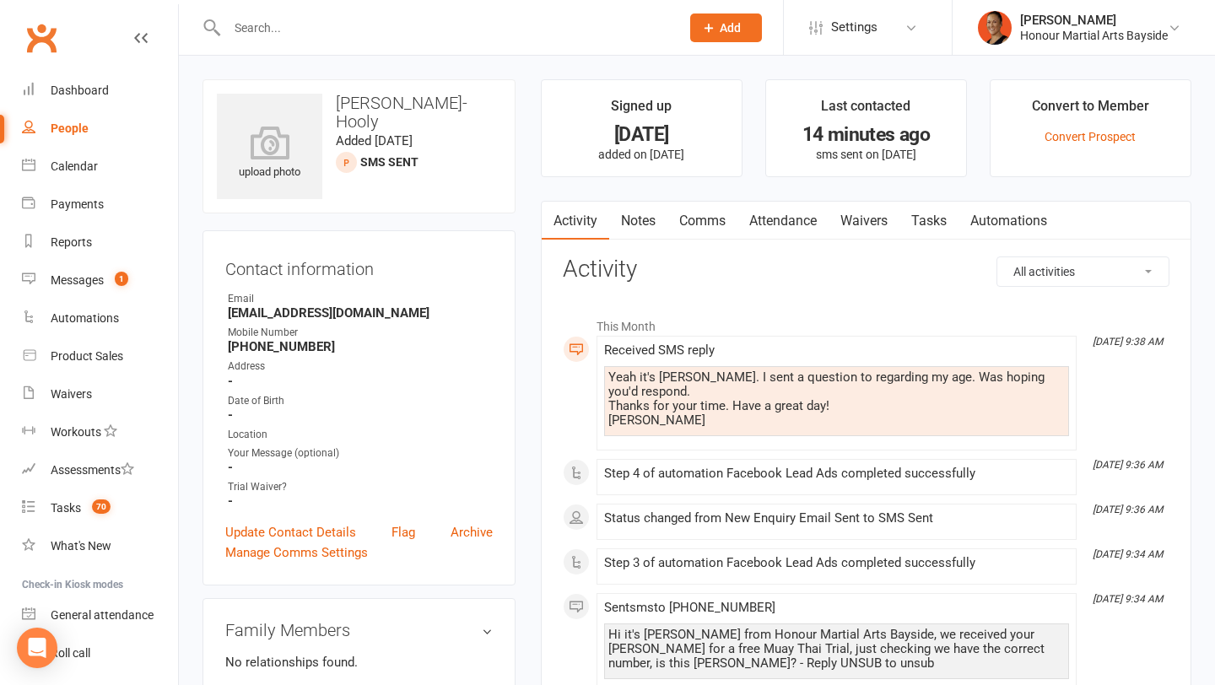
click at [653, 328] on li "This Month" at bounding box center [866, 322] width 607 height 27
click at [714, 216] on link "Comms" at bounding box center [703, 221] width 70 height 39
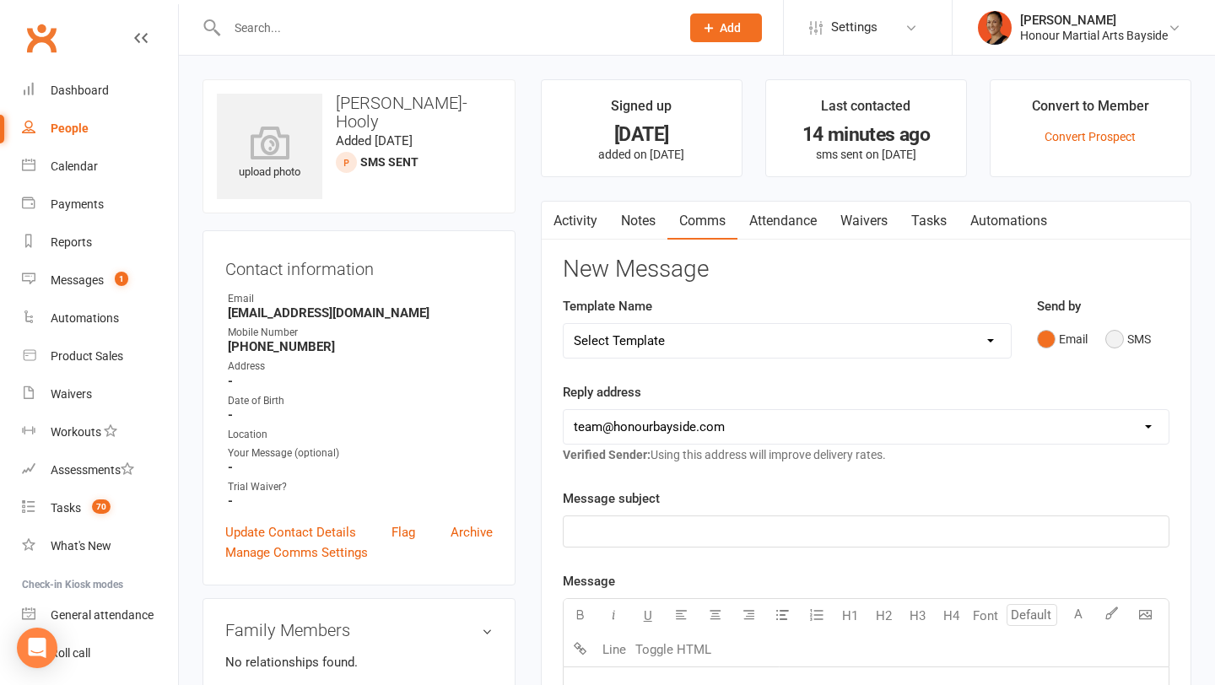
click at [1129, 342] on button "SMS" at bounding box center [1129, 339] width 46 height 32
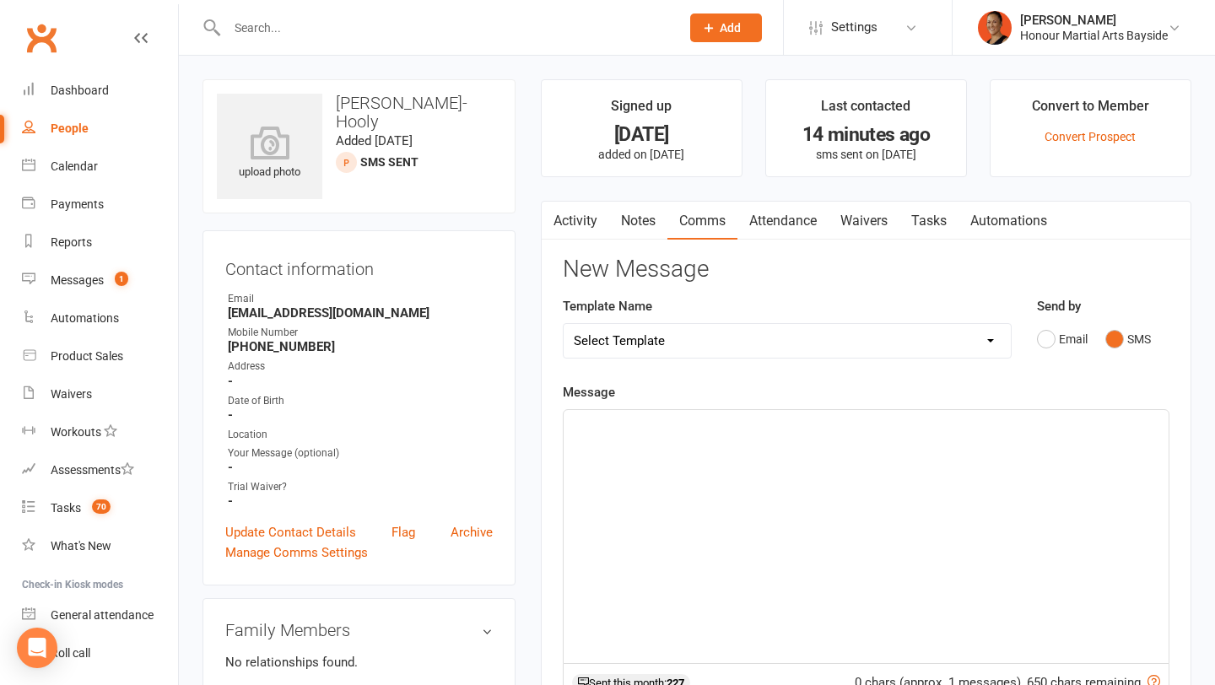
click at [858, 512] on div "﻿" at bounding box center [866, 536] width 605 height 253
click at [826, 422] on span "Ah thank you! It ended up in our spam folder i just found it and replied! Look …" at bounding box center [856, 435] width 564 height 35
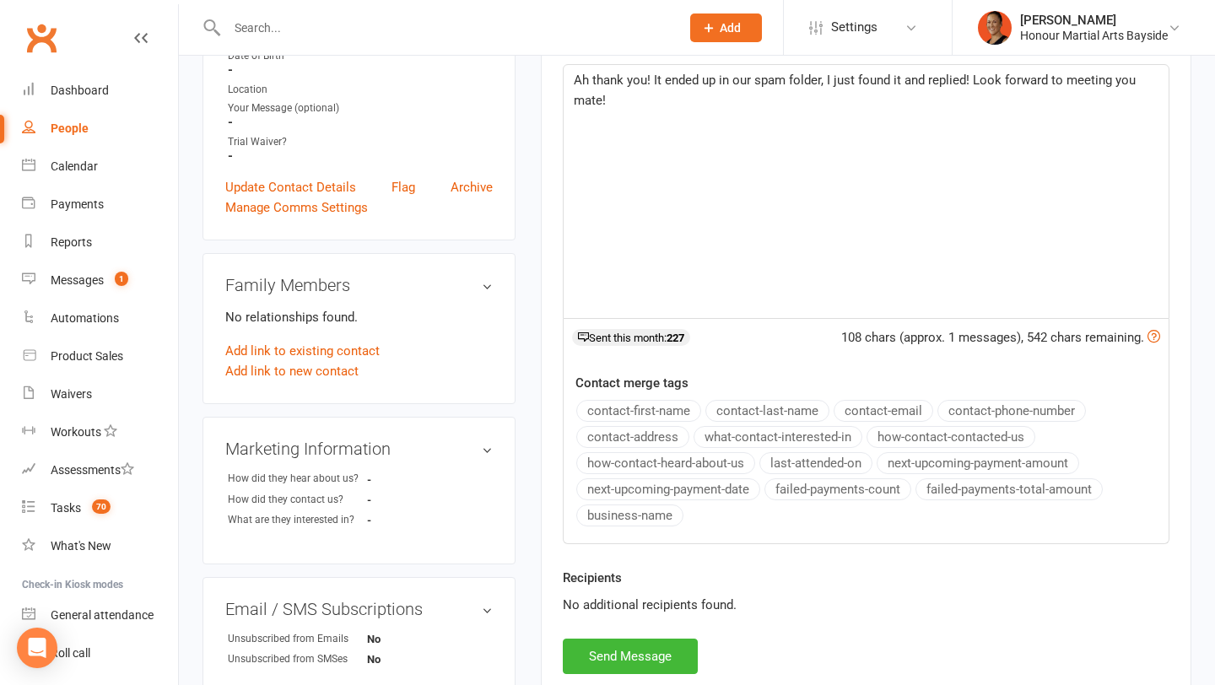
scroll to position [353, 0]
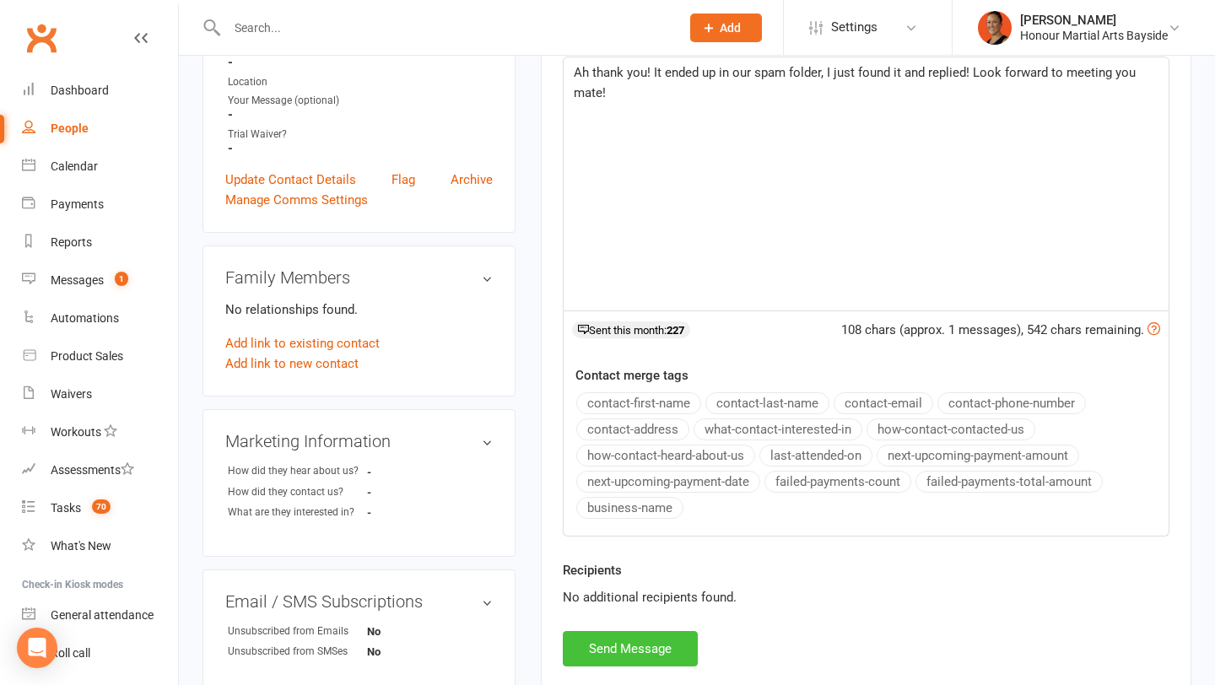
click at [629, 644] on button "Send Message" at bounding box center [630, 648] width 135 height 35
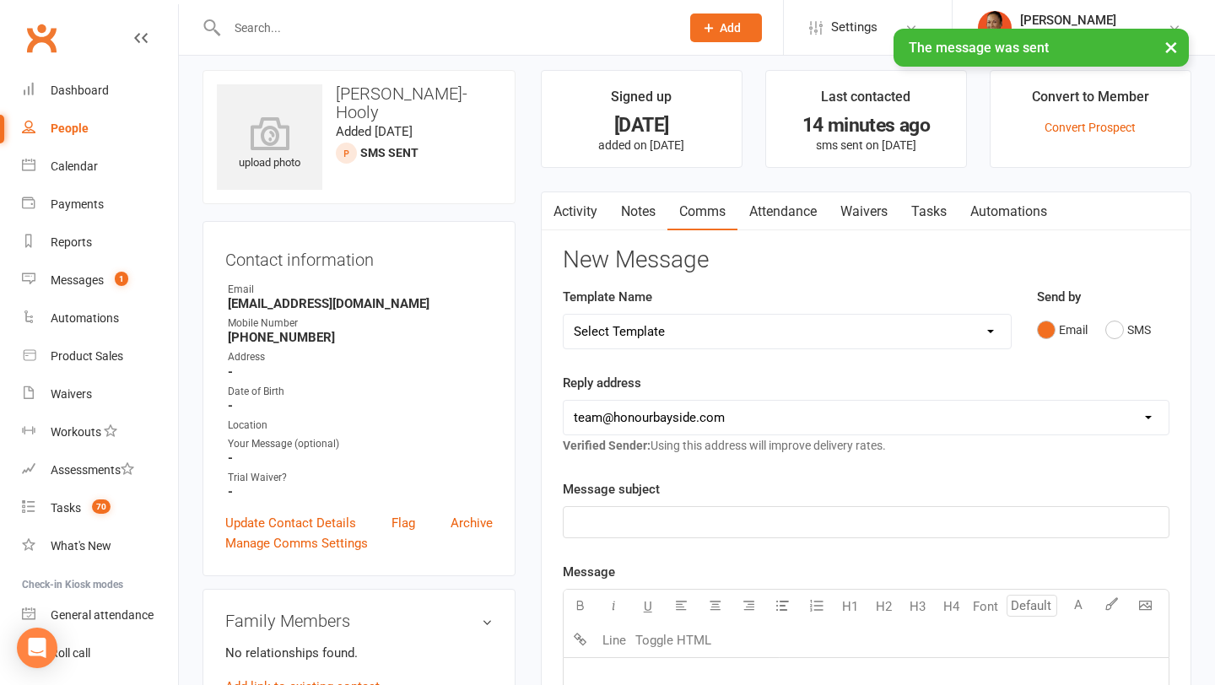
scroll to position [0, 0]
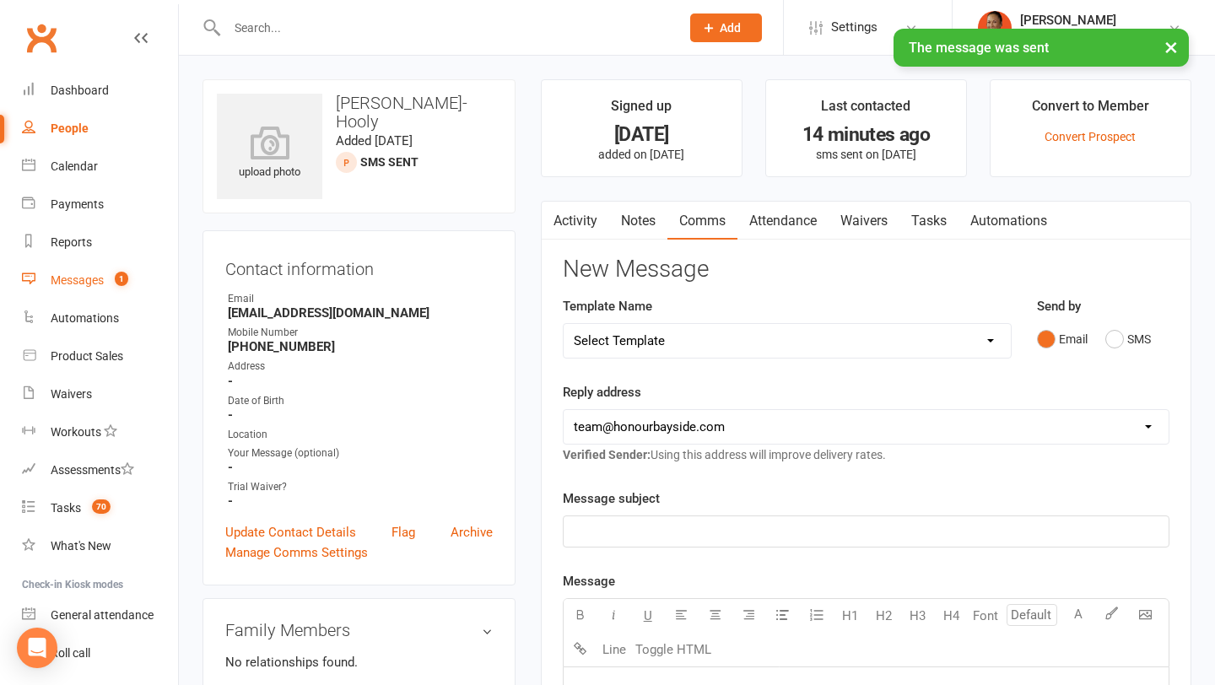
click at [87, 267] on link "Messages 1" at bounding box center [100, 281] width 156 height 38
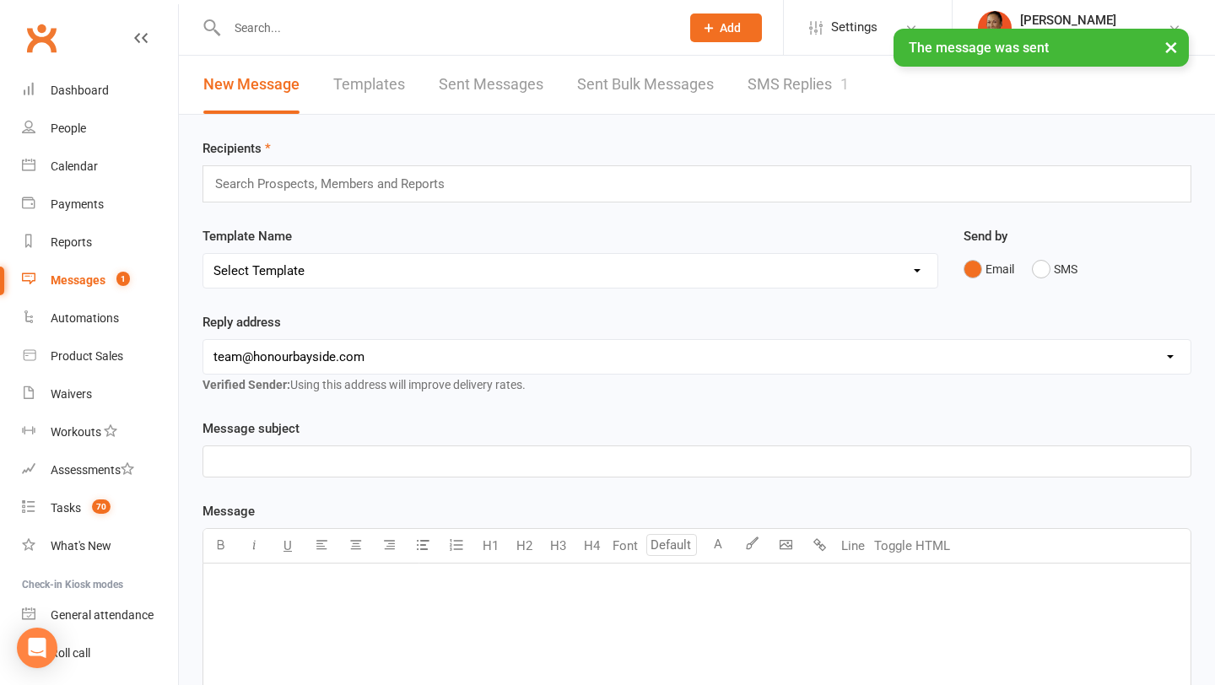
click at [818, 90] on link "SMS Replies 1" at bounding box center [798, 85] width 101 height 58
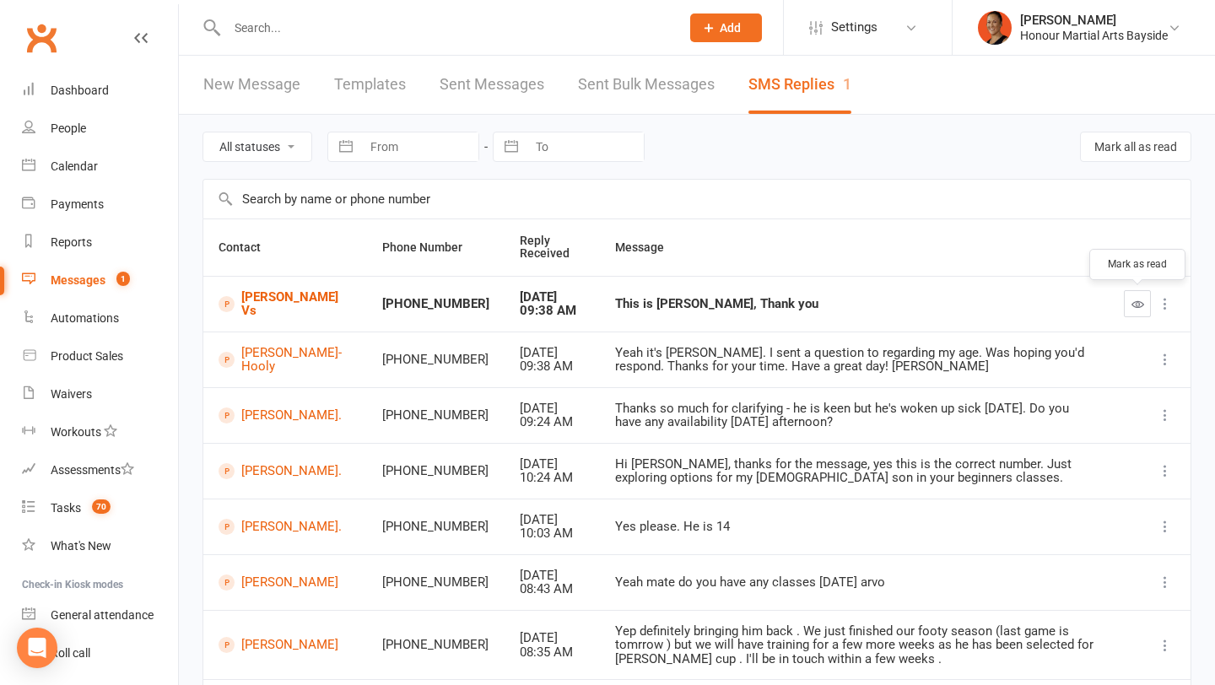
click at [1137, 303] on icon "button" at bounding box center [1138, 304] width 13 height 13
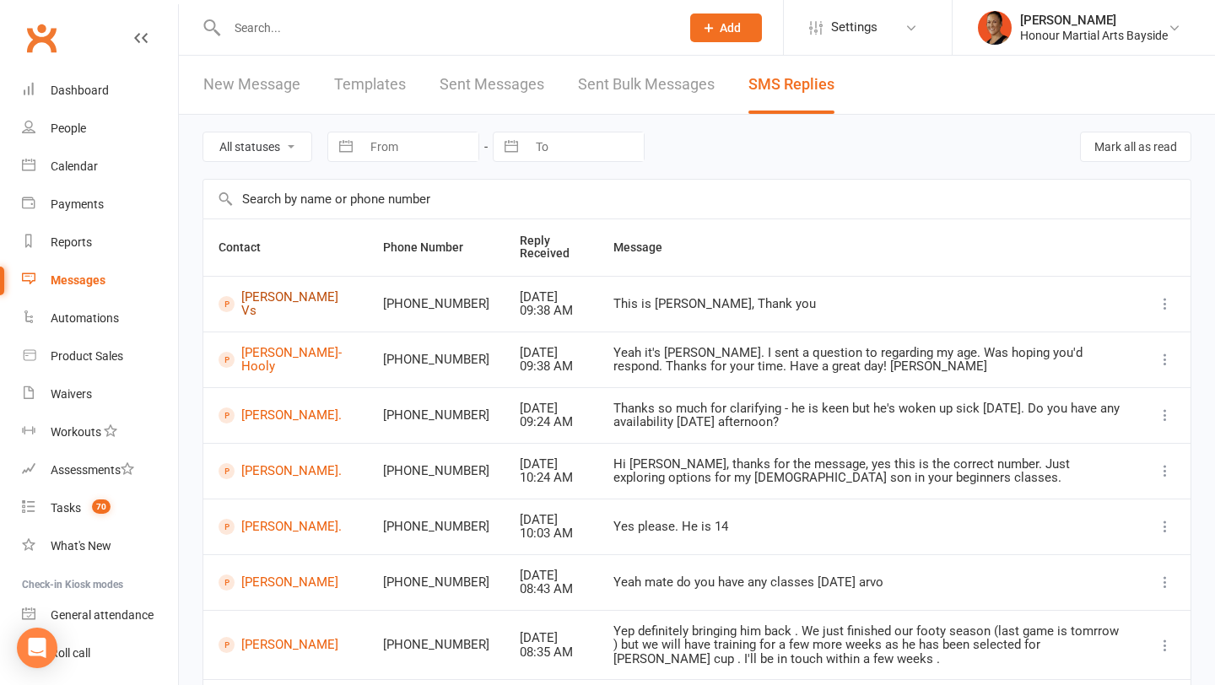
click at [250, 306] on link "[PERSON_NAME] Vs" at bounding box center [286, 304] width 134 height 28
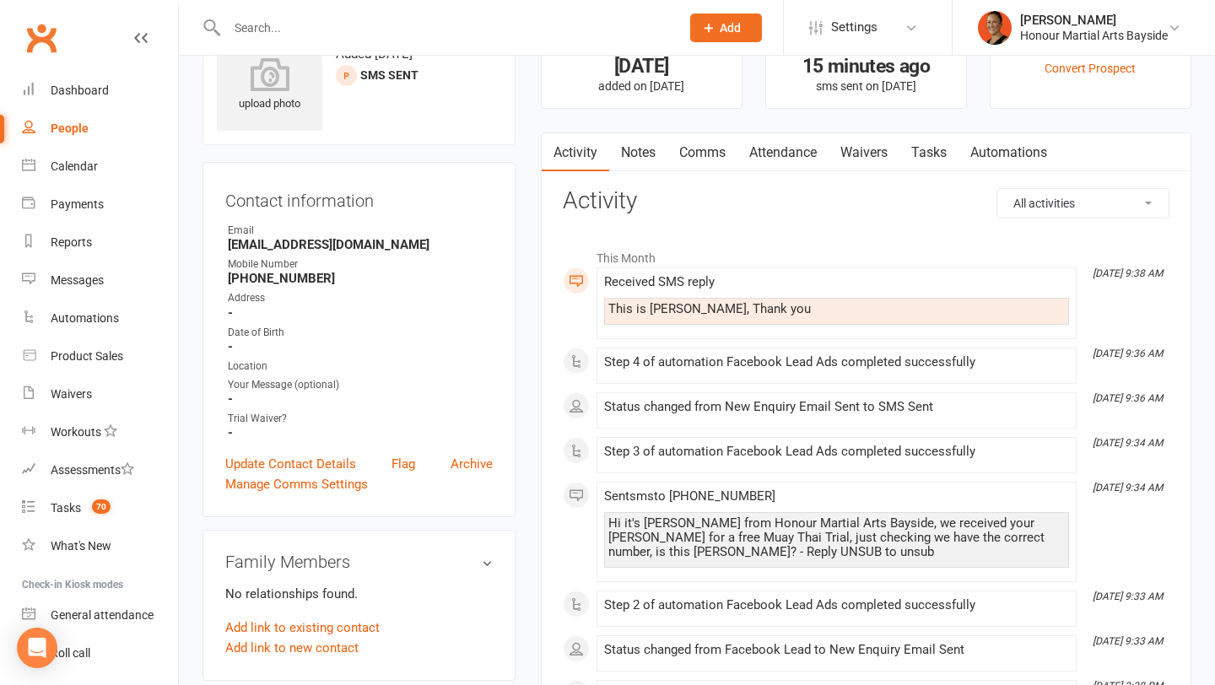
scroll to position [9, 0]
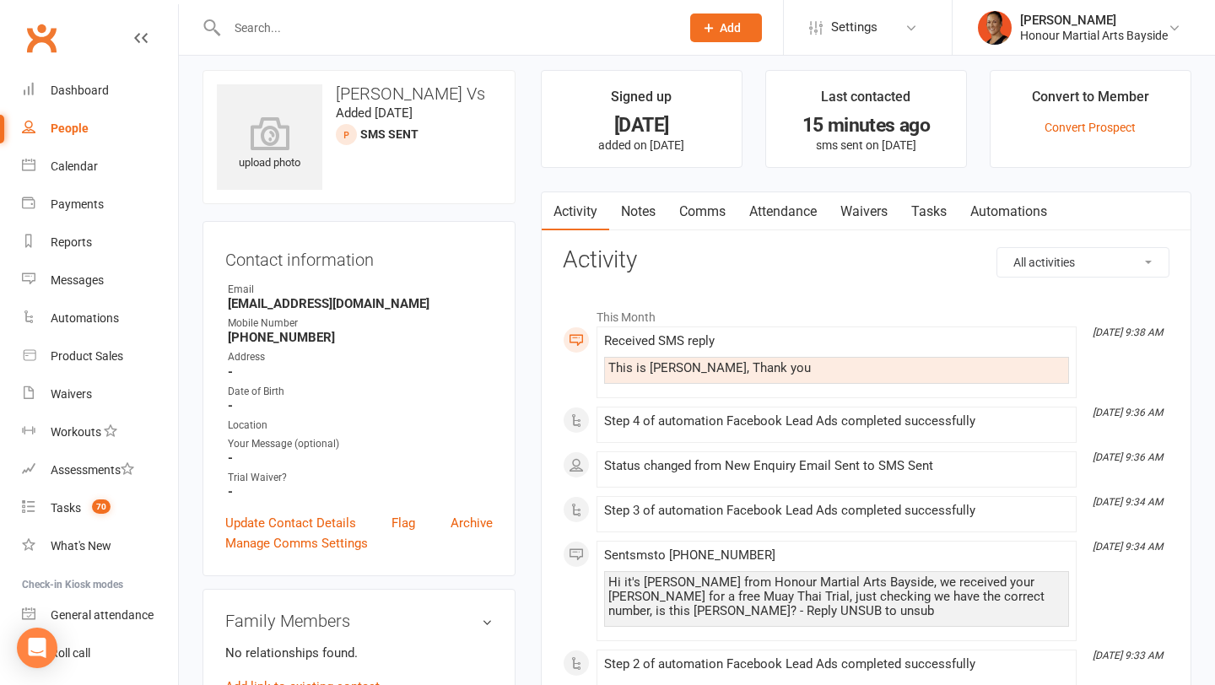
click at [701, 208] on link "Comms" at bounding box center [703, 211] width 70 height 39
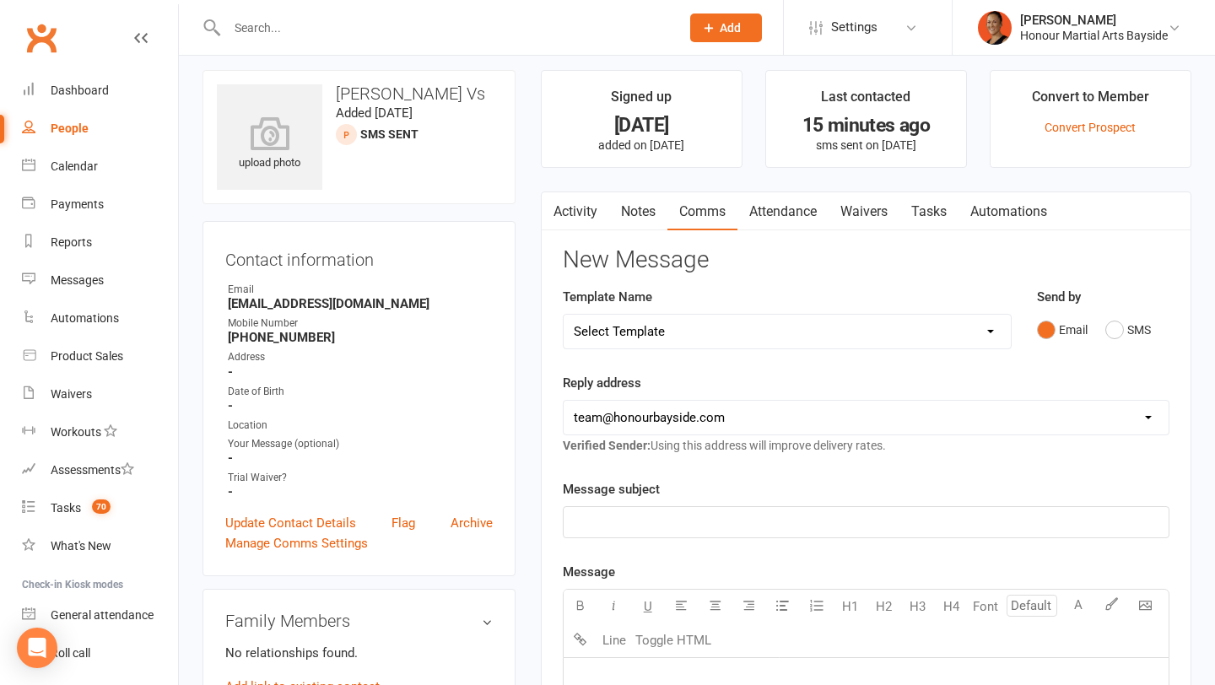
click at [868, 321] on select "Select Template [Email] EziDebit Deactivation / Invalid Account [SMS] Failed Mu…" at bounding box center [787, 332] width 447 height 34
click at [564, 315] on select "Select Template [Email] EziDebit Deactivation / Invalid Account [SMS] Failed Mu…" at bounding box center [787, 332] width 447 height 34
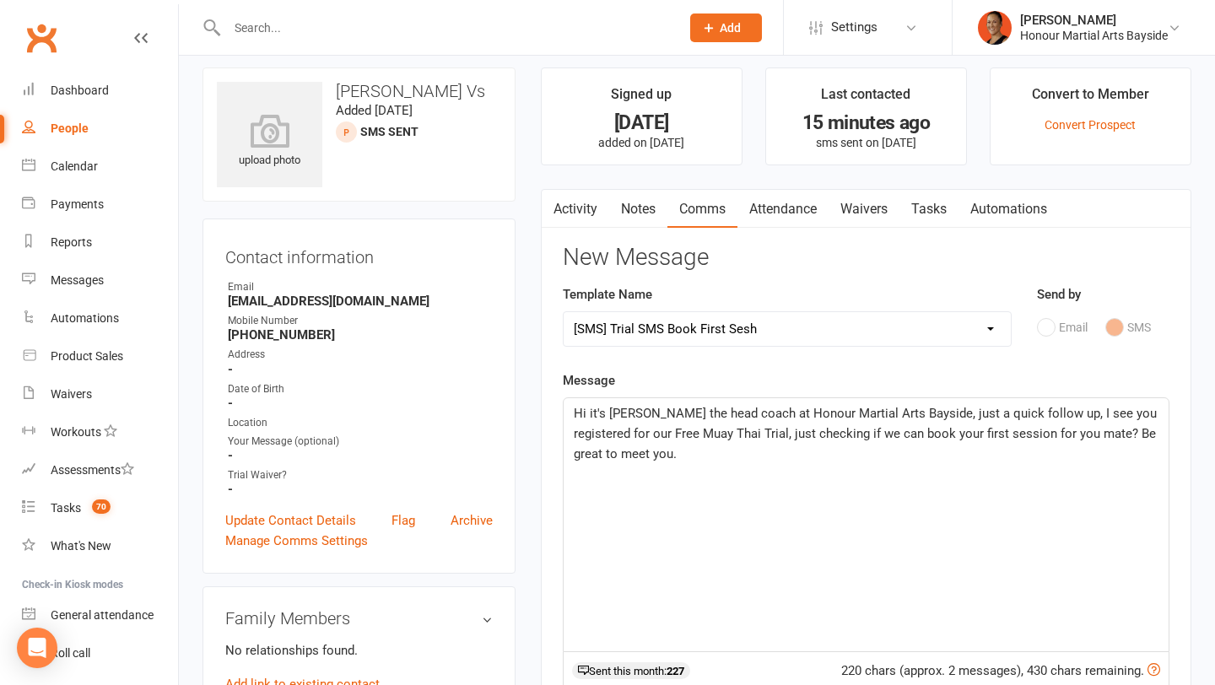
scroll to position [21, 0]
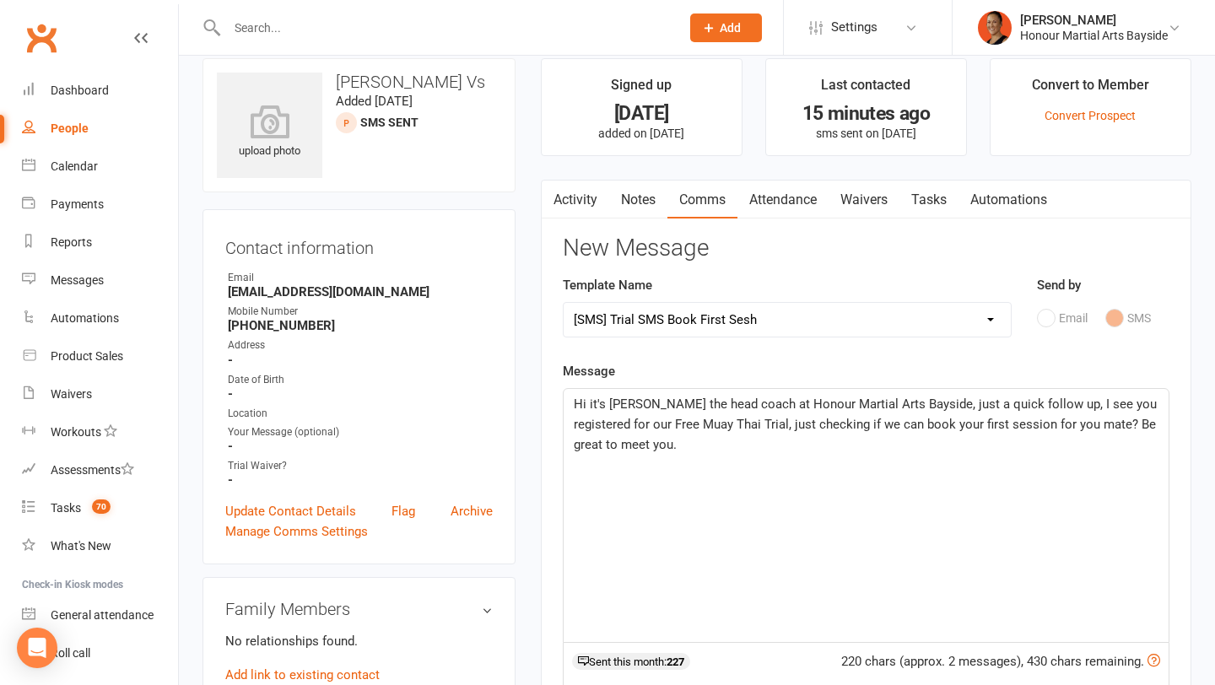
click at [951, 414] on p "Hi it's Dwayne the head coach at Honour Martial Arts Bayside, just a quick foll…" at bounding box center [866, 424] width 585 height 61
click at [826, 325] on select "Select Template [Email] EziDebit Deactivation / Invalid Account [SMS] Failed Mu…" at bounding box center [787, 320] width 447 height 34
select select "31"
click at [564, 303] on select "Select Template [Email] EziDebit Deactivation / Invalid Account [SMS] Failed Mu…" at bounding box center [787, 320] width 447 height 34
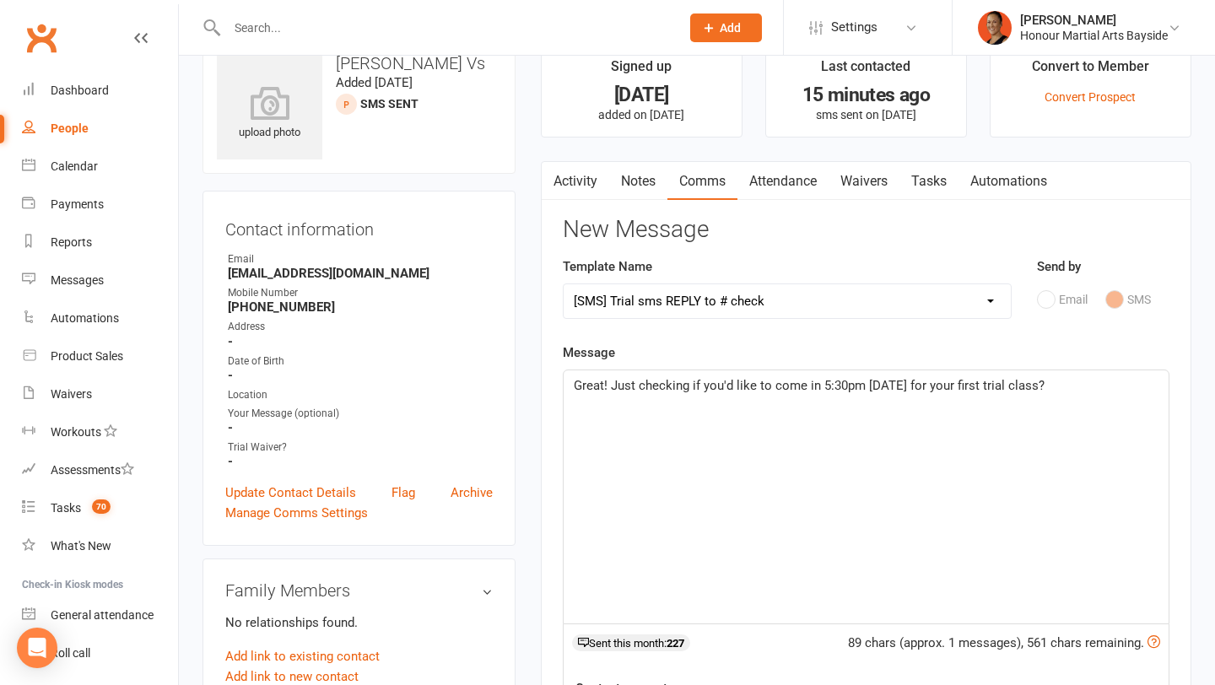
scroll to position [41, 0]
click at [862, 384] on span "Great! Just checking if you'd like to come in 5:30pm tomorrow for your first tr…" at bounding box center [809, 384] width 471 height 15
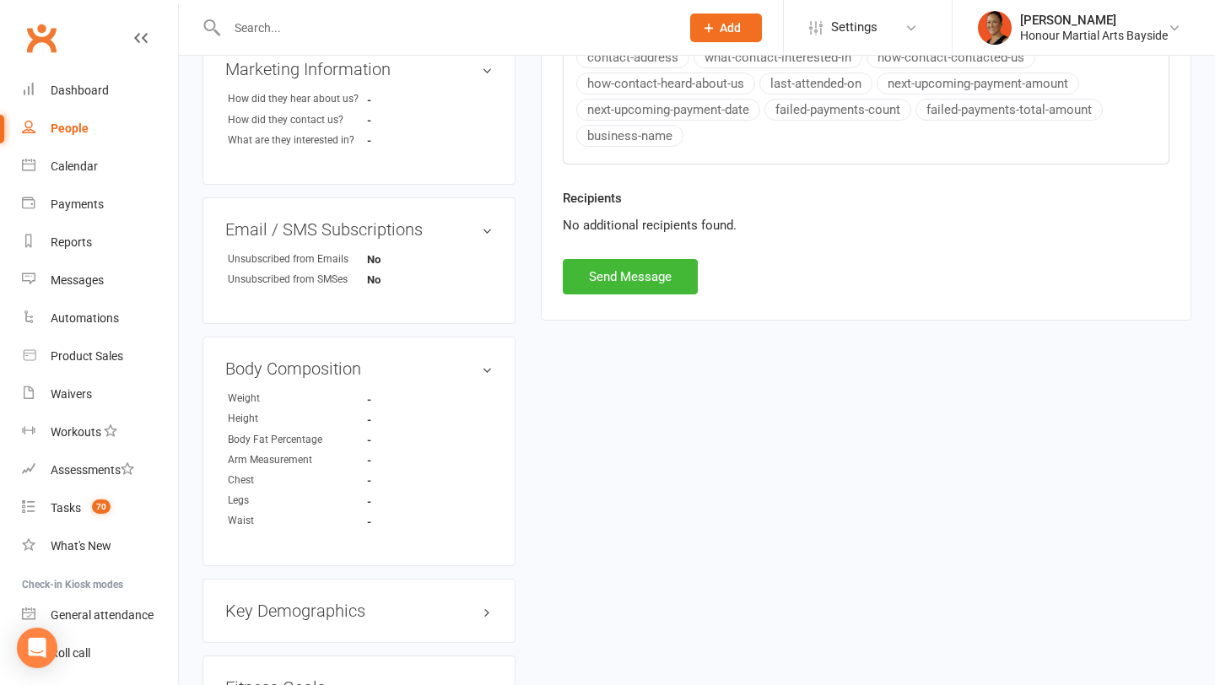
scroll to position [779, 0]
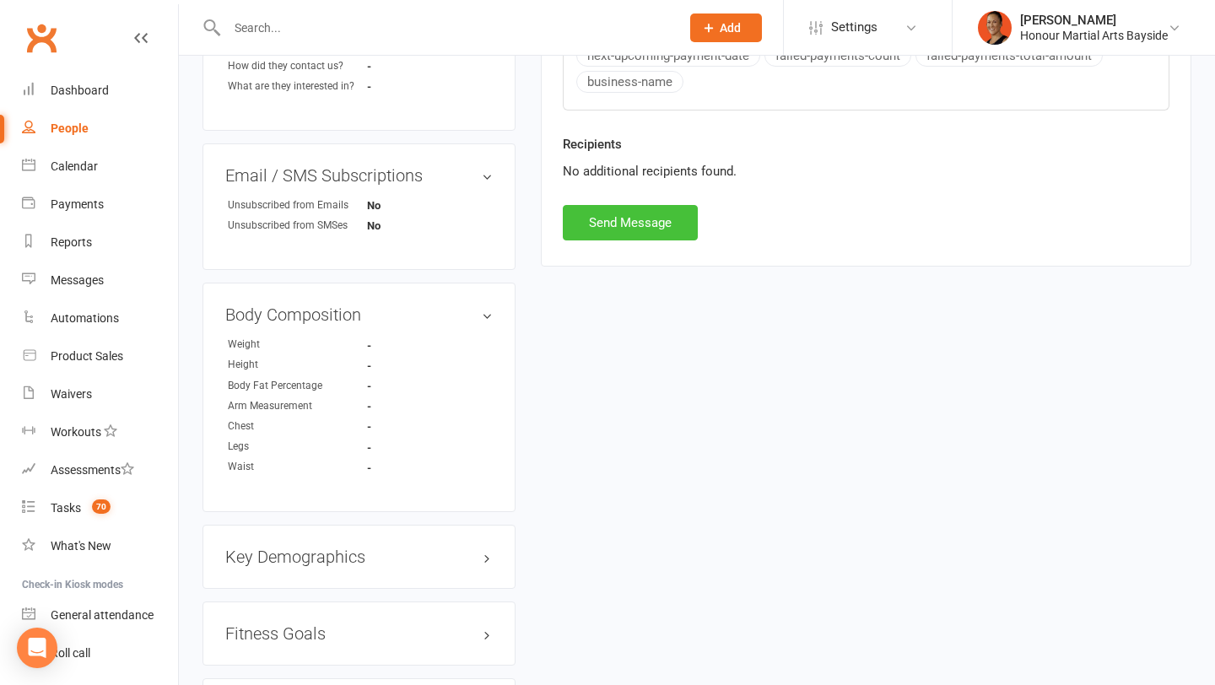
click at [624, 231] on button "Send Message" at bounding box center [630, 222] width 135 height 35
select select
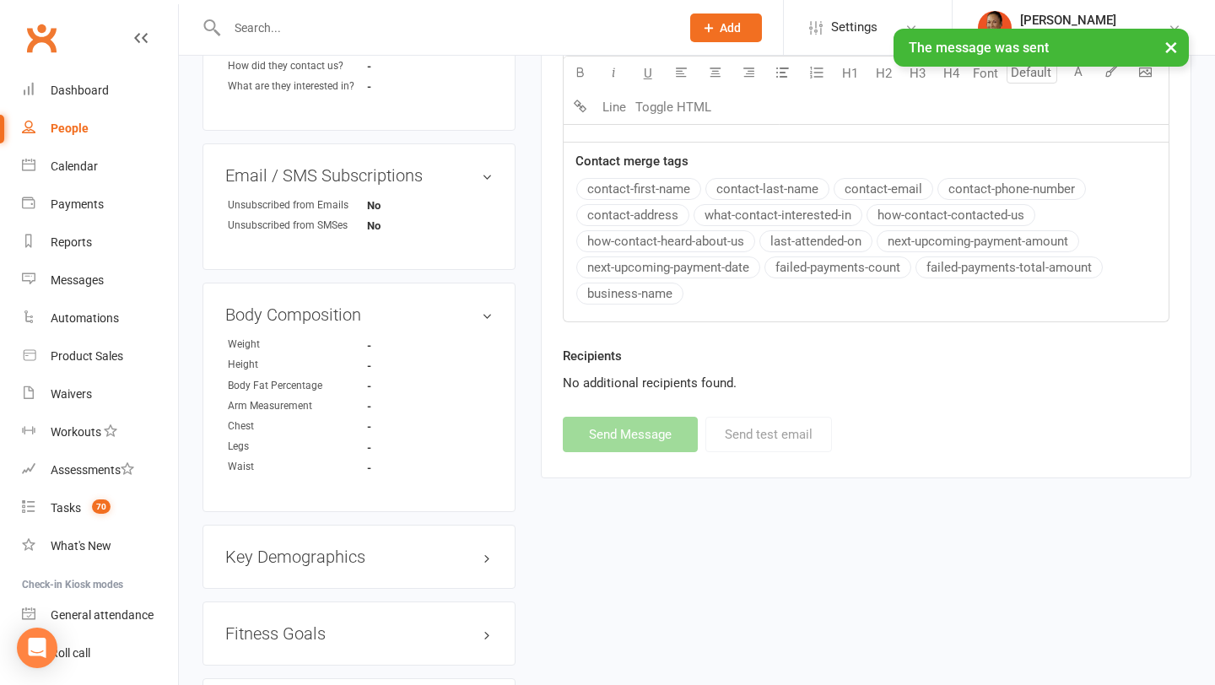
click at [89, 127] on link "People" at bounding box center [100, 129] width 156 height 38
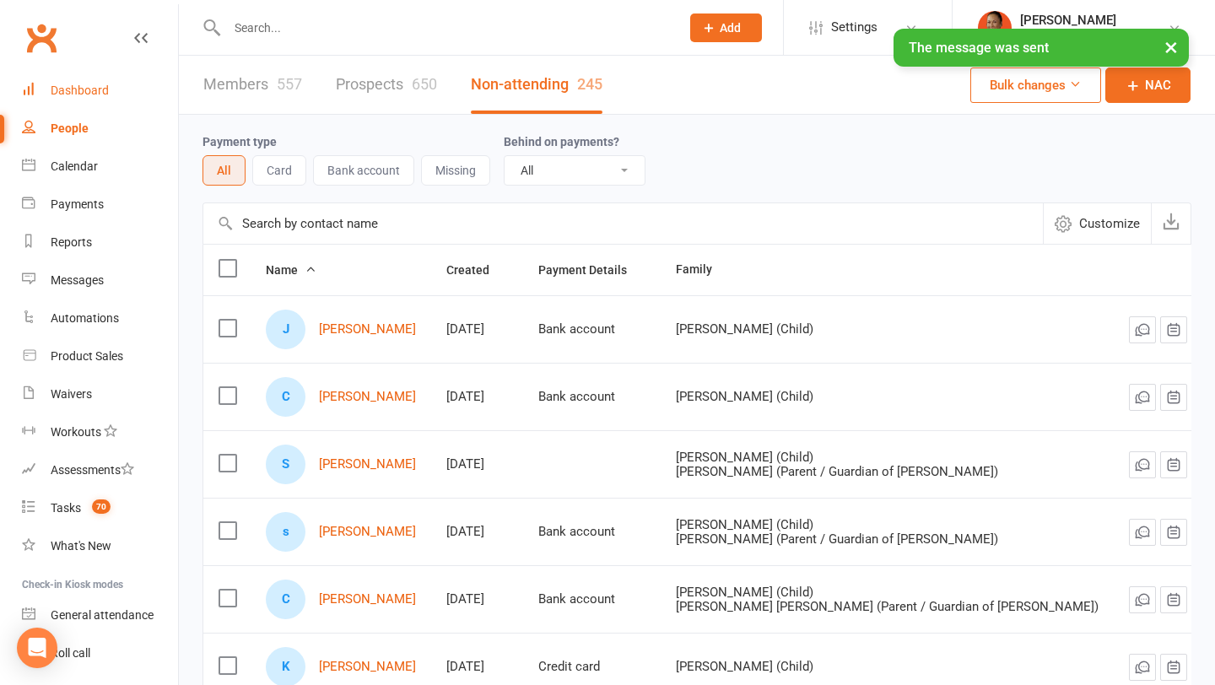
click at [92, 87] on div "Dashboard" at bounding box center [80, 91] width 58 height 14
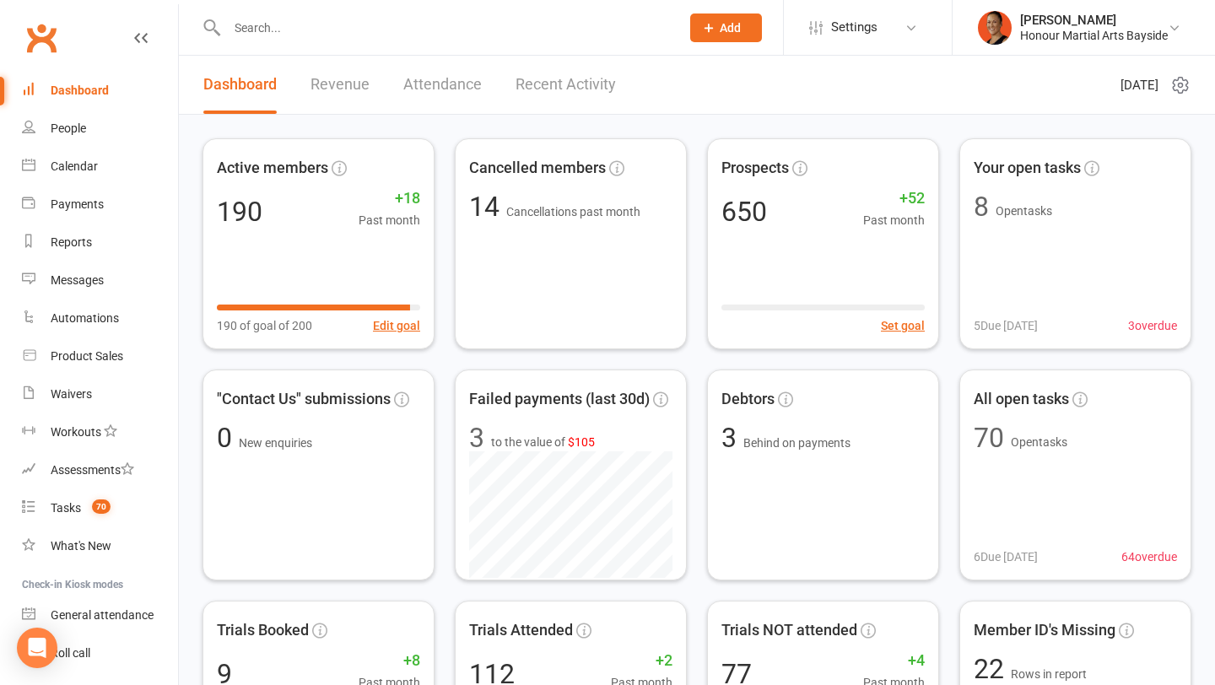
click at [308, 51] on div at bounding box center [436, 27] width 466 height 55
click at [306, 28] on input "text" at bounding box center [445, 28] width 447 height 24
paste input "Laila & Jett Houston."
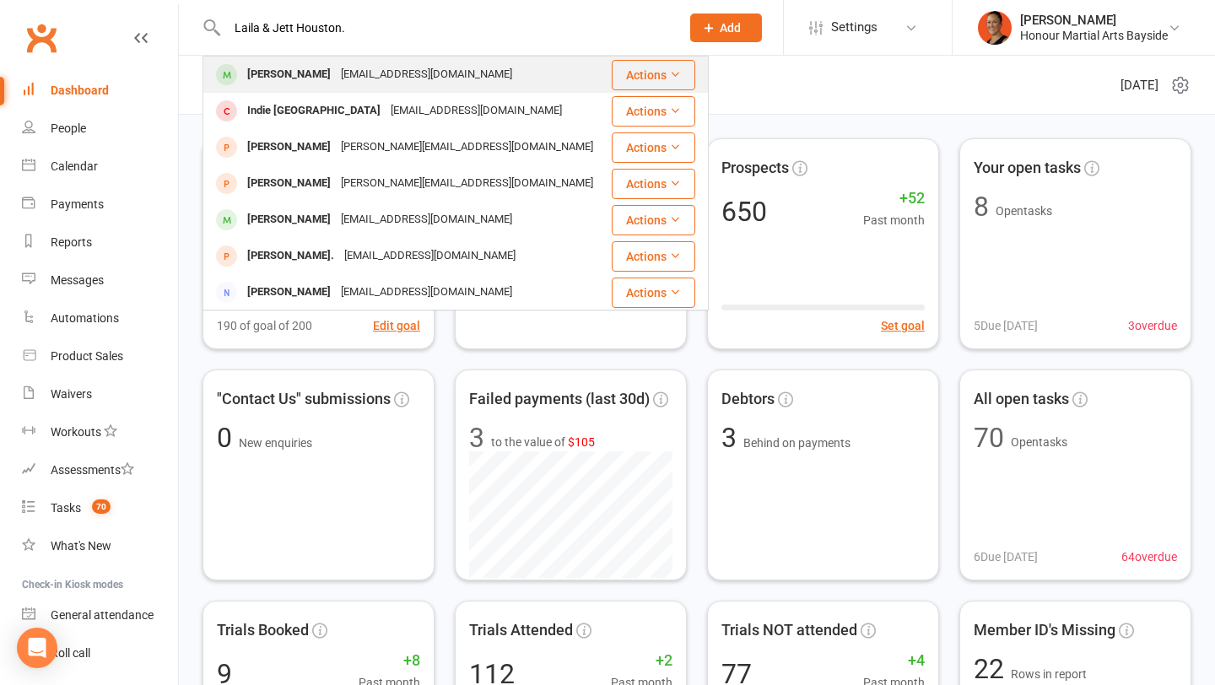
type input "Laila & Jett Houston."
click at [340, 75] on div "[EMAIL_ADDRESS][DOMAIN_NAME]" at bounding box center [426, 74] width 181 height 24
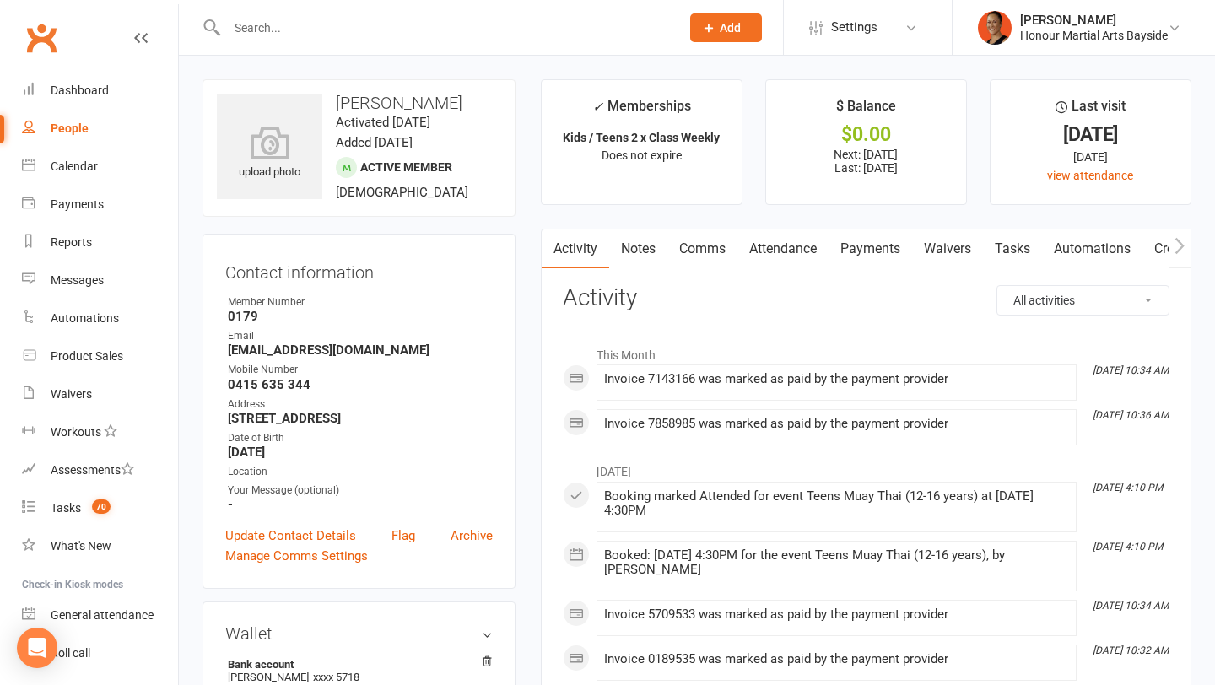
click at [711, 253] on link "Comms" at bounding box center [703, 249] width 70 height 39
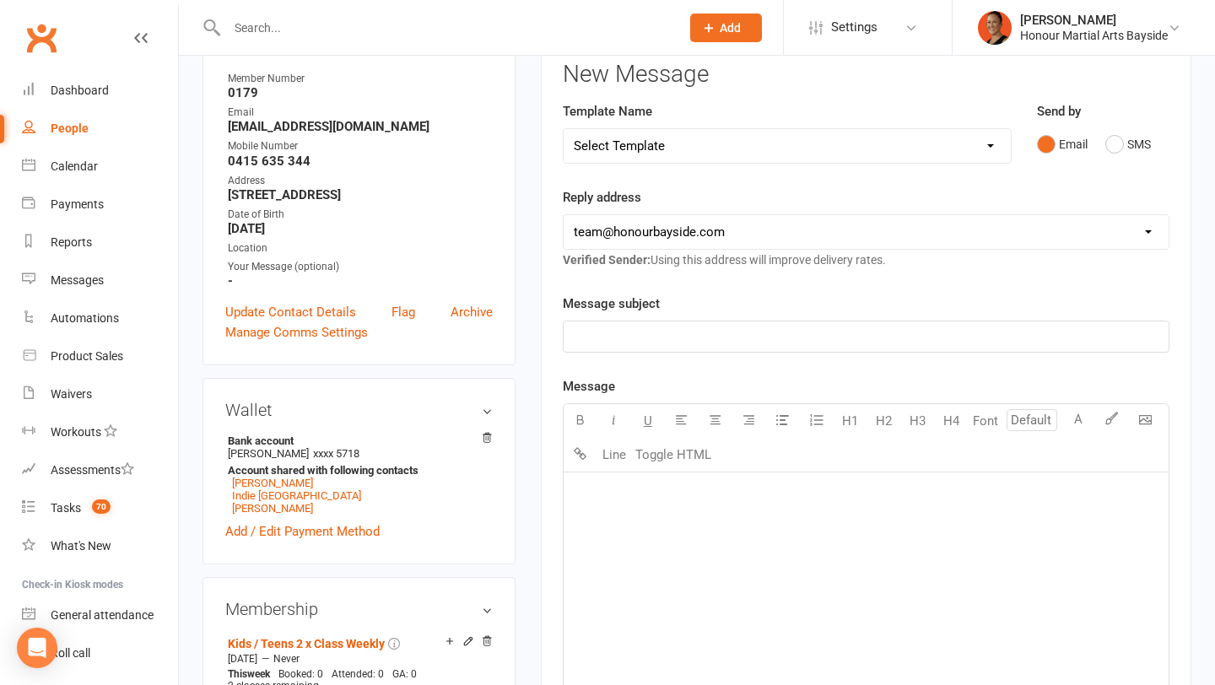
scroll to position [89, 0]
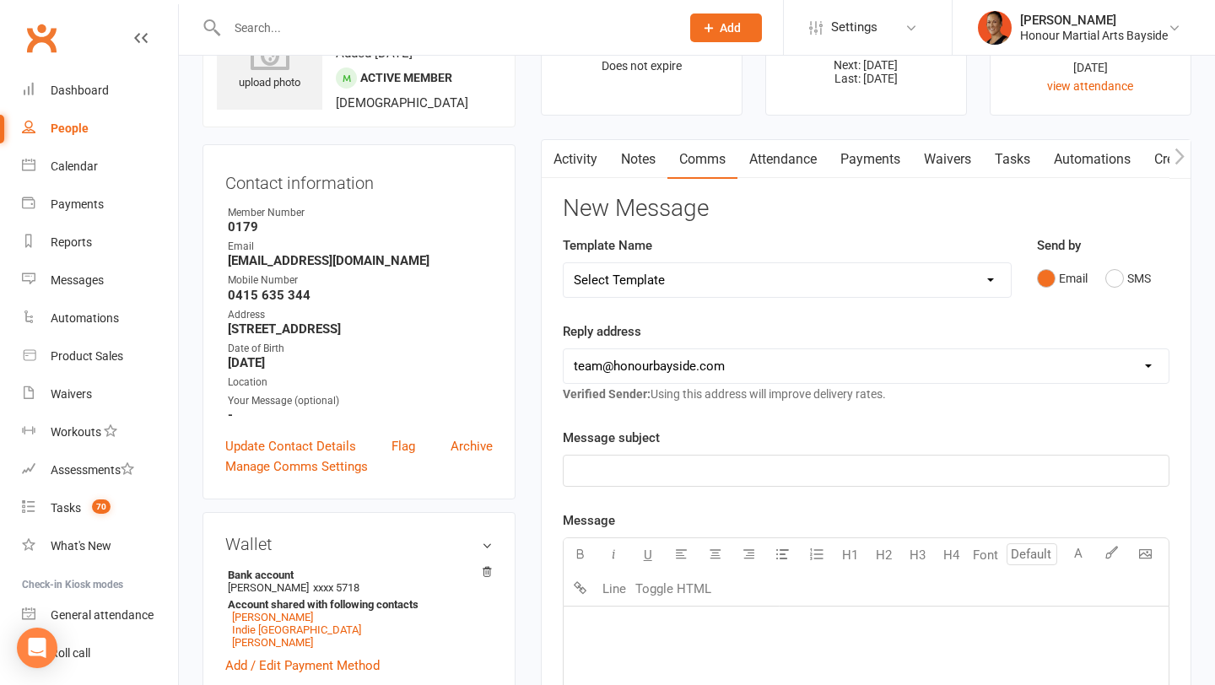
click at [860, 152] on link "Payments" at bounding box center [871, 159] width 84 height 39
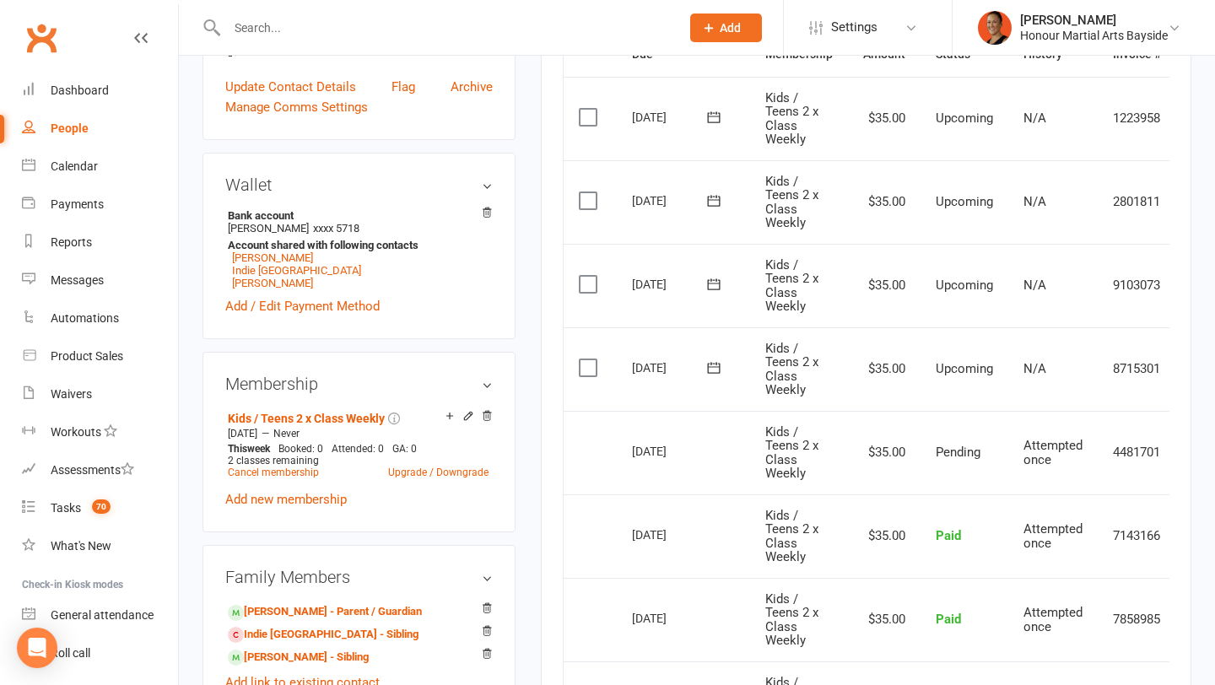
scroll to position [459, 0]
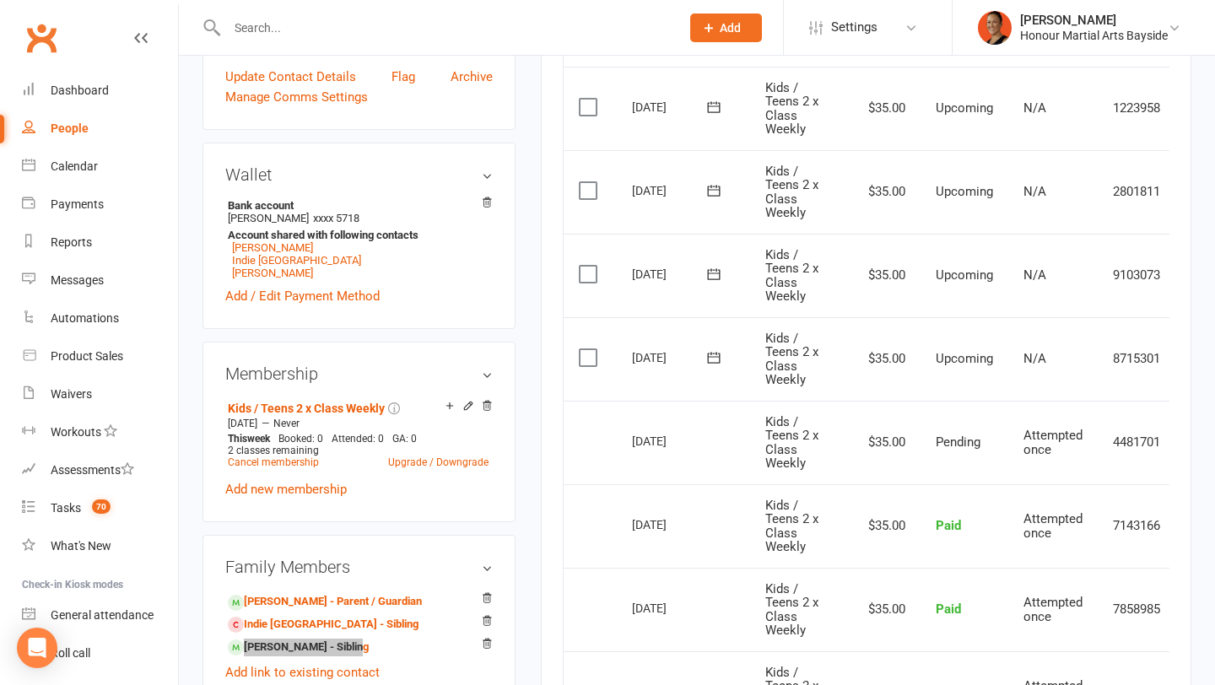
drag, startPoint x: 322, startPoint y: 648, endPoint x: 577, endPoint y: 1, distance: 696.1
click at [0, 0] on ui-view "Prospect Member Non-attending contact Class / event Appointment Task Membership…" at bounding box center [607, 555] width 1215 height 2021
click at [259, 458] on link "Cancel membership" at bounding box center [273, 463] width 91 height 12
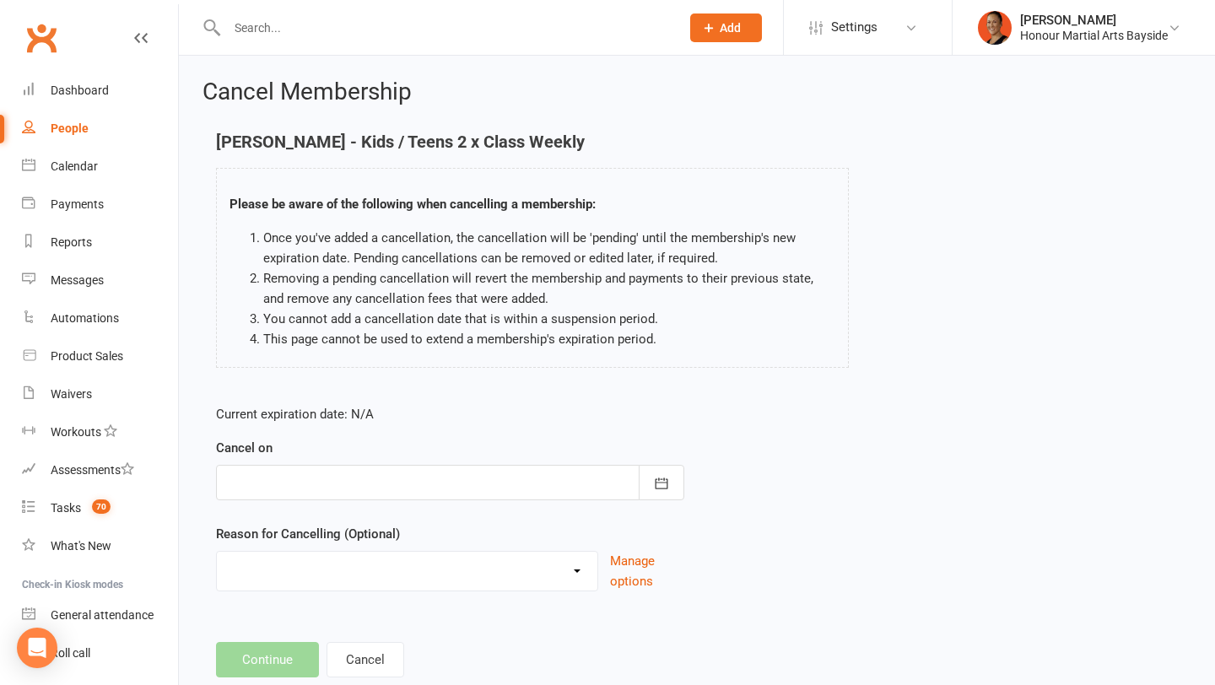
click at [403, 483] on div at bounding box center [450, 482] width 468 height 35
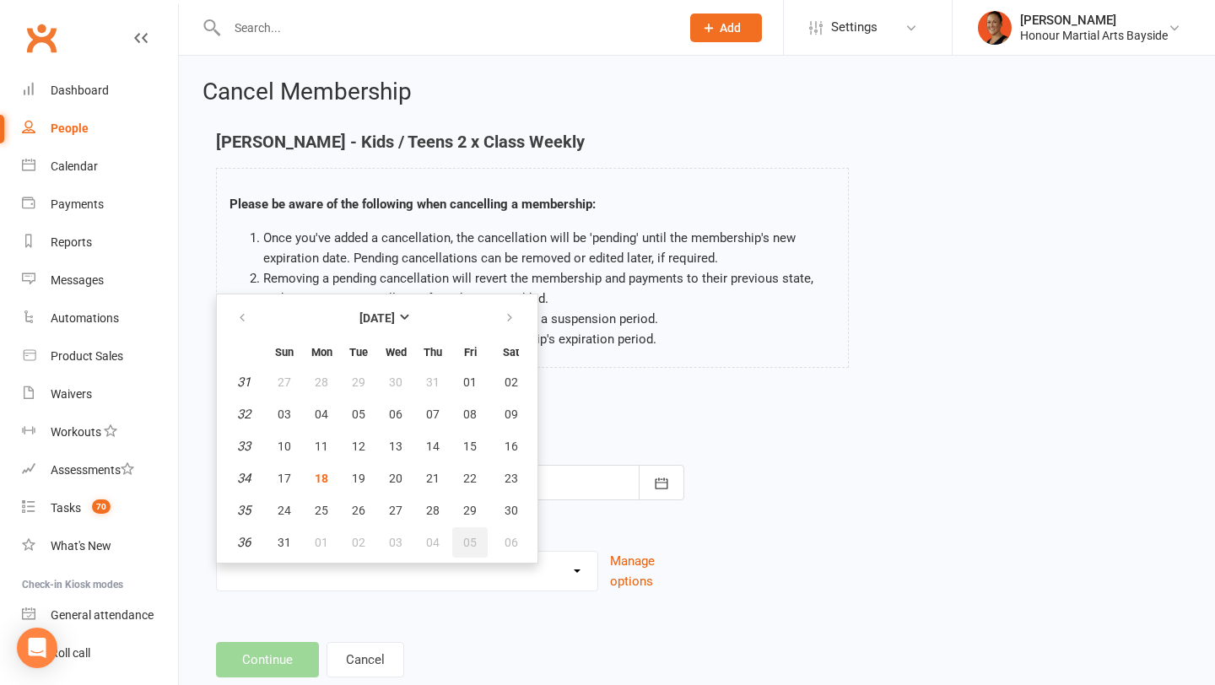
click at [466, 554] on button "05" at bounding box center [469, 543] width 35 height 30
type input "05 Sep 2025"
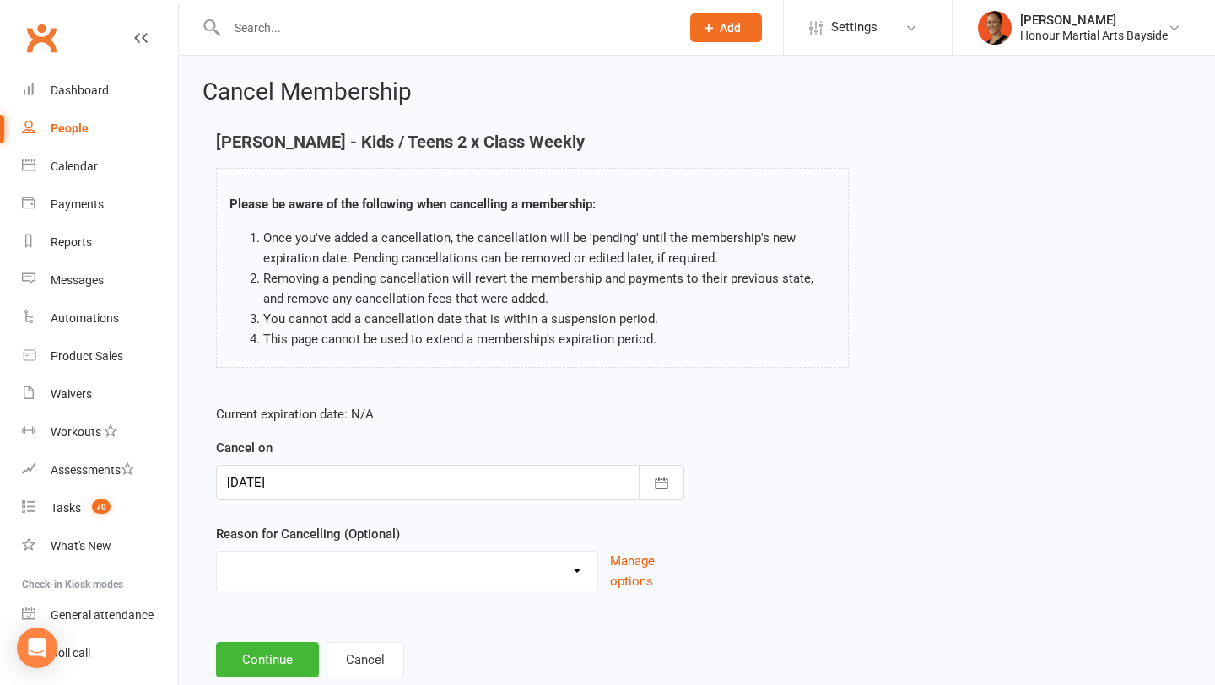
click at [336, 578] on select "Advised by DG - no reason given BAD DEBT Challenge Change to Casual Class Chang…" at bounding box center [407, 569] width 381 height 34
select select "11"
click at [217, 552] on select "Advised by DG - no reason given BAD DEBT Challenge Change to Casual Class Chang…" at bounding box center [407, 569] width 381 height 34
click at [275, 654] on button "Continue" at bounding box center [267, 659] width 103 height 35
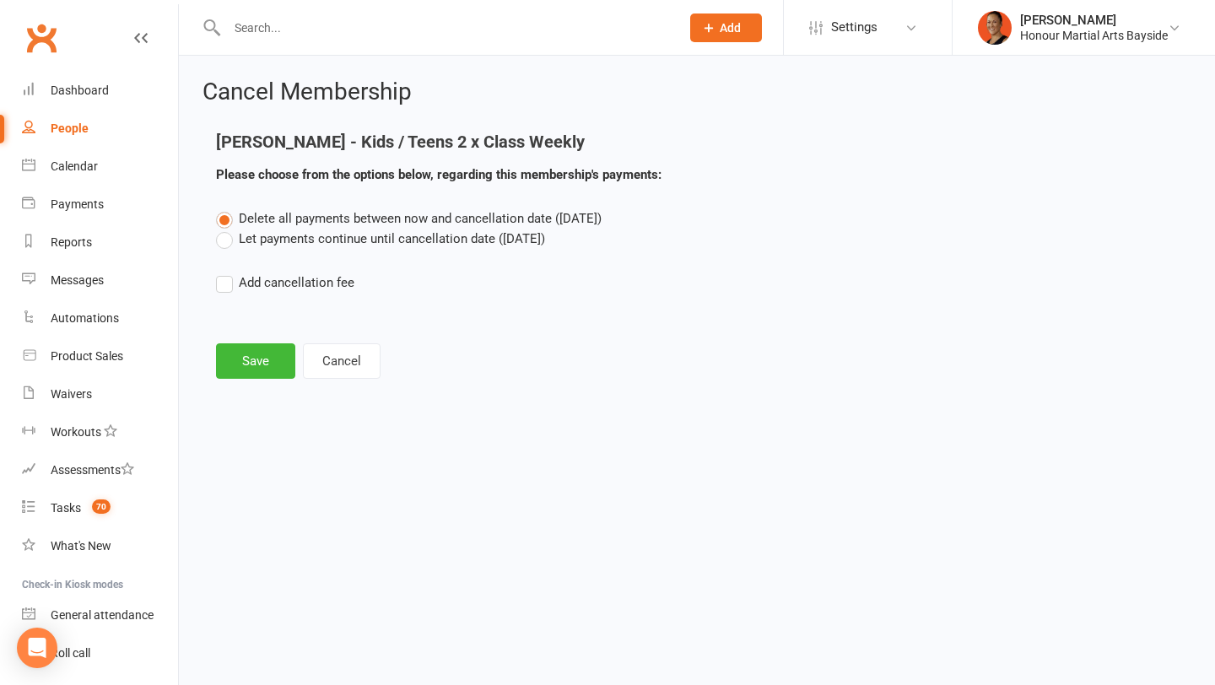
click at [399, 235] on label "Let payments continue until cancellation date (Sep 5, 2025)" at bounding box center [380, 239] width 329 height 20
click at [227, 229] on input "Let payments continue until cancellation date (Sep 5, 2025)" at bounding box center [221, 229] width 11 height 0
click at [254, 360] on button "Save" at bounding box center [255, 361] width 79 height 35
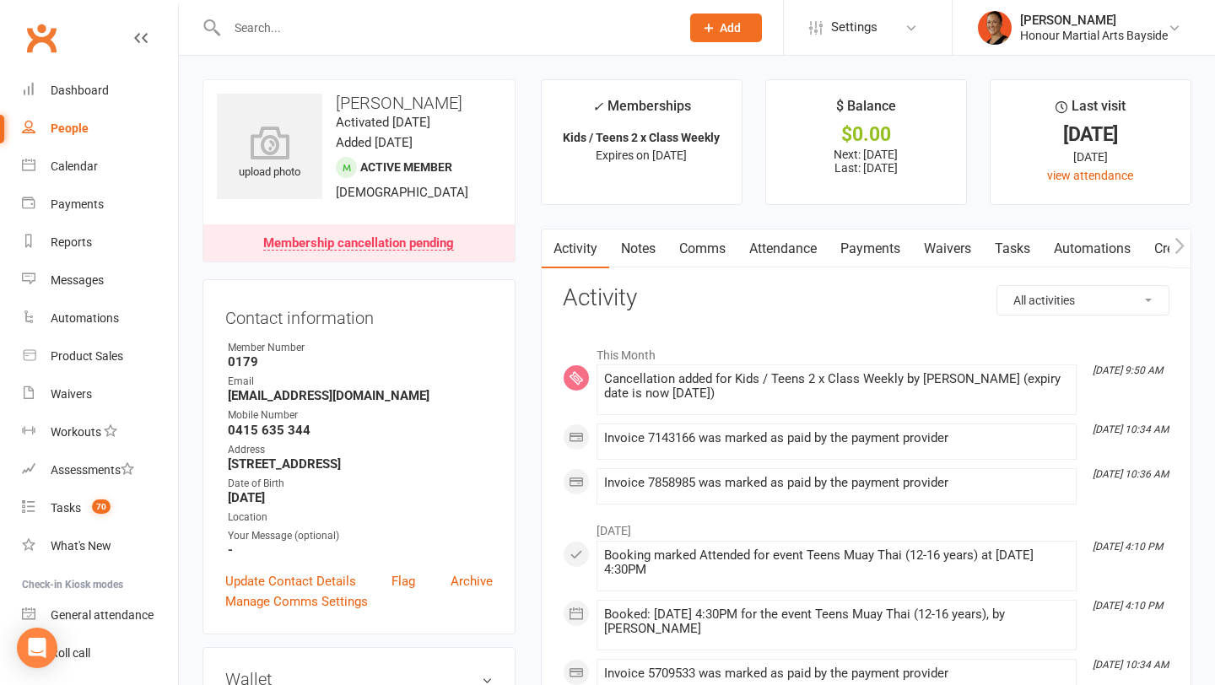
click at [858, 257] on link "Payments" at bounding box center [871, 249] width 84 height 39
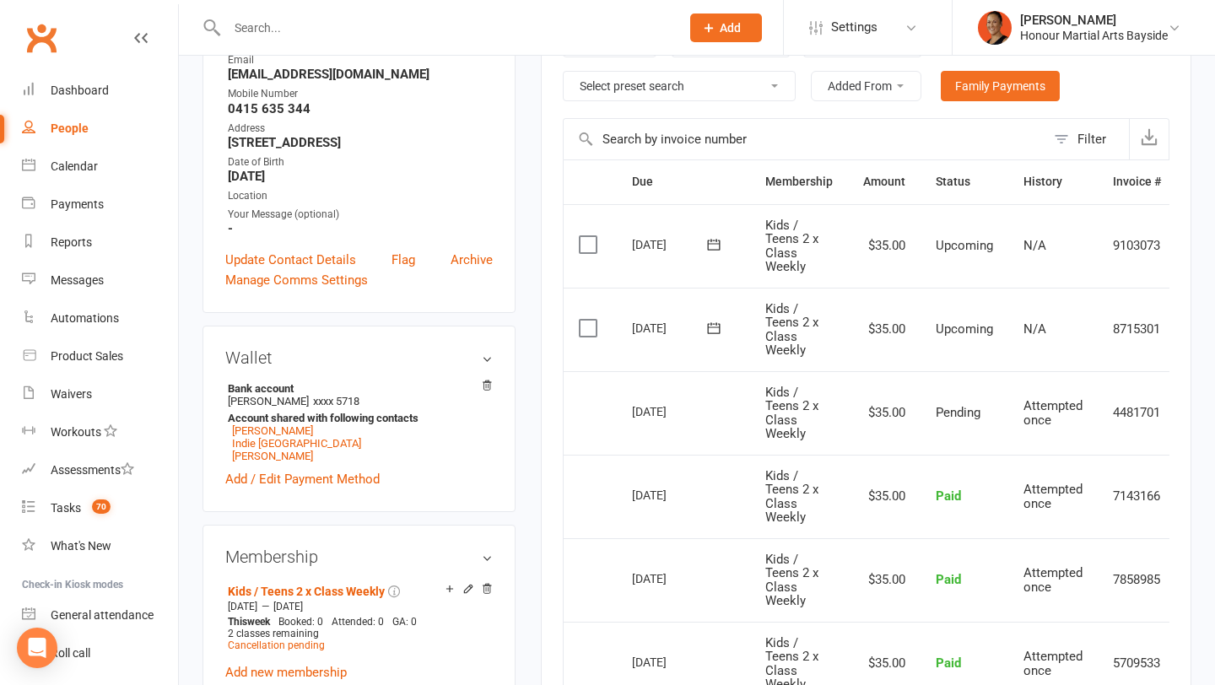
scroll to position [344, 0]
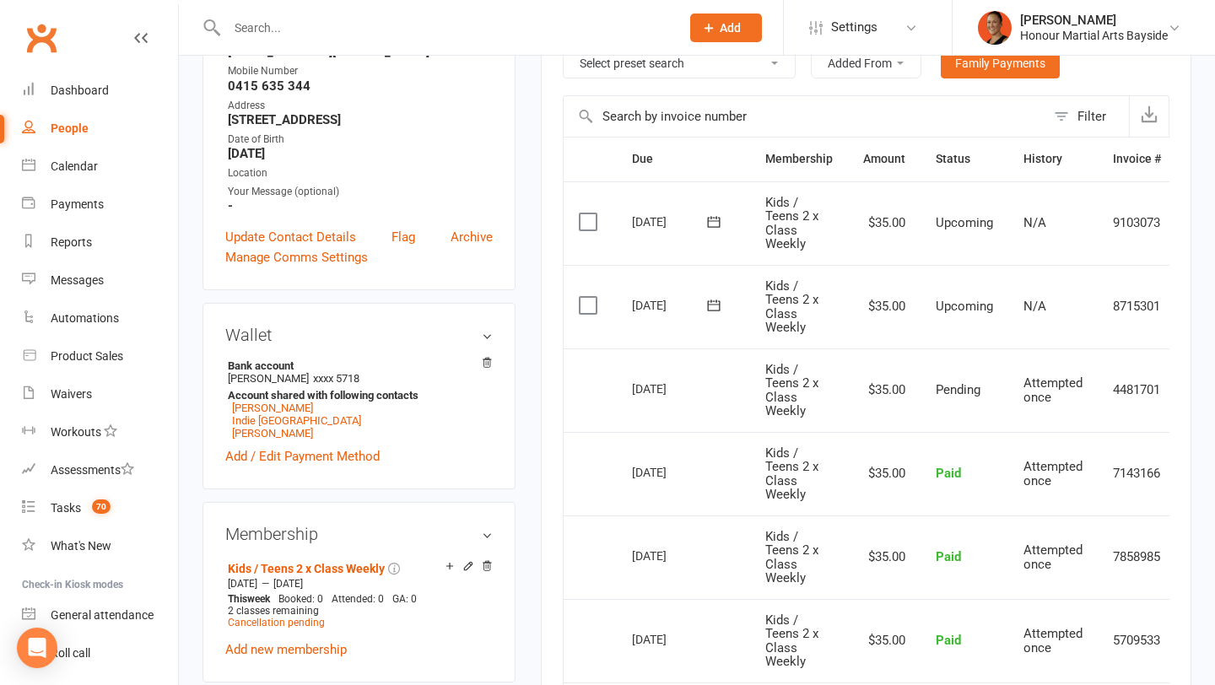
click at [639, 214] on div "01 Sep 2025" at bounding box center [671, 221] width 78 height 26
copy tr "01 Sep 2025 Laila Houston"
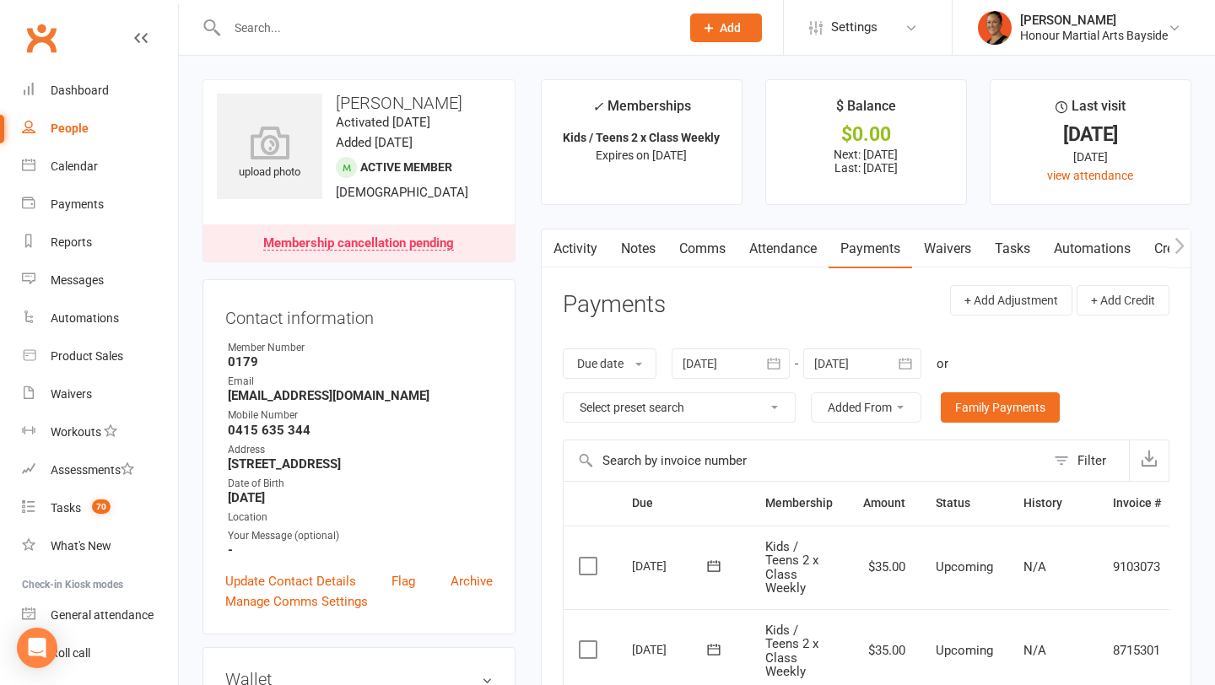
click at [345, 90] on div "upload photo Laila Houston Activated 10 February, 2025 Added 28 January, 2025 A…" at bounding box center [359, 170] width 313 height 183
click at [693, 262] on link "Comms" at bounding box center [703, 249] width 70 height 39
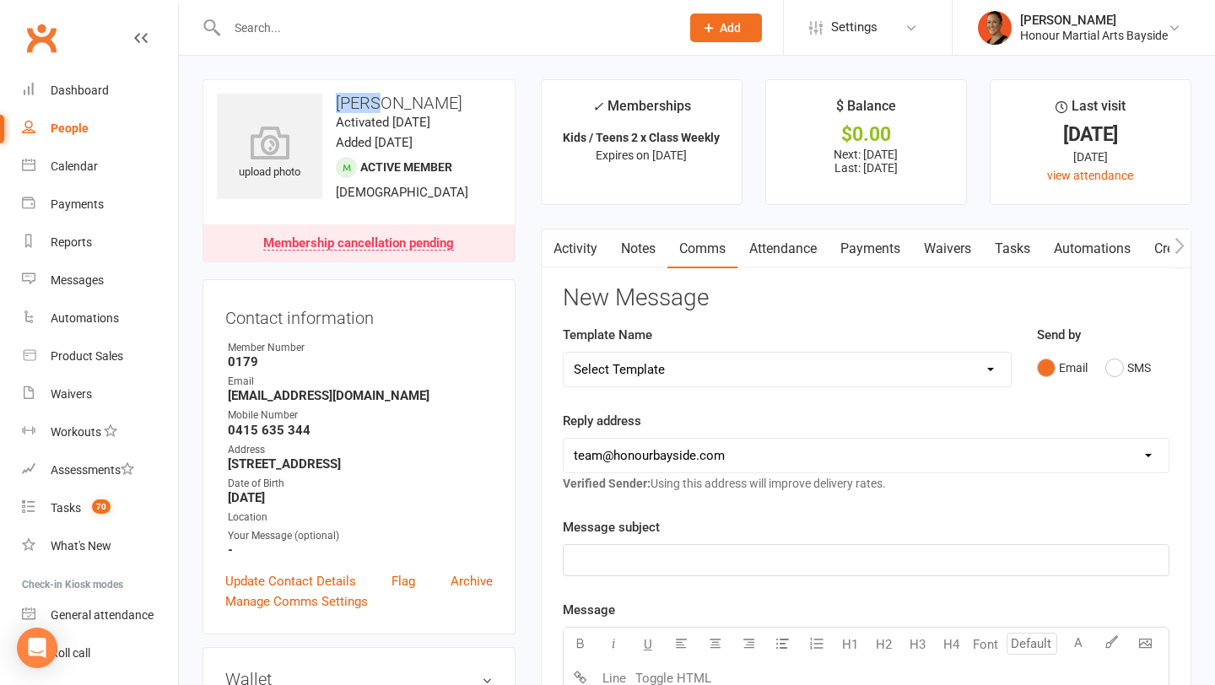
click at [701, 240] on link "Comms" at bounding box center [703, 249] width 70 height 39
click at [707, 345] on div "Template Name Select Template [Email] EziDebit Deactivation / Invalid Account […" at bounding box center [787, 356] width 449 height 62
click at [707, 365] on select "Select Template [Email] EziDebit Deactivation / Invalid Account [SMS] Failed Mu…" at bounding box center [787, 370] width 447 height 34
select select "35"
click at [564, 353] on select "Select Template [Email] EziDebit Deactivation / Invalid Account [SMS] Failed Mu…" at bounding box center [787, 370] width 447 height 34
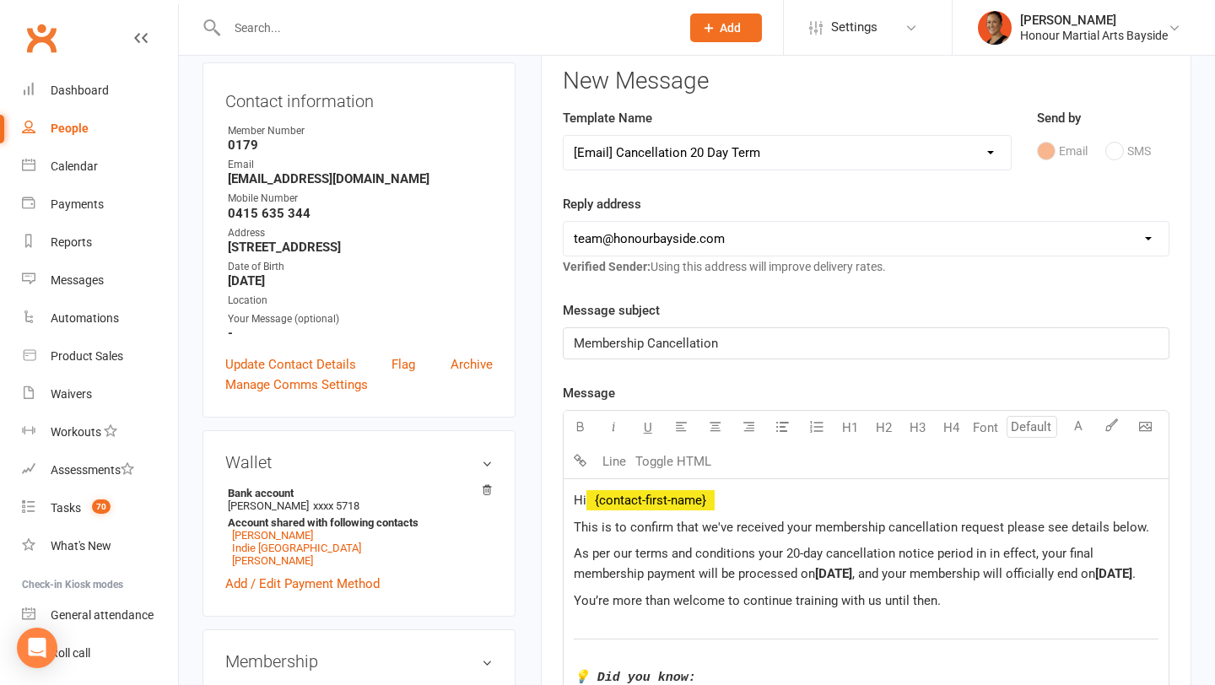
scroll to position [214, 0]
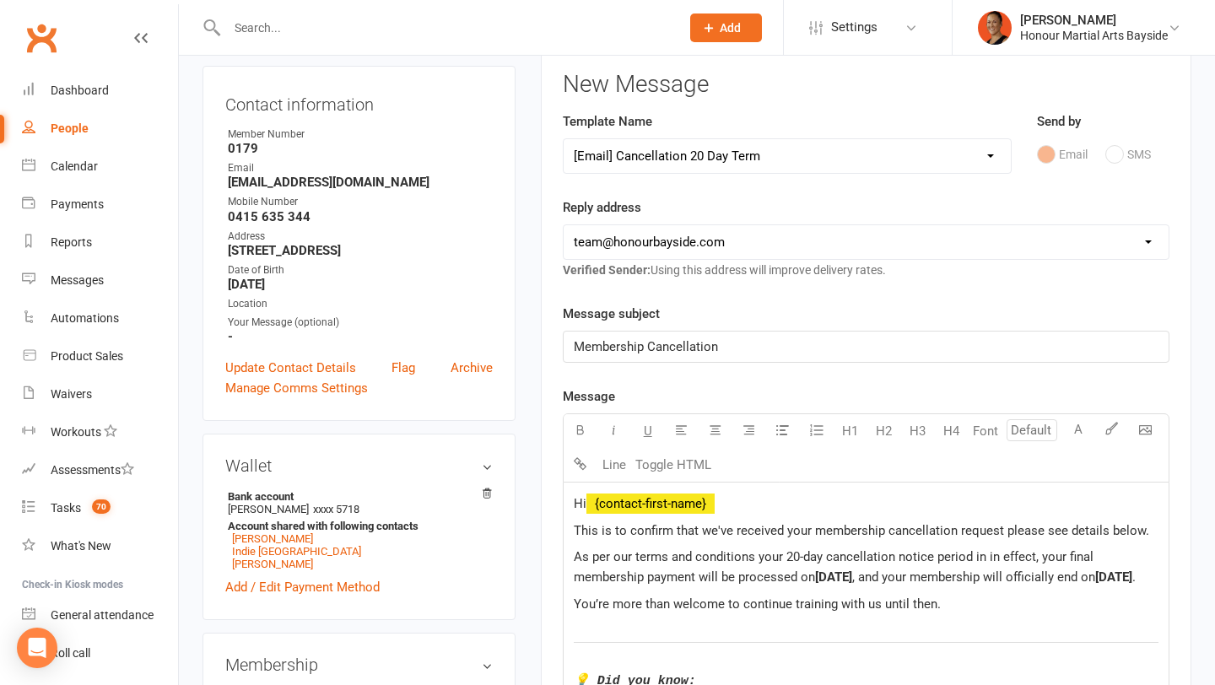
click at [765, 154] on select "Select Template [Email] EziDebit Deactivation / Invalid Account [SMS] Failed Mu…" at bounding box center [787, 156] width 447 height 34
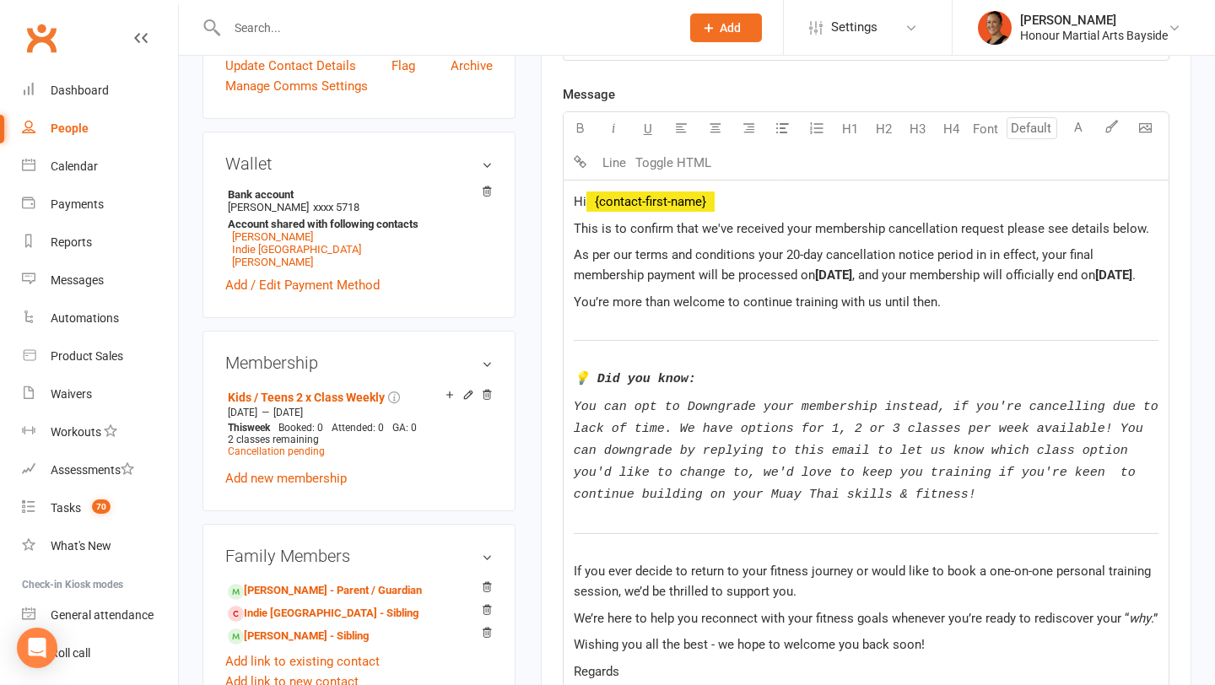
scroll to position [517, 0]
drag, startPoint x: 1047, startPoint y: 313, endPoint x: 1067, endPoint y: 513, distance: 201.1
click at [1067, 513] on div "Hi ﻿ {contact-first-name} This is to confirm that we've received your membershi…" at bounding box center [866, 608] width 605 height 856
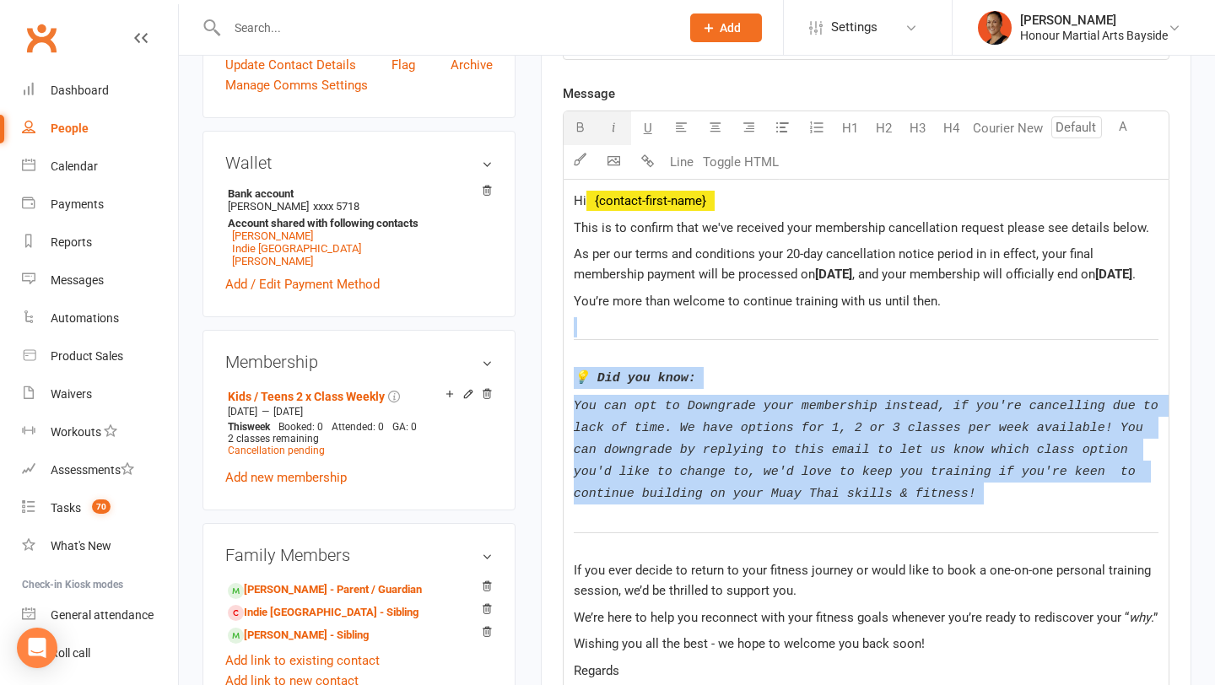
drag, startPoint x: 966, startPoint y: 310, endPoint x: 965, endPoint y: 548, distance: 238.0
click at [965, 548] on div "Hi ﻿ {contact-first-name} This is to confirm that we've received your membershi…" at bounding box center [866, 608] width 605 height 856
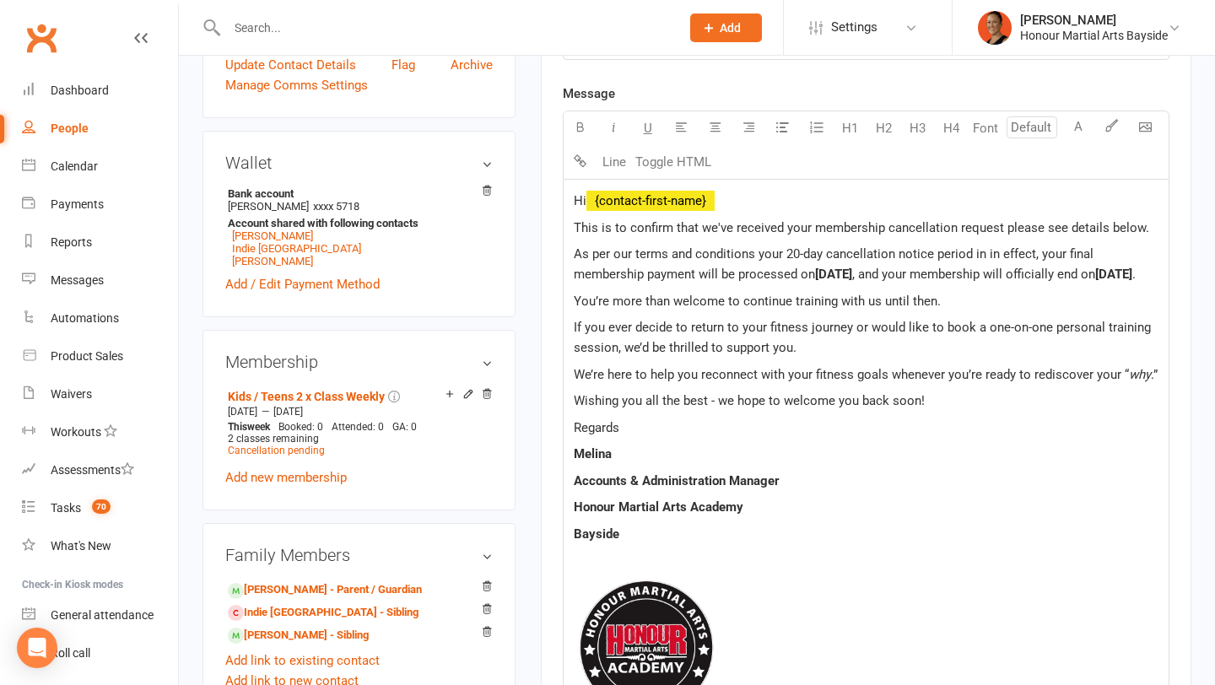
click at [593, 332] on span "If you ever decide to return to your fitness journey or would like to book a on…" at bounding box center [864, 337] width 581 height 35
click at [804, 327] on span "If the kids ever decide to return to your fitness journey or would like to book…" at bounding box center [854, 337] width 560 height 35
click at [766, 324] on span "If the kids ever decide to return to your fitness journey or would like to book…" at bounding box center [854, 337] width 560 height 35
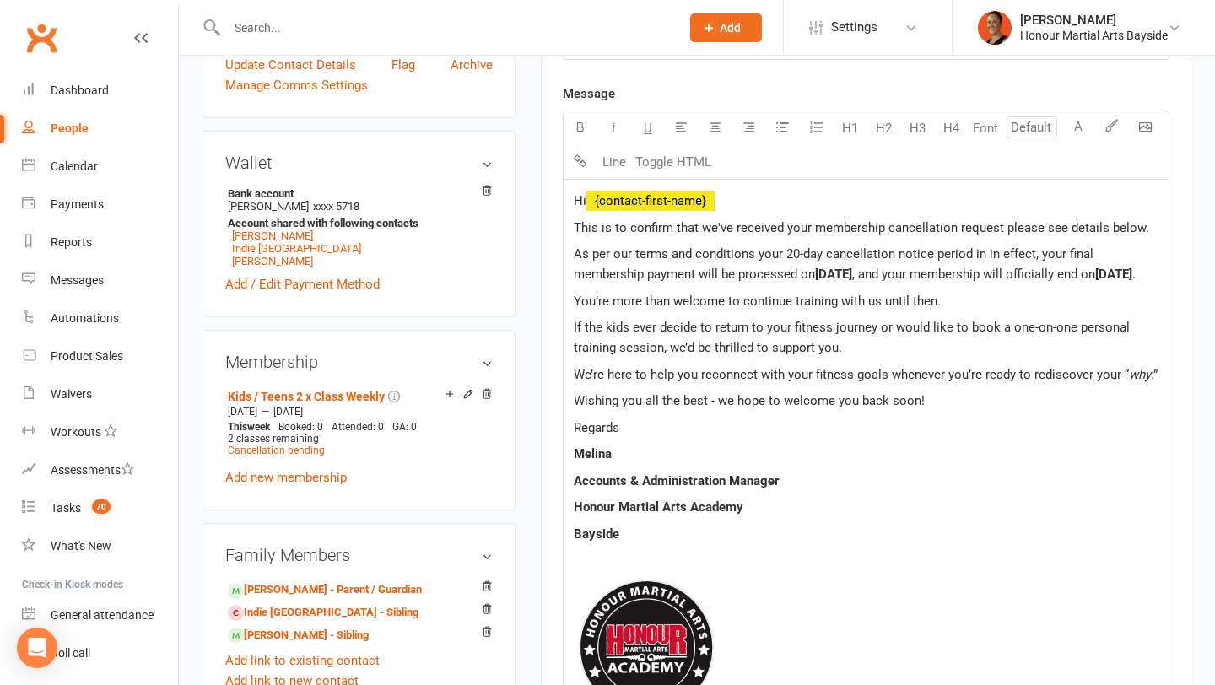
drag, startPoint x: 766, startPoint y: 327, endPoint x: 969, endPoint y: 342, distance: 204.0
click at [969, 342] on p "If the kids ever decide to return to your fitness journey or would like to book…" at bounding box center [866, 337] width 585 height 41
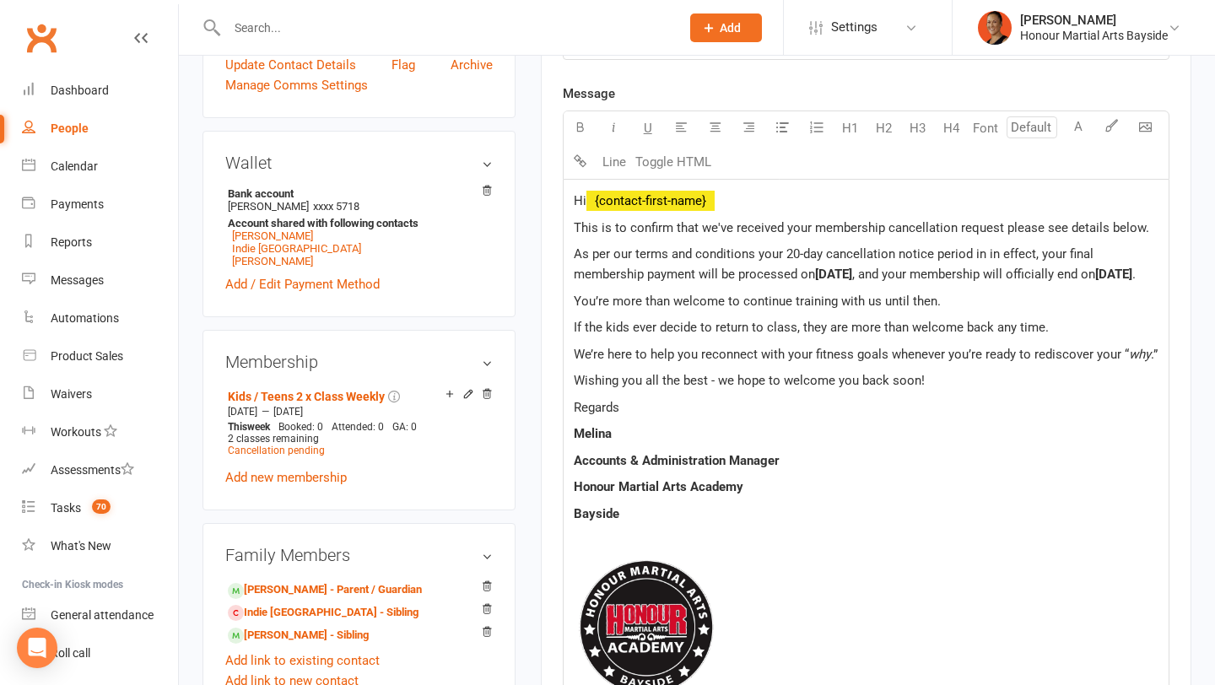
click at [1115, 351] on span "We’re here to help you reconnect with your fitness goals whenever you’re ready …" at bounding box center [851, 354] width 555 height 15
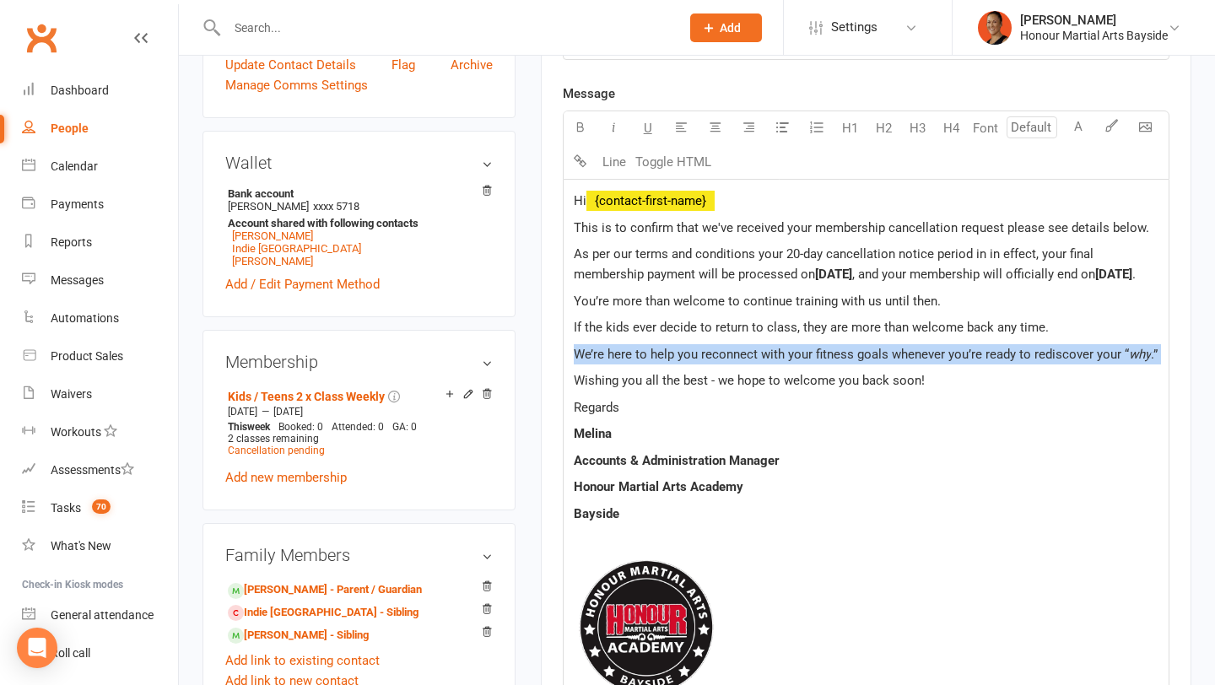
click at [1115, 351] on span "We’re here to help you reconnect with your fitness goals whenever you’re ready …" at bounding box center [851, 354] width 555 height 15
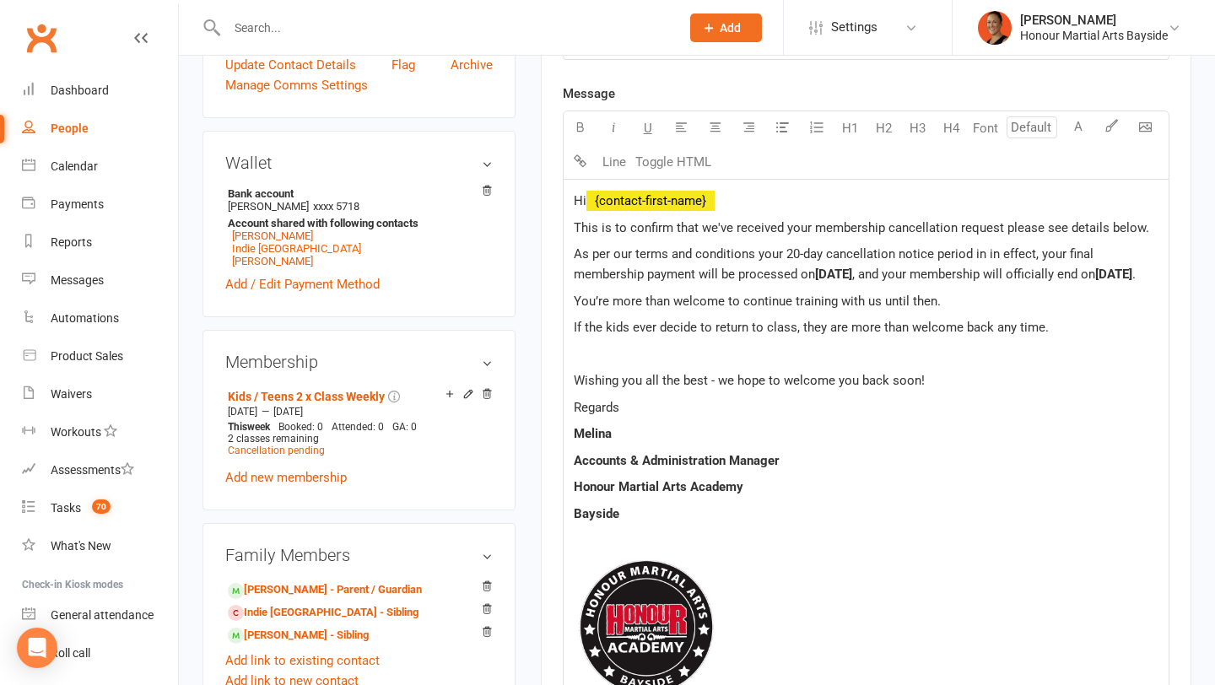
click at [725, 383] on span "Wishing you all the best - we hope to welcome you back soon!" at bounding box center [749, 380] width 351 height 15
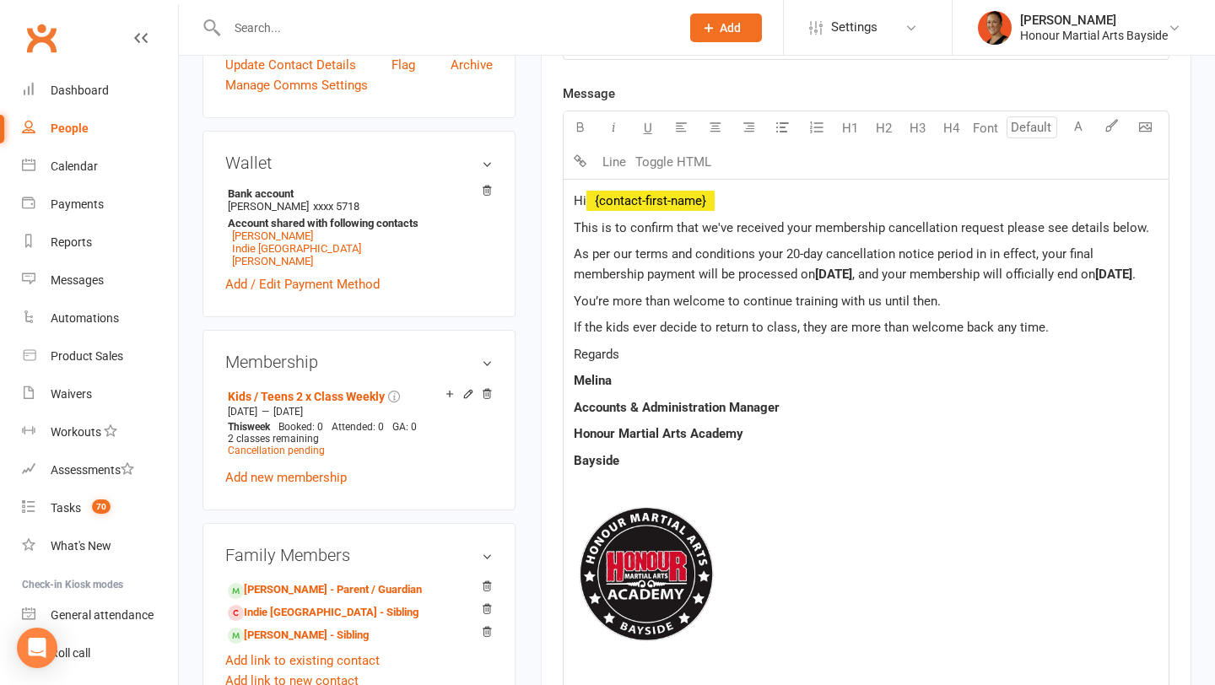
click at [585, 303] on span "You’re more than welcome to continue training with us until then." at bounding box center [757, 301] width 367 height 15
drag, startPoint x: 925, startPoint y: 301, endPoint x: 874, endPoint y: 306, distance: 51.7
click at [874, 306] on span "They more than welcome to continue training with us until then." at bounding box center [753, 301] width 359 height 15
click at [1136, 274] on span "." at bounding box center [1134, 274] width 3 height 15
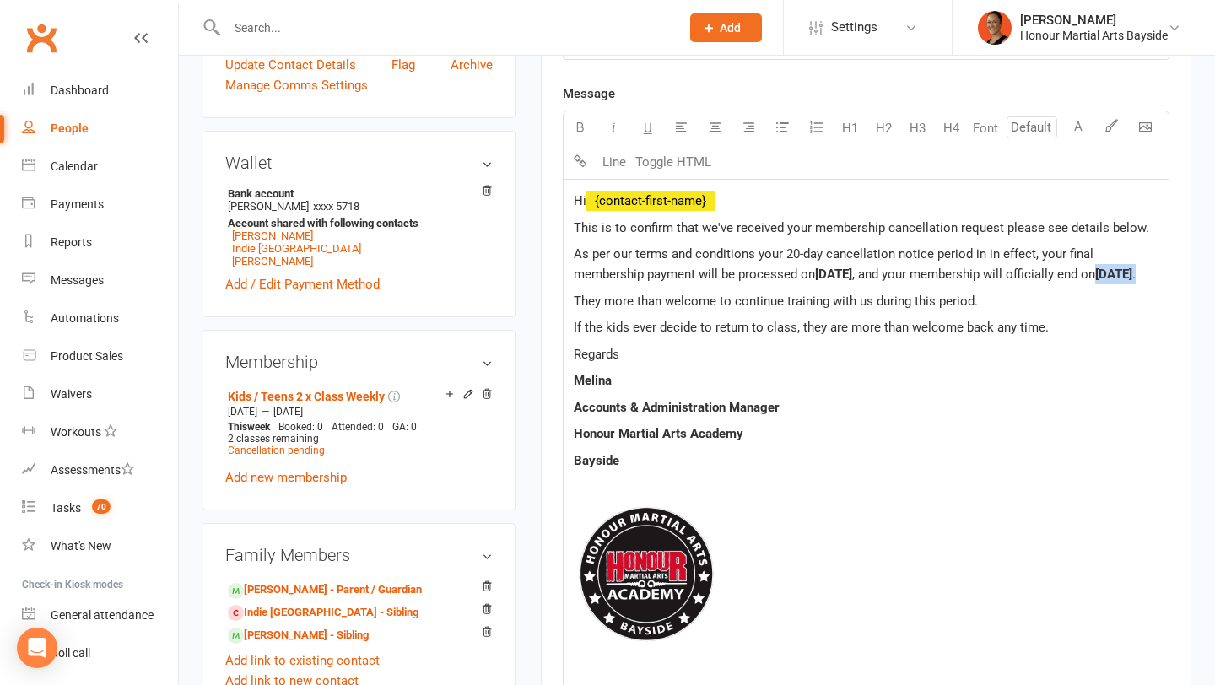
drag, startPoint x: 1140, startPoint y: 275, endPoint x: 1098, endPoint y: 273, distance: 41.4
click at [1097, 273] on p "As per our terms and conditions your 20-day cancellation notice period in in ef…" at bounding box center [866, 264] width 585 height 41
drag, startPoint x: 855, startPoint y: 274, endPoint x: 818, endPoint y: 274, distance: 37.1
click at [818, 274] on p "As per our terms and conditions your 20-day cancellation notice period in in ef…" at bounding box center [866, 264] width 585 height 41
click at [998, 230] on span "This is to confirm that we've received your membership cancellation request ple…" at bounding box center [862, 227] width 576 height 15
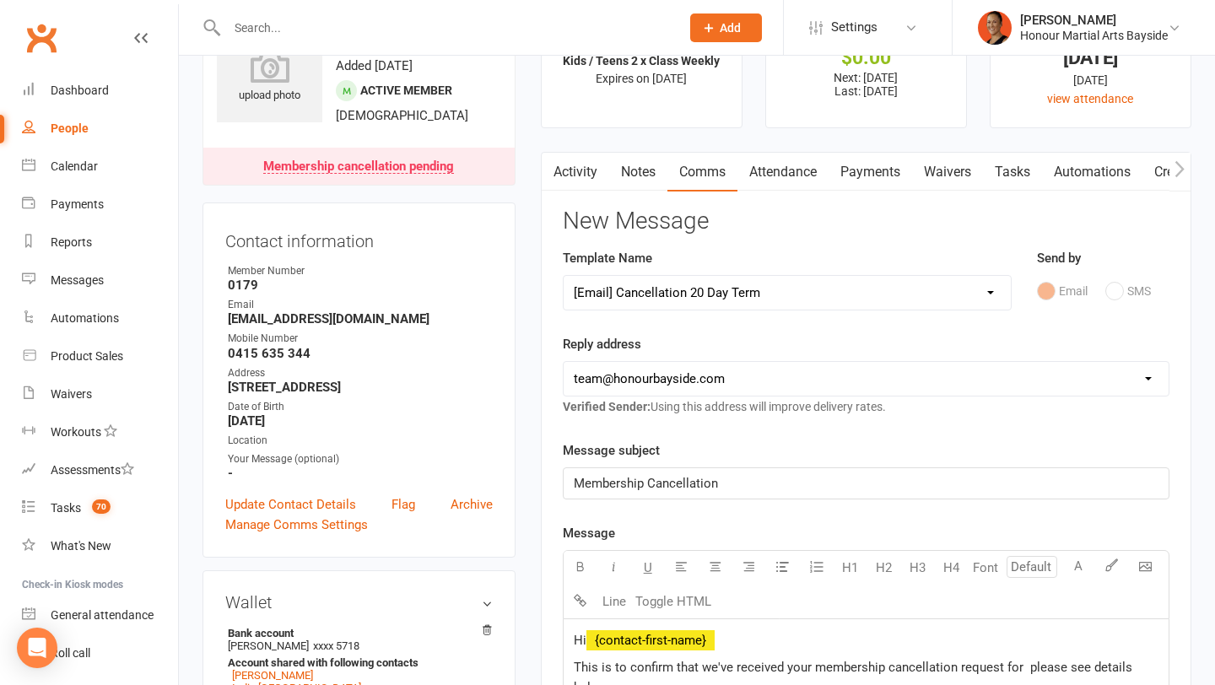
scroll to position [0, 0]
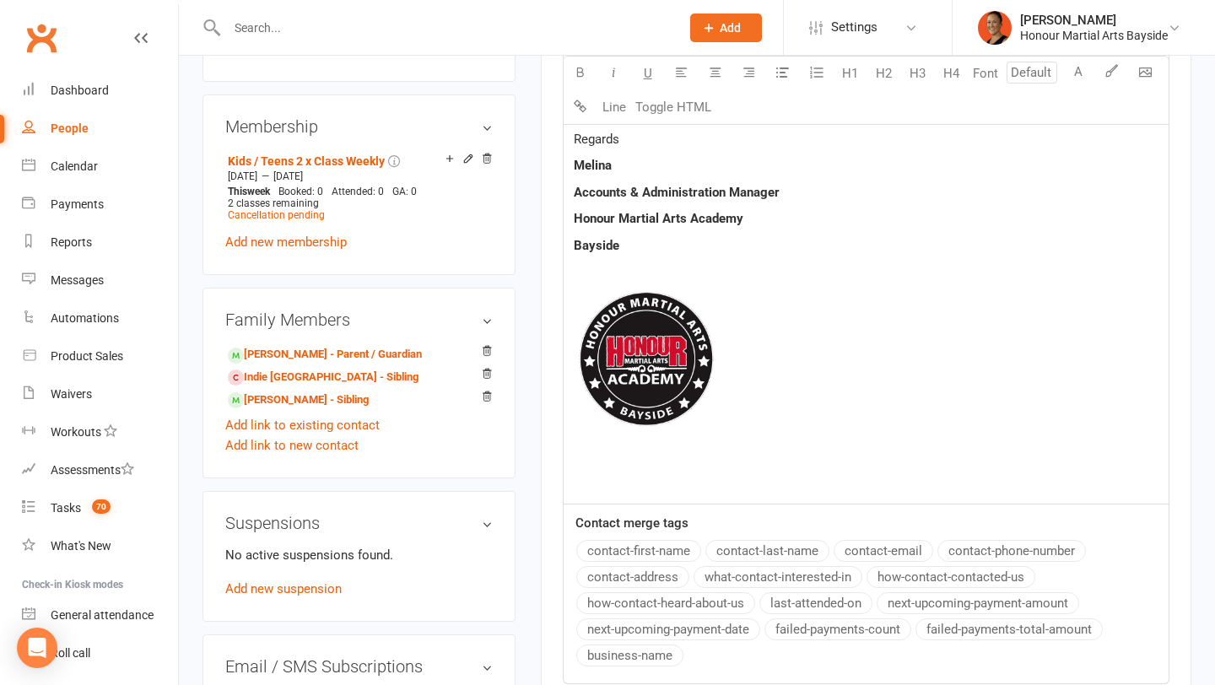
click at [683, 570] on div "Message U H1 H2 H3 H4 Font A Line Toggle HTML Hi ﻿ {contact-first-name} This is…" at bounding box center [866, 266] width 607 height 836
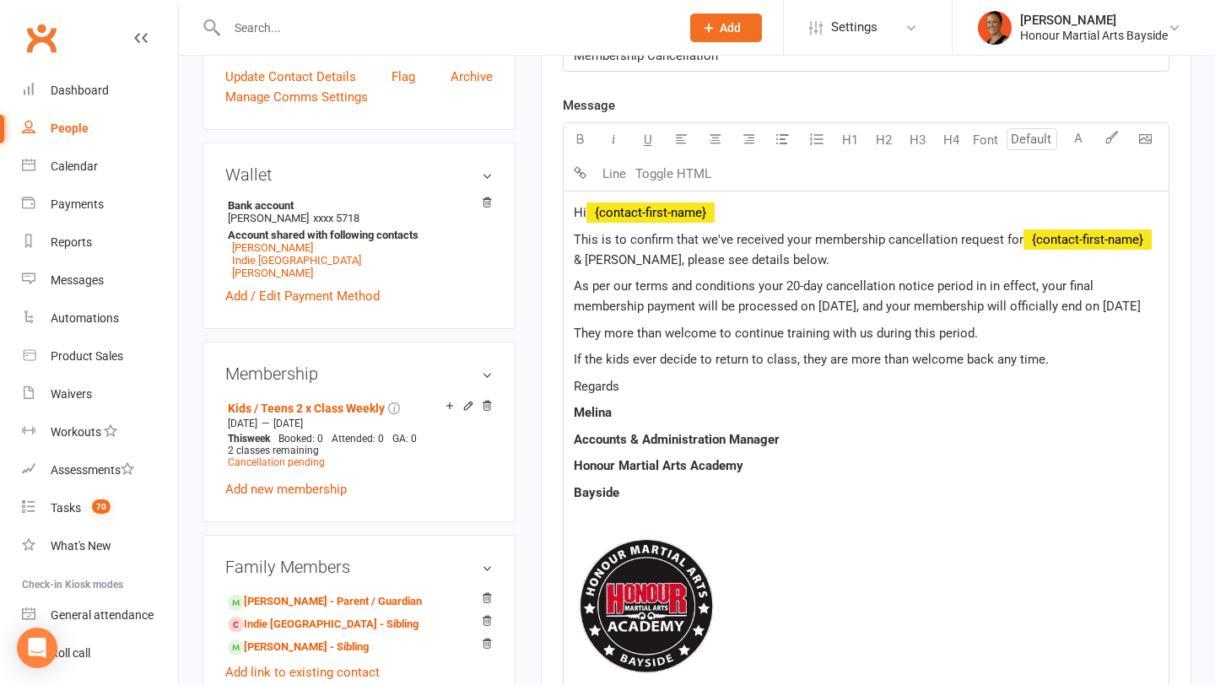
scroll to position [513, 0]
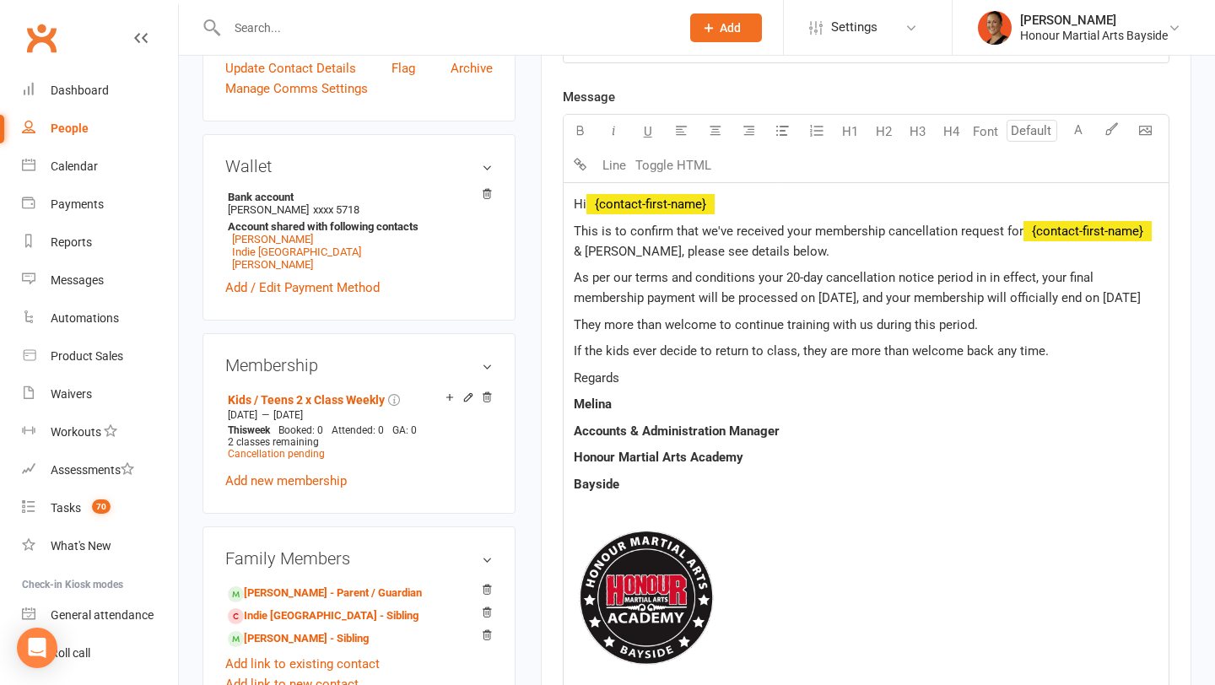
click at [927, 295] on span "As per our terms and conditions your 20-day cancellation notice period in in ef…" at bounding box center [857, 287] width 567 height 35
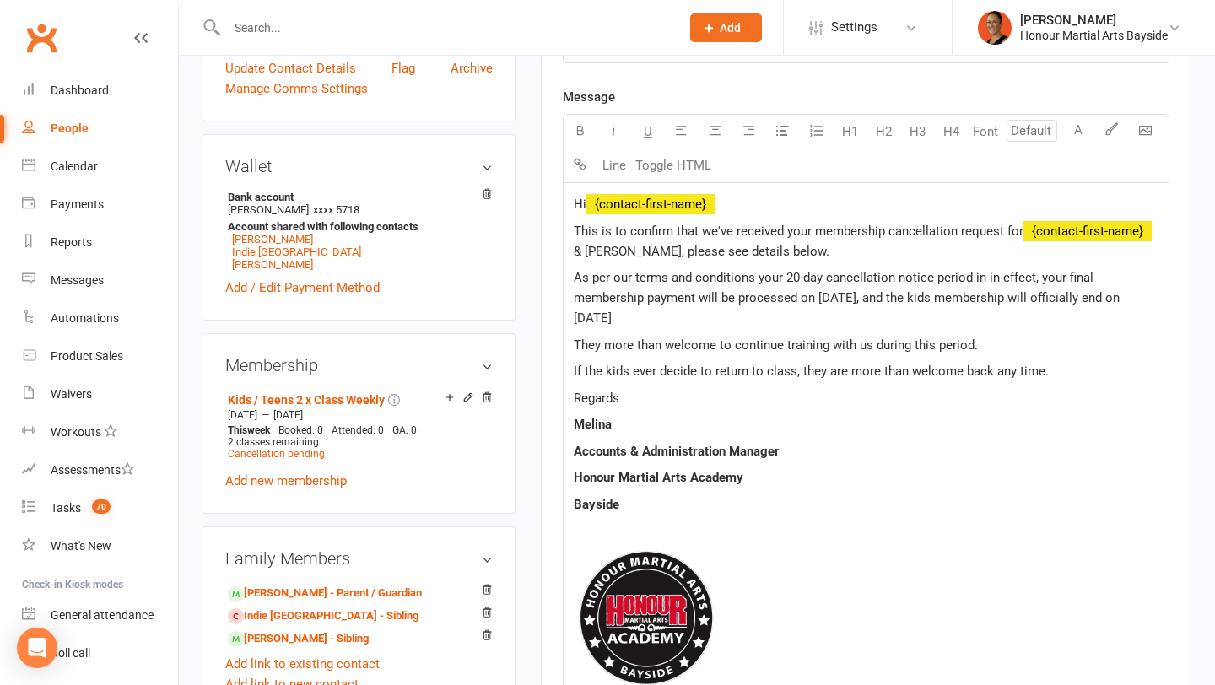
click at [1037, 300] on span "As per our terms and conditions your 20-day cancellation notice period in in ef…" at bounding box center [849, 298] width 550 height 56
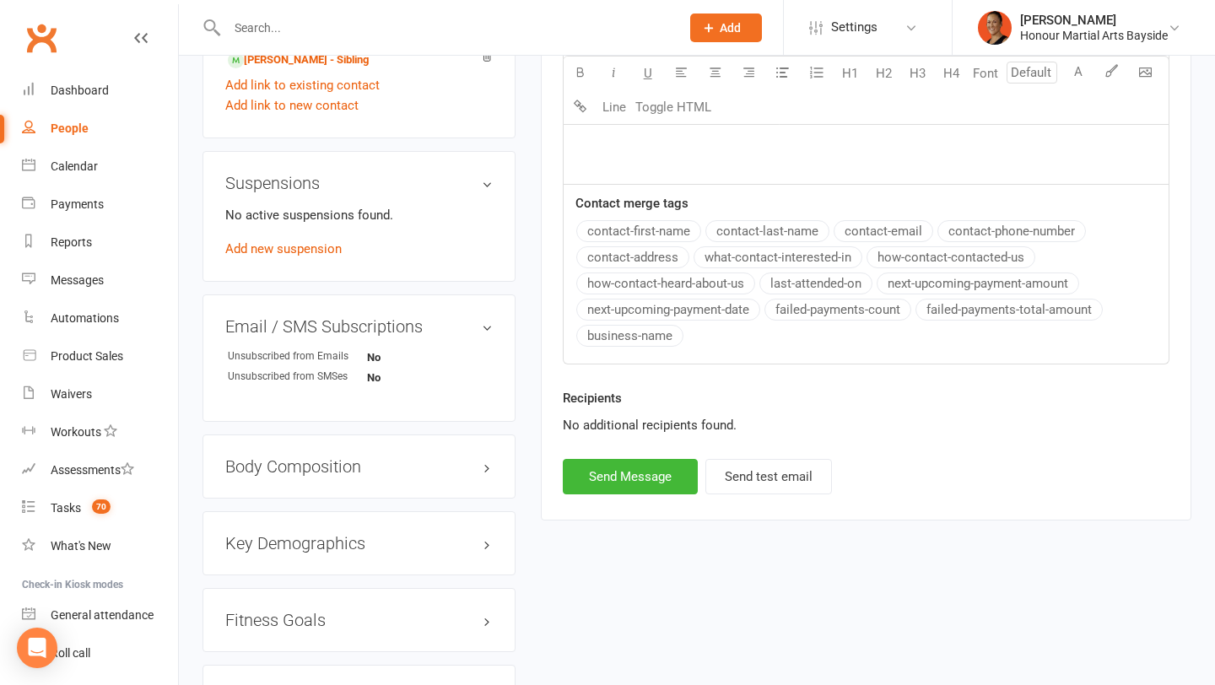
scroll to position [1247, 0]
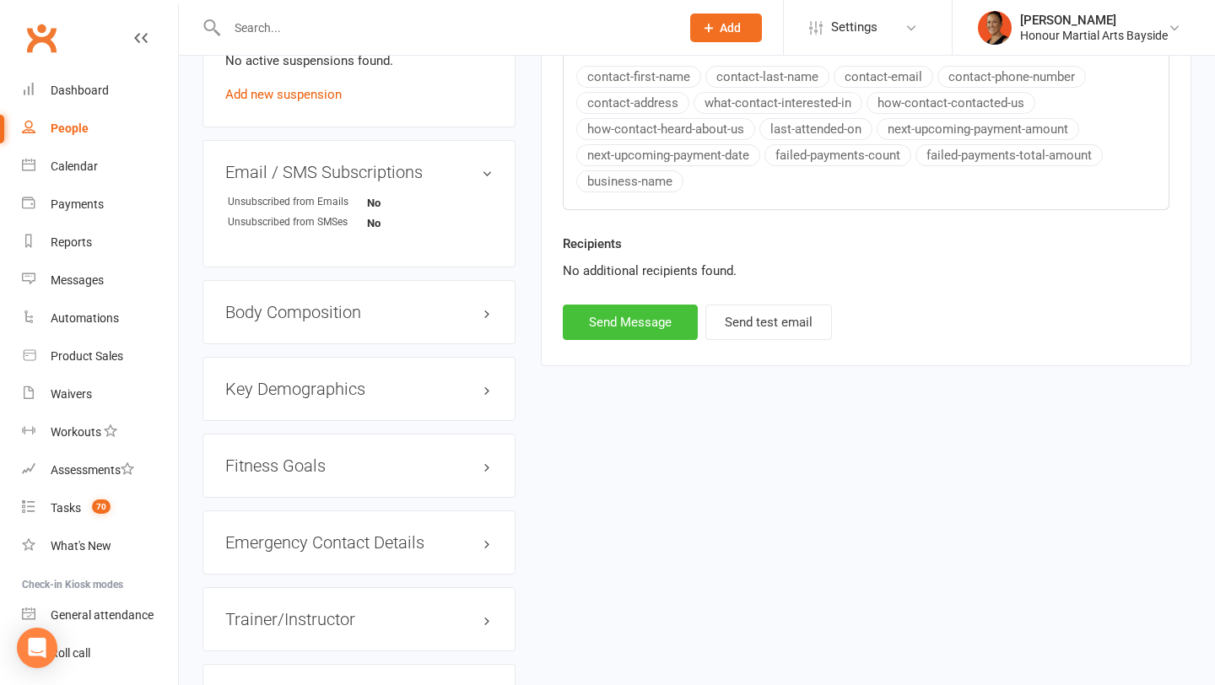
click at [606, 311] on button "Send Message" at bounding box center [630, 322] width 135 height 35
select select
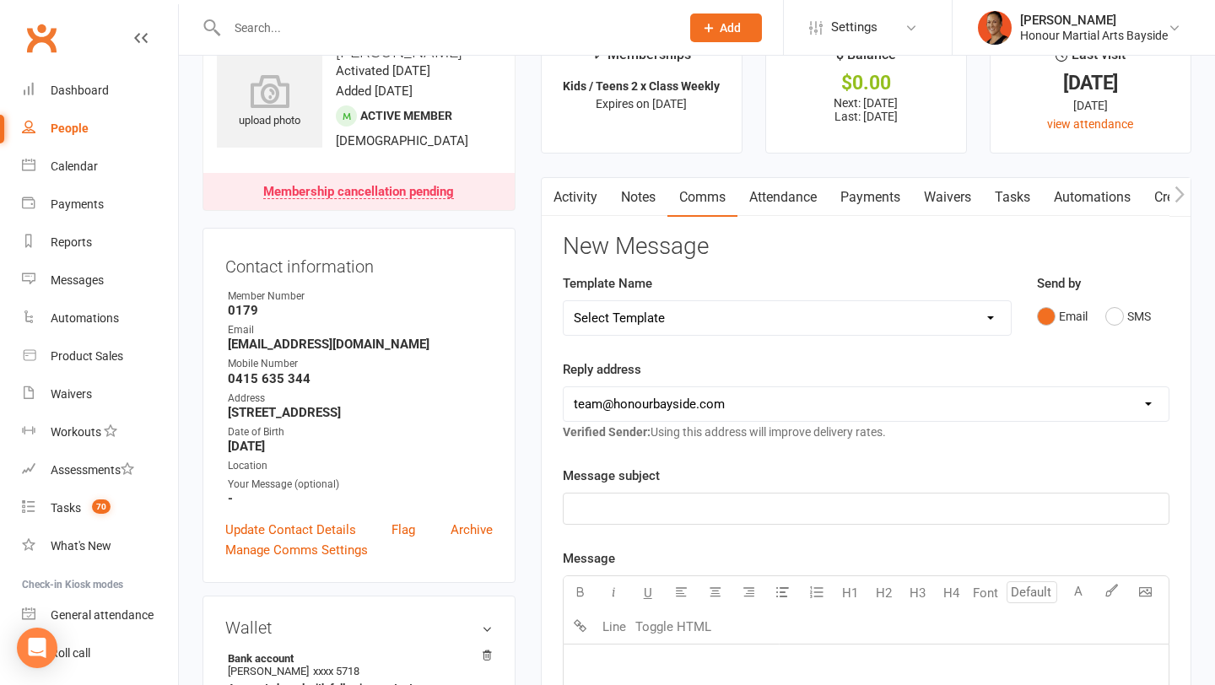
scroll to position [0, 0]
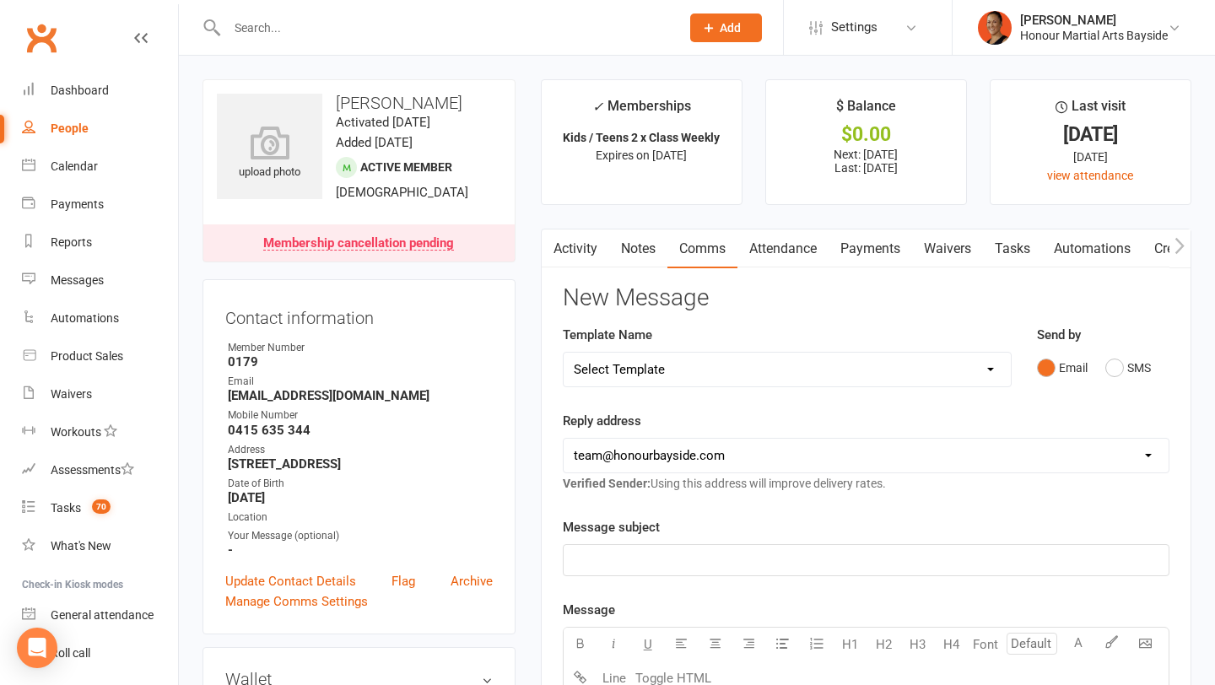
click at [634, 250] on link "Notes" at bounding box center [638, 249] width 58 height 39
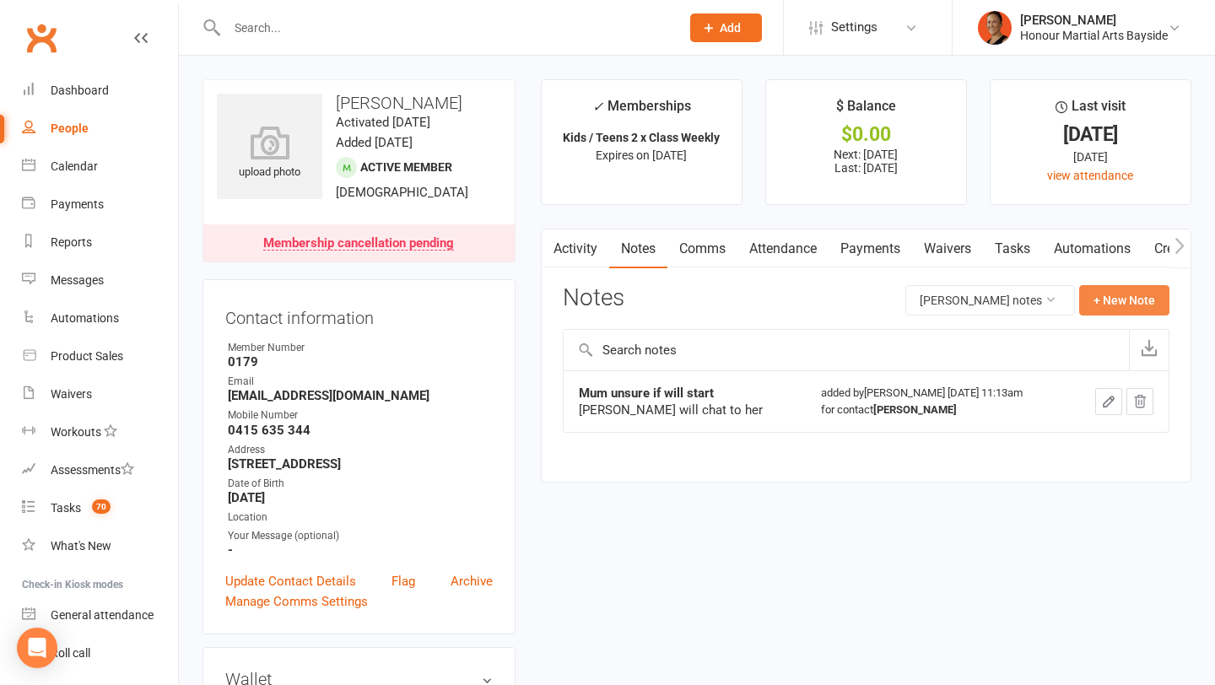
click at [1117, 295] on button "+ New Note" at bounding box center [1125, 300] width 90 height 30
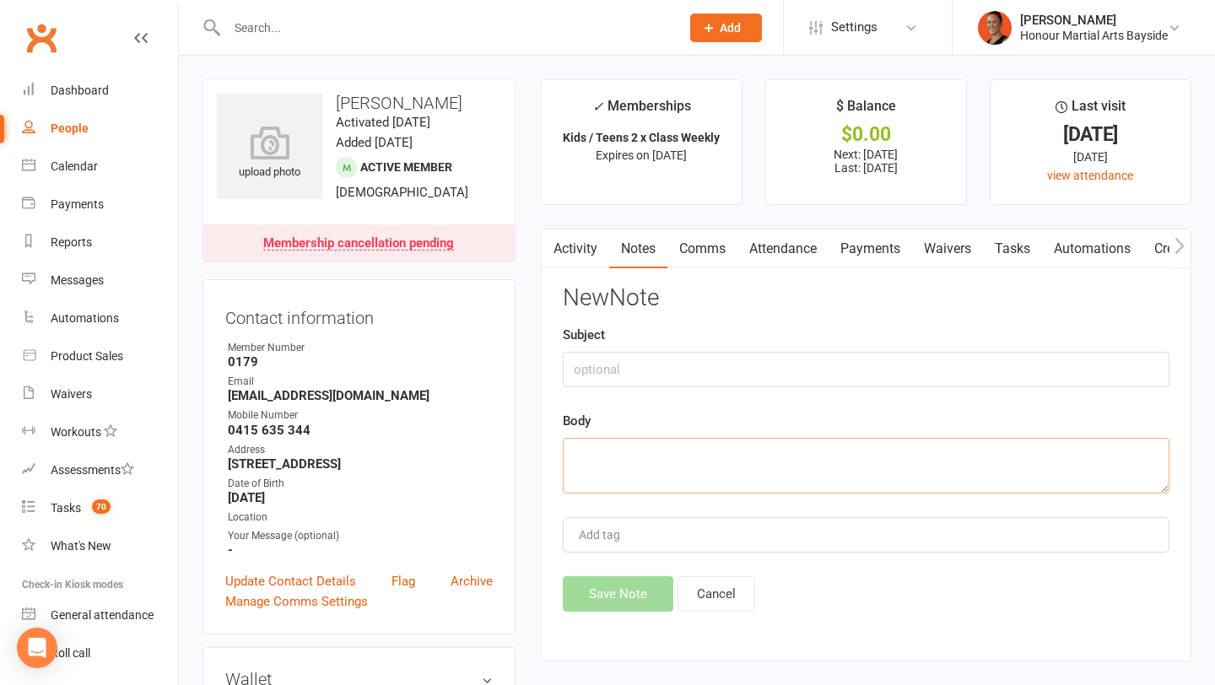
click at [805, 466] on textarea at bounding box center [866, 466] width 607 height 56
paste textarea "On 15 Aug 2025, at 4:45 pm, Jess R <jr_2002au@hotmail.com> wrote: Hi, Could I p…"
type textarea "On 15 Aug 2025, at 4:45 pm, Jess R <jr_2002au@hotmail.com> wrote: Hi, Could I p…"
click at [734, 369] on input "text" at bounding box center [866, 369] width 607 height 35
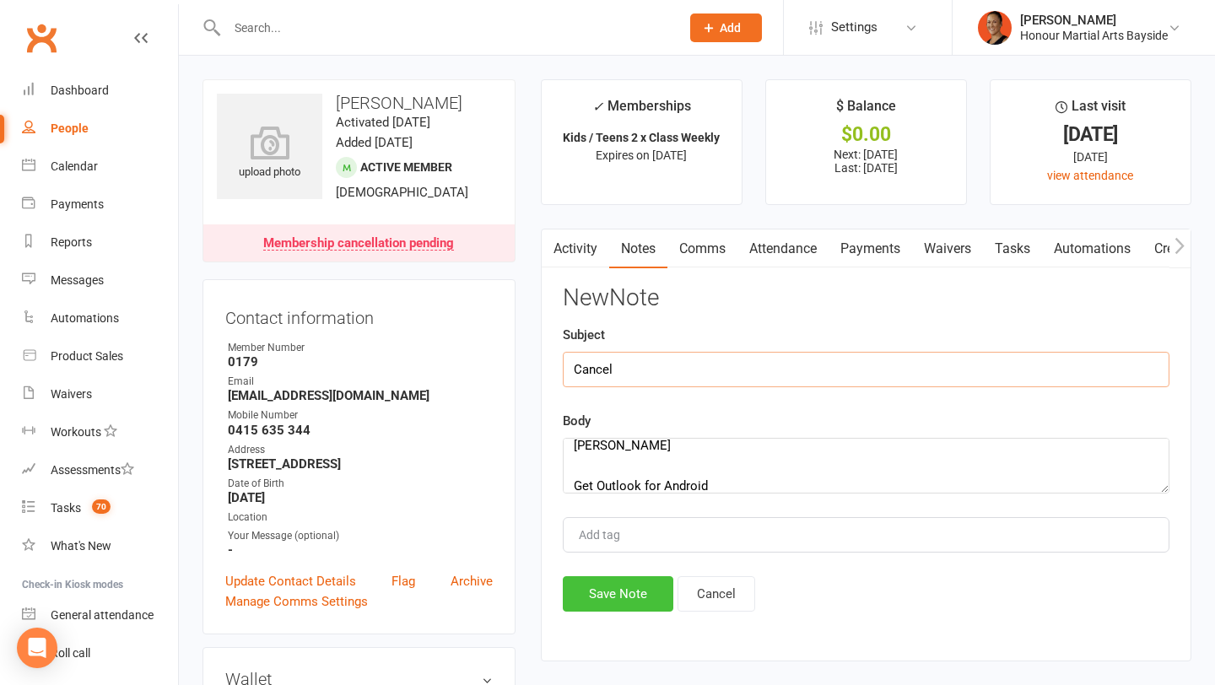
type input "Cancel"
click at [586, 592] on button "Save Note" at bounding box center [618, 594] width 111 height 35
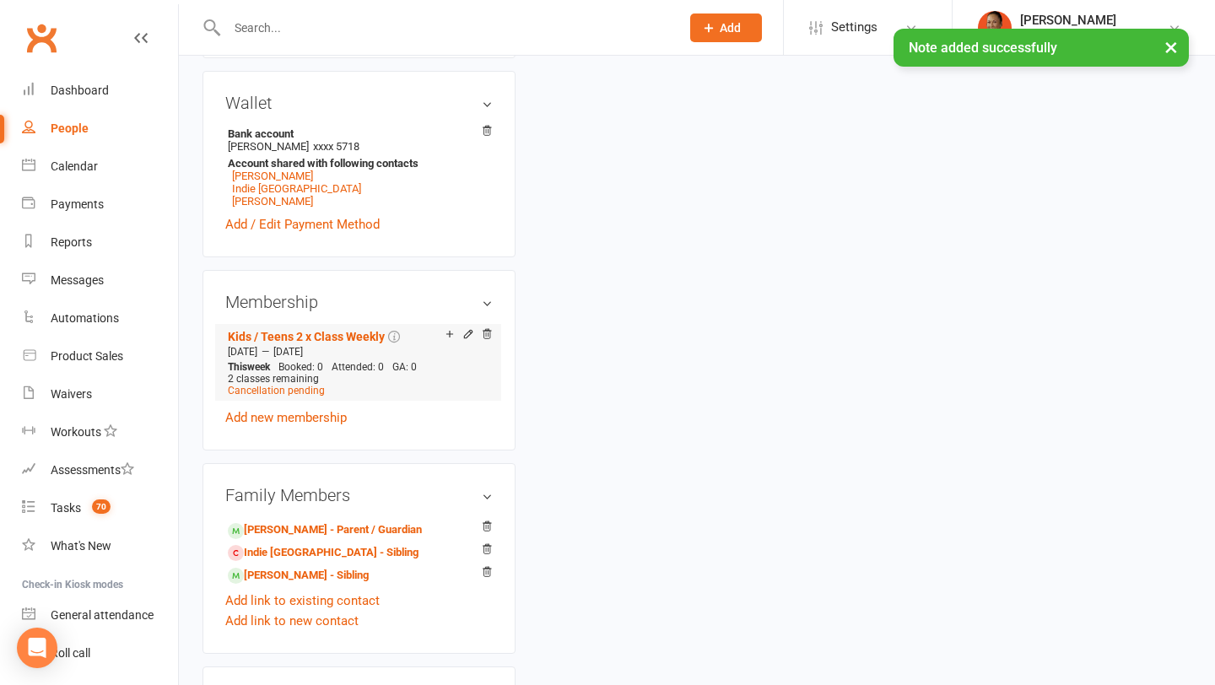
scroll to position [578, 0]
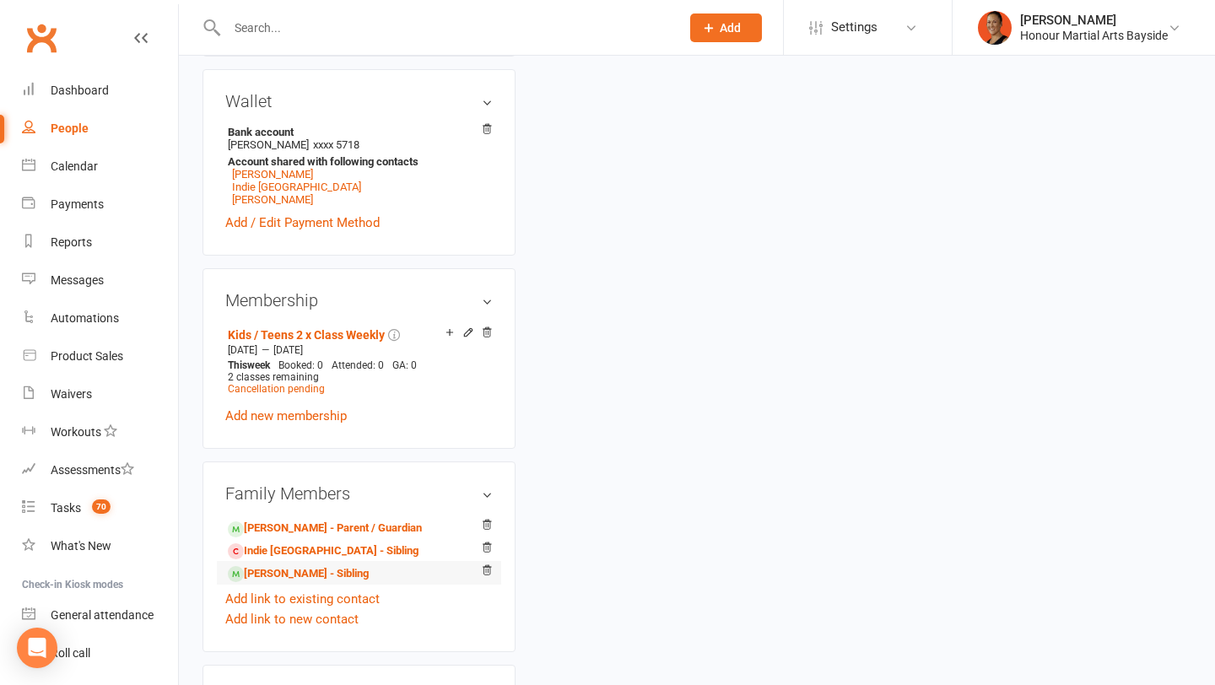
click at [277, 561] on li "Jett Roosen - Sibling" at bounding box center [359, 573] width 268 height 24
click at [277, 573] on link "Jett Roosen - Sibling" at bounding box center [298, 575] width 141 height 18
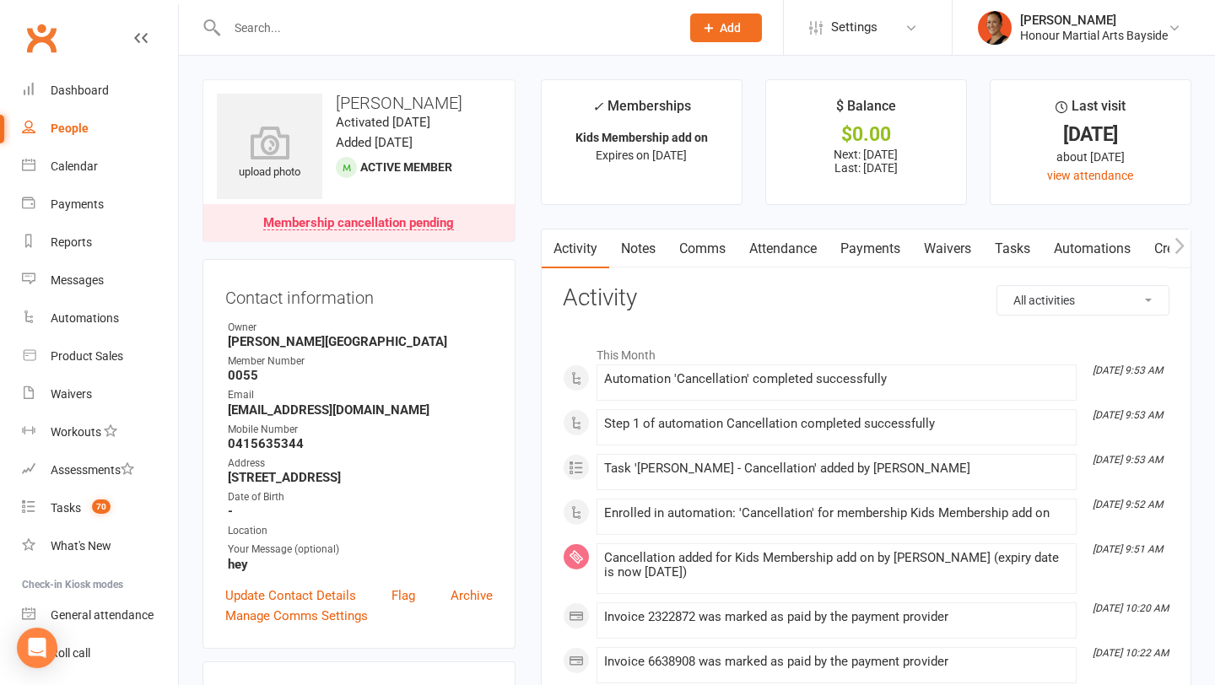
click at [633, 248] on link "Notes" at bounding box center [638, 249] width 58 height 39
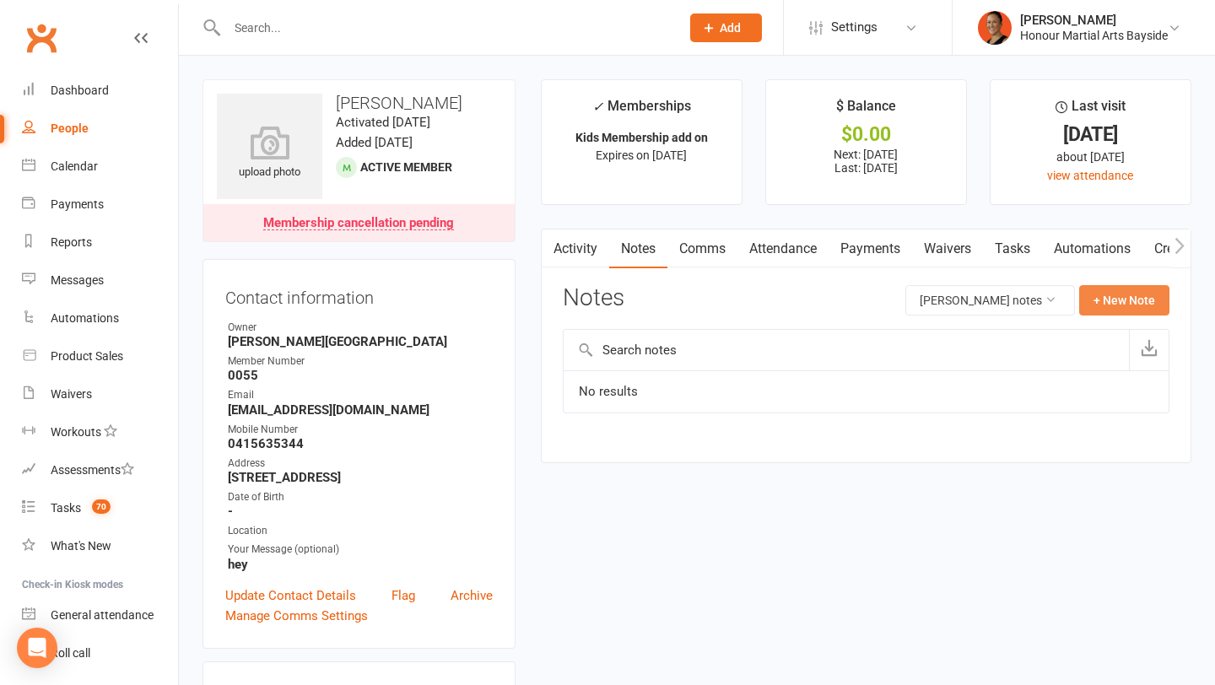
click at [1117, 309] on button "+ New Note" at bounding box center [1125, 300] width 90 height 30
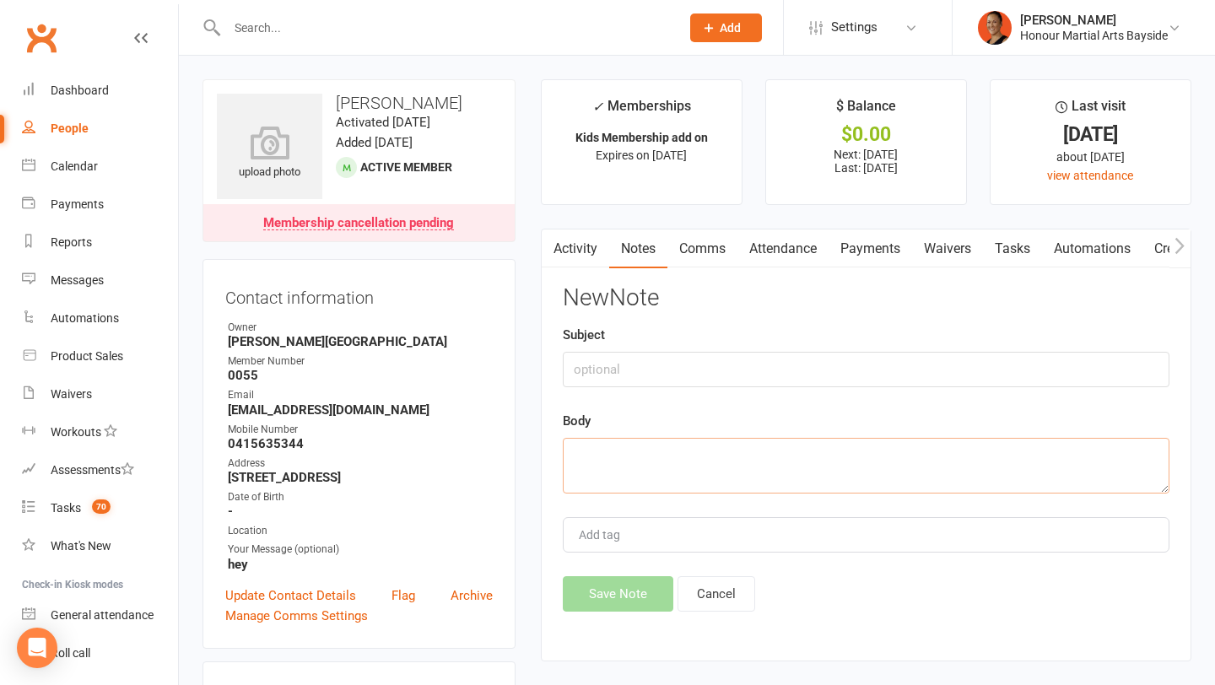
click at [796, 452] on textarea at bounding box center [866, 466] width 607 height 56
paste textarea "On 15 Aug 2025, at 4:45 pm, Jess R <jr_2002au@hotmail.com> wrote: Hi, Could I p…"
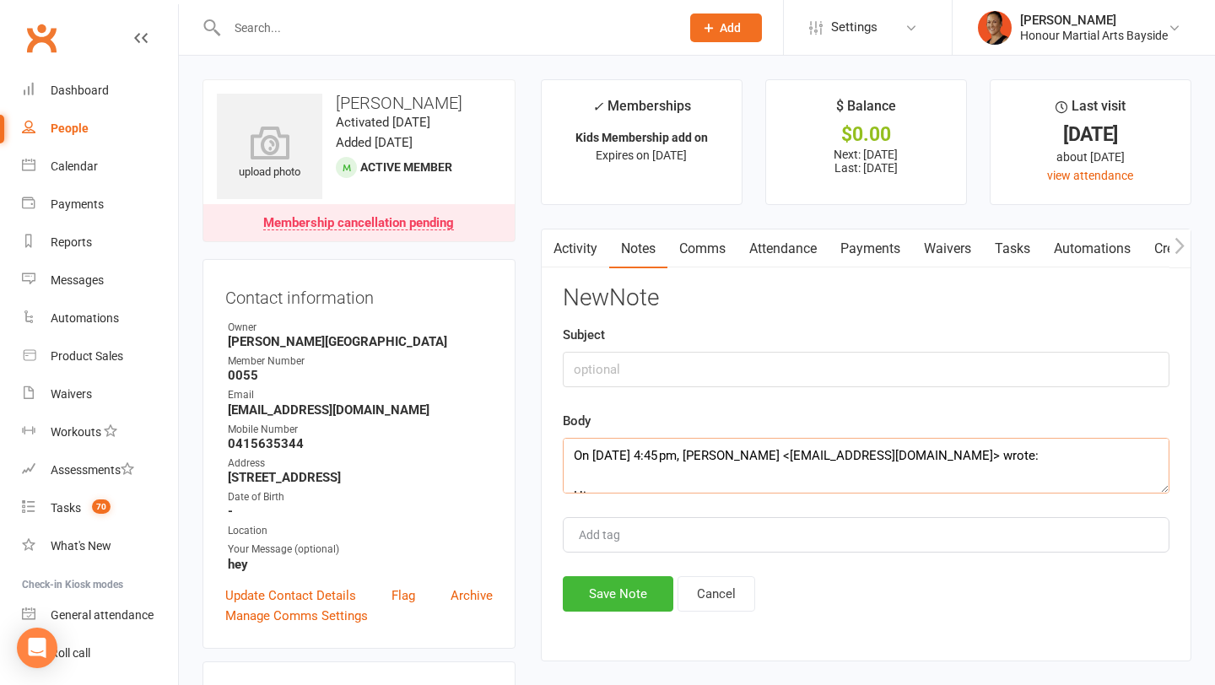
scroll to position [152, 0]
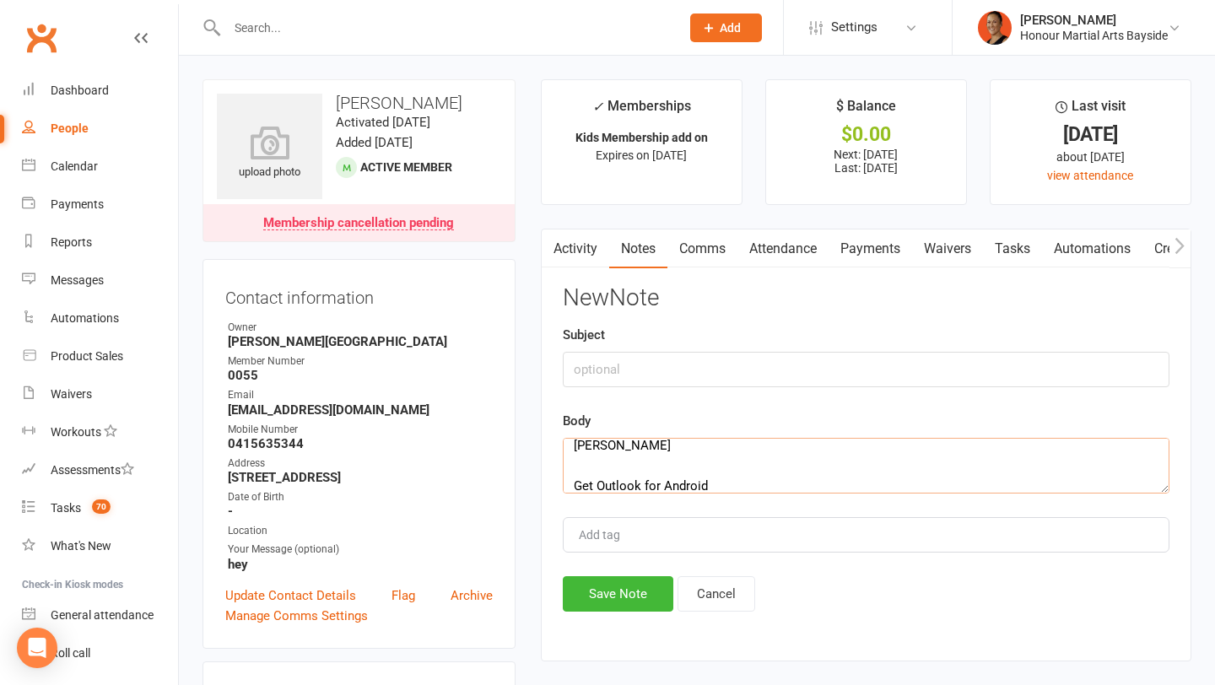
type textarea "On 15 Aug 2025, at 4:45 pm, Jess R <jr_2002au@hotmail.com> wrote: Hi, Could I p…"
click at [751, 362] on input "text" at bounding box center [866, 369] width 607 height 35
type input "Cancel (confirm sent in Lailas profile)"
click at [581, 617] on div "Activity Notes Comms Attendance Payments Waivers Tasks Automations Credit balan…" at bounding box center [866, 445] width 651 height 433
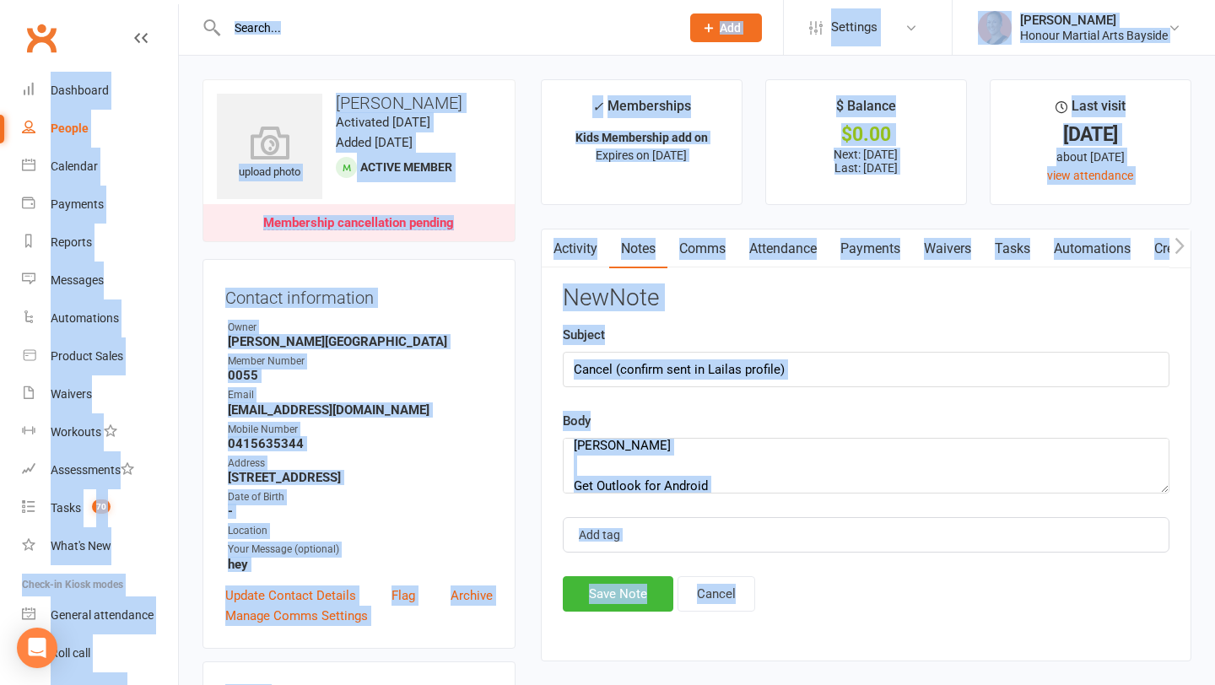
click at [581, 617] on div "Activity Notes Comms Attendance Payments Waivers Tasks Automations Credit balan…" at bounding box center [866, 445] width 651 height 433
click at [582, 597] on button "Save Note" at bounding box center [618, 594] width 111 height 35
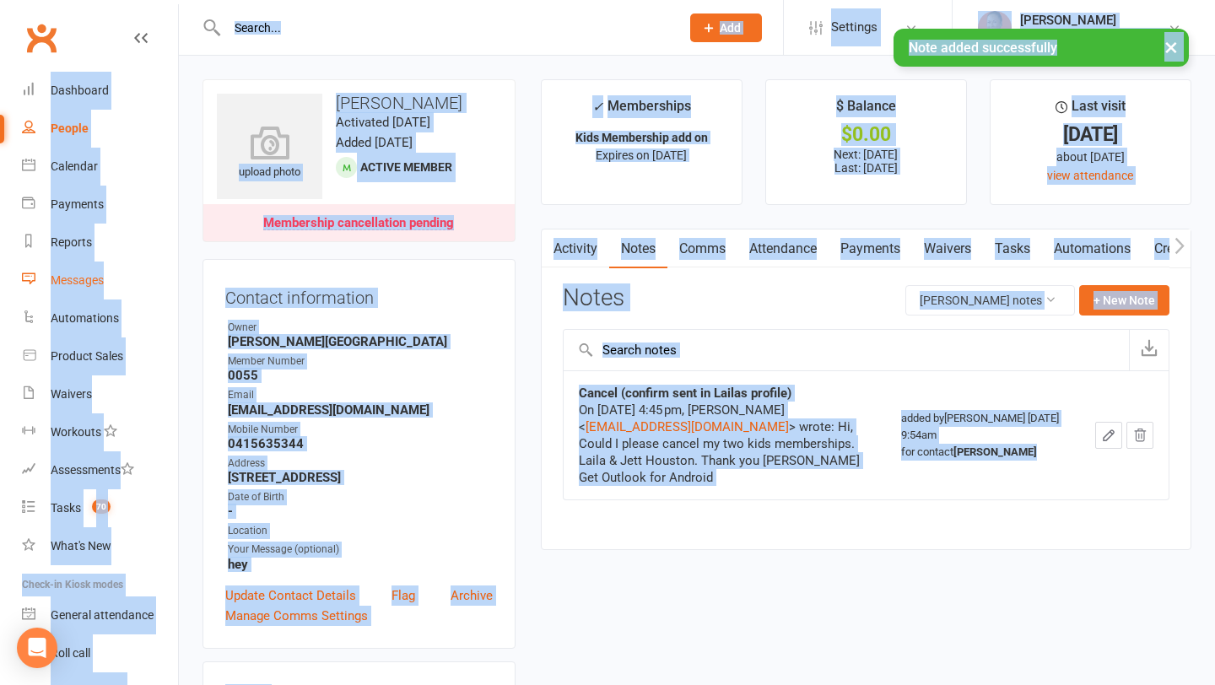
click at [103, 274] on div "Messages" at bounding box center [77, 280] width 53 height 14
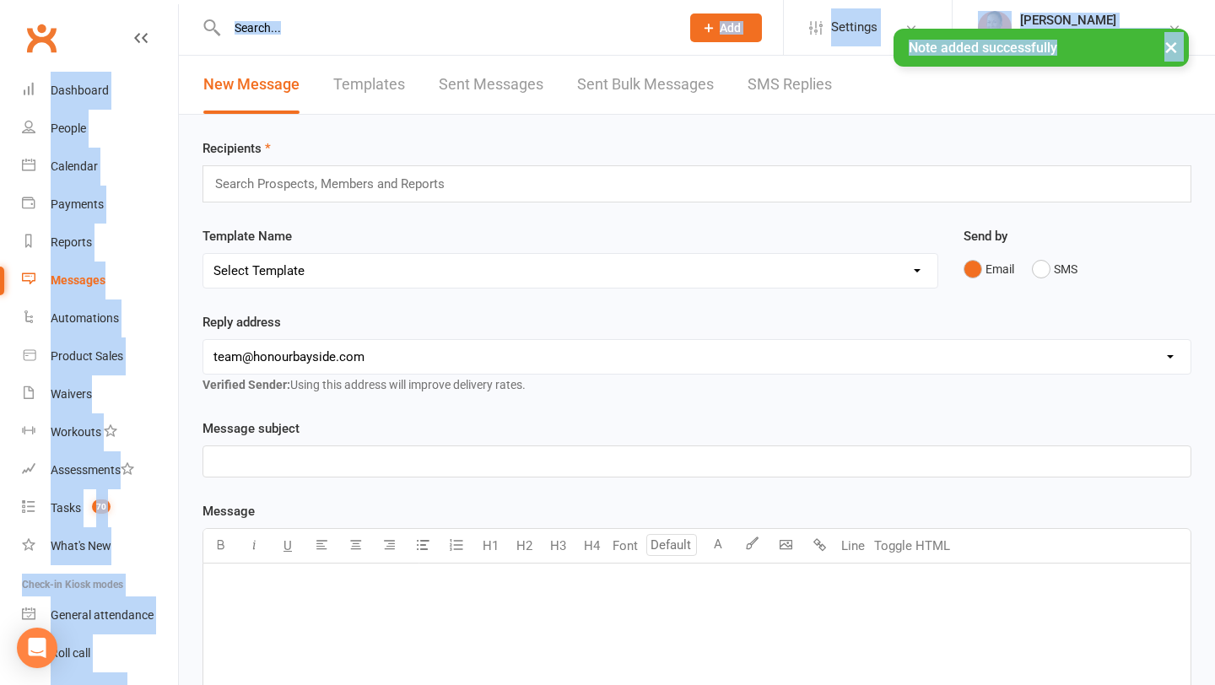
click at [782, 81] on link "SMS Replies" at bounding box center [790, 85] width 84 height 58
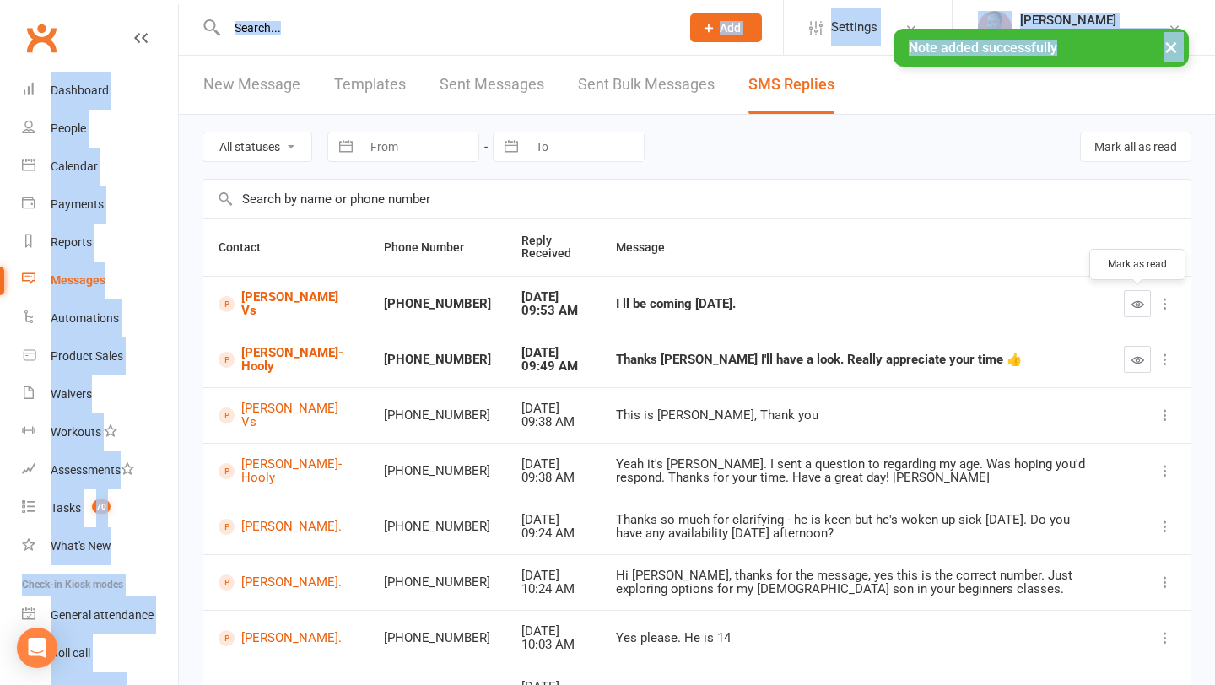
click at [1142, 305] on icon "button" at bounding box center [1138, 304] width 13 height 13
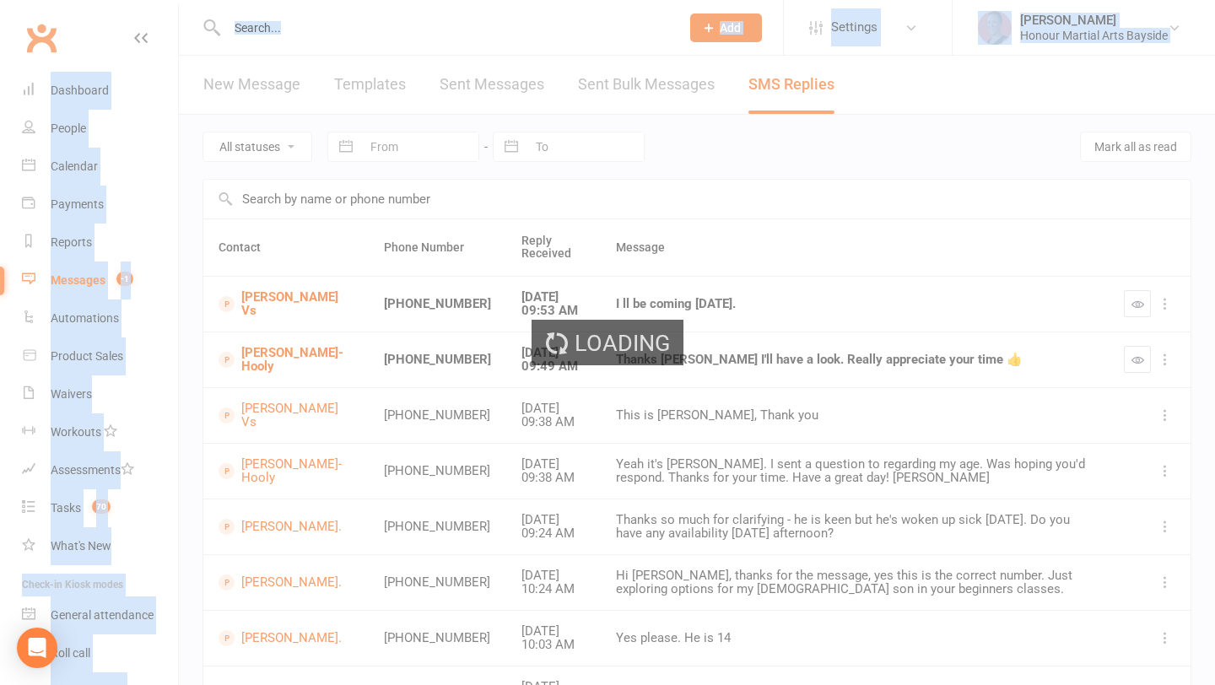
click at [1142, 361] on ui-view "Prospect Member Non-attending contact Class / event Appointment Task Membership…" at bounding box center [607, 476] width 1215 height 945
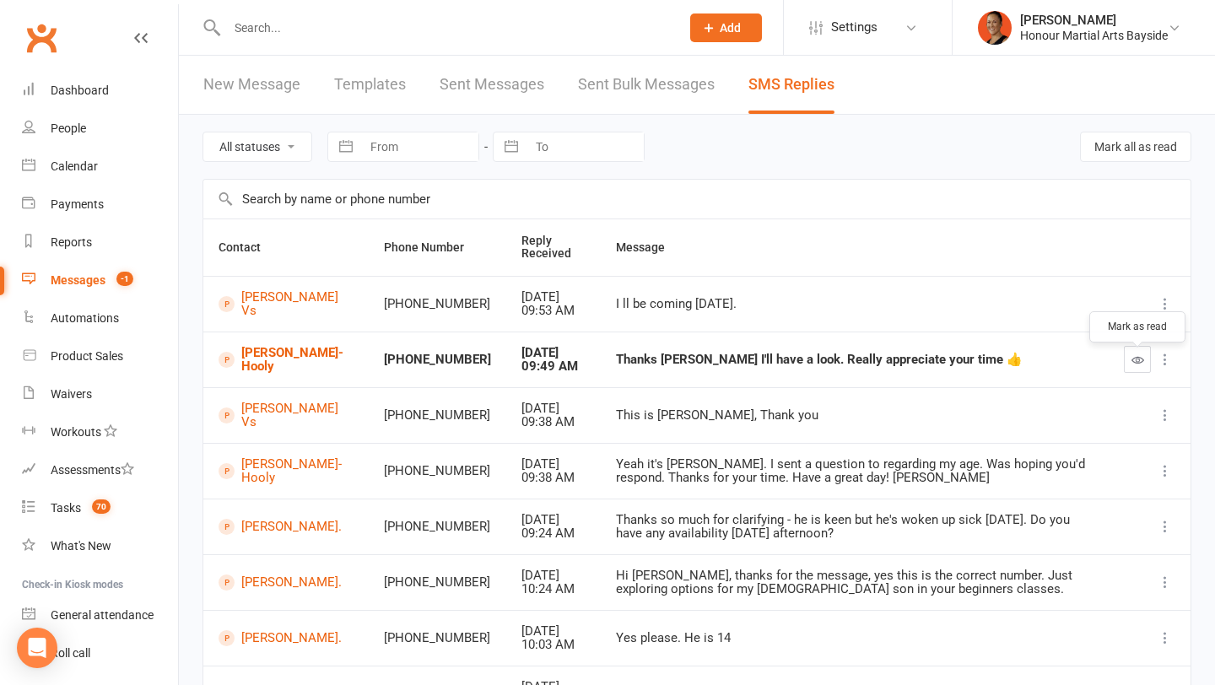
click at [1138, 366] on icon "button" at bounding box center [1138, 360] width 13 height 13
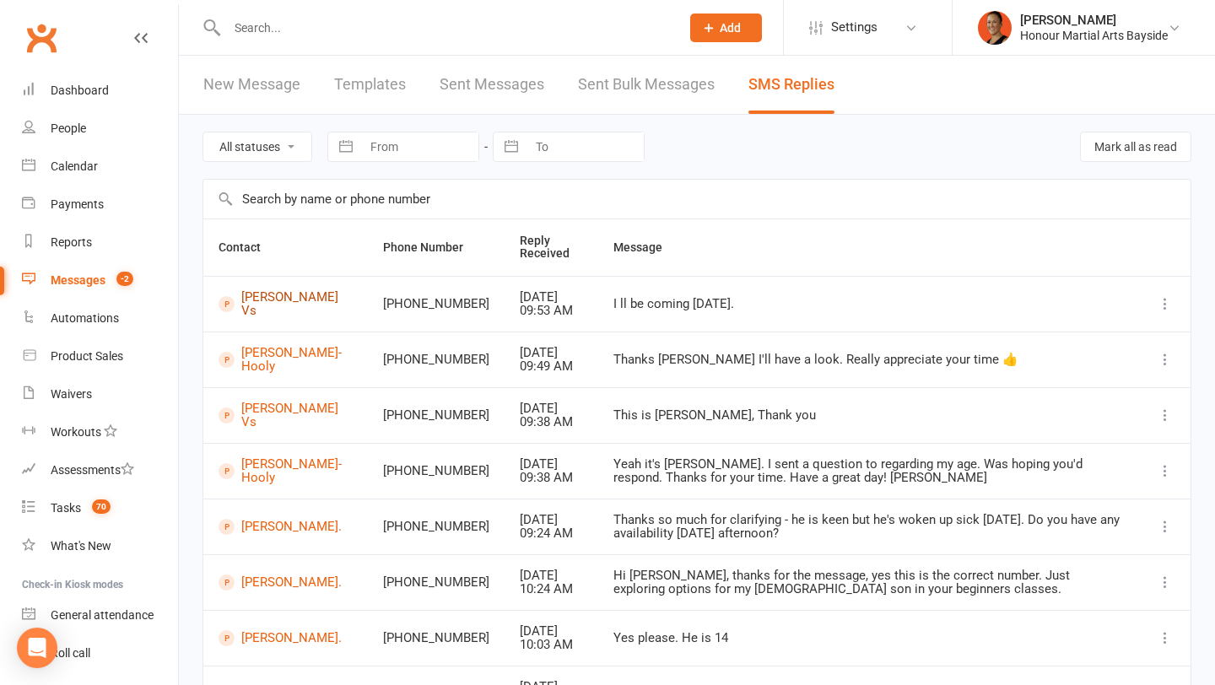
click at [280, 304] on link "Visakh Vs" at bounding box center [286, 304] width 134 height 28
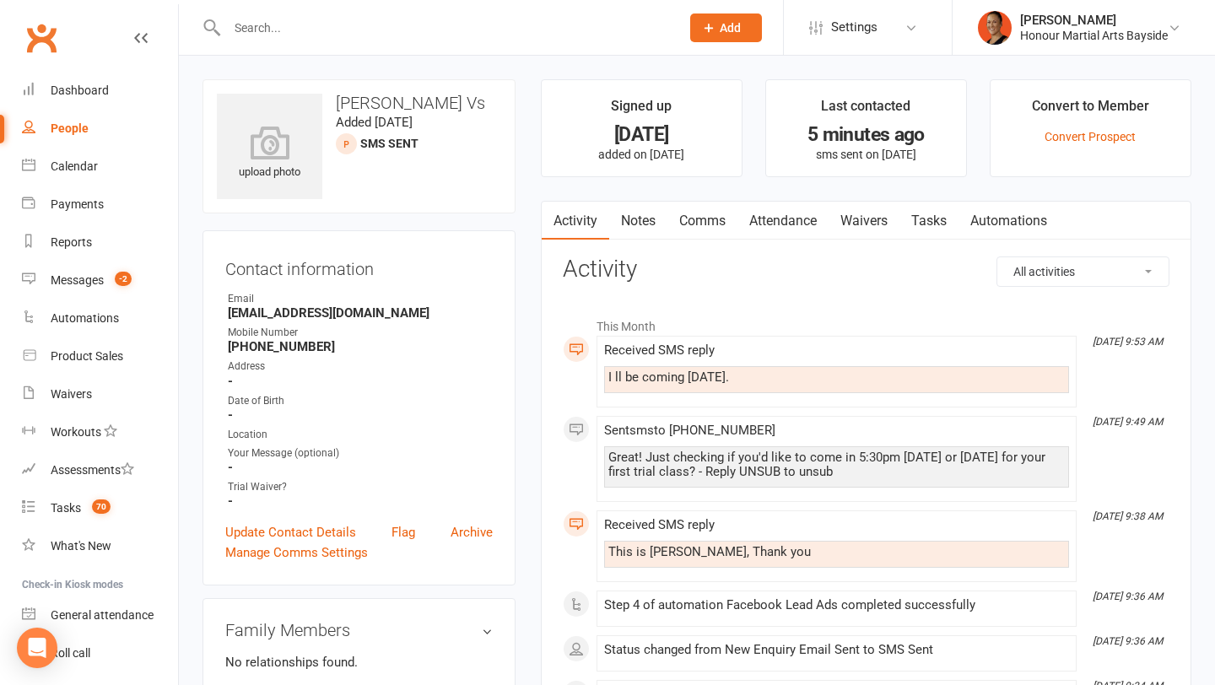
click at [694, 216] on link "Comms" at bounding box center [703, 221] width 70 height 39
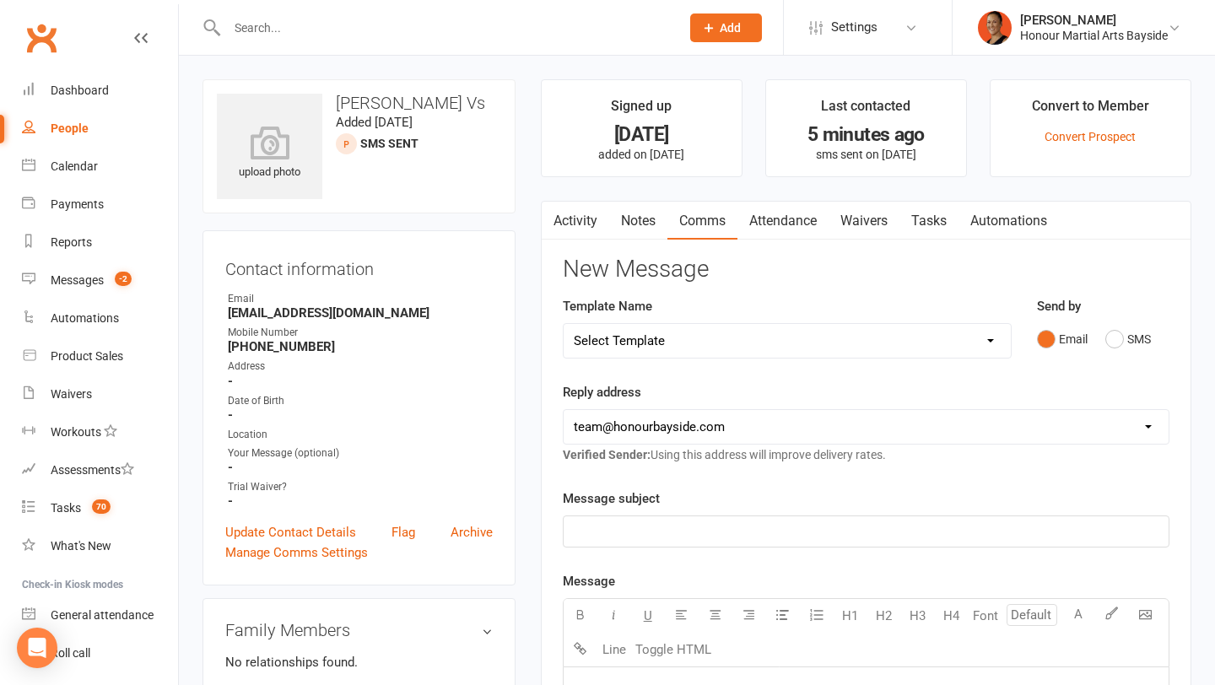
click at [790, 220] on link "Attendance" at bounding box center [783, 221] width 91 height 39
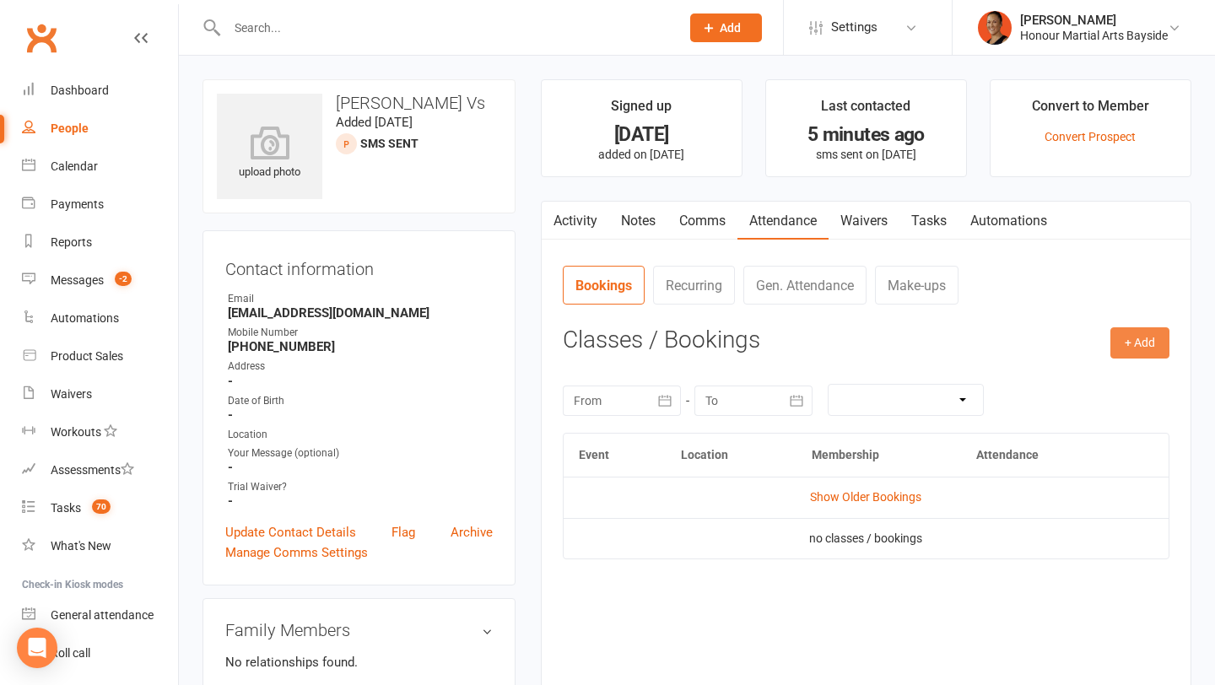
click at [1142, 344] on button "+ Add" at bounding box center [1140, 343] width 59 height 30
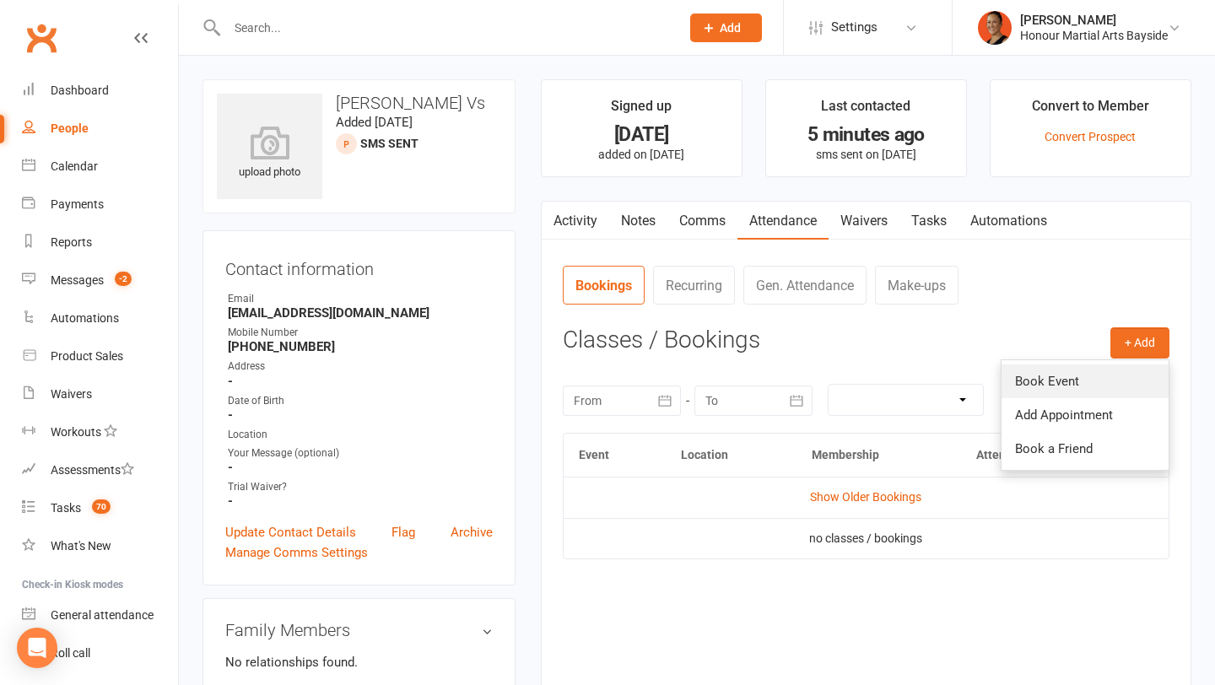
click at [1039, 378] on link "Book Event" at bounding box center [1085, 382] width 167 height 34
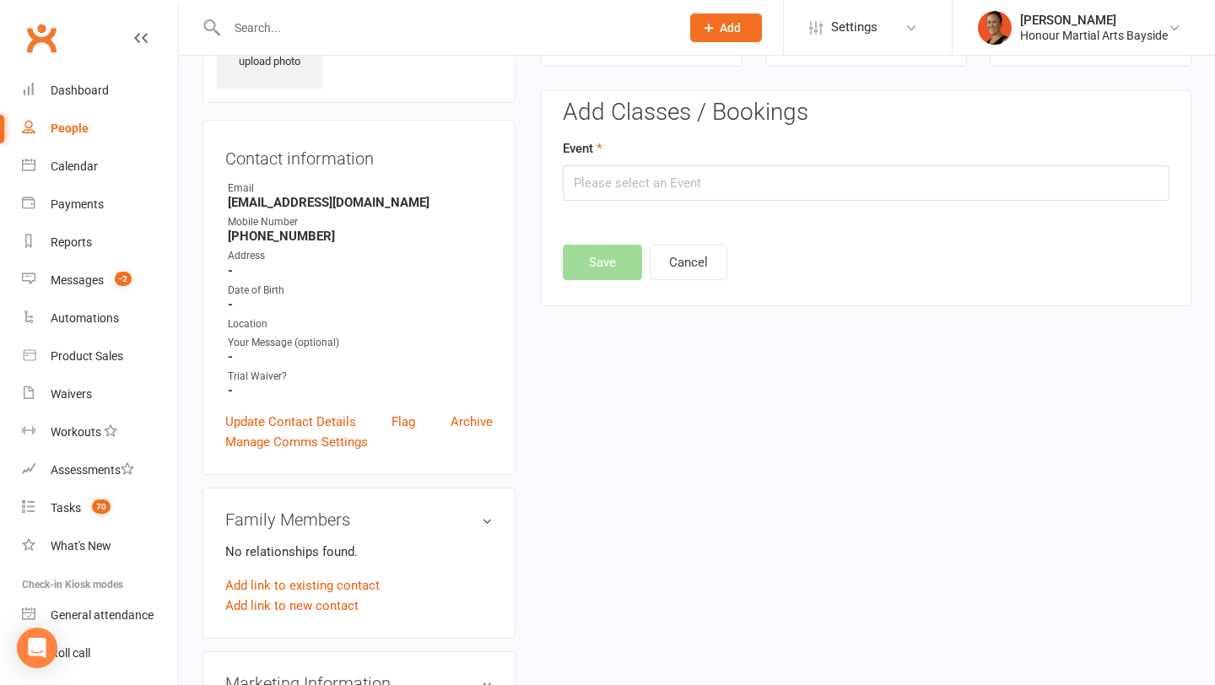
scroll to position [116, 0]
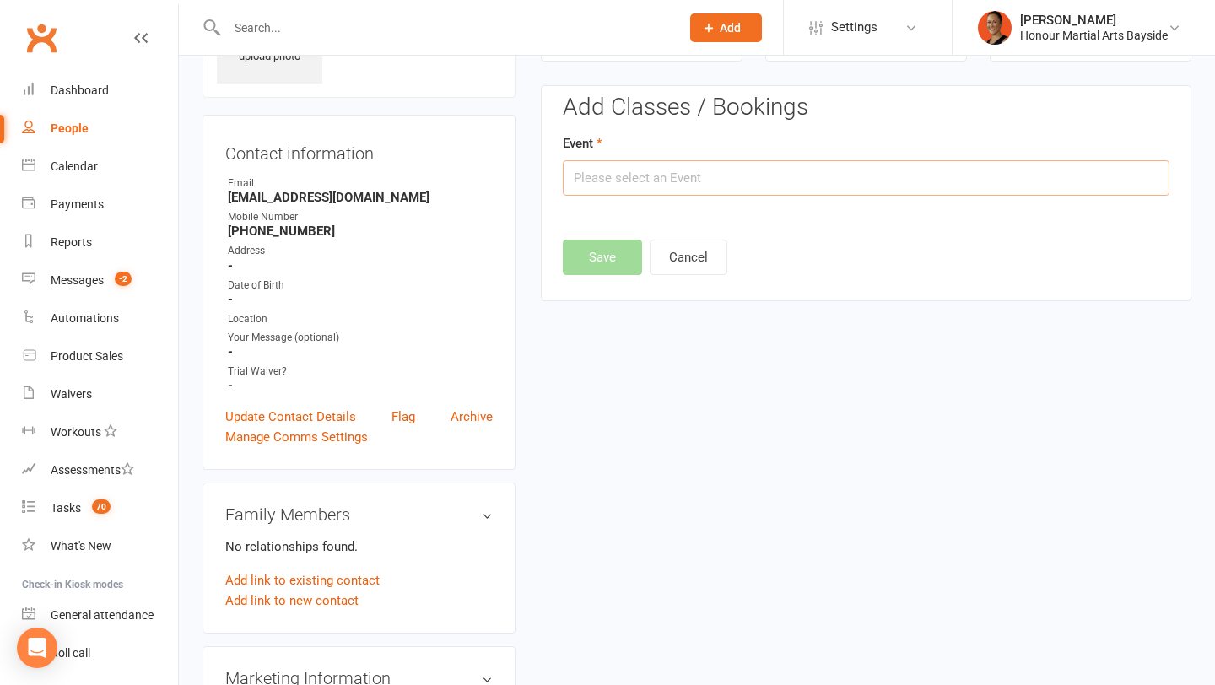
click at [748, 173] on input "text" at bounding box center [866, 177] width 607 height 35
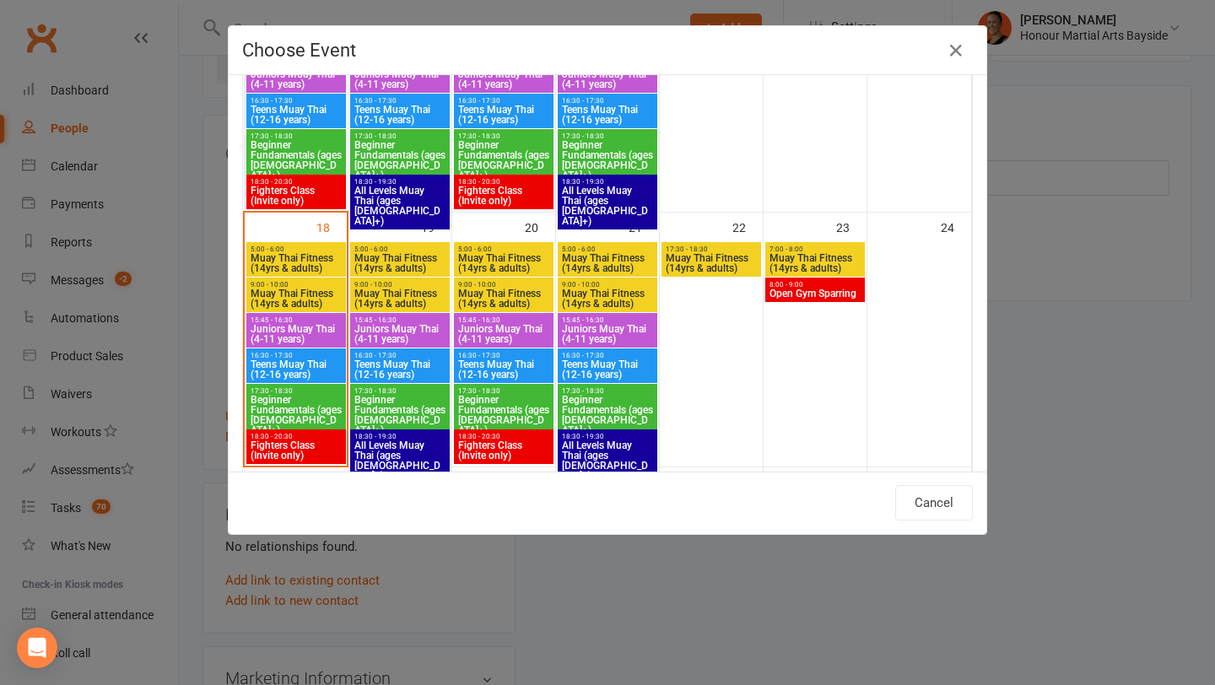
scroll to position [803, 0]
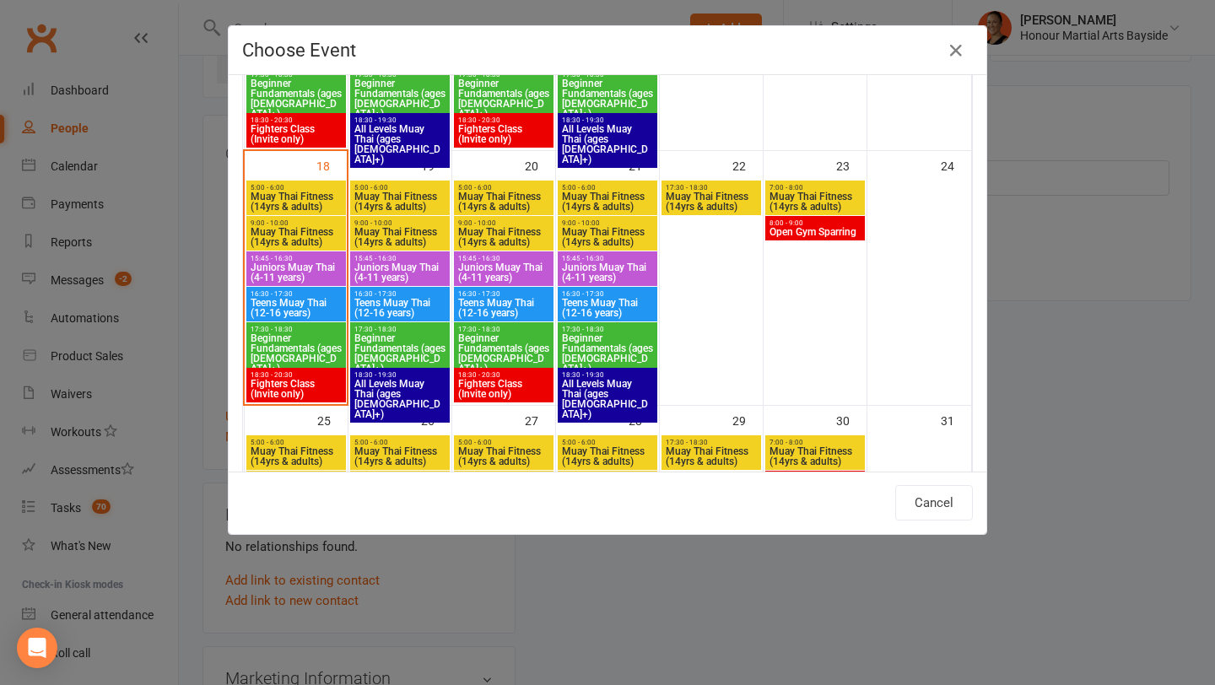
click at [271, 338] on span "Beginner Fundamentals (ages [DEMOGRAPHIC_DATA]+)" at bounding box center [296, 353] width 93 height 41
type input "Beginner Fundamentals (ages 17+) - Aug 18, 2025 5:30:00 PM"
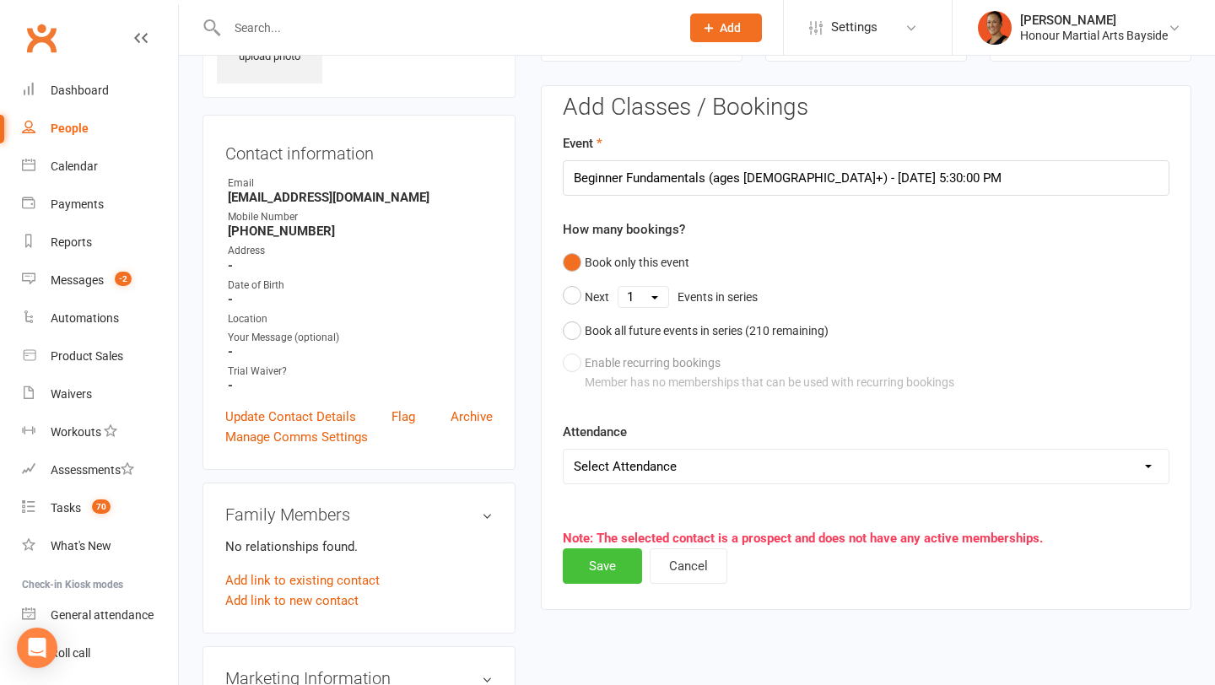
click at [596, 566] on button "Save" at bounding box center [602, 566] width 79 height 35
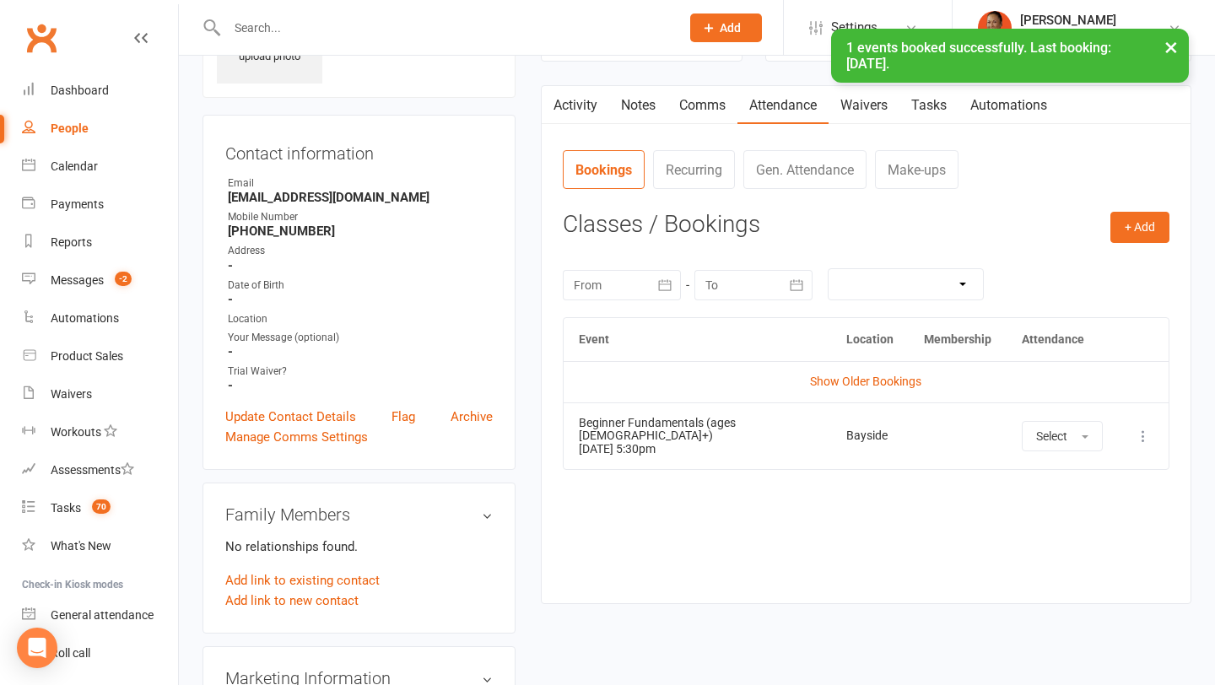
click at [694, 98] on link "Comms" at bounding box center [703, 105] width 70 height 39
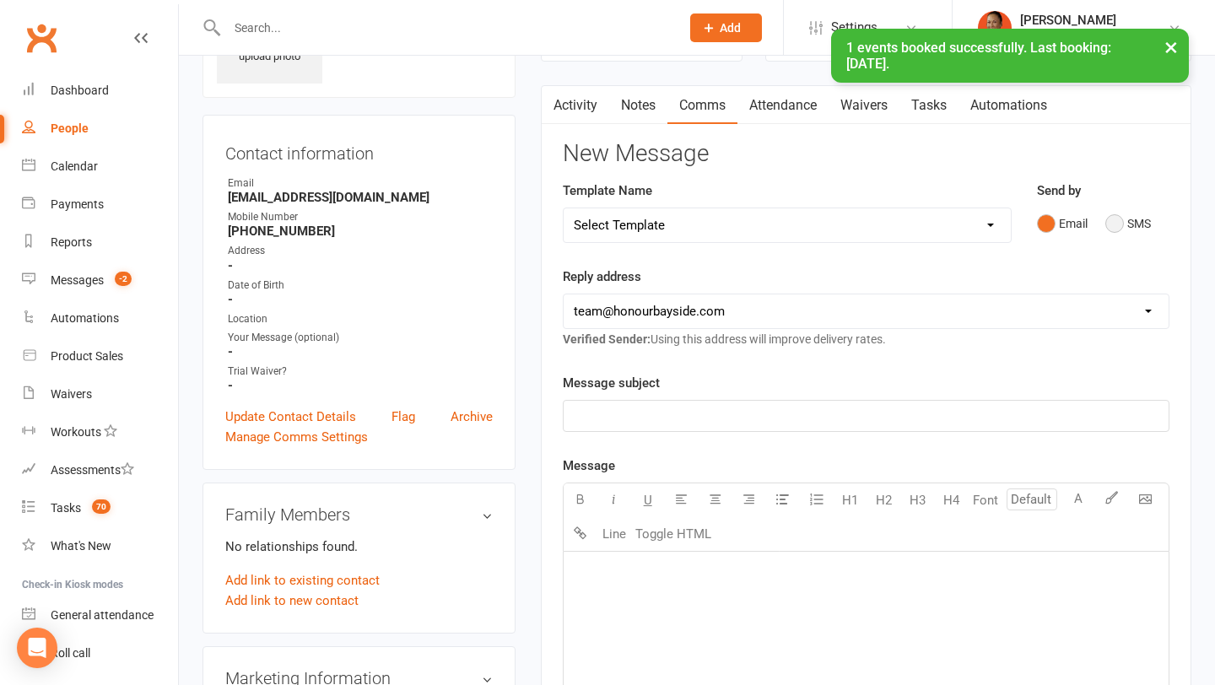
click at [1129, 219] on button "SMS" at bounding box center [1129, 224] width 46 height 32
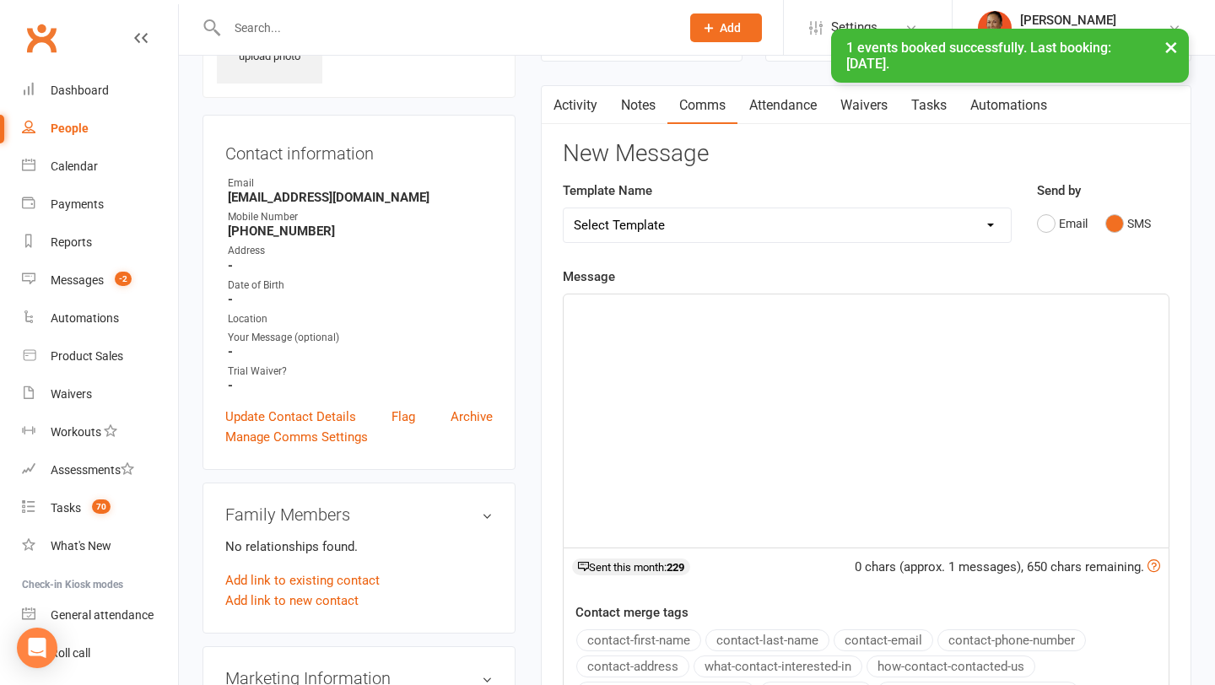
click at [930, 376] on div "﻿" at bounding box center [866, 421] width 605 height 253
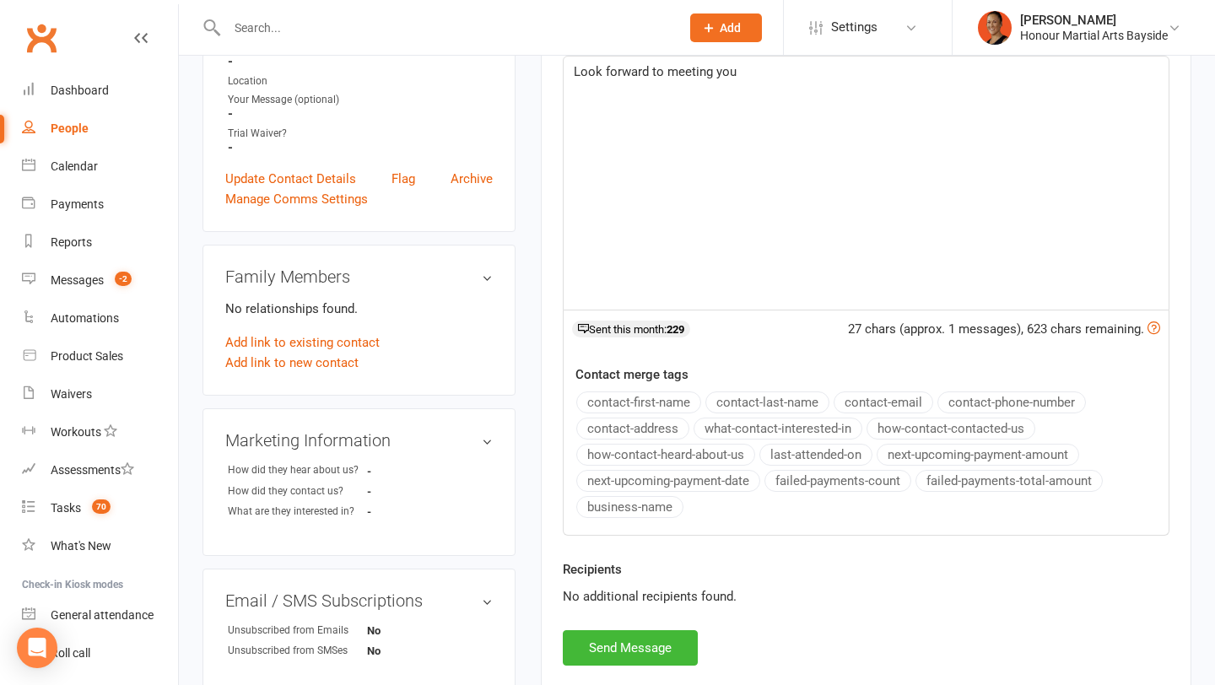
scroll to position [738, 0]
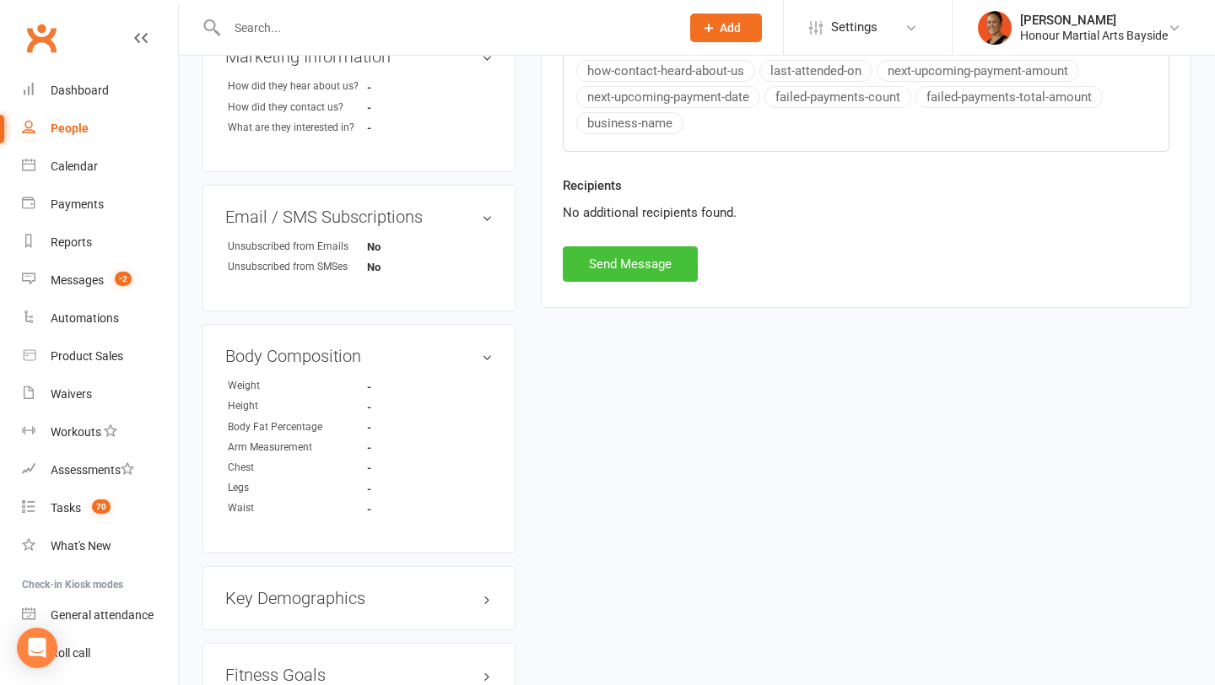
click at [648, 263] on button "Send Message" at bounding box center [630, 263] width 135 height 35
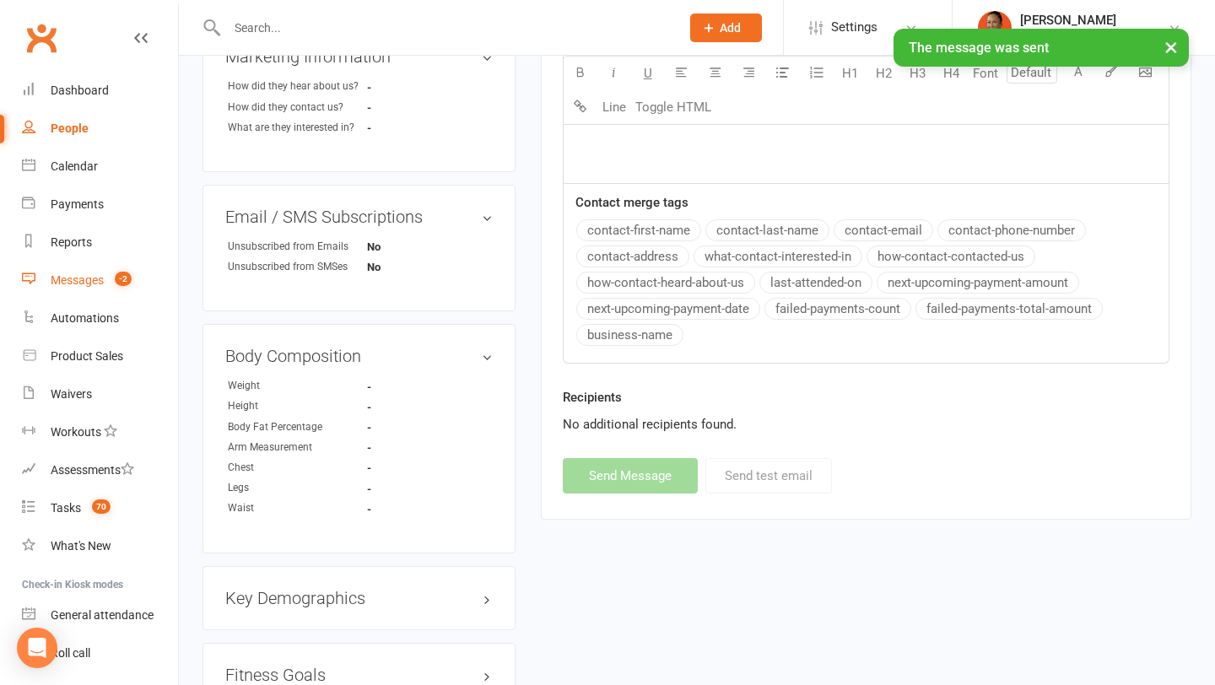
click at [81, 279] on div "Messages" at bounding box center [77, 280] width 53 height 14
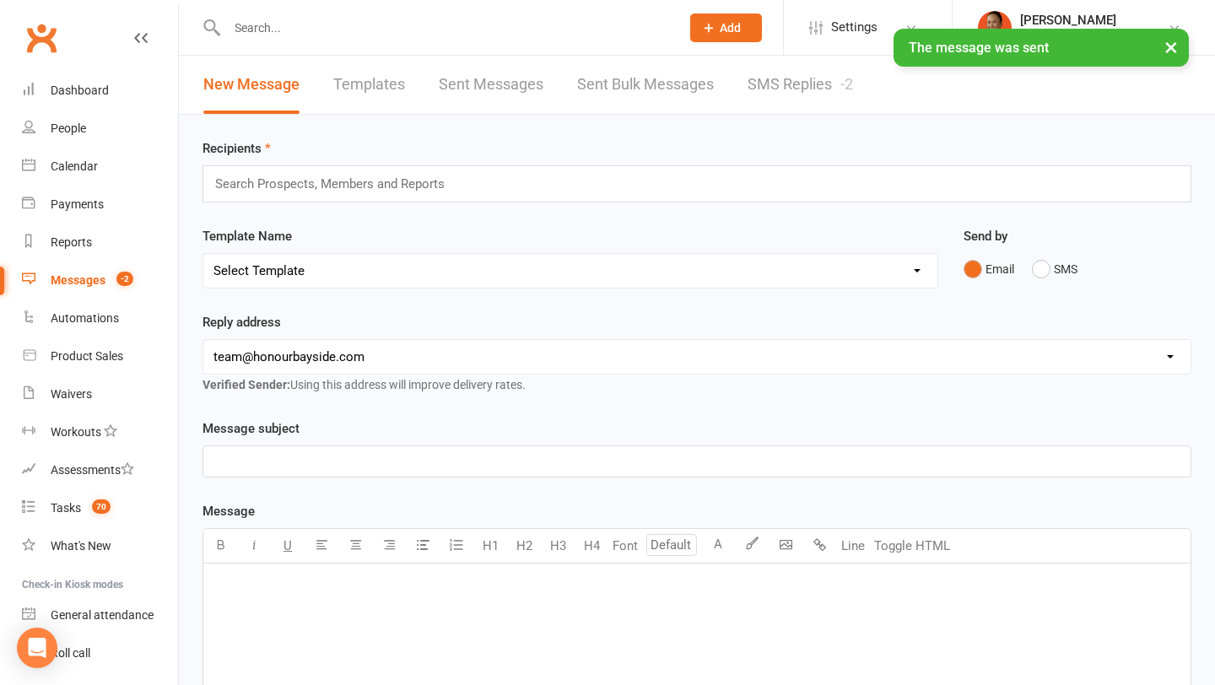
click at [770, 89] on link "SMS Replies -2" at bounding box center [801, 85] width 106 height 58
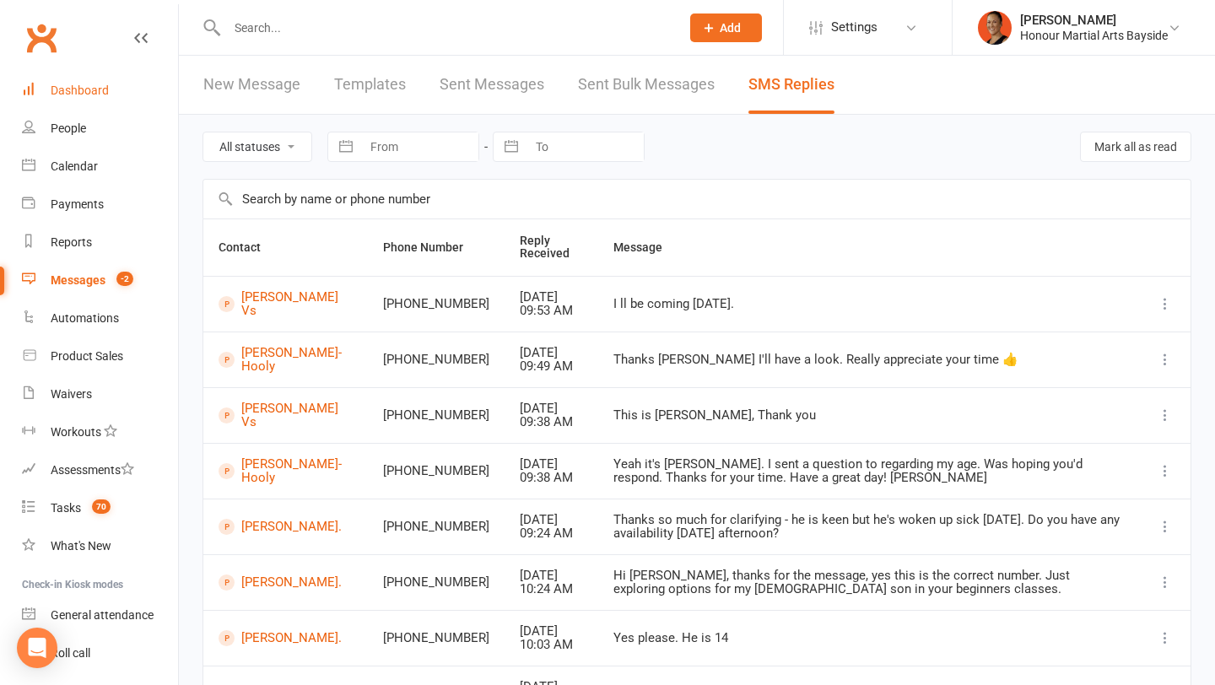
click at [96, 87] on div "Dashboard" at bounding box center [80, 91] width 58 height 14
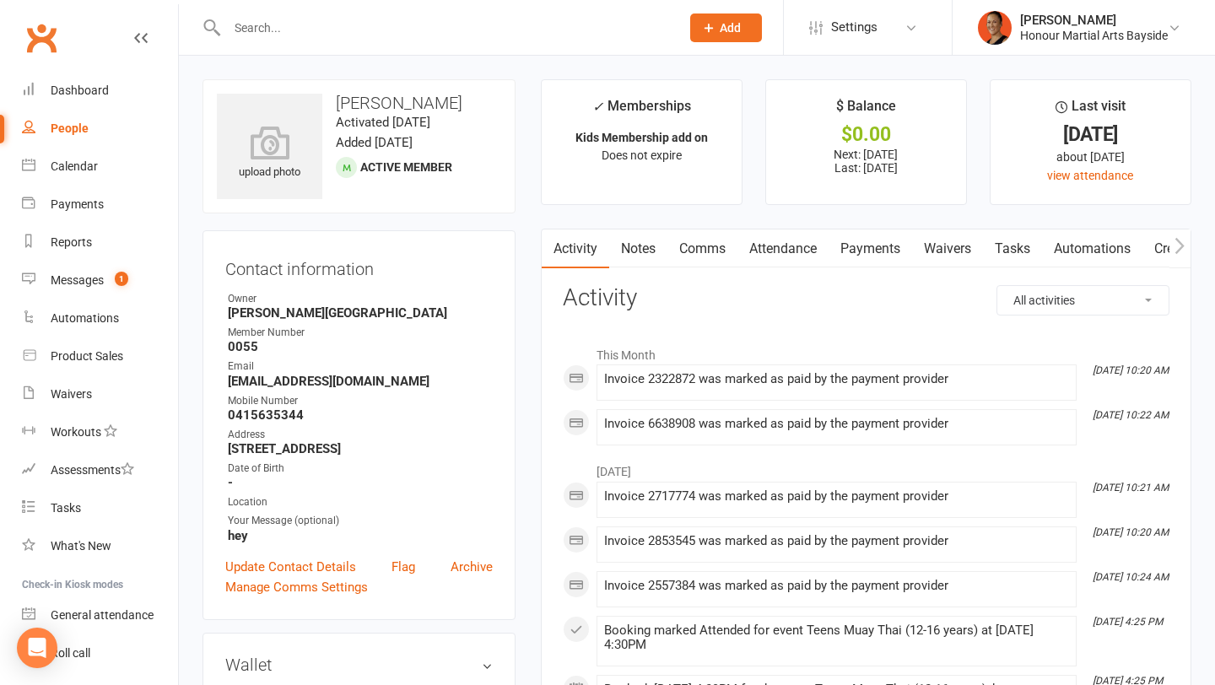
click at [864, 248] on link "Payments" at bounding box center [871, 249] width 84 height 39
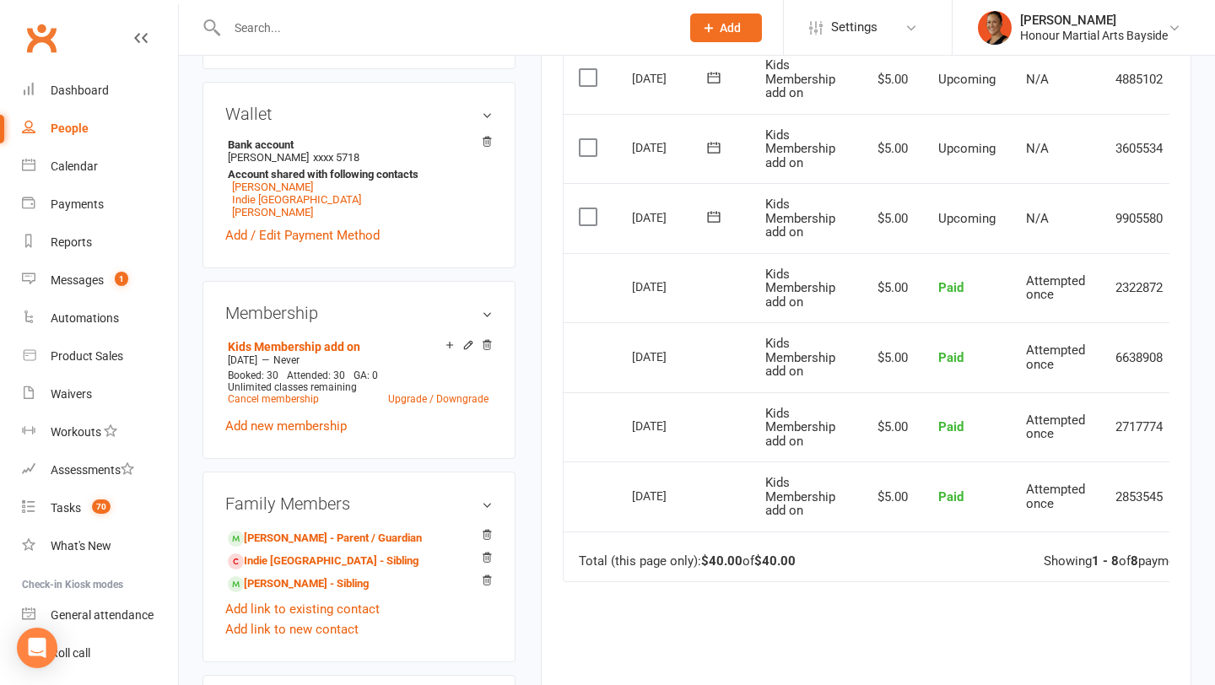
scroll to position [556, 0]
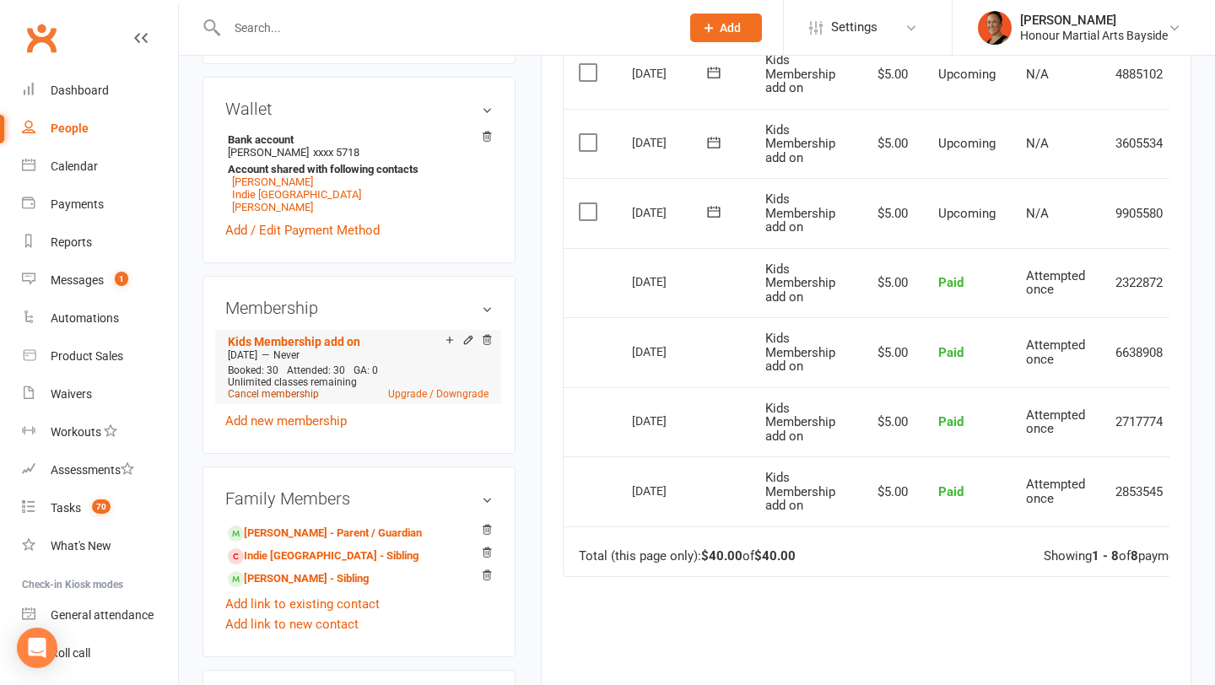
click at [281, 388] on link "Cancel membership" at bounding box center [273, 394] width 91 height 12
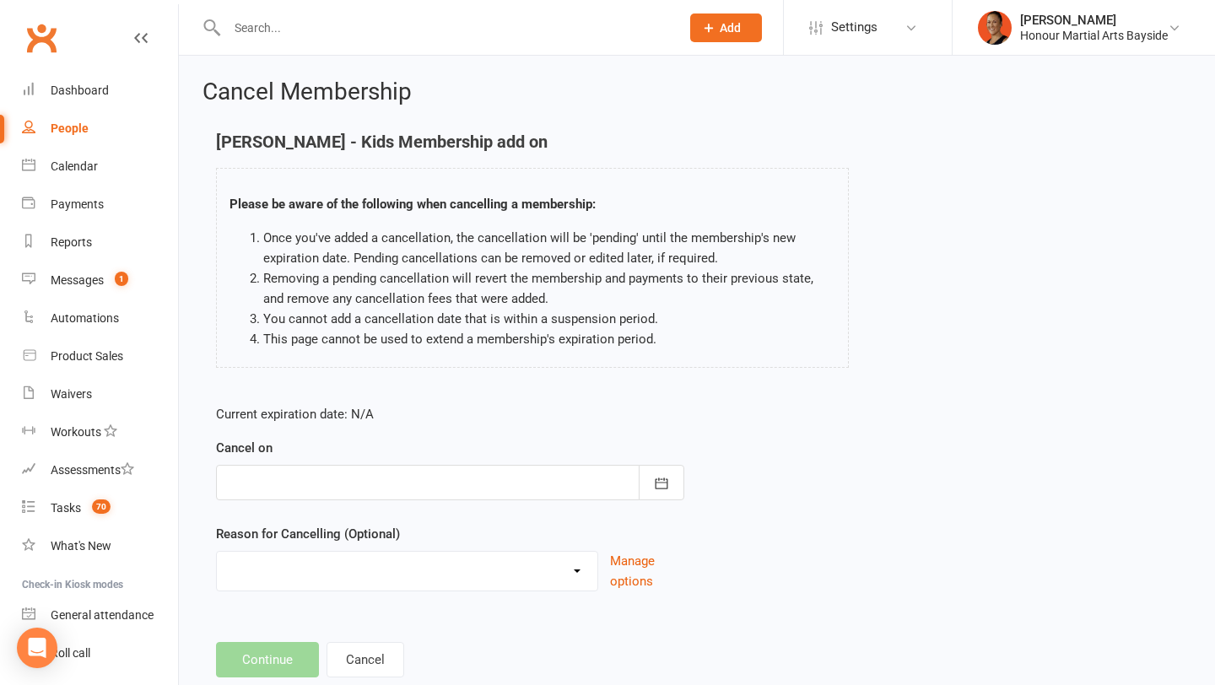
scroll to position [44, 0]
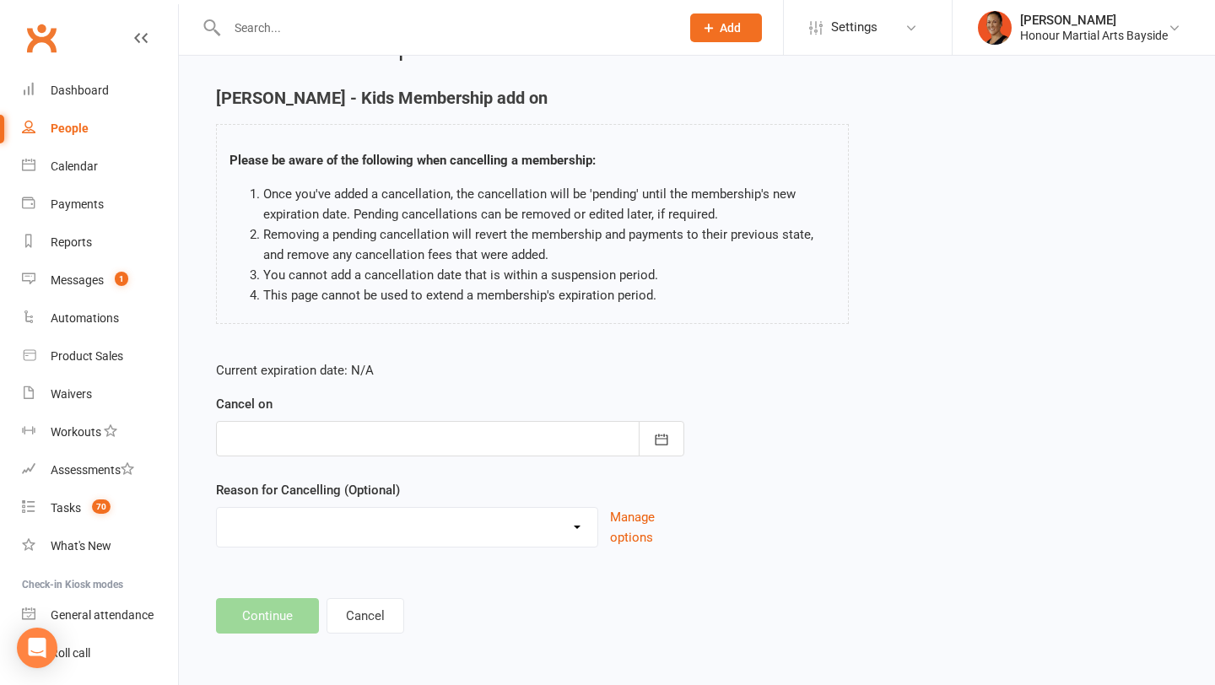
click at [382, 442] on div at bounding box center [450, 438] width 468 height 35
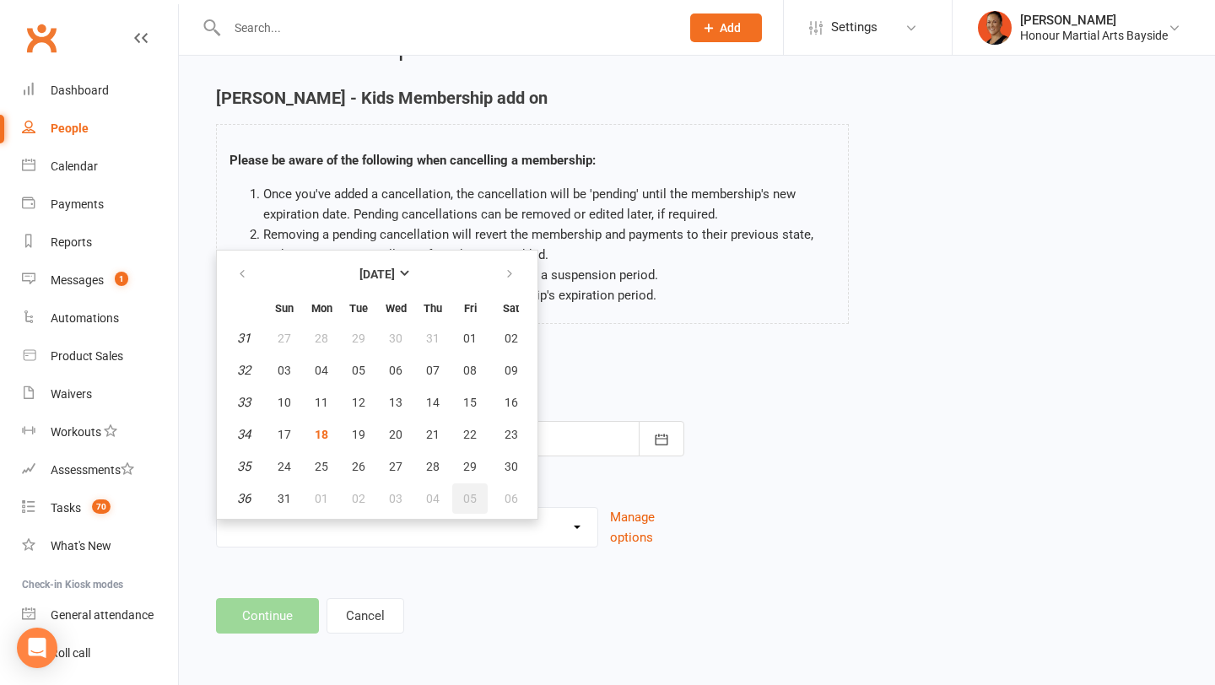
click at [472, 498] on span "05" at bounding box center [470, 499] width 14 height 14
type input "[DATE]"
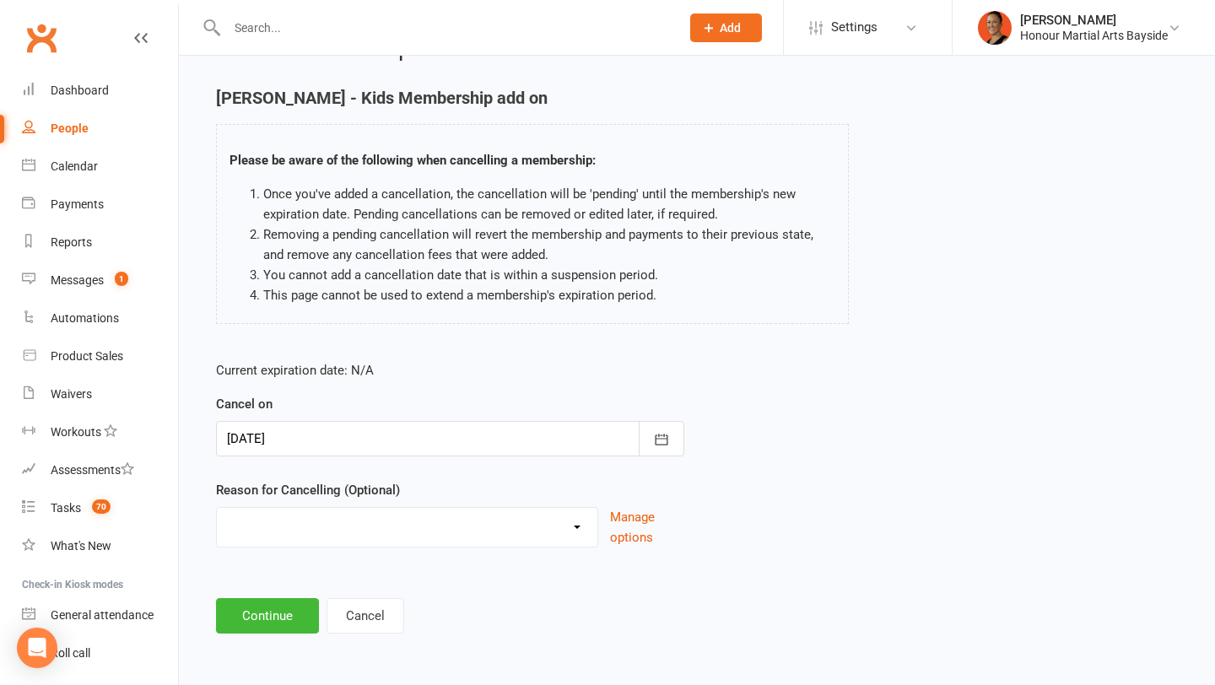
click at [411, 534] on select "Advised by DG - no reason given BAD DEBT Challenge Change to Casual Class Chang…" at bounding box center [407, 525] width 381 height 34
select select "11"
click at [217, 508] on select "Advised by DG - no reason given BAD DEBT Challenge Change to Casual Class Chang…" at bounding box center [407, 525] width 381 height 34
click at [248, 623] on button "Continue" at bounding box center [267, 615] width 103 height 35
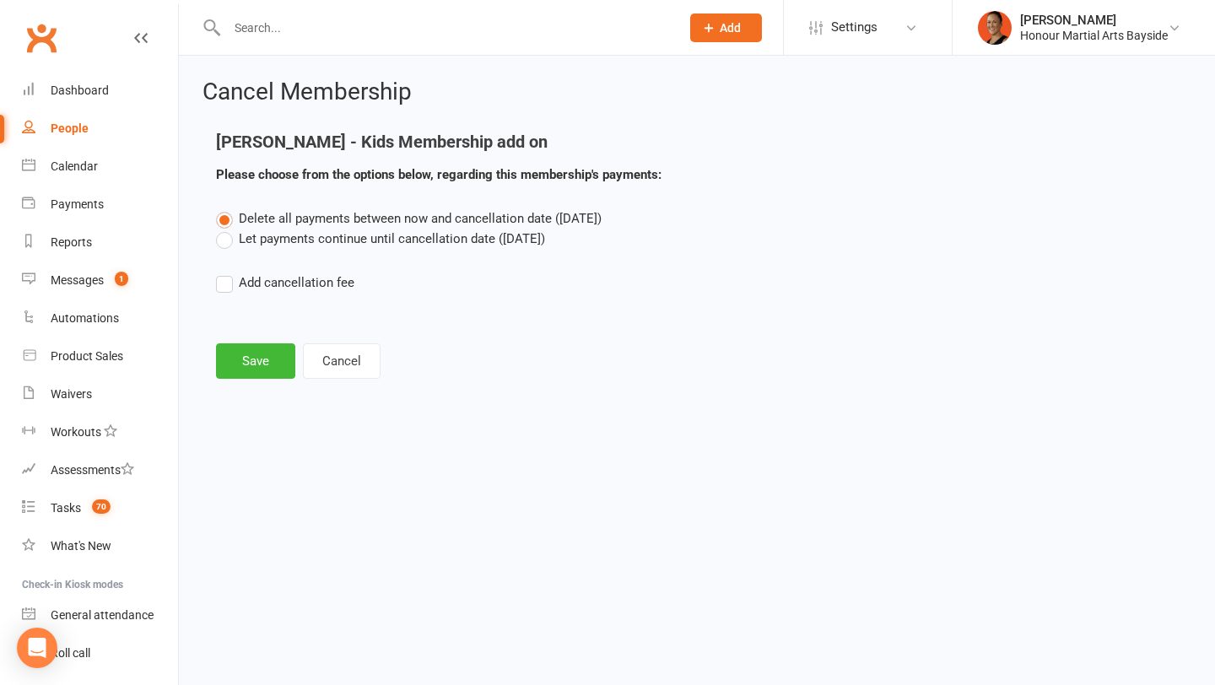
click at [398, 236] on label "Let payments continue until cancellation date ([DATE])" at bounding box center [380, 239] width 329 height 20
click at [227, 229] on input "Let payments continue until cancellation date (Sep 5, 2025)" at bounding box center [221, 229] width 11 height 0
click at [251, 360] on button "Save" at bounding box center [255, 361] width 79 height 35
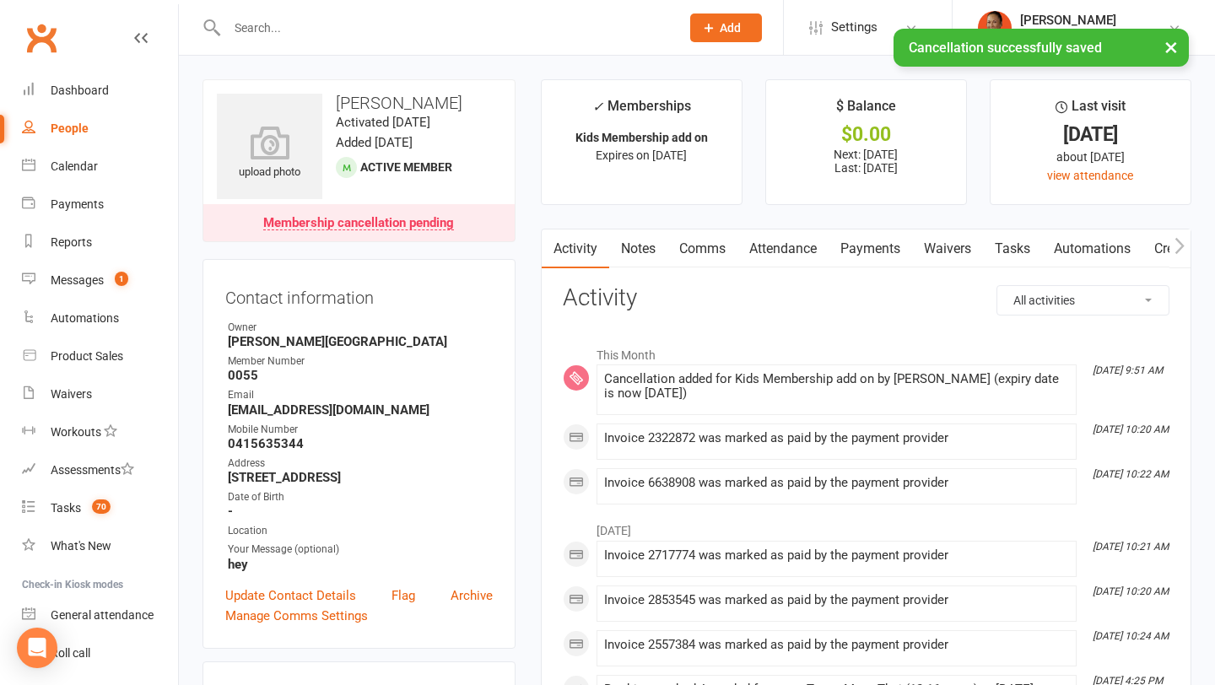
click at [877, 249] on link "Payments" at bounding box center [871, 249] width 84 height 39
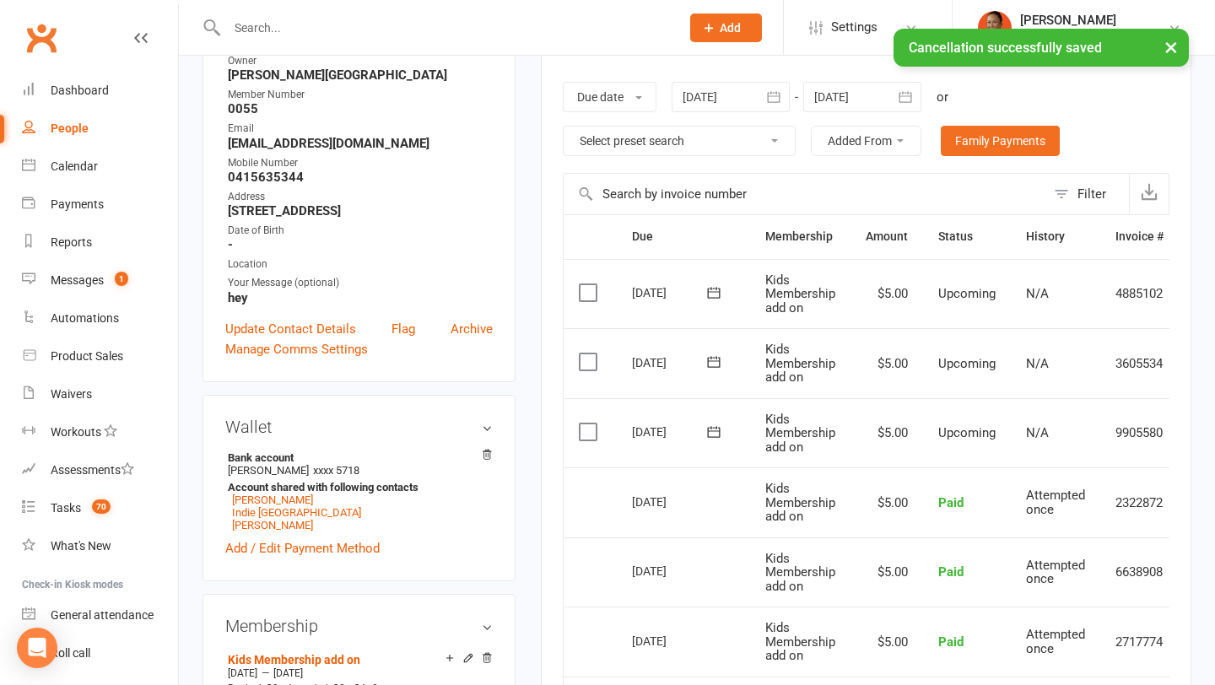
scroll to position [215, 0]
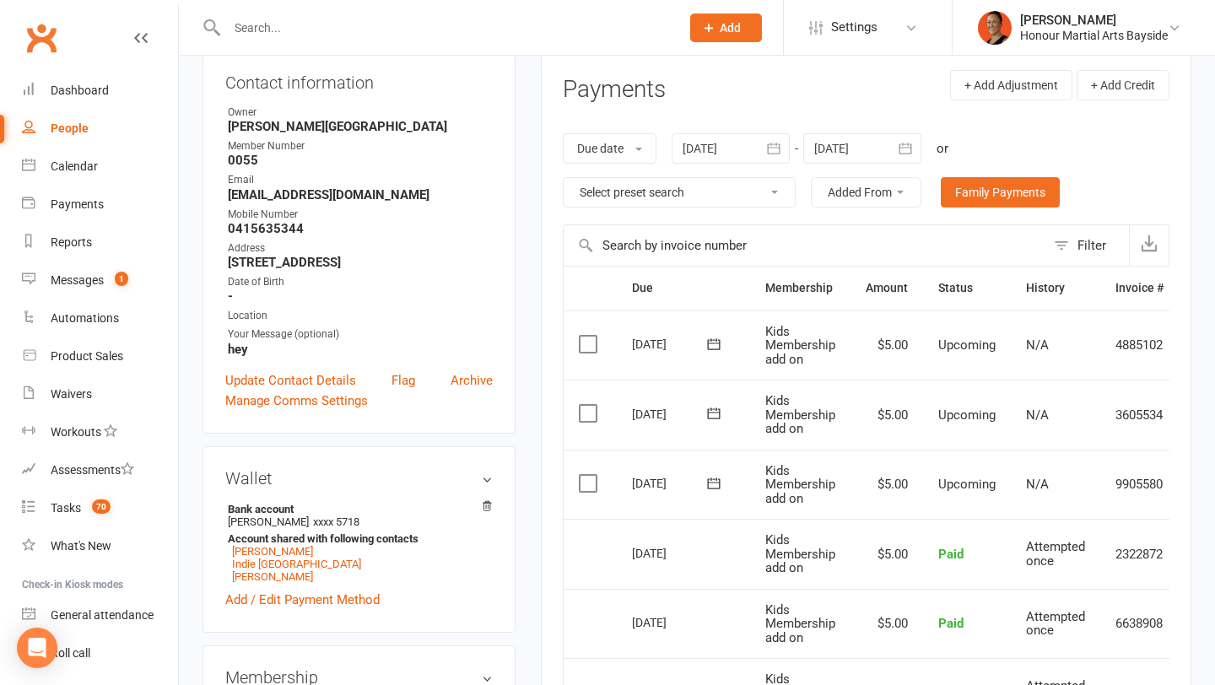
click at [868, 130] on div "Due date Due date Date paid Date failed Date settled 18 Jul 2025 July 2025 Sun …" at bounding box center [866, 170] width 607 height 108
click at [863, 143] on div at bounding box center [863, 148] width 118 height 30
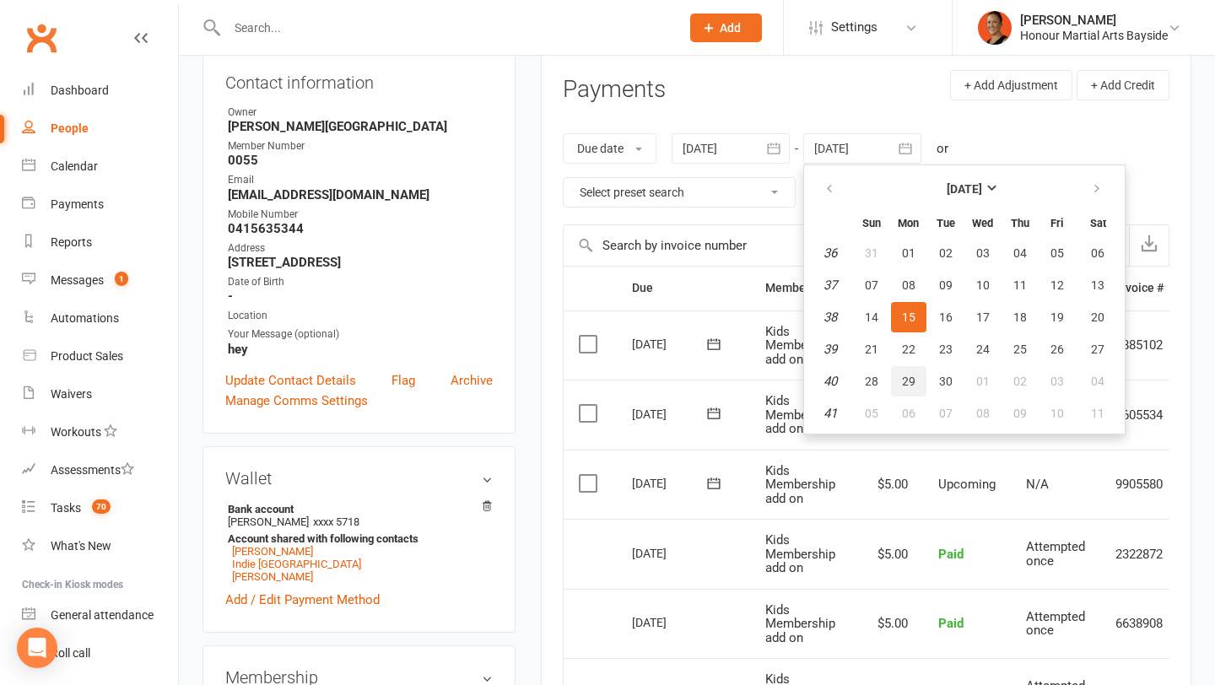
click at [904, 374] on button "29" at bounding box center [908, 381] width 35 height 30
type input "29 Sep 2025"
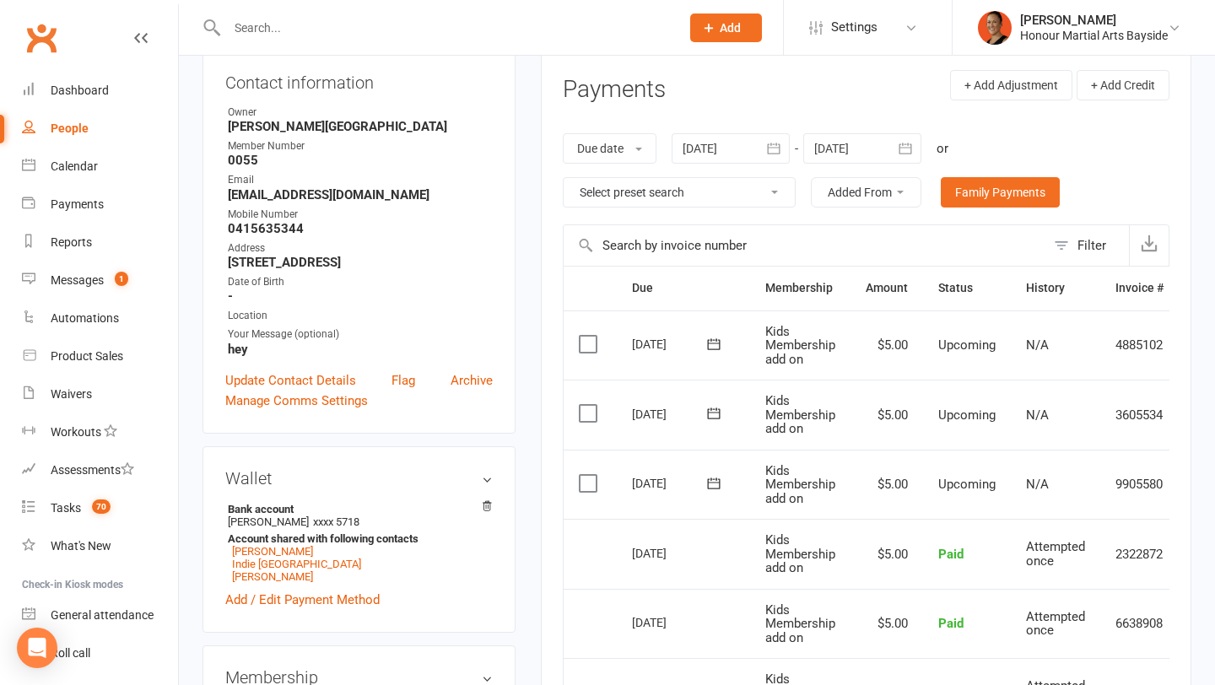
click at [637, 339] on div "02 Sep 2025" at bounding box center [671, 344] width 78 height 26
copy tr "02 Sep 2025 Jett Roosen"
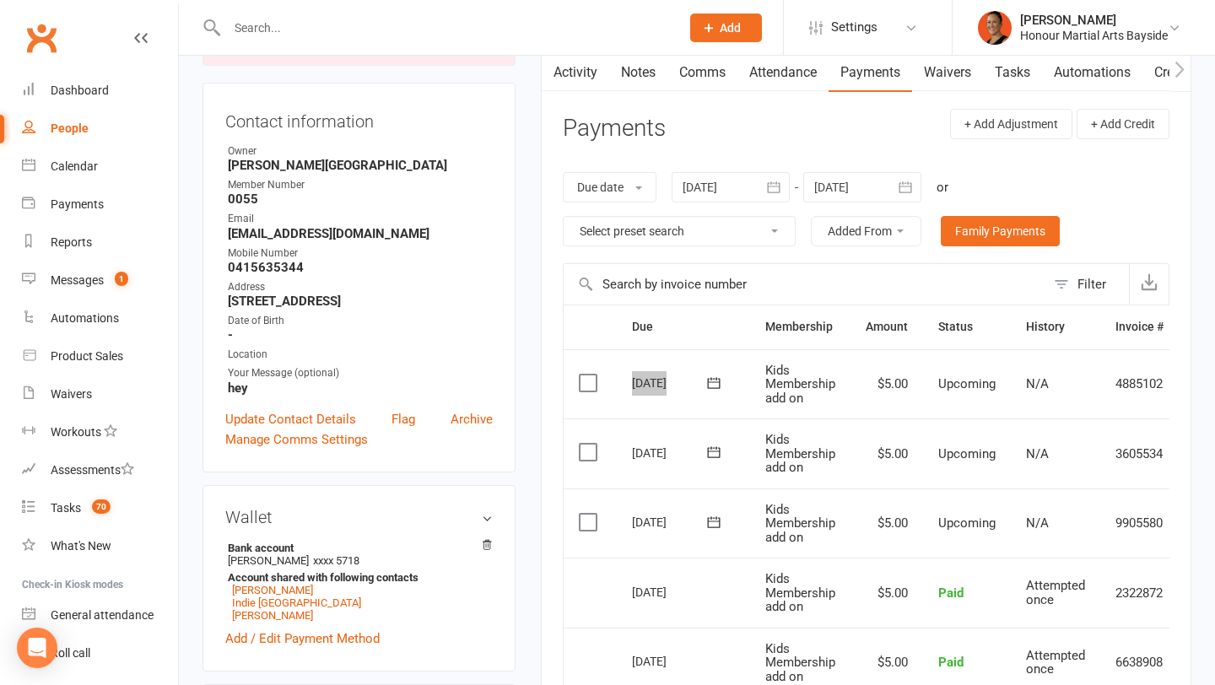
scroll to position [176, 0]
click at [77, 279] on div "Messages" at bounding box center [77, 280] width 53 height 14
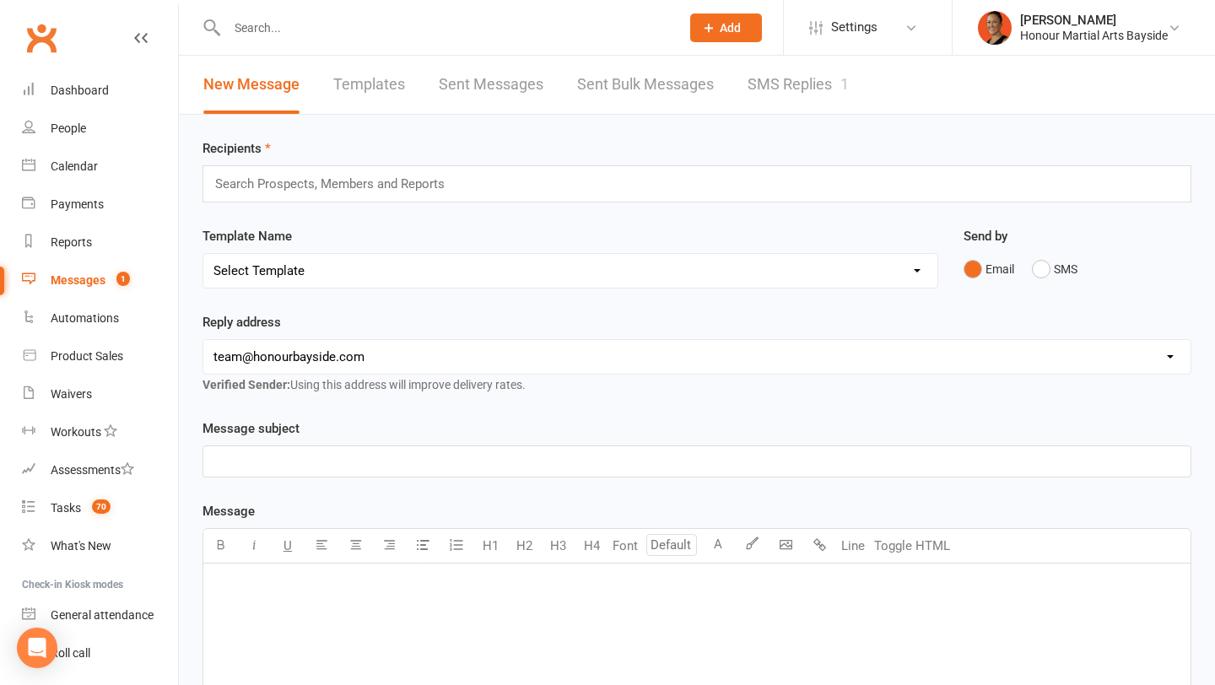
click at [783, 98] on link "SMS Replies 1" at bounding box center [798, 85] width 101 height 58
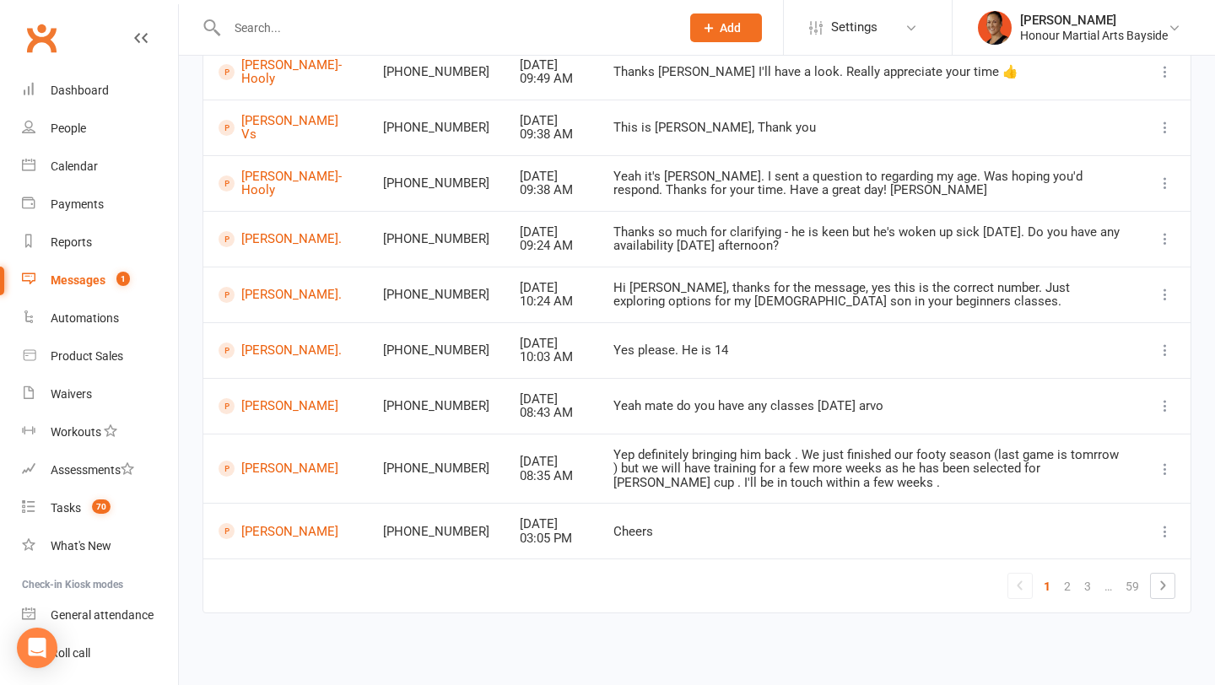
scroll to position [316, 0]
click at [103, 76] on link "Dashboard" at bounding box center [100, 91] width 156 height 38
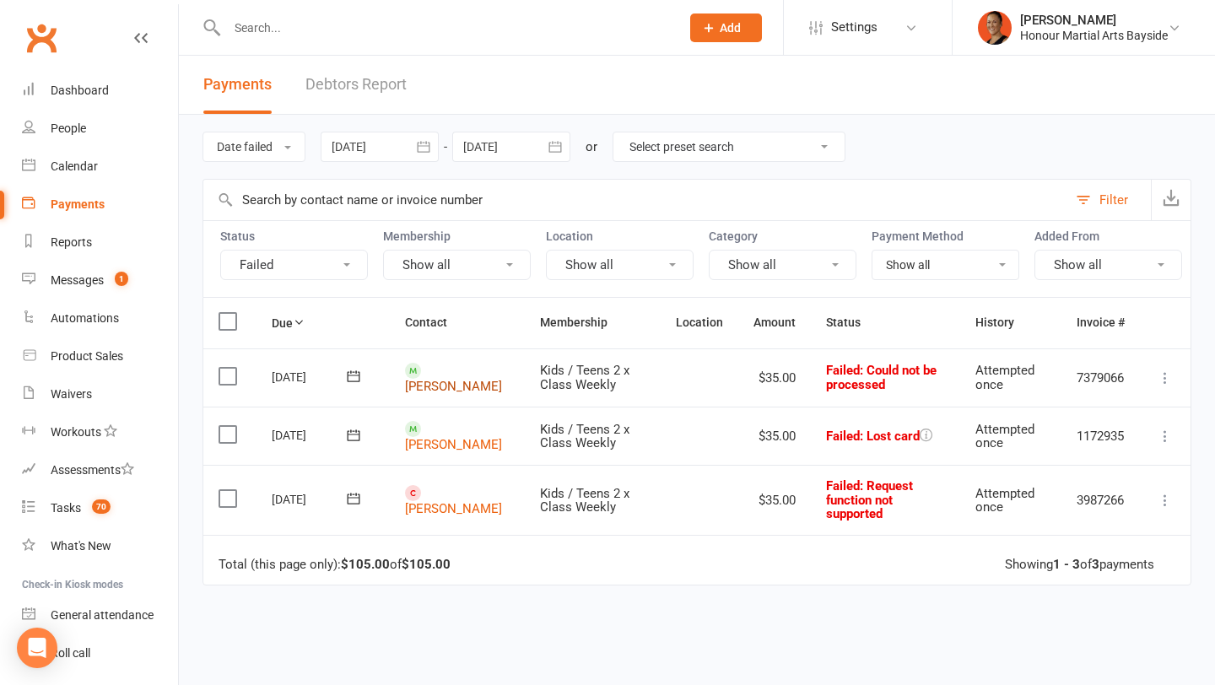
click at [441, 379] on link "[PERSON_NAME]" at bounding box center [453, 386] width 97 height 15
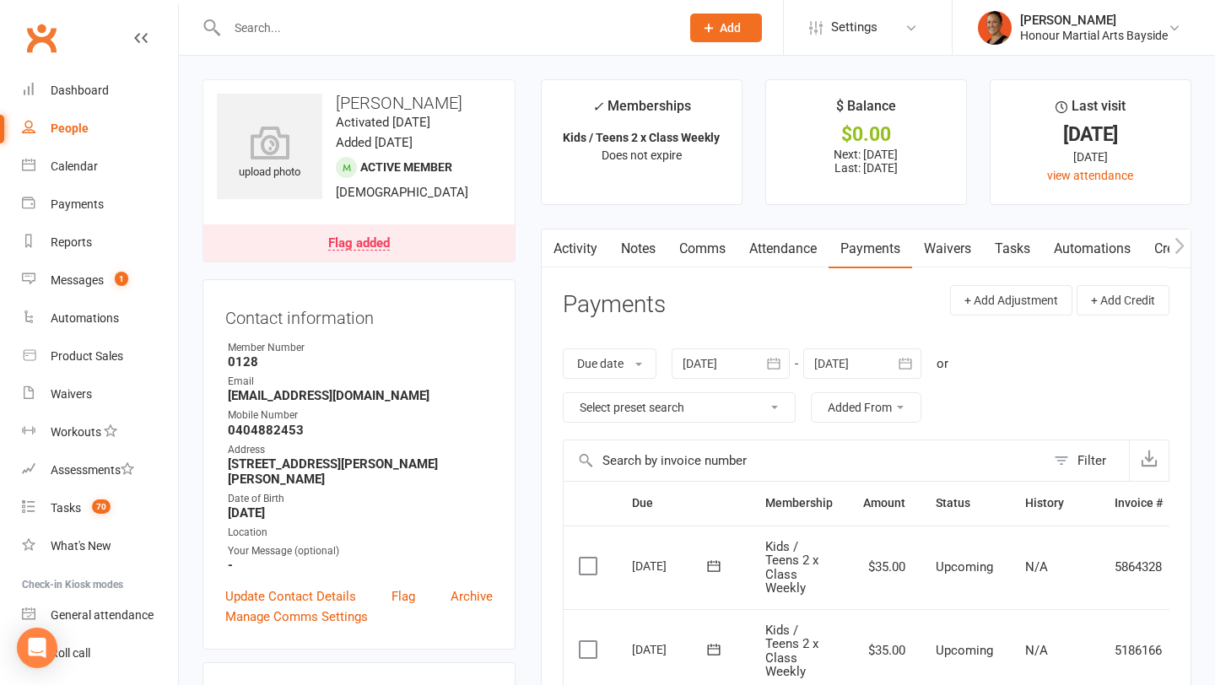
click at [368, 252] on link "Flag added" at bounding box center [358, 243] width 311 height 37
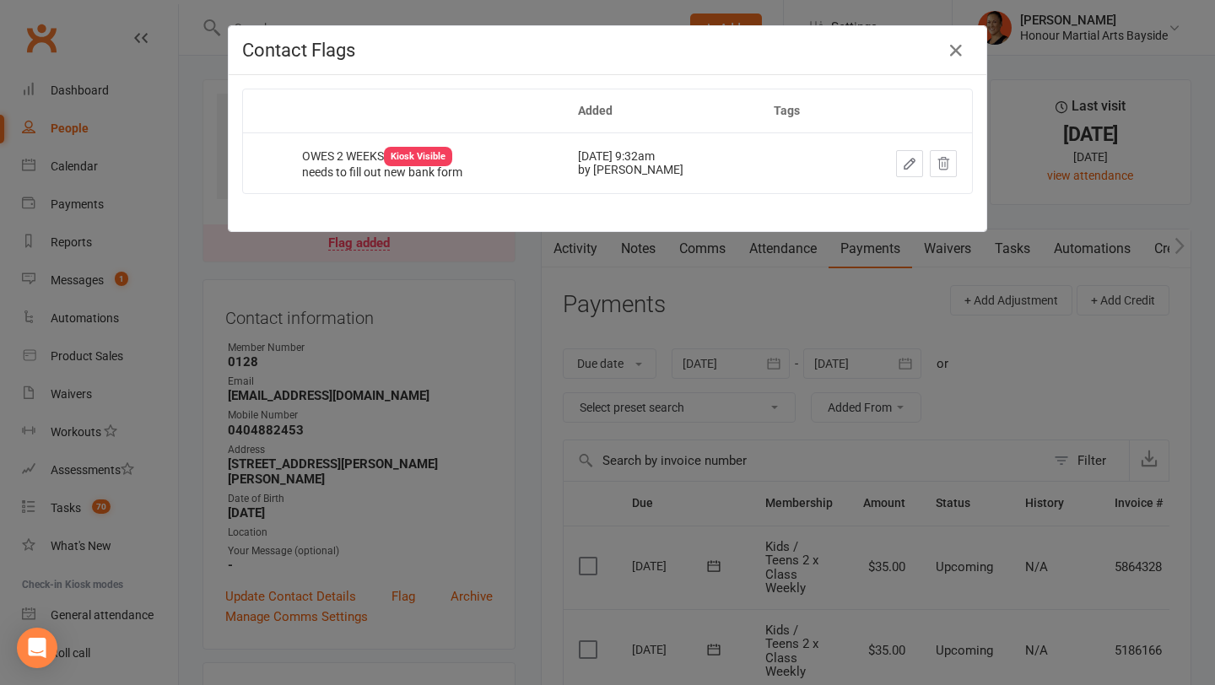
click at [912, 165] on icon "button" at bounding box center [909, 163] width 15 height 15
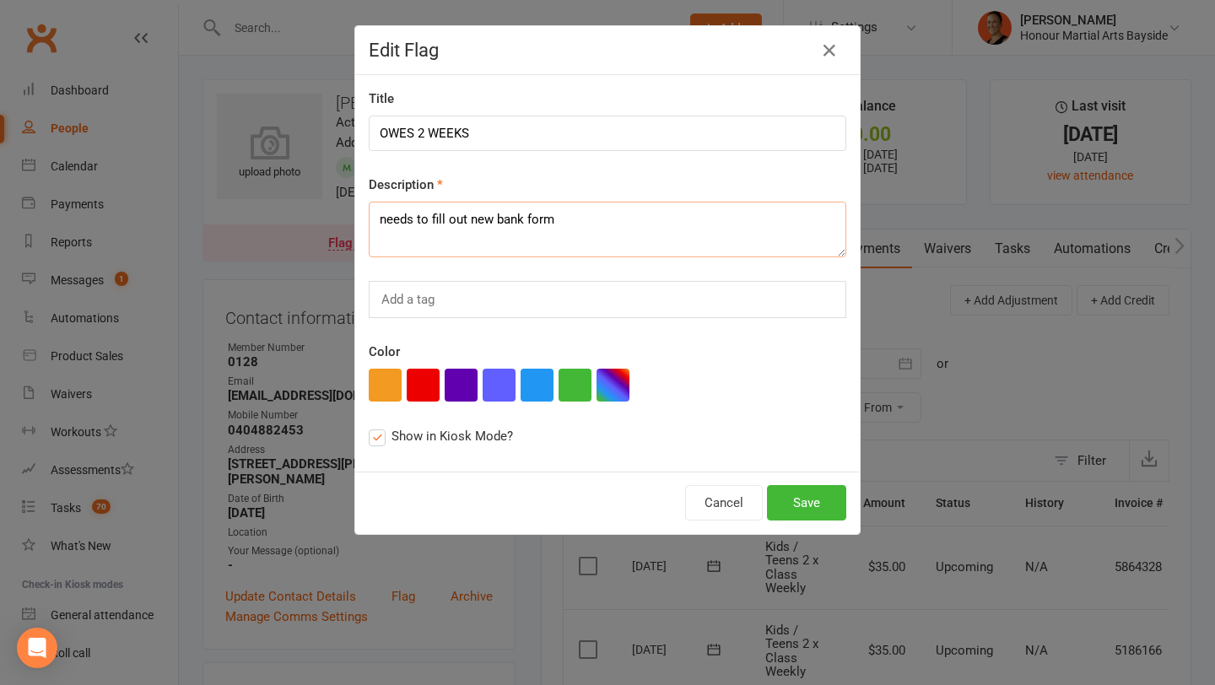
click at [639, 210] on textarea "needs to fill out new bank form" at bounding box center [608, 230] width 478 height 56
type textarea "needs to fill out new bank form - i have sent this to her mum muliple times but…"
click at [791, 511] on button "Save" at bounding box center [806, 502] width 79 height 35
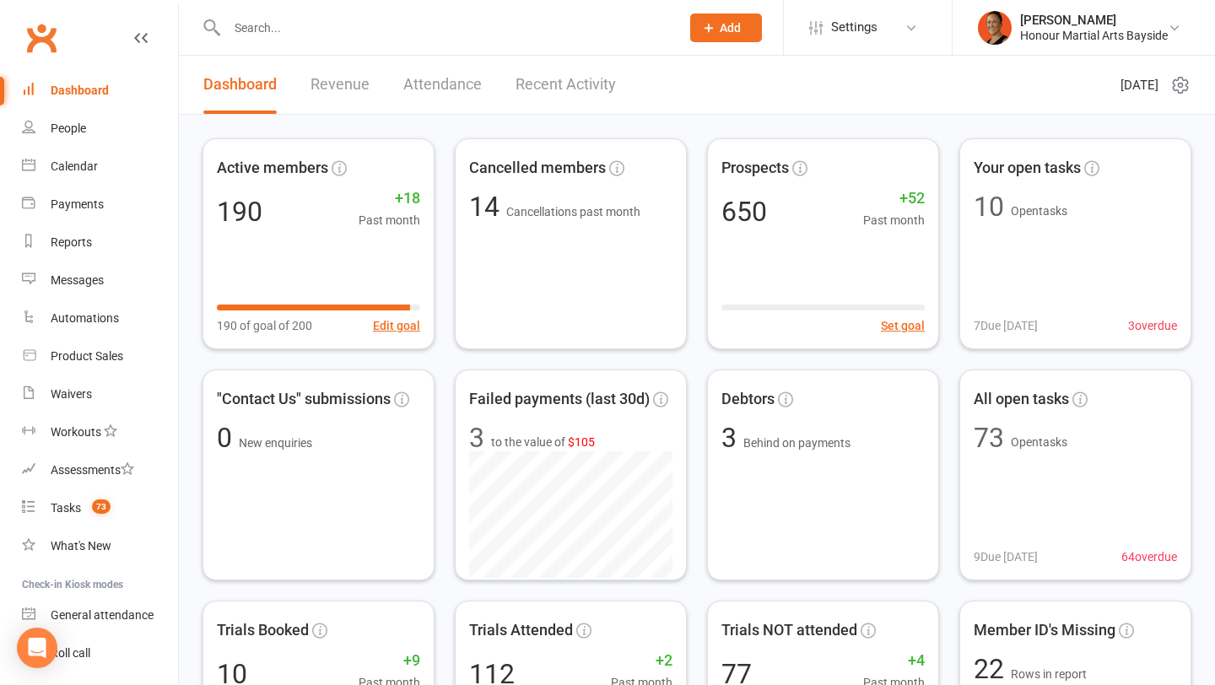
click at [481, 9] on div at bounding box center [436, 27] width 466 height 55
click at [448, 23] on input "text" at bounding box center [445, 28] width 447 height 24
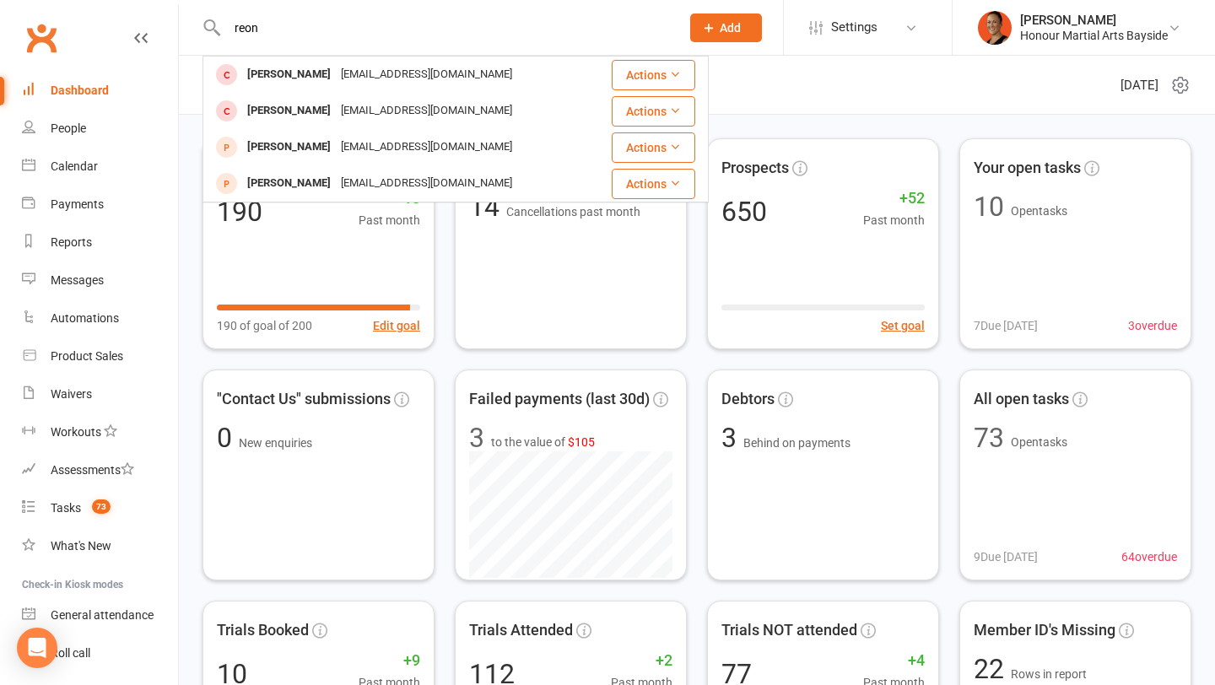
click at [413, 27] on input "reon" at bounding box center [445, 28] width 447 height 24
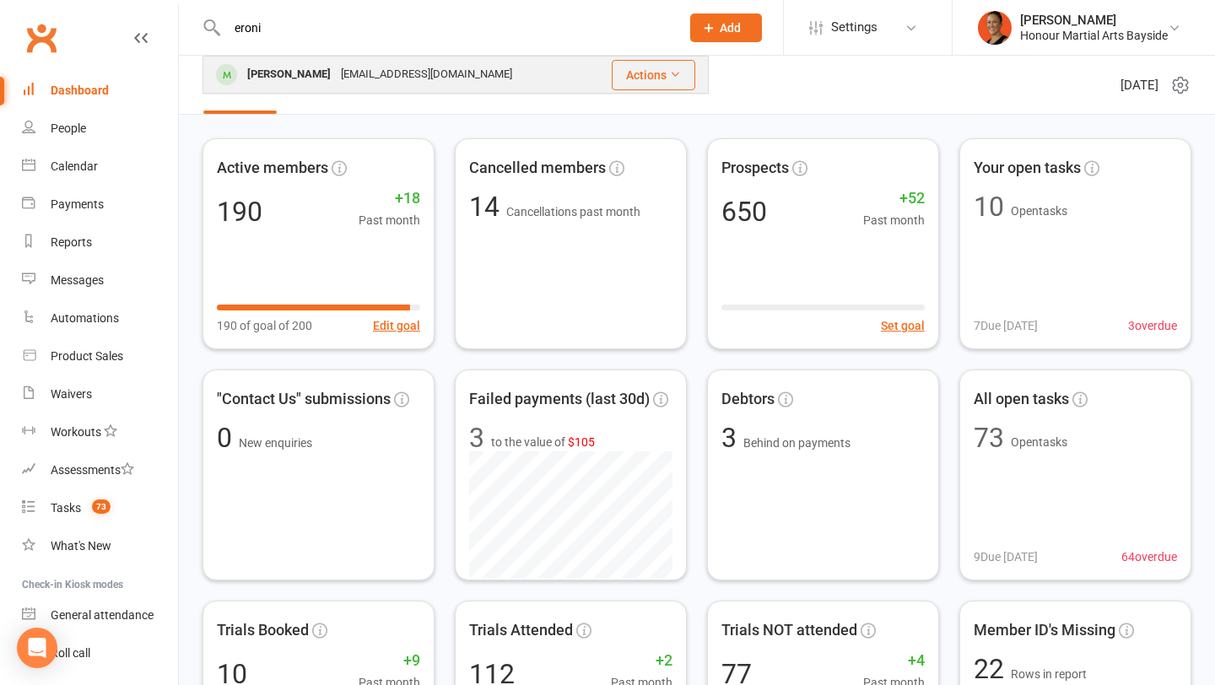
type input "eroni"
click at [336, 76] on div "[EMAIL_ADDRESS][DOMAIN_NAME]" at bounding box center [426, 74] width 181 height 24
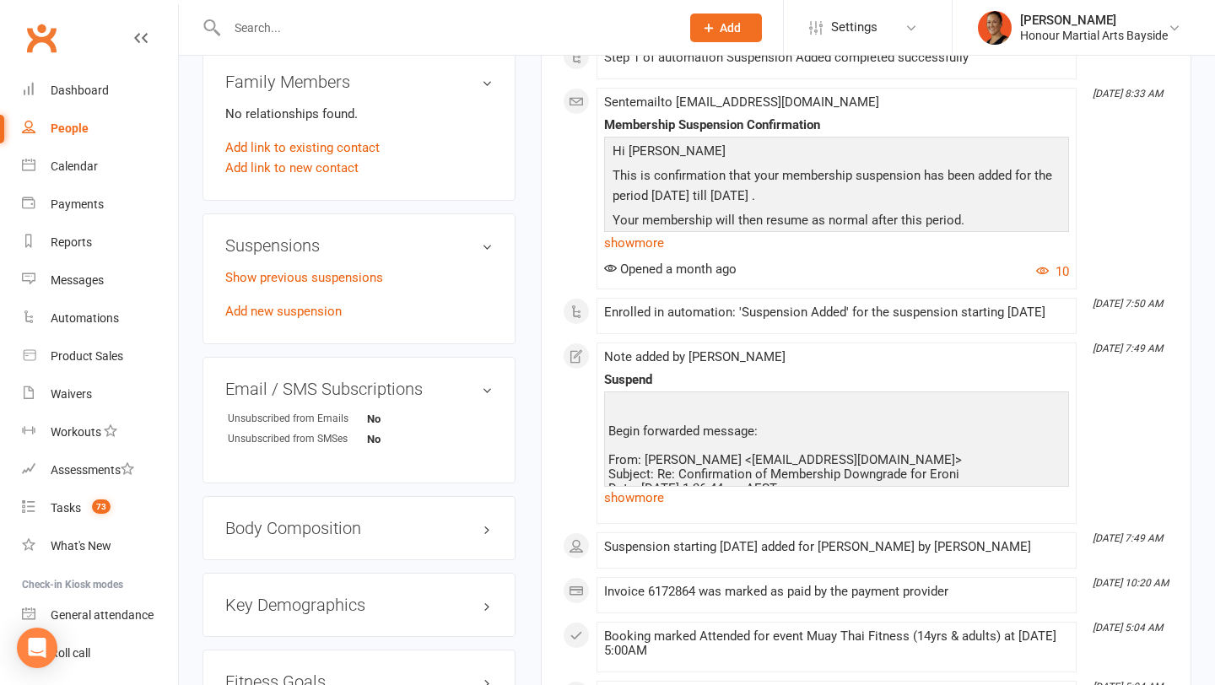
scroll to position [952, 0]
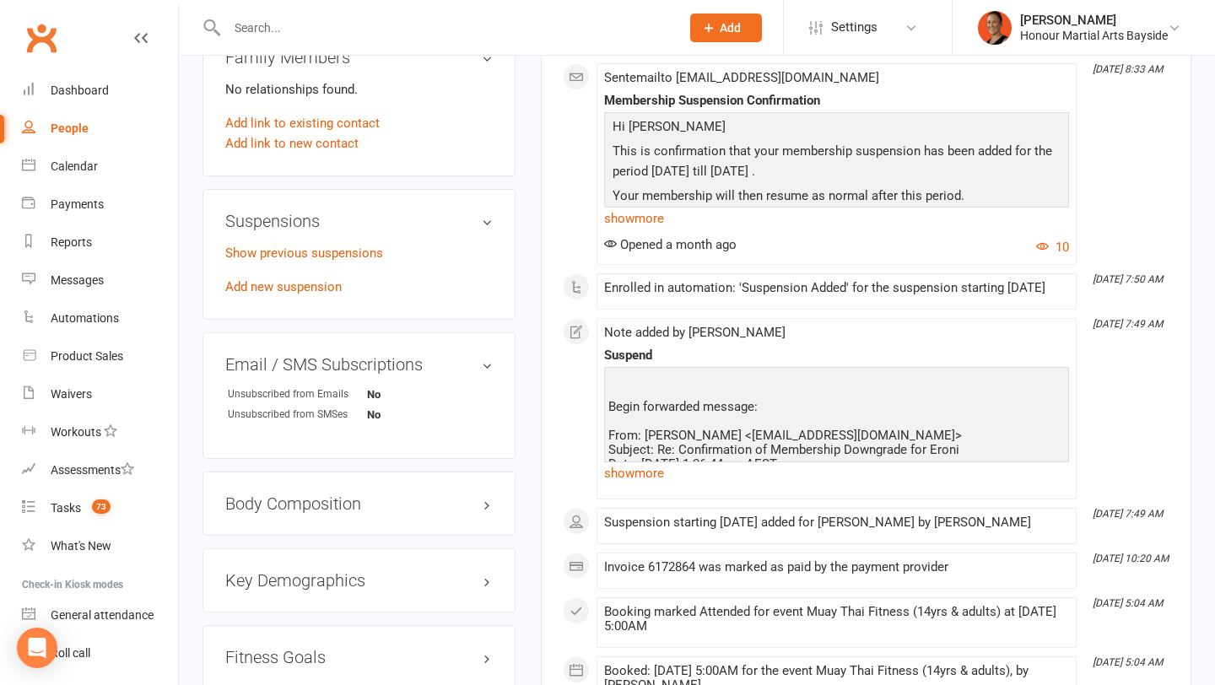
click at [344, 243] on p "Show previous suspensions" at bounding box center [359, 253] width 268 height 20
click at [343, 251] on link "Show previous suspensions" at bounding box center [304, 253] width 158 height 15
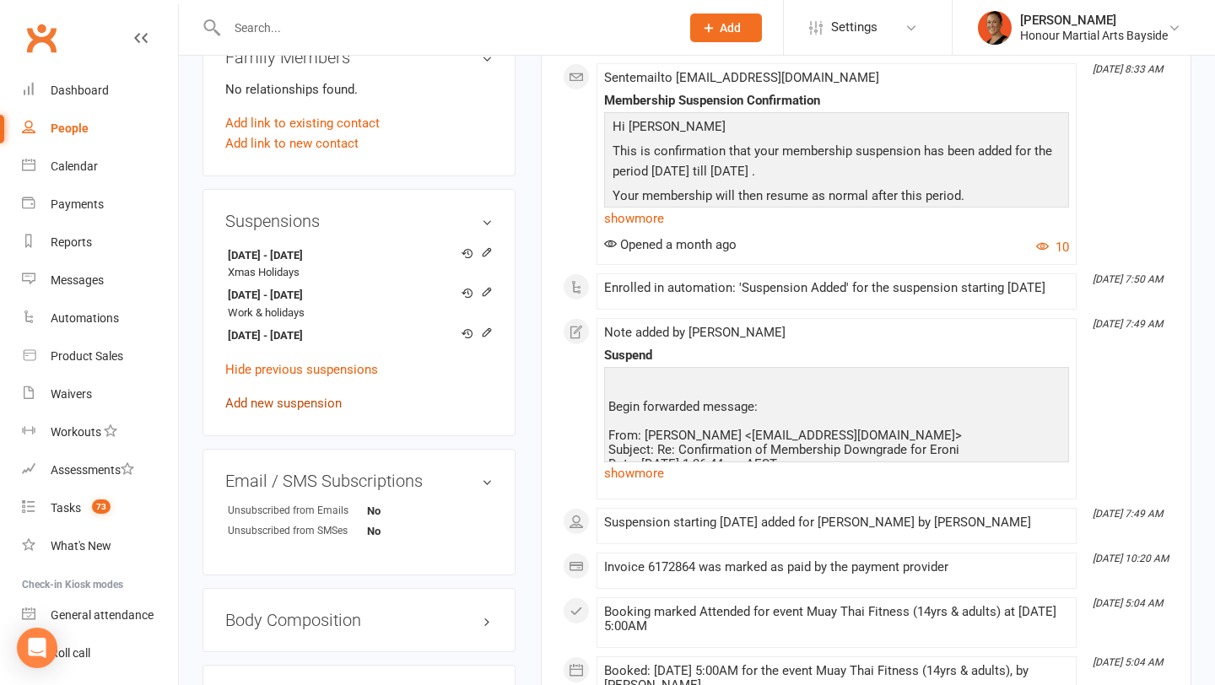
click at [302, 403] on link "Add new suspension" at bounding box center [283, 403] width 116 height 15
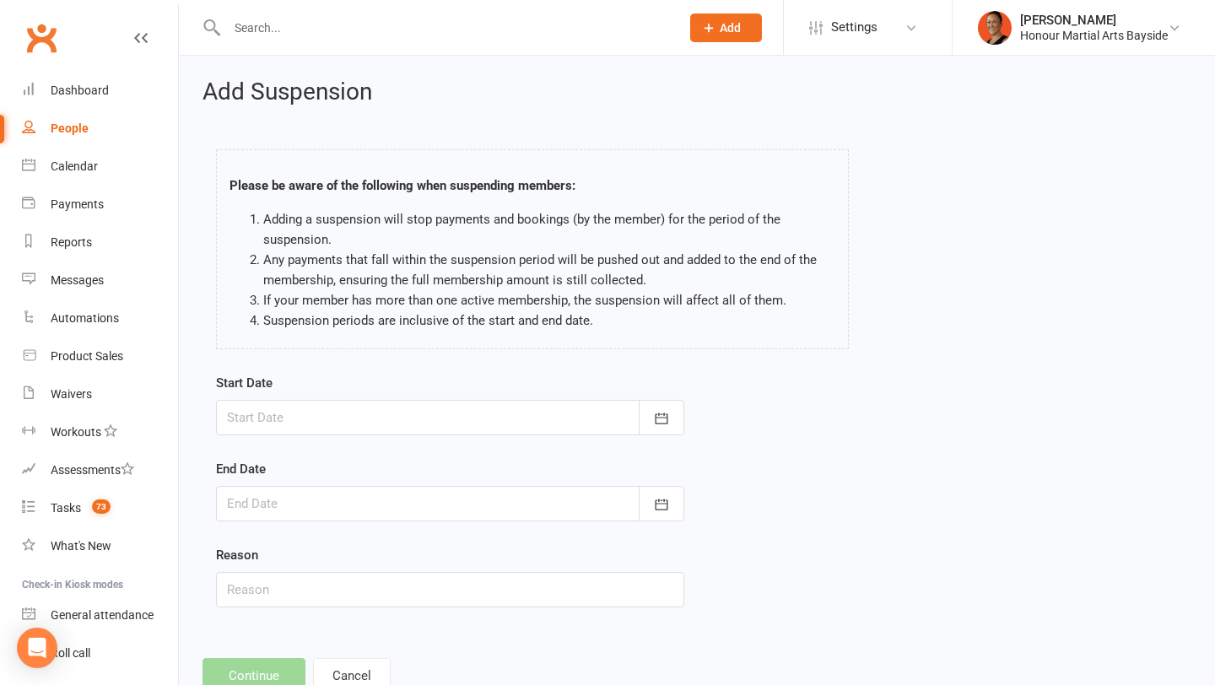
click at [300, 417] on div at bounding box center [450, 417] width 468 height 35
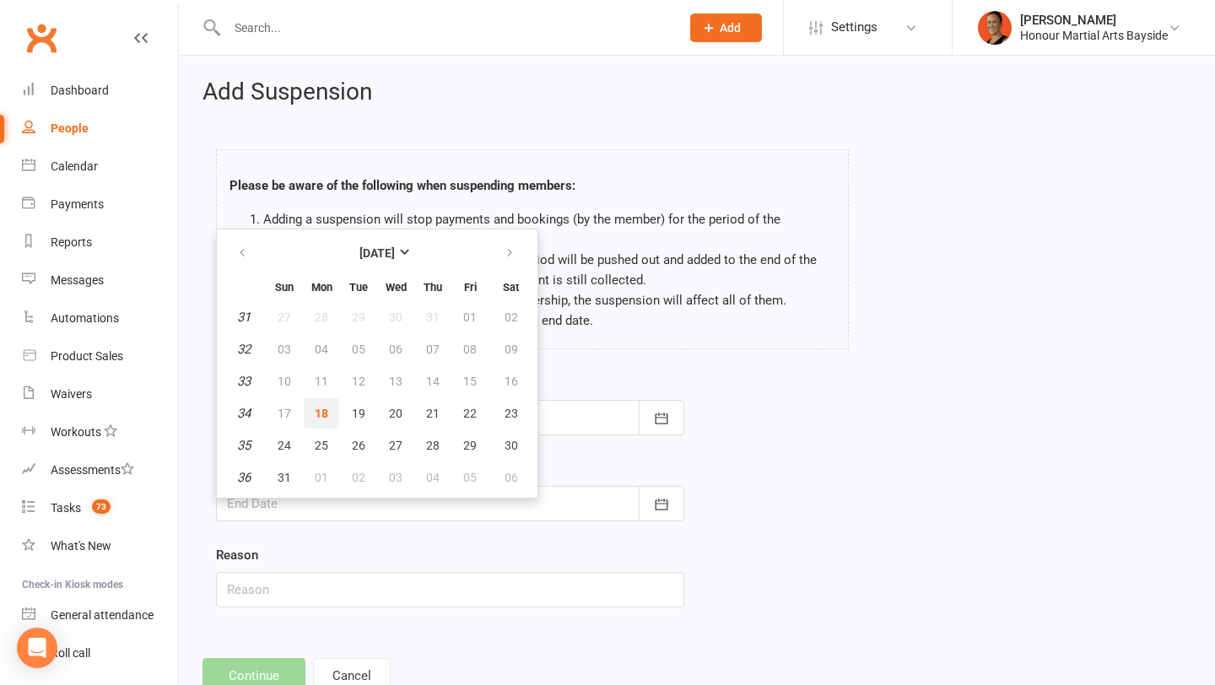
click at [321, 414] on span "18" at bounding box center [322, 414] width 14 height 14
type input "[DATE]"
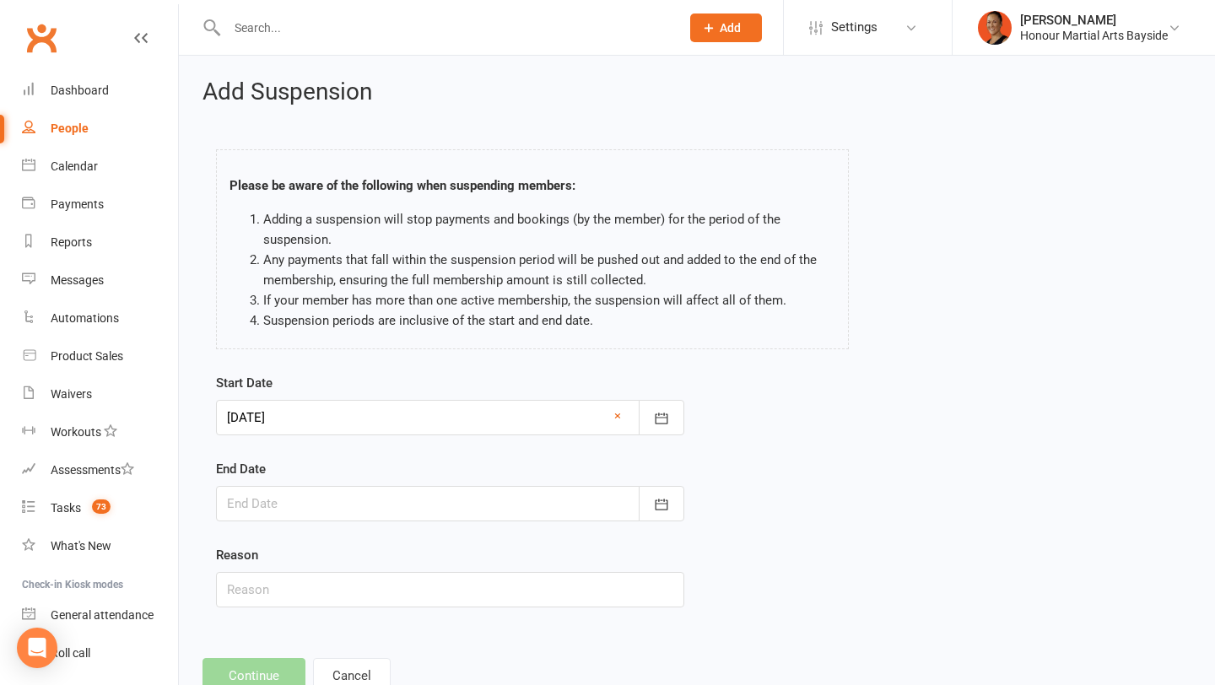
click at [294, 498] on div at bounding box center [450, 503] width 468 height 35
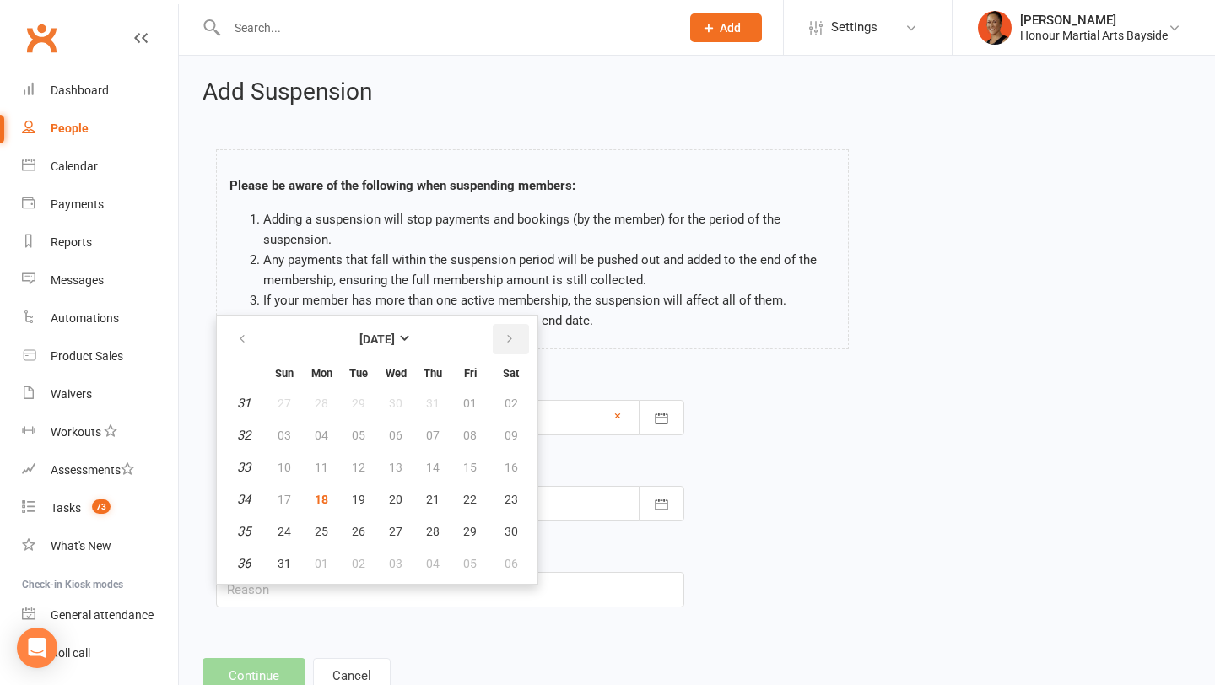
click at [511, 329] on button "button" at bounding box center [511, 339] width 36 height 30
click at [286, 468] on span "14" at bounding box center [285, 468] width 14 height 14
type input "[DATE]"
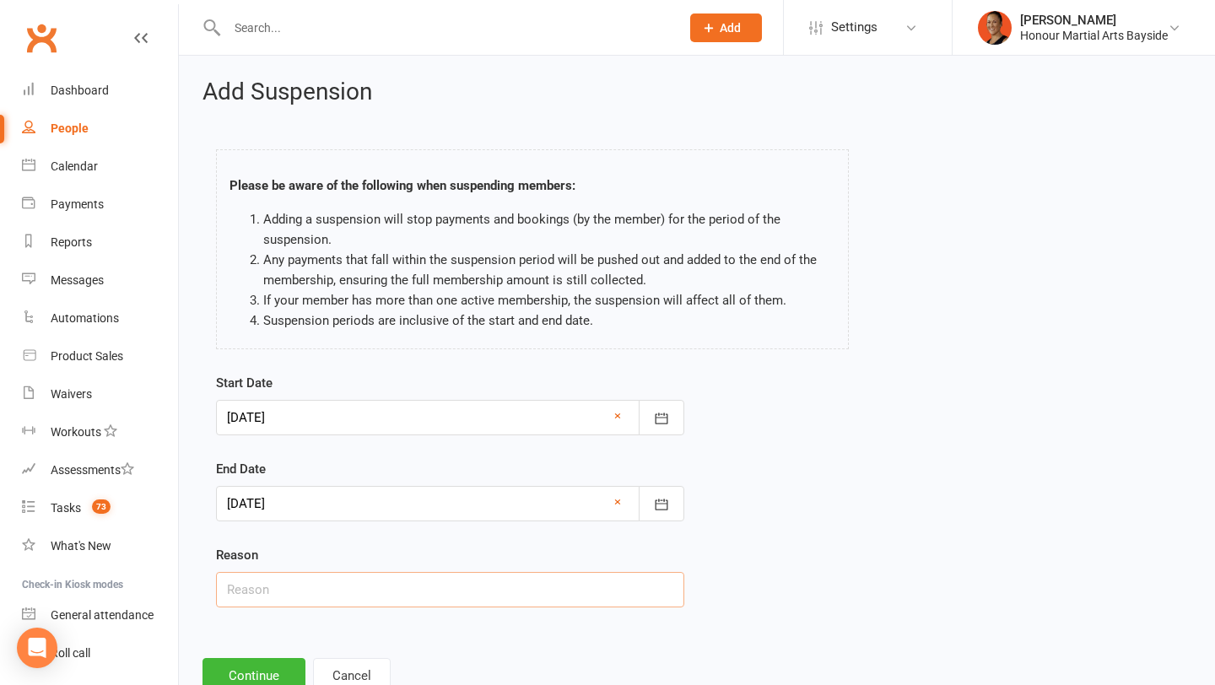
click at [241, 592] on input "text" at bounding box center [450, 589] width 468 height 35
type input "financial"
click at [245, 685] on button "Continue" at bounding box center [254, 675] width 103 height 35
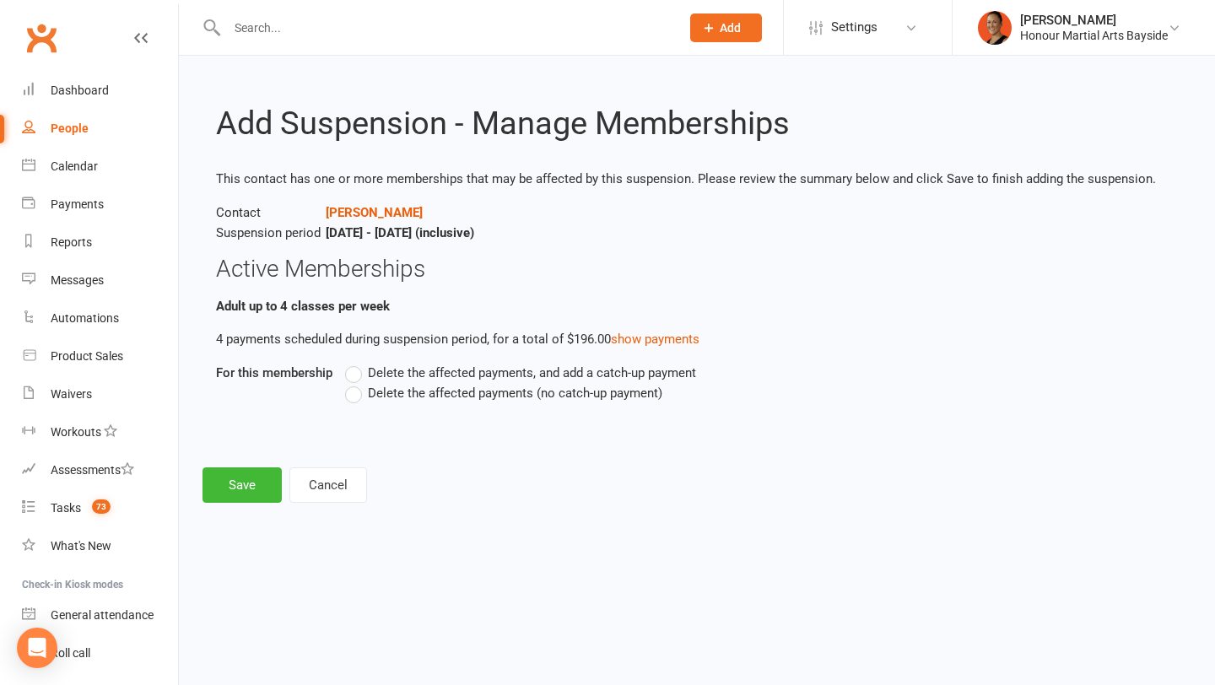
click at [386, 387] on span "Delete the affected payments (no catch-up payment)" at bounding box center [515, 392] width 295 height 18
click at [356, 383] on input "Delete the affected payments (no catch-up payment)" at bounding box center [350, 383] width 11 height 0
click at [241, 485] on button "Save" at bounding box center [242, 485] width 79 height 35
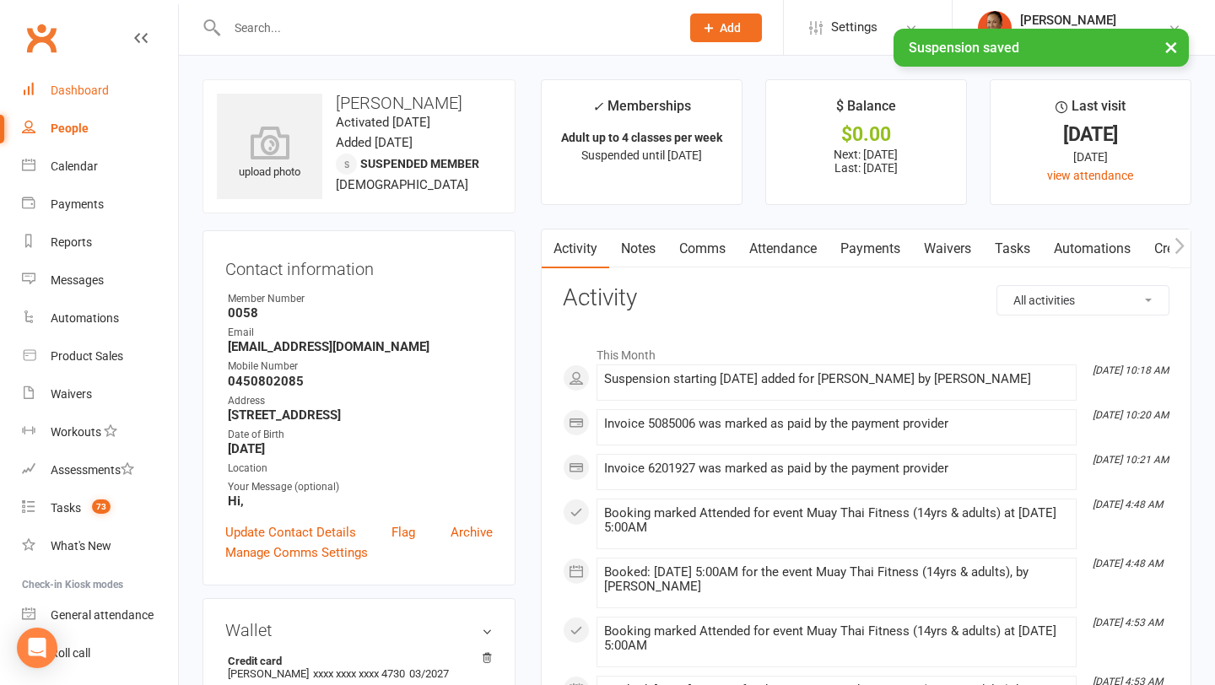
click at [116, 93] on link "Dashboard" at bounding box center [100, 91] width 156 height 38
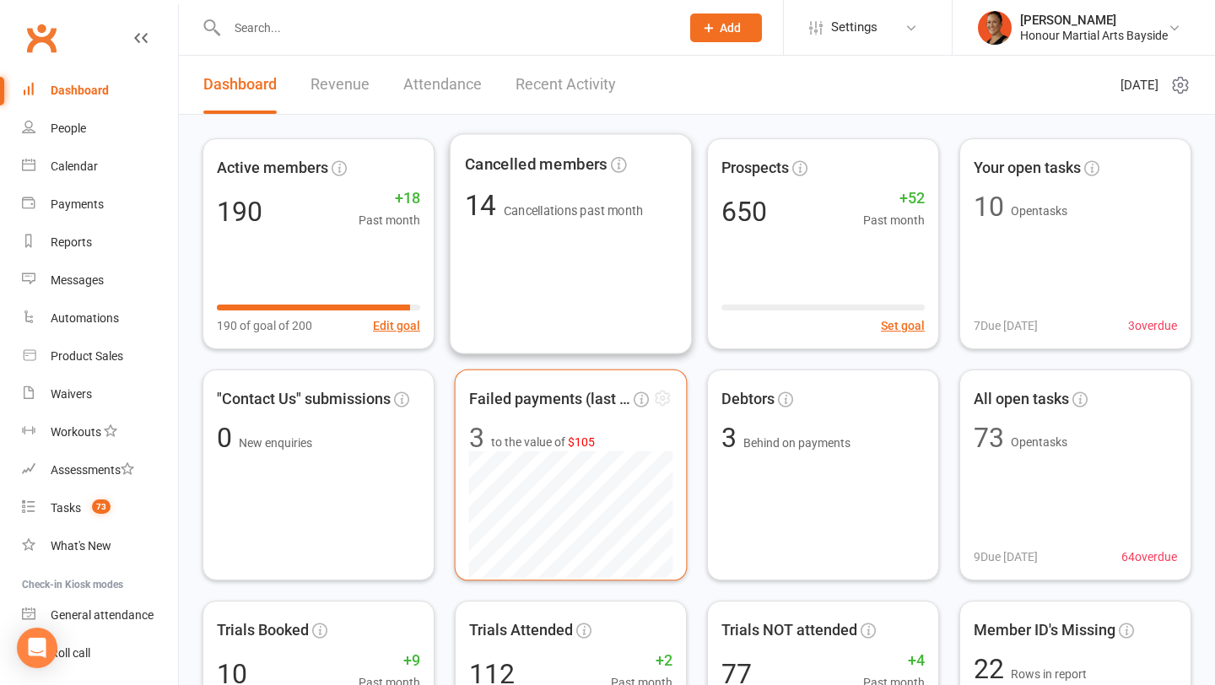
click at [506, 423] on div "Failed payments (last 30d) 3 to the value of $105" at bounding box center [571, 476] width 233 height 212
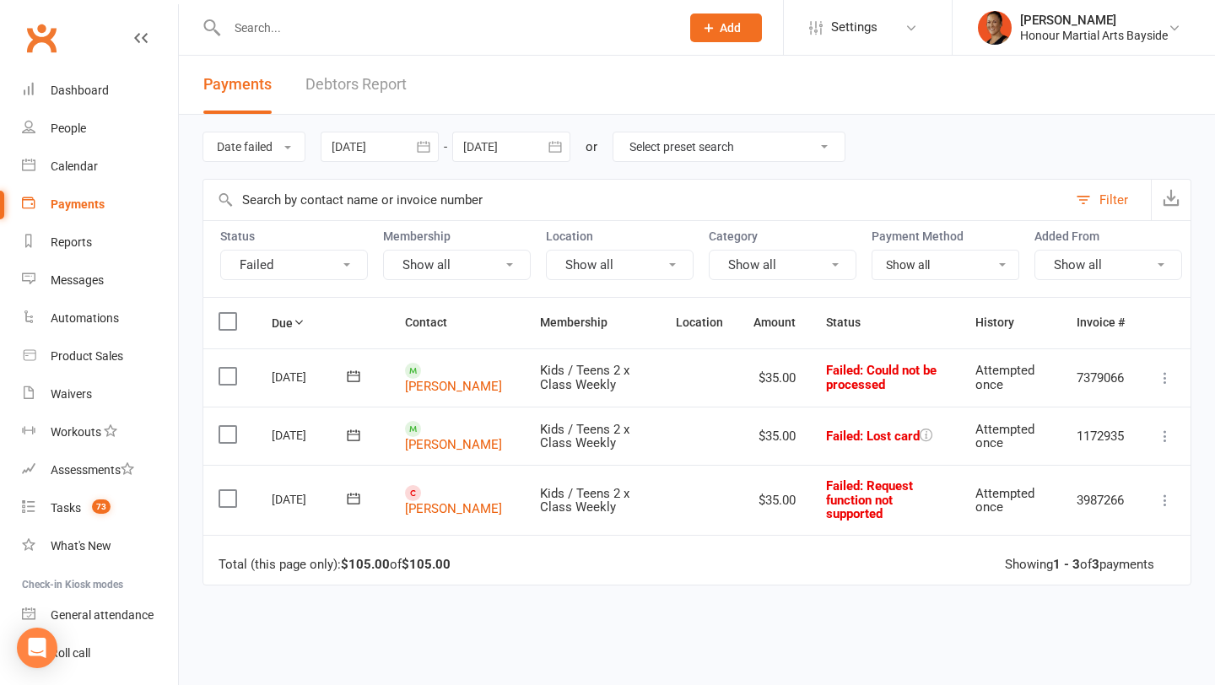
click at [701, 151] on select "Select preset search All failures All skipped payments All pending payments Suc…" at bounding box center [729, 147] width 231 height 29
select select "6"
click at [614, 133] on select "Select preset search All failures All skipped payments All pending payments Suc…" at bounding box center [729, 147] width 231 height 29
type input "[DATE]"
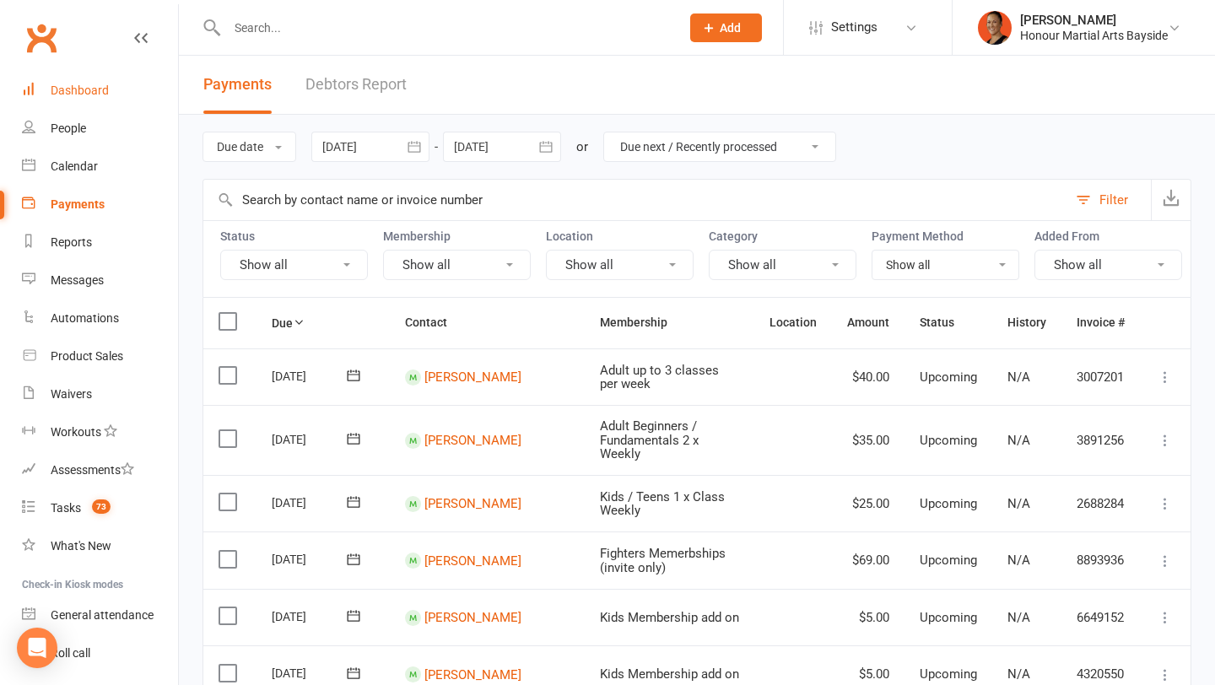
click at [92, 84] on div "Dashboard" at bounding box center [80, 91] width 58 height 14
